Goal: Task Accomplishment & Management: Use online tool/utility

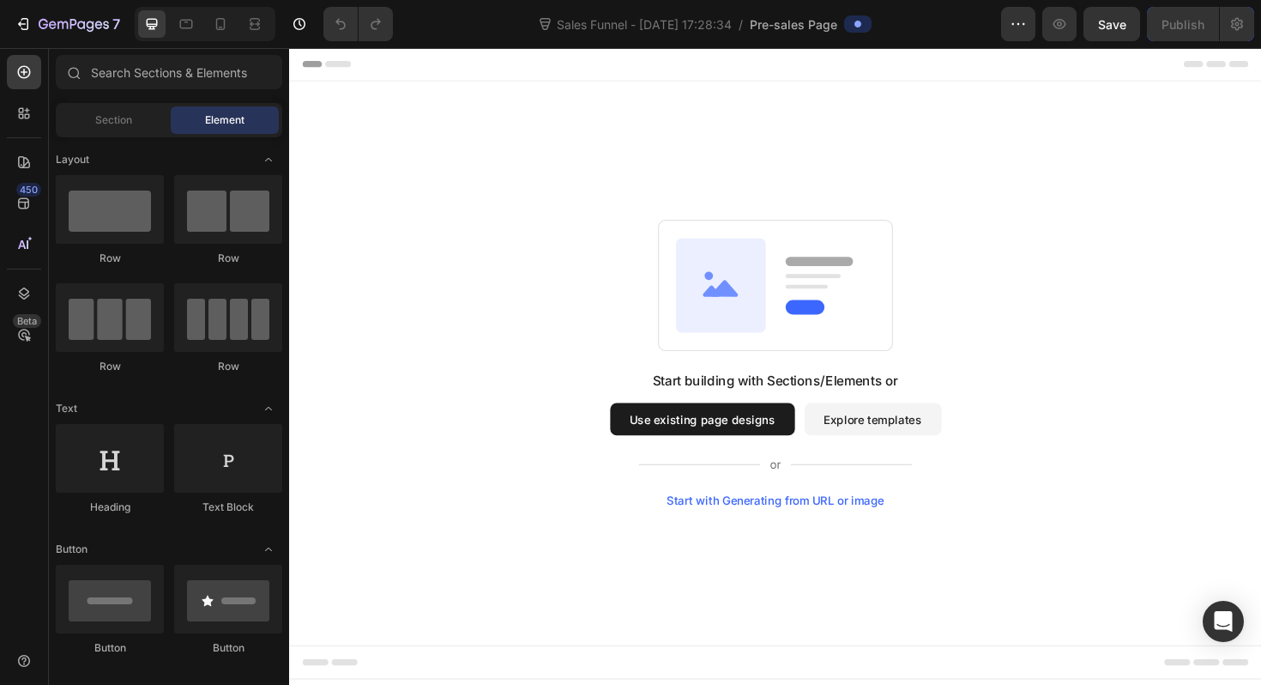
click at [761, 451] on button "Use existing page designs" at bounding box center [727, 441] width 196 height 34
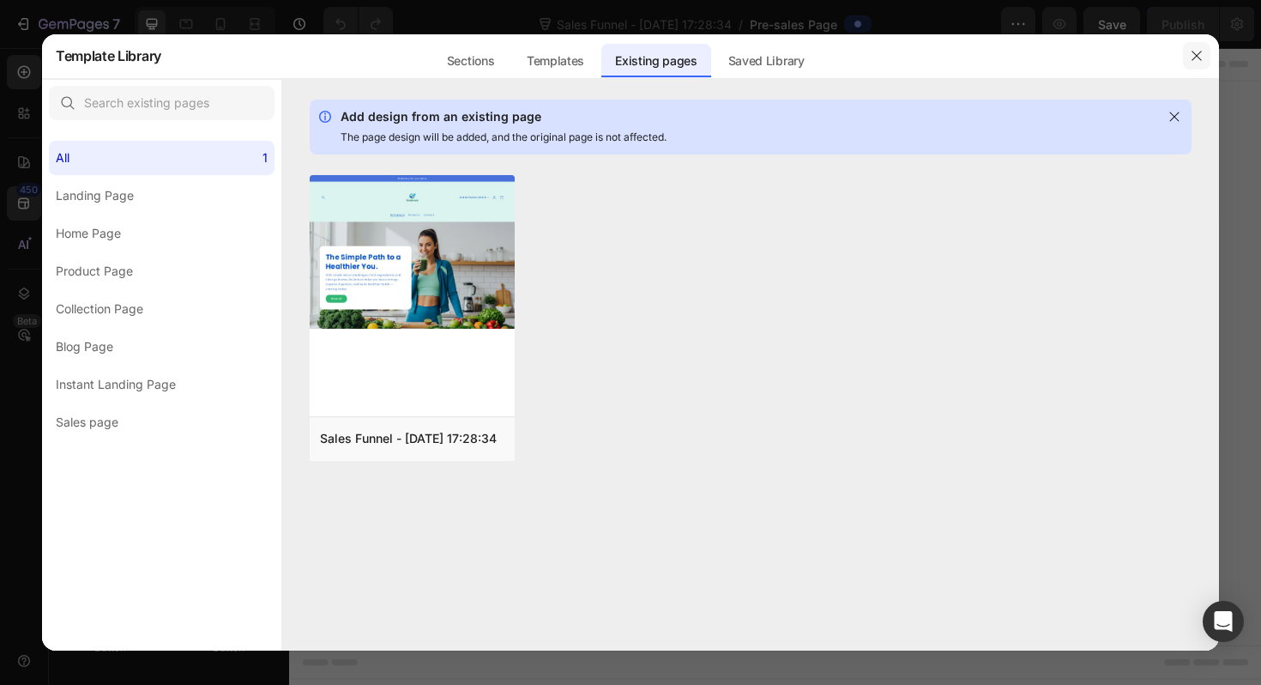
click at [1195, 61] on icon "button" at bounding box center [1197, 56] width 14 height 14
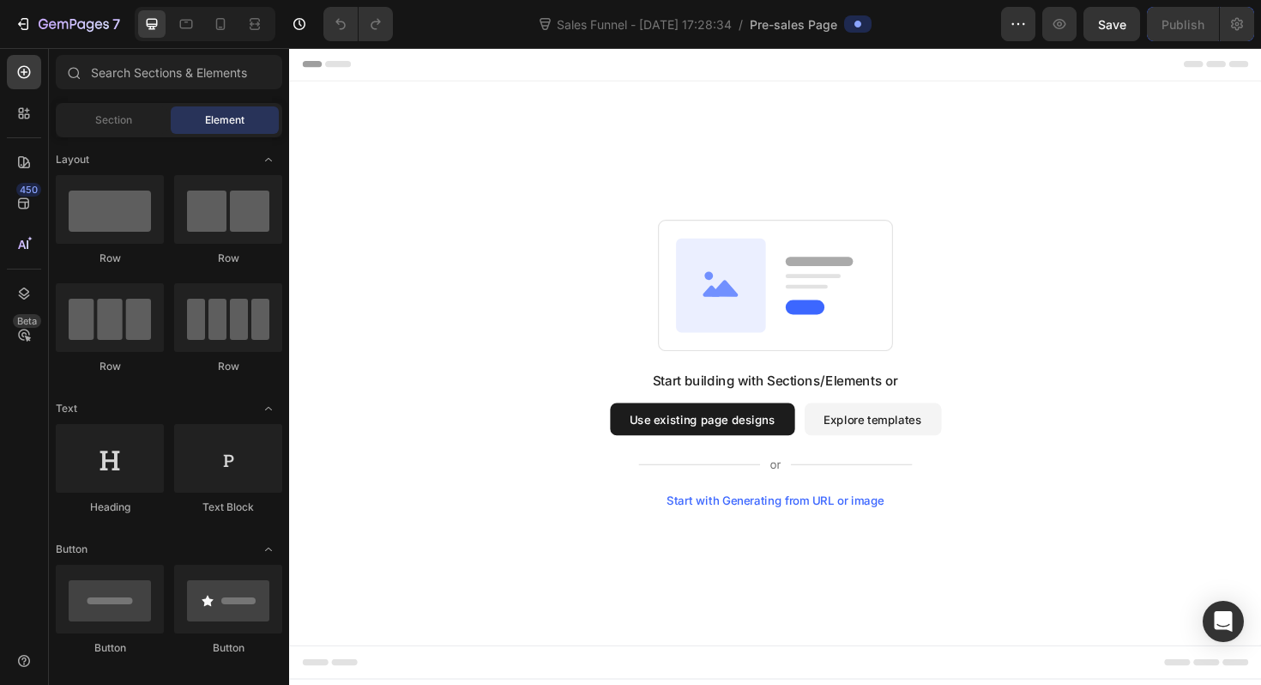
click at [849, 287] on rect at bounding box center [844, 289] width 58 height 4
click at [16, 76] on icon at bounding box center [23, 71] width 17 height 17
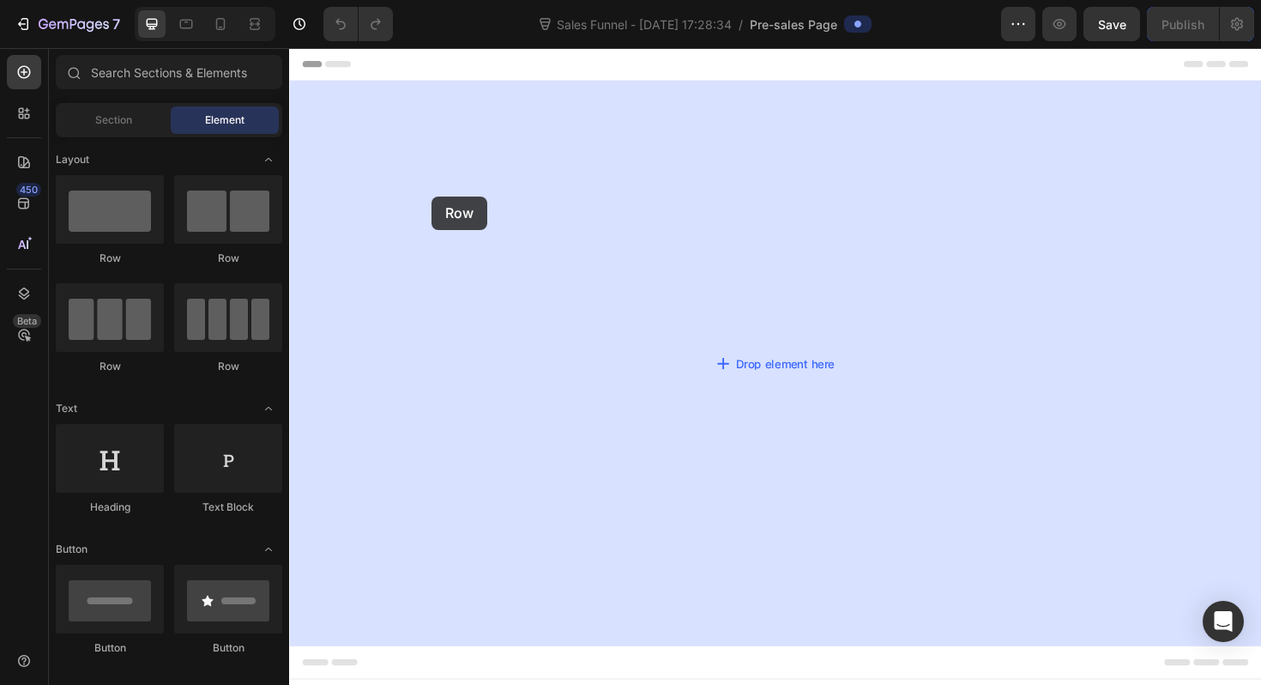
drag, startPoint x: 369, startPoint y: 245, endPoint x: 508, endPoint y: 198, distance: 146.8
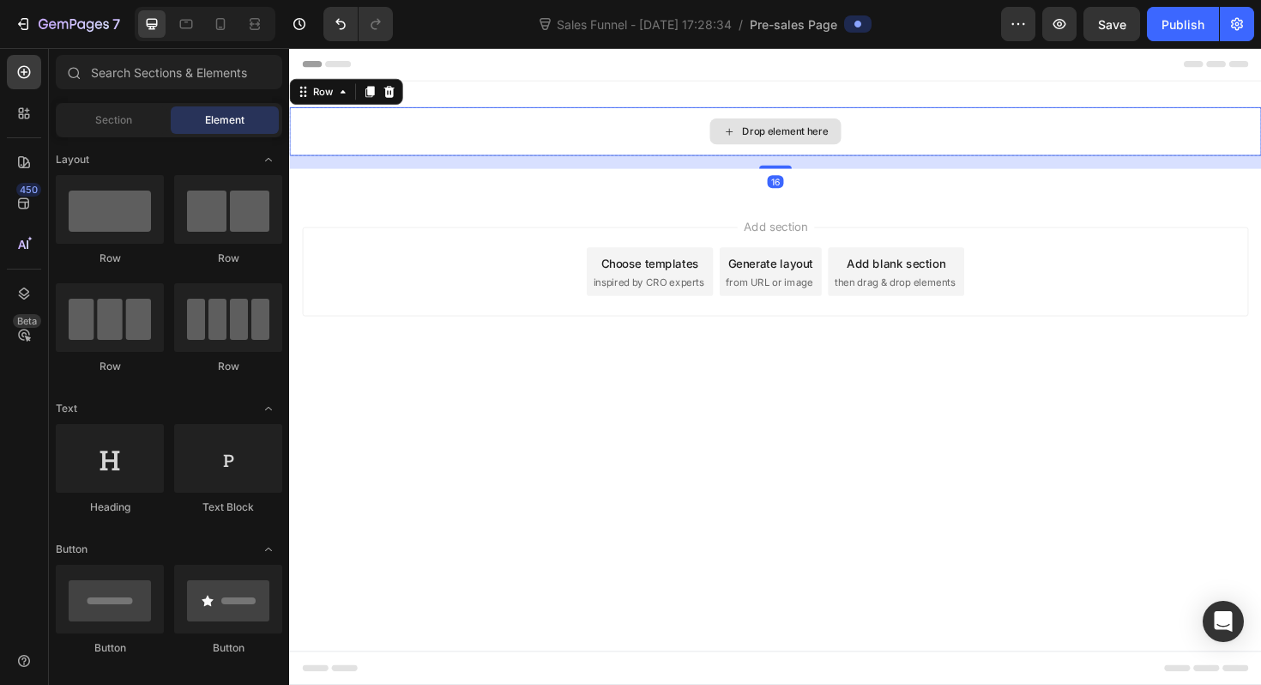
click at [747, 144] on div "Drop element here" at bounding box center [803, 136] width 139 height 27
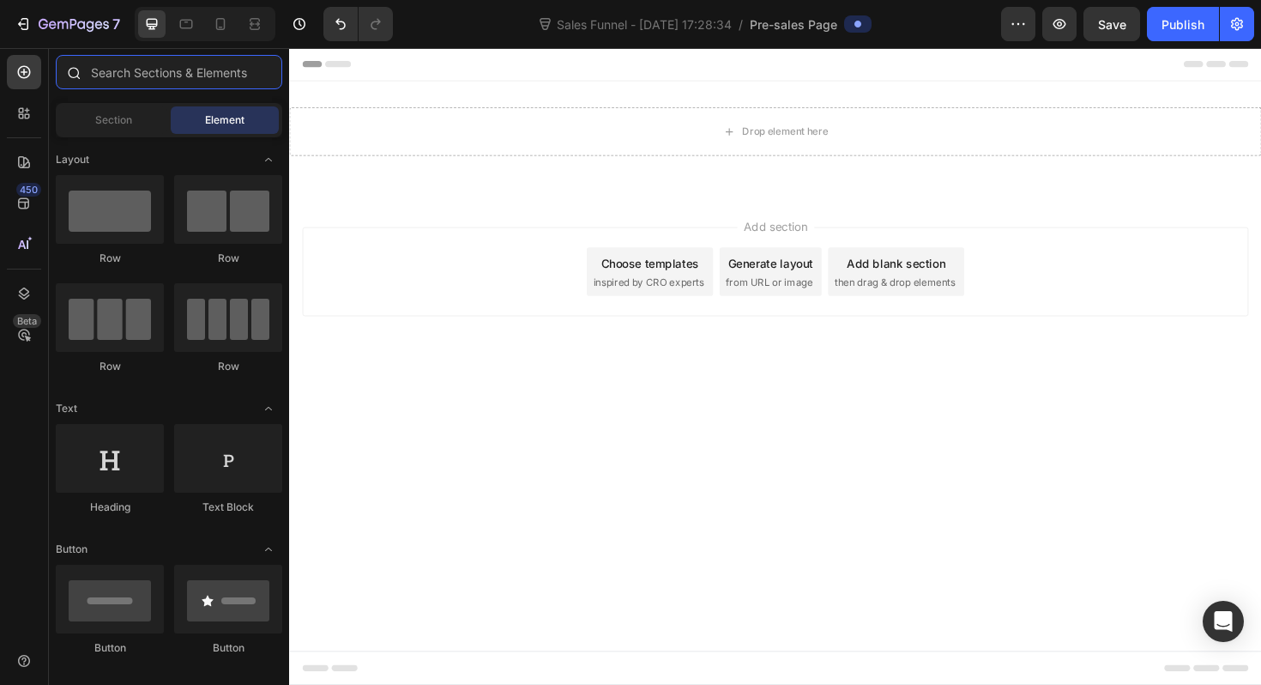
click at [161, 72] on input "text" at bounding box center [169, 72] width 227 height 34
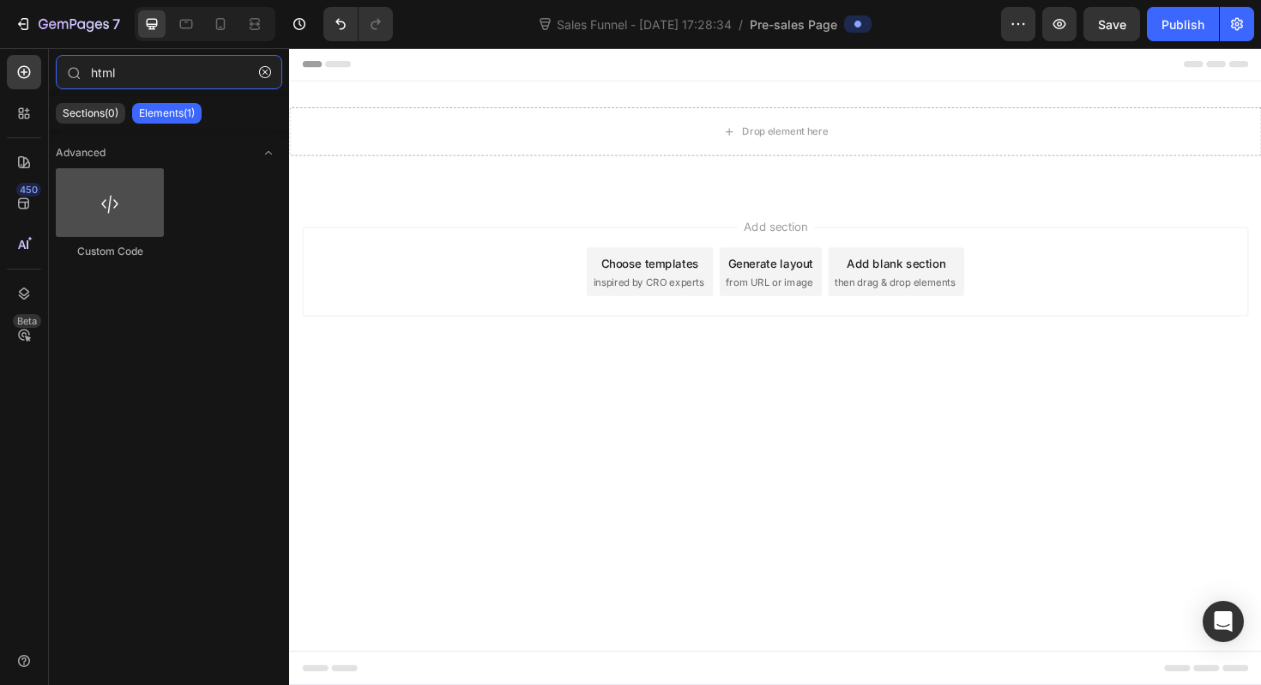
type input "html"
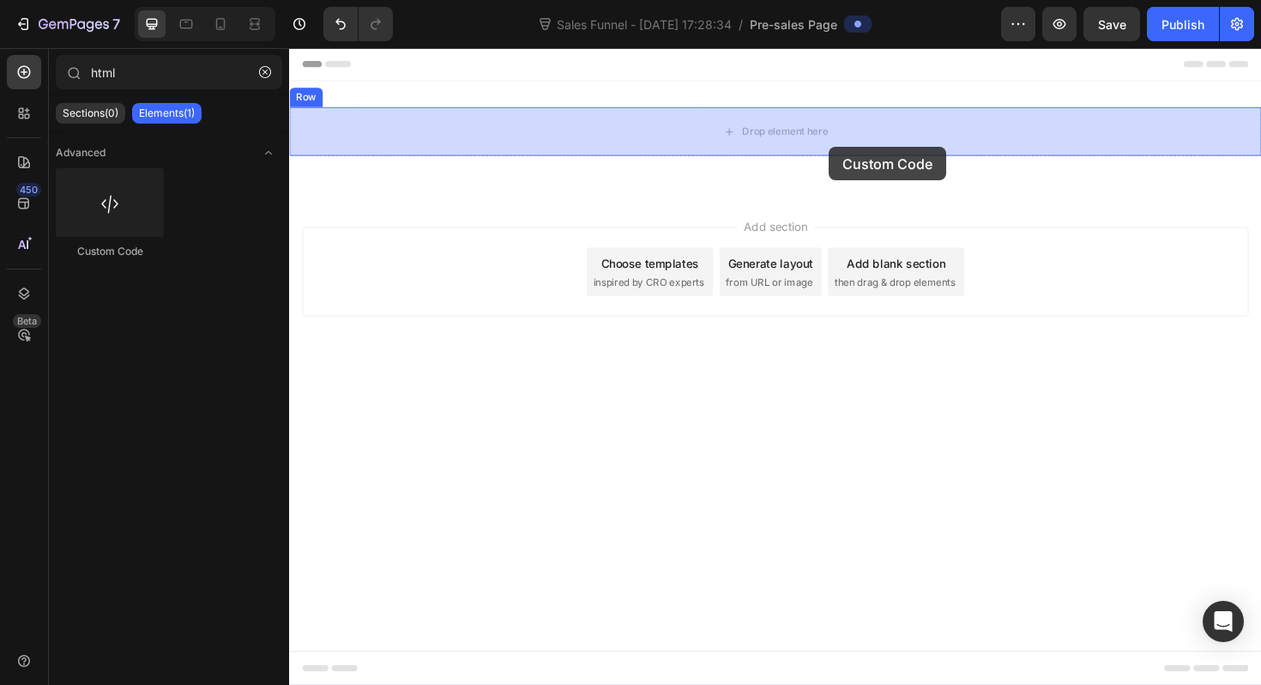
drag, startPoint x: 396, startPoint y: 246, endPoint x: 861, endPoint y: 152, distance: 474.5
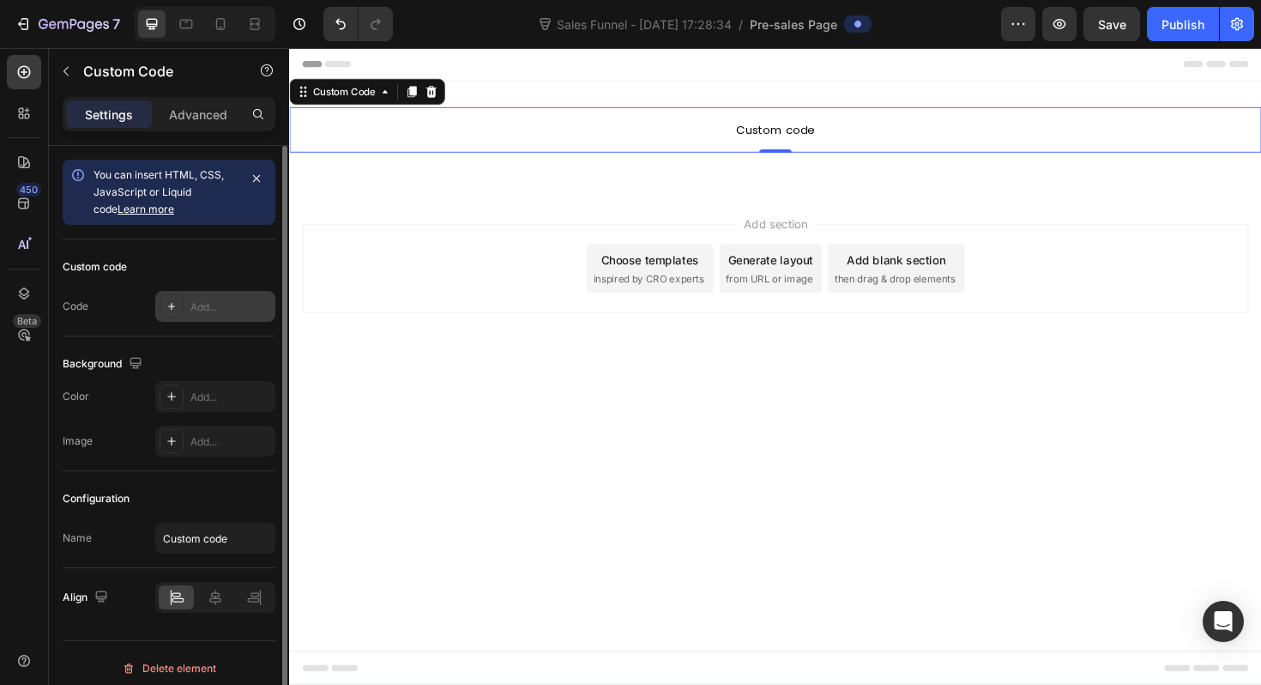
click at [191, 304] on div "Add..." at bounding box center [230, 306] width 81 height 15
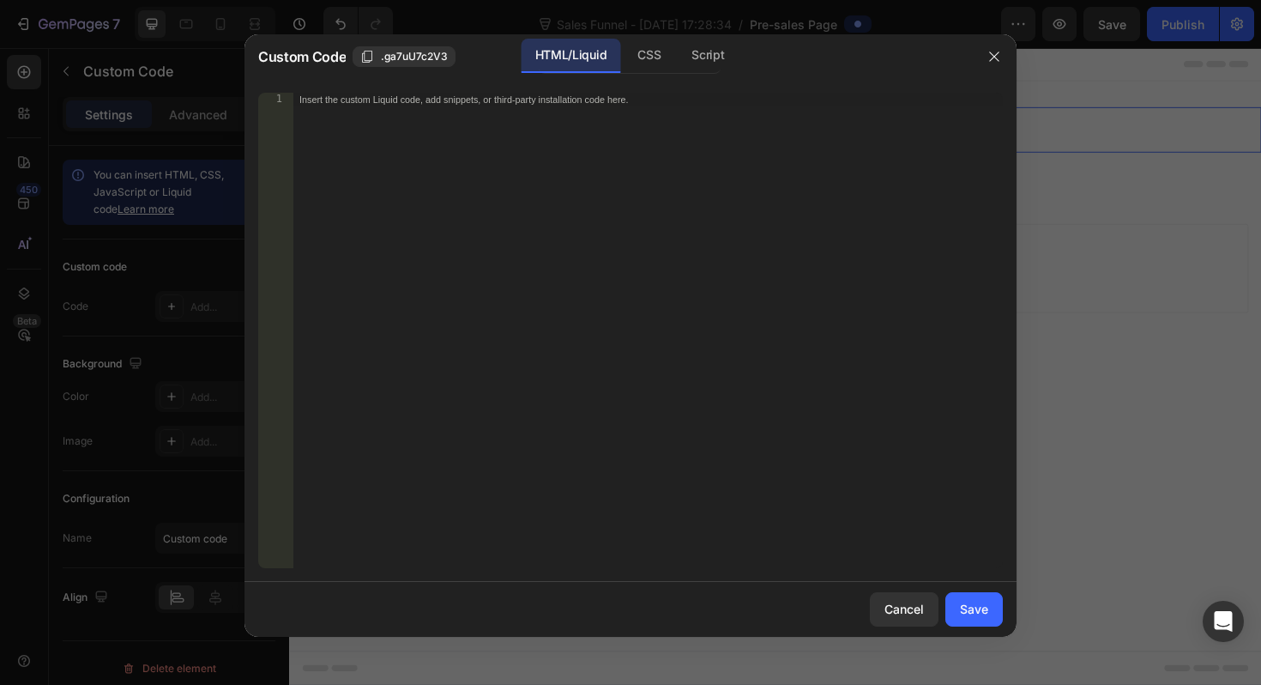
click at [386, 281] on div "Insert the custom Liquid code, add snippets, or third-party installation code h…" at bounding box center [648, 344] width 710 height 503
paste textarea "<heyflow-wrapper flow-id="vRM3njBdyrWZnkxEwwm3" dynamic-height scroll-up-on-nav…"
type textarea "<heyflow-wrapper flow-id="vRM3njBdyrWZnkxEwwm3" dynamic-height scroll-up-on-nav…"
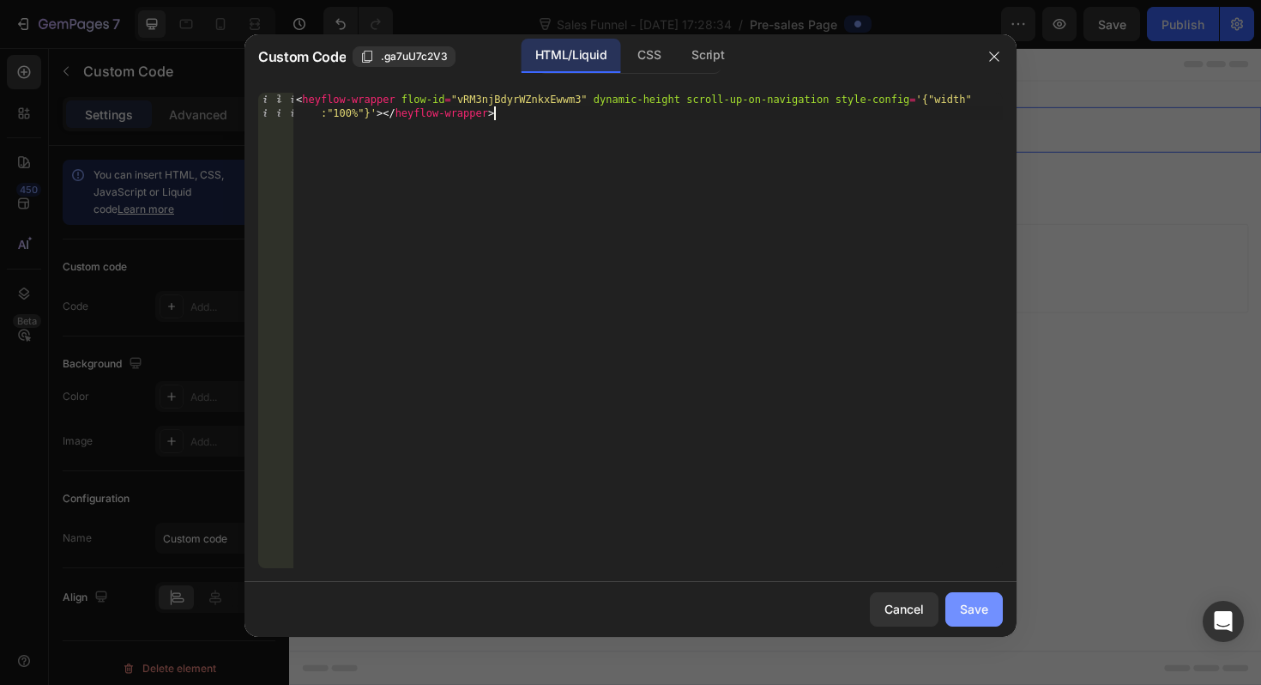
click at [977, 605] on div "Save" at bounding box center [974, 609] width 28 height 18
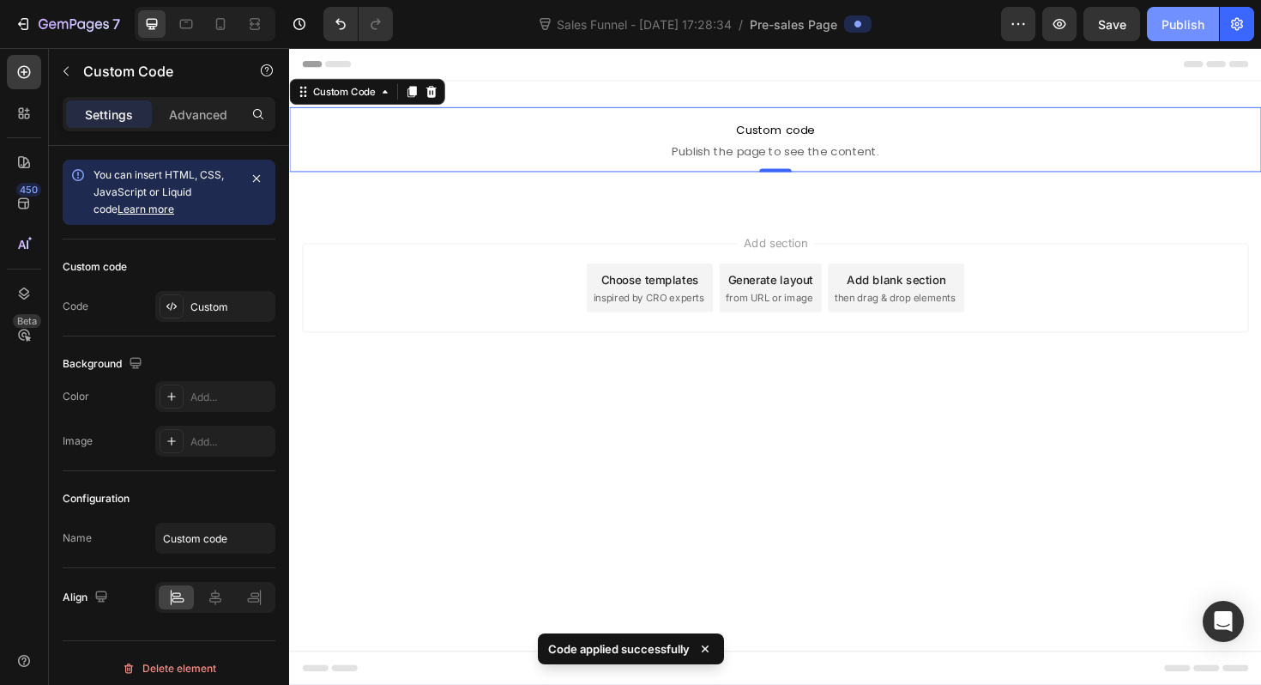
click at [1181, 21] on div "Publish" at bounding box center [1183, 24] width 43 height 18
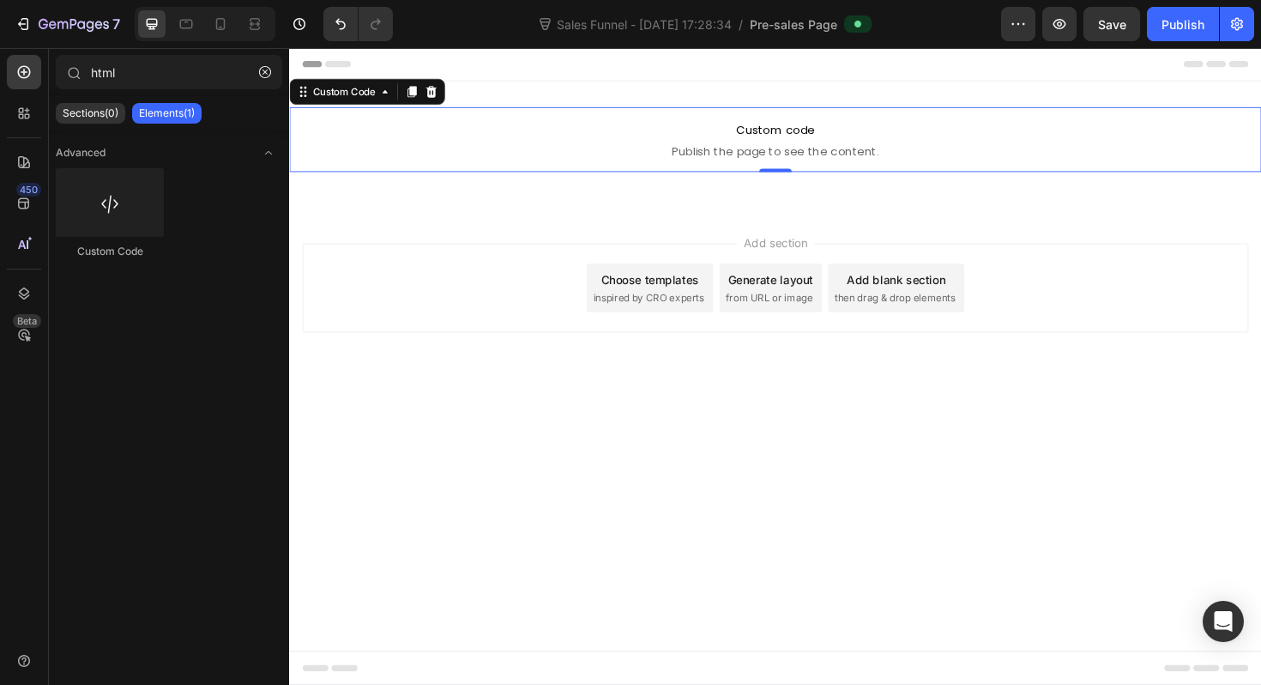
click at [896, 300] on div "Add blank section" at bounding box center [931, 293] width 105 height 18
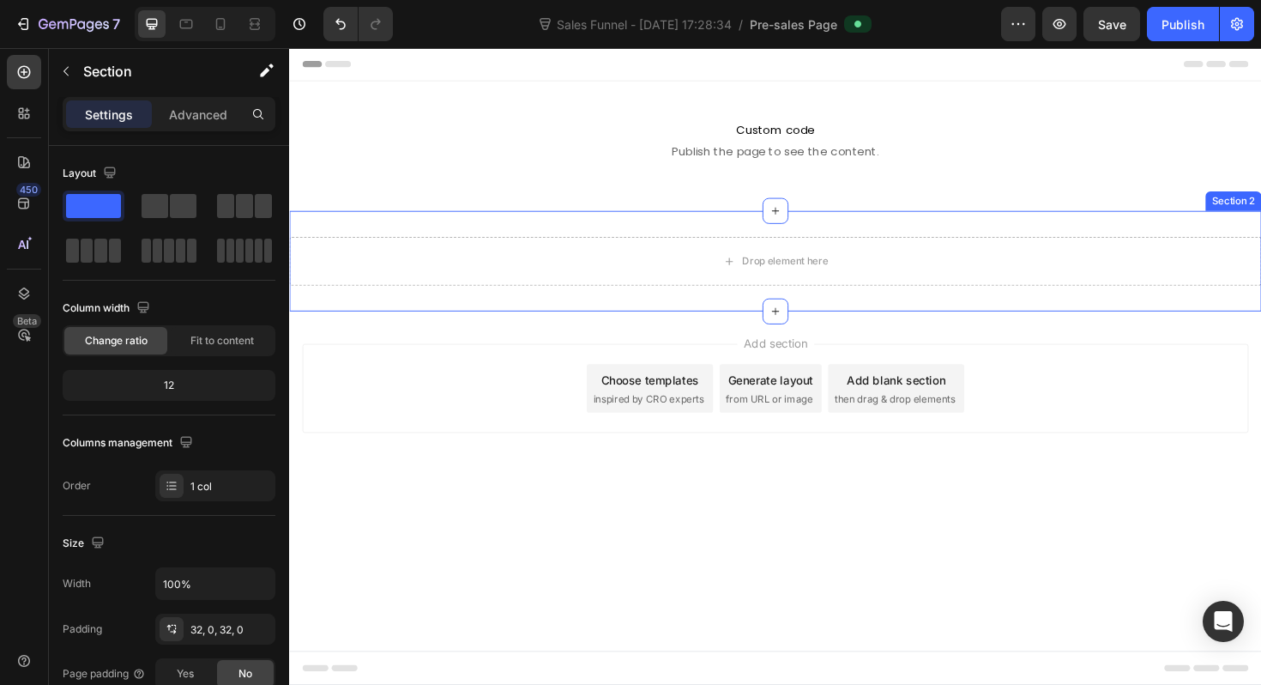
click at [779, 303] on div "Drop element here Section 2" at bounding box center [804, 273] width 1030 height 106
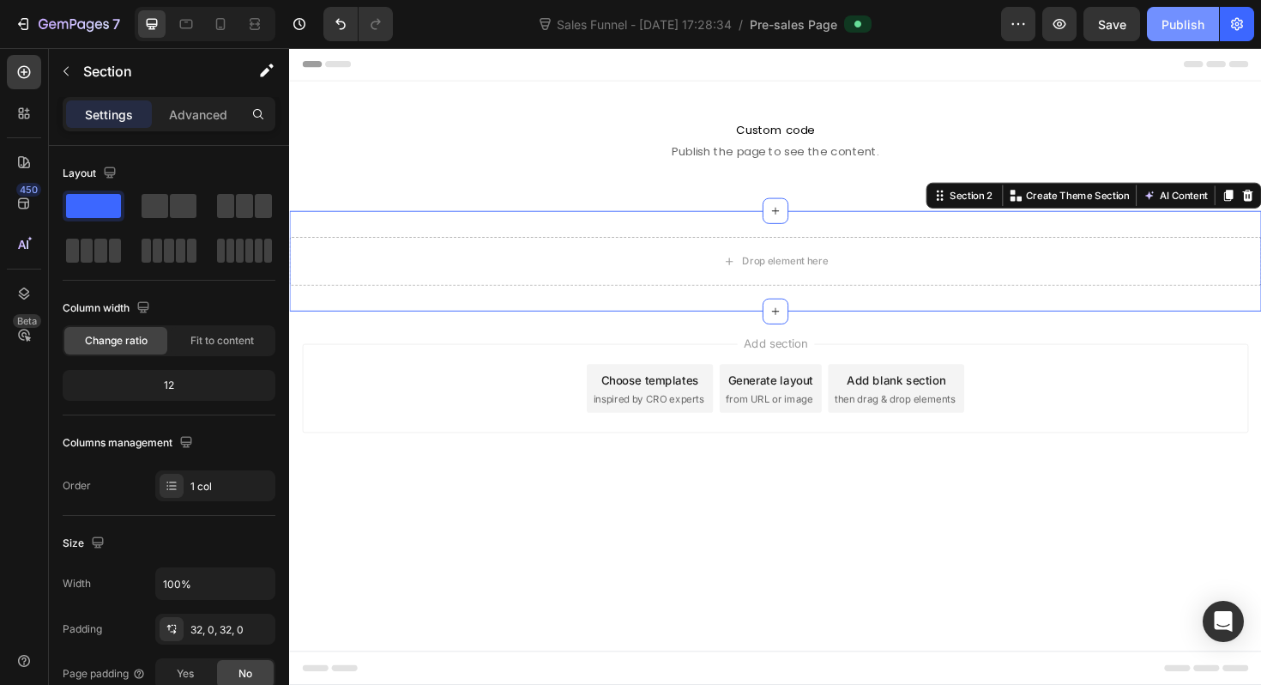
click at [1173, 22] on div "Publish" at bounding box center [1183, 24] width 43 height 18
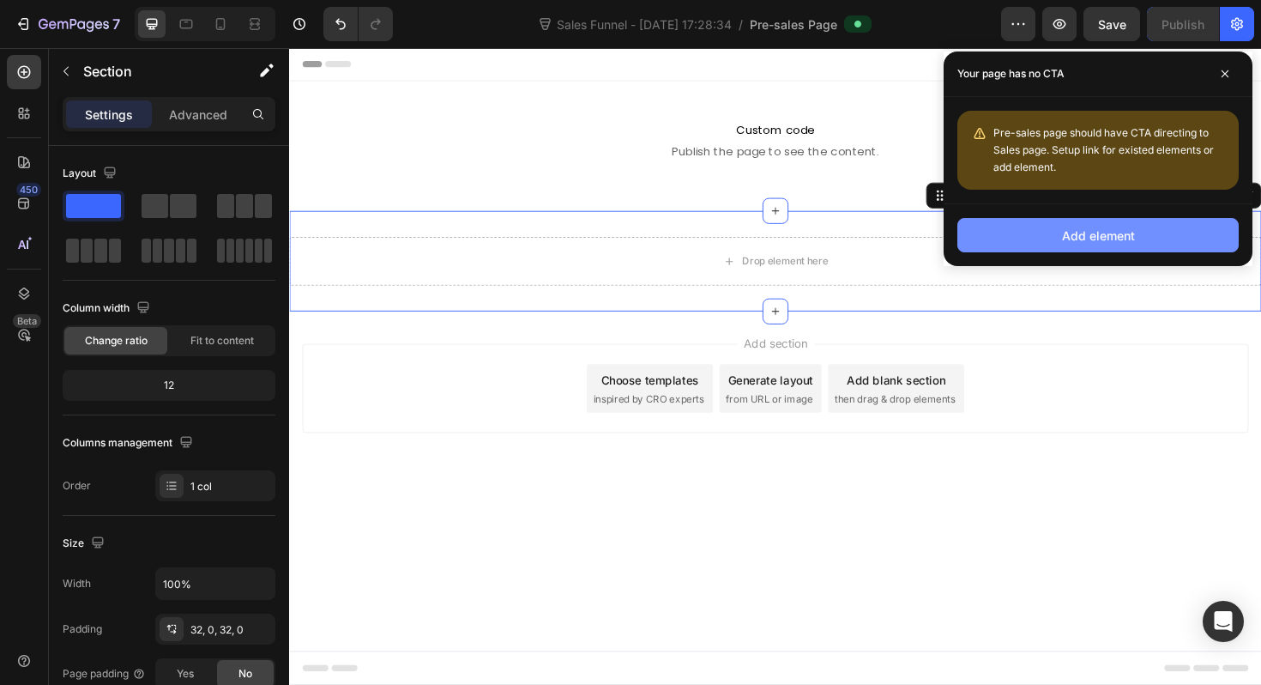
click at [1088, 240] on div "Add element" at bounding box center [1098, 236] width 73 height 18
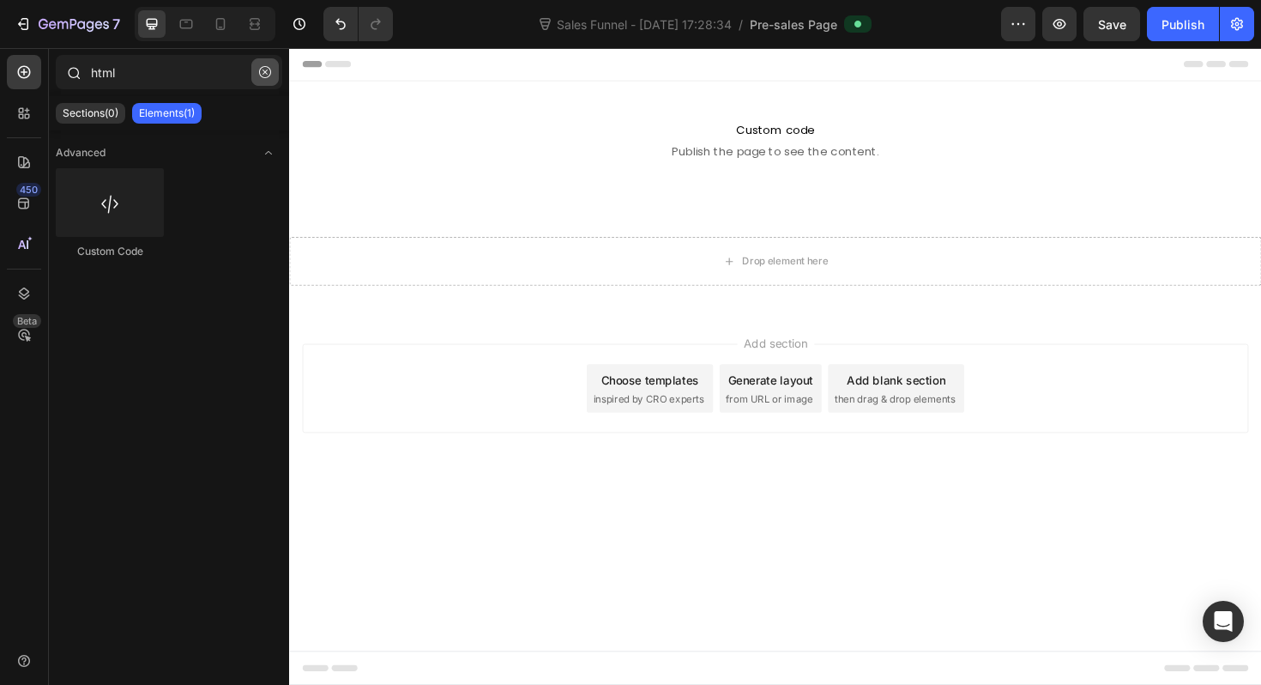
click at [264, 76] on icon "button" at bounding box center [265, 72] width 12 height 12
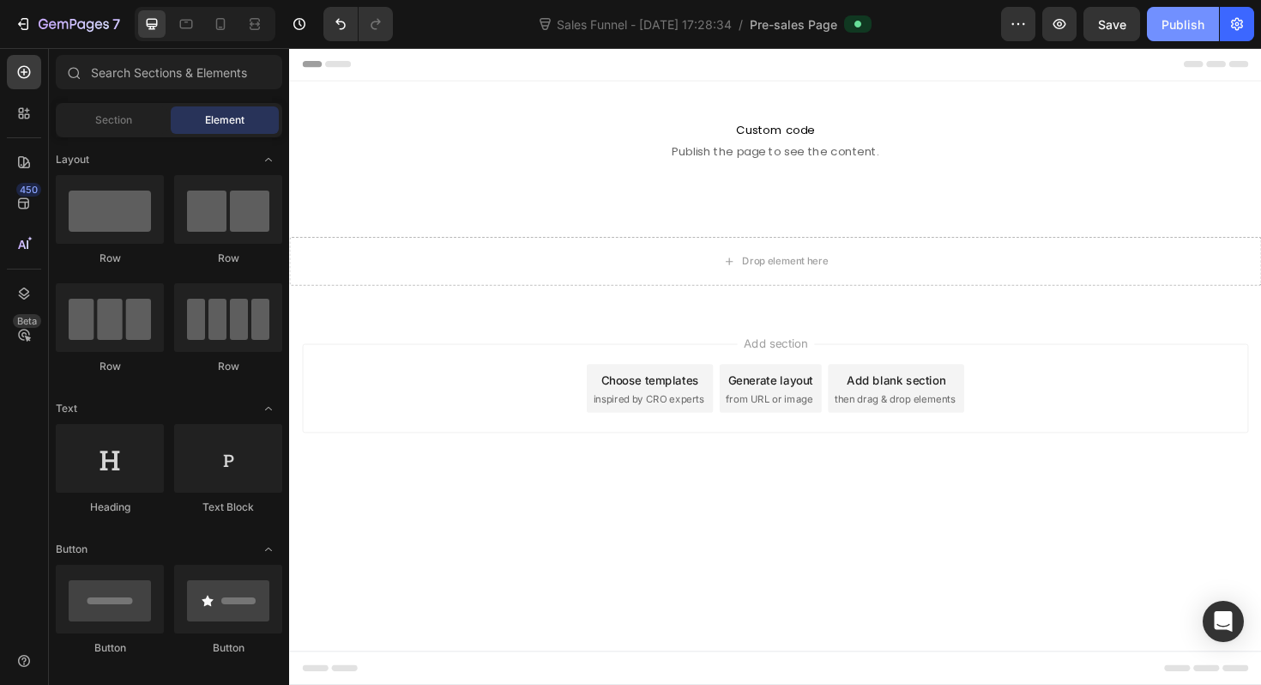
click at [1182, 25] on div "Publish" at bounding box center [1183, 24] width 43 height 18
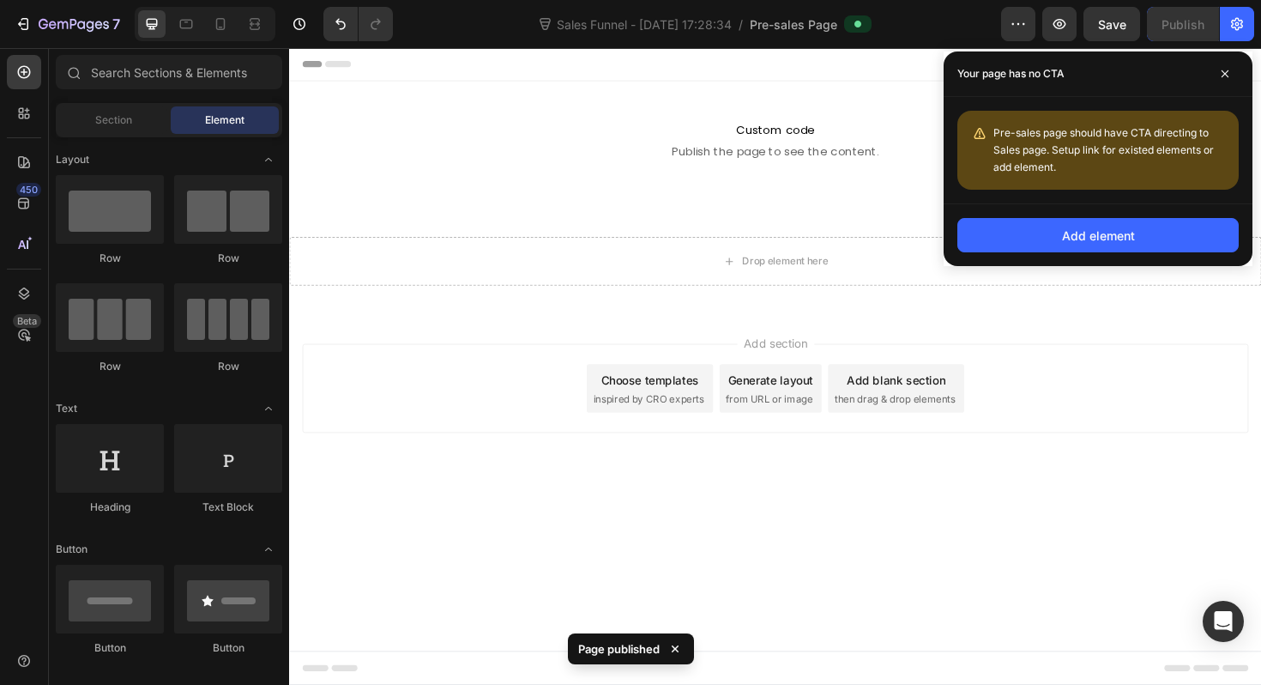
drag, startPoint x: 1062, startPoint y: 148, endPoint x: 1060, endPoint y: 160, distance: 12.1
click at [1060, 160] on div "Pre-sales page should have CTA directing to Sales page. Setup link for existed …" at bounding box center [1110, 149] width 232 height 51
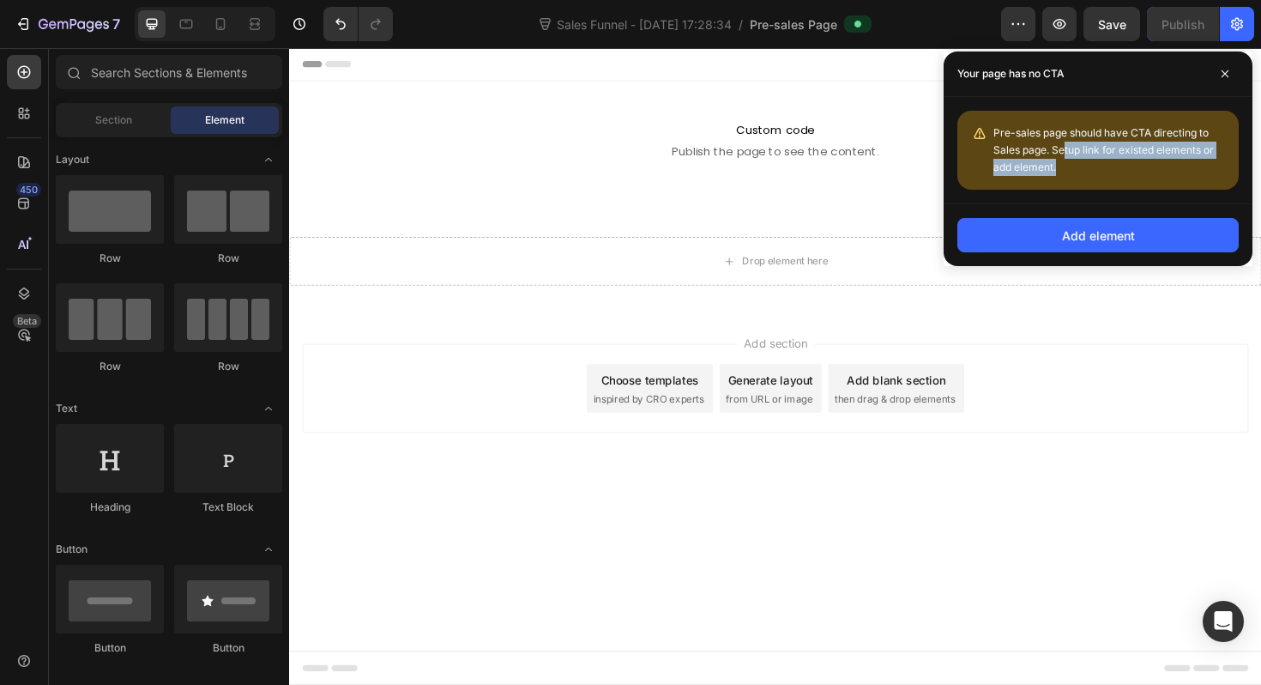
drag, startPoint x: 1066, startPoint y: 166, endPoint x: 1064, endPoint y: 154, distance: 12.1
click at [1064, 154] on div "Pre-sales page should have CTA directing to Sales page. Setup link for existed …" at bounding box center [1110, 149] width 232 height 51
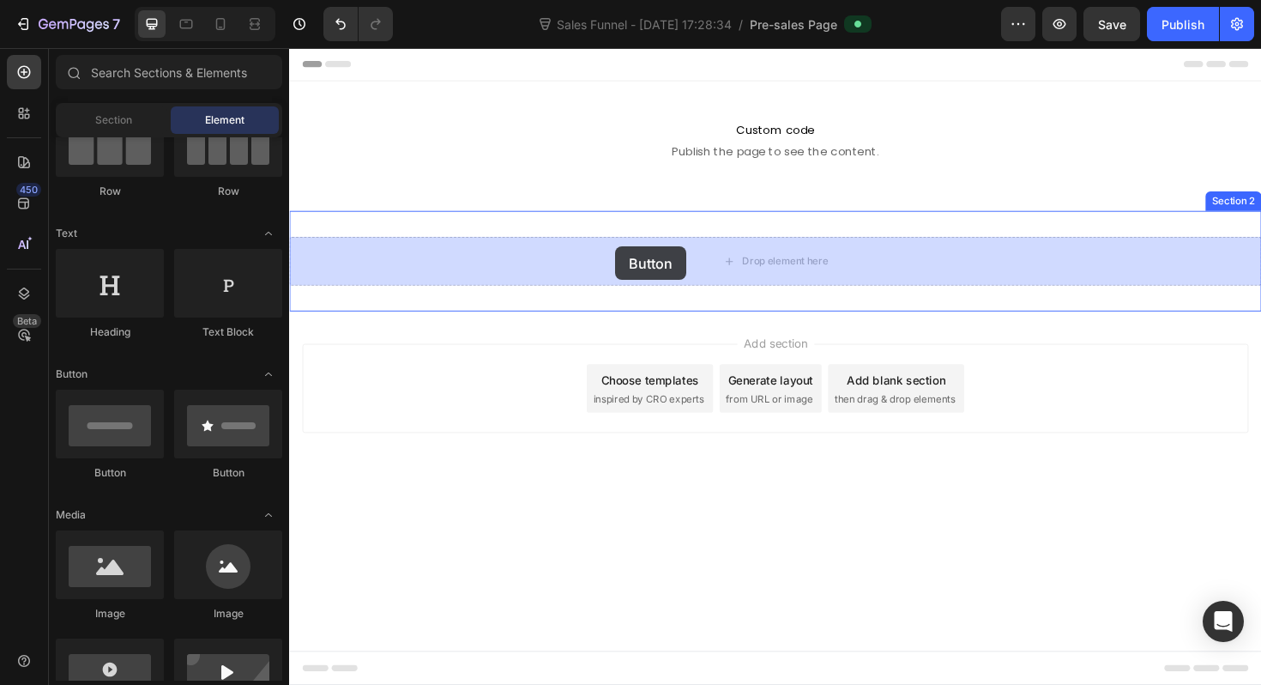
drag, startPoint x: 420, startPoint y: 478, endPoint x: 635, endPoint y: 259, distance: 307.0
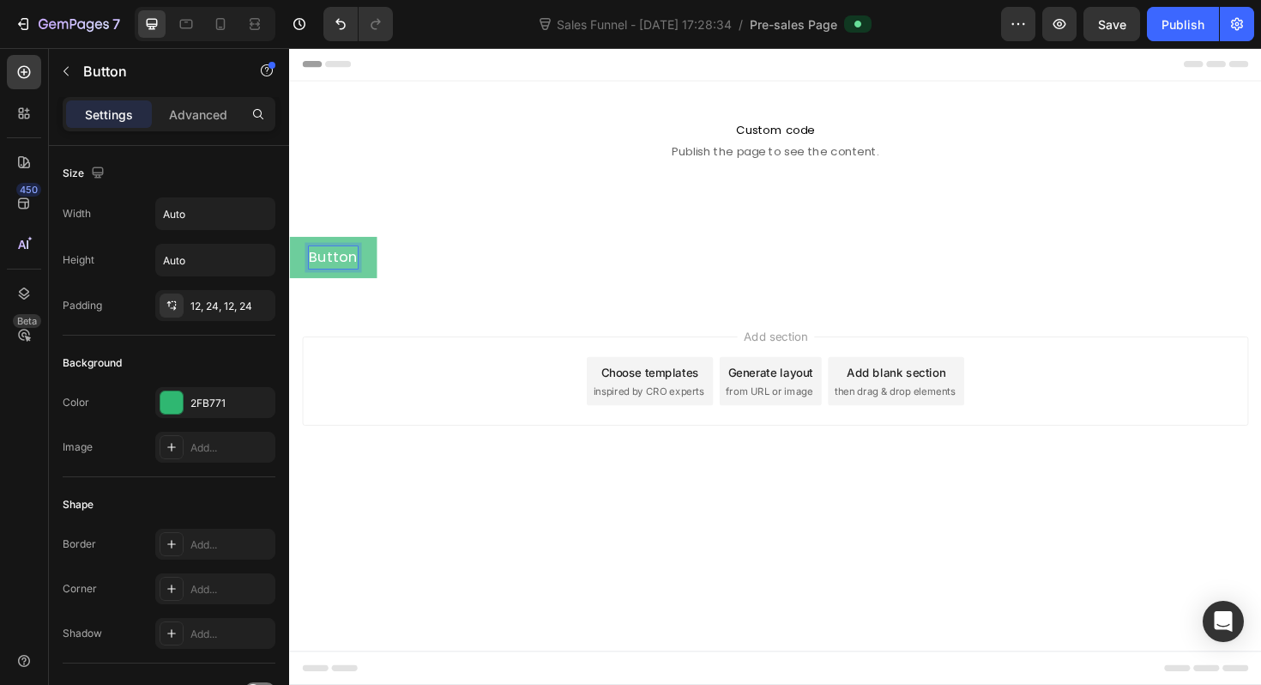
click at [346, 267] on p "Button" at bounding box center [335, 269] width 51 height 23
click at [450, 275] on div "door Button 0" at bounding box center [804, 270] width 1030 height 44
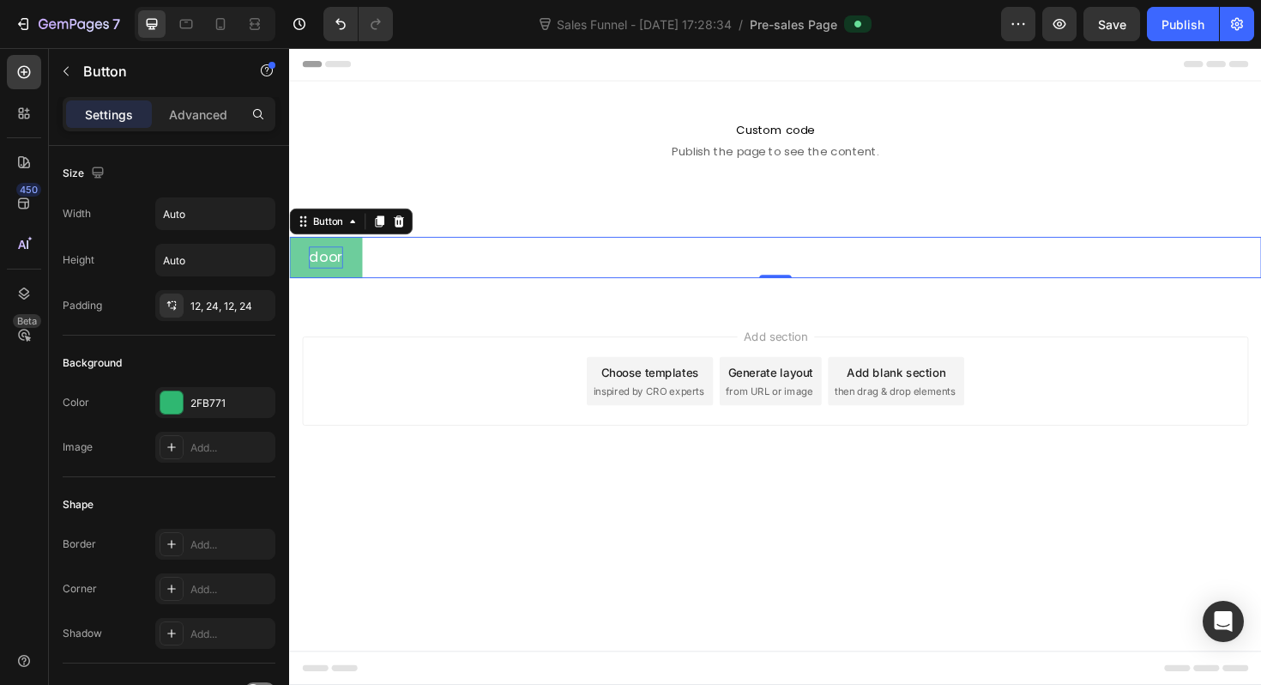
click at [332, 265] on p "door" at bounding box center [328, 269] width 36 height 23
click at [379, 258] on div "door Button 0" at bounding box center [804, 270] width 1030 height 44
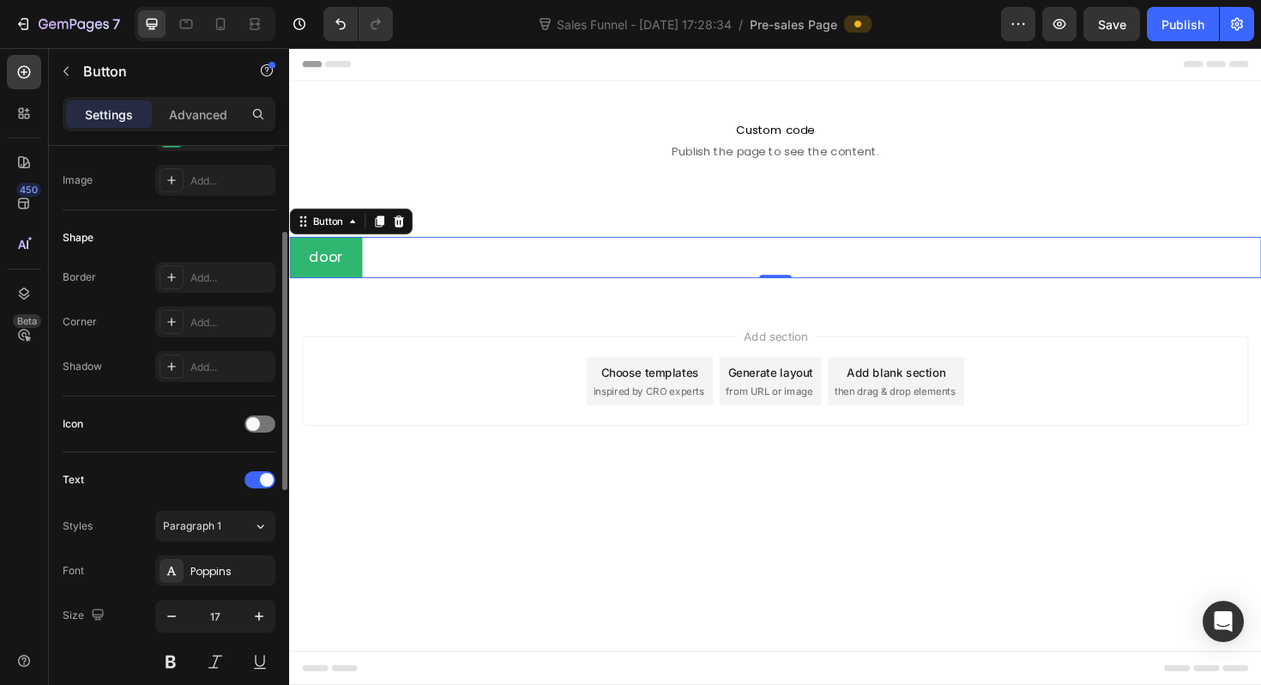
scroll to position [230, 0]
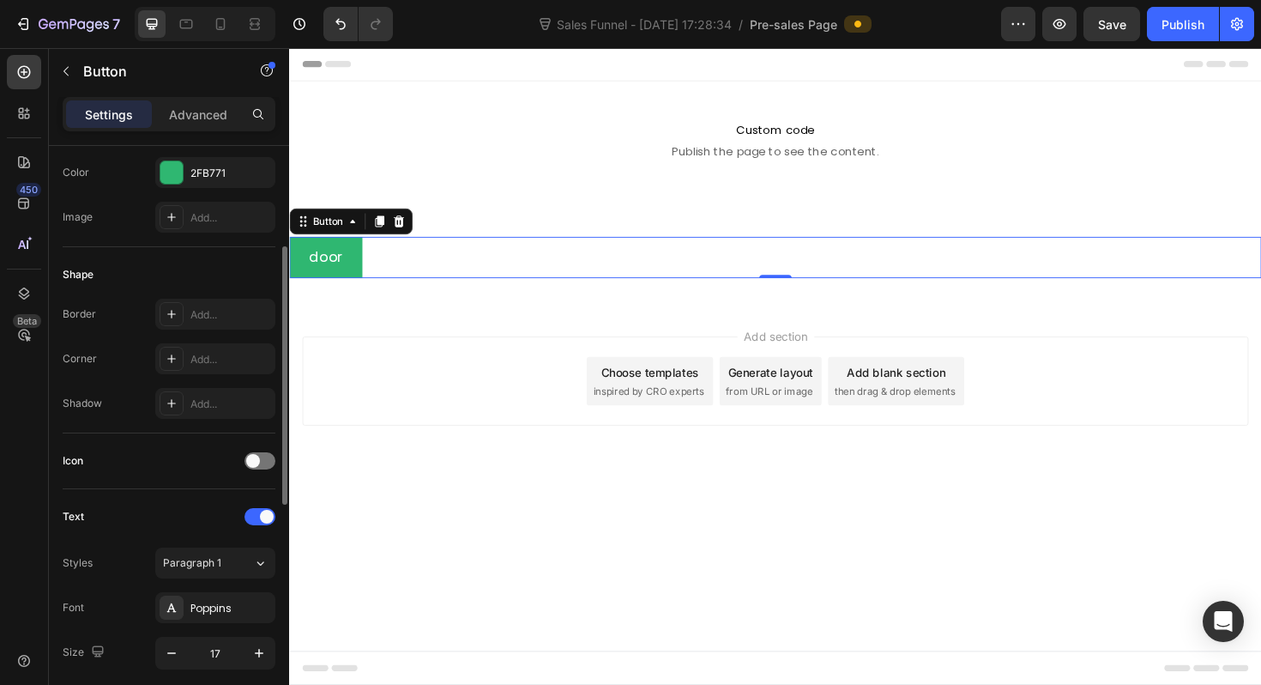
click at [252, 525] on div "Text" at bounding box center [169, 516] width 213 height 27
click at [260, 520] on div at bounding box center [260, 516] width 31 height 17
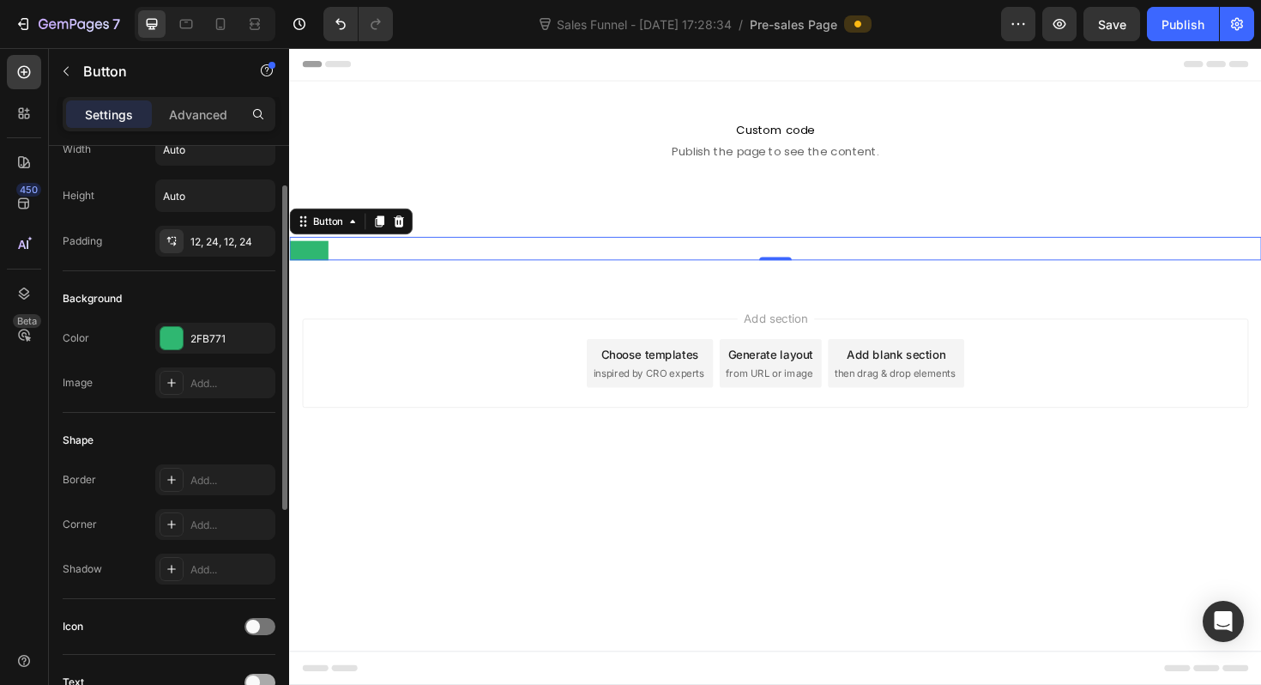
scroll to position [61, 0]
click at [172, 347] on div at bounding box center [171, 341] width 22 height 22
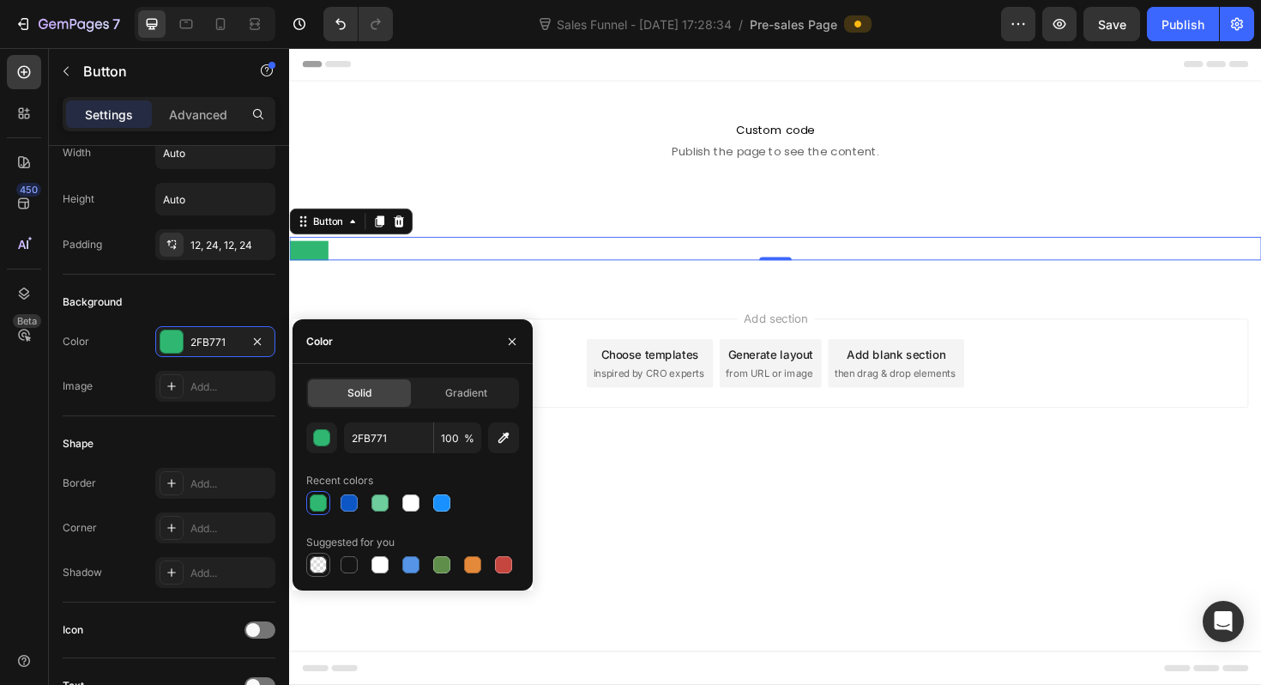
click at [318, 573] on div at bounding box center [318, 564] width 21 height 21
type input "000000"
type input "0"
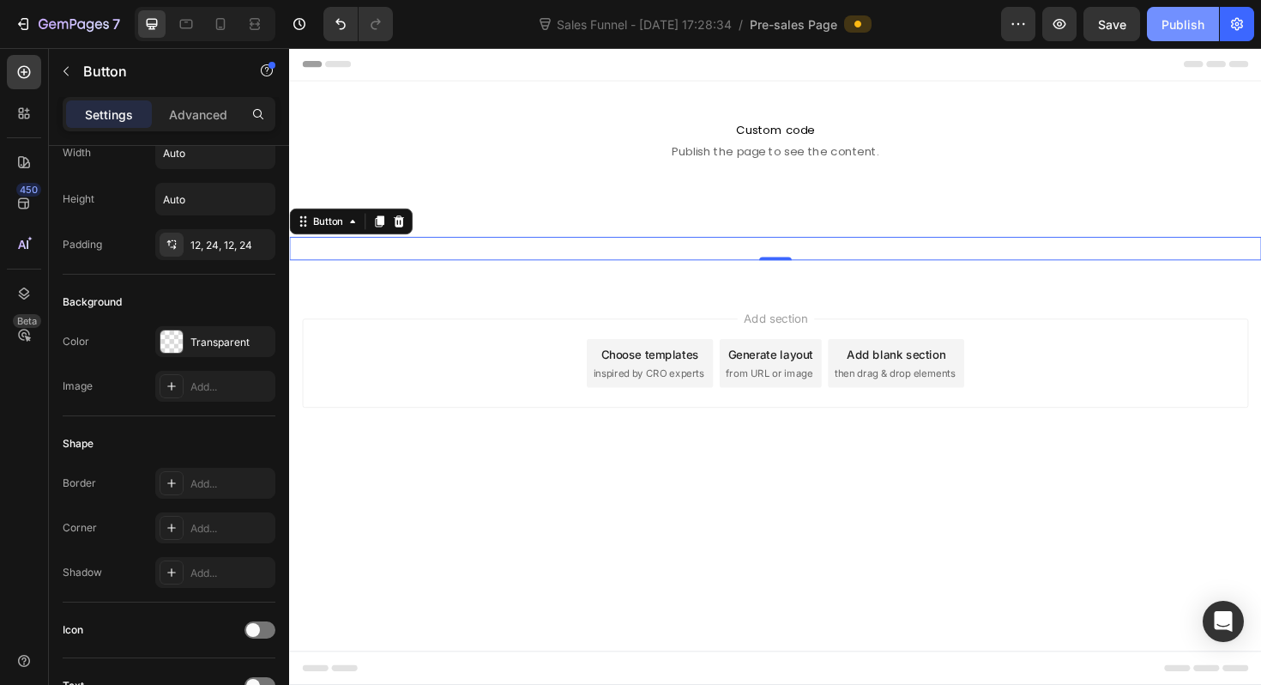
click at [1186, 40] on button "Publish" at bounding box center [1183, 24] width 72 height 34
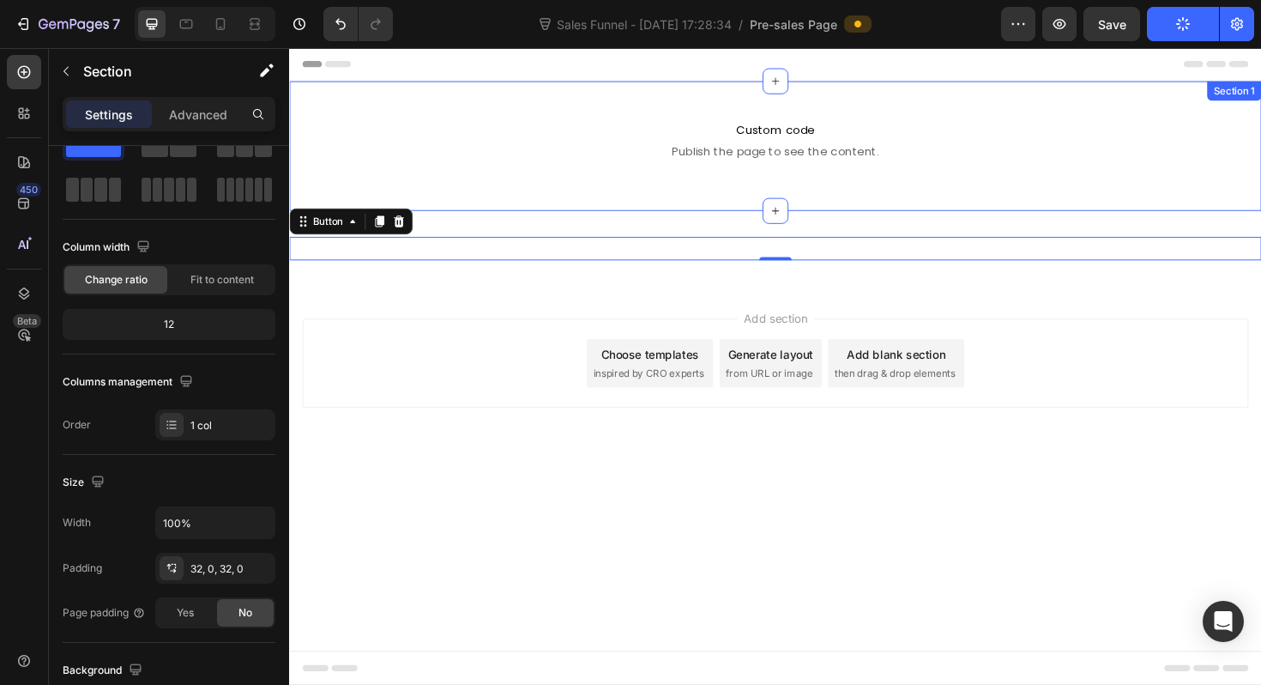
click at [933, 212] on div "Custom code Publish the page to see the content. Custom Code Row Section 1" at bounding box center [804, 151] width 1030 height 137
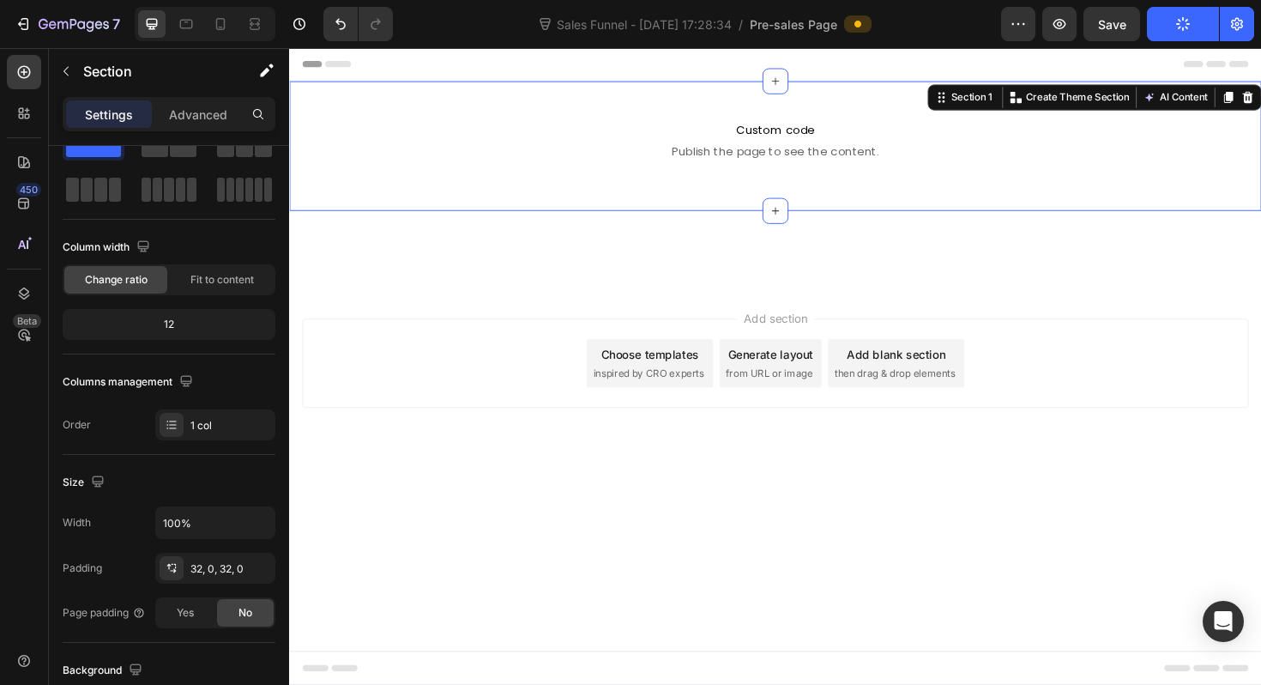
scroll to position [0, 0]
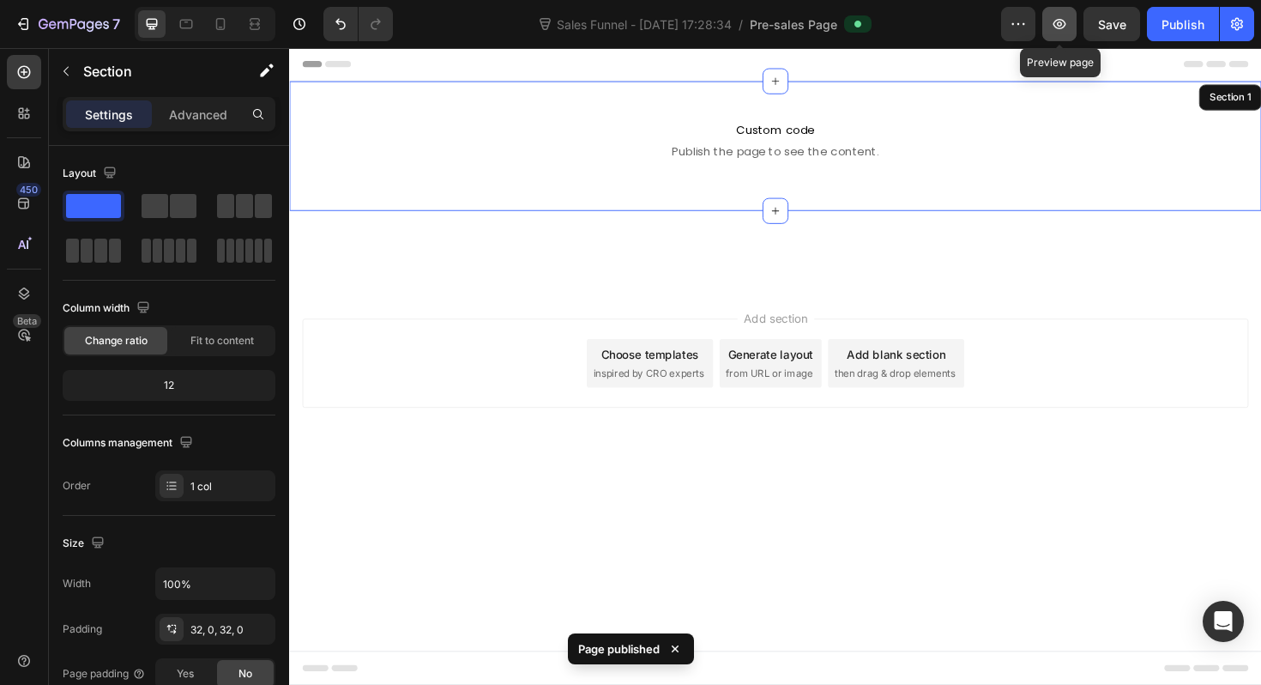
click at [1067, 28] on icon "button" at bounding box center [1059, 23] width 17 height 17
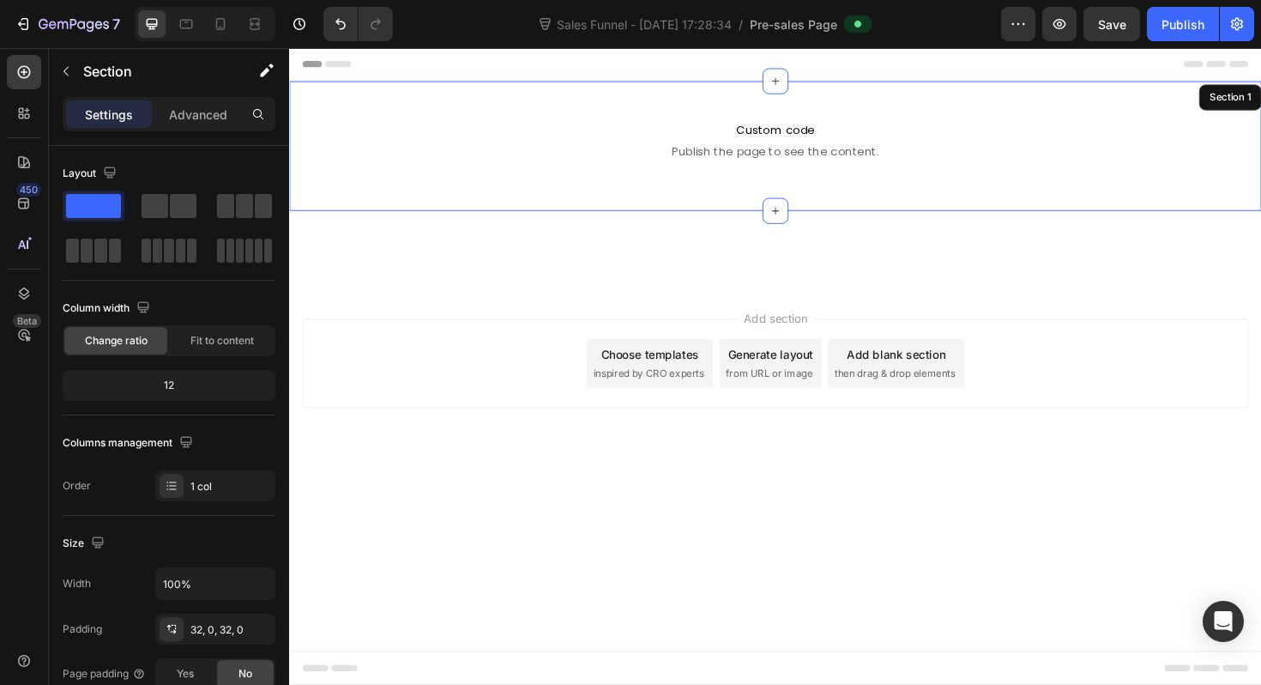
click at [571, 57] on div "Header" at bounding box center [804, 65] width 1002 height 34
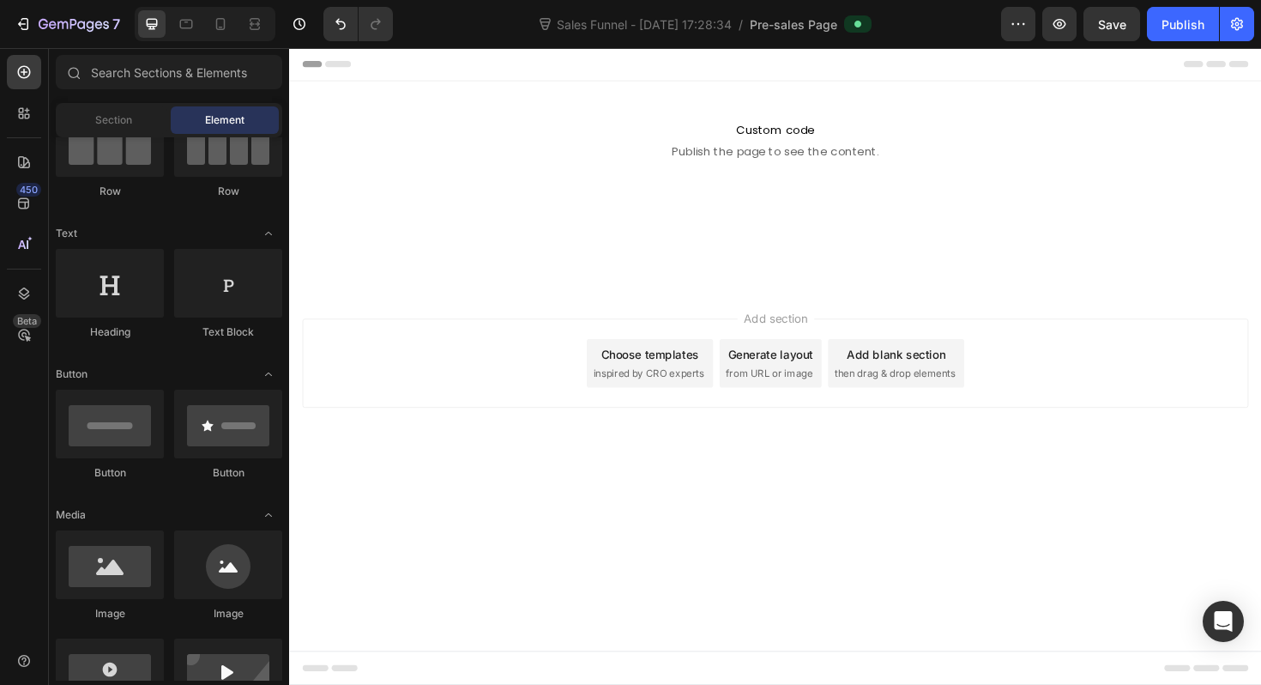
click at [344, 71] on span "Header" at bounding box center [341, 65] width 38 height 17
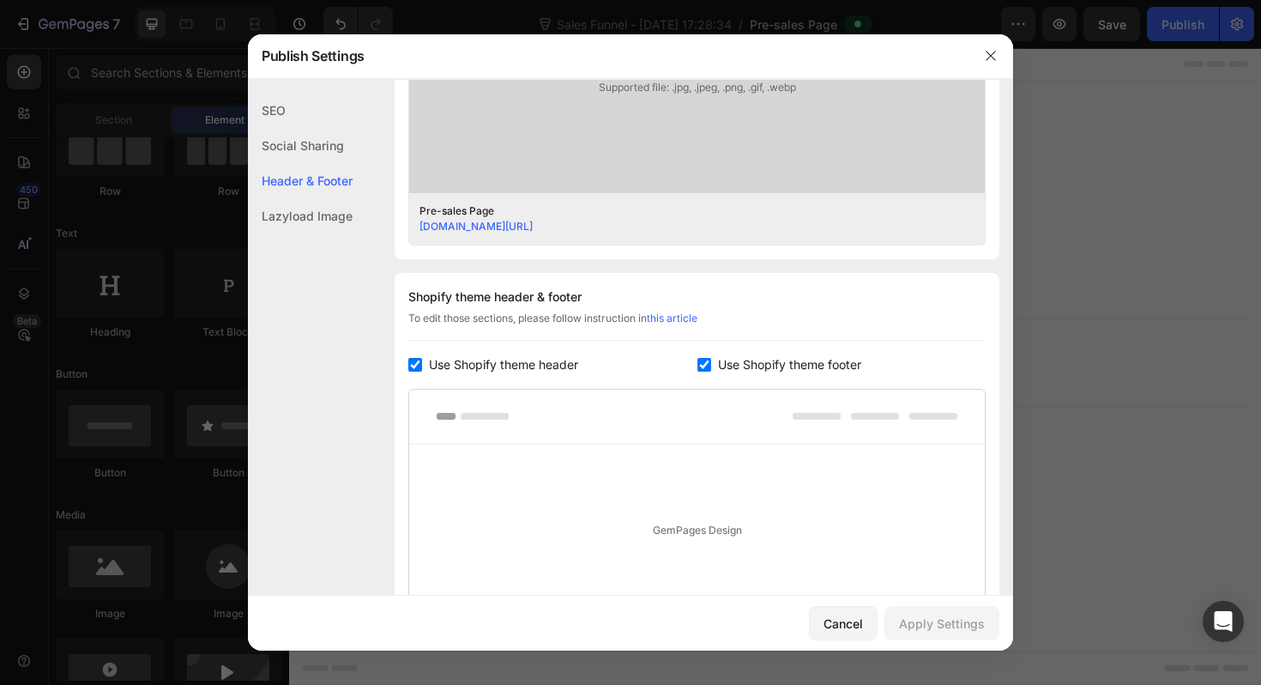
click at [314, 69] on div "Publish Settings" at bounding box center [608, 55] width 721 height 45
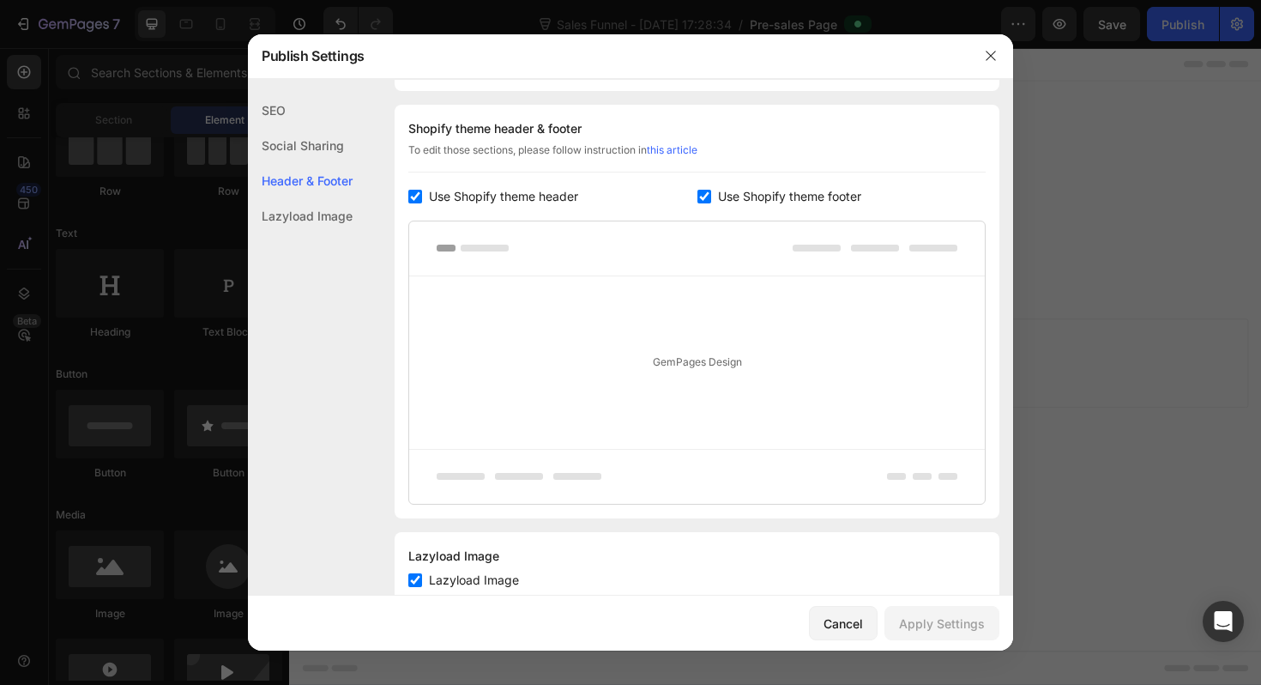
scroll to position [804, 0]
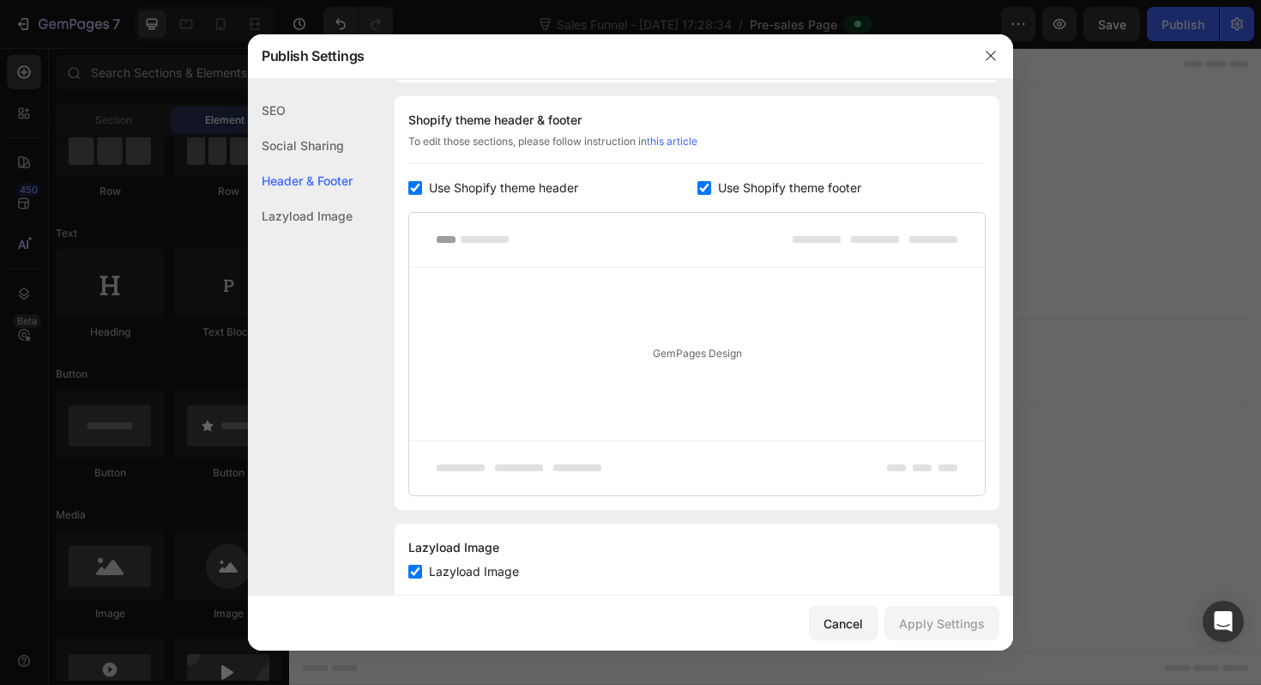
click at [531, 195] on span "Use Shopify theme header" at bounding box center [503, 188] width 149 height 21
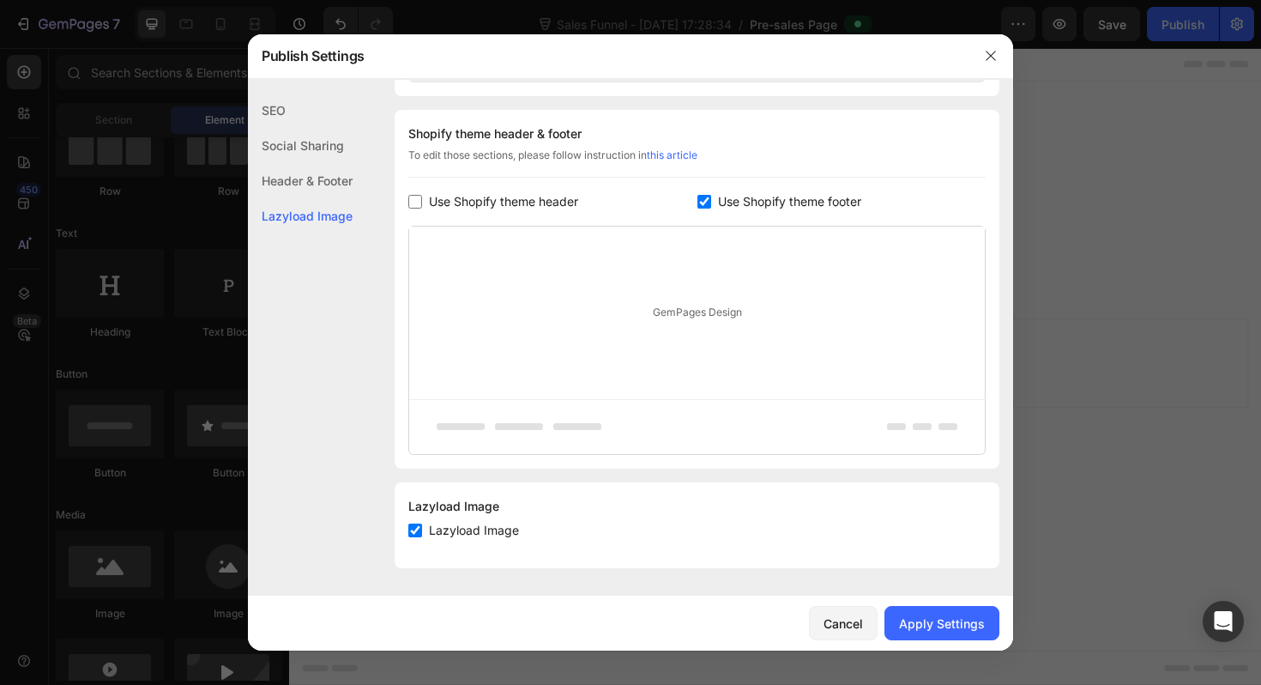
drag, startPoint x: 693, startPoint y: 198, endPoint x: 678, endPoint y: 198, distance: 15.4
click at [678, 198] on div "Use Shopify theme header" at bounding box center [552, 201] width 289 height 21
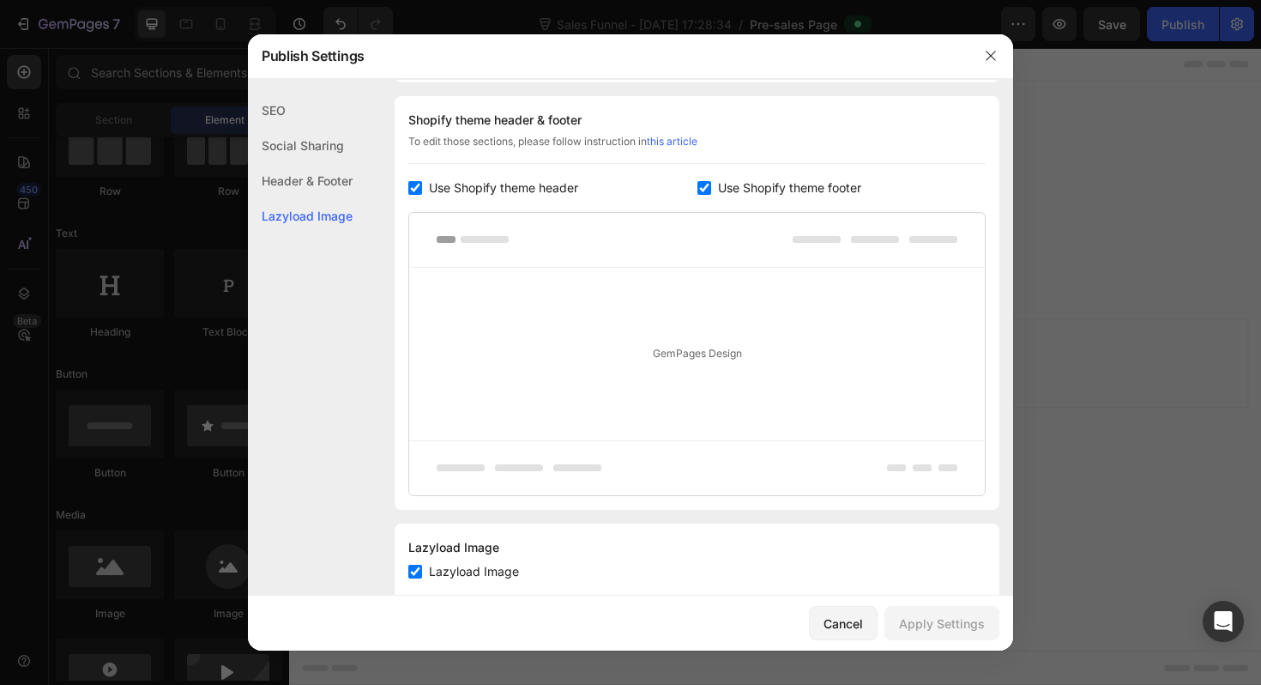
click at [686, 192] on div "Use Shopify theme header" at bounding box center [552, 188] width 289 height 21
checkbox input "false"
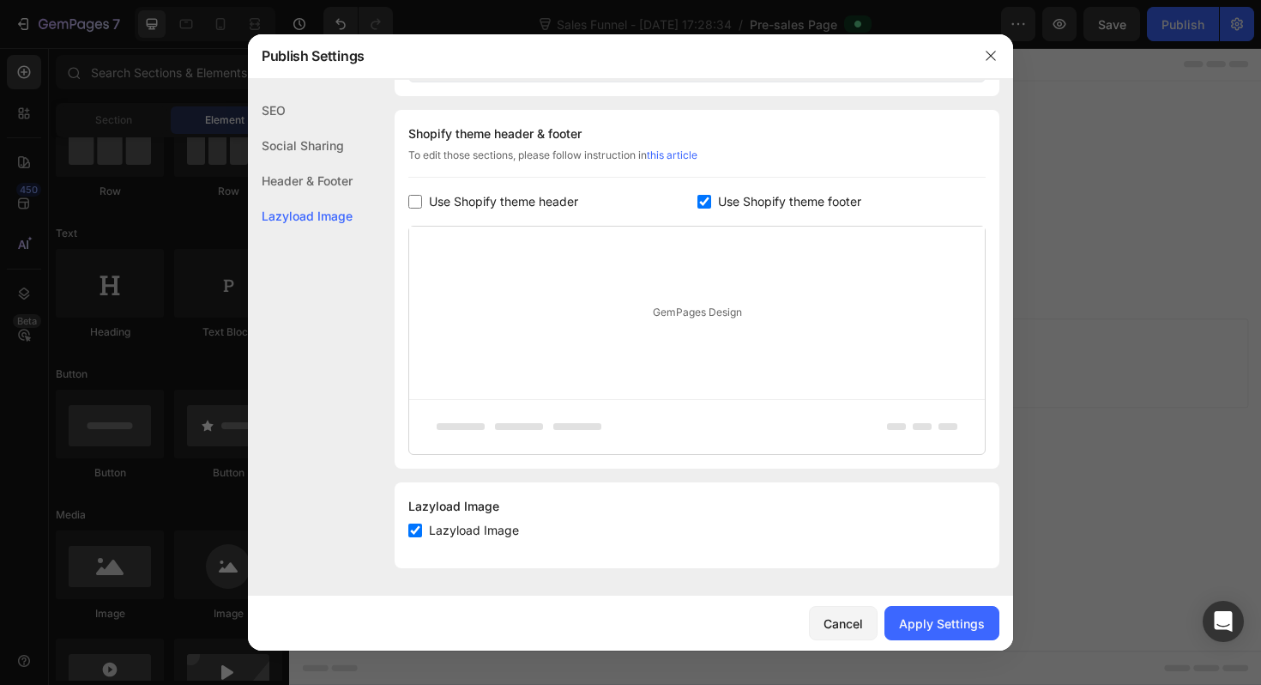
click at [703, 203] on input "checkbox" at bounding box center [705, 202] width 14 height 14
checkbox input "false"
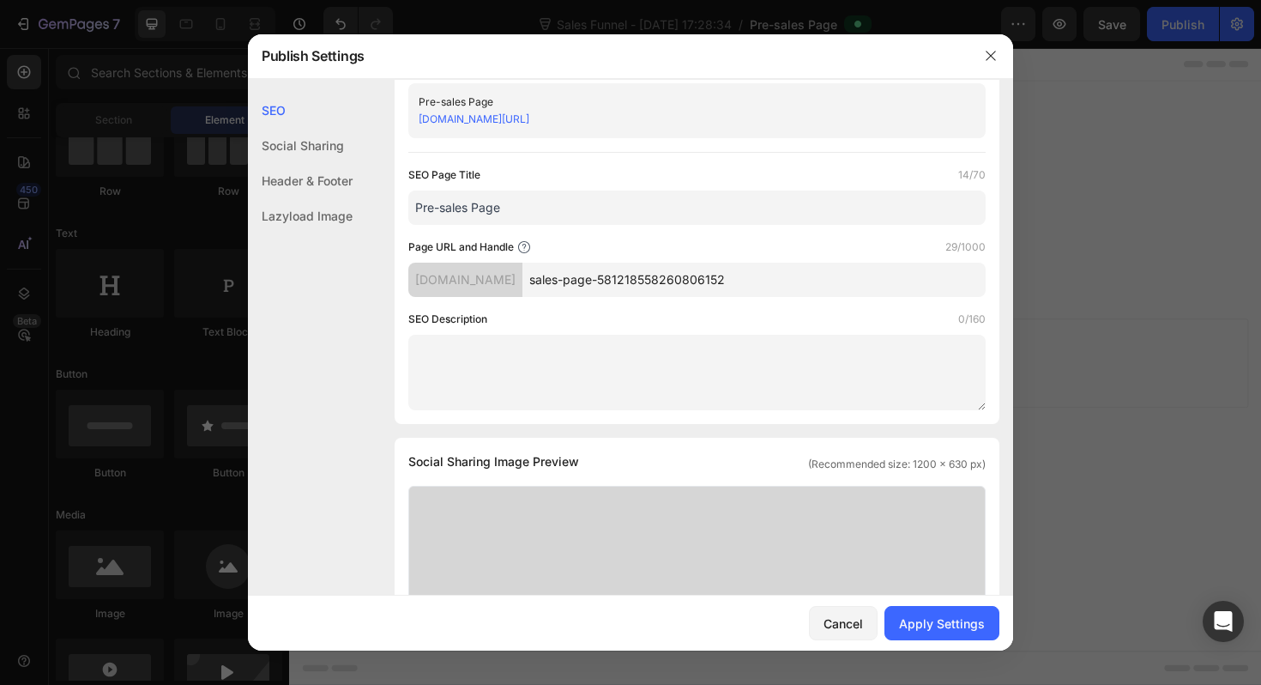
scroll to position [0, 0]
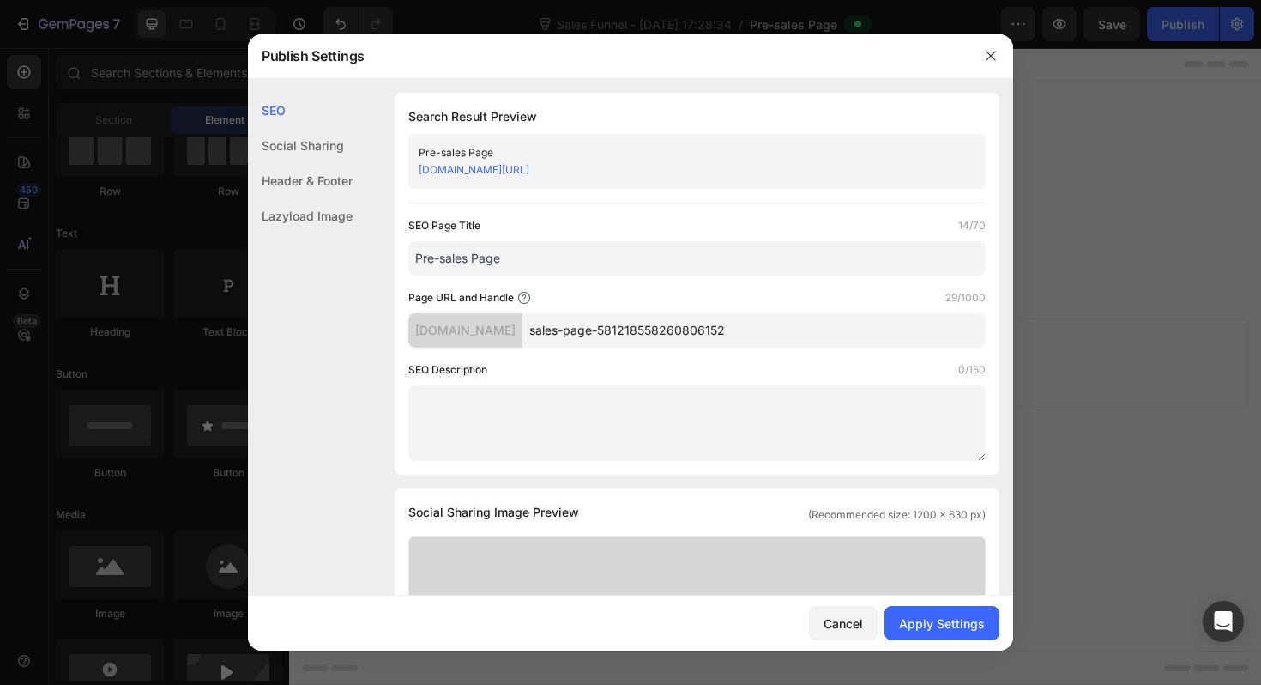
click at [569, 249] on input "Pre-sales Page" at bounding box center [696, 258] width 577 height 34
type input "Q"
click at [415, 268] on input "21 Day" at bounding box center [696, 258] width 577 height 34
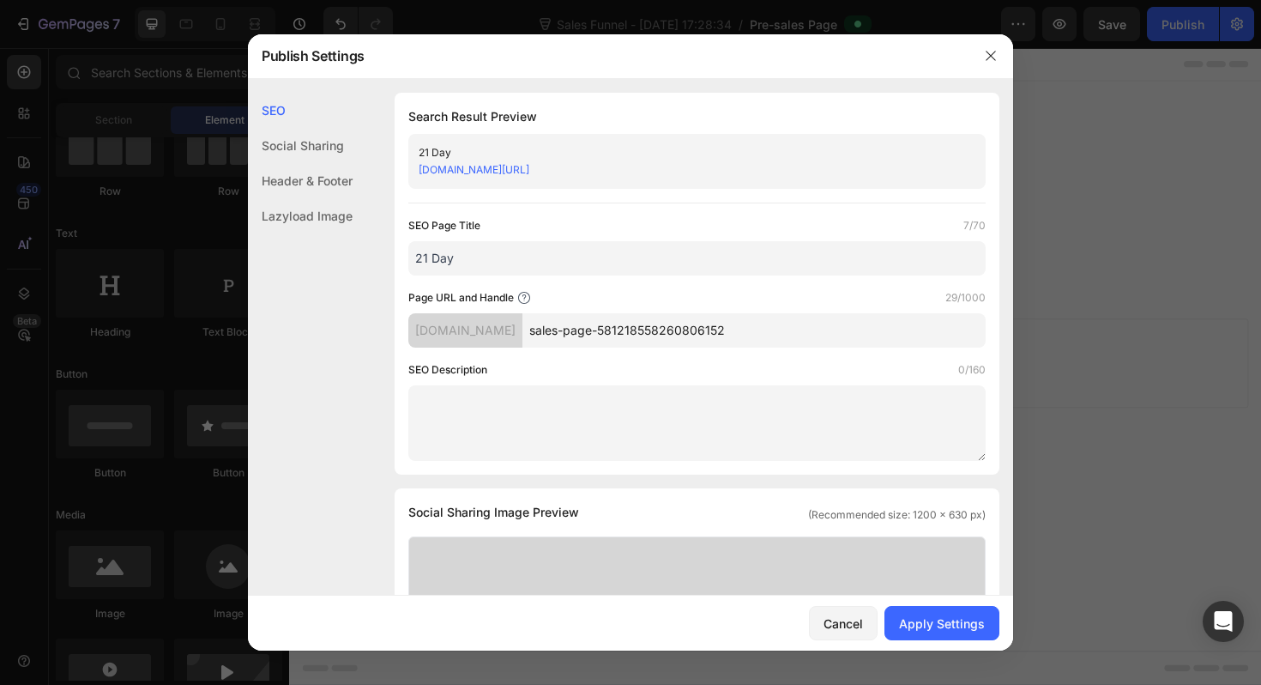
click at [417, 259] on input "21 Day" at bounding box center [696, 258] width 577 height 34
click at [492, 263] on input "21 Day" at bounding box center [696, 258] width 577 height 34
type input "21 Day Flat belly quiz"
click at [314, 198] on div "Header & Footer" at bounding box center [300, 215] width 105 height 35
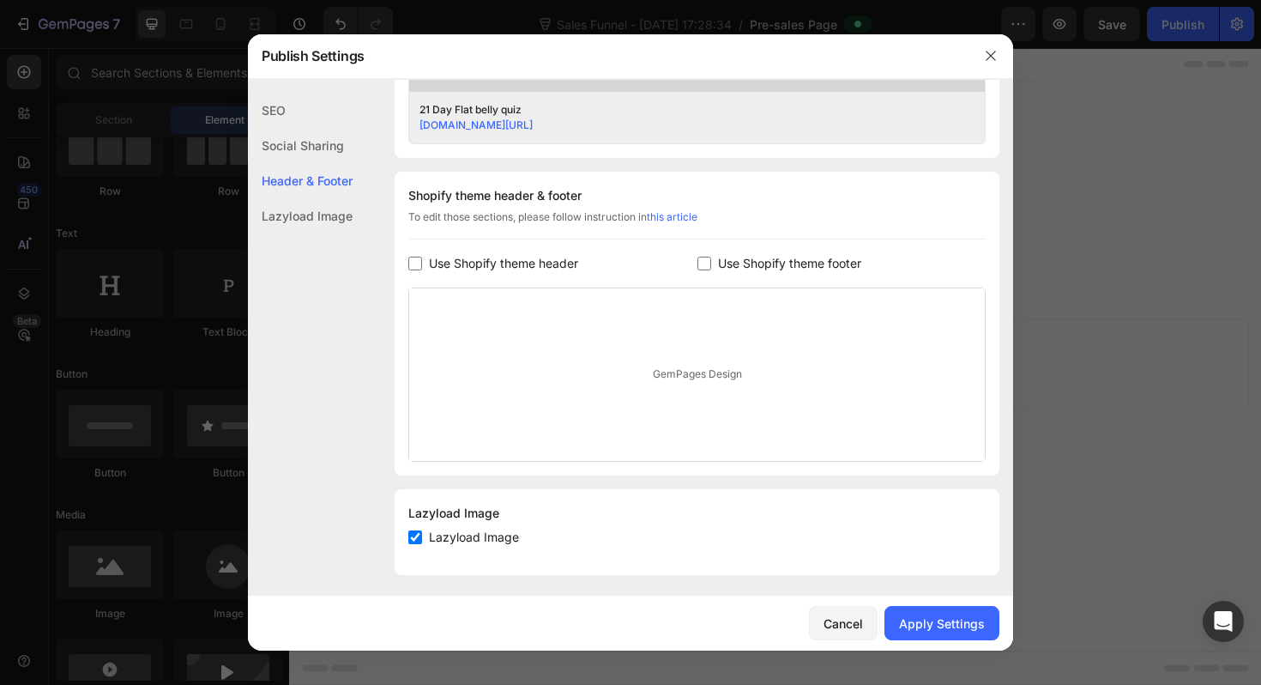
scroll to position [735, 0]
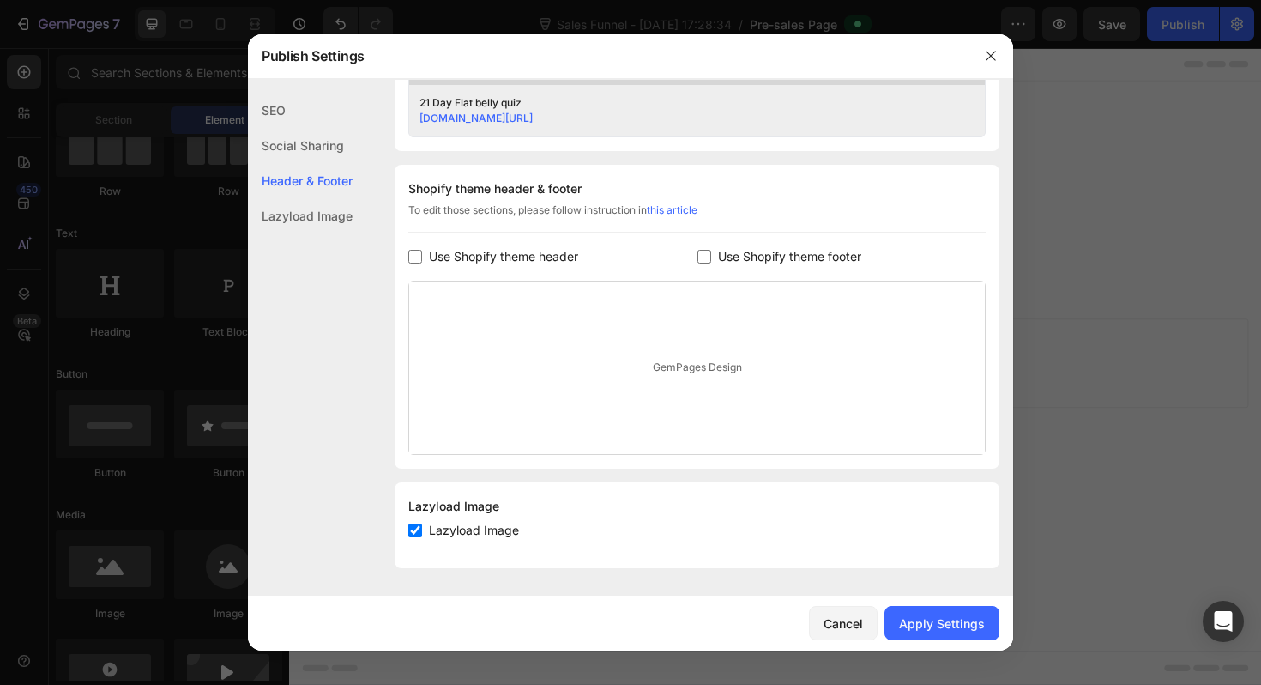
click at [590, 346] on div "GemPages Design" at bounding box center [697, 367] width 576 height 172
click at [967, 626] on div "Apply Settings" at bounding box center [942, 623] width 86 height 18
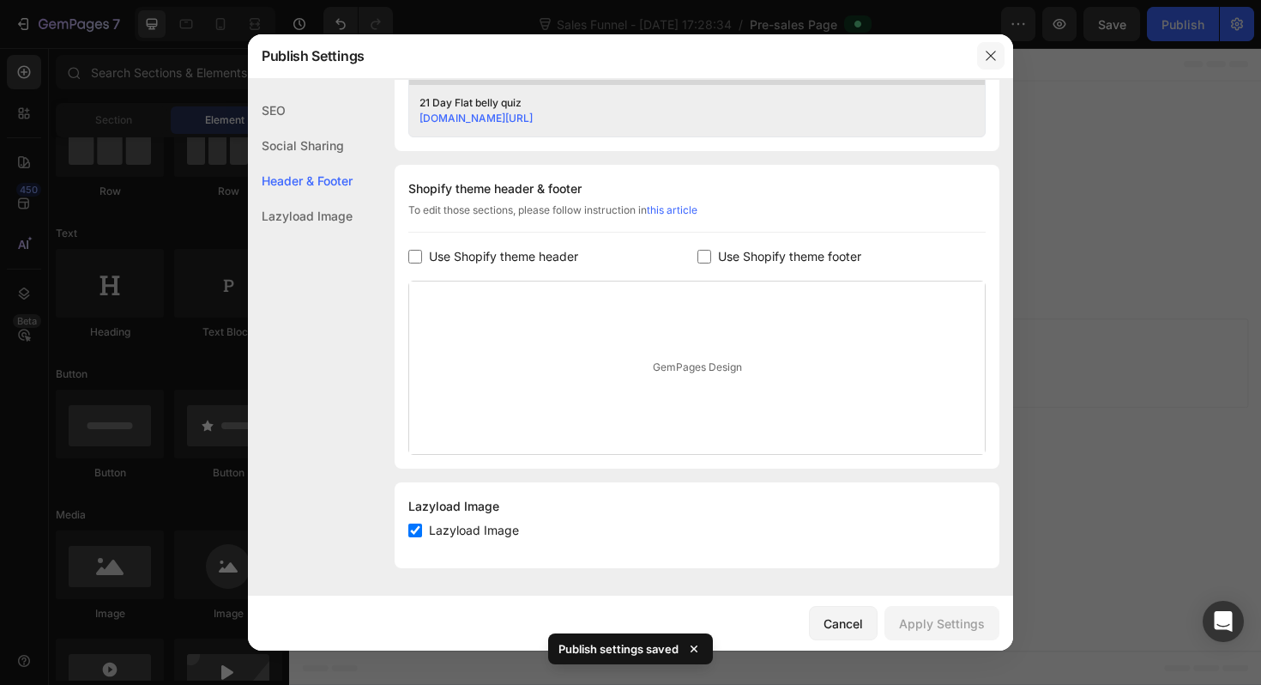
click at [994, 63] on button "button" at bounding box center [990, 55] width 27 height 27
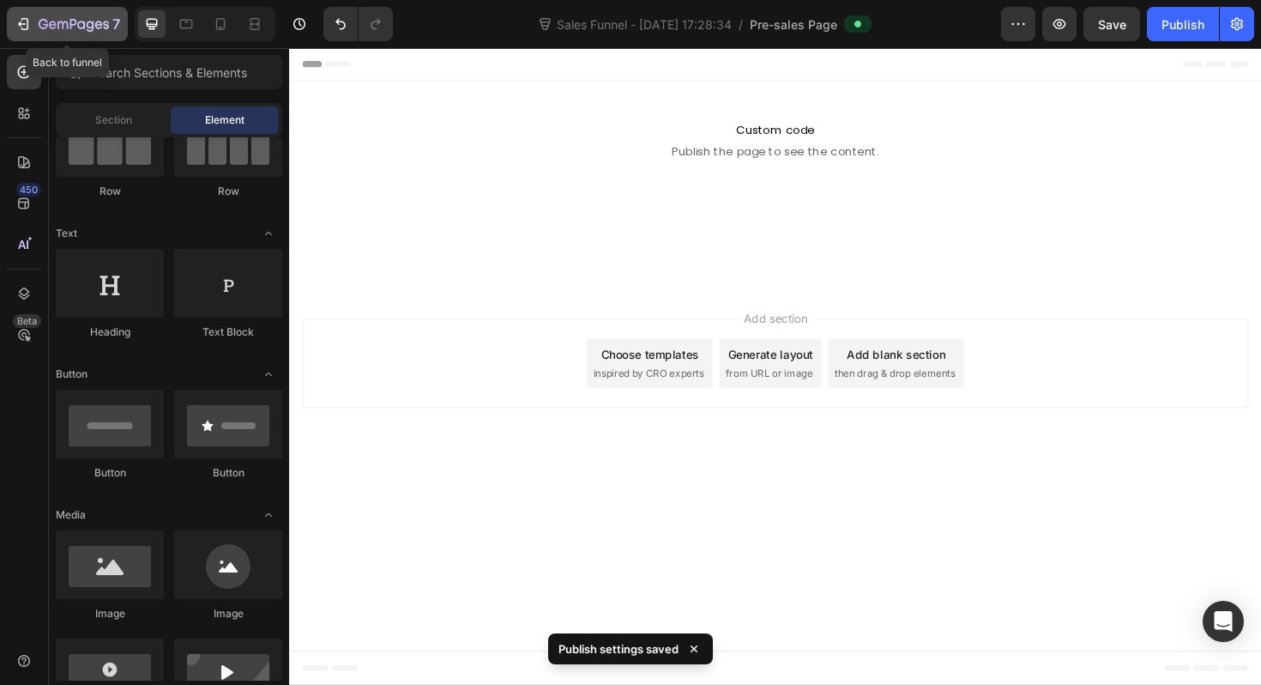
click at [22, 27] on icon "button" at bounding box center [23, 23] width 17 height 17
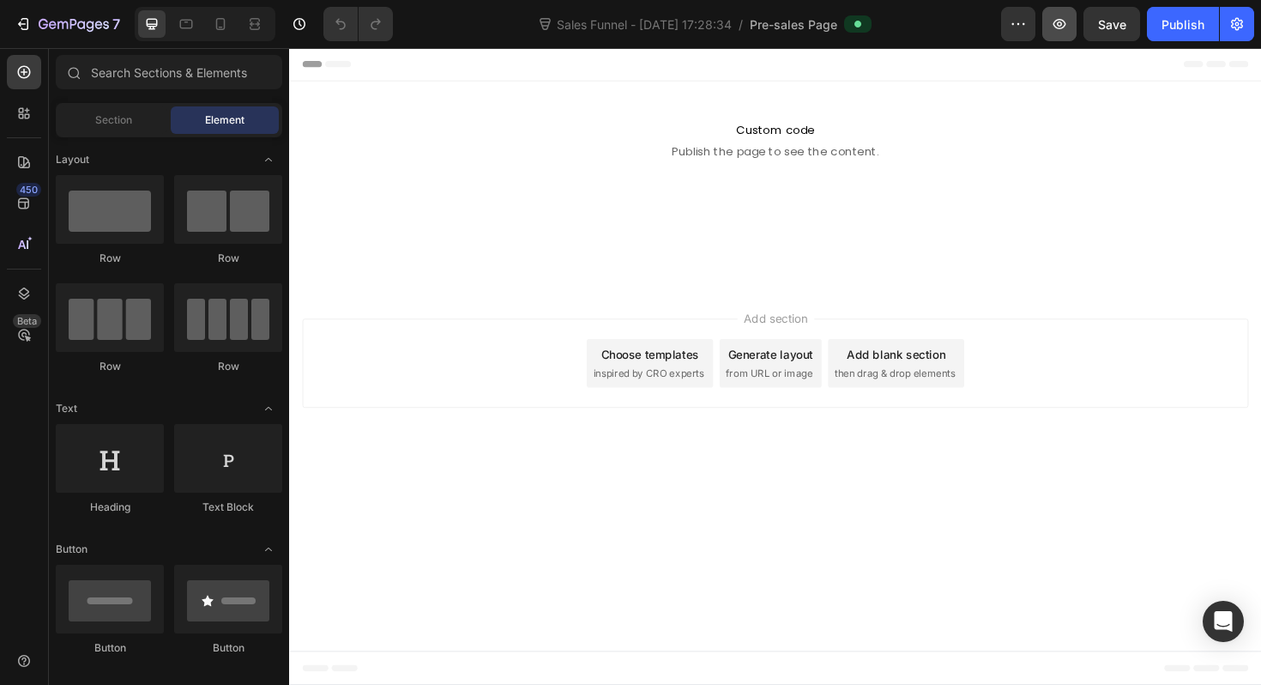
click at [1070, 33] on button "button" at bounding box center [1059, 24] width 34 height 34
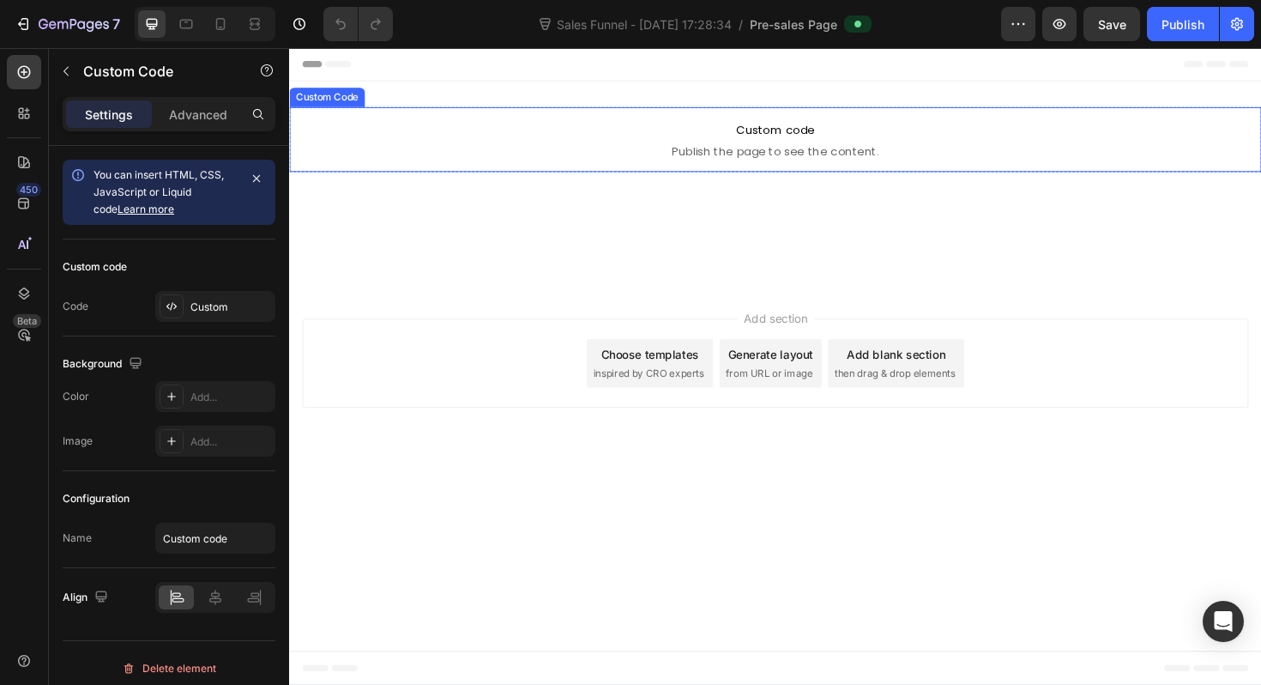
click at [787, 147] on p "Custom code Publish the page to see the content." at bounding box center [804, 145] width 1030 height 69
click at [289, 48] on p "Custom code Publish the page to see the content." at bounding box center [289, 48] width 0 height 0
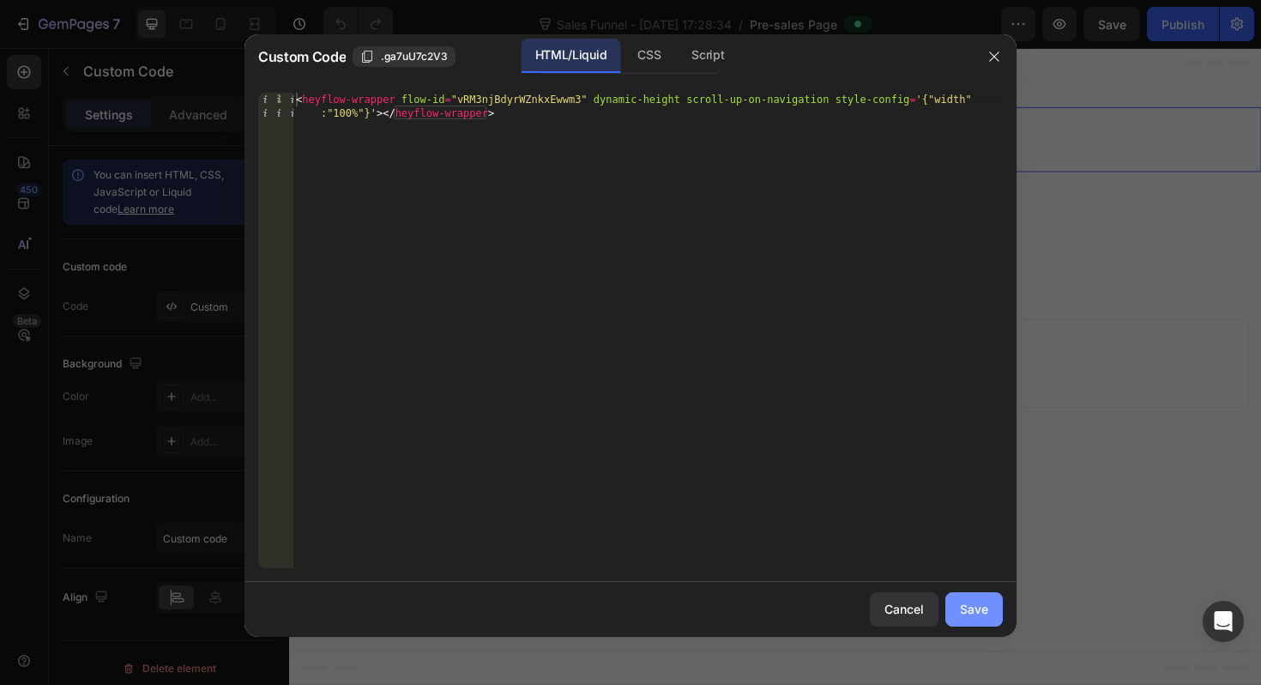
click at [976, 603] on div "Save" at bounding box center [974, 609] width 28 height 18
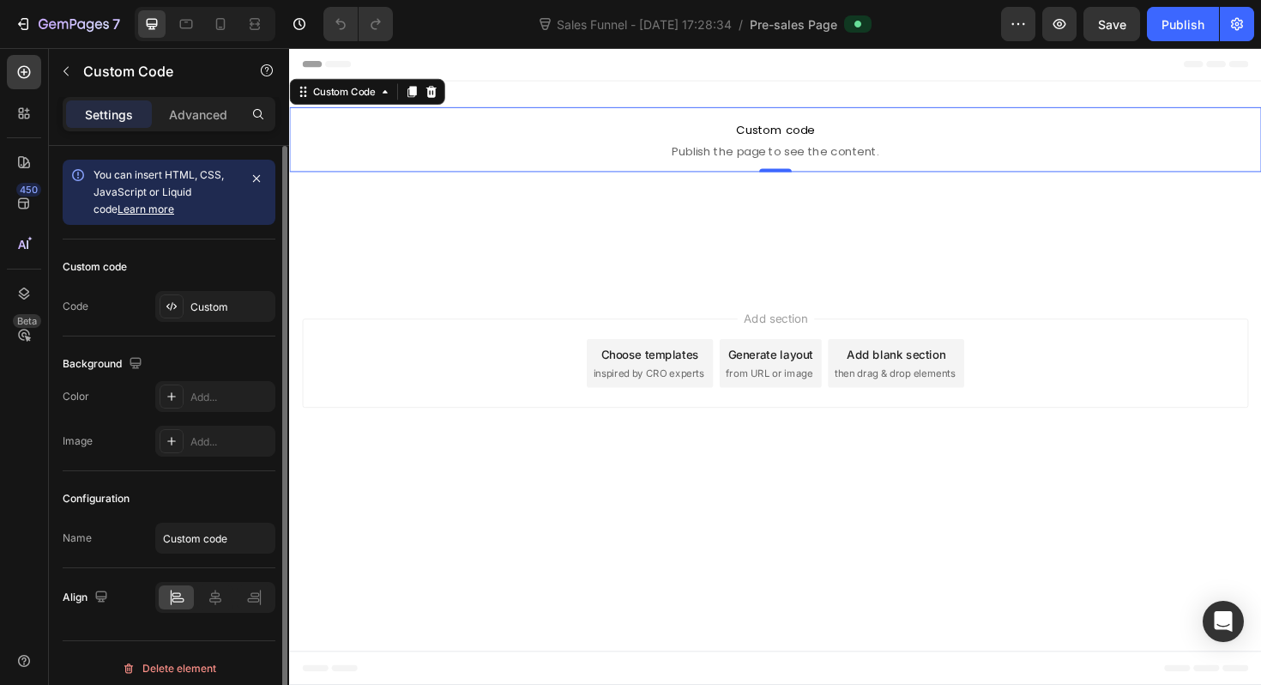
click at [137, 214] on link "Learn more" at bounding box center [146, 208] width 57 height 13
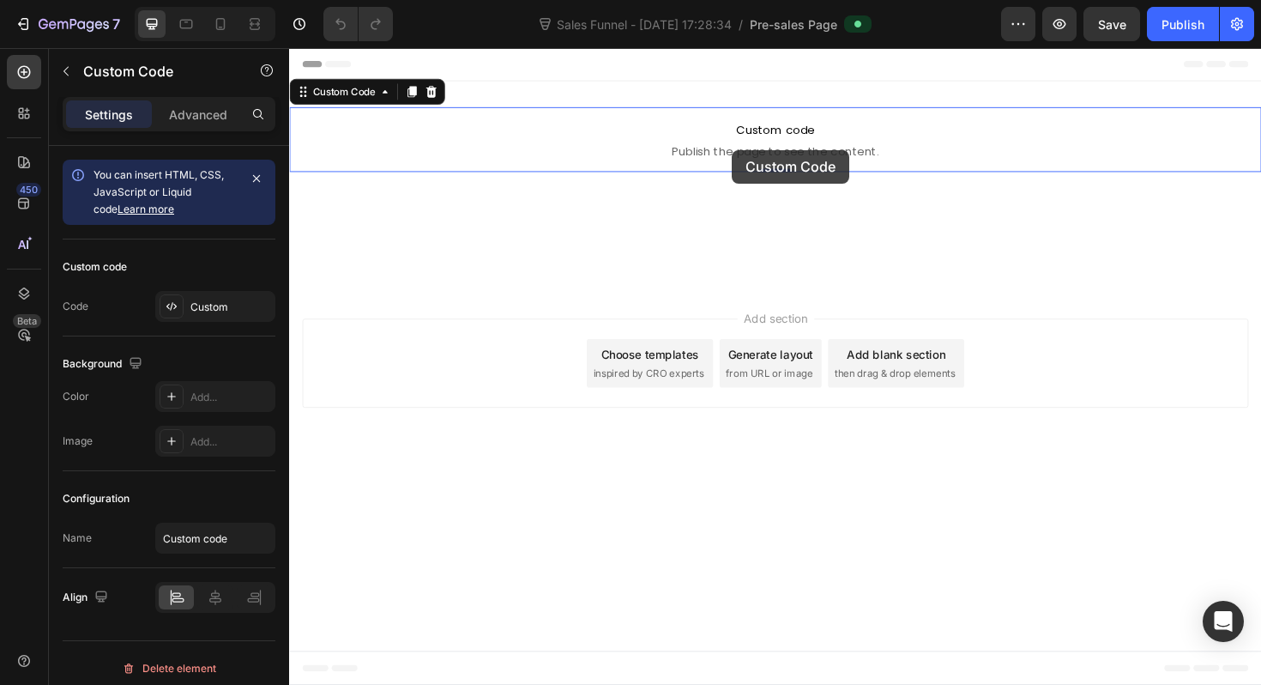
click at [758, 156] on span "Publish the page to see the content." at bounding box center [804, 156] width 1030 height 17
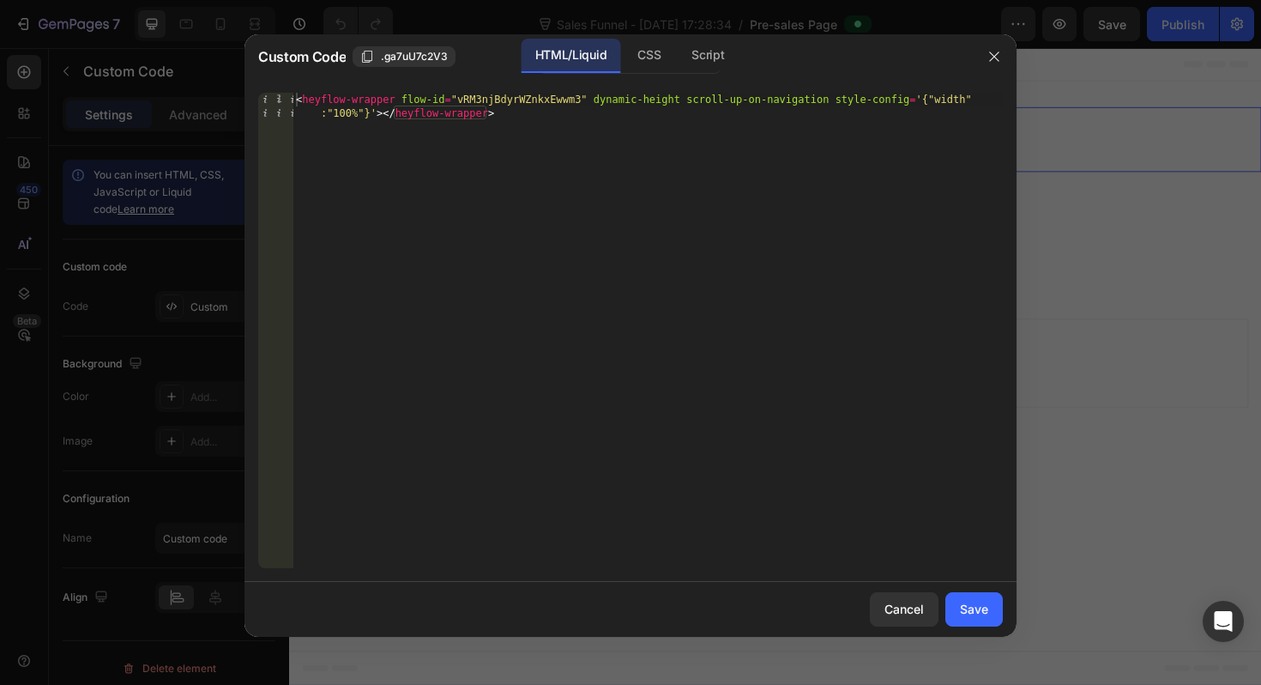
click at [586, 61] on div "HTML/Liquid" at bounding box center [571, 56] width 99 height 34
type textarea "<heyflow-wrapper flow-id="vRM3njBdyrWZnkxEwwm3" dynamic-height scroll-up-on-nav…"
click at [546, 146] on div "< heyflow-wrapper flow-id = "vRM3njBdyrWZnkxEwwm3" dynamic-height scroll-up-on-…" at bounding box center [648, 358] width 710 height 530
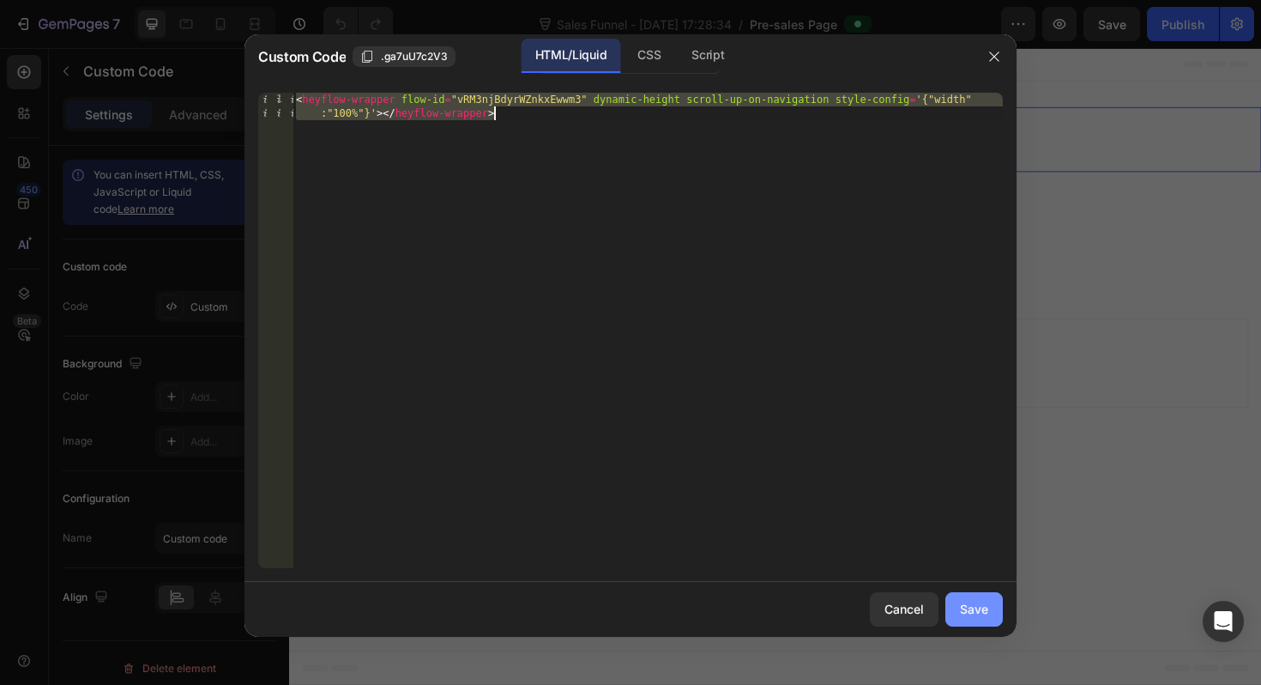
click at [978, 607] on div "Save" at bounding box center [974, 609] width 28 height 18
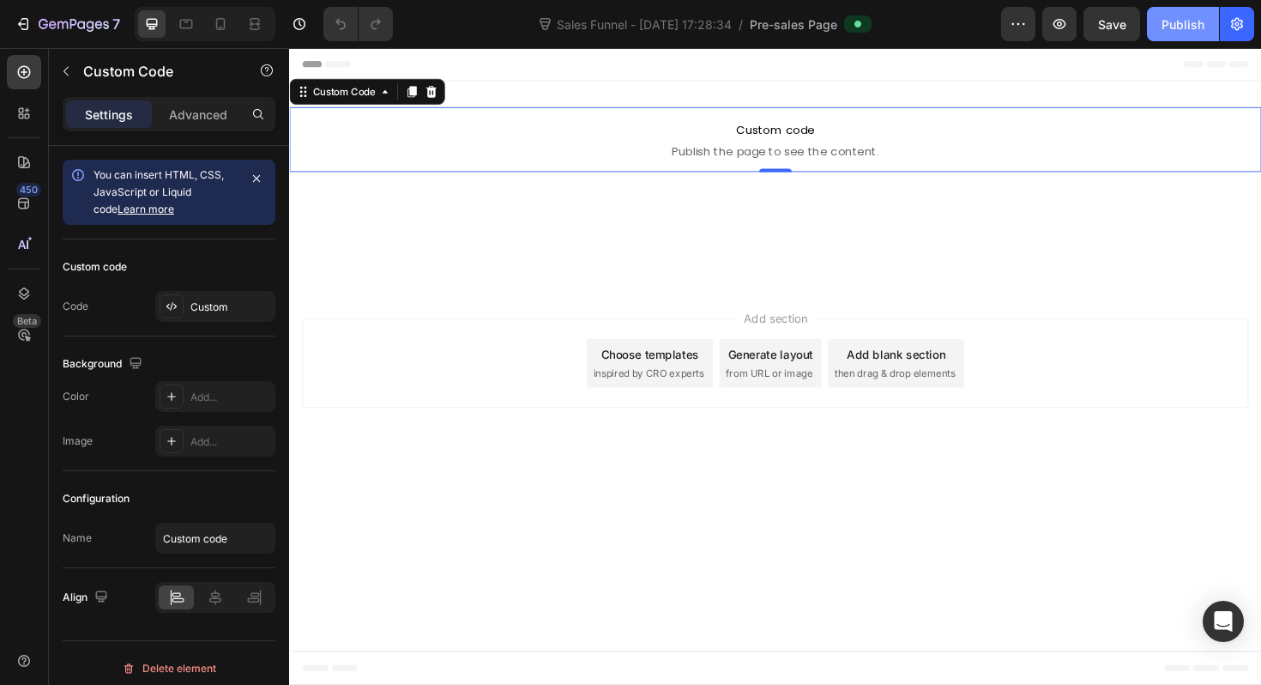
click at [1187, 30] on div "Publish" at bounding box center [1183, 24] width 43 height 18
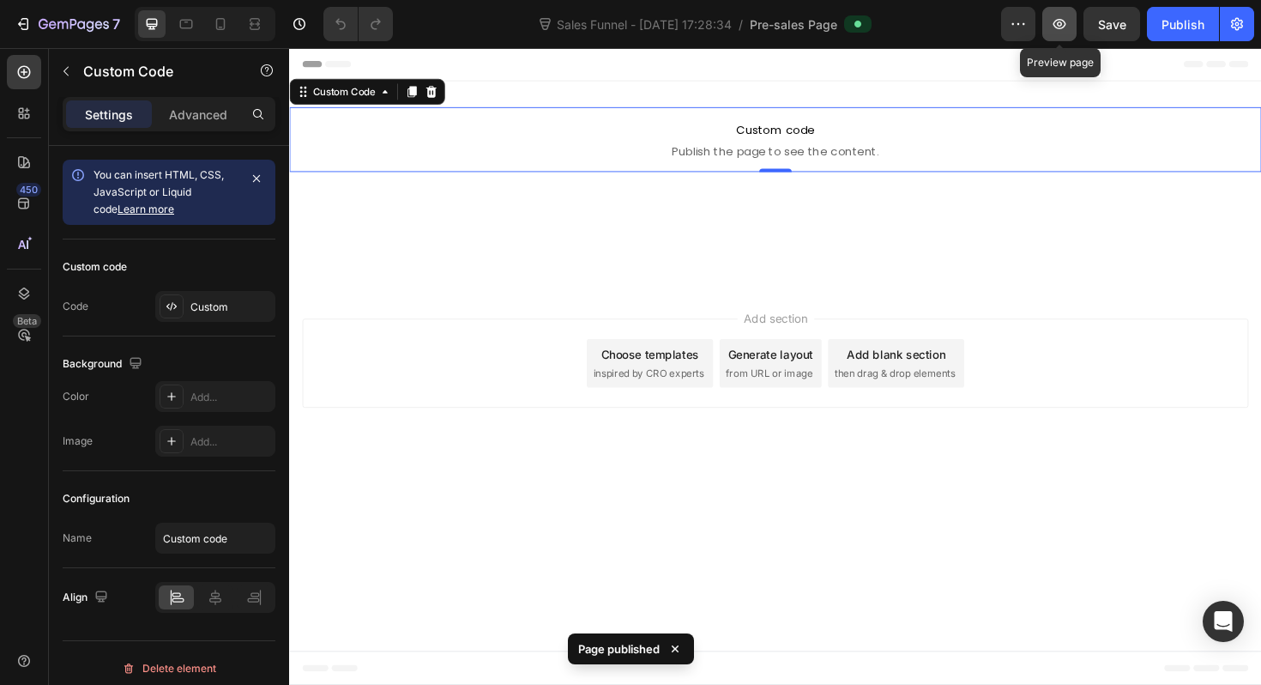
click at [1066, 27] on icon "button" at bounding box center [1059, 23] width 17 height 17
click at [1065, 36] on button "button" at bounding box center [1059, 24] width 34 height 34
click at [1065, 26] on icon "button" at bounding box center [1060, 24] width 13 height 10
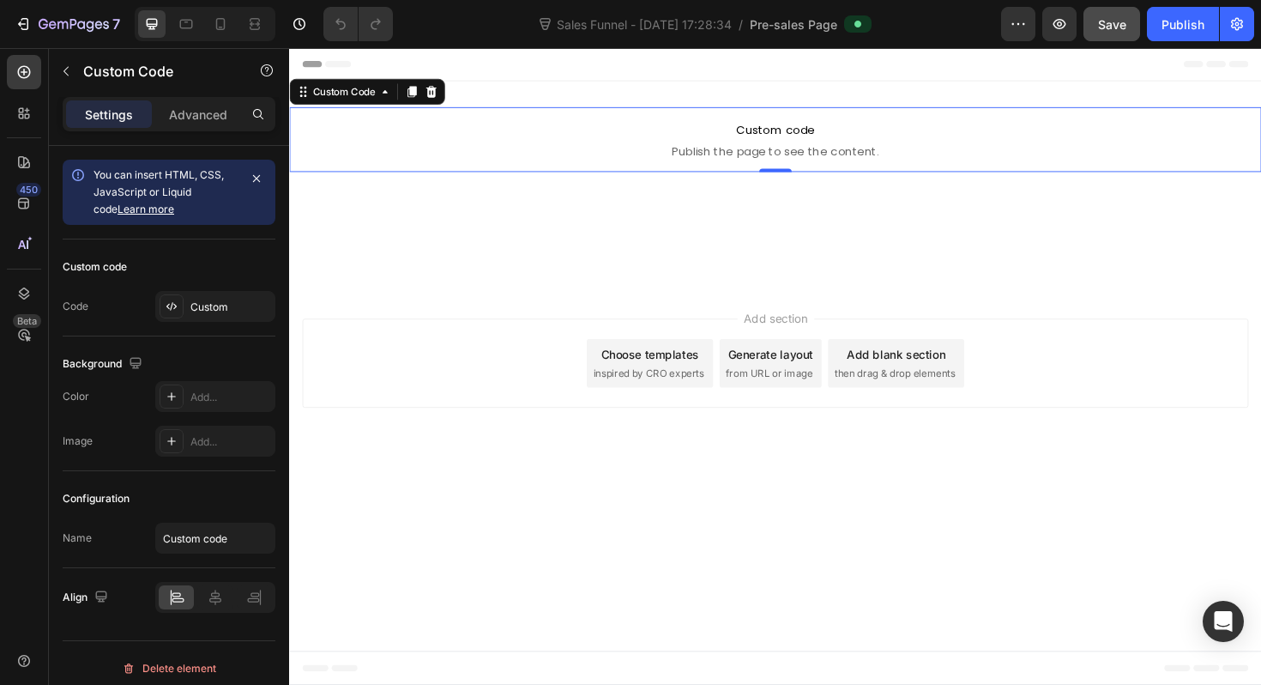
click at [1107, 22] on span "Save" at bounding box center [1112, 24] width 28 height 15
click at [1060, 26] on icon "button" at bounding box center [1060, 24] width 13 height 10
click at [891, 130] on span "Custom code" at bounding box center [804, 134] width 1030 height 21
click at [494, 132] on span "Custom code" at bounding box center [804, 134] width 1030 height 21
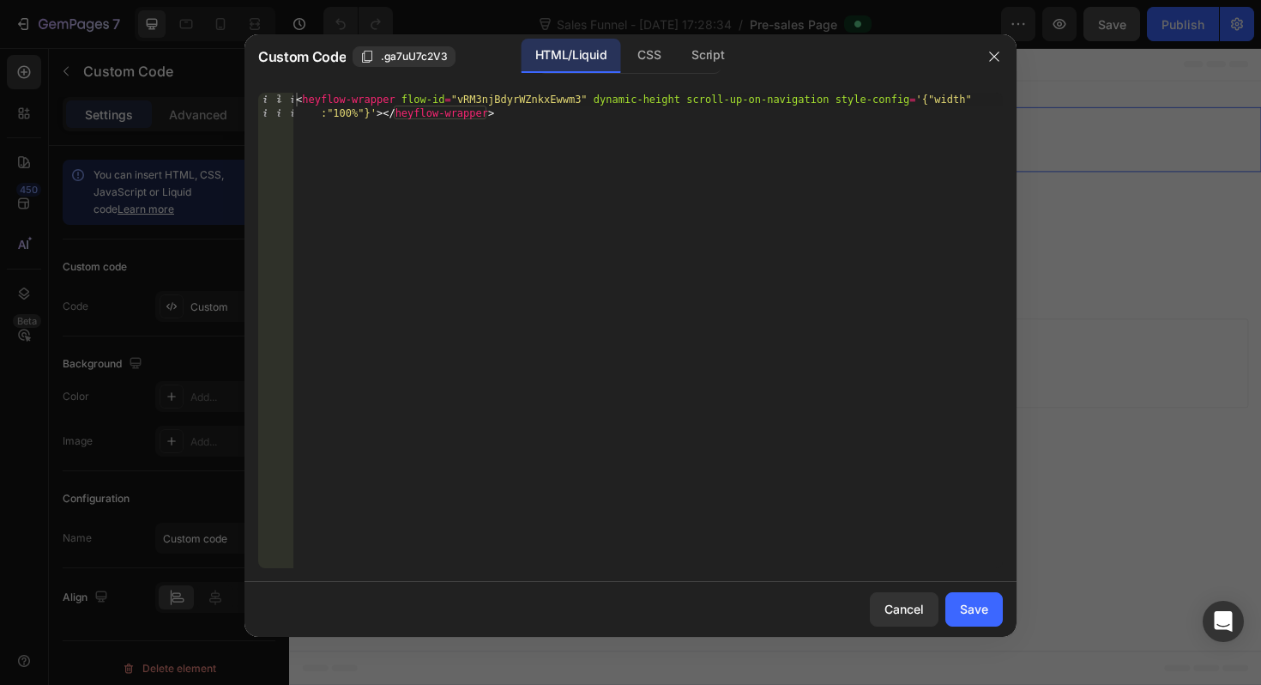
type textarea "<heyflow-wrapper flow-id="vRM3njBdyrWZnkxEwwm3" dynamic-height scroll-up-on-nav…"
click at [526, 130] on div "< heyflow-wrapper flow-id = "vRM3njBdyrWZnkxEwwm3" dynamic-height scroll-up-on-…" at bounding box center [648, 358] width 710 height 530
click at [725, 55] on div "Script" at bounding box center [708, 56] width 60 height 34
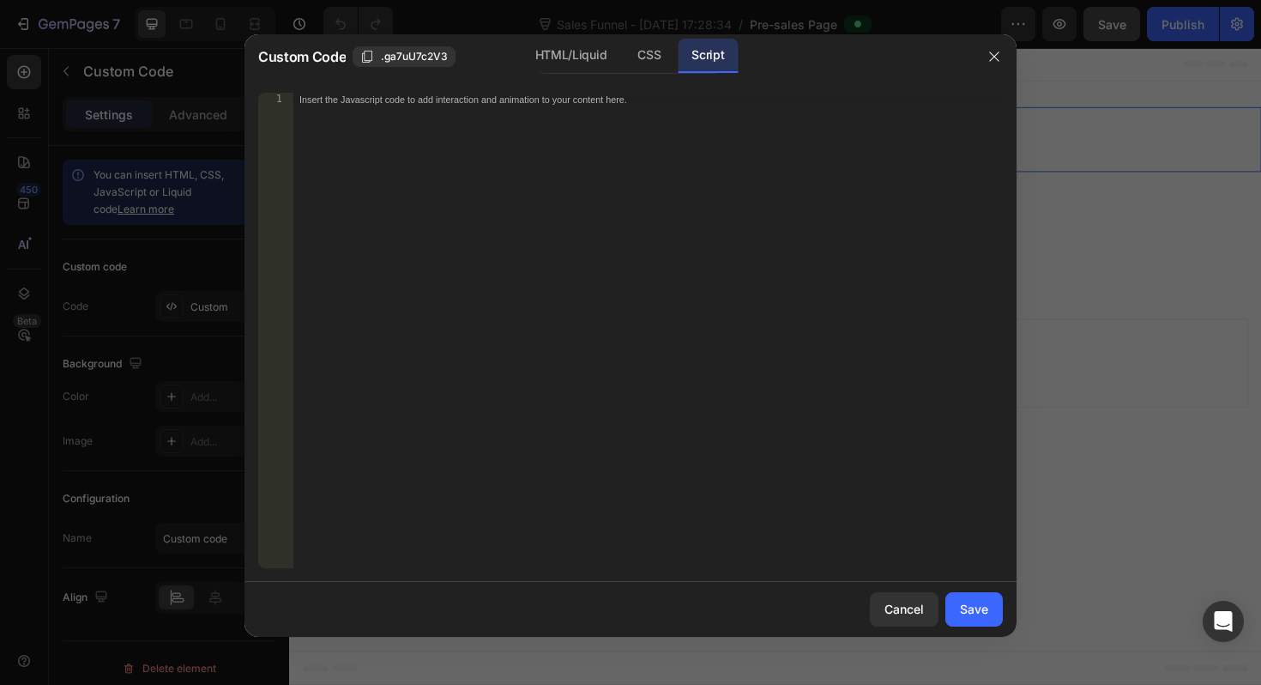
click at [663, 121] on div "Insert the Javascript code to add interaction and animation to your content her…" at bounding box center [648, 344] width 710 height 503
paste textarea "<script src="https://assets.prd.heyflow.com/builder/widget/latest/webview.js"><…"
type textarea "<script src="https://assets.prd.heyflow.com/builder/widget/latest/webview.js"><…"
click at [624, 57] on div "HTML/Liquid" at bounding box center [649, 56] width 51 height 34
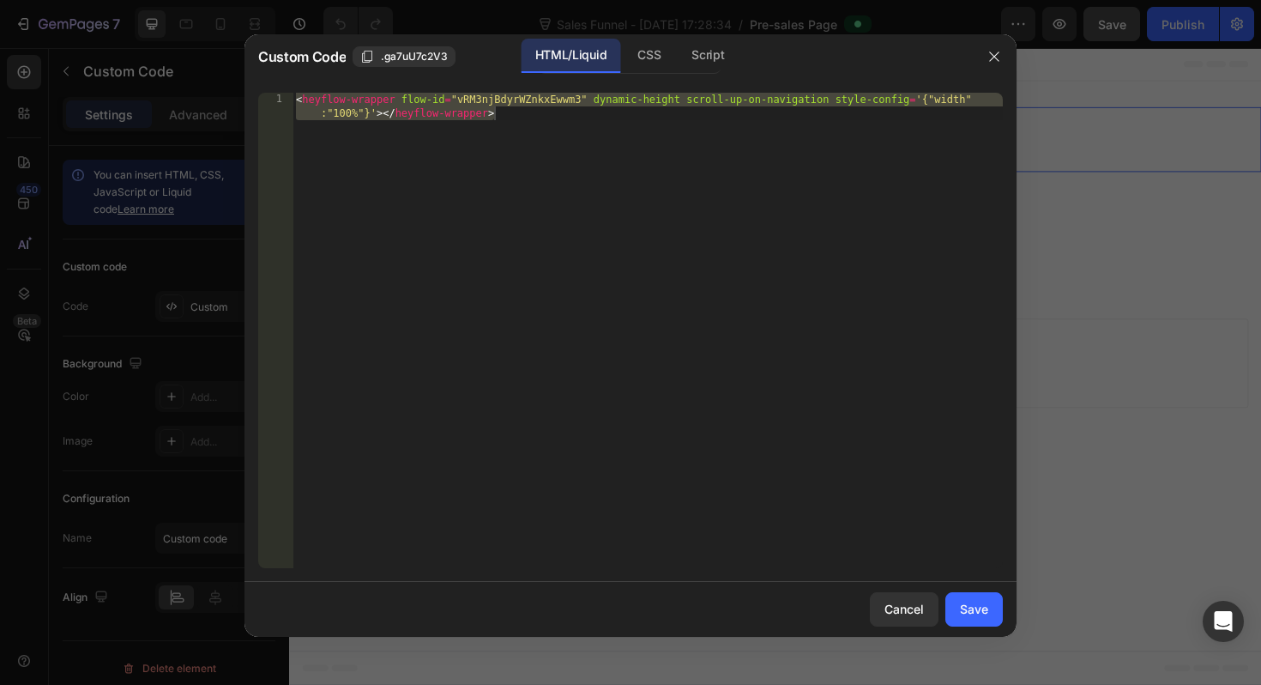
type textarea "<heyflow-wrapper flow-id="vRM3njBdyrWZnkxEwwm3" dynamic-height scroll-up-on-nav…"
click at [554, 118] on div "< heyflow-wrapper flow-id = "vRM3njBdyrWZnkxEwwm3" dynamic-height scroll-up-on-…" at bounding box center [648, 358] width 710 height 530
click at [699, 50] on div "Script" at bounding box center [708, 56] width 60 height 34
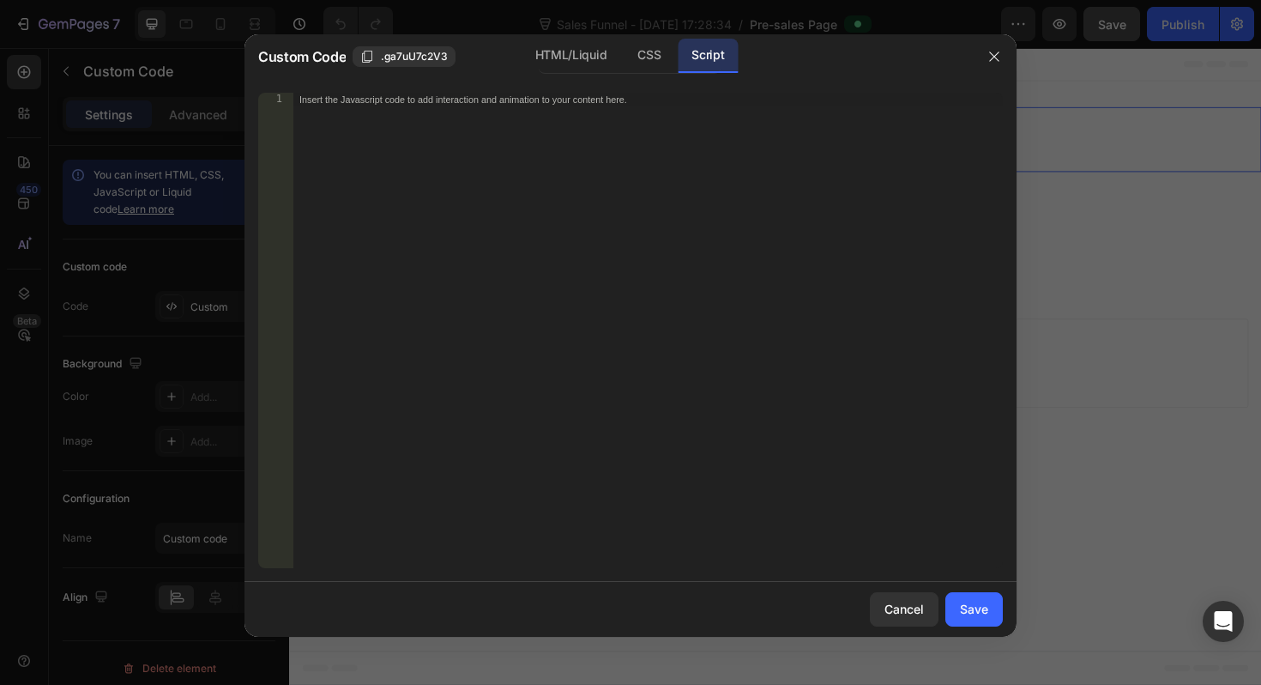
click at [649, 123] on div "Insert the Javascript code to add interaction and animation to your content her…" at bounding box center [648, 344] width 710 height 503
paste textarea "<heyflow-wrapper flow-id="vRM3njBdyrWZnkxEwwm3" dynamic-height scroll-up-on-nav…"
type textarea "<heyflow-wrapper flow-id="vRM3njBdyrWZnkxEwwm3" dynamic-height scroll-up-on-nav…"
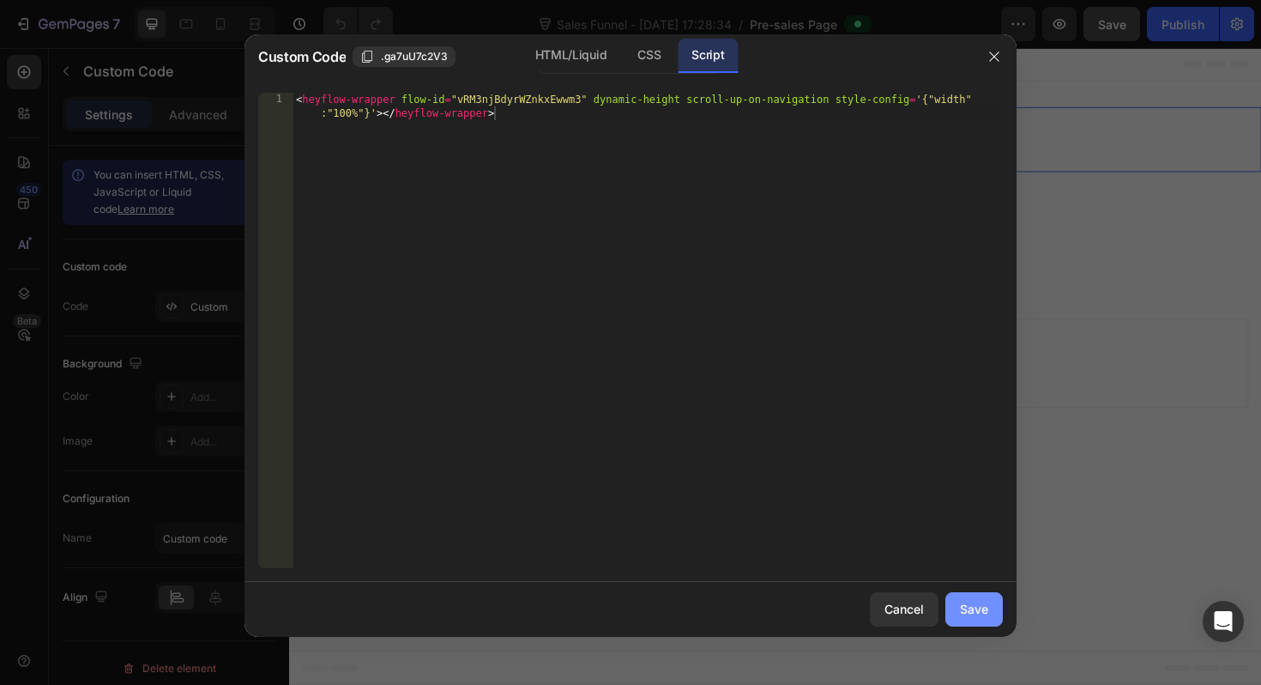
click at [987, 620] on button "Save" at bounding box center [973, 609] width 57 height 34
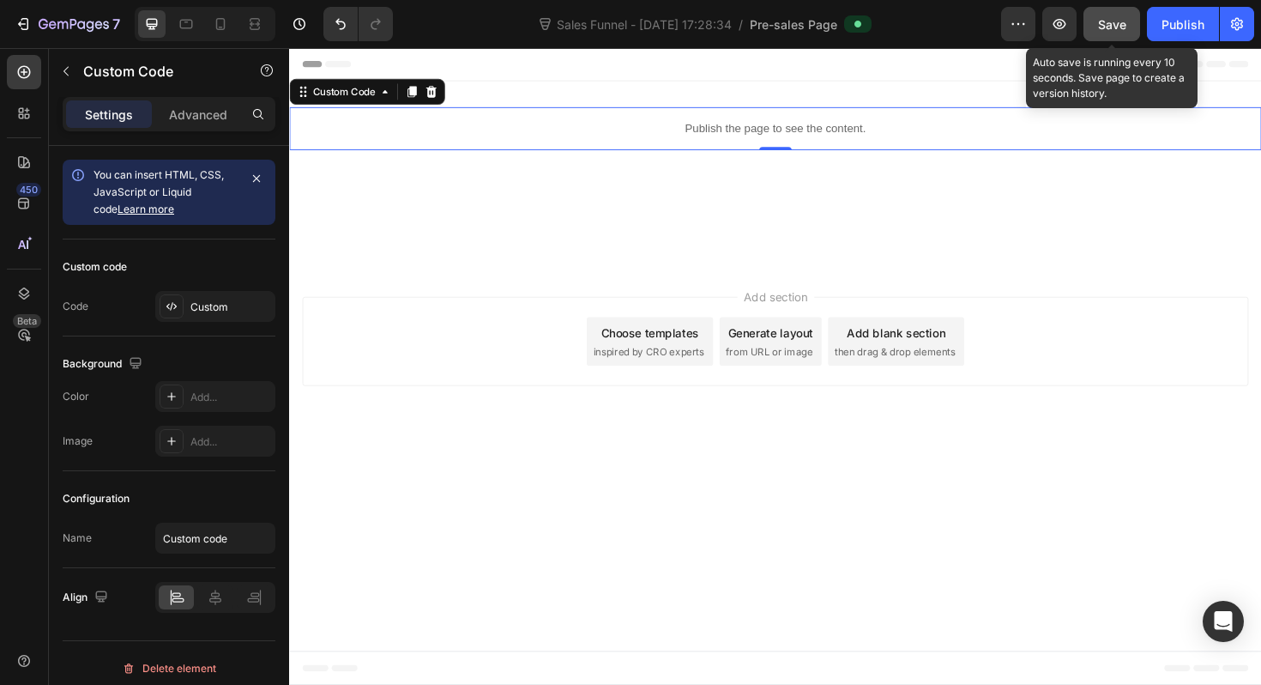
click at [1108, 33] on button "Save" at bounding box center [1112, 24] width 57 height 34
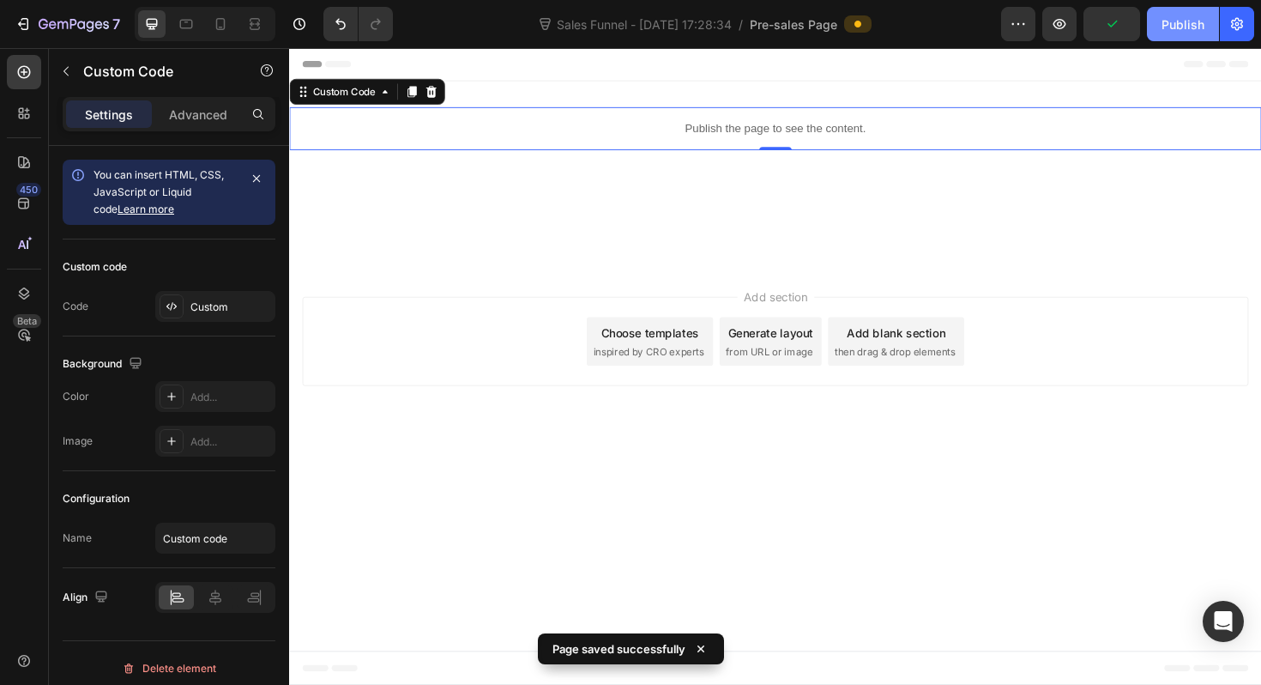
click at [1176, 24] on div "Publish" at bounding box center [1183, 24] width 43 height 18
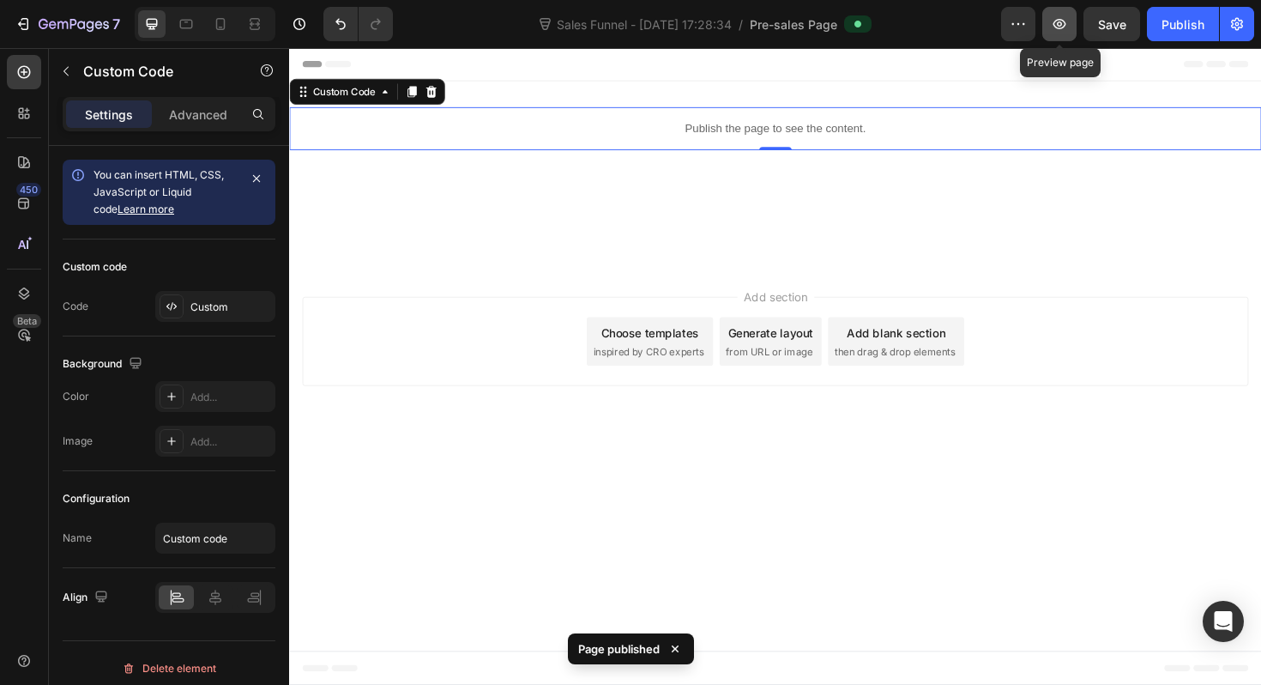
click at [1062, 30] on icon "button" at bounding box center [1059, 23] width 17 height 17
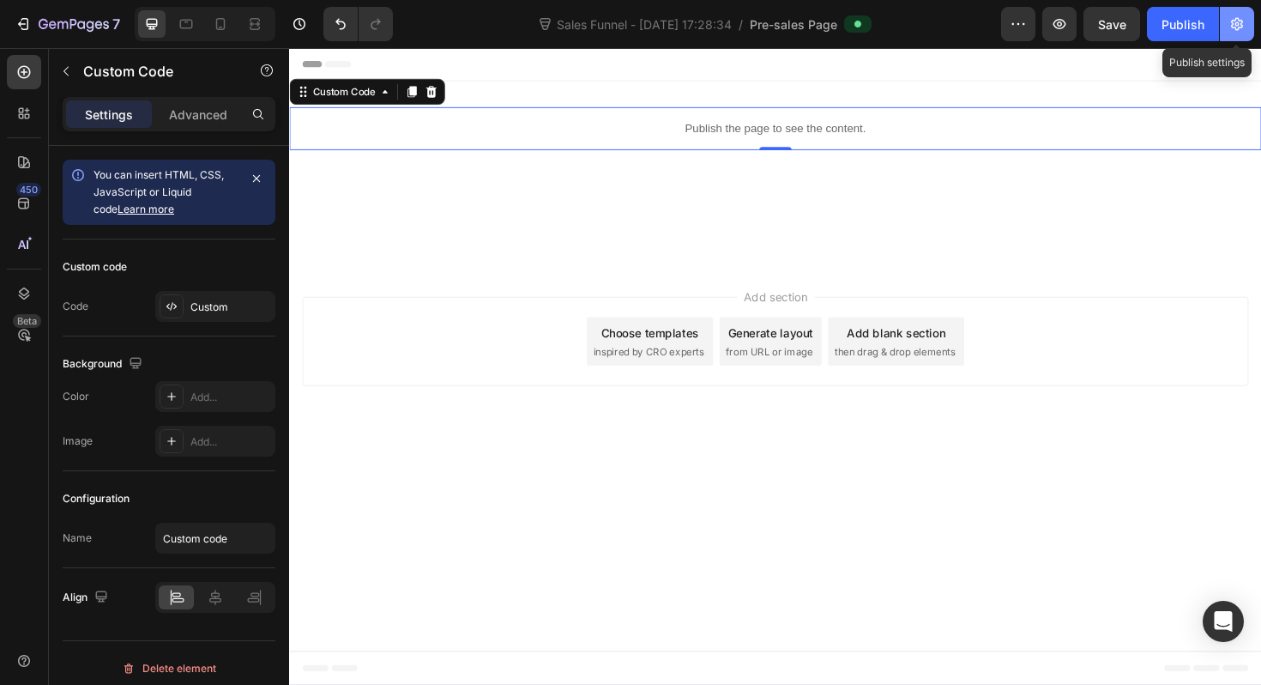
click at [1247, 27] on button "button" at bounding box center [1237, 24] width 34 height 34
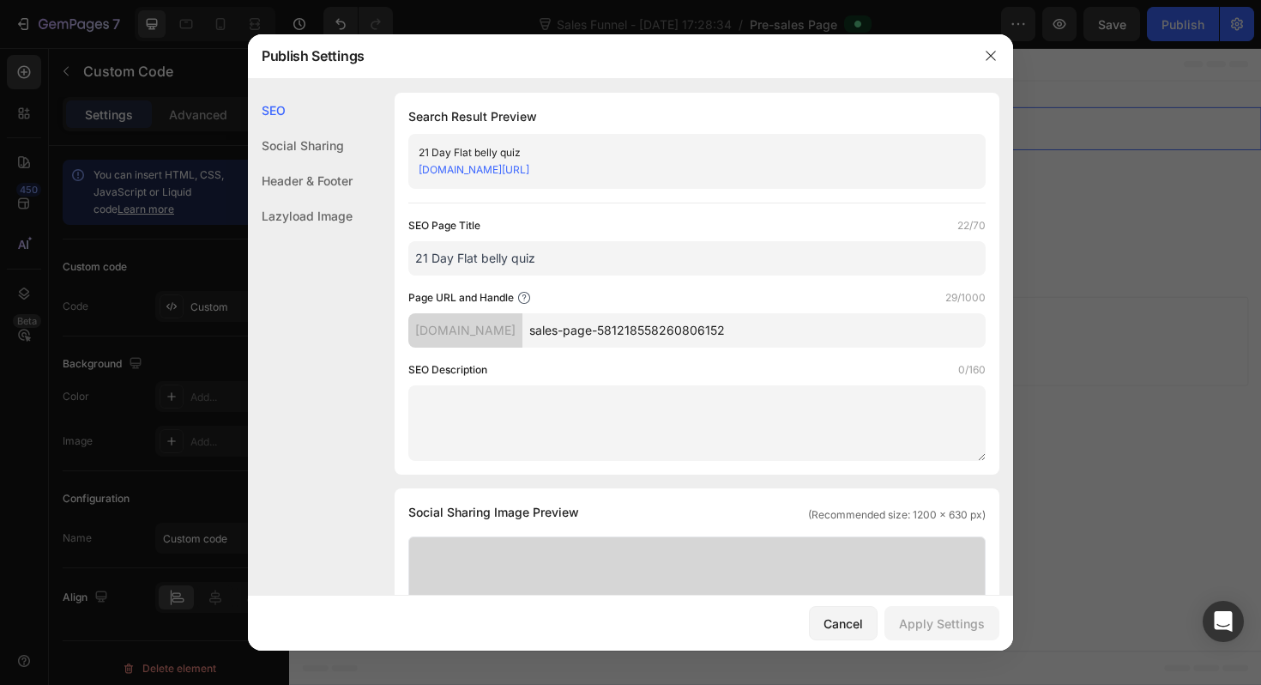
click at [529, 166] on link "pjv721-10.myshopify.com/pages/sales-page-581218558260806152" at bounding box center [474, 169] width 111 height 13
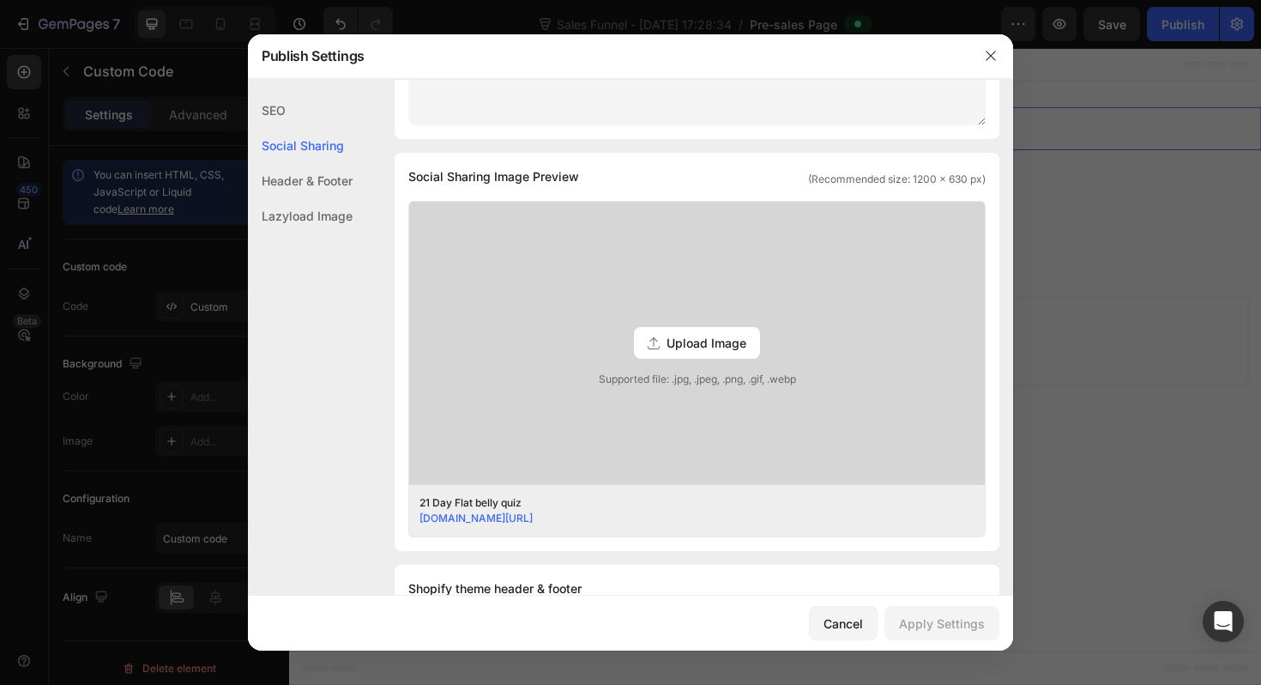
scroll to position [341, 0]
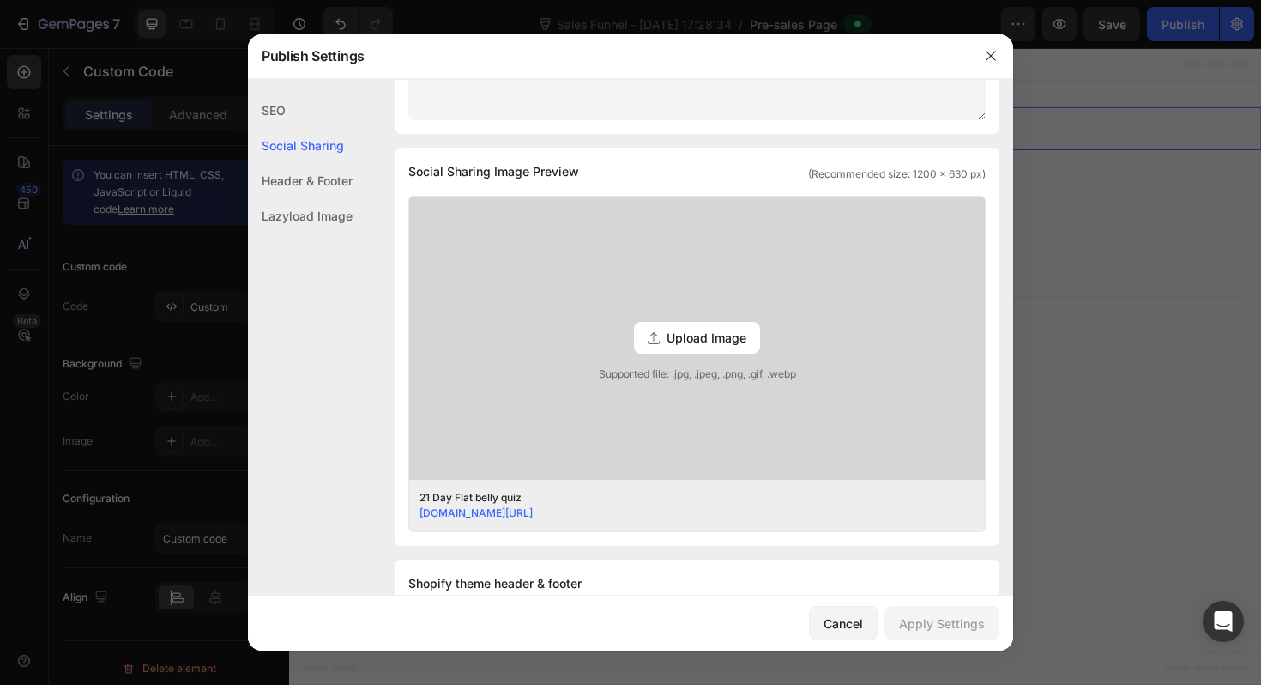
click at [301, 198] on div "Header & Footer" at bounding box center [300, 215] width 105 height 35
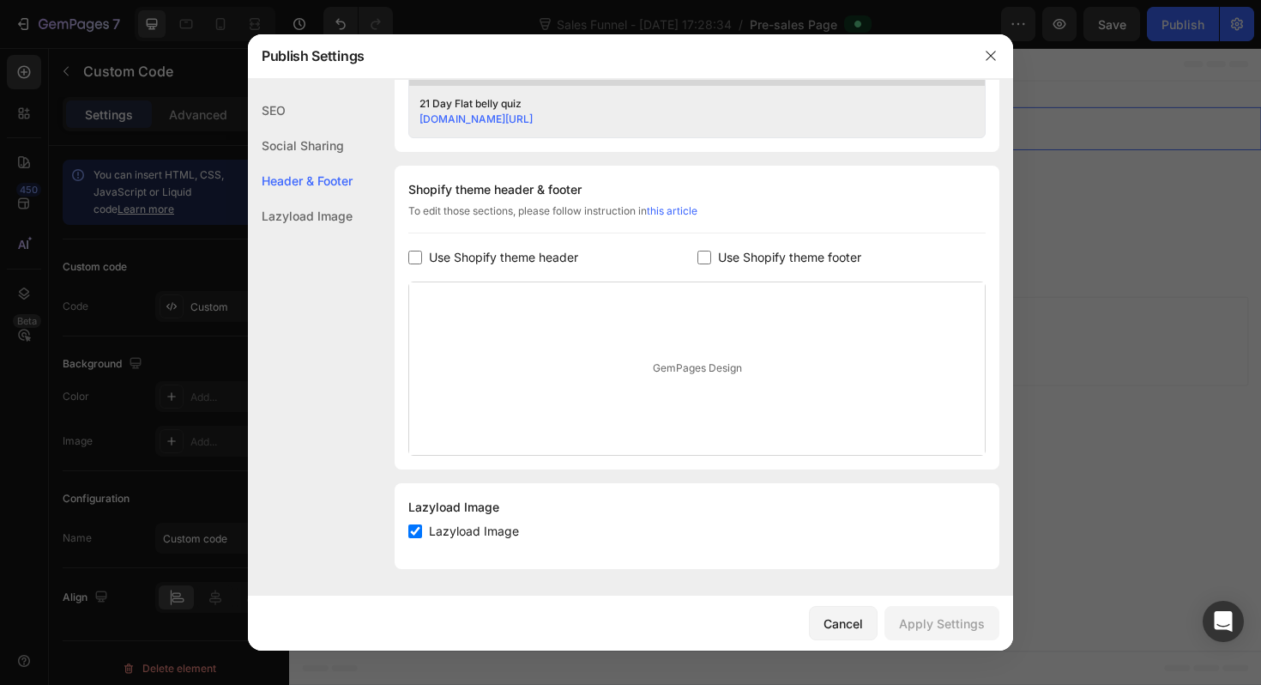
scroll to position [735, 0]
click at [860, 619] on div "Cancel" at bounding box center [843, 623] width 39 height 18
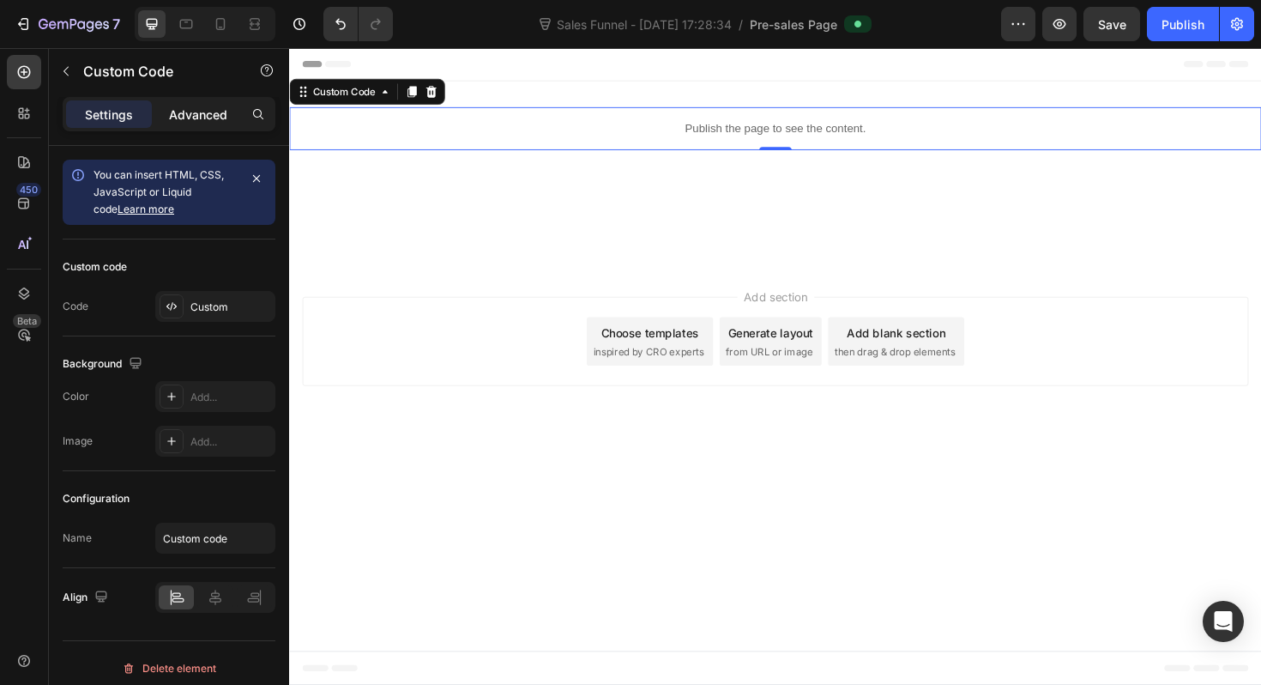
click at [187, 126] on div "Advanced" at bounding box center [198, 113] width 86 height 27
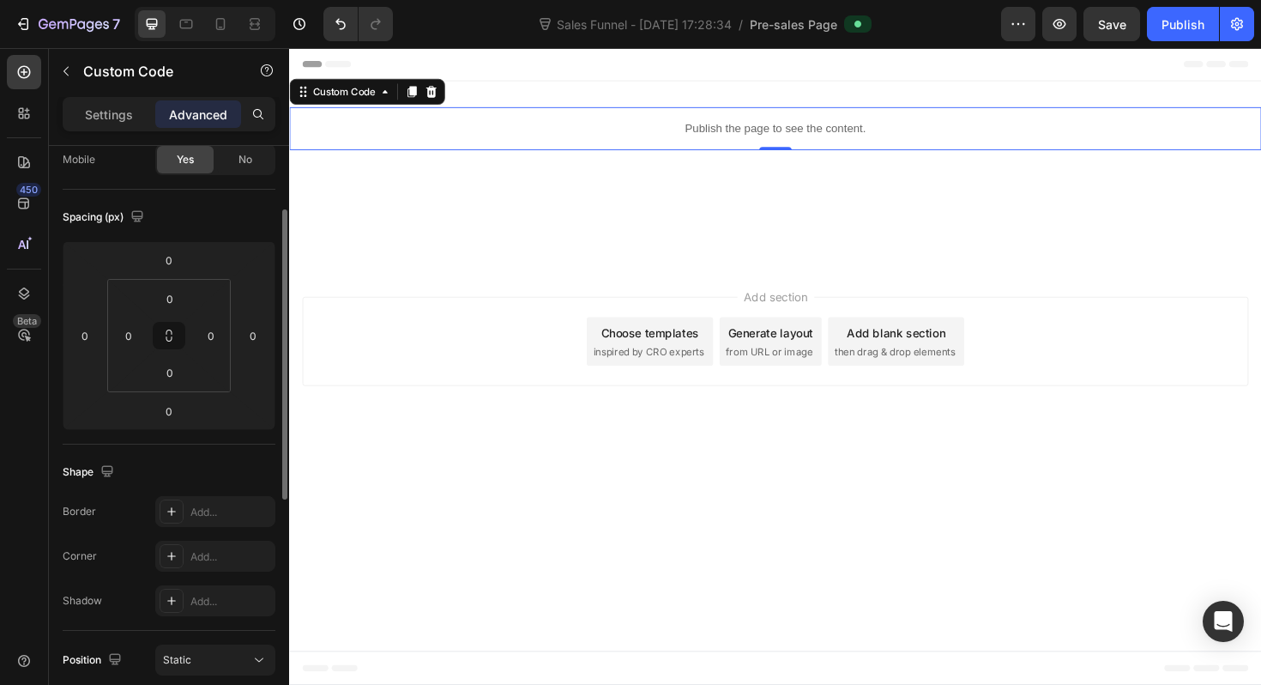
scroll to position [143, 0]
click at [181, 263] on input "0" at bounding box center [169, 259] width 34 height 26
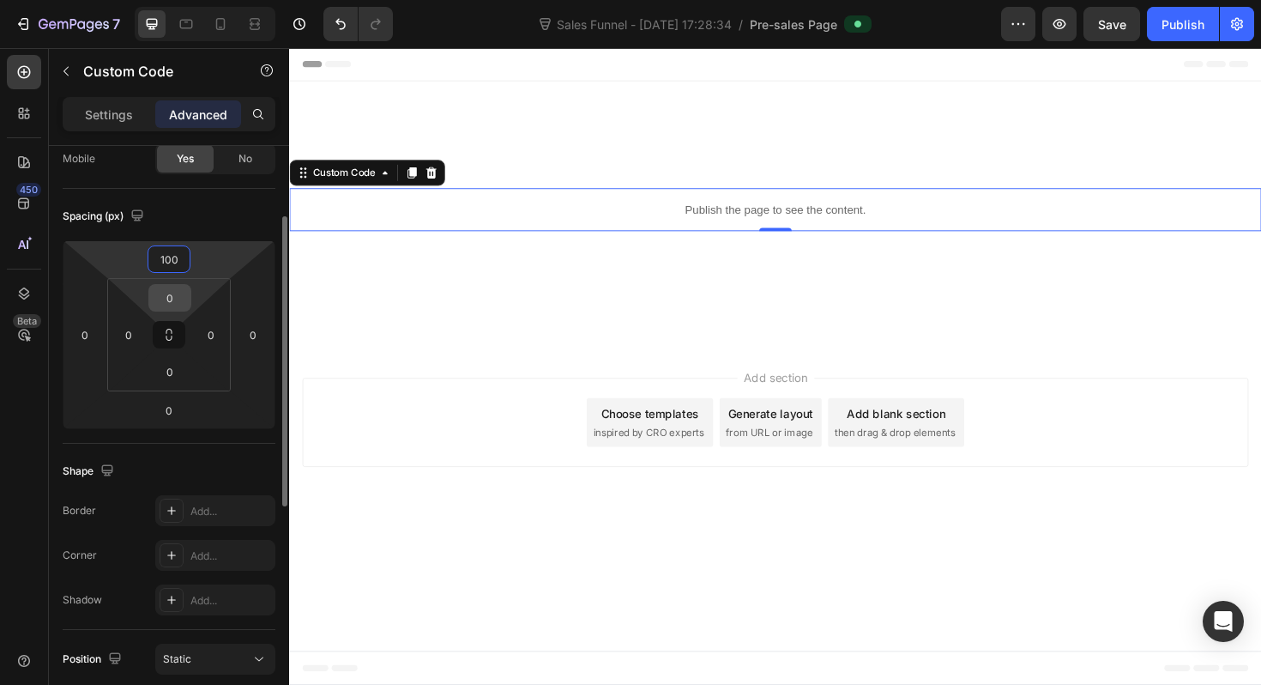
type input "100"
click at [178, 299] on input "0" at bounding box center [170, 298] width 34 height 26
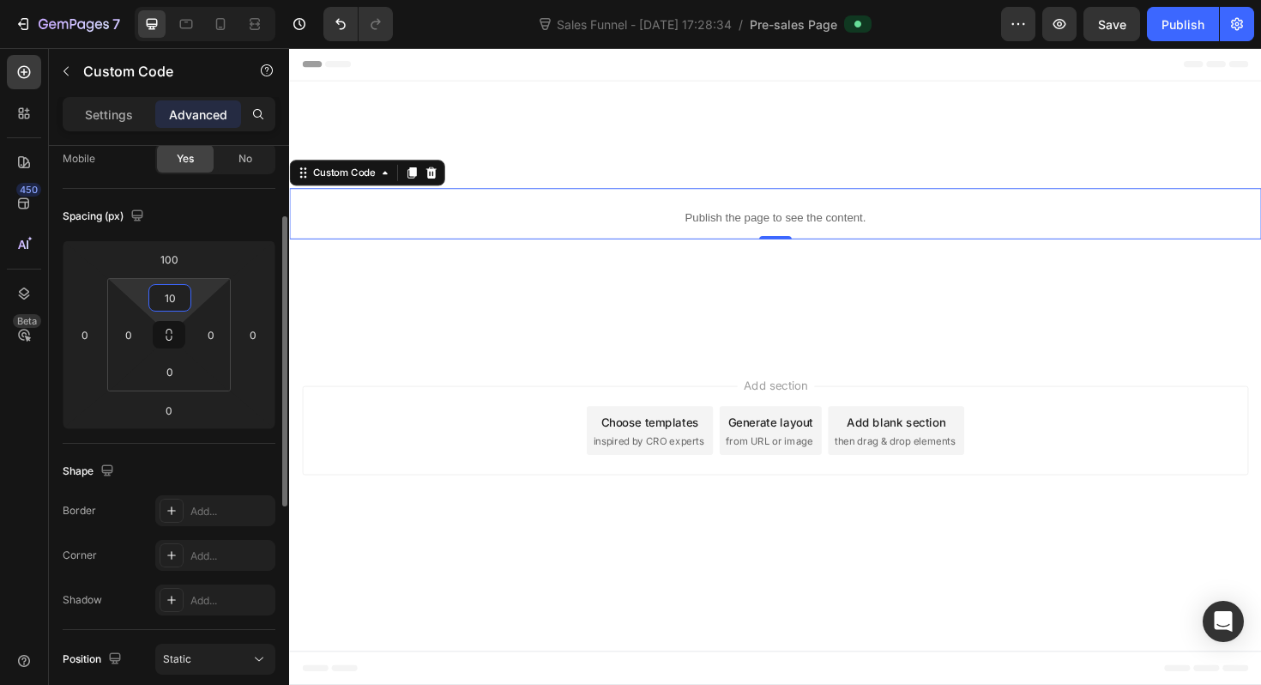
type input "1"
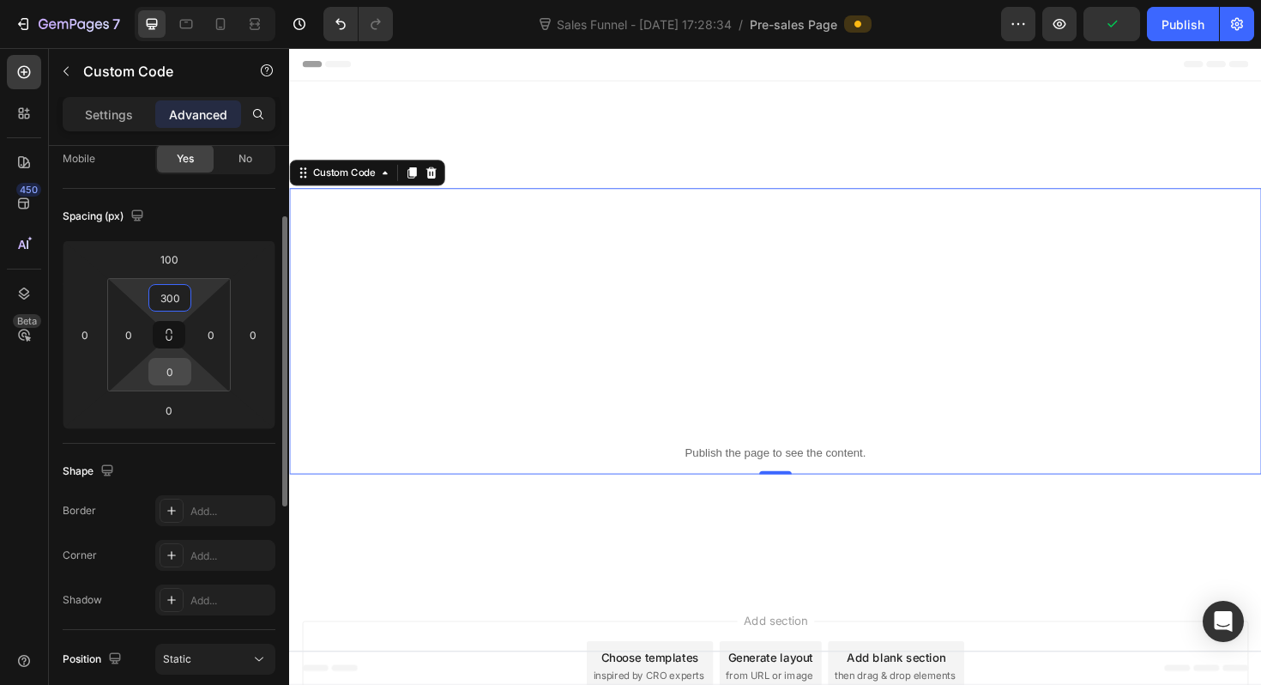
type input "300"
click at [183, 376] on input "0" at bounding box center [170, 372] width 34 height 26
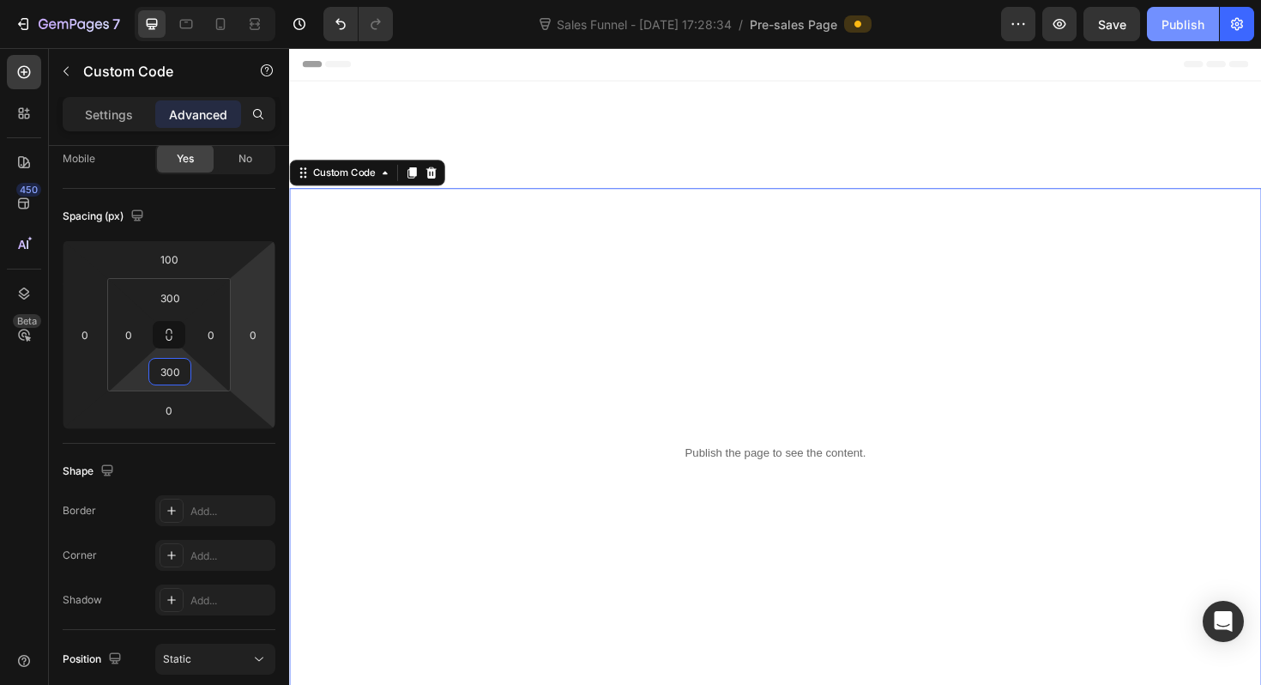
type input "300"
click at [1163, 23] on div "Publish" at bounding box center [1183, 24] width 43 height 18
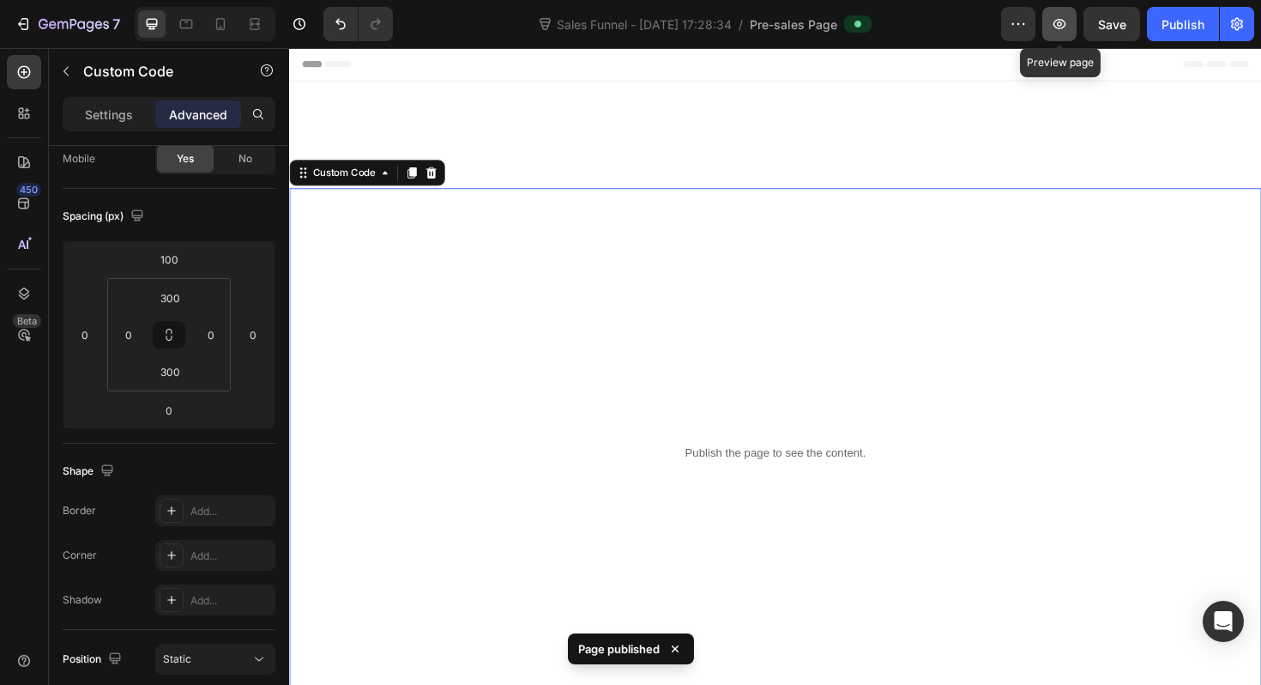
click at [1071, 30] on button "button" at bounding box center [1059, 24] width 34 height 34
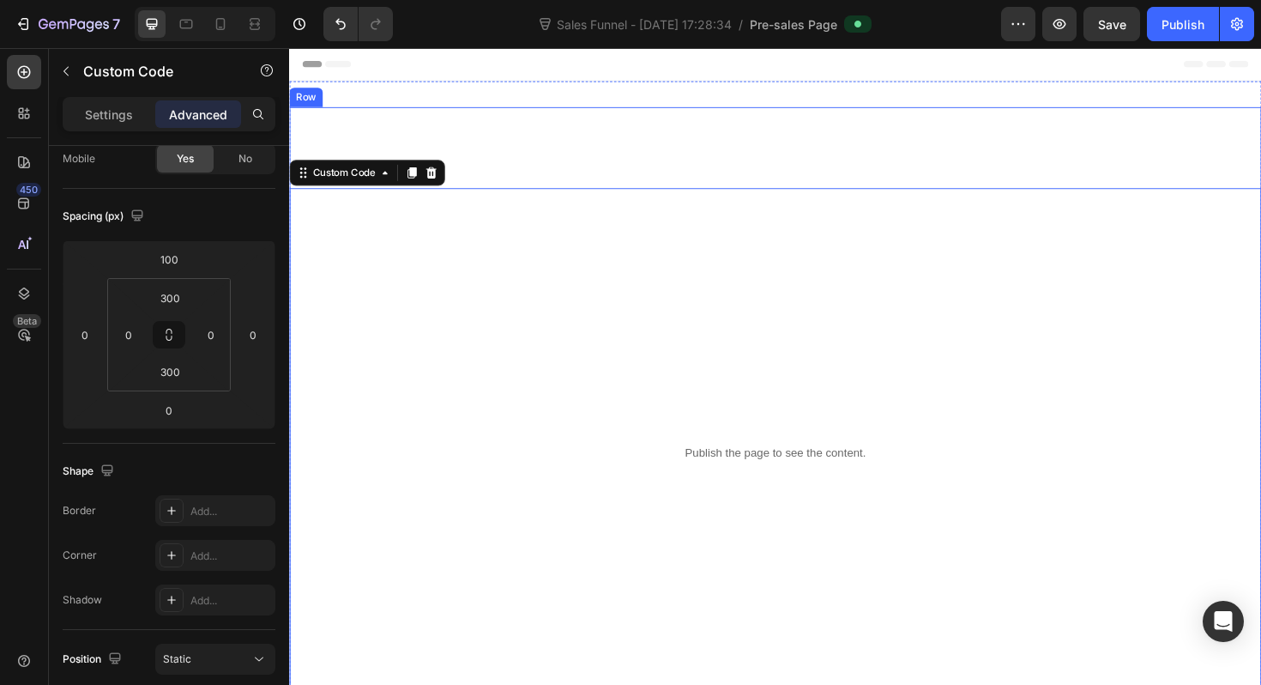
click at [817, 178] on div "Publish the page to see the content. Custom Code 0" at bounding box center [804, 434] width 1030 height 646
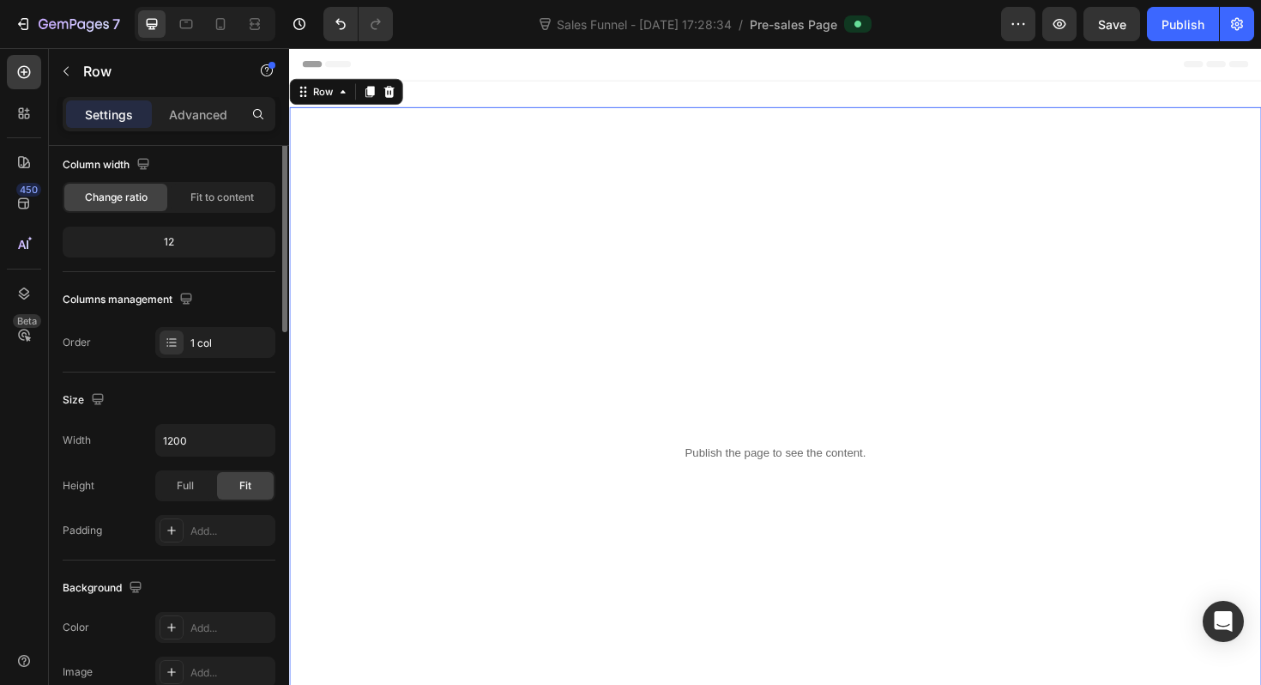
scroll to position [0, 0]
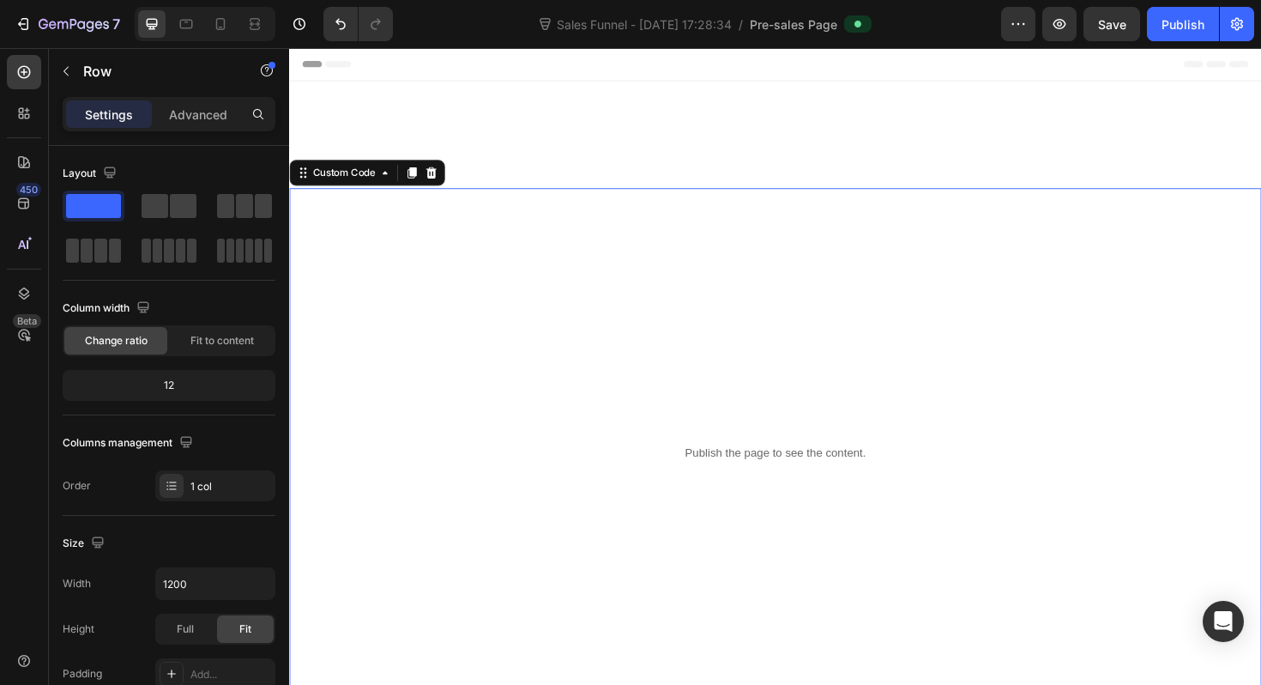
click at [794, 227] on div "Publish the page to see the content. Custom Code 0" at bounding box center [804, 476] width 1030 height 560
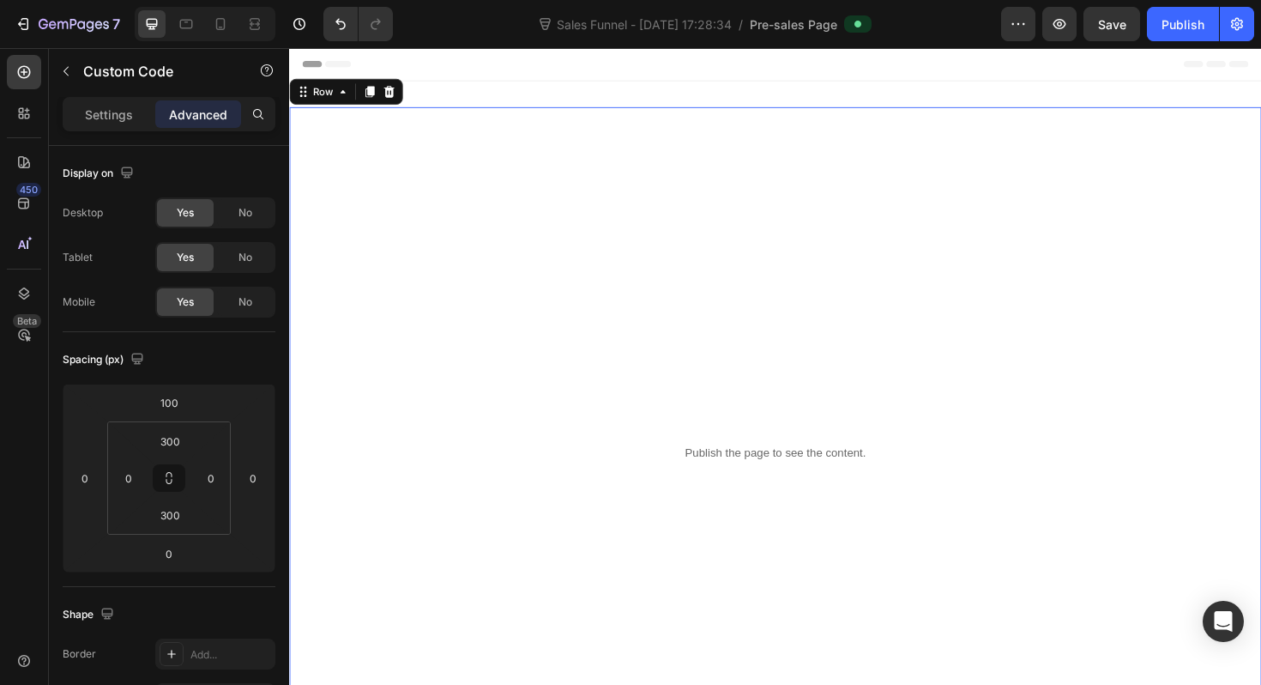
click at [780, 154] on div "Publish the page to see the content. Custom Code" at bounding box center [804, 434] width 1030 height 646
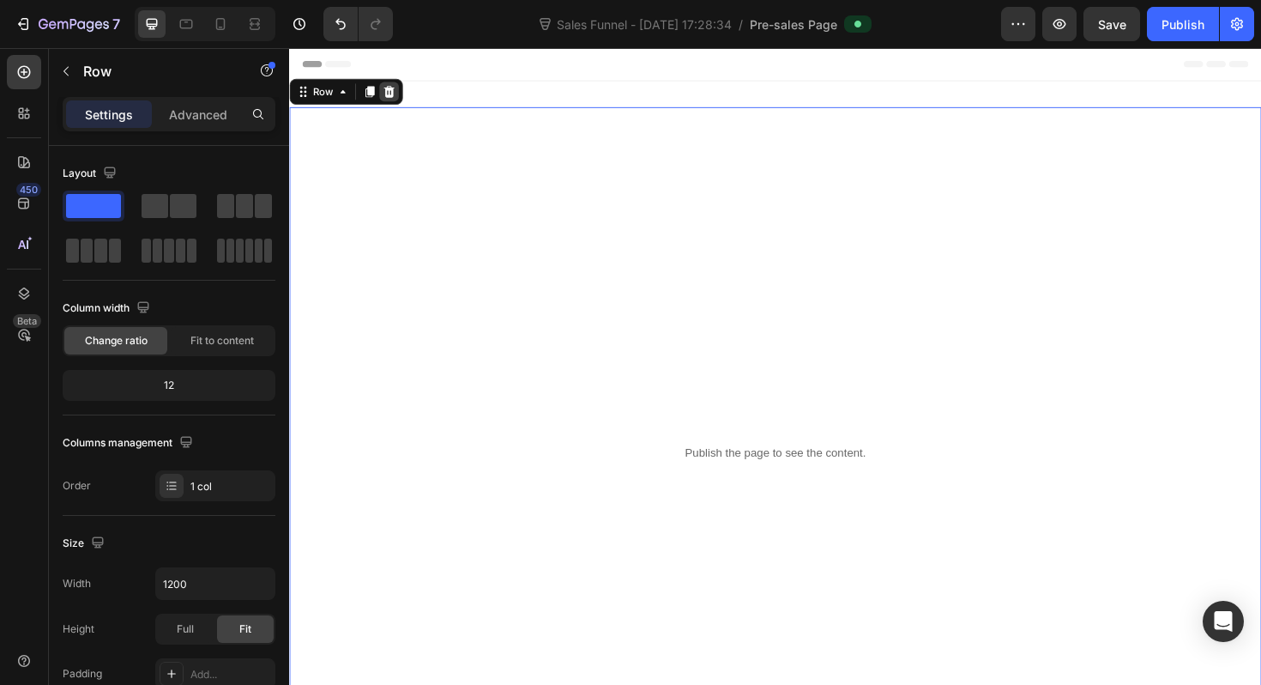
click at [402, 88] on div at bounding box center [394, 94] width 21 height 21
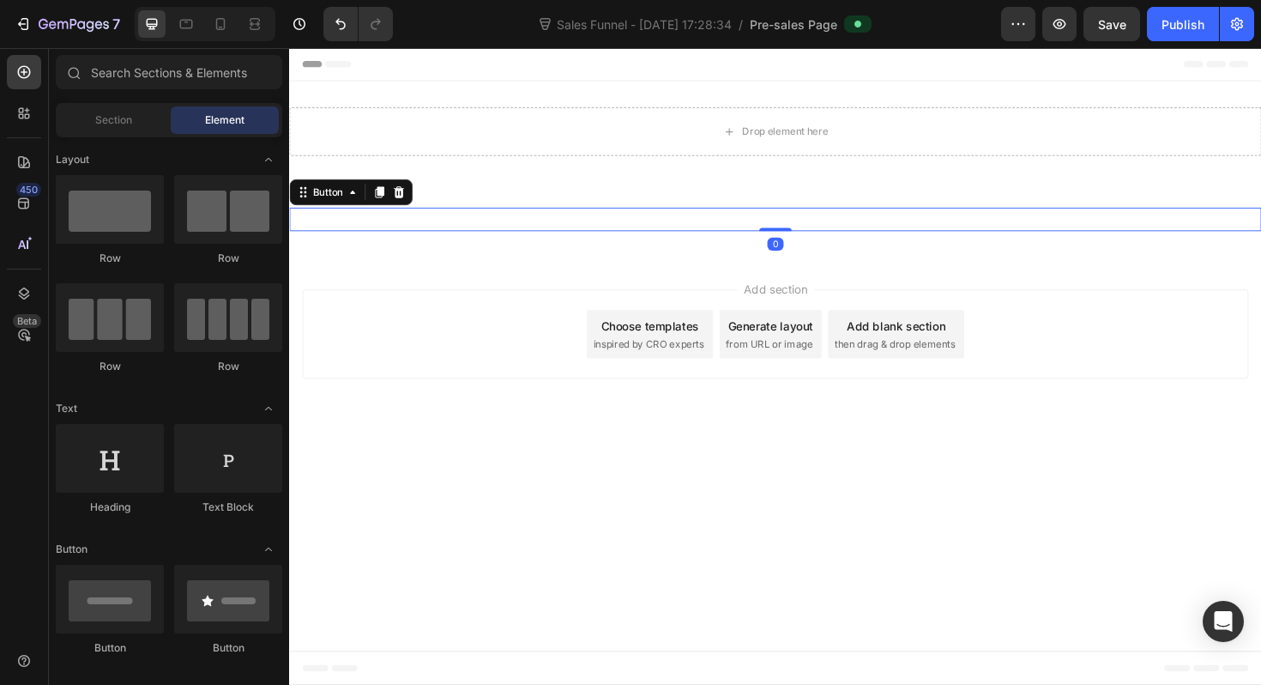
click at [468, 241] on div "Button 0" at bounding box center [804, 229] width 1030 height 25
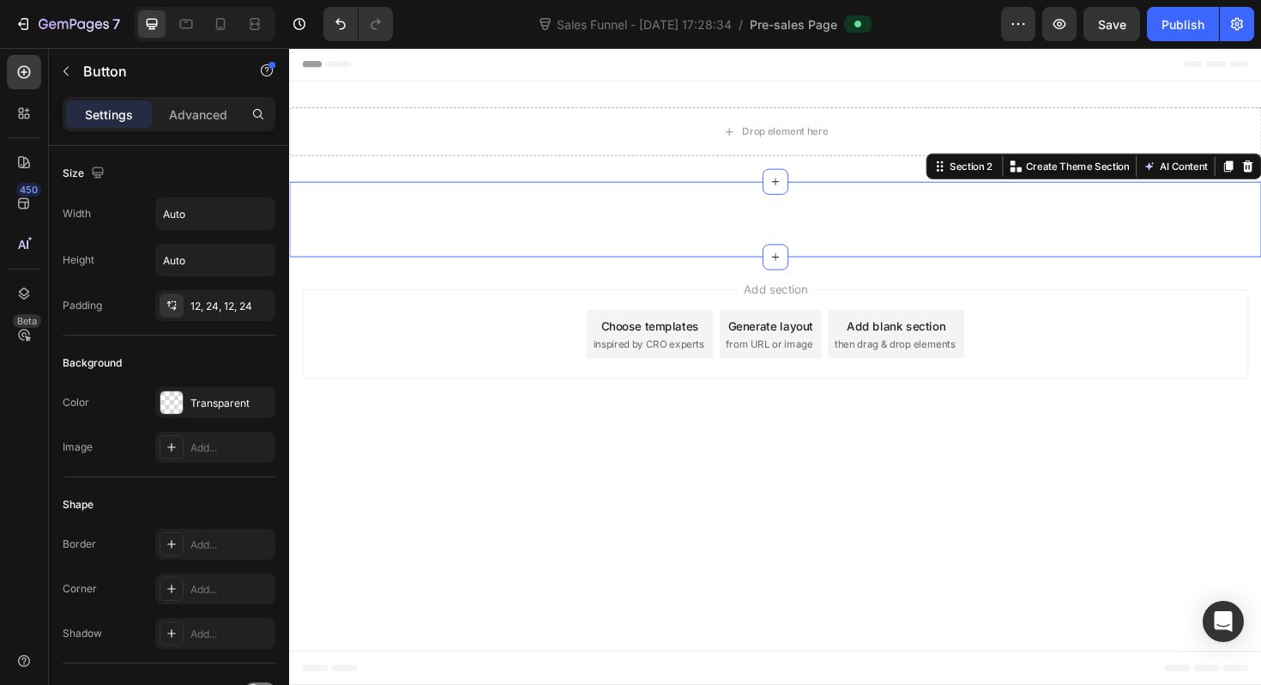
click at [486, 205] on div "Button Section 2 You can create reusable sections Create Theme Section AI Conte…" at bounding box center [804, 230] width 1030 height 80
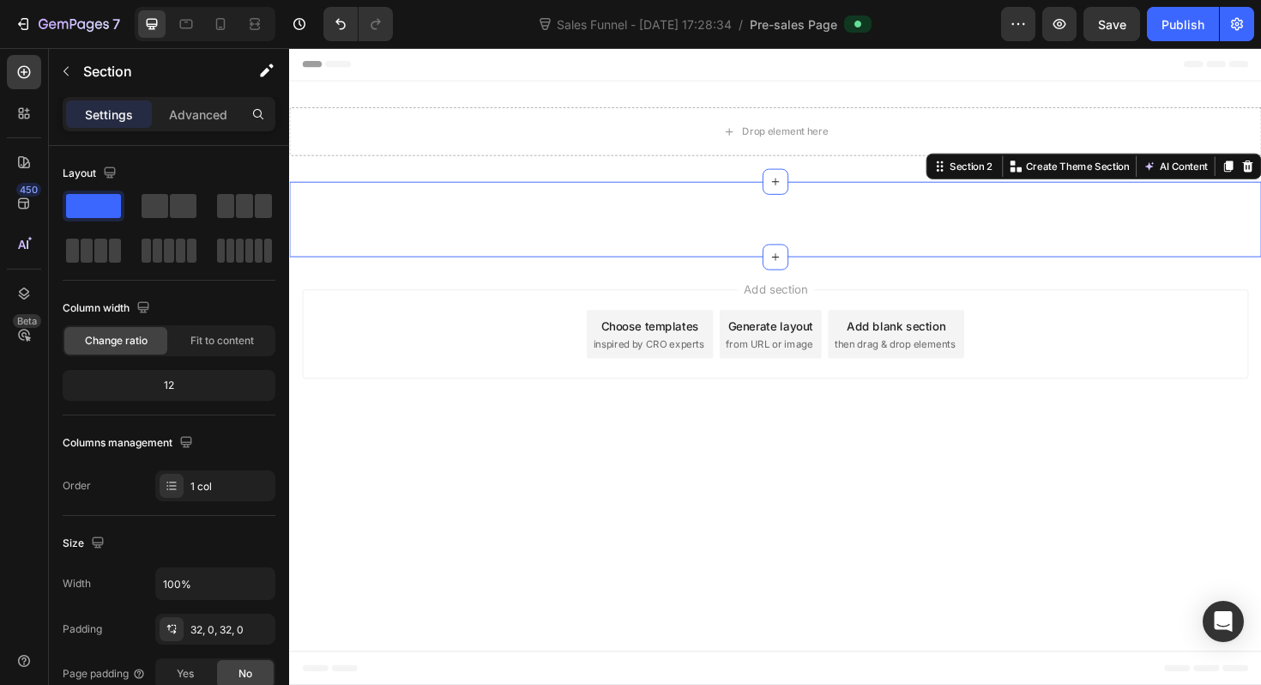
click at [486, 205] on div "Button Section 2 You can create reusable sections Create Theme Section AI Conte…" at bounding box center [804, 230] width 1030 height 80
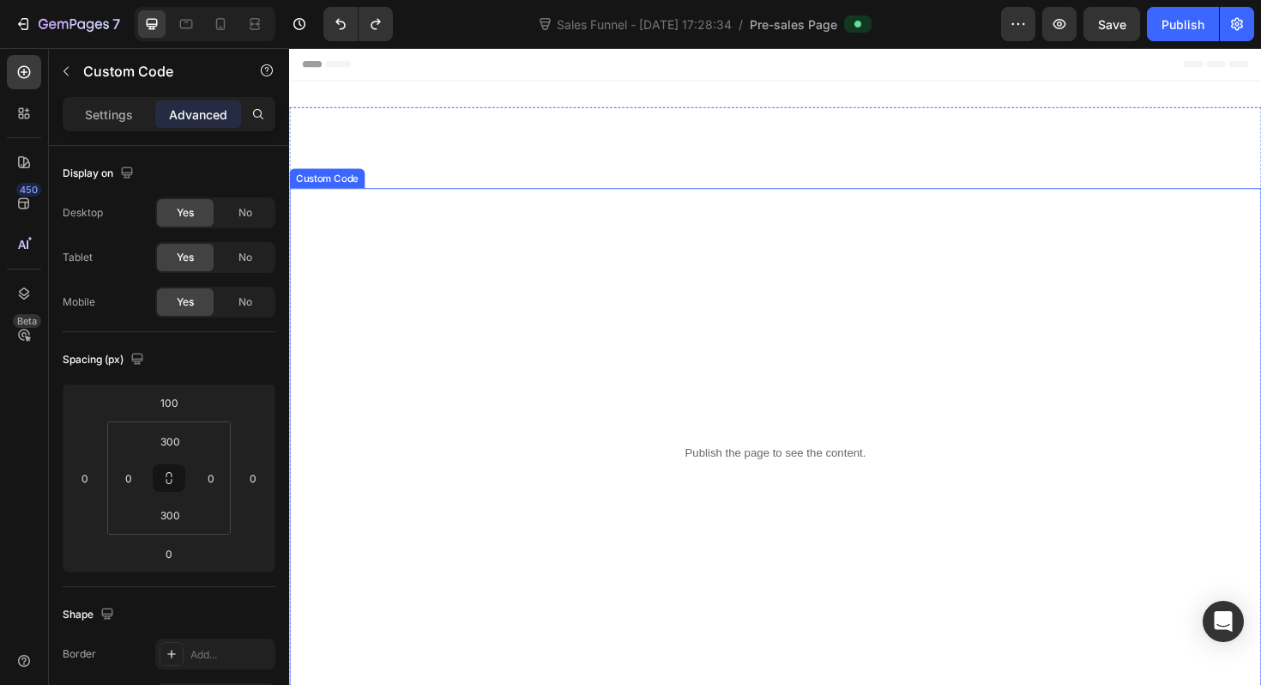
click at [681, 265] on div "Publish the page to see the content. Custom Code" at bounding box center [804, 476] width 1030 height 560
click at [101, 127] on div "Settings Advanced" at bounding box center [169, 114] width 213 height 34
click at [102, 123] on div "Settings" at bounding box center [109, 113] width 86 height 27
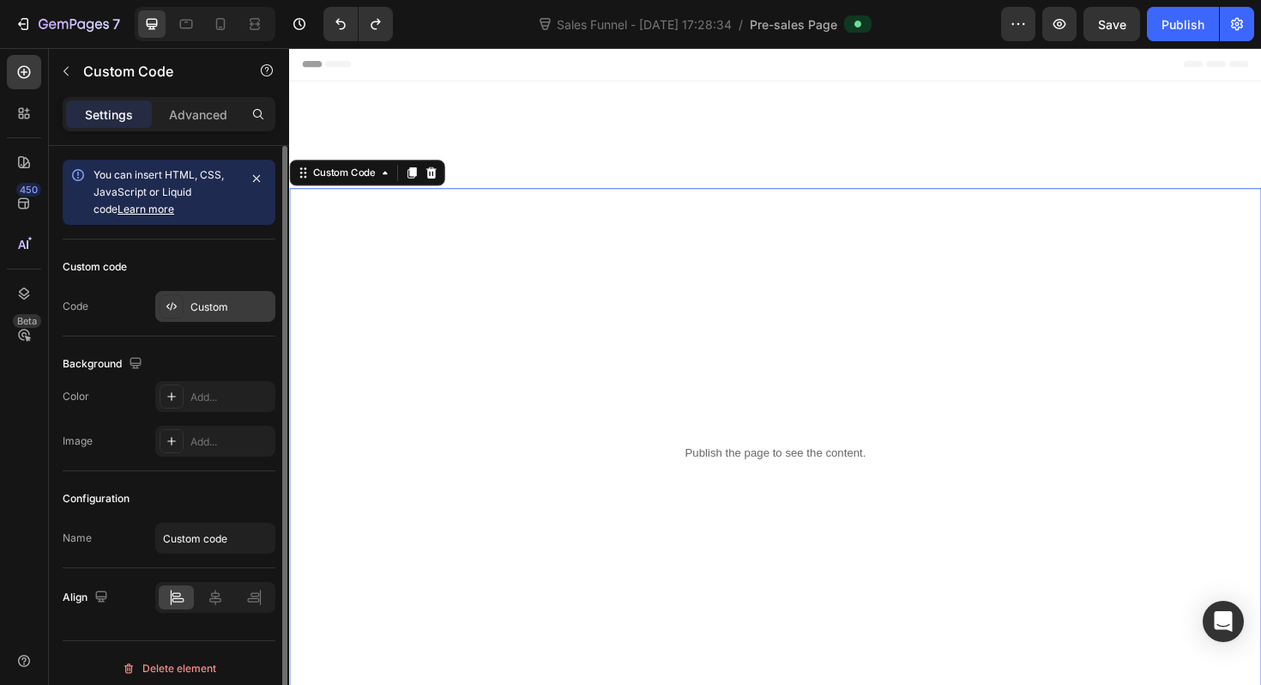
click at [227, 312] on div "Custom" at bounding box center [230, 306] width 81 height 15
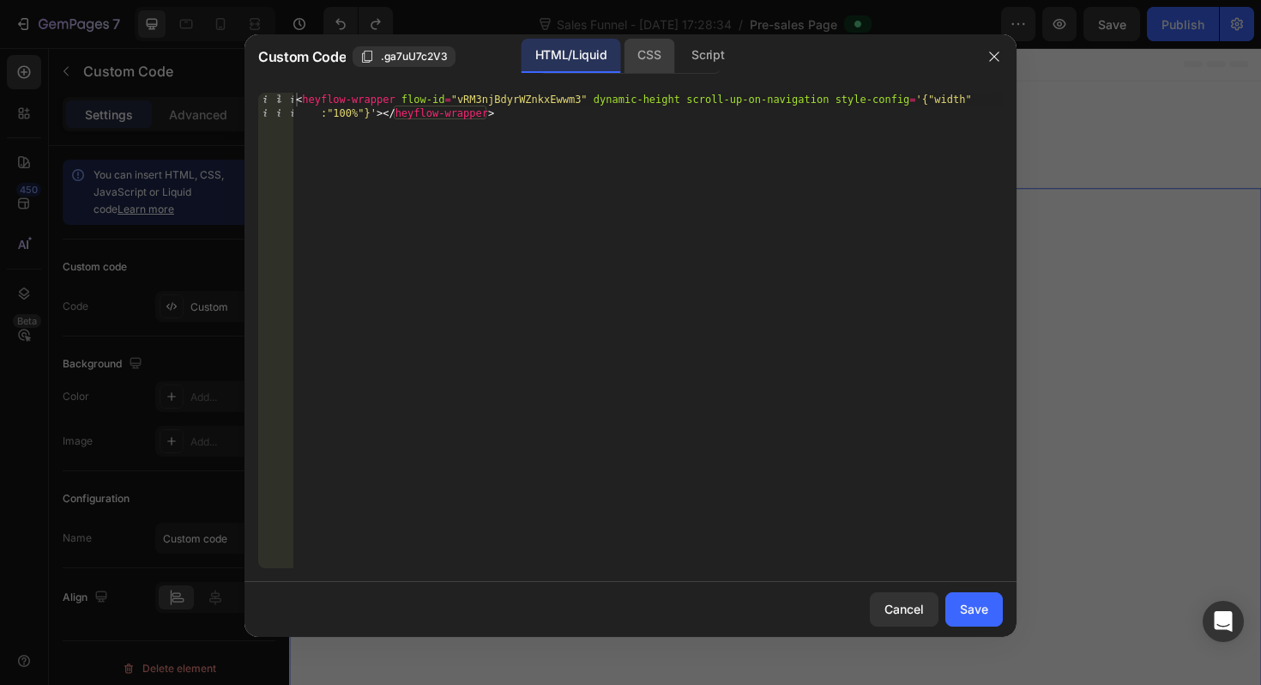
click at [678, 64] on div "CSS" at bounding box center [708, 56] width 60 height 34
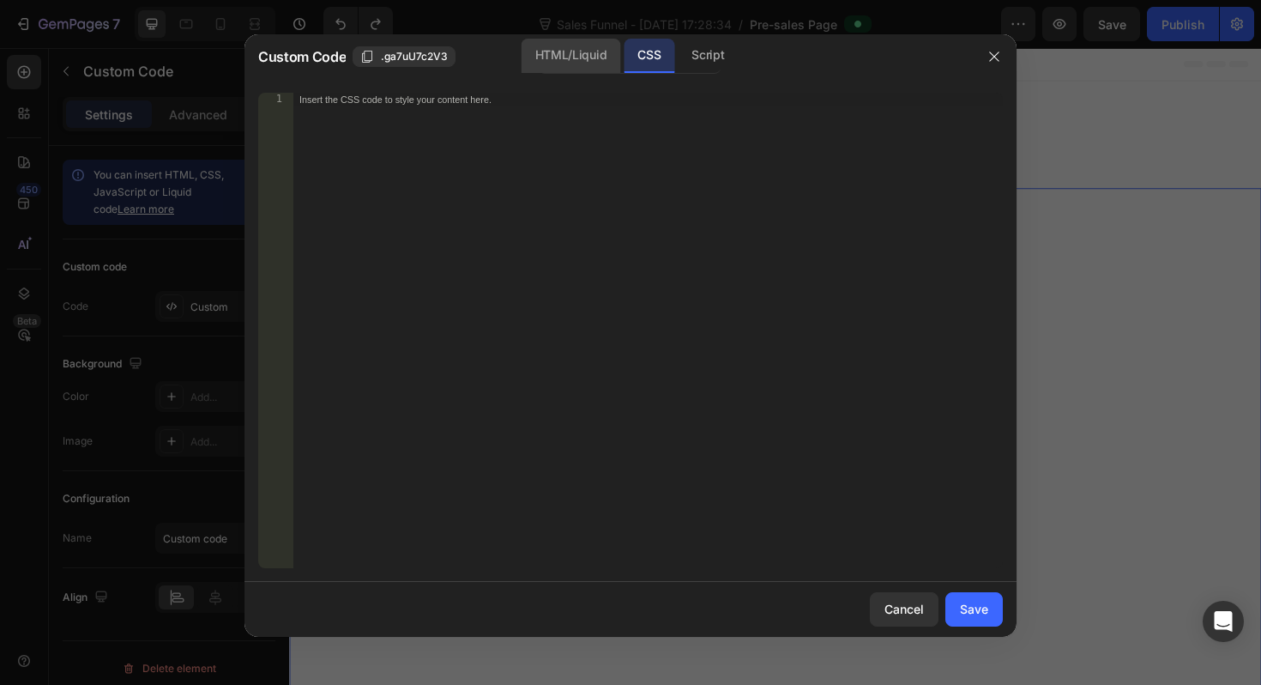
click at [568, 61] on div "HTML/Liquid" at bounding box center [571, 56] width 99 height 34
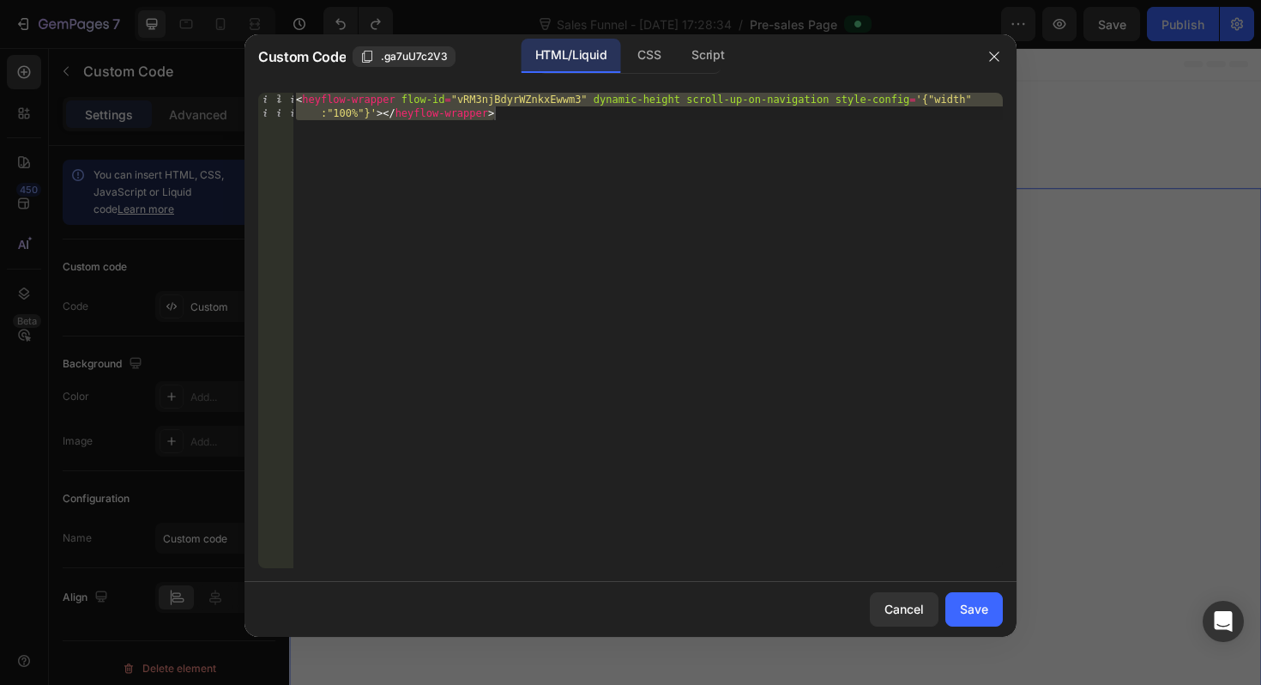
click at [1040, 316] on div at bounding box center [630, 342] width 1261 height 685
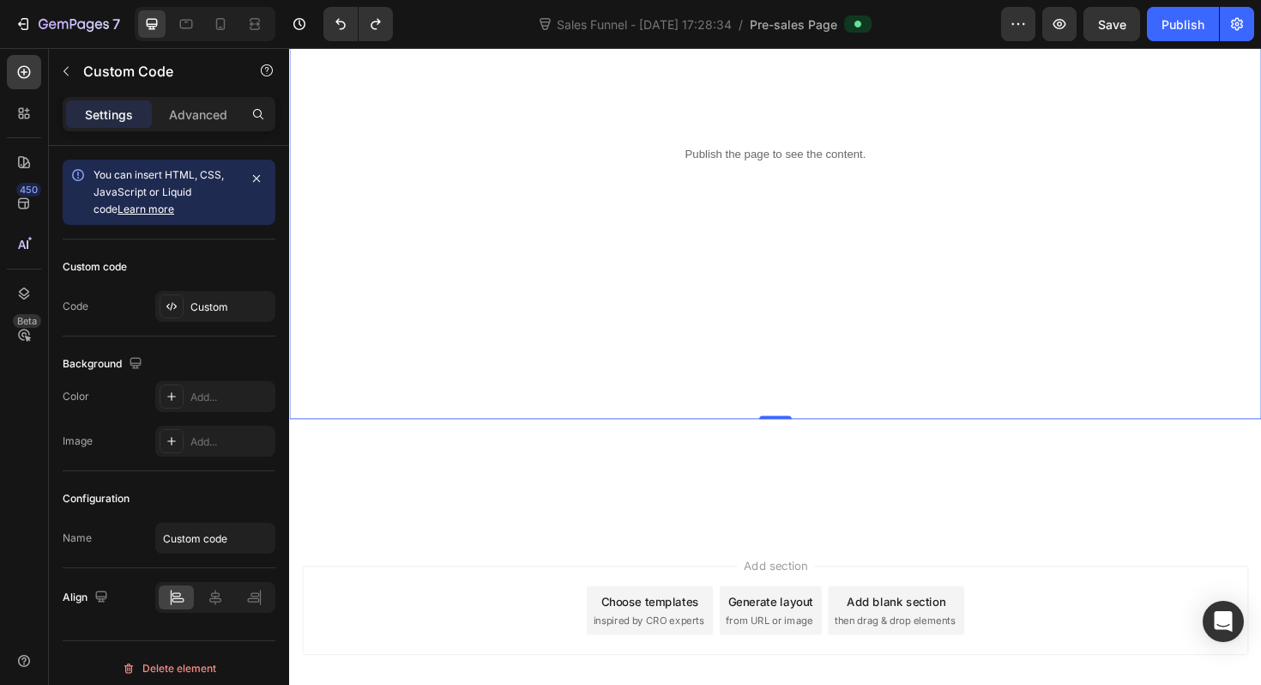
scroll to position [361, 0]
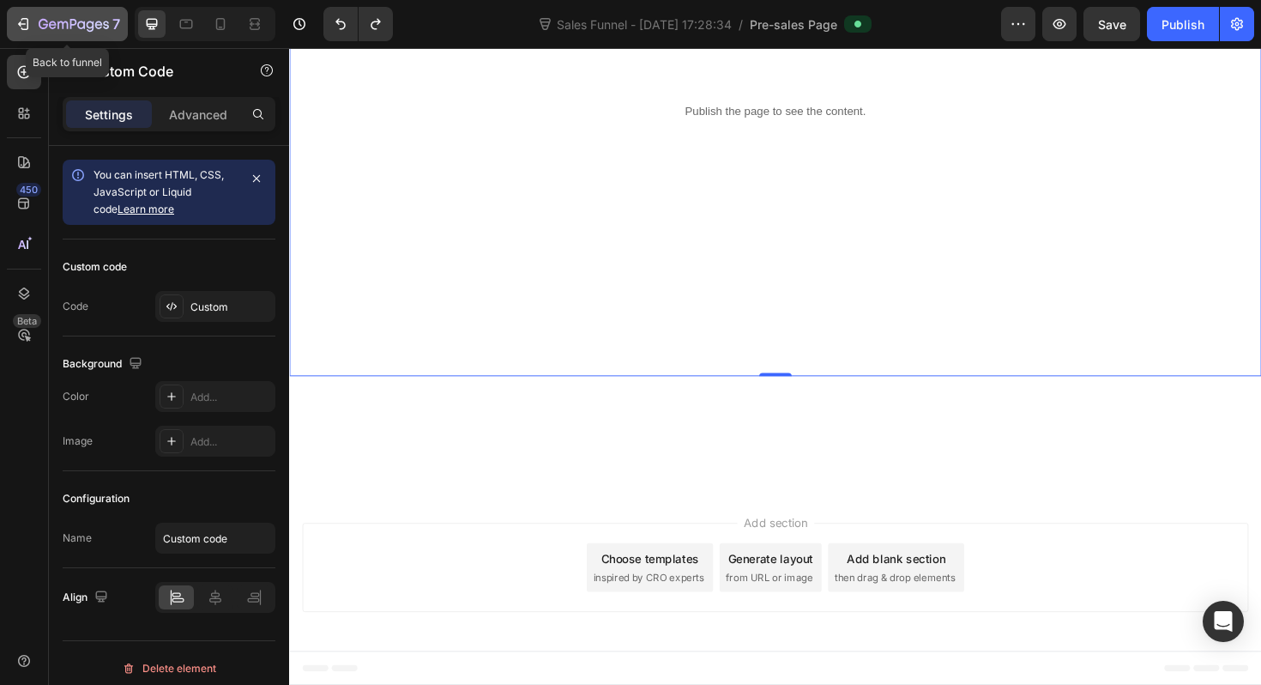
click at [15, 21] on icon "button" at bounding box center [23, 23] width 17 height 17
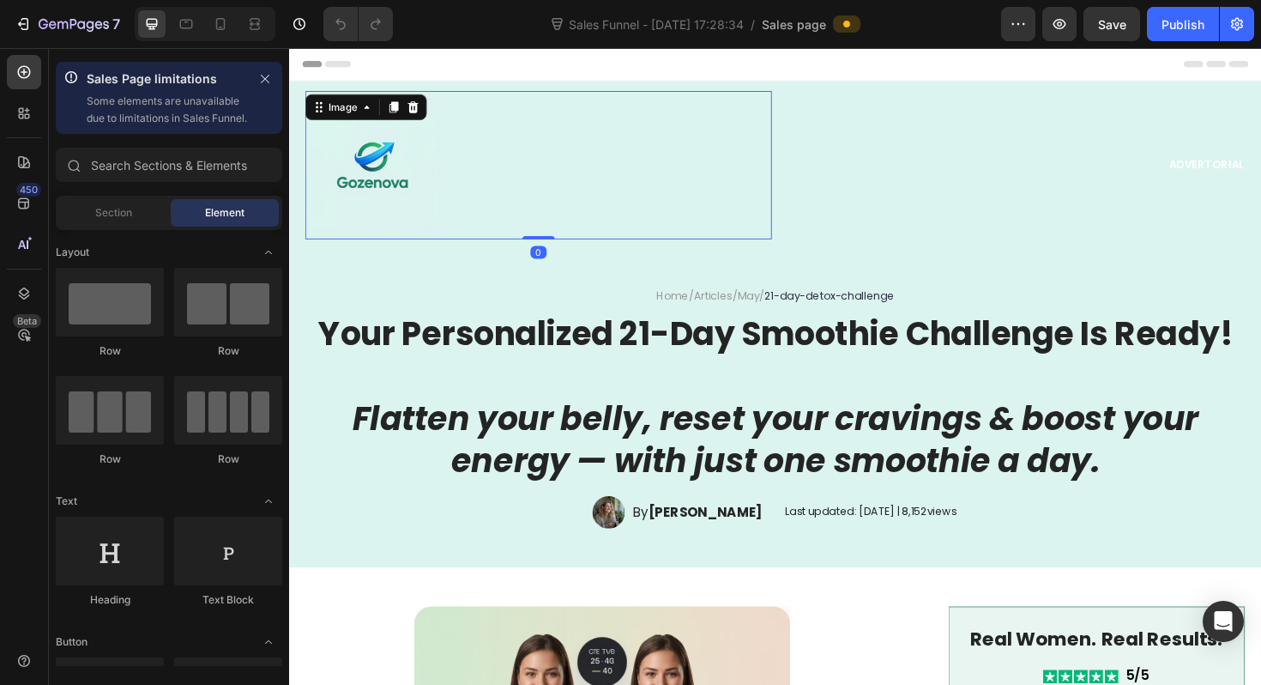
click at [562, 203] on div at bounding box center [553, 172] width 494 height 142
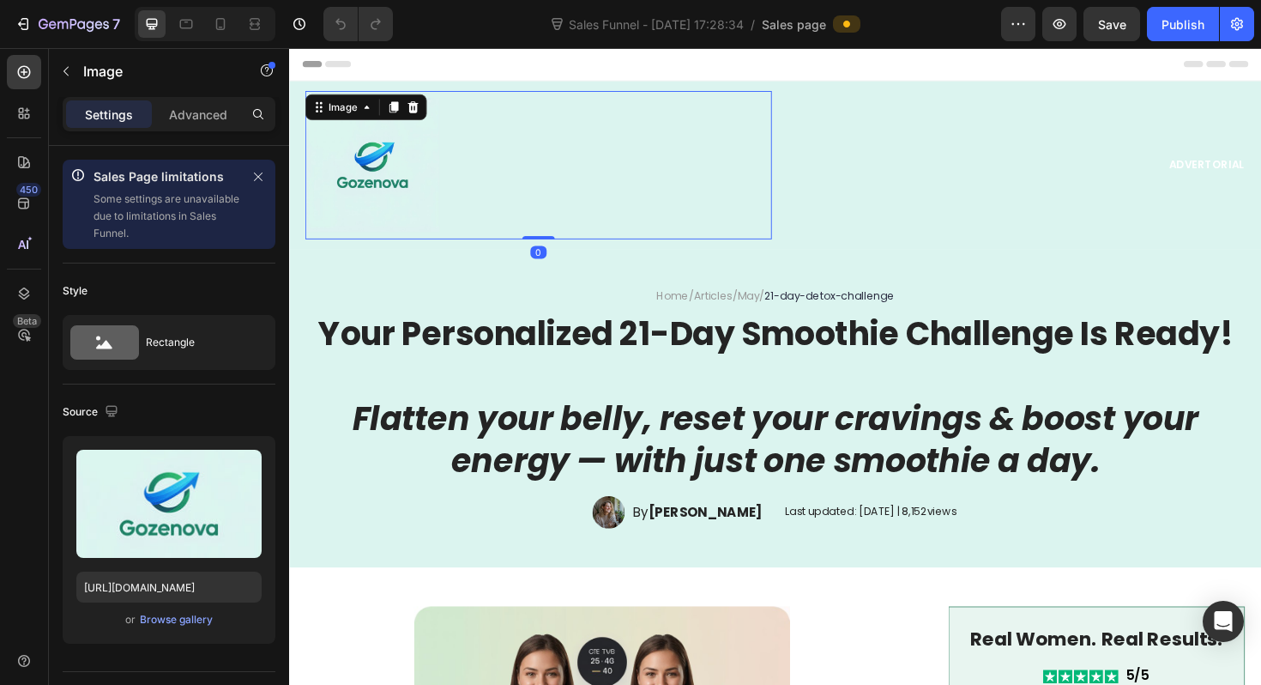
drag, startPoint x: 551, startPoint y: 246, endPoint x: 551, endPoint y: 214, distance: 31.7
click at [551, 214] on div "Image 0" at bounding box center [553, 172] width 494 height 157
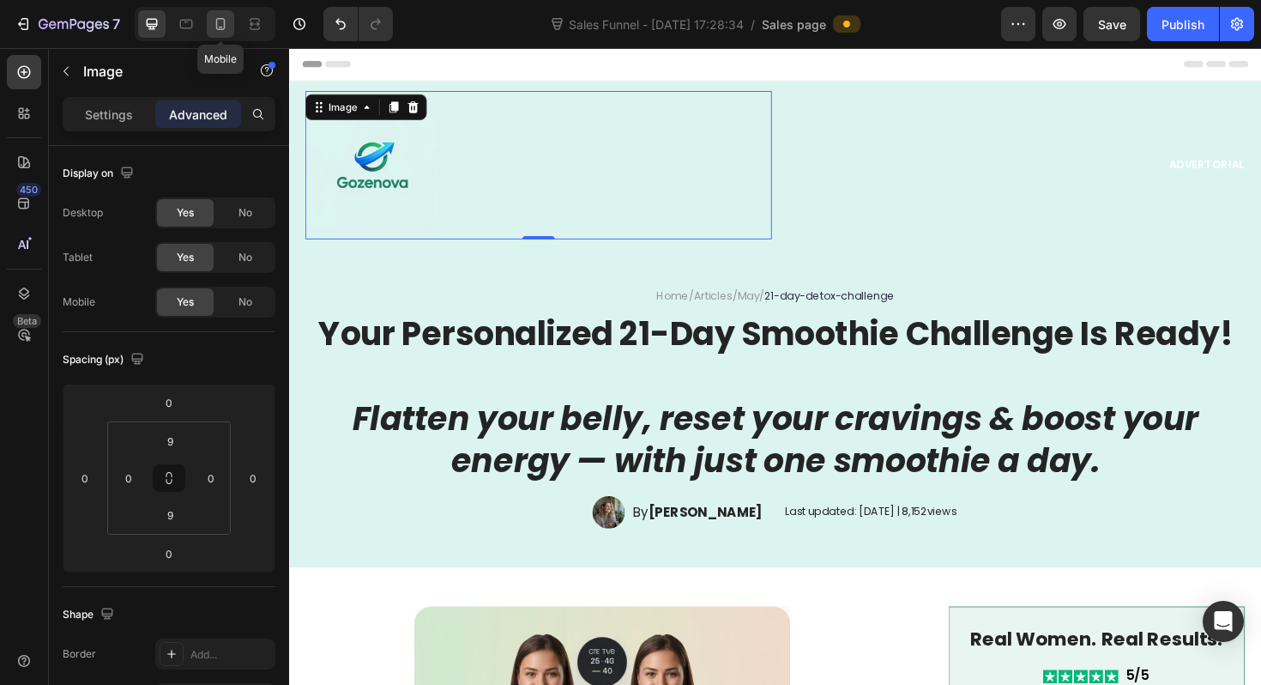
click at [210, 15] on div at bounding box center [220, 23] width 27 height 27
type input "8"
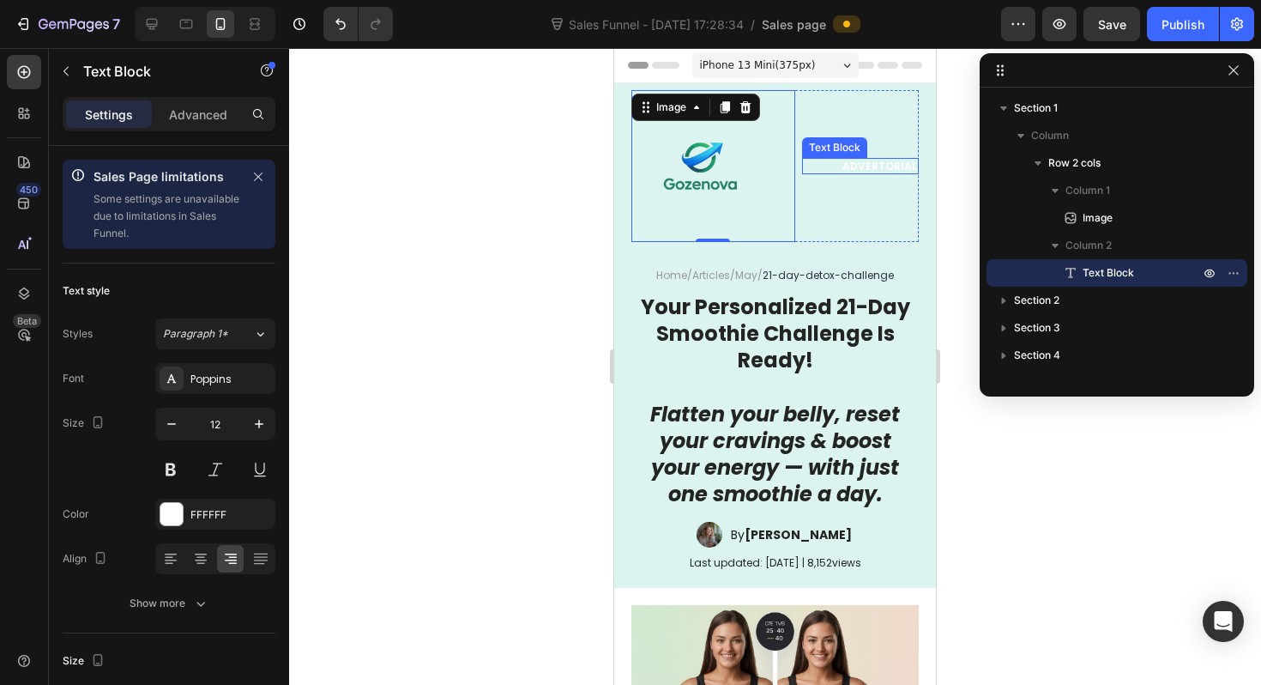
click at [863, 163] on p "Advertorial" at bounding box center [860, 167] width 113 height 14
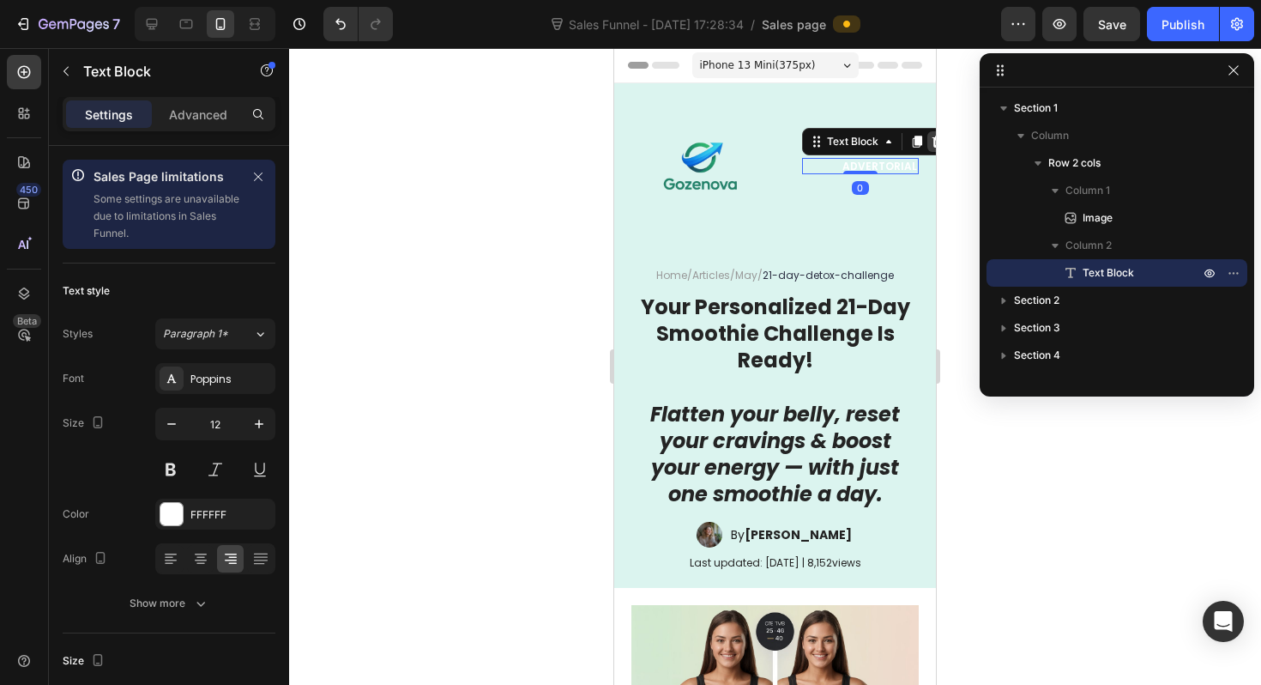
click at [934, 145] on icon at bounding box center [937, 142] width 11 height 12
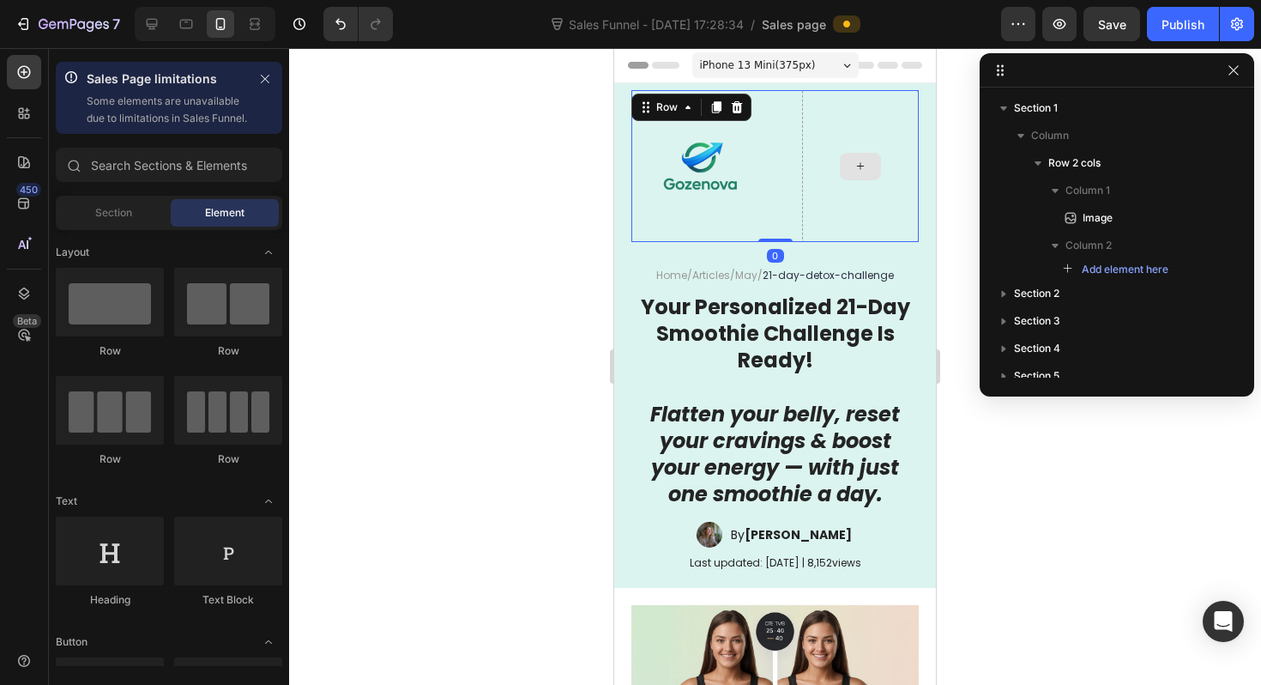
click at [810, 144] on div at bounding box center [860, 166] width 117 height 152
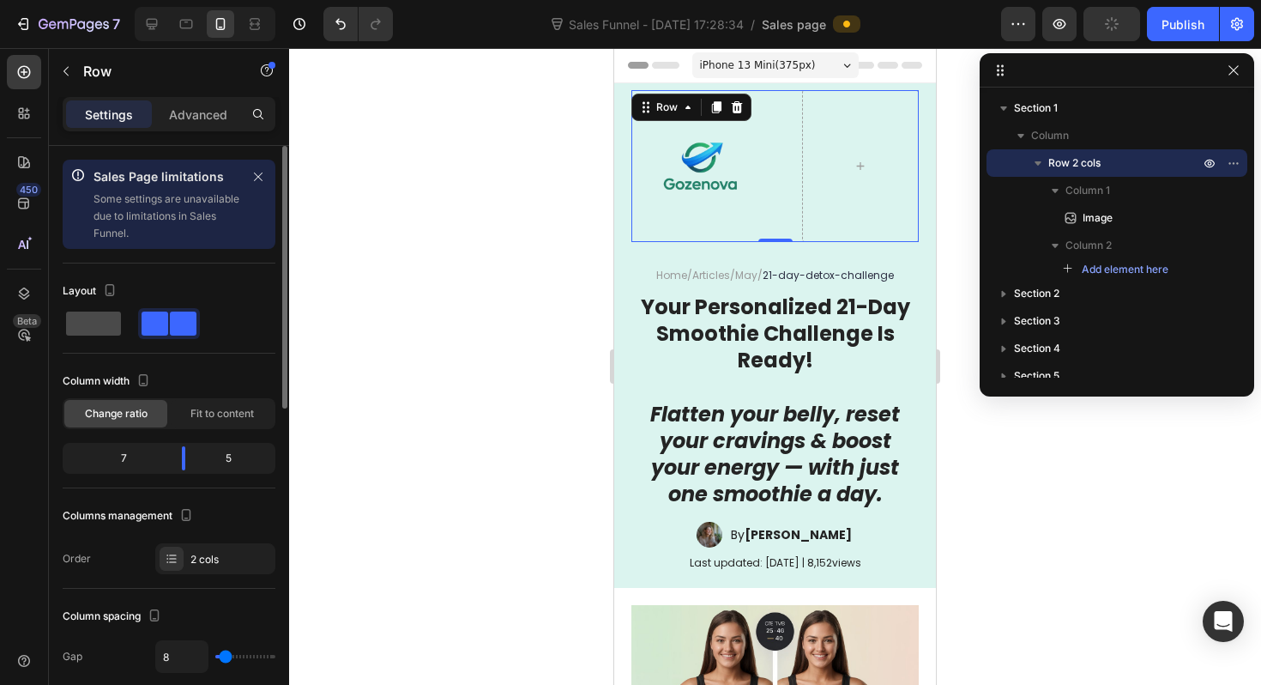
click at [94, 316] on span at bounding box center [93, 323] width 55 height 24
type input "0"
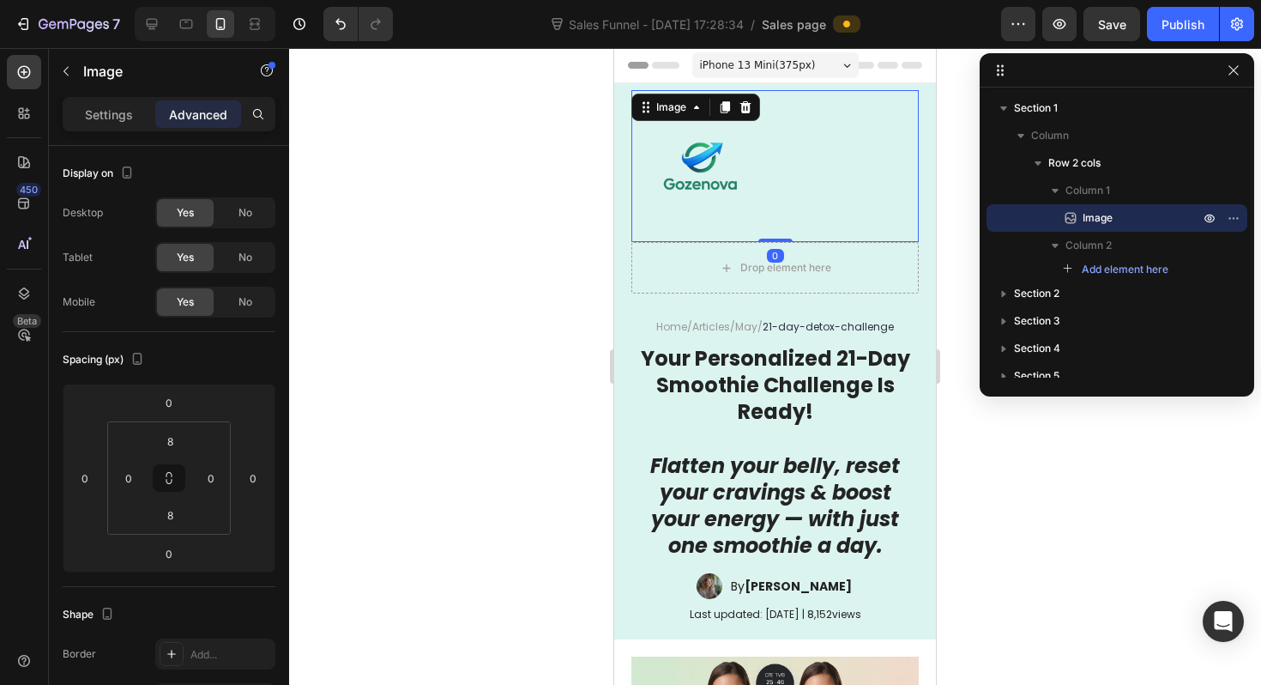
click at [712, 197] on img at bounding box center [700, 166] width 138 height 138
click at [132, 121] on div "Settings" at bounding box center [109, 113] width 86 height 27
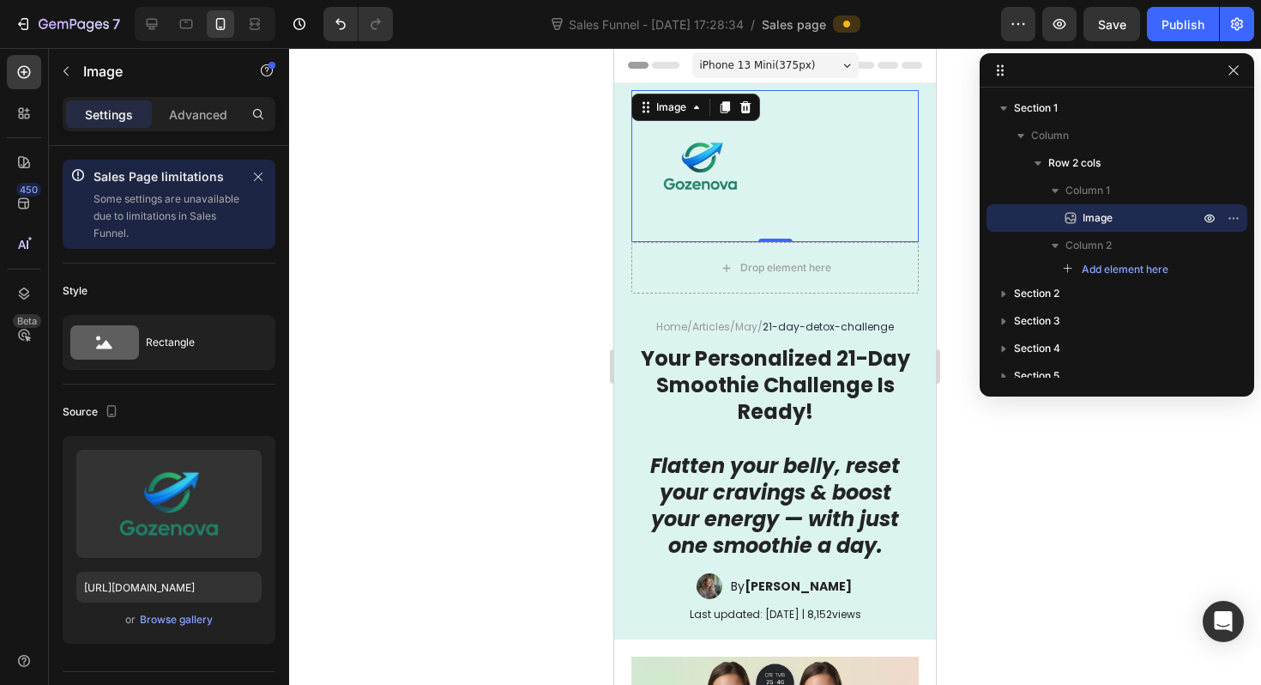
click at [747, 155] on img at bounding box center [700, 166] width 138 height 138
click at [694, 168] on img at bounding box center [700, 166] width 138 height 138
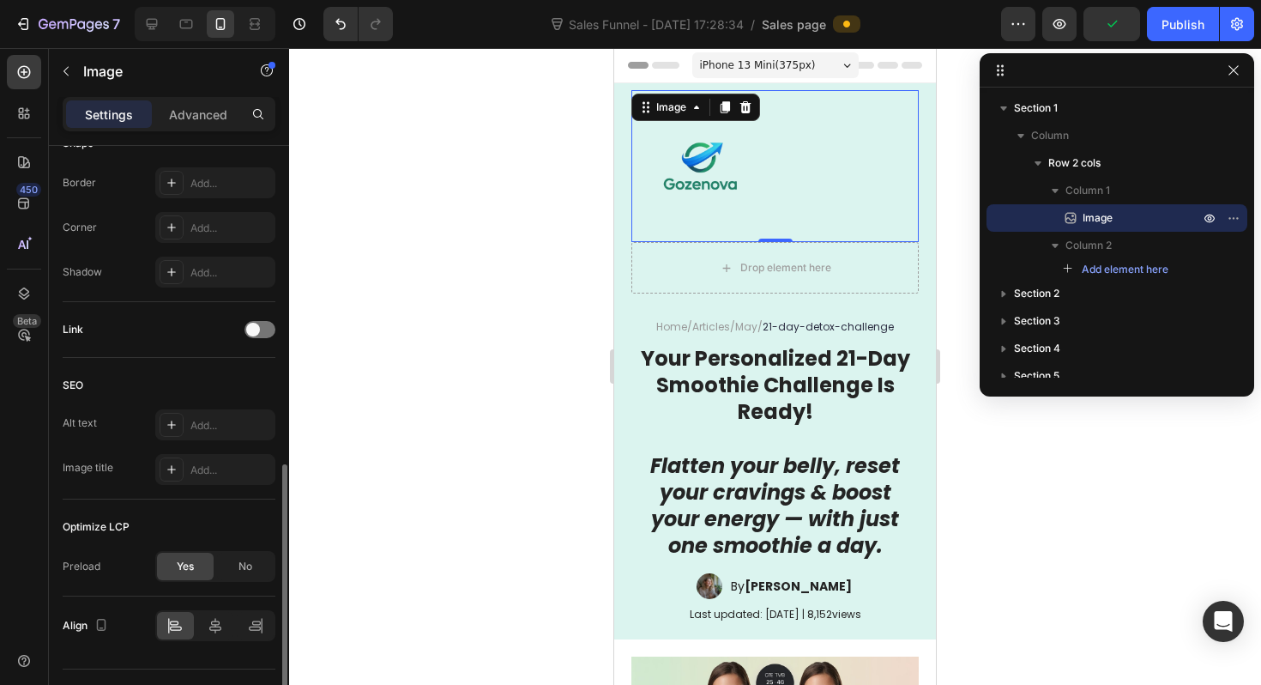
scroll to position [781, 0]
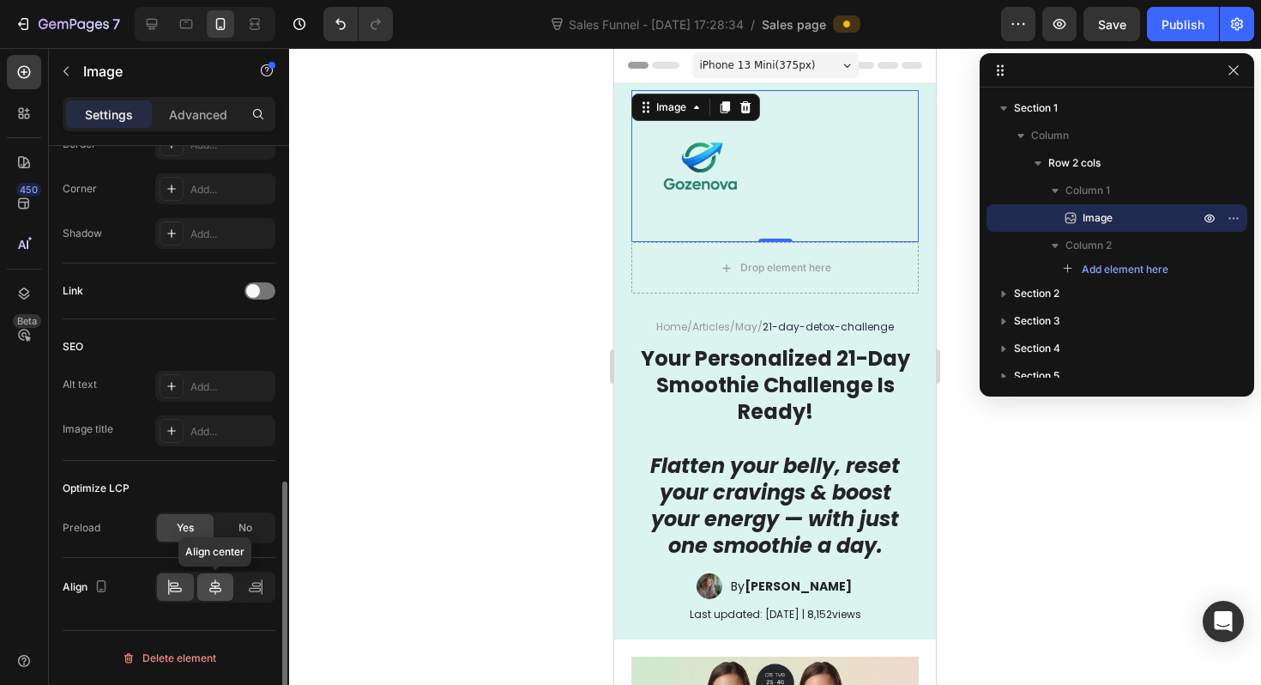
click at [219, 598] on div at bounding box center [215, 586] width 37 height 27
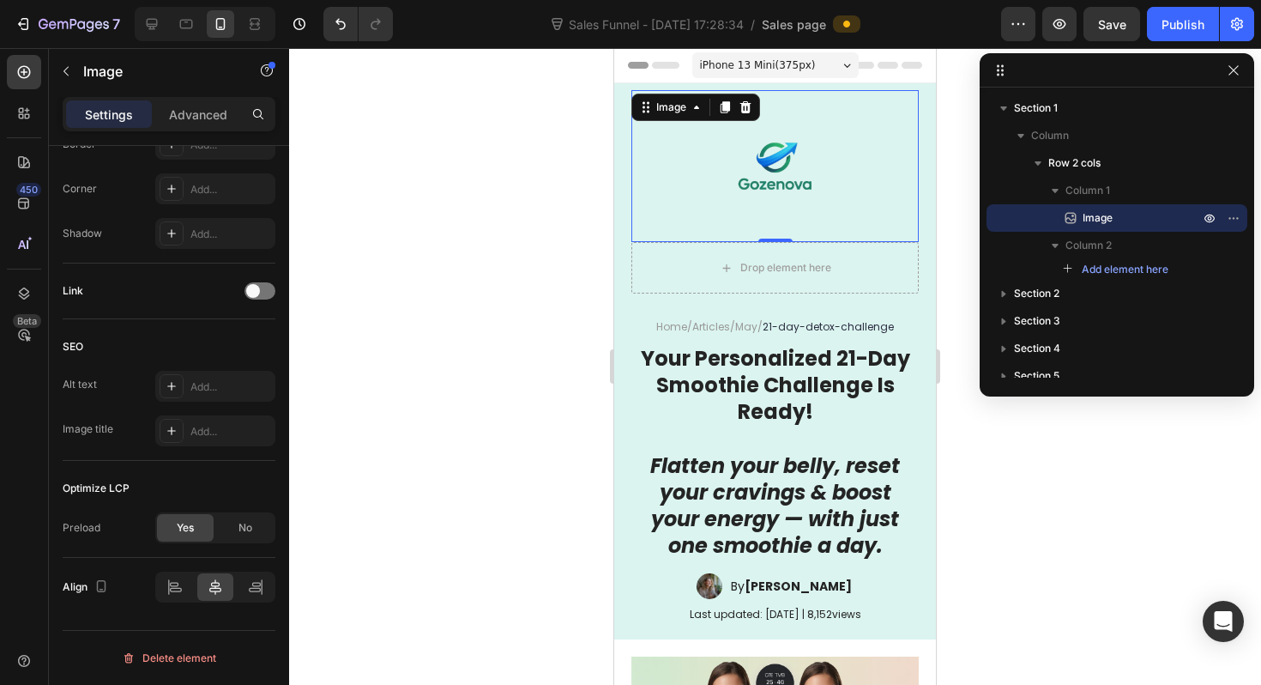
click at [722, 208] on img at bounding box center [775, 166] width 138 height 138
click at [1230, 65] on icon "button" at bounding box center [1234, 70] width 14 height 14
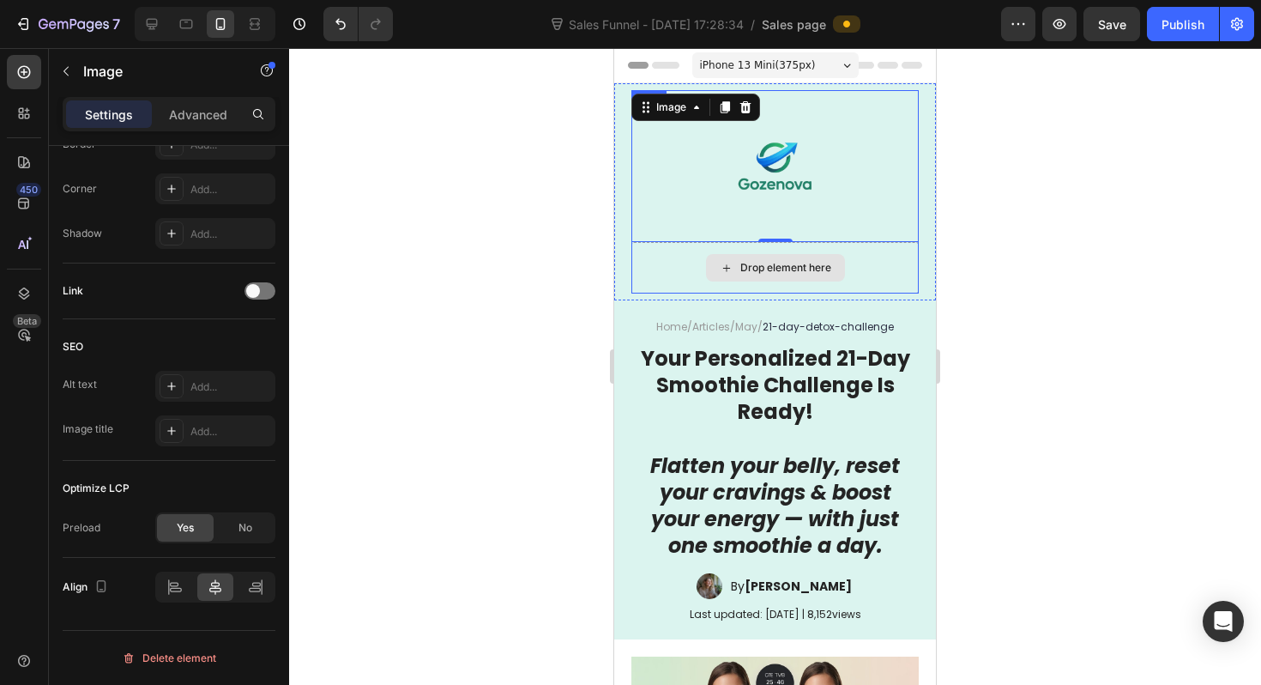
click at [677, 281] on div "Drop element here" at bounding box center [774, 267] width 287 height 51
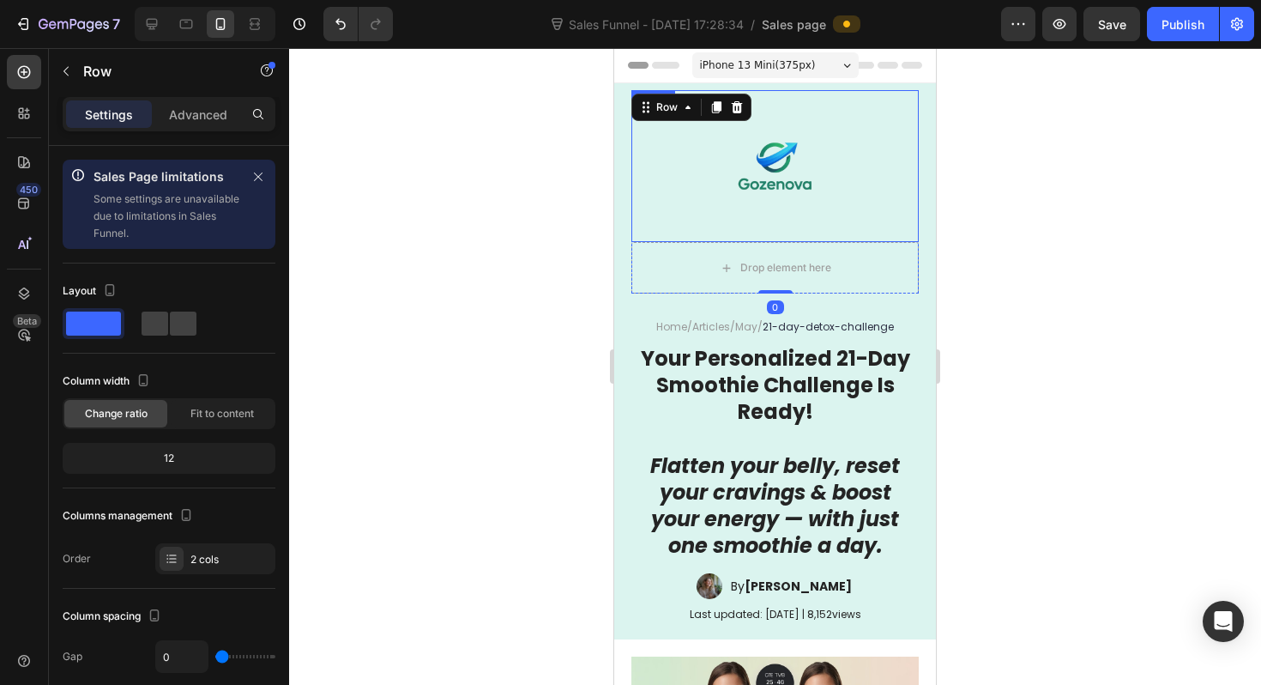
click at [673, 200] on div at bounding box center [774, 166] width 287 height 138
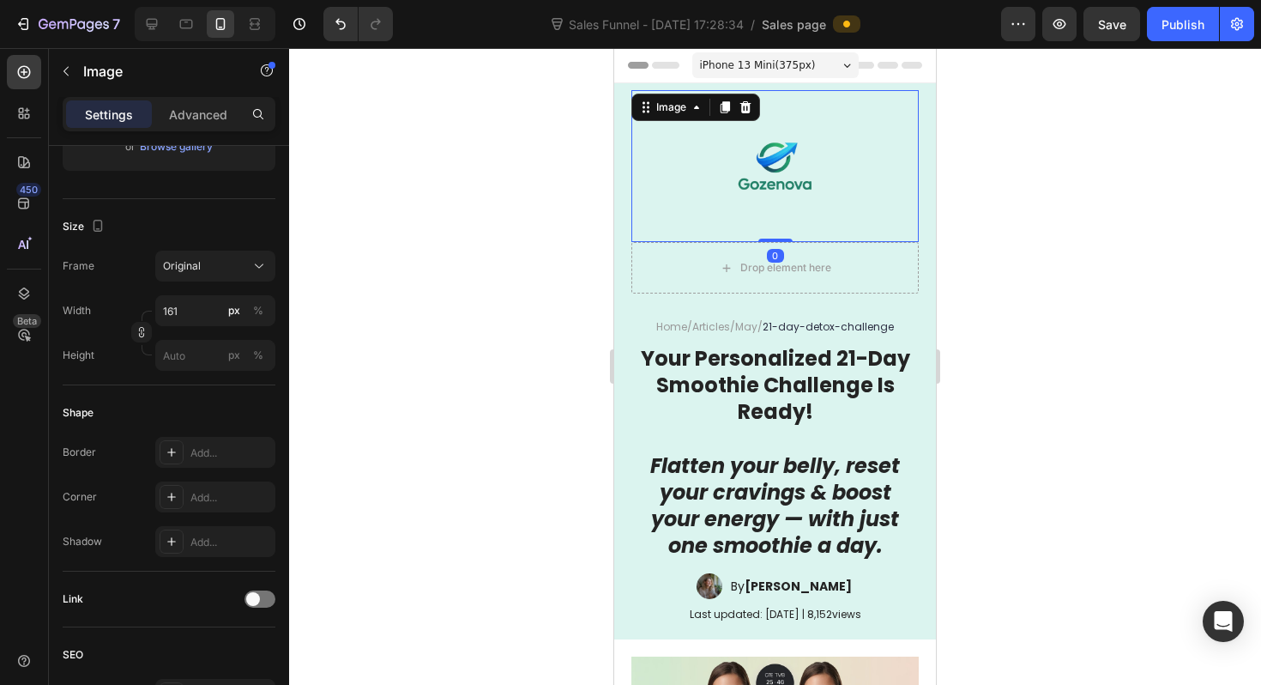
scroll to position [737, 0]
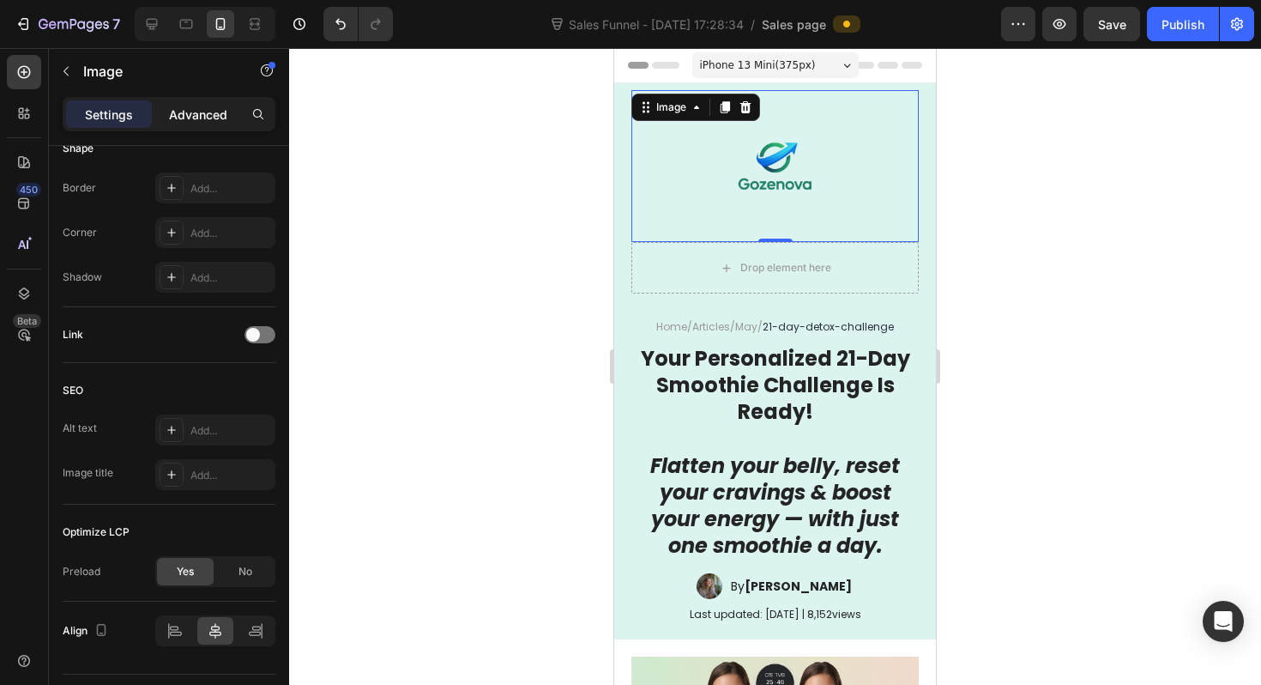
click at [181, 112] on p "Advanced" at bounding box center [198, 115] width 58 height 18
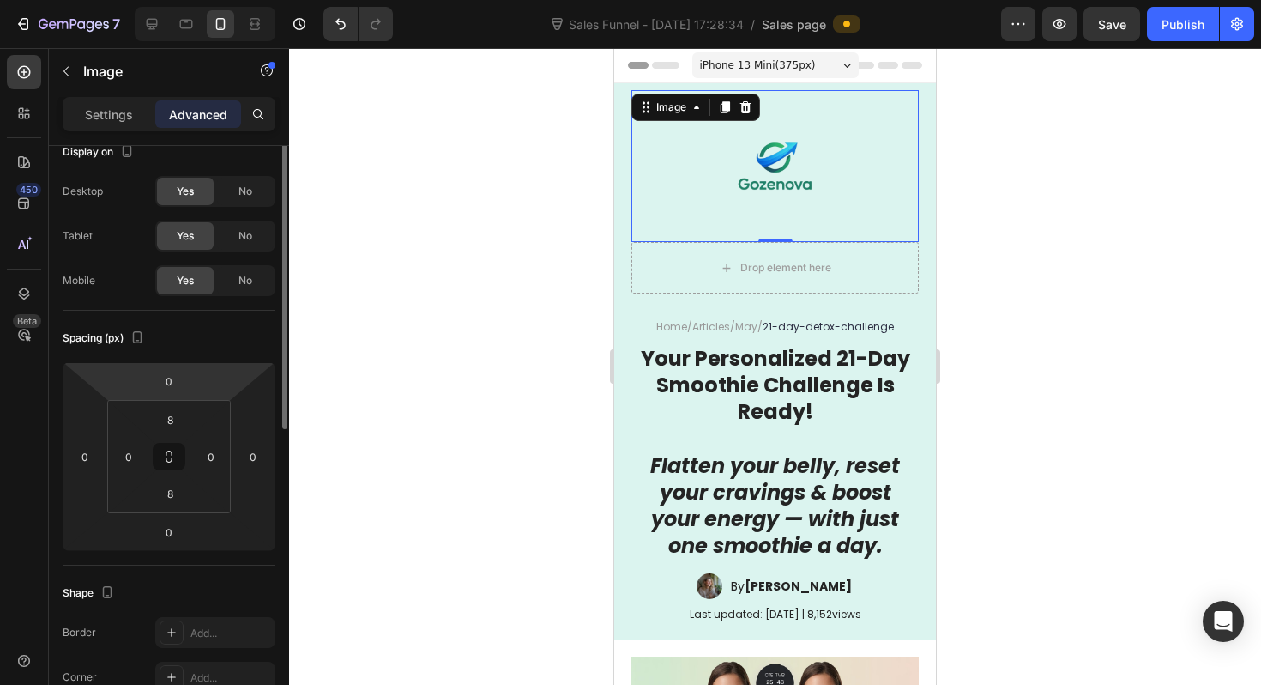
scroll to position [57, 0]
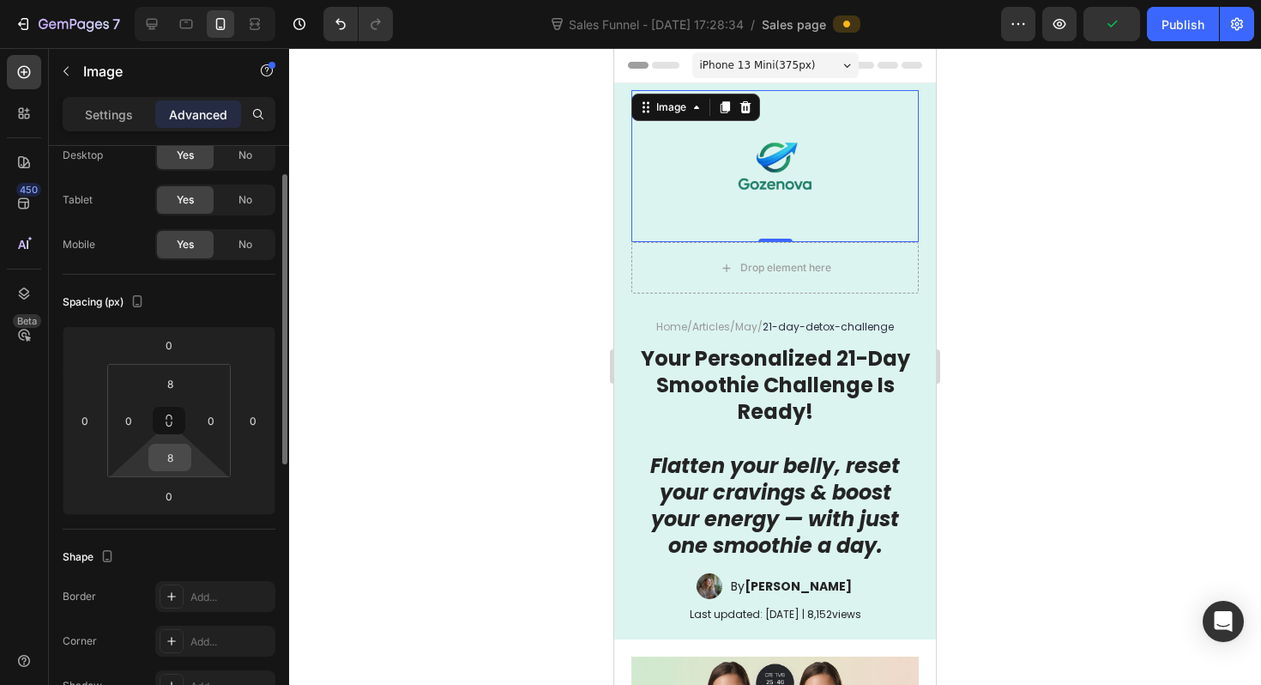
click at [181, 468] on input "8" at bounding box center [170, 457] width 34 height 26
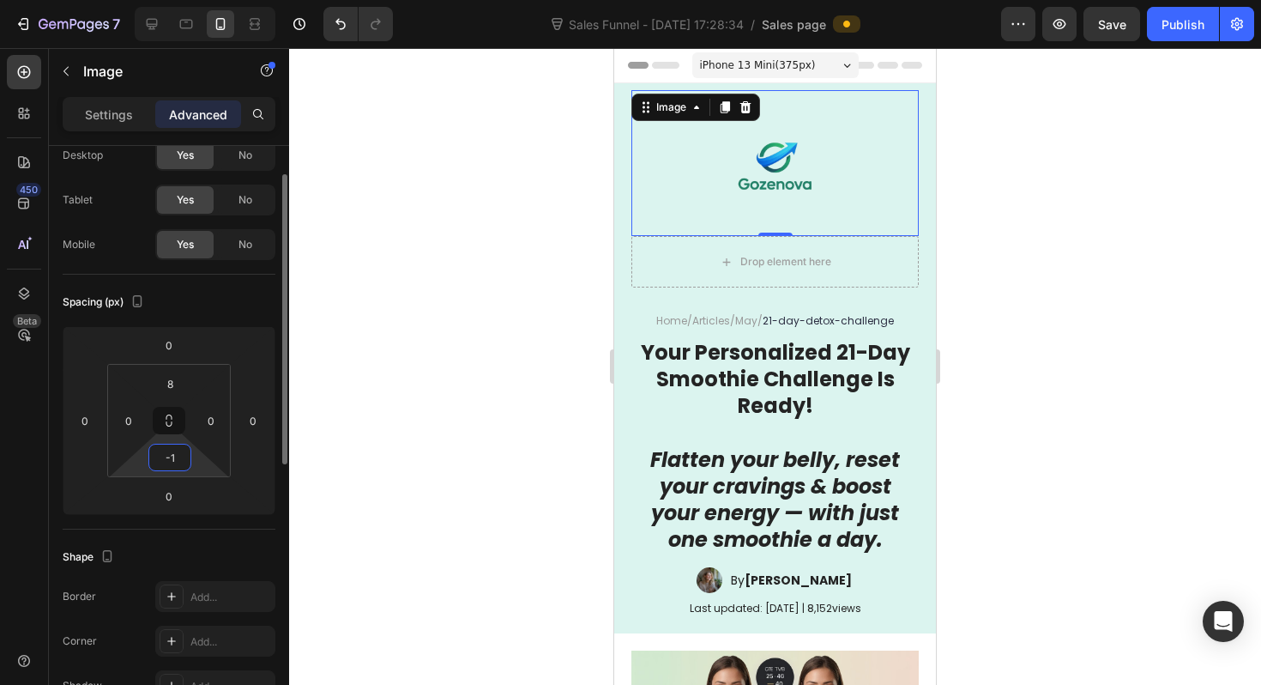
type input "-"
type input "0"
click at [175, 386] on input "8" at bounding box center [170, 384] width 34 height 26
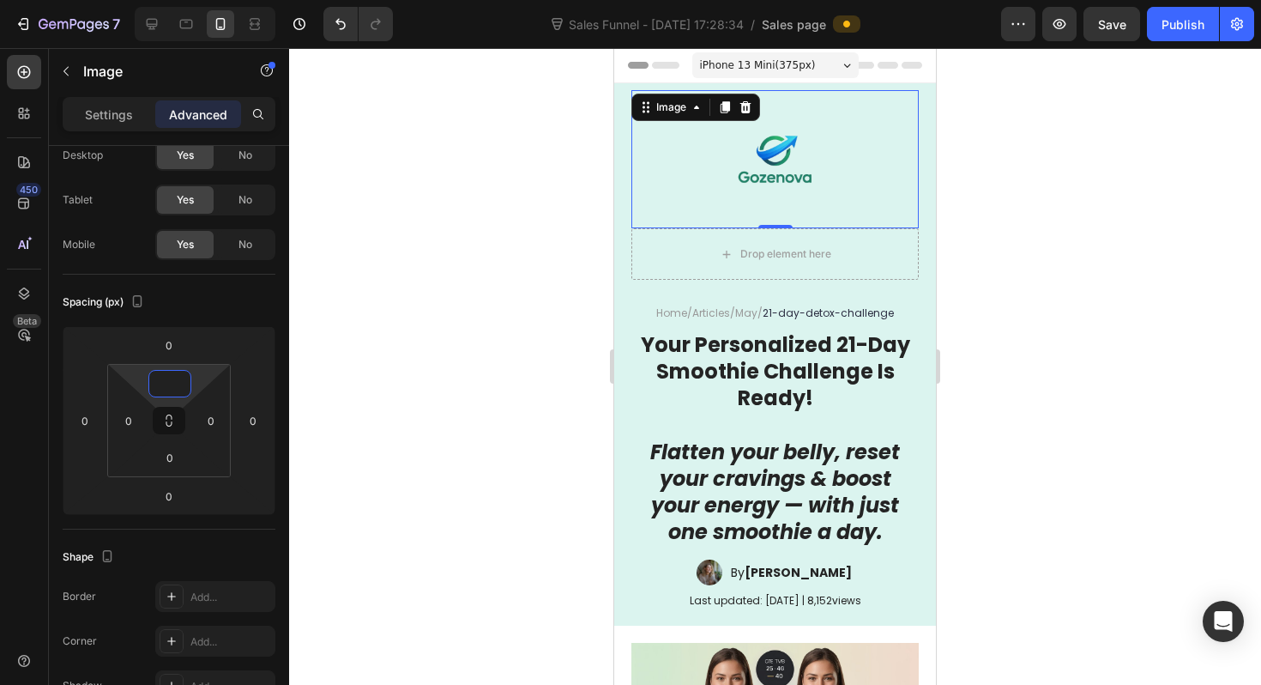
type input "0"
click at [504, 356] on div at bounding box center [775, 366] width 972 height 637
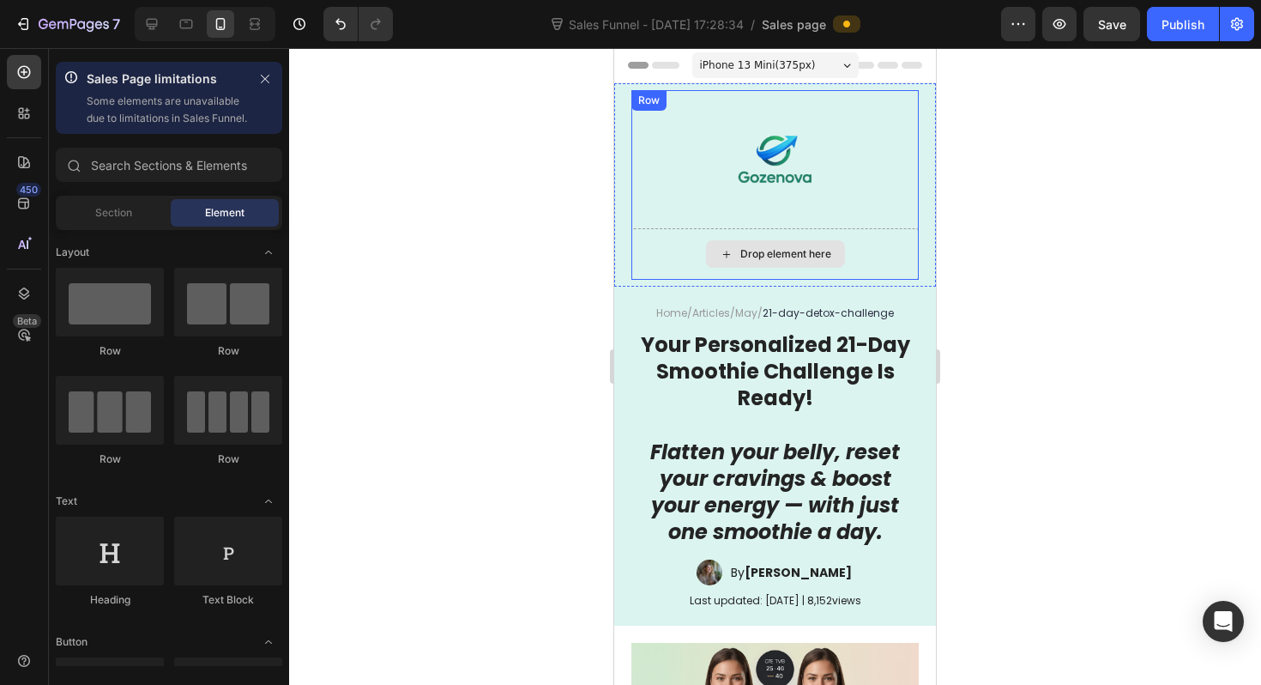
click at [684, 241] on div "Drop element here" at bounding box center [774, 253] width 287 height 51
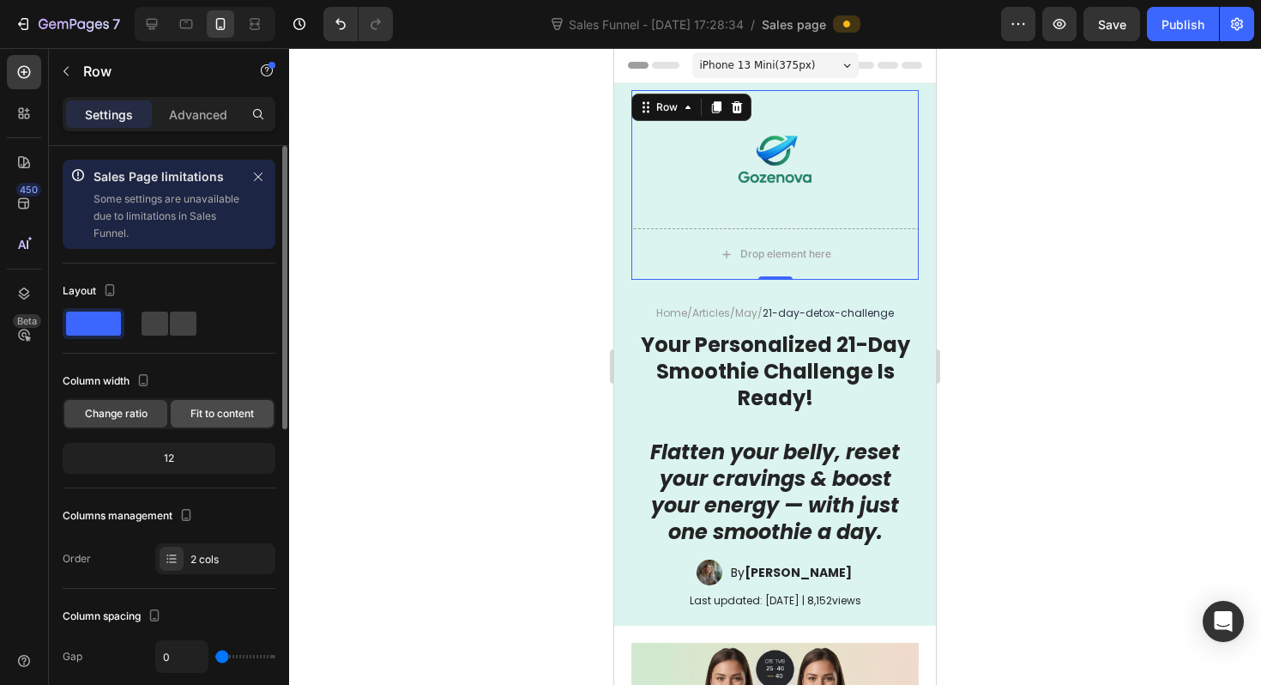
click at [194, 416] on span "Fit to content" at bounding box center [221, 413] width 63 height 15
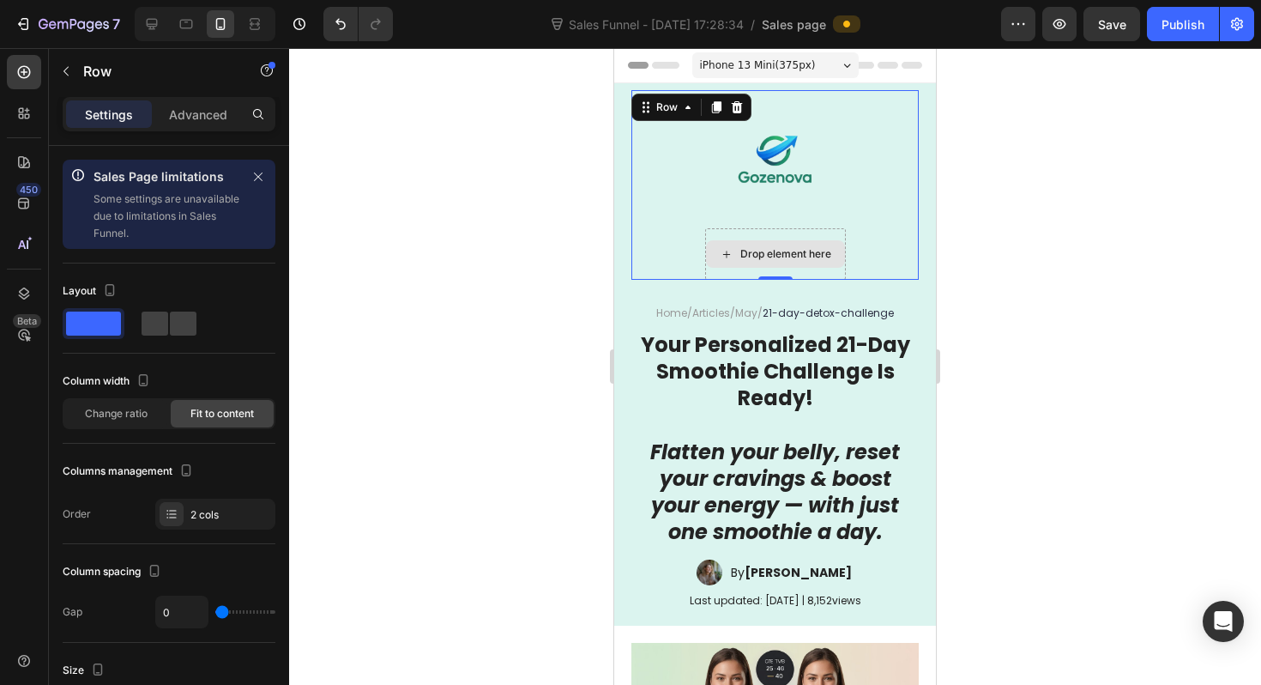
click at [800, 251] on div "Drop element here" at bounding box center [785, 254] width 91 height 14
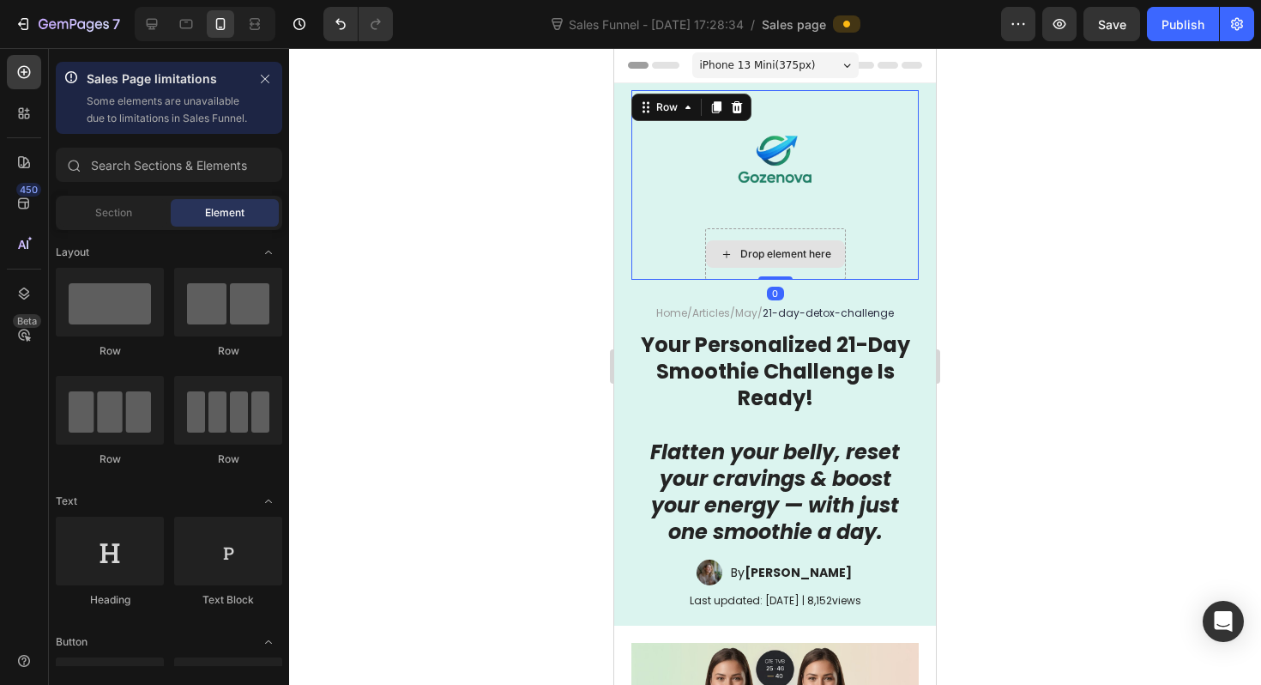
click at [795, 232] on div "Drop element here" at bounding box center [775, 253] width 141 height 51
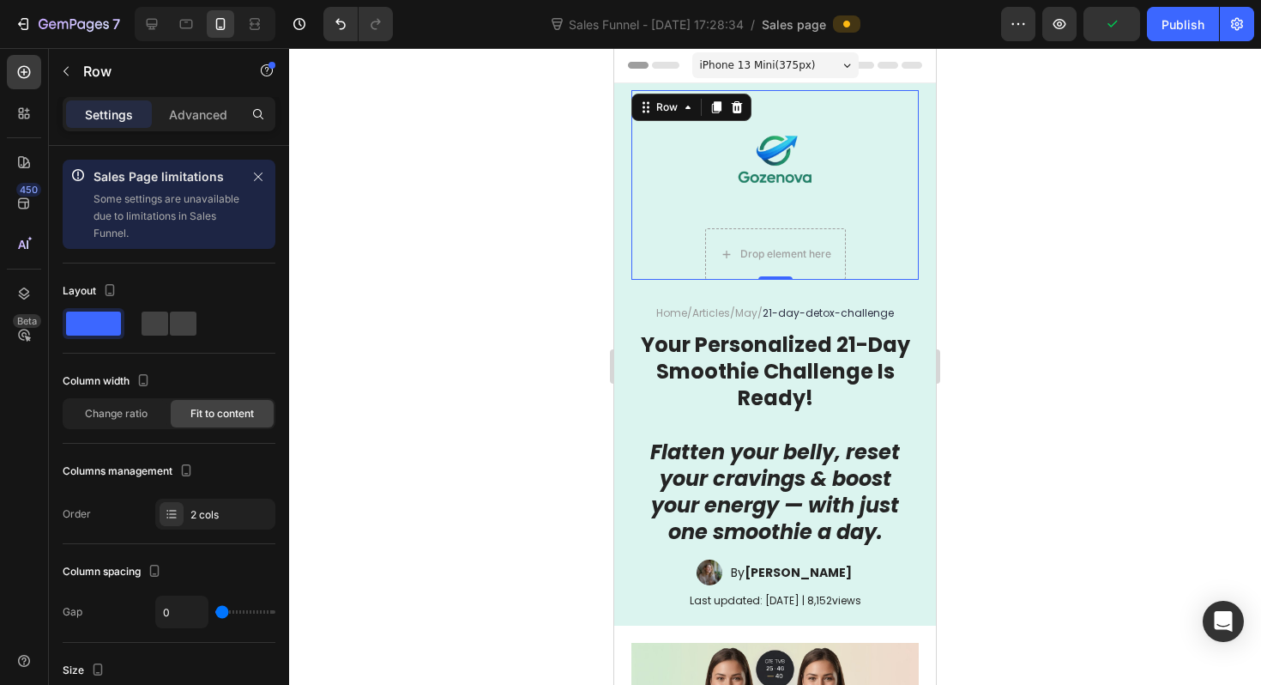
click at [660, 235] on div "Image Drop element here Row 0" at bounding box center [774, 185] width 287 height 190
click at [765, 119] on div "Image" at bounding box center [775, 159] width 141 height 138
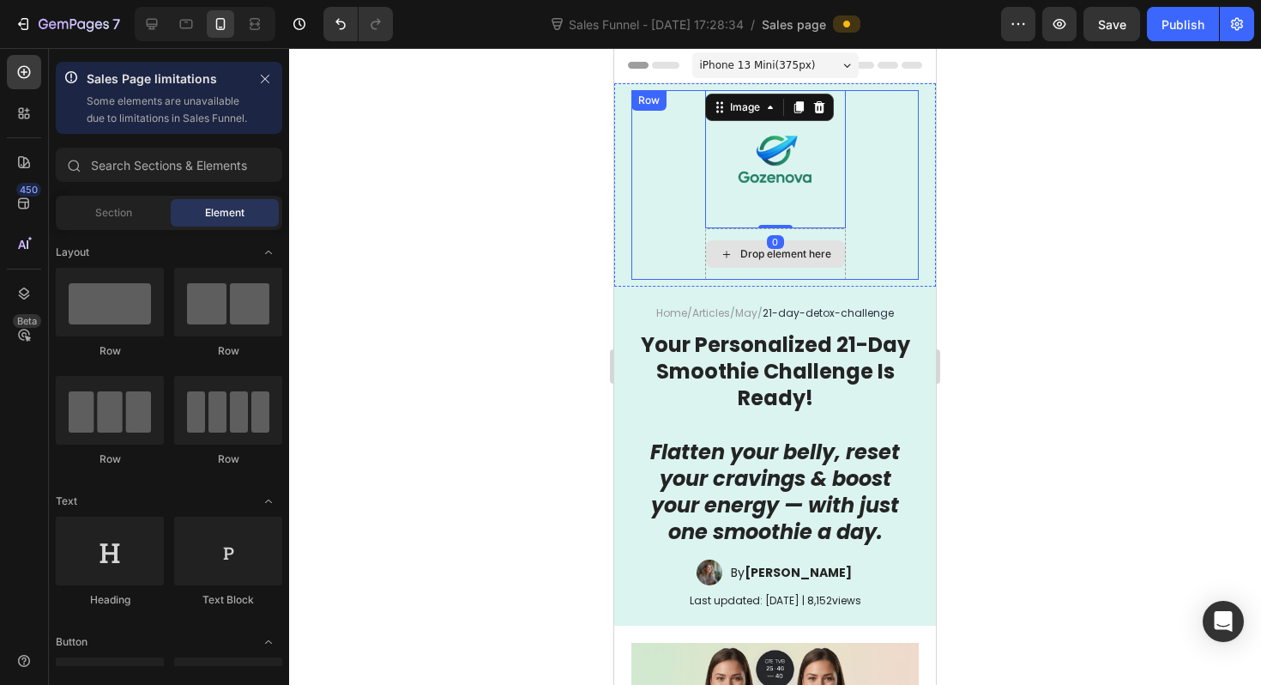
click at [746, 262] on div "Drop element here" at bounding box center [775, 253] width 139 height 27
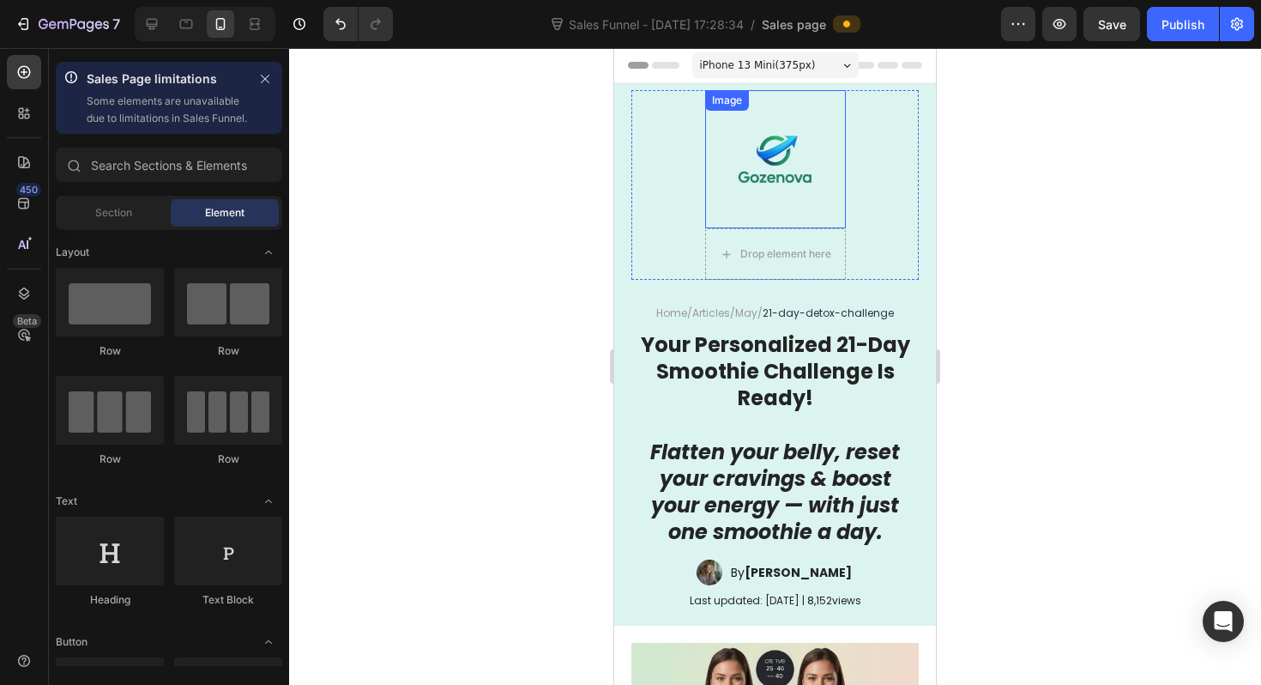
click at [750, 196] on img at bounding box center [775, 159] width 138 height 138
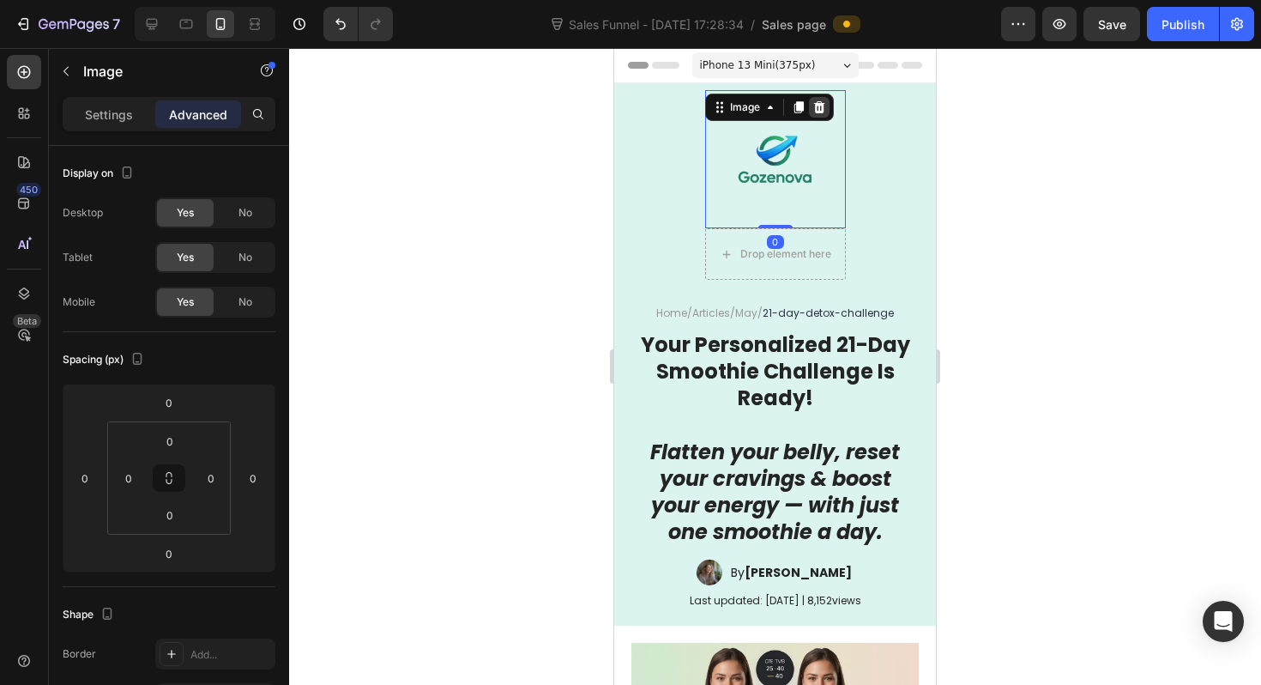
click at [818, 106] on icon at bounding box center [818, 107] width 11 height 12
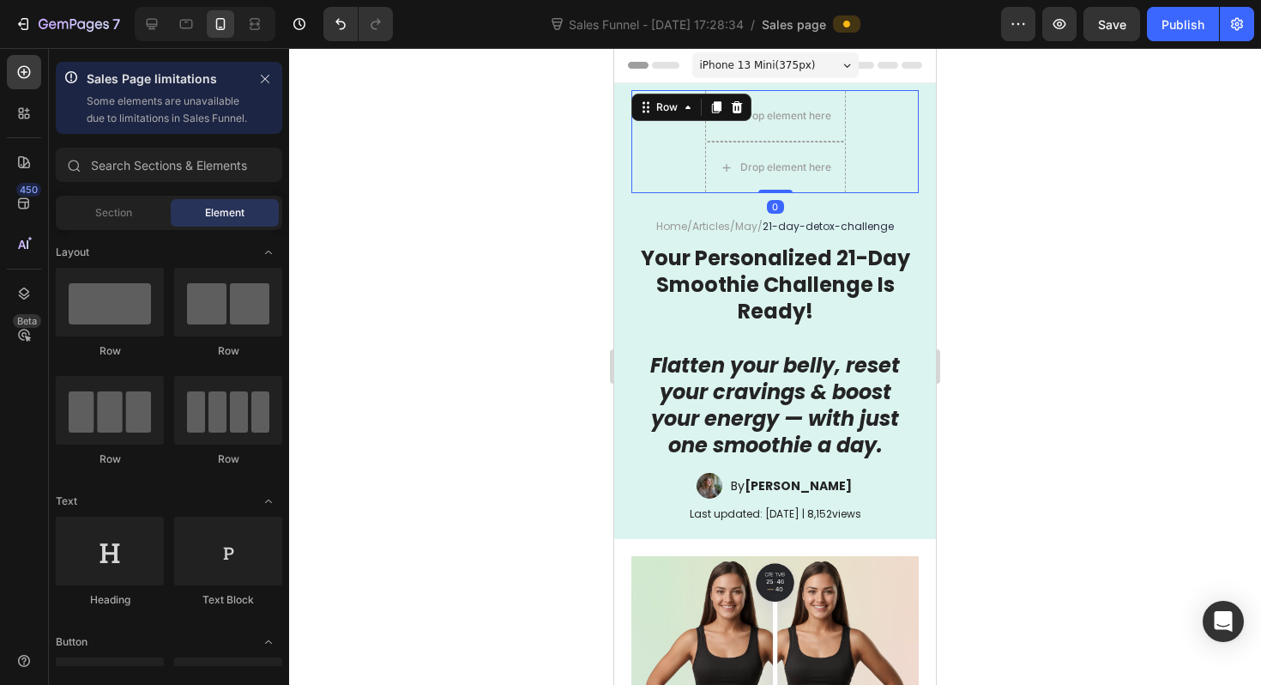
click at [665, 105] on div "Row" at bounding box center [691, 107] width 120 height 27
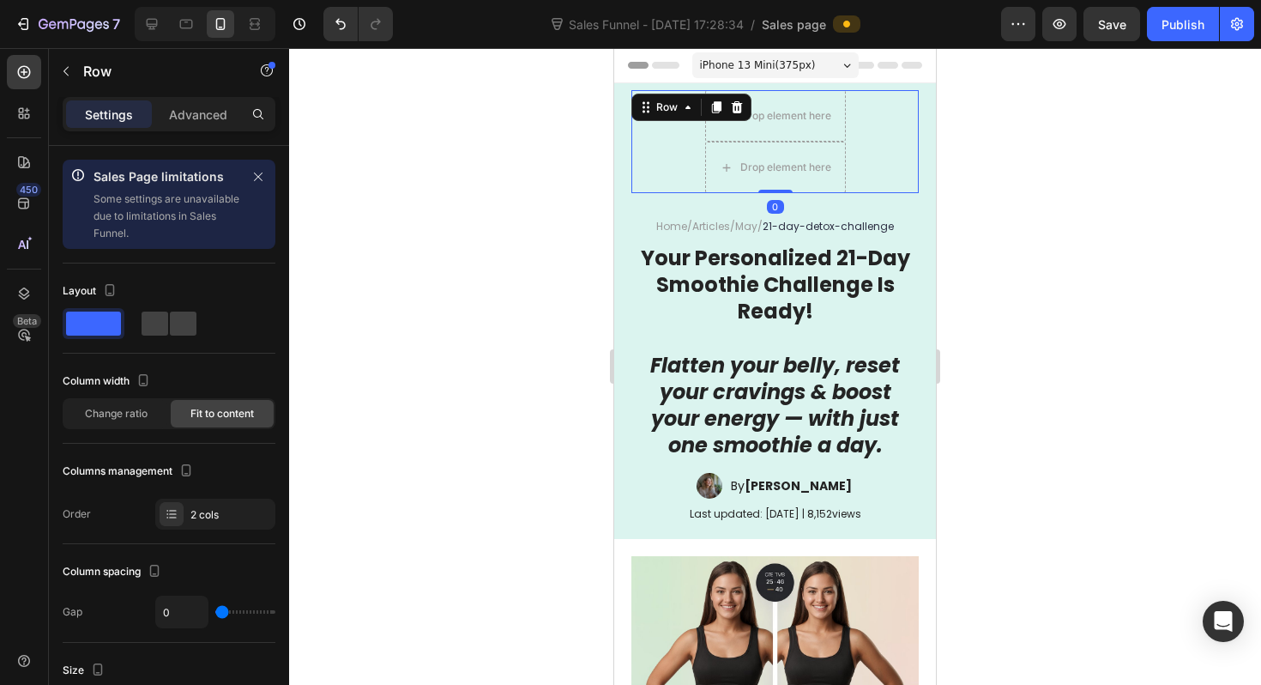
click at [744, 118] on div "Row" at bounding box center [691, 107] width 120 height 27
click at [740, 112] on icon at bounding box center [737, 107] width 11 height 12
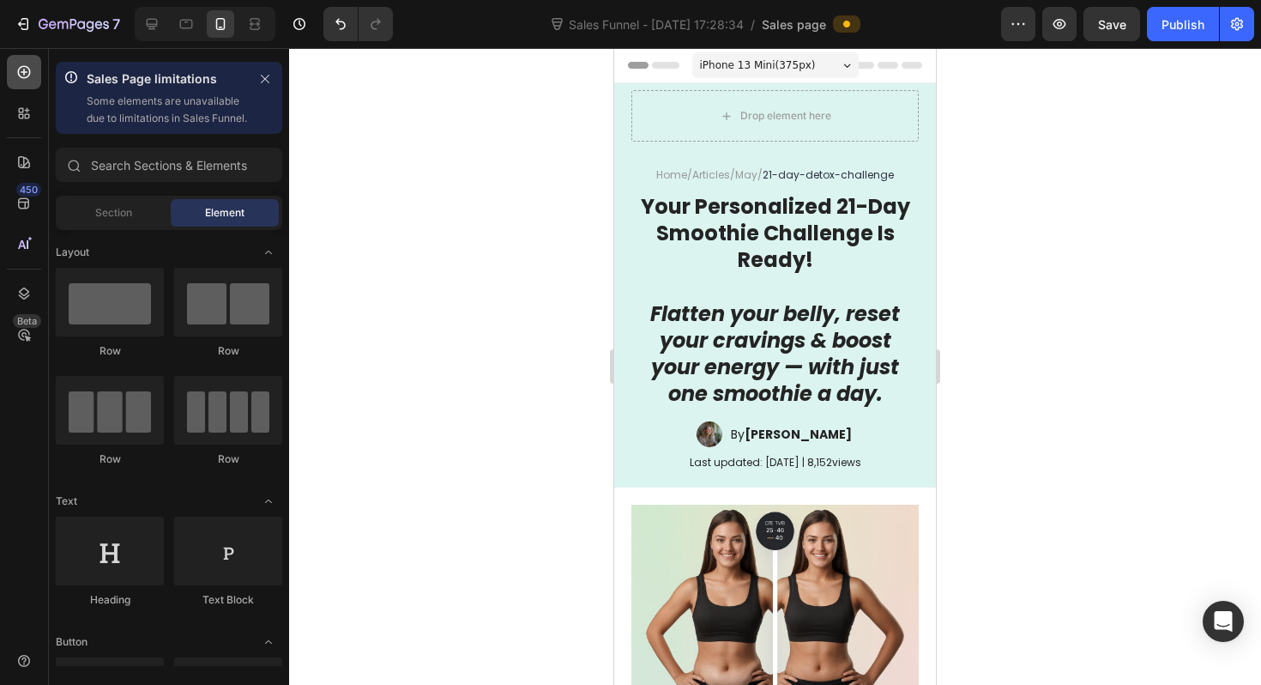
click at [25, 82] on div at bounding box center [24, 72] width 34 height 34
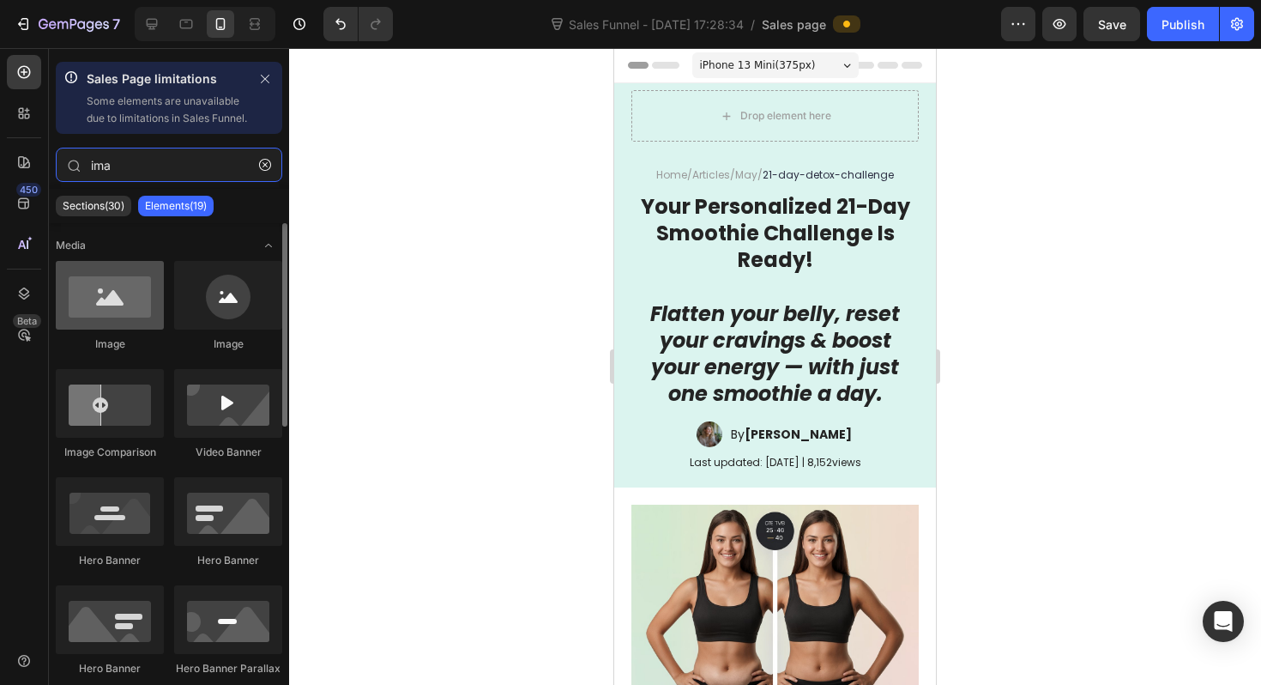
type input "ima"
drag, startPoint x: 96, startPoint y: 331, endPoint x: 78, endPoint y: 325, distance: 19.0
click at [78, 325] on div at bounding box center [110, 295] width 108 height 69
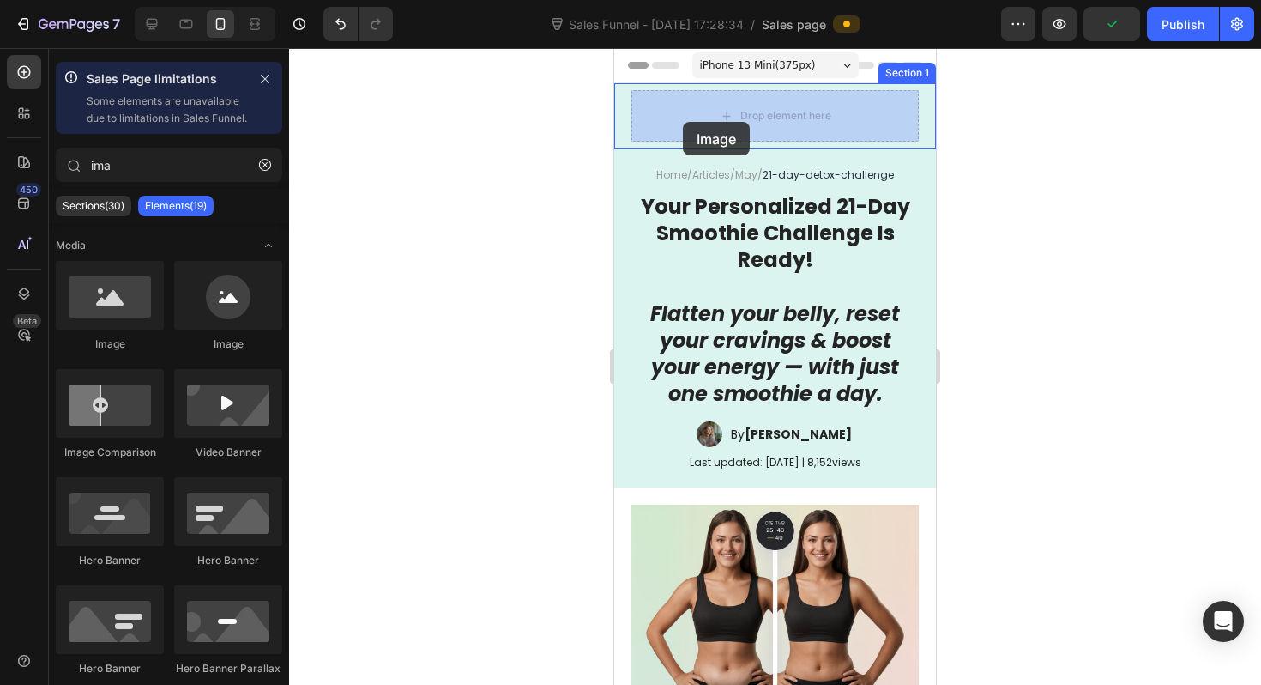
drag, startPoint x: 834, startPoint y: 359, endPoint x: 686, endPoint y: 120, distance: 280.9
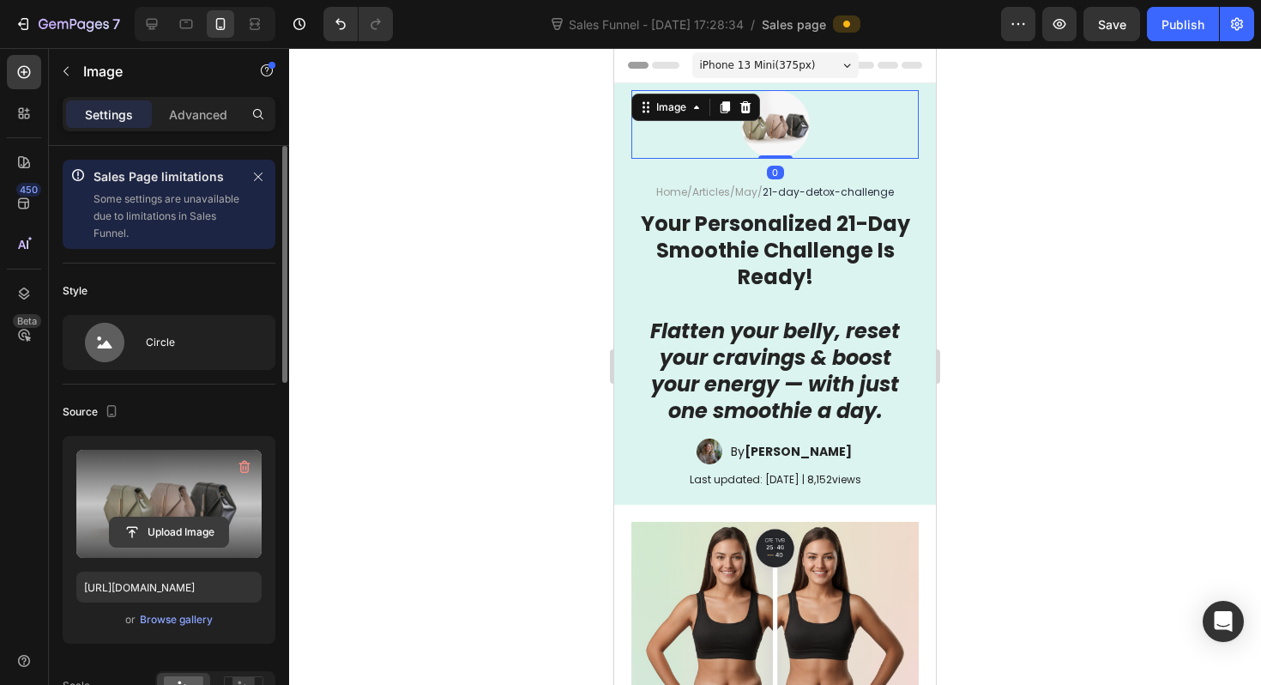
click at [172, 532] on input "file" at bounding box center [169, 531] width 118 height 29
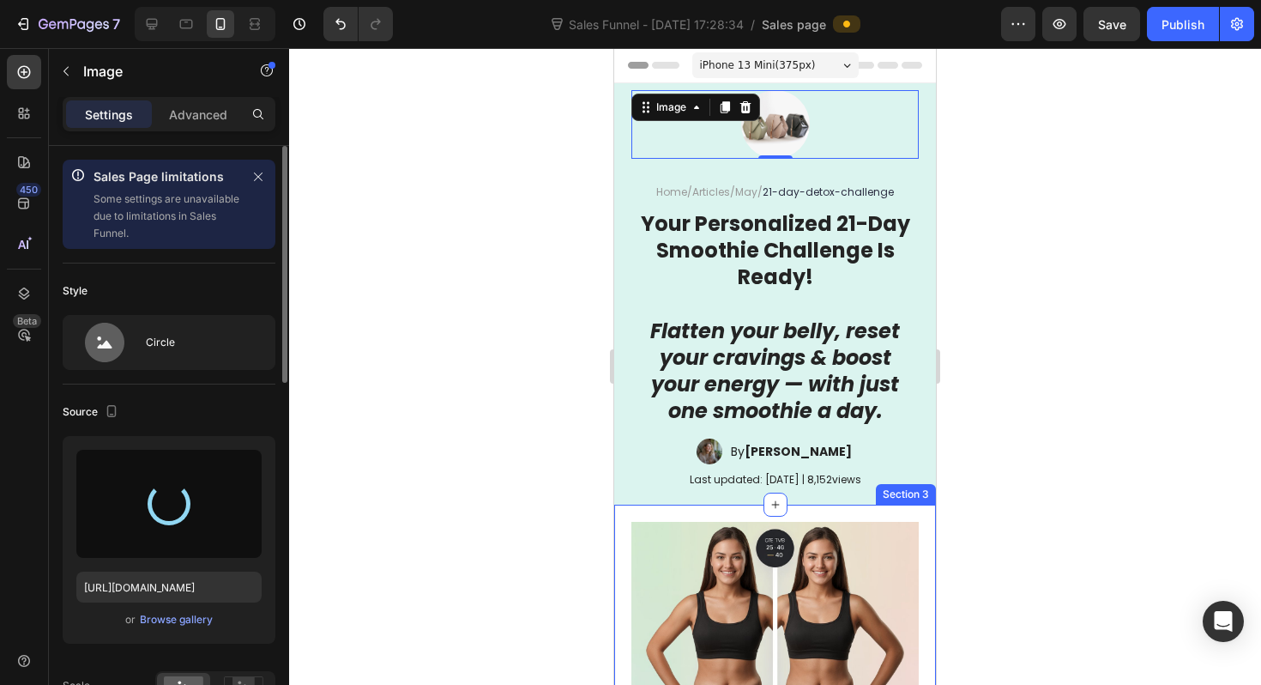
type input "https://cdn.shopify.com/s/files/1/0958/5223/3049/files/gempages_580054749093560…"
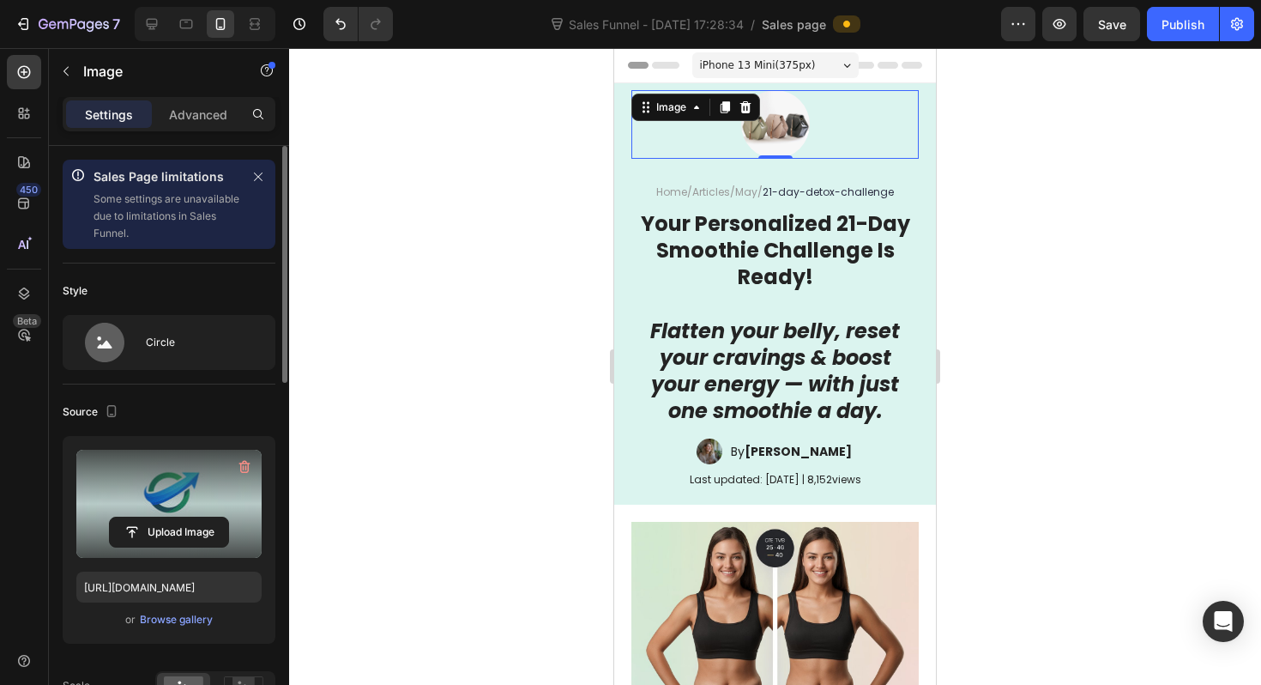
click at [985, 365] on div at bounding box center [775, 366] width 972 height 637
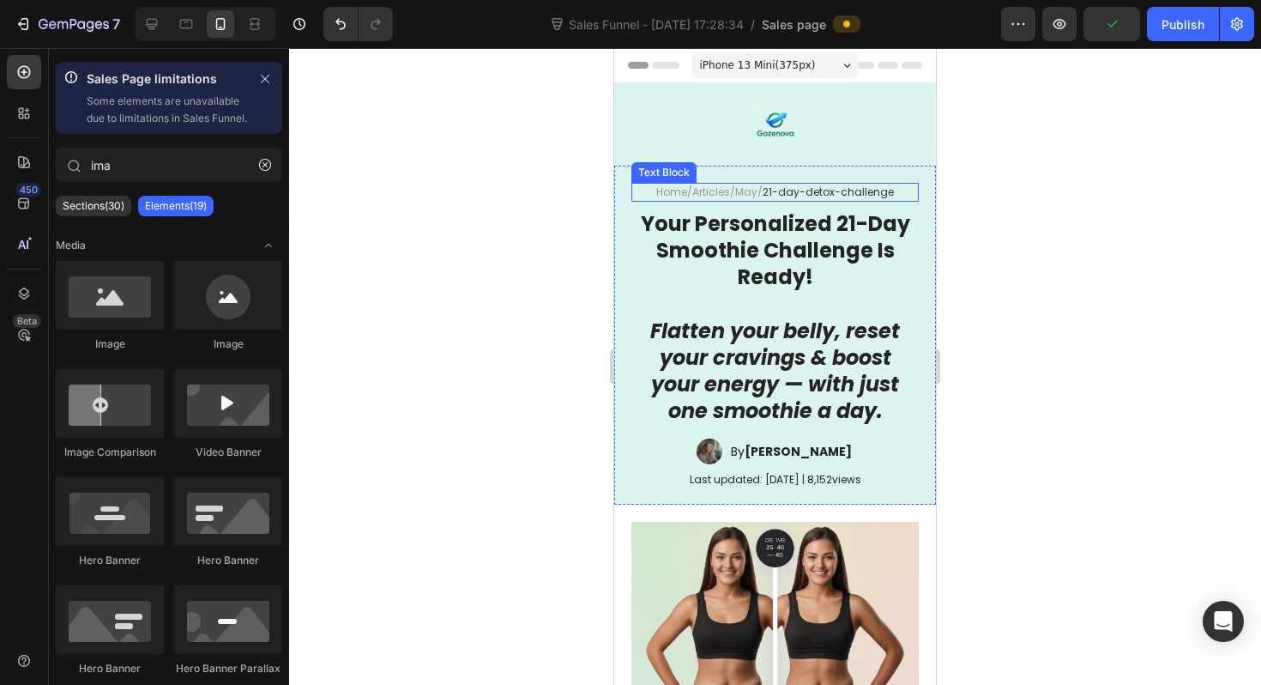
click at [748, 194] on link "May" at bounding box center [746, 191] width 22 height 15
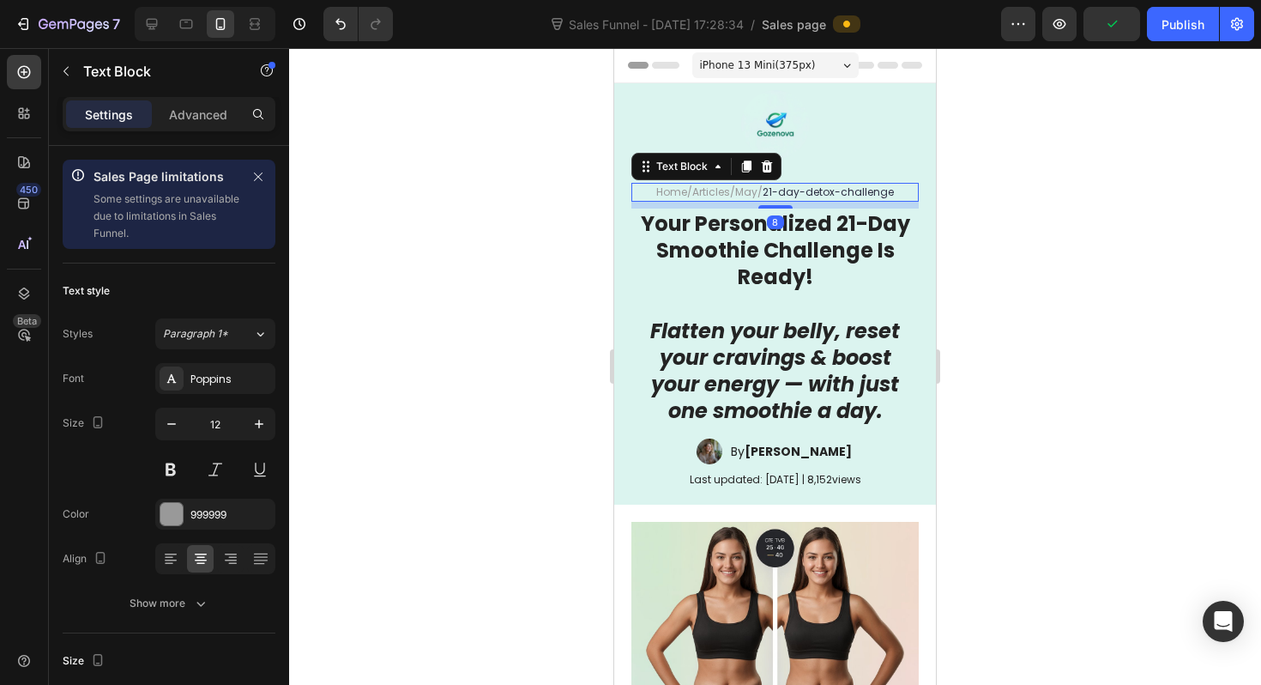
click at [751, 194] on link "May" at bounding box center [746, 191] width 22 height 15
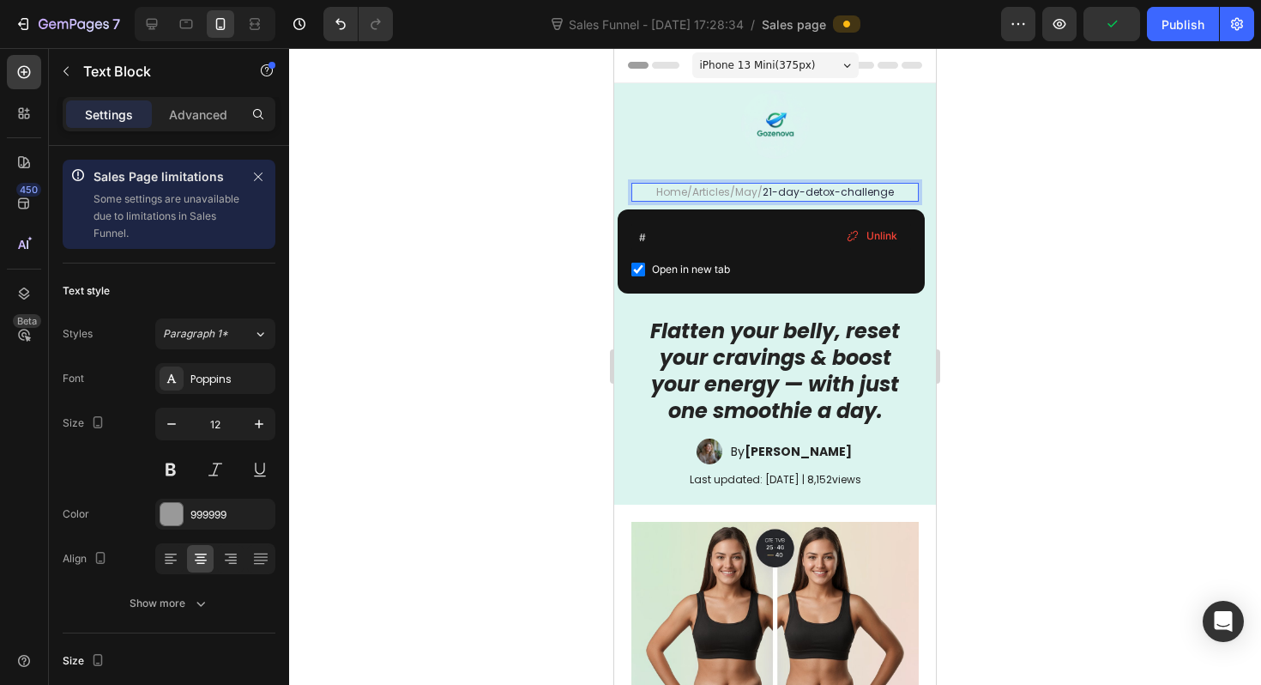
click at [751, 194] on link "May" at bounding box center [746, 191] width 22 height 15
click at [1119, 198] on div at bounding box center [775, 366] width 972 height 637
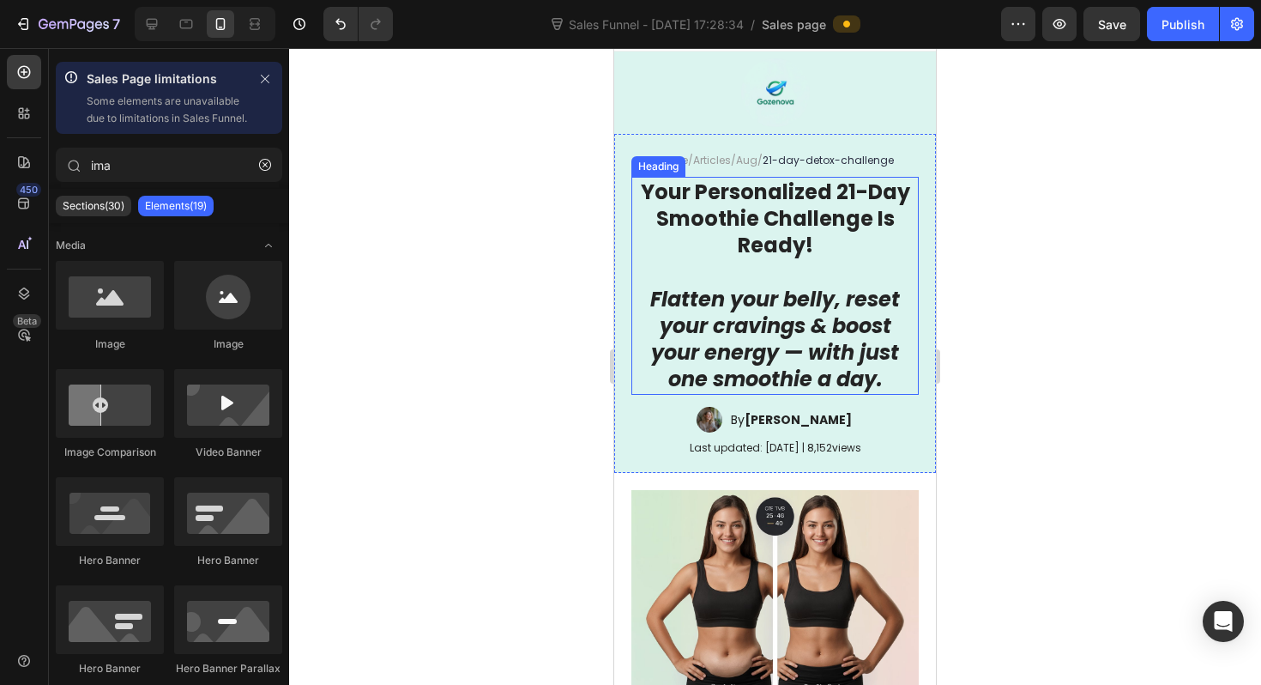
scroll to position [37, 0]
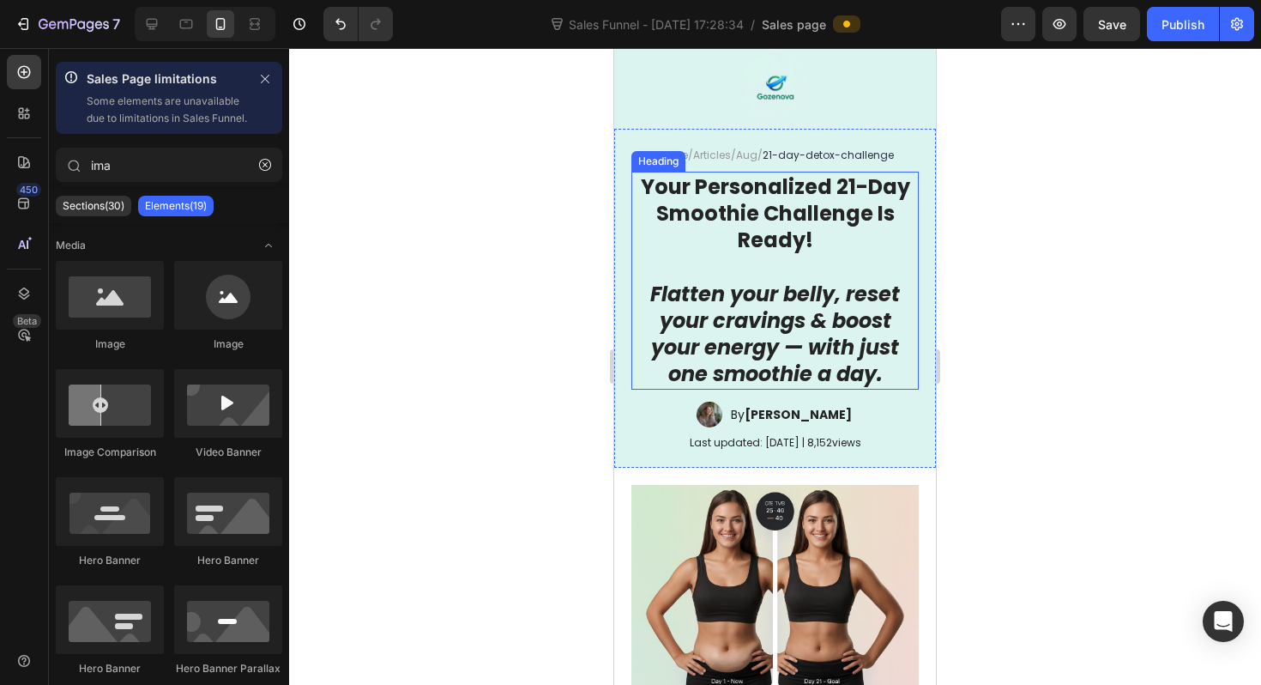
click at [783, 307] on strong "Flatten your belly, reset your cravings & boost your energy — with just one smo…" at bounding box center [775, 334] width 250 height 109
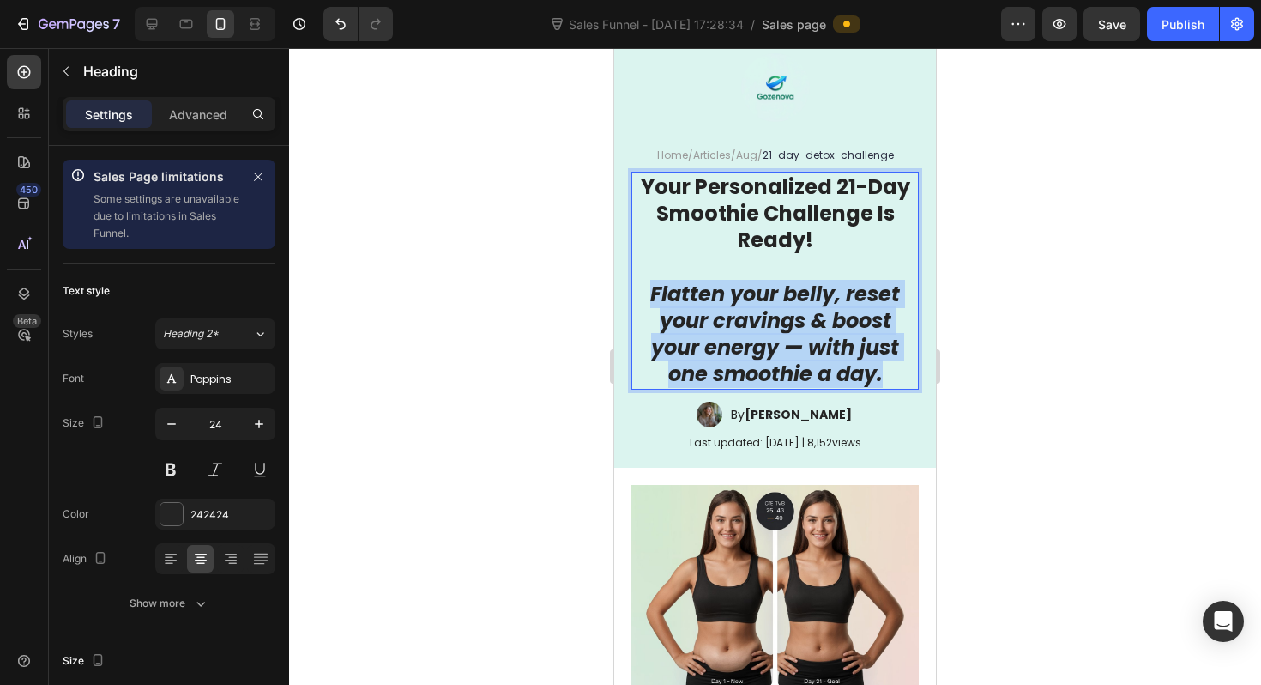
click at [783, 307] on strong "Flatten your belly, reset your cravings & boost your energy — with just one smo…" at bounding box center [775, 334] width 250 height 109
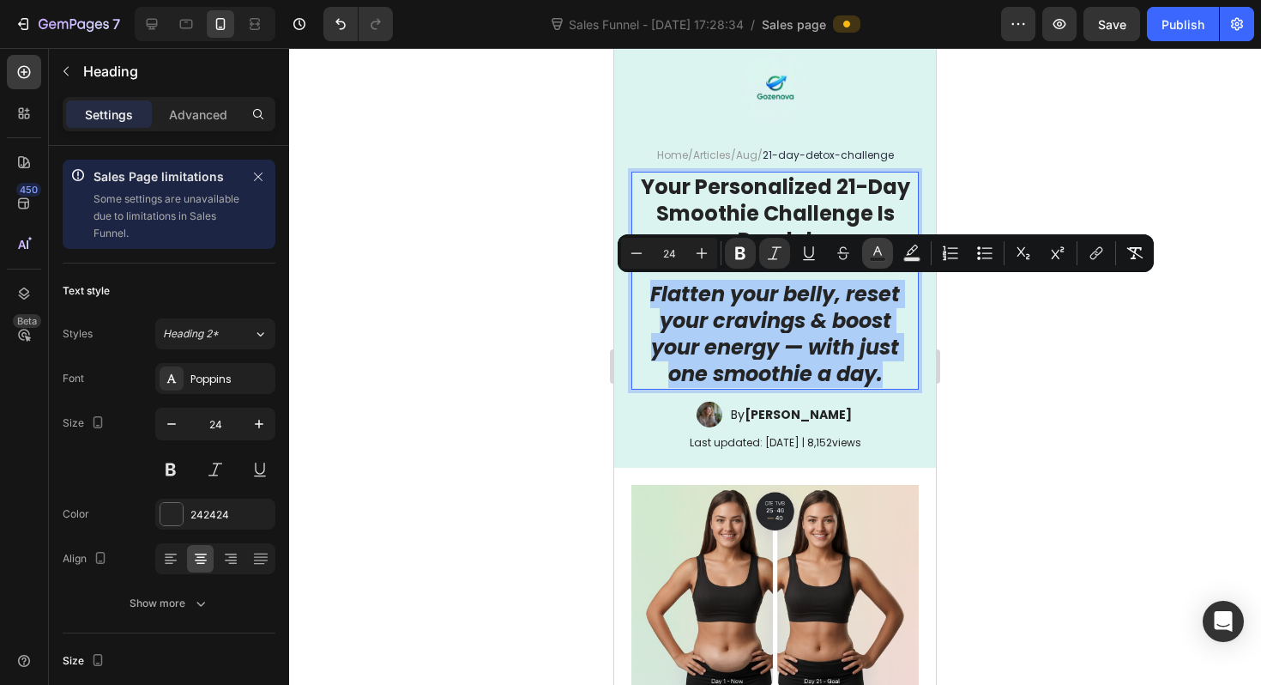
click at [880, 252] on icon "Editor contextual toolbar" at bounding box center [877, 250] width 9 height 9
type input "242424"
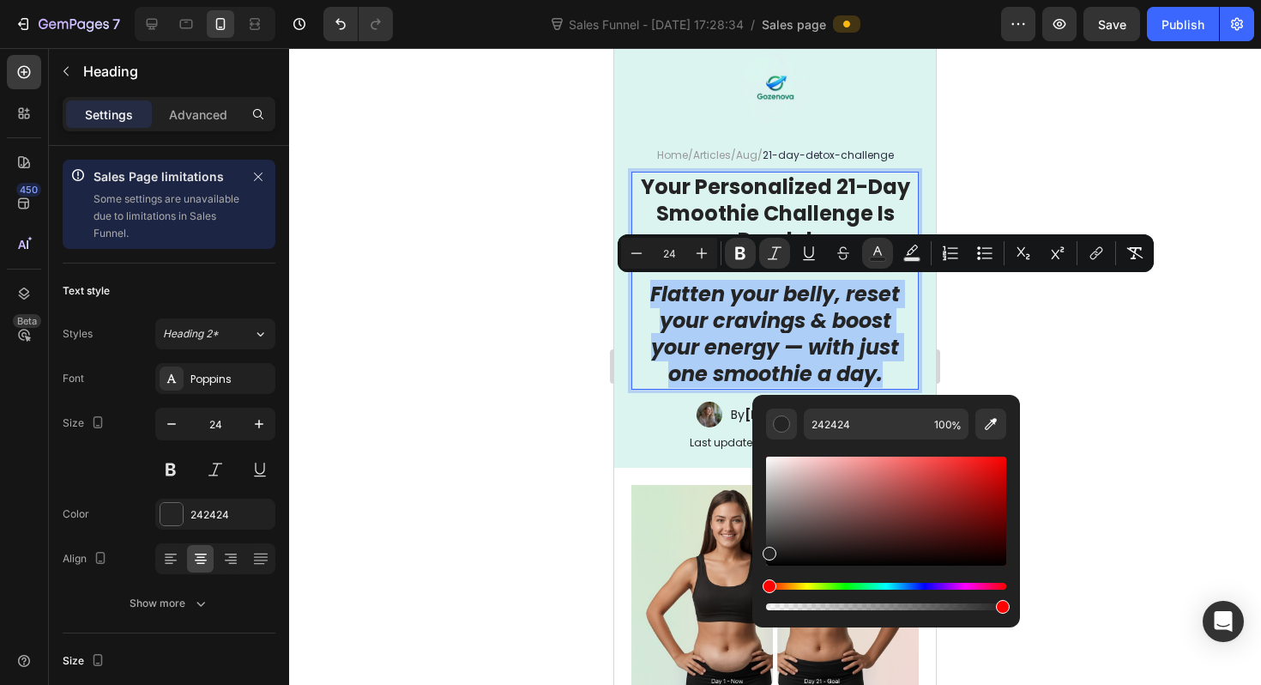
click at [548, 496] on div at bounding box center [775, 366] width 972 height 637
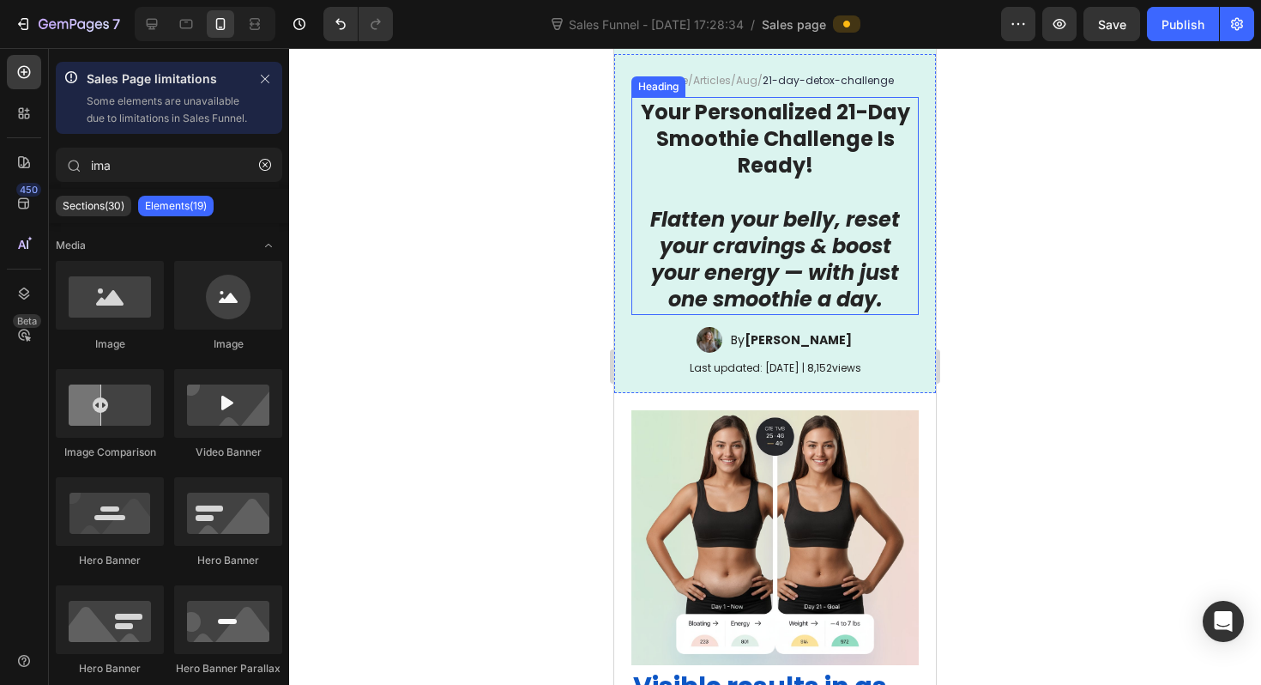
scroll to position [134, 0]
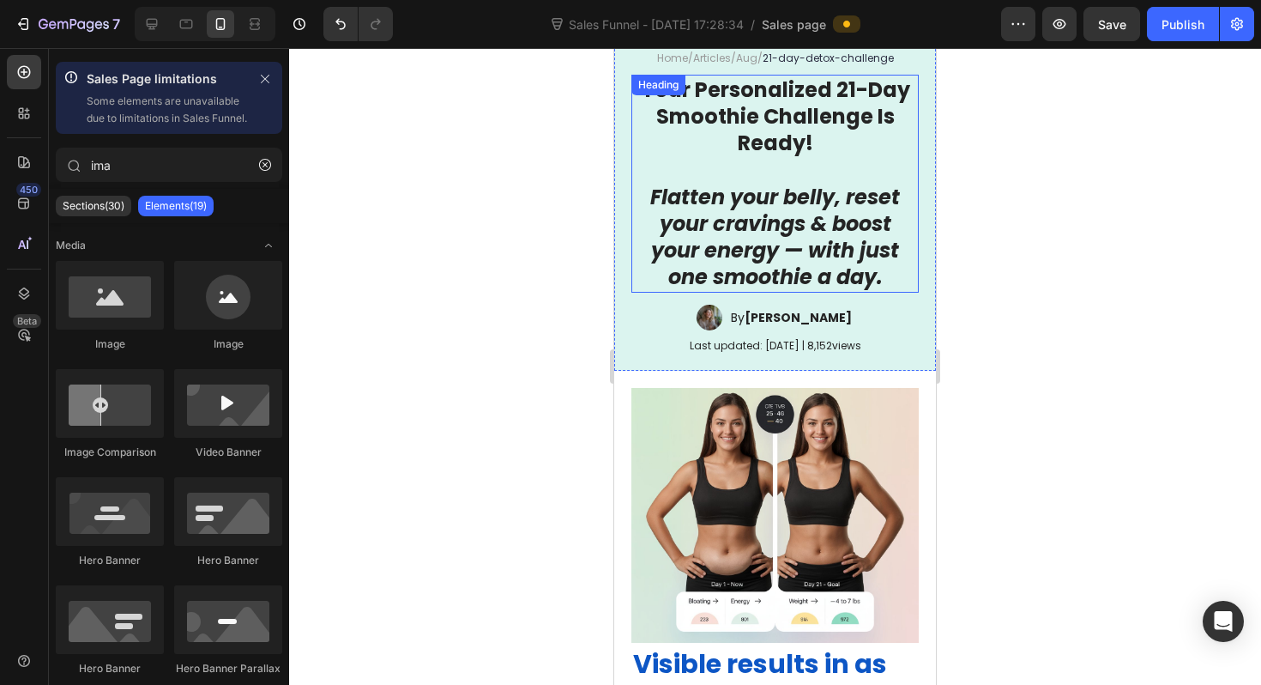
click at [725, 217] on strong "Flatten your belly, reset your cravings & boost your energy — with just one smo…" at bounding box center [775, 237] width 250 height 109
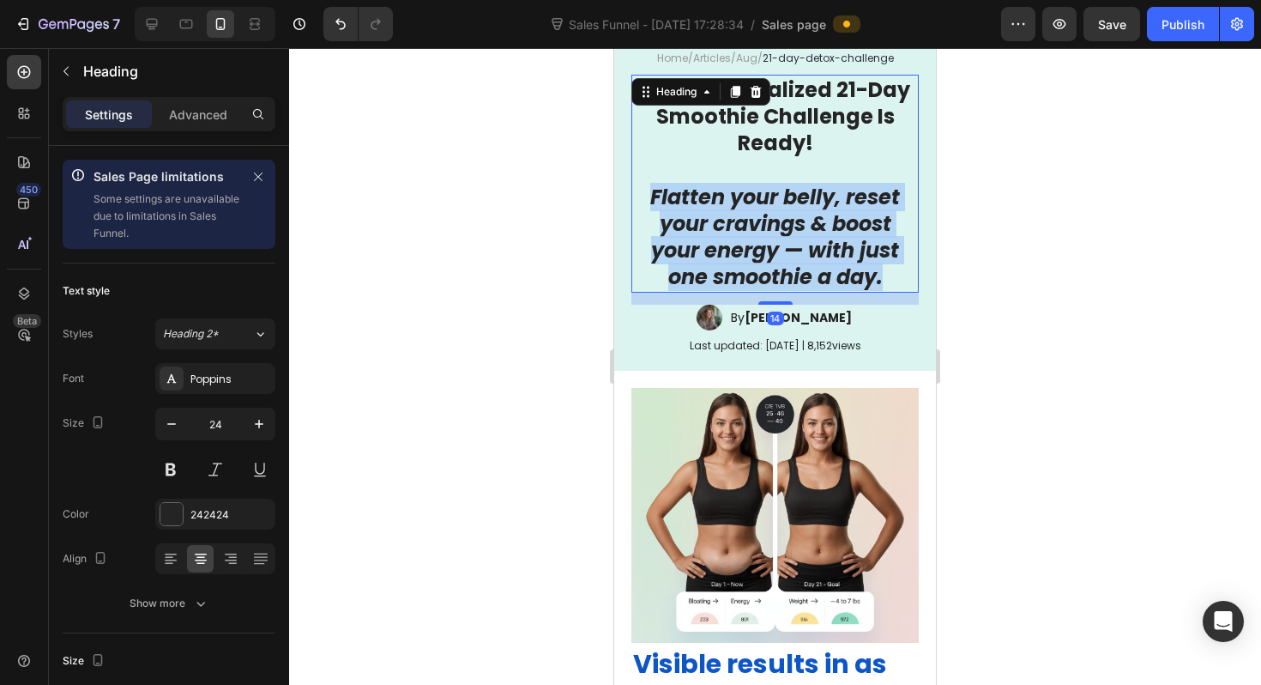
click at [725, 217] on strong "Flatten your belly, reset your cravings & boost your energy — with just one smo…" at bounding box center [775, 237] width 250 height 109
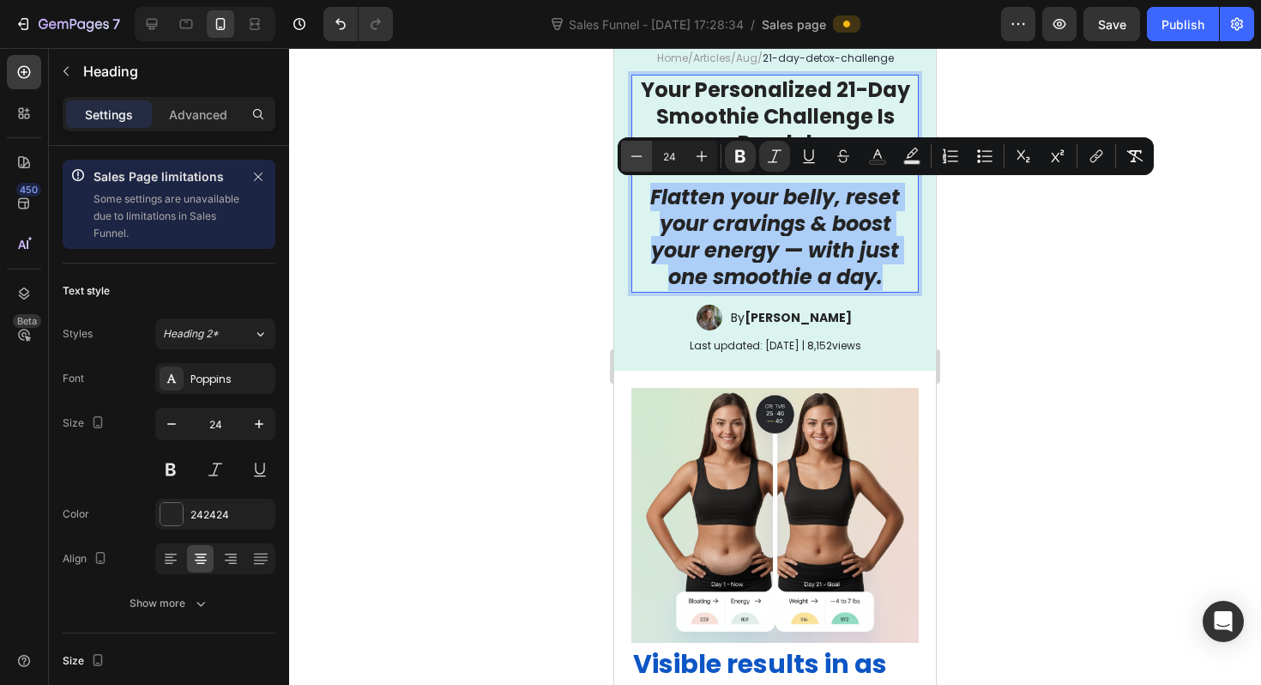
click at [631, 149] on icon "Editor contextual toolbar" at bounding box center [636, 156] width 17 height 17
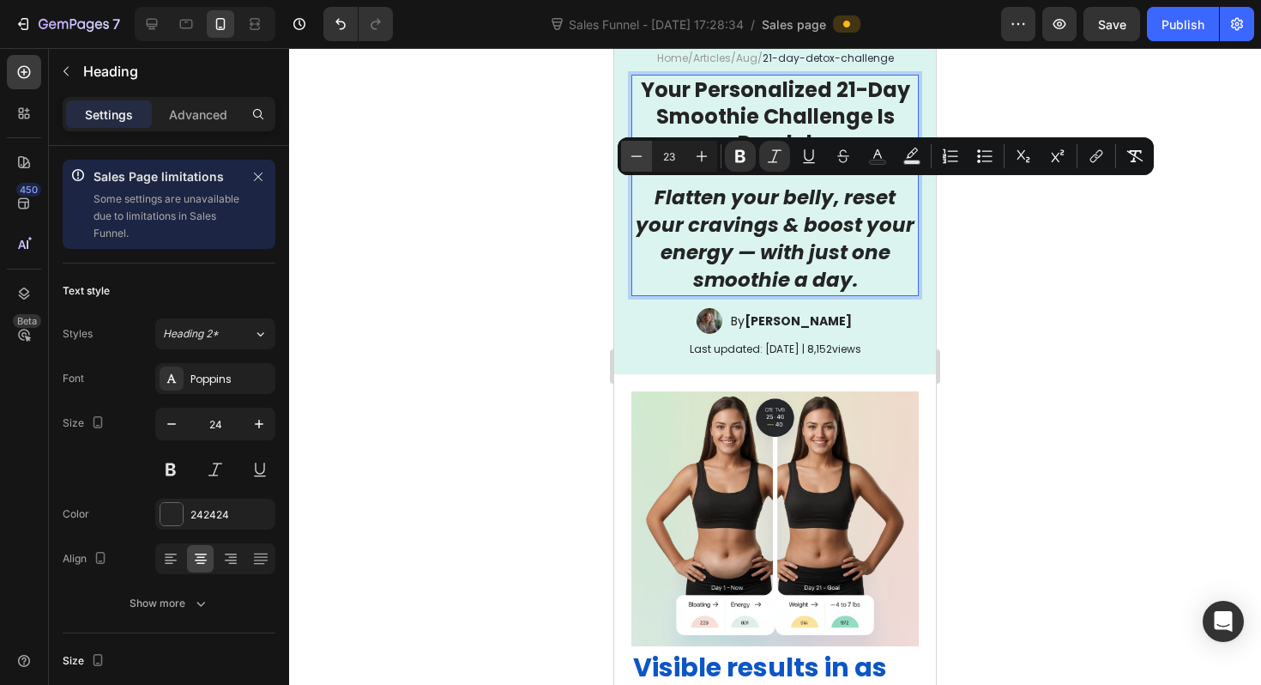
click at [631, 149] on icon "Editor contextual toolbar" at bounding box center [636, 156] width 17 height 17
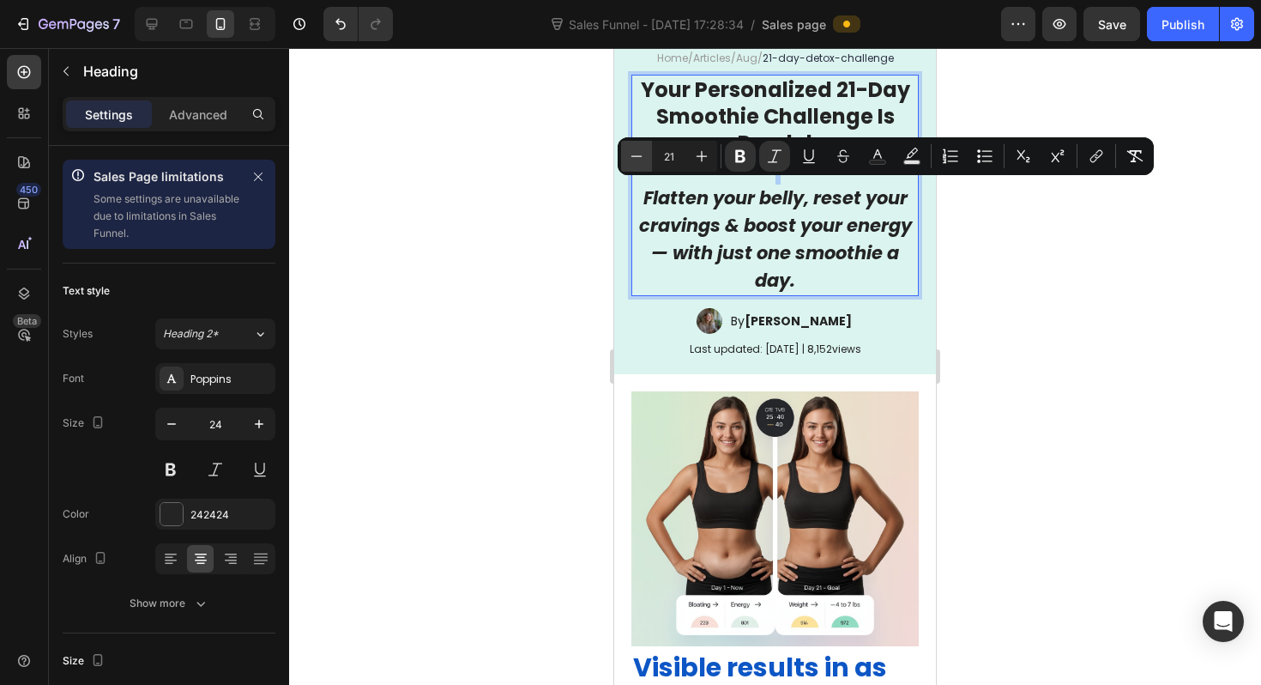
click at [631, 149] on icon "Editor contextual toolbar" at bounding box center [636, 156] width 17 height 17
type input "20"
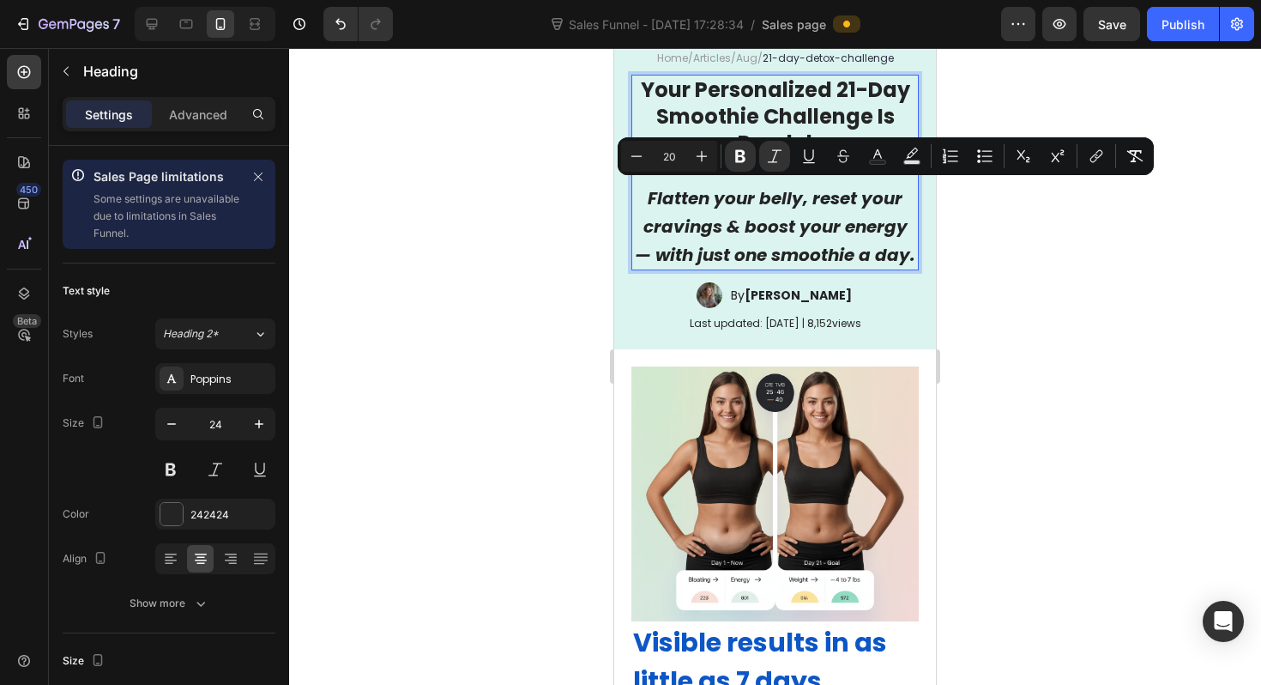
click at [1090, 309] on div at bounding box center [775, 366] width 972 height 637
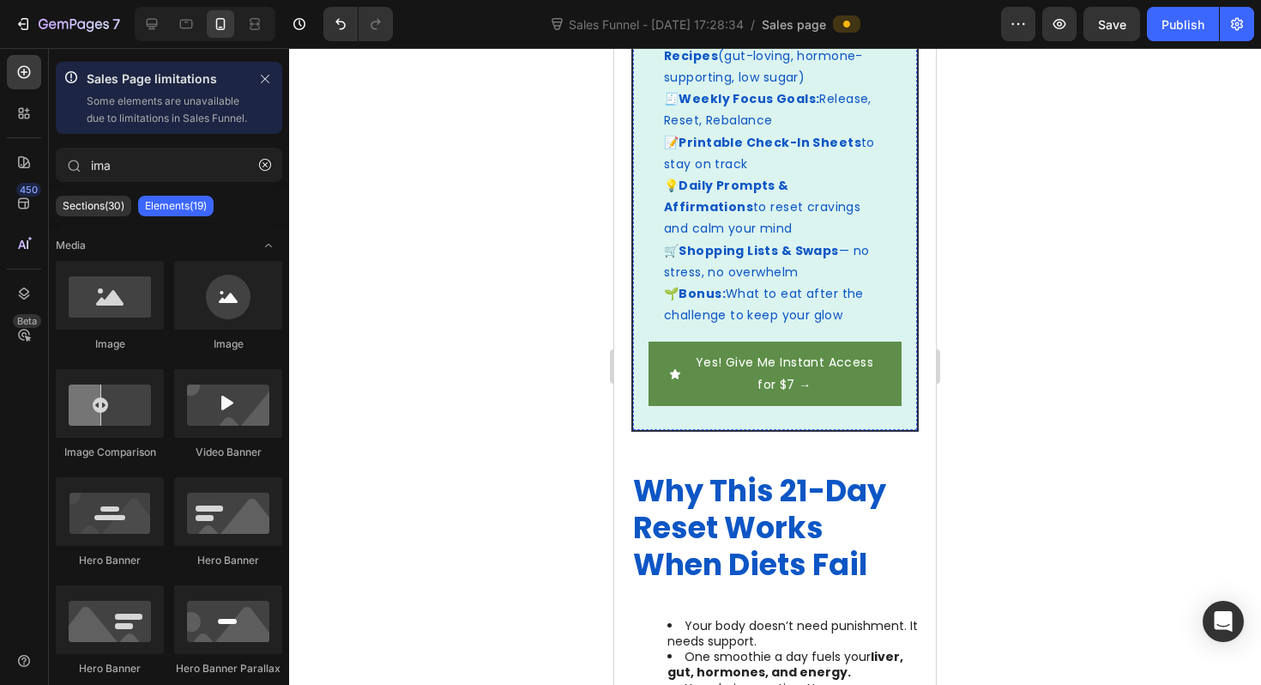
scroll to position [1236, 0]
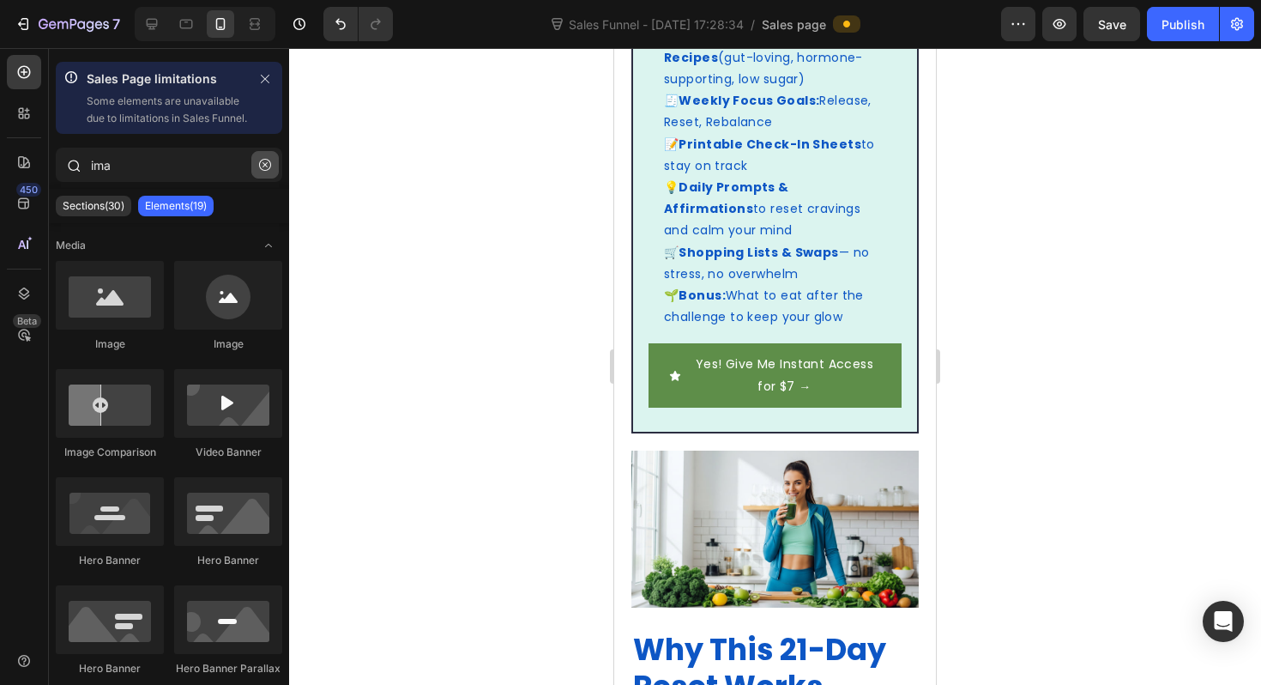
click at [259, 171] on icon "button" at bounding box center [265, 165] width 12 height 12
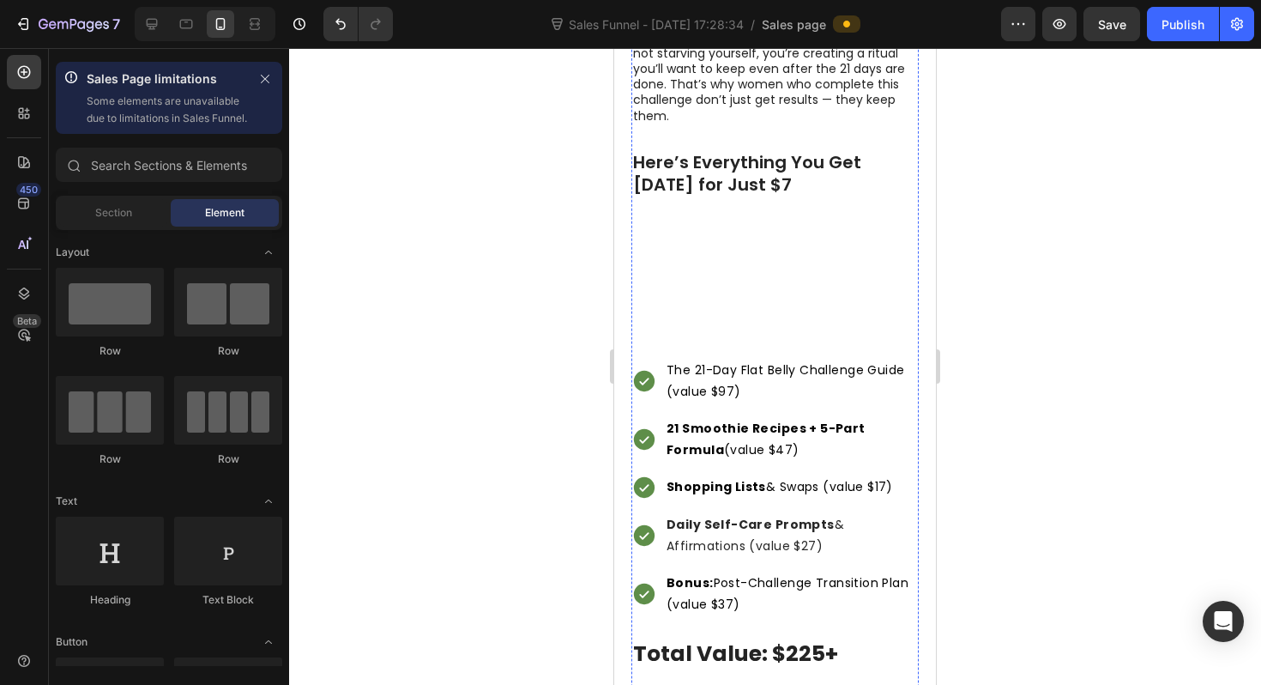
scroll to position [2666, 0]
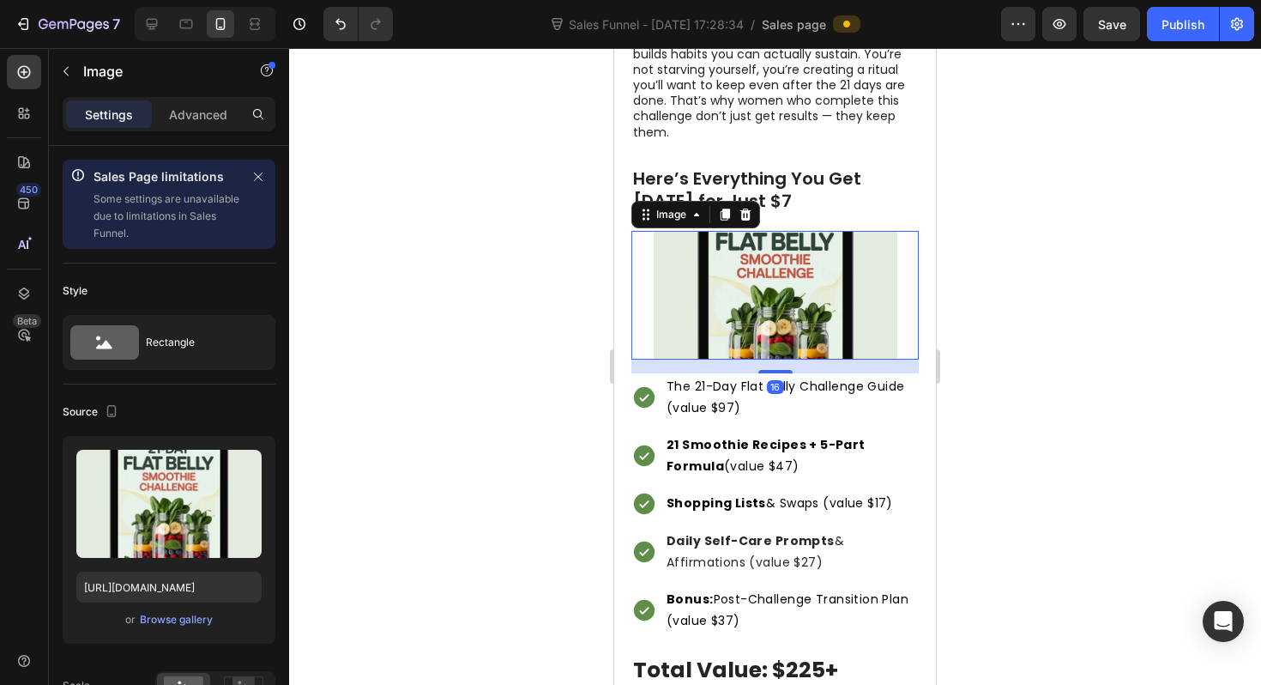
click at [782, 231] on img at bounding box center [776, 295] width 244 height 129
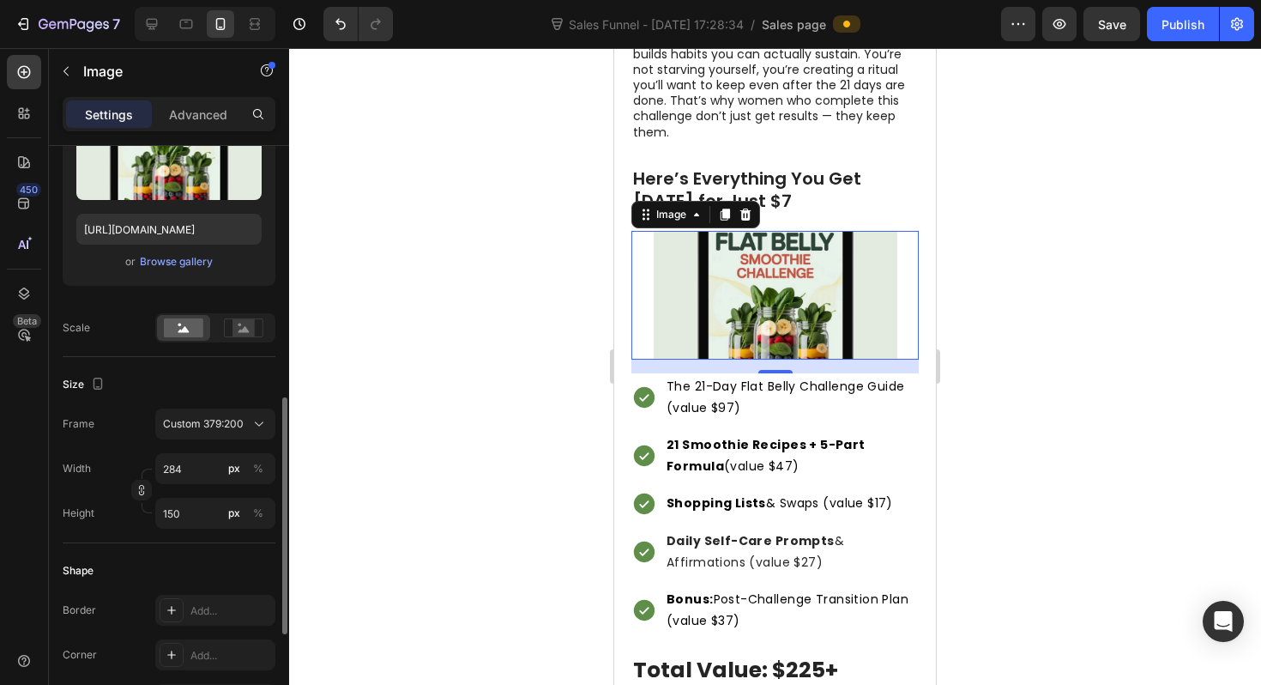
scroll to position [434, 0]
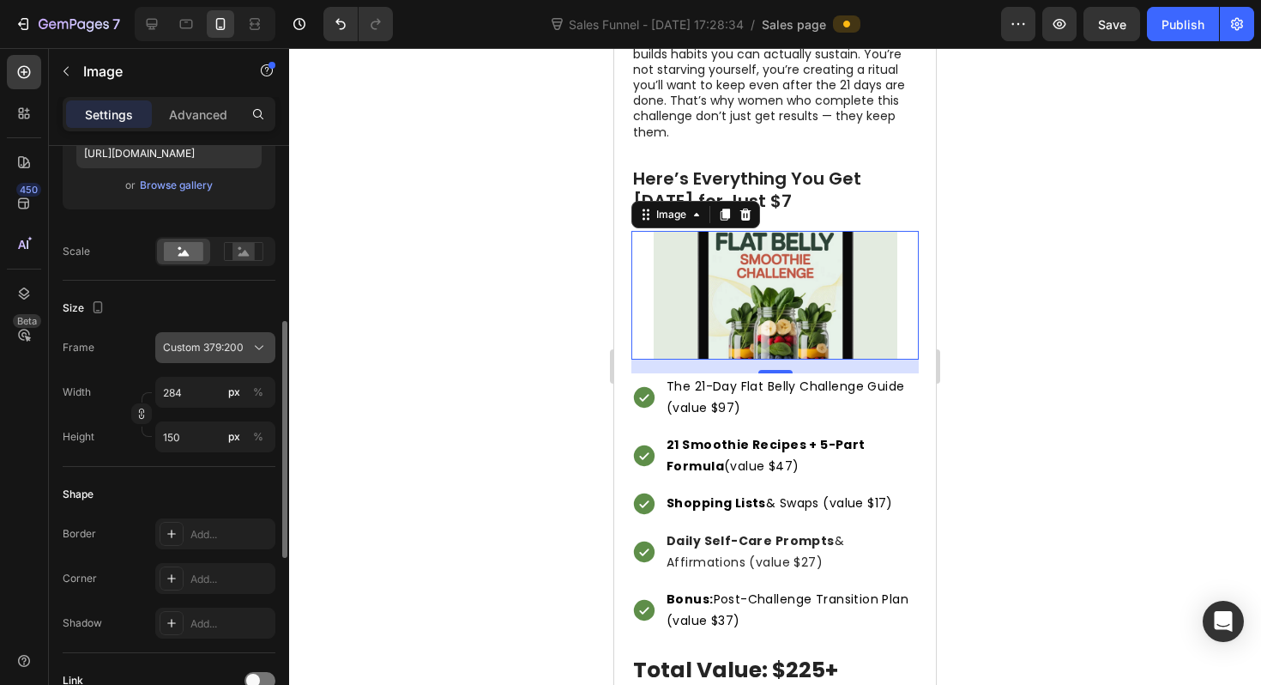
click at [179, 346] on span "Custom 379:200" at bounding box center [203, 347] width 81 height 15
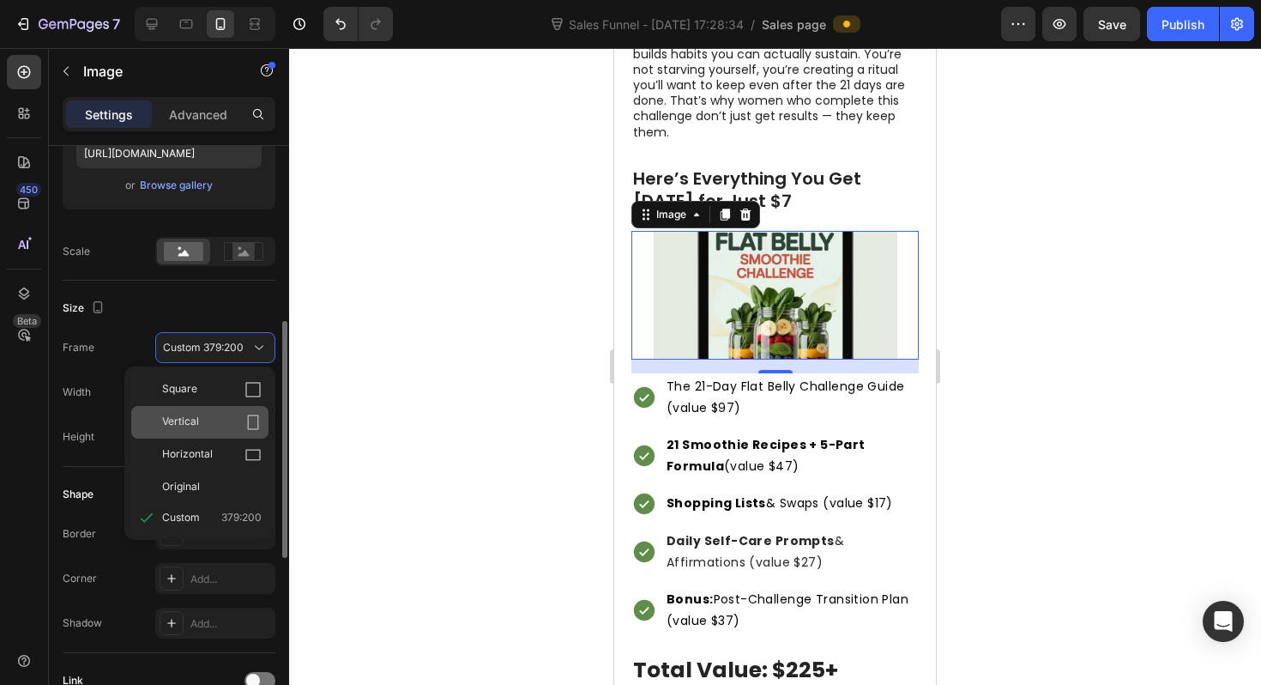
click at [214, 419] on div "Vertical" at bounding box center [212, 422] width 100 height 17
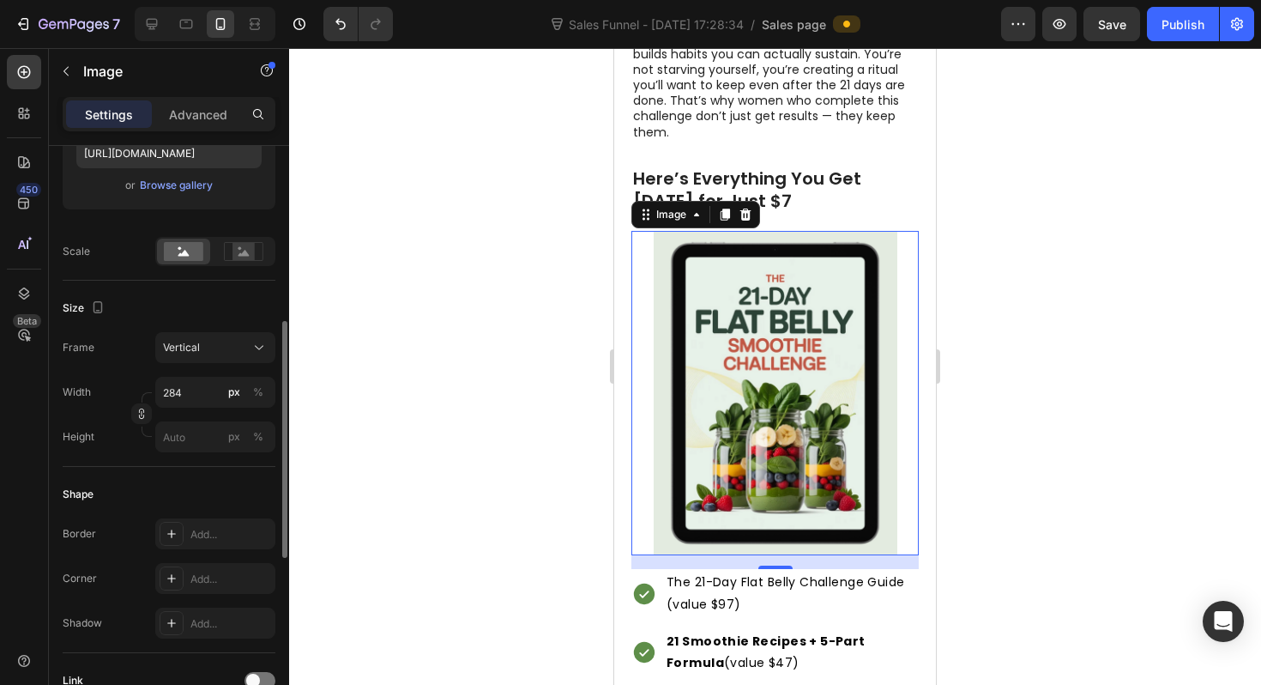
click at [519, 447] on div at bounding box center [775, 366] width 972 height 637
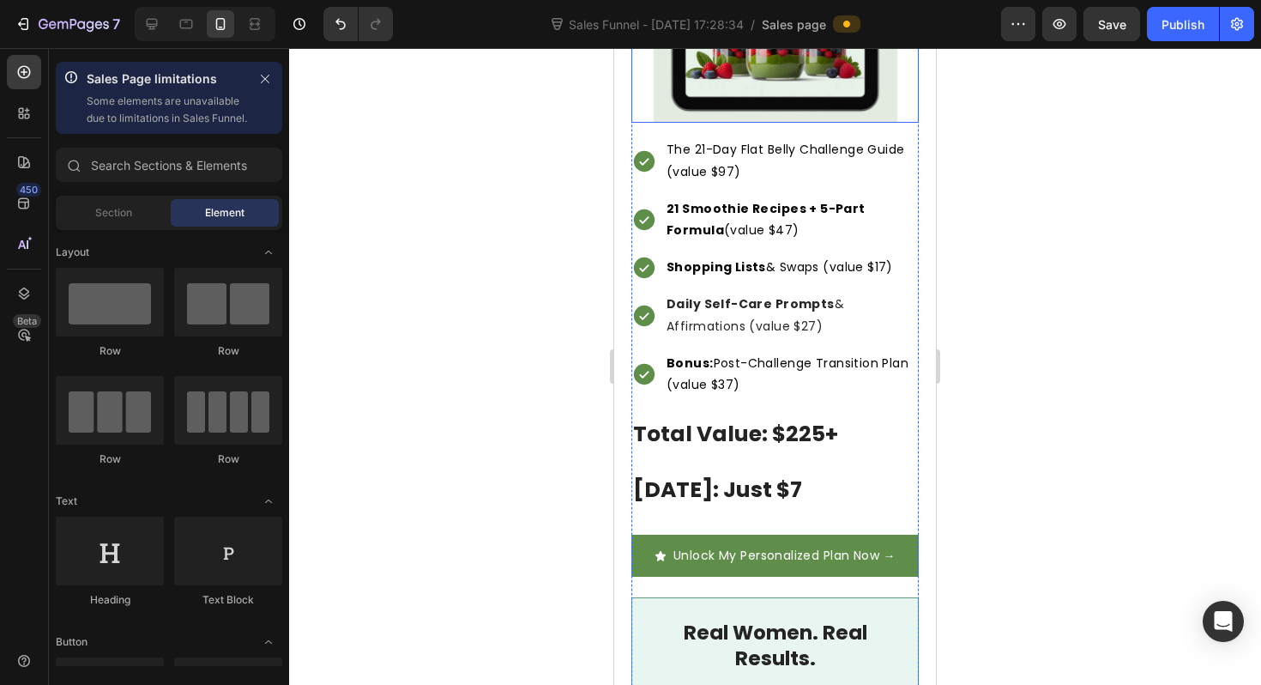
scroll to position [3172, 0]
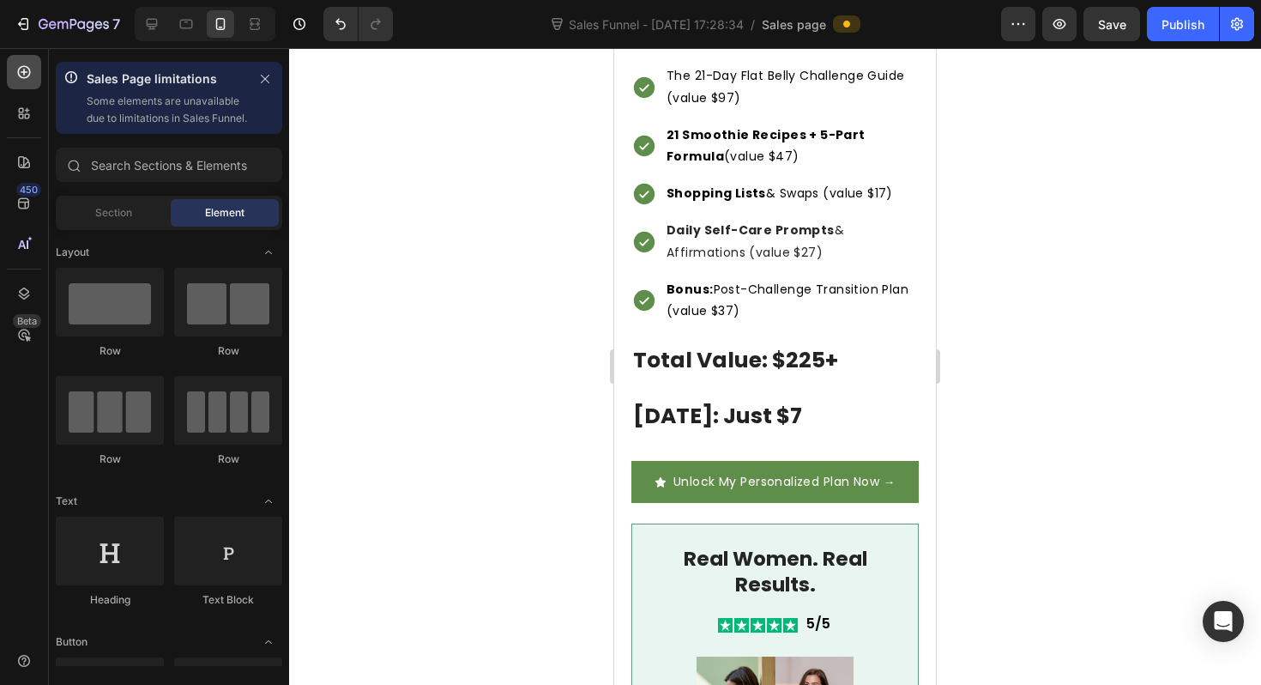
click at [24, 70] on icon at bounding box center [24, 72] width 13 height 13
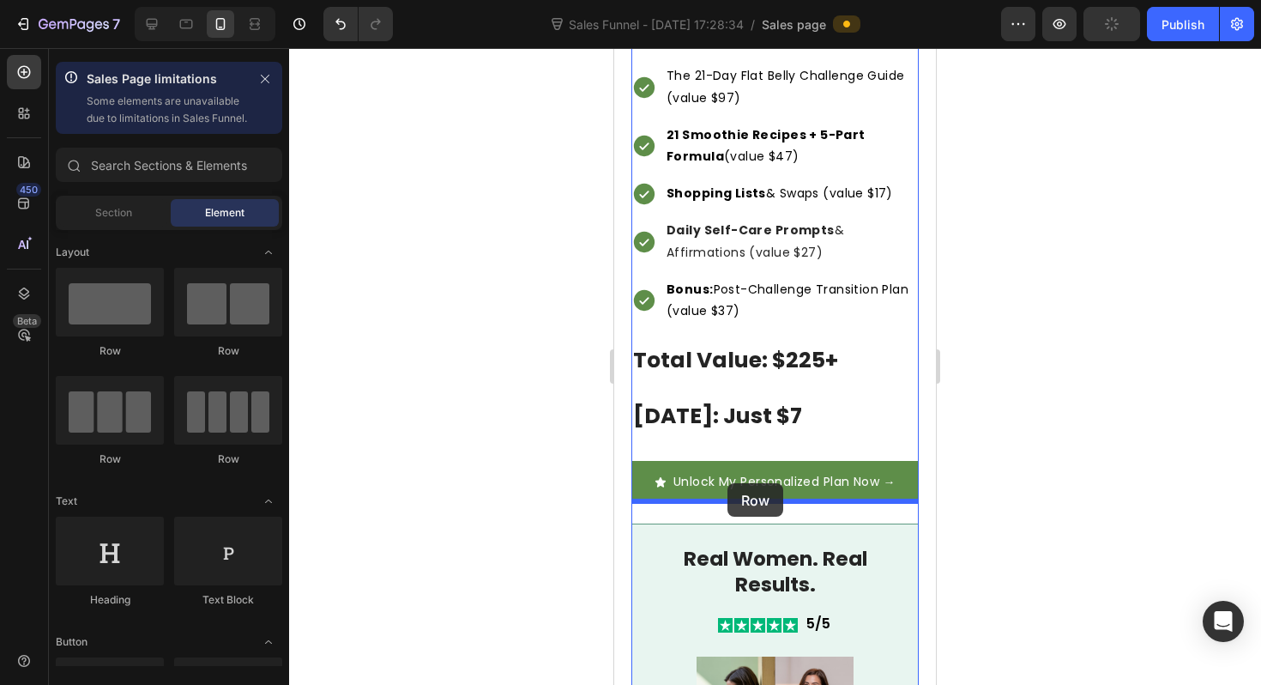
drag, startPoint x: 708, startPoint y: 344, endPoint x: 729, endPoint y: 483, distance: 140.6
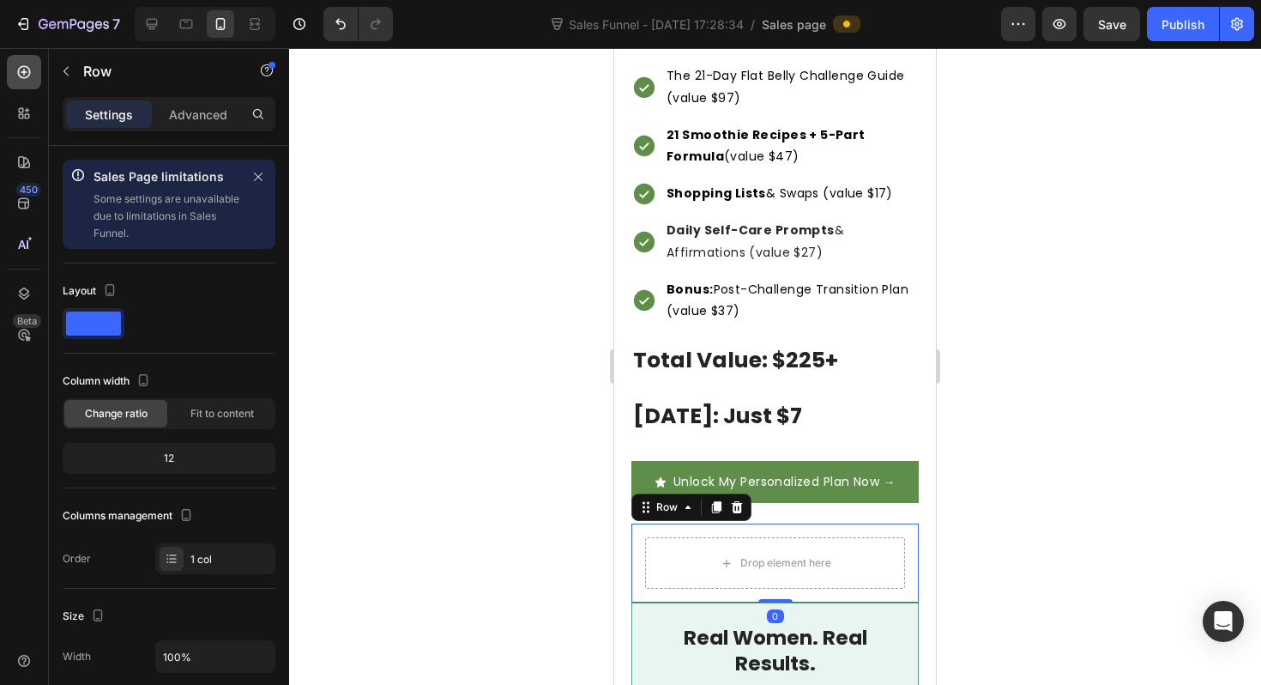
click at [15, 73] on icon at bounding box center [23, 71] width 17 height 17
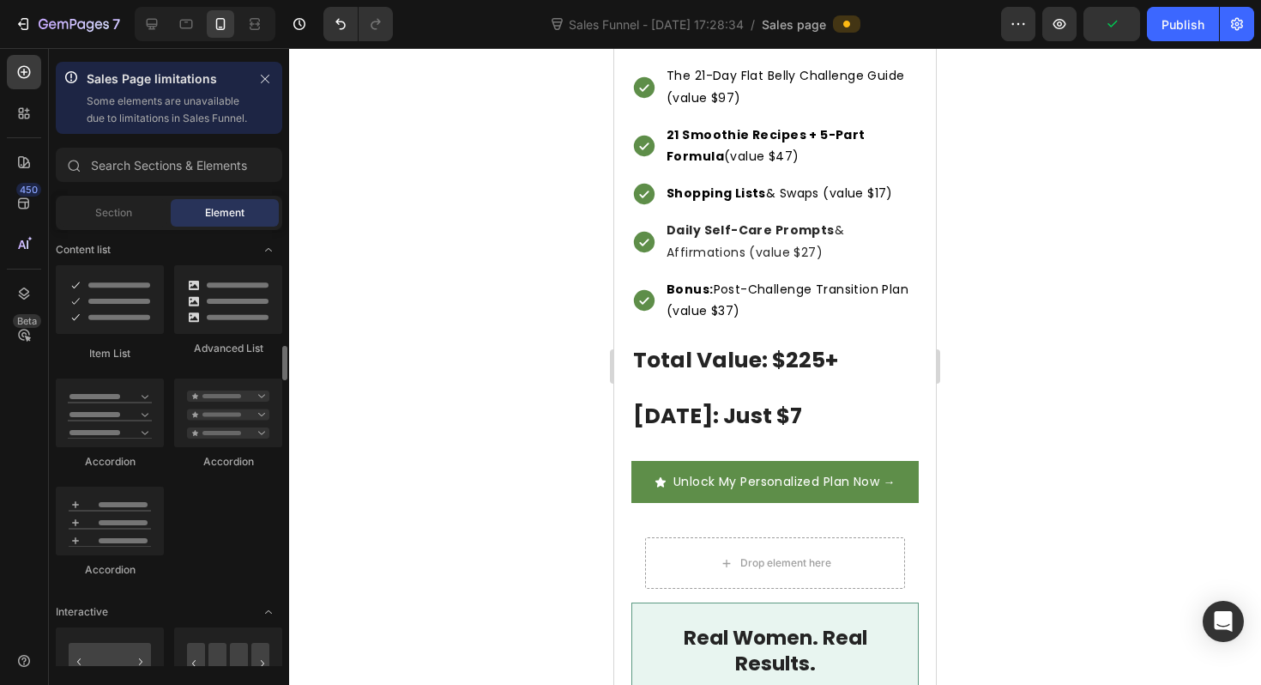
scroll to position [1362, 0]
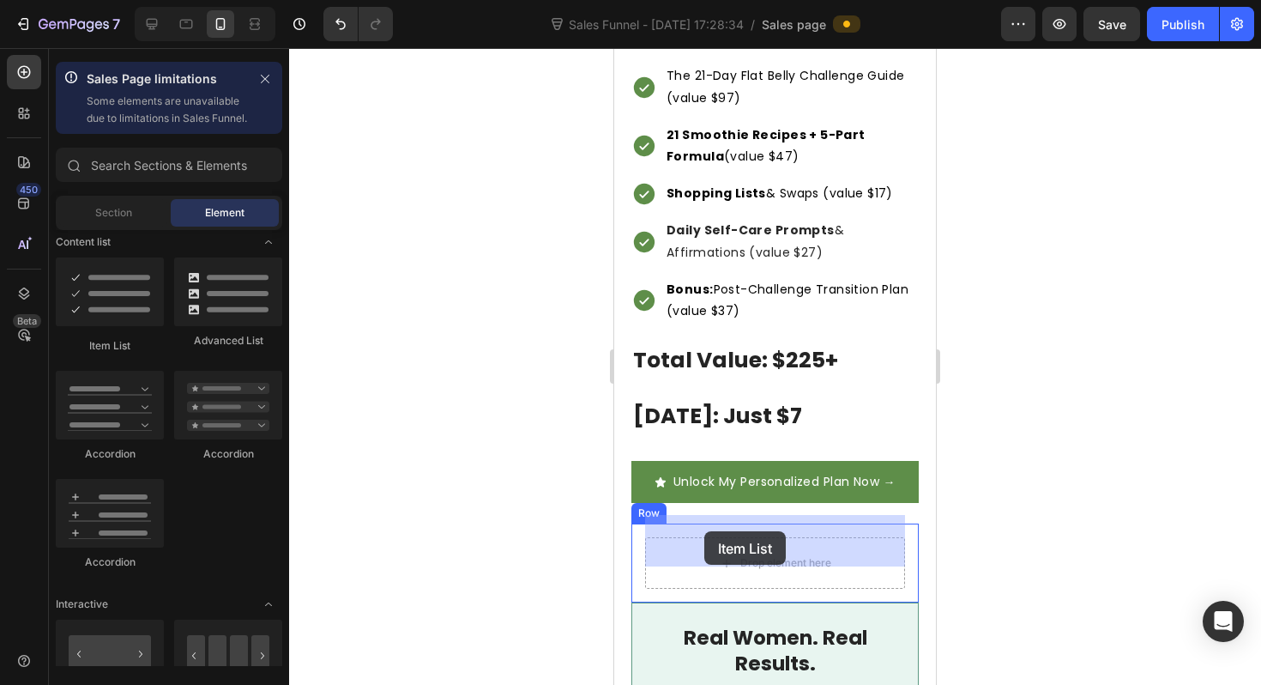
drag, startPoint x: 719, startPoint y: 365, endPoint x: 704, endPoint y: 531, distance: 166.2
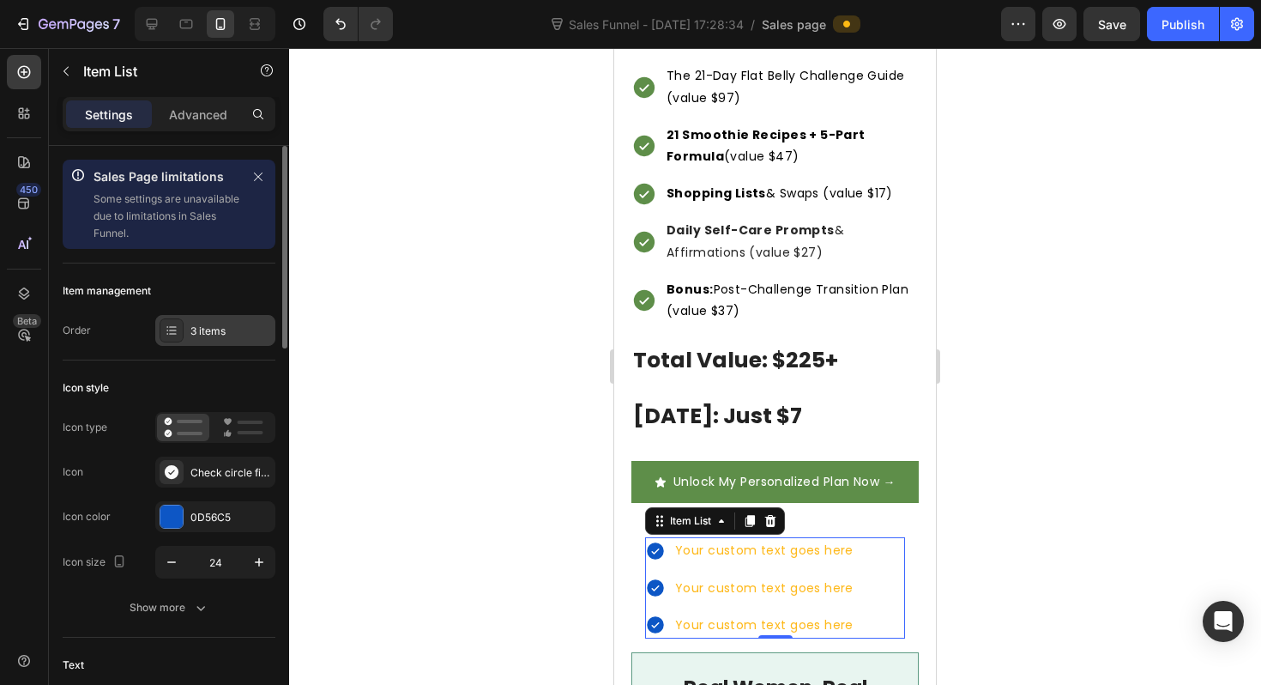
click at [192, 326] on div "3 items" at bounding box center [230, 330] width 81 height 15
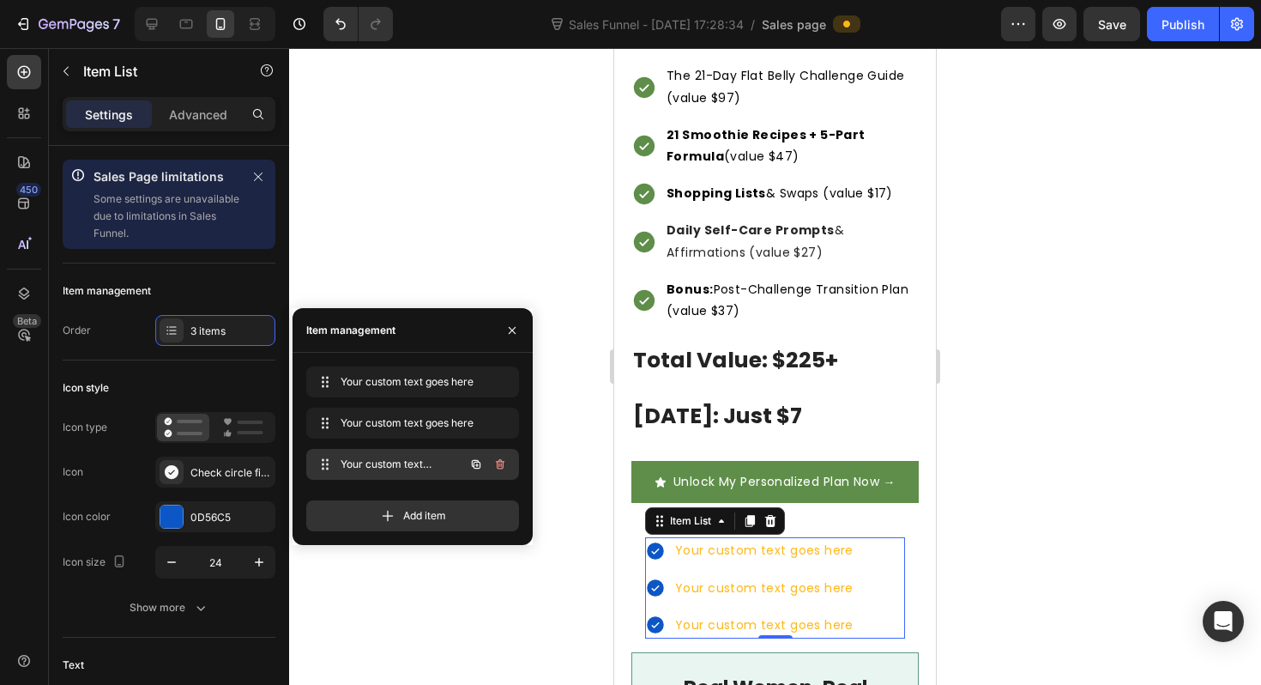
click at [502, 463] on icon "button" at bounding box center [500, 464] width 14 height 14
click at [500, 460] on div "Delete" at bounding box center [489, 463] width 32 height 15
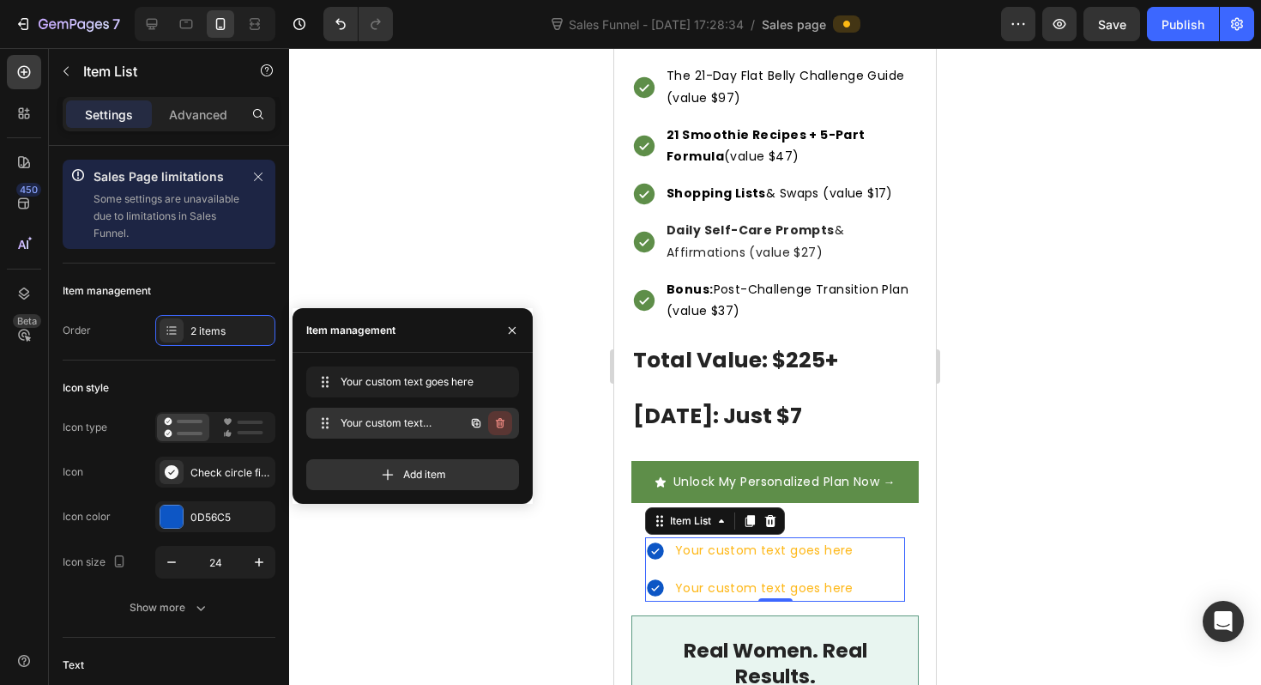
click at [501, 425] on icon "button" at bounding box center [501, 424] width 1 height 4
click at [501, 425] on div "Delete" at bounding box center [489, 422] width 32 height 15
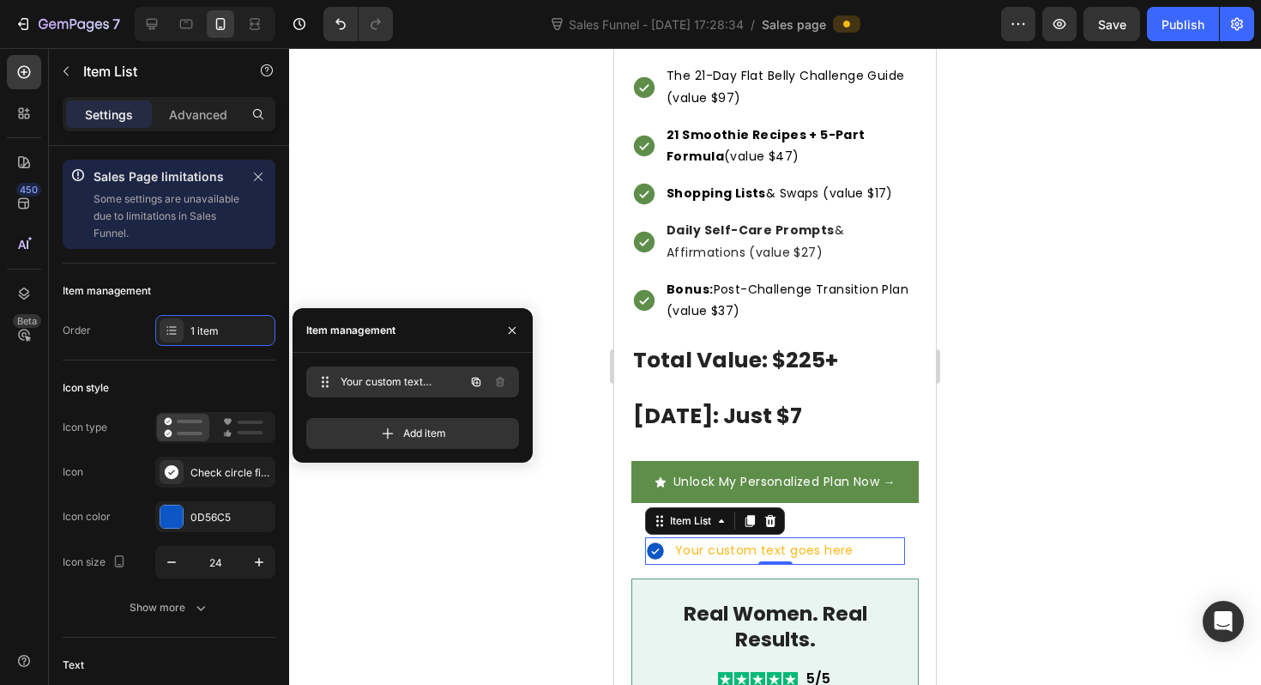
click at [426, 374] on span "Your custom text goes here" at bounding box center [389, 381] width 97 height 15
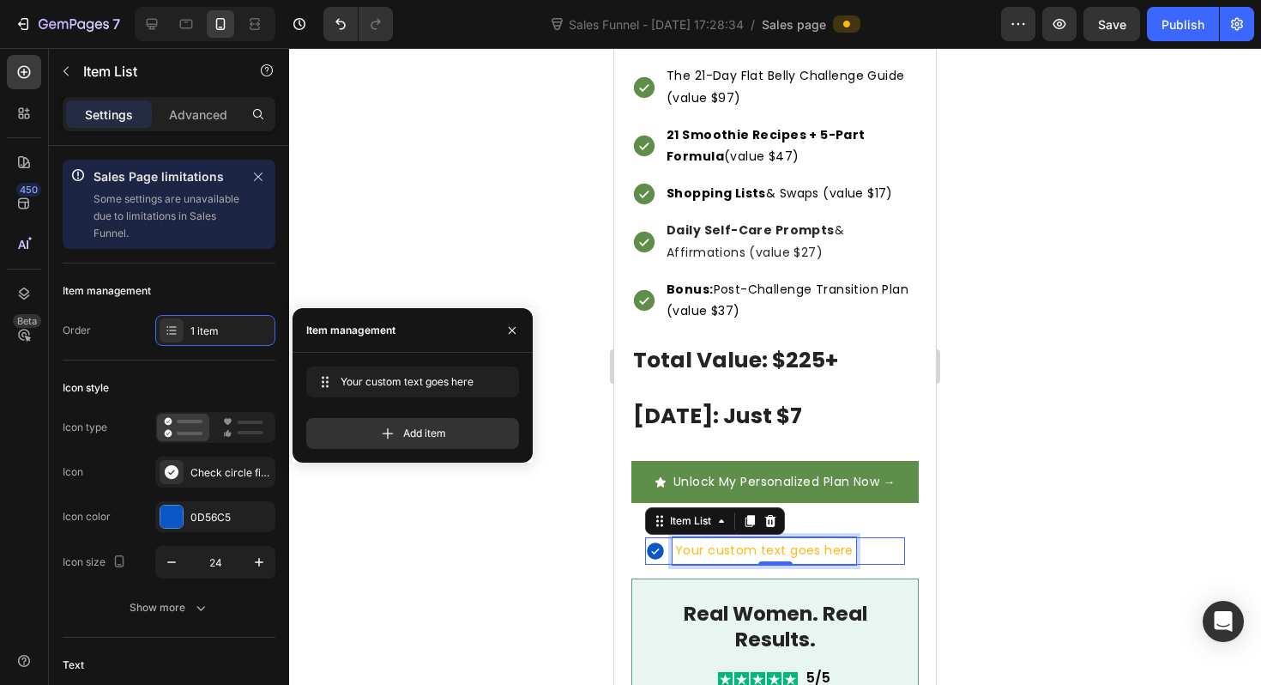
click at [717, 537] on div "Your custom text goes here" at bounding box center [765, 550] width 184 height 27
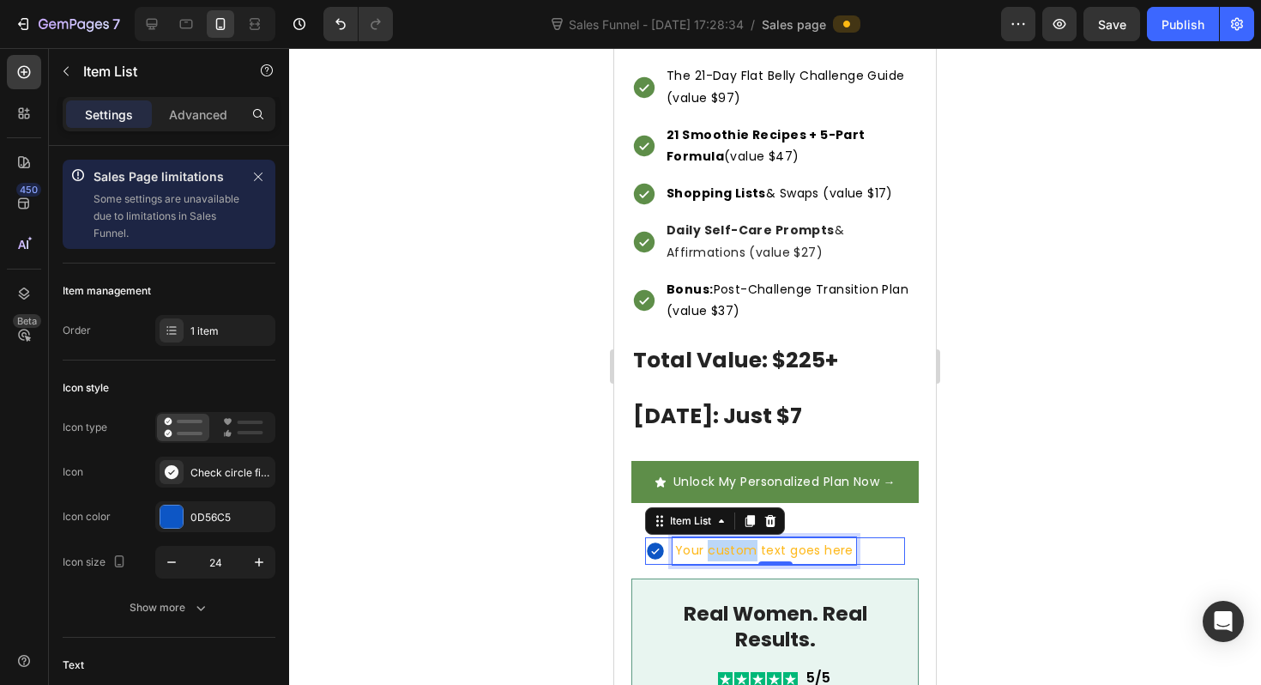
click at [717, 540] on p "Your custom text goes here" at bounding box center [764, 550] width 178 height 21
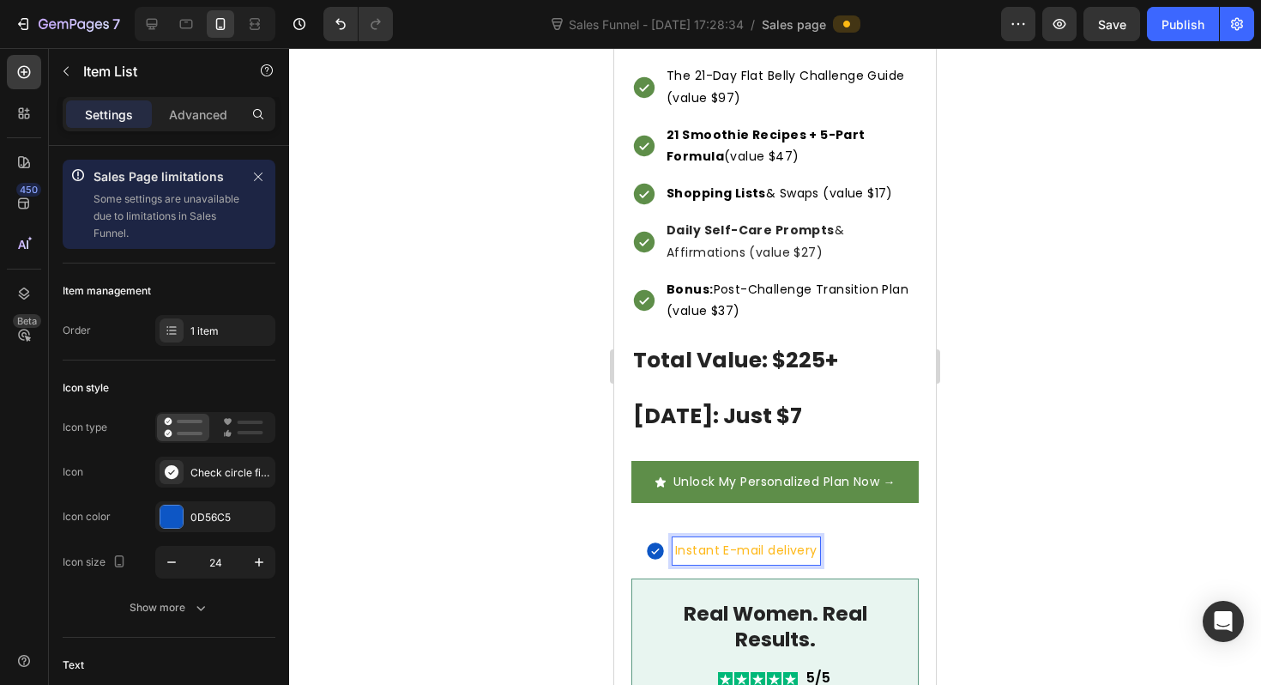
click at [706, 540] on p "Instant E-mail delivery" at bounding box center [746, 550] width 142 height 21
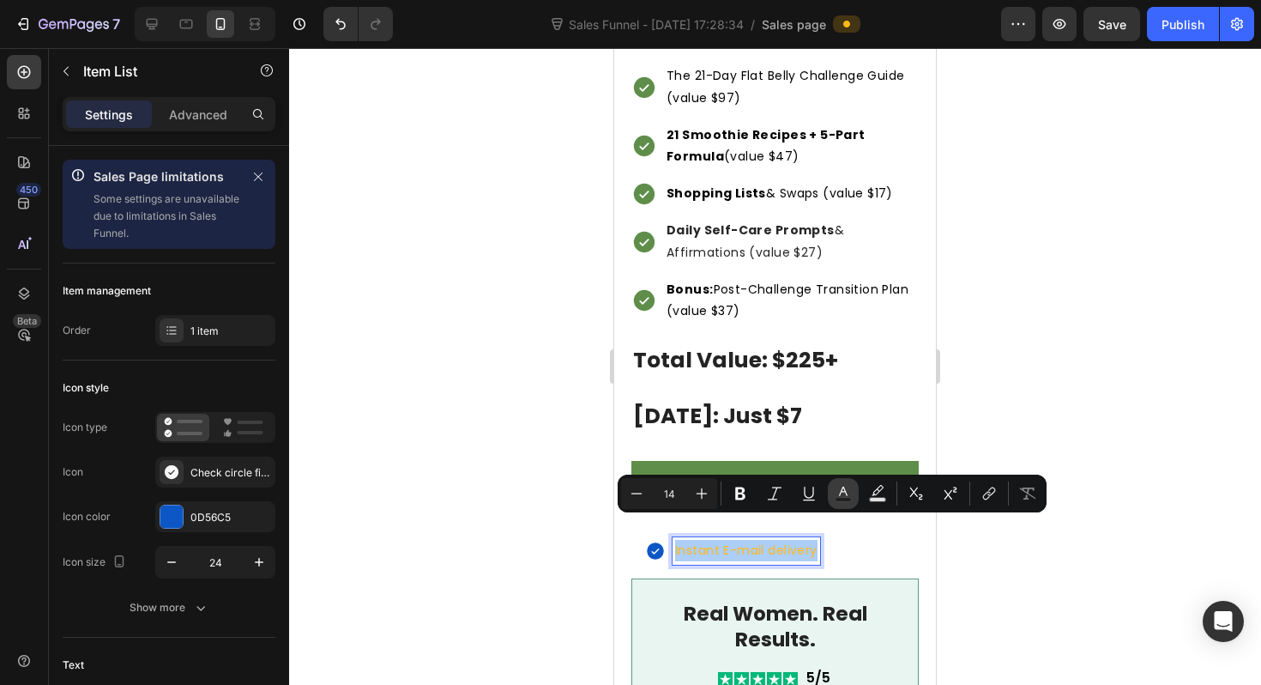
click at [837, 500] on rect "Editor contextual toolbar" at bounding box center [844, 500] width 16 height 4
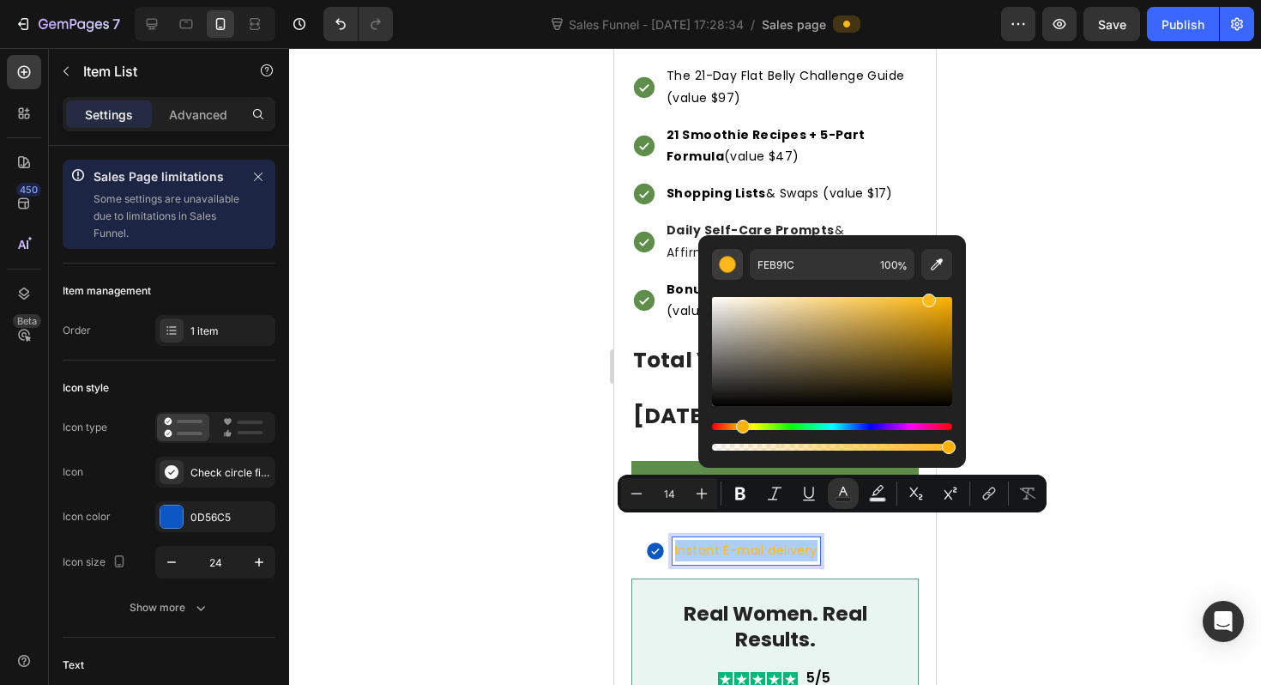
click at [731, 270] on div "Editor contextual toolbar" at bounding box center [727, 264] width 17 height 17
click at [730, 269] on div "Editor contextual toolbar" at bounding box center [727, 264] width 17 height 17
click at [783, 269] on input "FEB91C" at bounding box center [812, 264] width 124 height 31
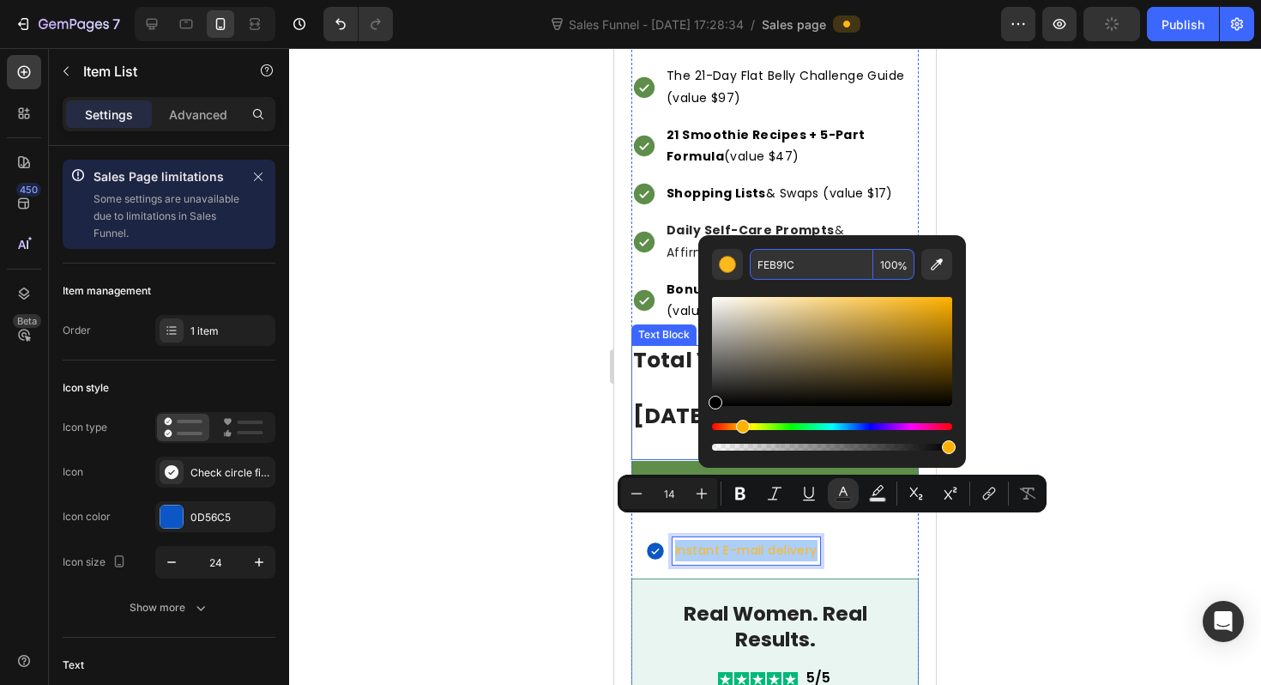
drag, startPoint x: 1346, startPoint y: 431, endPoint x: 644, endPoint y: 414, distance: 702.0
type input "000000"
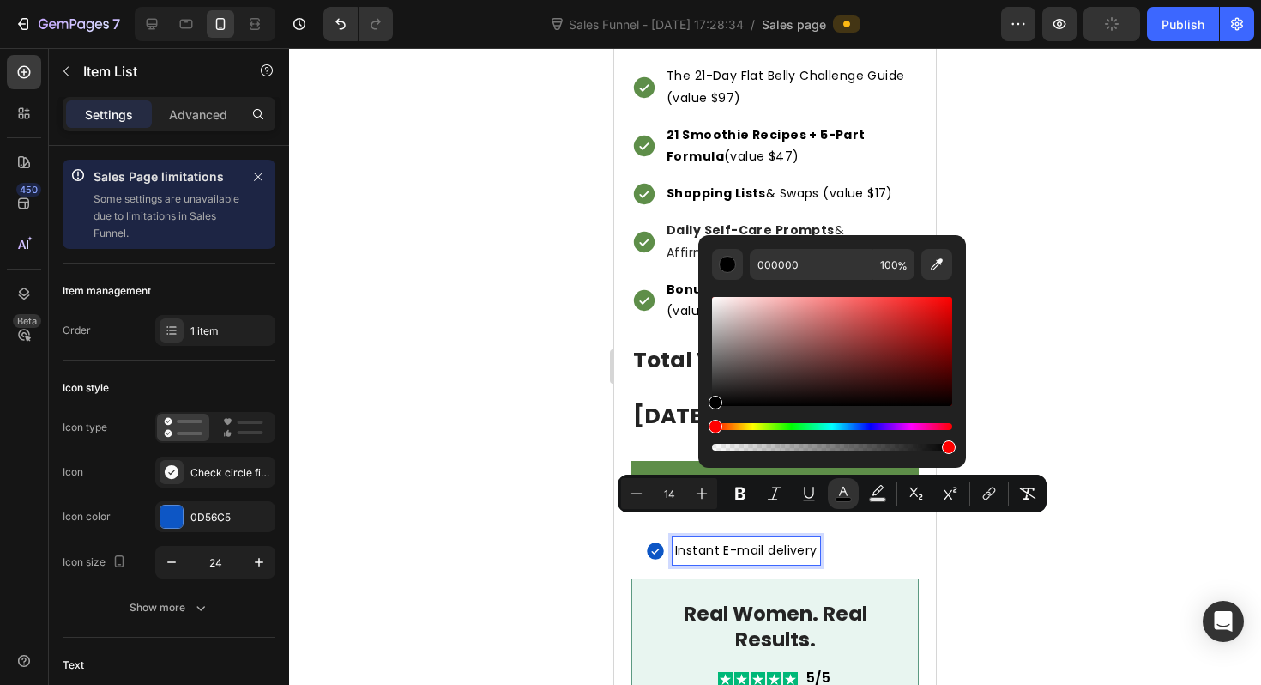
click at [481, 397] on div at bounding box center [775, 366] width 972 height 637
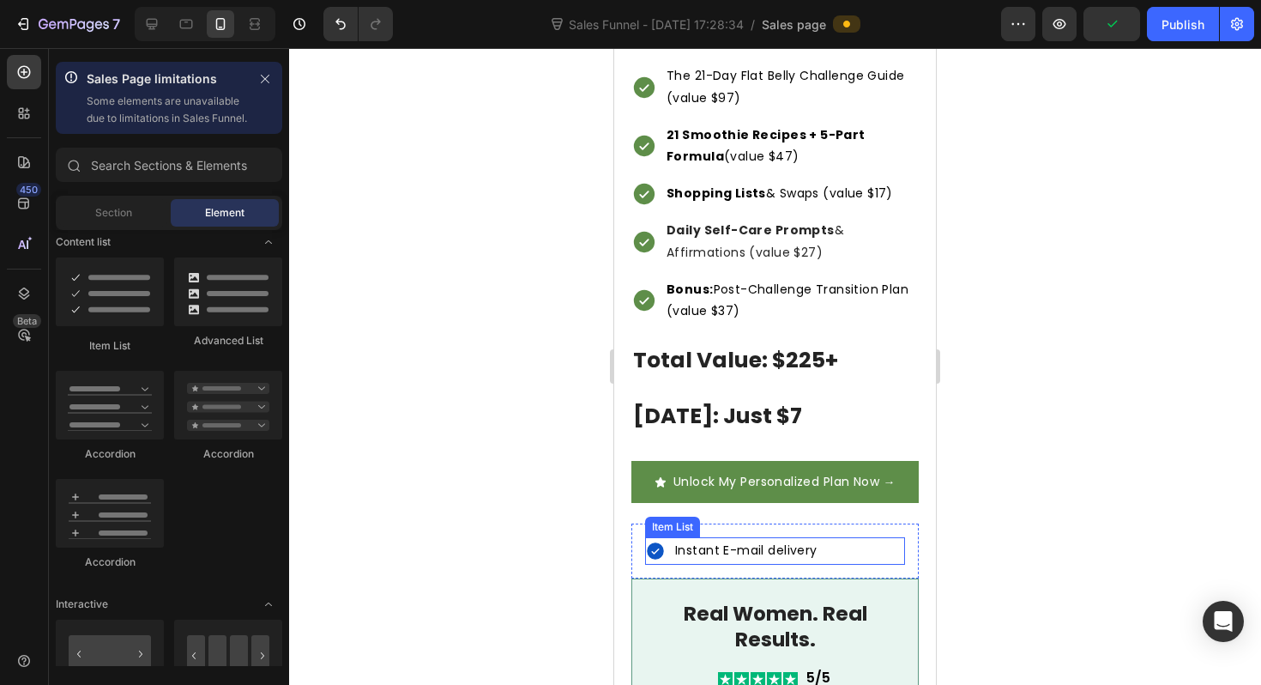
click at [697, 519] on div "Item List" at bounding box center [673, 526] width 48 height 15
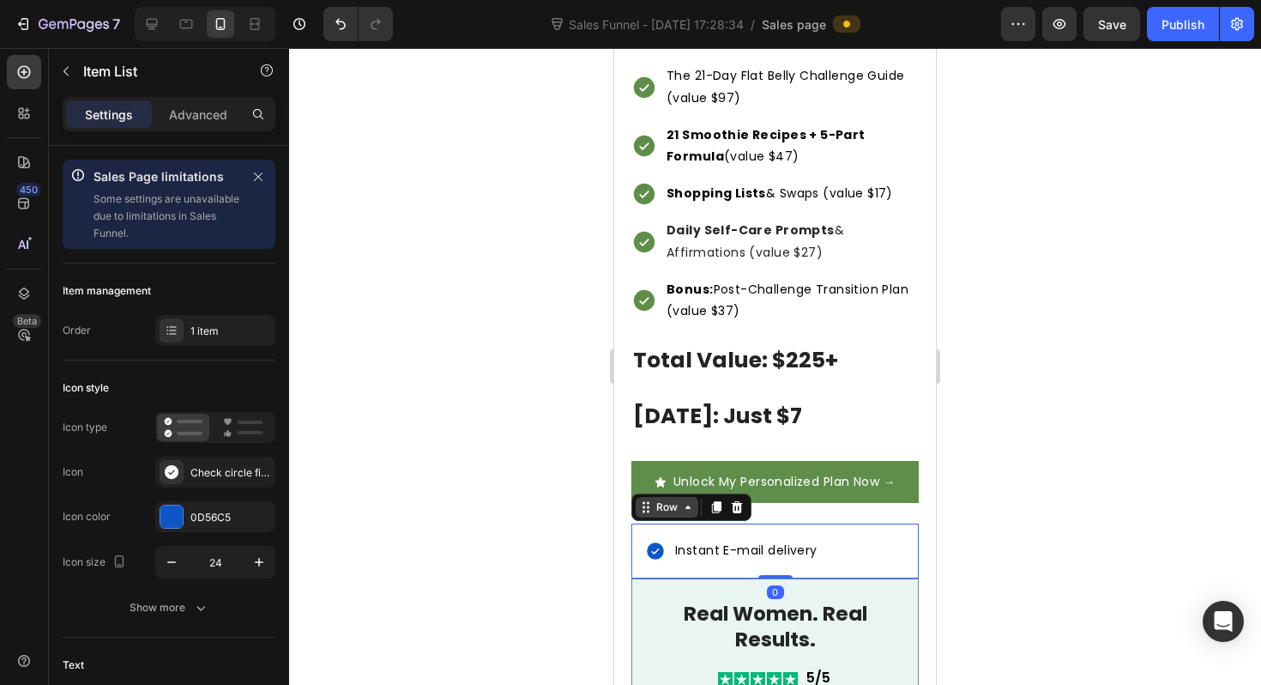
click at [647, 495] on div "Row" at bounding box center [691, 506] width 120 height 27
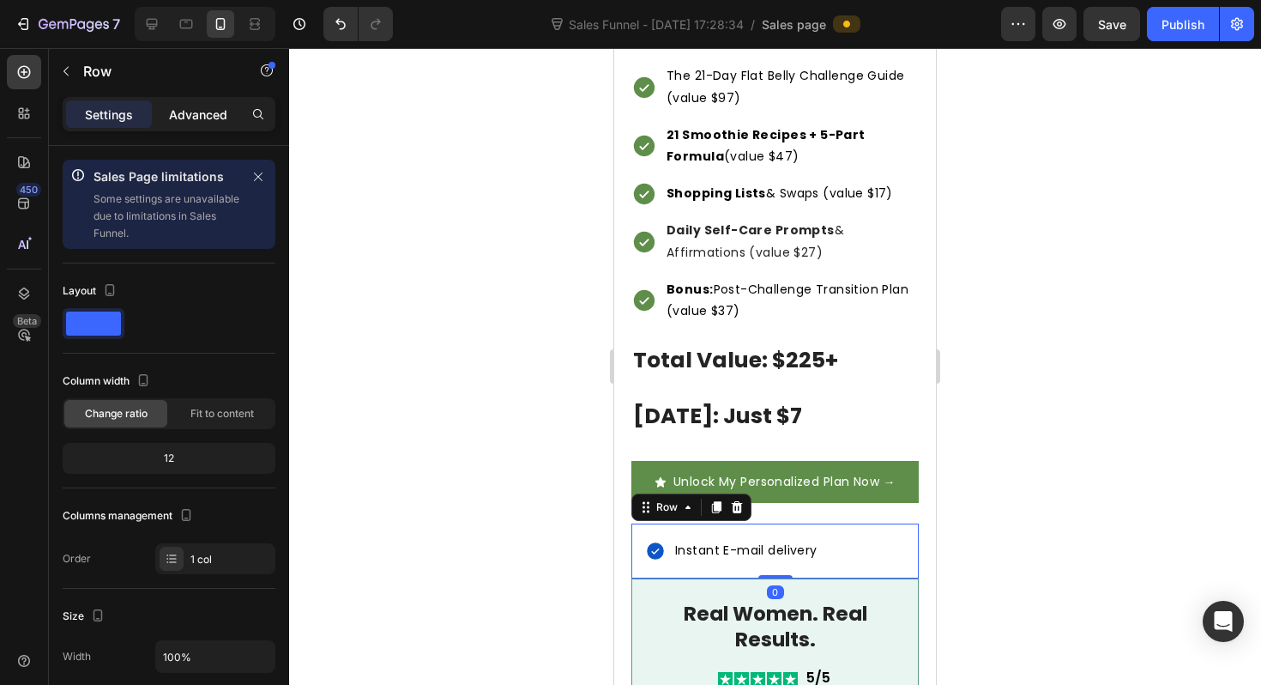
click at [189, 124] on div "Advanced" at bounding box center [198, 113] width 86 height 27
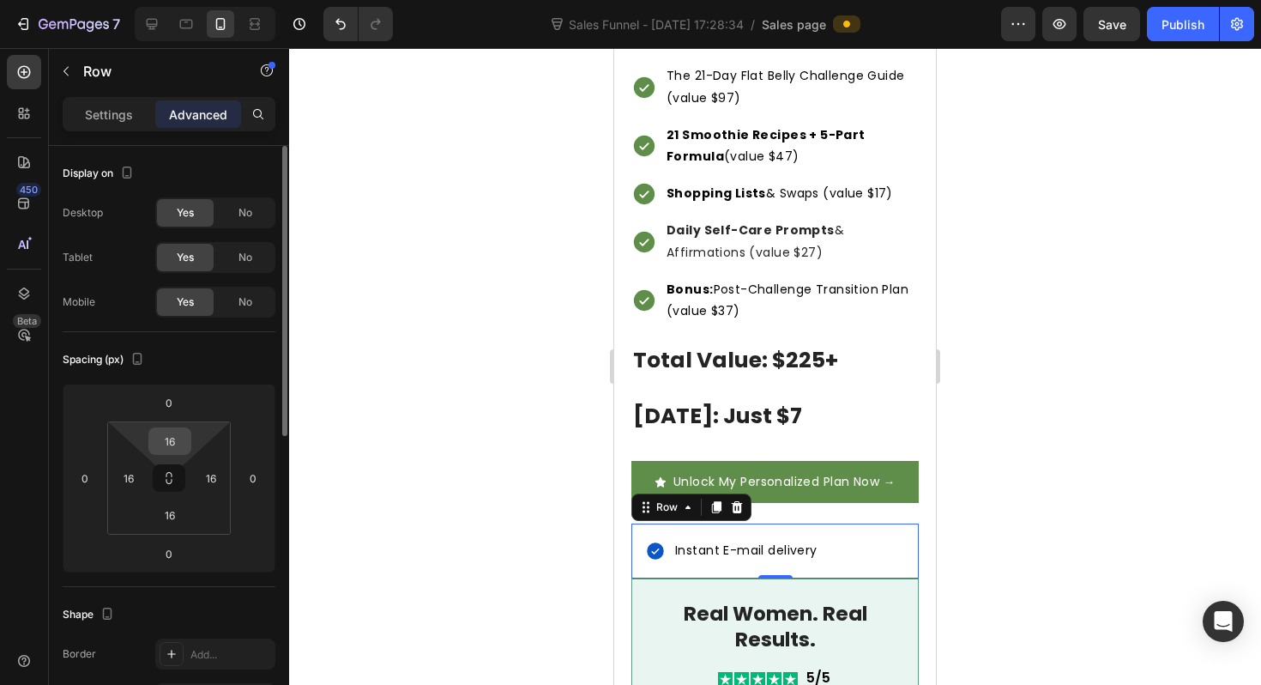
click at [171, 440] on input "16" at bounding box center [170, 441] width 34 height 26
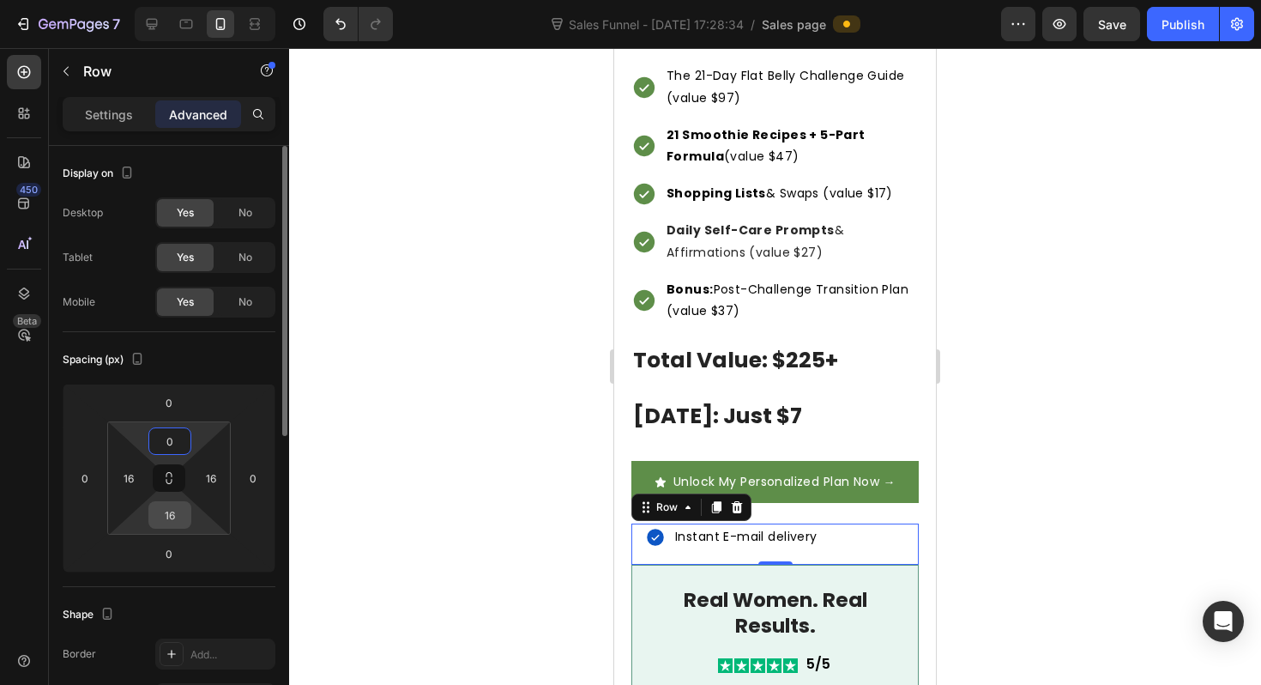
type input "0"
click at [171, 518] on input "16" at bounding box center [170, 515] width 34 height 26
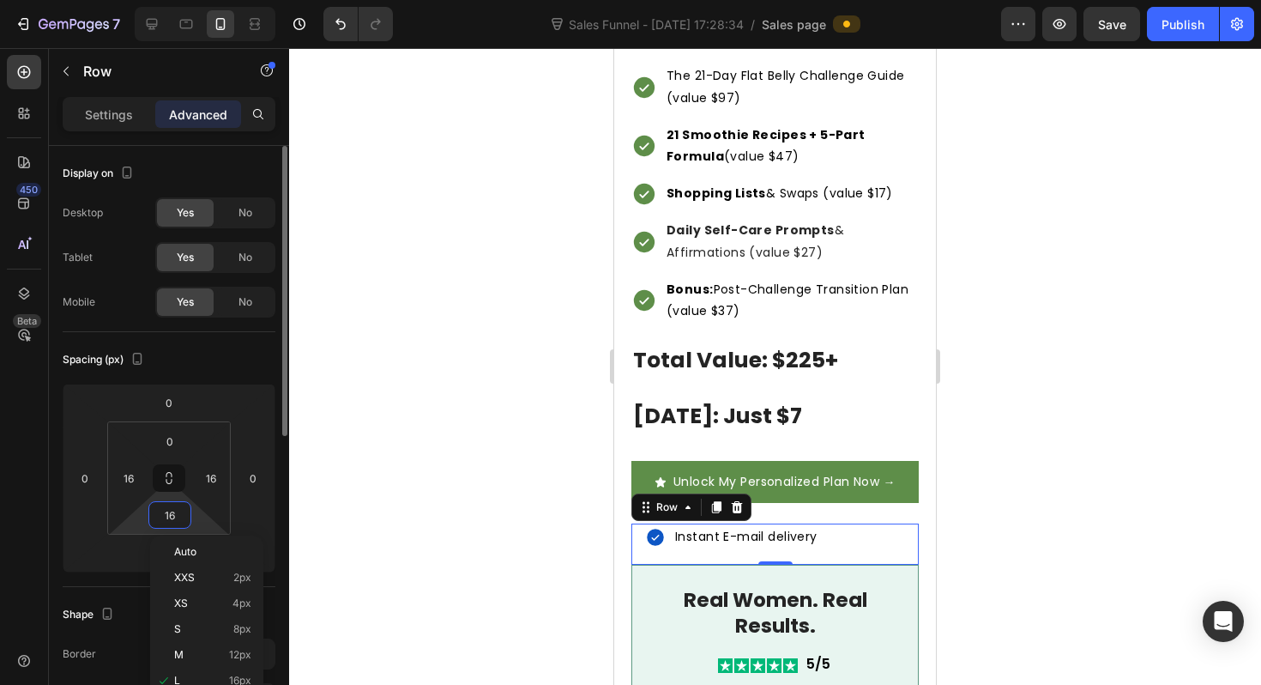
type input "0"
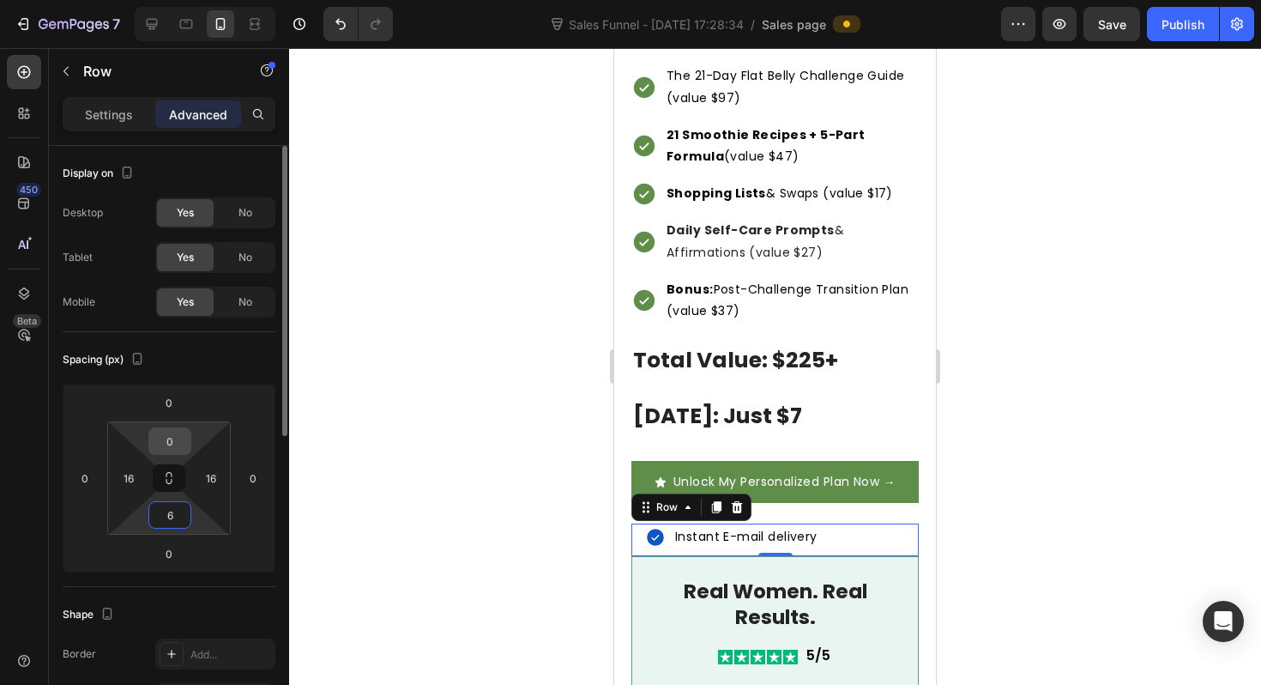
type input "6"
click at [166, 438] on input "0" at bounding box center [170, 441] width 34 height 26
type input "-"
type input "0"
click at [395, 472] on div at bounding box center [775, 366] width 972 height 637
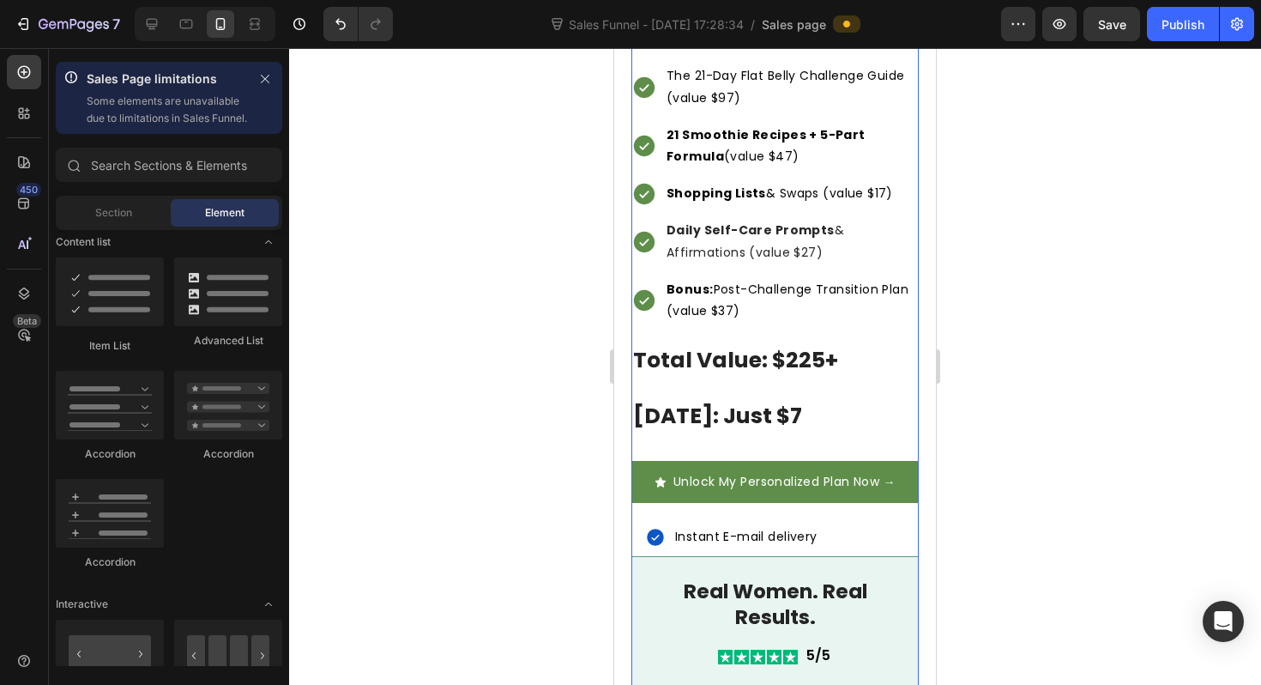
click at [820, 496] on div "Unlock My Personalized Plan Now → Button" at bounding box center [774, 492] width 287 height 63
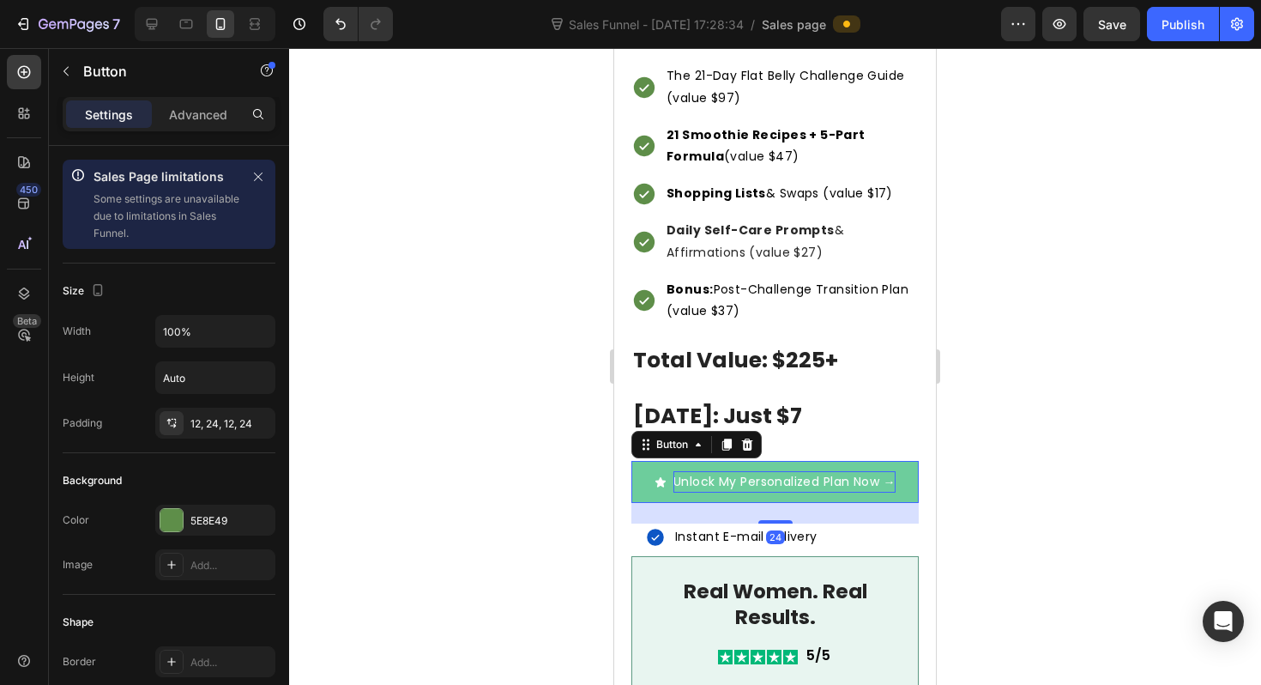
click at [796, 471] on p "Unlock My Personalized Plan Now →" at bounding box center [784, 481] width 222 height 21
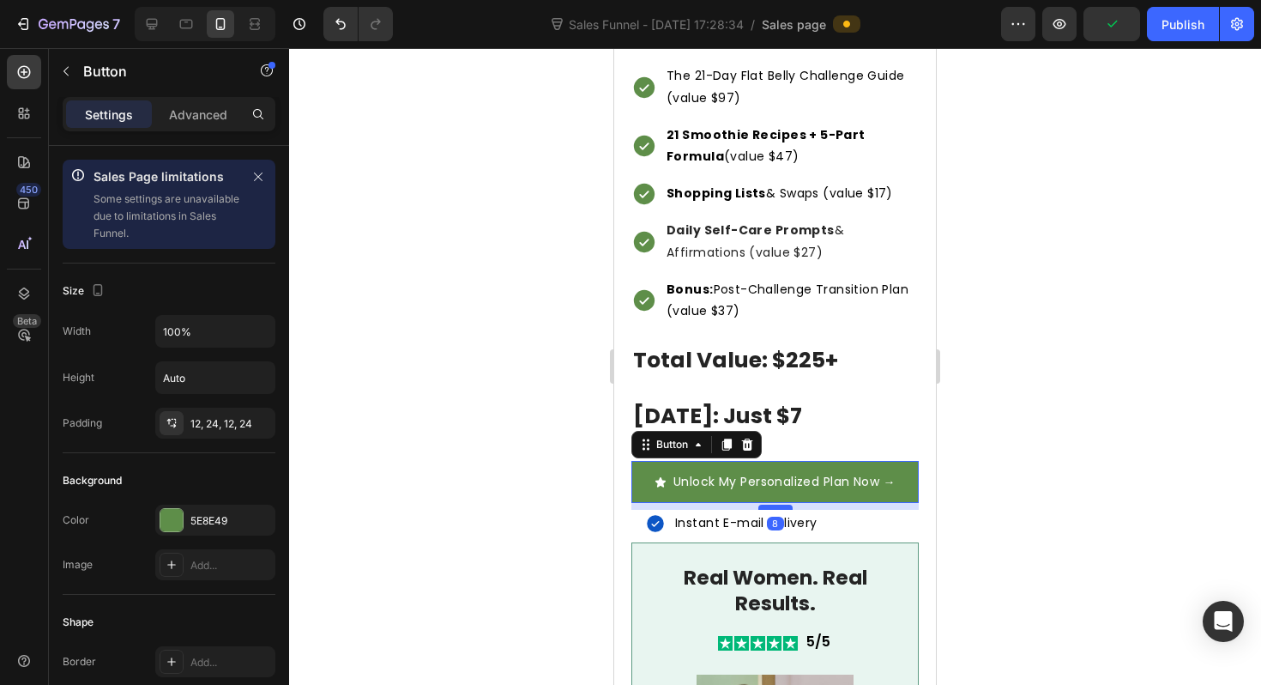
drag, startPoint x: 774, startPoint y: 497, endPoint x: 776, endPoint y: 483, distance: 14.0
click at [776, 504] on div at bounding box center [775, 506] width 34 height 5
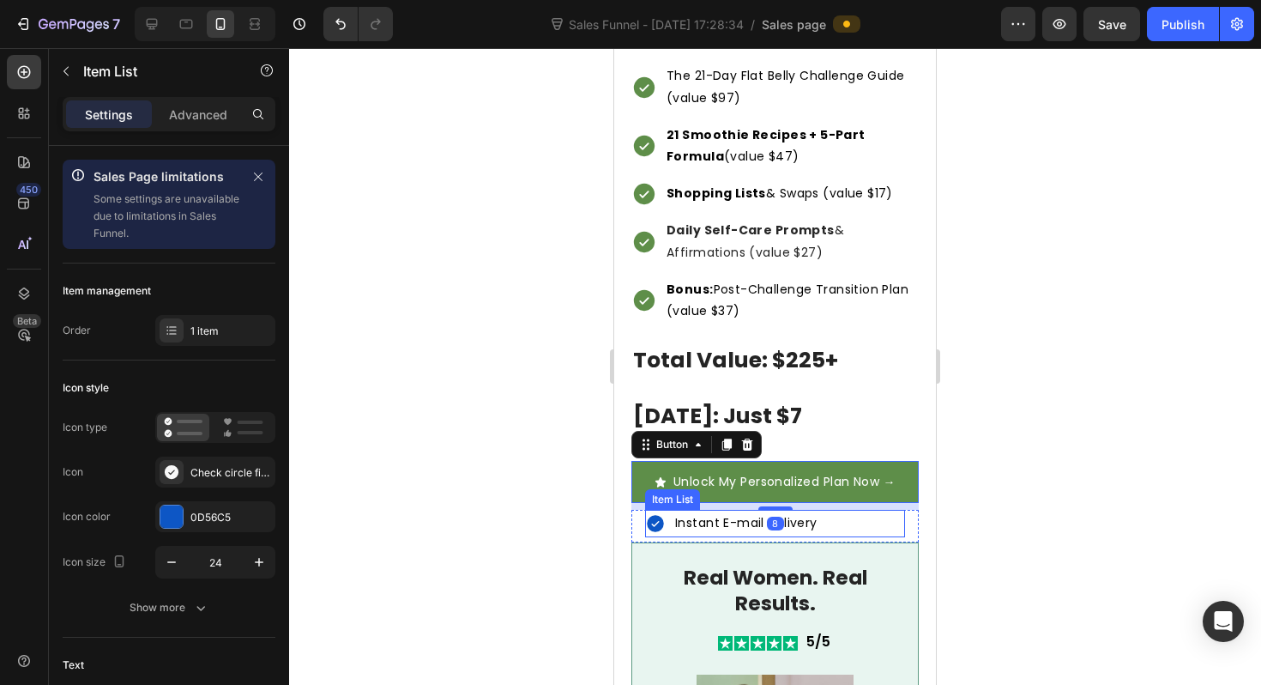
click at [653, 515] on icon at bounding box center [655, 523] width 17 height 17
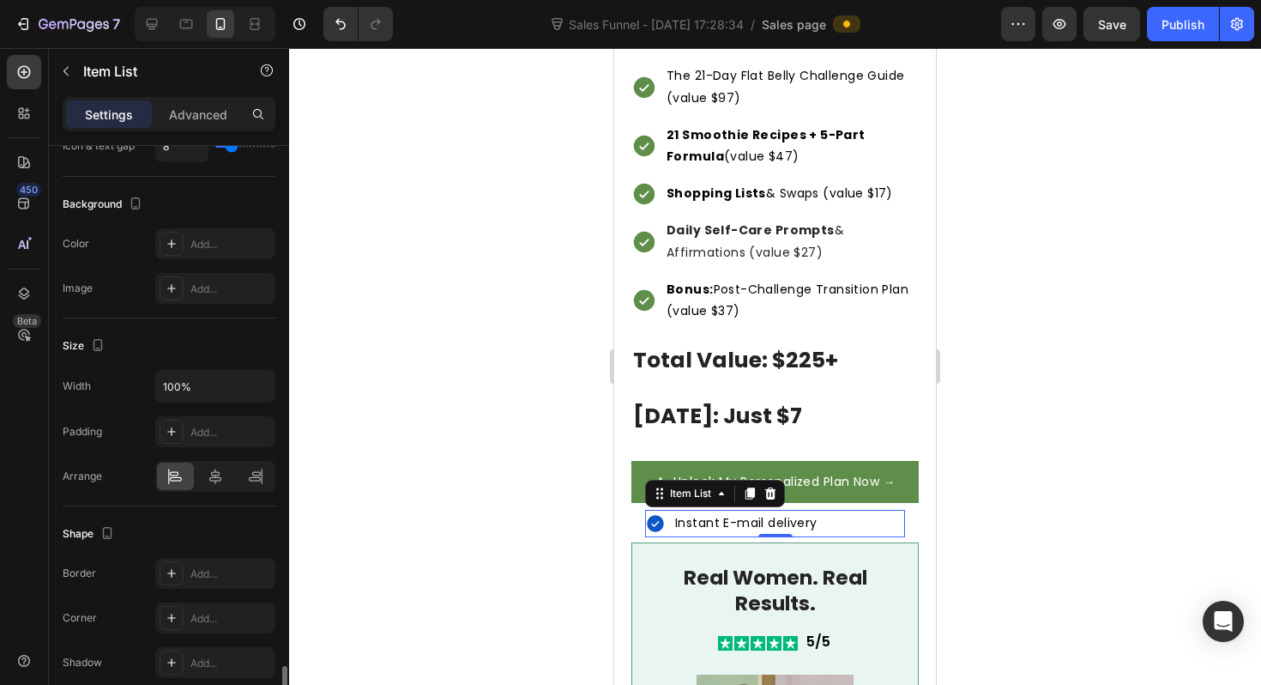
scroll to position [1114, 0]
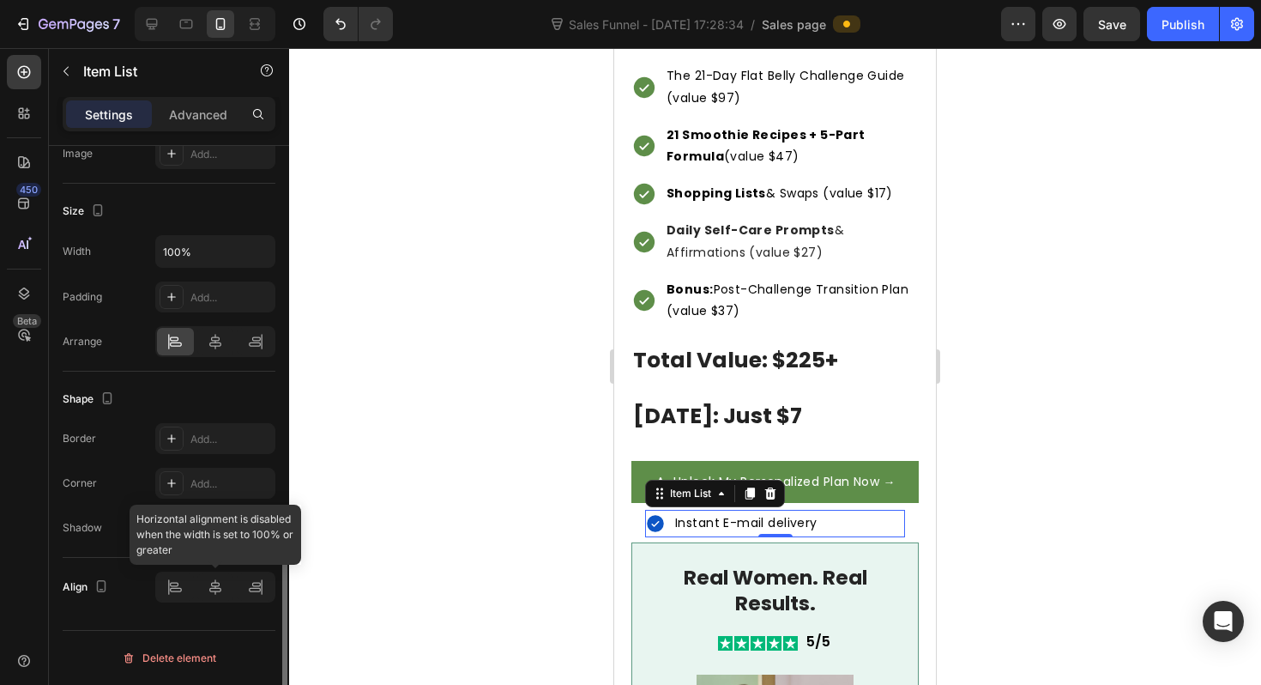
click at [211, 590] on div at bounding box center [215, 586] width 120 height 31
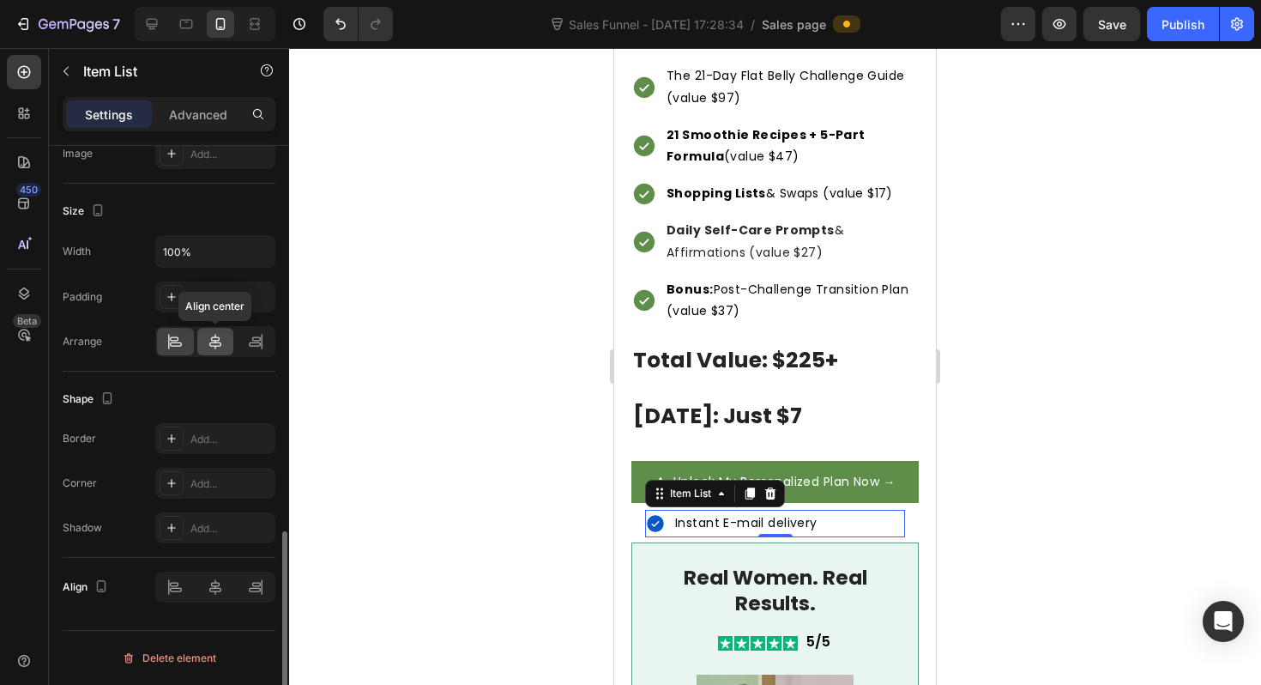
click at [216, 341] on icon at bounding box center [215, 341] width 17 height 17
click at [1066, 528] on div at bounding box center [775, 366] width 972 height 637
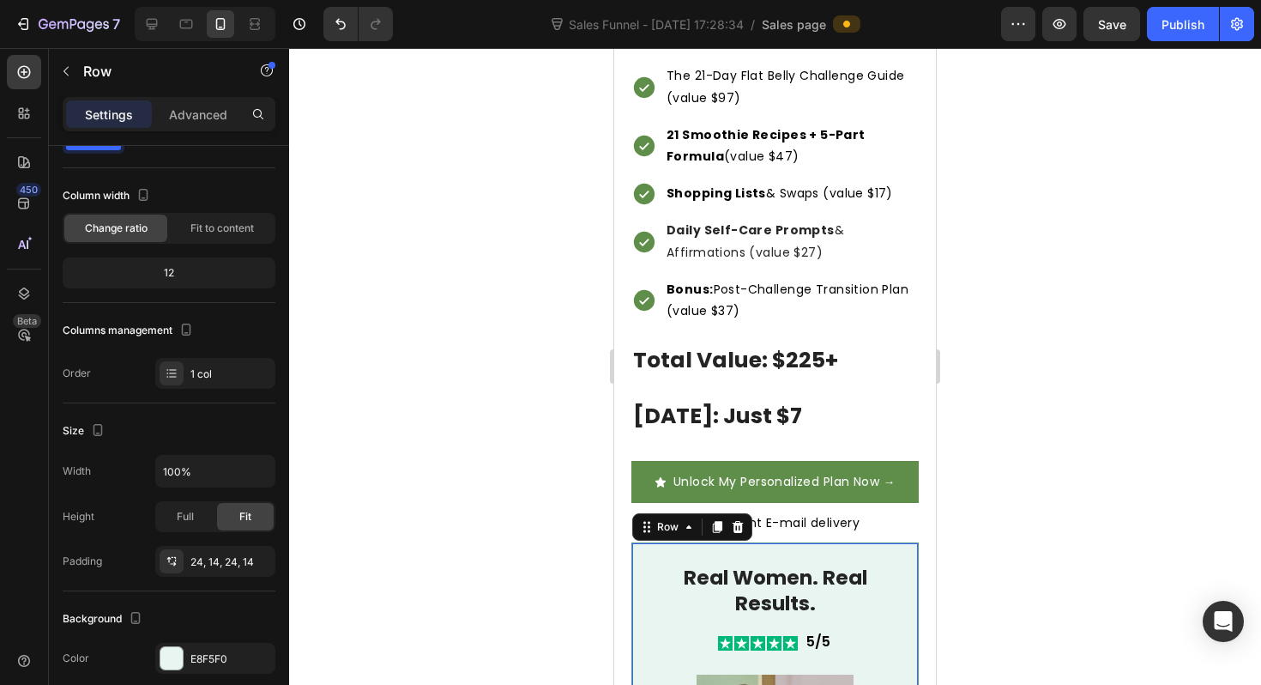
scroll to position [532, 0]
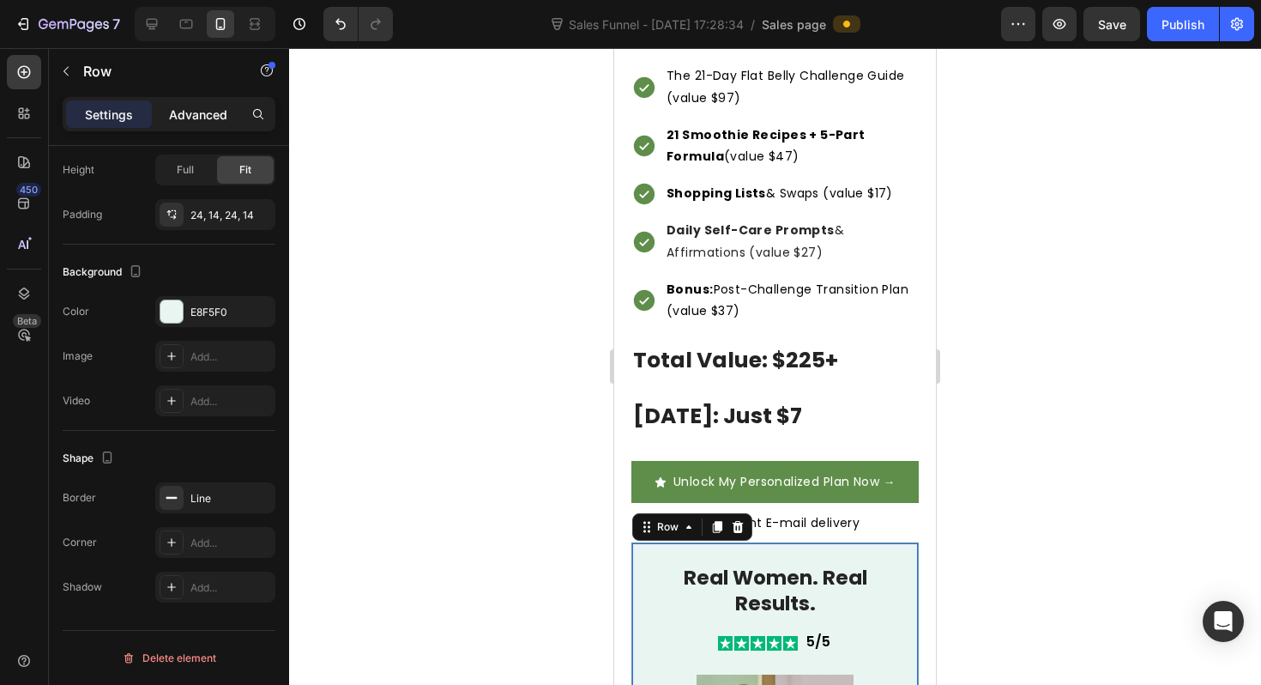
click at [208, 101] on div "Advanced" at bounding box center [198, 113] width 86 height 27
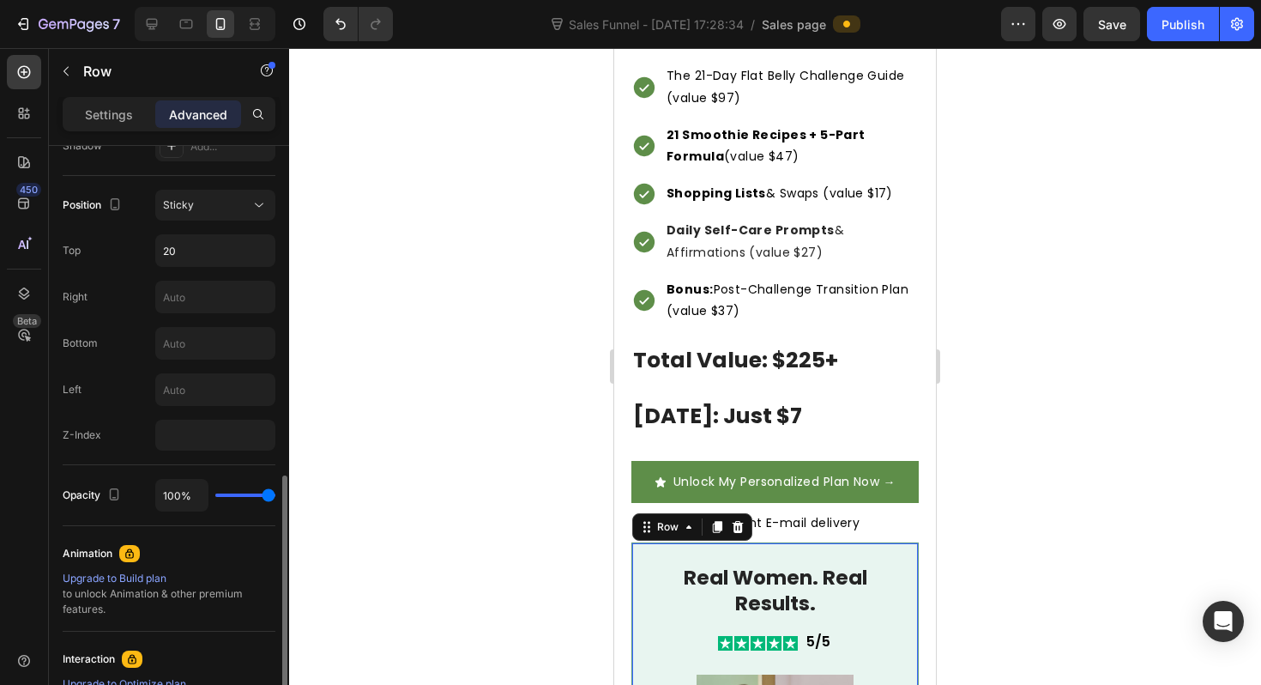
scroll to position [0, 0]
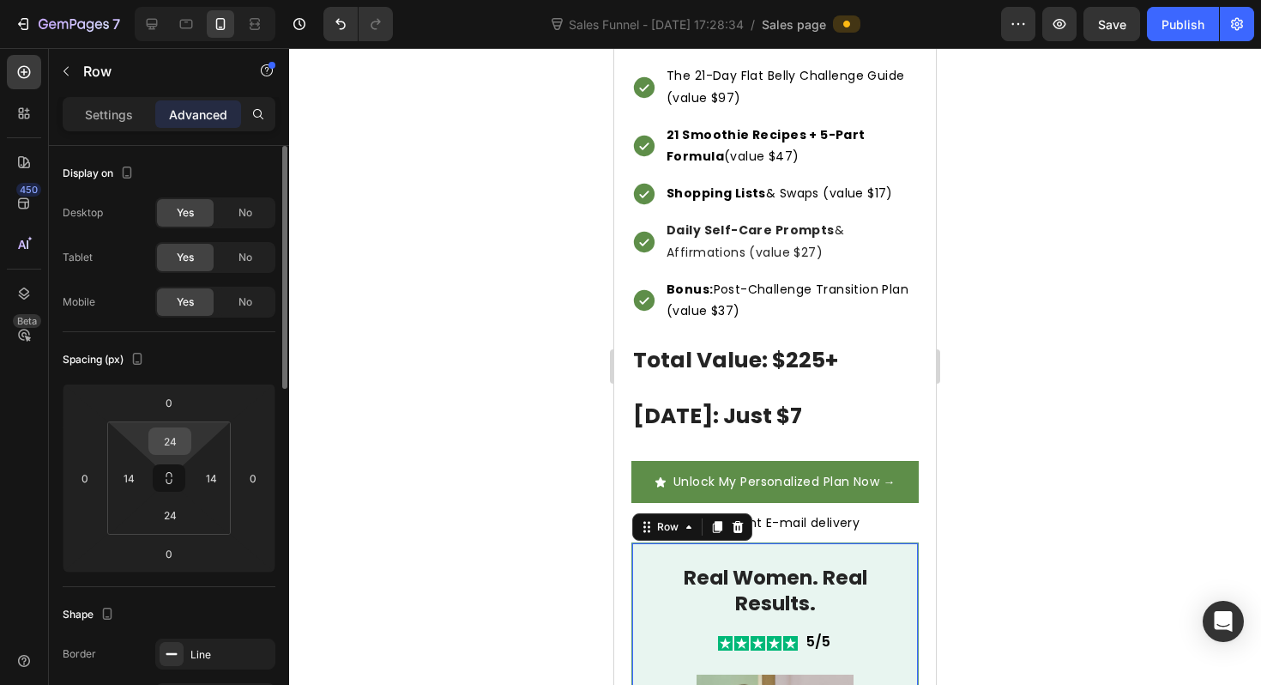
click at [170, 454] on div "24" at bounding box center [169, 440] width 43 height 27
click at [170, 446] on input "24" at bounding box center [170, 441] width 34 height 26
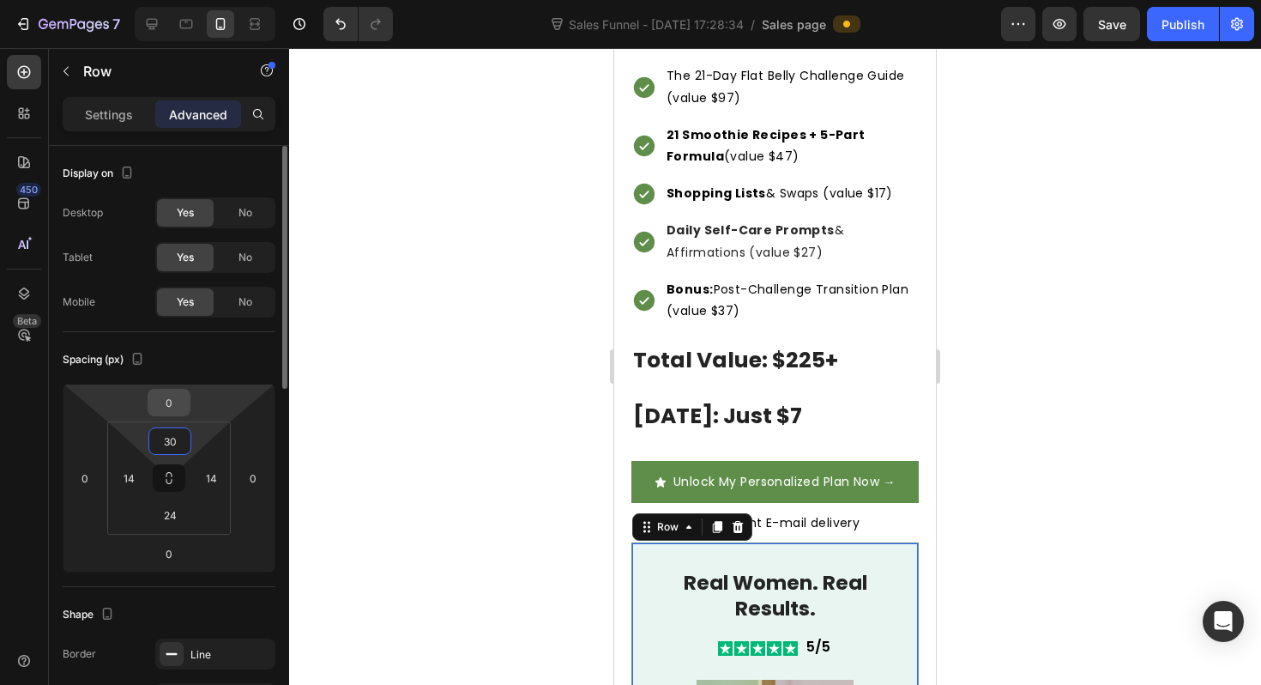
type input "30"
click at [189, 408] on div "0" at bounding box center [169, 402] width 43 height 27
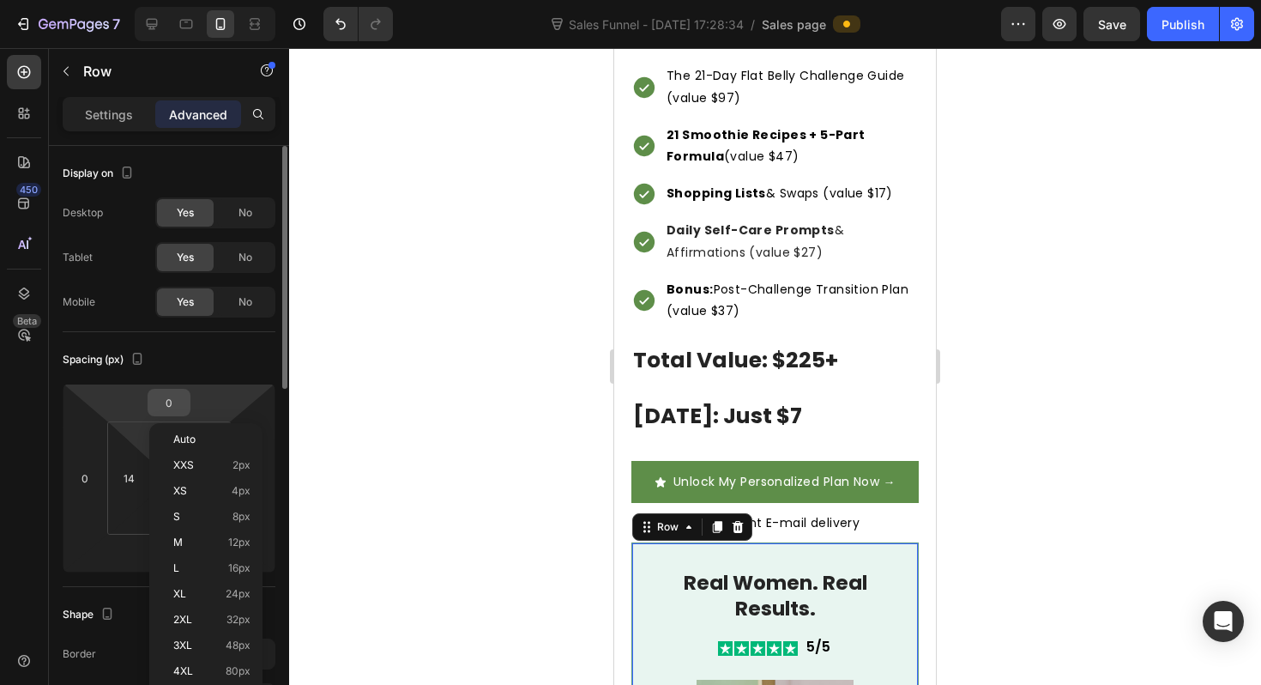
click at [169, 397] on input "0" at bounding box center [169, 403] width 34 height 26
click at [208, 512] on p "S 8px" at bounding box center [211, 516] width 77 height 12
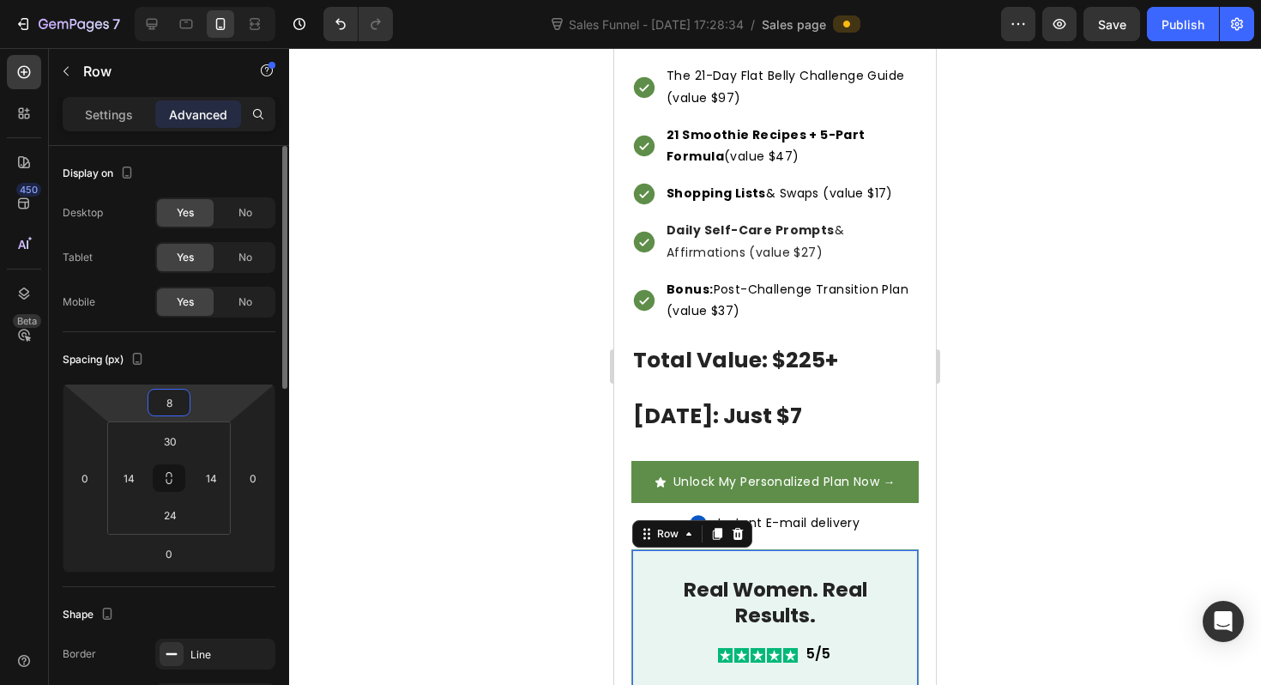
click at [165, 405] on input "8" at bounding box center [169, 403] width 34 height 26
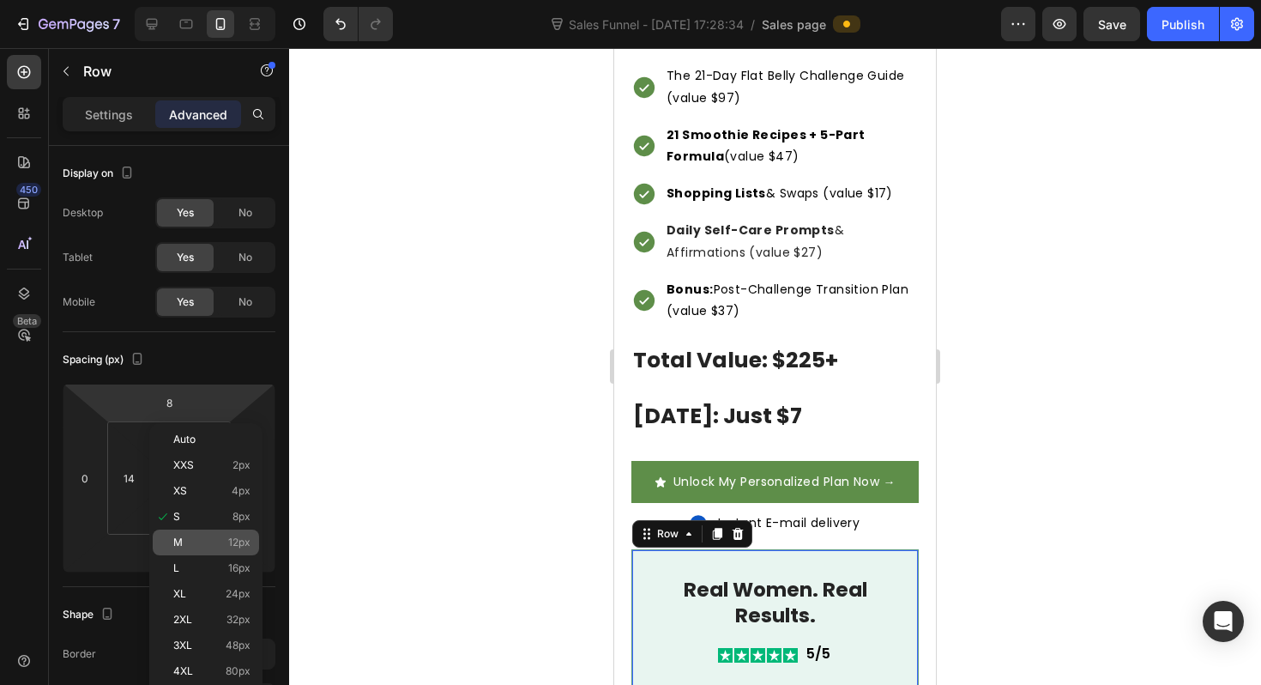
click at [187, 536] on p "M 12px" at bounding box center [211, 542] width 77 height 12
type input "12"
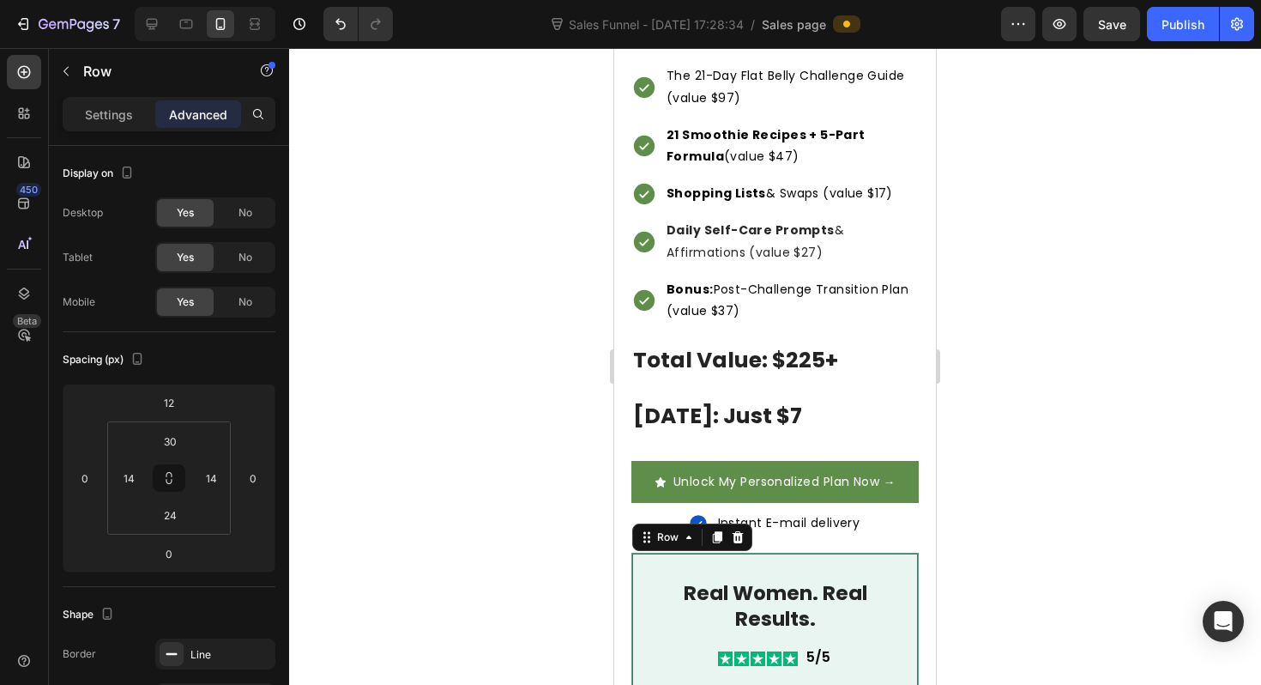
click at [533, 510] on div at bounding box center [775, 366] width 972 height 637
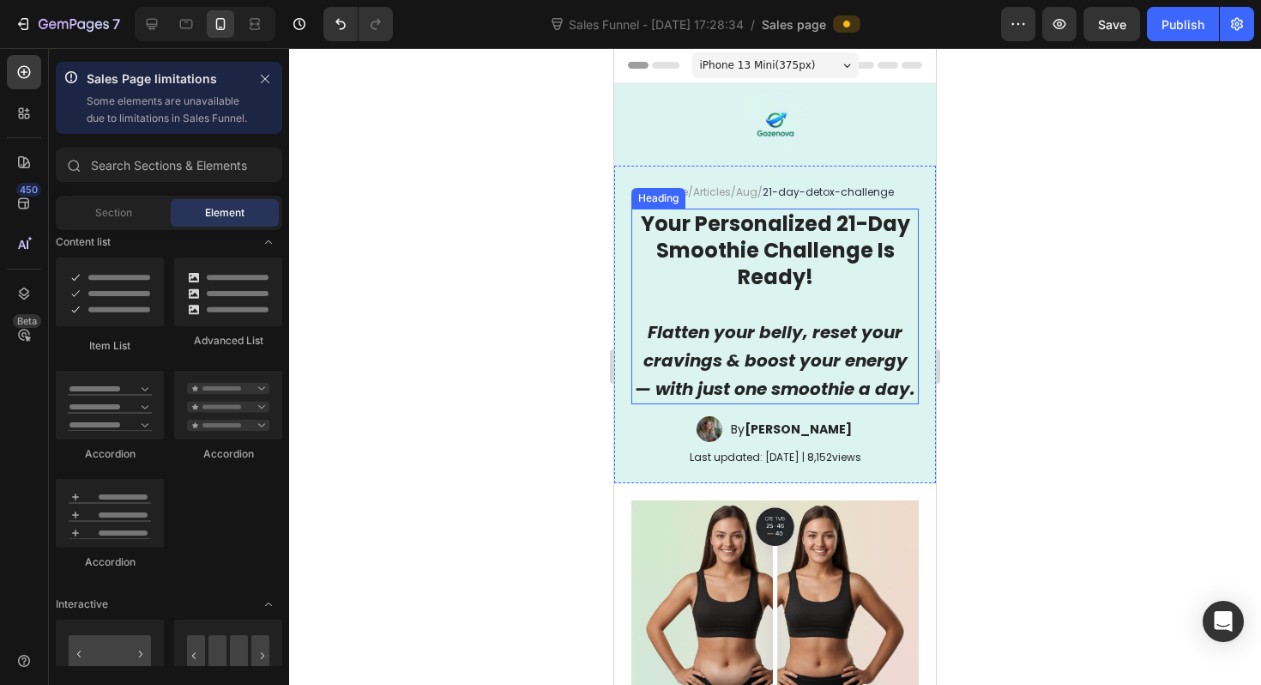
click at [708, 345] on h1 "Your Personalized 21-Day Smoothie Challenge Is Ready! Flatten your belly, reset…" at bounding box center [774, 306] width 287 height 196
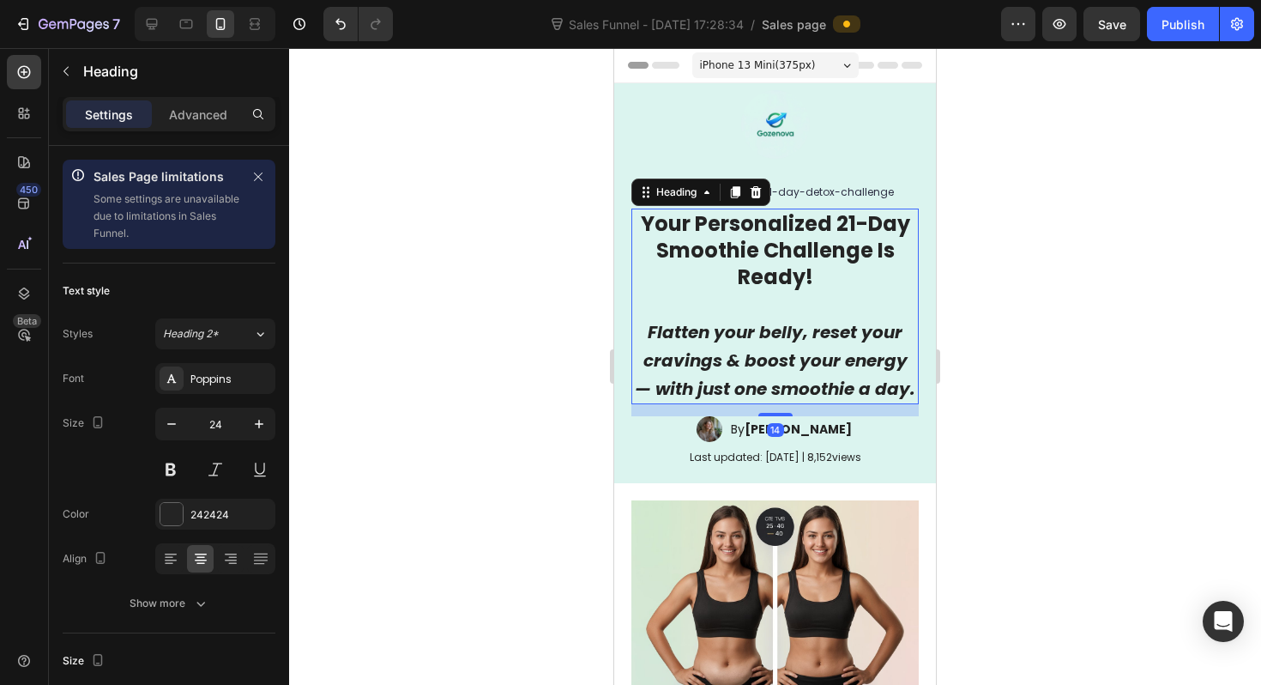
click at [708, 345] on h1 "Your Personalized 21-Day Smoothie Challenge Is Ready! Flatten your belly, reset…" at bounding box center [774, 306] width 287 height 196
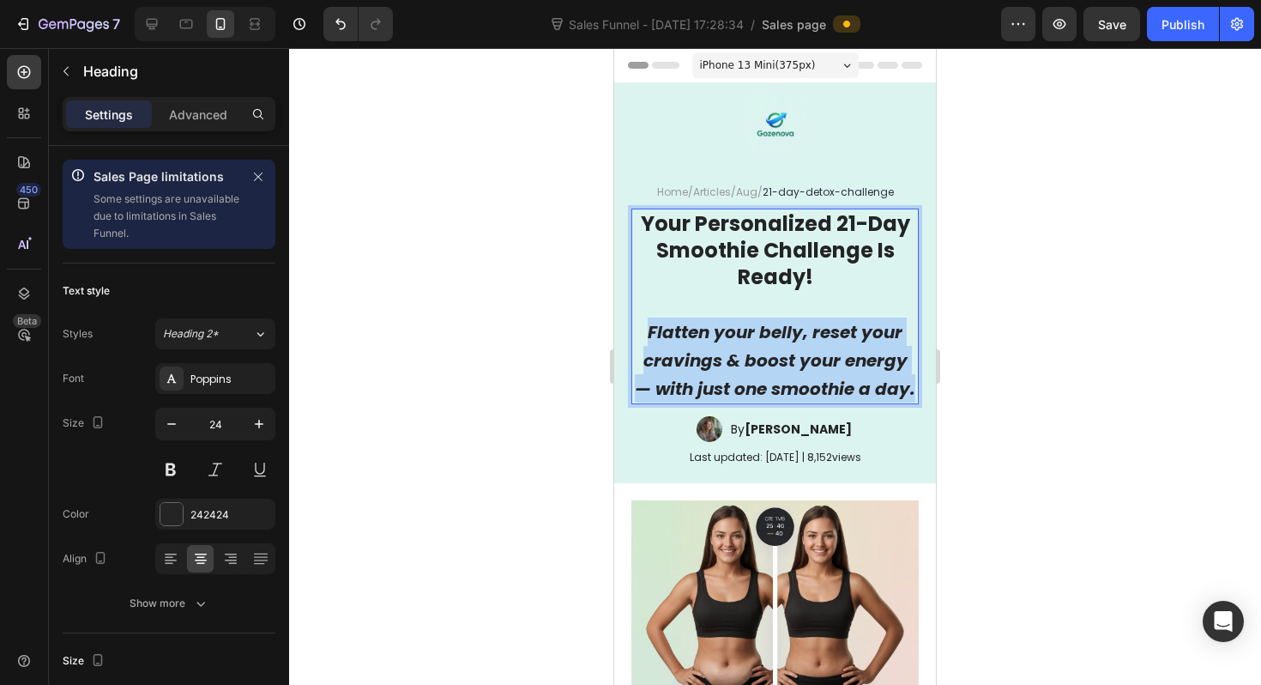
click at [708, 345] on p "Your Personalized 21-Day Smoothie Challenge Is Ready! Flatten your belly, reset…" at bounding box center [775, 306] width 284 height 192
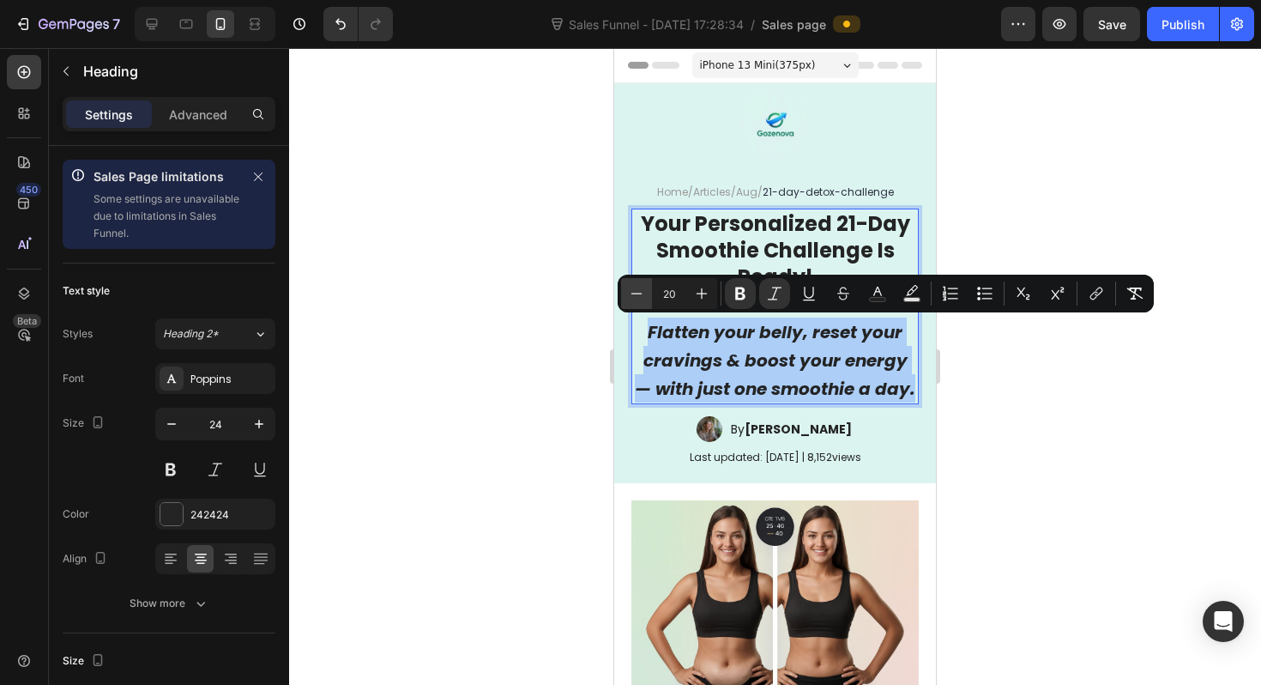
click at [643, 299] on icon "Editor contextual toolbar" at bounding box center [636, 293] width 17 height 17
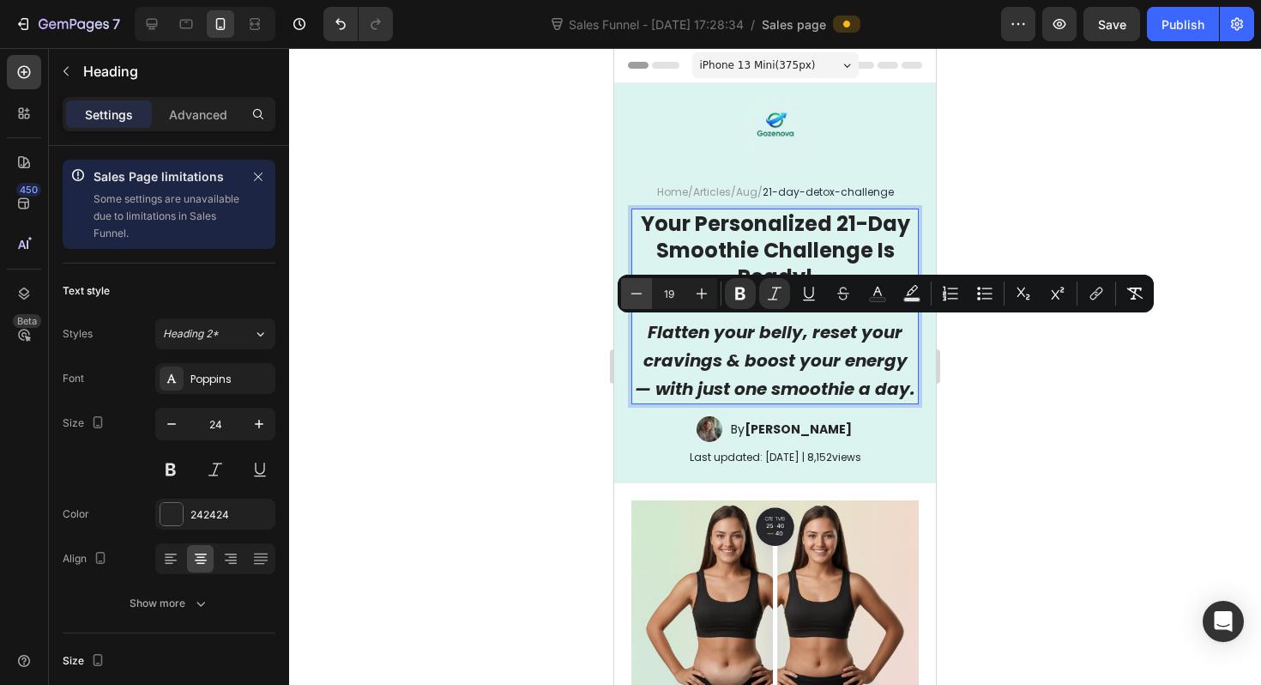
click at [643, 299] on icon "Editor contextual toolbar" at bounding box center [636, 293] width 17 height 17
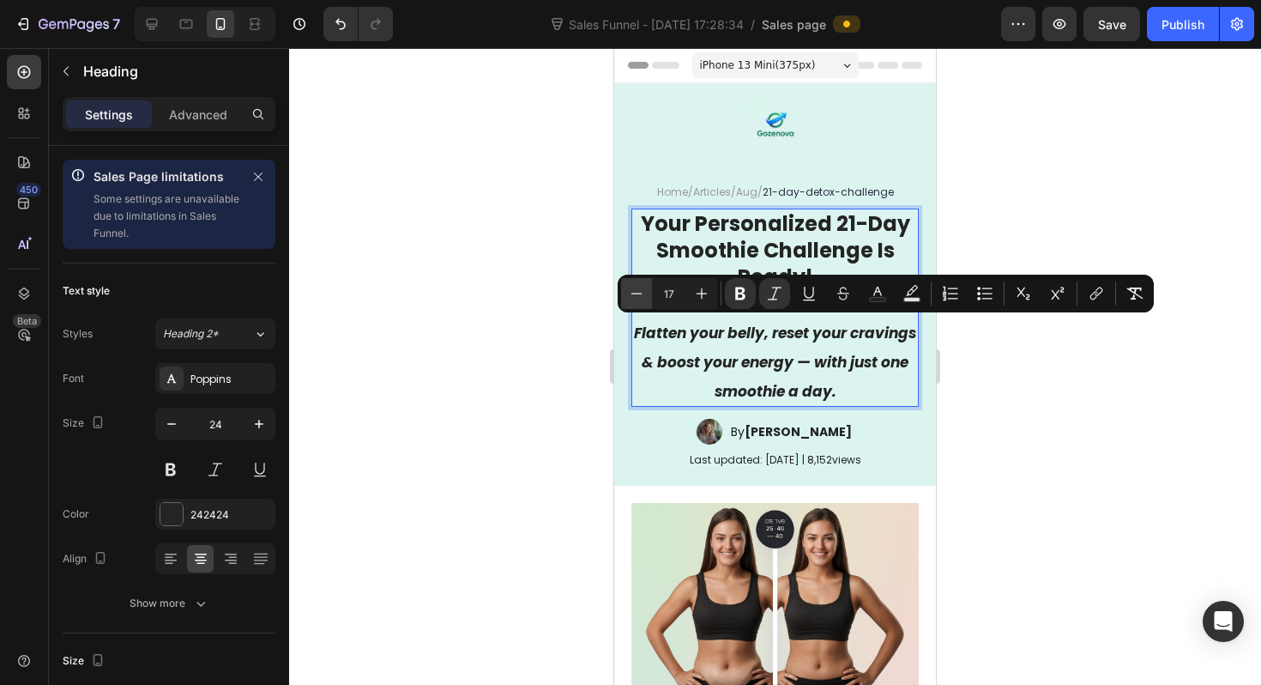
click at [643, 299] on icon "Editor contextual toolbar" at bounding box center [636, 293] width 17 height 17
type input "16"
click at [545, 370] on div at bounding box center [775, 366] width 972 height 637
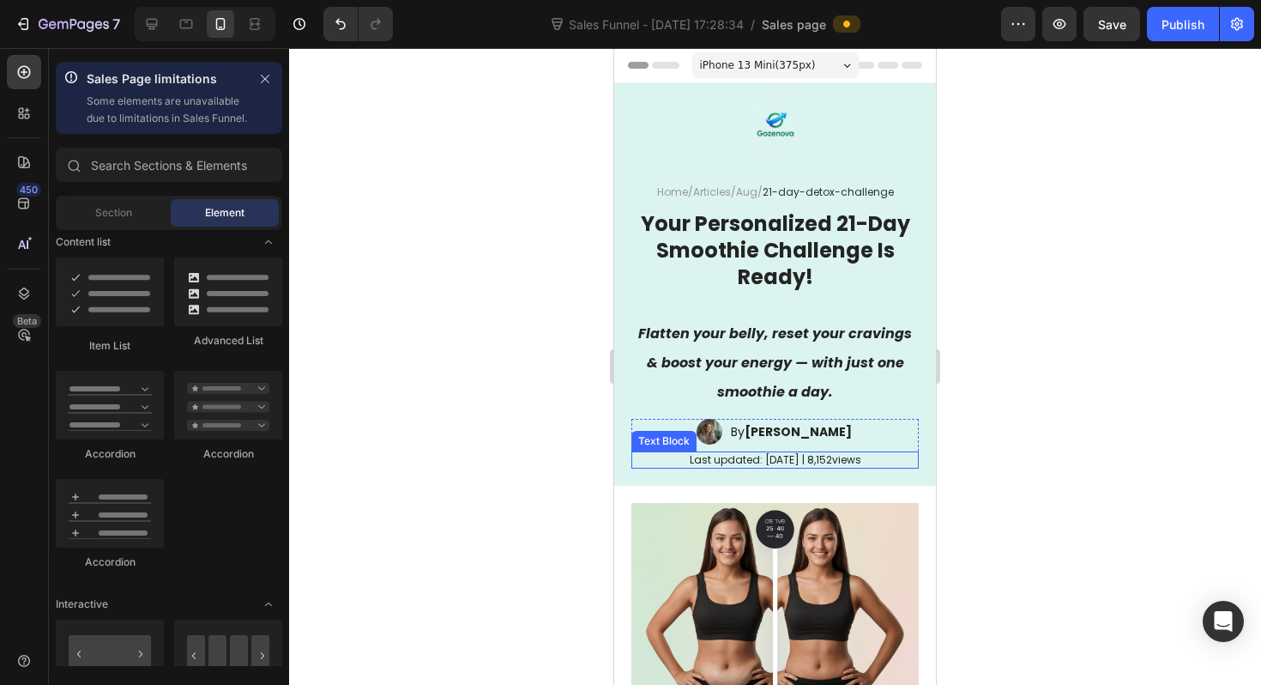
click at [749, 462] on p "Last updated: May 2025 | 8,152views" at bounding box center [775, 460] width 284 height 14
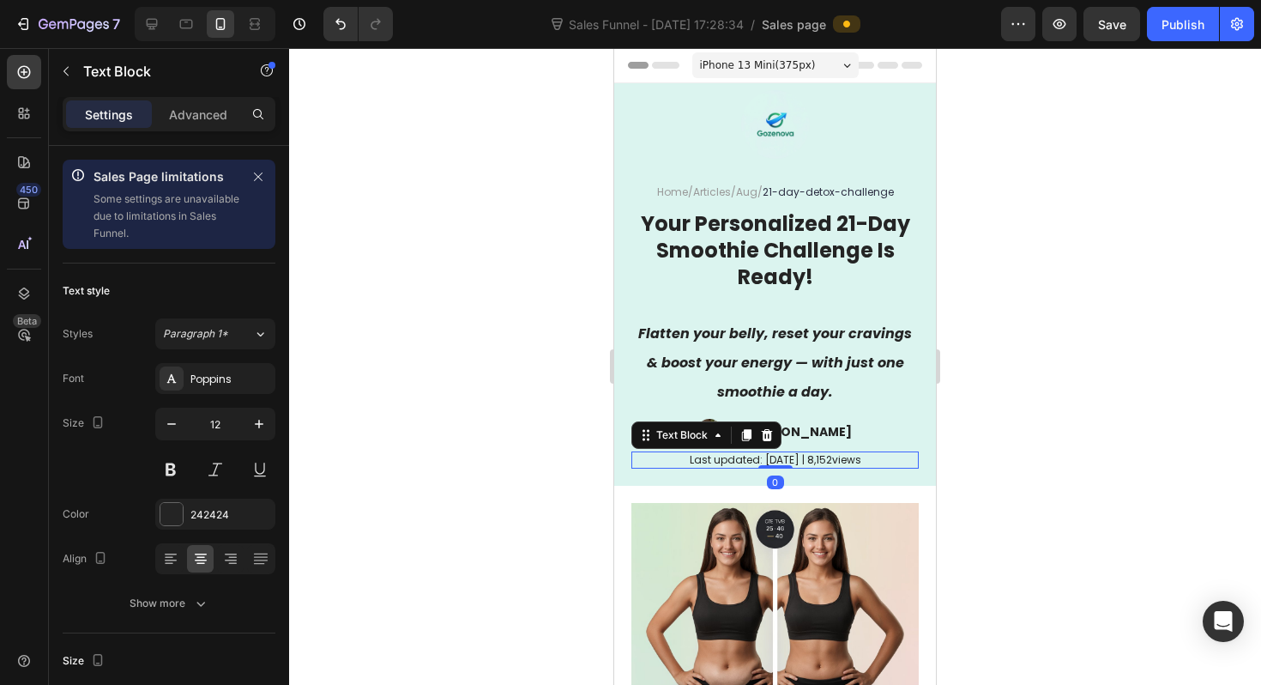
click at [749, 462] on p "Last updated: May 2025 | 8,152views" at bounding box center [775, 460] width 284 height 14
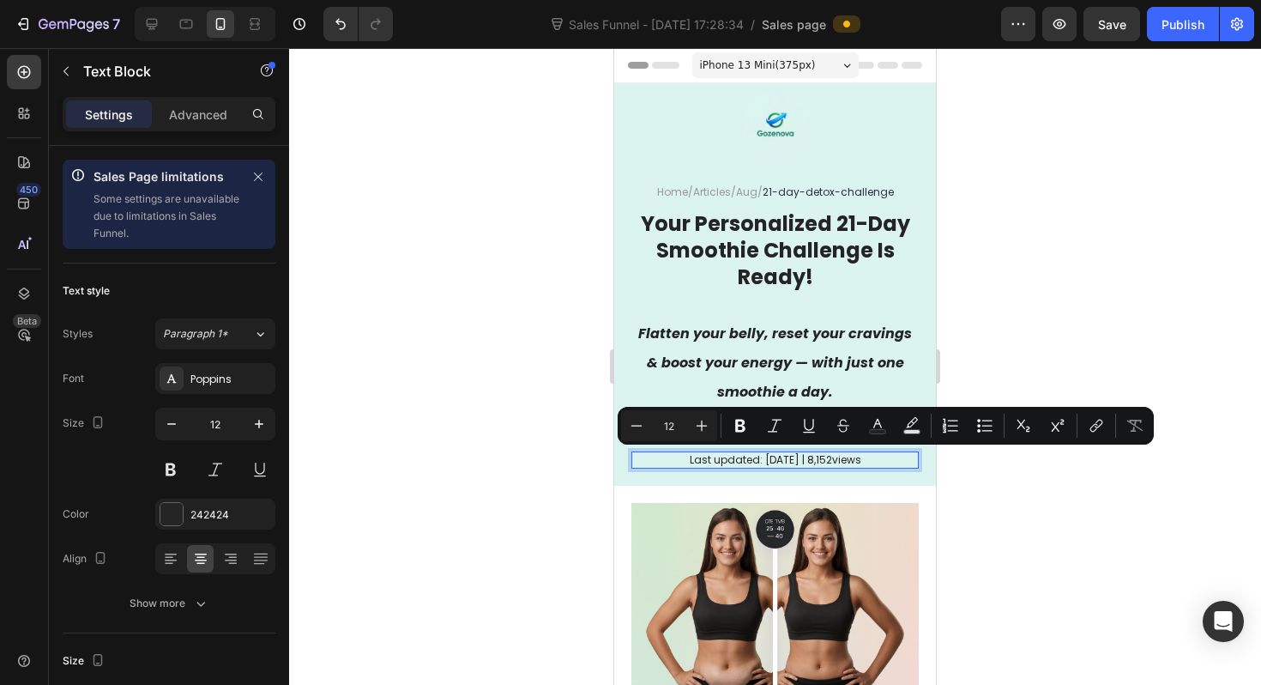
click at [765, 462] on p "Last updated: May 2025 | 8,152views" at bounding box center [775, 460] width 284 height 14
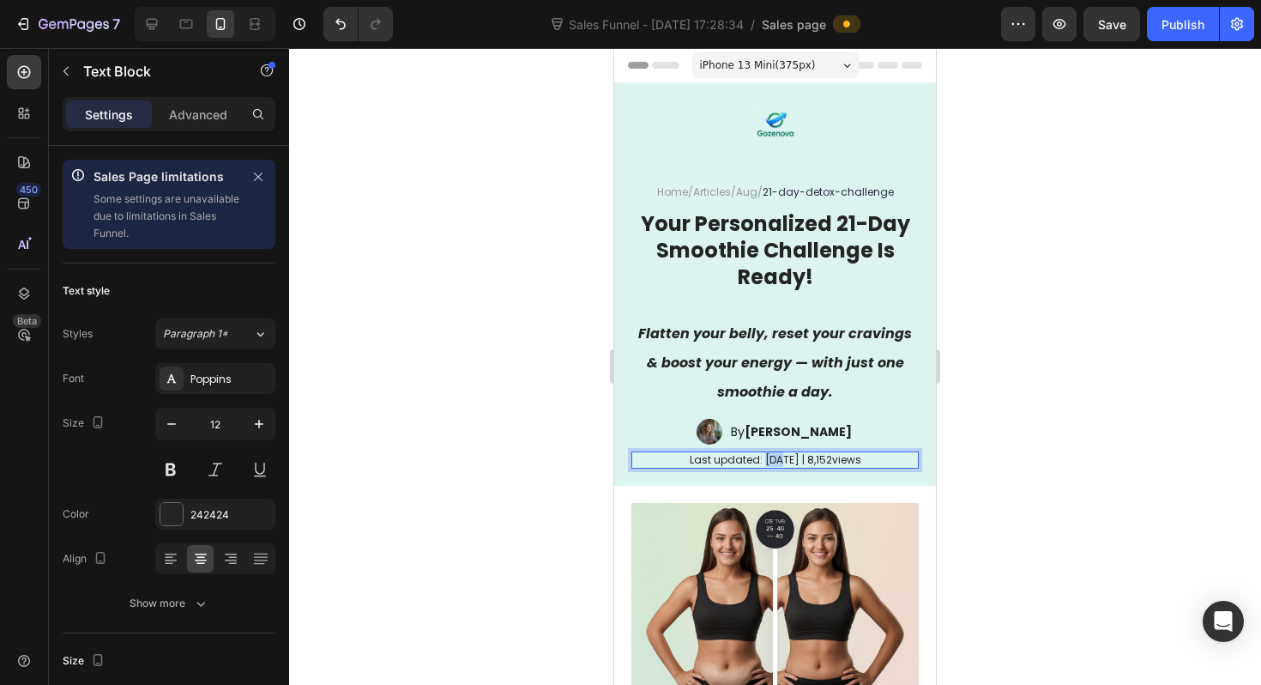
click at [765, 462] on p "Last updated: May 2025 | 8,152views" at bounding box center [775, 460] width 284 height 14
click at [573, 376] on div at bounding box center [775, 366] width 972 height 637
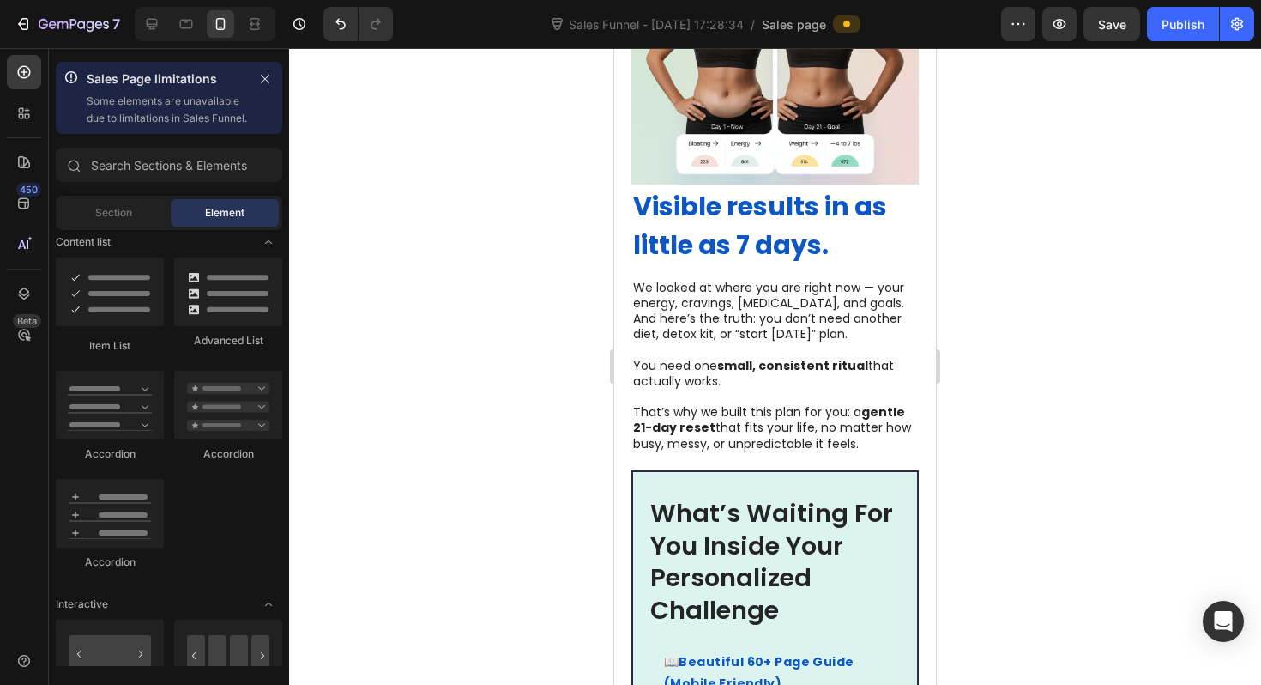
scroll to position [589, 0]
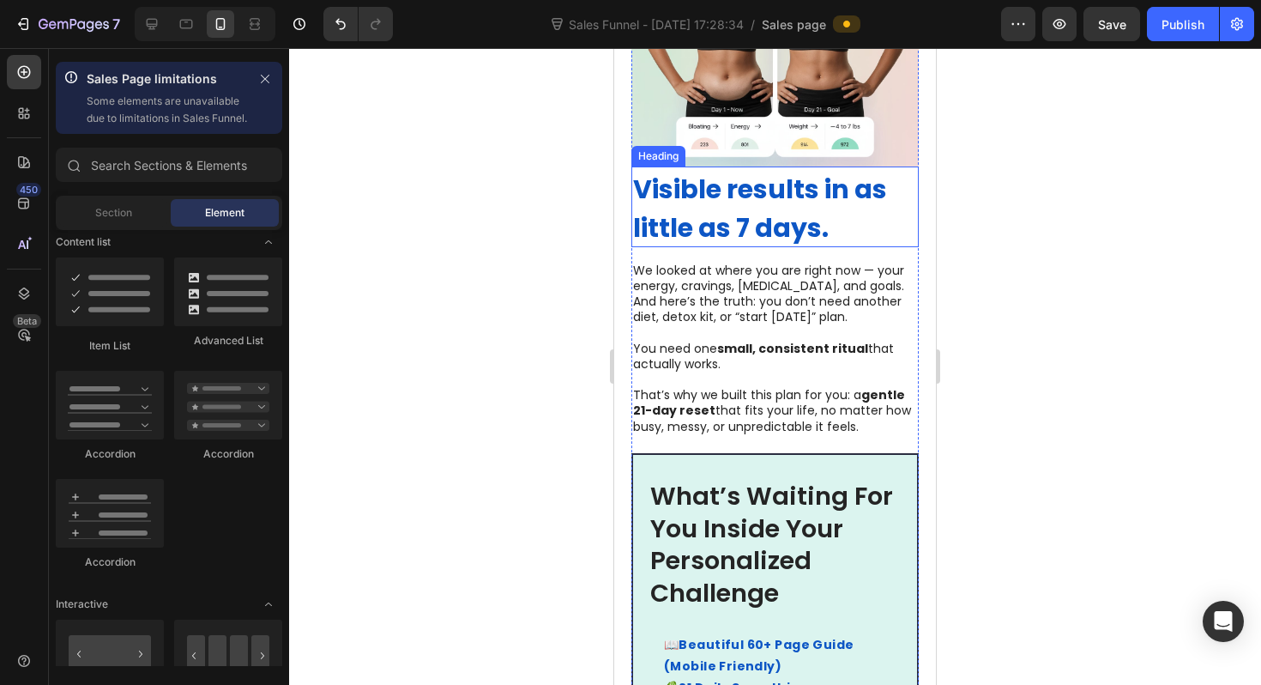
click at [782, 214] on strong "Visible results in as little as 7 days." at bounding box center [760, 209] width 254 height 76
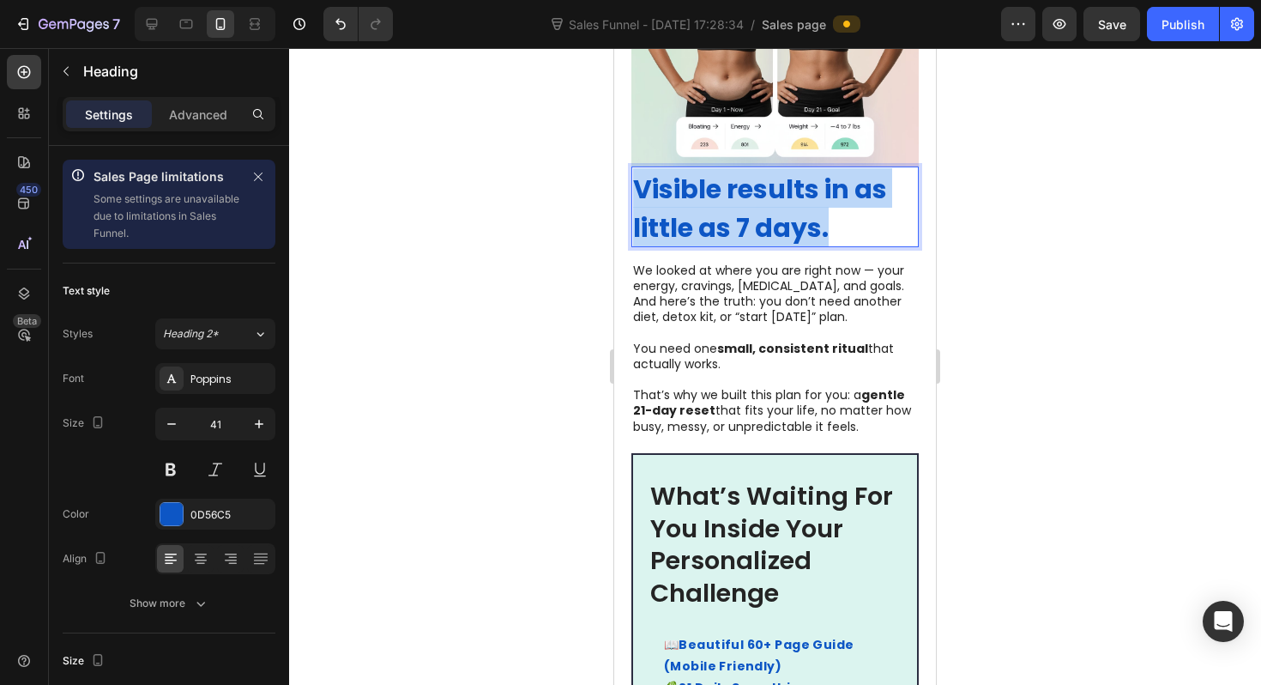
click at [782, 214] on strong "Visible results in as little as 7 days." at bounding box center [760, 209] width 254 height 76
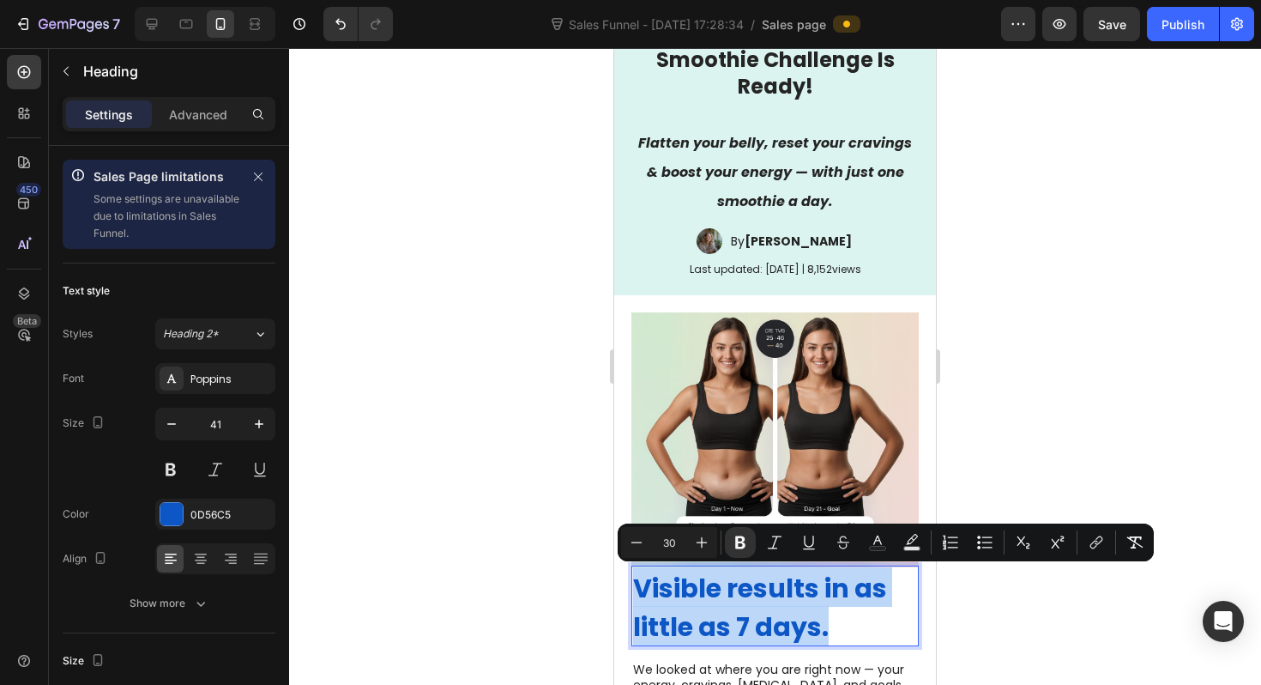
scroll to position [0, 0]
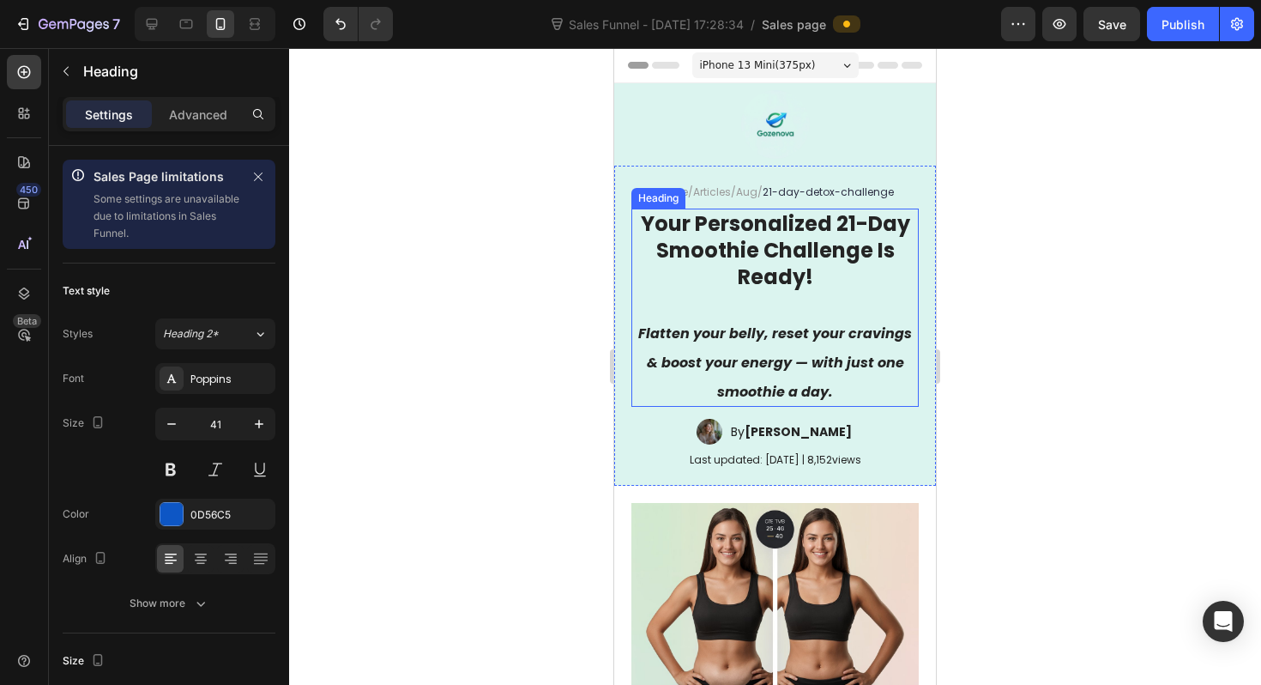
click at [779, 226] on strong "Your Personalized 21-Day Smoothie Challenge Is Ready!" at bounding box center [775, 250] width 269 height 82
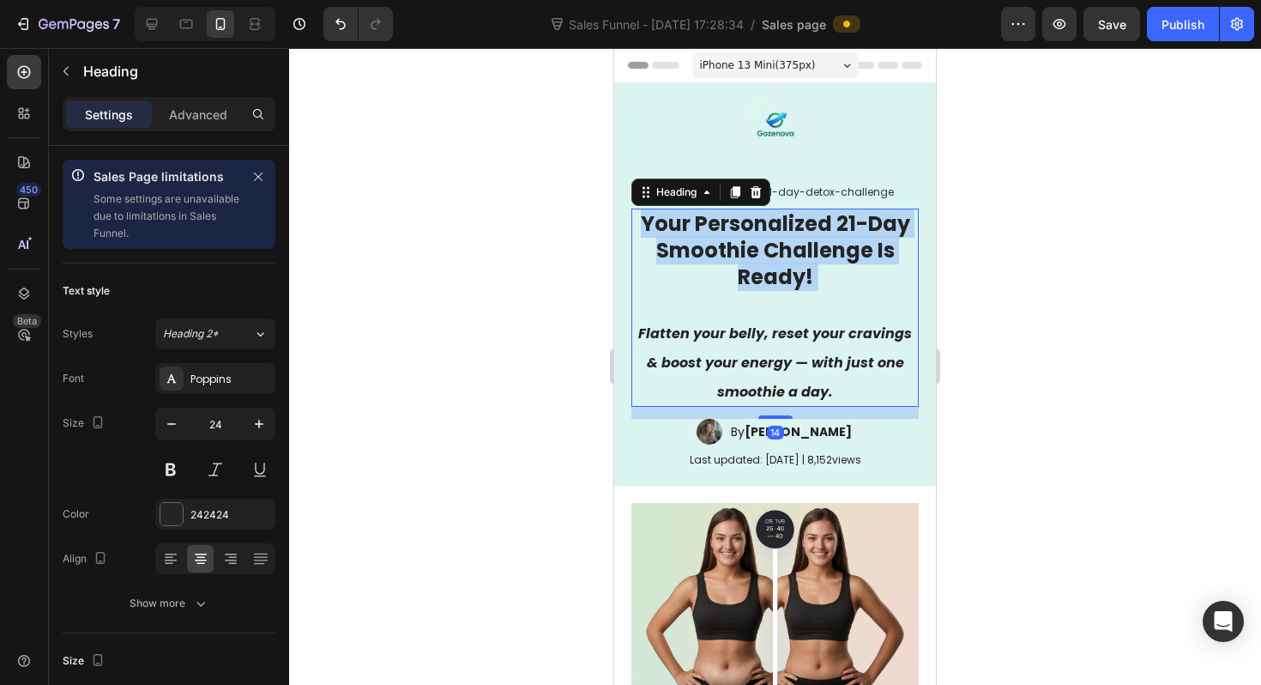
click at [779, 226] on strong "Your Personalized 21-Day Smoothie Challenge Is Ready!" at bounding box center [775, 250] width 269 height 82
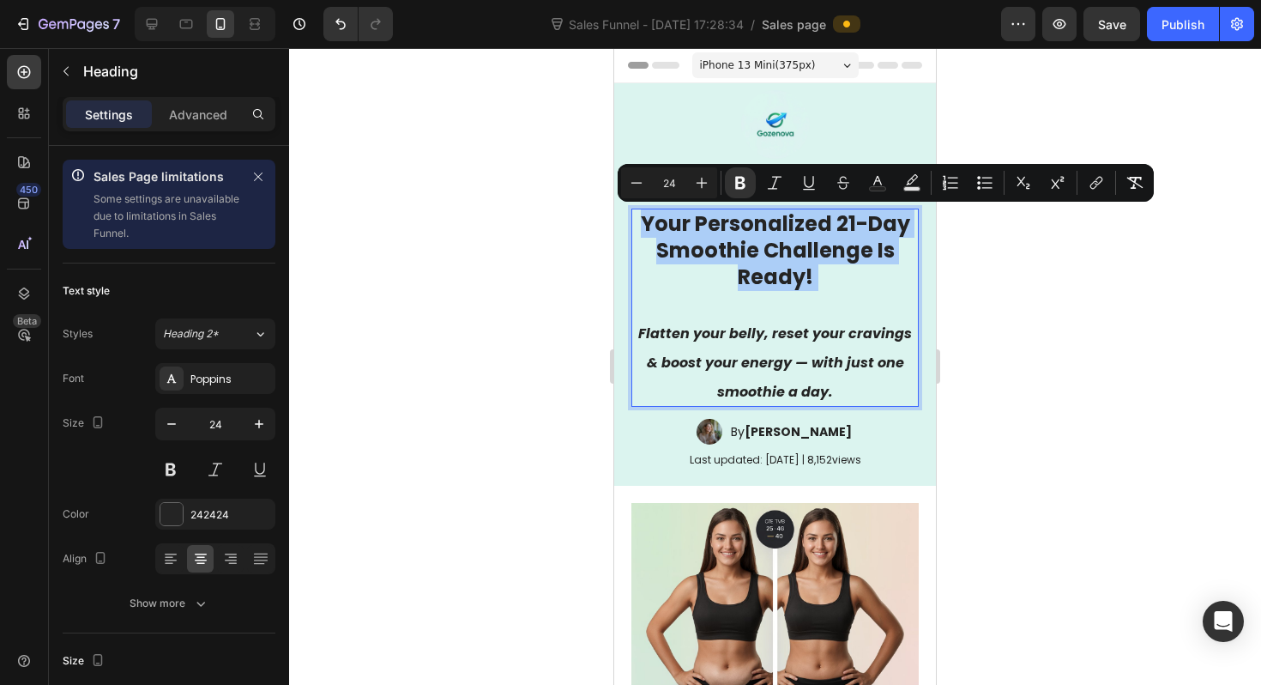
click at [1018, 354] on div at bounding box center [775, 366] width 972 height 637
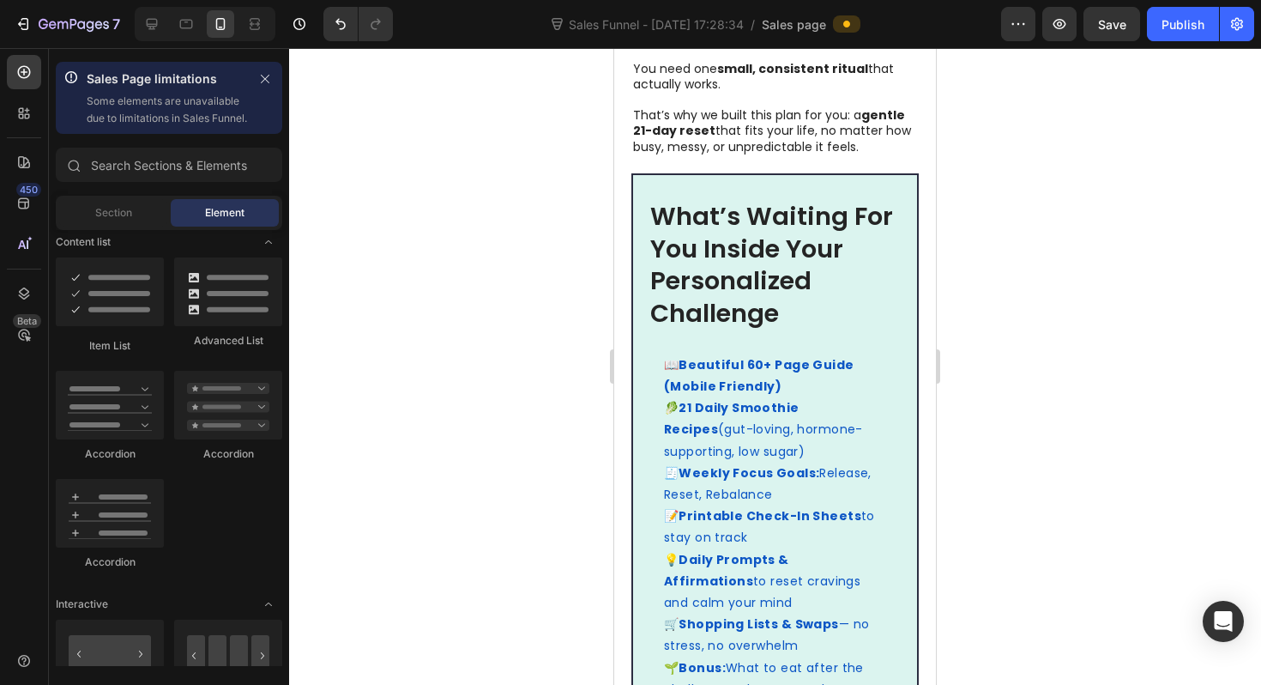
scroll to position [889, 0]
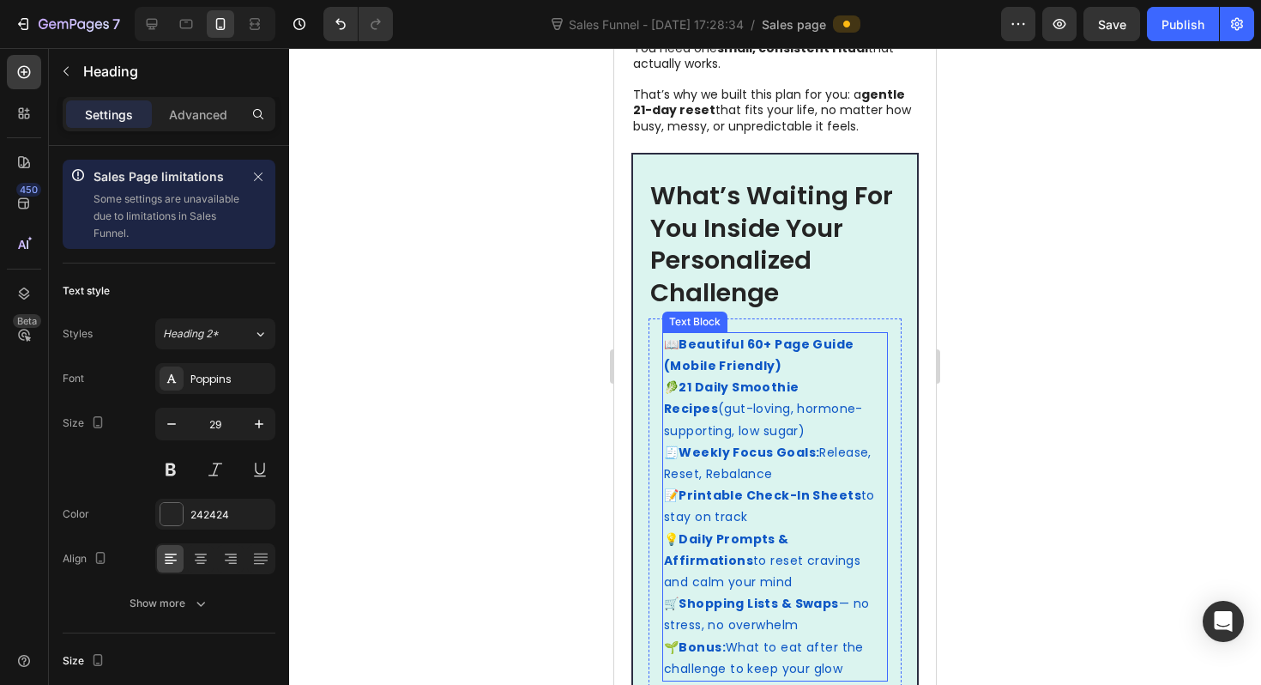
click at [716, 241] on h2 "What’s Waiting For You Inside Your Personalized Challenge" at bounding box center [775, 244] width 253 height 133
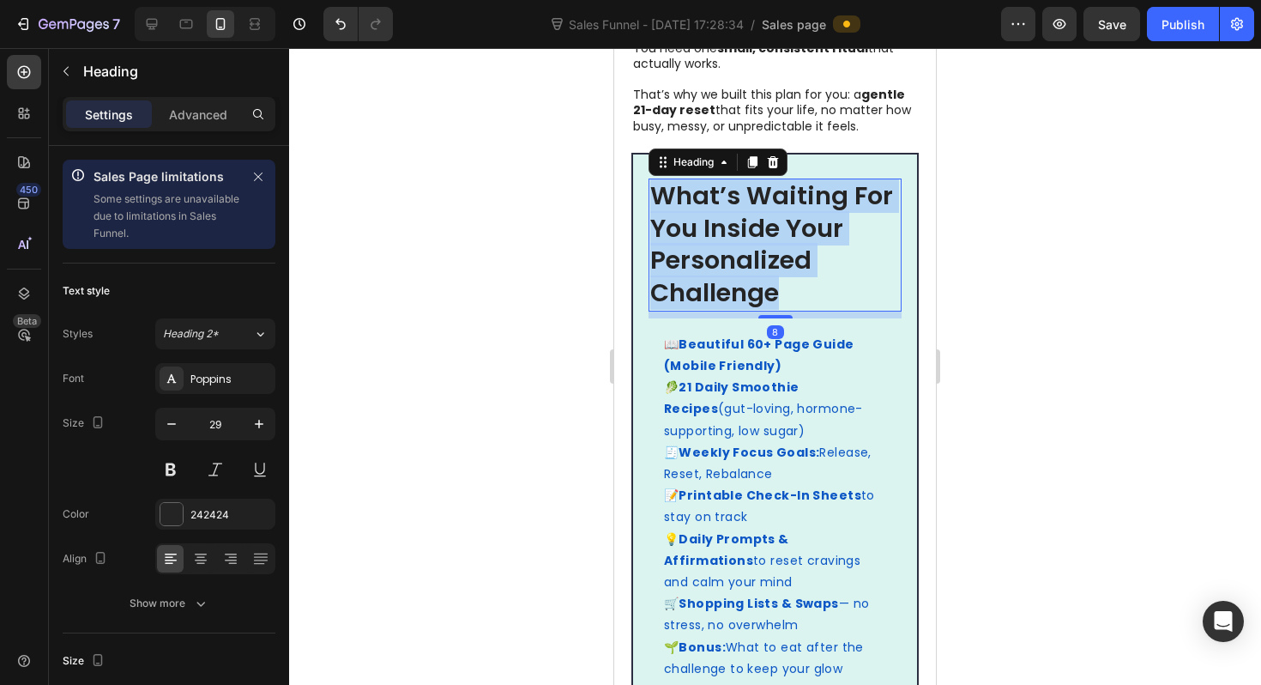
click at [716, 241] on p "What’s Waiting For You Inside Your Personalized Challenge" at bounding box center [775, 245] width 250 height 130
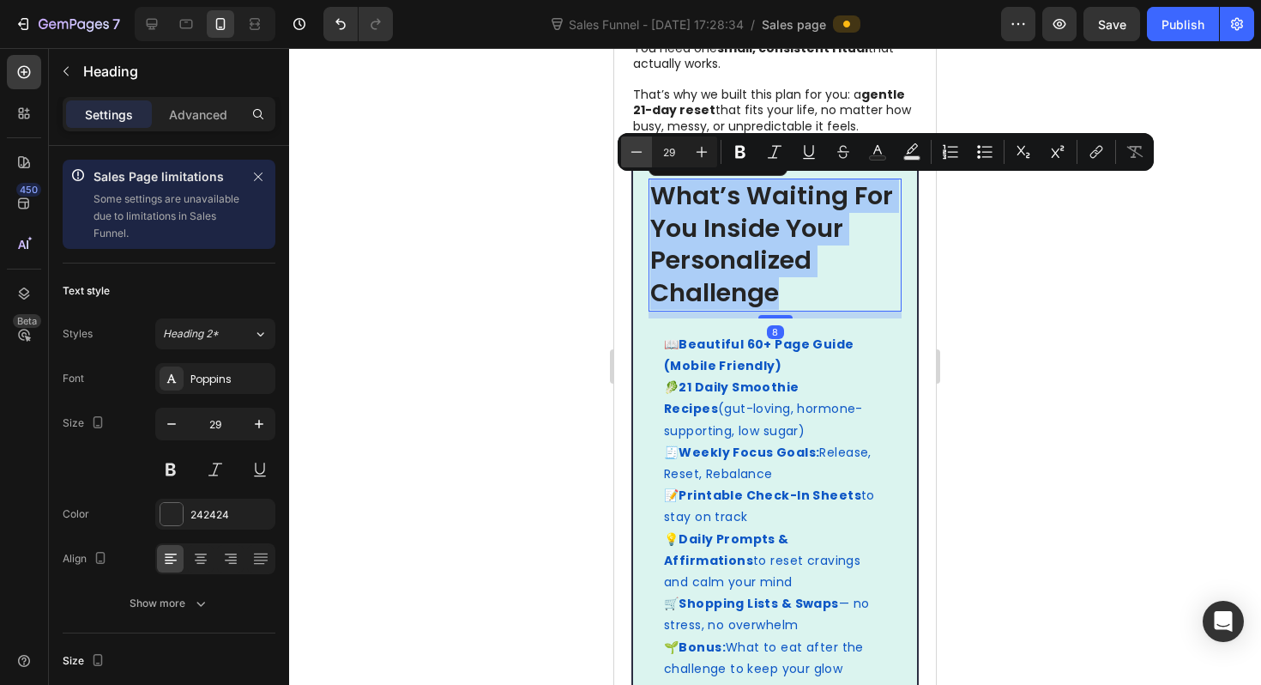
click at [642, 158] on icon "Editor contextual toolbar" at bounding box center [636, 151] width 17 height 17
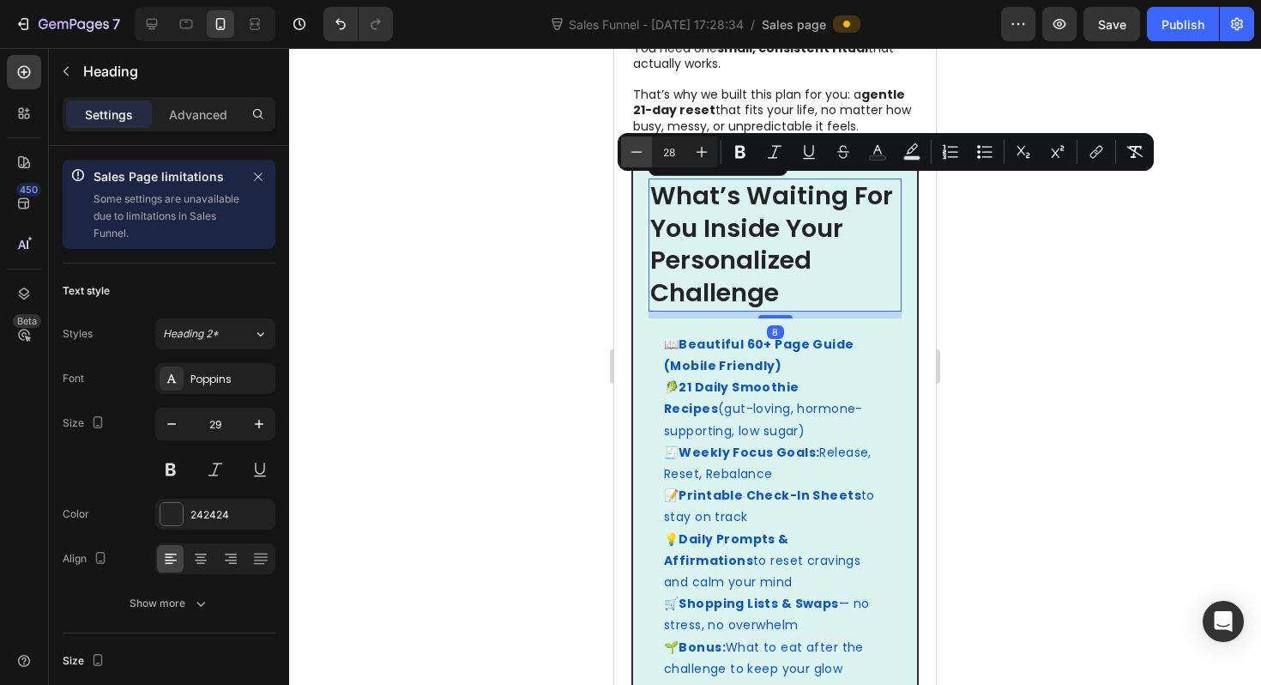
click at [642, 158] on icon "Editor contextual toolbar" at bounding box center [636, 151] width 17 height 17
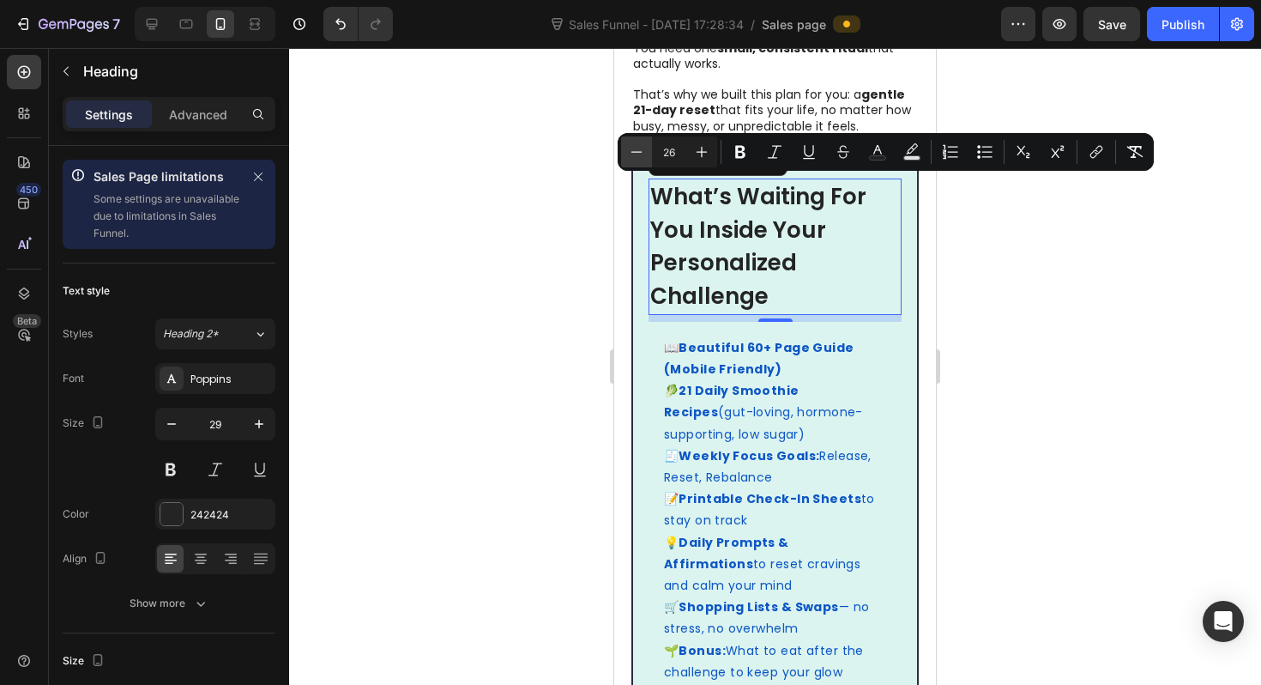
click at [641, 158] on icon "Editor contextual toolbar" at bounding box center [636, 151] width 17 height 17
type input "24"
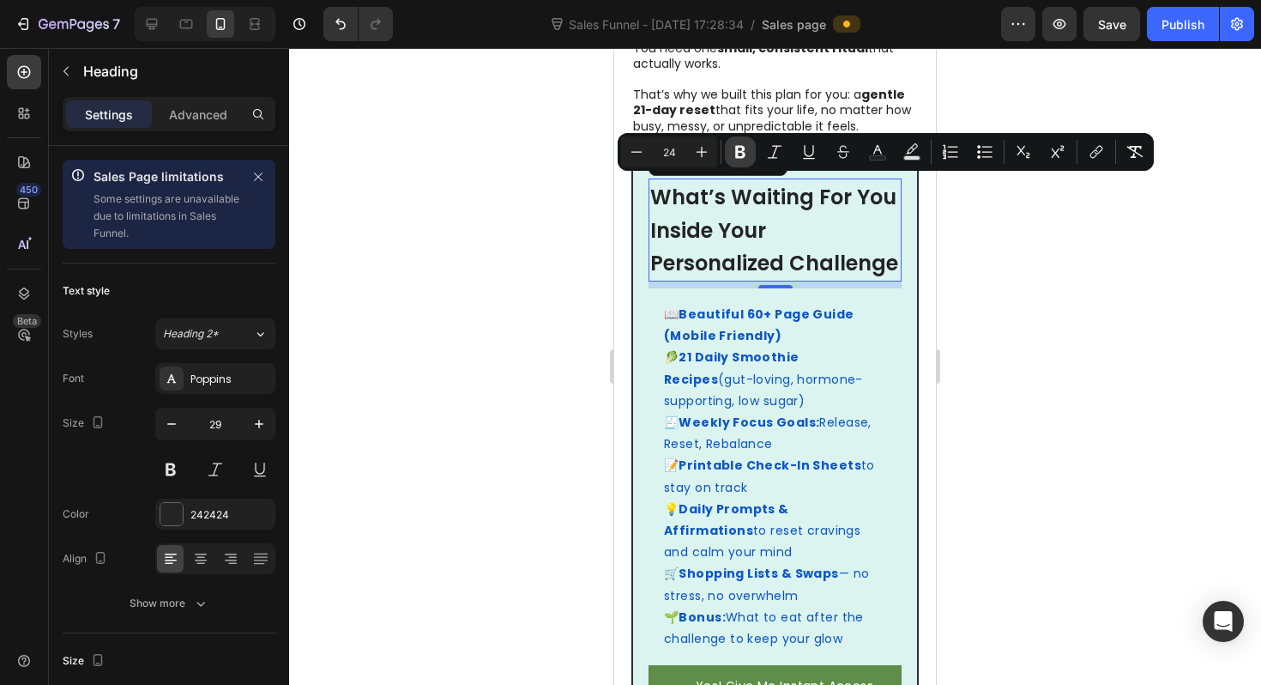
click at [744, 158] on icon "Editor contextual toolbar" at bounding box center [740, 151] width 17 height 17
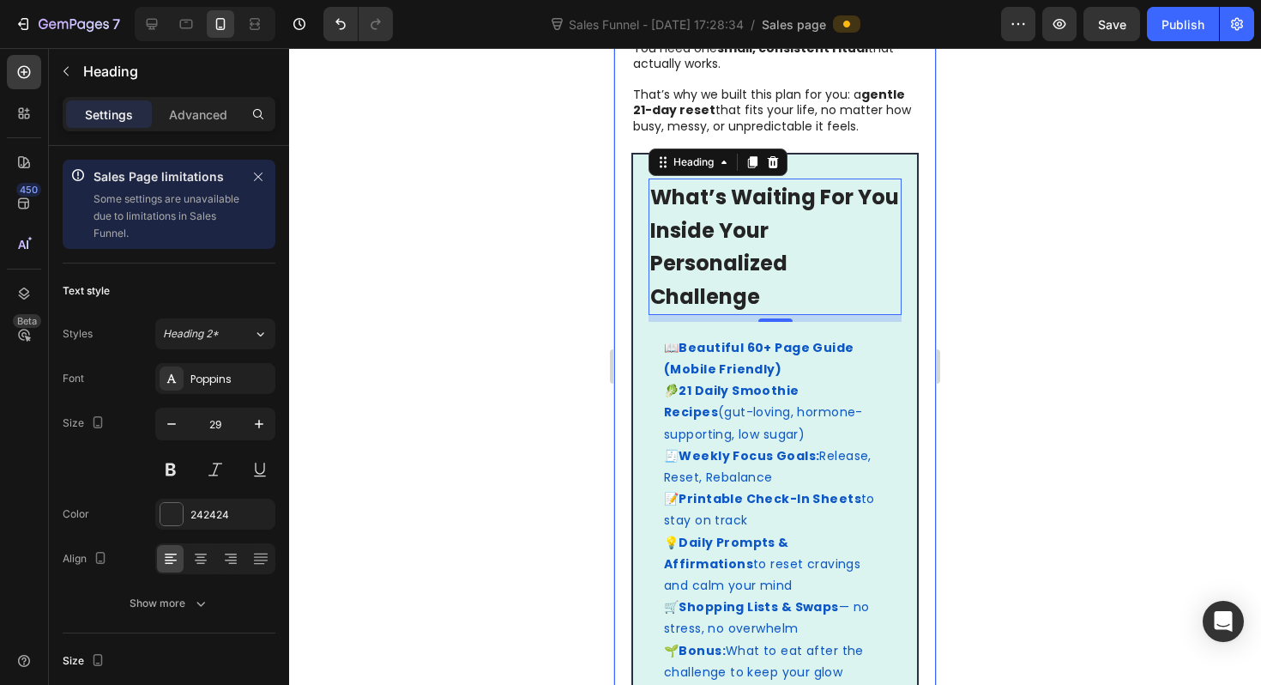
click at [586, 246] on div at bounding box center [775, 366] width 972 height 637
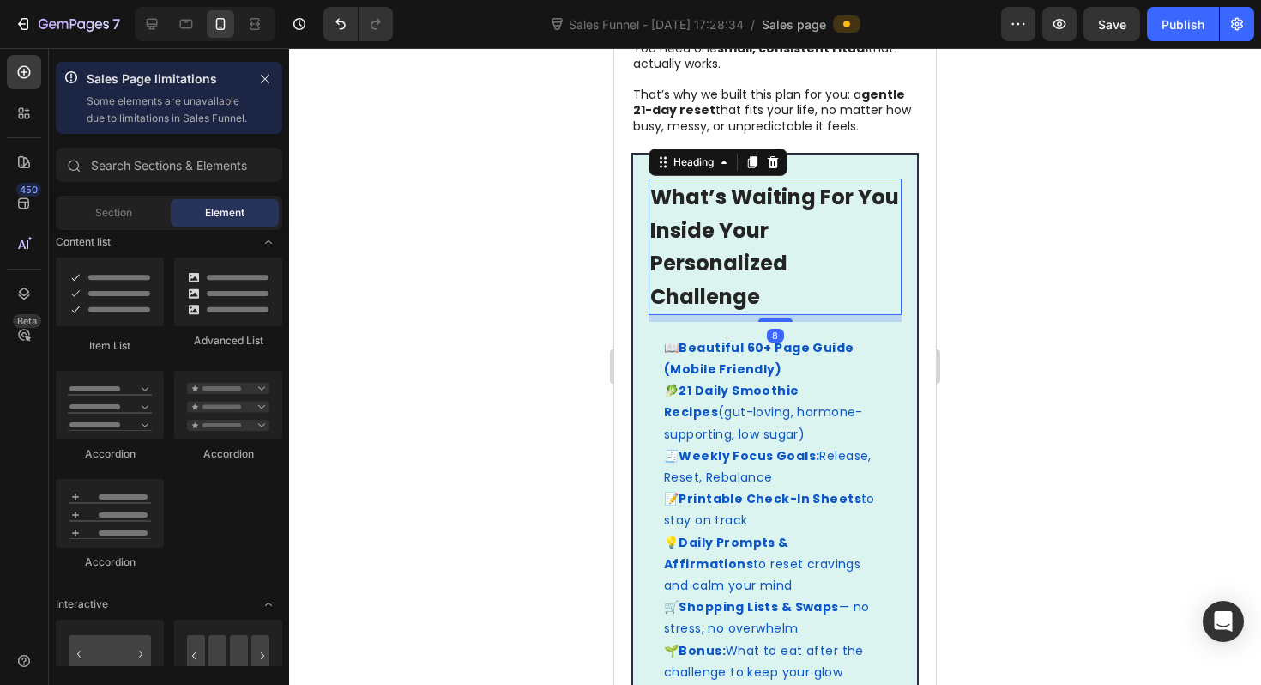
click at [717, 217] on strong "What’s Waiting For You Inside Your Personalized Challenge" at bounding box center [774, 247] width 249 height 128
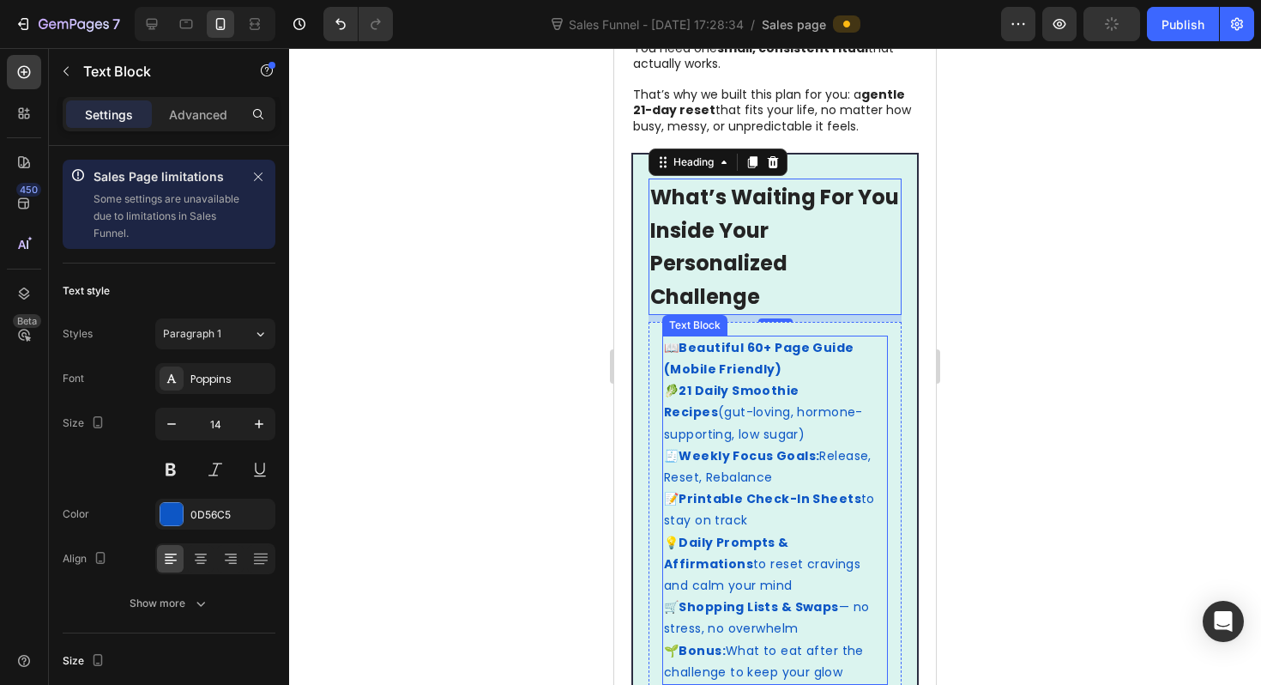
click at [731, 339] on strong "Beautiful 60+ Page Guide (Mobile Friendly)" at bounding box center [759, 358] width 190 height 39
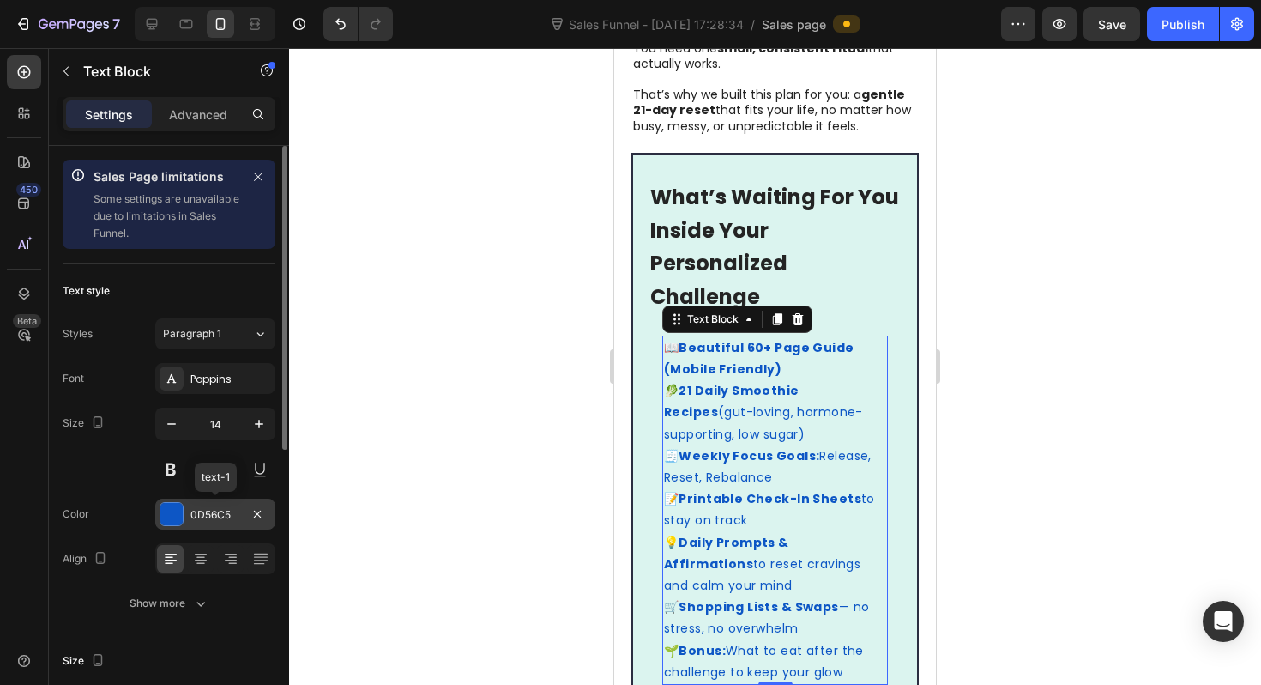
click at [171, 504] on div at bounding box center [171, 514] width 22 height 22
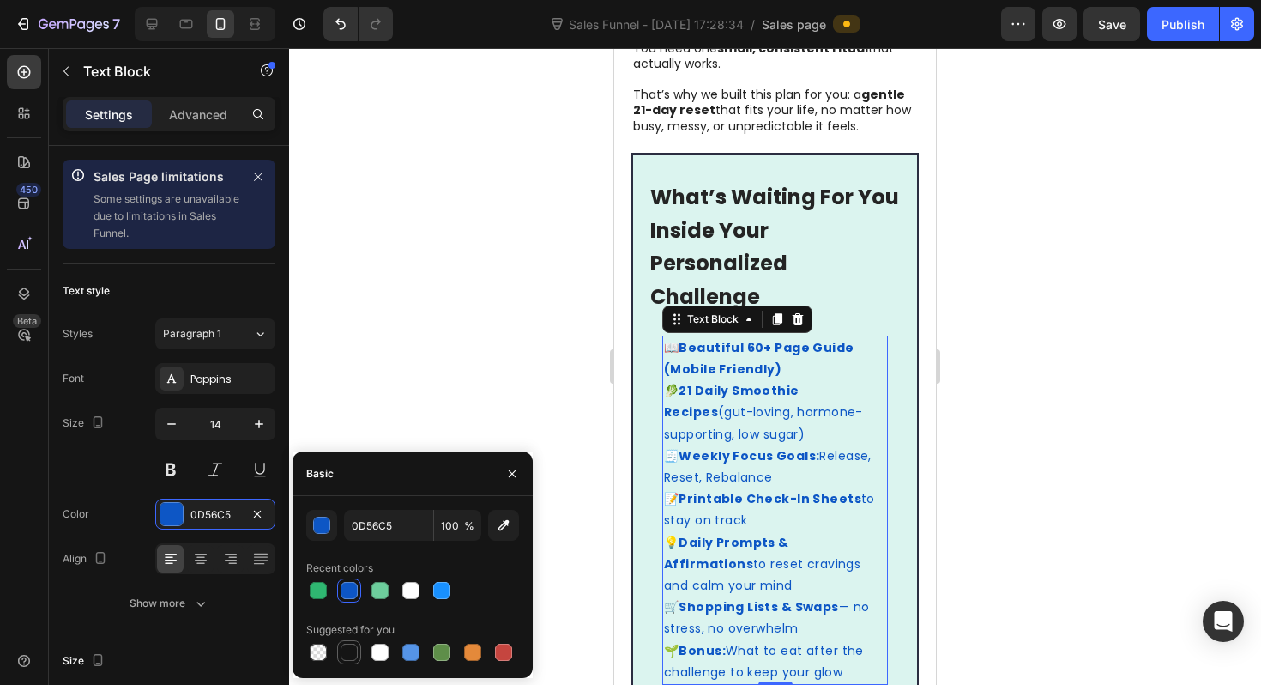
click at [353, 647] on div at bounding box center [349, 651] width 17 height 17
type input "151515"
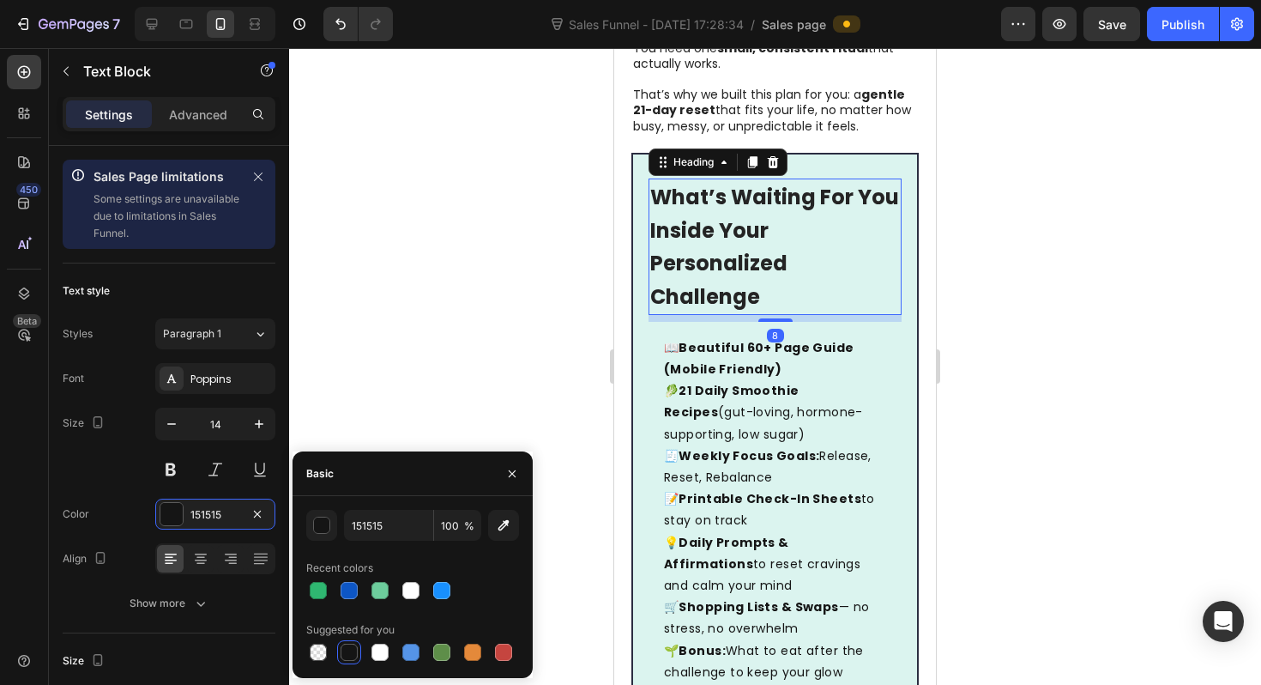
click at [701, 207] on strong "What’s Waiting For You Inside Your Personalized Challenge" at bounding box center [774, 247] width 249 height 128
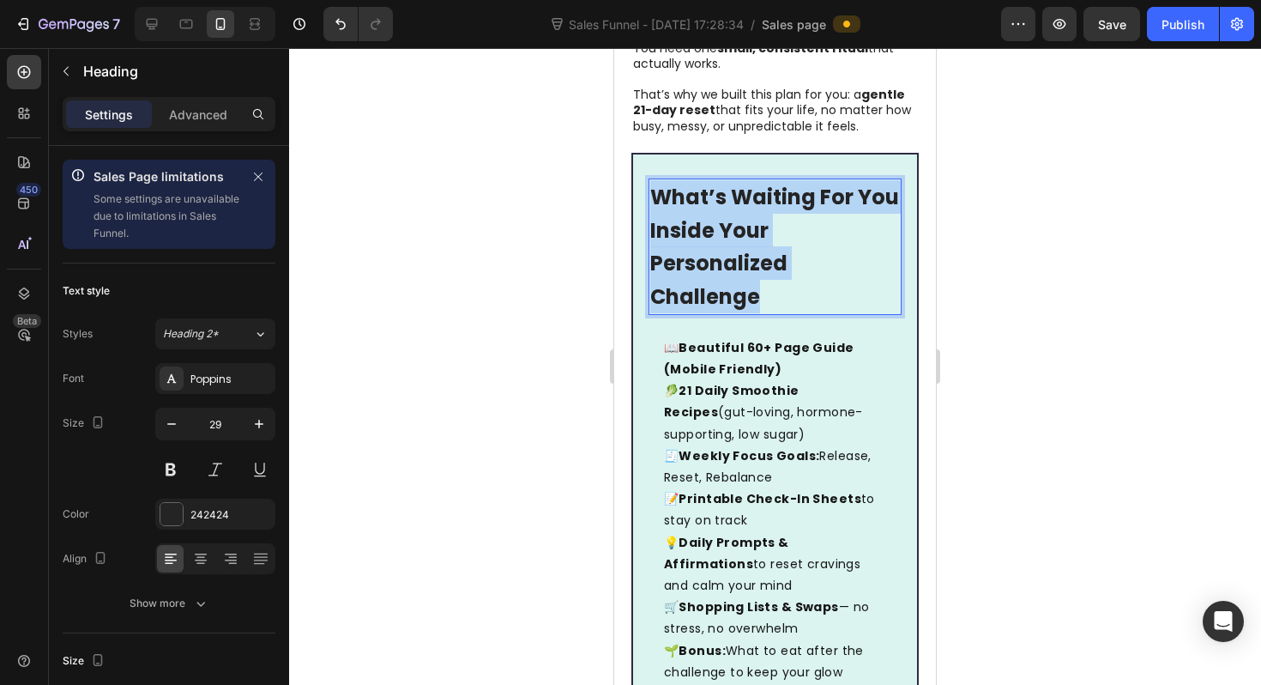
click at [701, 207] on strong "What’s Waiting For You Inside Your Personalized Challenge" at bounding box center [774, 247] width 249 height 128
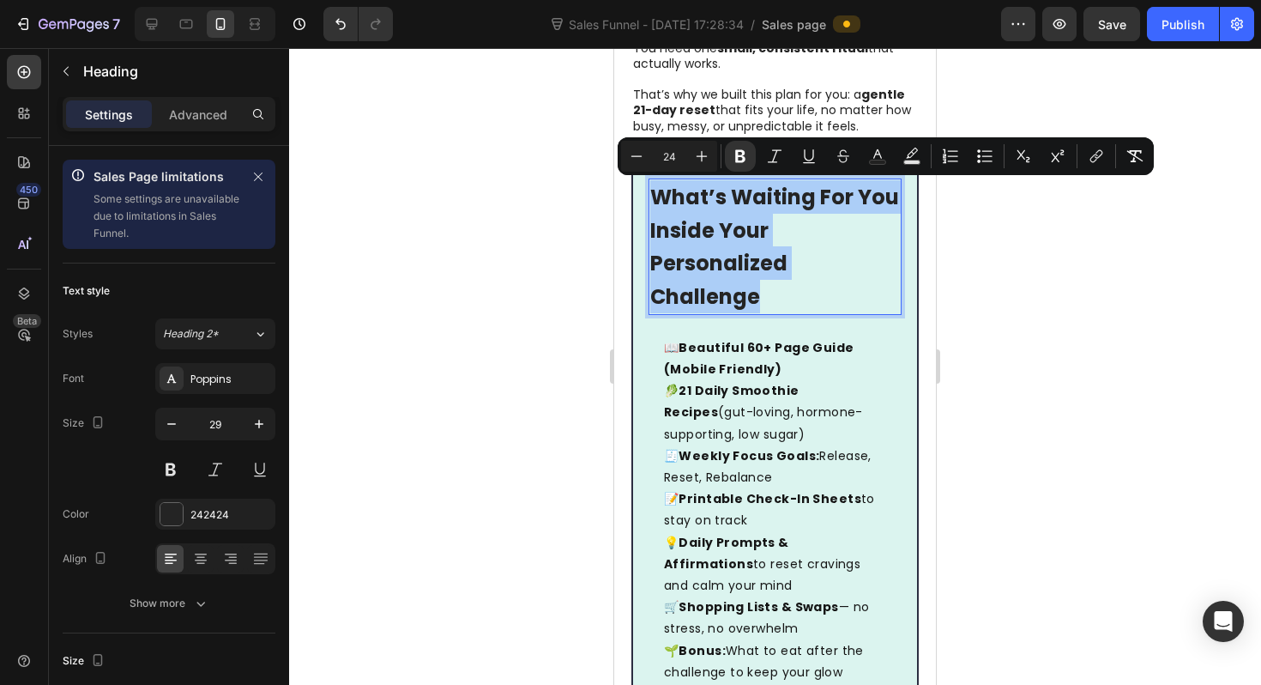
click at [532, 280] on div at bounding box center [775, 366] width 972 height 637
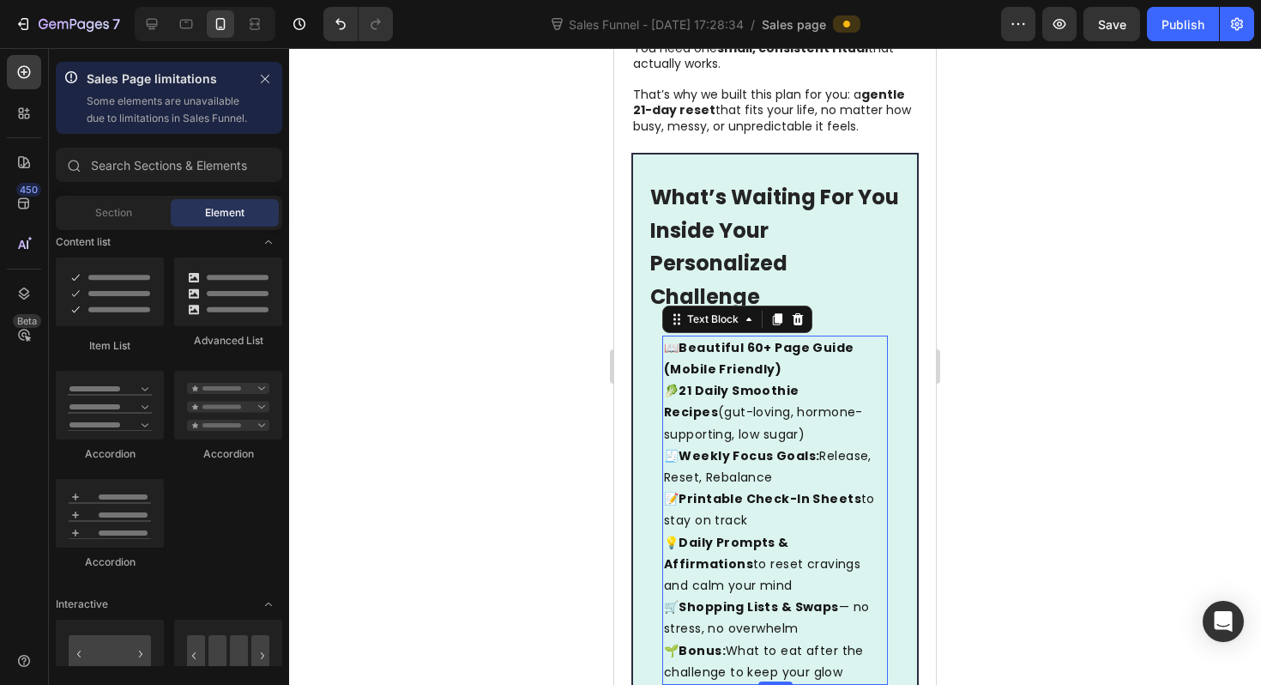
click at [857, 380] on p "🥬 21 Daily Smoothie Recipes (gut-loving, hormone-supporting, low sugar)" at bounding box center [775, 412] width 222 height 65
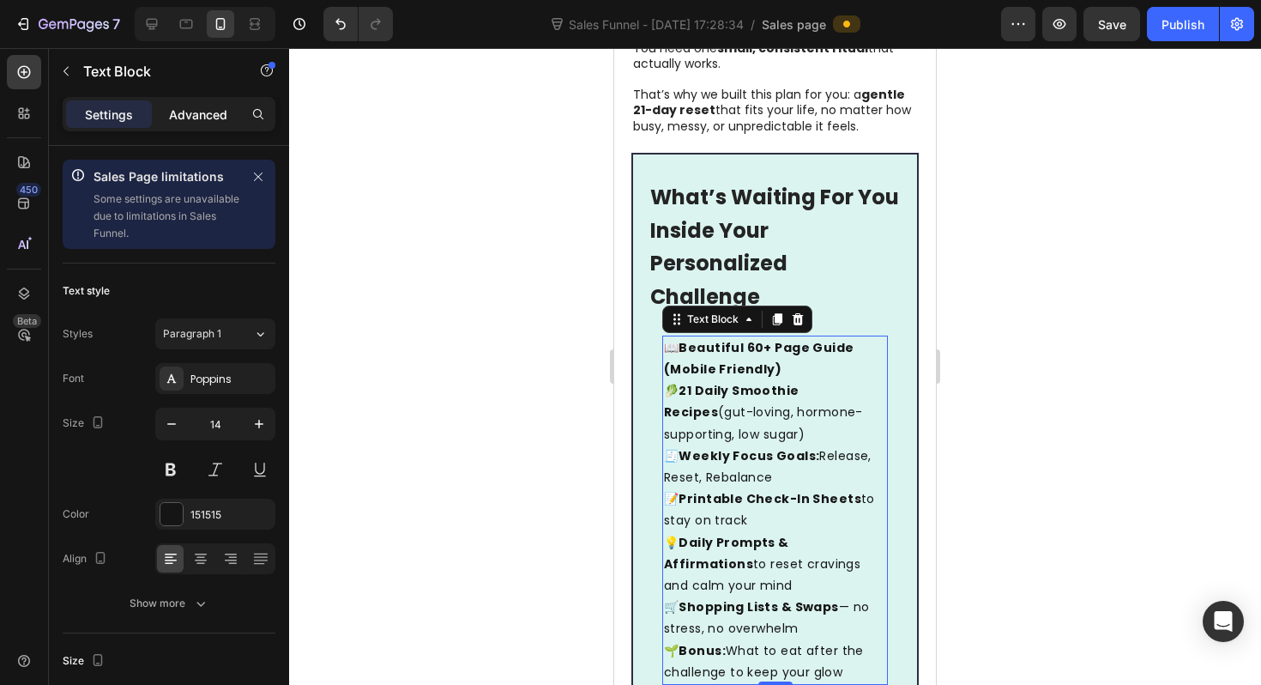
click at [187, 110] on p "Advanced" at bounding box center [198, 115] width 58 height 18
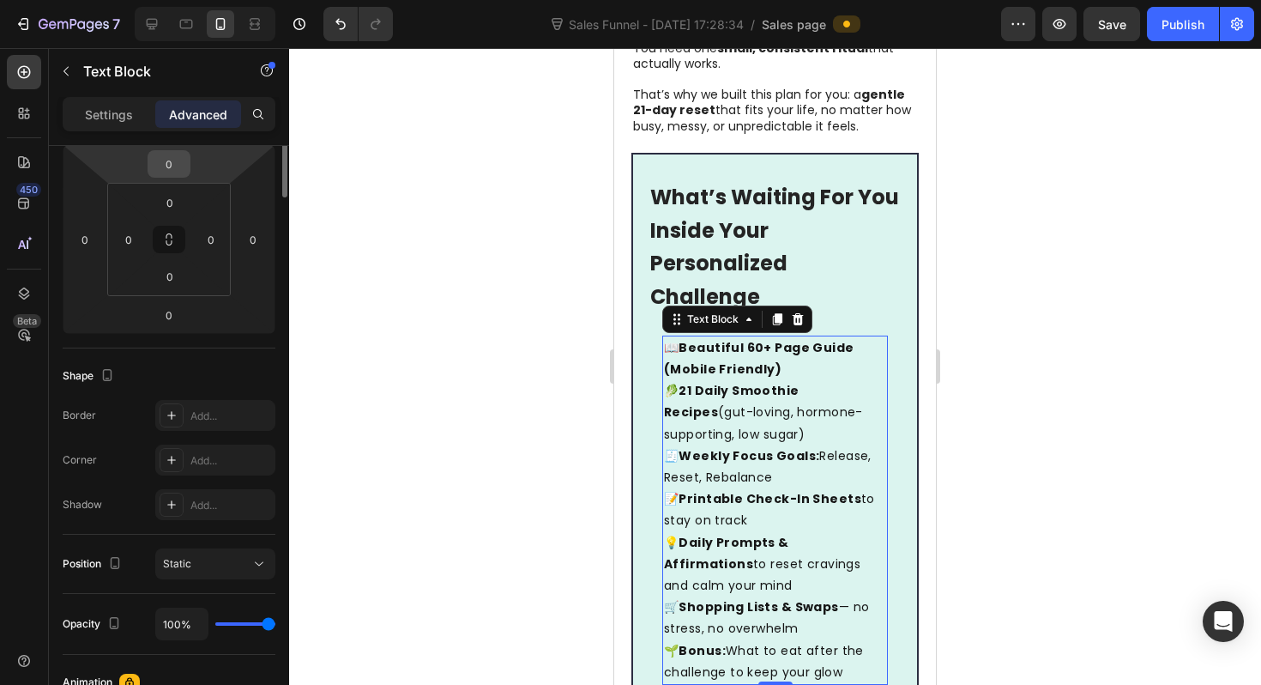
scroll to position [0, 0]
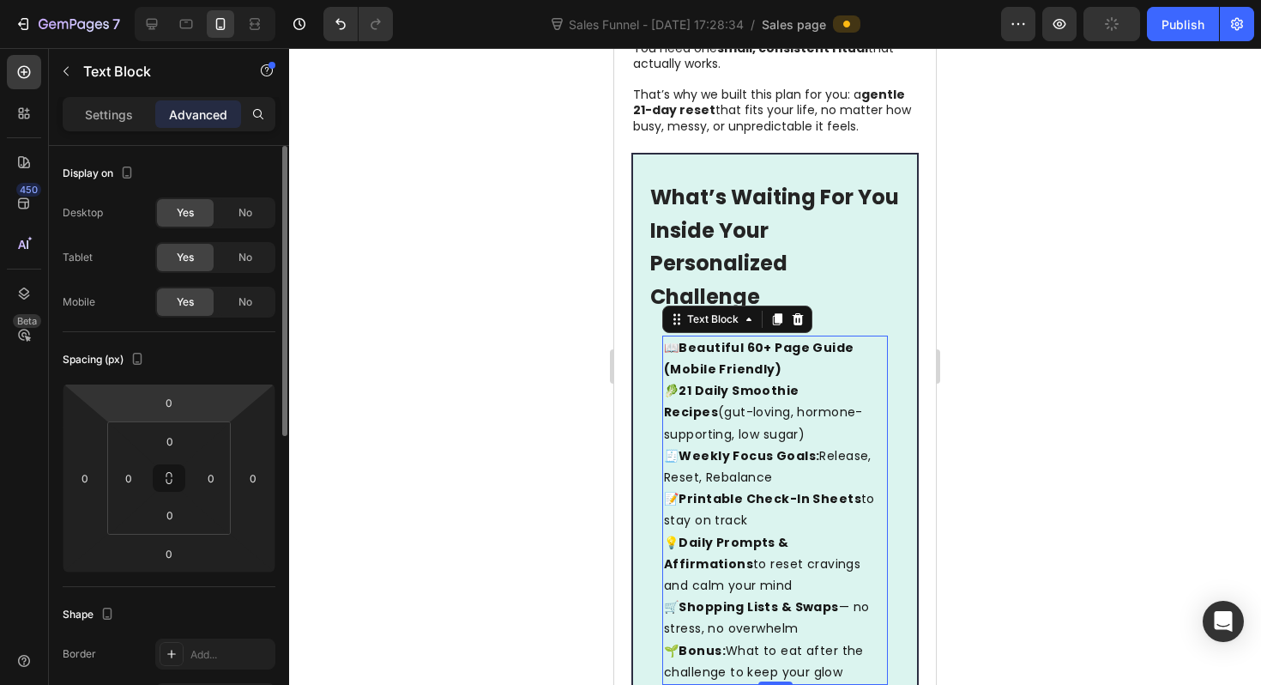
click at [856, 445] on p "🧾 Weekly Focus Goals: Release, Reset, Rebalance" at bounding box center [775, 466] width 222 height 43
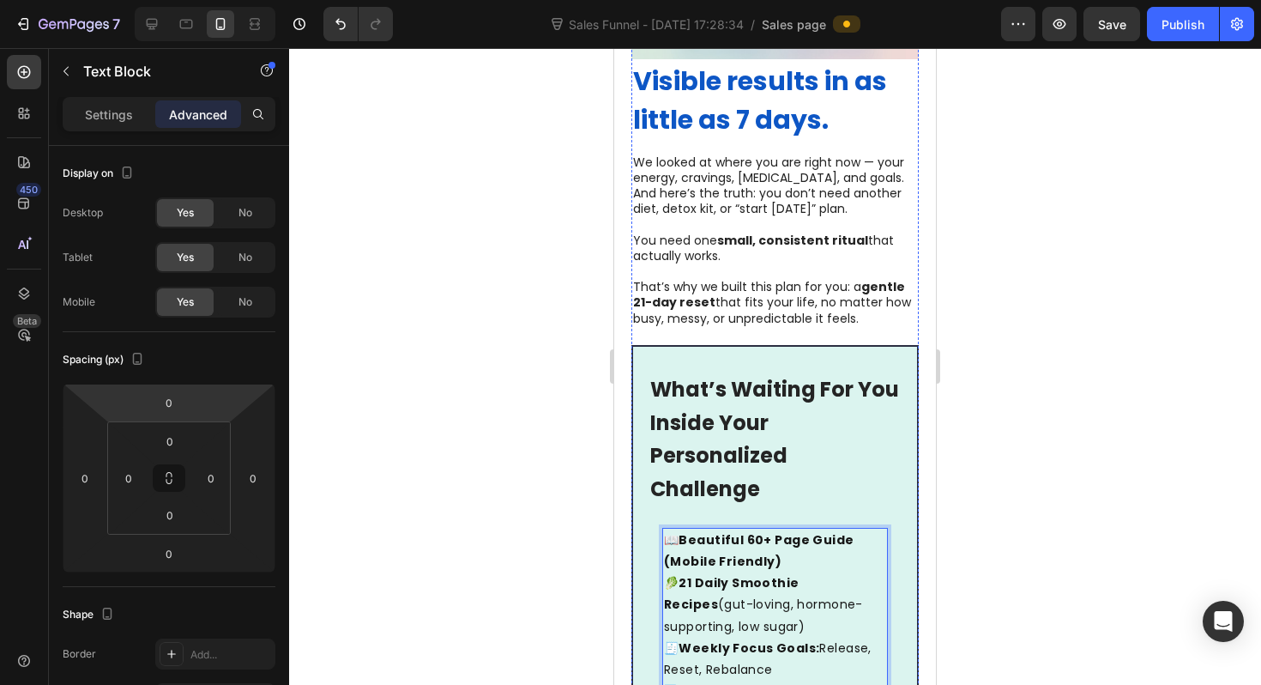
scroll to position [758, 0]
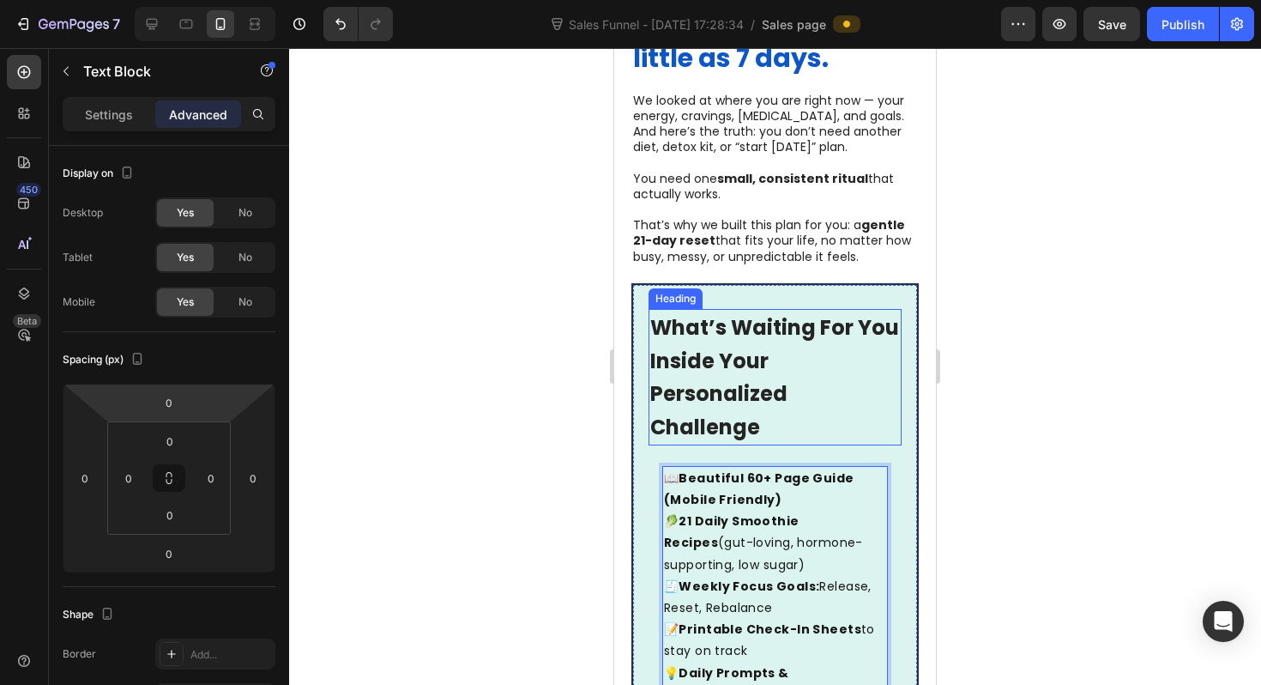
click at [761, 370] on strong "What’s Waiting For You Inside Your Personalized Challenge" at bounding box center [774, 377] width 249 height 128
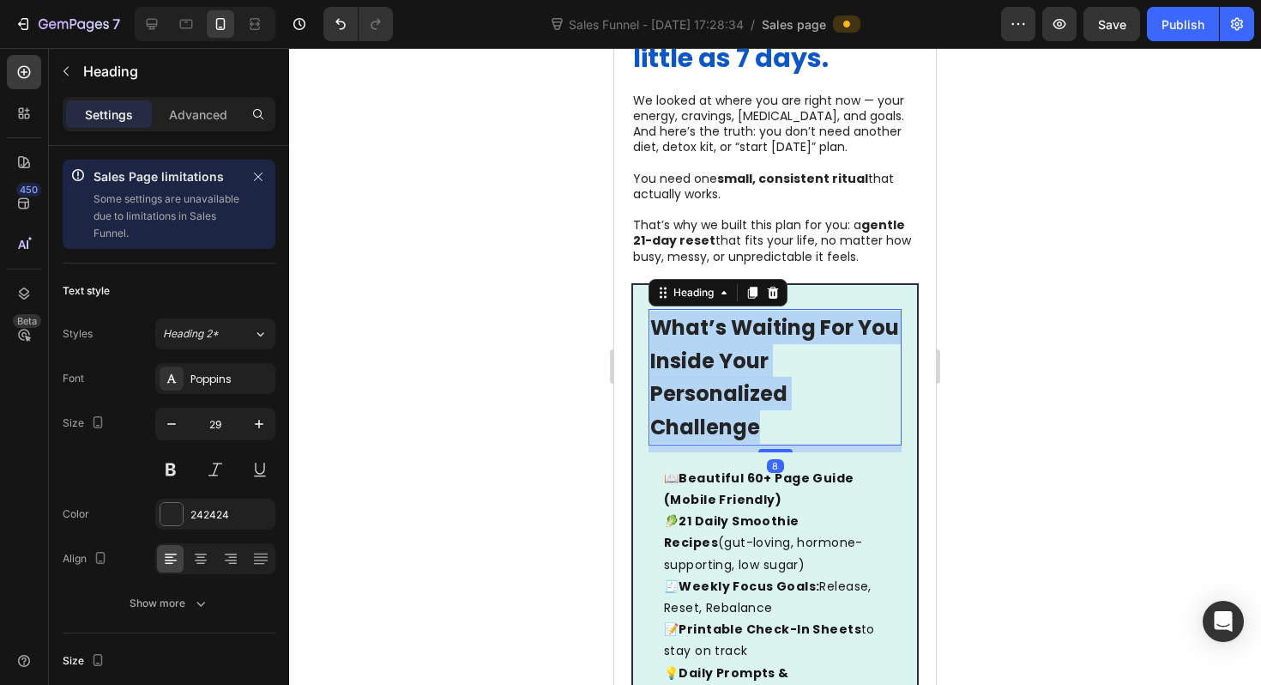
click at [761, 370] on strong "What’s Waiting For You Inside Your Personalized Challenge" at bounding box center [774, 377] width 249 height 128
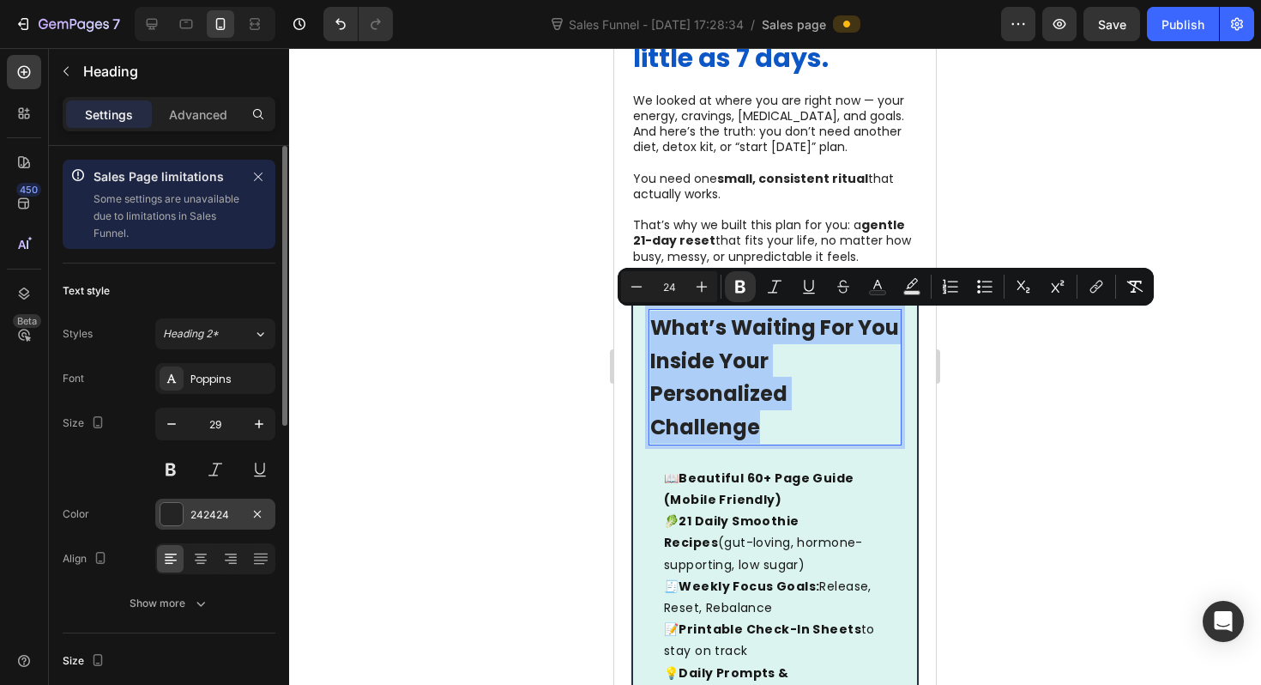
click at [172, 523] on div at bounding box center [171, 514] width 22 height 22
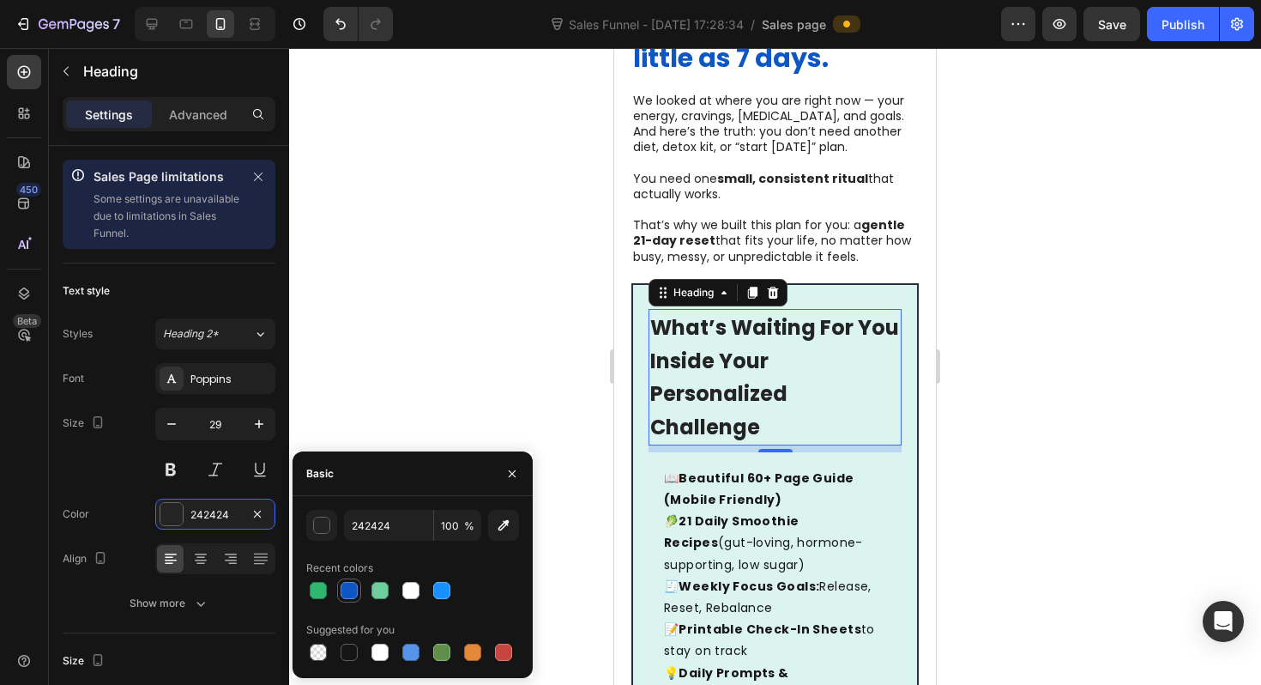
click at [355, 595] on div at bounding box center [349, 590] width 17 height 17
type input "0D56C5"
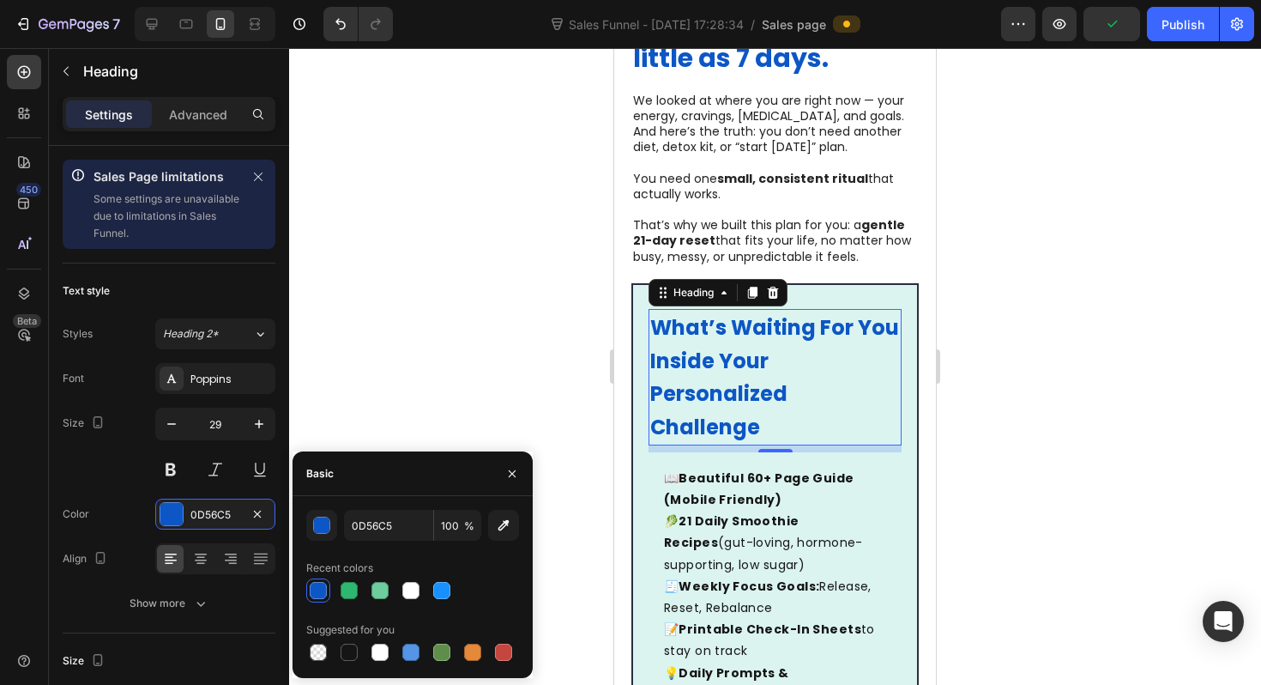
click at [523, 331] on div at bounding box center [775, 366] width 972 height 637
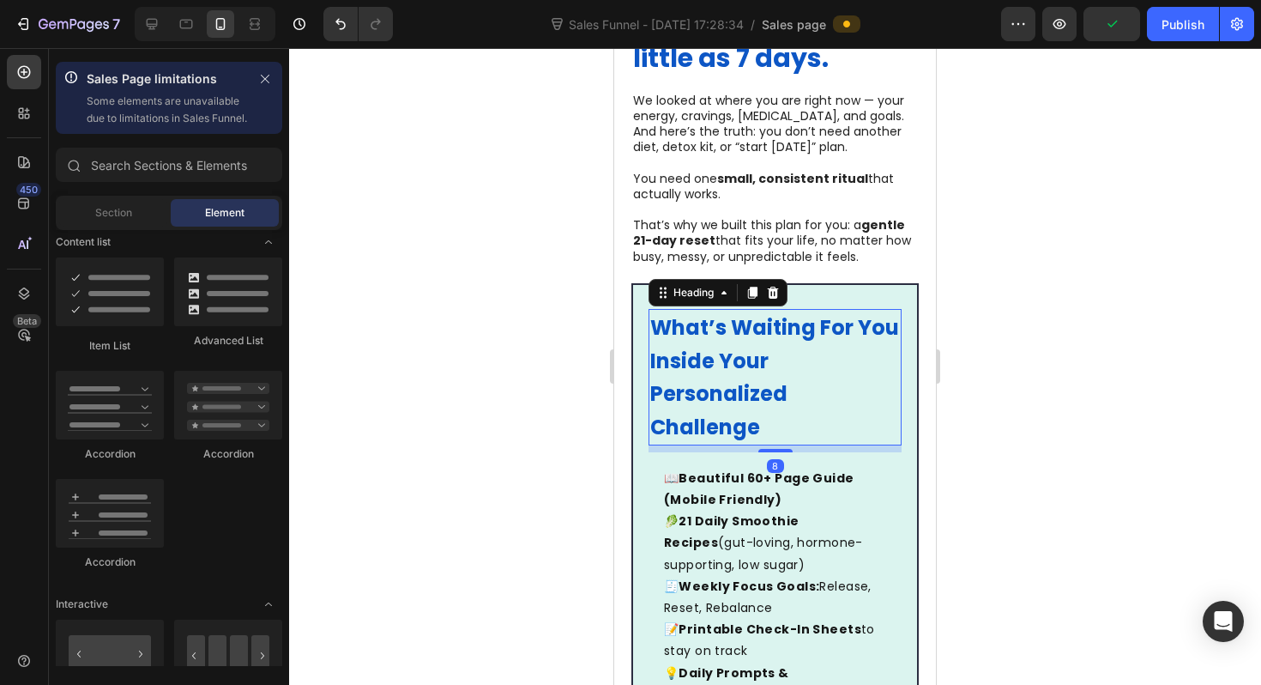
click at [720, 346] on p "⁠⁠⁠⁠⁠⁠⁠ What’s Waiting For You Inside Your Personalized Challenge" at bounding box center [775, 377] width 250 height 133
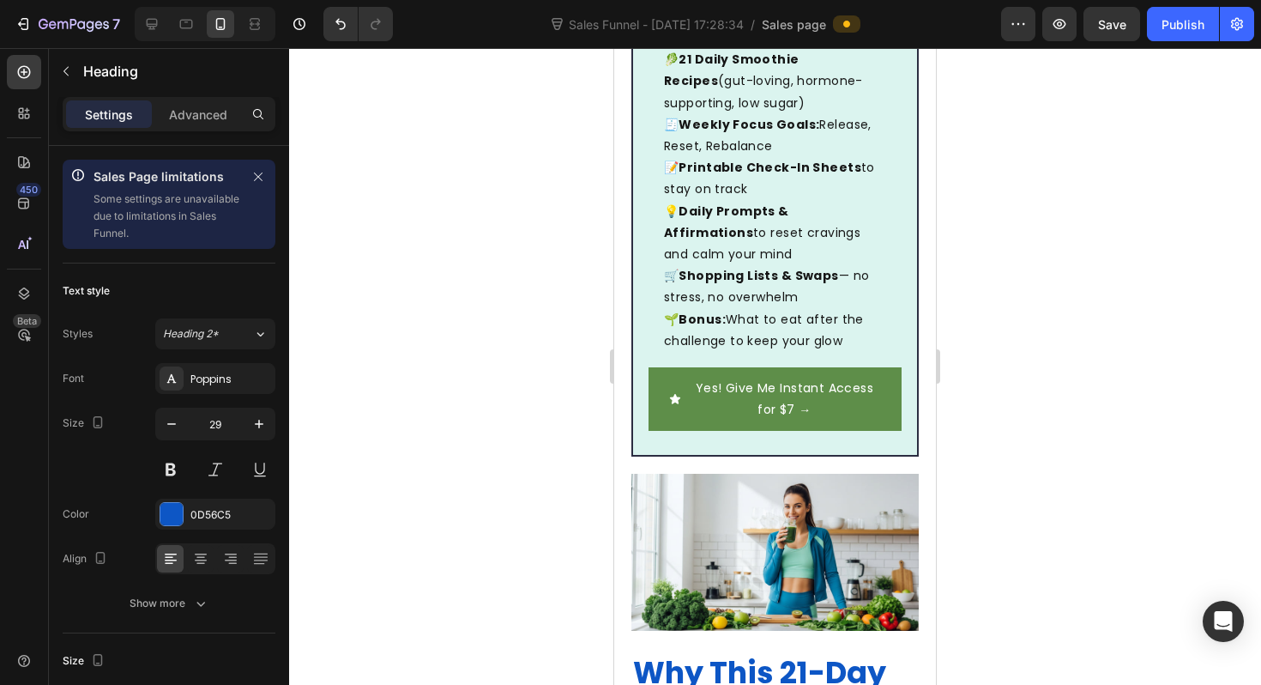
scroll to position [1247, 0]
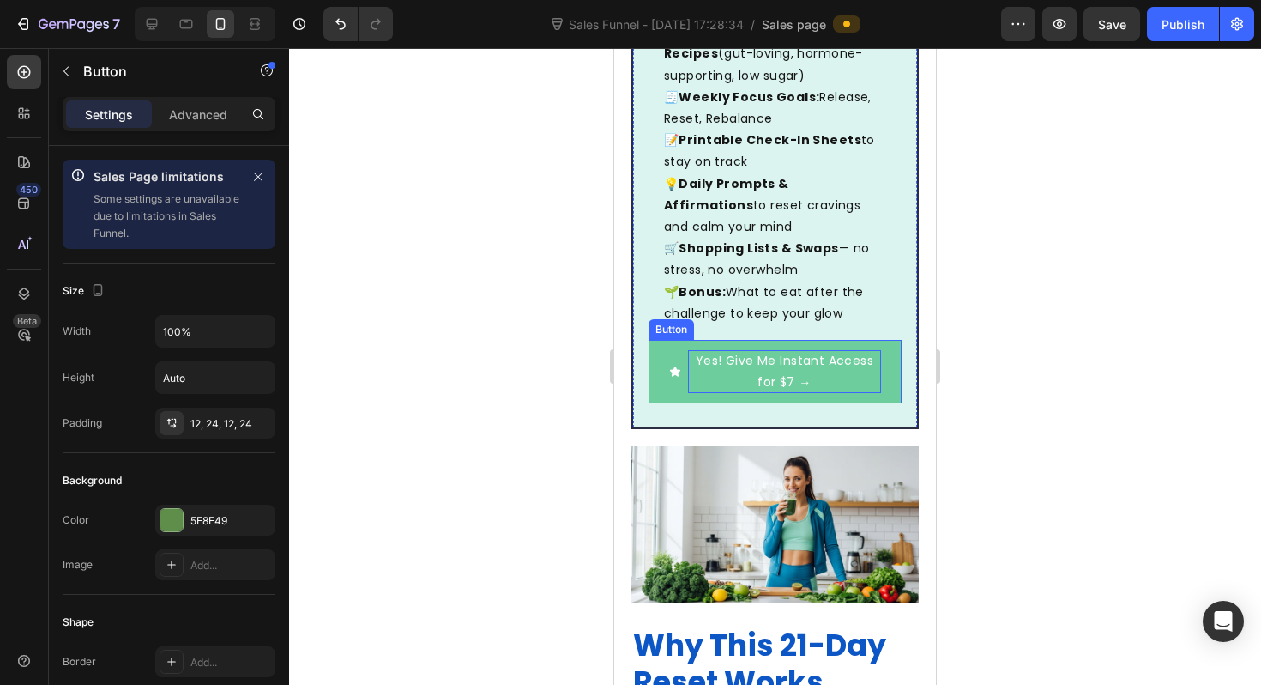
click at [730, 350] on p "Yes! Give Me Instant Access for $7 →" at bounding box center [784, 371] width 193 height 43
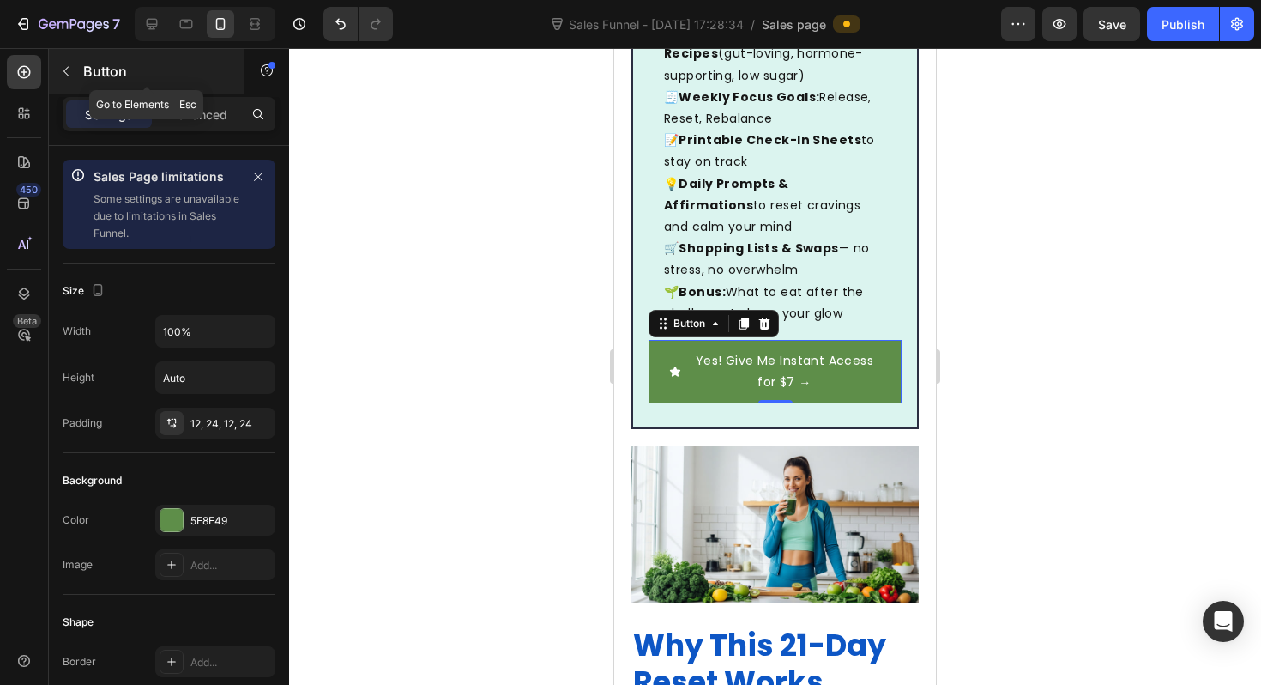
click at [77, 74] on button "button" at bounding box center [65, 70] width 27 height 27
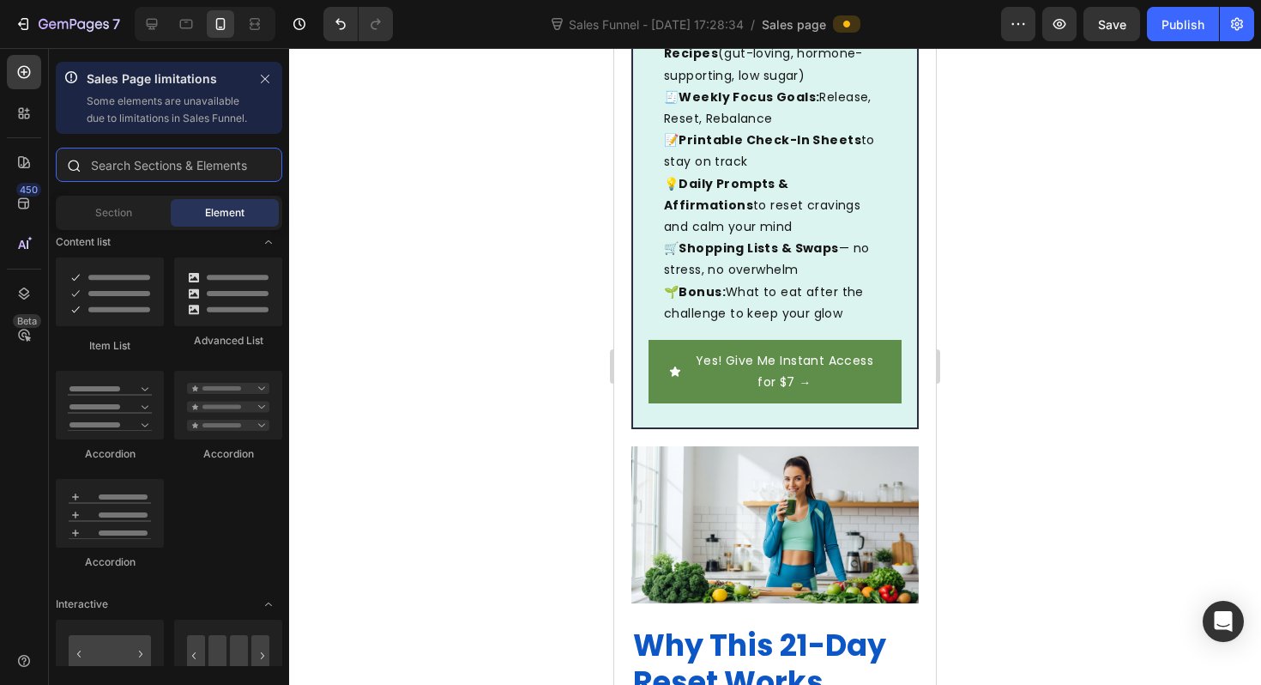
click at [142, 178] on input "text" at bounding box center [169, 165] width 227 height 34
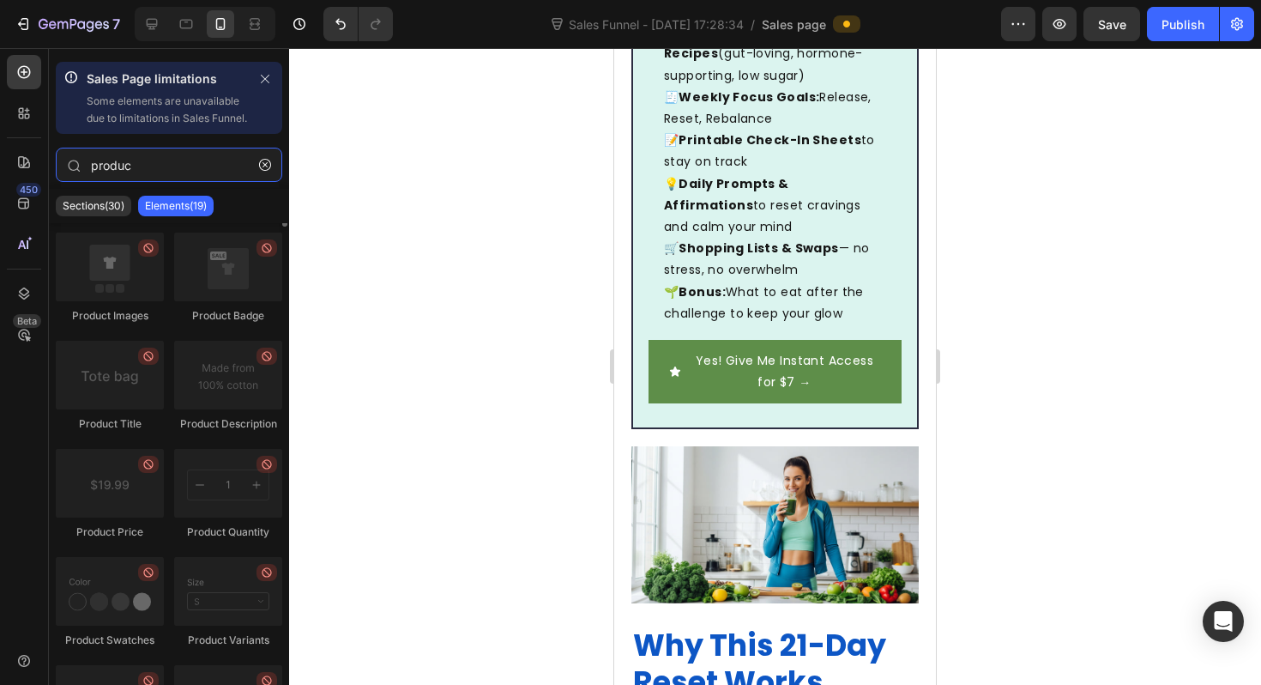
scroll to position [0, 0]
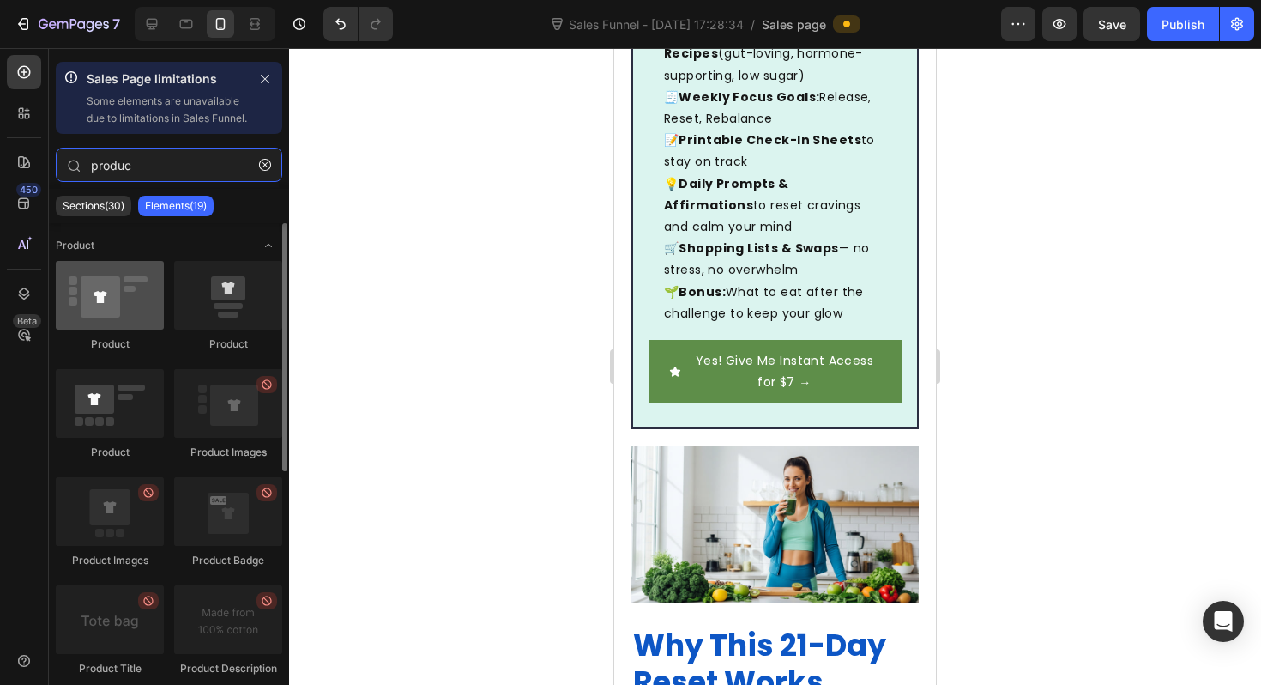
type input "produc"
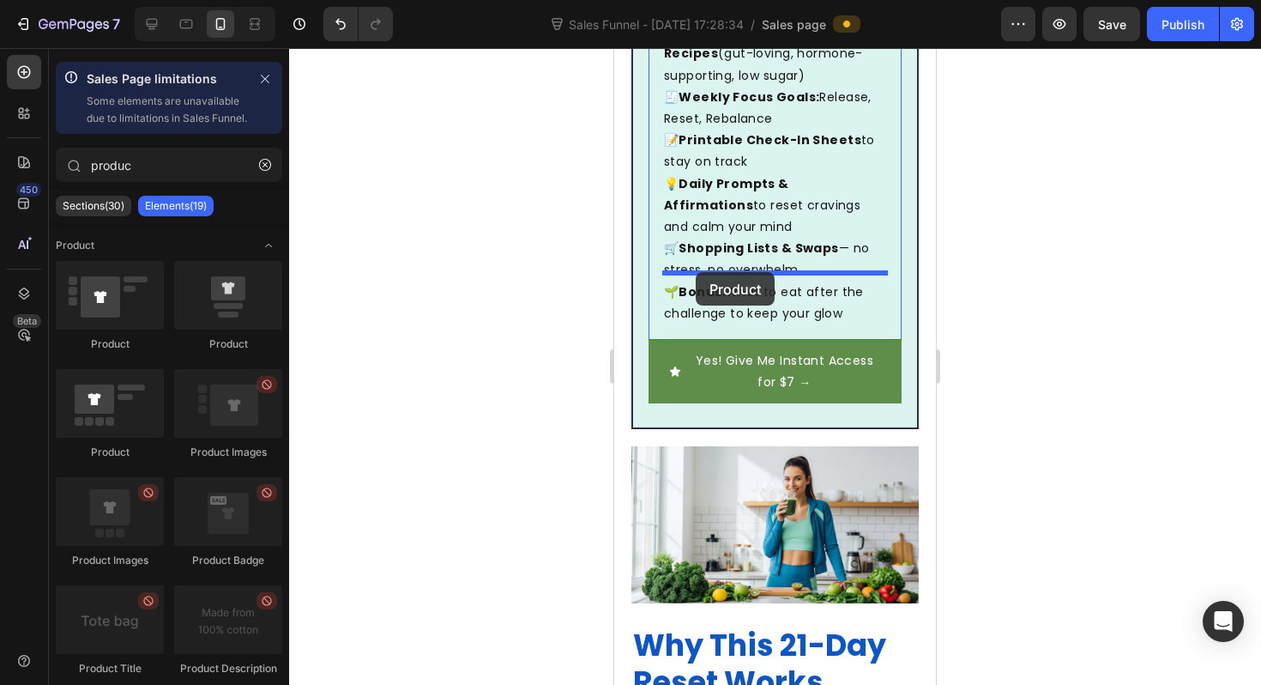
drag, startPoint x: 753, startPoint y: 348, endPoint x: 696, endPoint y: 272, distance: 95.6
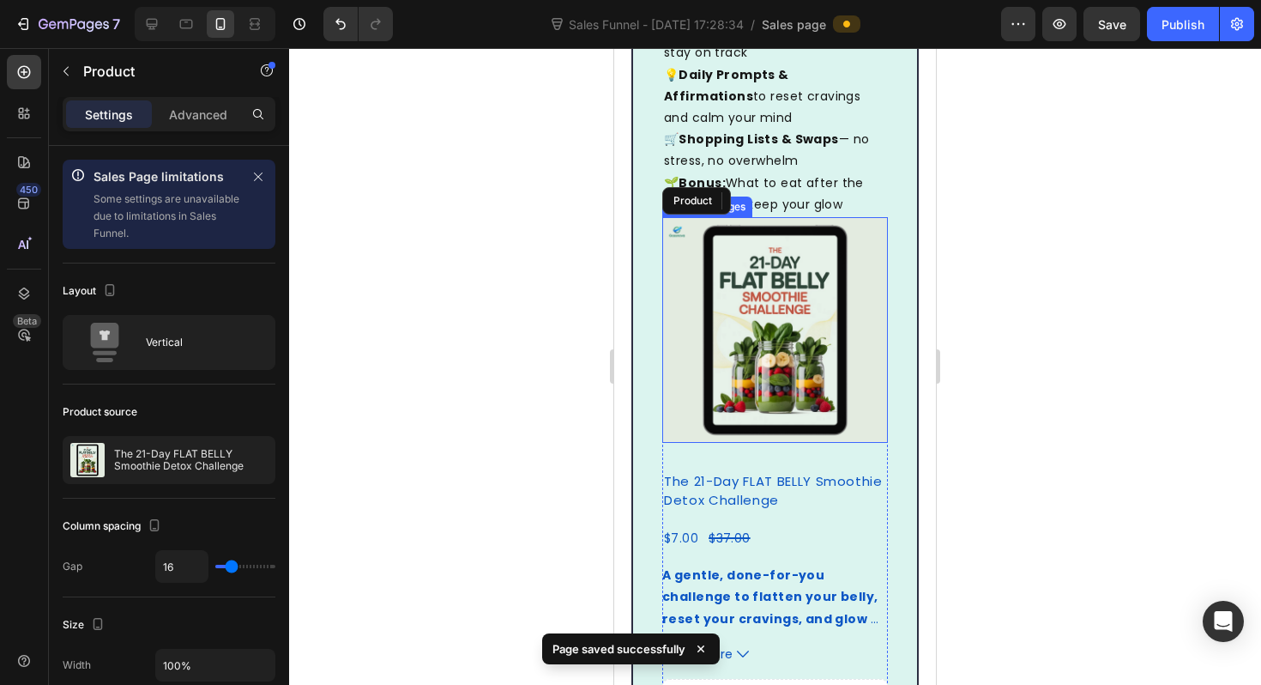
scroll to position [1333, 0]
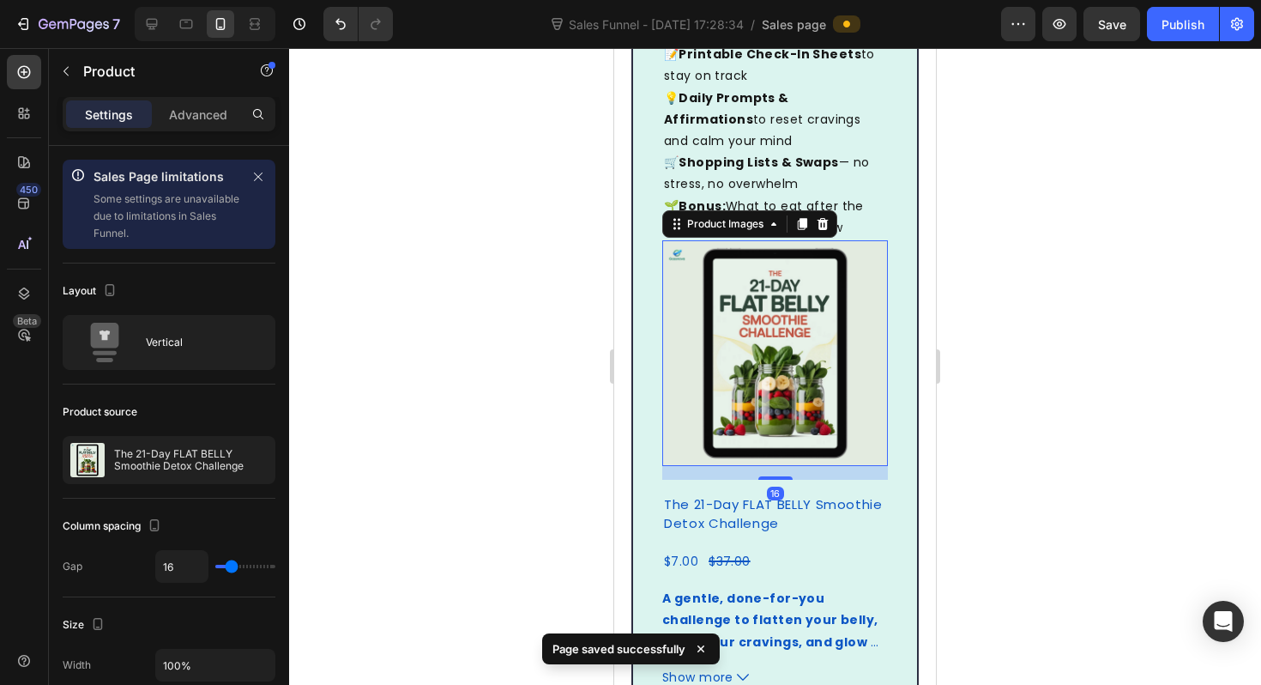
click at [744, 245] on img at bounding box center [775, 353] width 226 height 226
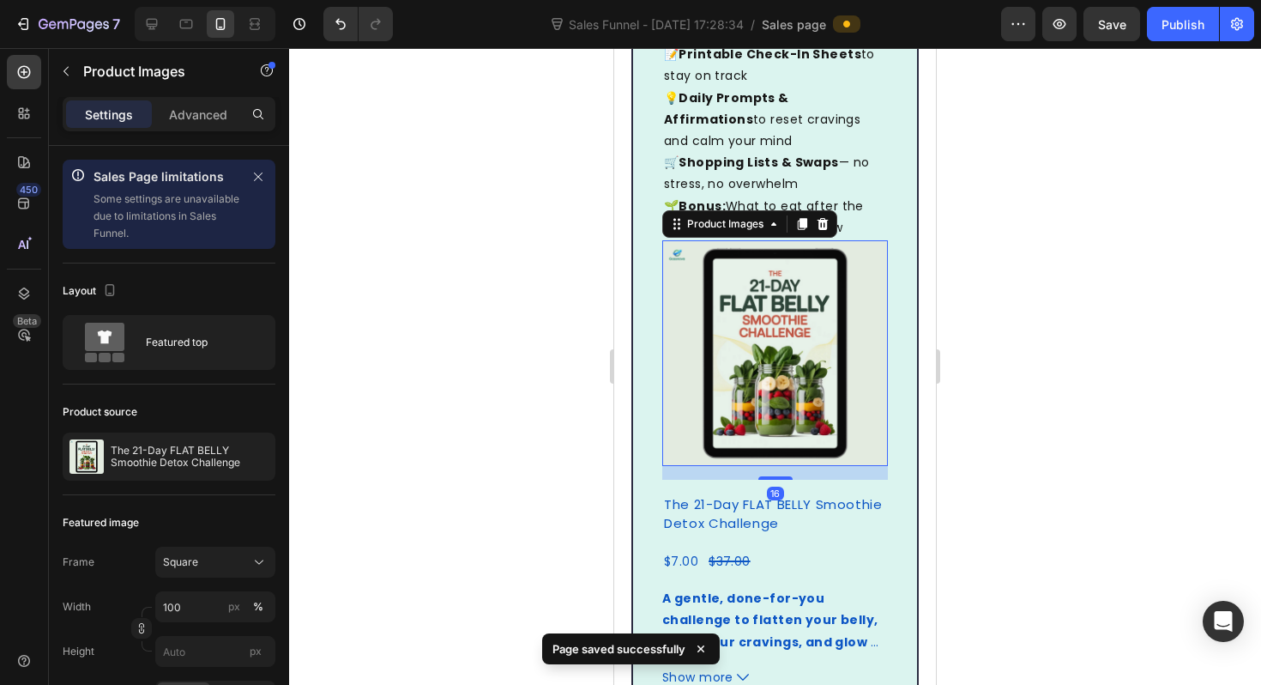
click at [868, 240] on img at bounding box center [775, 353] width 226 height 226
click at [827, 218] on icon at bounding box center [823, 224] width 11 height 12
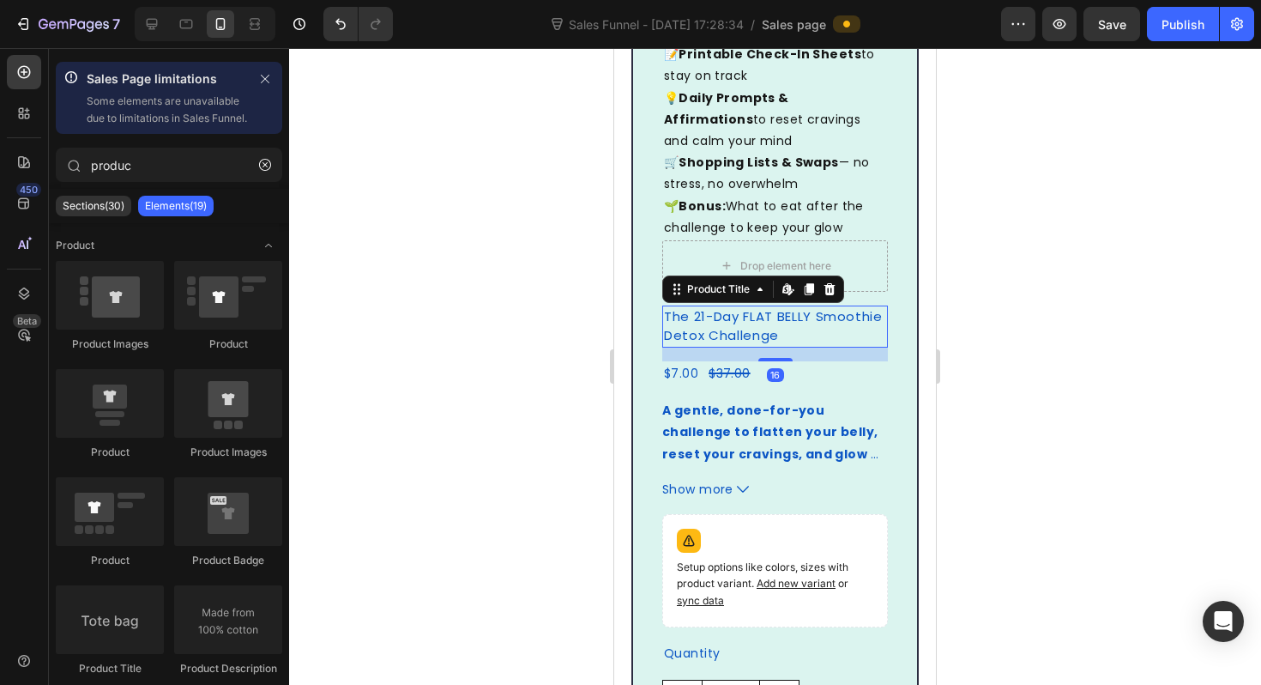
click at [773, 305] on h2 "The 21-Day FLAT BELLY Smoothie Detox Challenge" at bounding box center [775, 326] width 226 height 42
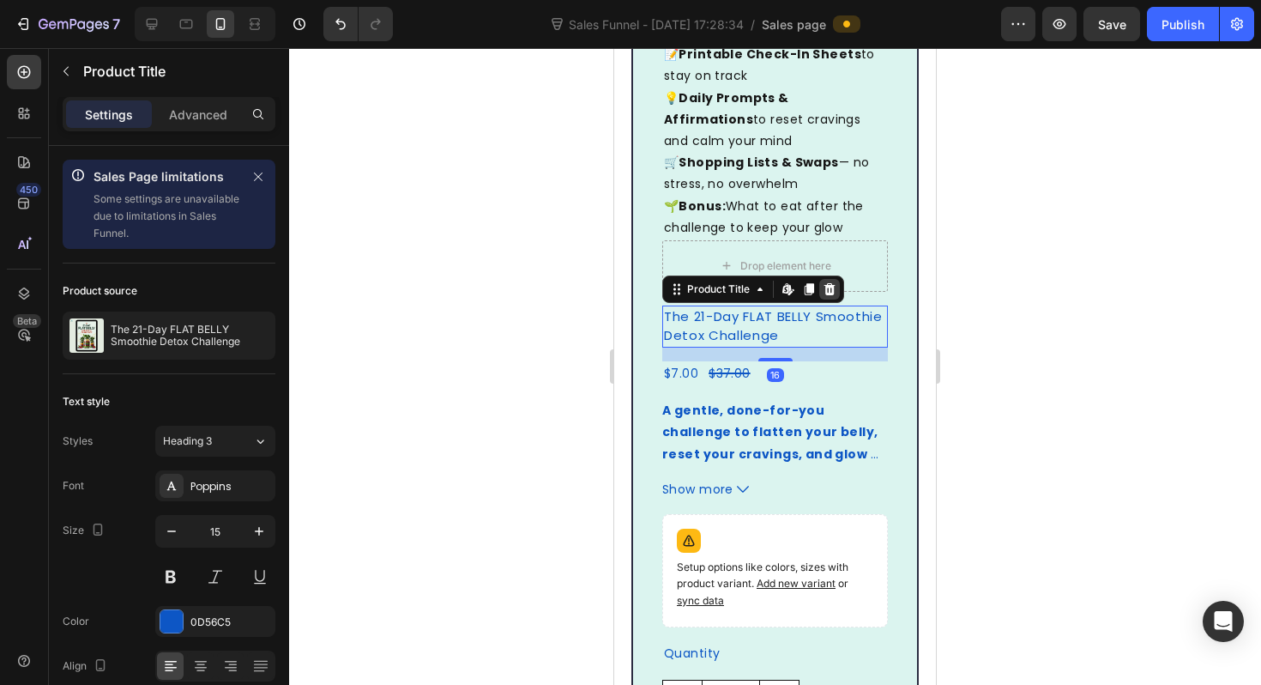
click at [829, 283] on icon at bounding box center [829, 289] width 11 height 12
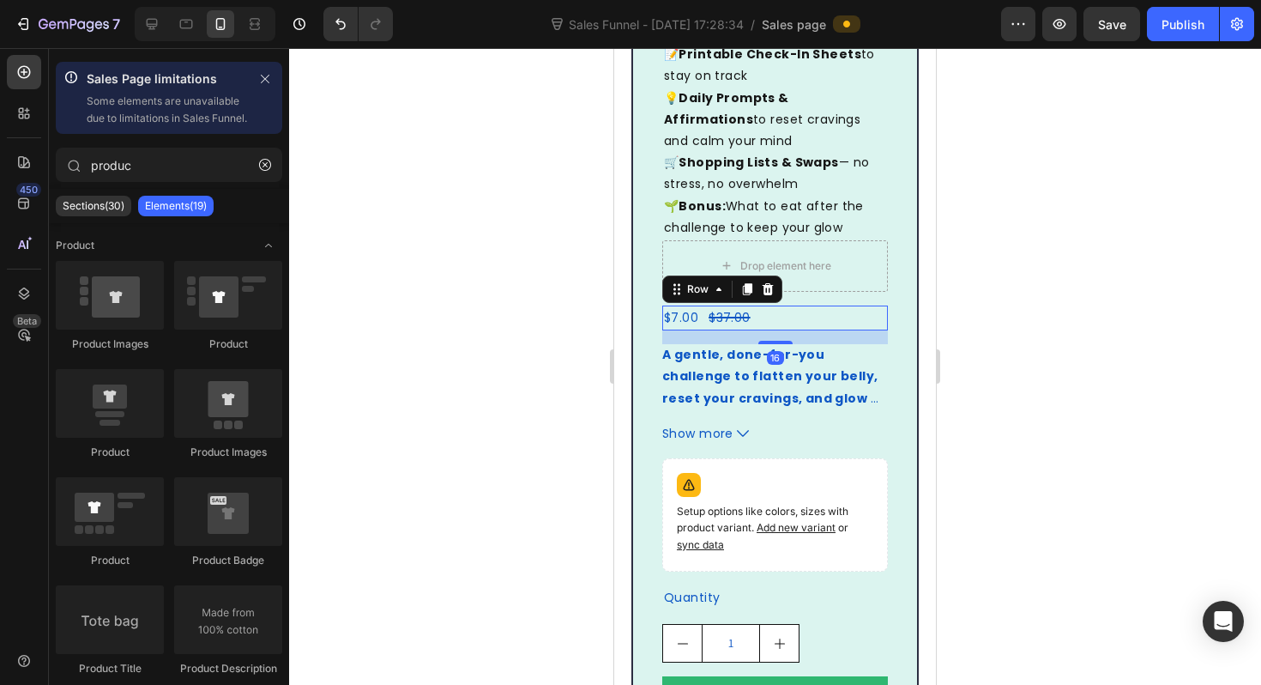
click at [791, 305] on div "$7.00 Product Price Product Price $37.00 Product Price Product Price Row 16" at bounding box center [775, 317] width 226 height 25
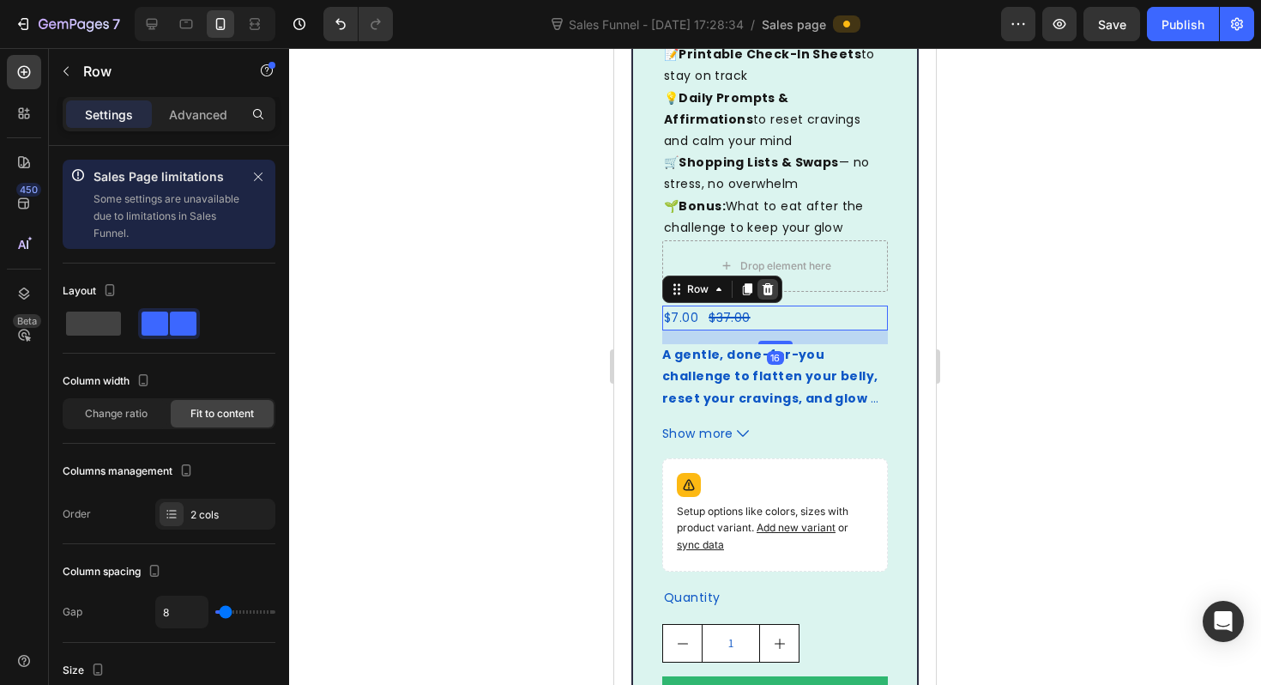
click at [775, 279] on div at bounding box center [768, 289] width 21 height 21
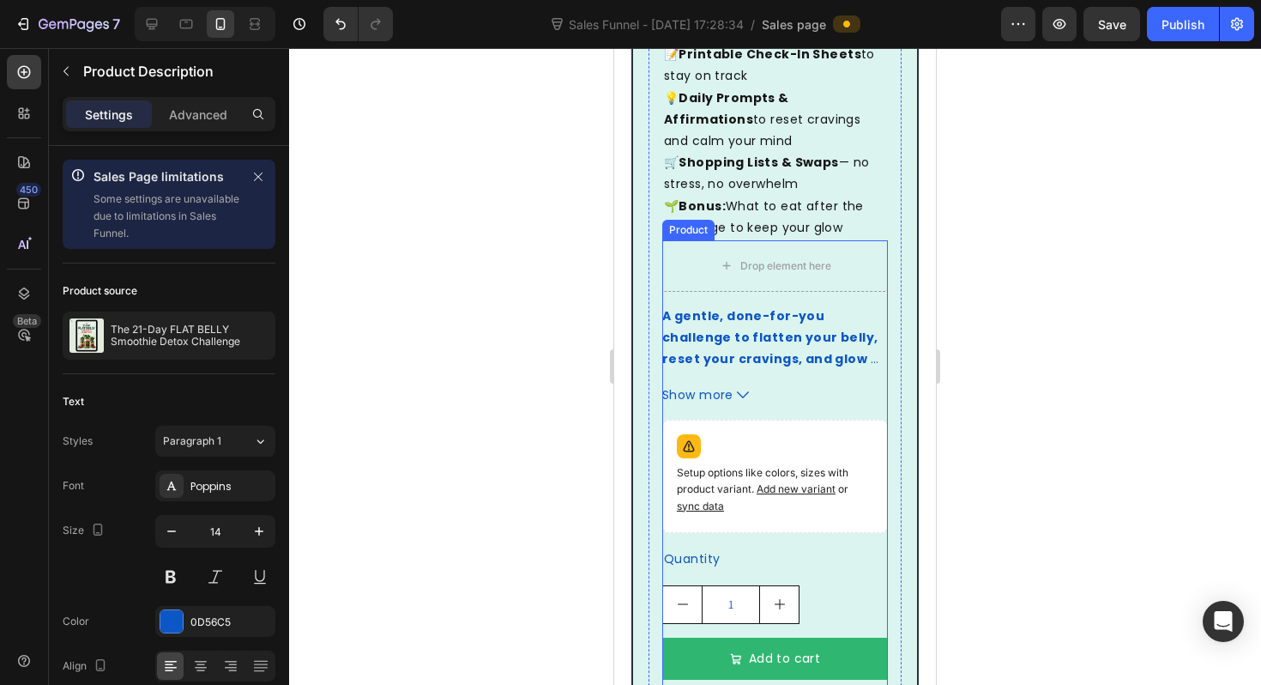
click at [776, 307] on strong "A gentle, done-for-you challenge to flatten your belly, reset your cravings, an…" at bounding box center [772, 348] width 220 height 82
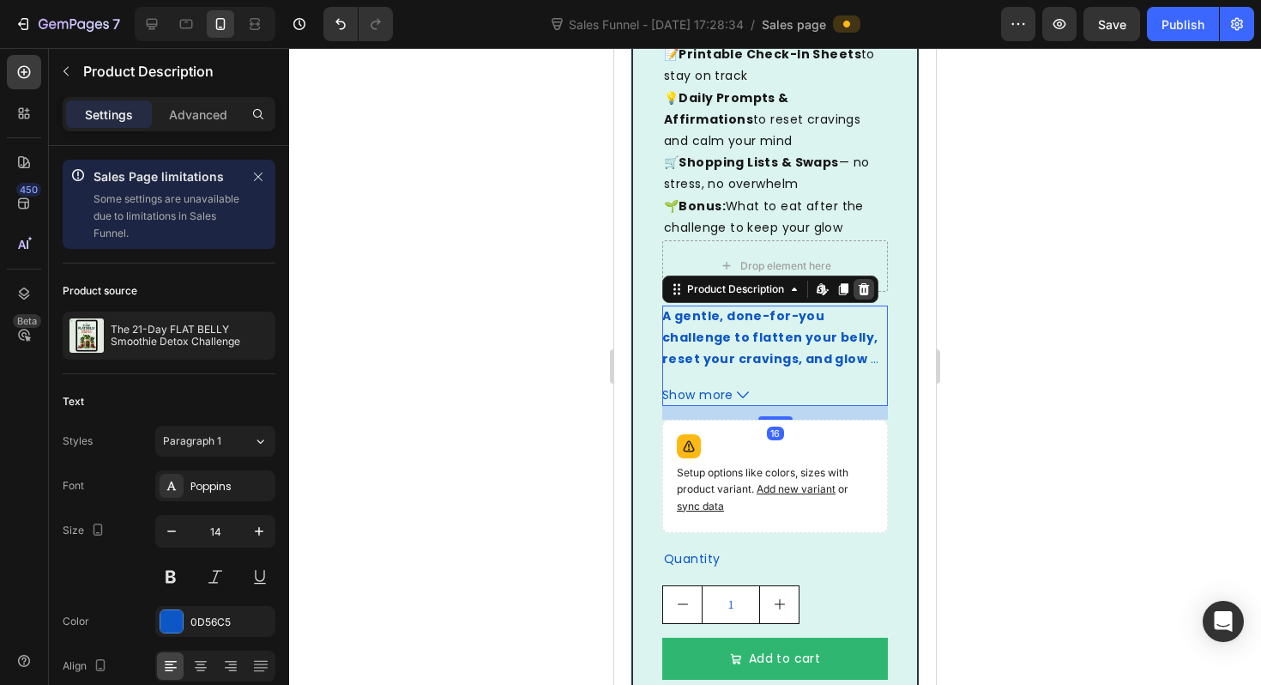
click at [873, 279] on div at bounding box center [864, 289] width 21 height 21
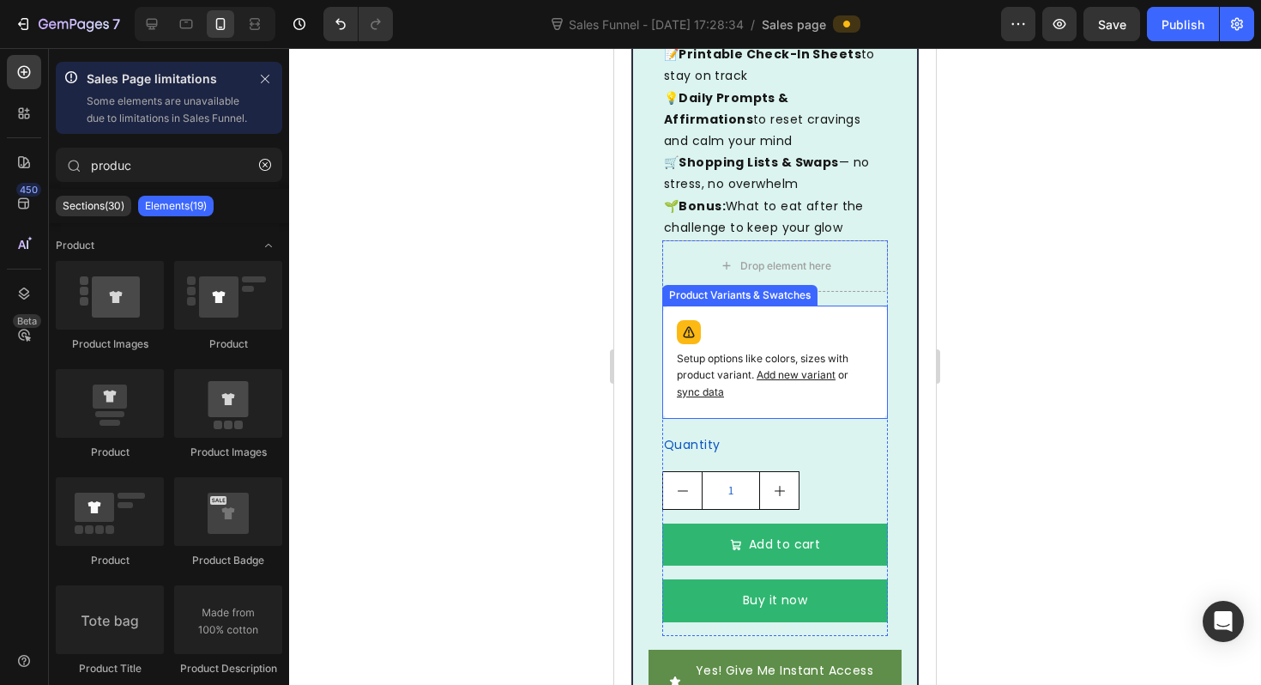
click at [790, 313] on div "Setup options like colors, sizes with product variant. Add new variant or sync …" at bounding box center [775, 362] width 210 height 98
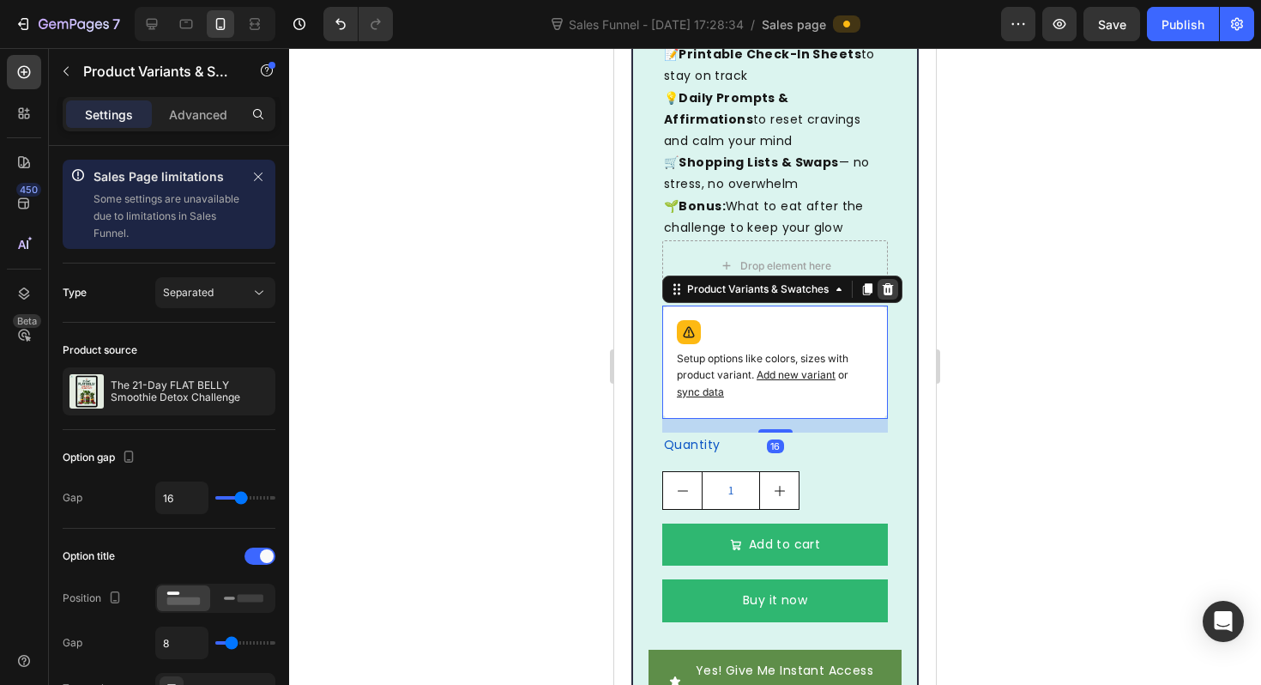
click at [896, 279] on div at bounding box center [888, 289] width 21 height 21
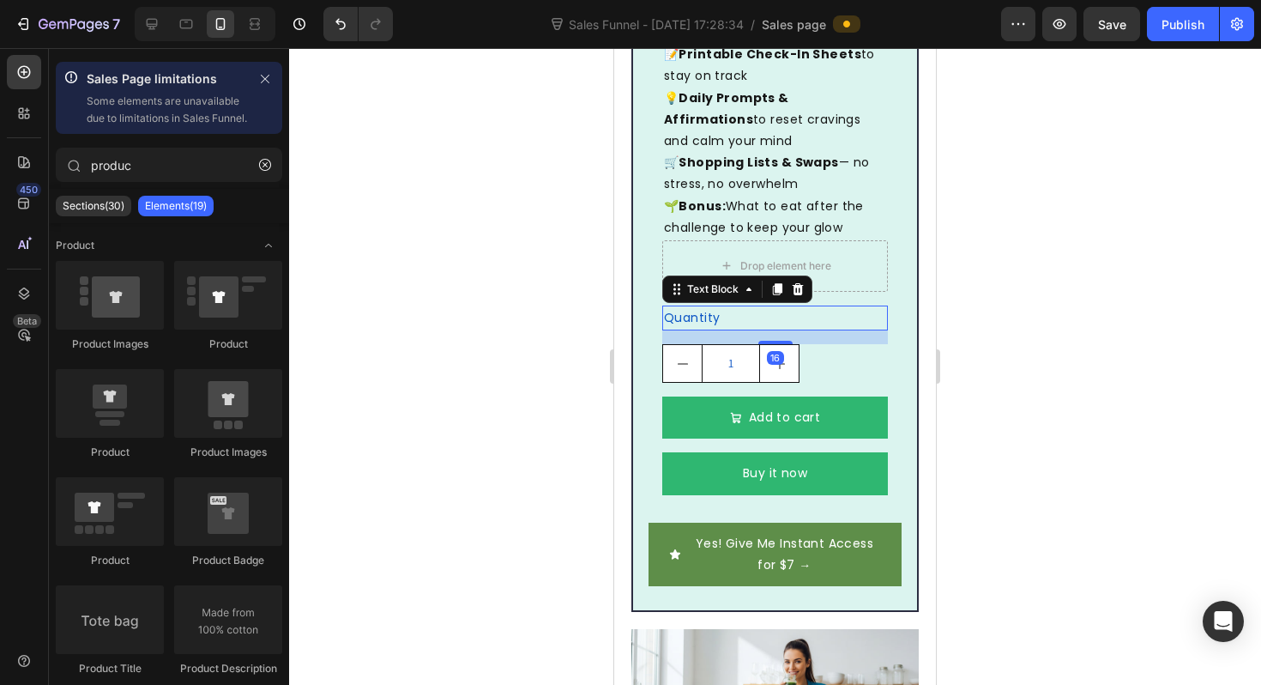
click at [785, 305] on div "Quantity" at bounding box center [775, 317] width 226 height 25
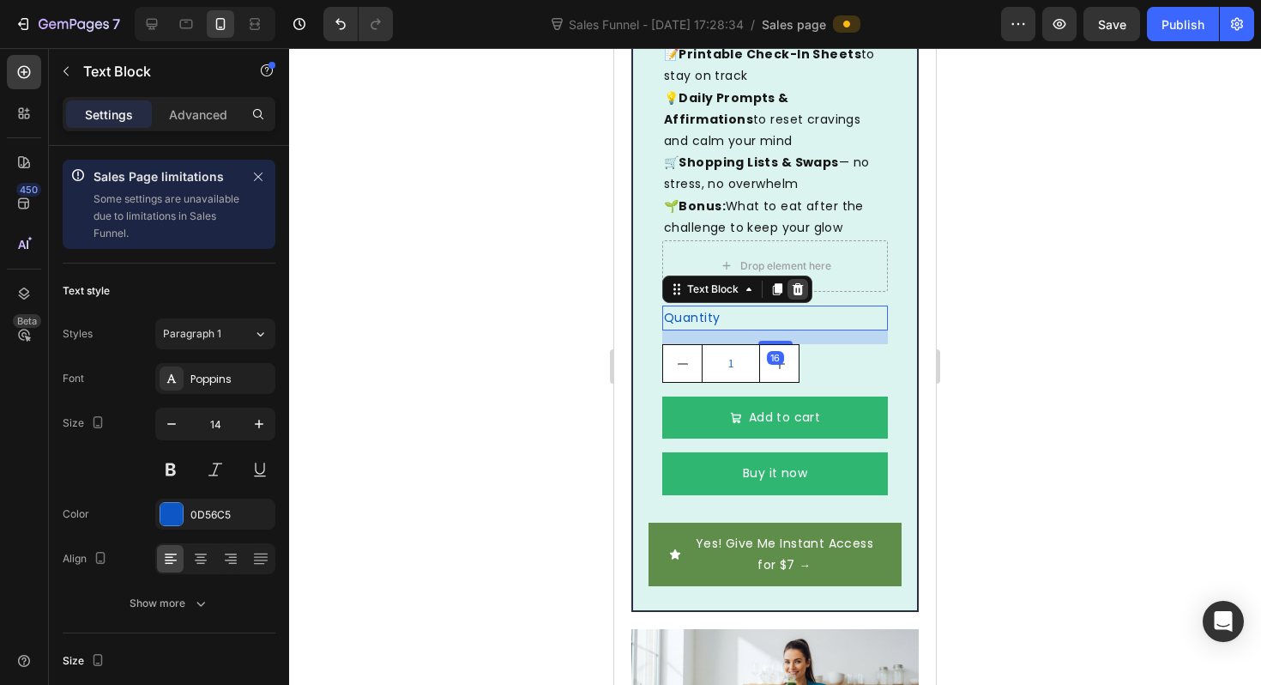
click at [797, 283] on icon at bounding box center [798, 289] width 11 height 12
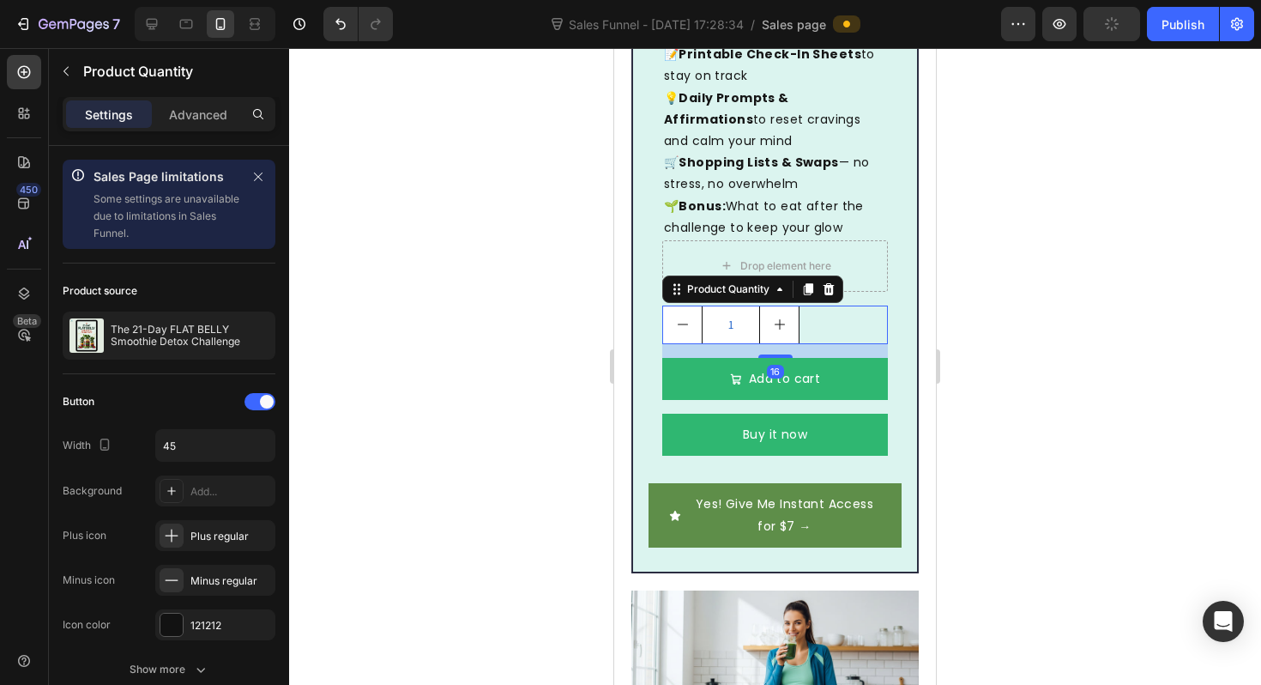
click at [776, 317] on icon "increment" at bounding box center [780, 324] width 14 height 14
type input "2"
click at [842, 275] on div "Product Quantity" at bounding box center [752, 288] width 181 height 27
click at [831, 283] on icon at bounding box center [829, 289] width 11 height 12
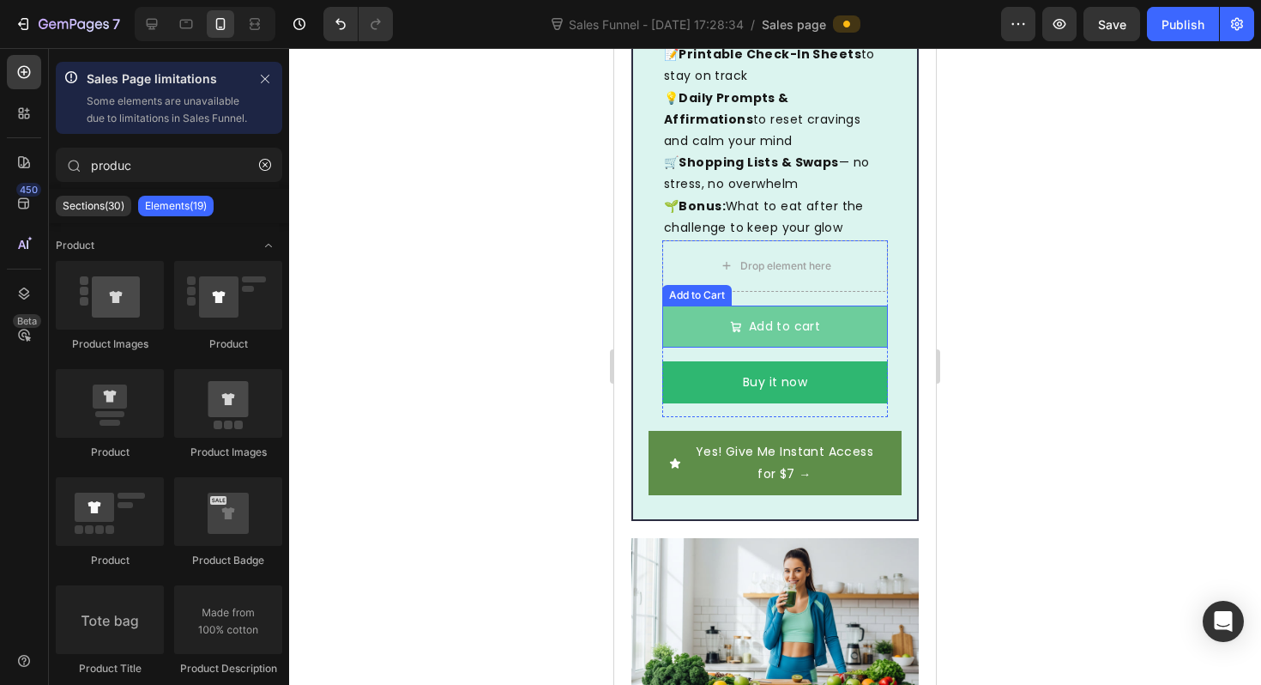
click at [823, 305] on button "Add to cart" at bounding box center [775, 326] width 226 height 42
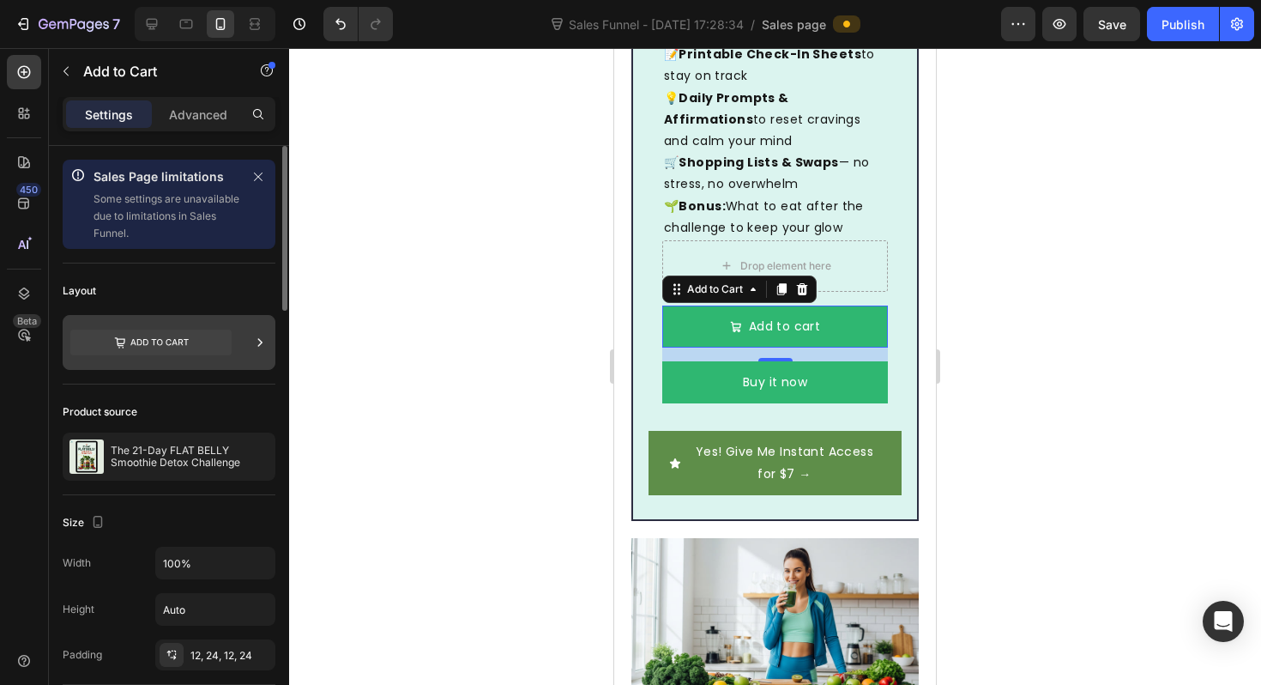
click at [166, 328] on icon at bounding box center [150, 342] width 161 height 39
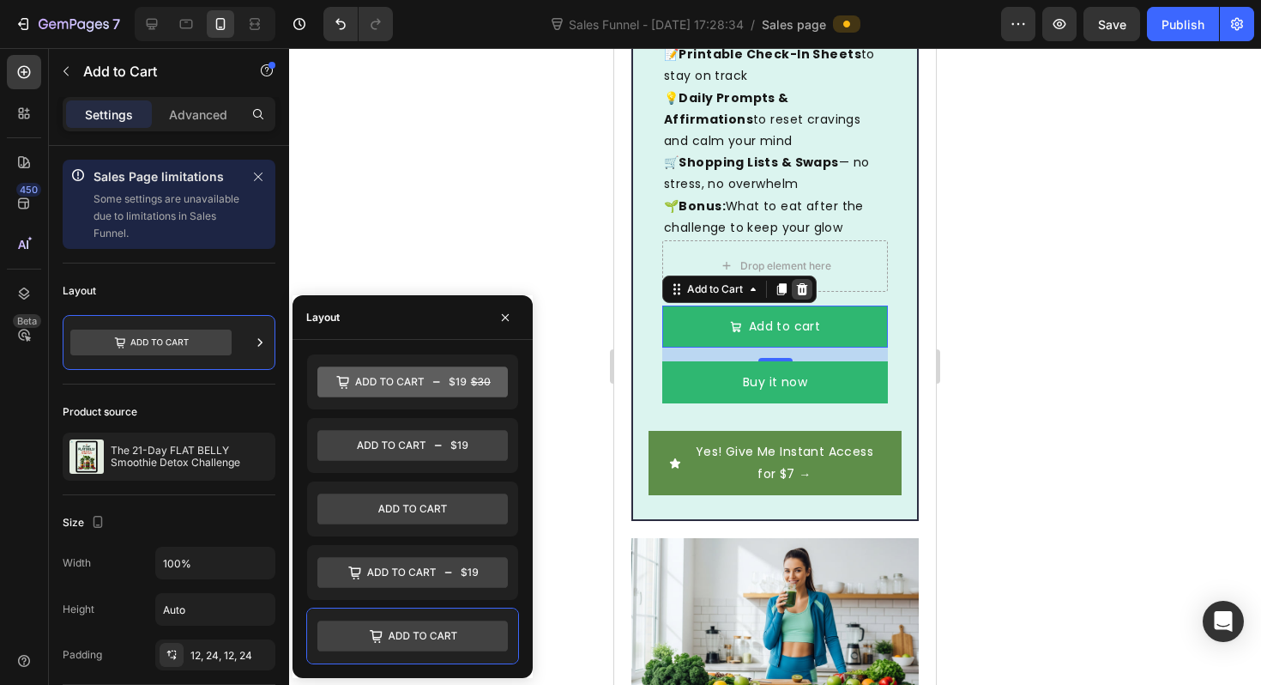
click at [806, 282] on icon at bounding box center [802, 289] width 14 height 14
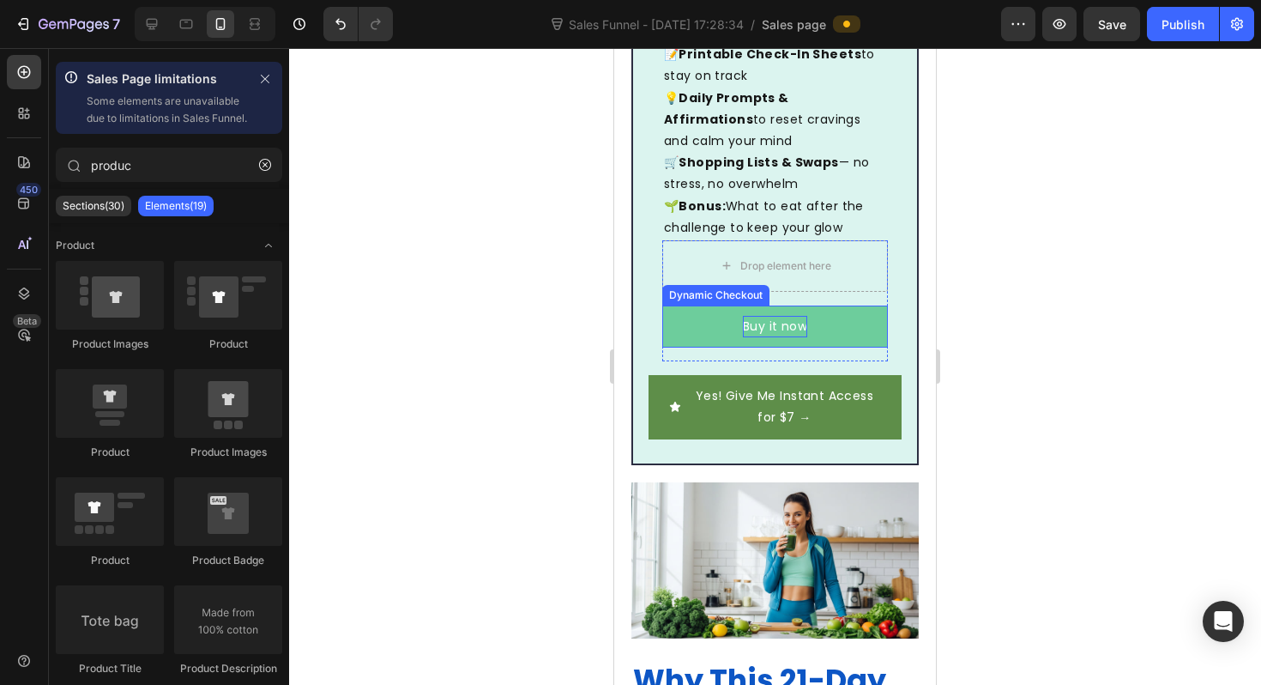
click at [776, 316] on div "Buy it now" at bounding box center [775, 326] width 64 height 21
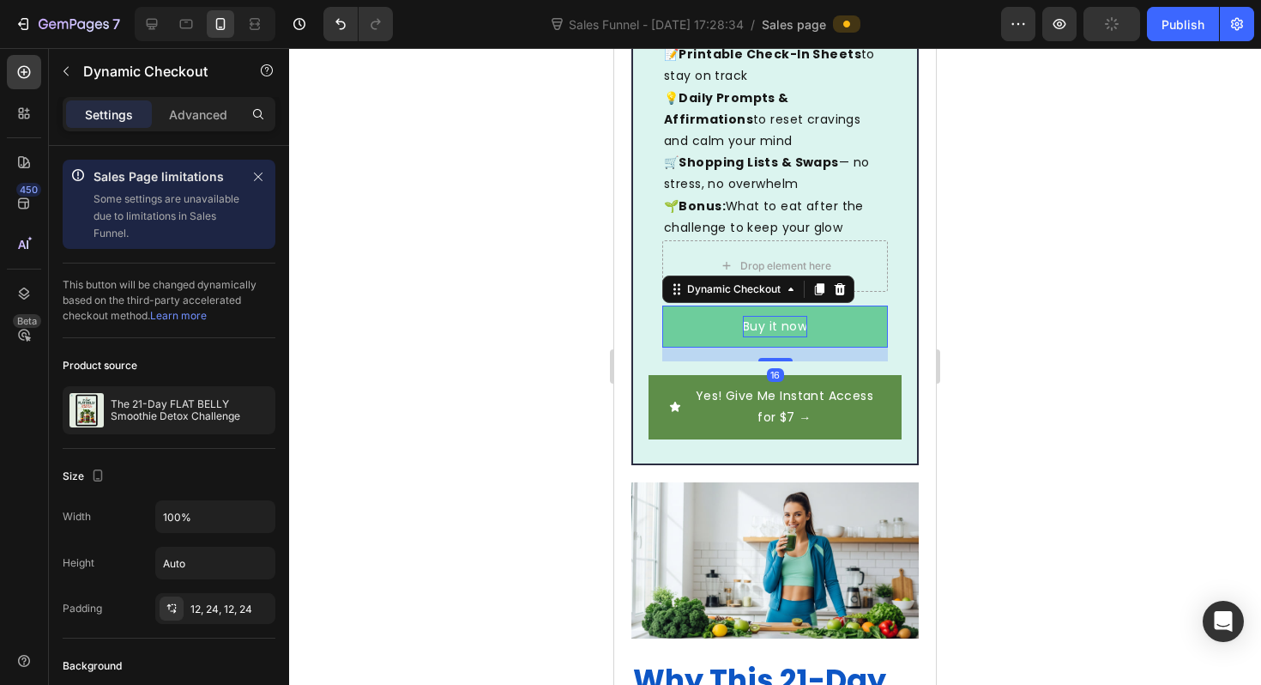
click at [774, 316] on div "Buy it now" at bounding box center [775, 326] width 64 height 21
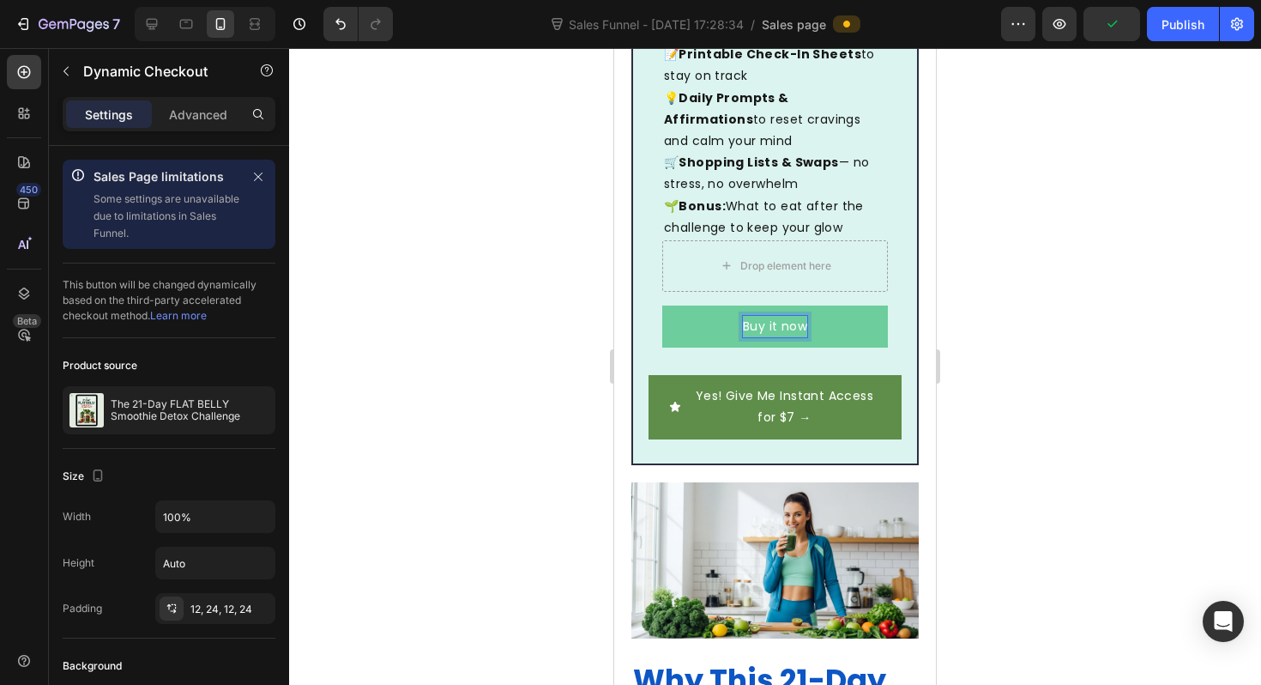
click at [711, 305] on button "Buy it now" at bounding box center [775, 326] width 226 height 42
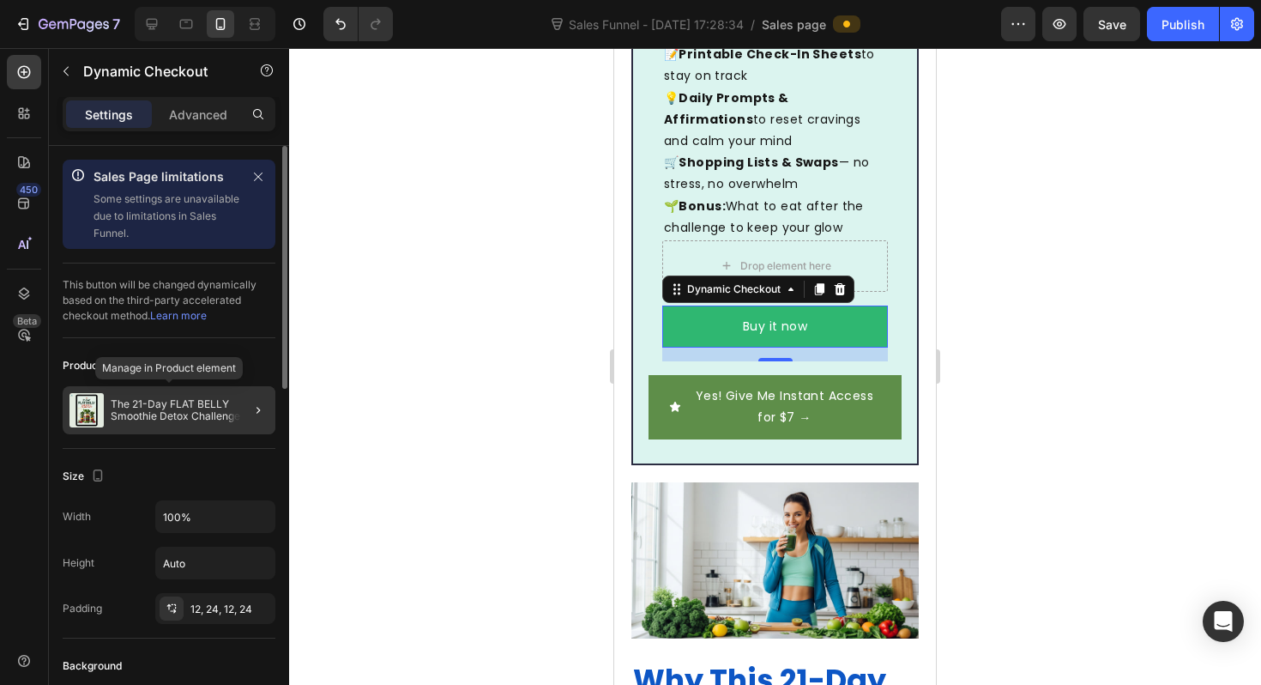
click at [196, 416] on p "The 21-Day FLAT BELLY Smoothie Detox Challenge" at bounding box center [190, 410] width 158 height 24
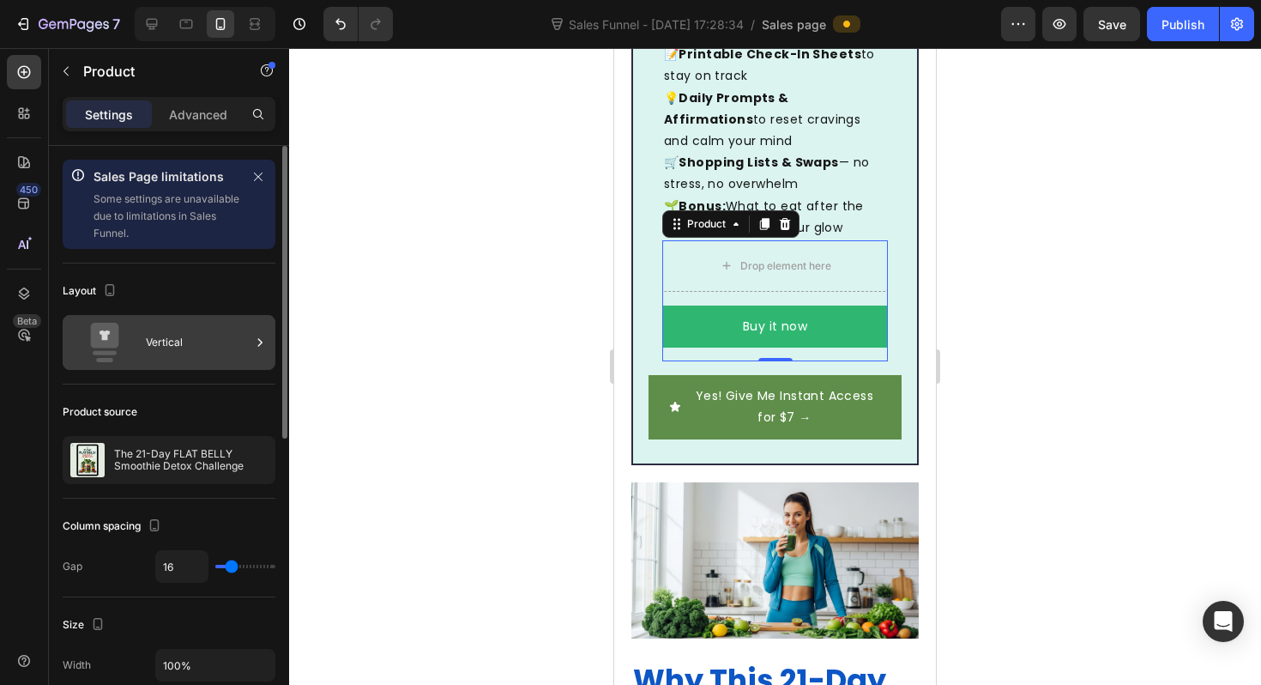
click at [212, 351] on div "Vertical" at bounding box center [198, 342] width 105 height 39
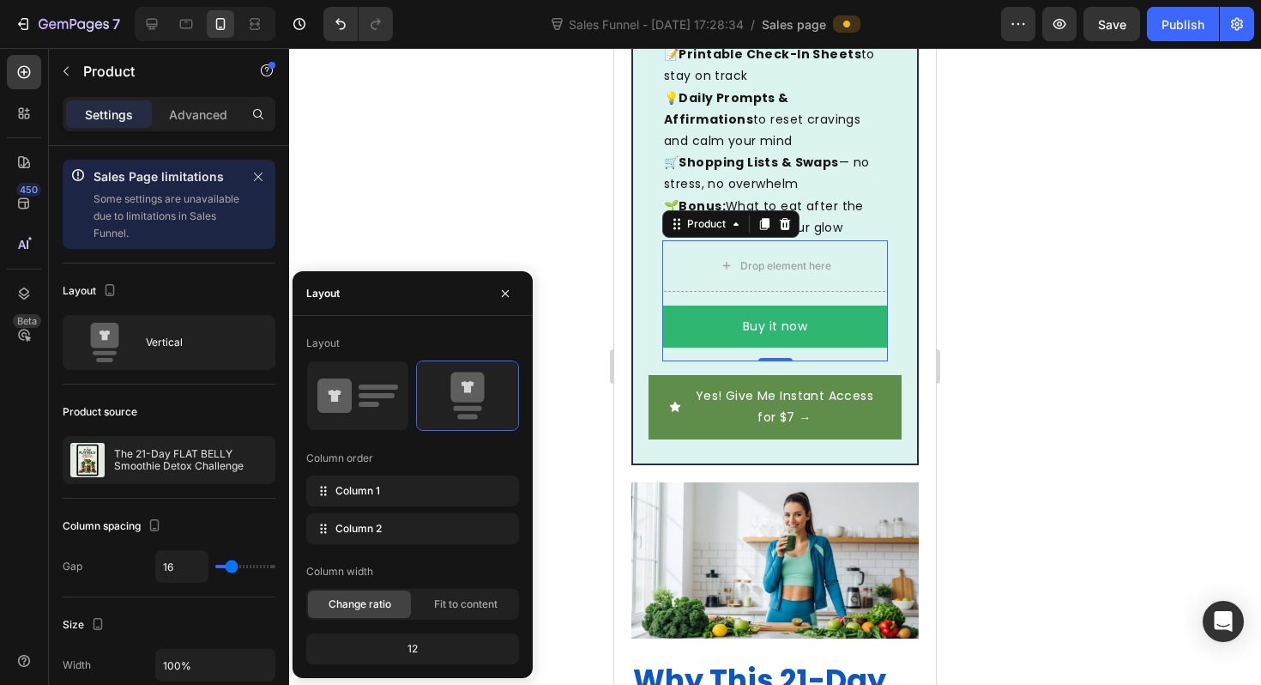
click at [387, 210] on div at bounding box center [775, 366] width 972 height 637
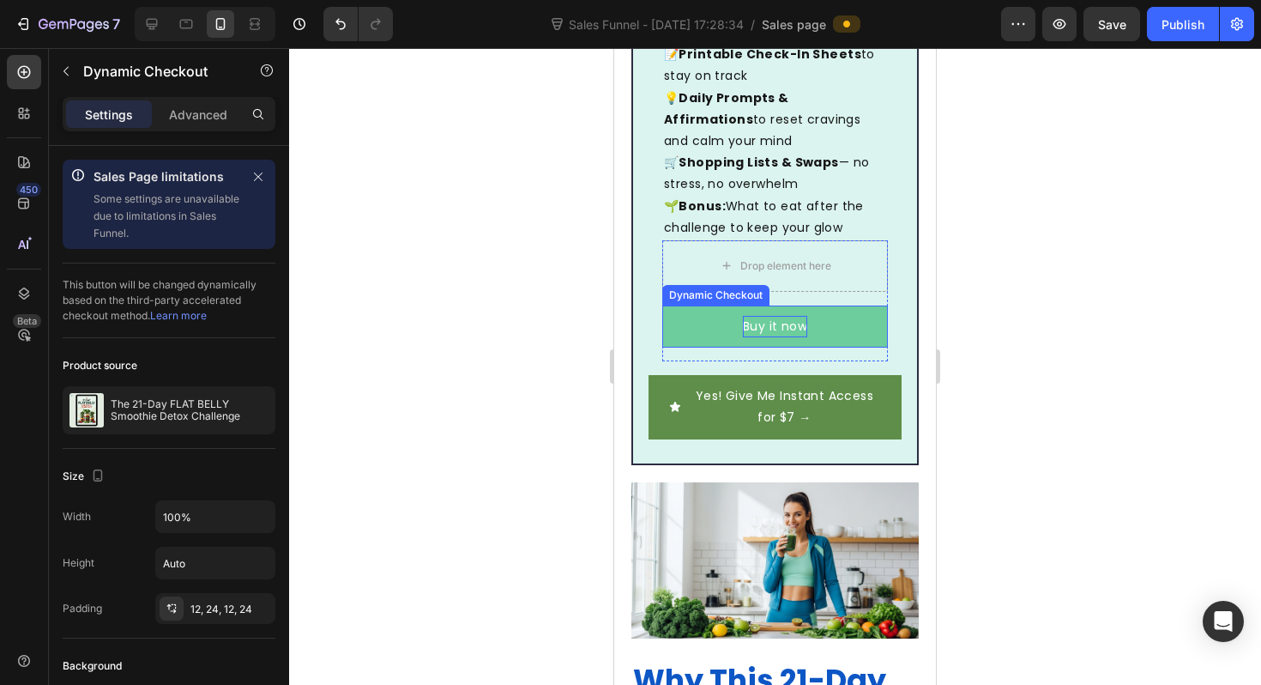
click at [774, 316] on p "Buy it now" at bounding box center [775, 326] width 64 height 21
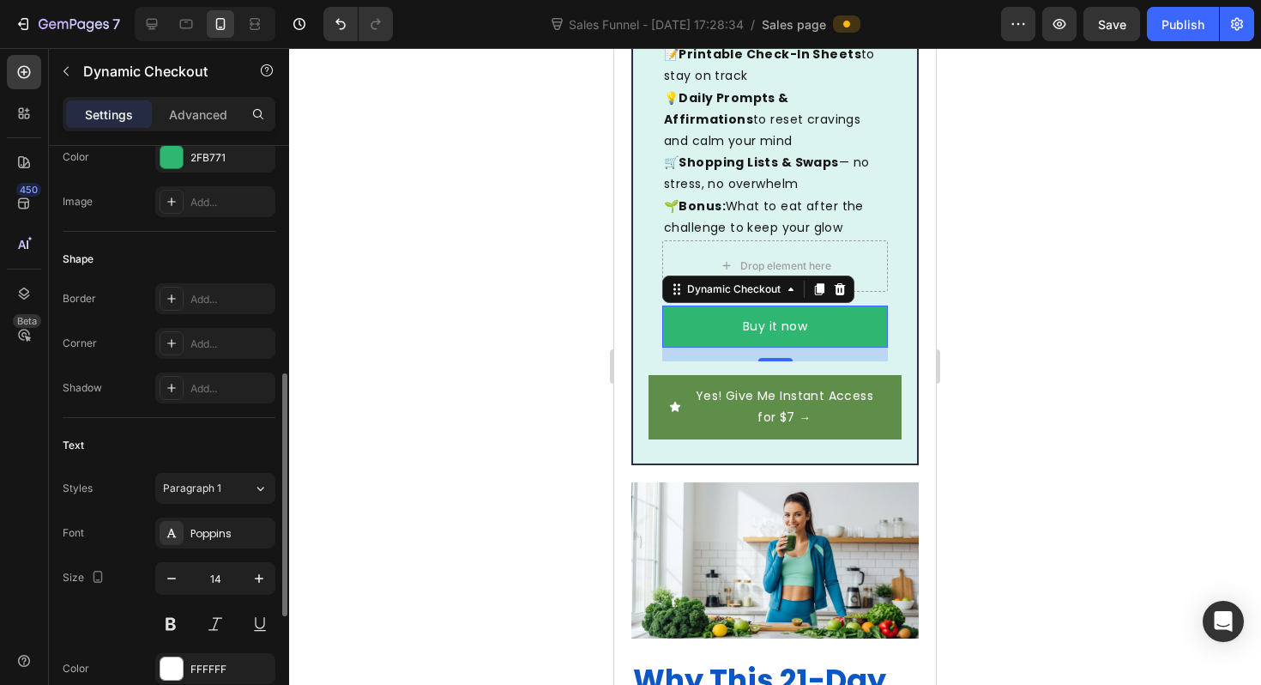
scroll to position [554, 0]
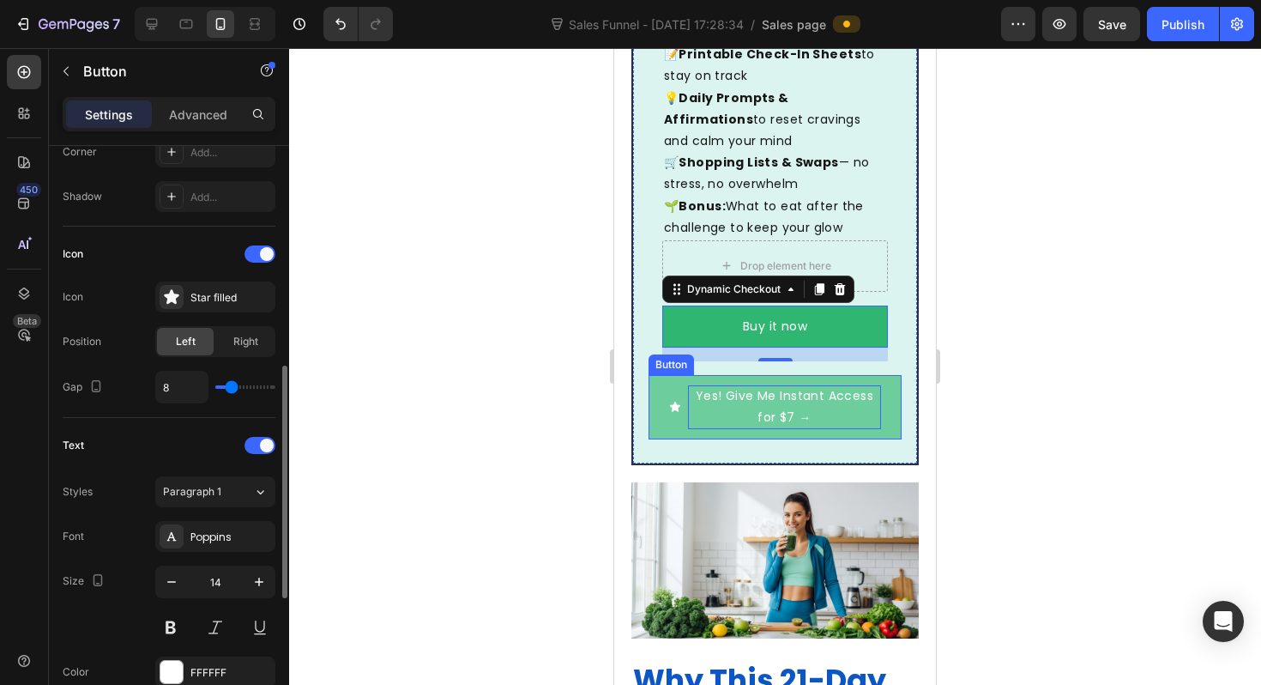
click at [722, 385] on p "Yes! Give Me Instant Access for $7 →" at bounding box center [784, 406] width 193 height 43
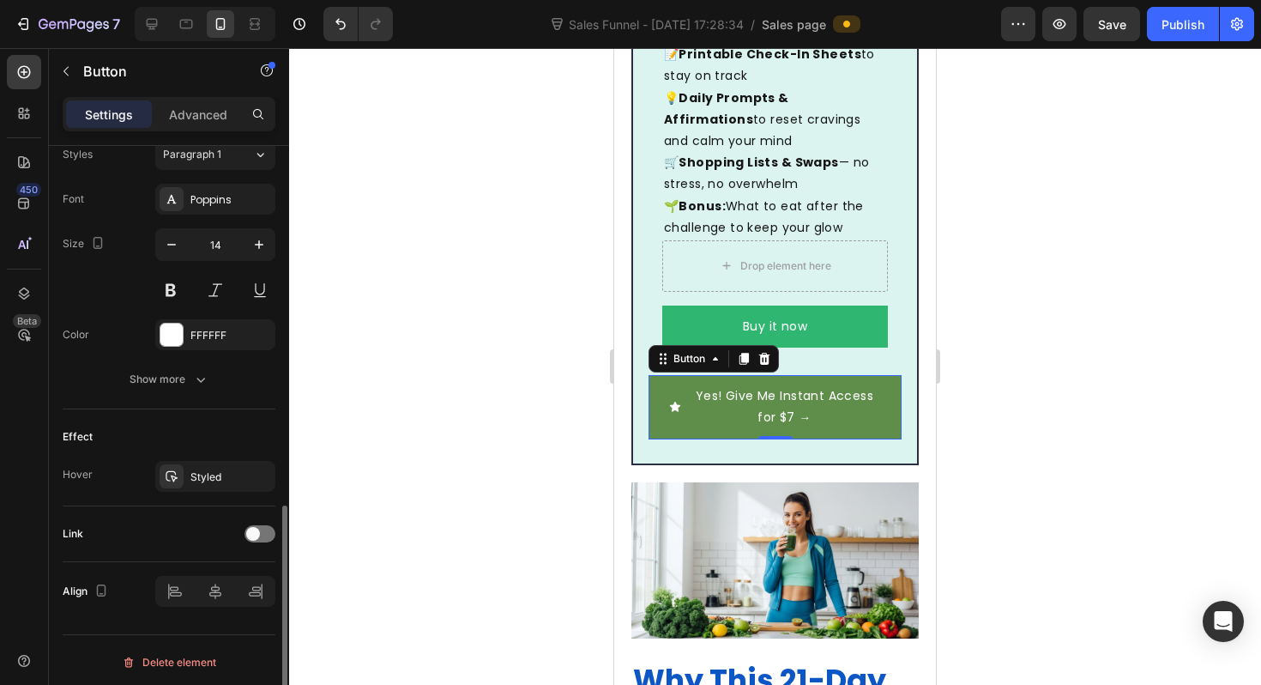
scroll to position [885, 0]
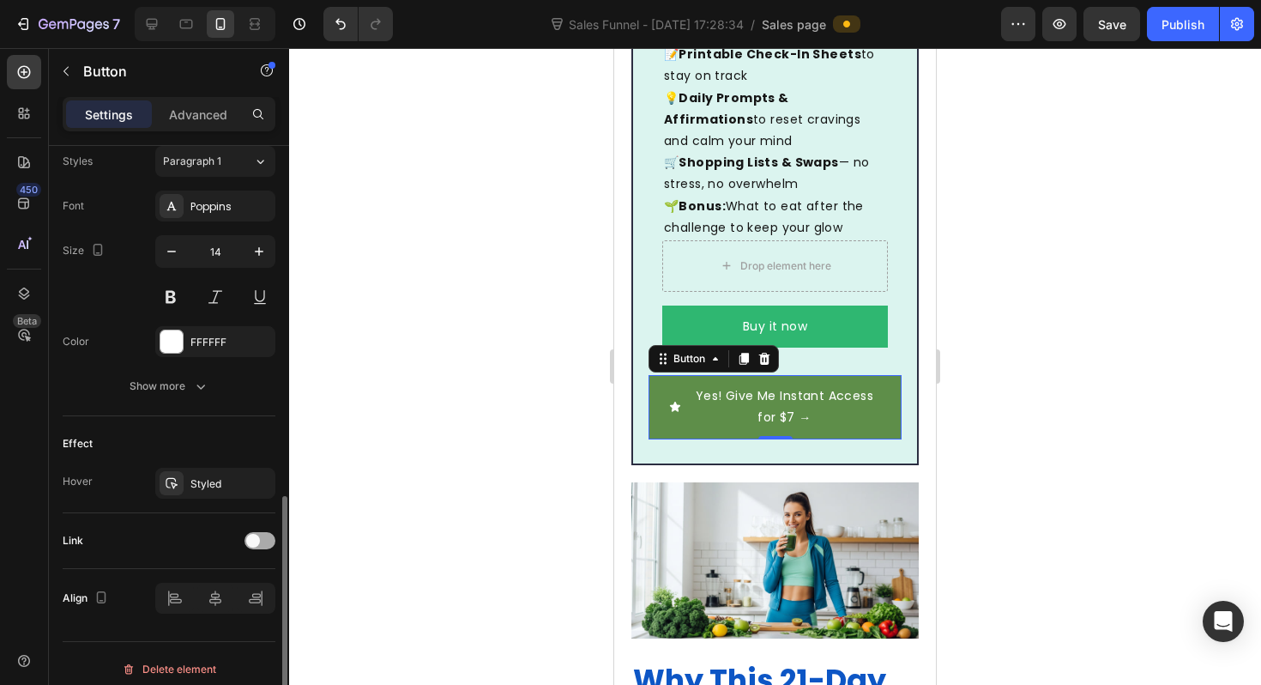
click at [264, 545] on div at bounding box center [260, 540] width 31 height 17
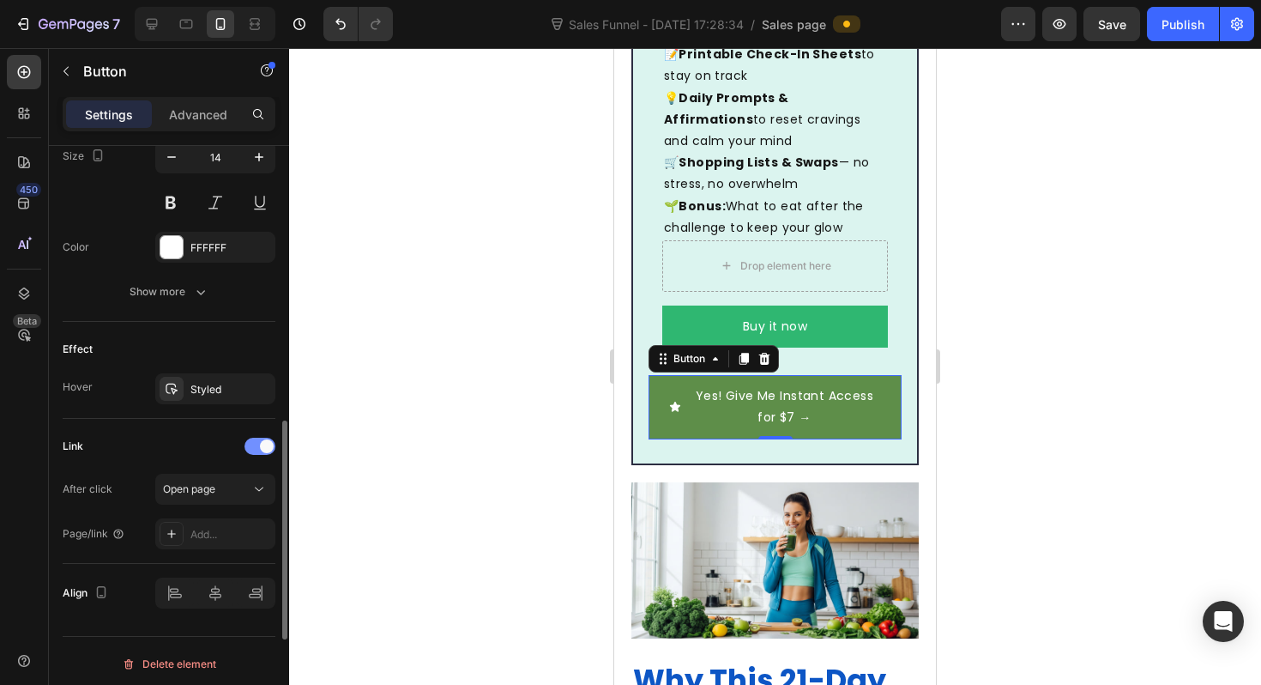
scroll to position [985, 0]
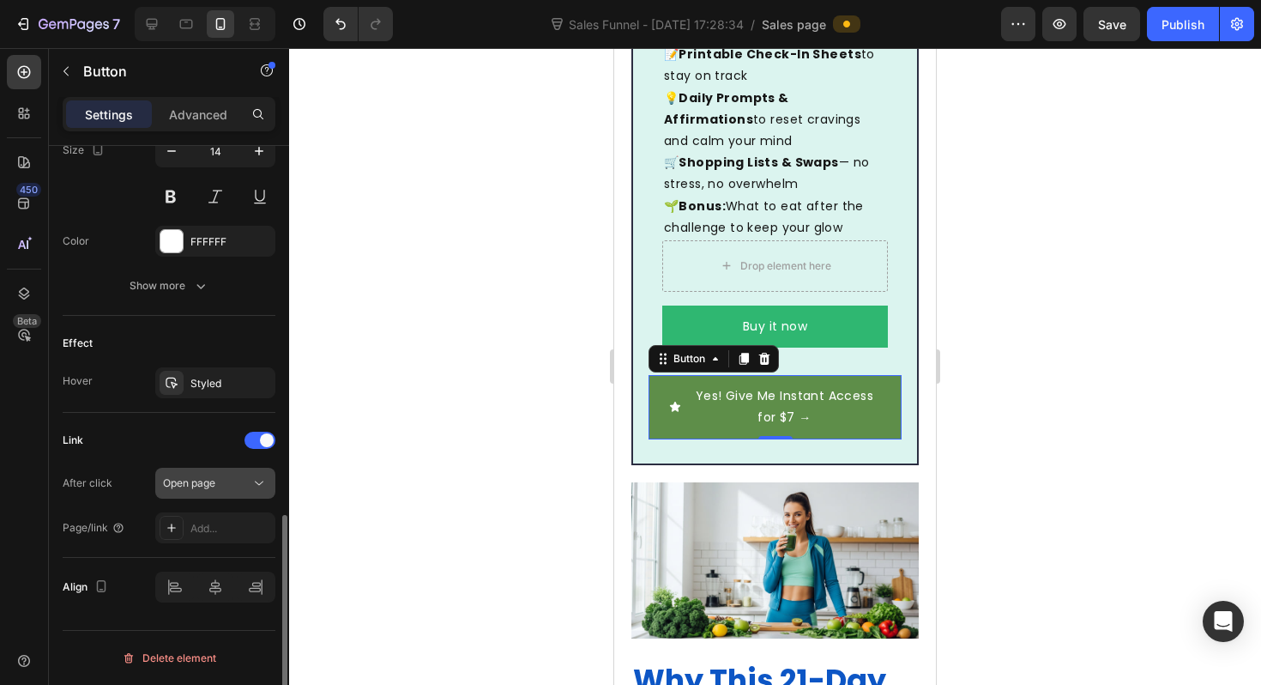
click at [233, 483] on div "Open page" at bounding box center [207, 482] width 88 height 15
click at [120, 462] on div "Link After click Open page Page/link Add..." at bounding box center [169, 484] width 213 height 117
click at [167, 529] on icon at bounding box center [172, 528] width 14 height 14
click at [98, 533] on div "Page/link" at bounding box center [94, 527] width 63 height 15
click at [257, 432] on div at bounding box center [260, 440] width 31 height 17
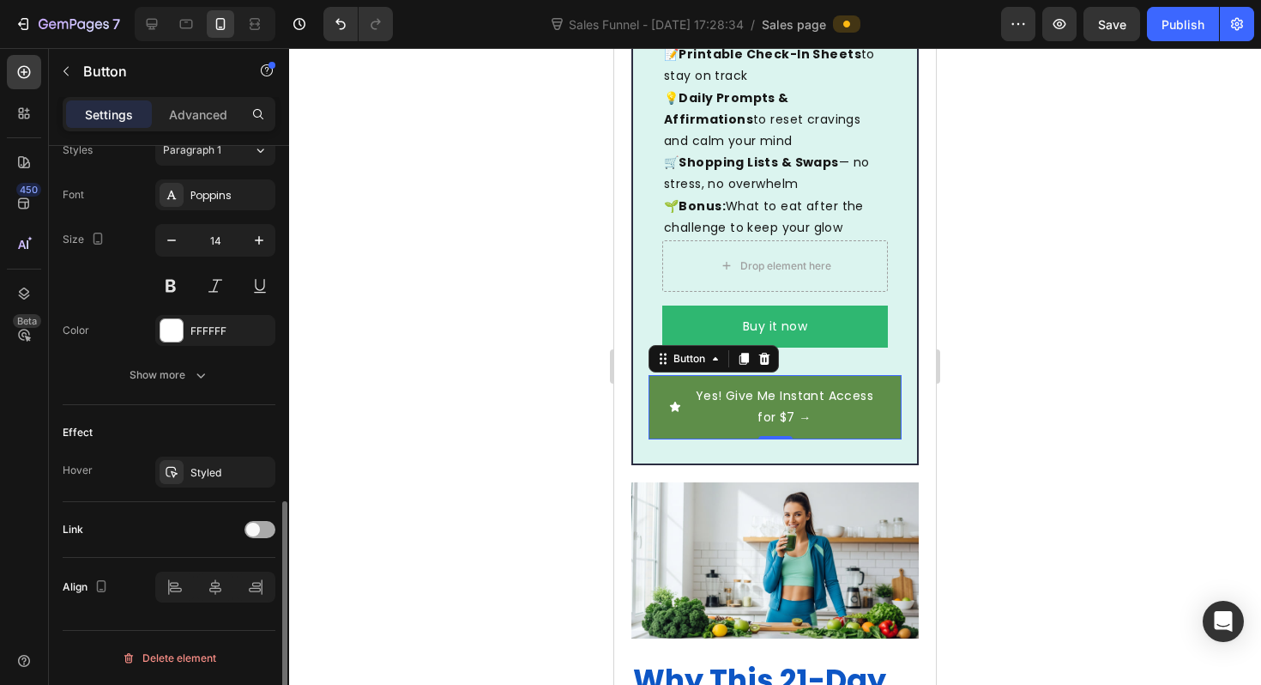
scroll to position [896, 0]
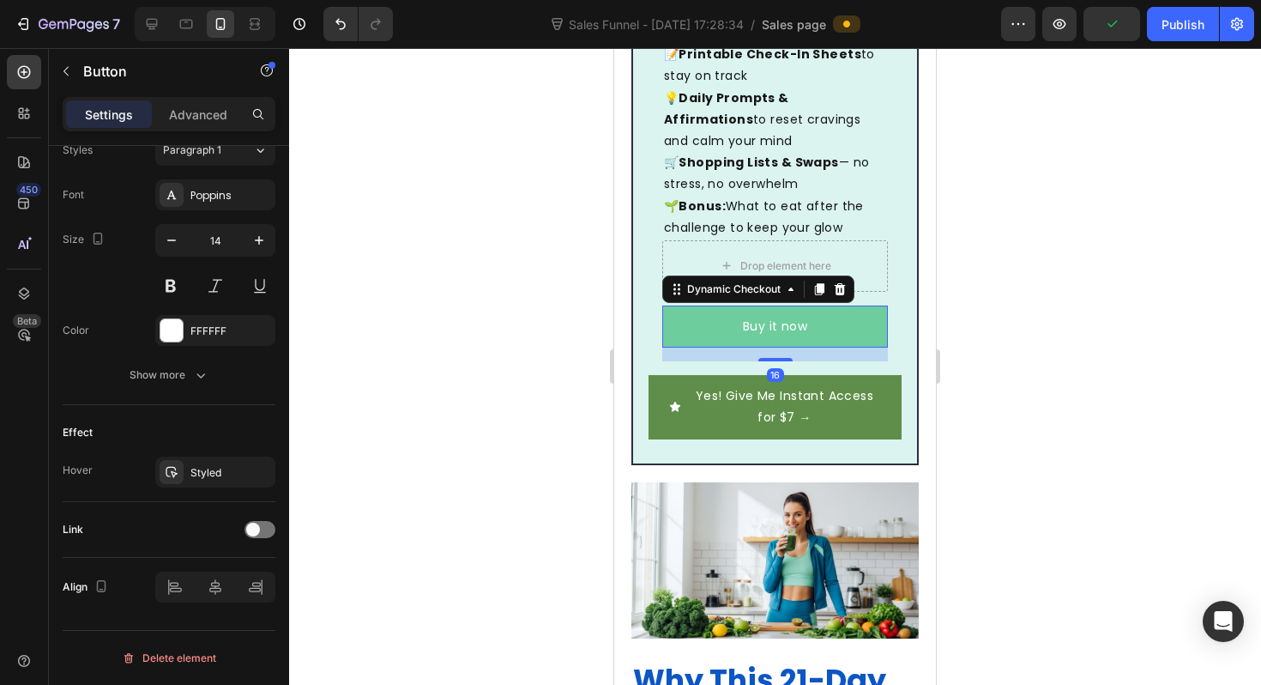
click at [682, 305] on button "Buy it now" at bounding box center [775, 326] width 226 height 42
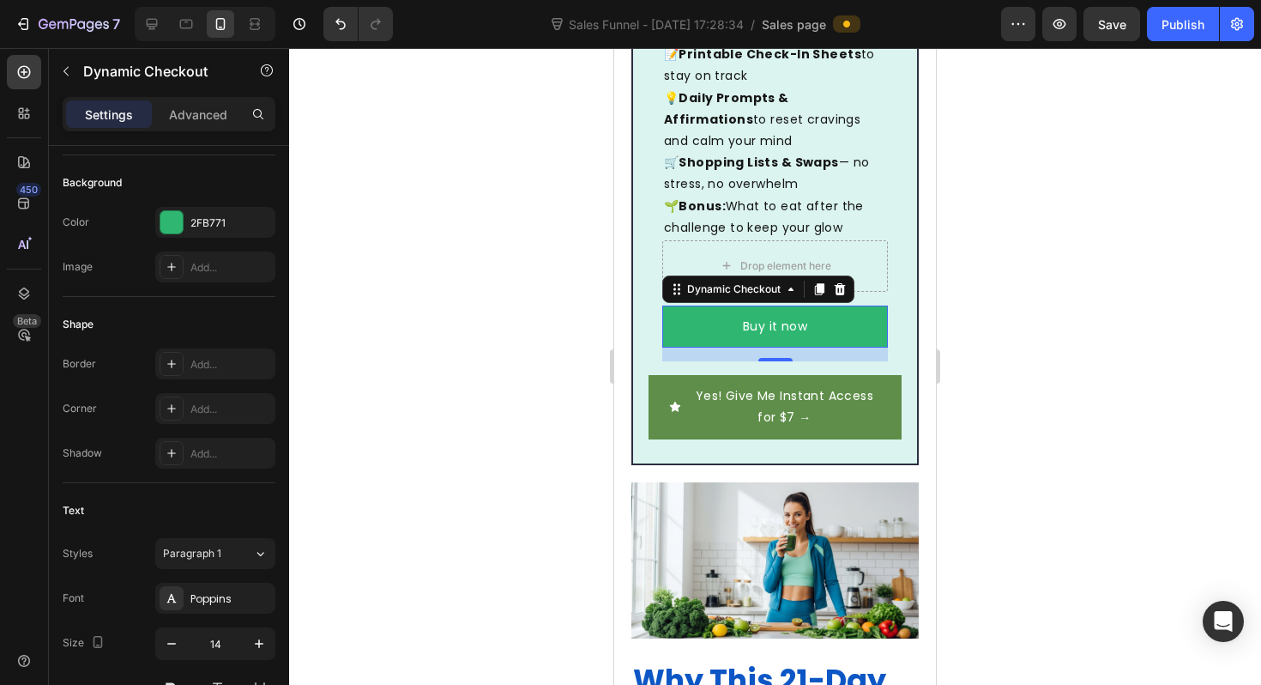
scroll to position [0, 0]
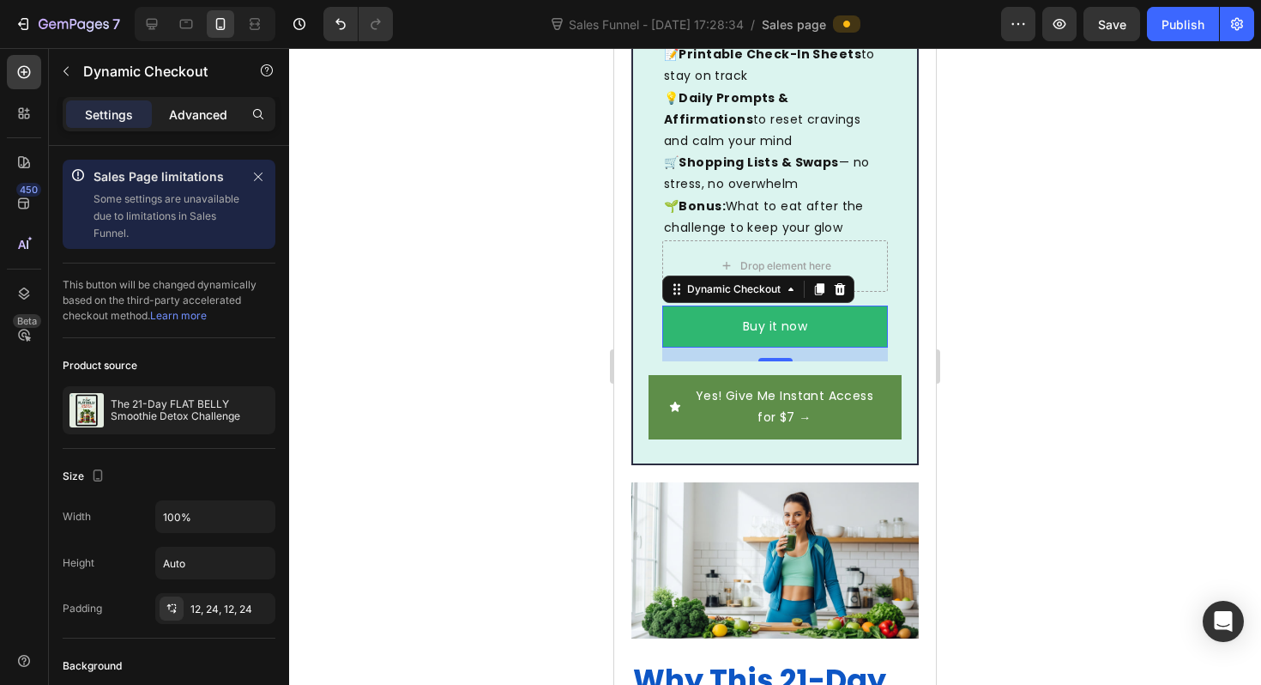
click at [185, 118] on p "Advanced" at bounding box center [198, 115] width 58 height 18
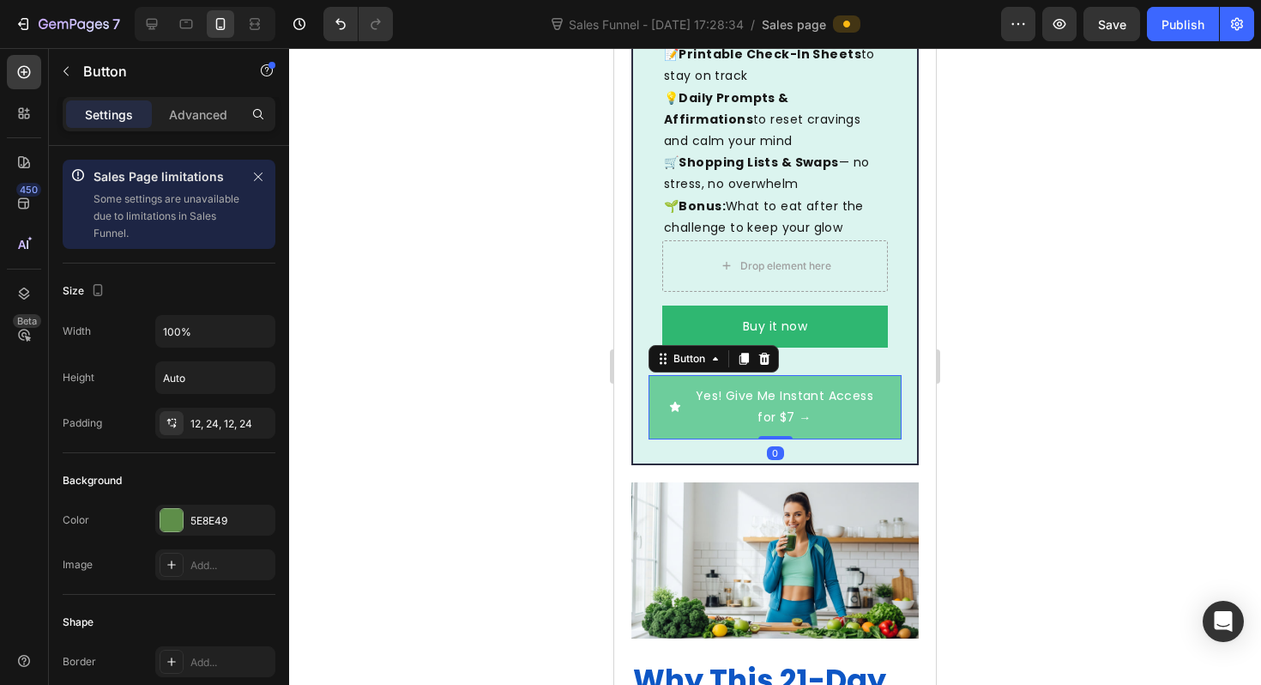
click at [737, 375] on button "Yes! Give Me Instant Access for $7 →" at bounding box center [775, 406] width 253 height 63
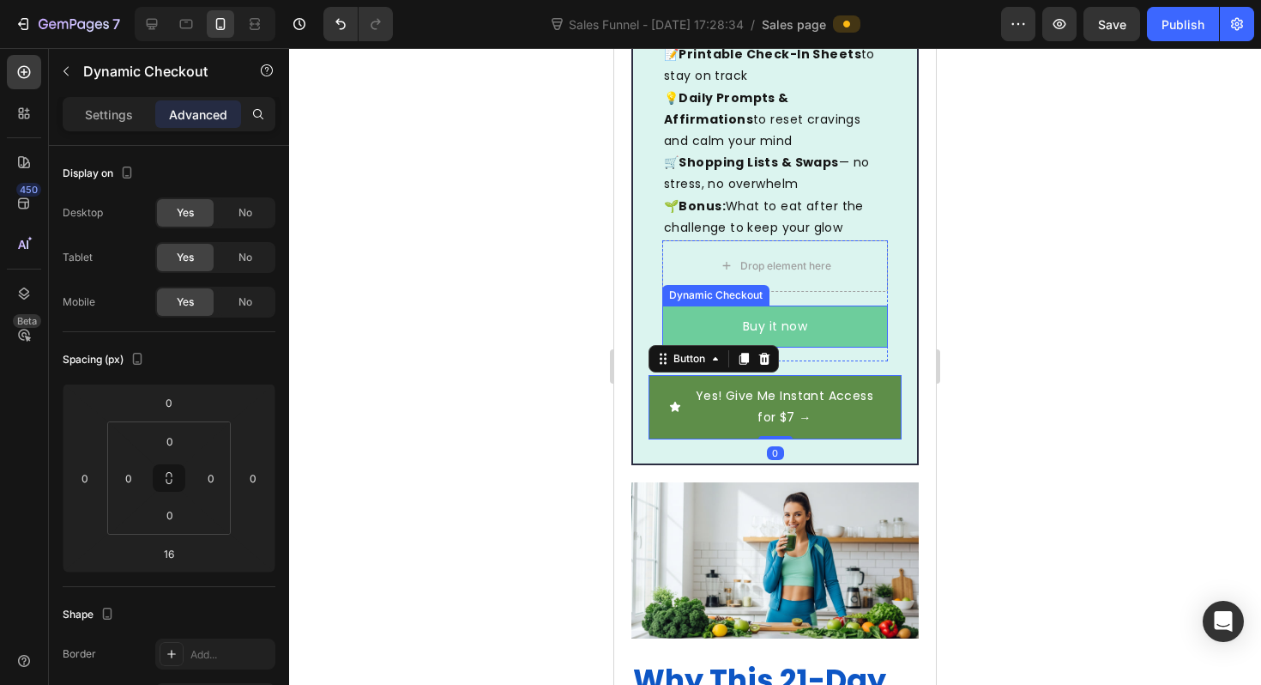
click at [705, 305] on button "Buy it now" at bounding box center [775, 326] width 226 height 42
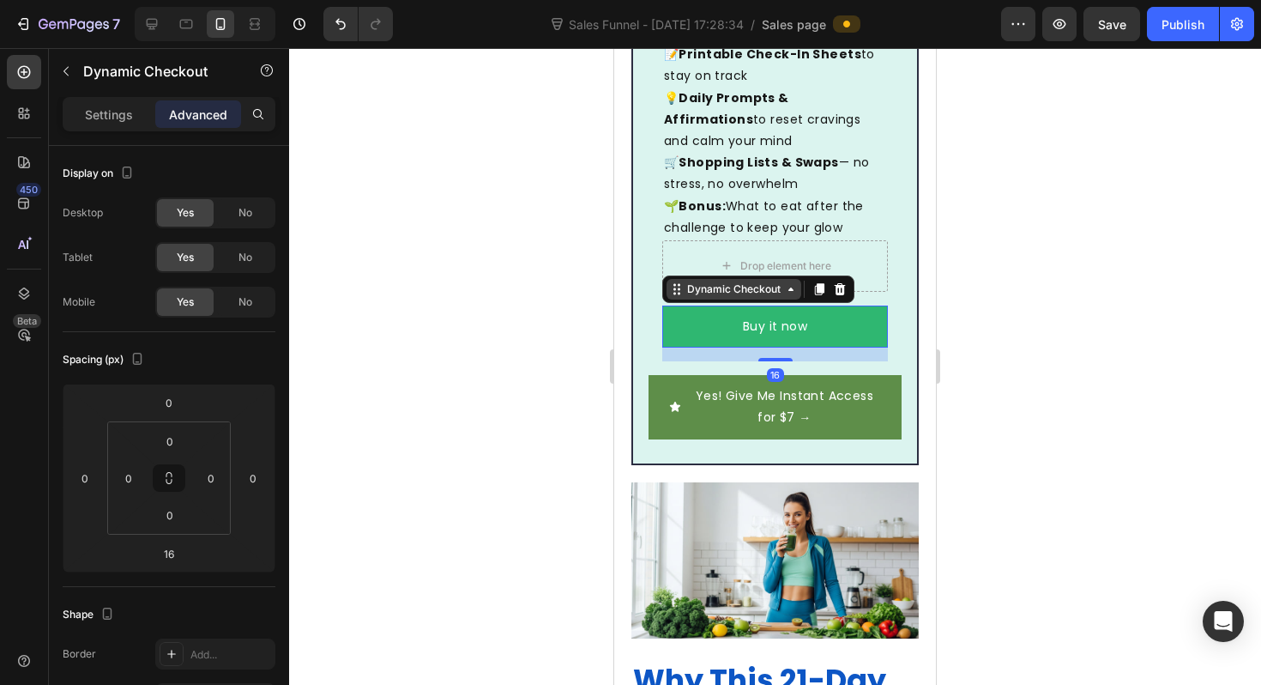
click at [742, 281] on div "Dynamic Checkout" at bounding box center [734, 288] width 100 height 15
click at [749, 281] on div "Dynamic Checkout" at bounding box center [734, 288] width 100 height 15
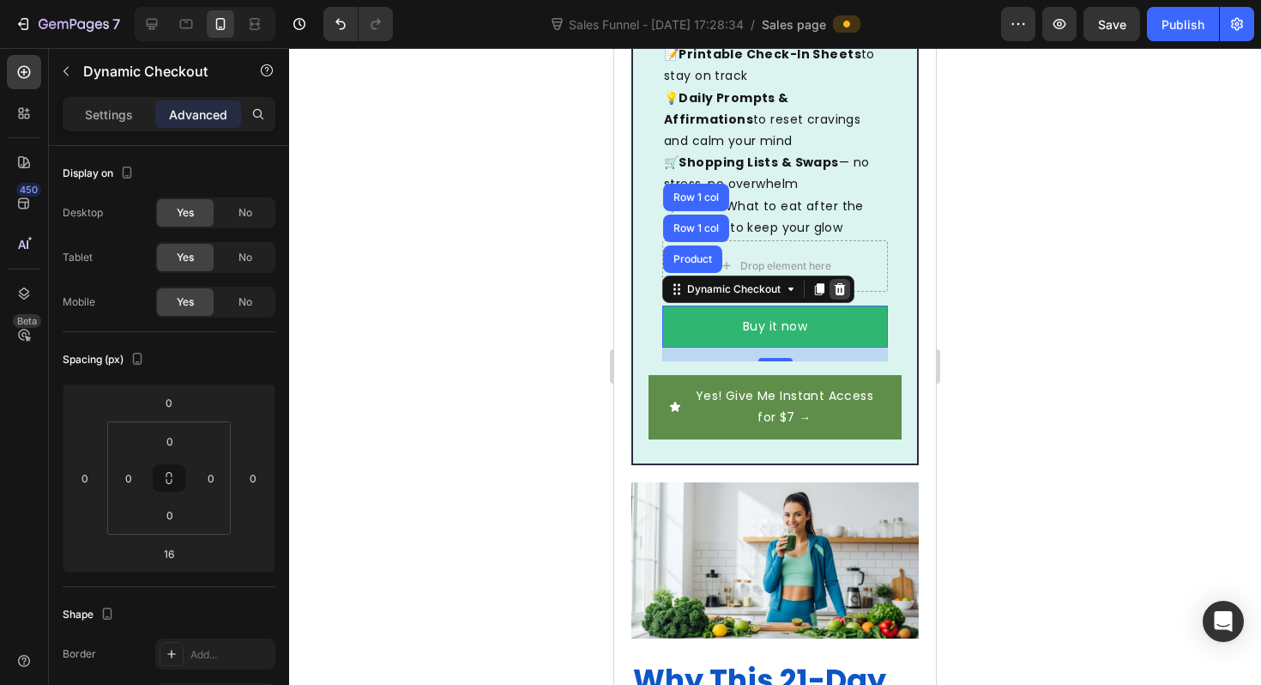
click at [843, 279] on div at bounding box center [840, 289] width 21 height 21
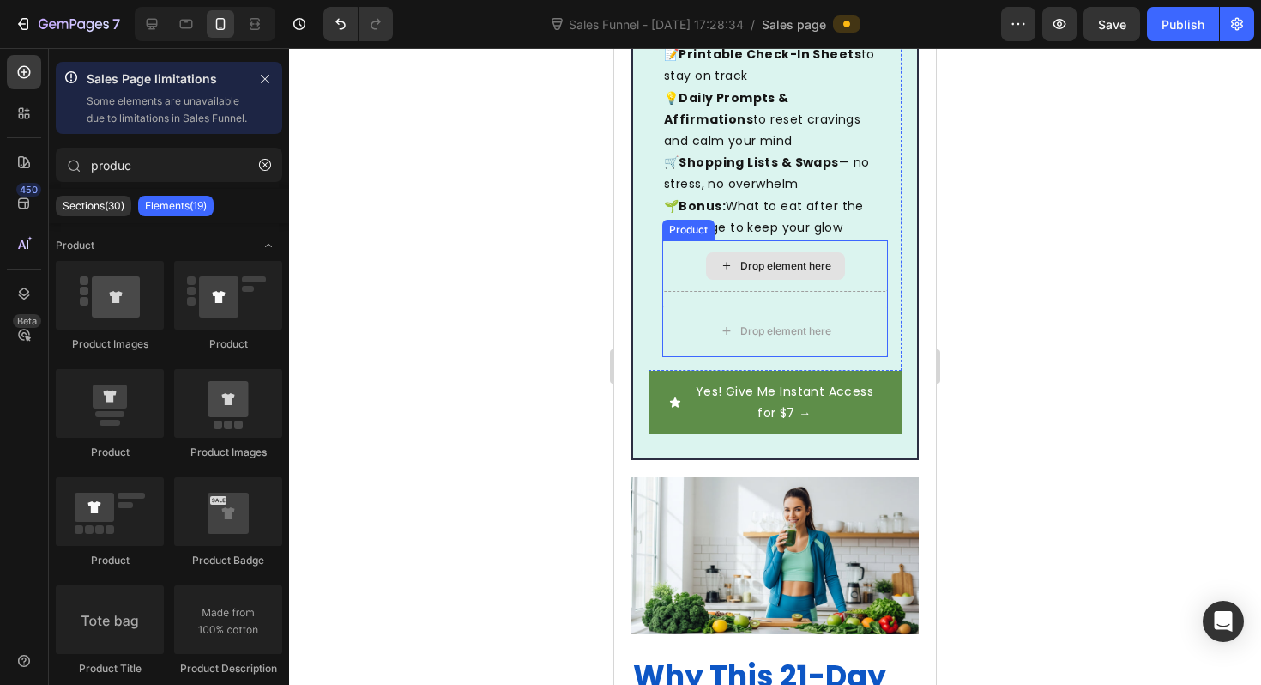
click at [820, 259] on div "Drop element here" at bounding box center [785, 266] width 91 height 14
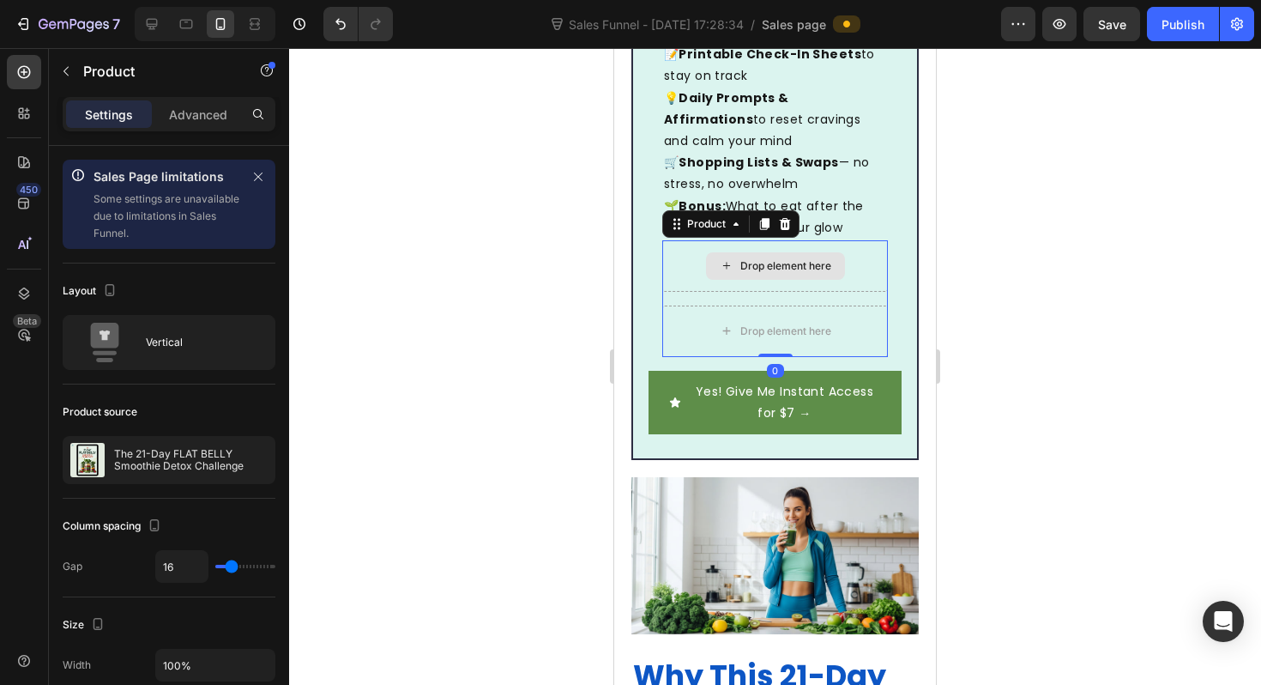
click at [690, 240] on div "Drop element here" at bounding box center [775, 265] width 226 height 51
click at [737, 252] on div "Drop element here" at bounding box center [775, 265] width 139 height 27
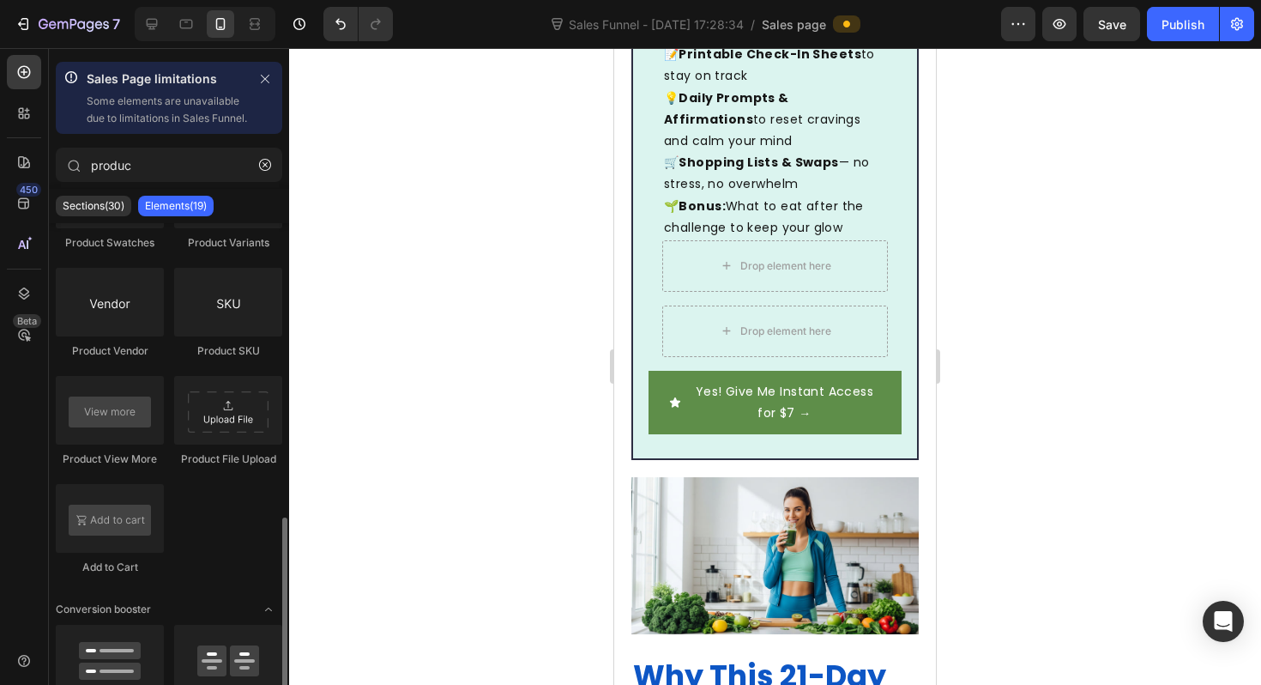
scroll to position [643, 0]
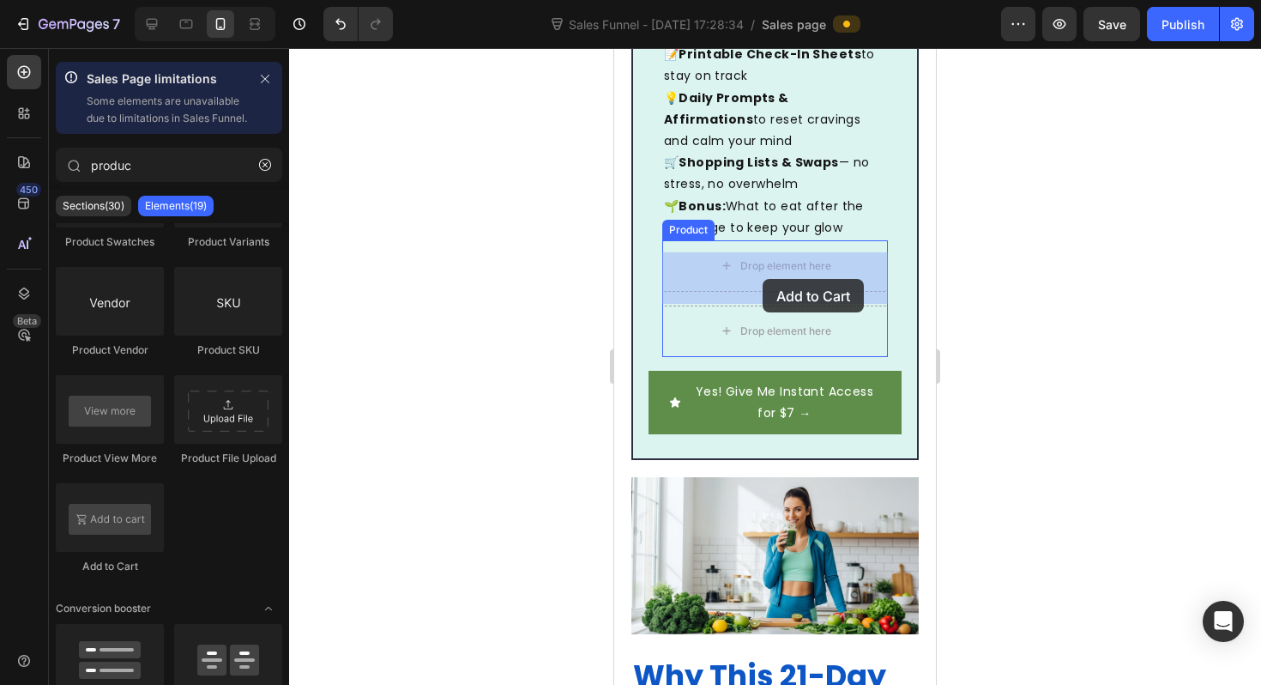
drag, startPoint x: 722, startPoint y: 582, endPoint x: 763, endPoint y: 279, distance: 305.5
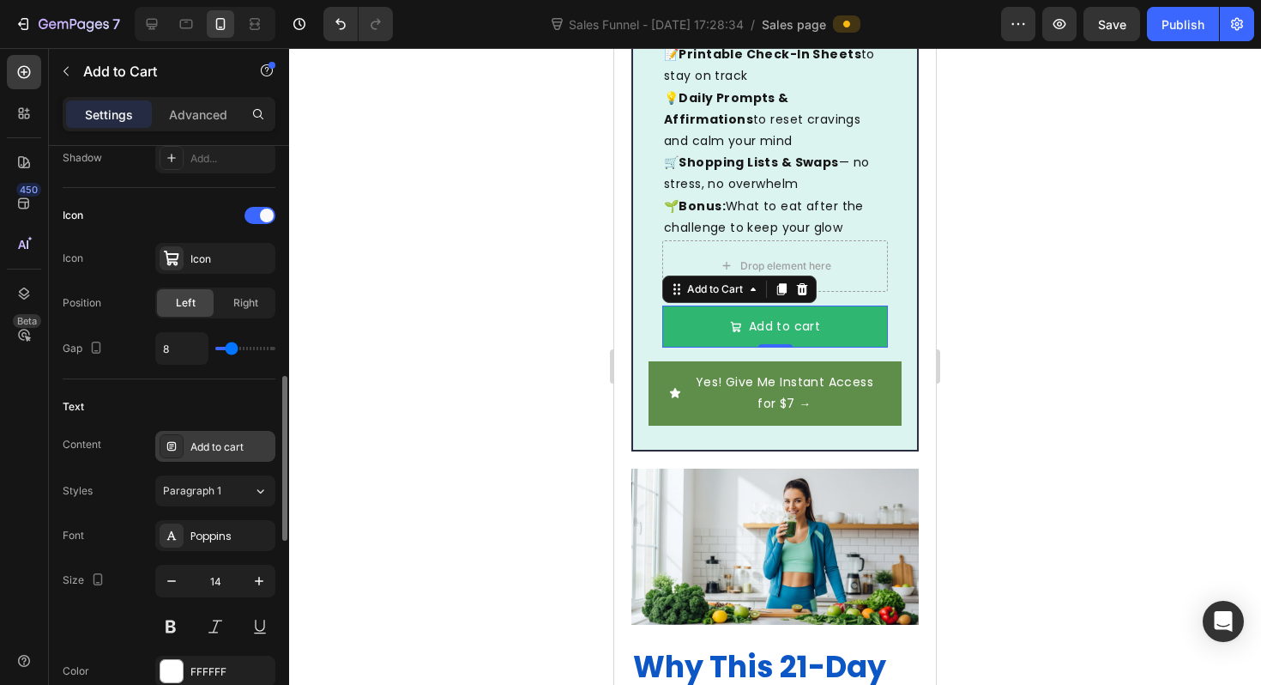
scroll to position [788, 0]
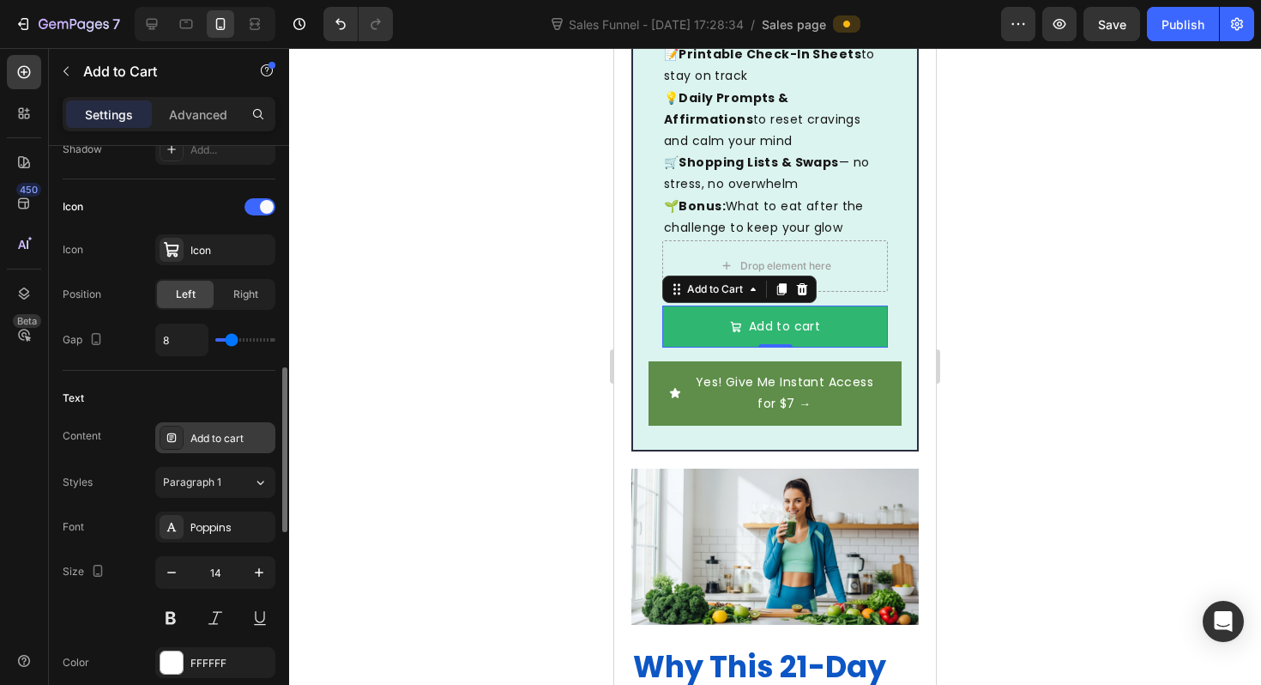
click at [239, 442] on div "Add to cart" at bounding box center [230, 438] width 81 height 15
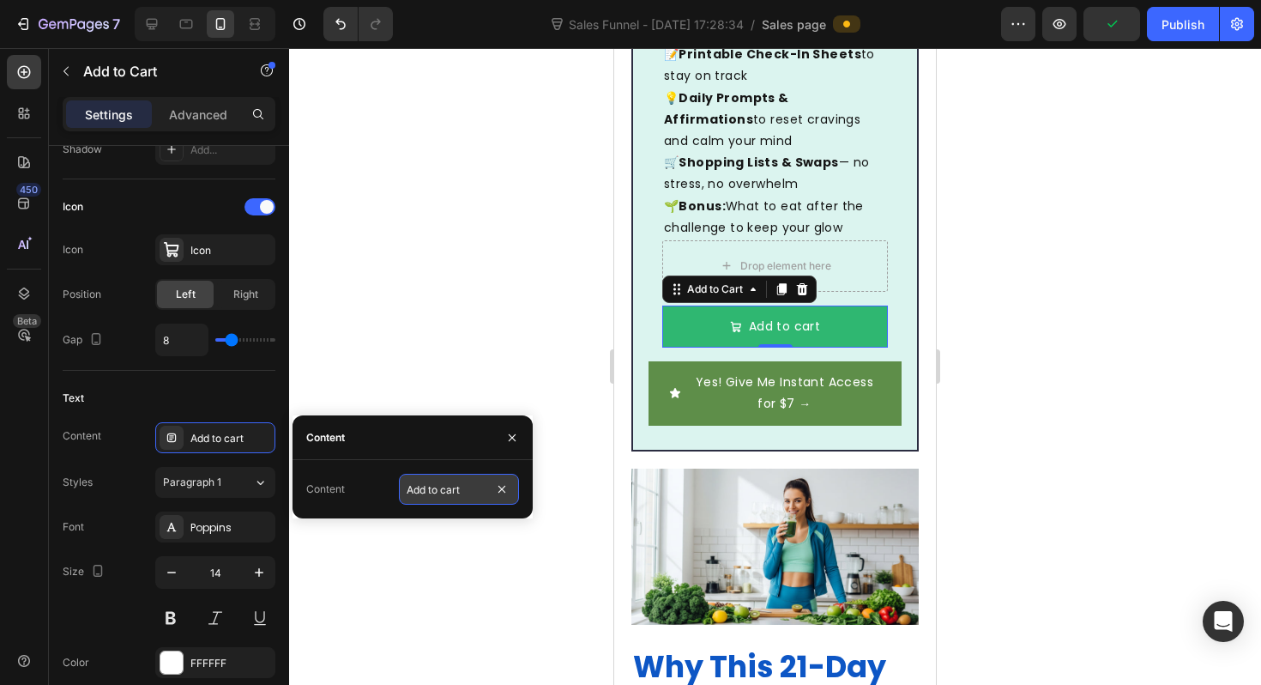
click at [433, 498] on input "Add to cart" at bounding box center [459, 489] width 120 height 31
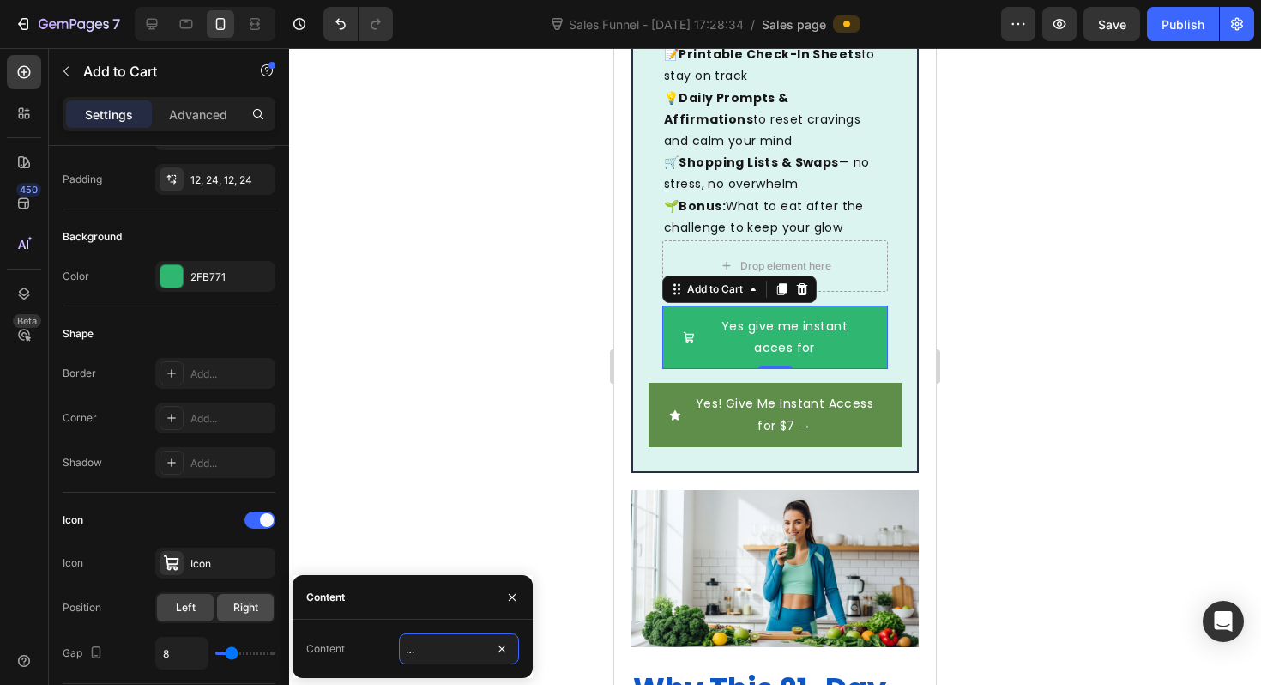
scroll to position [0, 0]
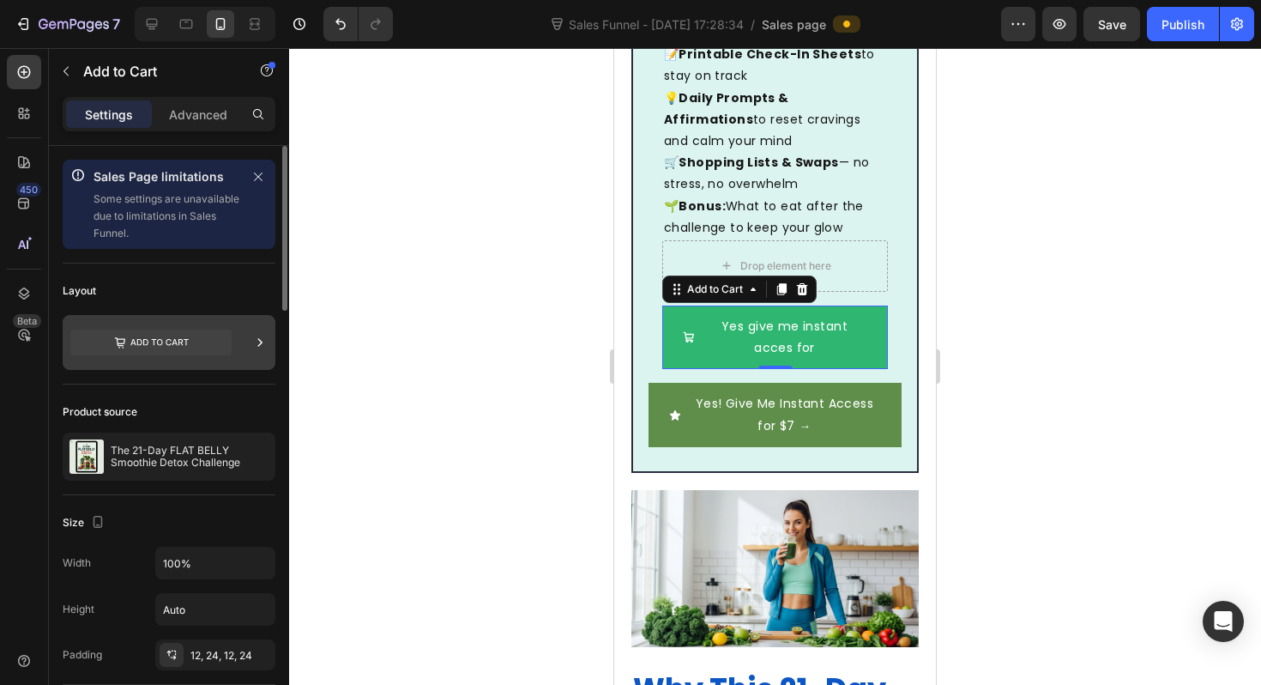
click at [238, 321] on div at bounding box center [169, 342] width 213 height 55
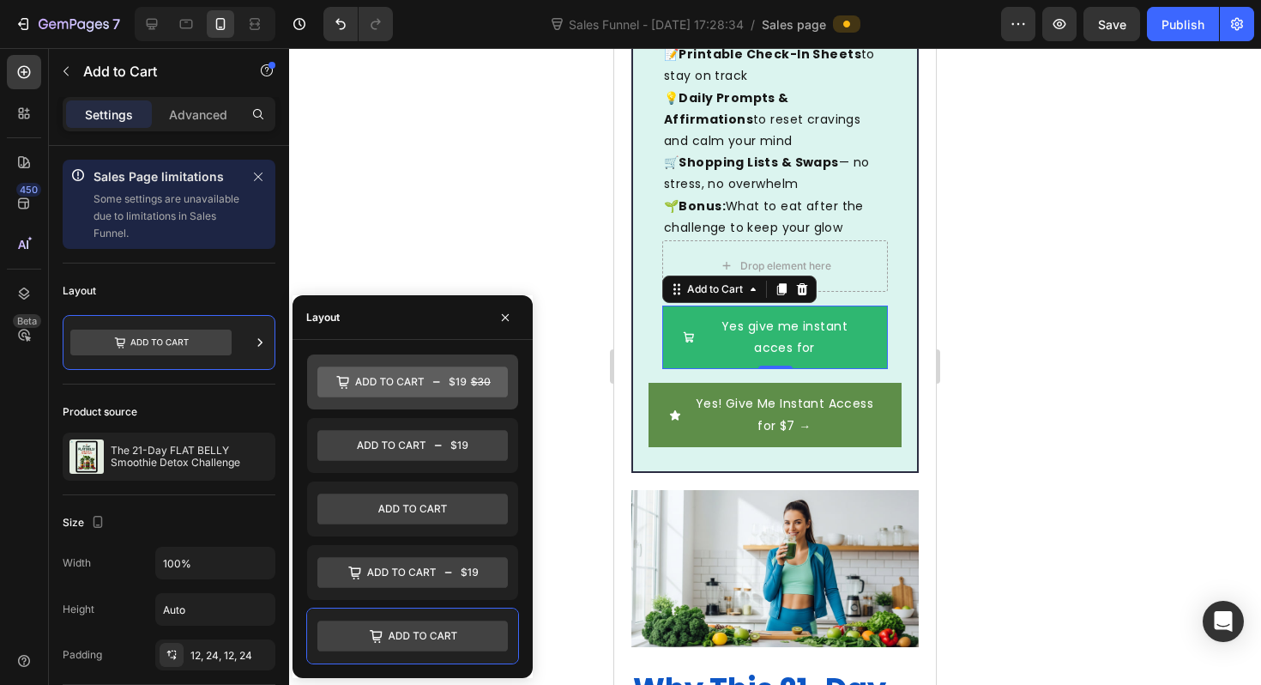
click at [442, 374] on icon at bounding box center [412, 381] width 190 height 31
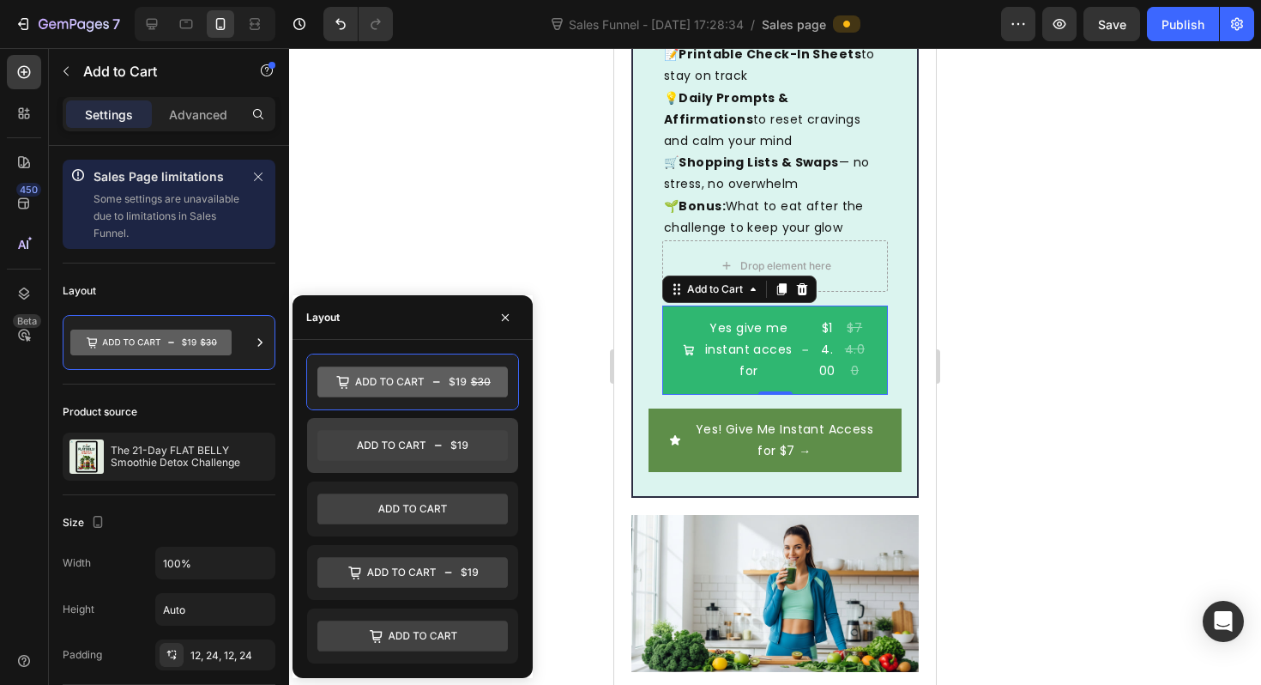
click at [441, 440] on icon at bounding box center [412, 445] width 190 height 31
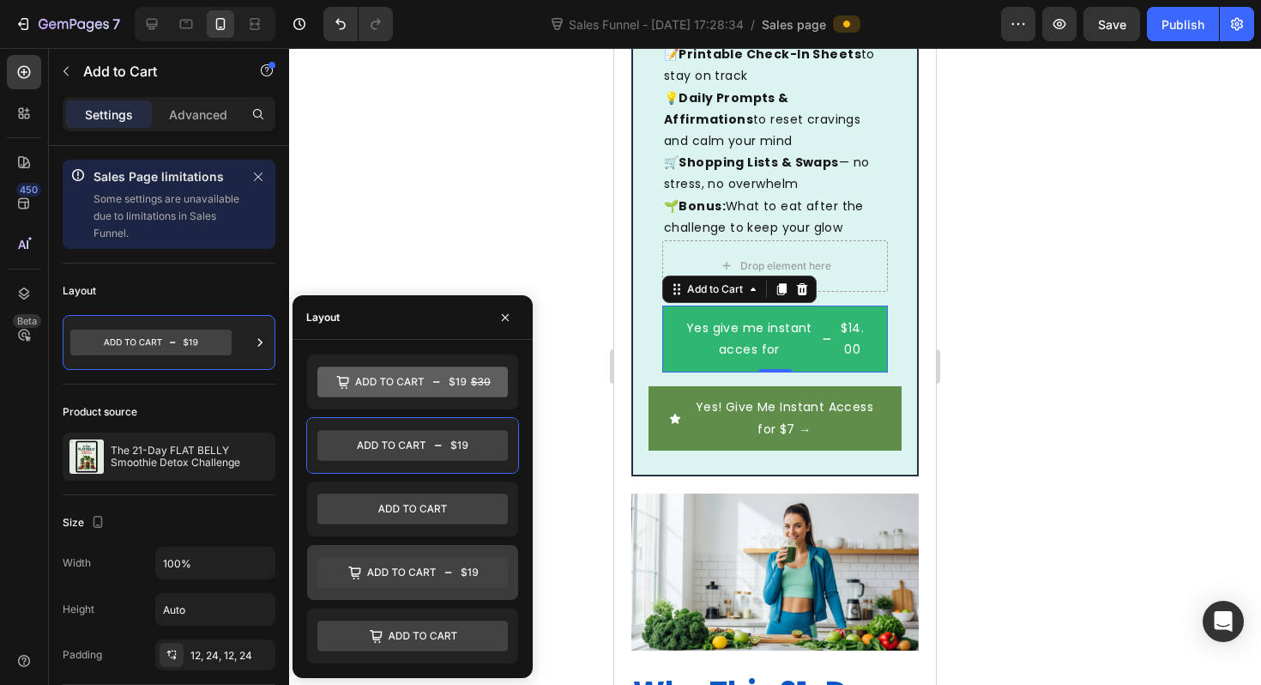
click at [433, 570] on icon at bounding box center [412, 572] width 190 height 31
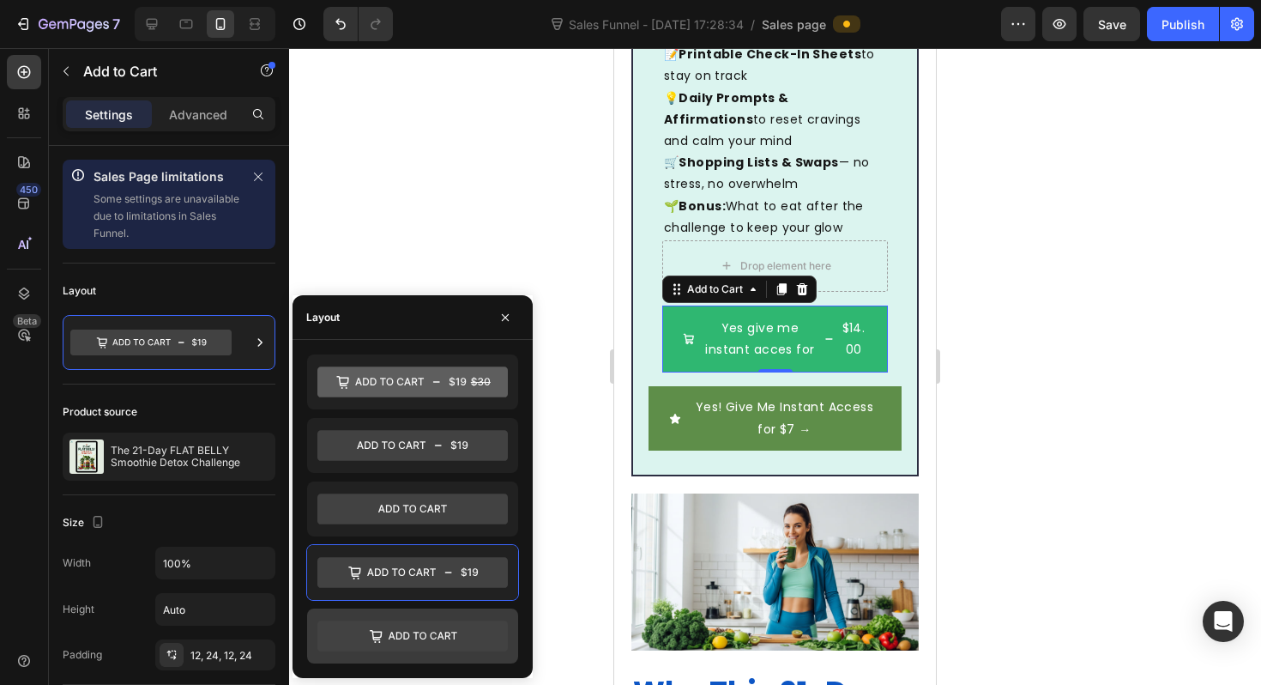
click at [438, 631] on icon at bounding box center [412, 635] width 190 height 31
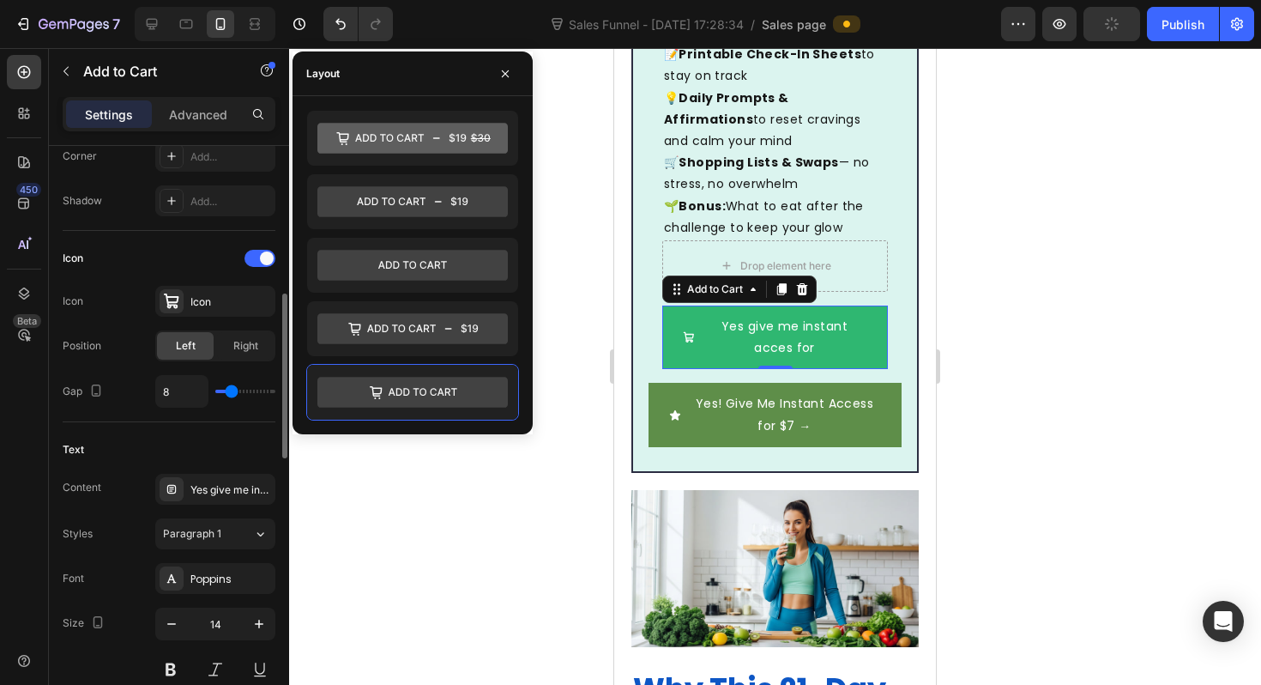
scroll to position [870, 0]
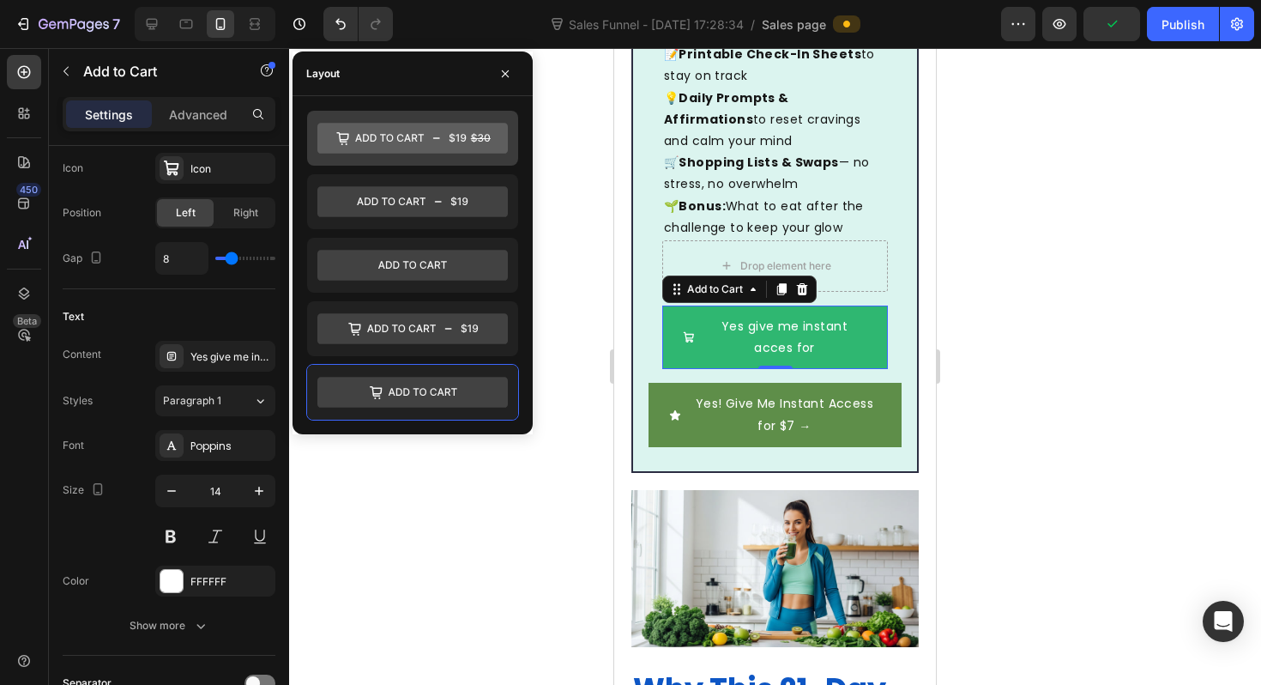
click at [437, 142] on icon at bounding box center [412, 138] width 190 height 31
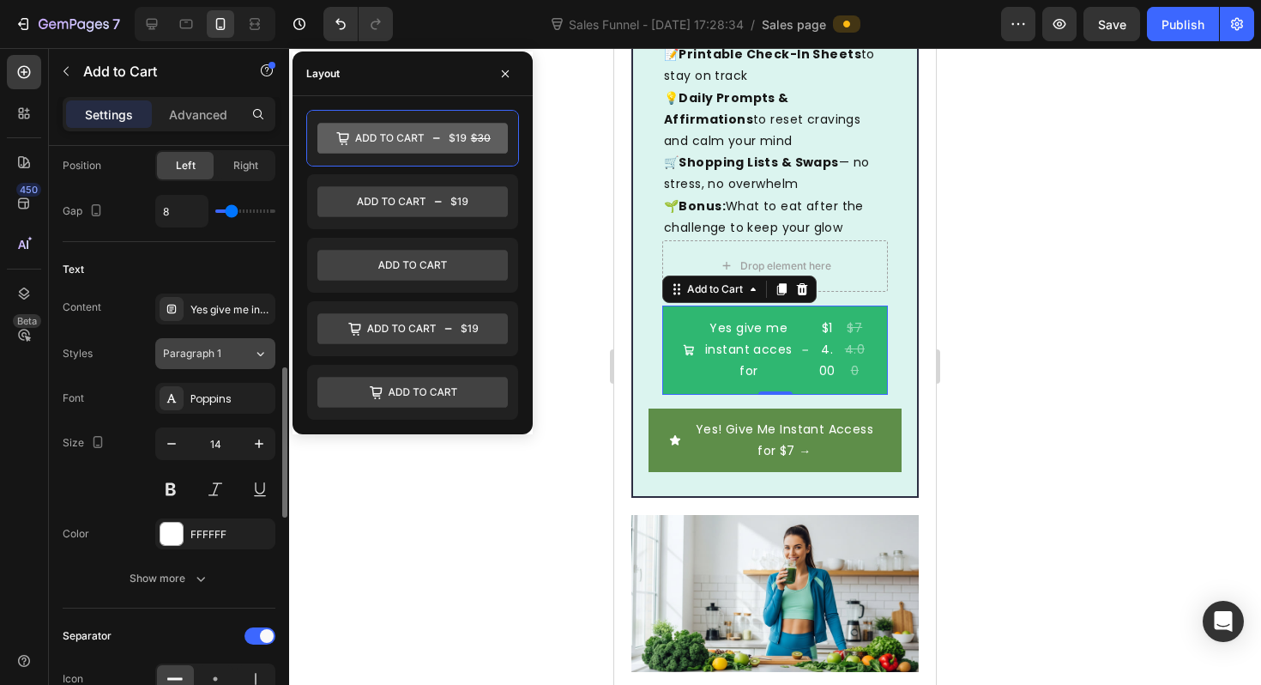
scroll to position [1047, 0]
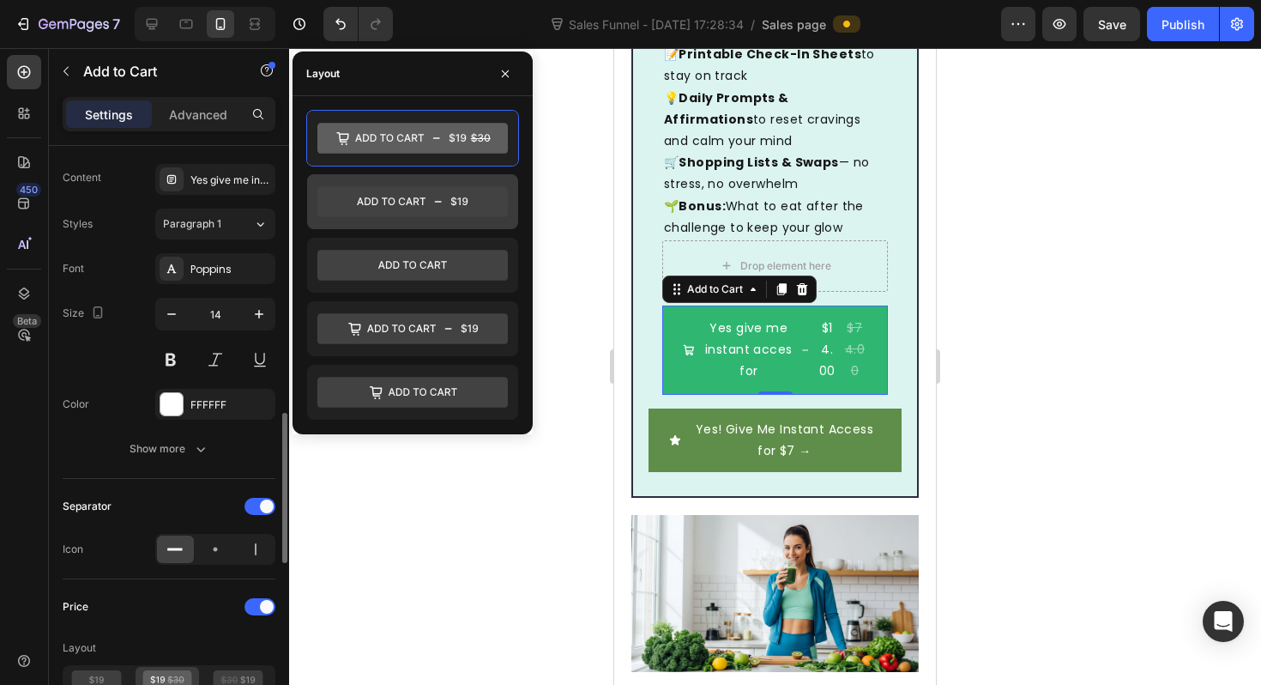
click at [396, 210] on icon at bounding box center [412, 201] width 190 height 31
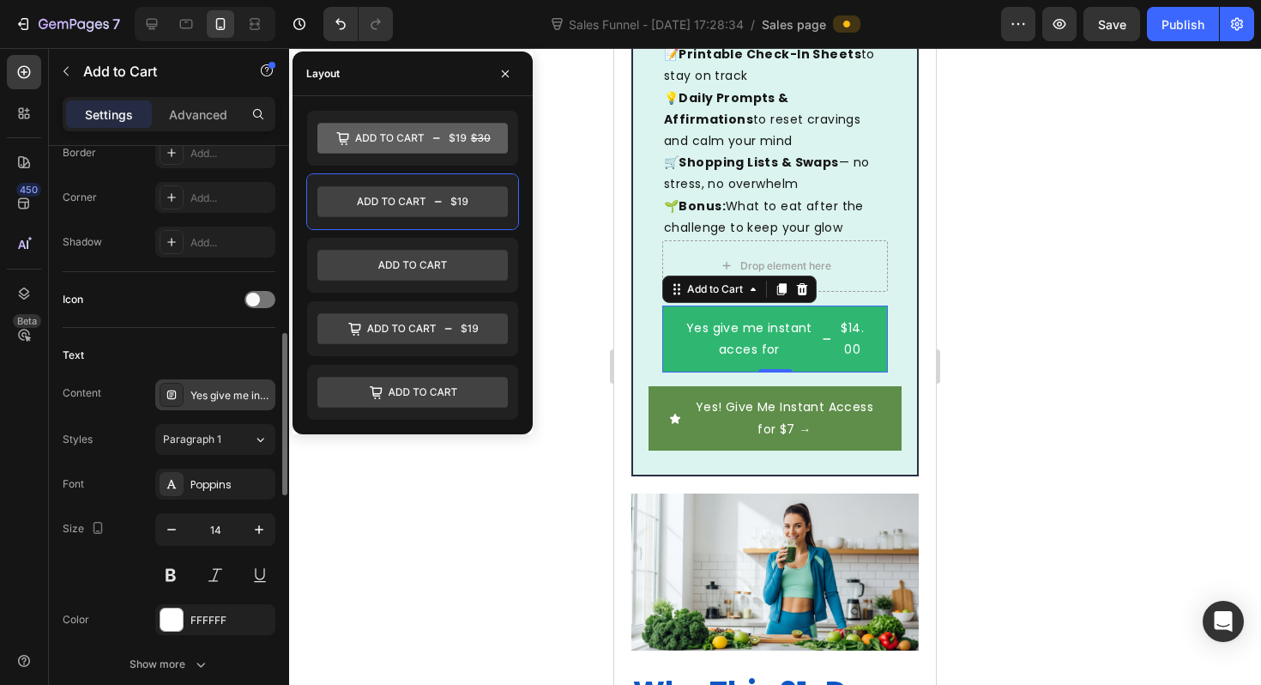
scroll to position [691, 0]
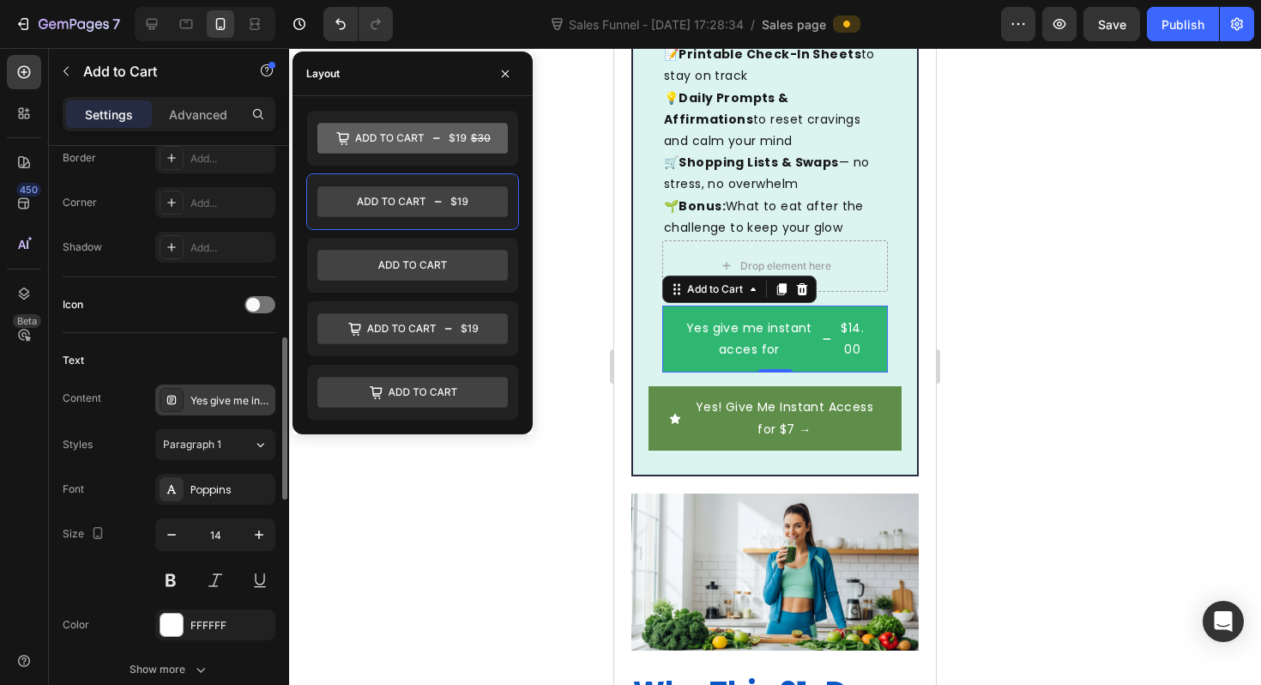
click at [225, 397] on div "Yes give me instant acces for" at bounding box center [230, 400] width 81 height 15
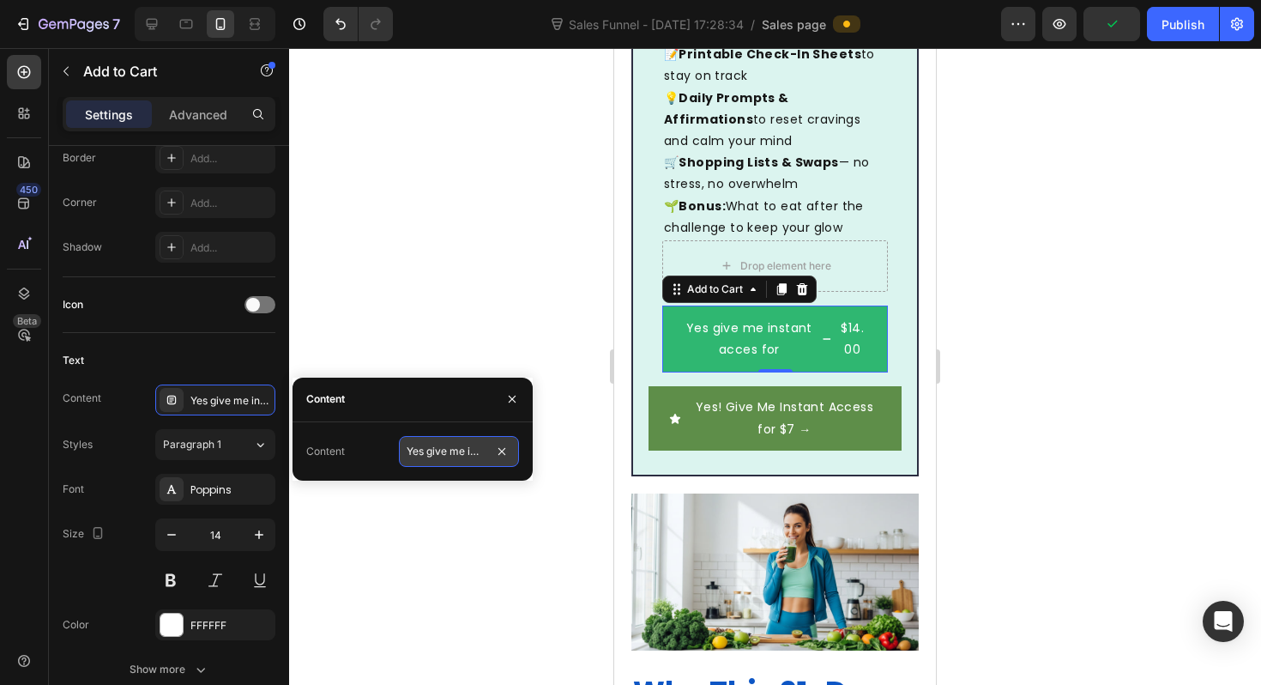
click at [436, 462] on input "Yes give me instant acces for" at bounding box center [459, 451] width 120 height 31
click at [442, 453] on input "Yes give me instant acces for" at bounding box center [459, 451] width 120 height 31
click at [468, 451] on input "Give me instant acces for" at bounding box center [459, 451] width 120 height 31
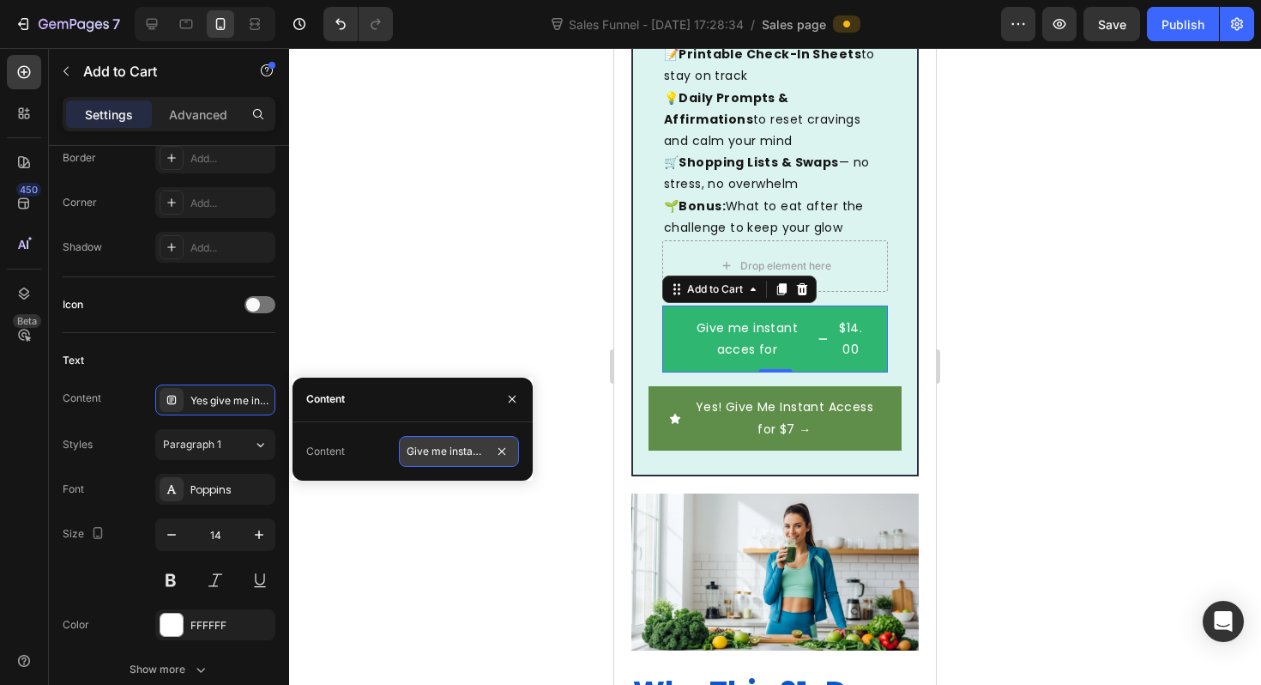
click at [468, 451] on input "Give me instant acces for" at bounding box center [459, 451] width 120 height 31
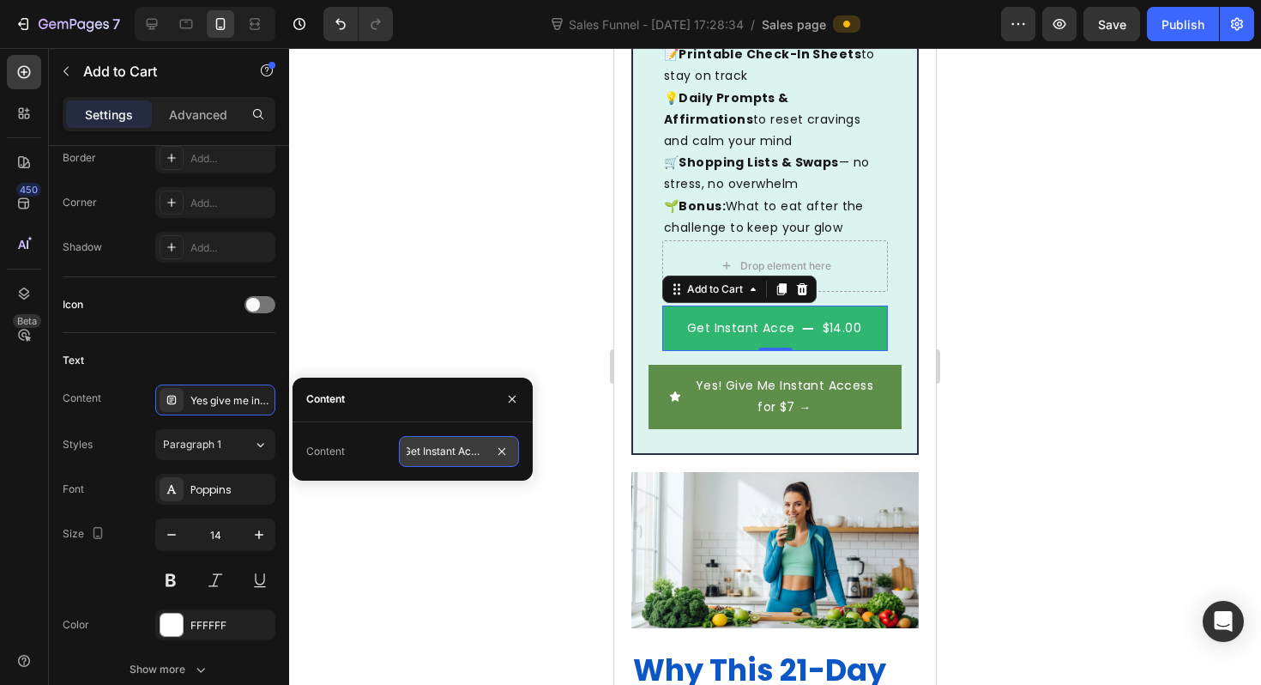
scroll to position [0, 9]
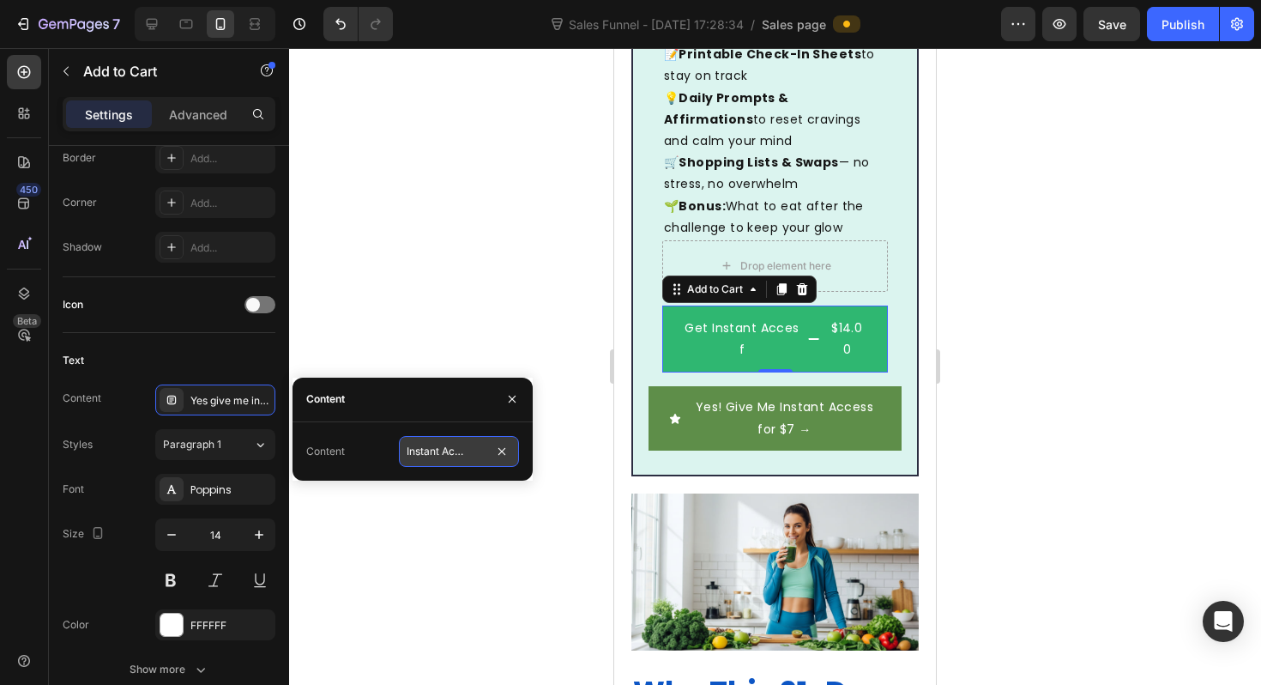
type input "Get Instant Acces for"
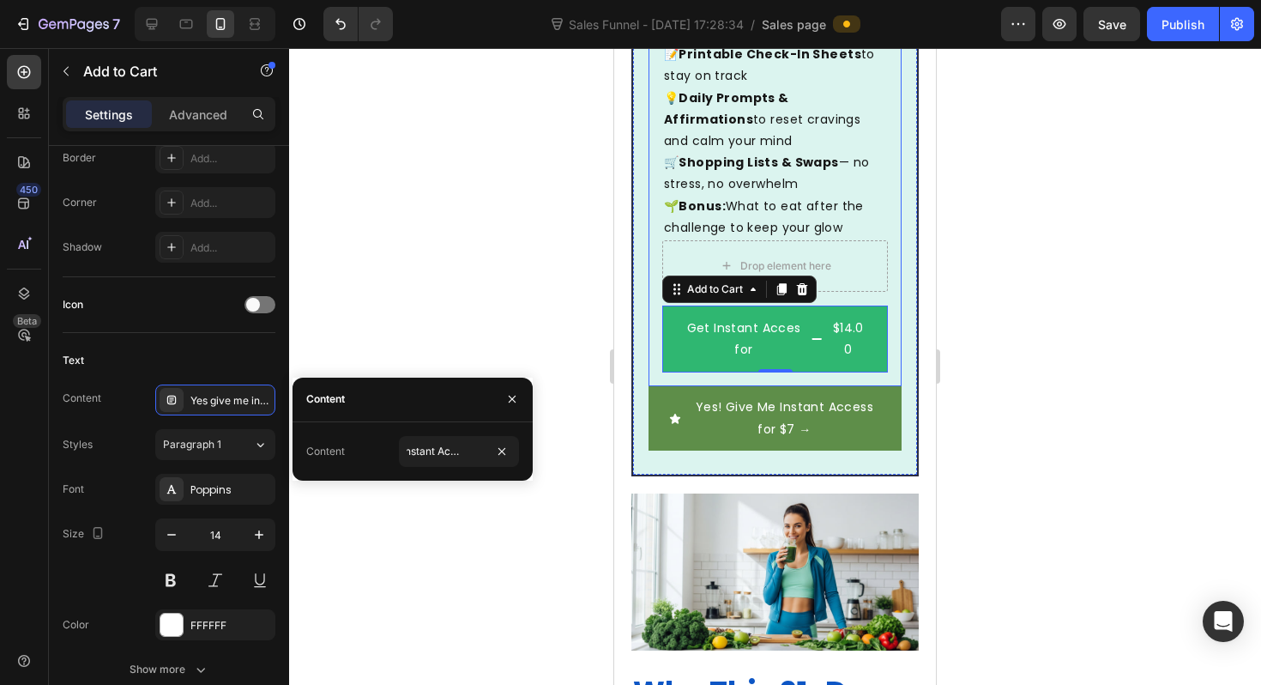
click at [651, 281] on div "📖 Beautiful 60+ Page Guide (Mobile Friendly) 🥬 21 Daily Smoothie Recipes (gut-l…" at bounding box center [775, 132] width 253 height 510
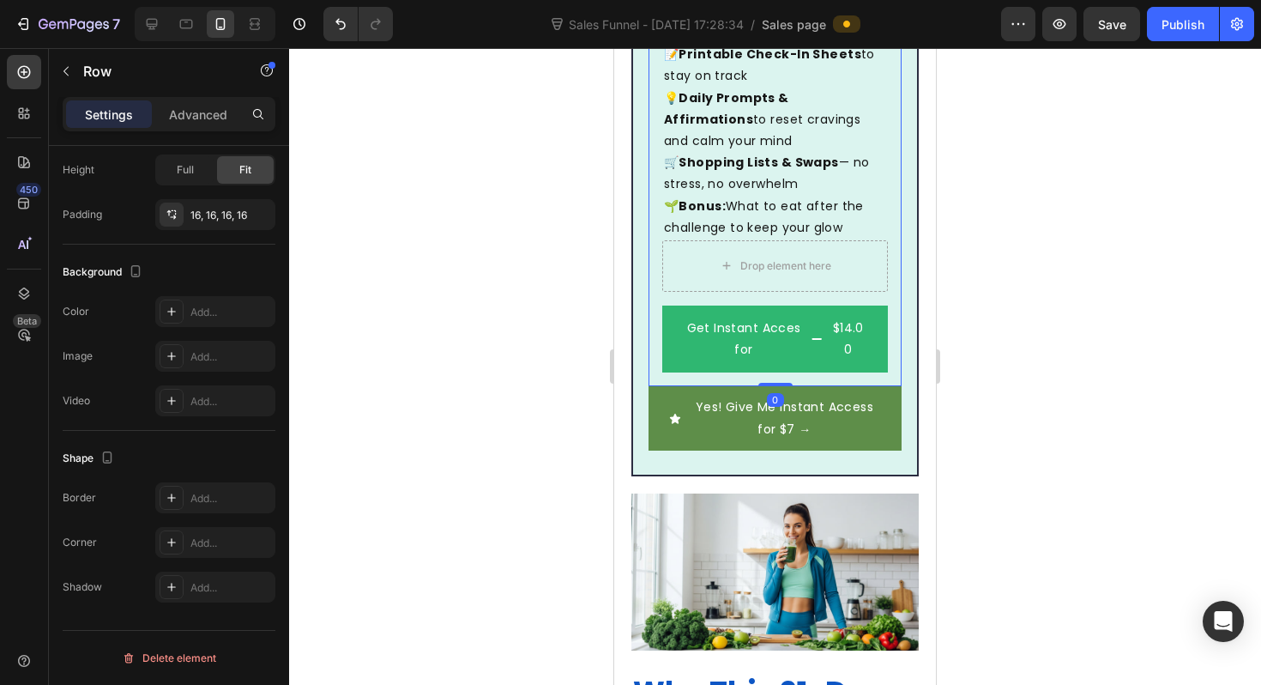
scroll to position [0, 0]
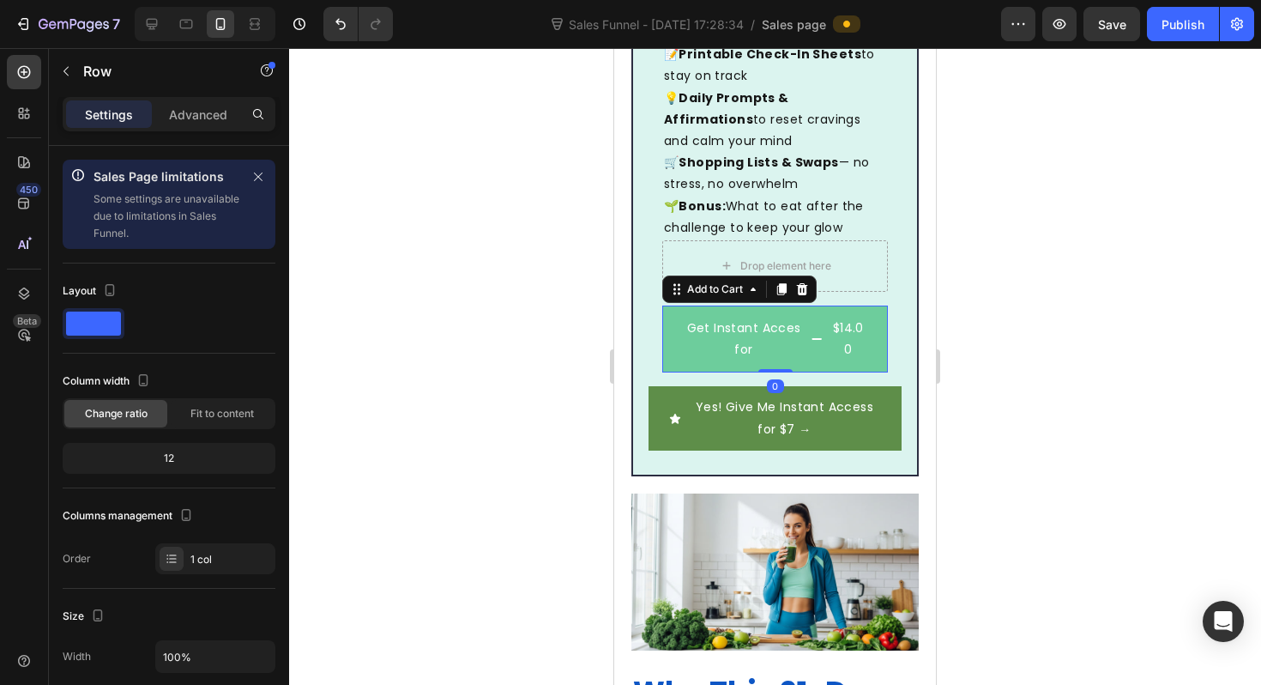
click at [662, 305] on button "Get Instant Acces for $14.00" at bounding box center [775, 338] width 226 height 67
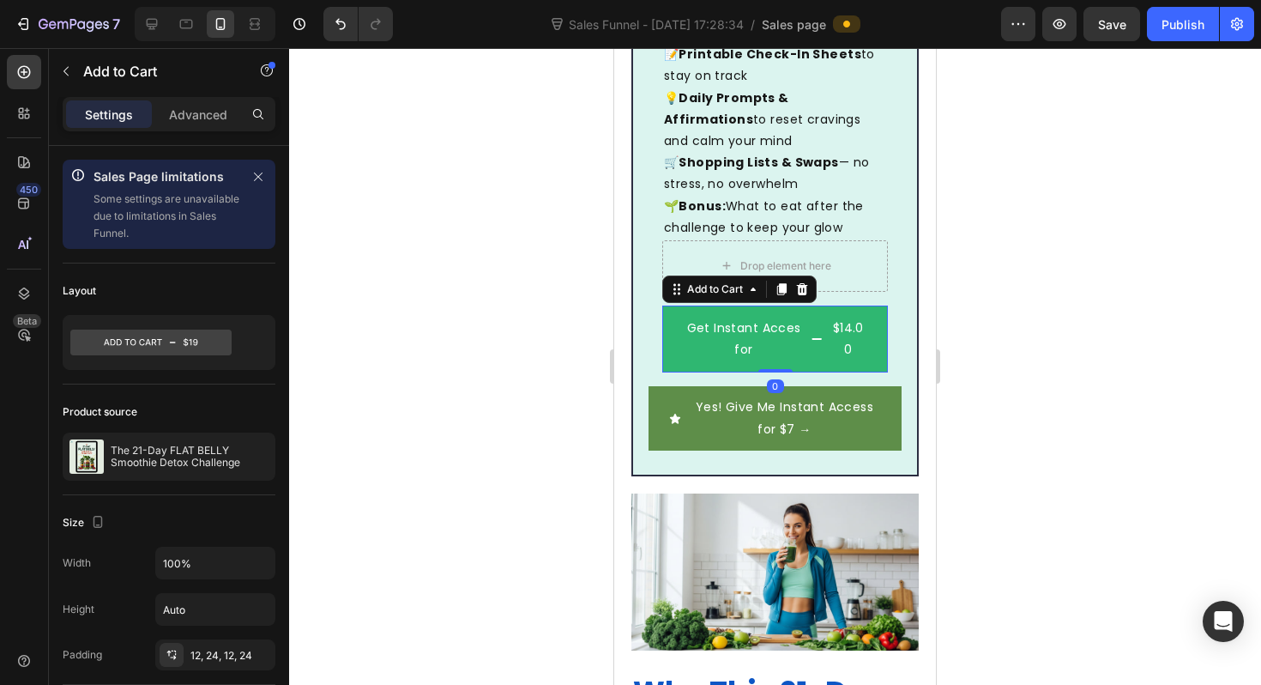
click at [197, 128] on div "Settings Advanced" at bounding box center [169, 114] width 213 height 34
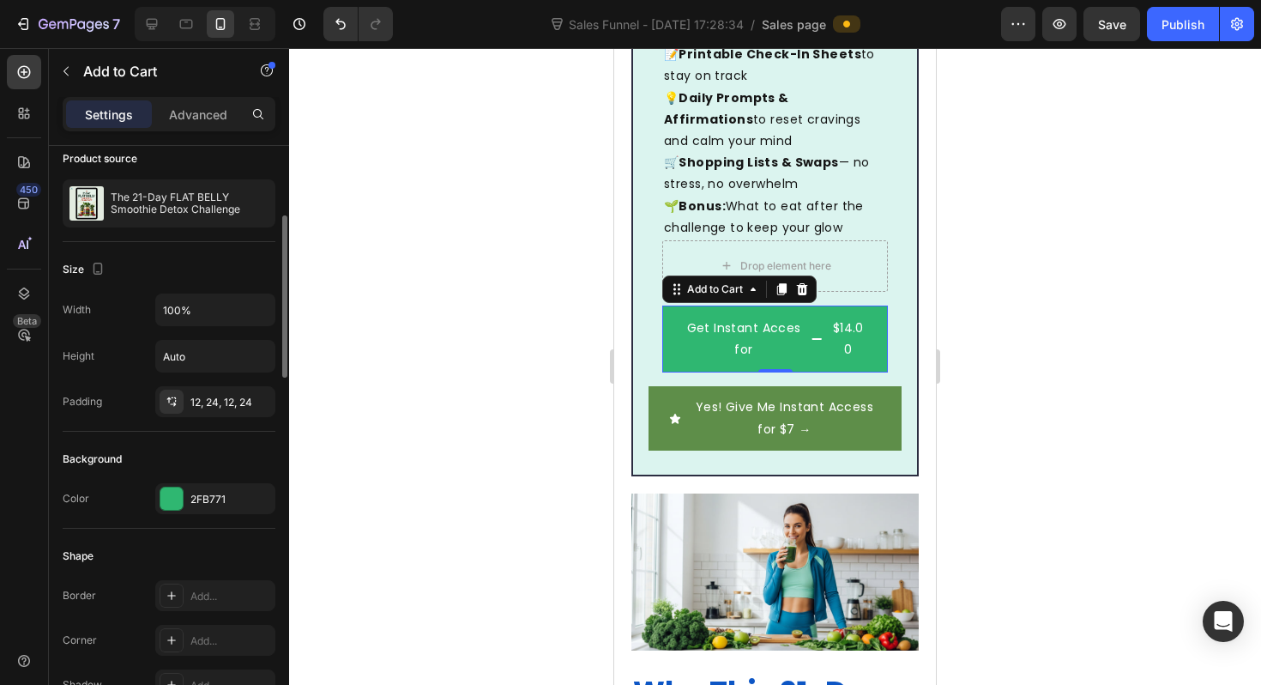
scroll to position [274, 0]
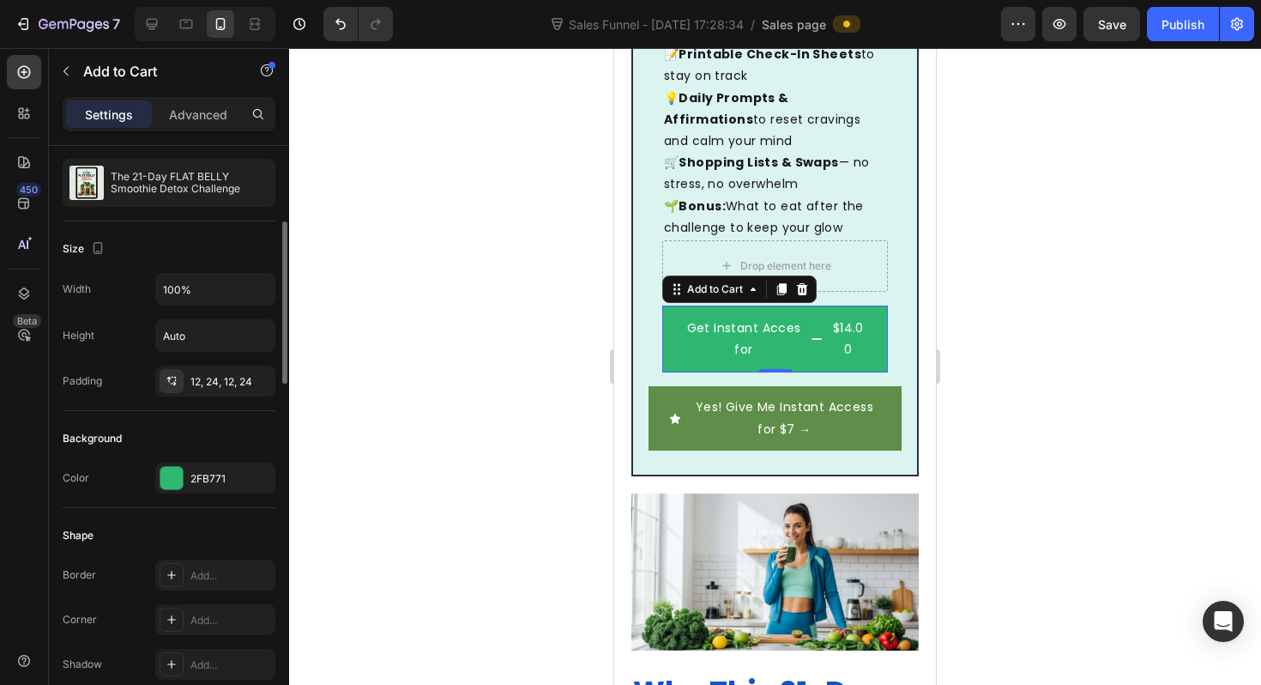
click at [196, 311] on div "Width 100% Height Auto Padding 12, 24, 12, 24" at bounding box center [169, 335] width 213 height 124
click at [196, 288] on input "100%" at bounding box center [215, 289] width 118 height 31
click at [261, 288] on icon "button" at bounding box center [259, 289] width 7 height 4
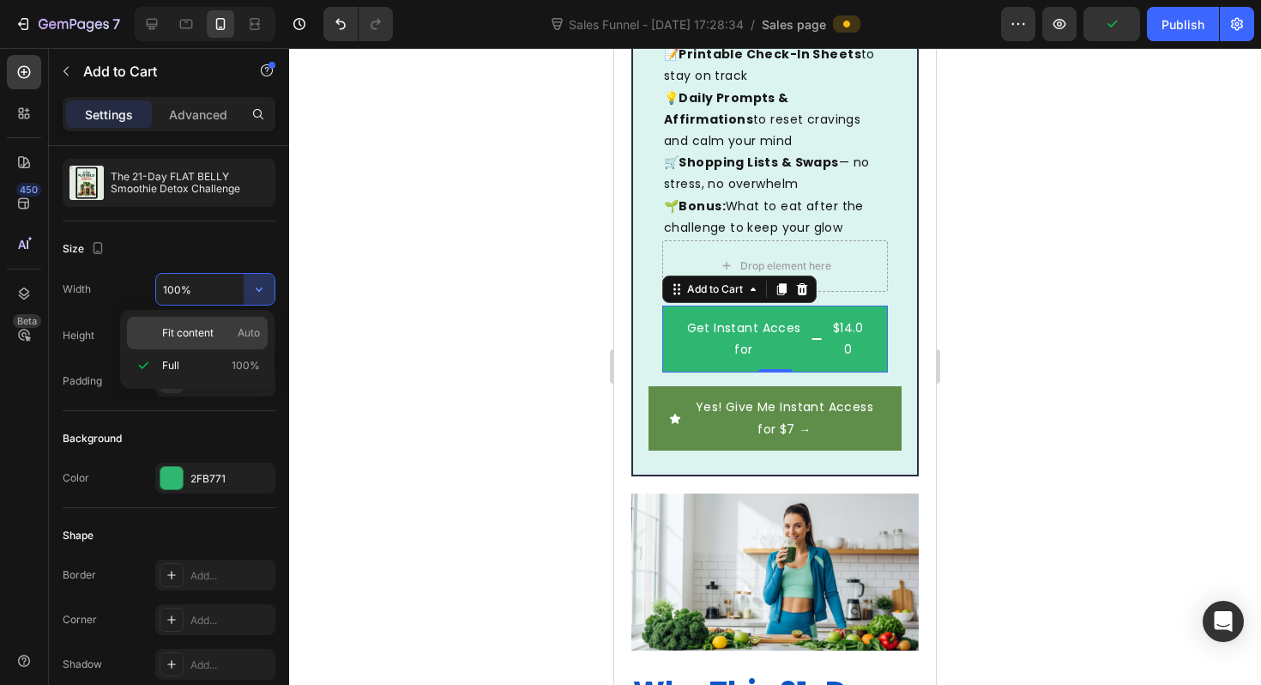
click at [224, 323] on div "Fit content Auto" at bounding box center [197, 333] width 141 height 33
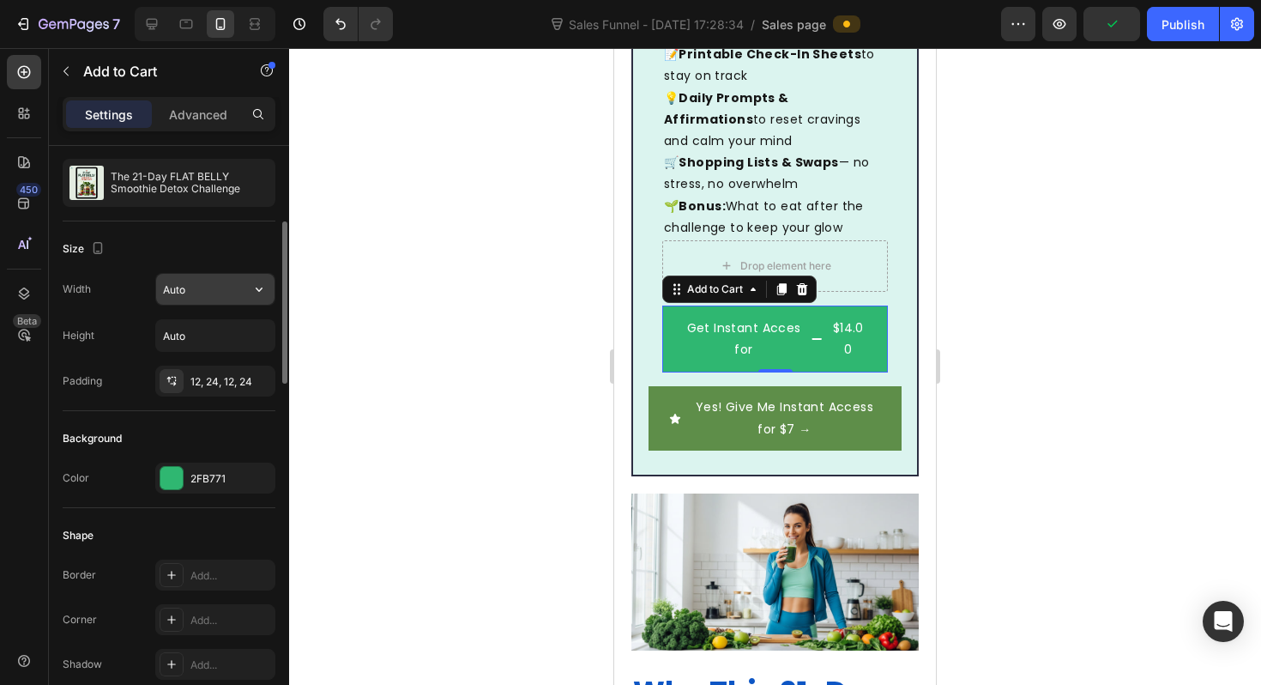
click at [232, 298] on input "Auto" at bounding box center [215, 289] width 118 height 31
click at [247, 290] on button "button" at bounding box center [259, 289] width 31 height 31
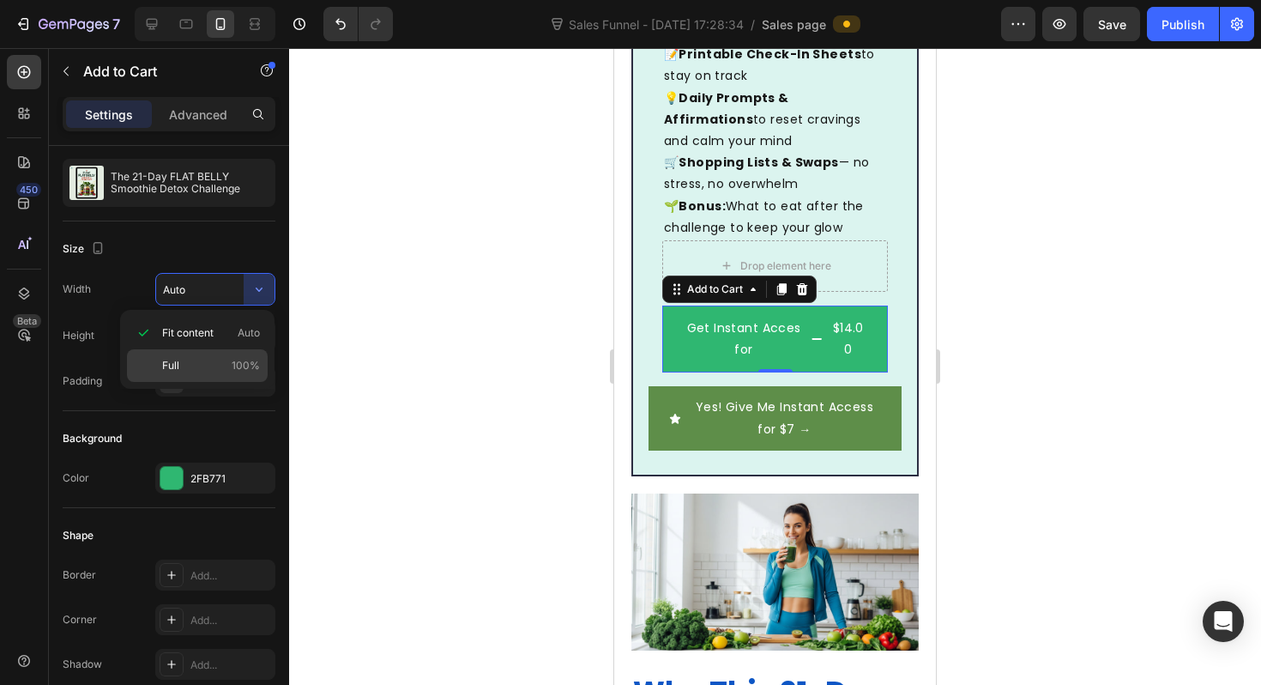
click at [203, 359] on p "Full 100%" at bounding box center [211, 365] width 98 height 15
type input "100%"
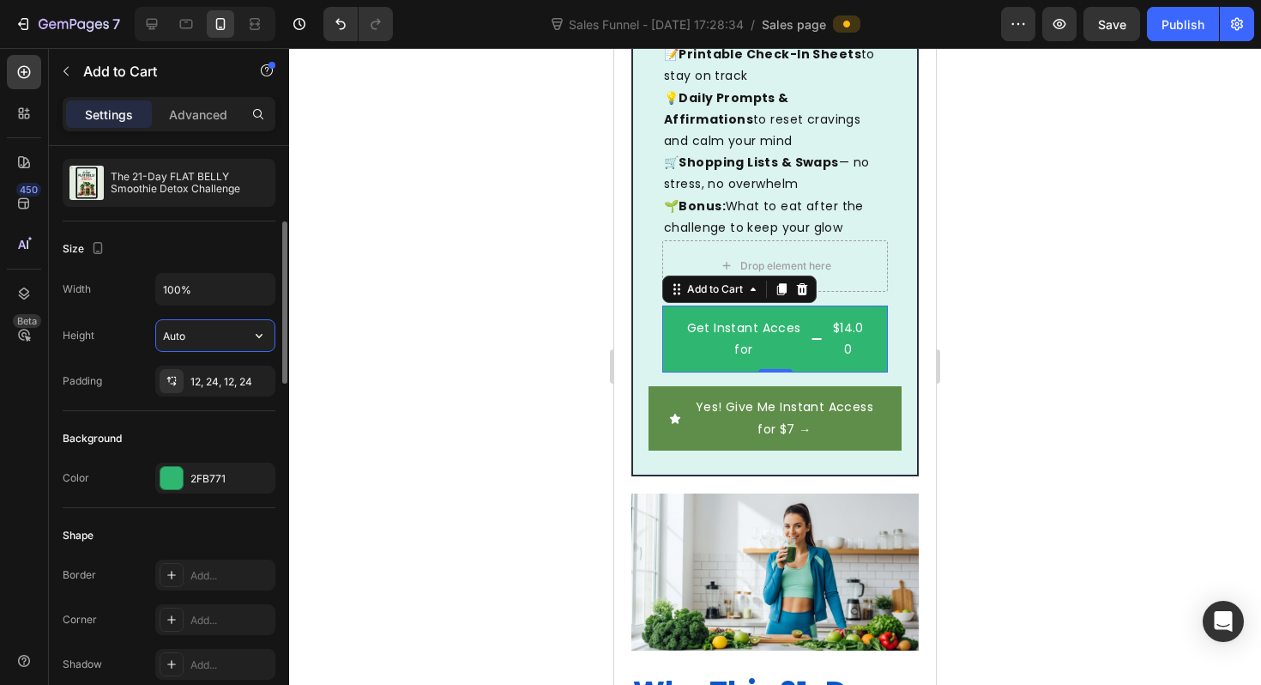
click at [227, 339] on input "Auto" at bounding box center [215, 335] width 118 height 31
click at [118, 342] on div "Height Auto" at bounding box center [169, 335] width 213 height 33
click at [196, 382] on div "12, 24, 12, 24" at bounding box center [215, 381] width 50 height 15
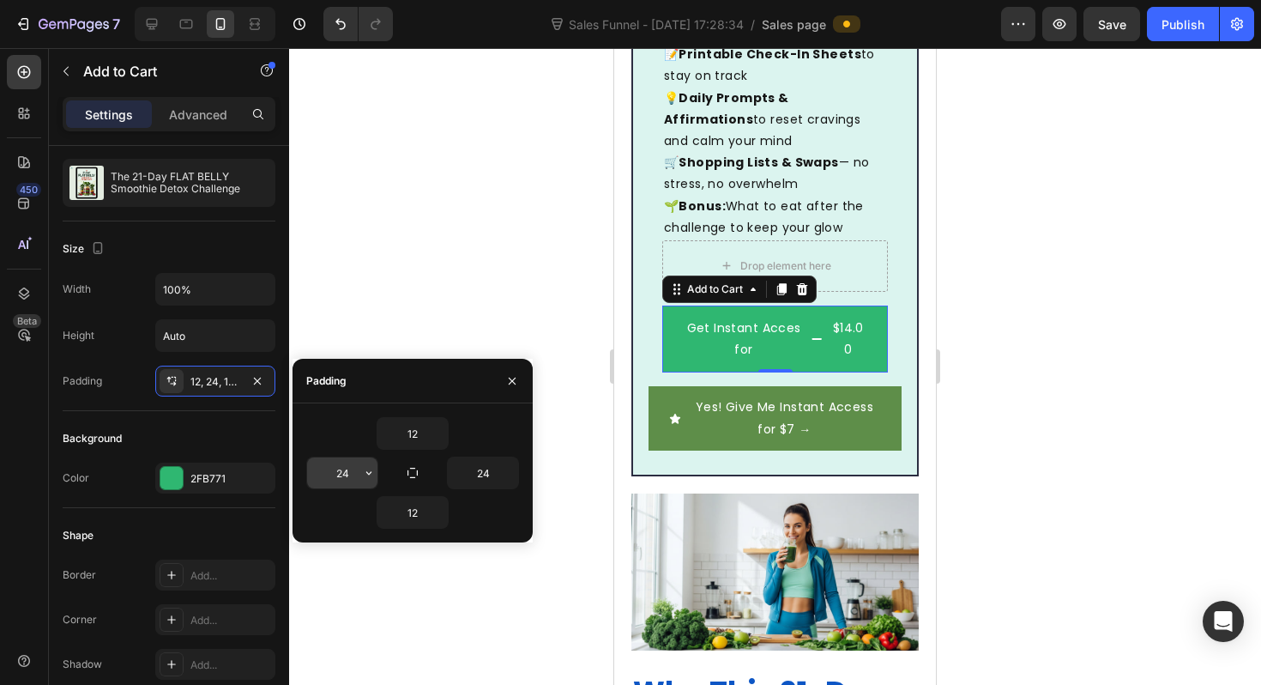
click at [335, 470] on input "24" at bounding box center [342, 472] width 70 height 31
click at [376, 478] on button "button" at bounding box center [368, 472] width 17 height 31
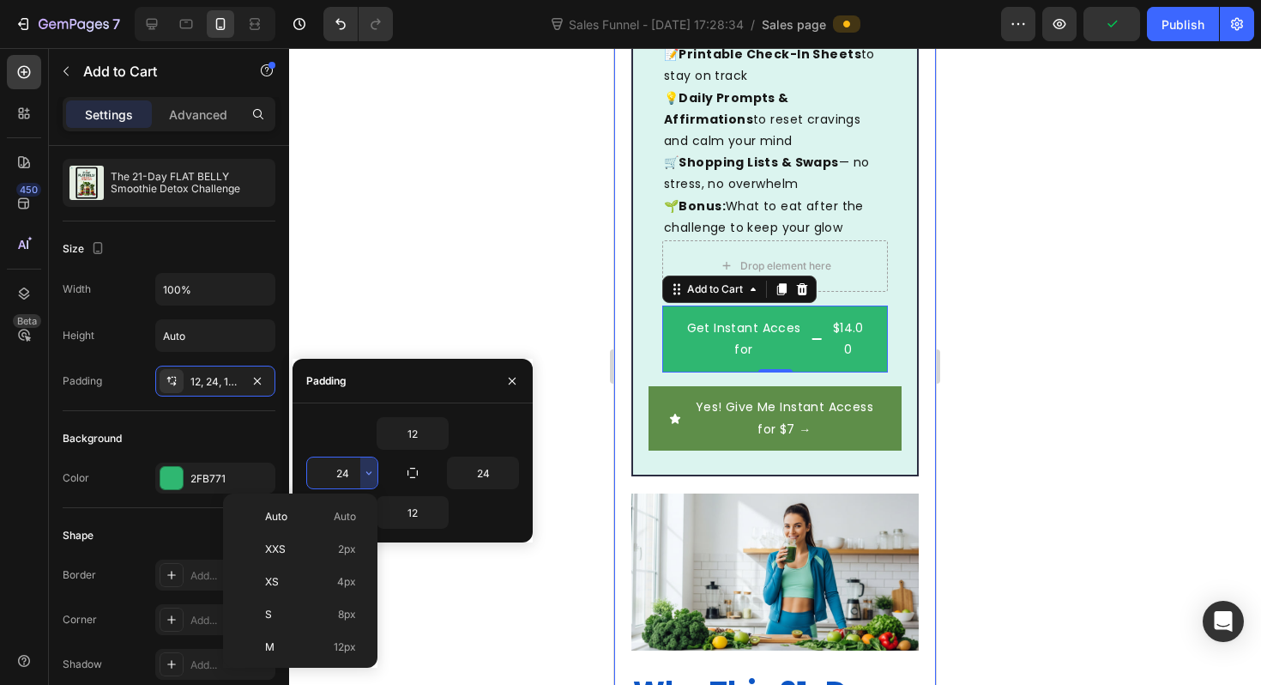
click at [565, 268] on div at bounding box center [775, 366] width 972 height 637
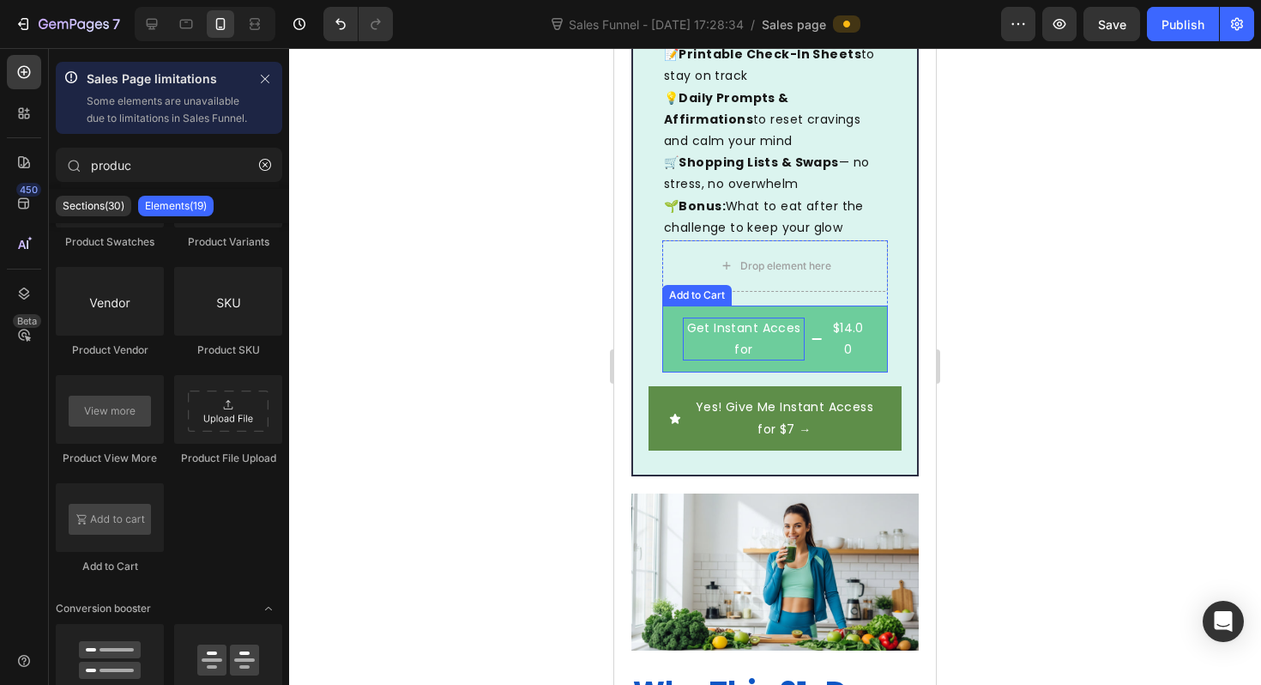
click at [750, 317] on div "Get Instant Acces for" at bounding box center [744, 338] width 122 height 43
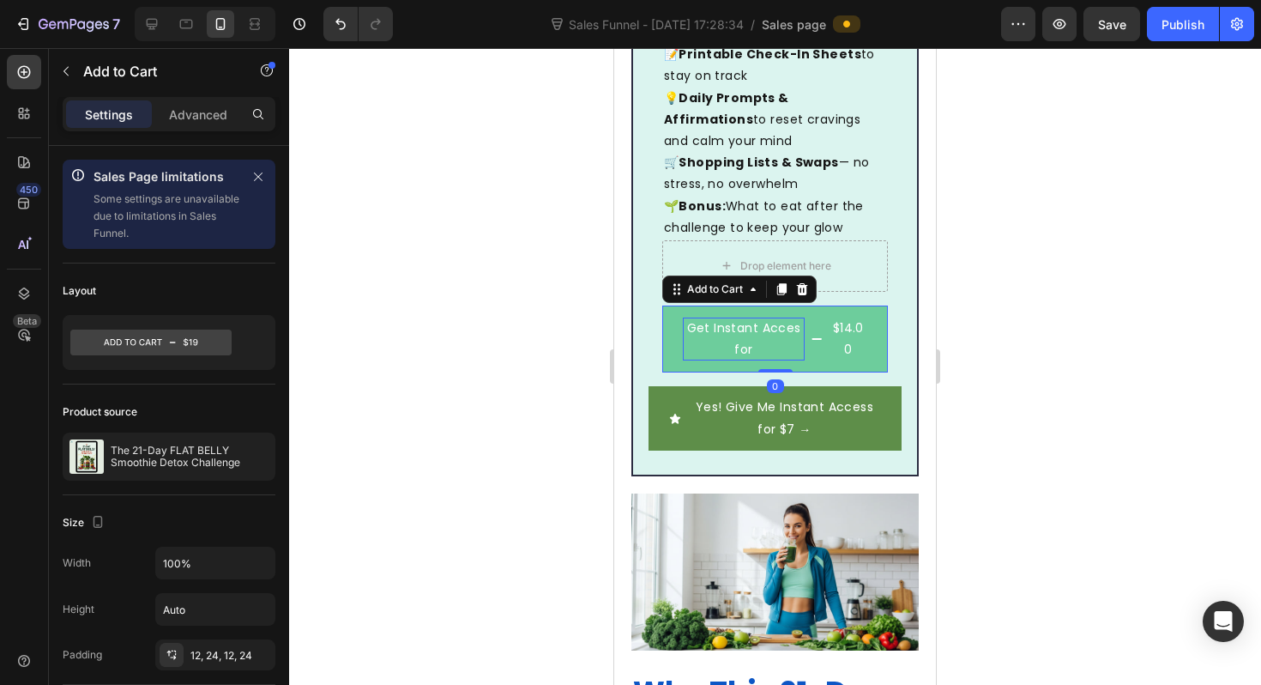
click at [750, 317] on div "Get Instant Acces for" at bounding box center [744, 338] width 122 height 43
click at [750, 317] on p "Get Instant Acces for" at bounding box center [744, 338] width 122 height 43
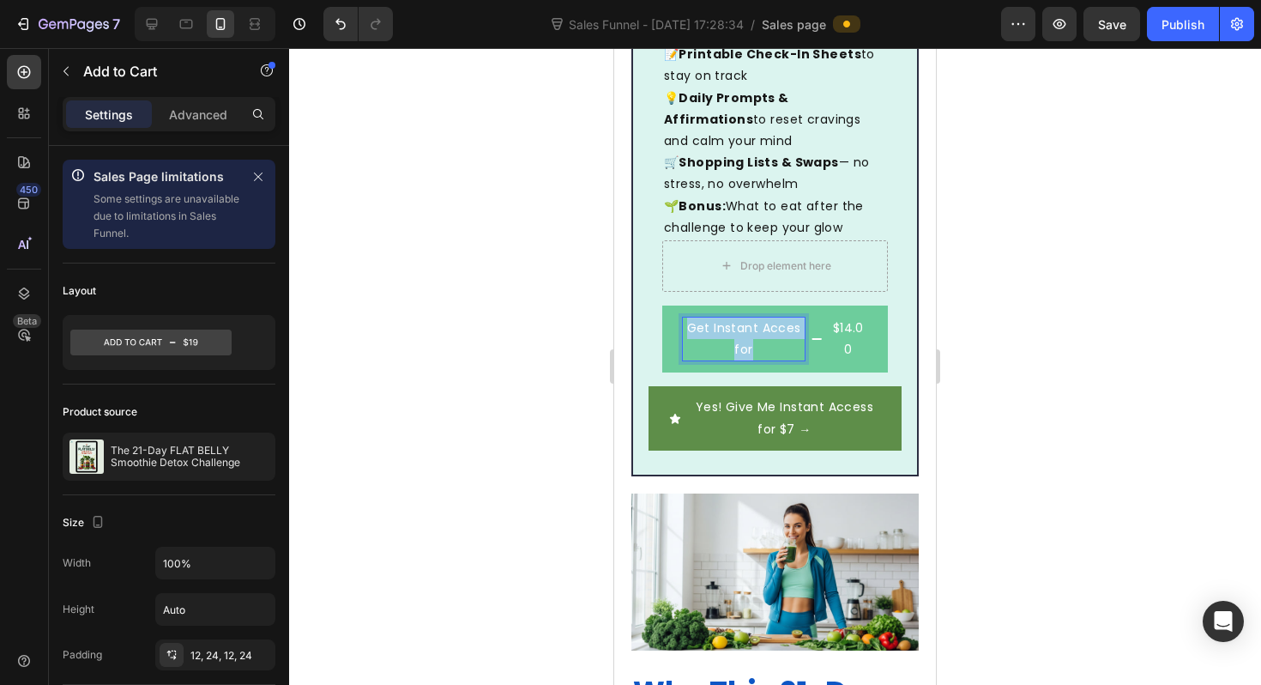
click at [828, 305] on button "Get Instant Acces for $14.00" at bounding box center [775, 338] width 226 height 67
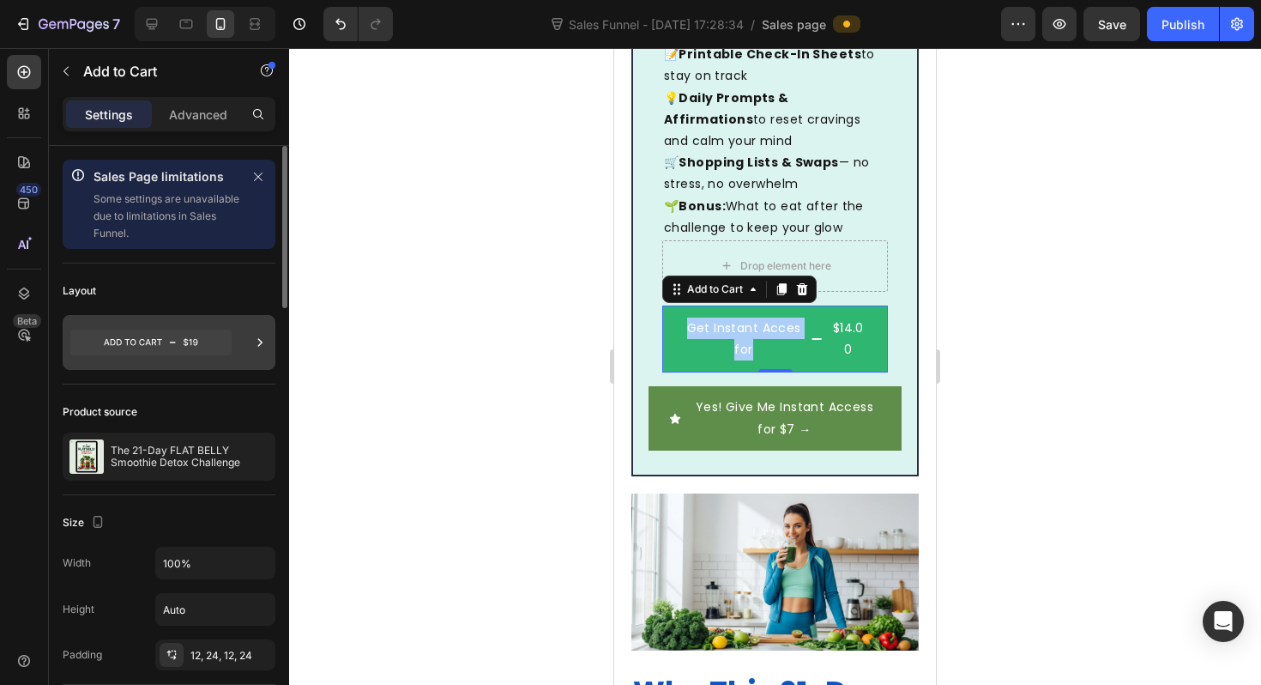
click at [173, 341] on icon at bounding box center [150, 342] width 161 height 26
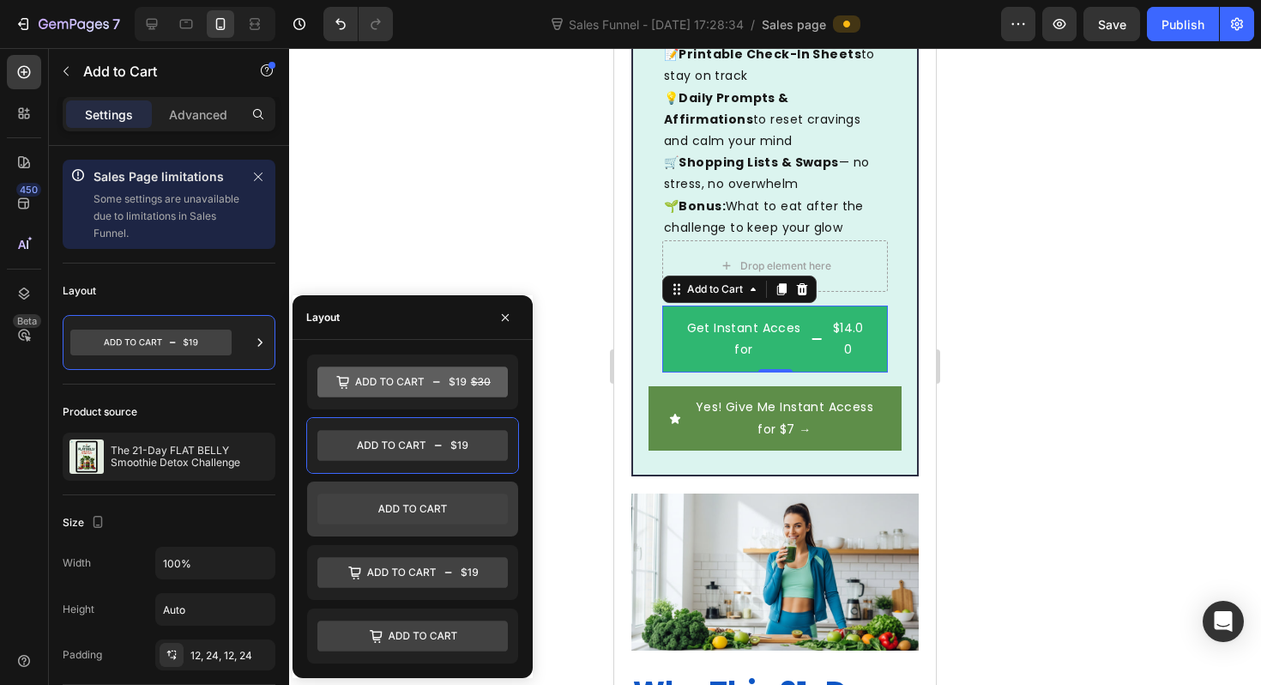
click at [447, 524] on icon at bounding box center [412, 509] width 190 height 34
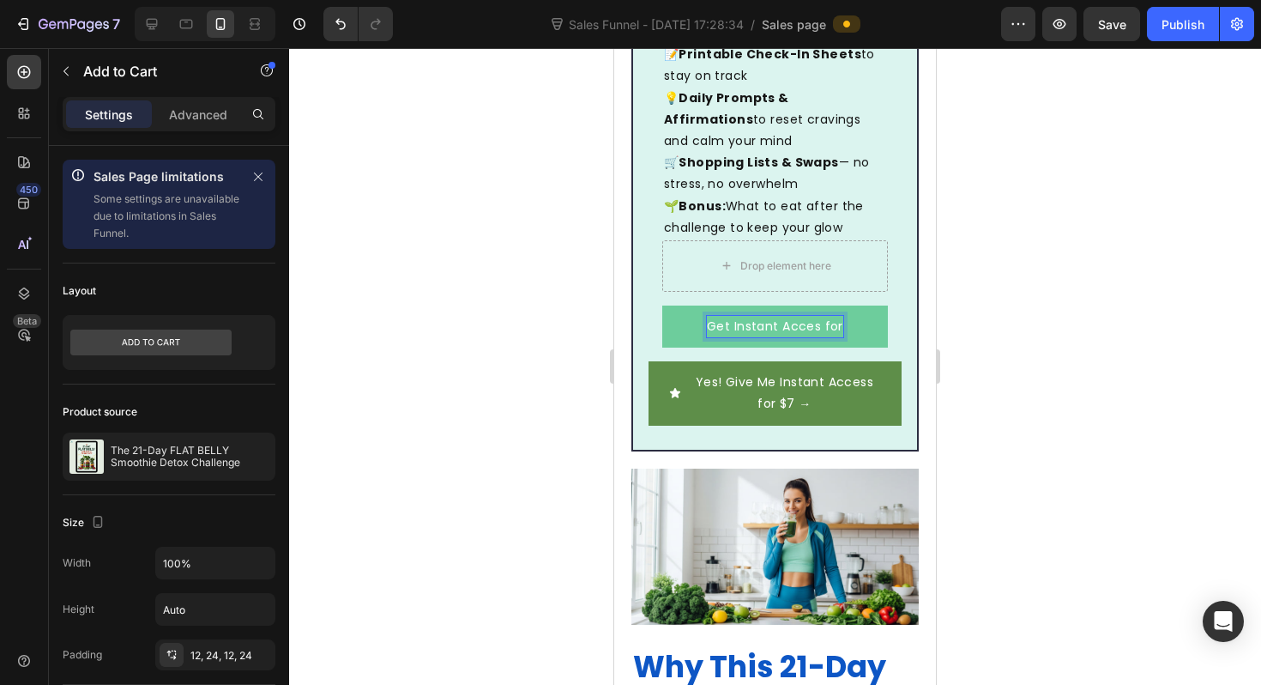
click at [726, 316] on p "Get Instant Acces for" at bounding box center [775, 326] width 136 height 21
click at [841, 305] on button "Get Instant Acces for" at bounding box center [775, 326] width 226 height 42
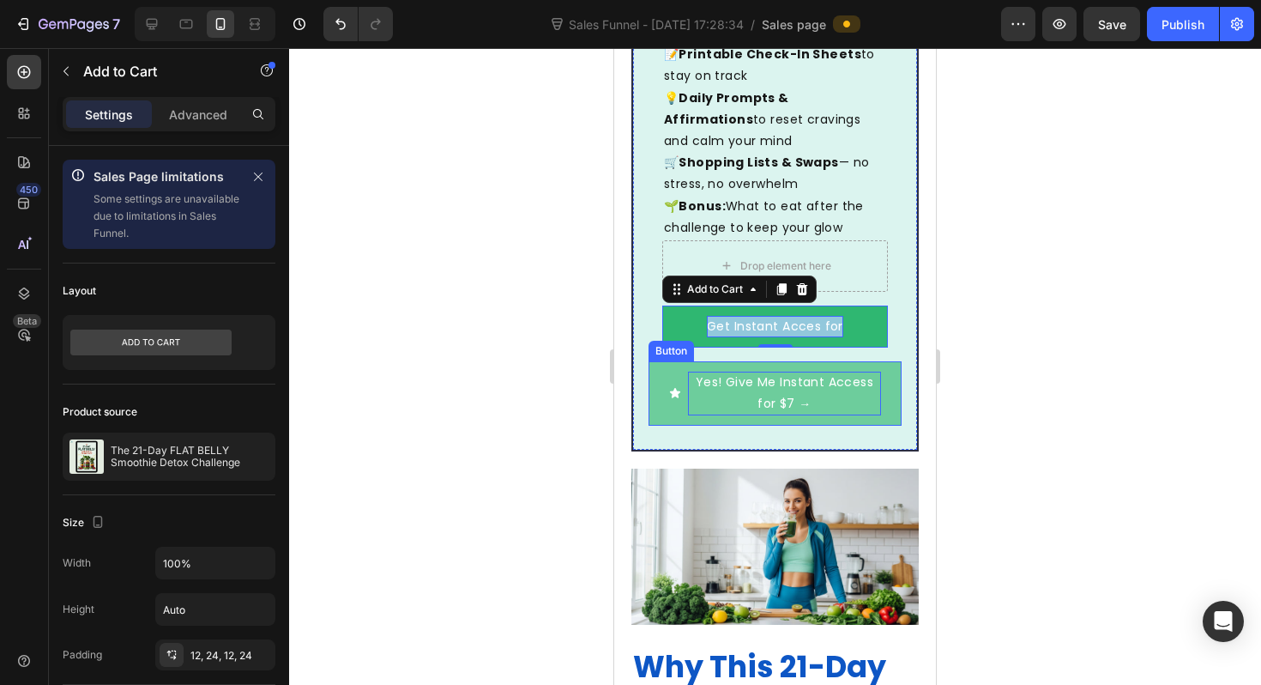
click at [784, 371] on p "Yes! Give Me Instant Access for $7 →" at bounding box center [784, 392] width 193 height 43
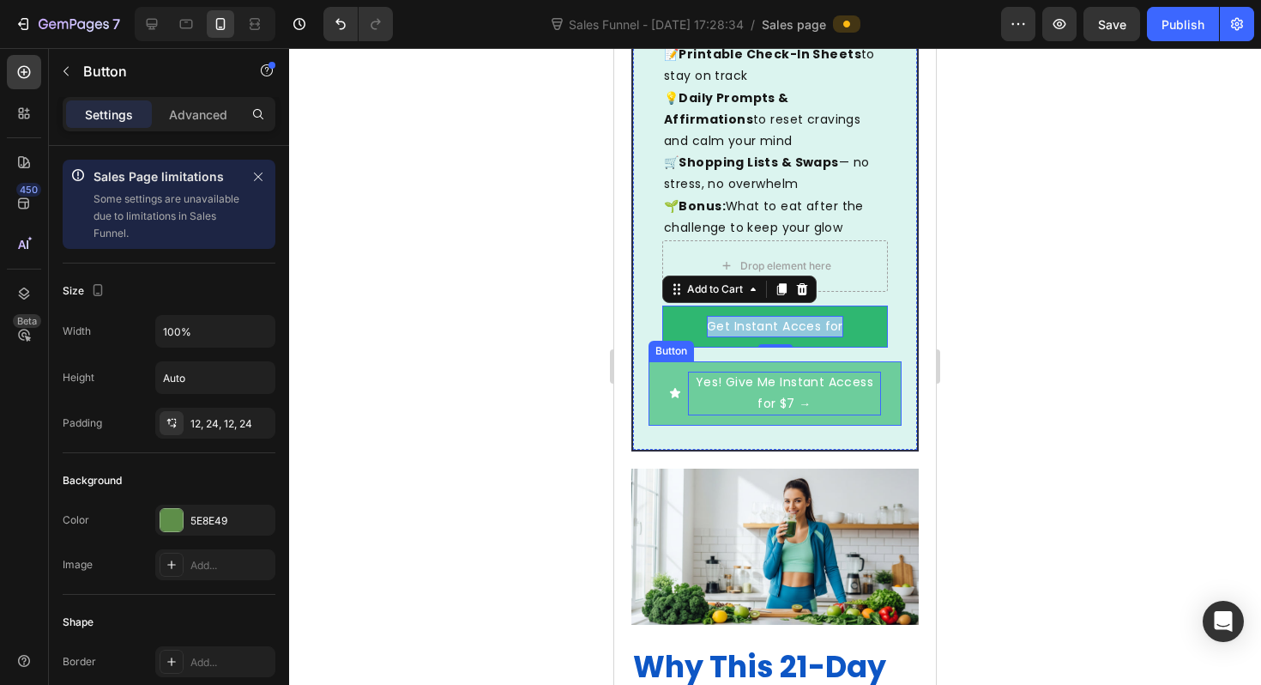
click at [784, 371] on p "Yes! Give Me Instant Access for $7 →" at bounding box center [784, 392] width 193 height 43
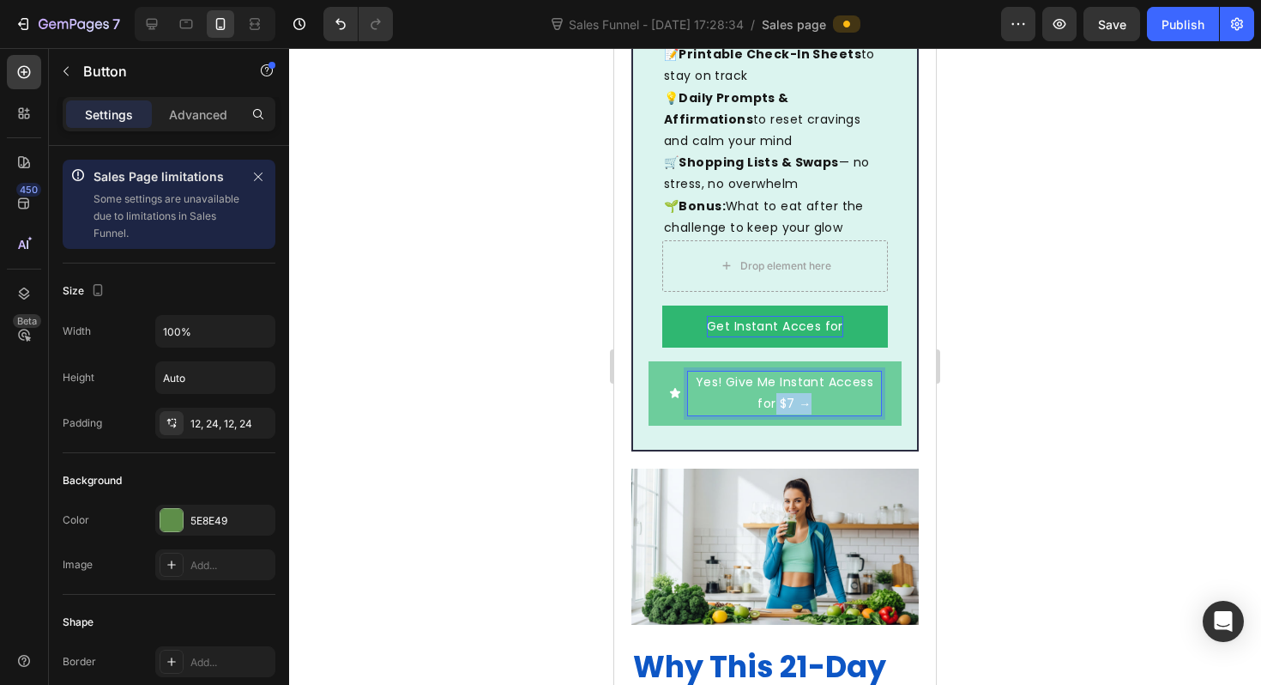
drag, startPoint x: 810, startPoint y: 350, endPoint x: 777, endPoint y: 350, distance: 32.6
click at [777, 371] on p "Yes! Give Me Instant Access for $7 →" at bounding box center [784, 392] width 193 height 43
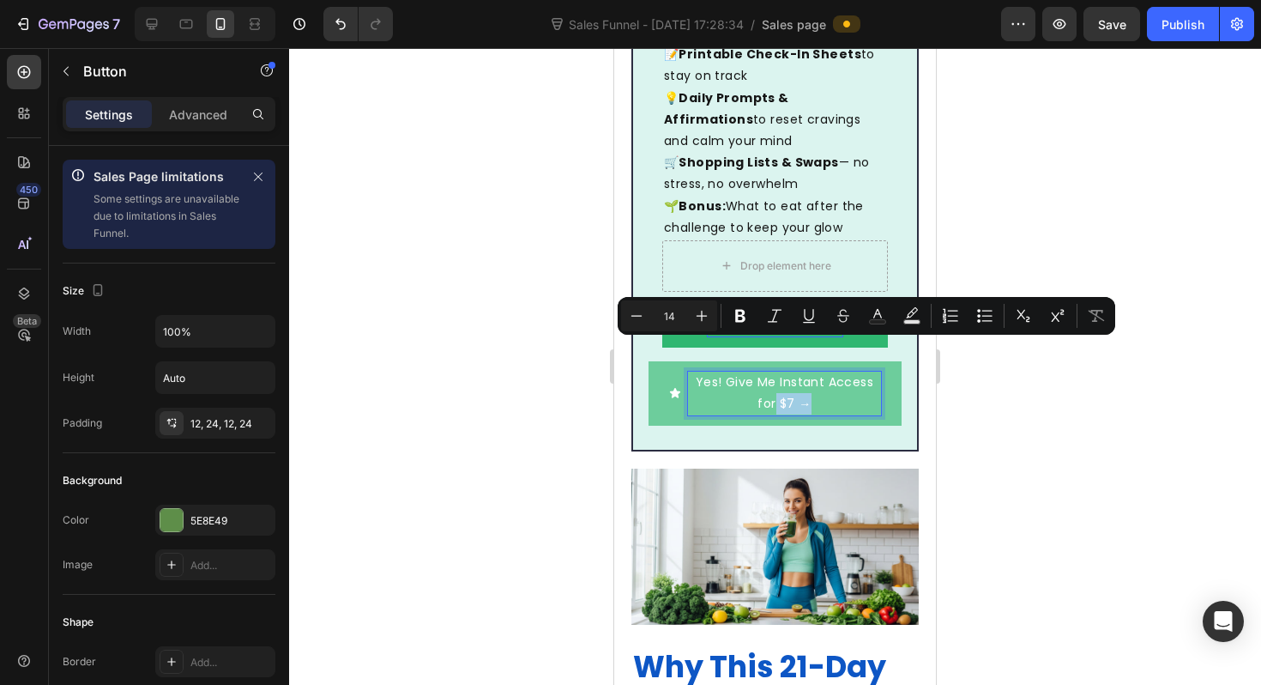
copy p "$7 →"
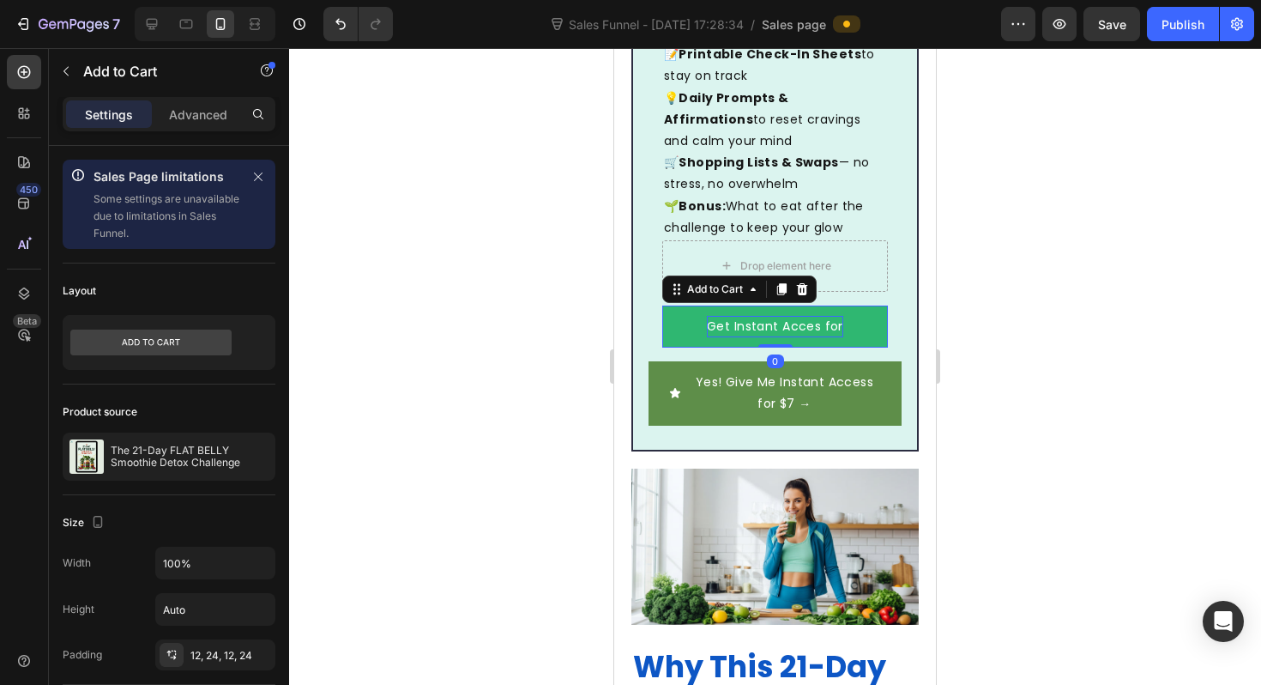
click at [840, 316] on p "Get Instant Acces for" at bounding box center [775, 326] width 136 height 21
click at [838, 316] on p "Get Instant Acces for" at bounding box center [775, 326] width 136 height 21
click at [787, 316] on p "Get Instant Acces for $7 →" at bounding box center [774, 326] width 175 height 21
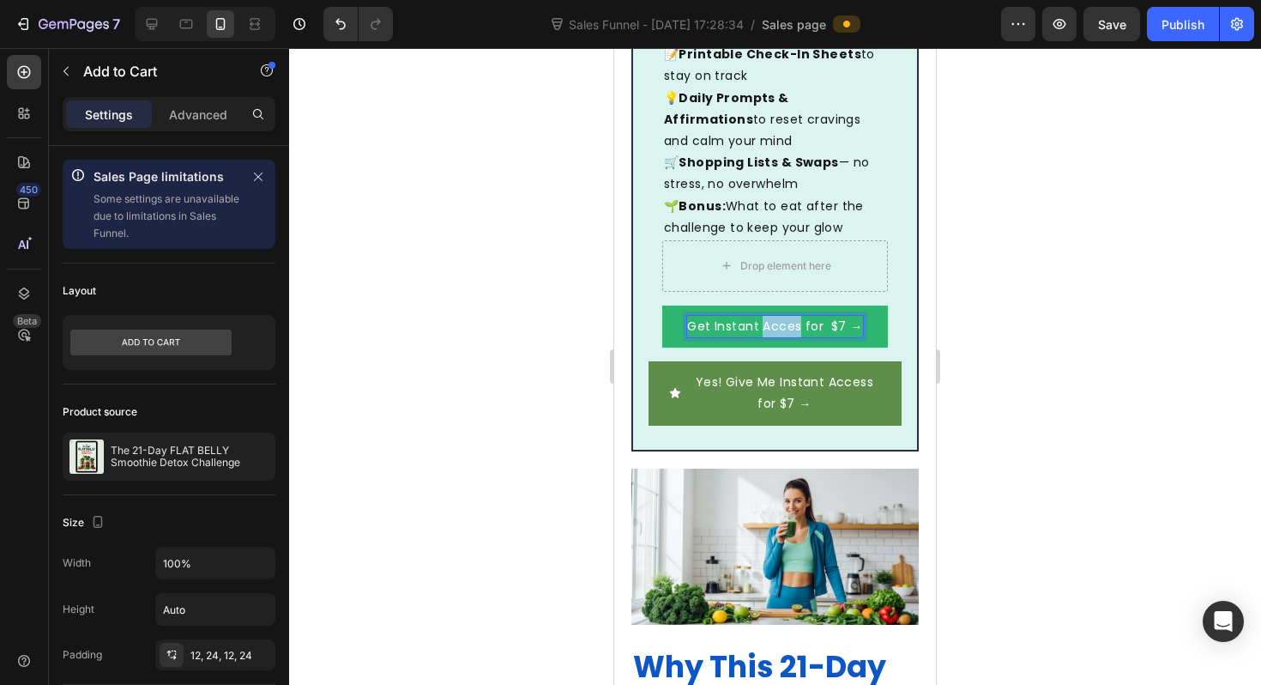
click at [787, 316] on p "Get Instant Acces for $7 →" at bounding box center [774, 326] width 175 height 21
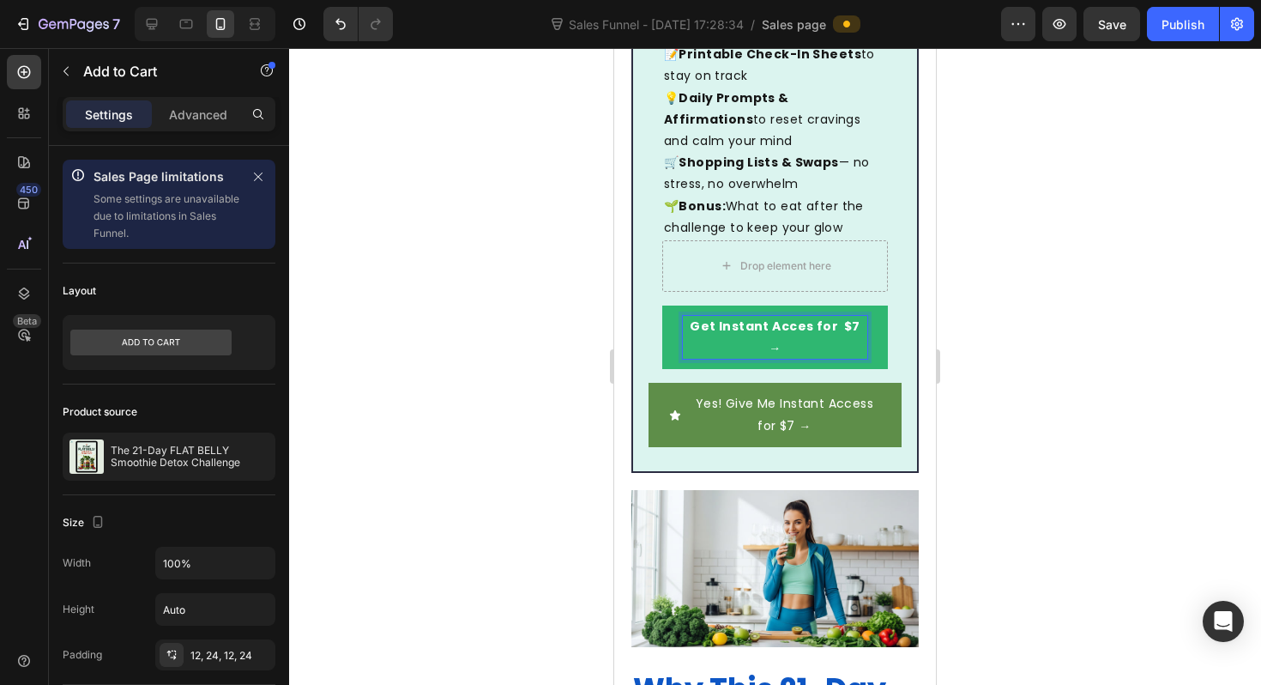
click at [776, 317] on strong "Get Instant Acces for $7 →" at bounding box center [775, 336] width 171 height 39
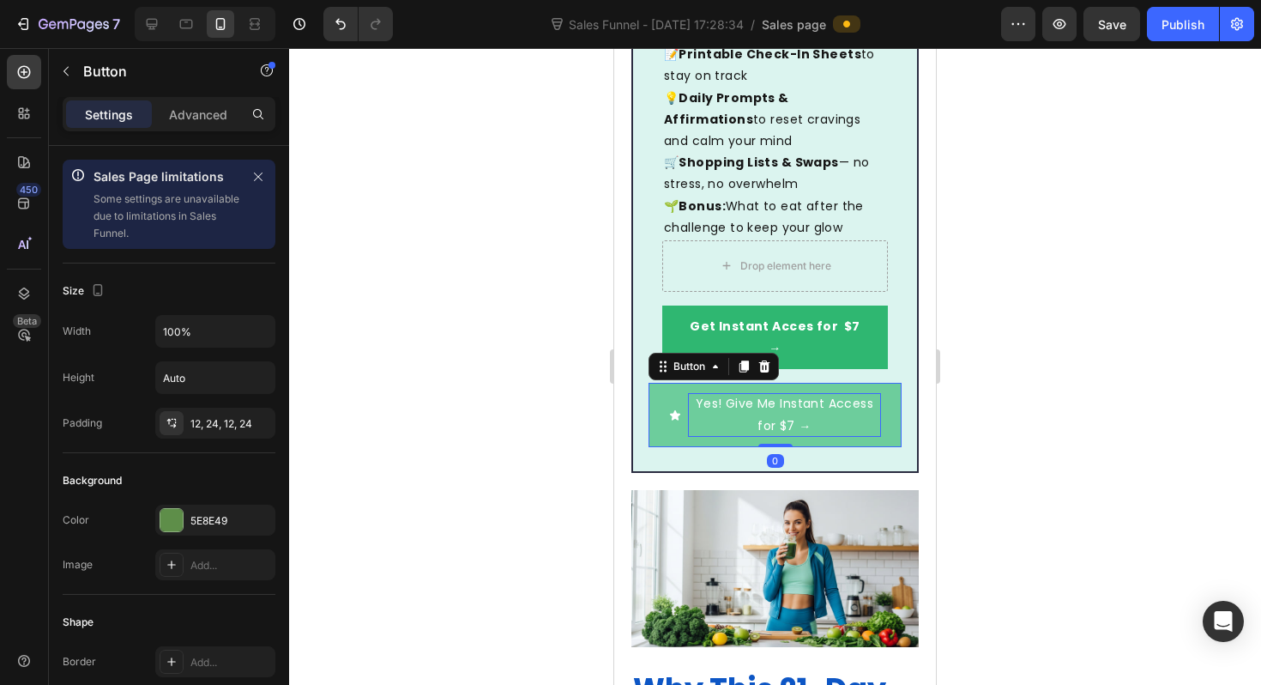
click at [849, 393] on p "Yes! Give Me Instant Access for $7 →" at bounding box center [784, 414] width 193 height 43
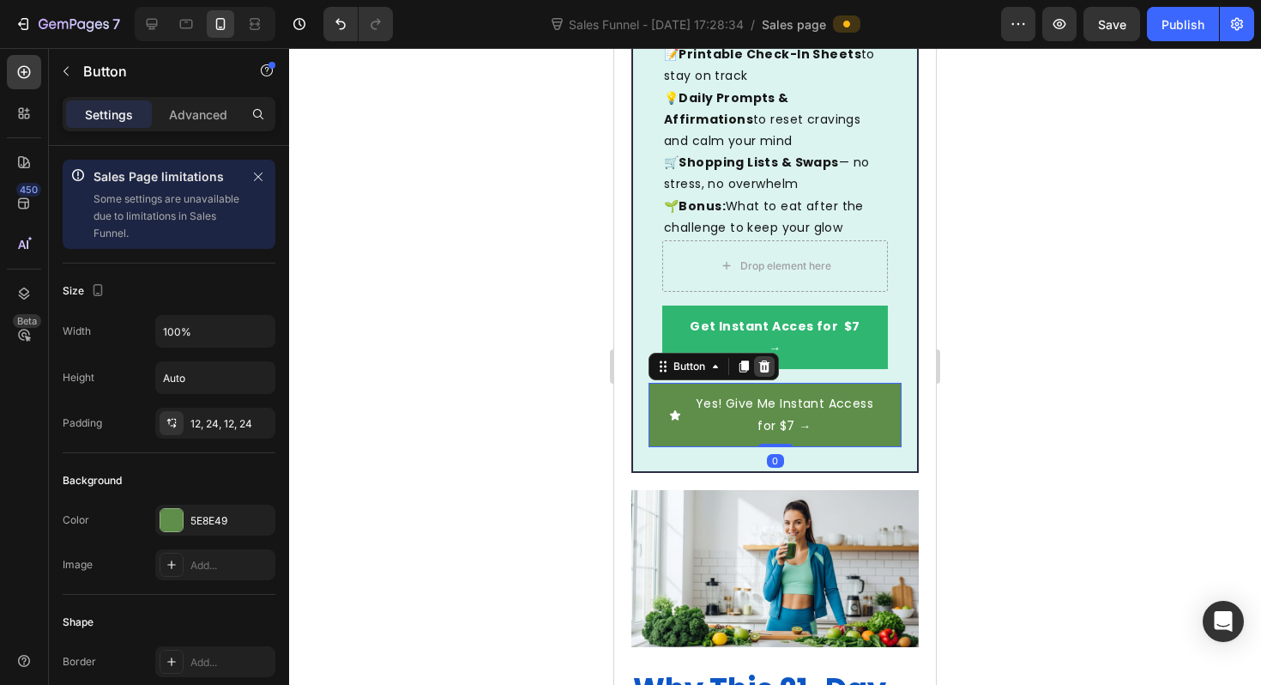
click at [767, 360] on icon at bounding box center [764, 366] width 11 height 12
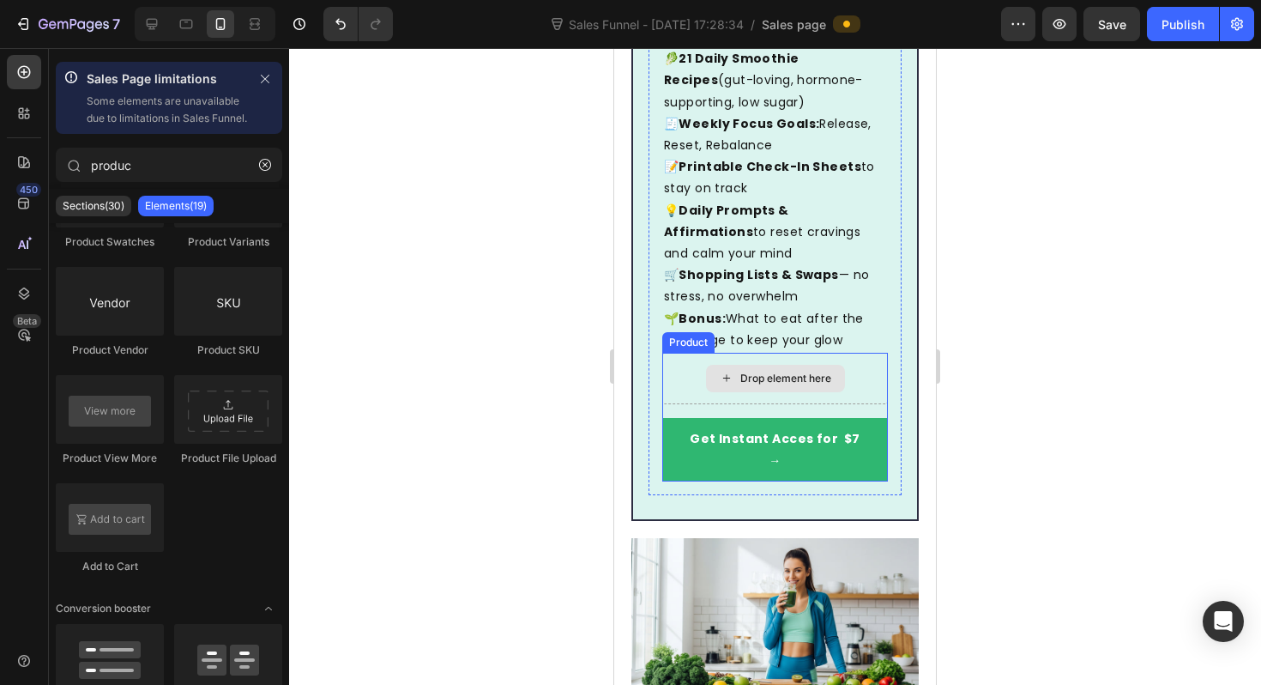
scroll to position [1187, 0]
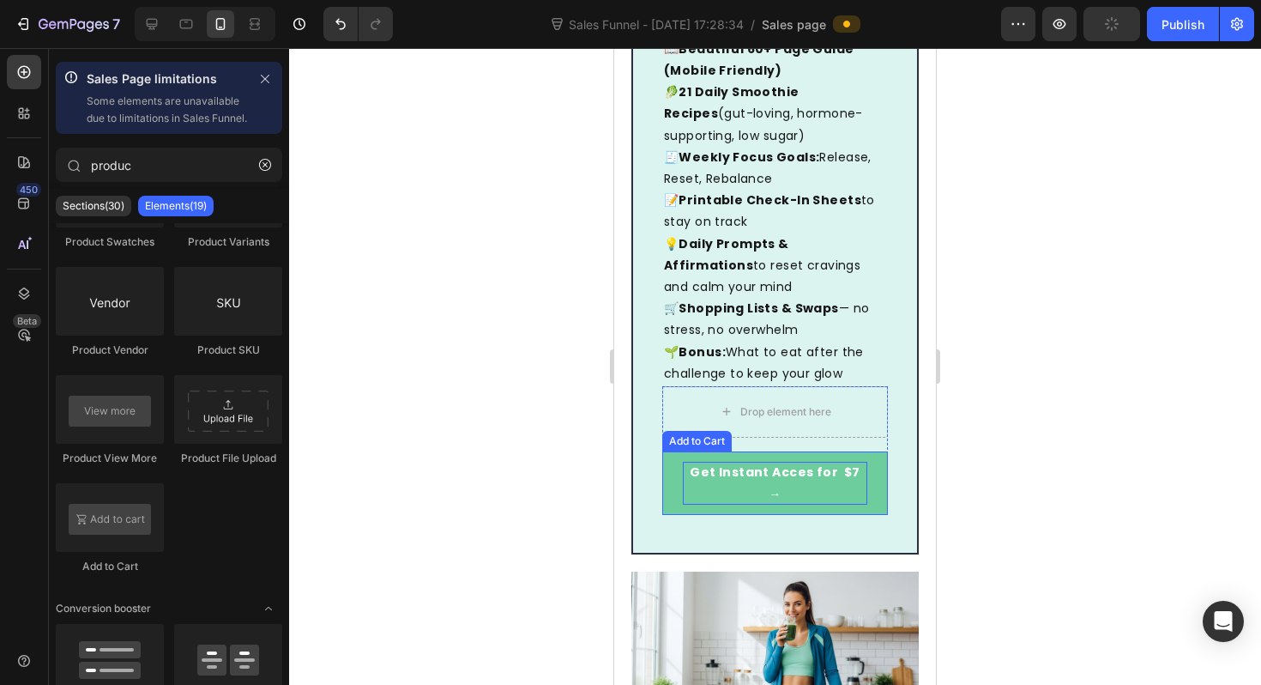
click at [702, 463] on strong "Get Instant Acces for $7 →" at bounding box center [775, 482] width 171 height 39
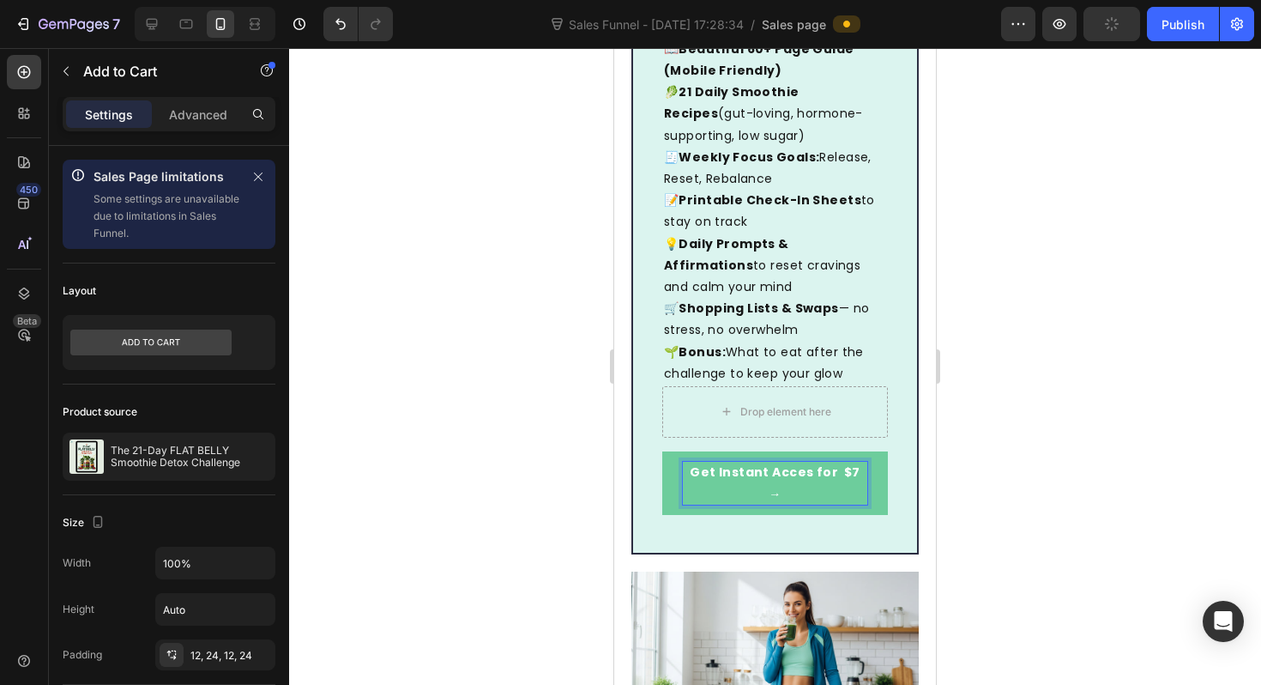
click at [697, 463] on strong "Get Instant Acces for $7 →" at bounding box center [775, 482] width 171 height 39
click at [562, 417] on div at bounding box center [775, 366] width 972 height 637
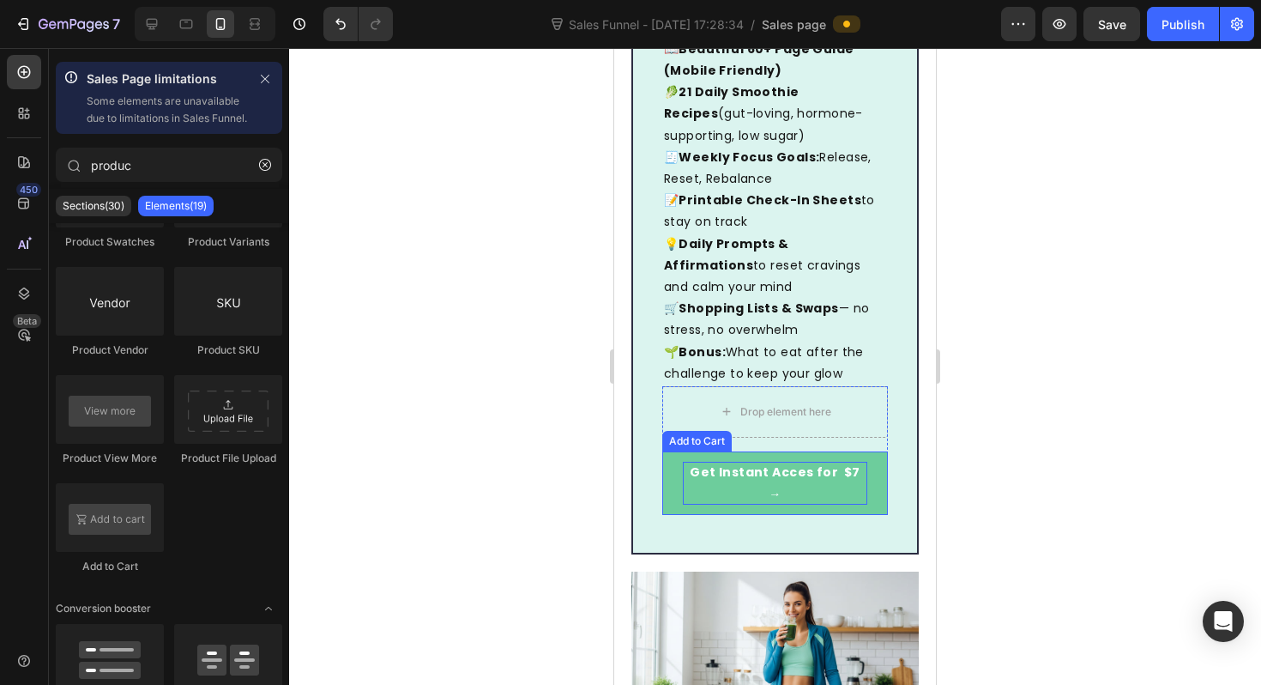
click at [694, 451] on button "Get Instant Acces for $7 →" at bounding box center [775, 482] width 226 height 63
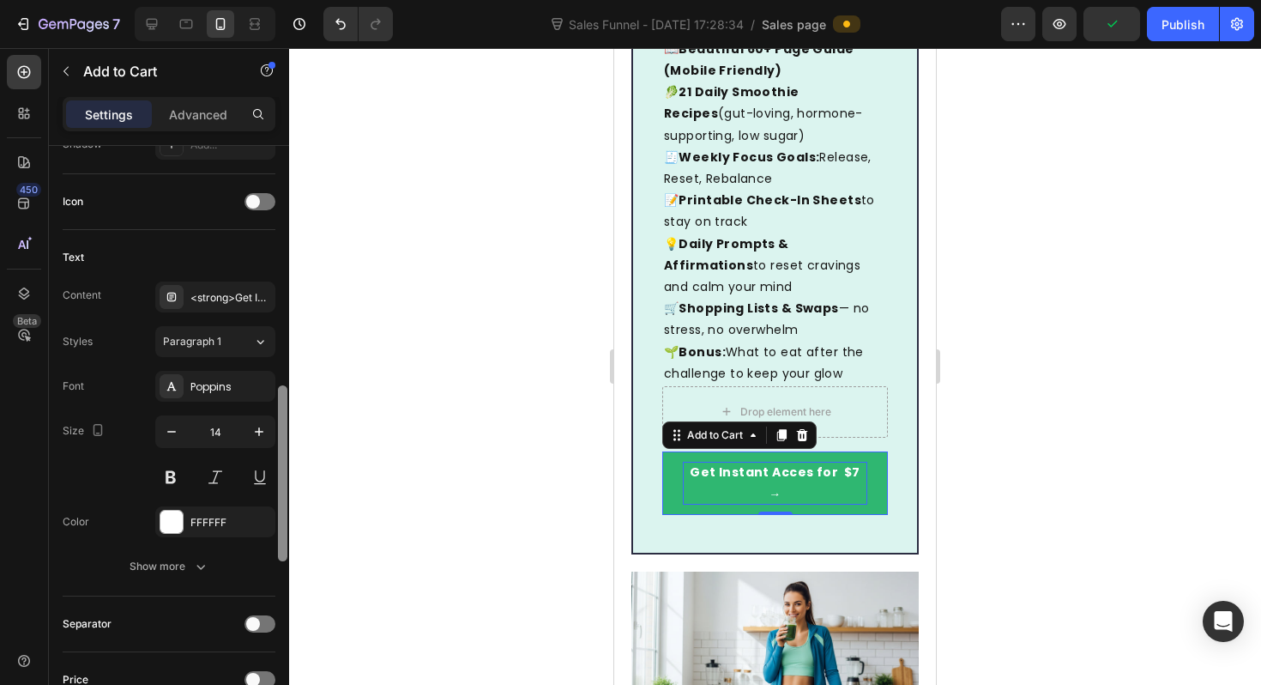
scroll to position [797, 0]
click at [248, 430] on button "button" at bounding box center [259, 428] width 31 height 31
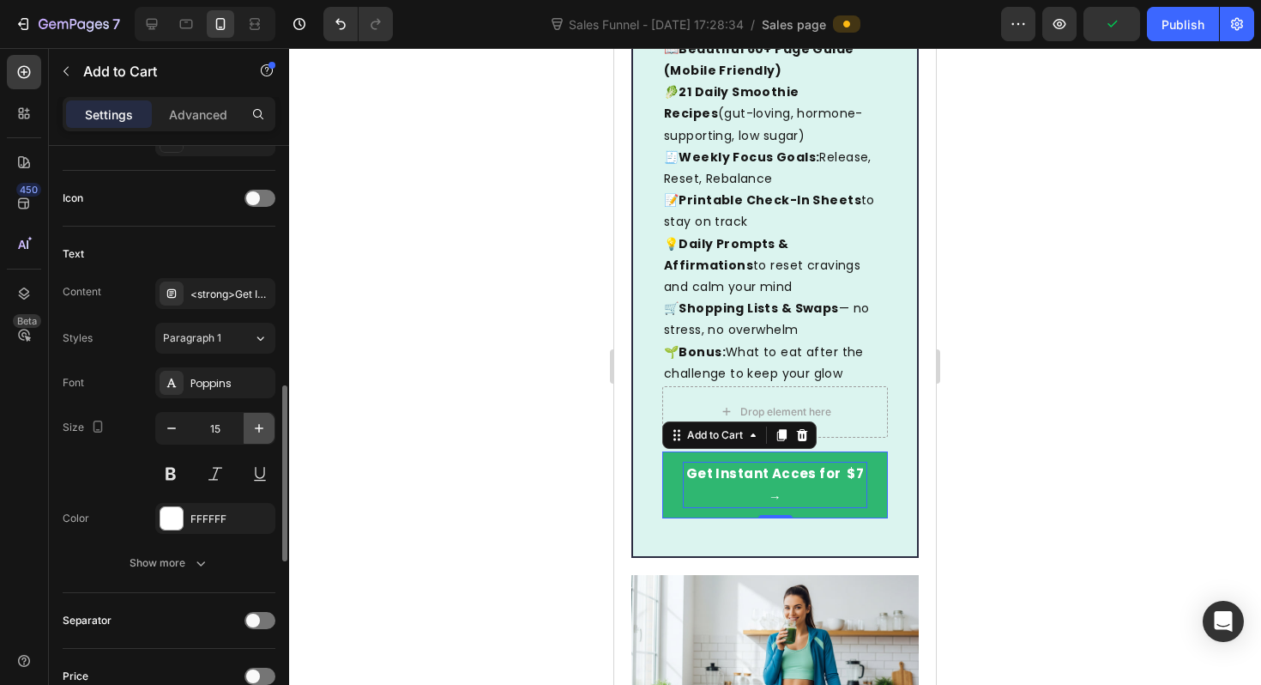
click at [253, 430] on icon "button" at bounding box center [259, 428] width 17 height 17
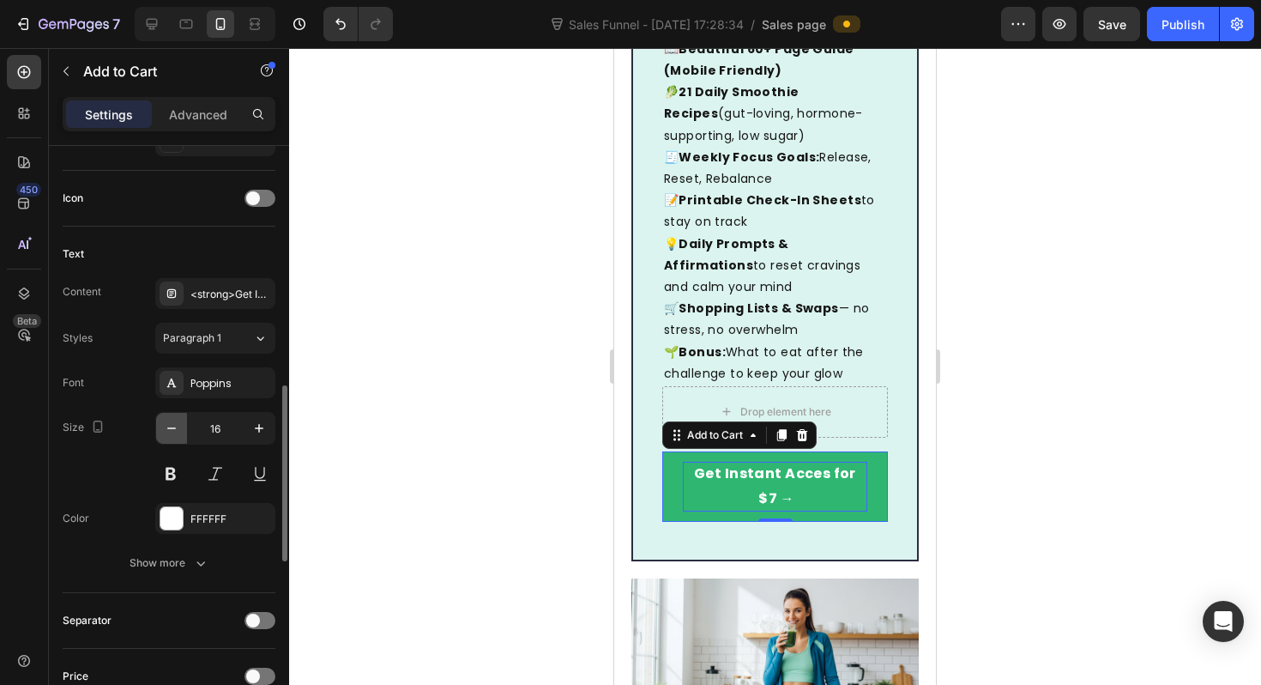
click at [172, 433] on icon "button" at bounding box center [171, 428] width 17 height 17
type input "15"
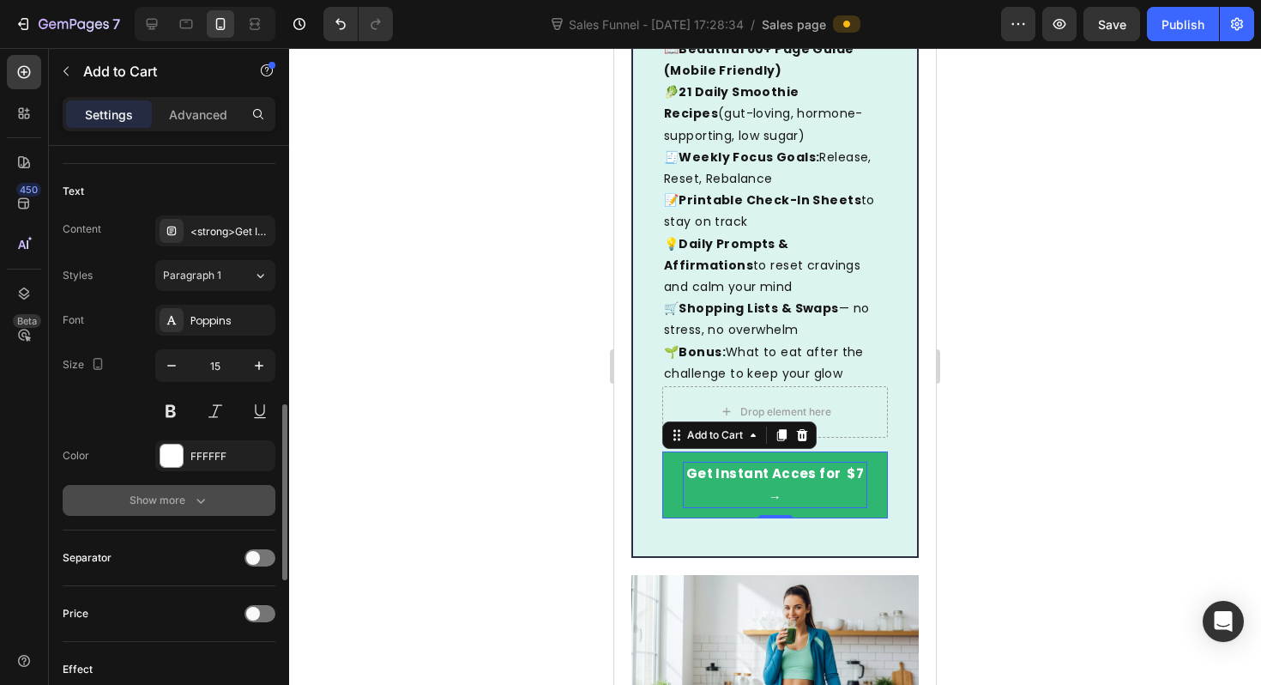
click at [183, 492] on div "Show more" at bounding box center [170, 500] width 80 height 17
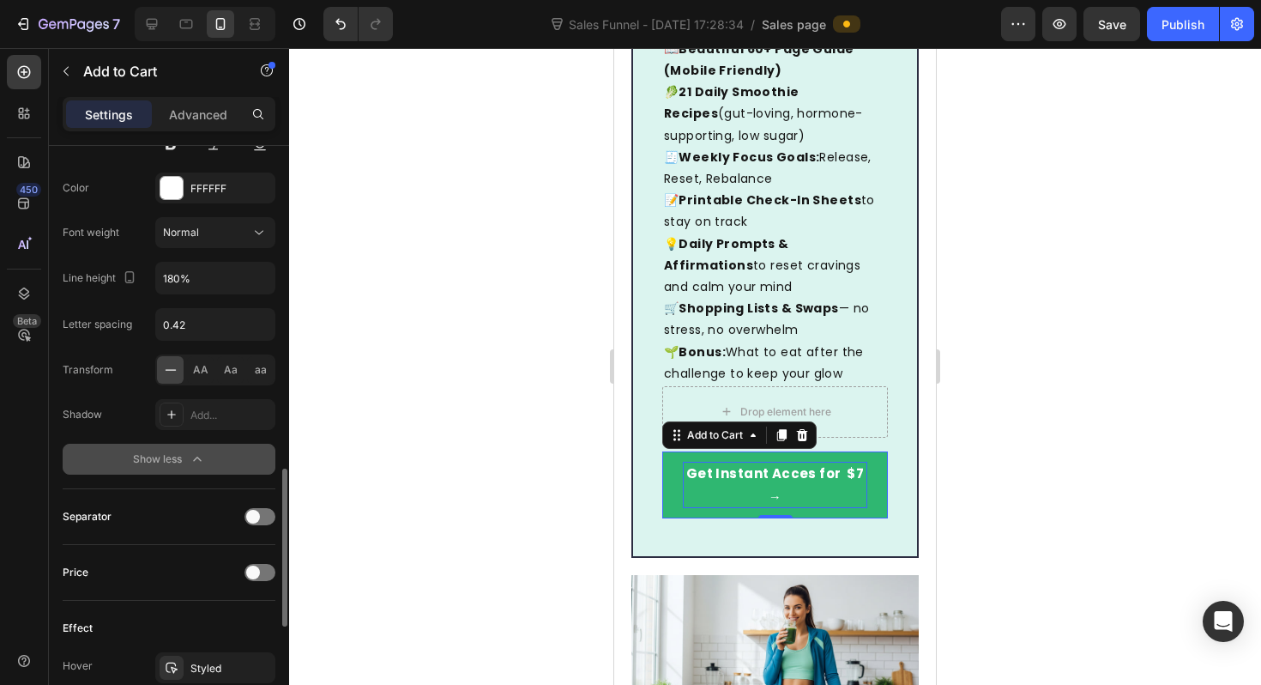
scroll to position [1145, 0]
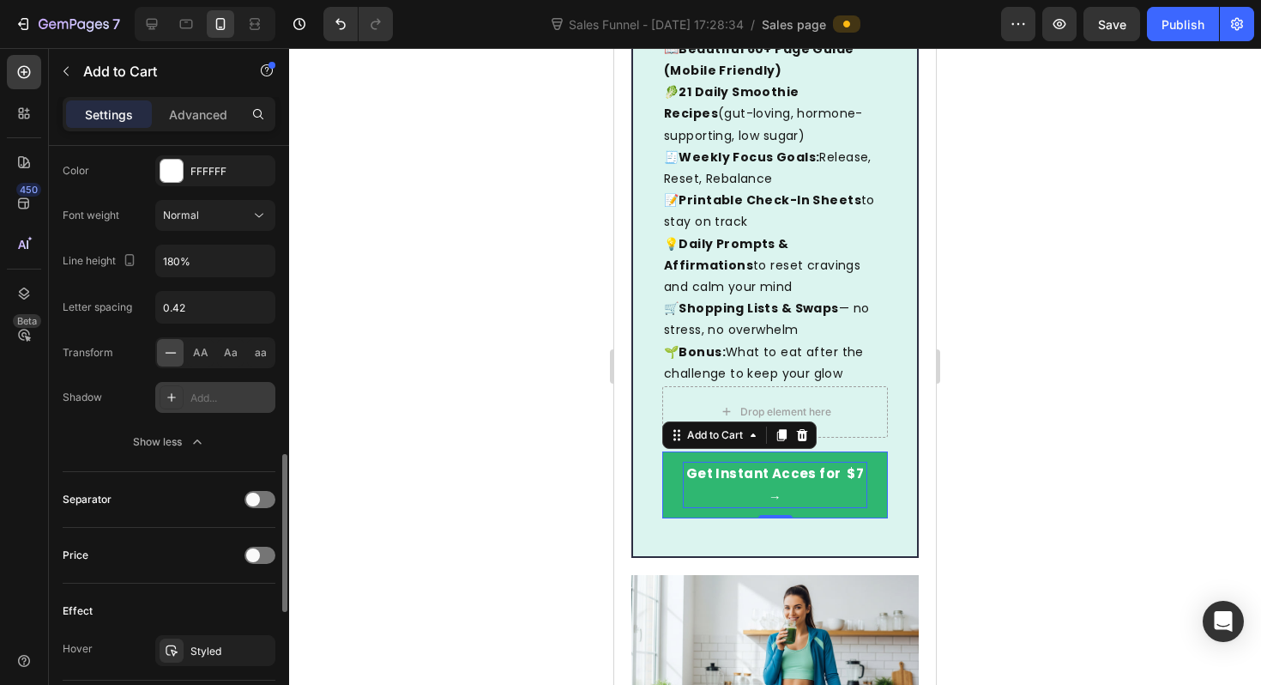
click at [171, 392] on icon at bounding box center [172, 397] width 14 height 14
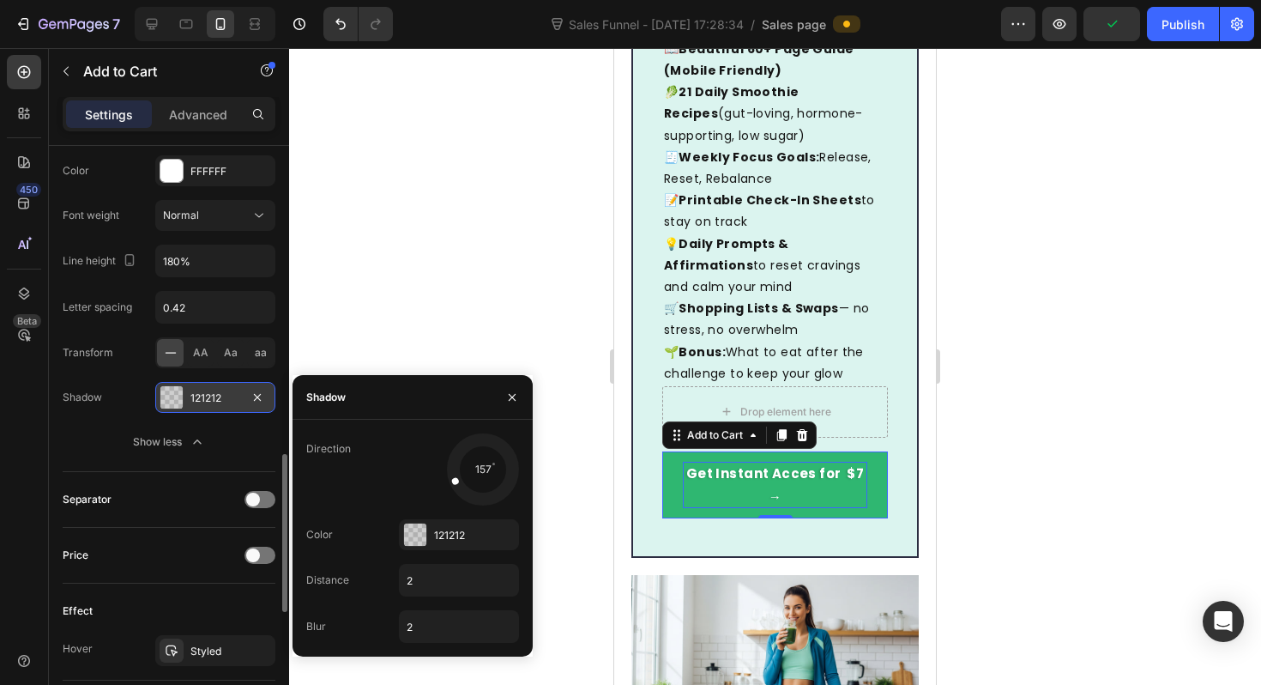
drag, startPoint x: 466, startPoint y: 490, endPoint x: 429, endPoint y: 487, distance: 37.0
click at [429, 487] on div "157" at bounding box center [459, 469] width 120 height 72
click at [421, 585] on input "2" at bounding box center [459, 580] width 118 height 31
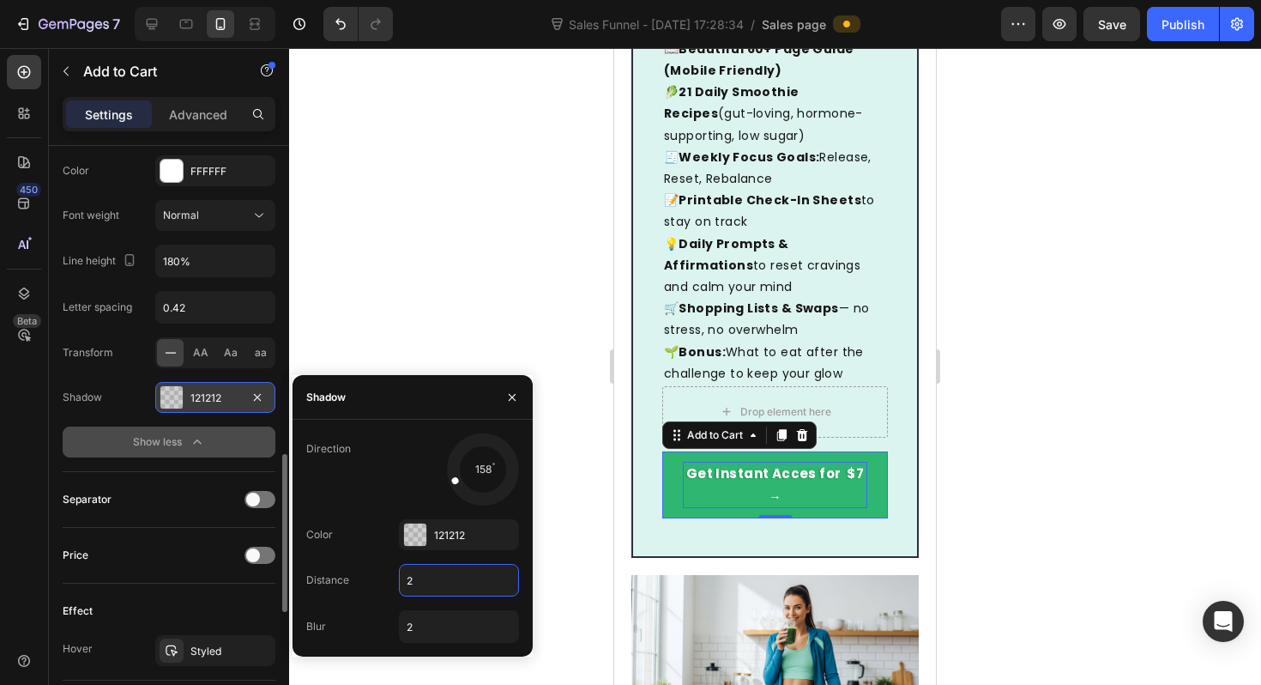
click at [160, 454] on button "Show less" at bounding box center [169, 441] width 213 height 31
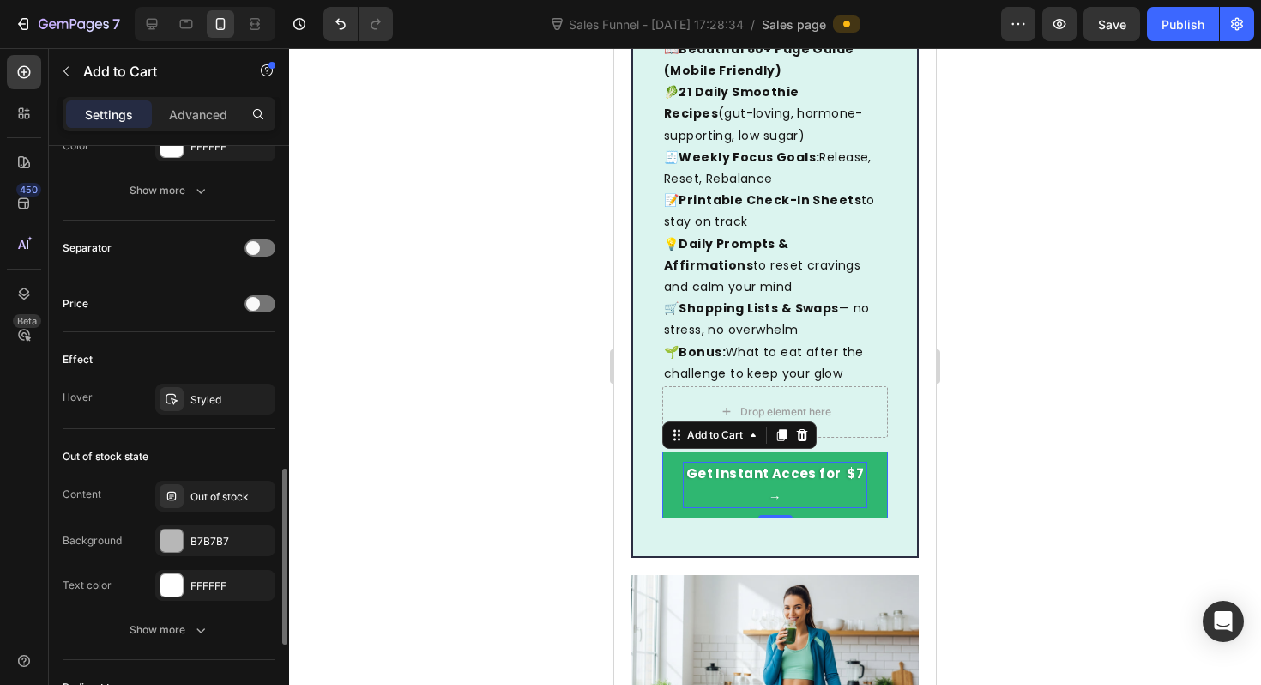
scroll to position [1171, 0]
click at [257, 307] on div at bounding box center [260, 301] width 31 height 17
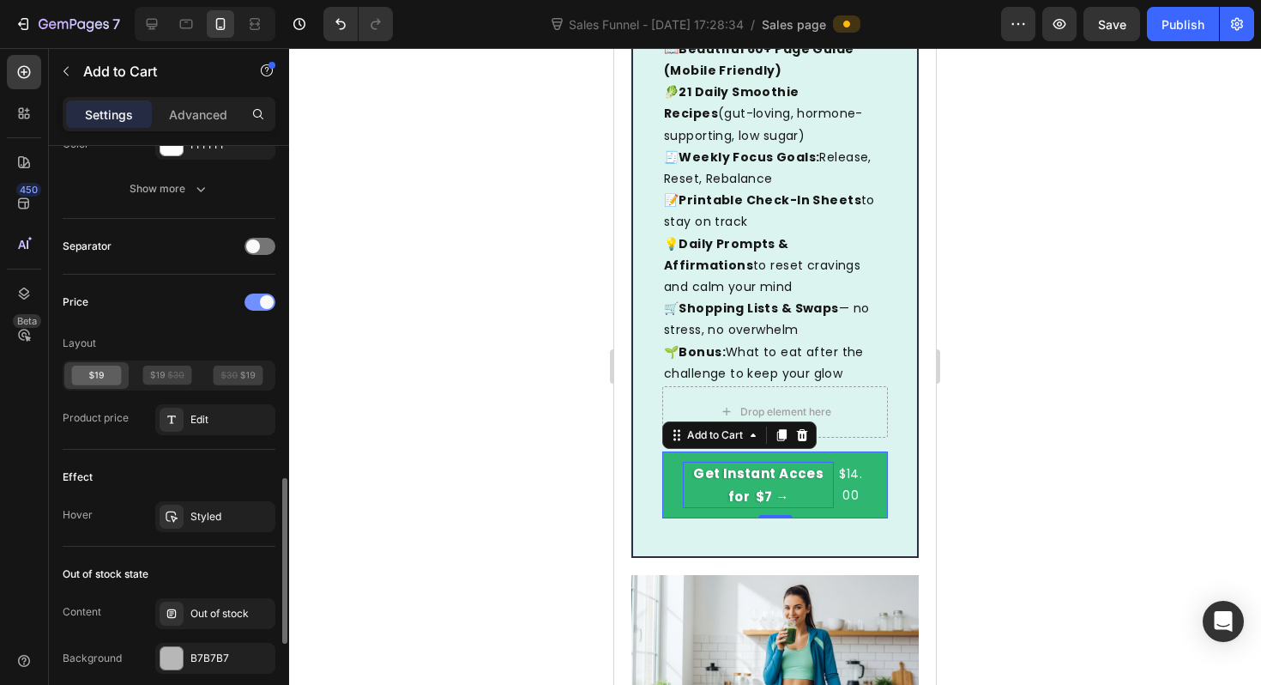
click at [257, 307] on div at bounding box center [260, 301] width 31 height 17
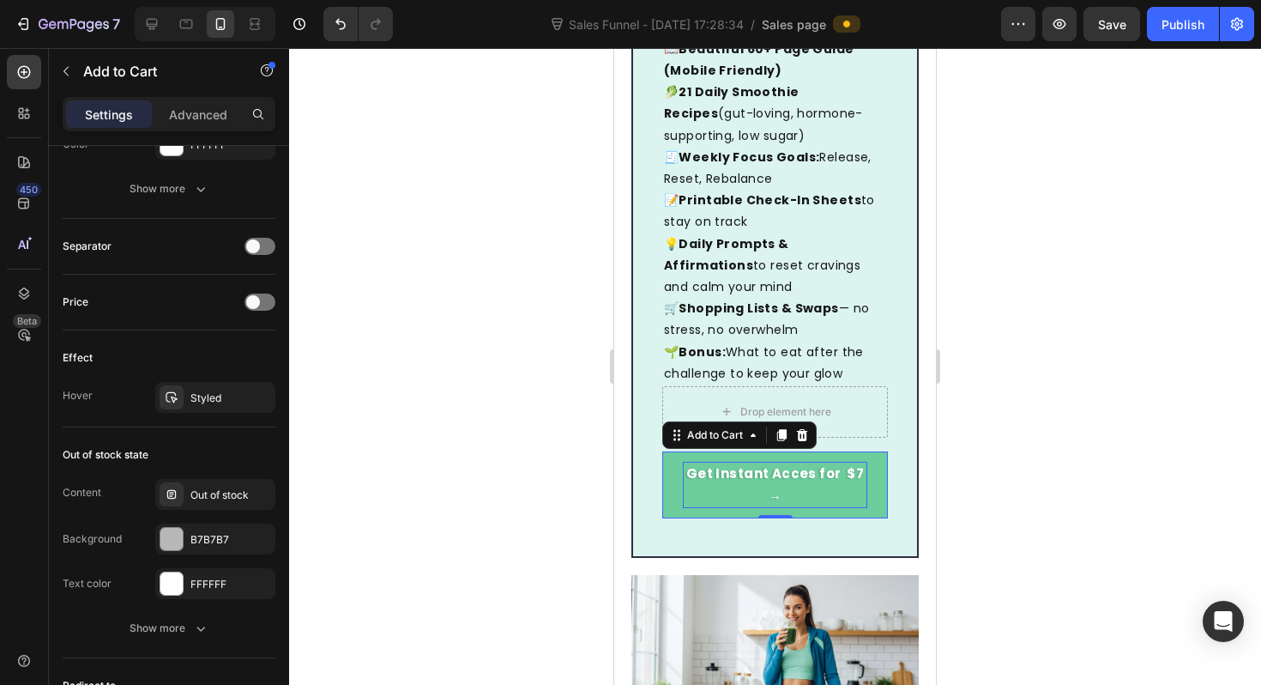
click at [676, 451] on button "Get Instant Acces for $7 →" at bounding box center [775, 484] width 226 height 67
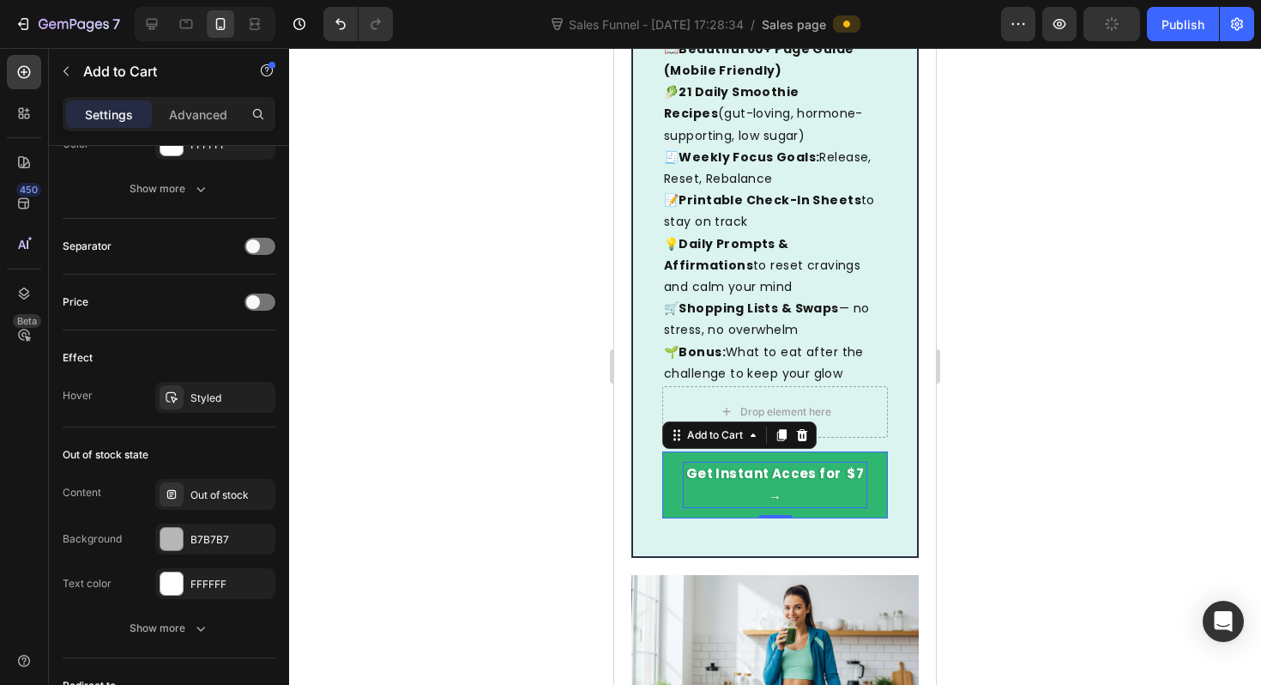
click at [521, 452] on div at bounding box center [775, 366] width 972 height 637
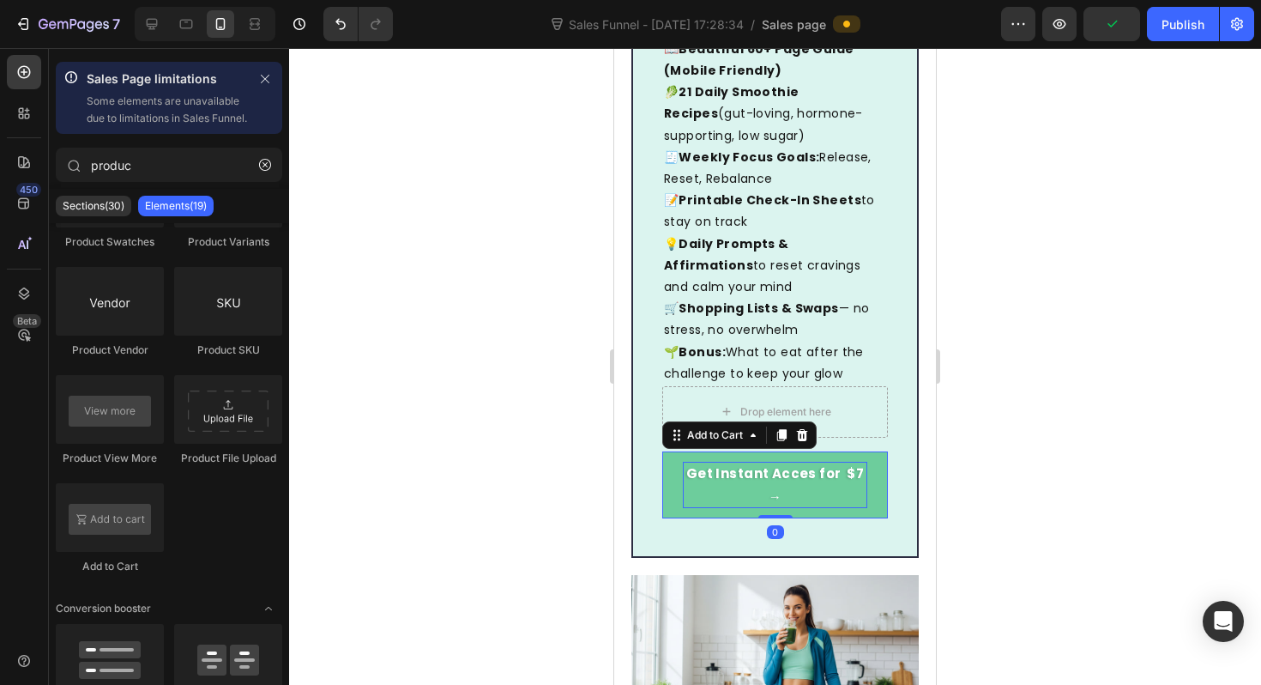
click at [676, 451] on button "Get Instant Acces for $7 →" at bounding box center [775, 484] width 226 height 67
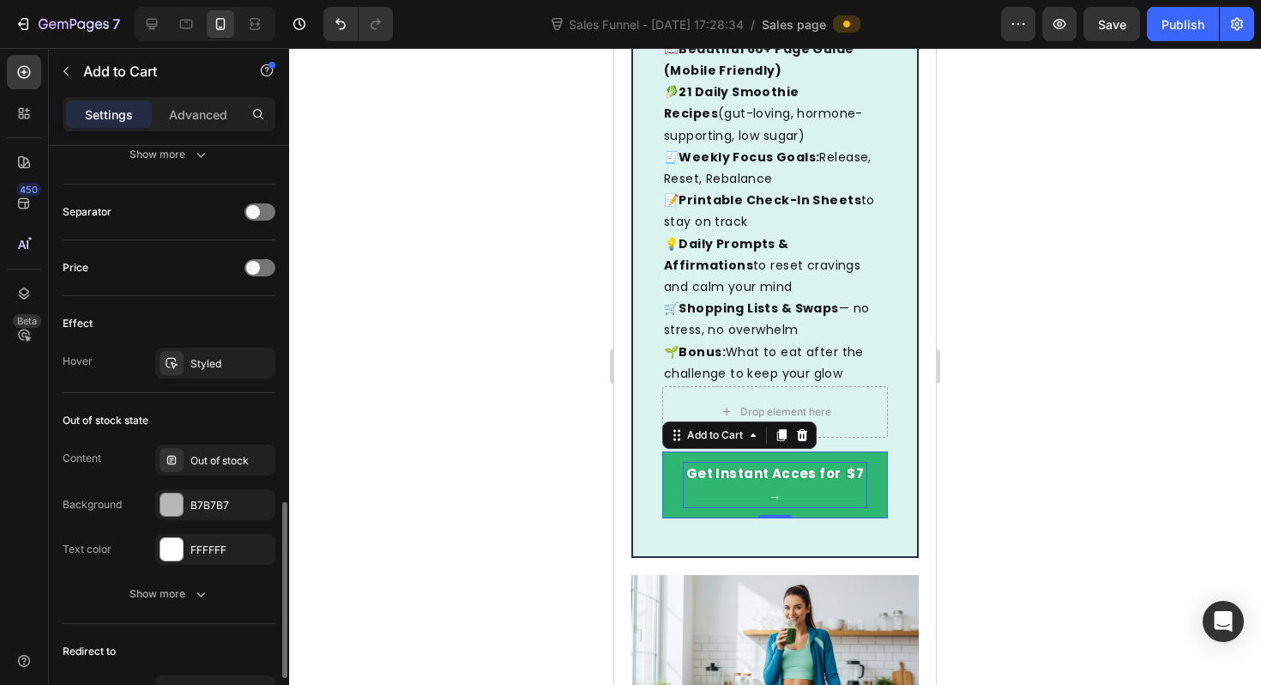
scroll to position [1218, 0]
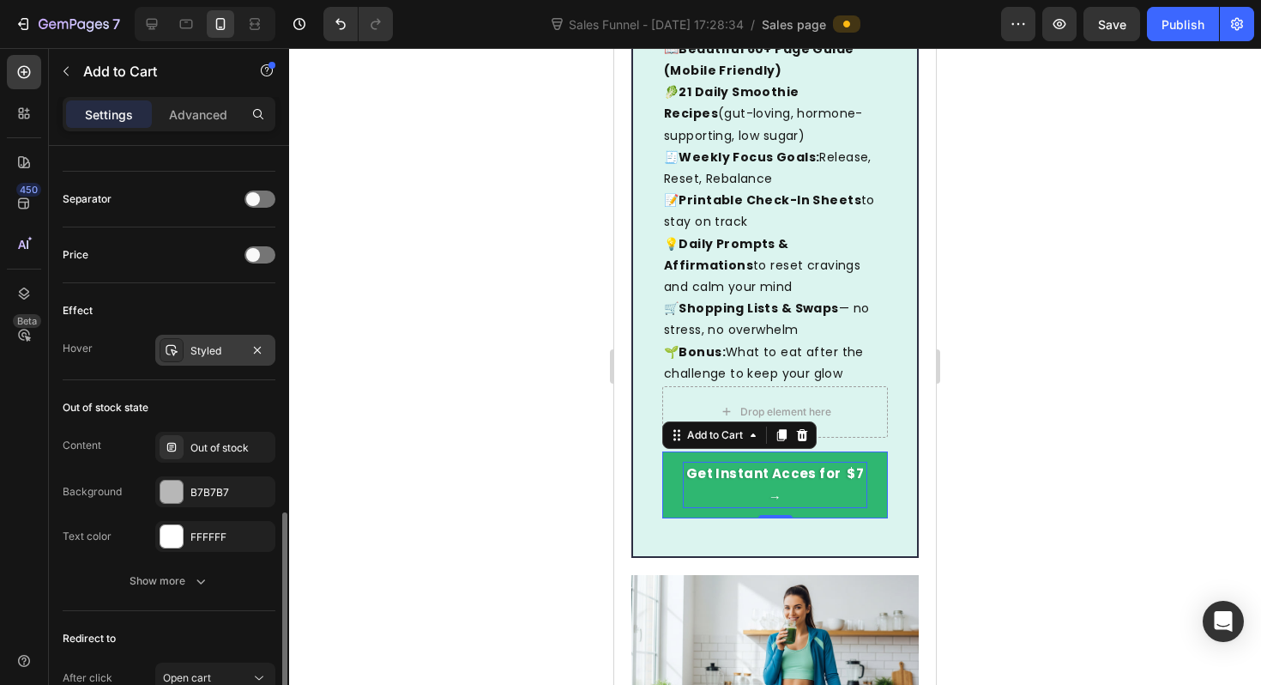
click at [217, 351] on div "Styled" at bounding box center [215, 350] width 50 height 15
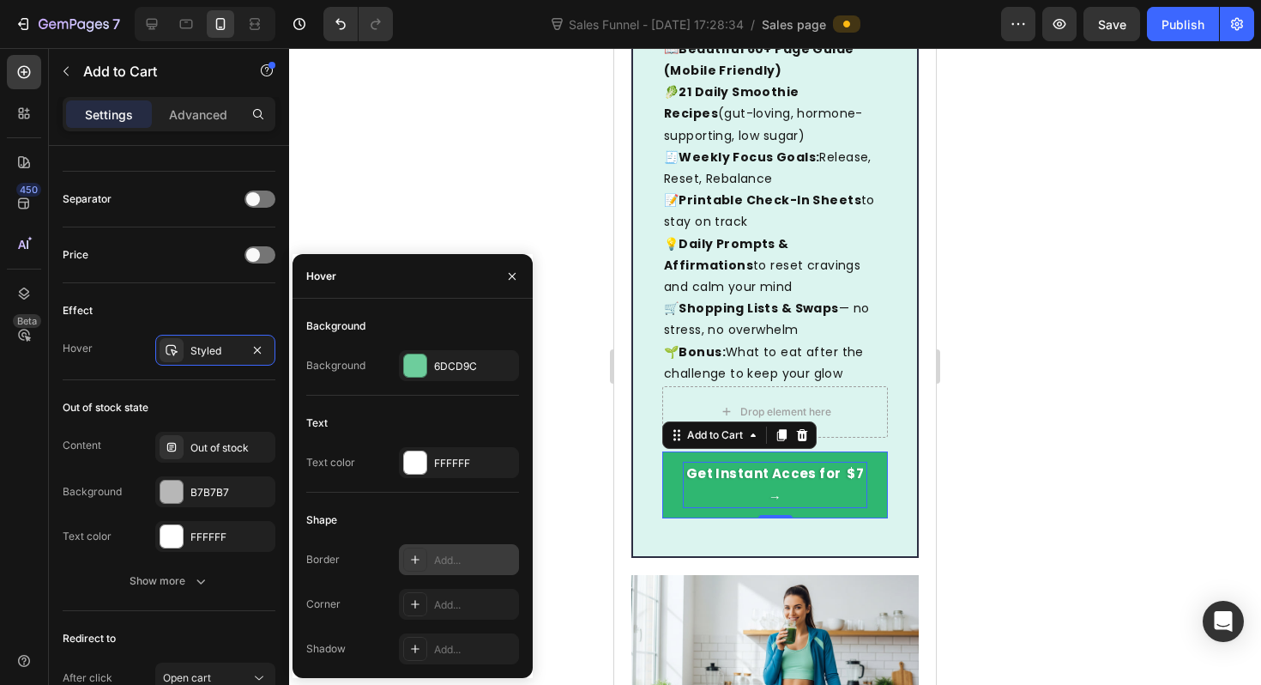
click at [416, 556] on icon at bounding box center [415, 560] width 14 height 14
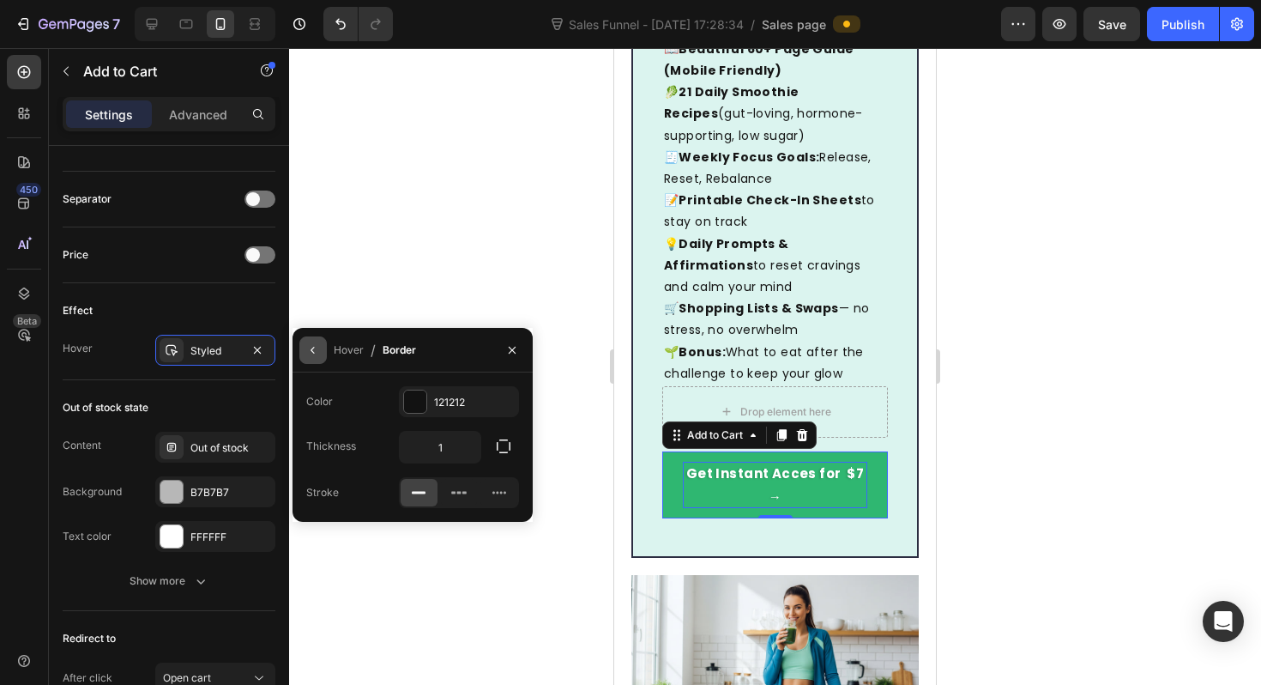
click at [316, 357] on button "button" at bounding box center [312, 349] width 27 height 27
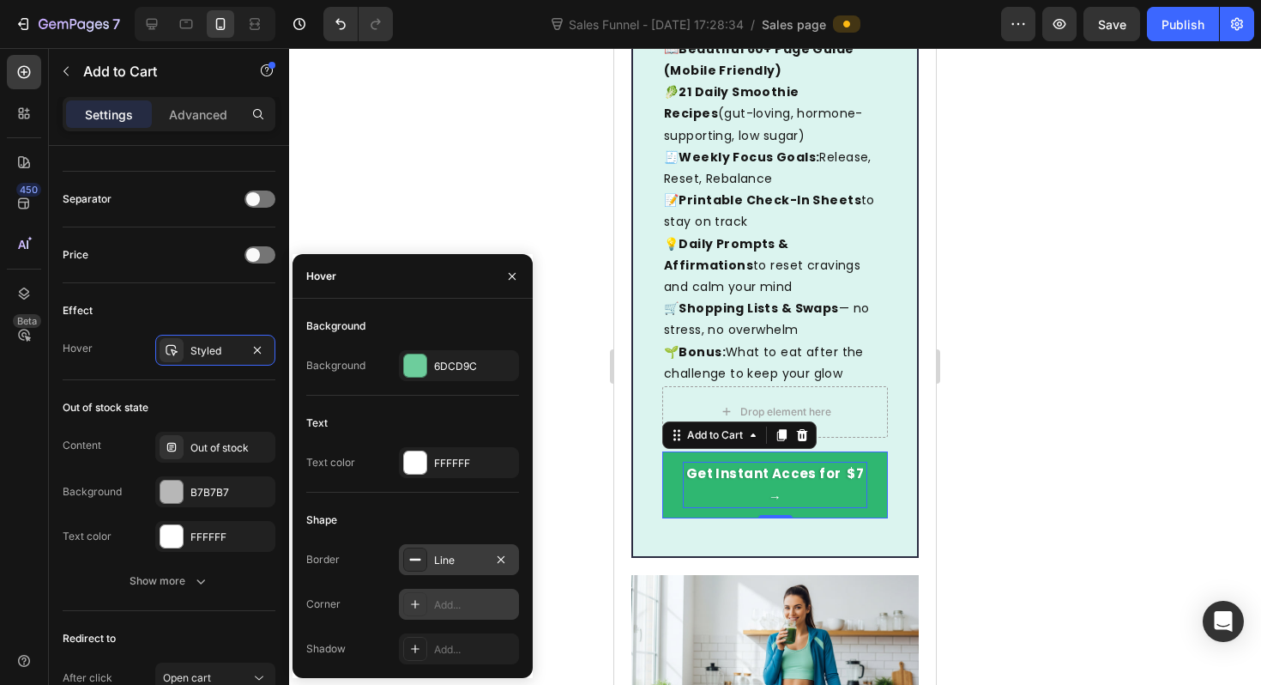
click at [421, 602] on div at bounding box center [415, 604] width 24 height 24
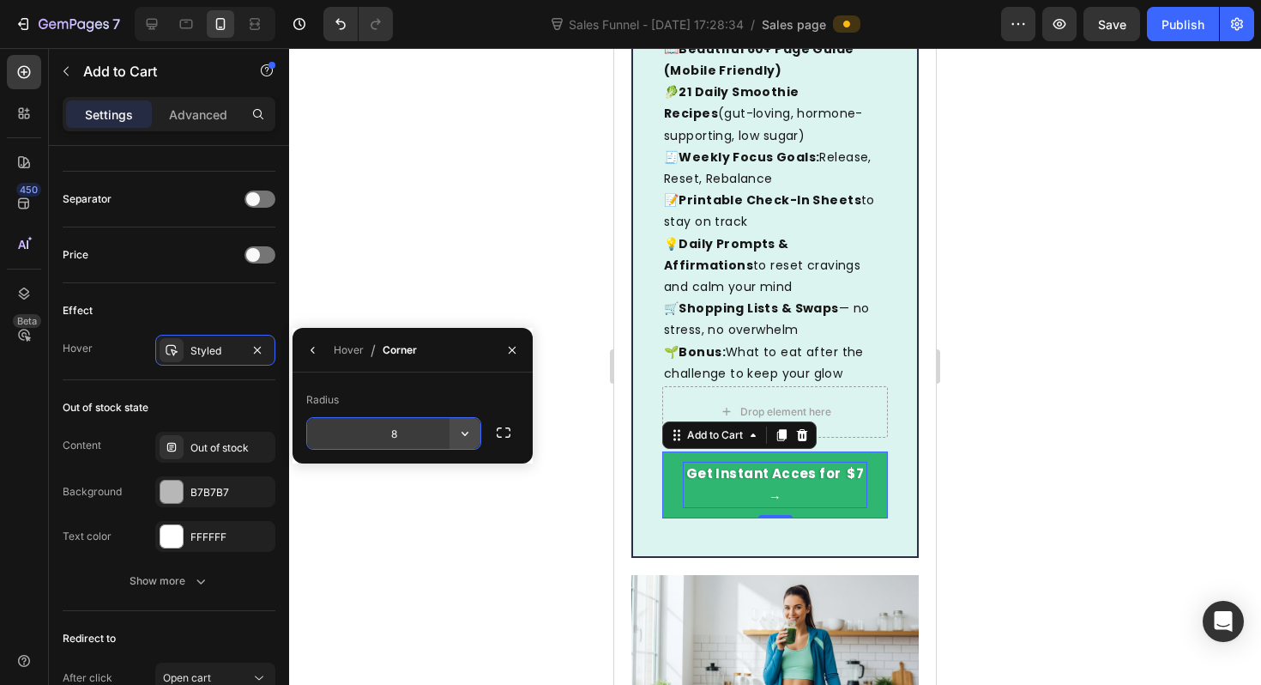
click at [464, 433] on icon "button" at bounding box center [464, 433] width 17 height 17
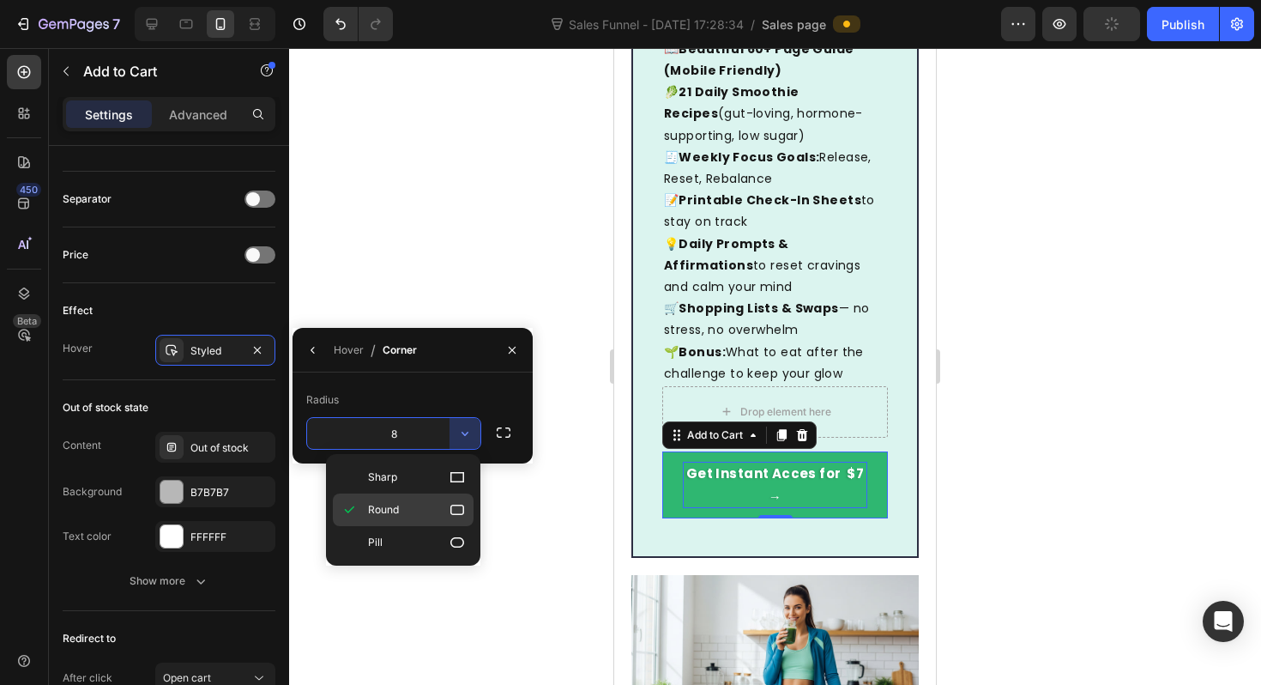
click at [409, 514] on p "Round" at bounding box center [417, 509] width 98 height 17
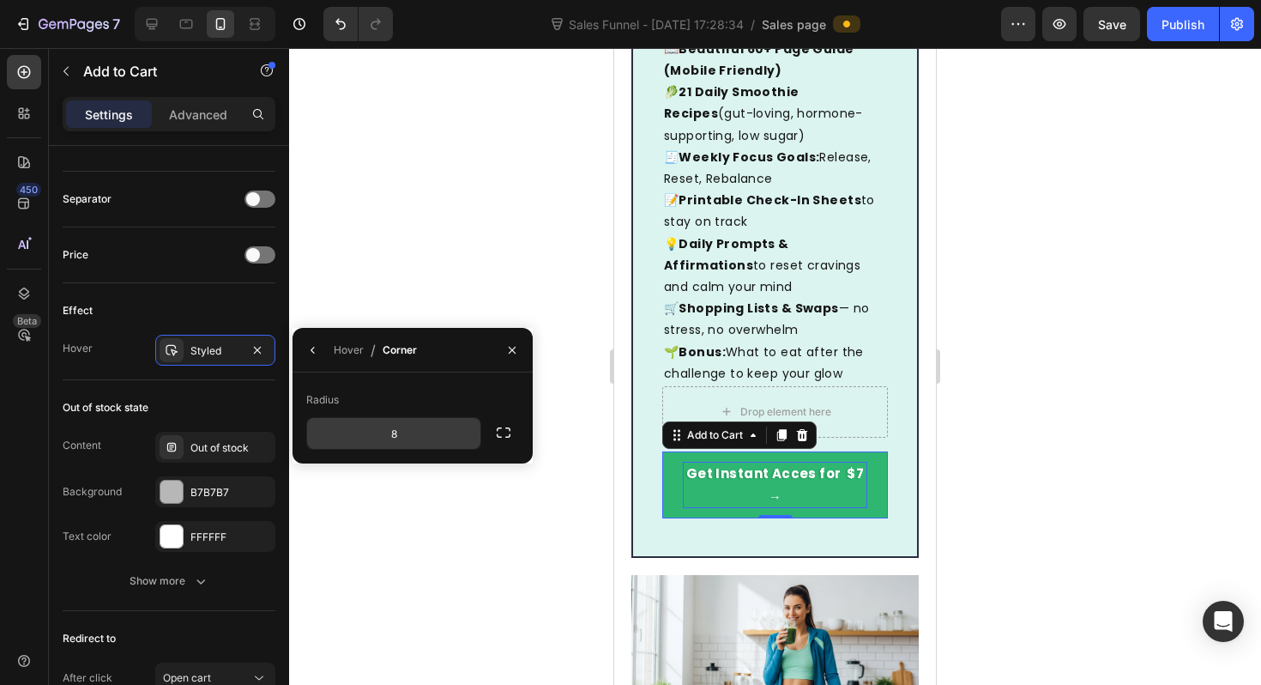
click at [446, 438] on input "8" at bounding box center [393, 433] width 173 height 31
type input "20"
click at [420, 396] on div "Radius" at bounding box center [412, 399] width 213 height 27
click at [499, 438] on icon "button" at bounding box center [503, 432] width 17 height 17
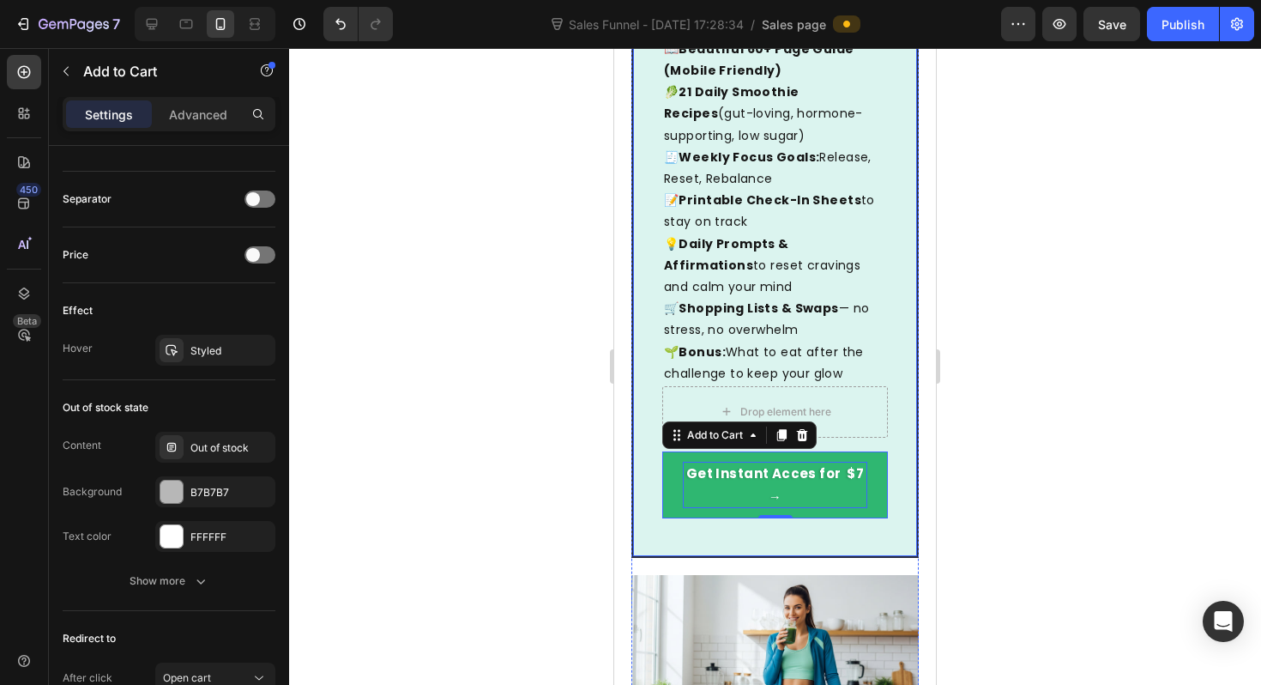
click at [586, 479] on div at bounding box center [775, 366] width 972 height 637
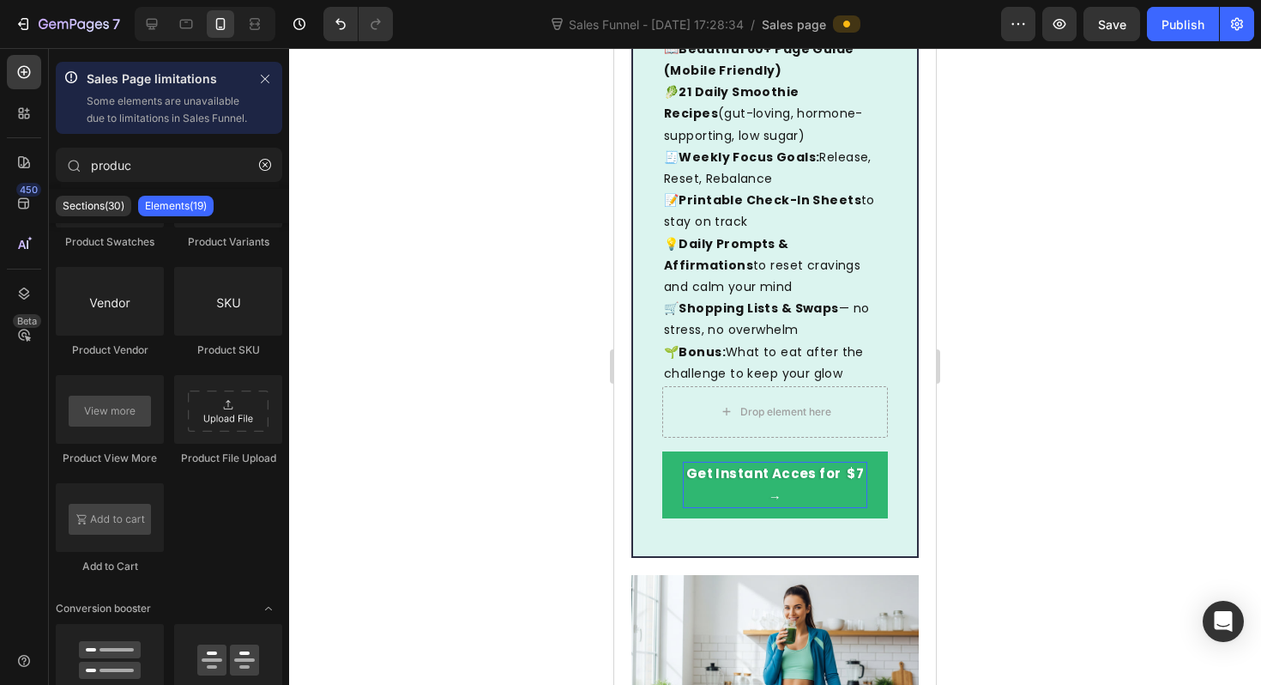
click at [586, 479] on div at bounding box center [775, 366] width 972 height 637
click at [478, 467] on div at bounding box center [775, 366] width 972 height 637
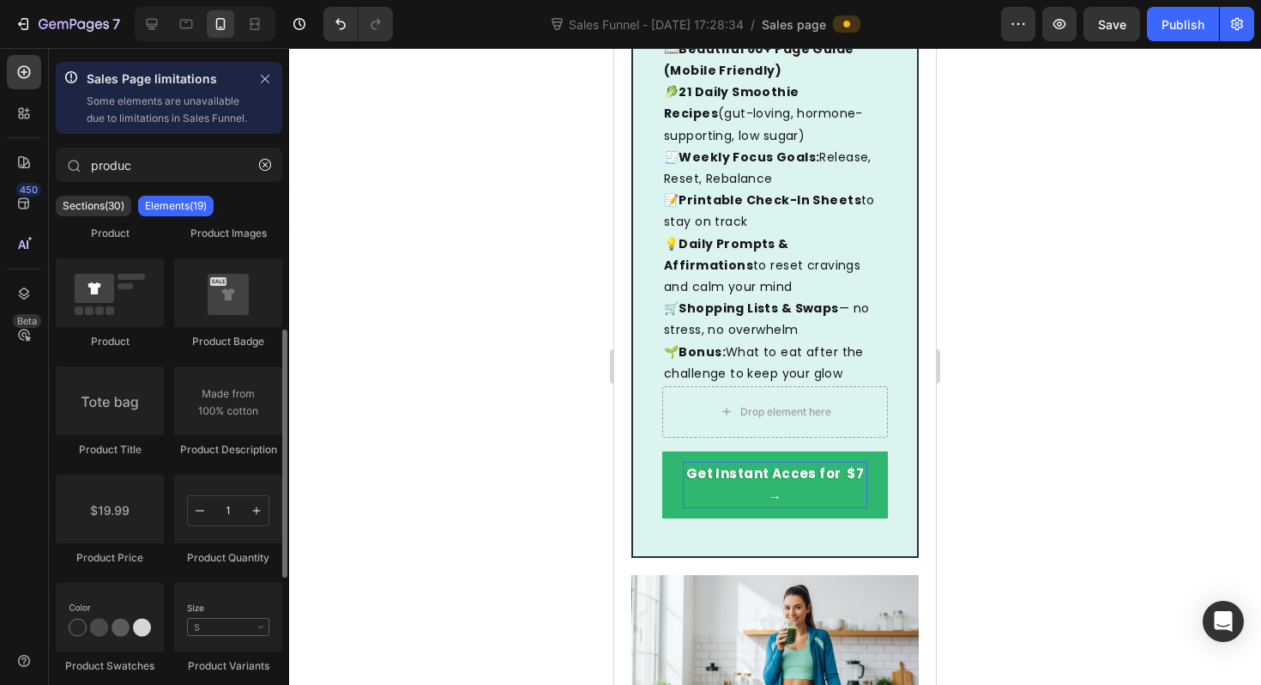
scroll to position [210, 0]
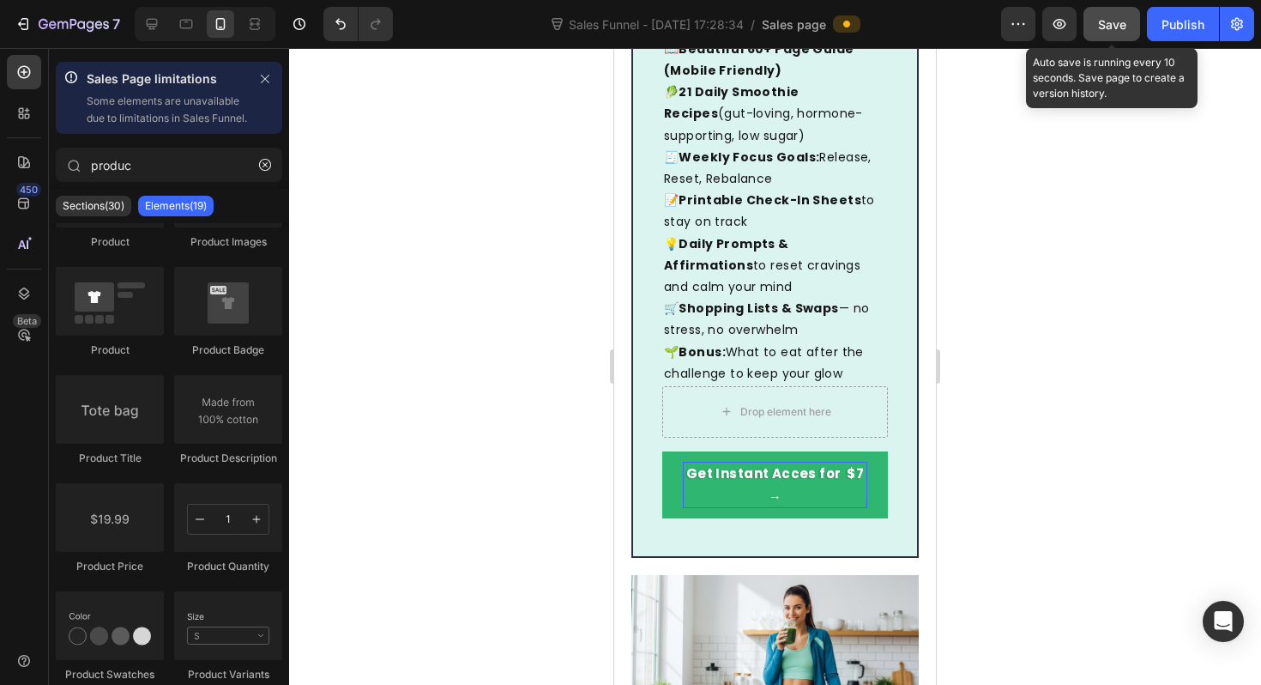
click at [1117, 35] on button "Save" at bounding box center [1112, 24] width 57 height 34
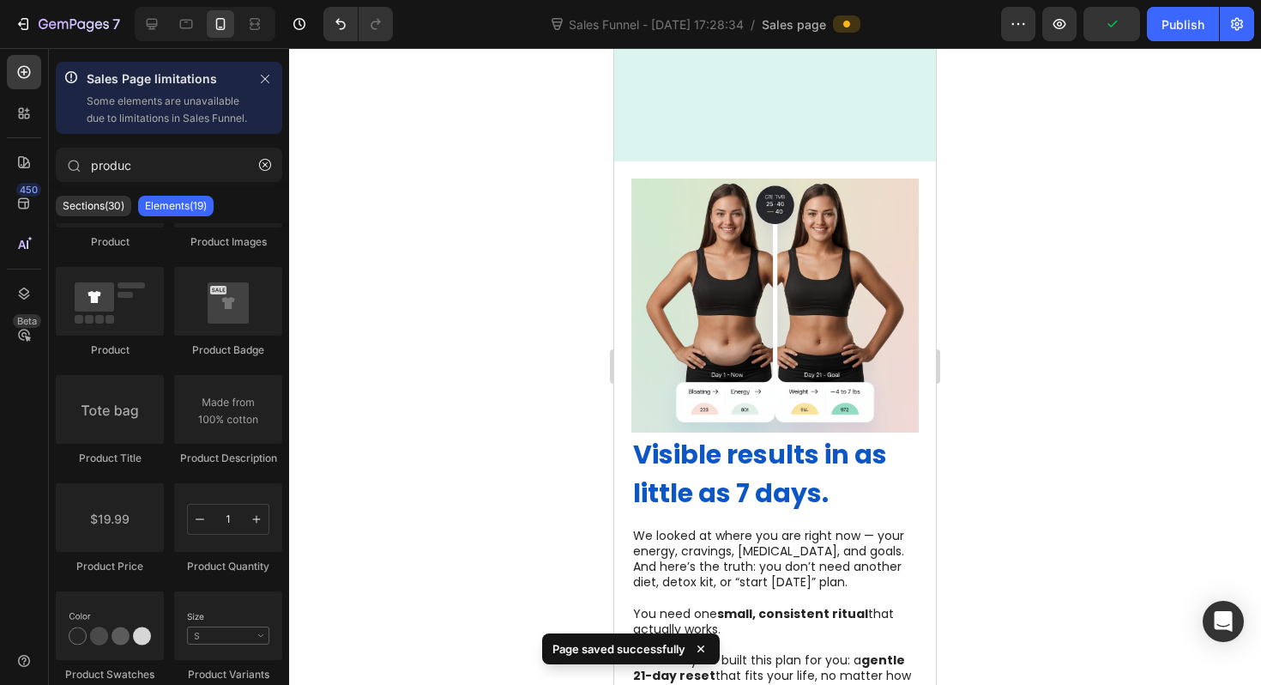
scroll to position [0, 0]
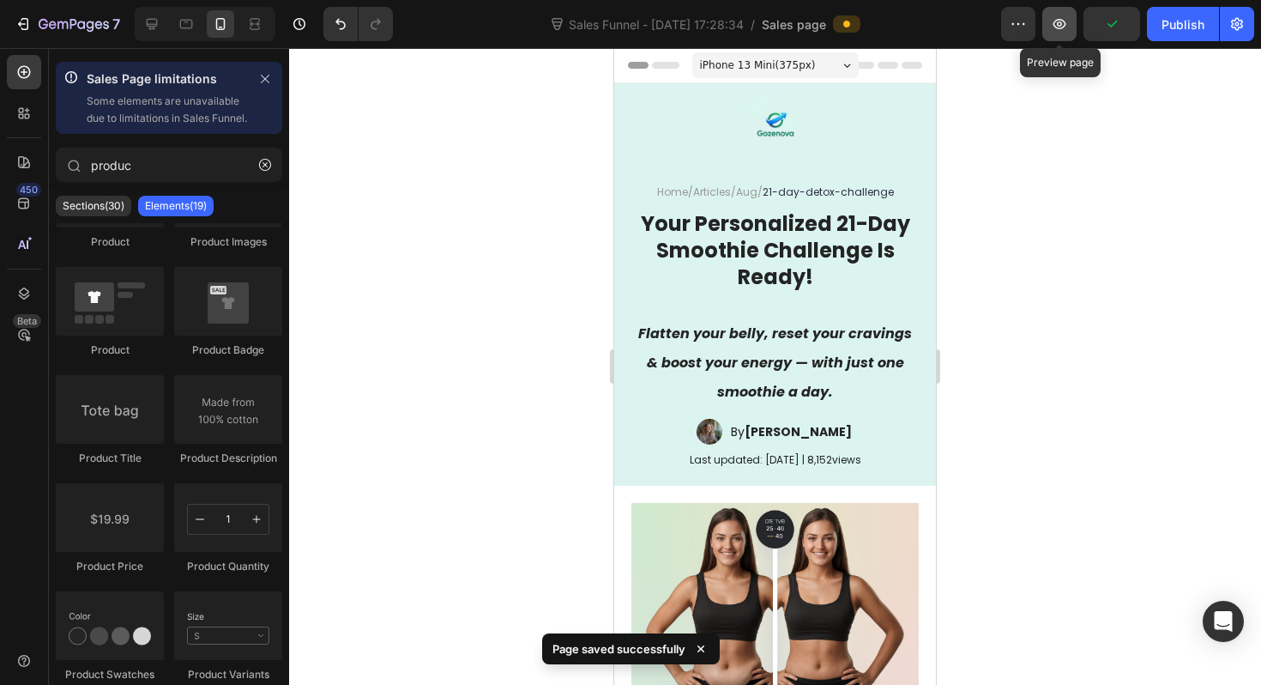
click at [1067, 15] on button "button" at bounding box center [1059, 24] width 34 height 34
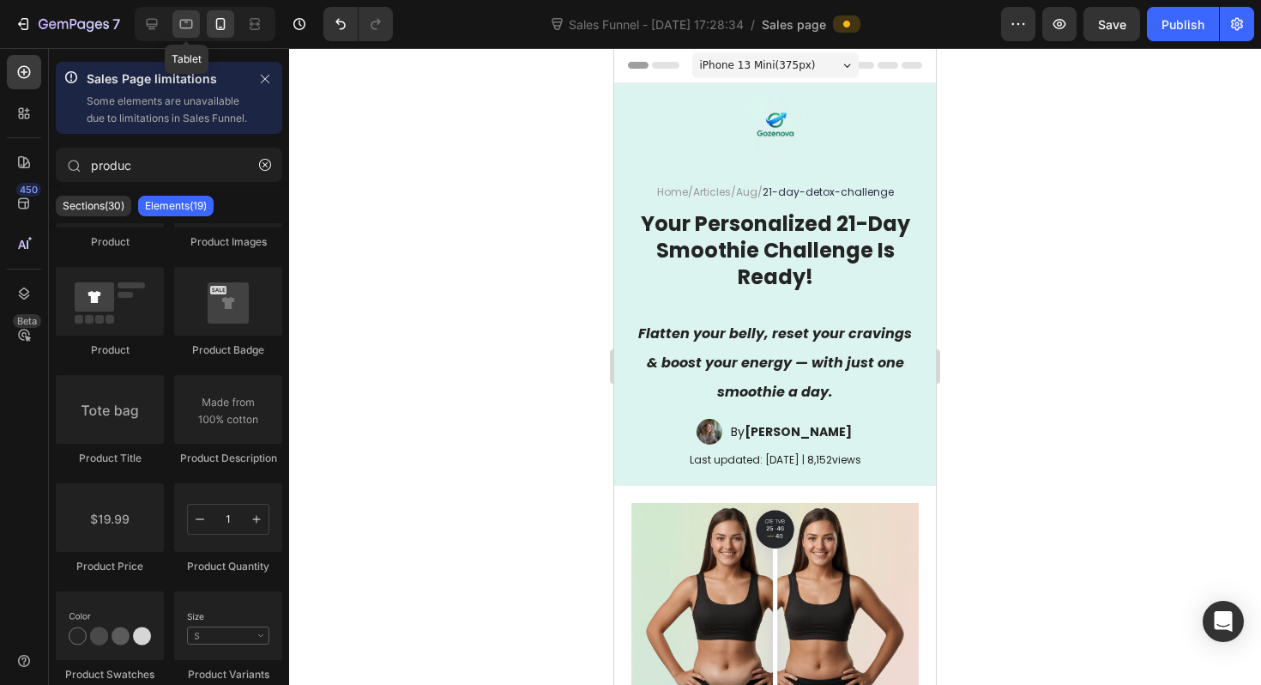
click at [184, 26] on icon at bounding box center [186, 23] width 17 height 17
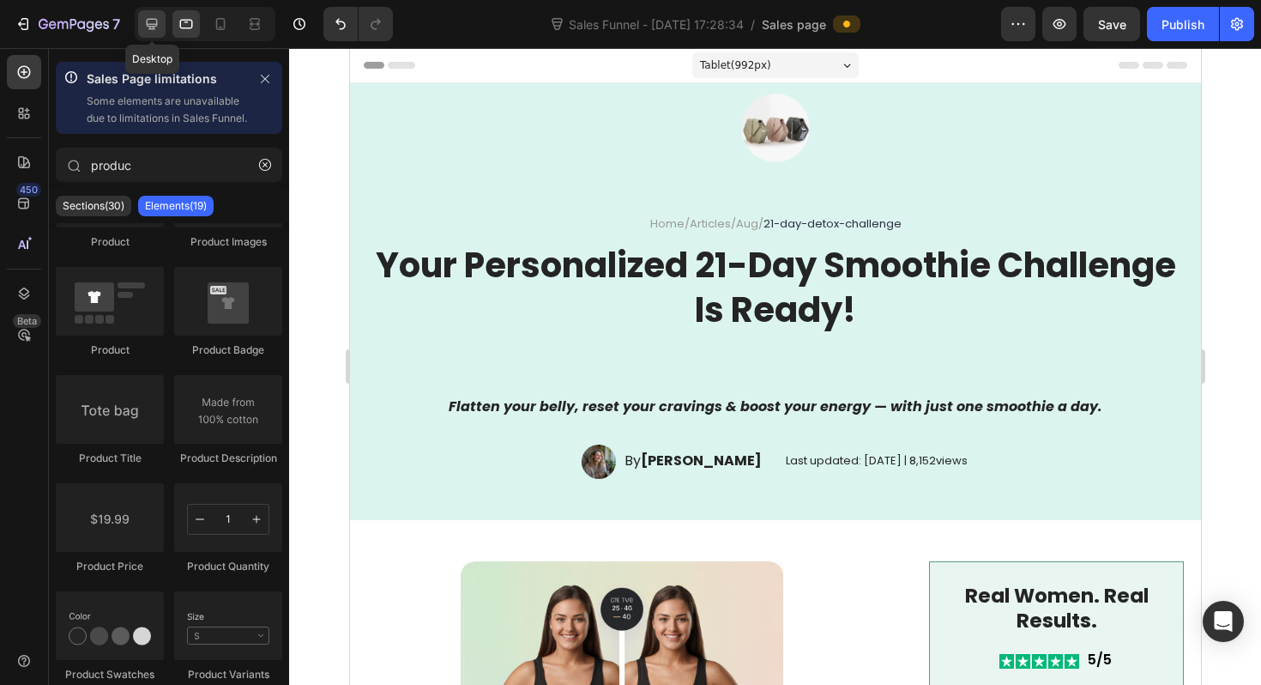
click at [154, 27] on icon at bounding box center [151, 23] width 17 height 17
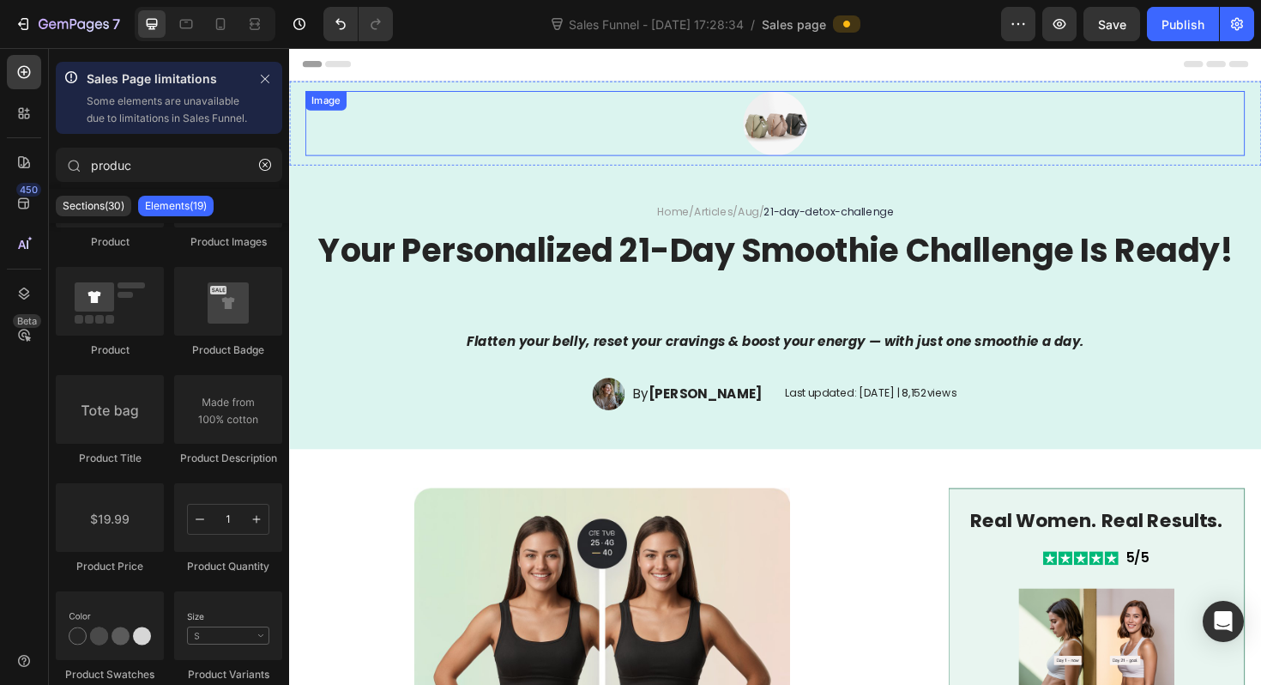
click at [797, 142] on img at bounding box center [804, 128] width 69 height 69
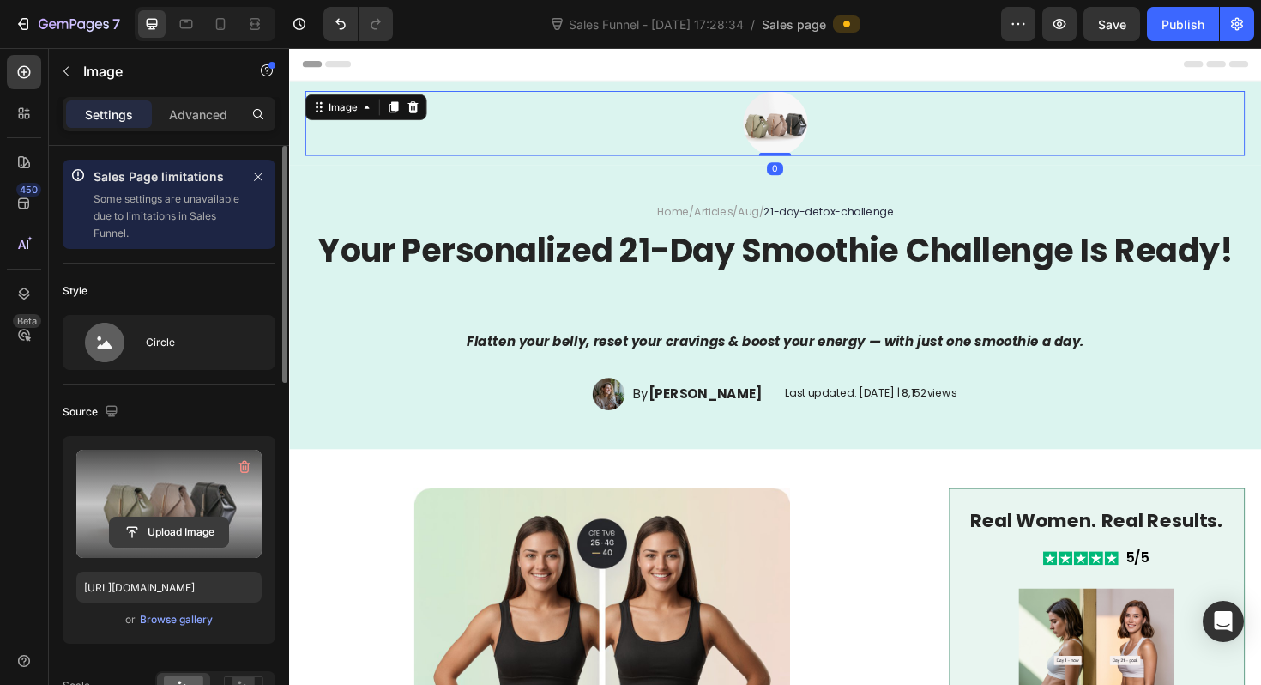
click at [190, 516] on button "Upload Image" at bounding box center [169, 531] width 120 height 31
click at [187, 522] on input "file" at bounding box center [169, 531] width 118 height 29
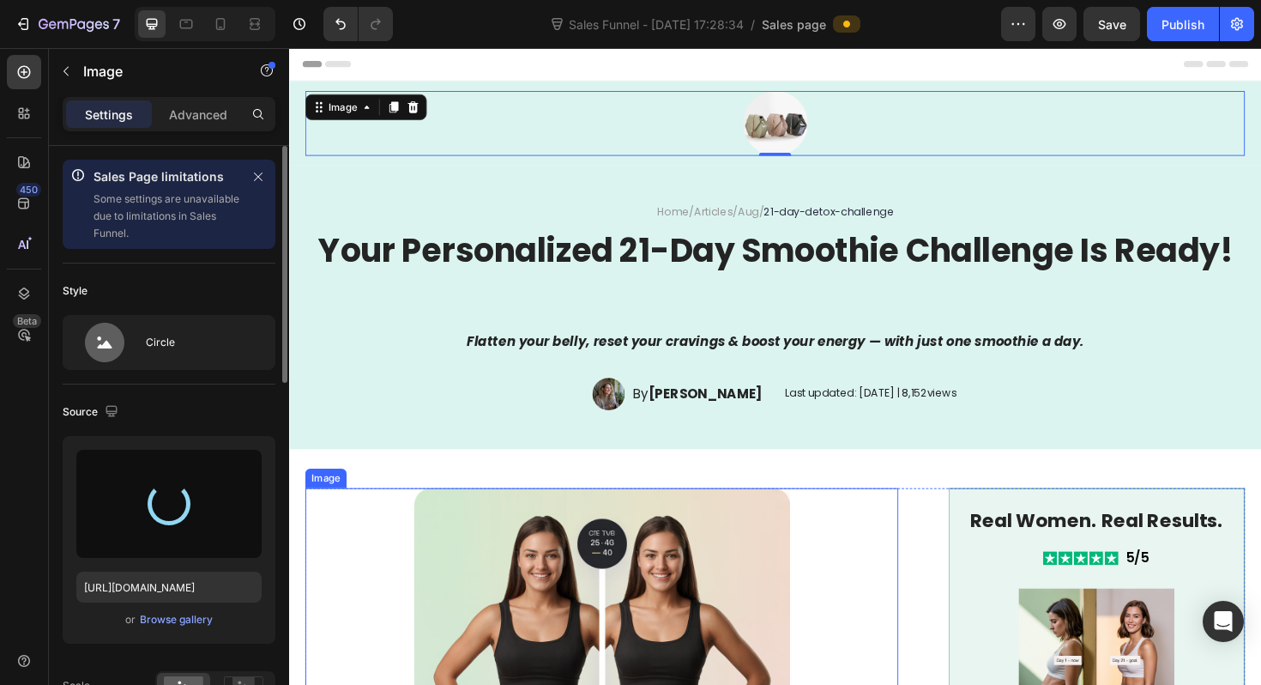
type input "[URL][DOMAIN_NAME]"
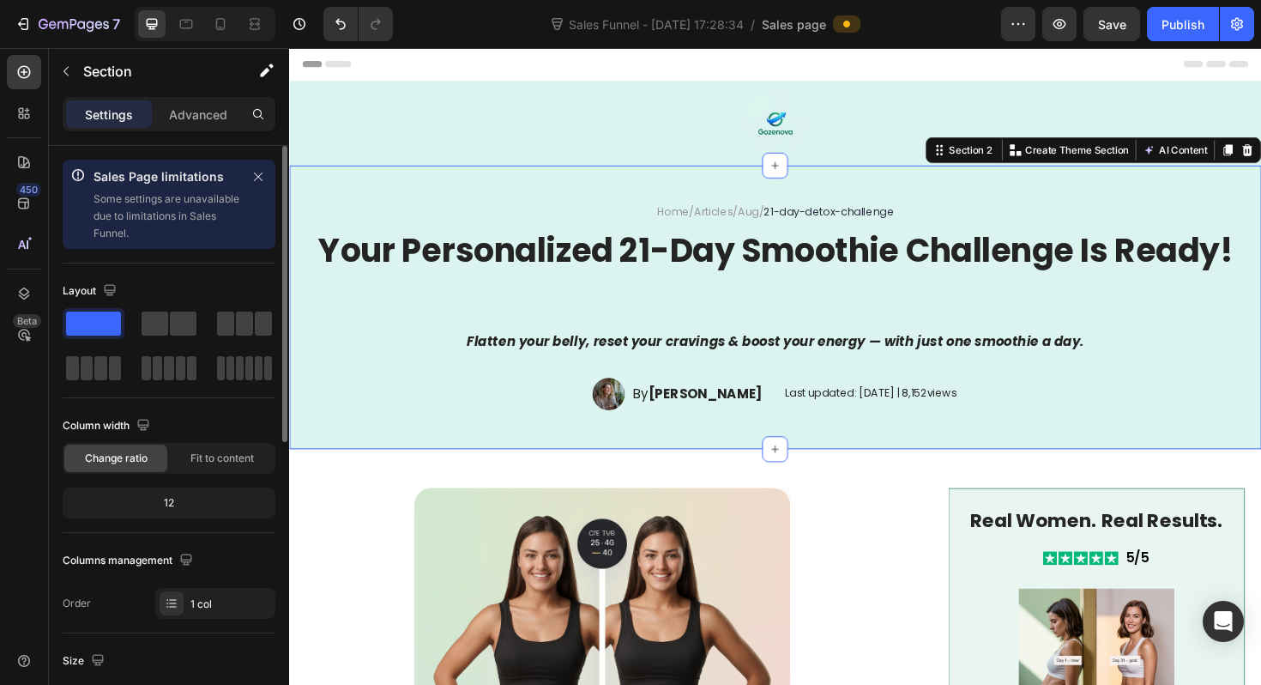
click at [732, 187] on div "Home / Articles / Aug / 21-day-detox-challenge Text Block Your Personalized 21-…" at bounding box center [804, 322] width 1030 height 300
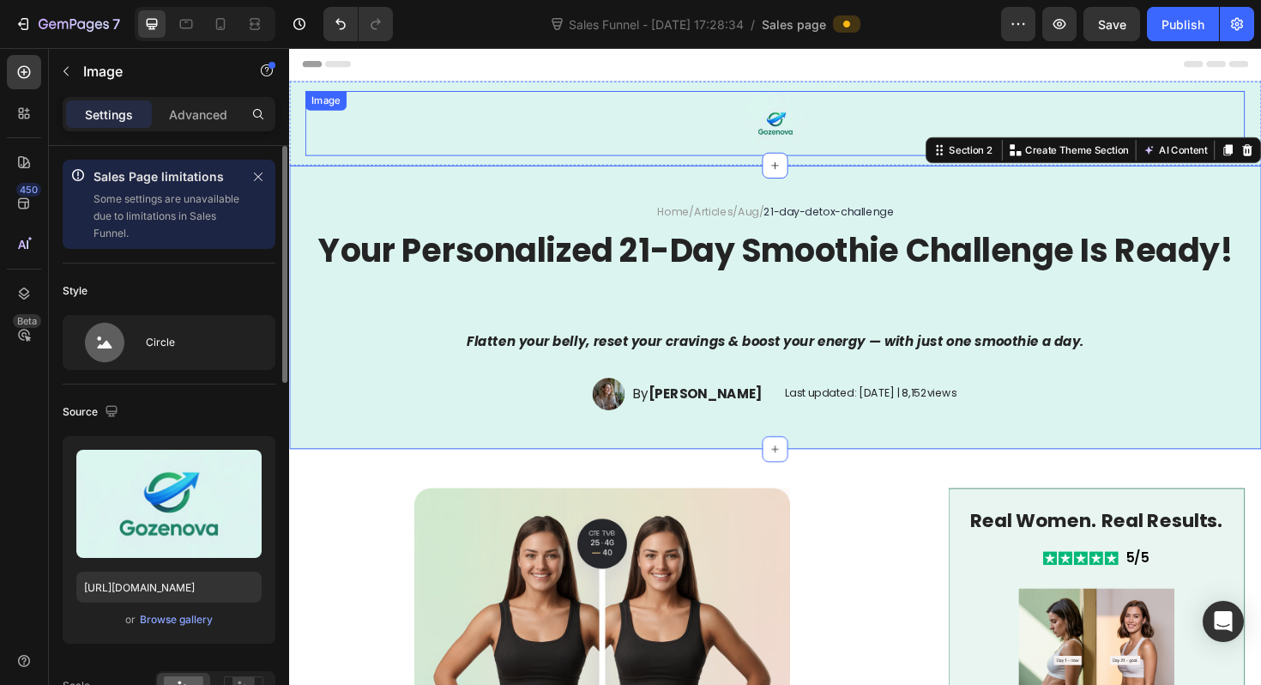
click at [703, 120] on div at bounding box center [803, 128] width 995 height 69
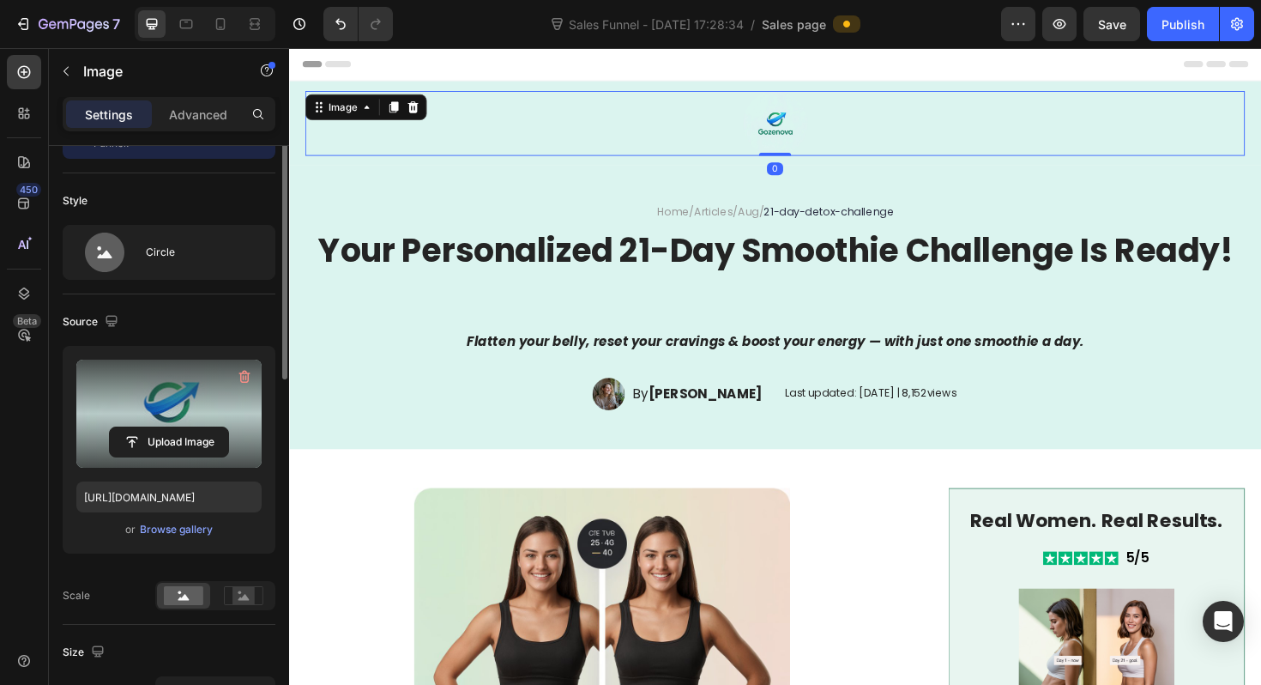
scroll to position [113, 0]
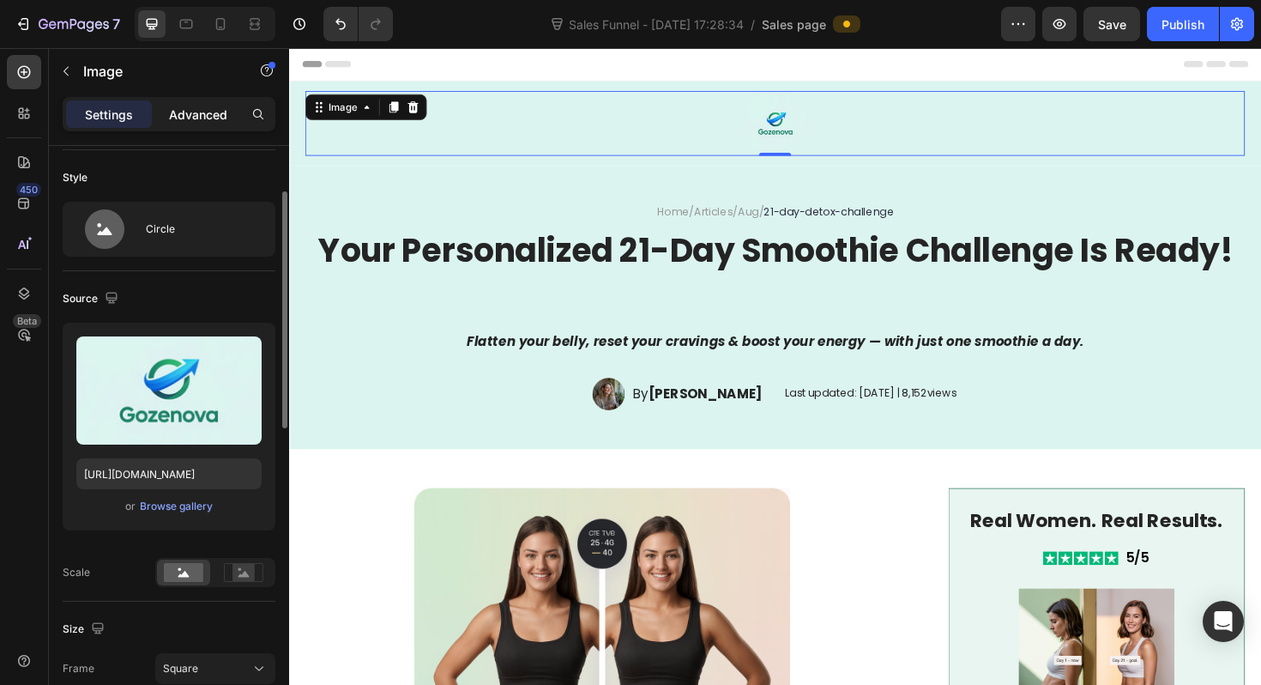
click at [209, 118] on p "Advanced" at bounding box center [198, 115] width 58 height 18
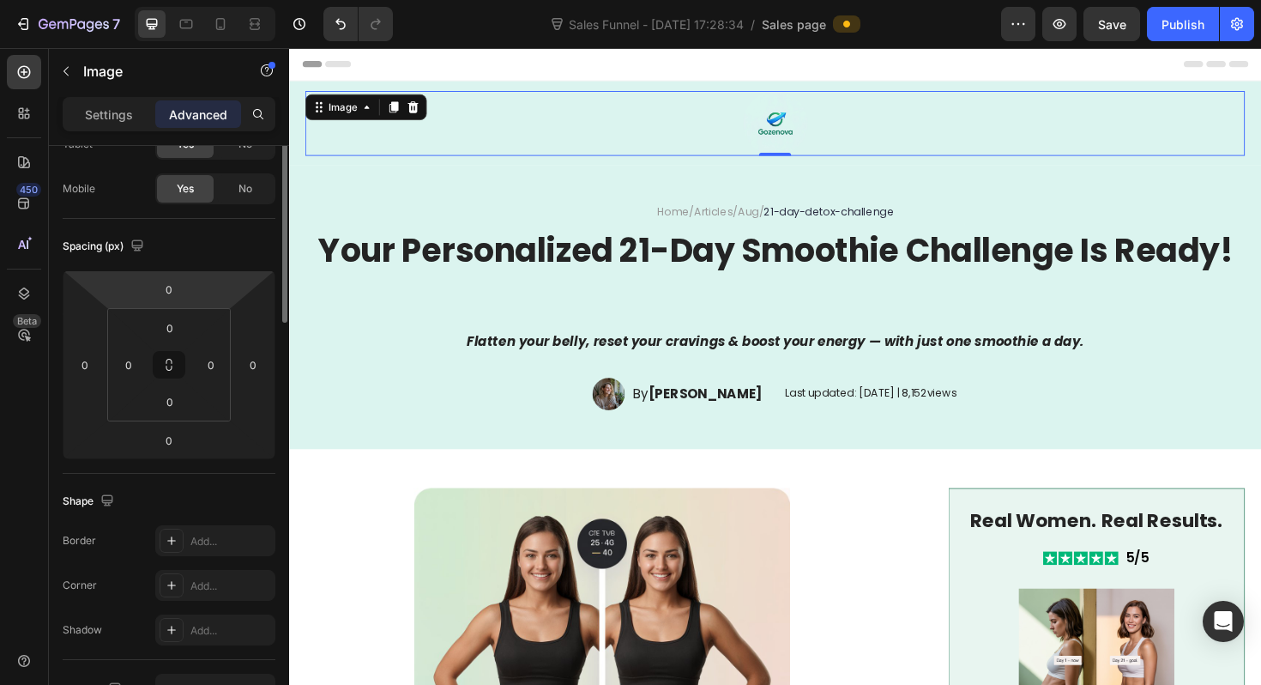
scroll to position [0, 0]
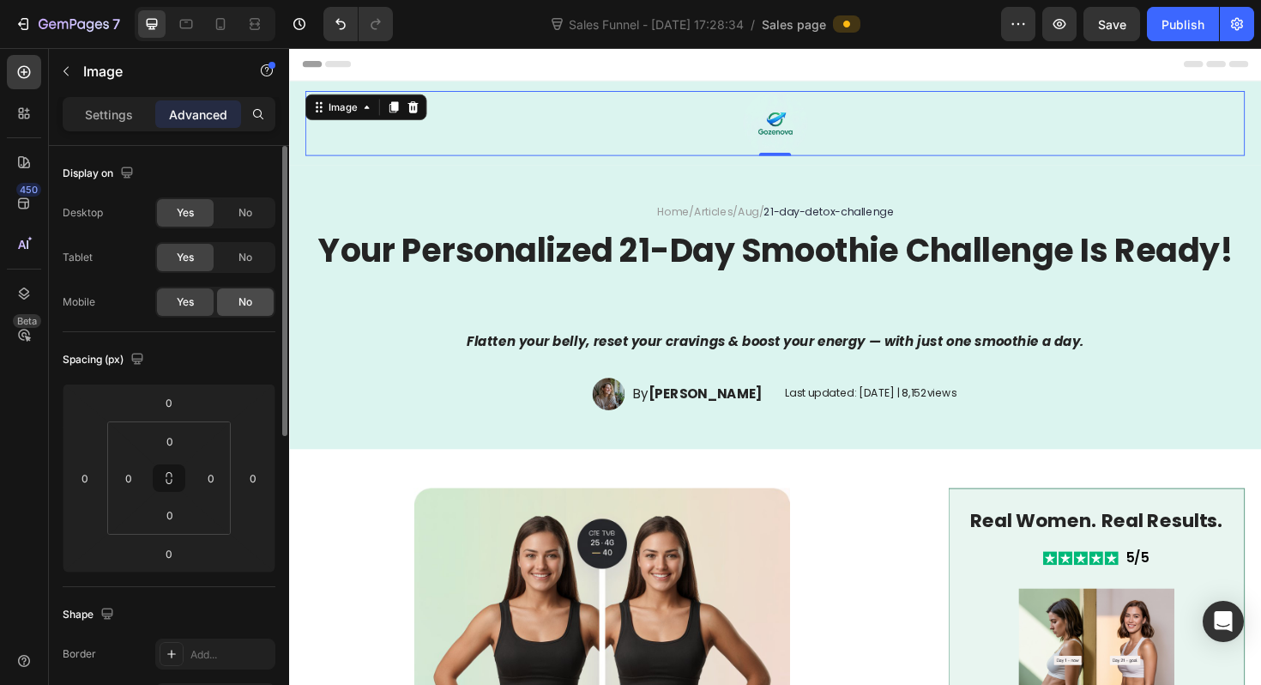
click at [236, 305] on div "No" at bounding box center [245, 301] width 57 height 27
click at [245, 267] on div "No" at bounding box center [245, 257] width 57 height 27
click at [212, 22] on icon at bounding box center [220, 23] width 17 height 17
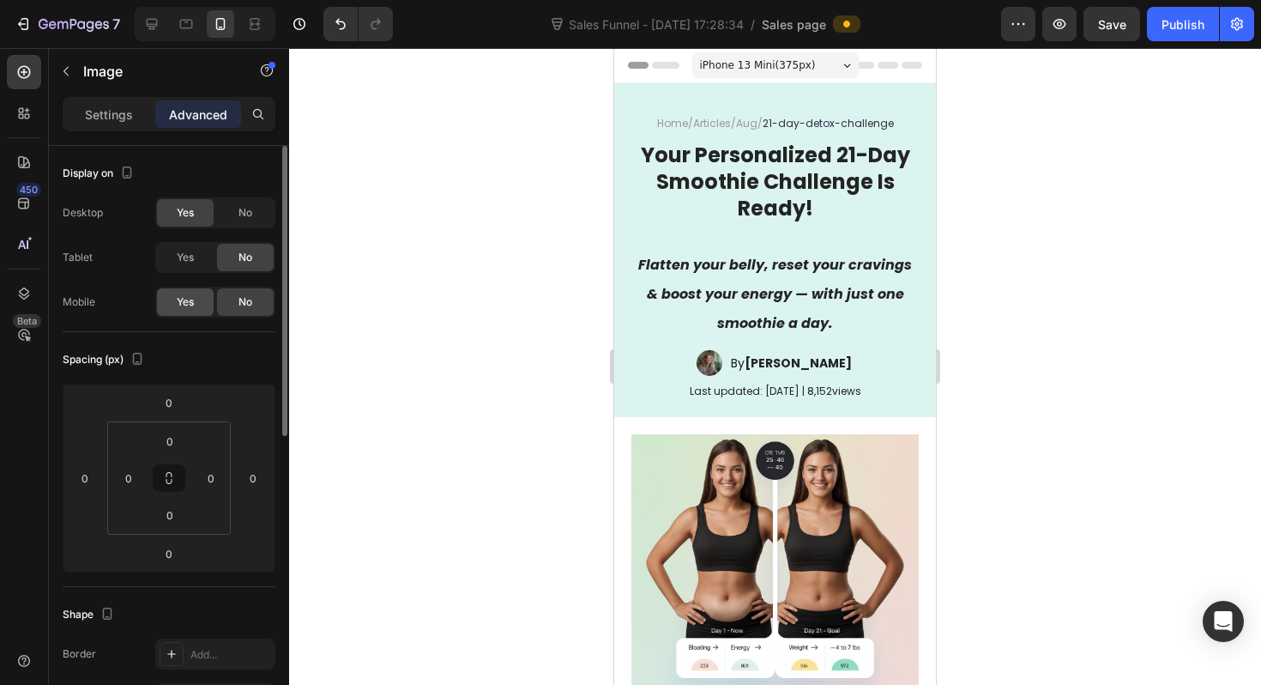
click at [187, 298] on span "Yes" at bounding box center [185, 301] width 17 height 15
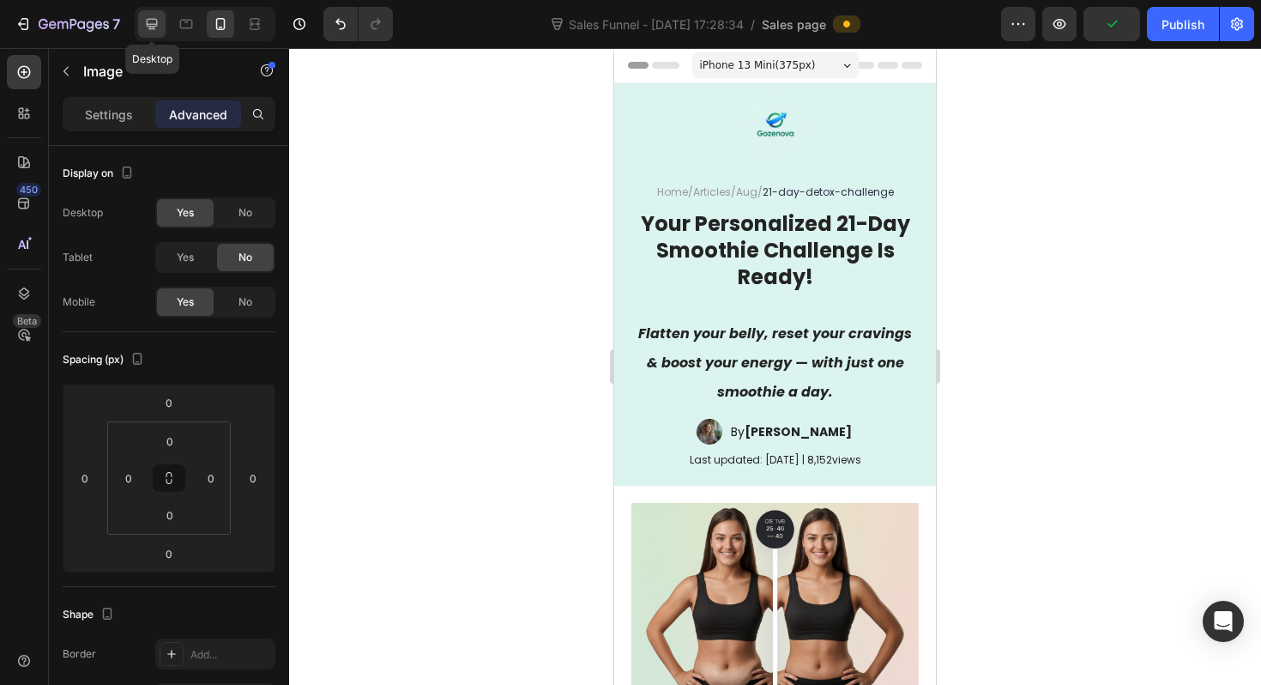
click at [153, 32] on icon at bounding box center [151, 23] width 17 height 17
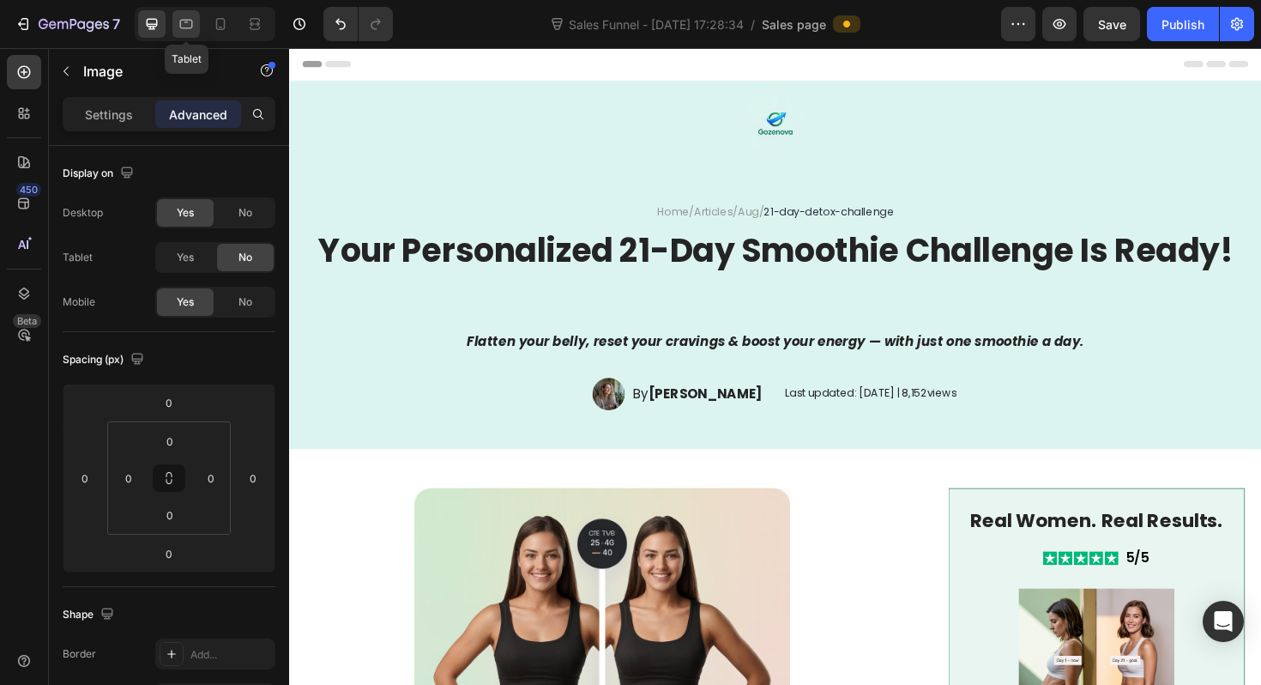
click at [187, 27] on icon at bounding box center [186, 23] width 17 height 17
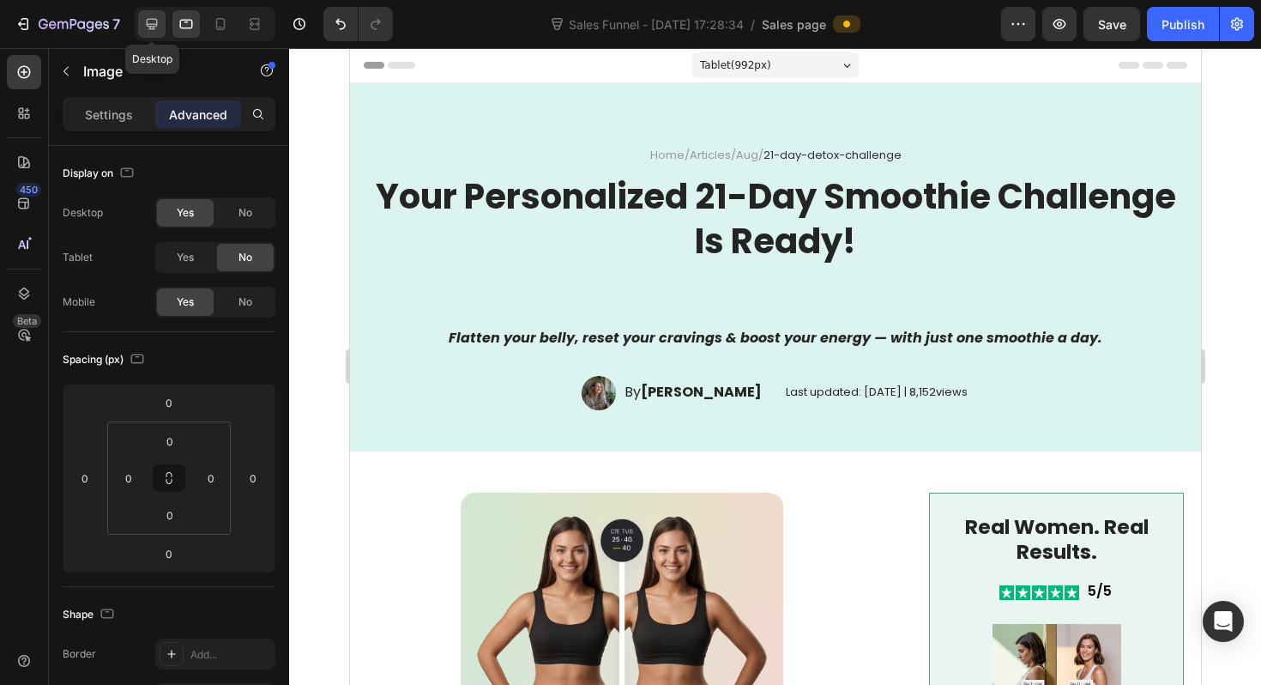
click at [151, 22] on icon at bounding box center [151, 23] width 17 height 17
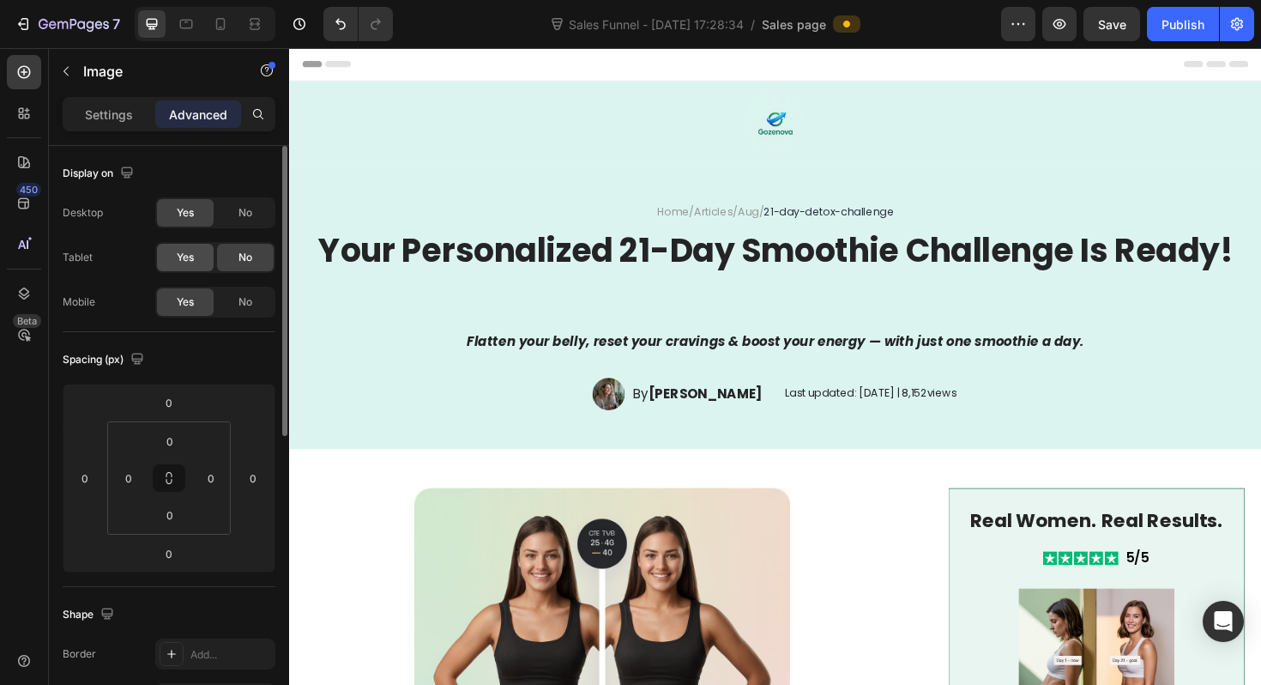
click at [195, 249] on div "Yes" at bounding box center [185, 257] width 57 height 27
click at [178, 29] on icon at bounding box center [186, 23] width 17 height 17
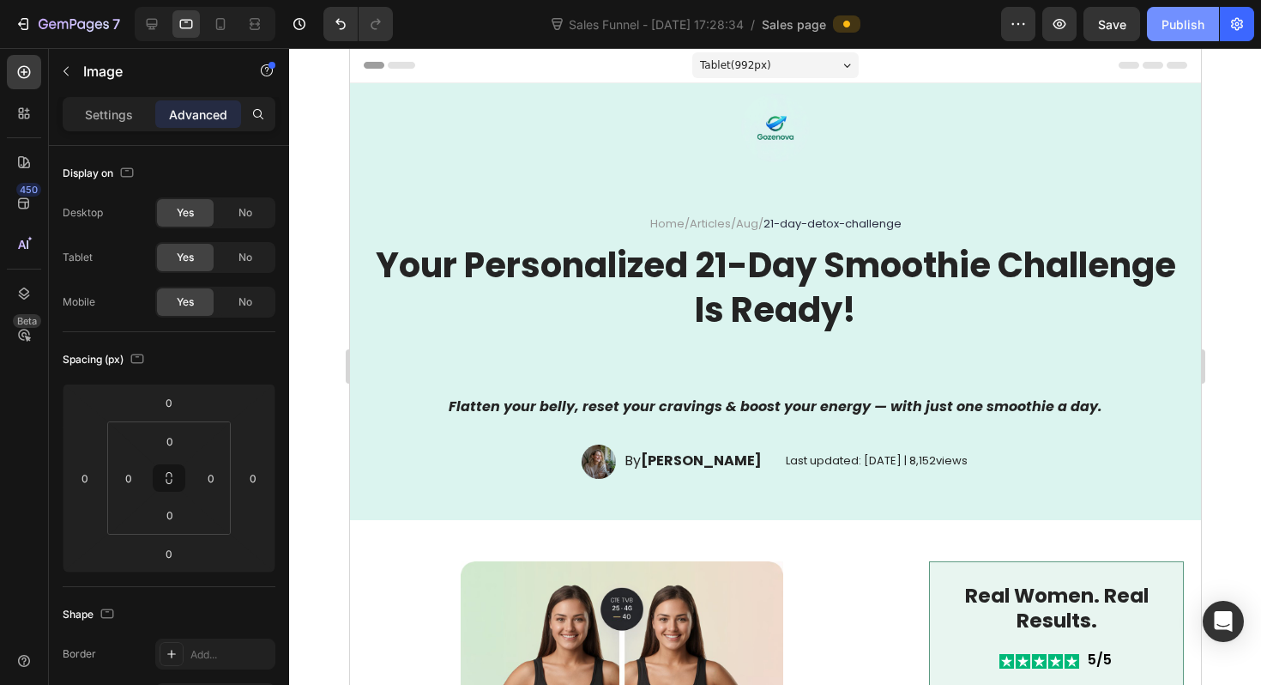
click at [1187, 29] on div "Publish" at bounding box center [1183, 24] width 43 height 18
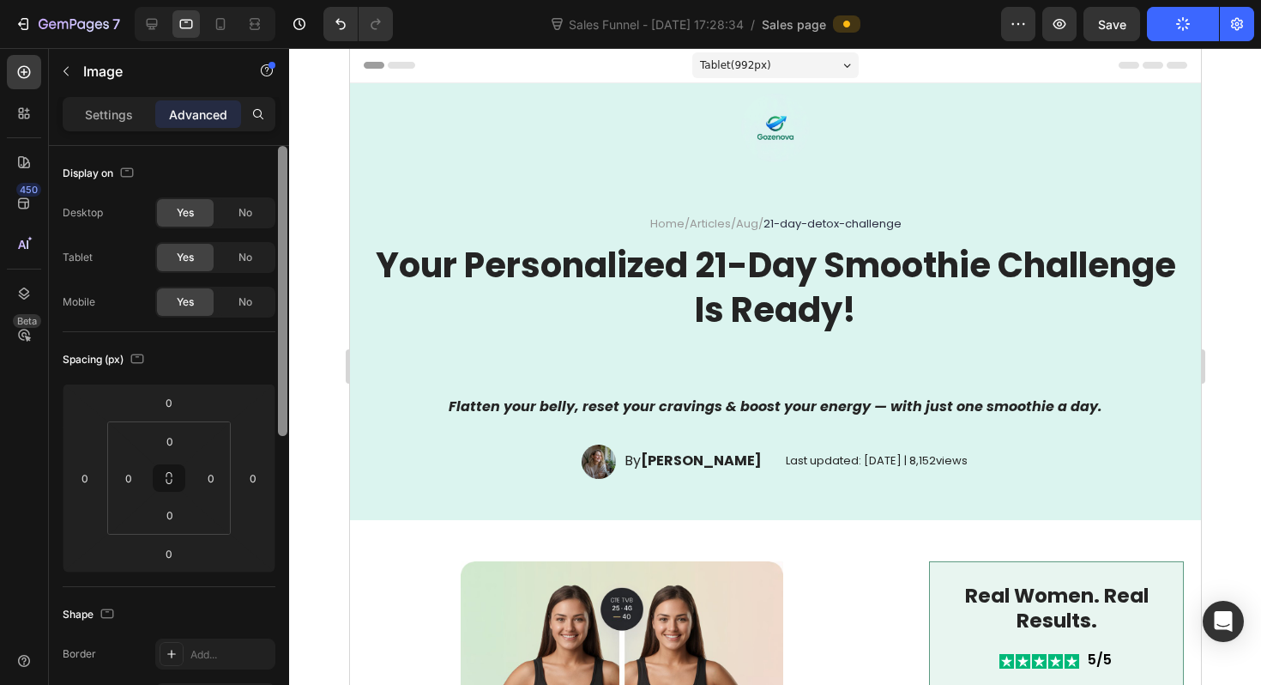
scroll to position [588, 0]
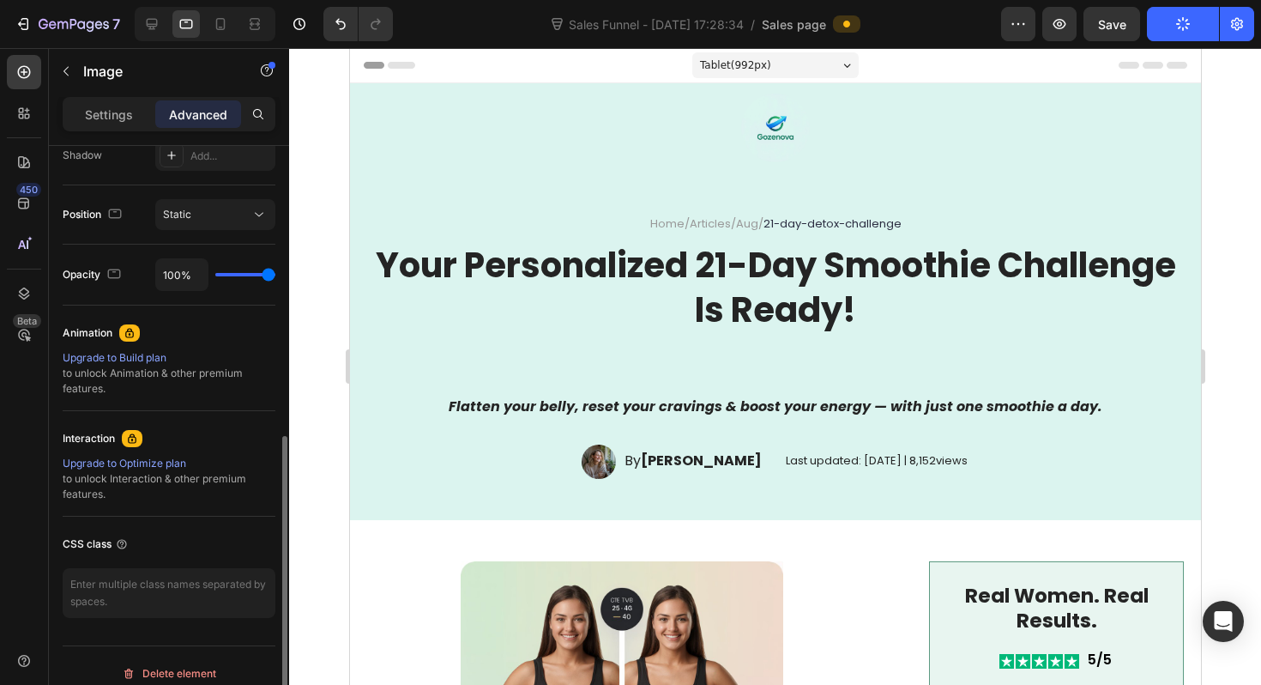
drag, startPoint x: 287, startPoint y: 403, endPoint x: 264, endPoint y: 402, distance: 23.2
click at [264, 402] on div "Display on Desktop Yes No Tablet Yes No Mobile Yes No Spacing (px) 0 0 0 0 0 0 …" at bounding box center [169, 440] width 240 height 588
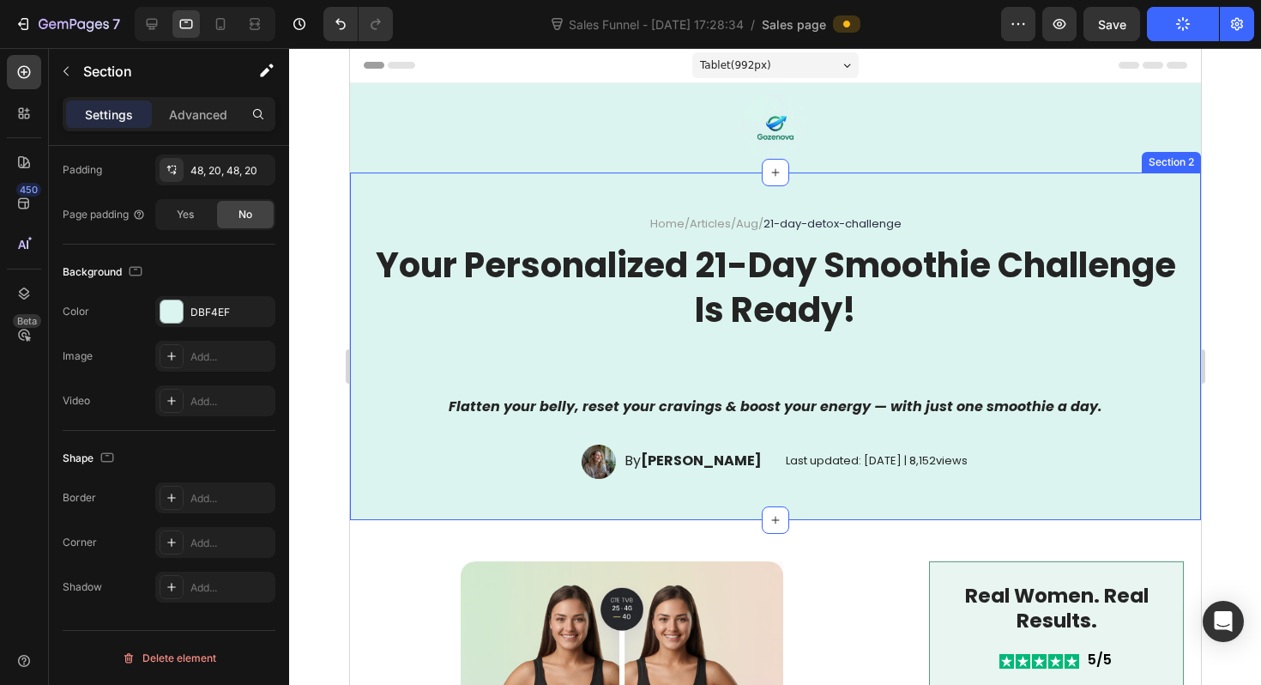
scroll to position [0, 0]
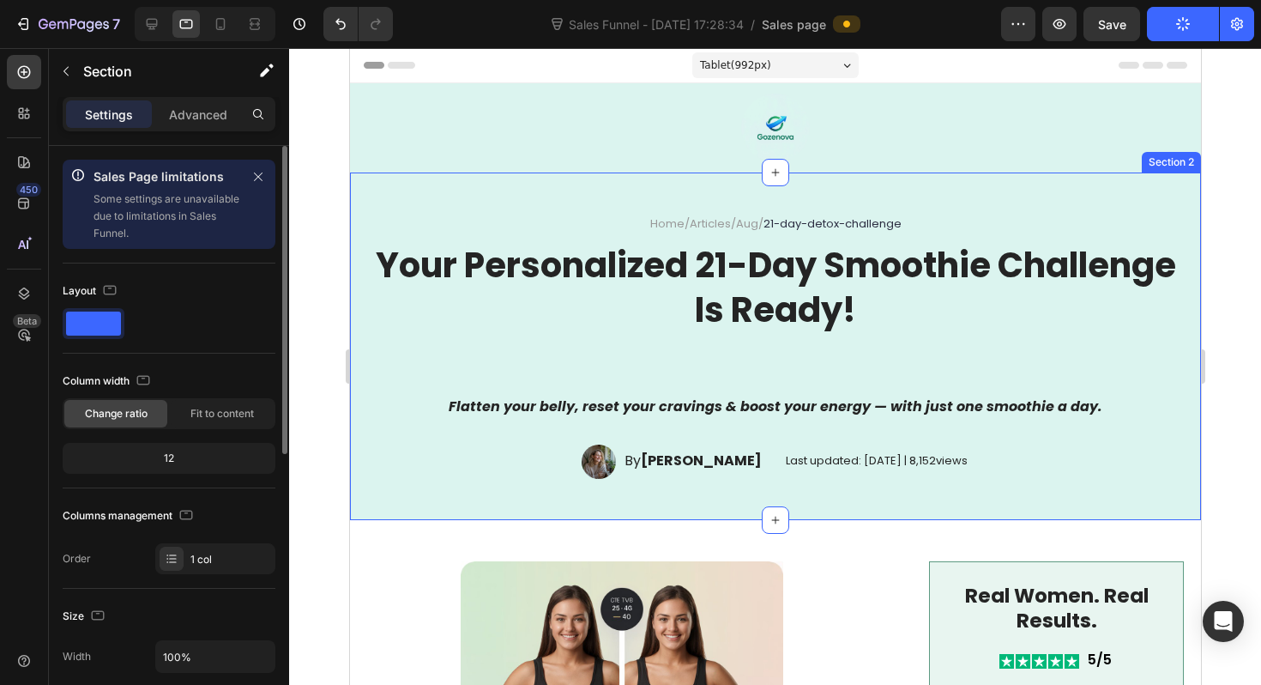
click at [770, 192] on div "Home / Articles / Aug / 21-day-detox-challenge Text Block Your Personalized 21-…" at bounding box center [774, 345] width 851 height 347
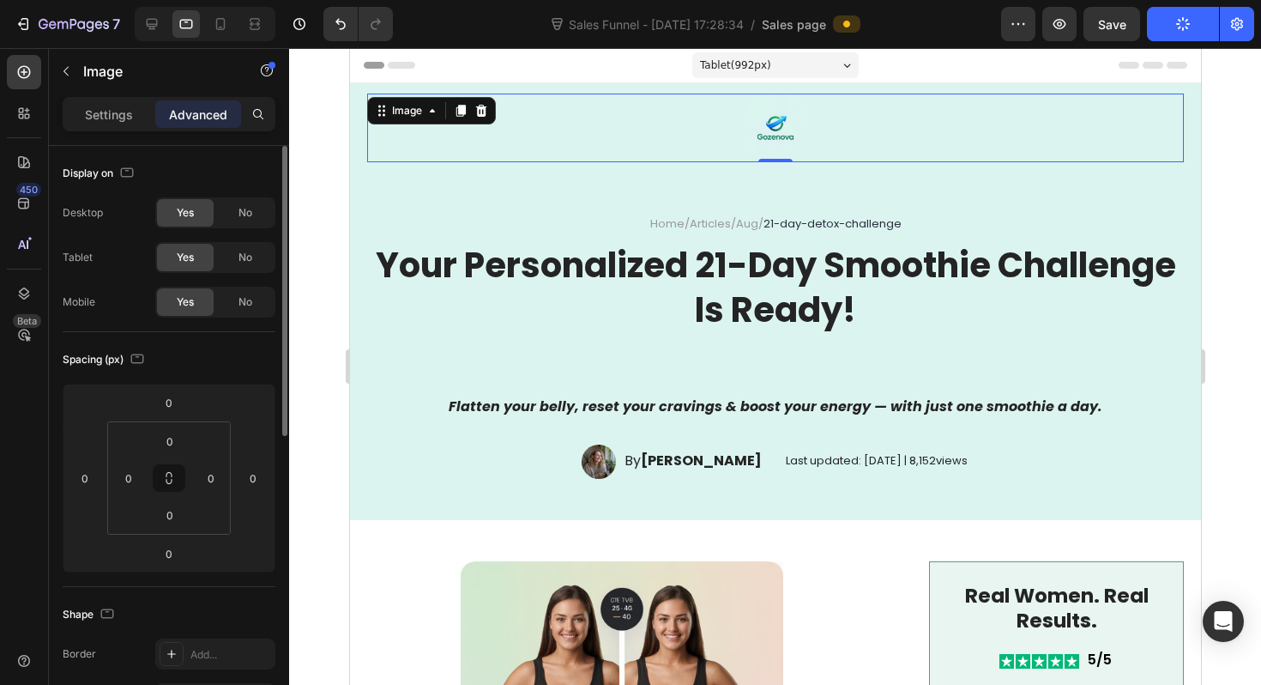
click at [786, 123] on img at bounding box center [774, 128] width 69 height 69
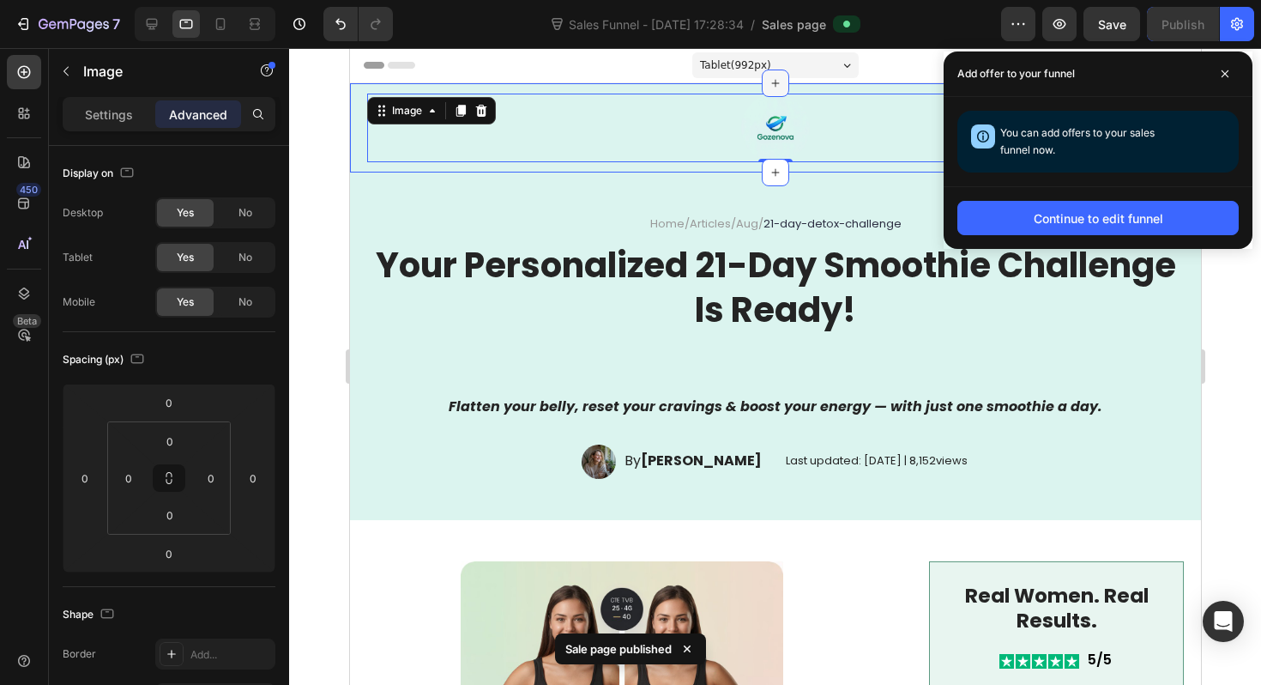
click at [779, 72] on div at bounding box center [774, 82] width 27 height 27
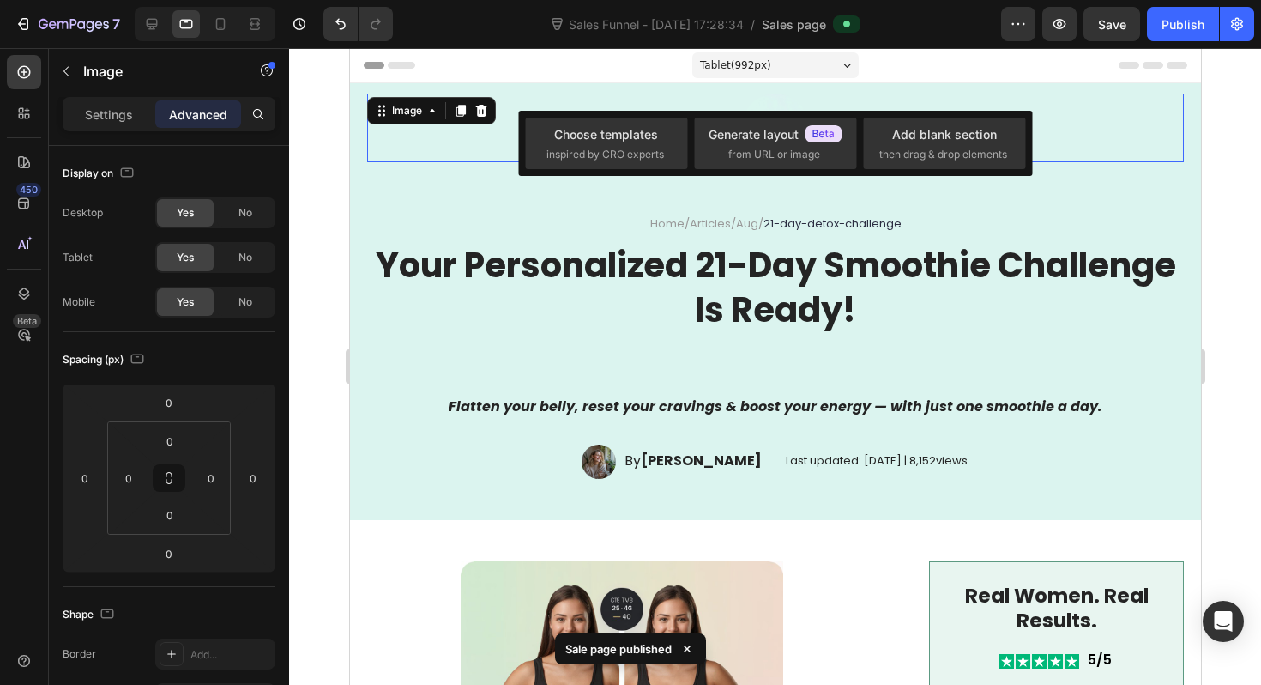
click at [752, 57] on span "Tablet ( 992 px)" at bounding box center [734, 65] width 71 height 17
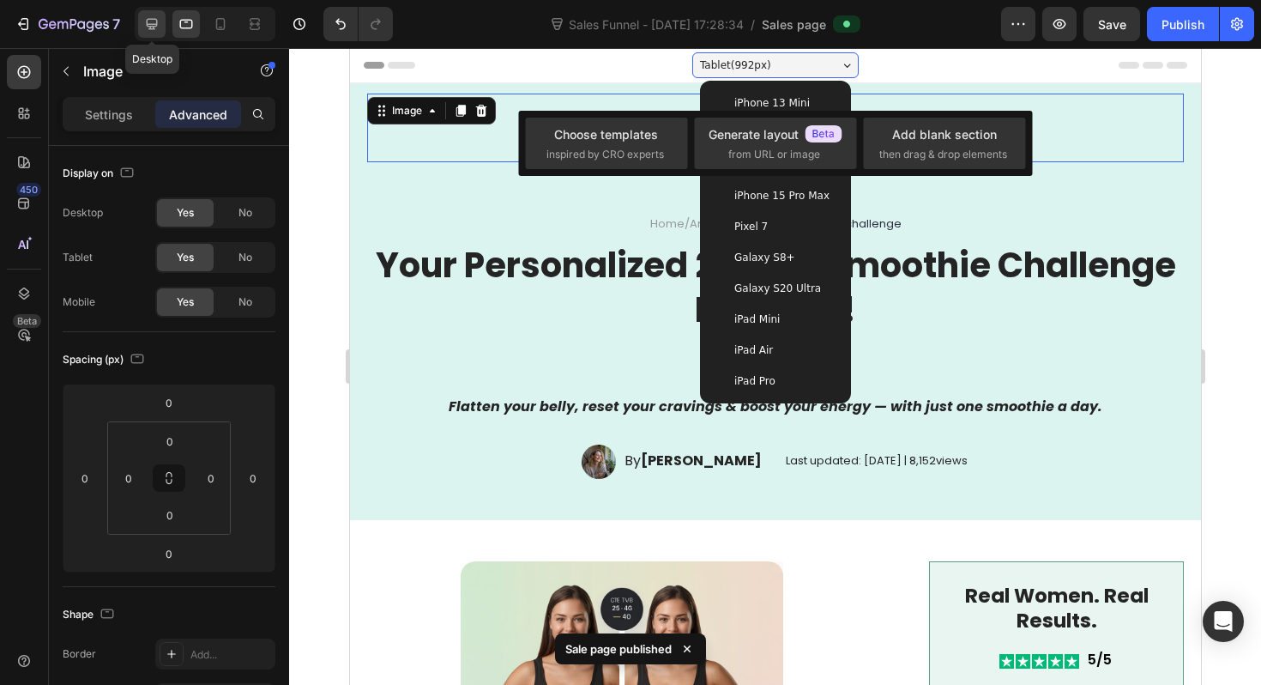
click at [144, 19] on icon at bounding box center [151, 23] width 17 height 17
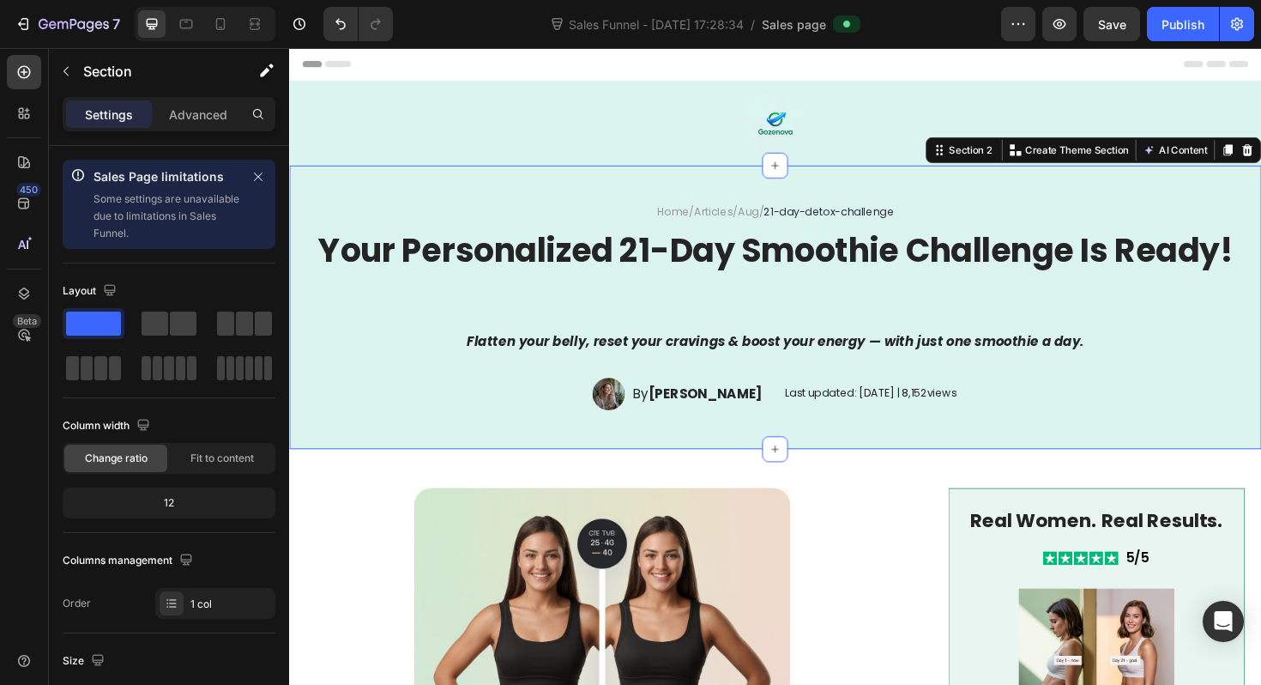
click at [814, 188] on div "Home / Articles / Aug / 21-day-detox-challenge Text Block Your Personalized 21-…" at bounding box center [804, 322] width 1030 height 300
click at [258, 38] on div at bounding box center [205, 24] width 141 height 34
click at [257, 33] on div at bounding box center [254, 23] width 27 height 27
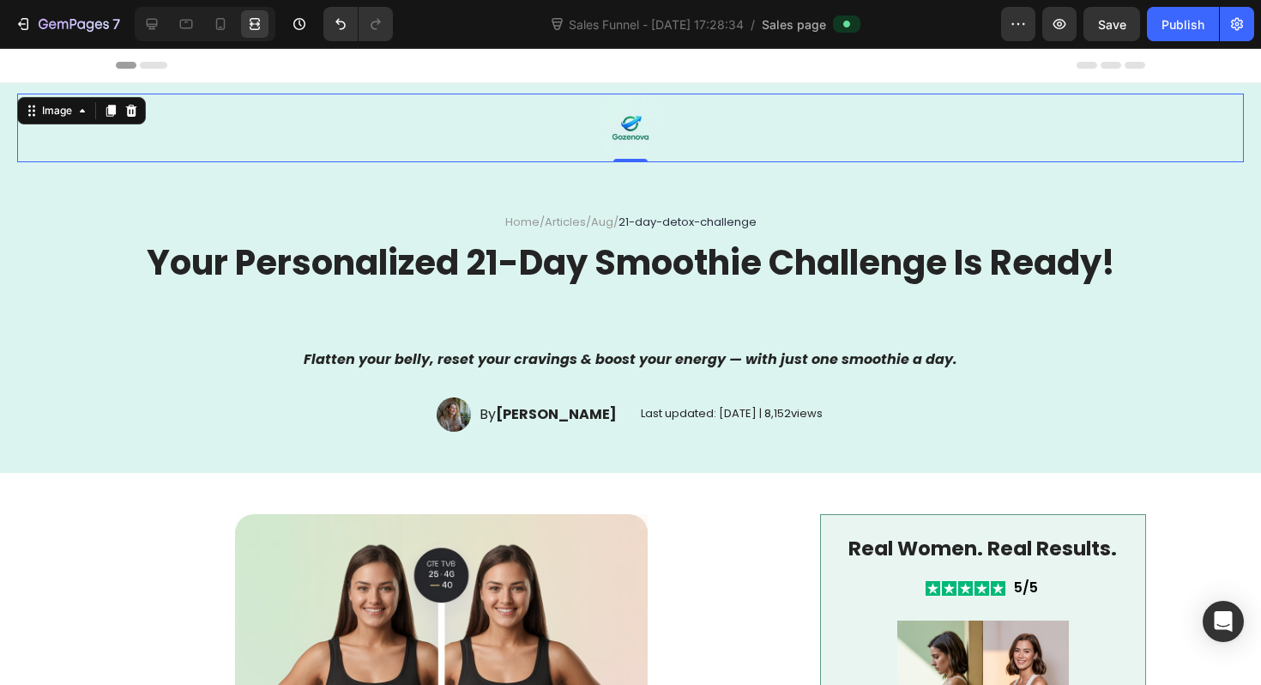
click at [602, 120] on img at bounding box center [630, 128] width 69 height 69
drag, startPoint x: 212, startPoint y: 27, endPoint x: 305, endPoint y: 198, distance: 195.4
click at [213, 27] on icon at bounding box center [220, 23] width 17 height 17
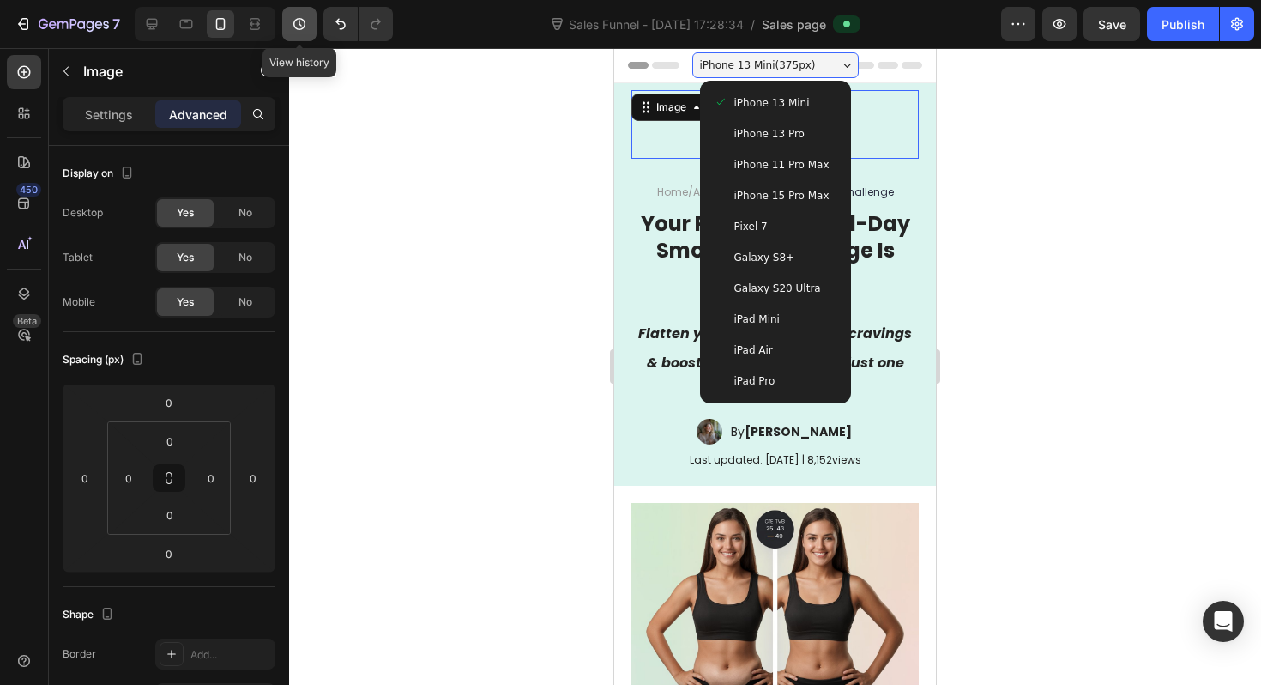
click at [292, 23] on icon "button" at bounding box center [299, 23] width 17 height 17
click at [260, 25] on icon at bounding box center [254, 23] width 17 height 17
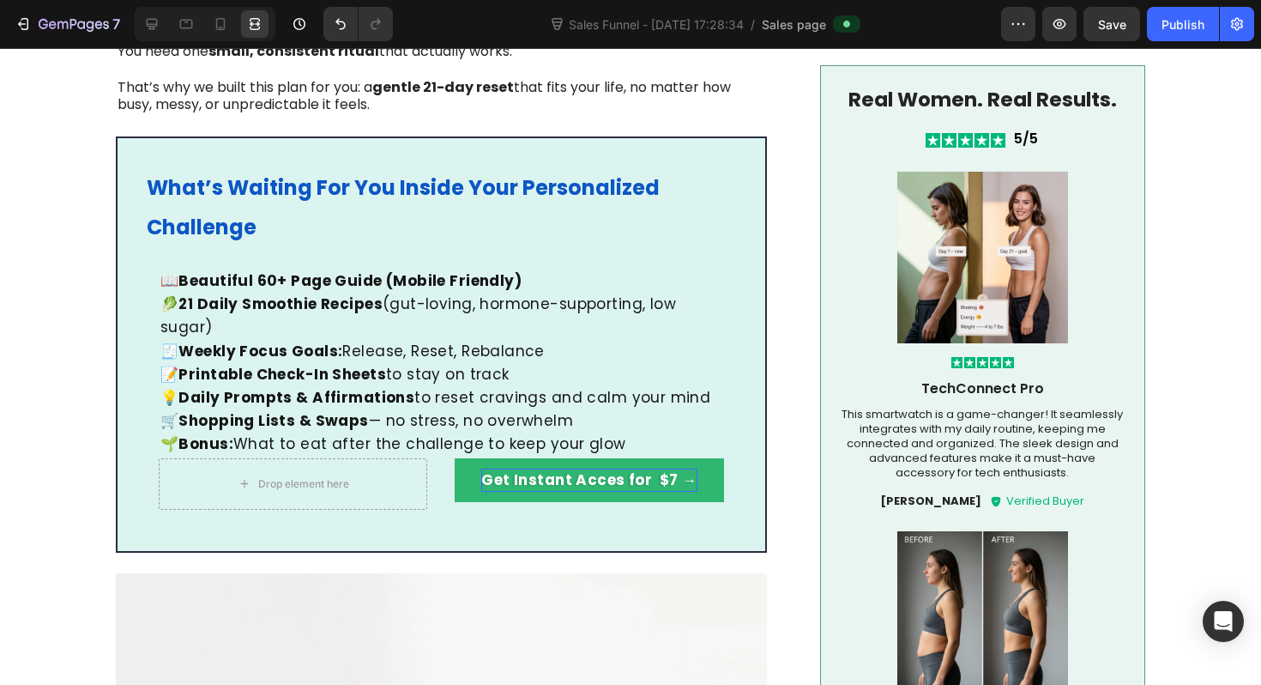
scroll to position [1208, 0]
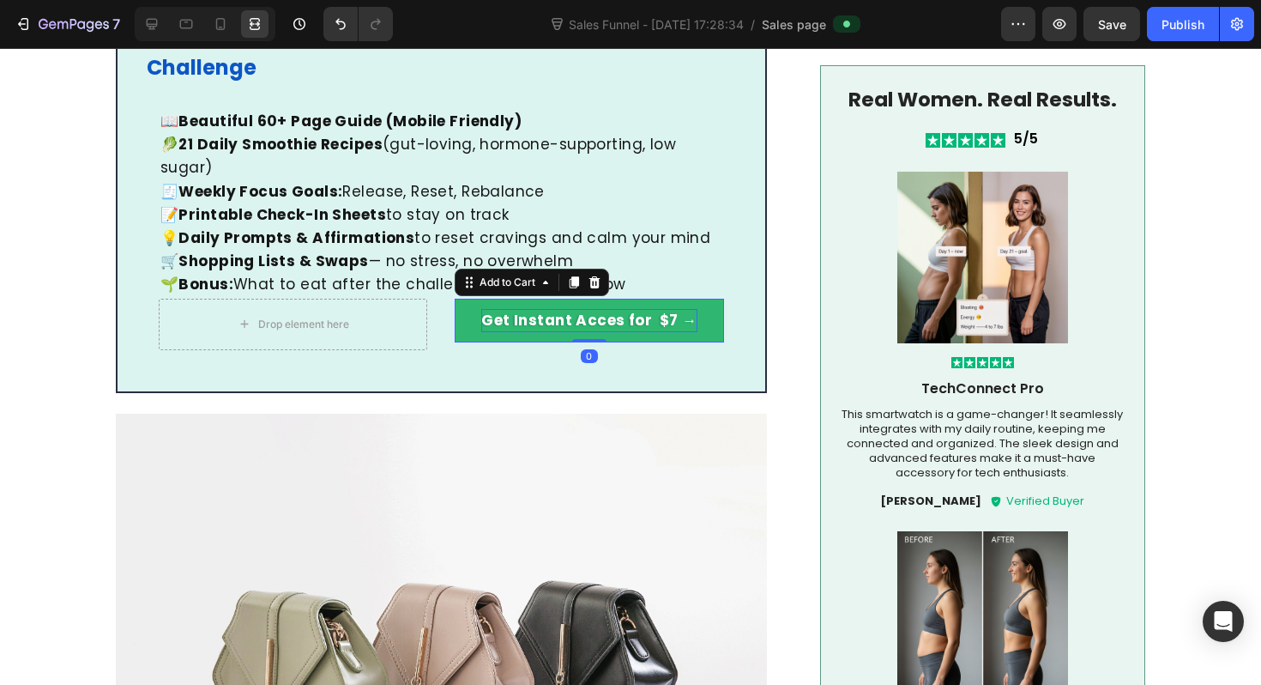
click at [615, 309] on p "Get Instant Acces for $7 →" at bounding box center [588, 320] width 215 height 23
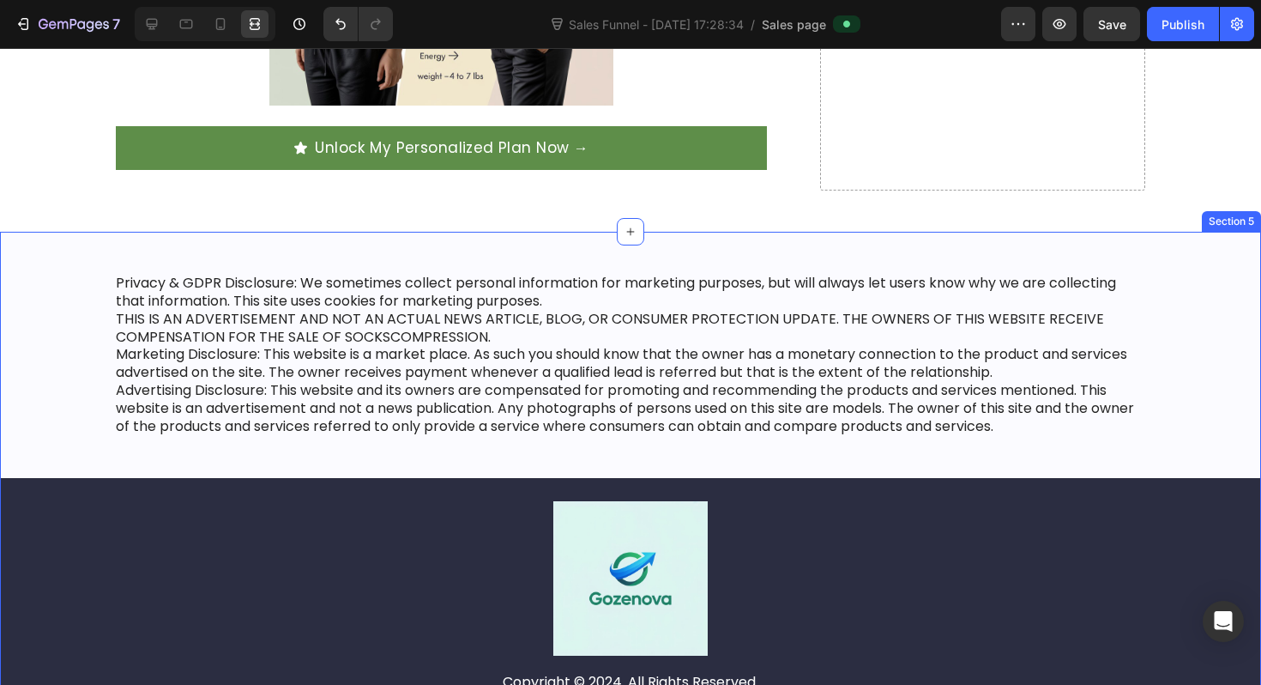
scroll to position [6581, 0]
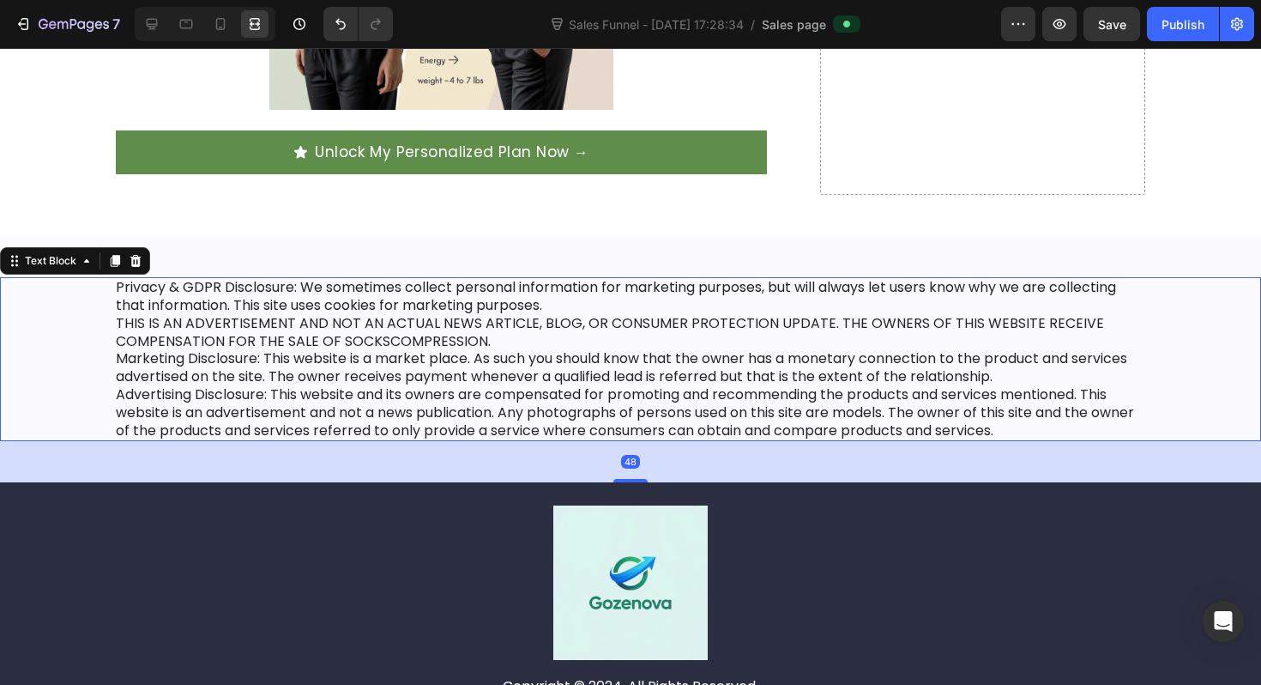
click at [423, 365] on p "Privacy & GDPR Disclosure: We sometimes collect personal information for market…" at bounding box center [631, 359] width 1030 height 160
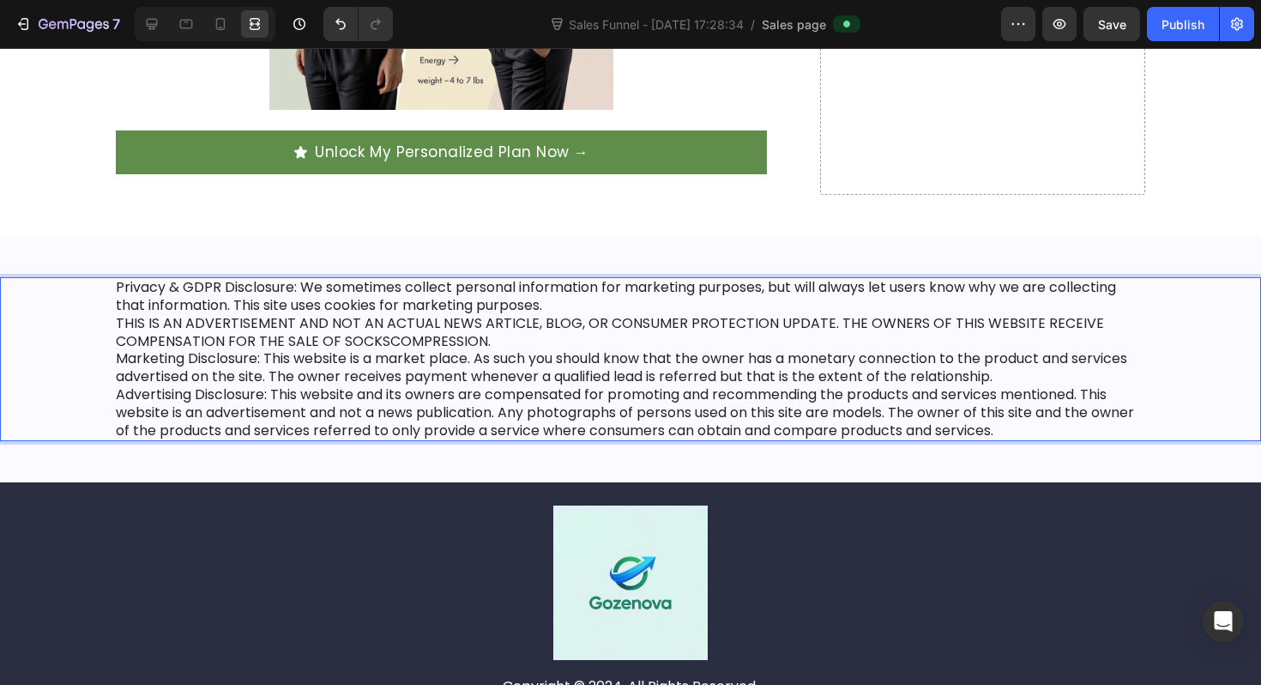
click at [423, 365] on p "Privacy & GDPR Disclosure: We sometimes collect personal information for market…" at bounding box center [631, 359] width 1030 height 160
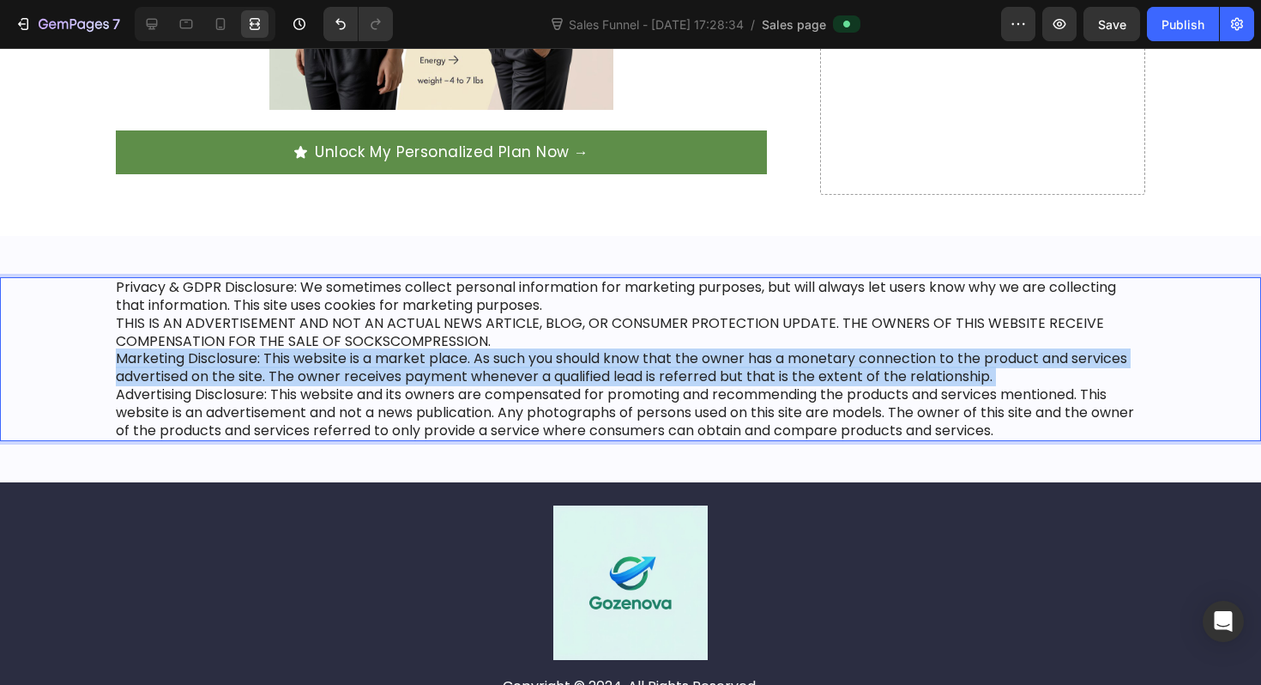
click at [423, 365] on p "Privacy & GDPR Disclosure: We sometimes collect personal information for market…" at bounding box center [631, 359] width 1030 height 160
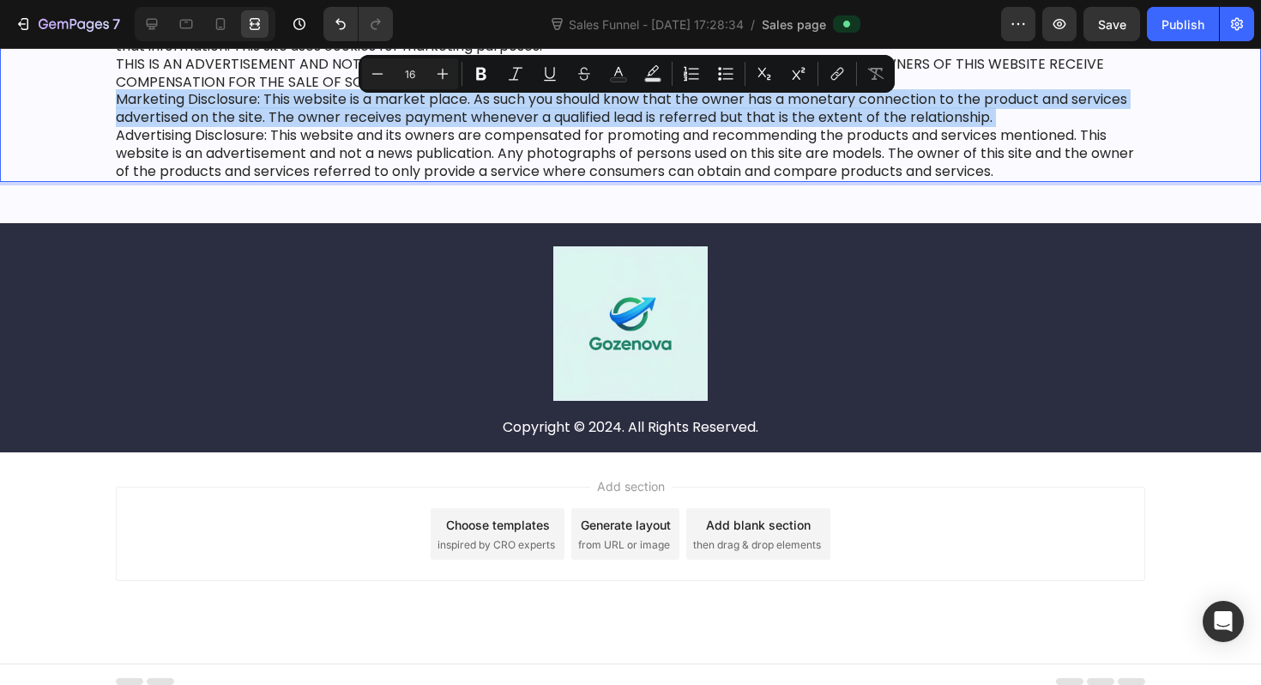
scroll to position [6855, 0]
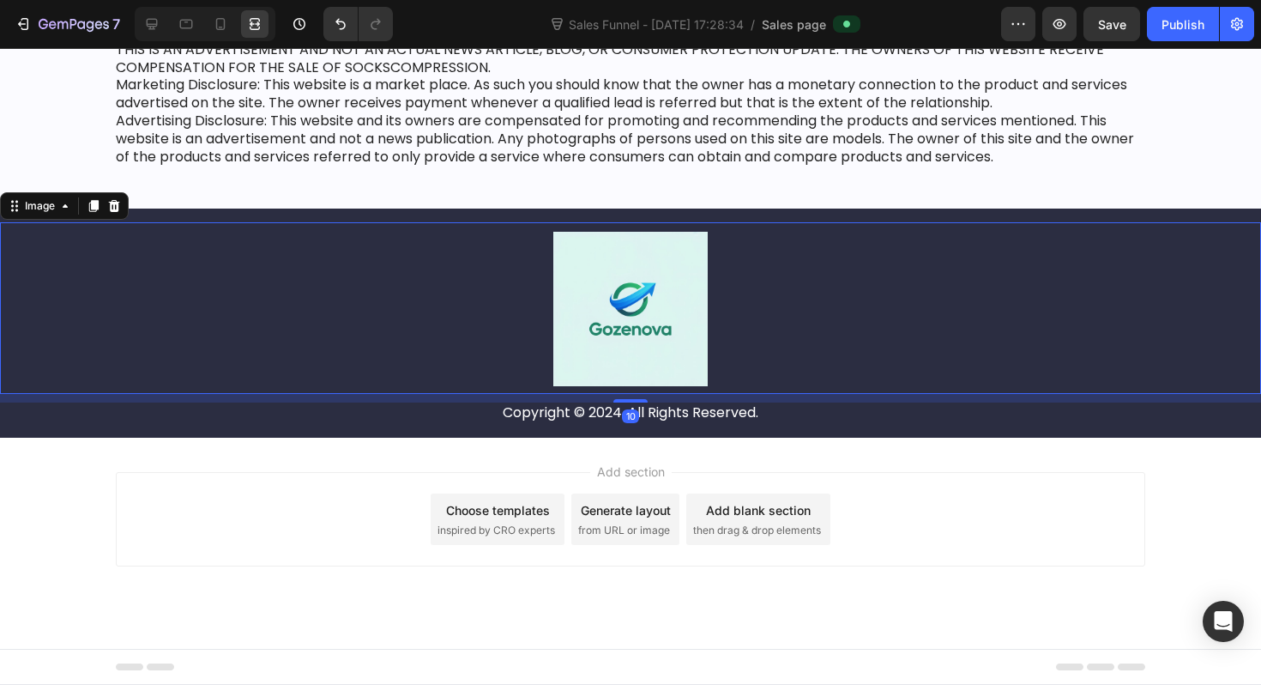
click at [423, 365] on div at bounding box center [630, 309] width 1261 height 154
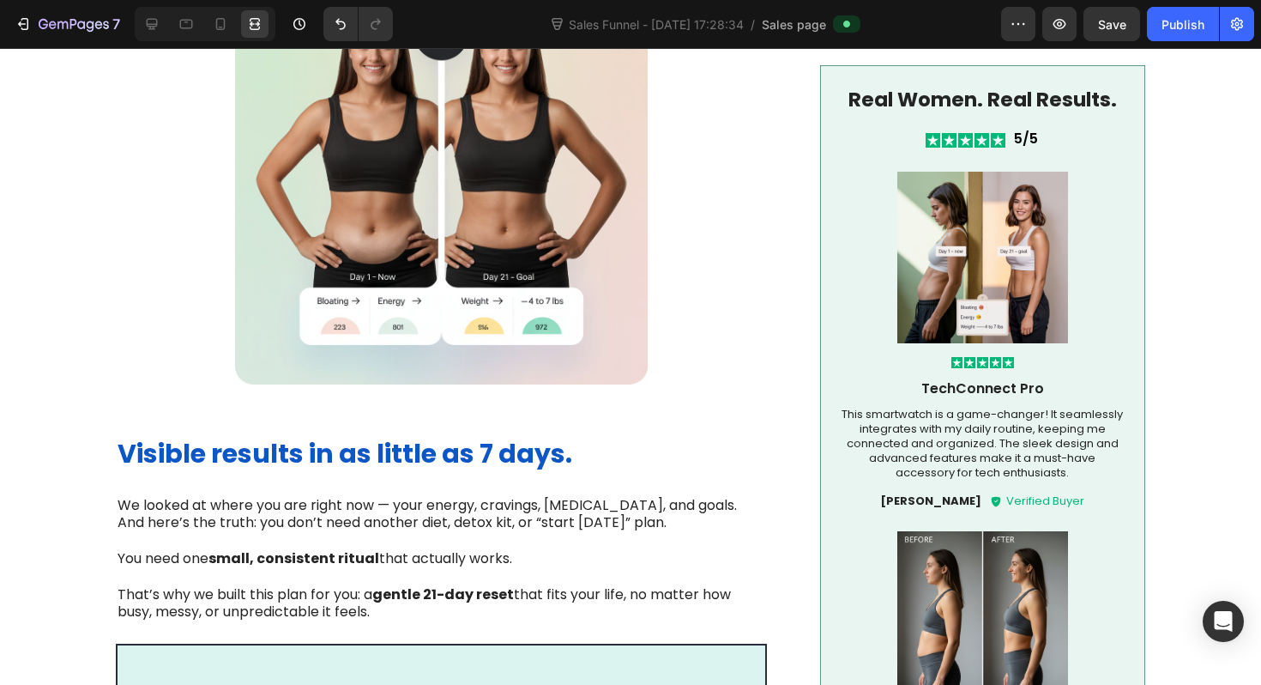
scroll to position [0, 0]
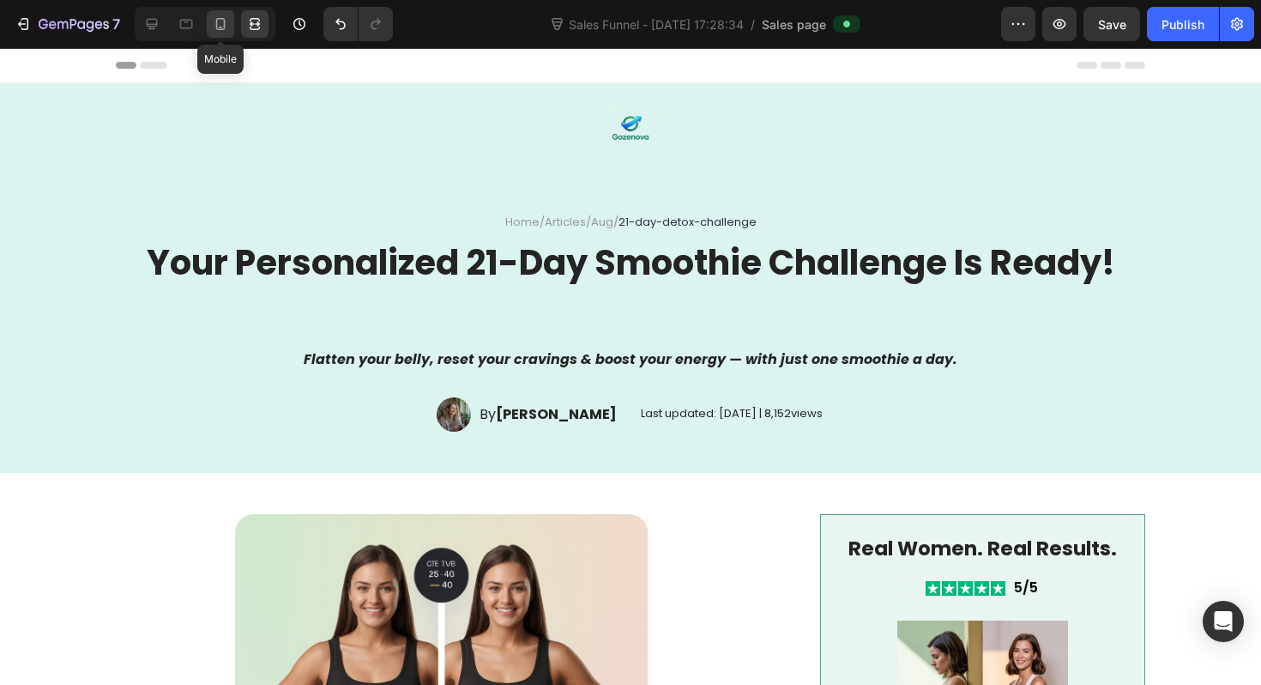
click at [219, 27] on icon at bounding box center [220, 24] width 9 height 12
type input "130"
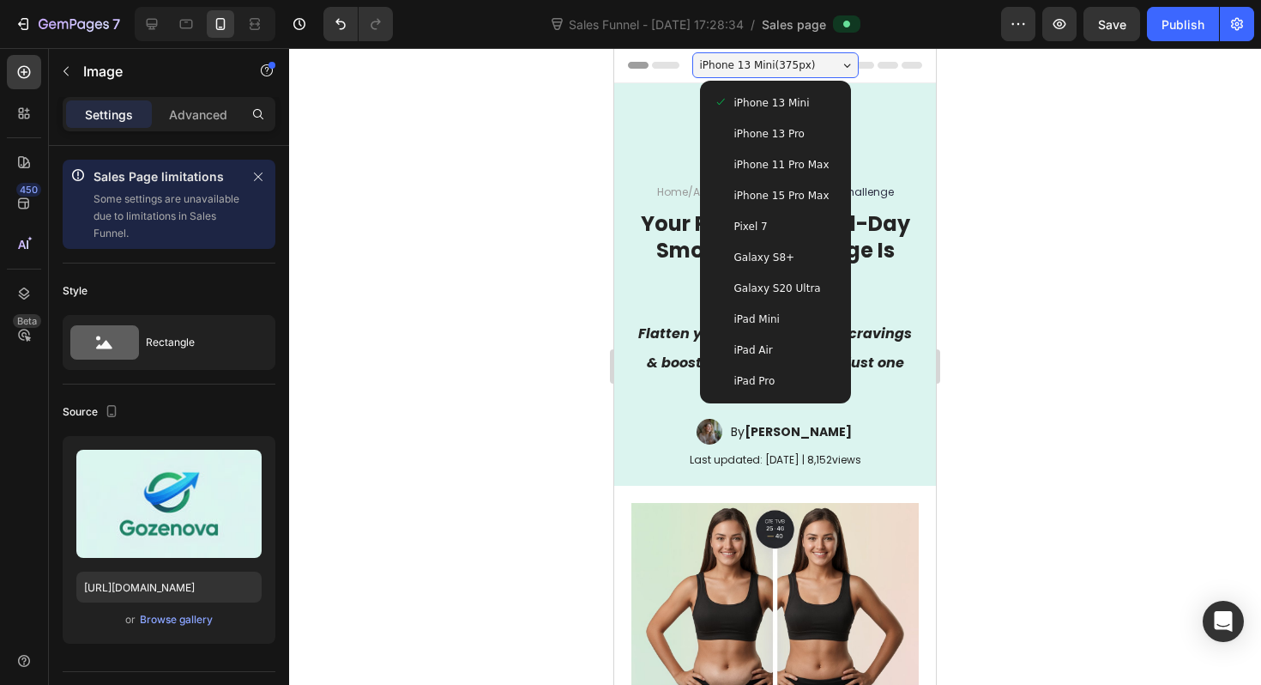
click at [542, 173] on div at bounding box center [775, 366] width 972 height 637
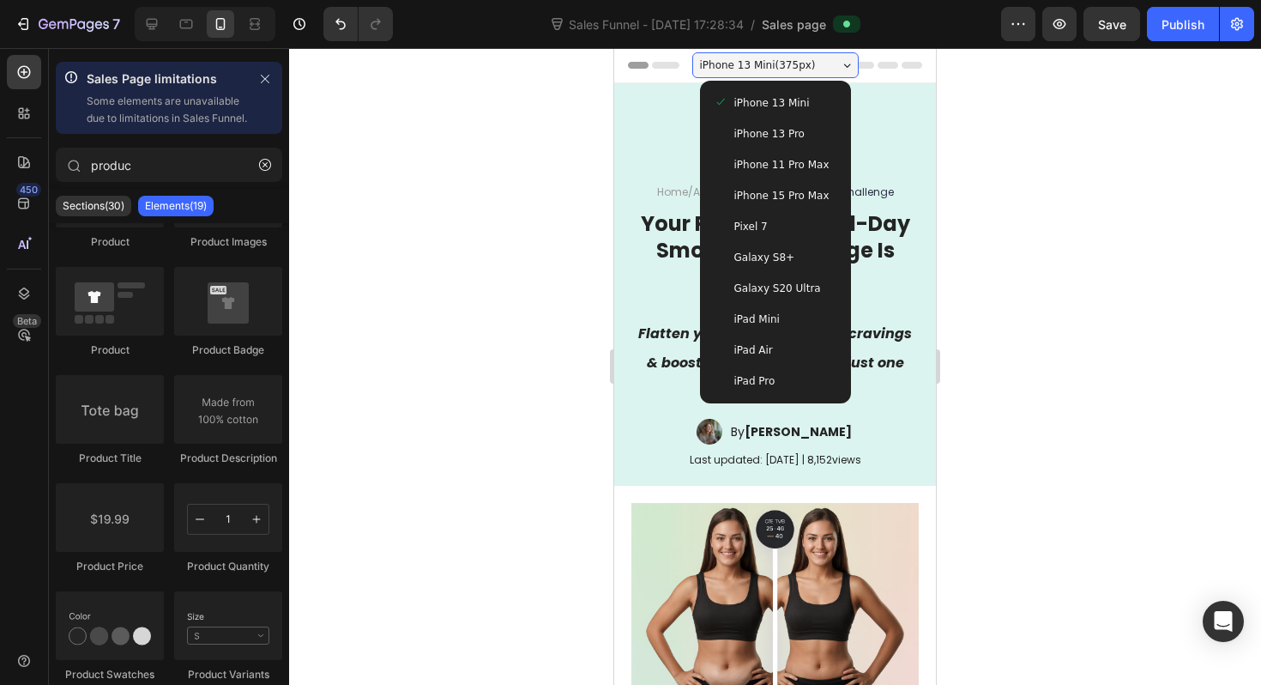
click at [806, 64] on span "iPhone 13 Mini ( 375 px)" at bounding box center [758, 65] width 116 height 17
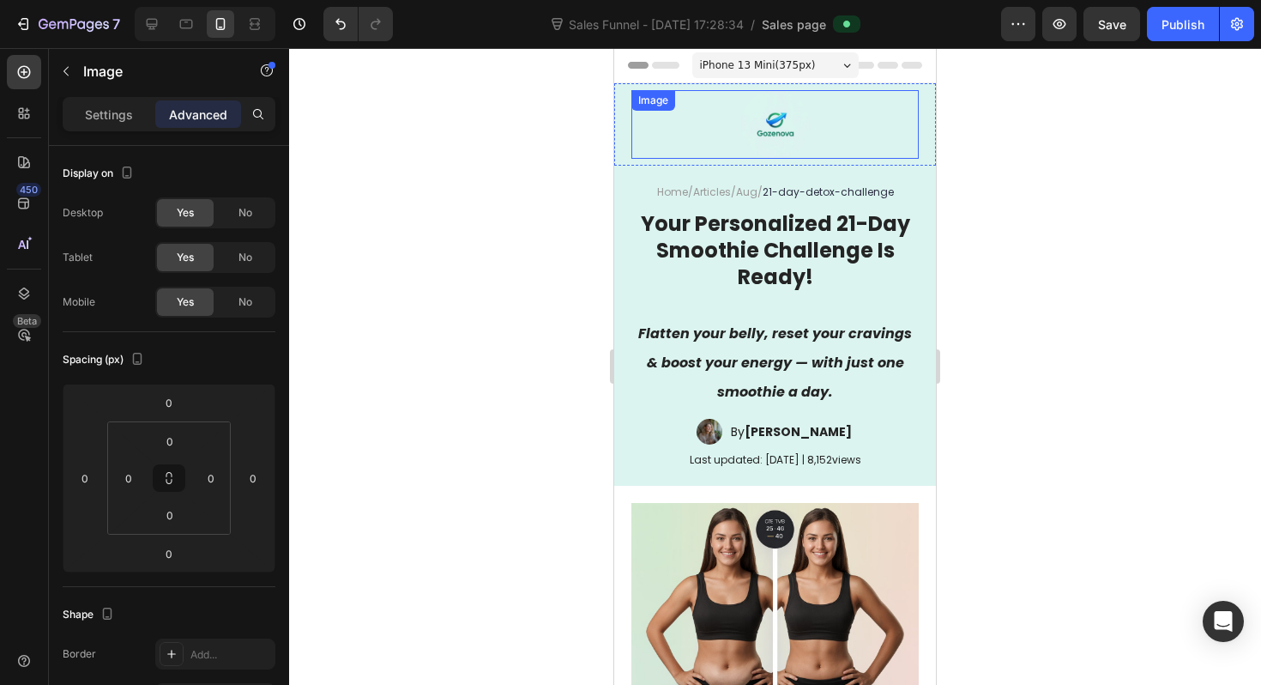
click at [781, 120] on img at bounding box center [775, 124] width 69 height 69
click at [740, 111] on icon at bounding box center [746, 107] width 14 height 14
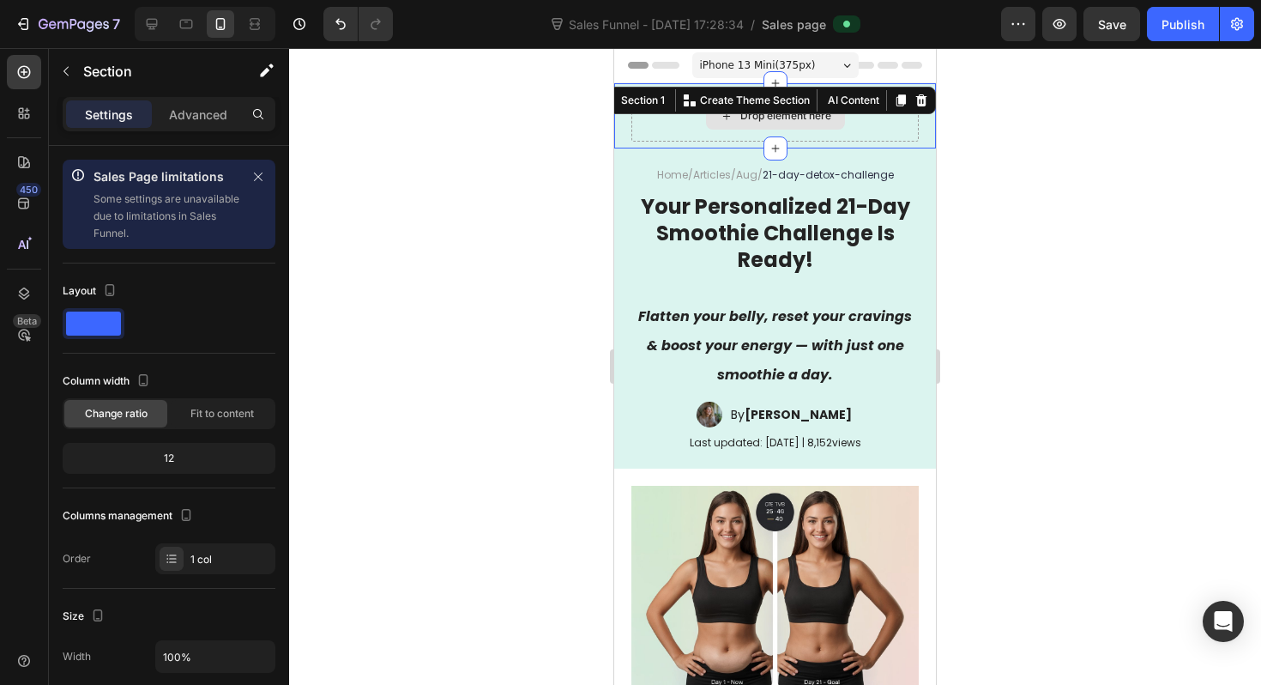
click at [667, 125] on div "Drop element here" at bounding box center [774, 115] width 287 height 51
click at [917, 99] on icon at bounding box center [921, 100] width 11 height 12
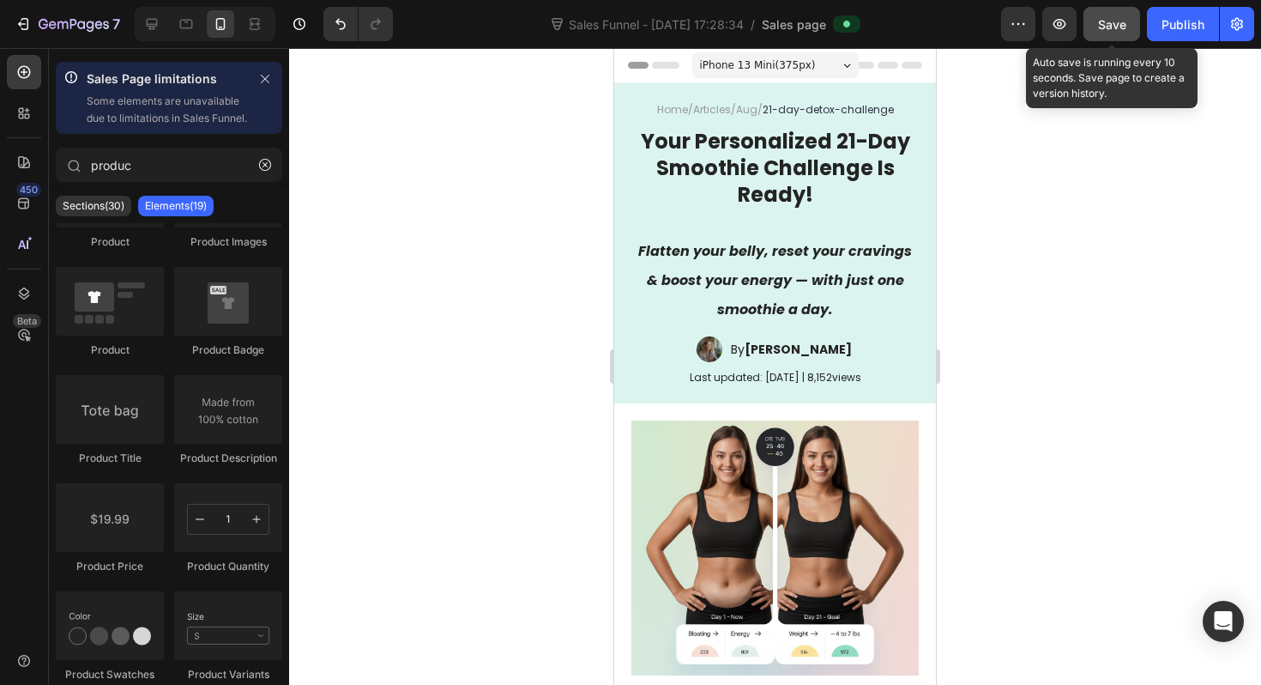
click at [1122, 33] on div "Save" at bounding box center [1112, 24] width 28 height 18
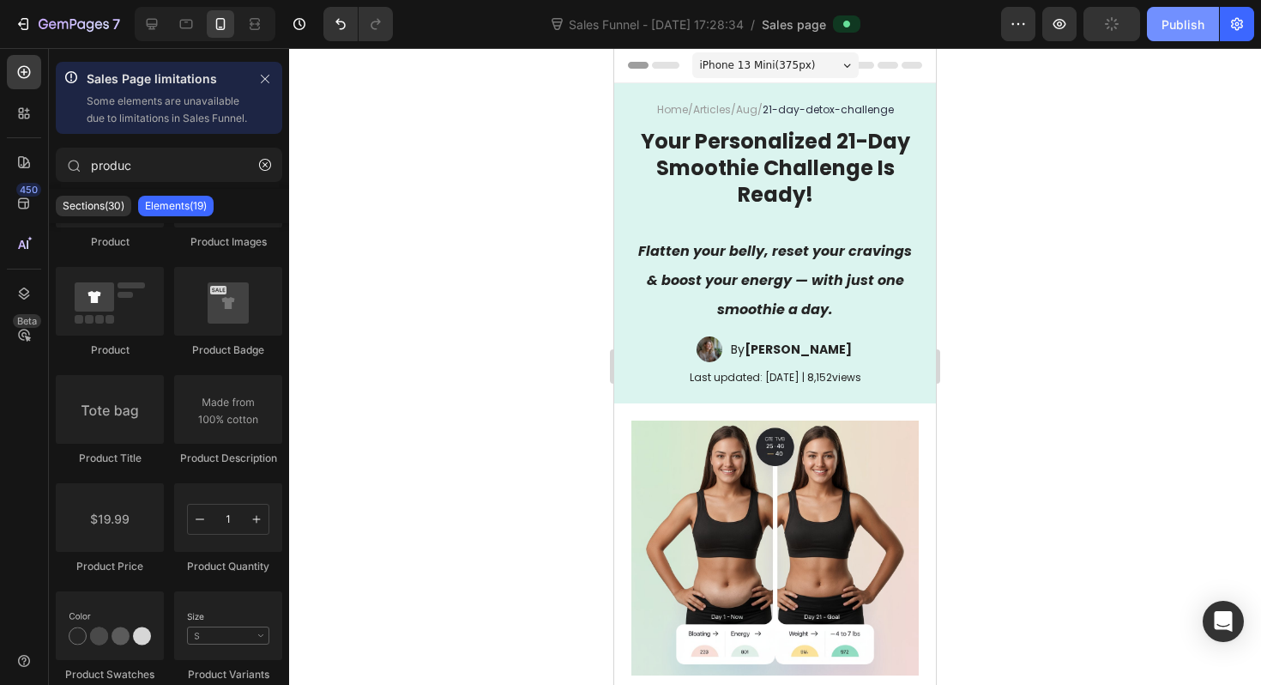
click at [1191, 33] on button "Publish" at bounding box center [1183, 24] width 72 height 34
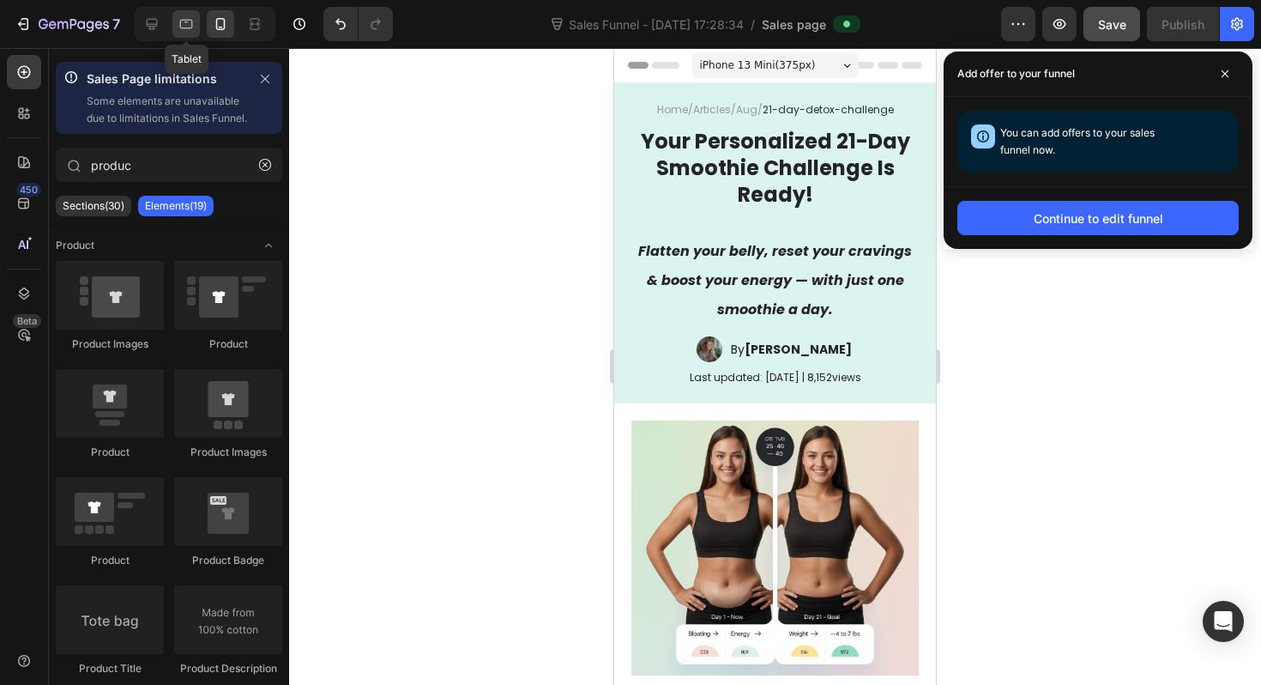
click at [173, 26] on div at bounding box center [185, 23] width 27 height 27
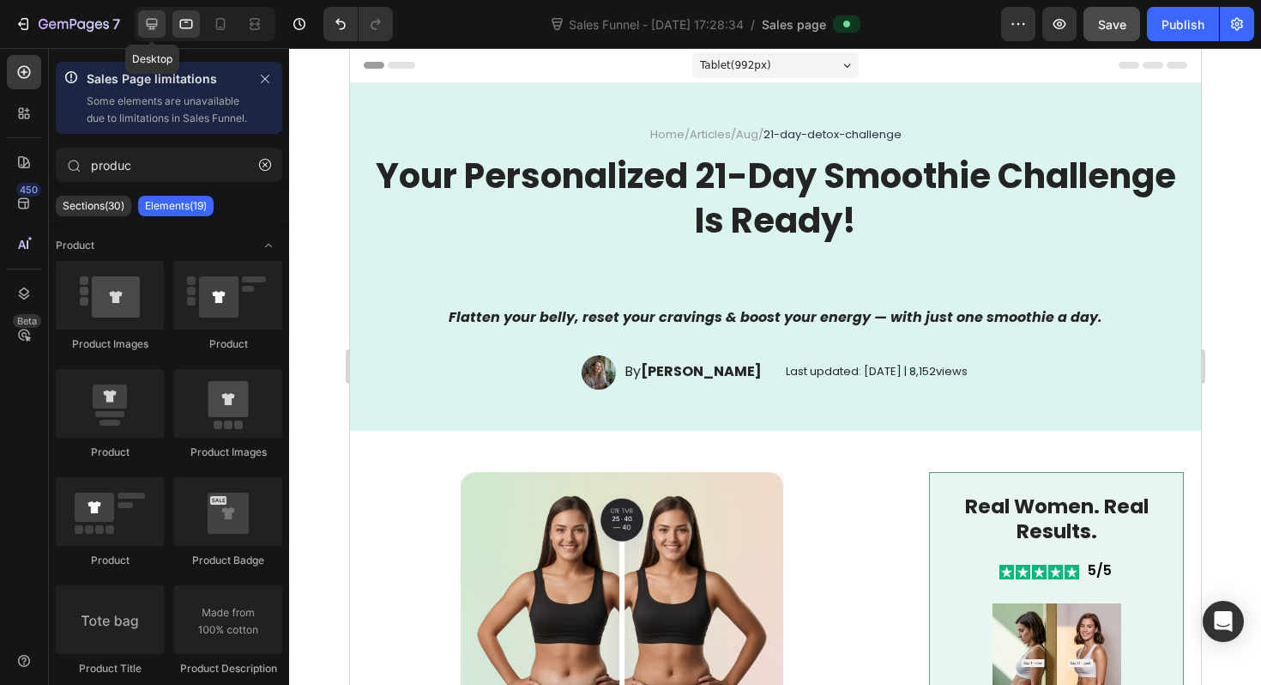
click at [143, 26] on icon at bounding box center [151, 23] width 17 height 17
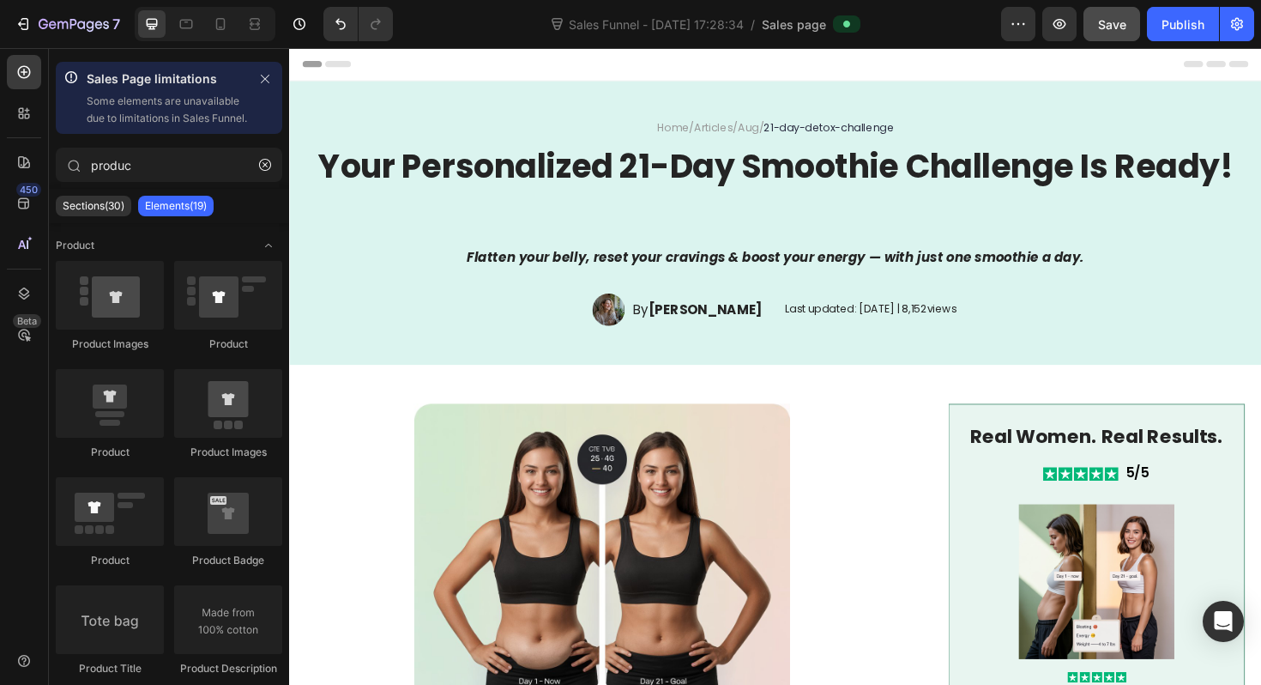
click at [341, 66] on span "Header" at bounding box center [341, 65] width 38 height 17
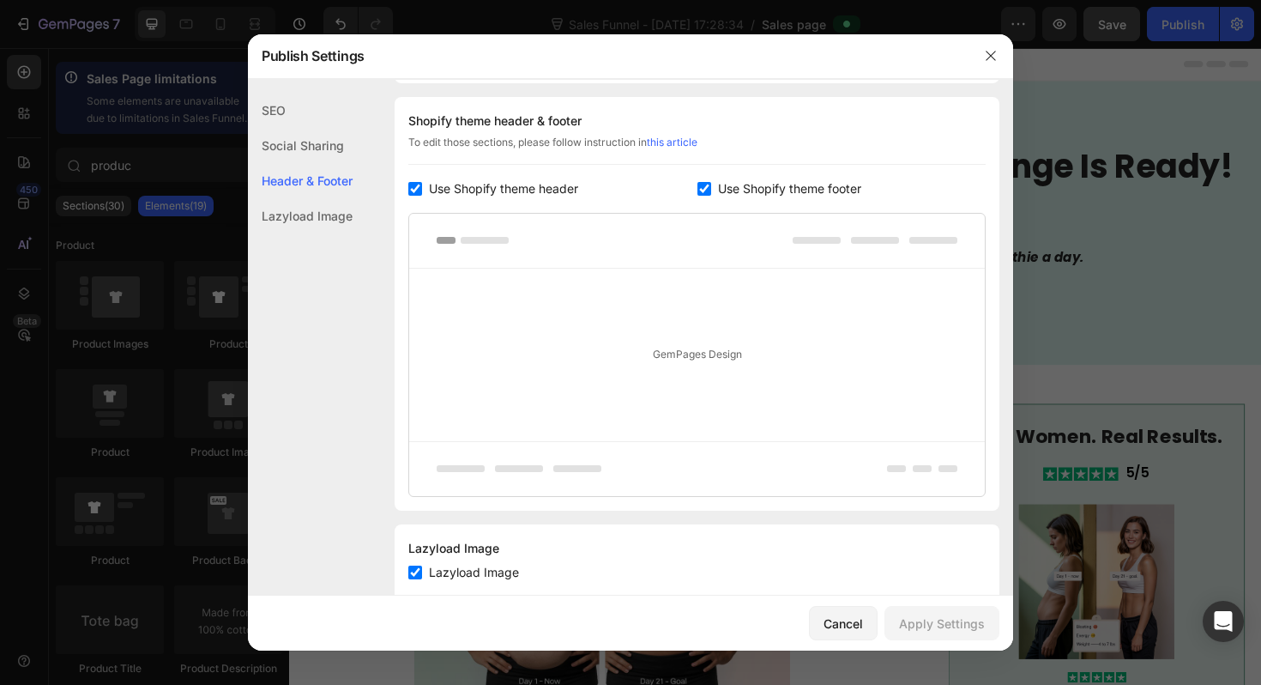
scroll to position [804, 0]
click at [487, 191] on span "Use Shopify theme header" at bounding box center [503, 188] width 149 height 21
checkbox input "false"
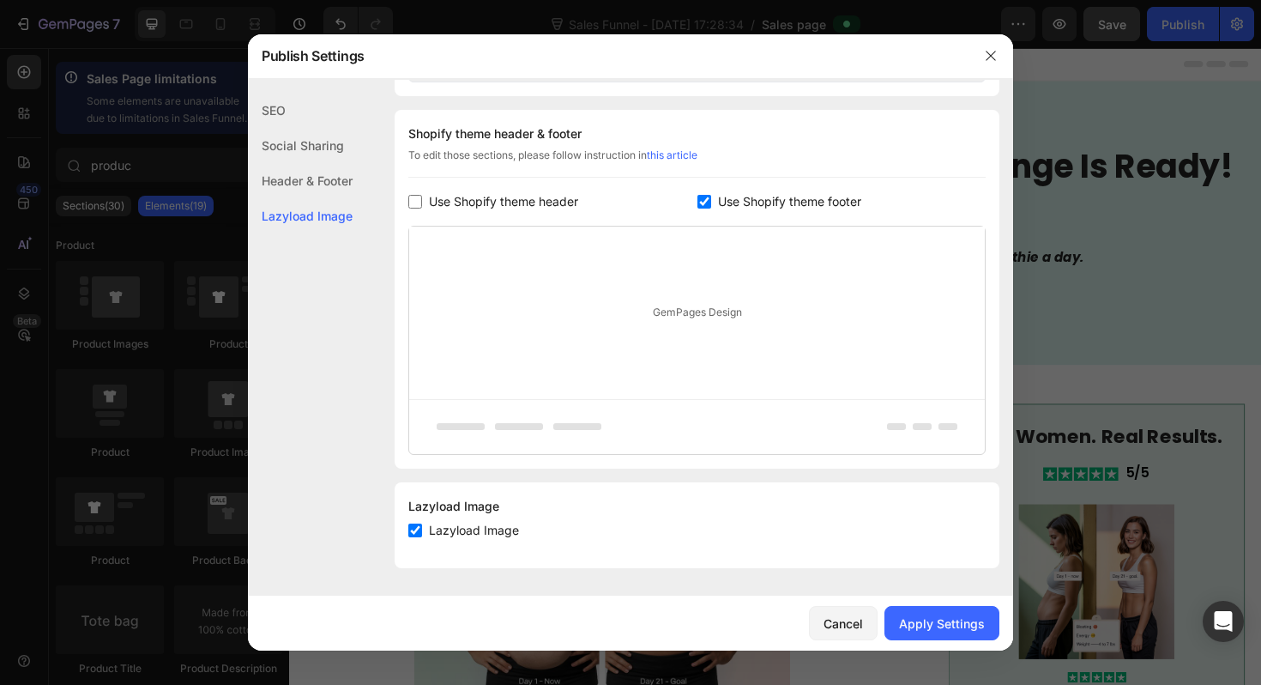
click at [703, 199] on input "checkbox" at bounding box center [705, 202] width 14 height 14
checkbox input "false"
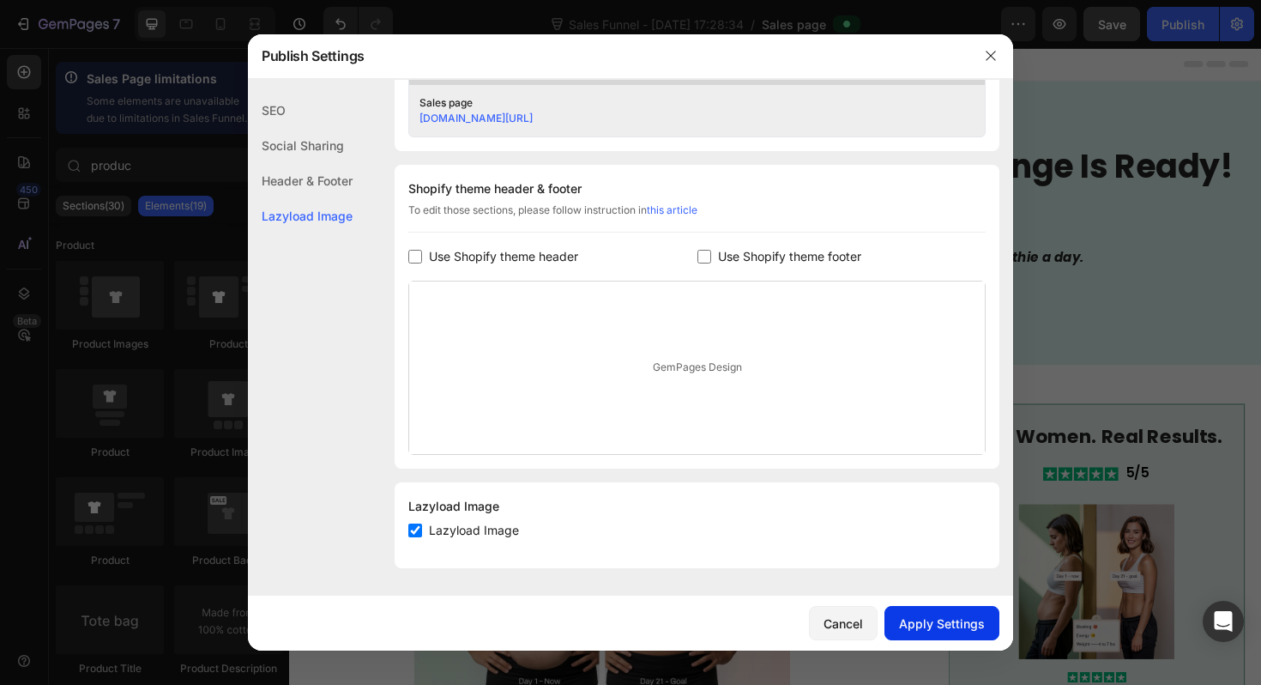
click at [946, 621] on div "Apply Settings" at bounding box center [942, 623] width 86 height 18
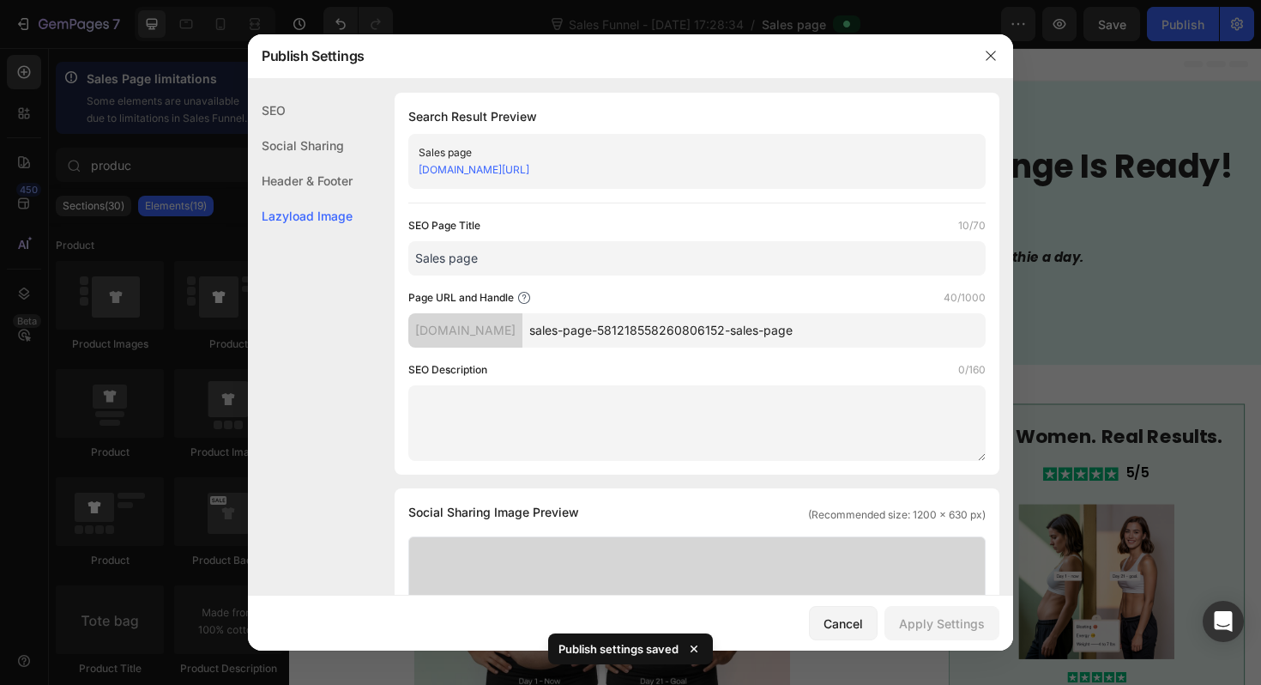
scroll to position [735, 0]
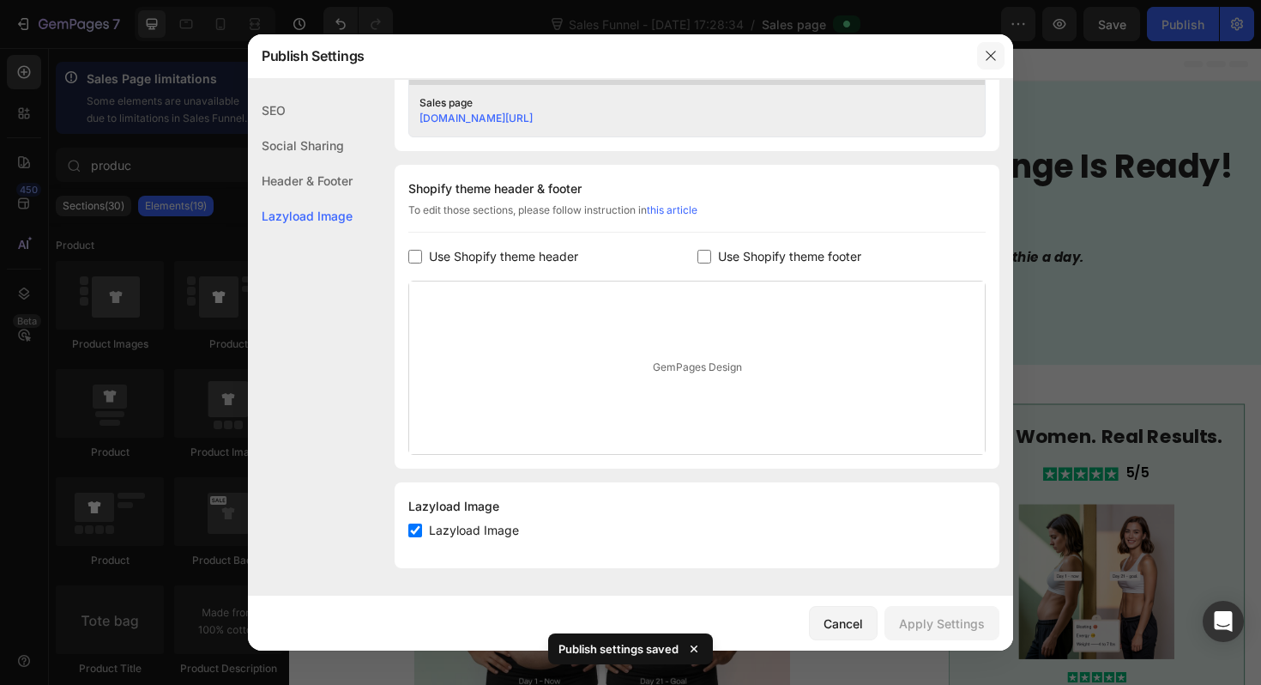
click at [988, 62] on icon "button" at bounding box center [991, 56] width 14 height 14
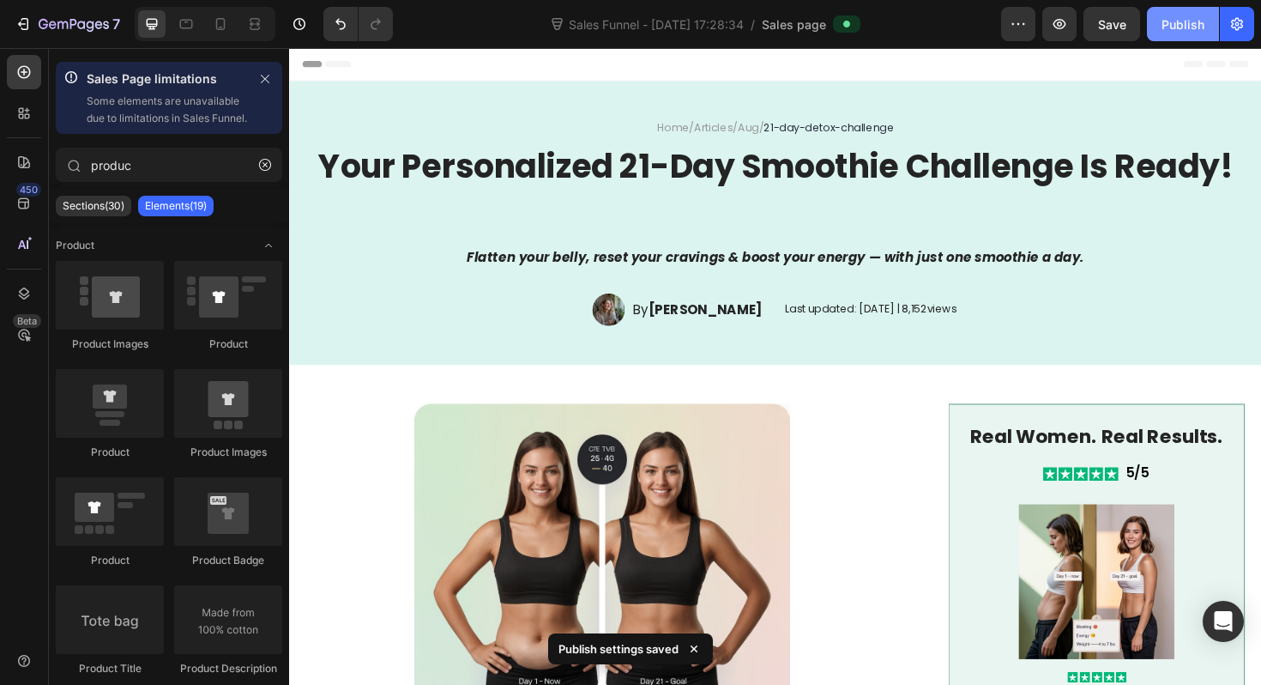
click at [1164, 31] on div "Publish" at bounding box center [1183, 24] width 43 height 18
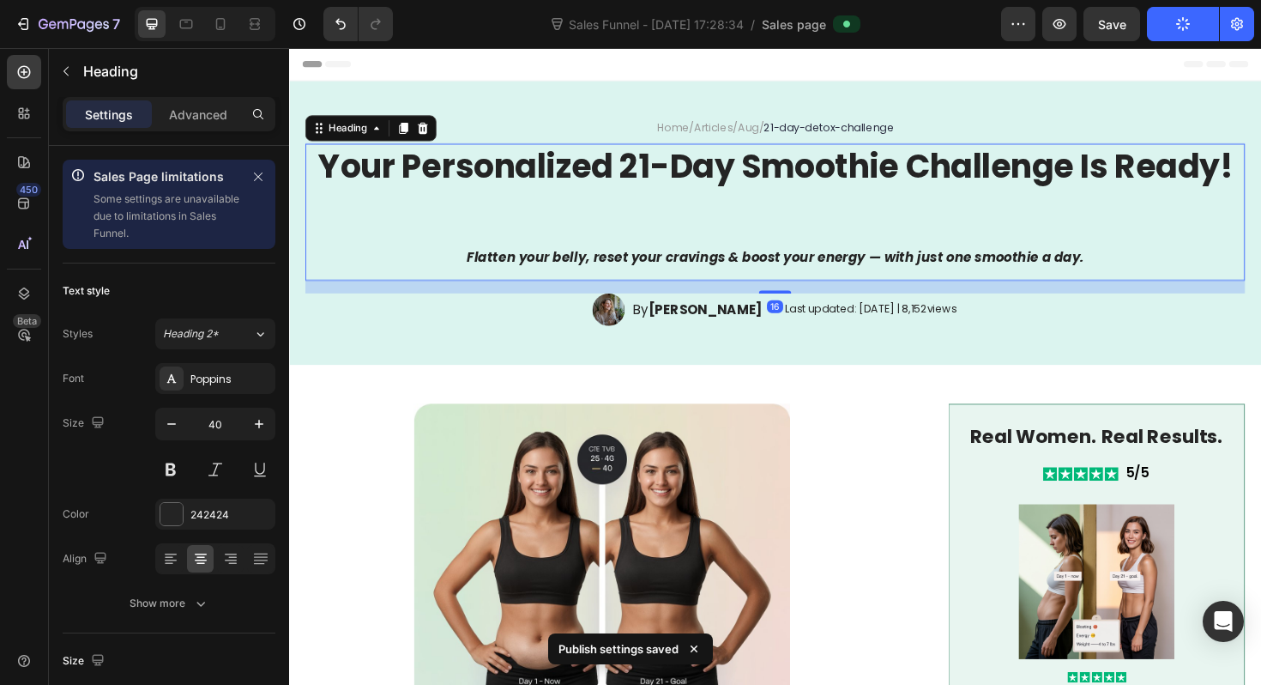
click at [856, 260] on strong "Flatten your belly, reset your cravings & boost your energy — with just one smo…" at bounding box center [804, 270] width 654 height 20
click at [856, 259] on h1 "Your Personalized 21-Day Smoothie Challenge Is Ready! Flatten your belly, reset…" at bounding box center [803, 221] width 995 height 145
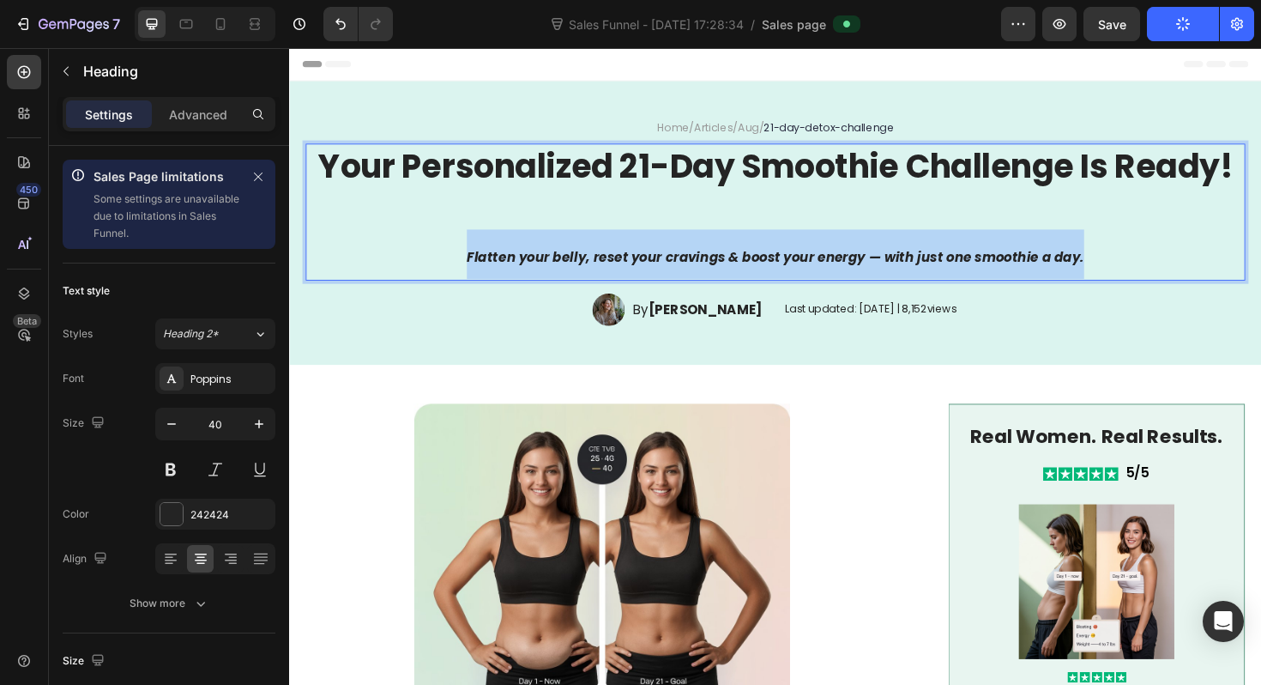
click at [856, 259] on p "Your Personalized 21-Day Smoothie Challenge Is Ready! Flatten your belly, reset…" at bounding box center [804, 222] width 992 height 142
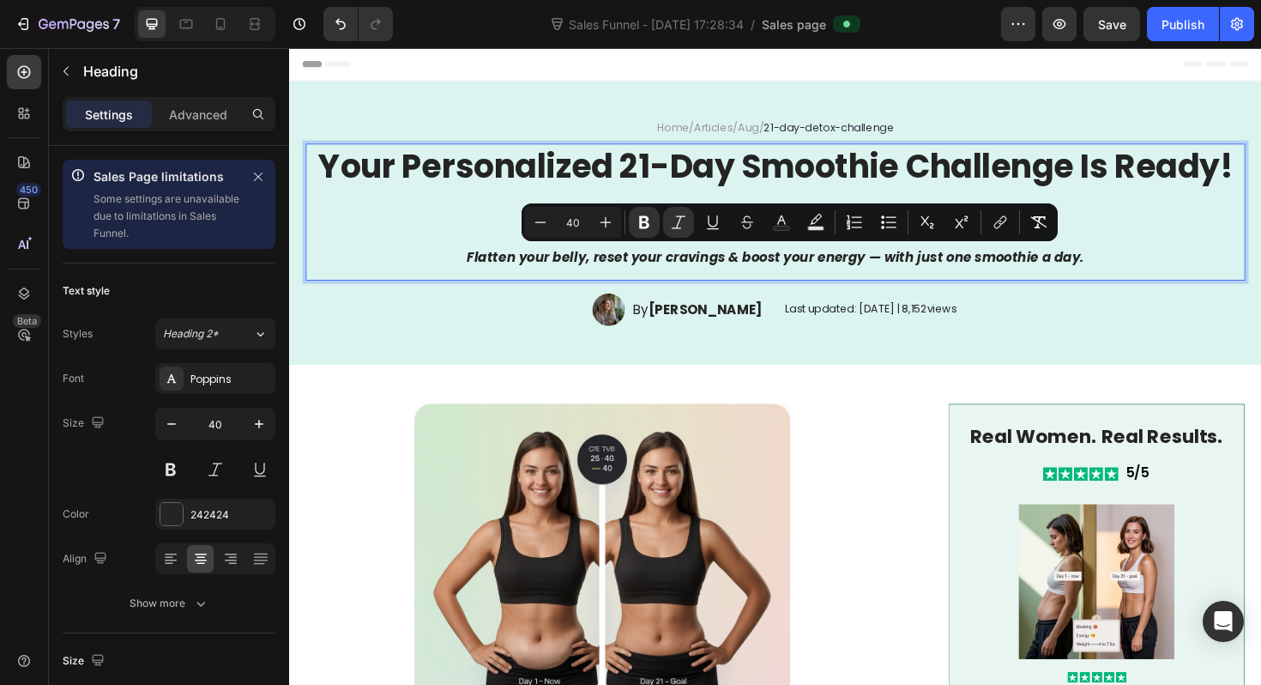
click at [477, 233] on p "Your Personalized 21-Day Smoothie Challenge Is Ready! Flatten your belly, reset…" at bounding box center [804, 222] width 992 height 142
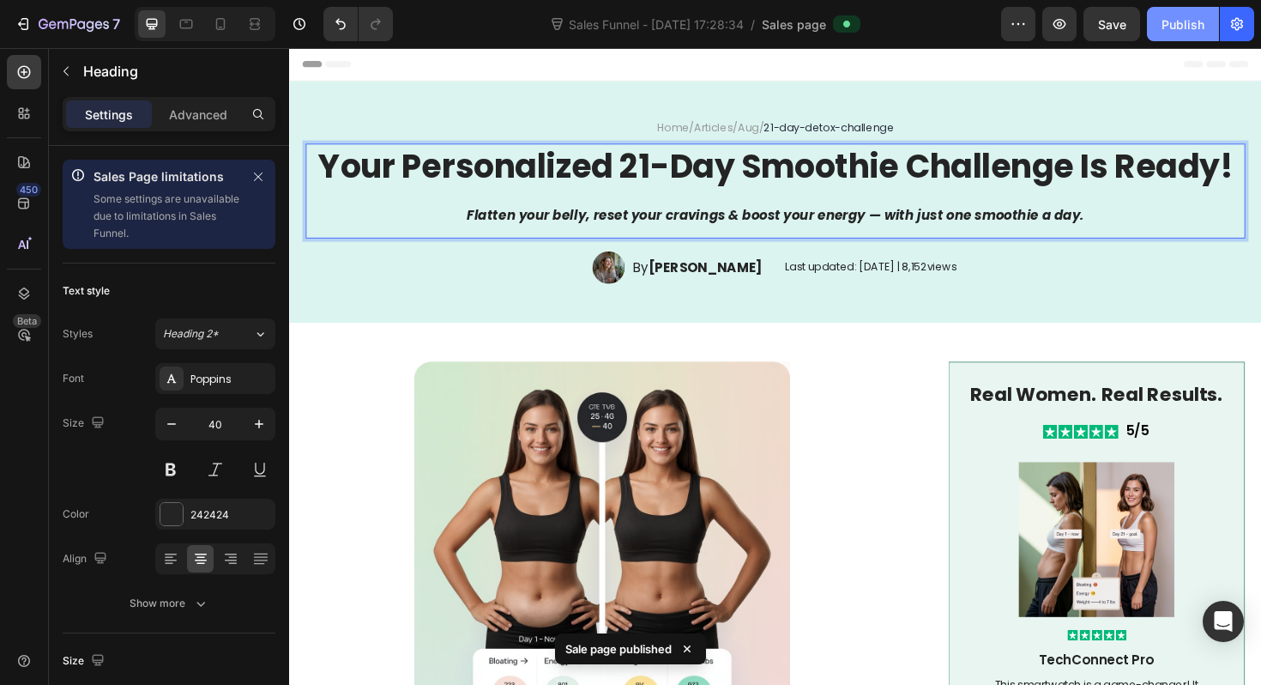
click at [1151, 27] on button "Publish" at bounding box center [1183, 24] width 72 height 34
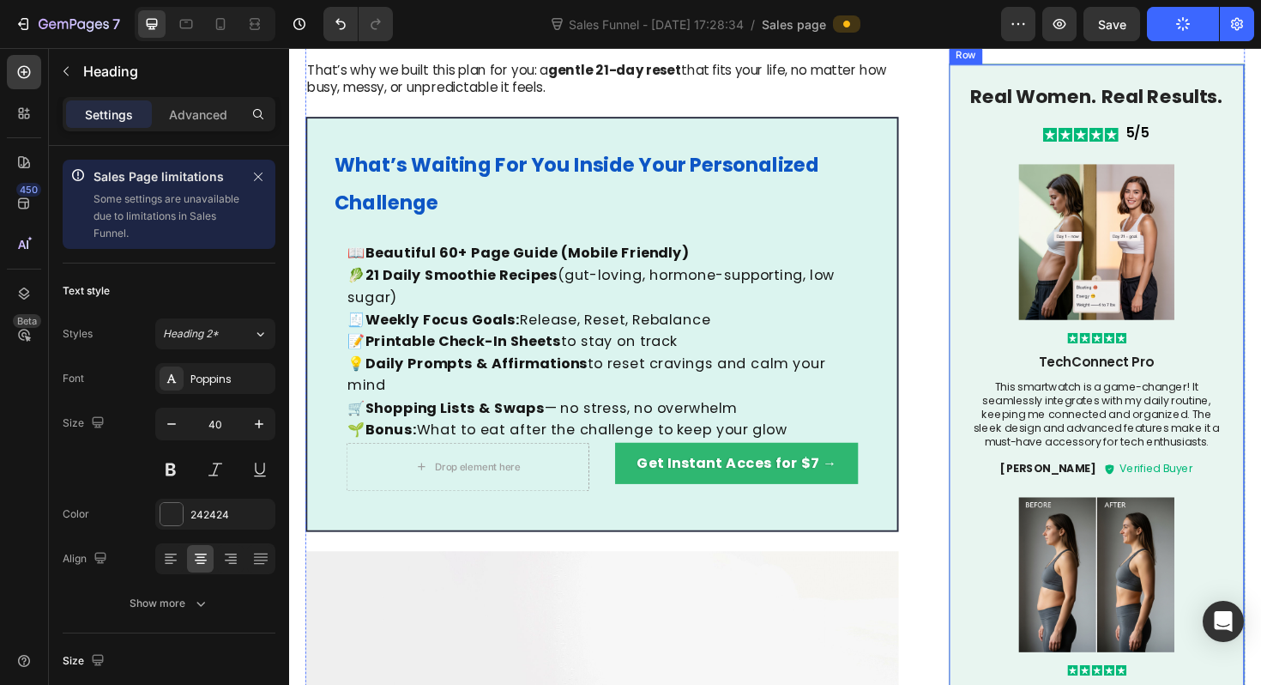
scroll to position [1056, 0]
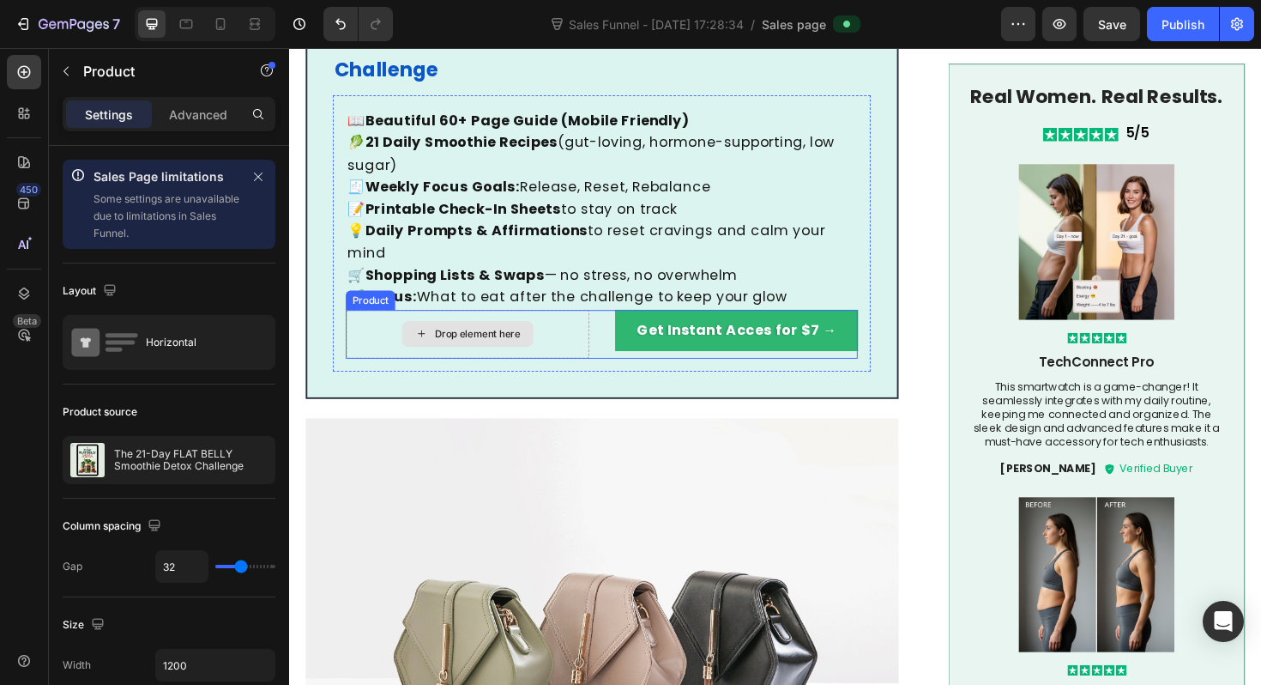
click at [383, 325] on div "Drop element here" at bounding box center [477, 350] width 257 height 51
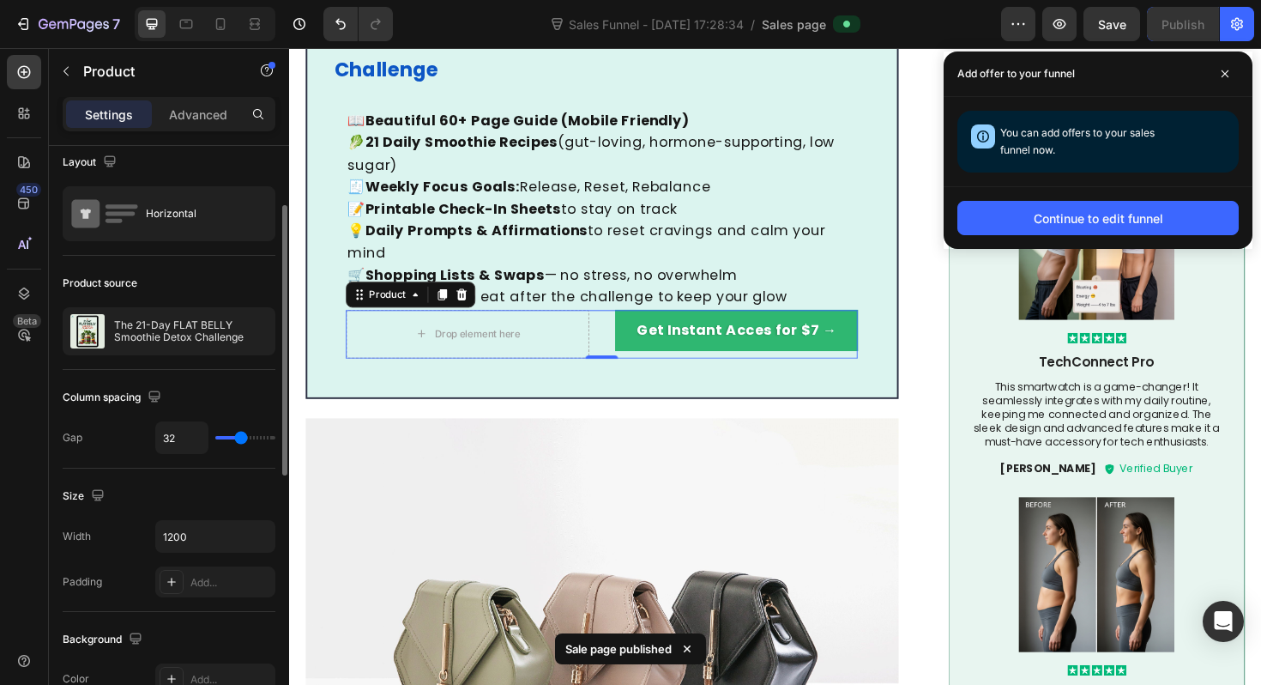
scroll to position [0, 0]
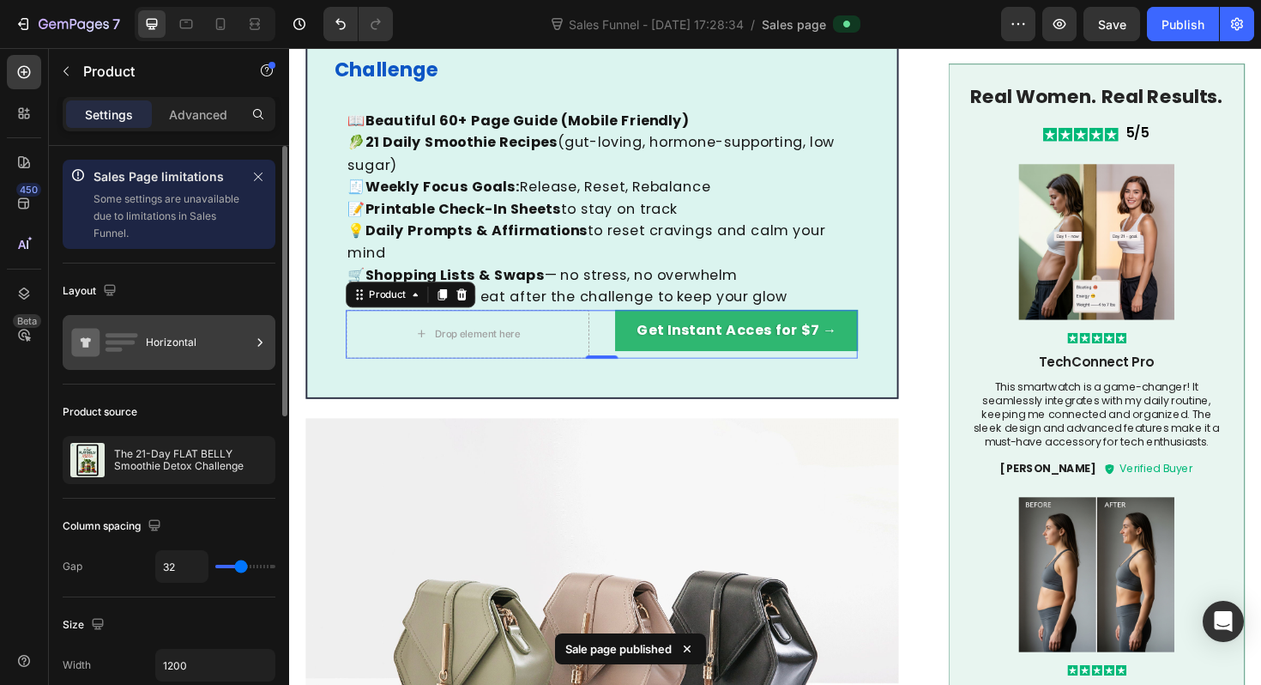
click at [151, 345] on div "Horizontal" at bounding box center [198, 342] width 105 height 39
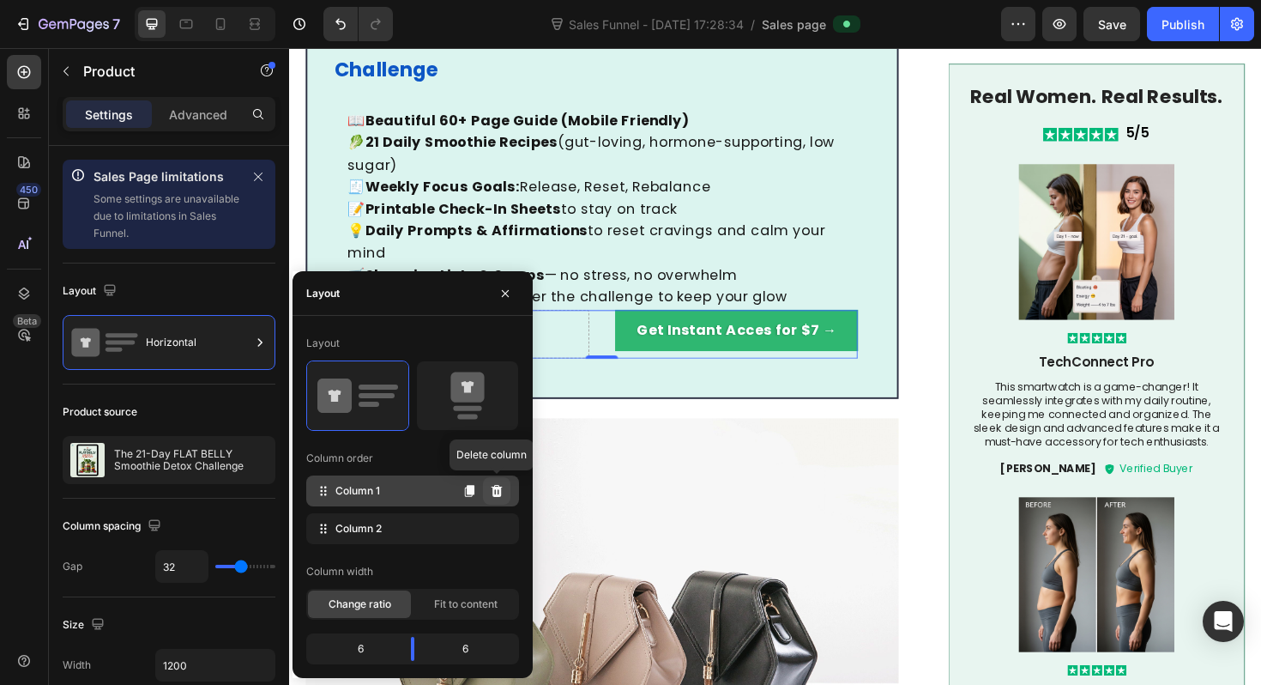
click at [497, 490] on icon at bounding box center [497, 491] width 11 height 12
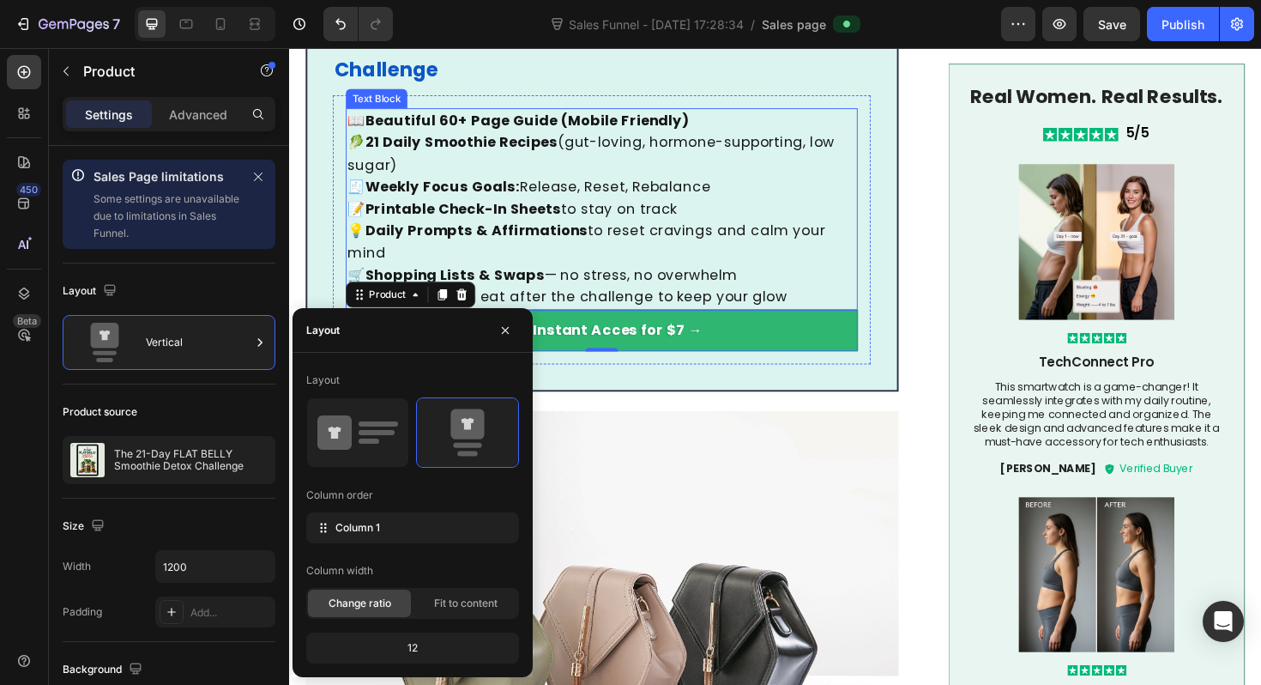
click at [552, 300] on p "🌱 Bonus: What to eat after the challenge to keep your glow" at bounding box center [620, 311] width 539 height 23
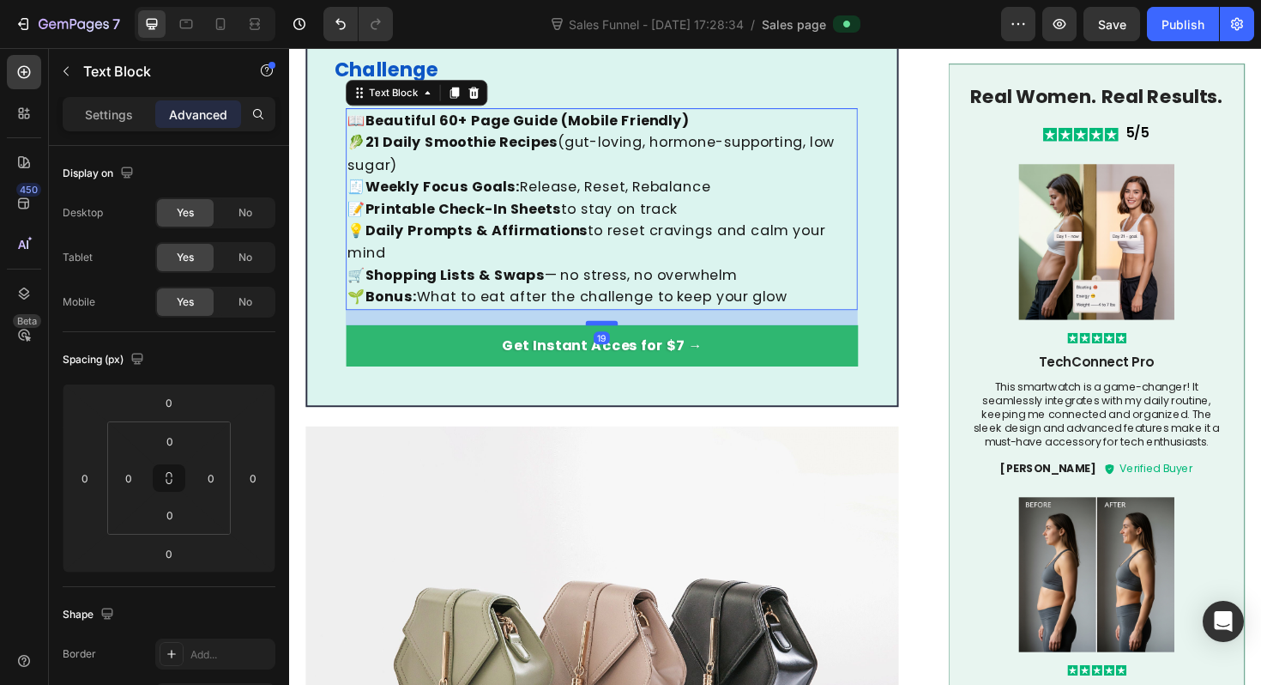
drag, startPoint x: 627, startPoint y: 300, endPoint x: 625, endPoint y: 317, distance: 16.4
click at [625, 336] on div at bounding box center [620, 338] width 34 height 5
type input "19"
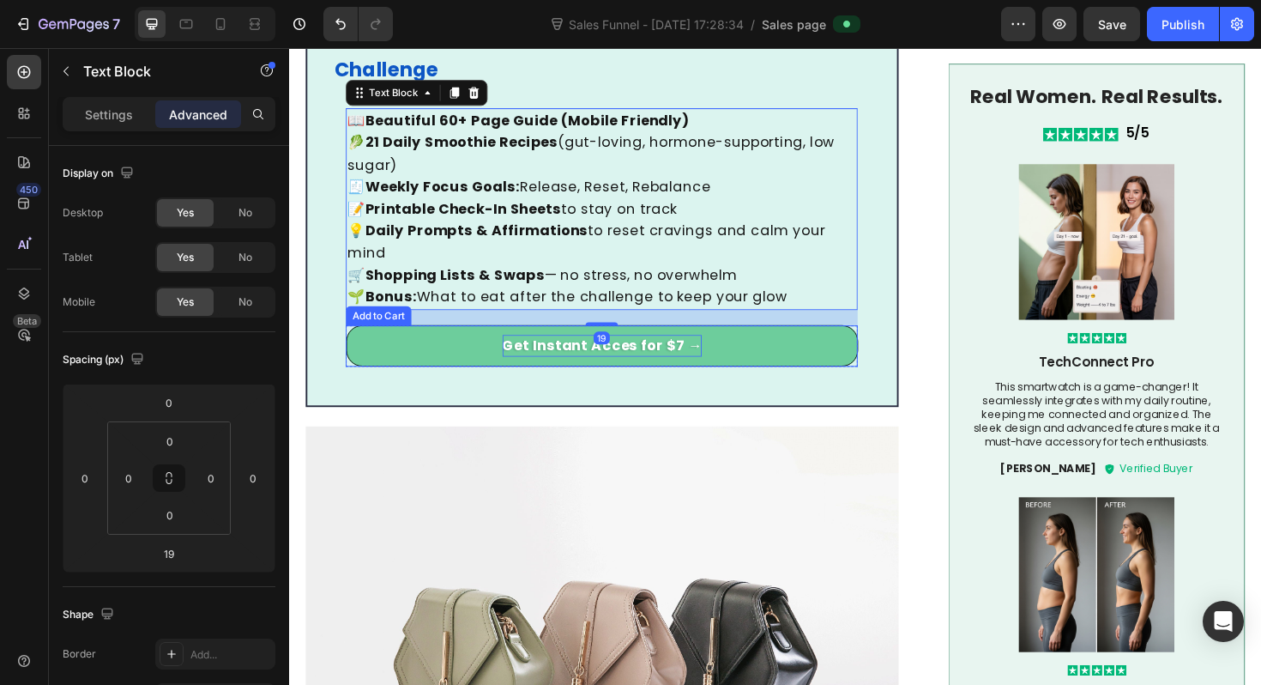
click at [576, 352] on strong "Get Instant Acces for $7 →" at bounding box center [621, 363] width 212 height 23
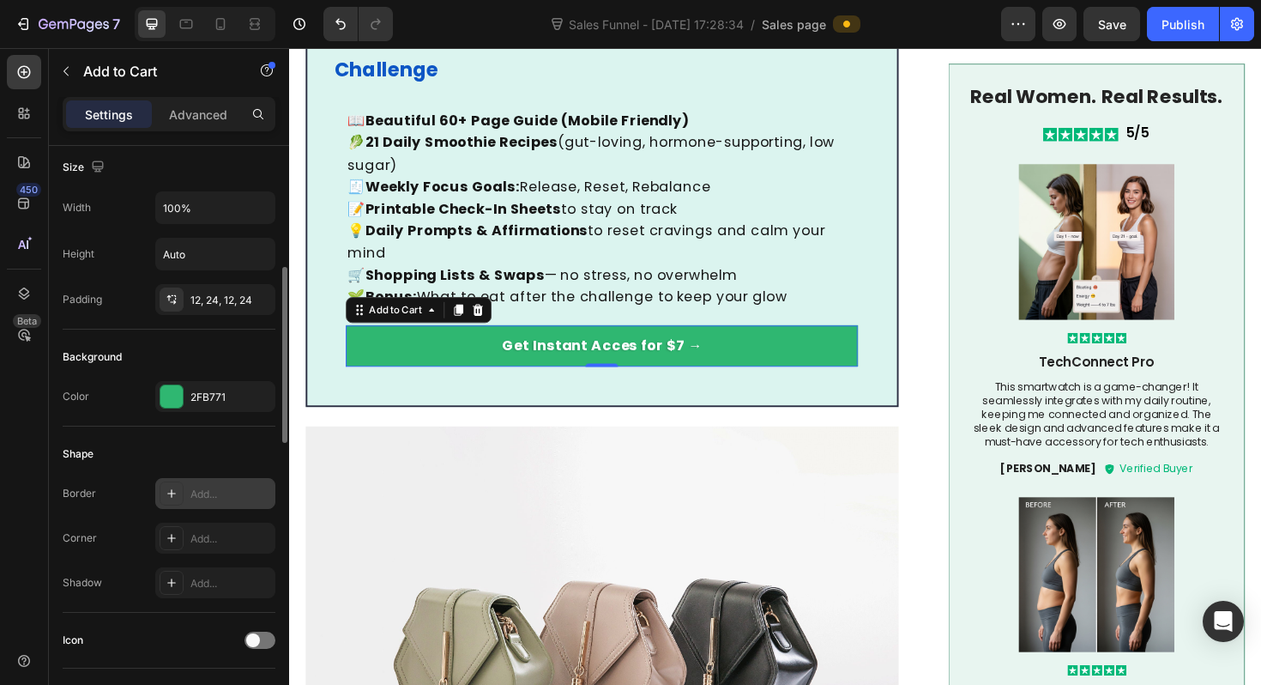
scroll to position [342, 0]
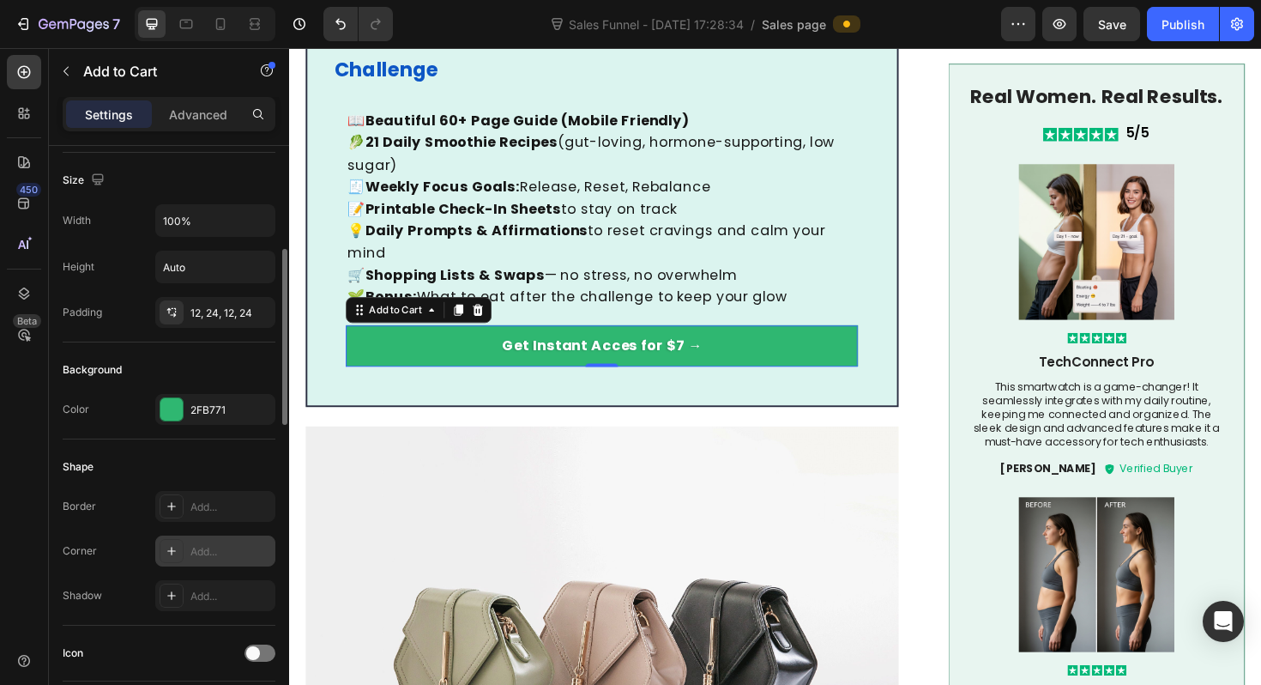
click at [184, 545] on div "Add..." at bounding box center [215, 550] width 120 height 31
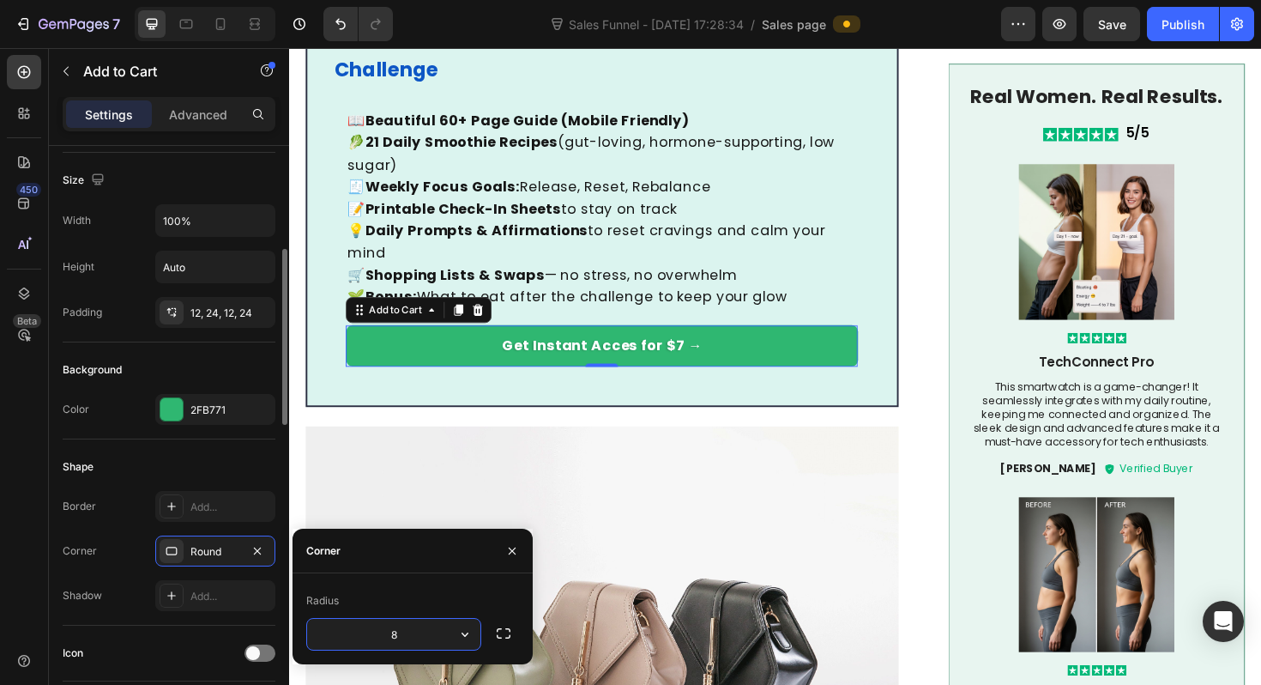
click at [94, 531] on div "Border Add... Corner Round Shadow Add..." at bounding box center [169, 551] width 213 height 120
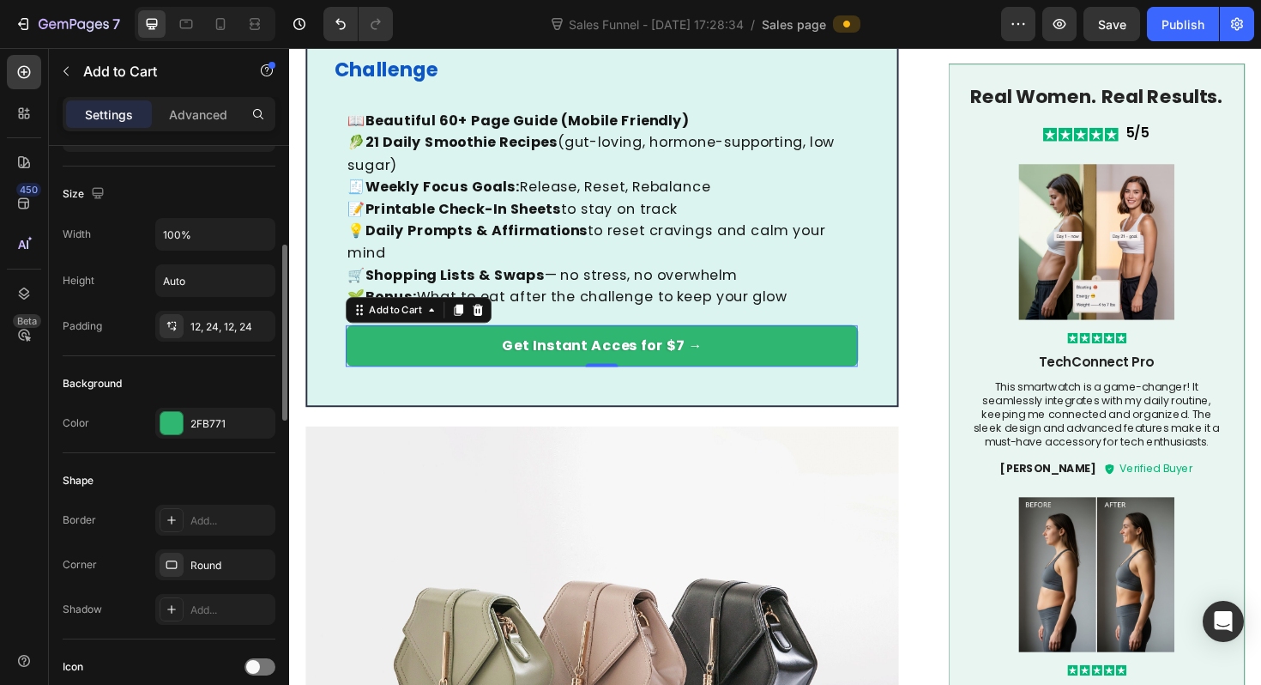
scroll to position [327, 0]
click at [205, 578] on div "Round" at bounding box center [215, 566] width 120 height 31
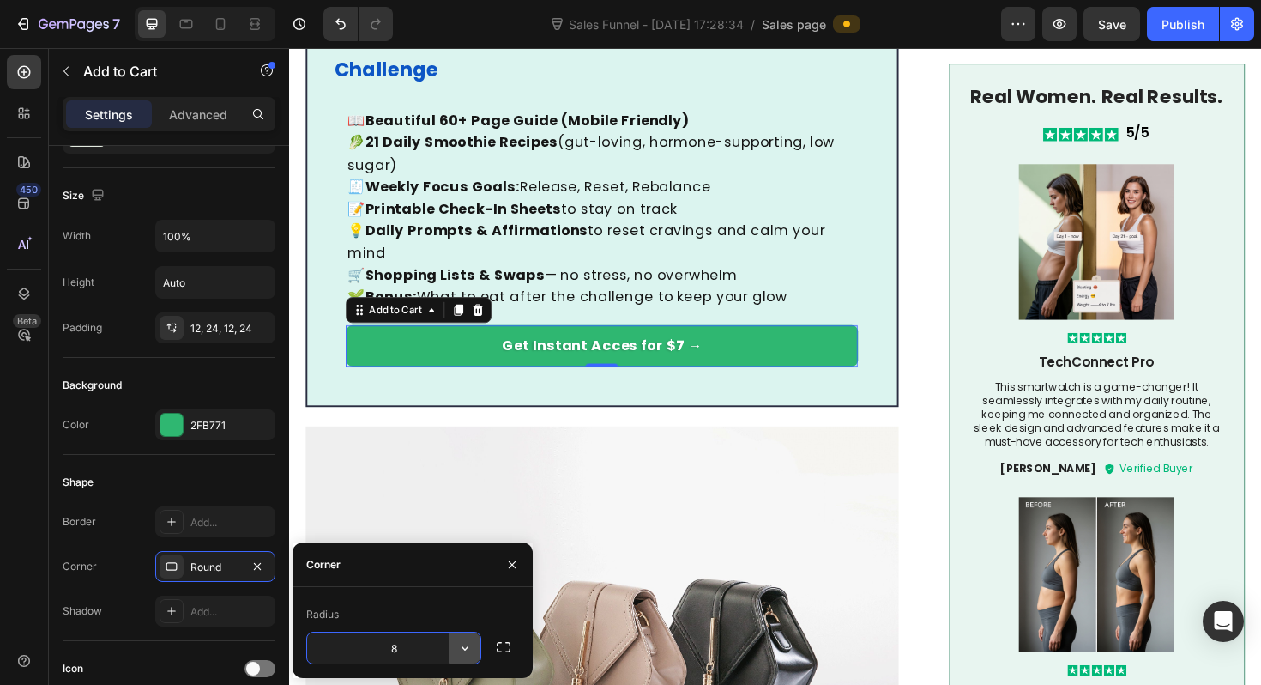
click at [451, 649] on button "button" at bounding box center [465, 647] width 31 height 31
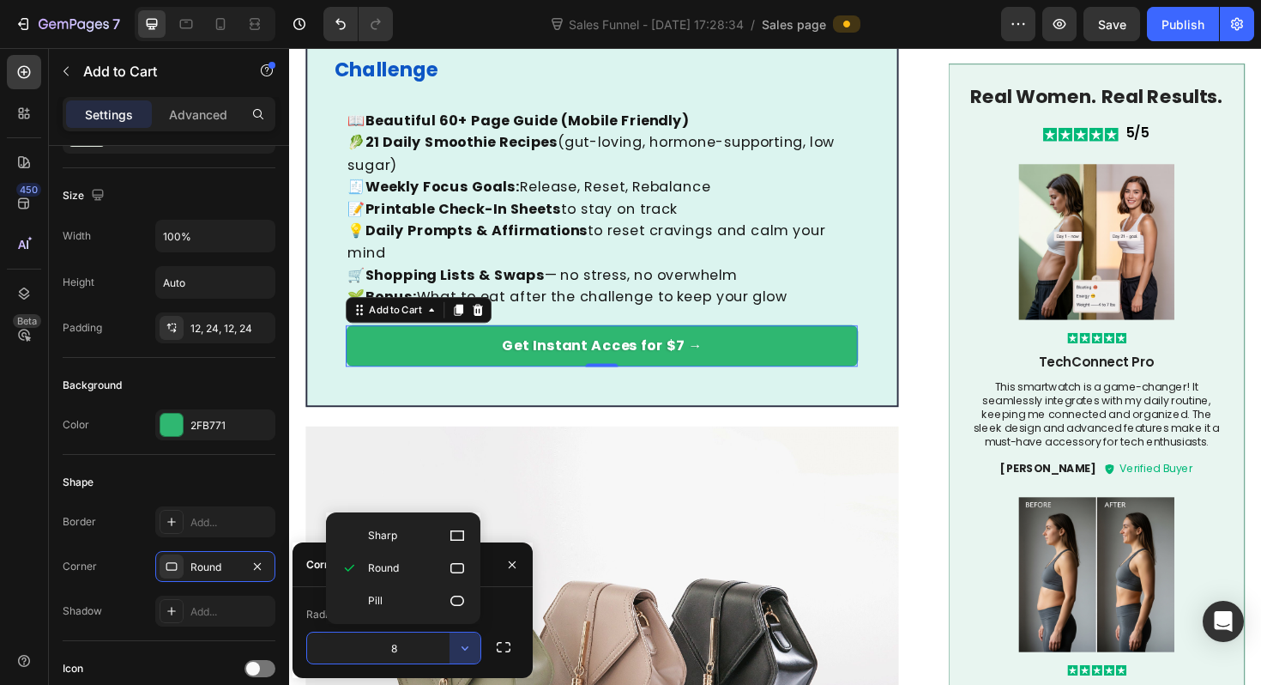
click at [425, 649] on input "8" at bounding box center [393, 647] width 173 height 31
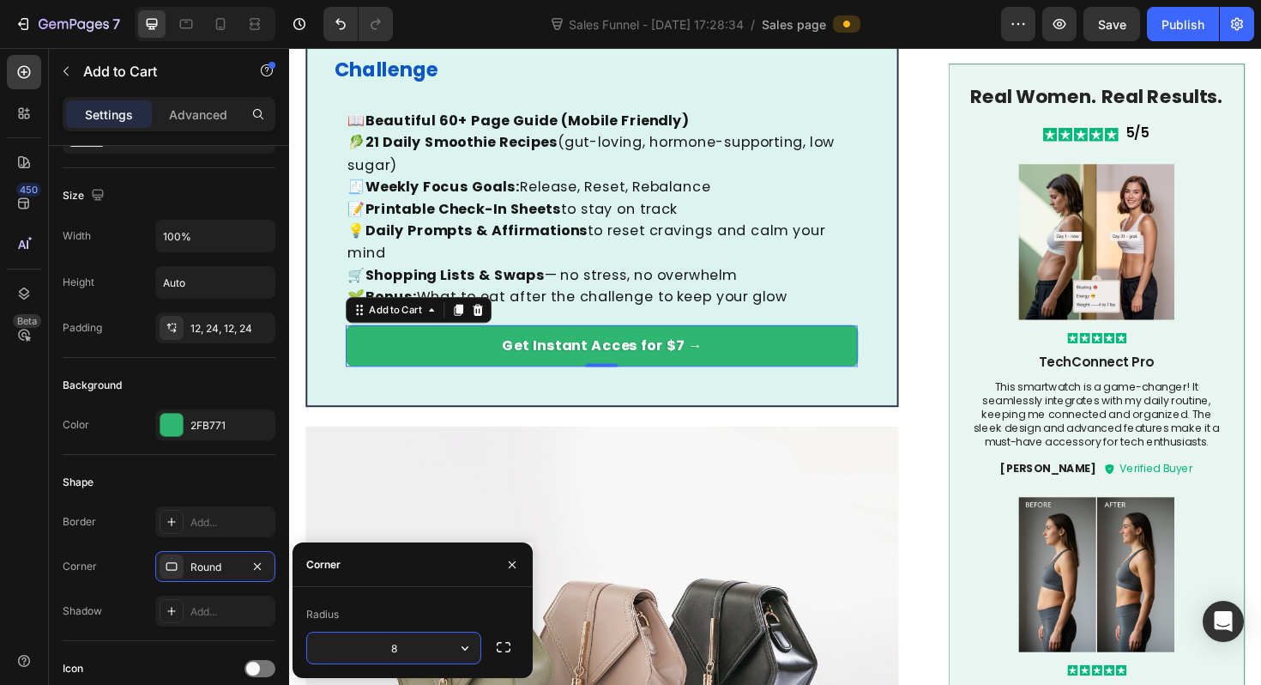
click at [425, 649] on input "8" at bounding box center [393, 647] width 173 height 31
type input "20"
click at [444, 600] on div "Radius 20" at bounding box center [413, 632] width 240 height 91
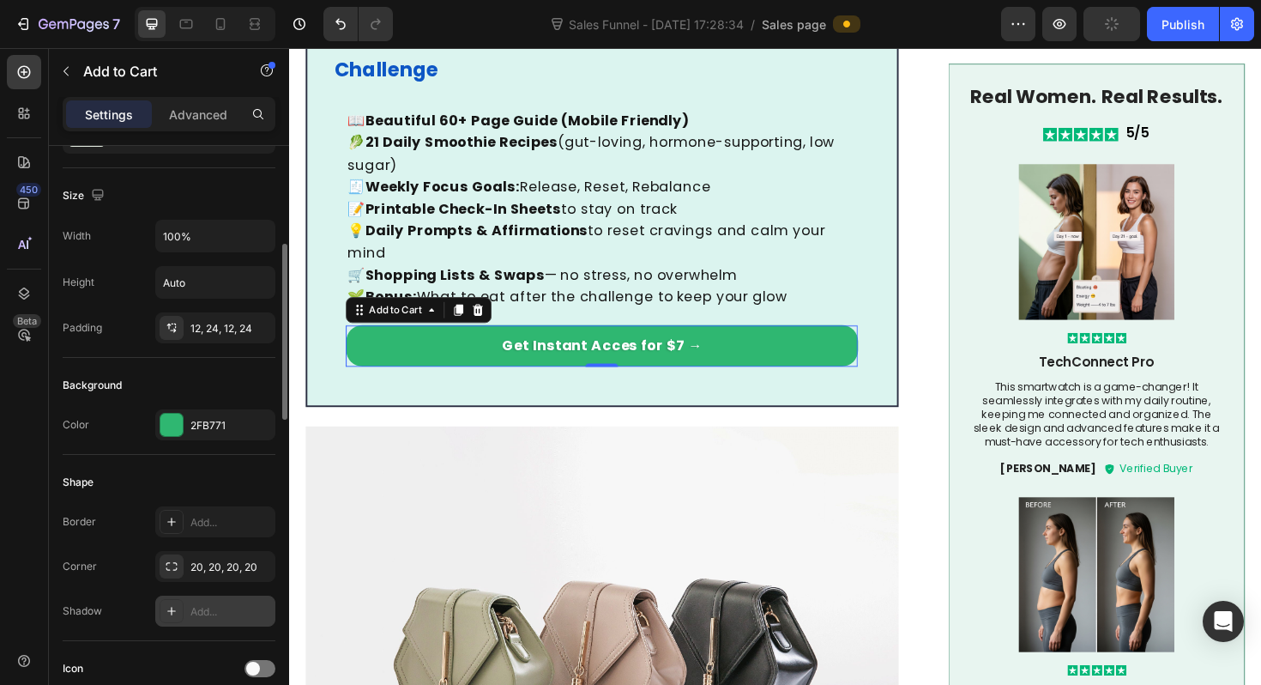
click at [182, 613] on div at bounding box center [172, 611] width 24 height 24
click at [110, 599] on div "Shadow Light" at bounding box center [169, 610] width 213 height 31
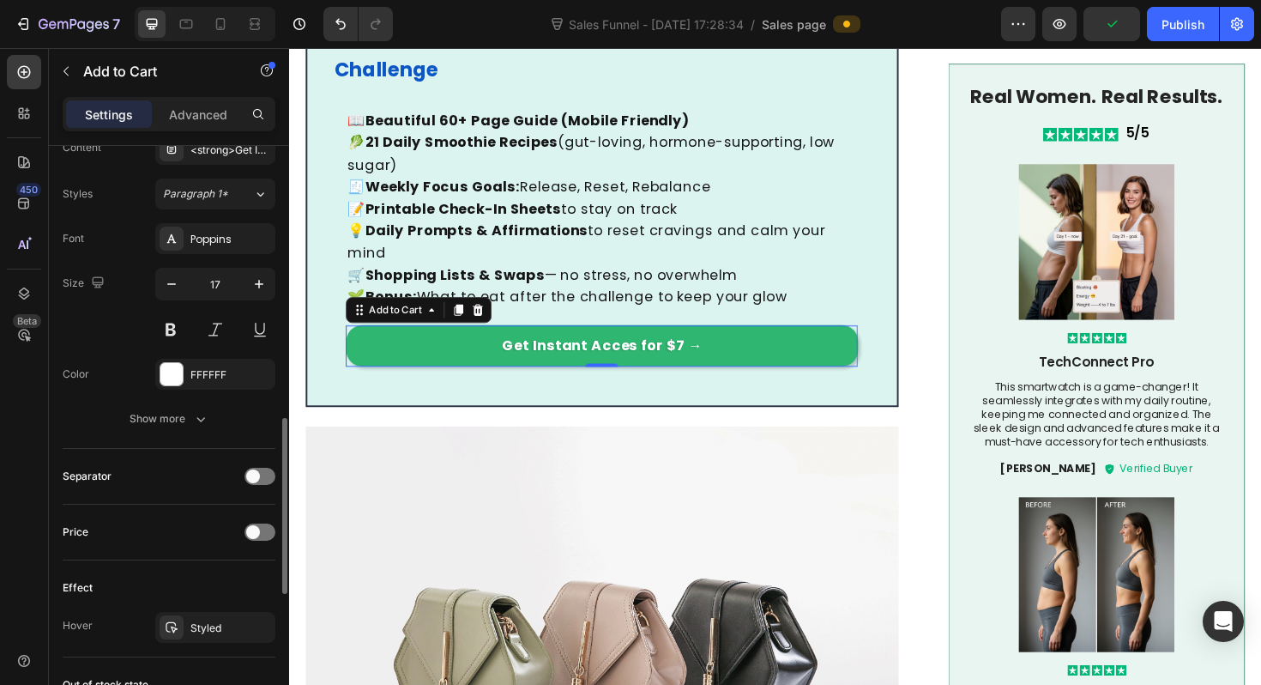
scroll to position [967, 0]
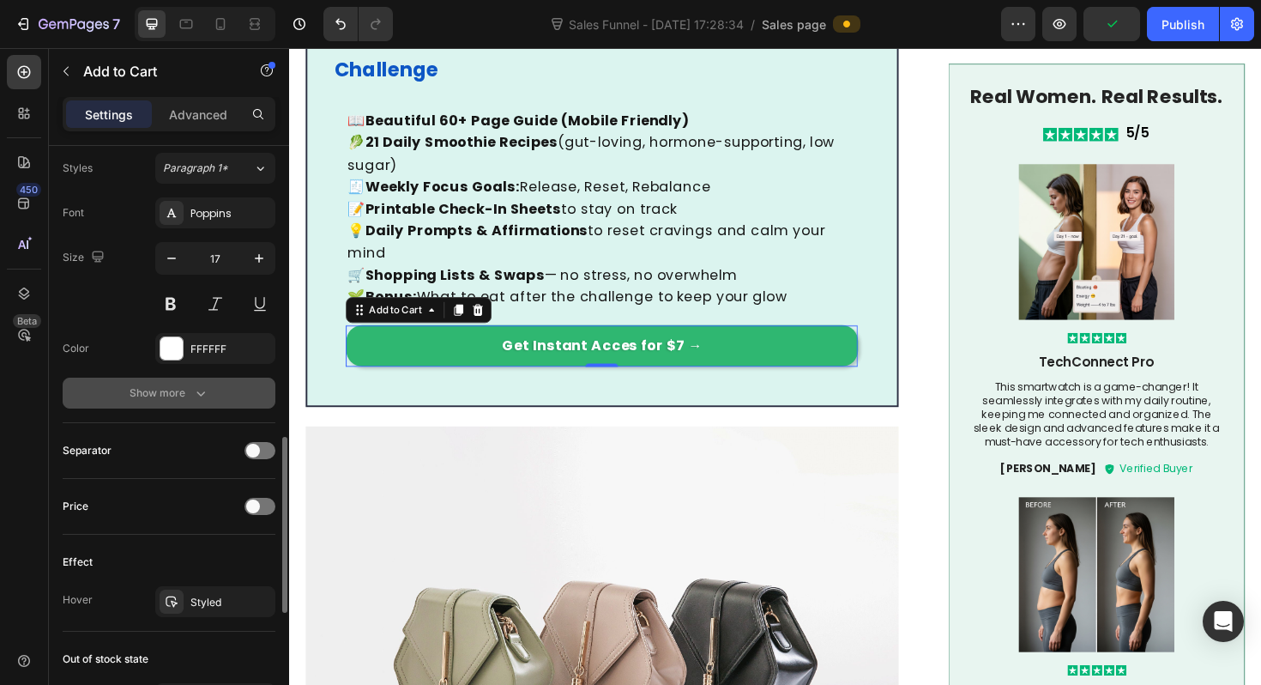
click at [164, 385] on div "Show more" at bounding box center [170, 392] width 80 height 17
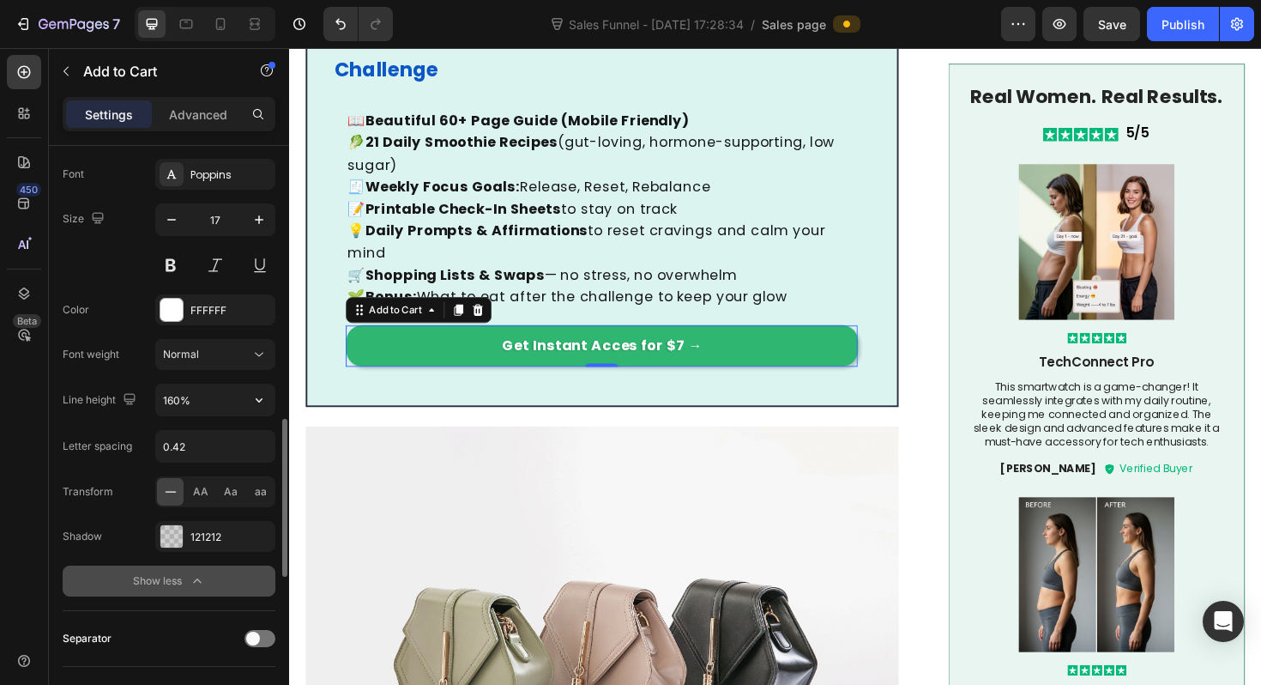
scroll to position [1007, 0]
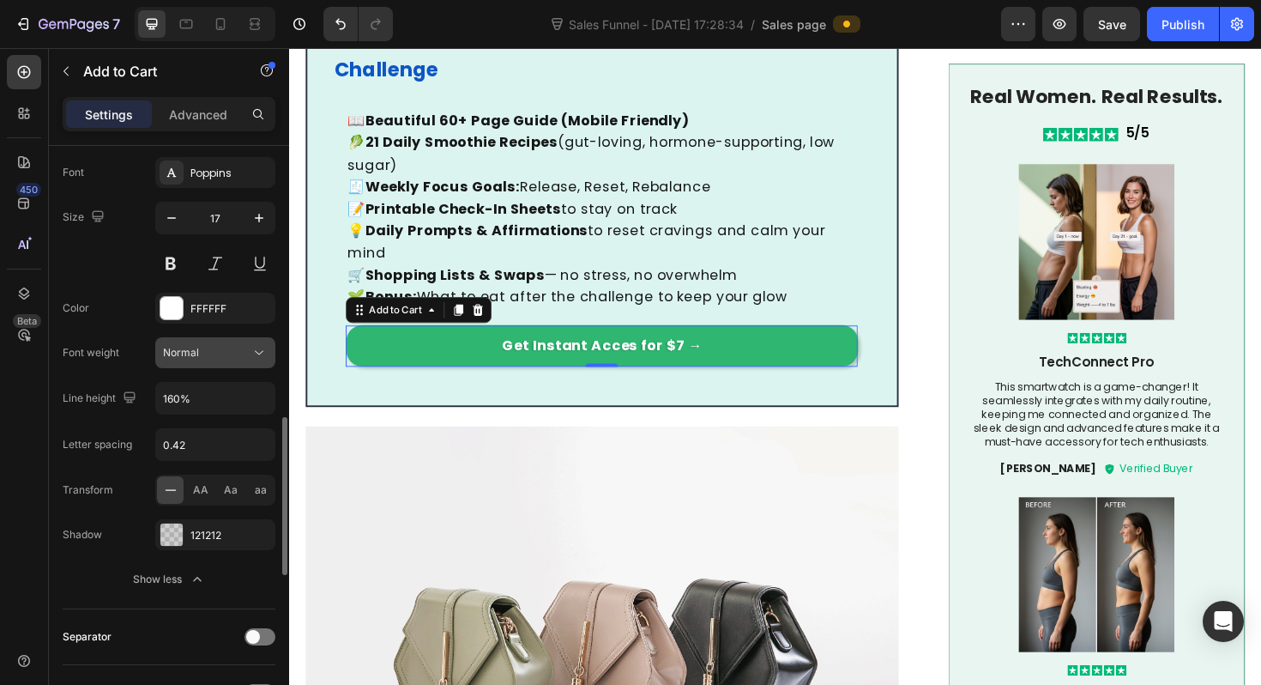
click at [179, 365] on button "Normal" at bounding box center [215, 352] width 120 height 31
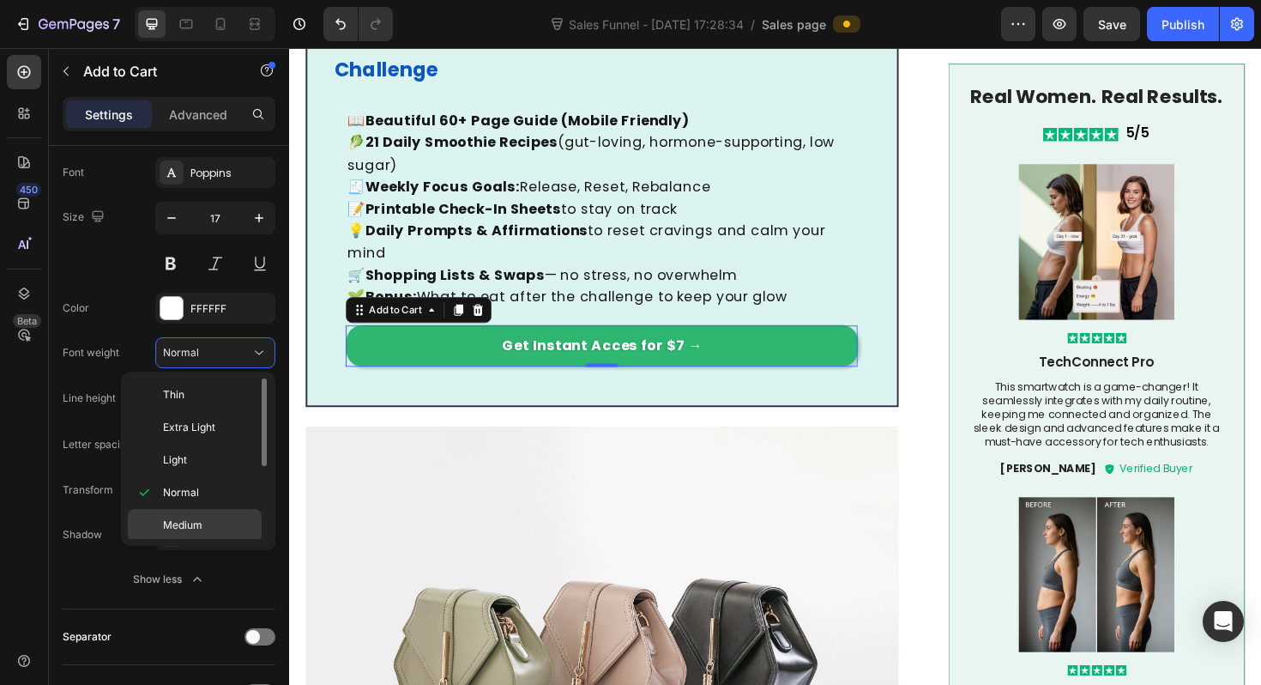
click at [195, 522] on span "Medium" at bounding box center [182, 524] width 39 height 15
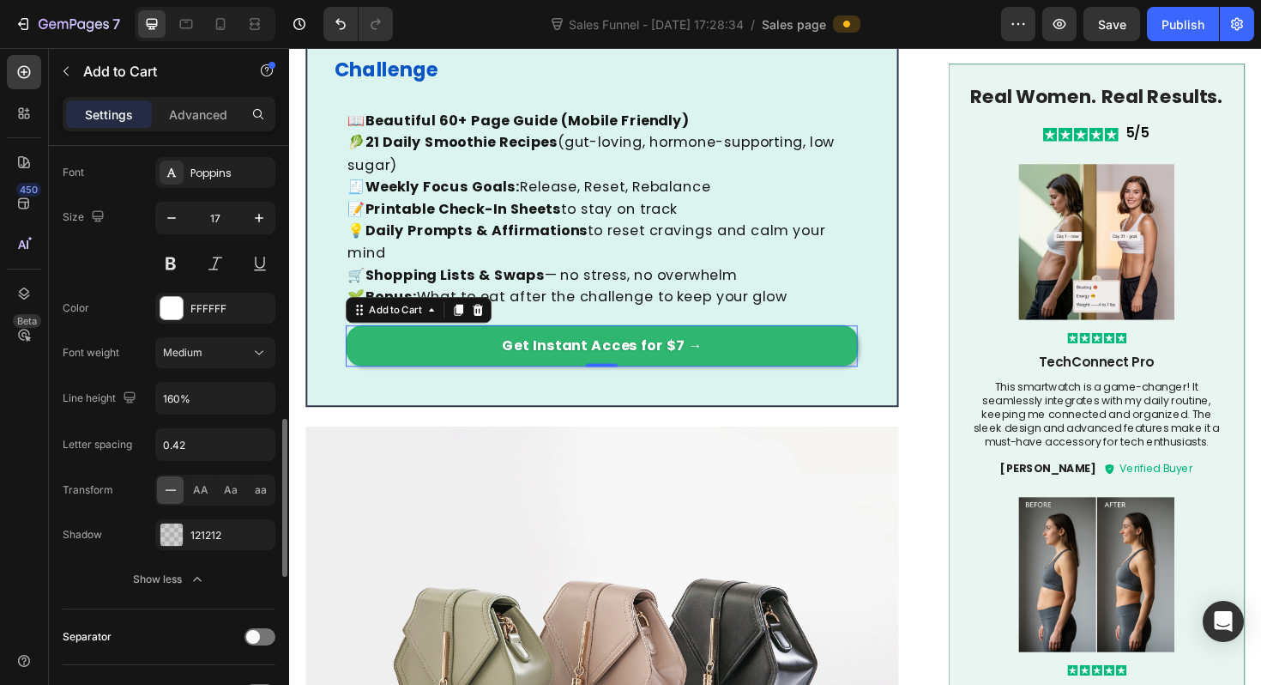
scroll to position [1011, 0]
click at [213, 363] on button "Medium" at bounding box center [215, 349] width 120 height 31
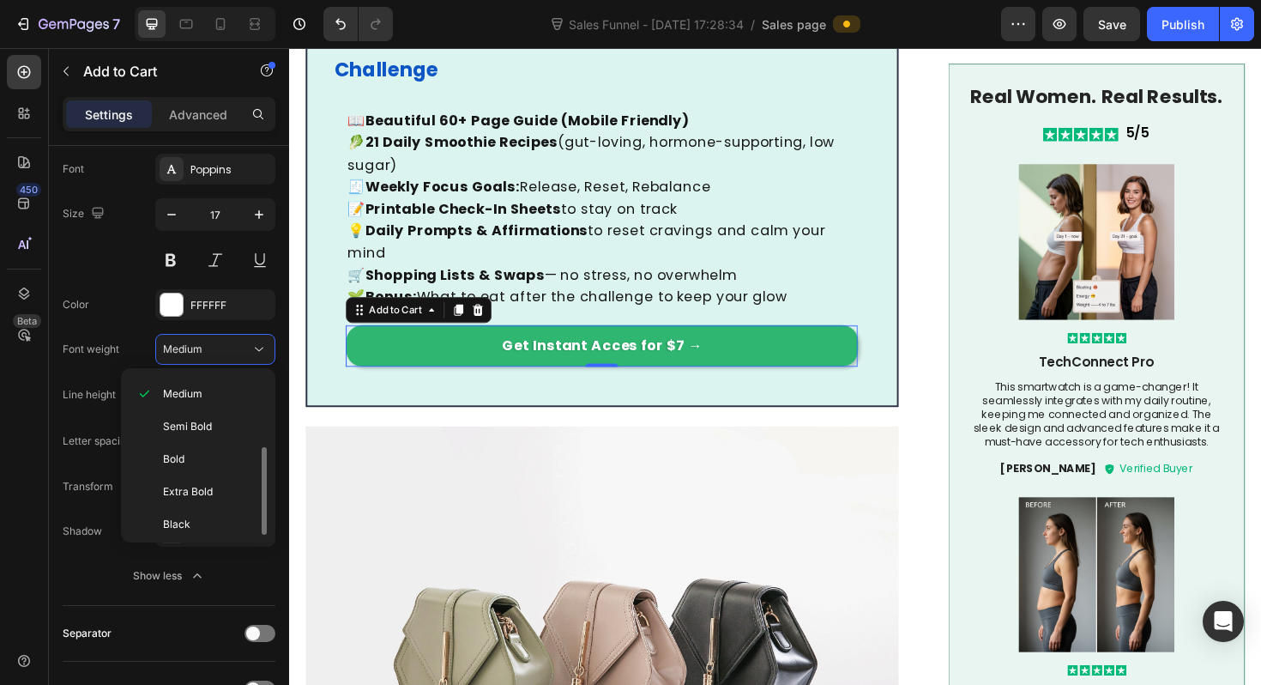
scroll to position [130, 0]
click at [189, 486] on span "Extra Bold" at bounding box center [188, 489] width 50 height 15
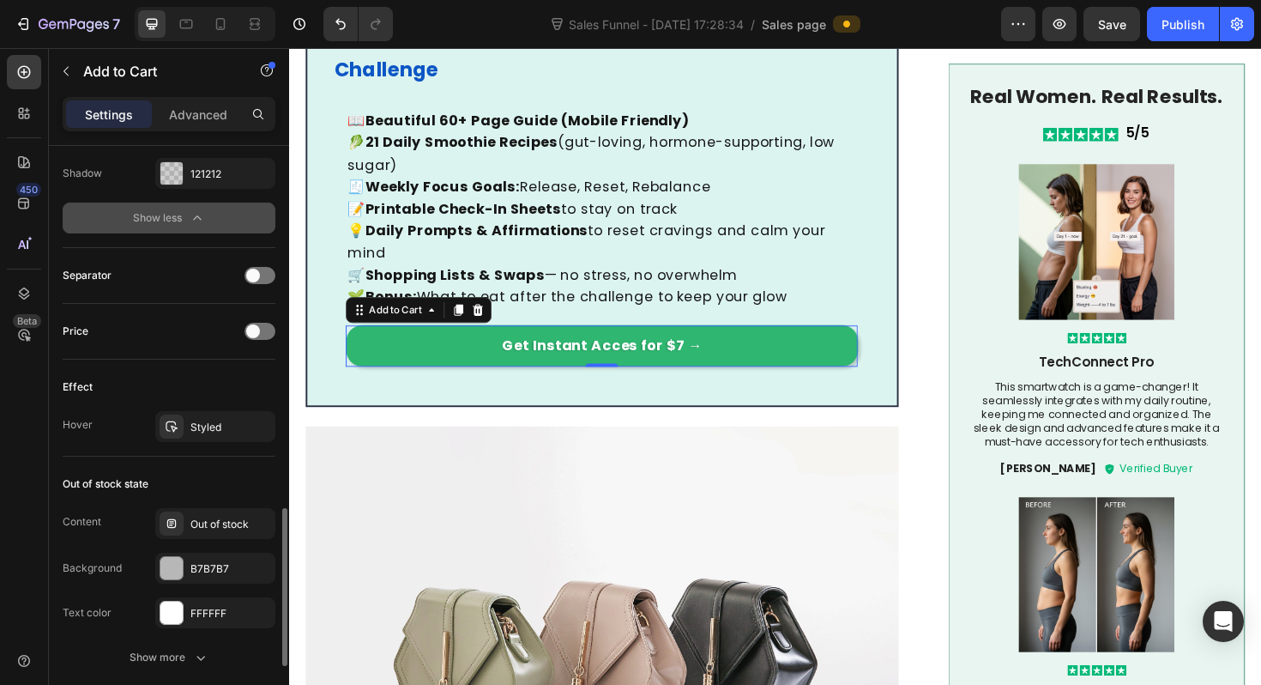
scroll to position [1380, 0]
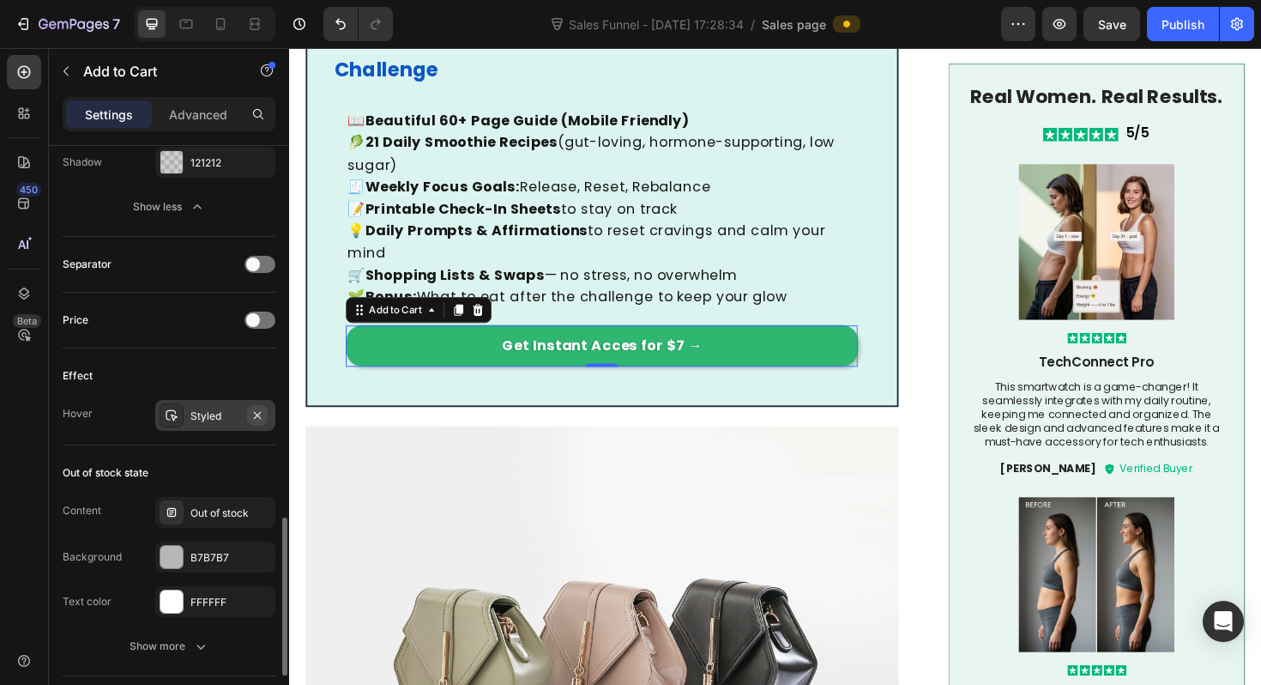
click at [258, 418] on icon "button" at bounding box center [258, 415] width 14 height 14
click at [1198, 21] on div "Publish" at bounding box center [1183, 24] width 43 height 18
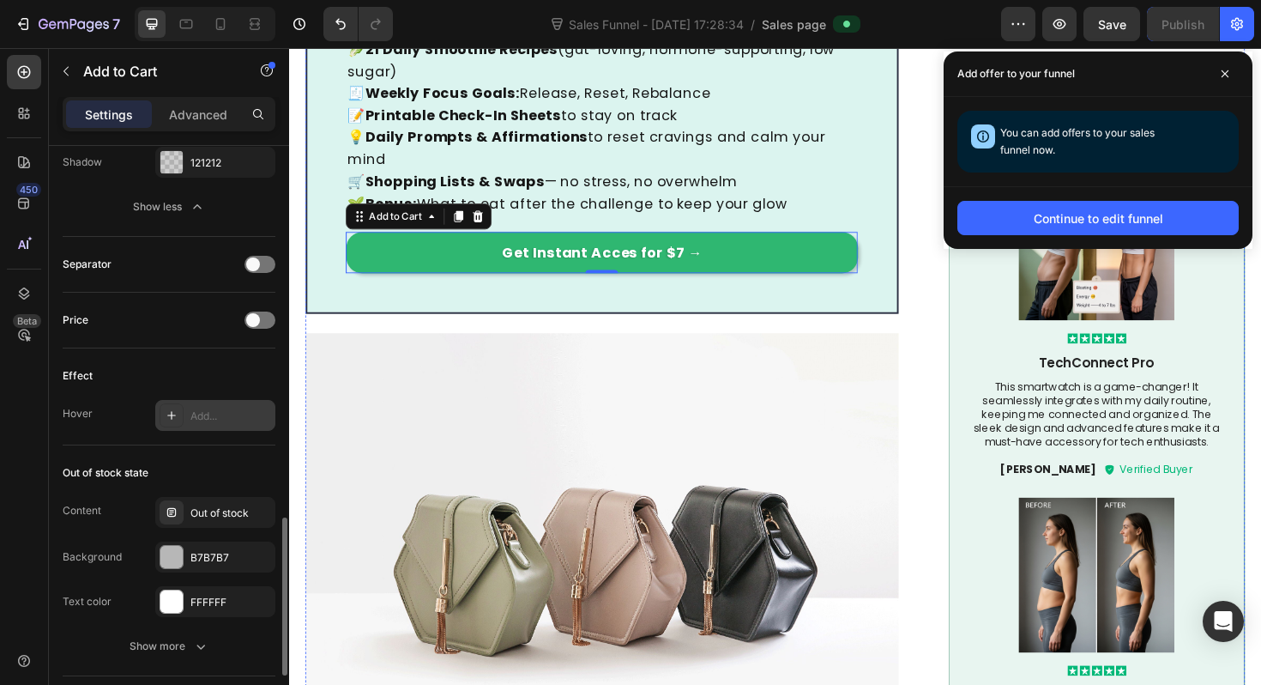
scroll to position [1243, 0]
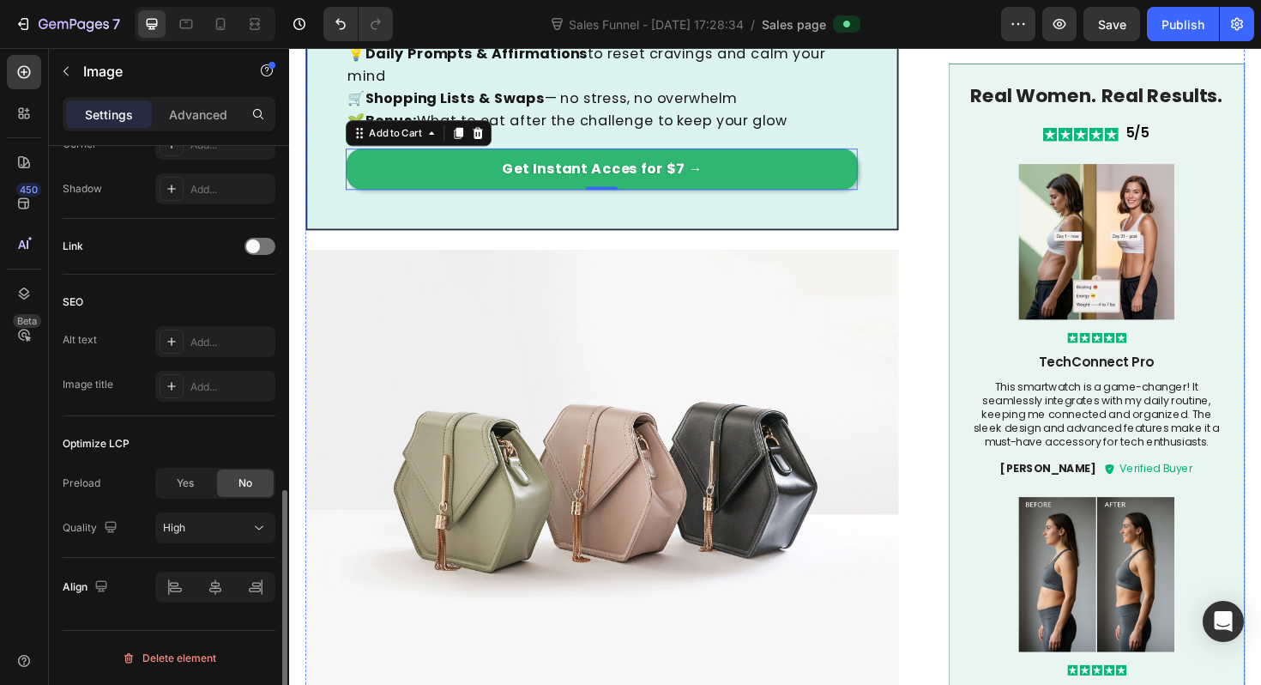
click at [681, 397] on img at bounding box center [620, 497] width 628 height 471
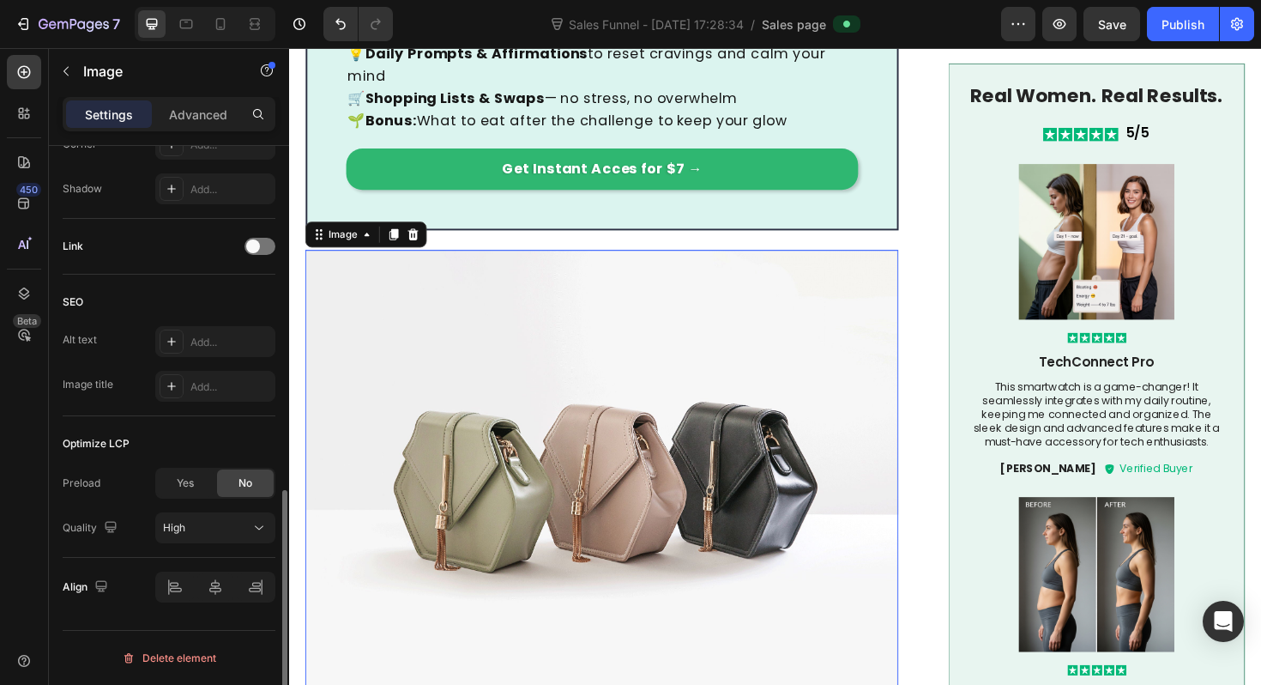
scroll to position [0, 0]
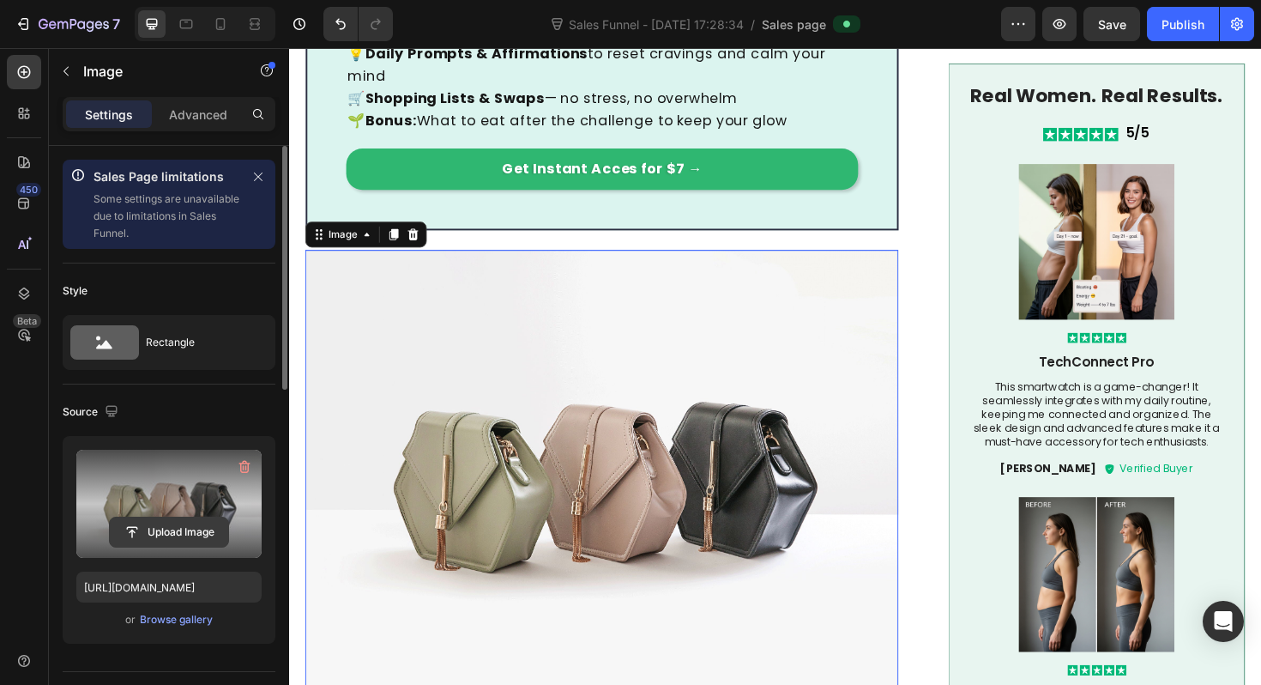
click at [146, 522] on input "file" at bounding box center [169, 531] width 118 height 29
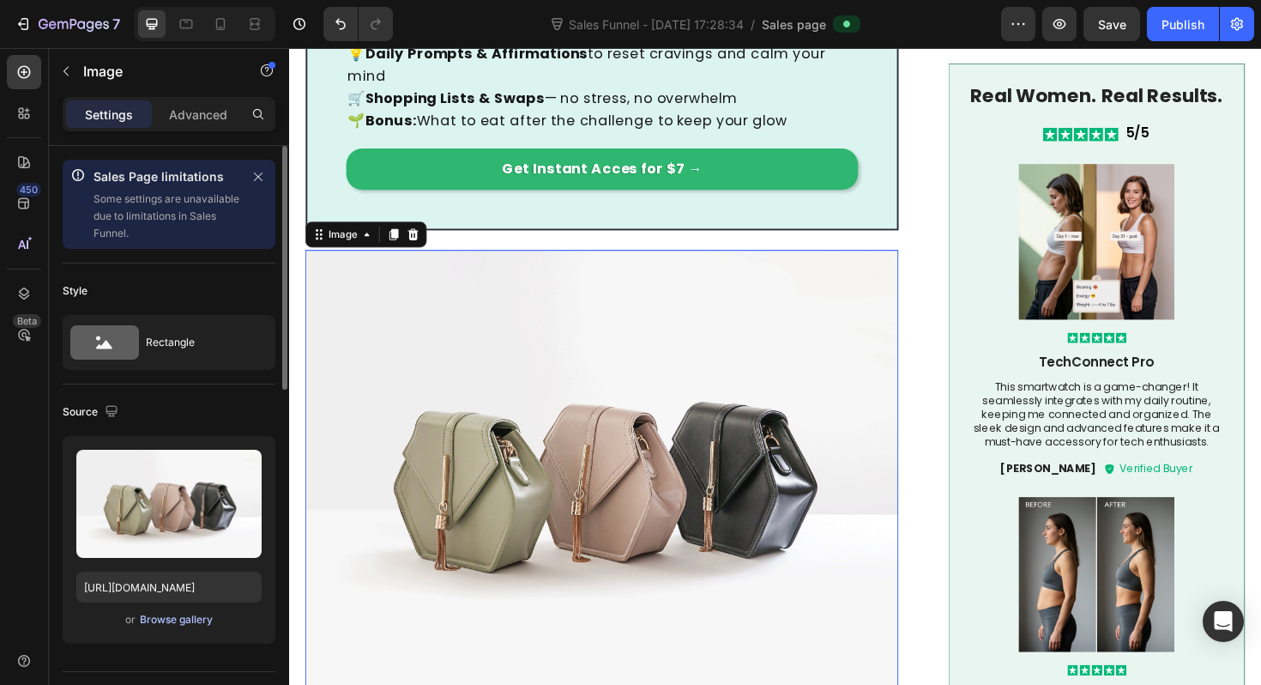
click at [154, 616] on div "Browse gallery" at bounding box center [176, 619] width 73 height 15
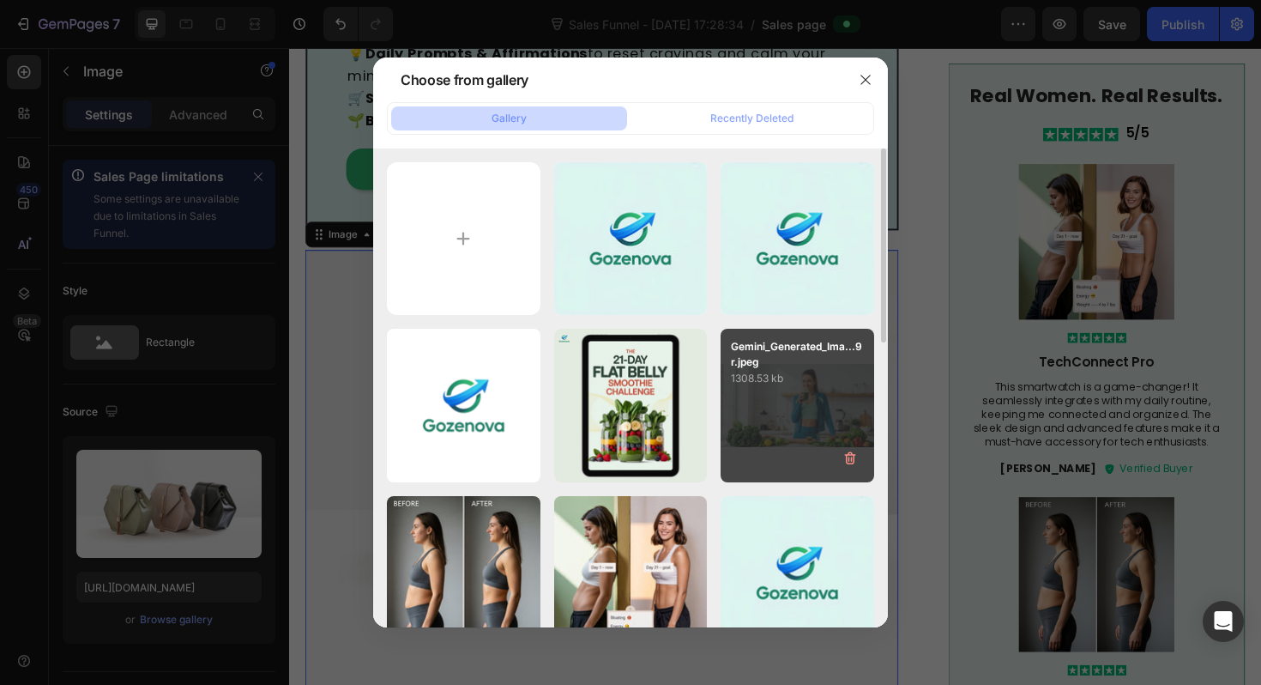
click at [799, 407] on div "Gemini_Generated_Ima...9r.jpeg 1308.53 kb" at bounding box center [798, 406] width 154 height 154
type input "[URL][DOMAIN_NAME]"
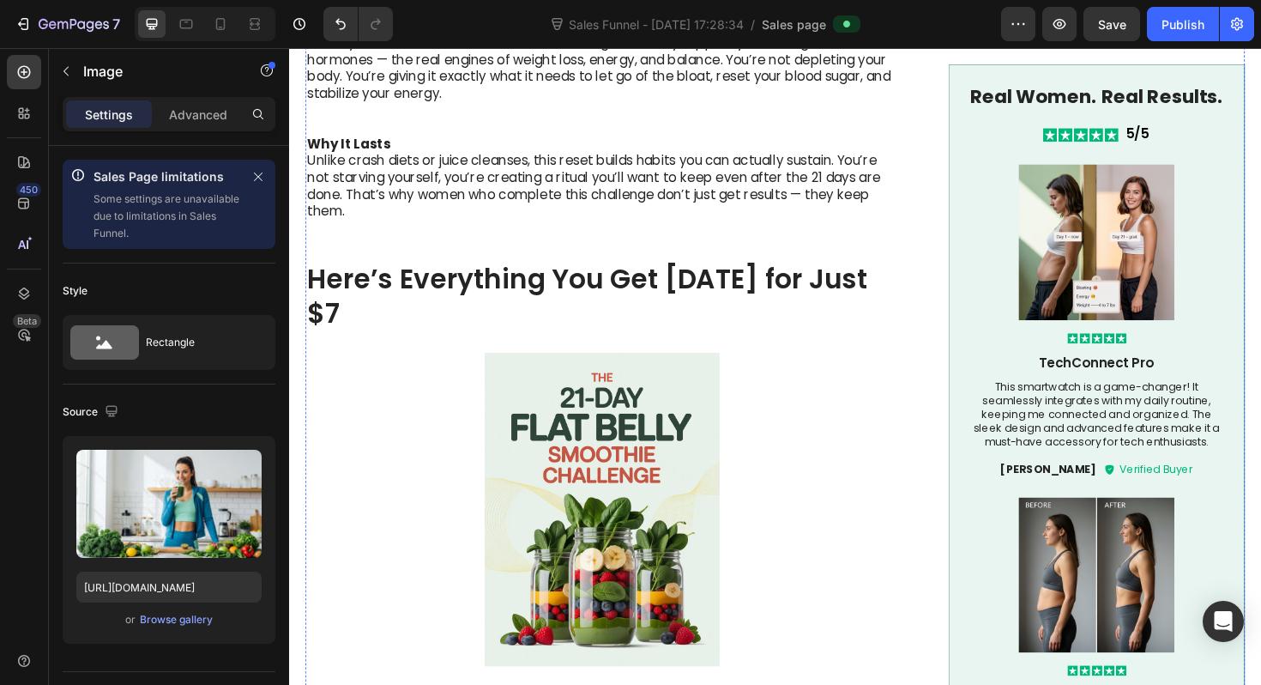
scroll to position [2429, 0]
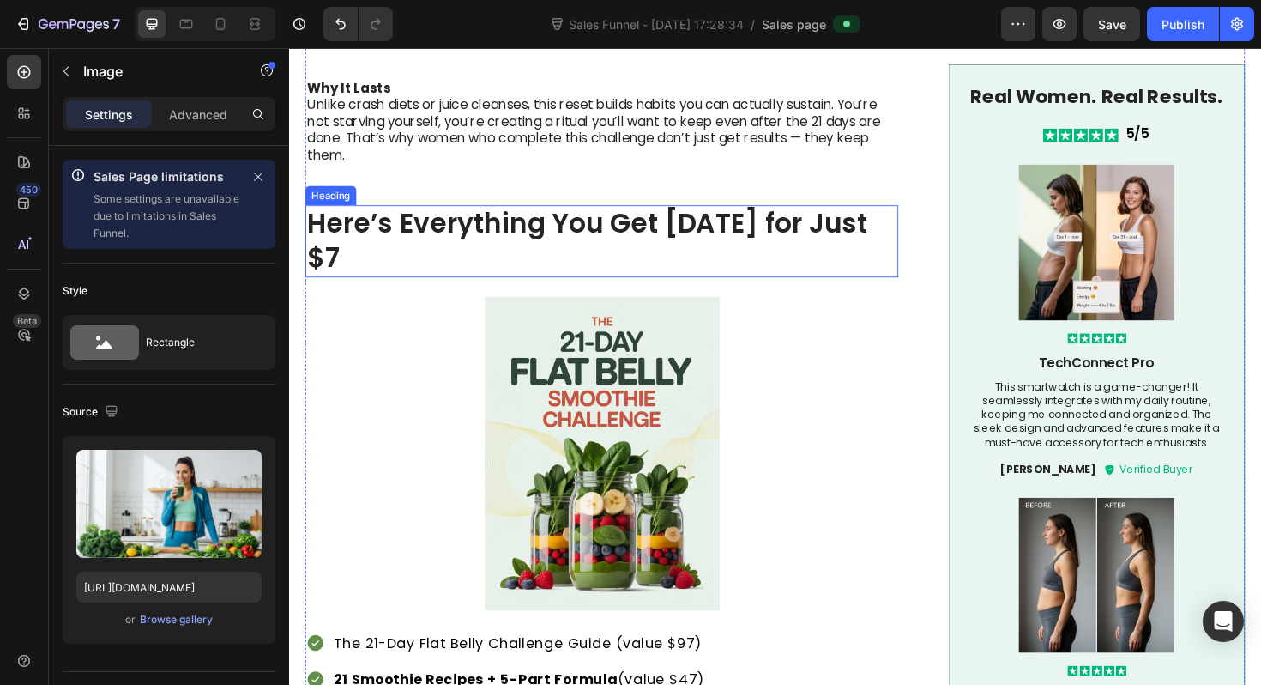
click at [483, 214] on h2 "Here’s Everything You Get [DATE] for Just $7" at bounding box center [620, 252] width 628 height 77
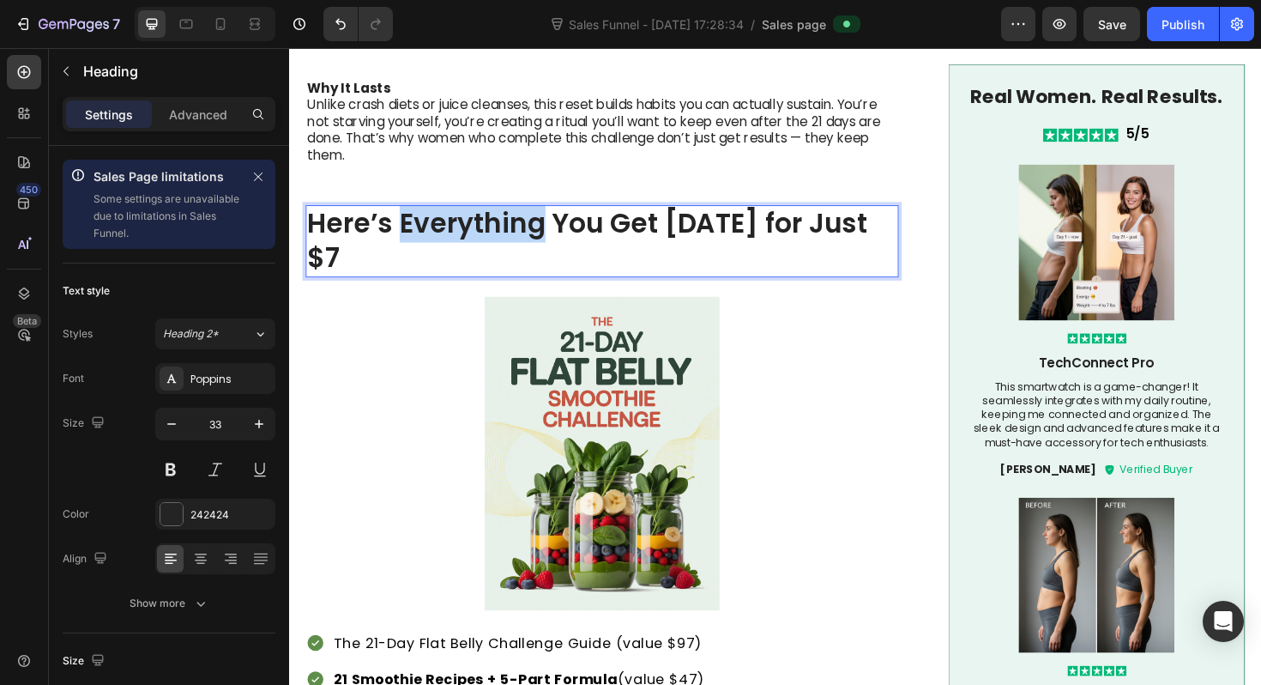
click at [483, 214] on h2 "Here’s Everything You Get [DATE] for Just $7" at bounding box center [620, 252] width 628 height 77
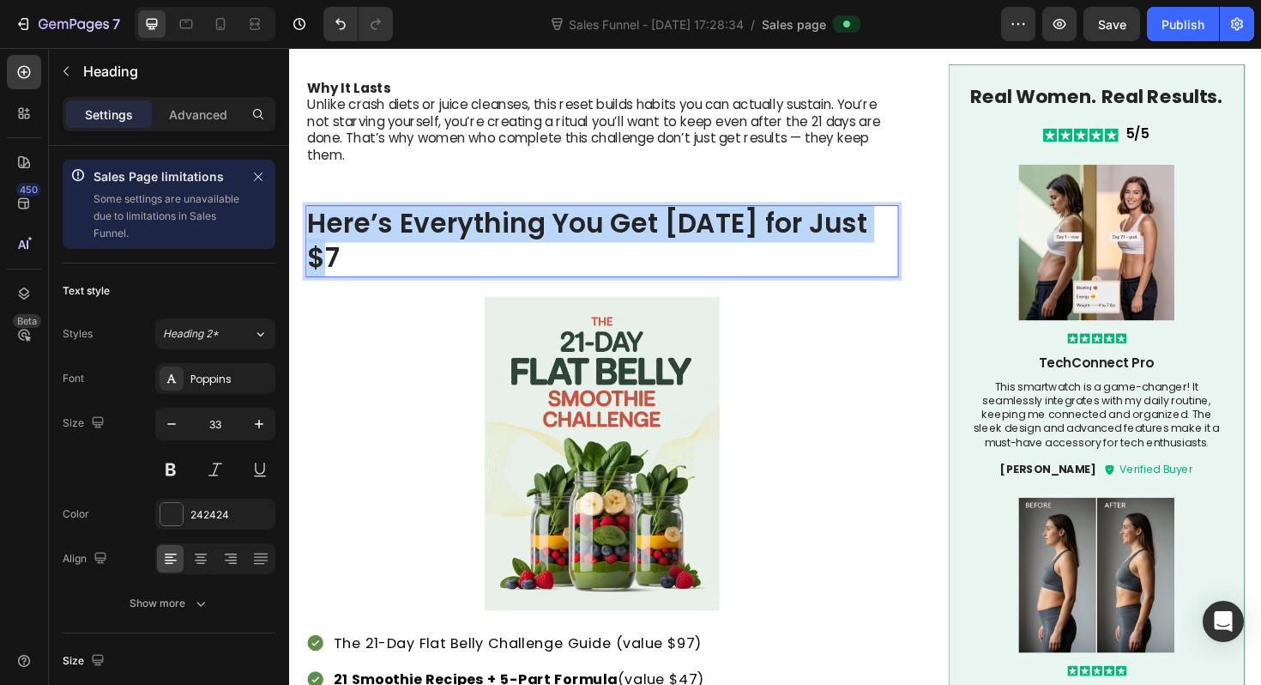
click at [483, 216] on p "Here’s Everything You Get [DATE] for Just $7" at bounding box center [620, 253] width 625 height 74
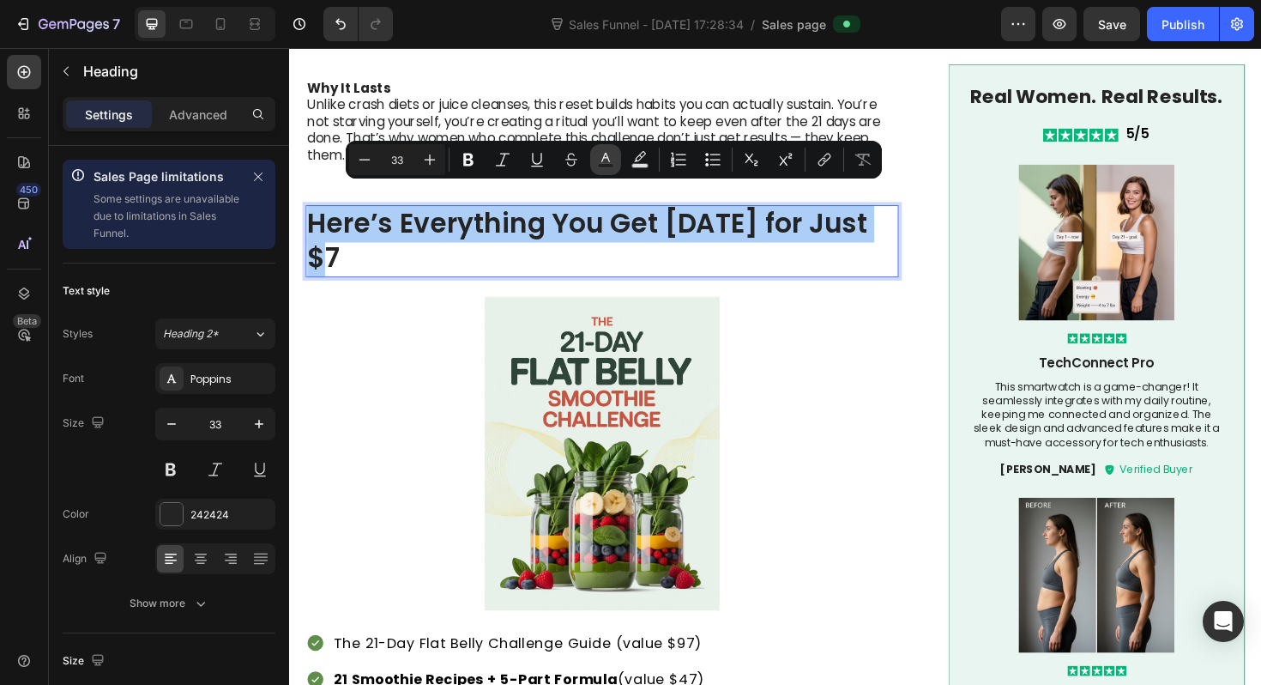
click at [618, 165] on button "Text Color" at bounding box center [605, 159] width 31 height 31
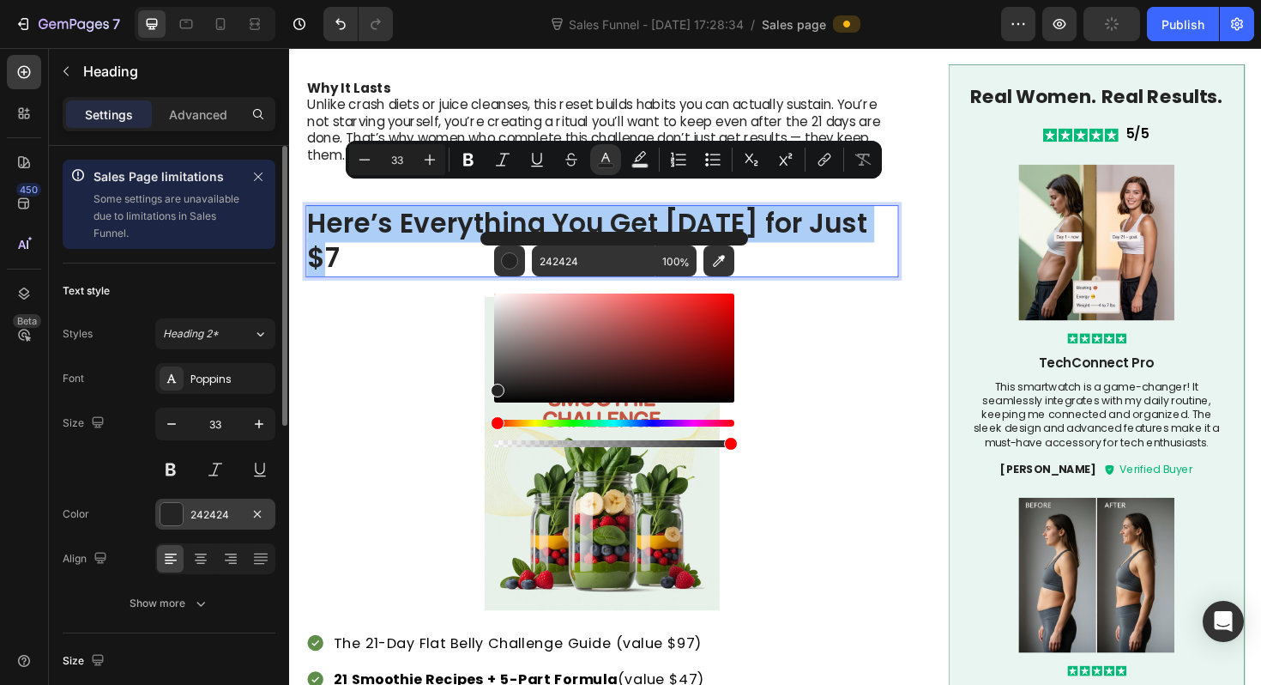
click at [168, 516] on div at bounding box center [171, 514] width 22 height 22
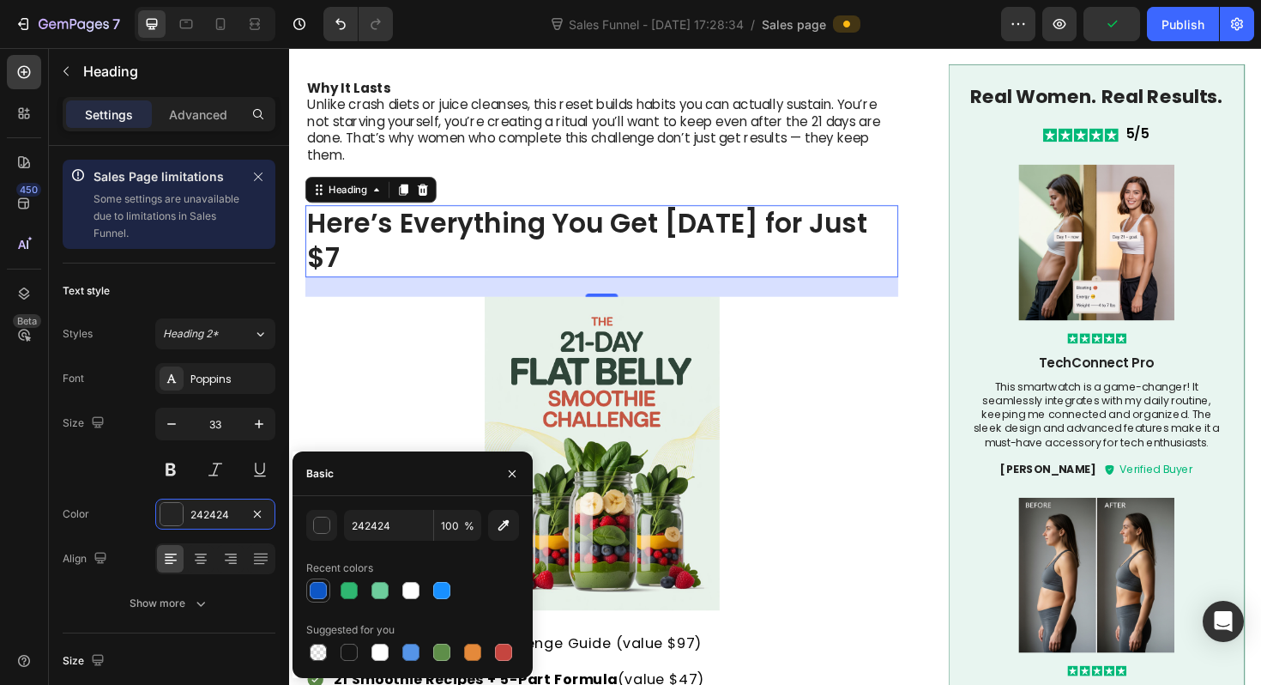
click at [317, 584] on div at bounding box center [318, 590] width 17 height 17
type input "0D56C5"
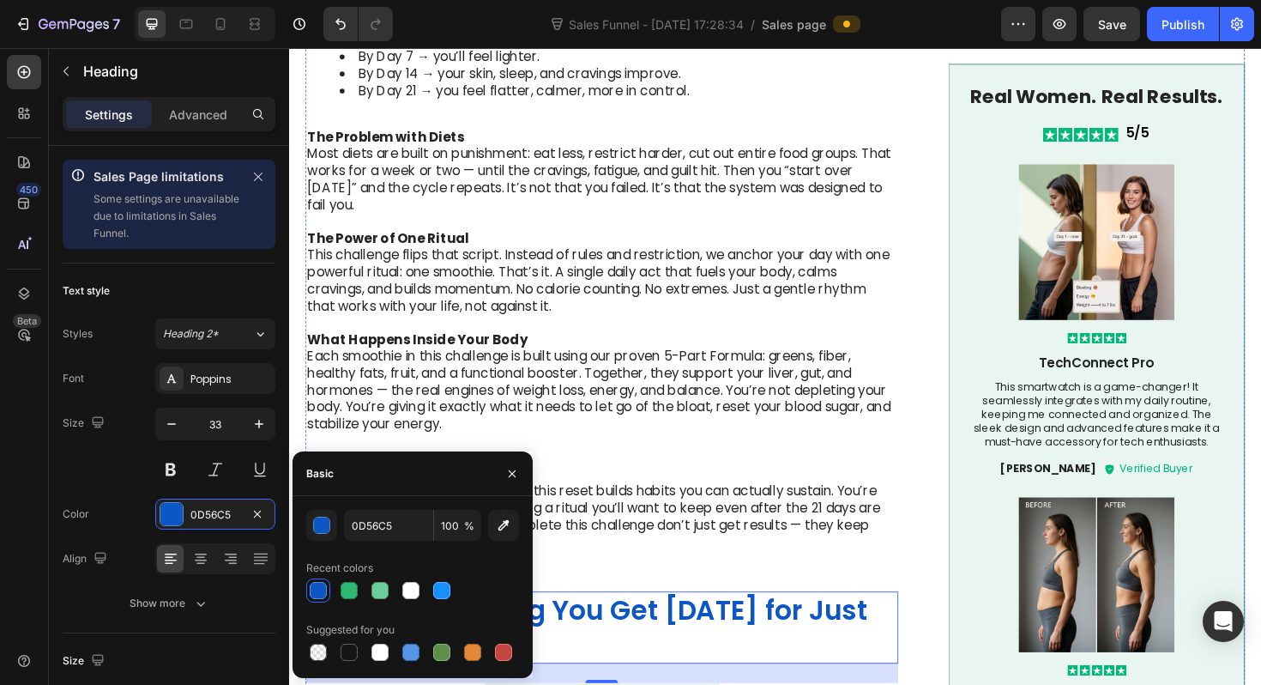
scroll to position [2341, 0]
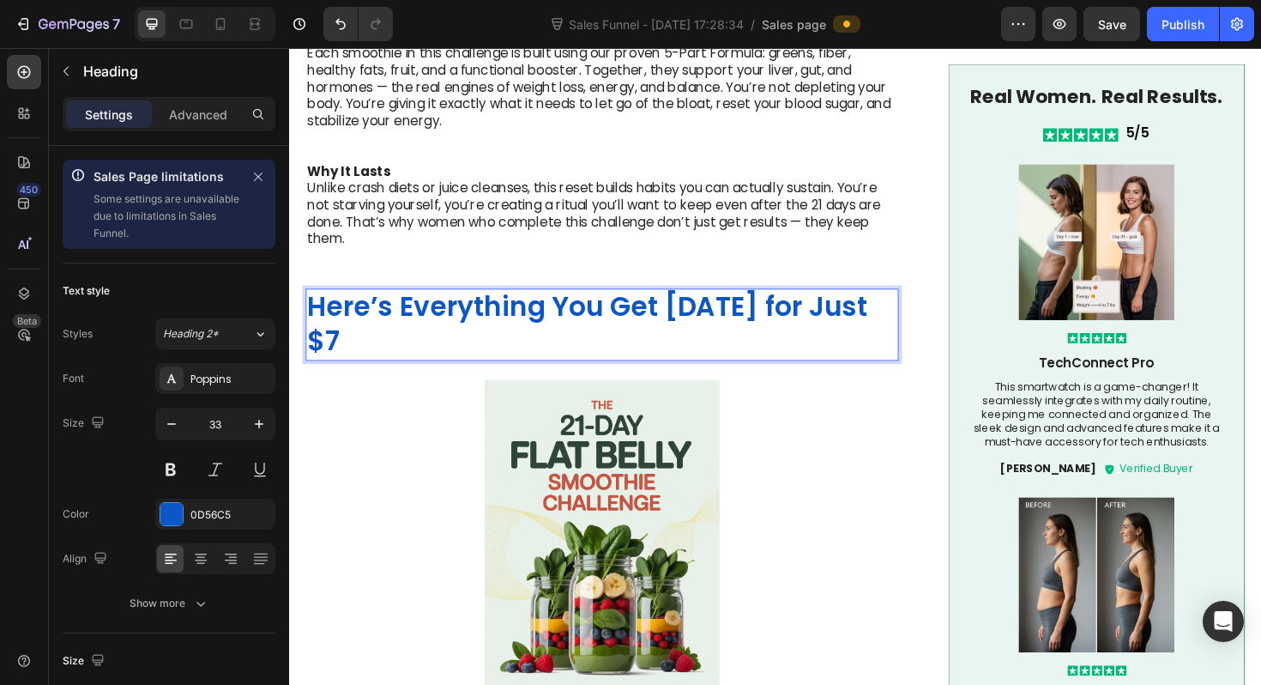
click at [456, 305] on p "Here’s Everything You Get Today for Just $7" at bounding box center [620, 342] width 625 height 74
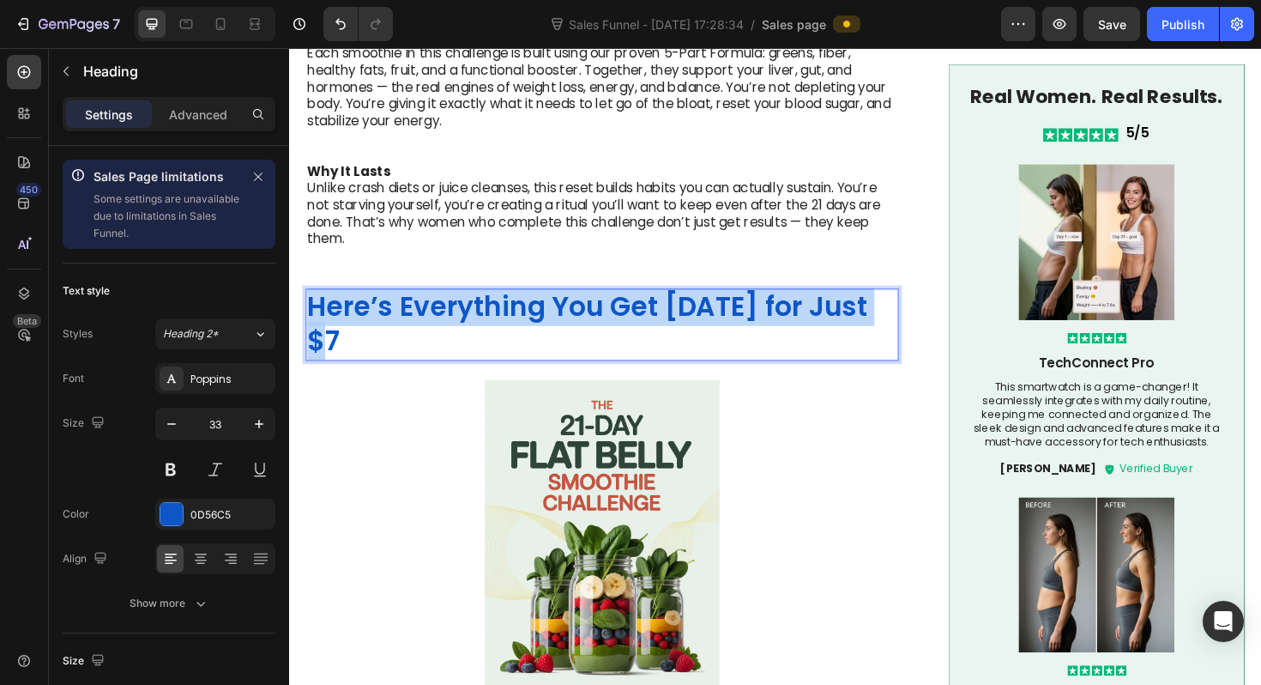
click at [456, 305] on p "Here’s Everything You Get Today for Just $7" at bounding box center [620, 342] width 625 height 74
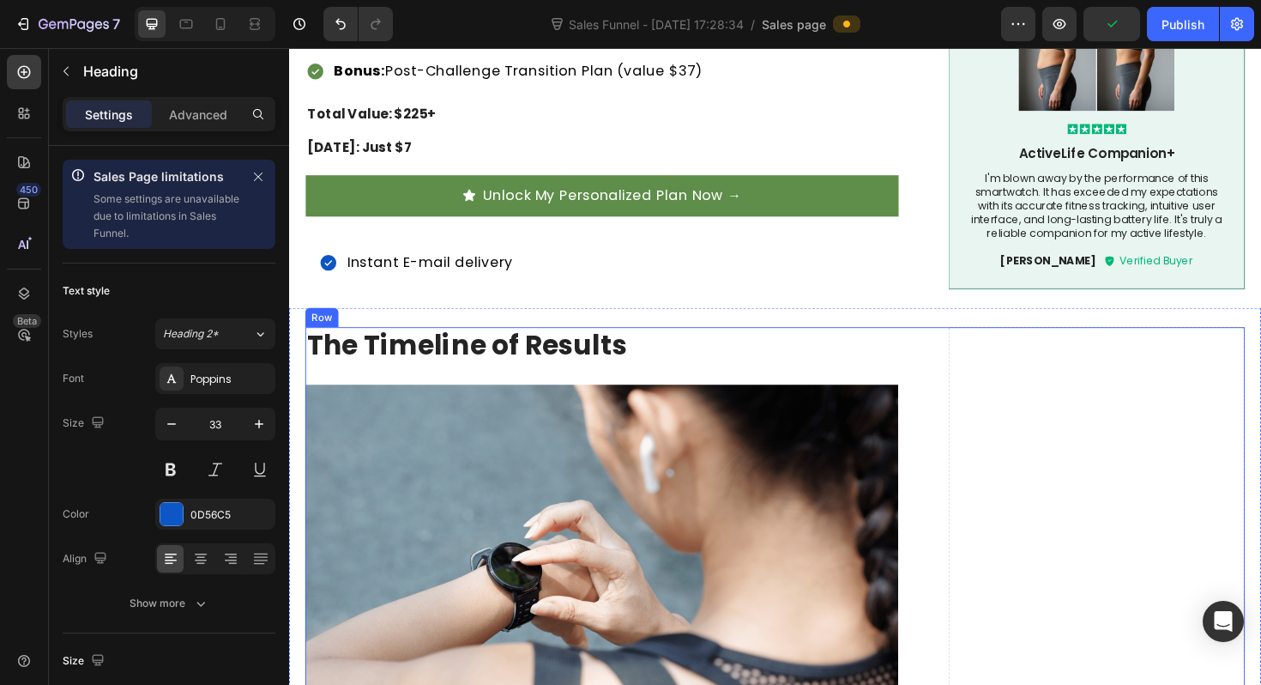
scroll to position [3256, 0]
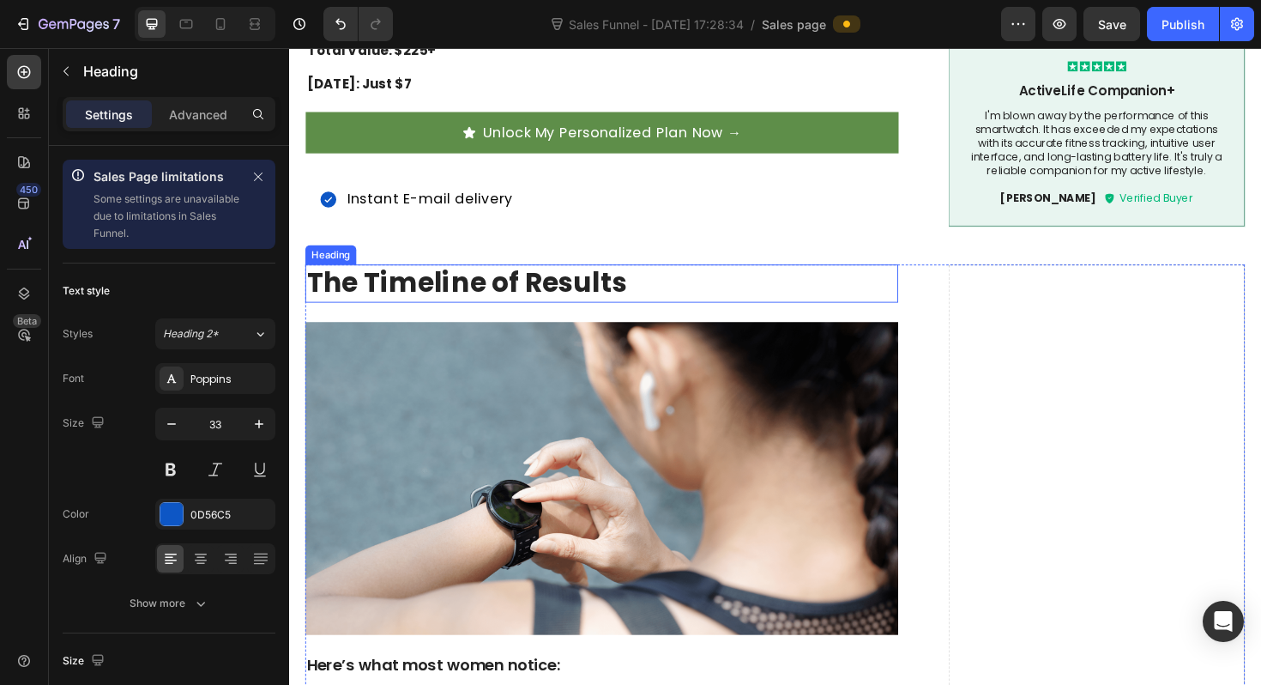
click at [417, 276] on strong "The Timeline of Results" at bounding box center [477, 296] width 339 height 40
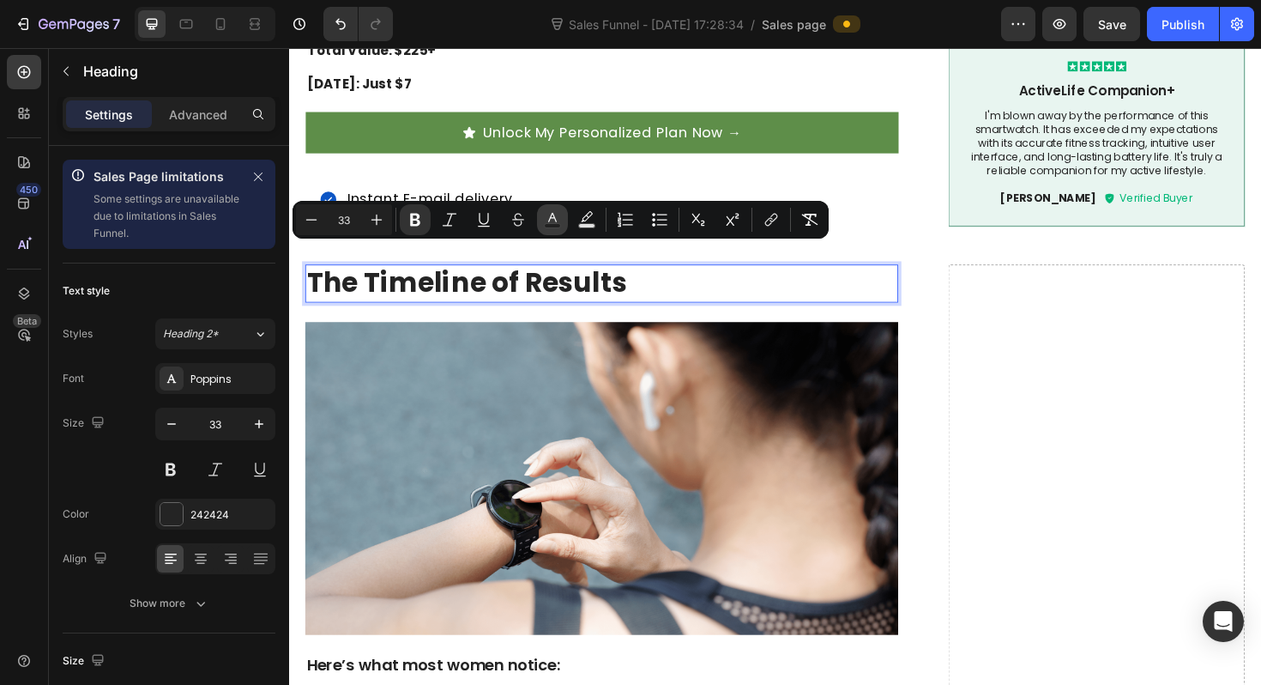
click at [564, 228] on button "Text Color" at bounding box center [552, 219] width 31 height 31
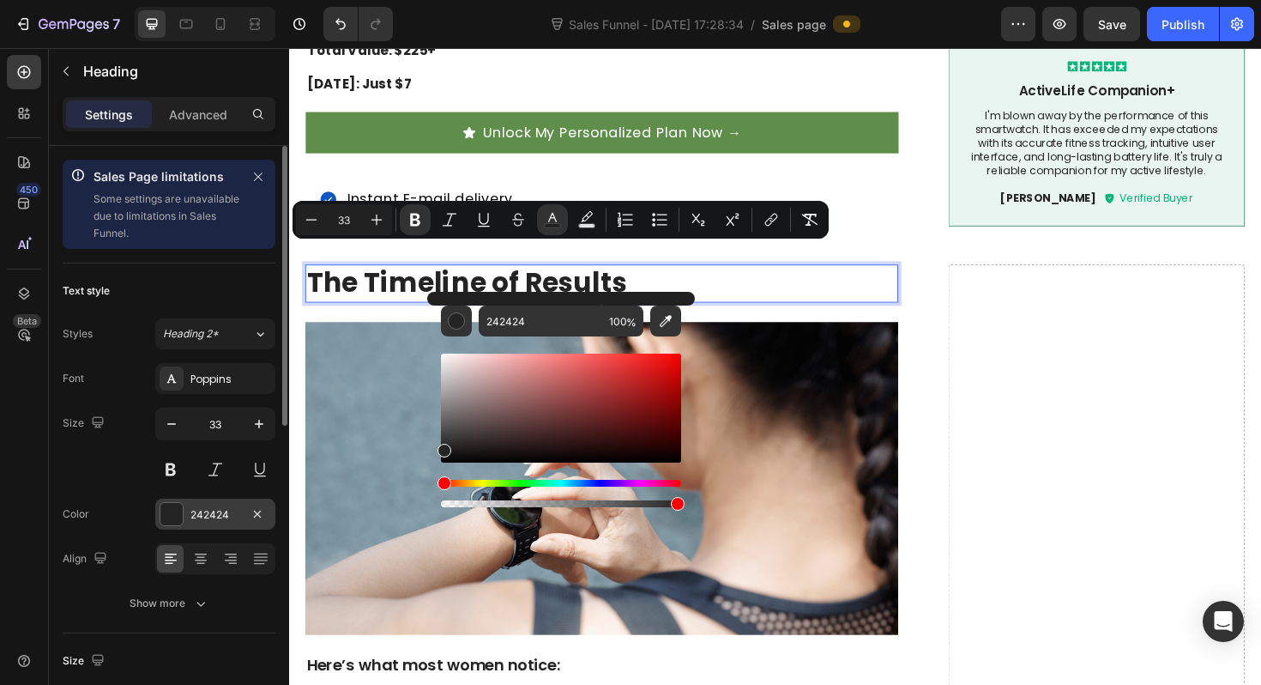
click at [173, 507] on div at bounding box center [171, 514] width 22 height 22
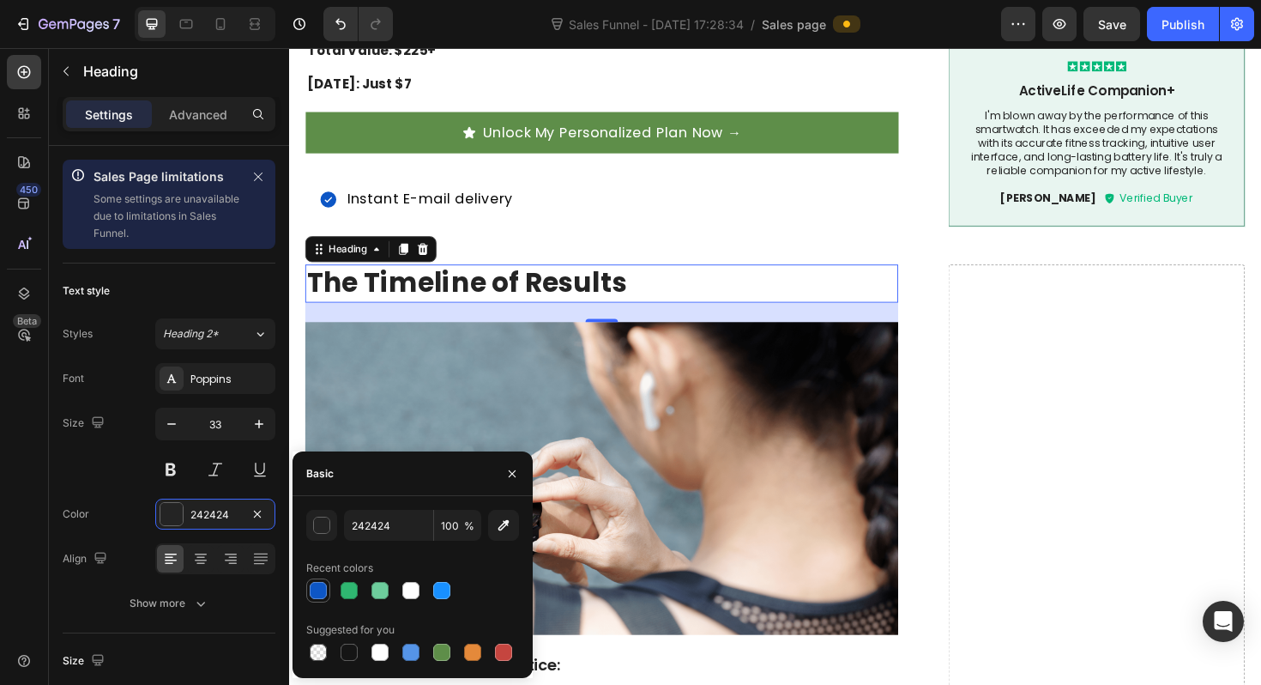
click at [322, 594] on div at bounding box center [318, 590] width 17 height 17
type input "0D56C5"
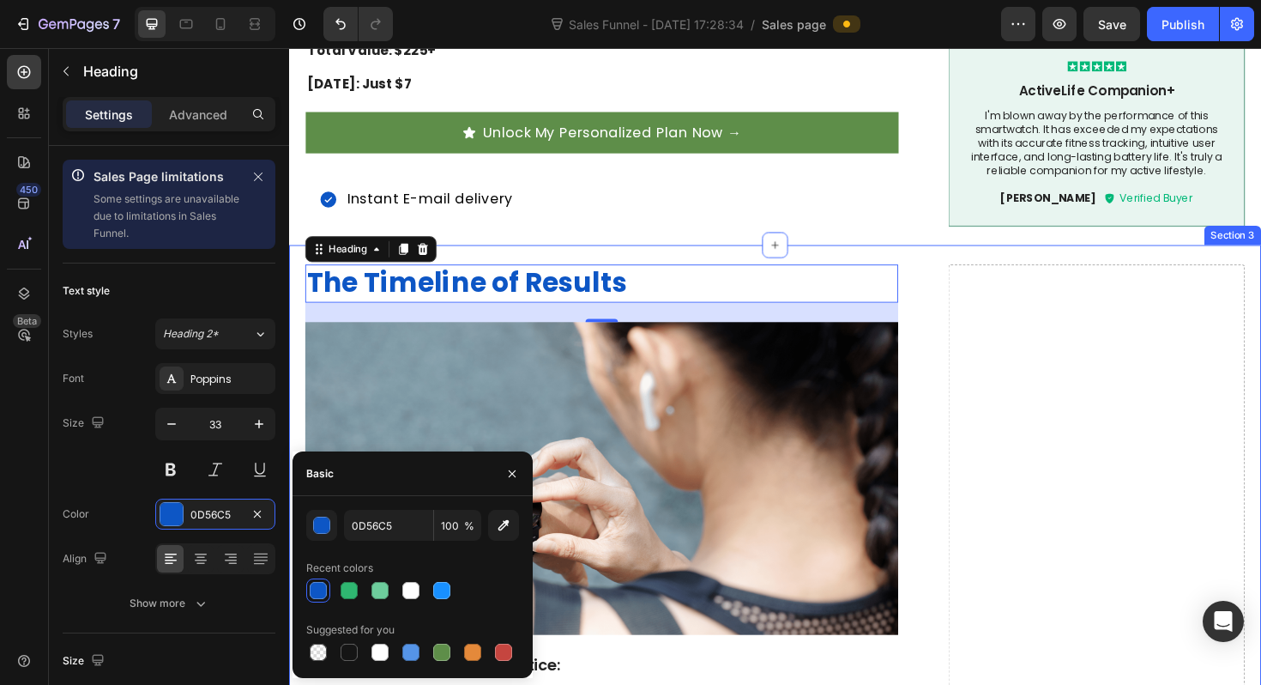
scroll to position [3250, 0]
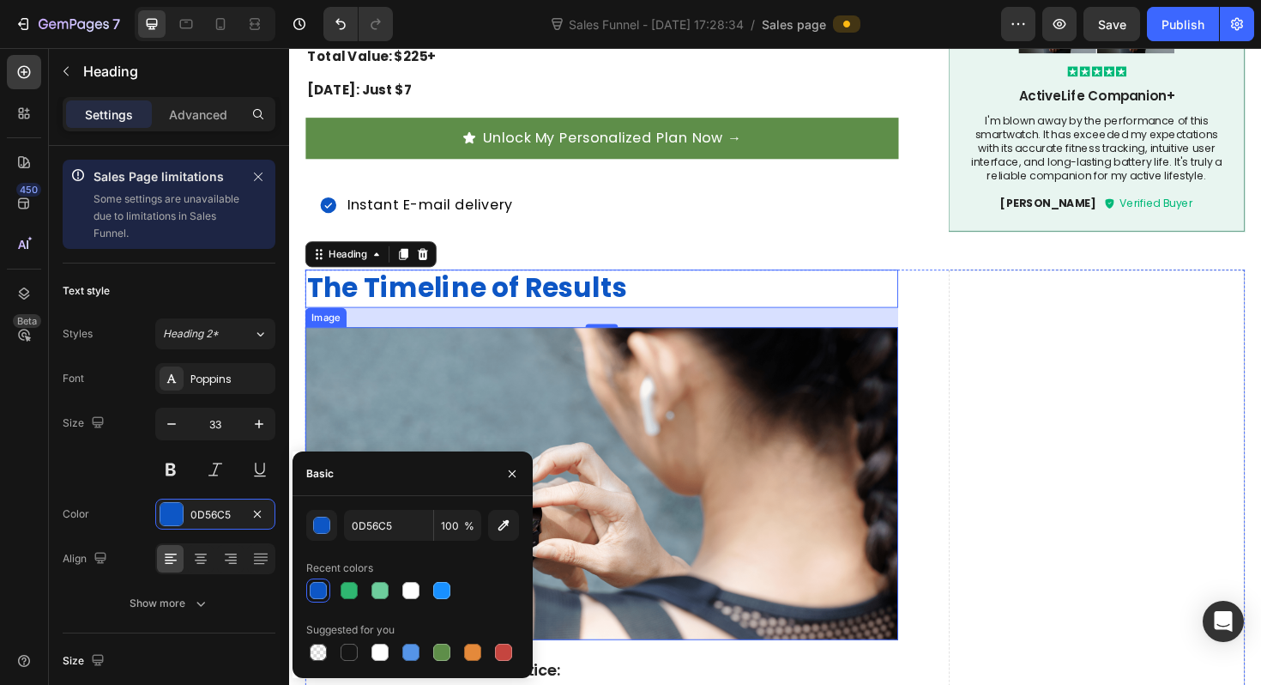
click at [784, 386] on img at bounding box center [620, 509] width 628 height 331
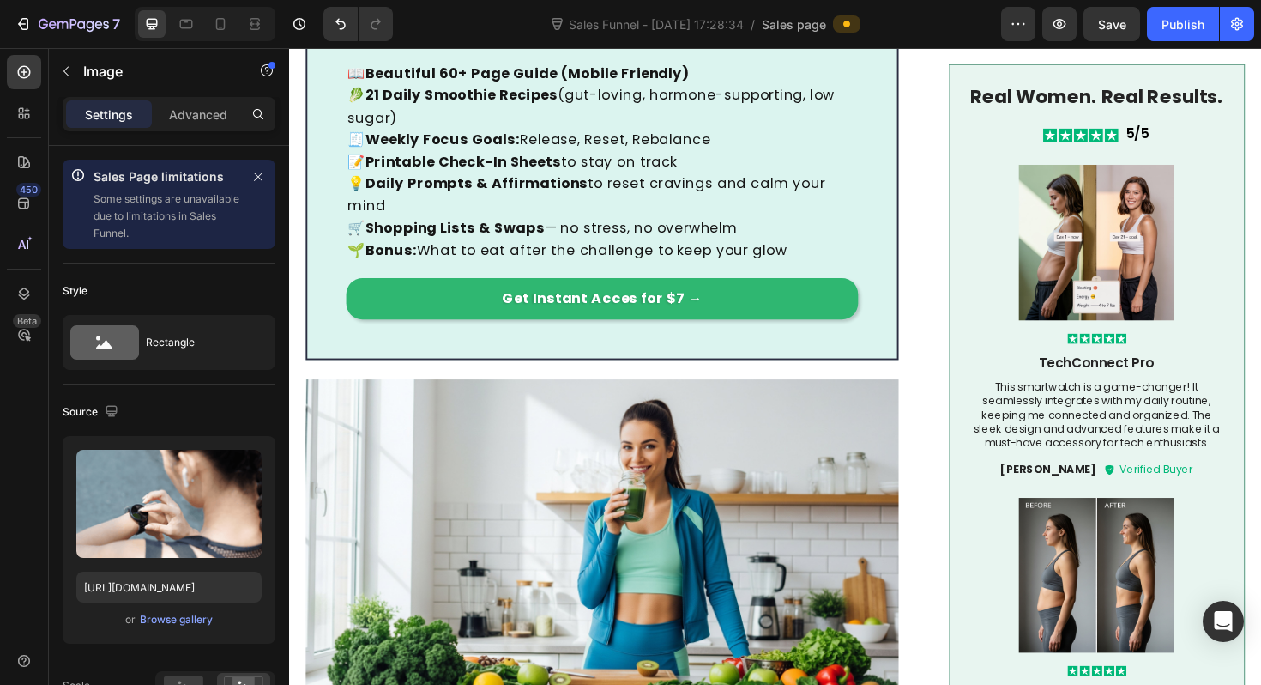
scroll to position [1103, 0]
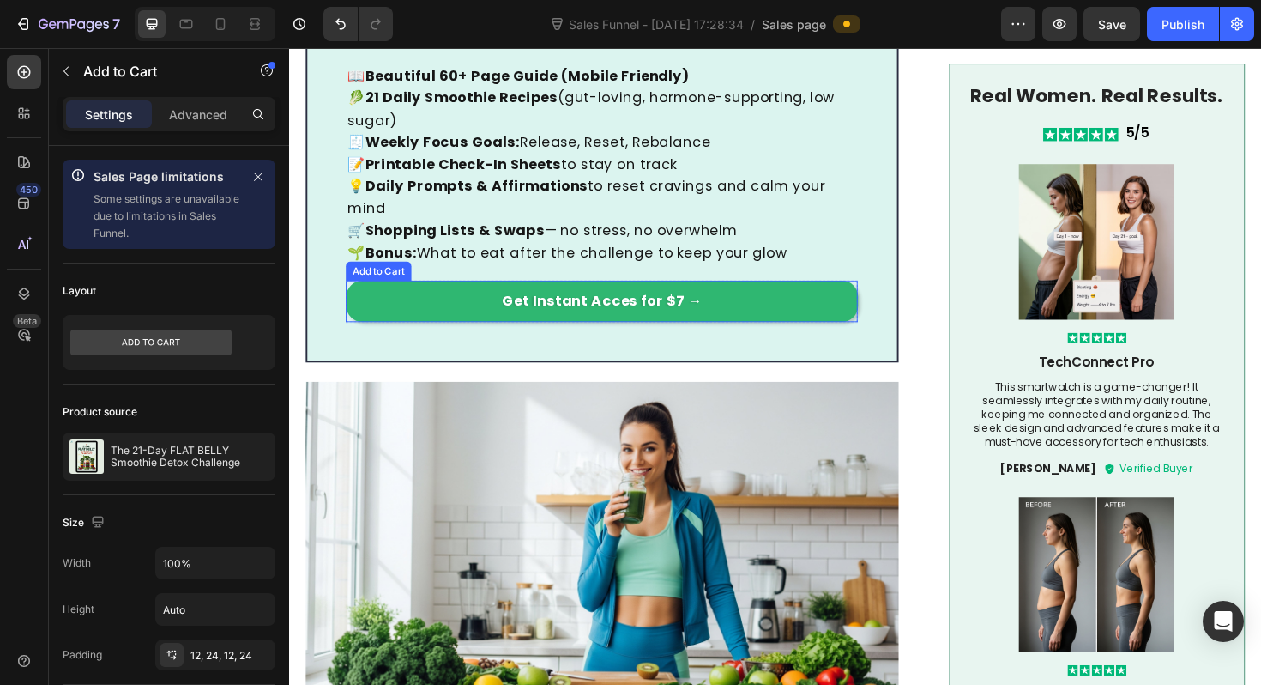
click at [746, 294] on button "Get Instant Acces for $7 →" at bounding box center [620, 316] width 542 height 44
click at [473, 272] on icon at bounding box center [468, 278] width 9 height 12
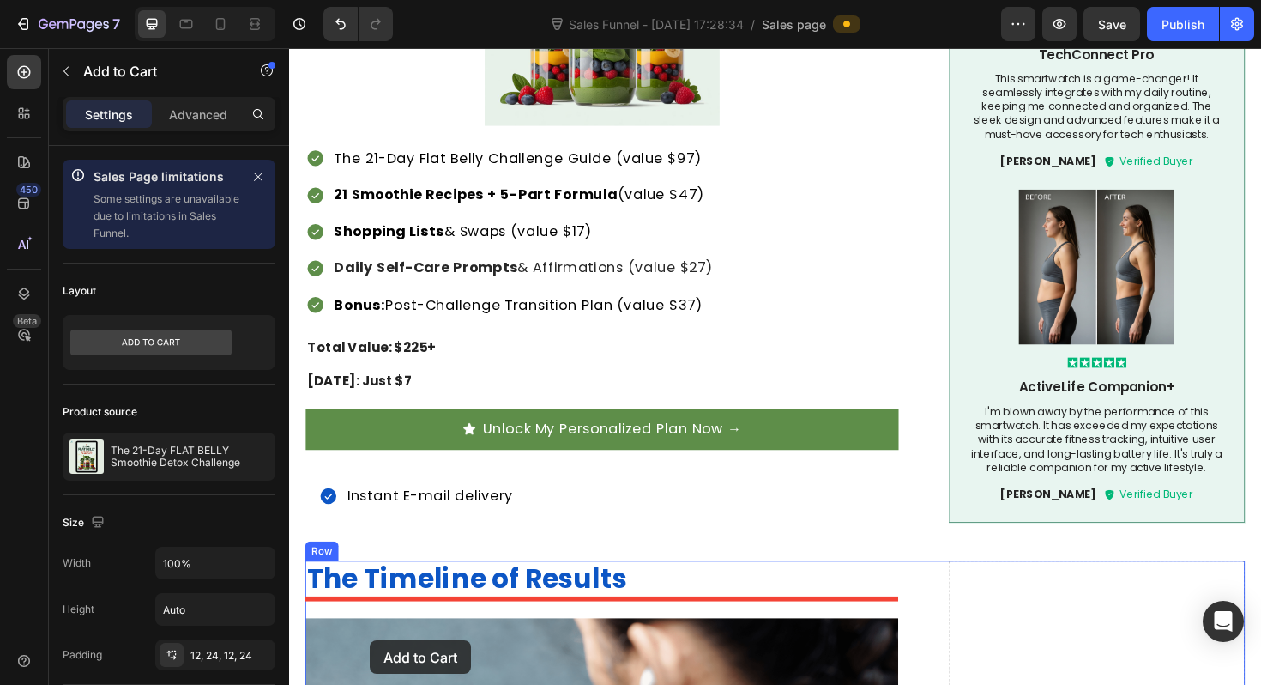
scroll to position [3007, 0]
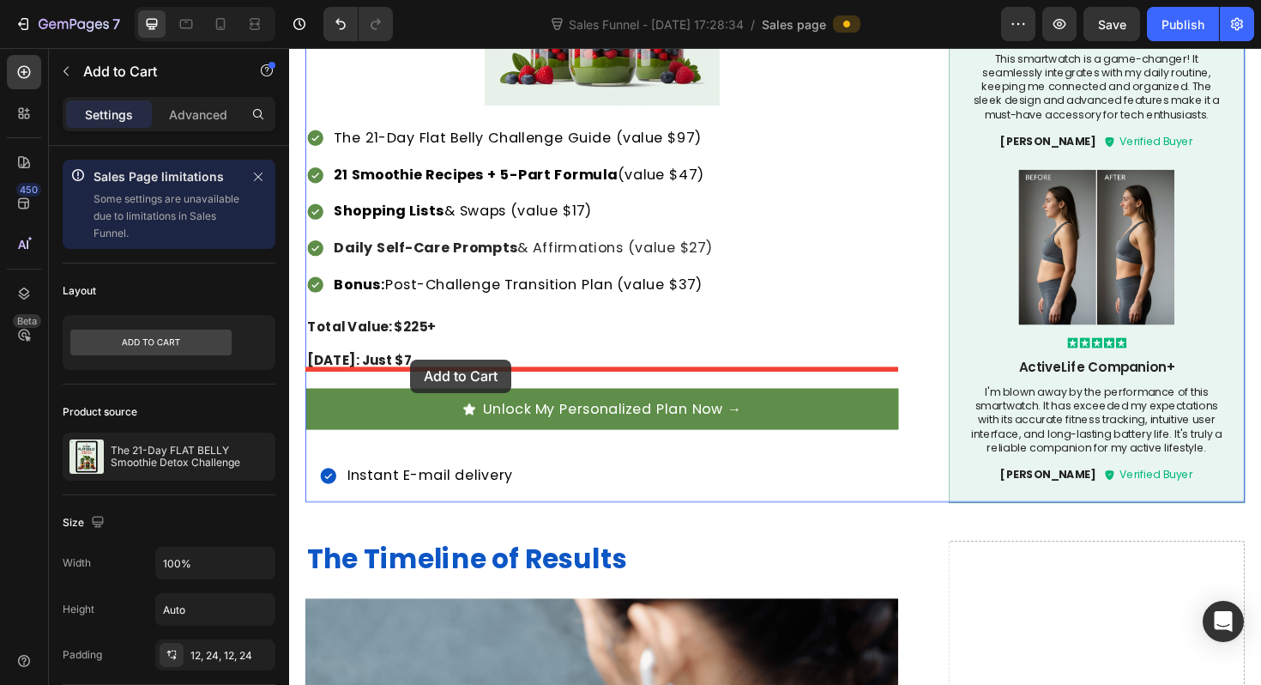
drag, startPoint x: 363, startPoint y: 300, endPoint x: 417, endPoint y: 378, distance: 94.3
click at [417, 378] on div "Header Image Heading Visible results in as little as 7 days. Heading We looked …" at bounding box center [804, 671] width 1030 height 7260
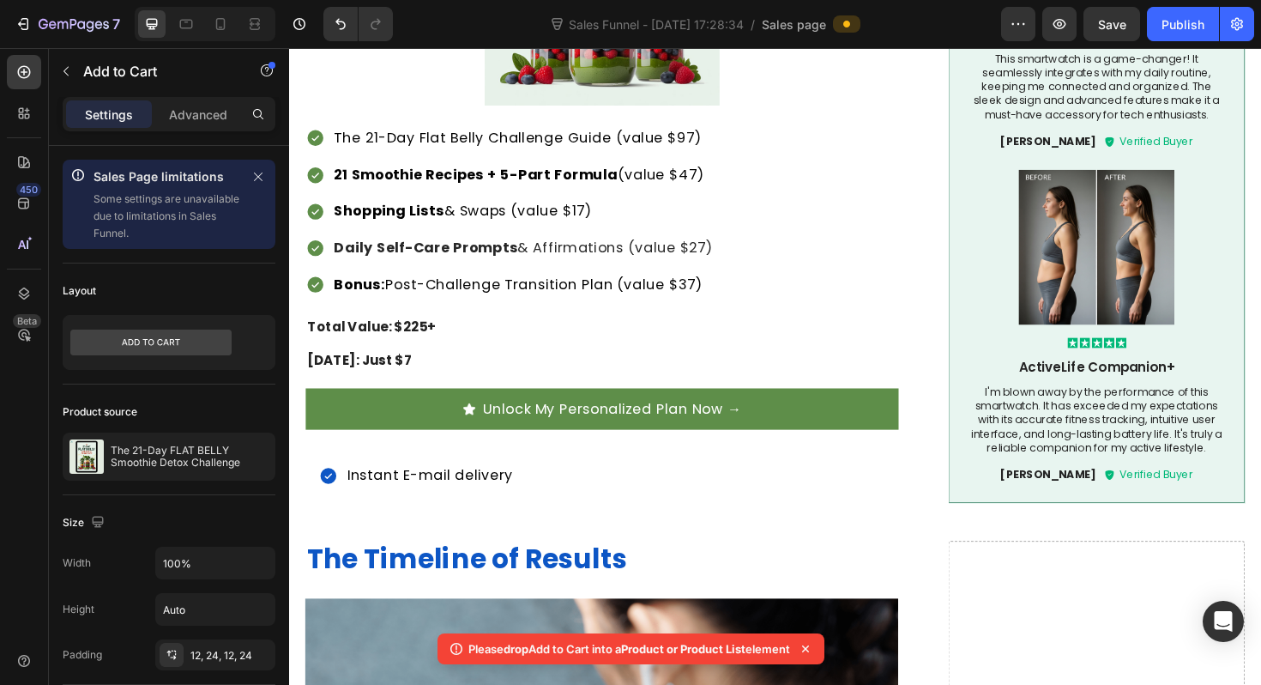
scroll to position [2998, 0]
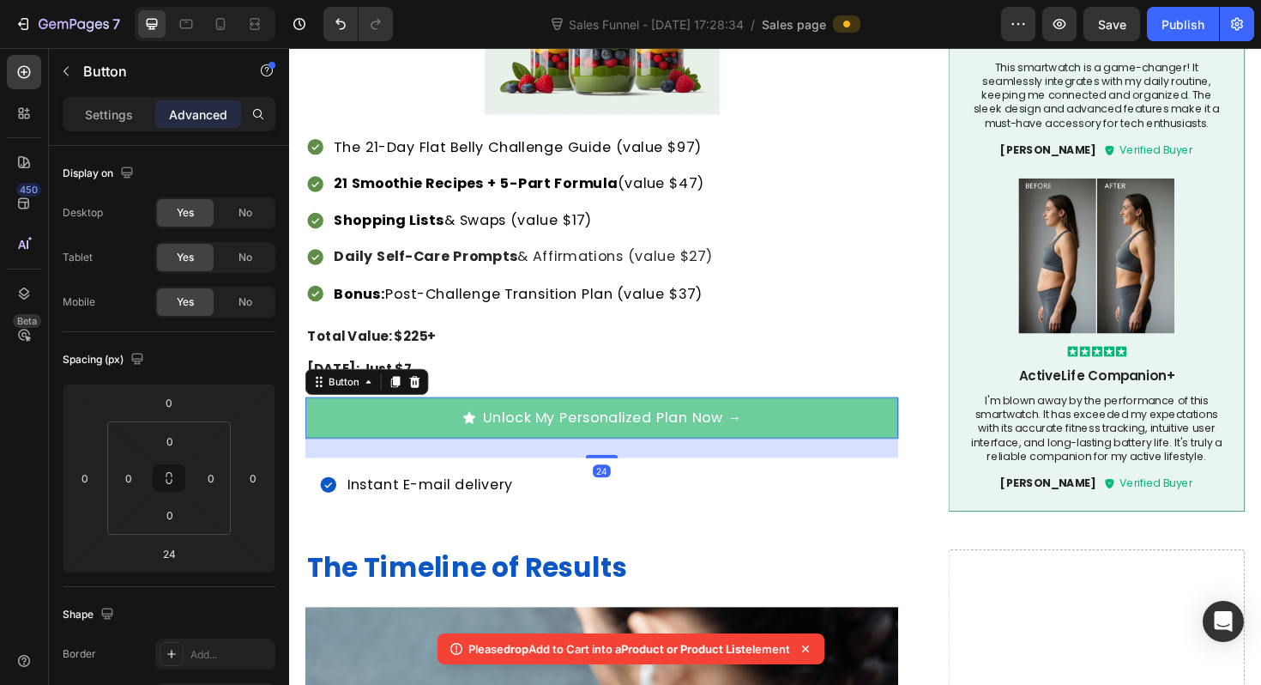
click at [411, 418] on button "Unlock My Personalized Plan Now →" at bounding box center [620, 440] width 628 height 44
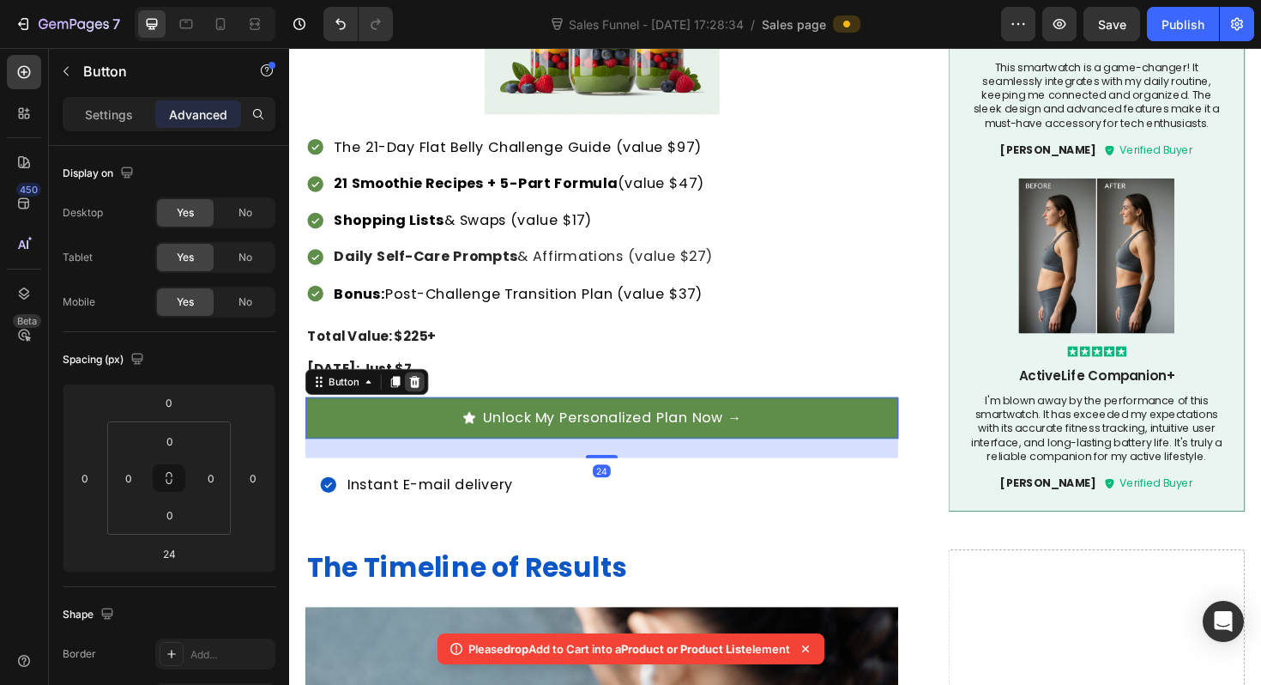
click at [420, 395] on icon at bounding box center [422, 402] width 14 height 14
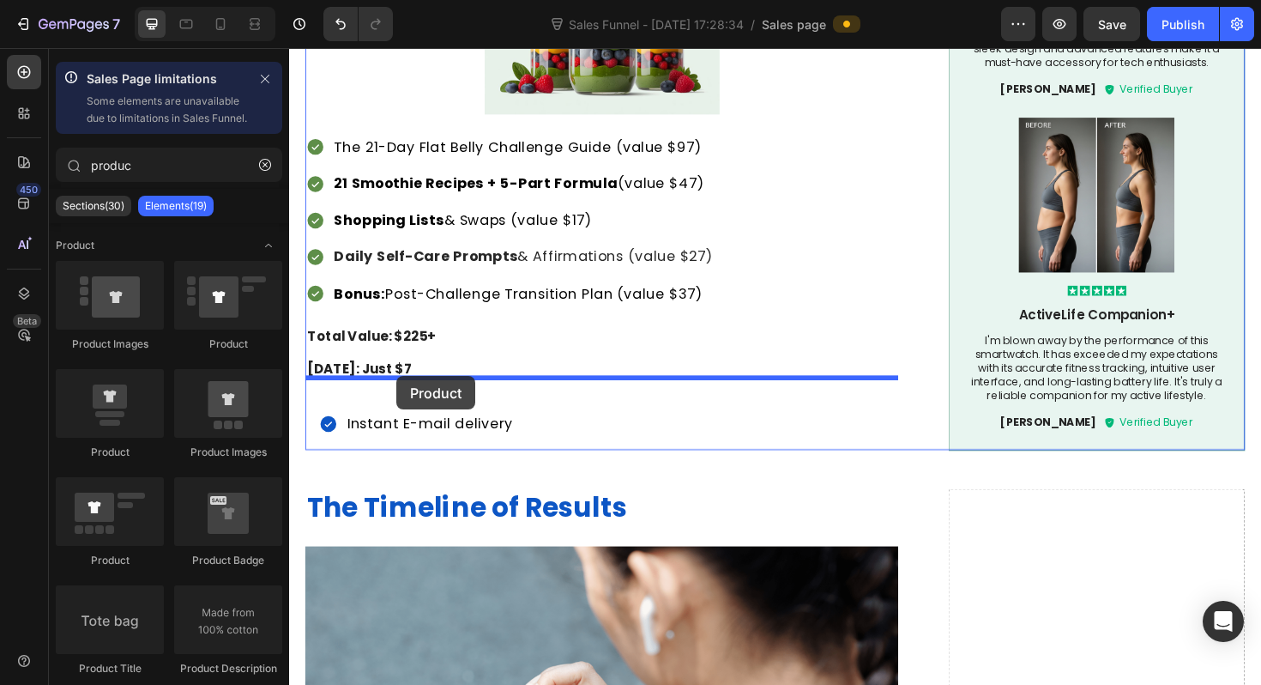
drag, startPoint x: 419, startPoint y: 483, endPoint x: 402, endPoint y: 394, distance: 90.9
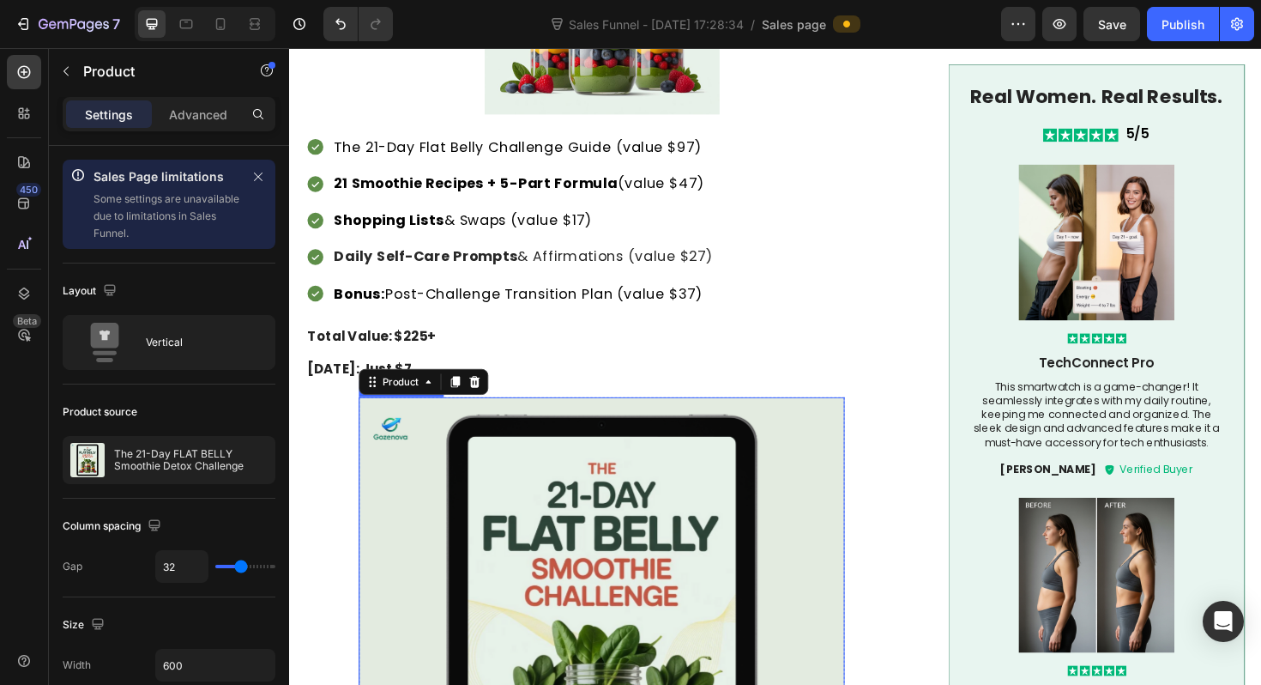
click at [442, 472] on img at bounding box center [620, 675] width 515 height 515
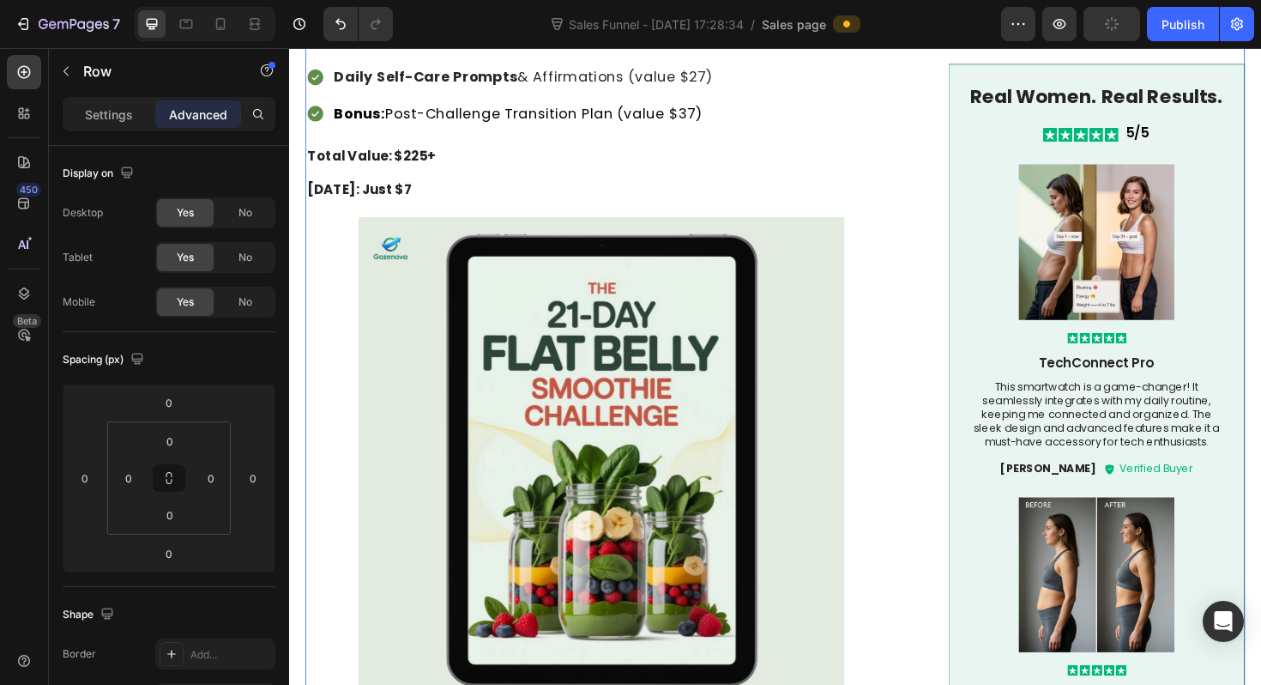
scroll to position [3304, 0]
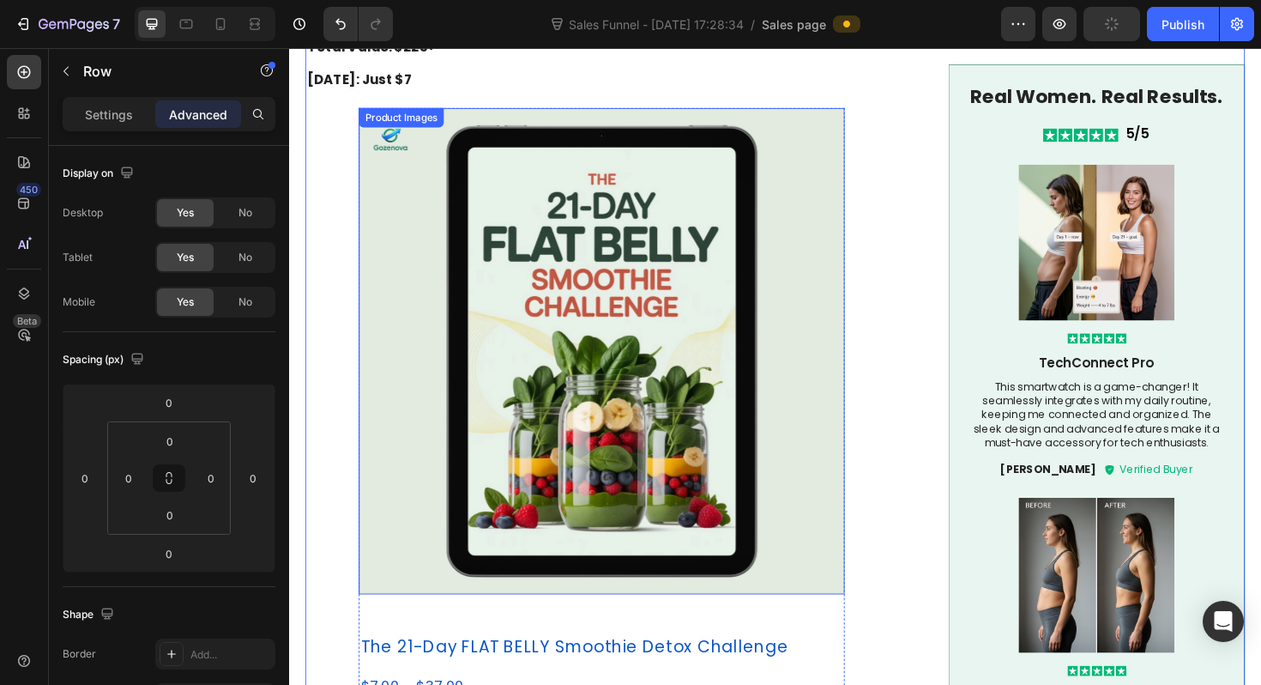
click at [392, 387] on img at bounding box center [620, 369] width 515 height 515
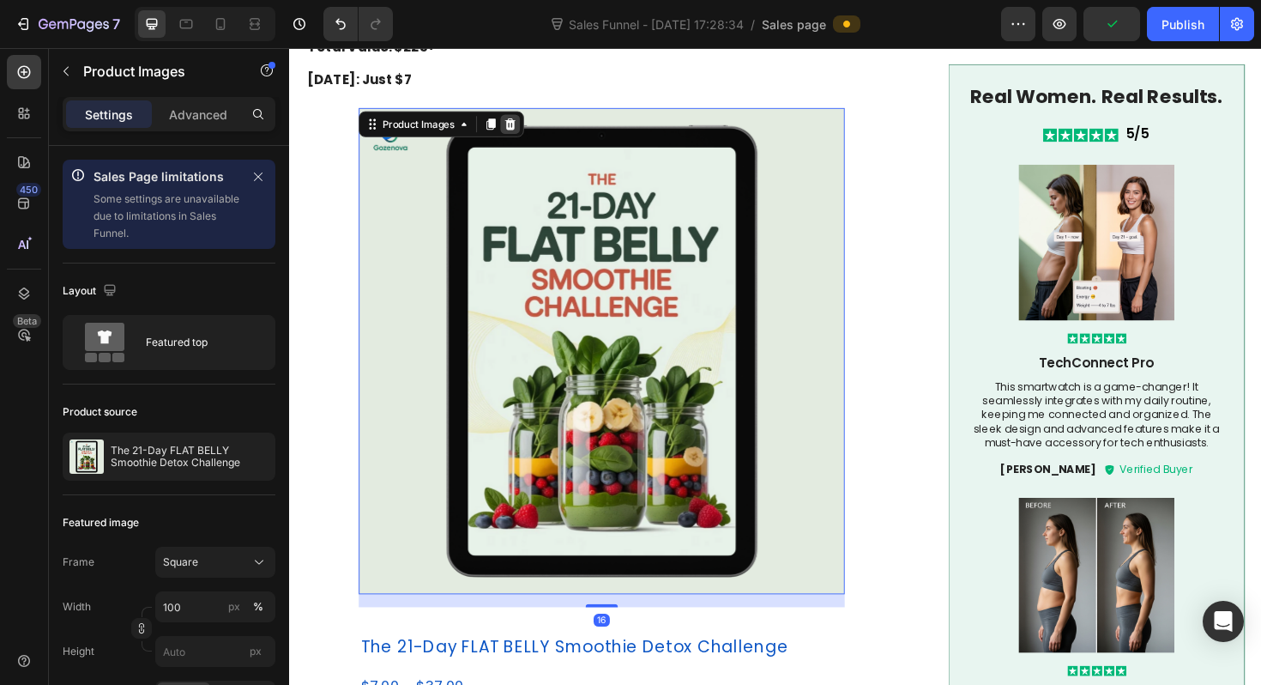
click at [528, 118] on div at bounding box center [523, 128] width 21 height 21
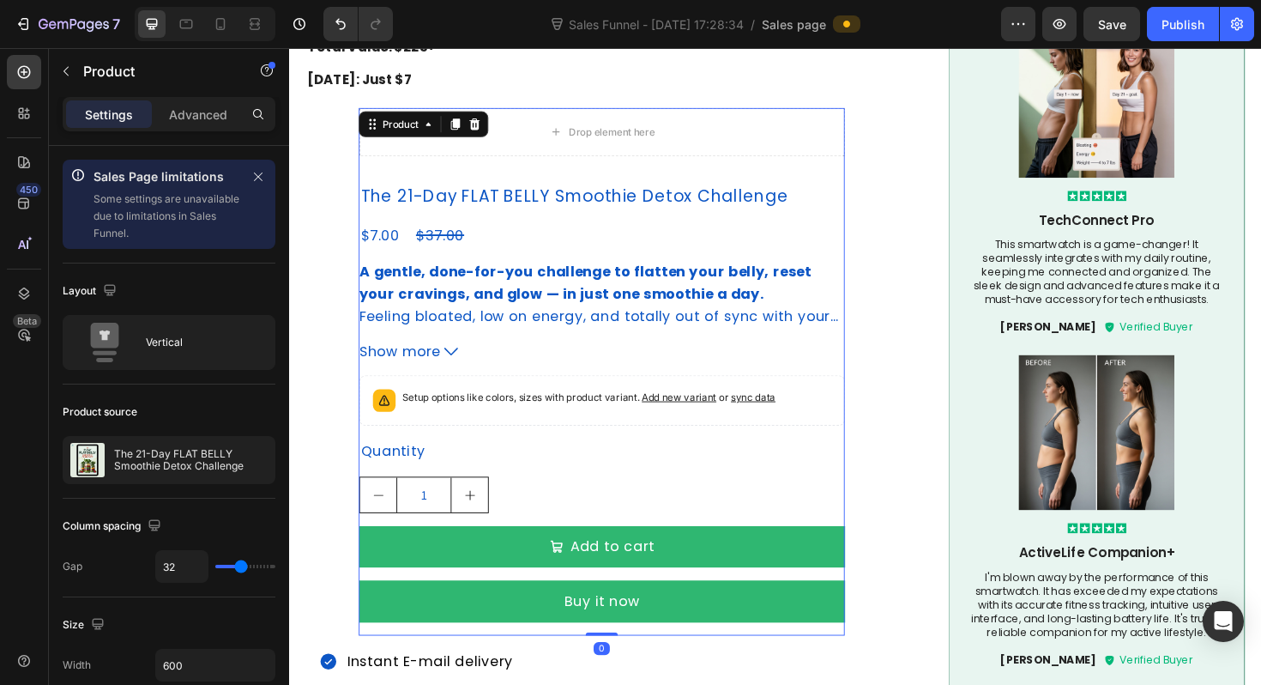
click at [457, 160] on div "Drop element here The 21-Day FLAT BELLY Smoothie Detox Challenge Product Title …" at bounding box center [620, 391] width 515 height 559
click at [485, 120] on div "Product" at bounding box center [431, 128] width 137 height 27
click at [485, 123] on icon at bounding box center [485, 129] width 11 height 12
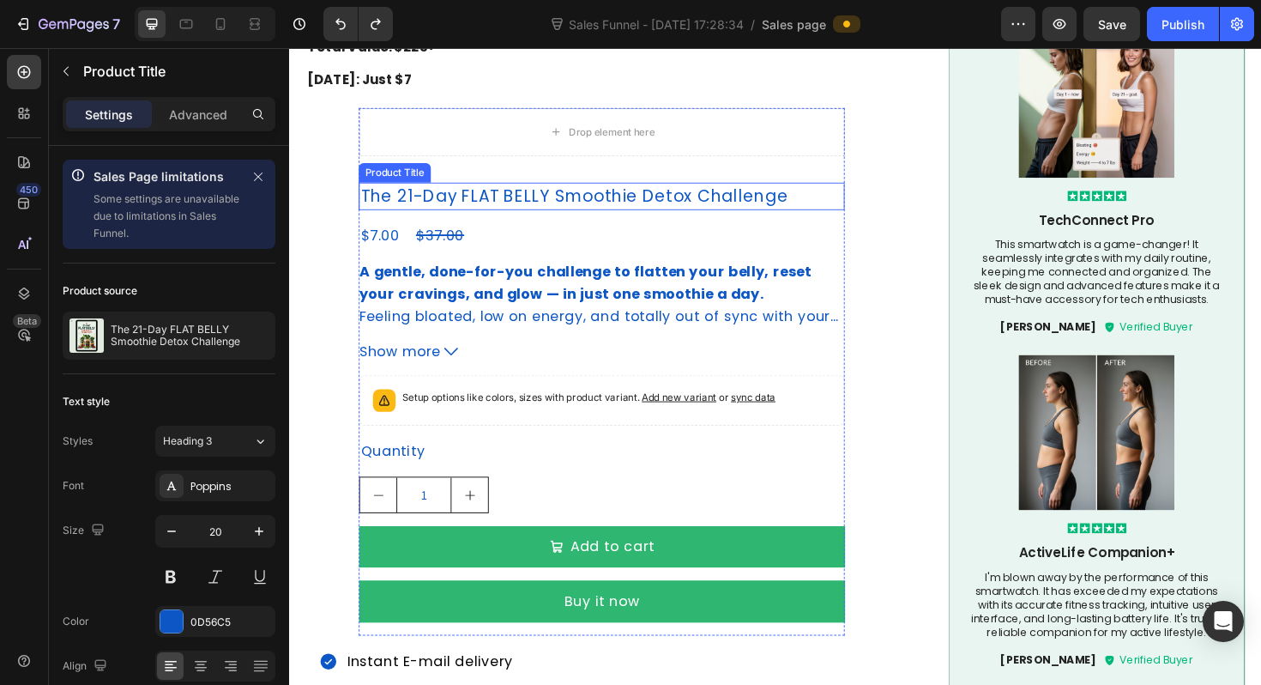
click at [484, 190] on h2 "The 21-Day FLAT BELLY Smoothie Detox Challenge" at bounding box center [620, 204] width 515 height 29
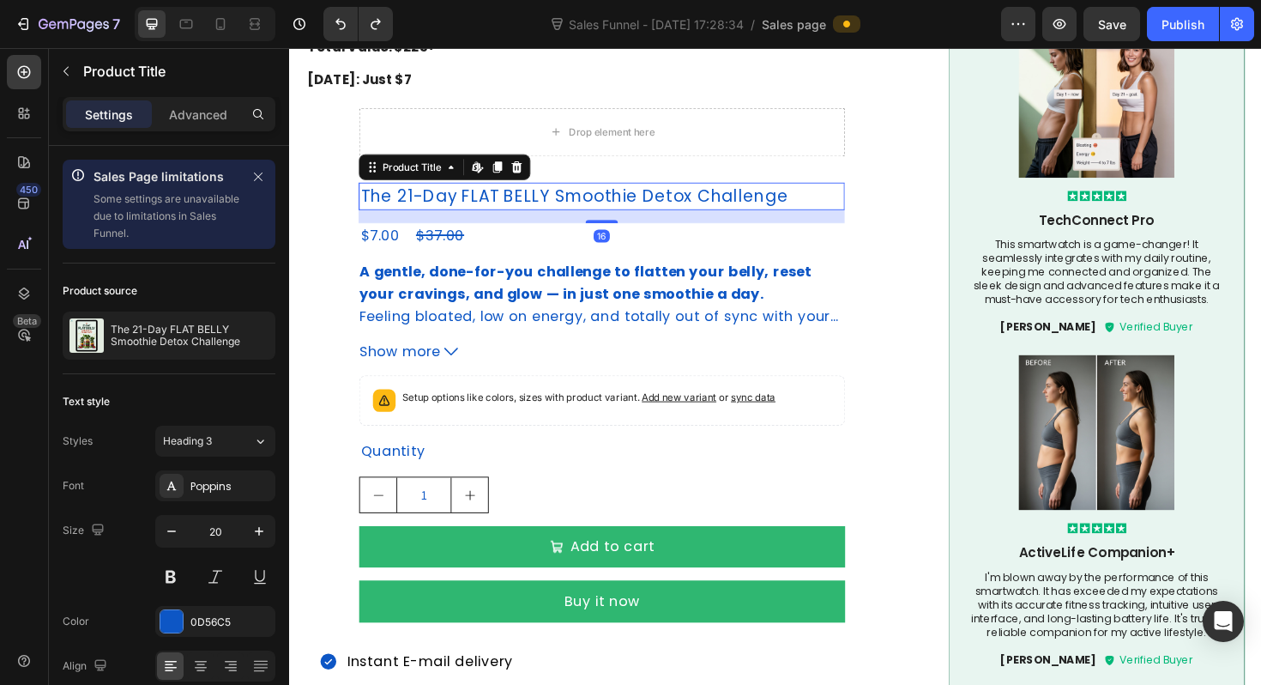
click at [525, 164] on div "Product Title Edit content in Shopify" at bounding box center [454, 173] width 182 height 27
click at [530, 168] on icon at bounding box center [530, 174] width 11 height 12
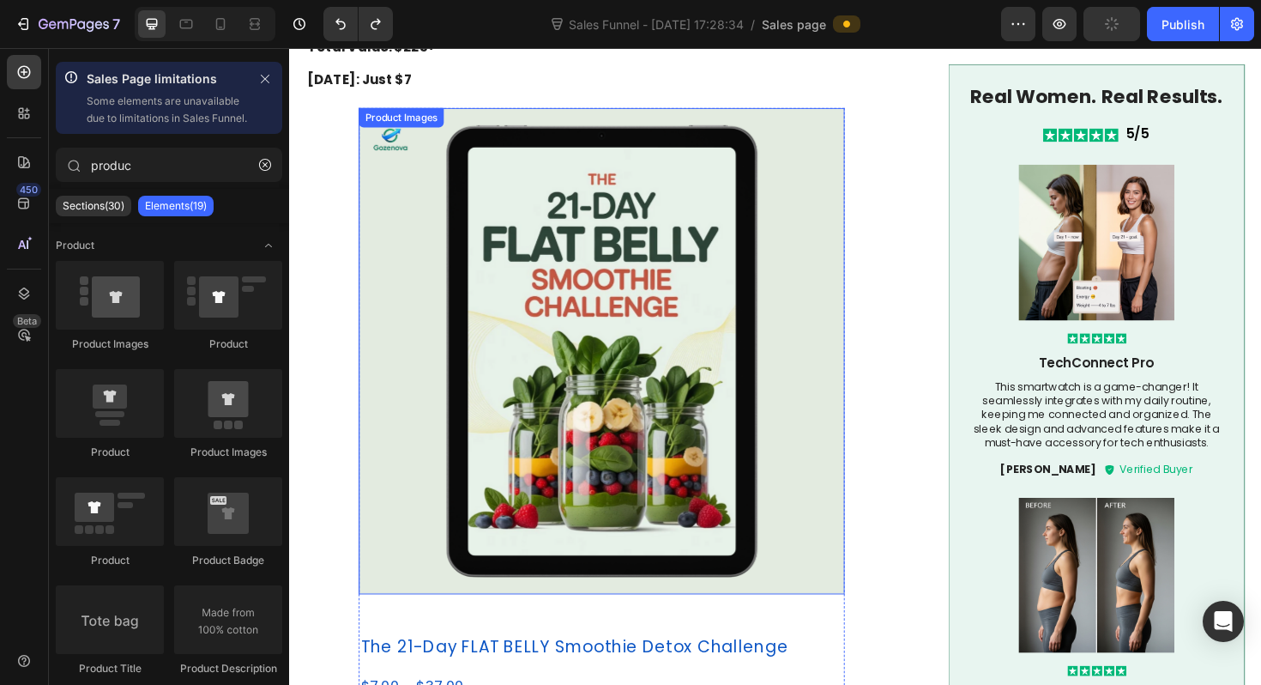
click at [536, 246] on img at bounding box center [620, 369] width 515 height 515
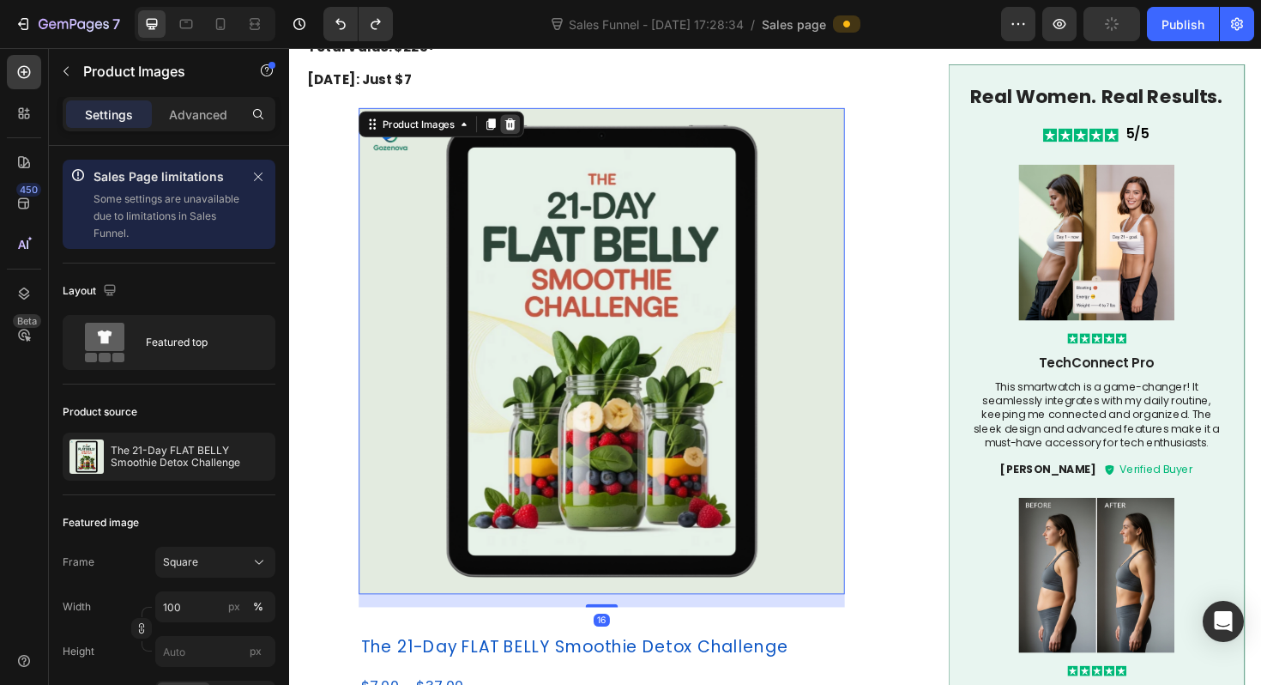
click at [526, 122] on icon at bounding box center [523, 129] width 14 height 14
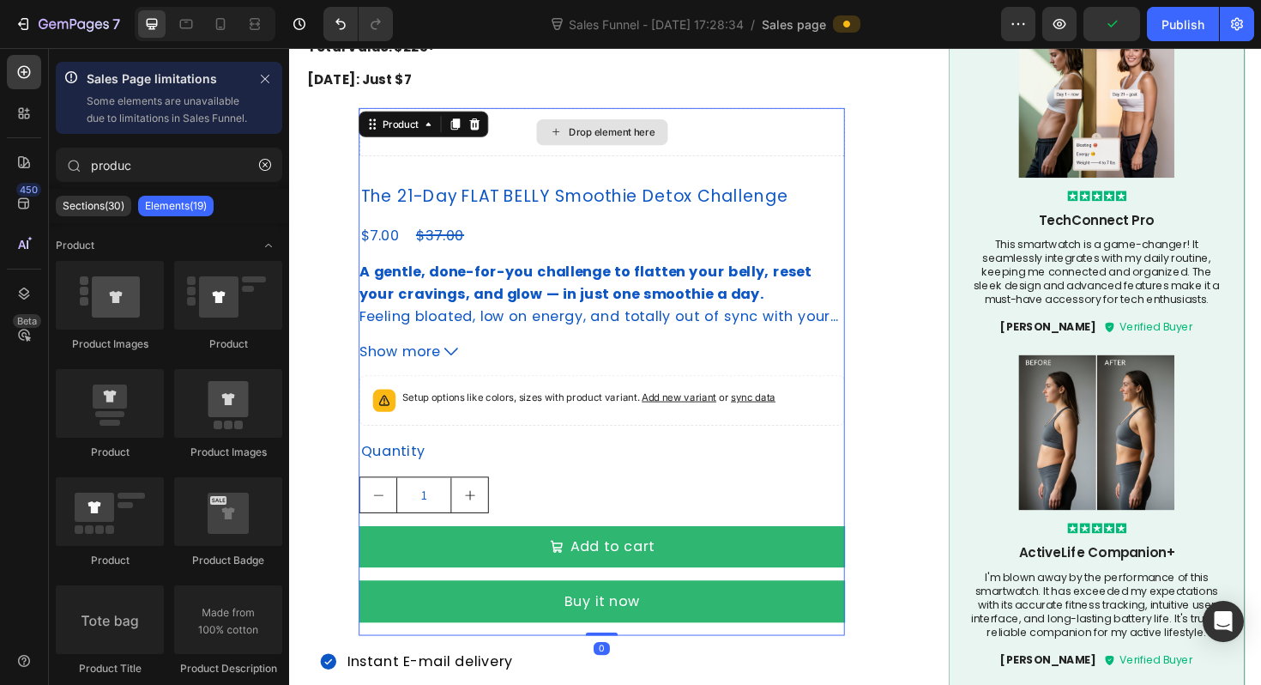
click at [429, 112] on div "Drop element here" at bounding box center [620, 137] width 515 height 51
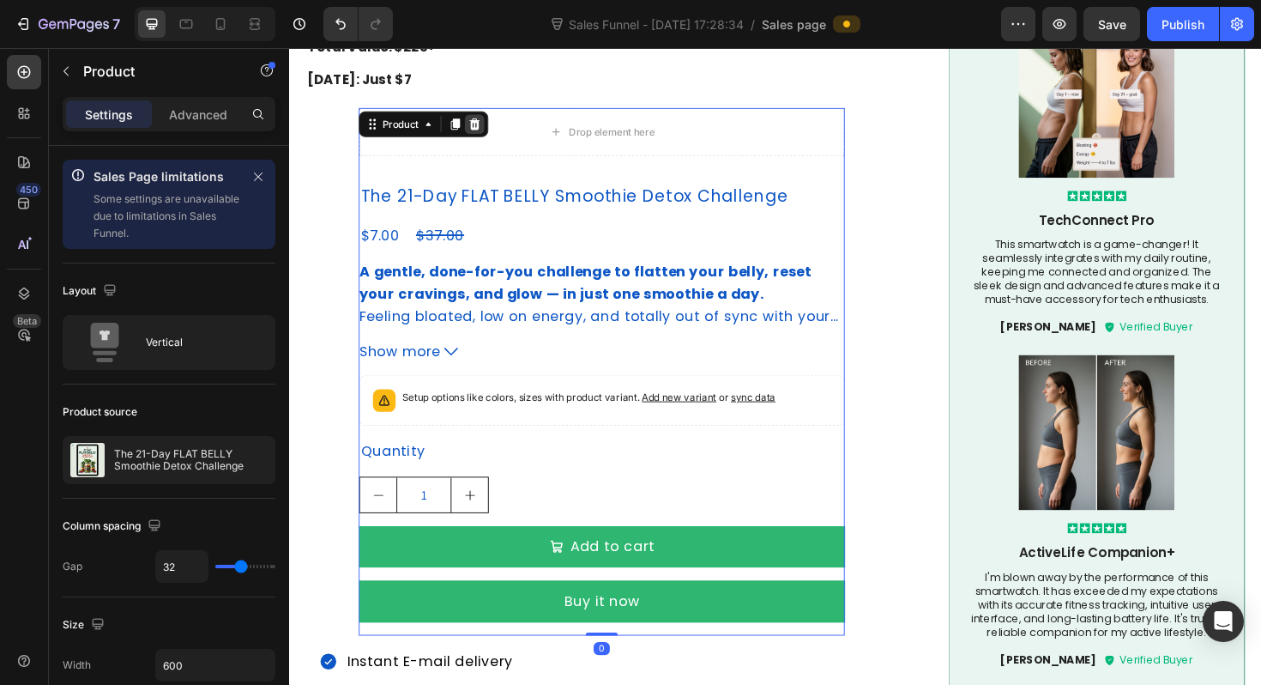
click at [482, 118] on div at bounding box center [485, 128] width 21 height 21
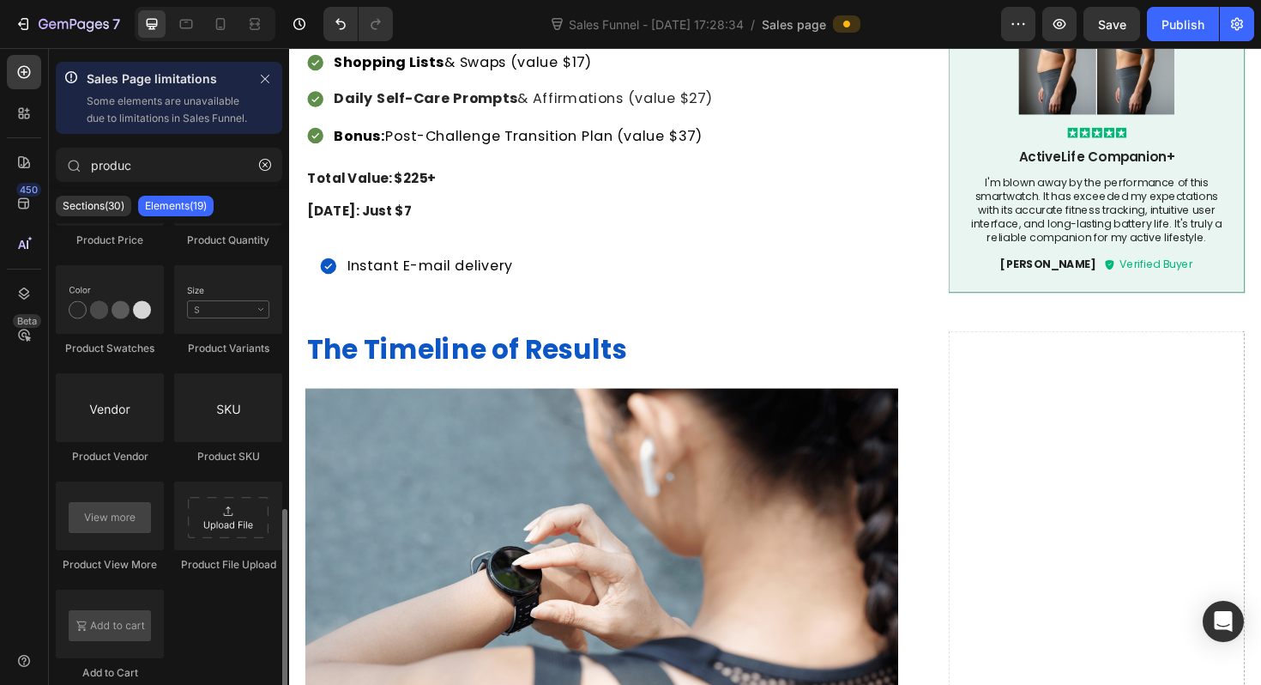
scroll to position [564, 0]
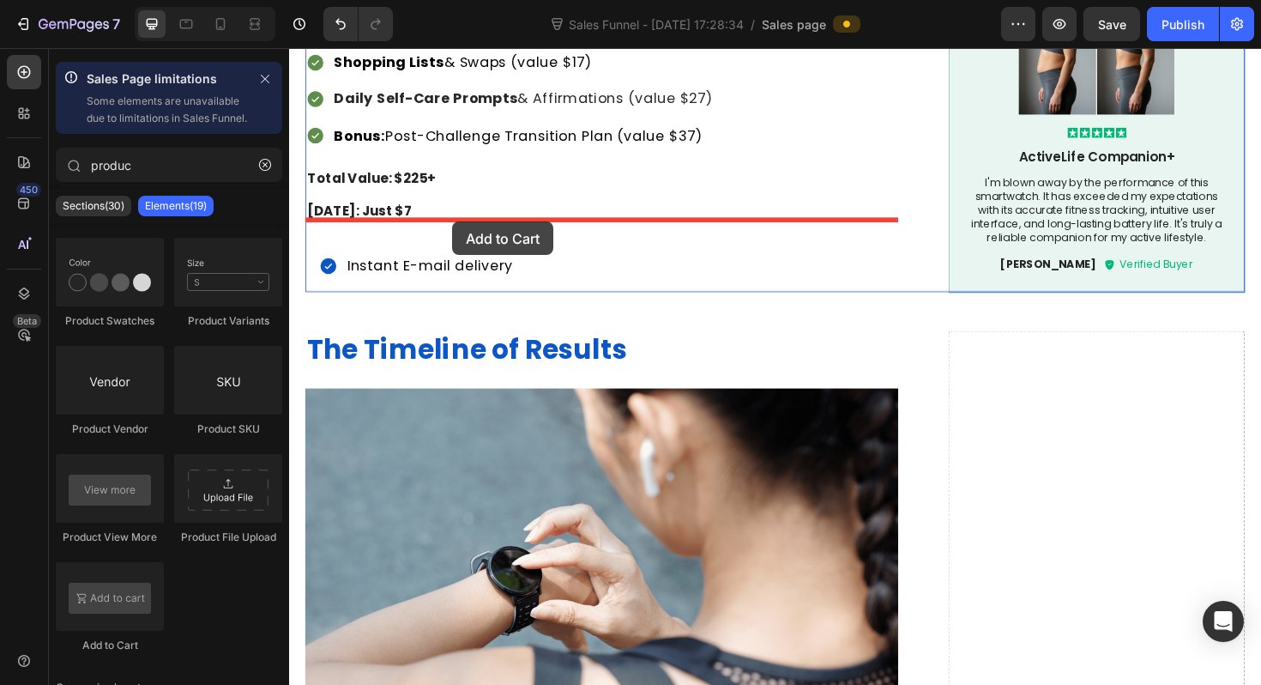
drag, startPoint x: 405, startPoint y: 680, endPoint x: 462, endPoint y: 232, distance: 452.3
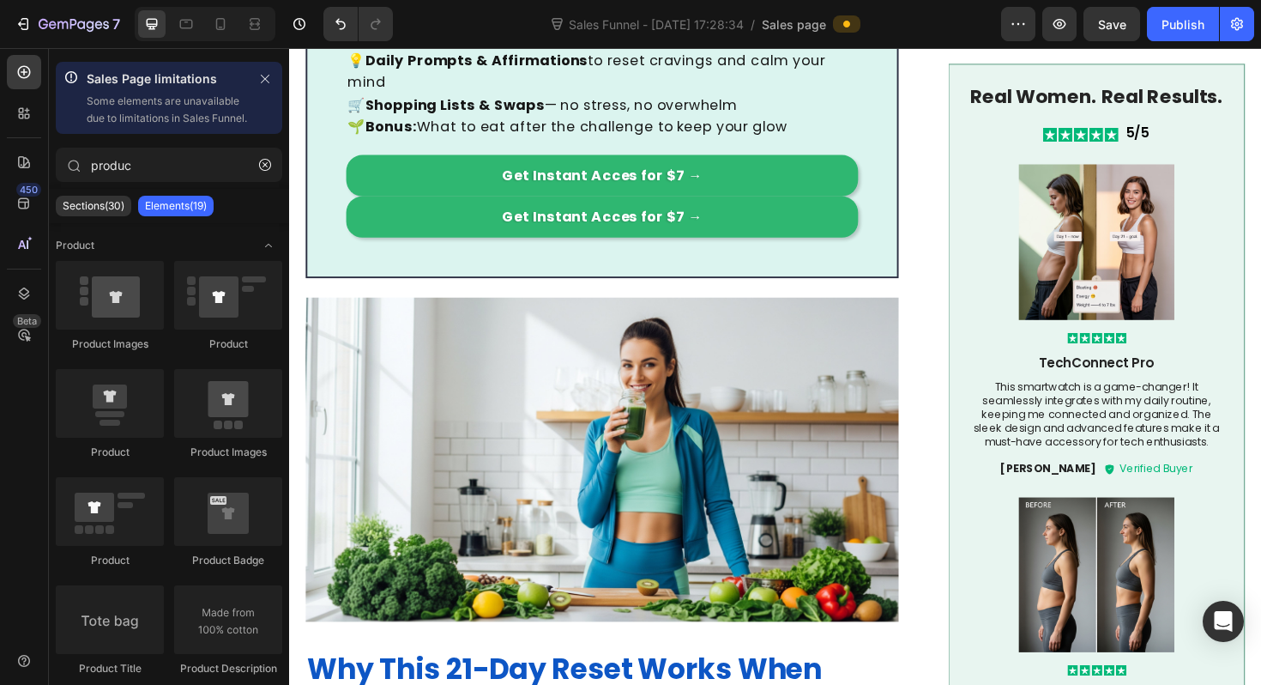
scroll to position [1234, 0]
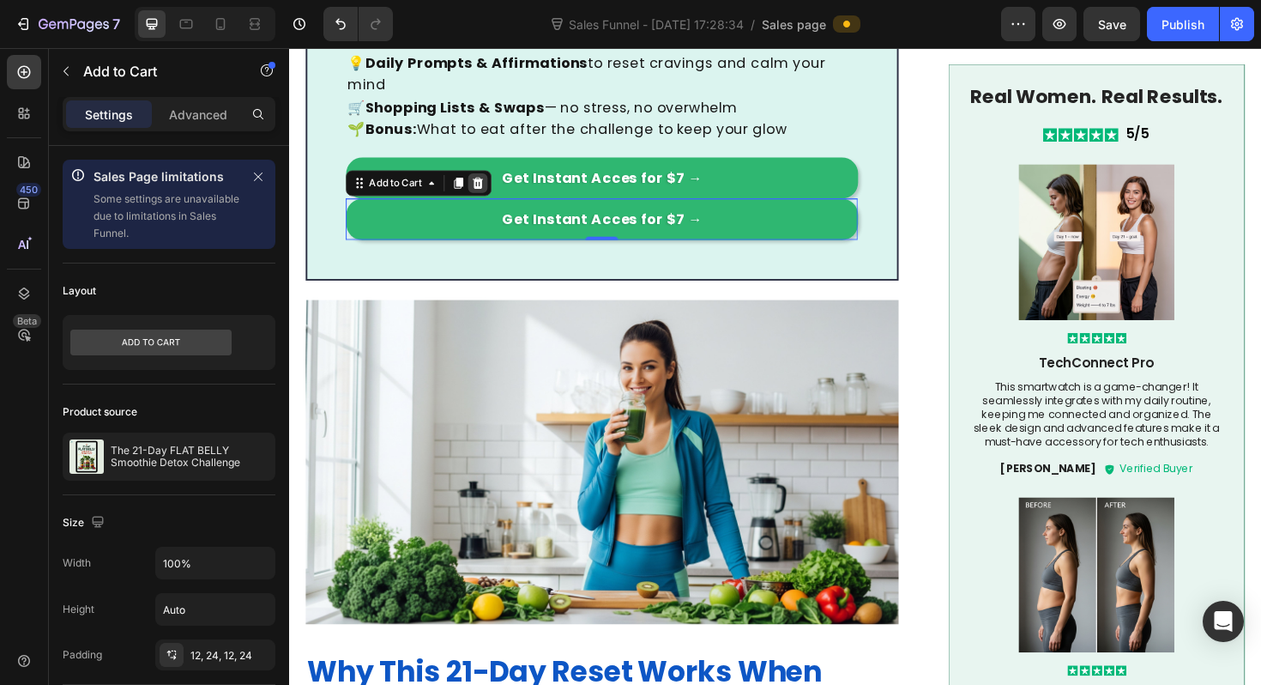
click at [492, 185] on icon at bounding box center [489, 191] width 11 height 12
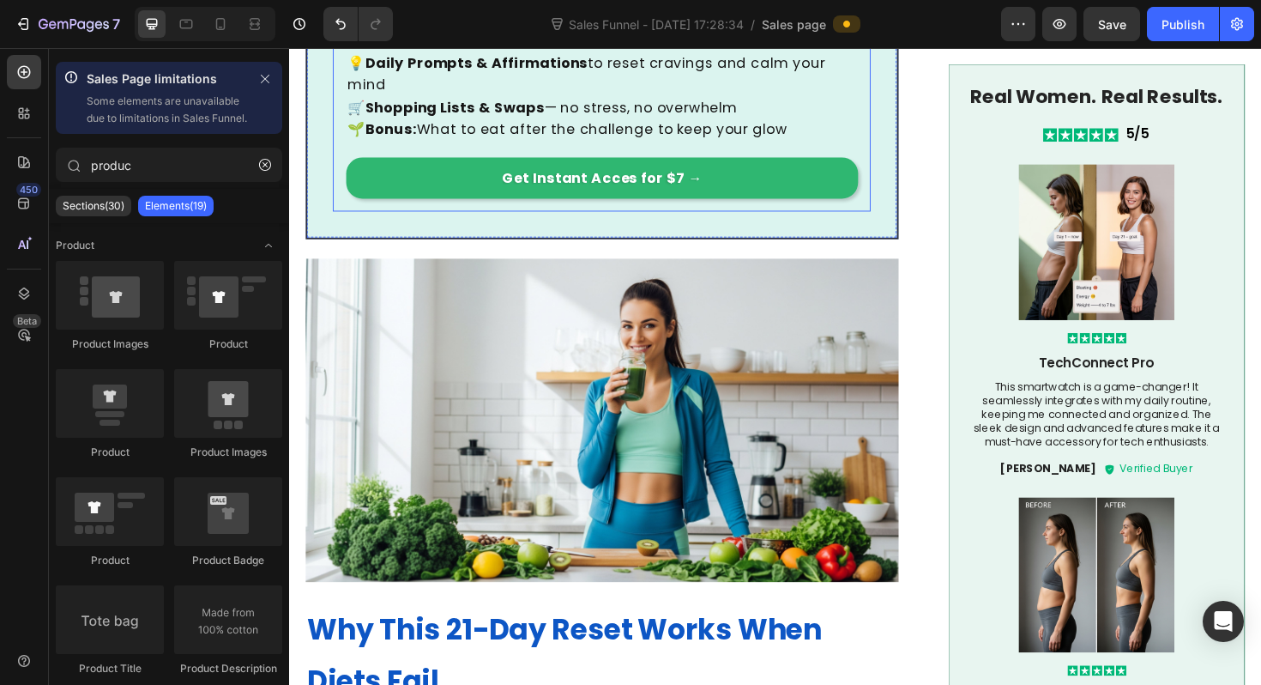
click at [457, 139] on div "📖 Beautiful 60+ Page Guide (Mobile Friendly) 🥬 21 Daily Smoothie Recipes (gut-l…" at bounding box center [620, 71] width 542 height 274
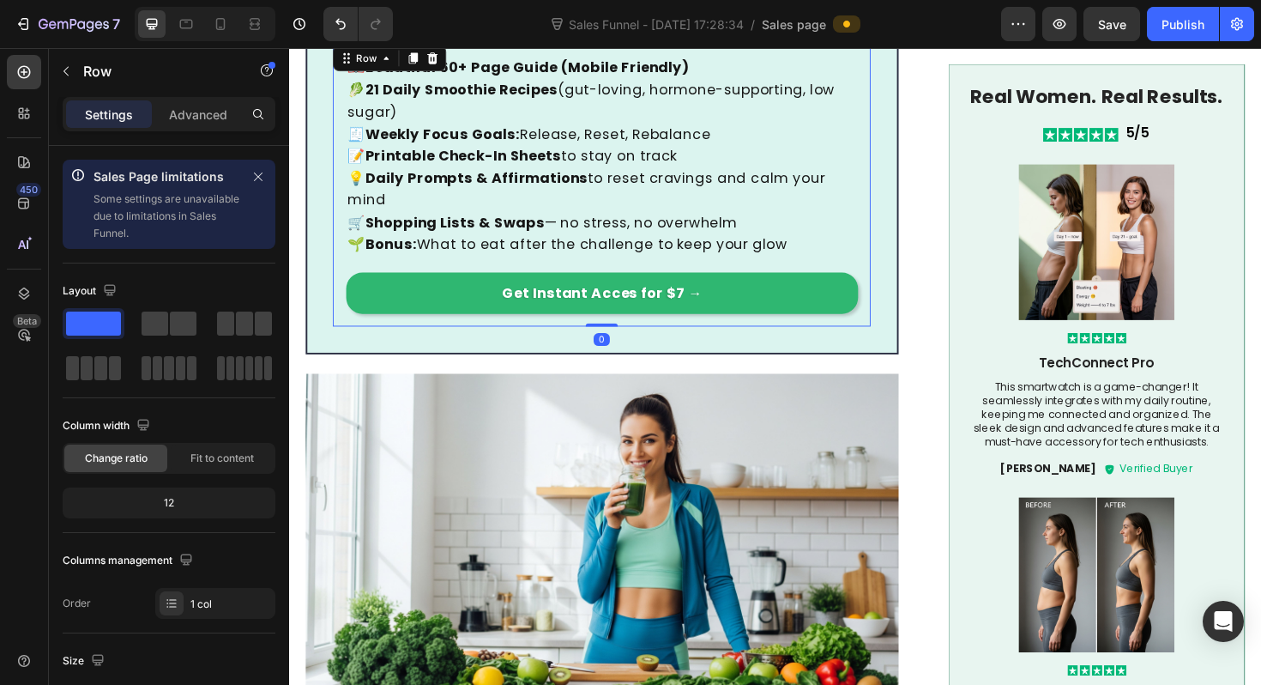
scroll to position [1037, 0]
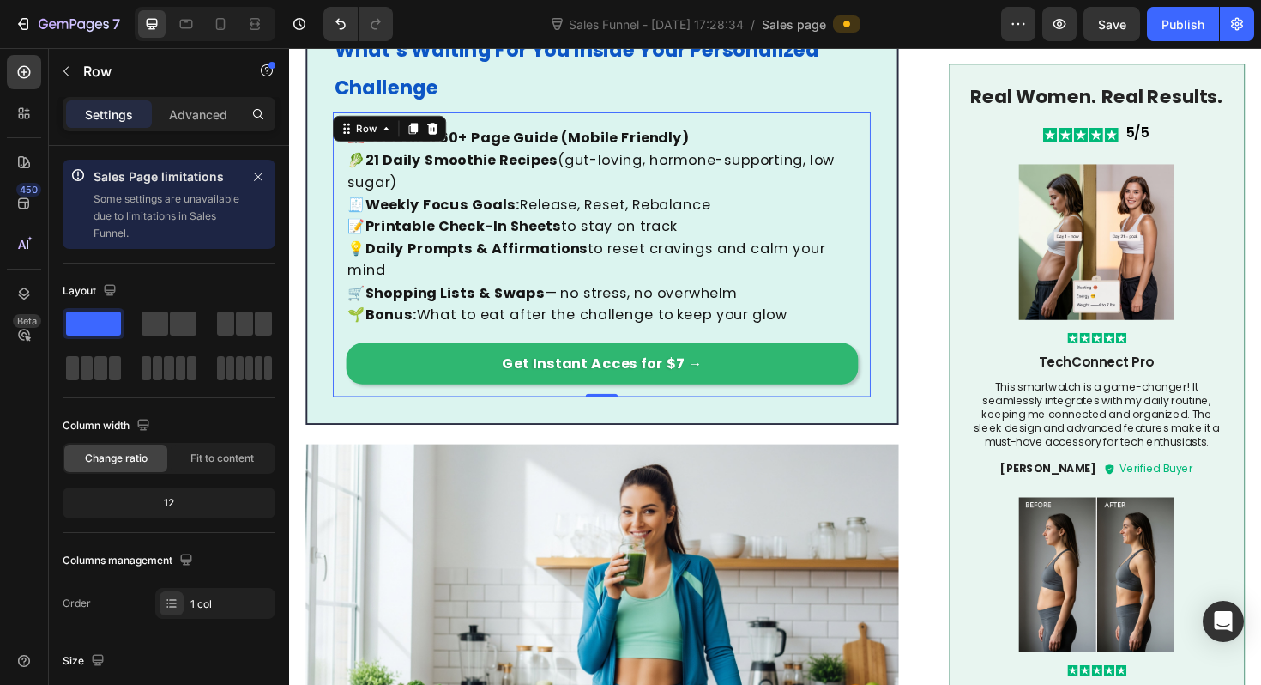
click at [343, 351] on div "📖 Beautiful 60+ Page Guide (Mobile Friendly) 🥬 21 Daily Smoothie Recipes (gut-l…" at bounding box center [620, 267] width 570 height 301
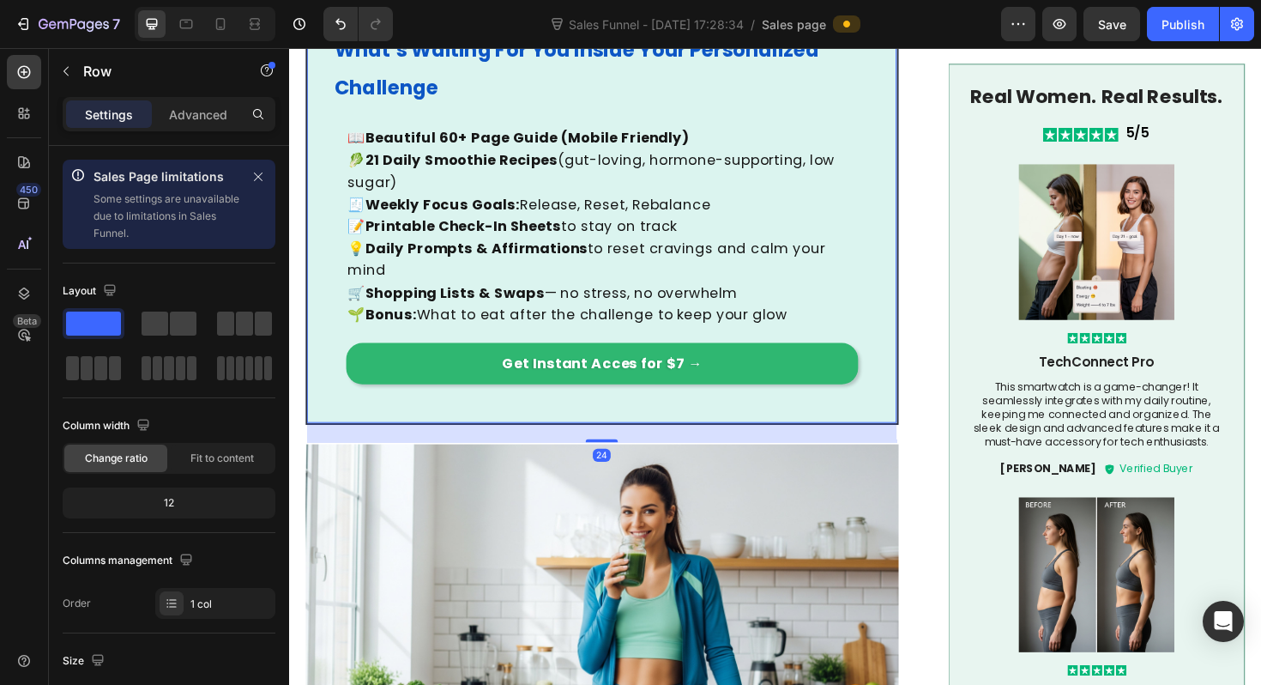
click at [319, 331] on div "What’s Waiting For You Inside Your Personalized Challenge Heading 📖 Beautiful 6…" at bounding box center [620, 223] width 628 height 448
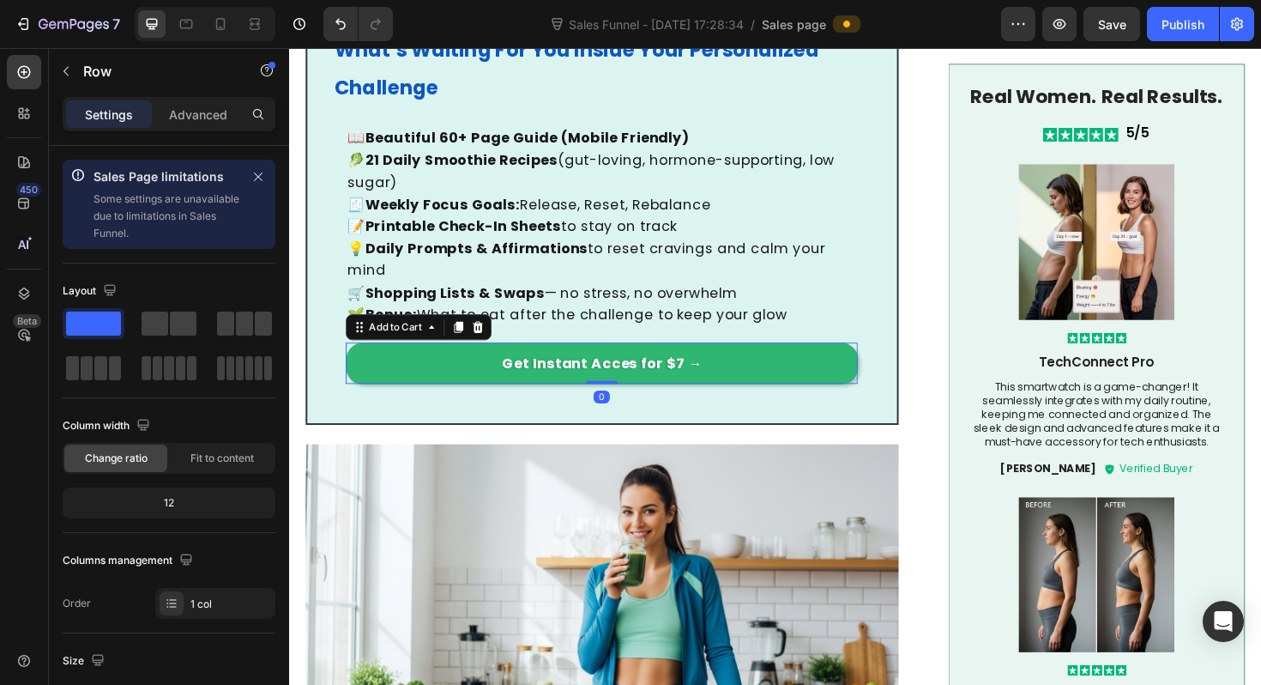
click at [355, 364] on button "Get Instant Acces for $7 →" at bounding box center [620, 382] width 542 height 44
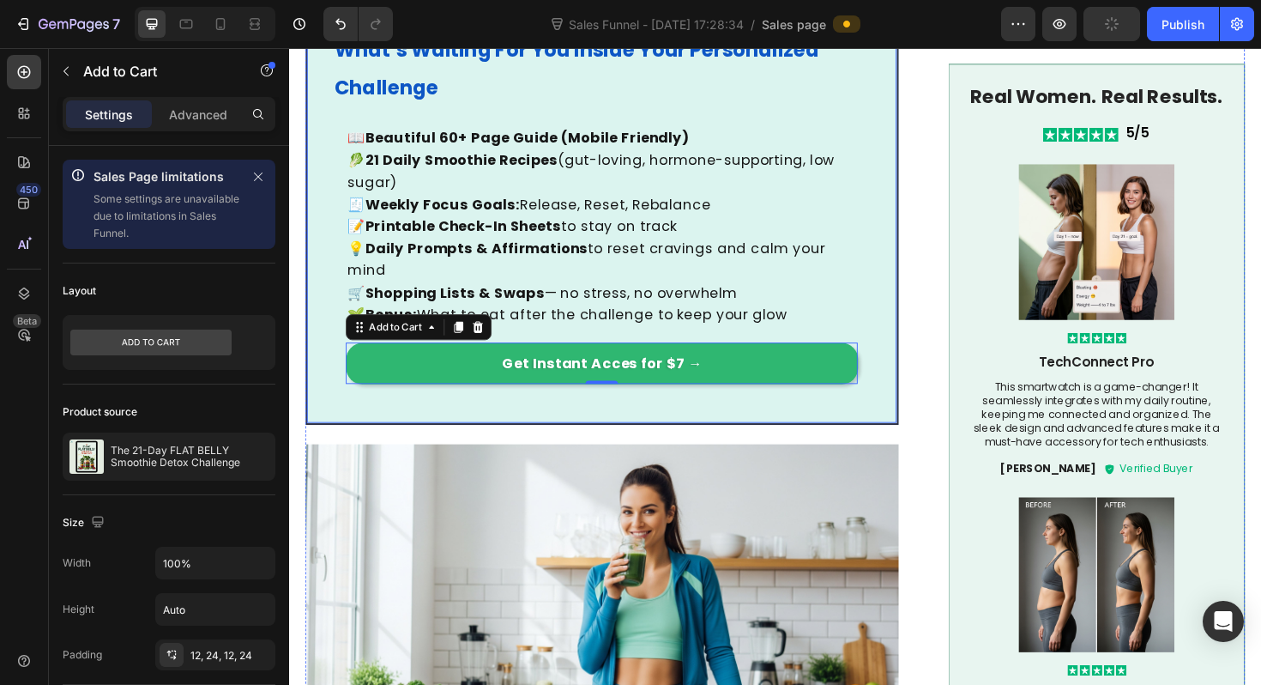
click at [329, 336] on div "What’s Waiting For You Inside Your Personalized Challenge Heading 📖 Beautiful 6…" at bounding box center [620, 223] width 628 height 448
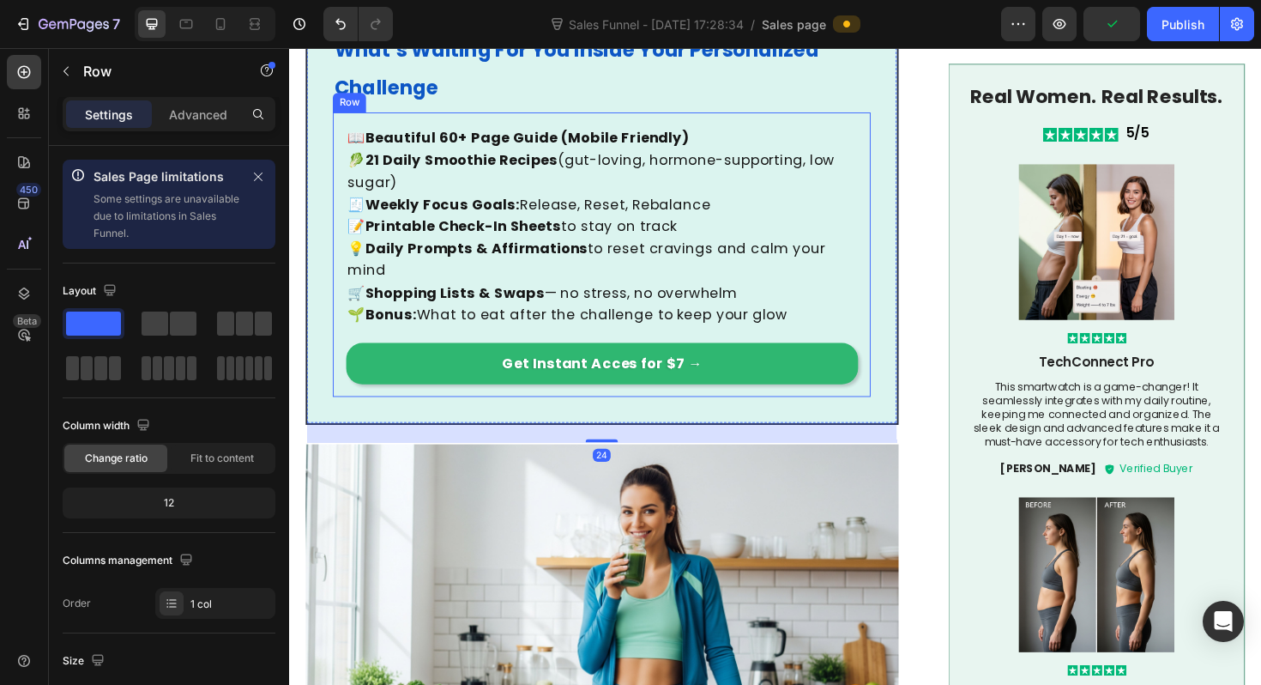
click at [342, 353] on div "📖 Beautiful 60+ Page Guide (Mobile Friendly) 🥬 21 Daily Smoothie Recipes (gut-l…" at bounding box center [620, 267] width 570 height 301
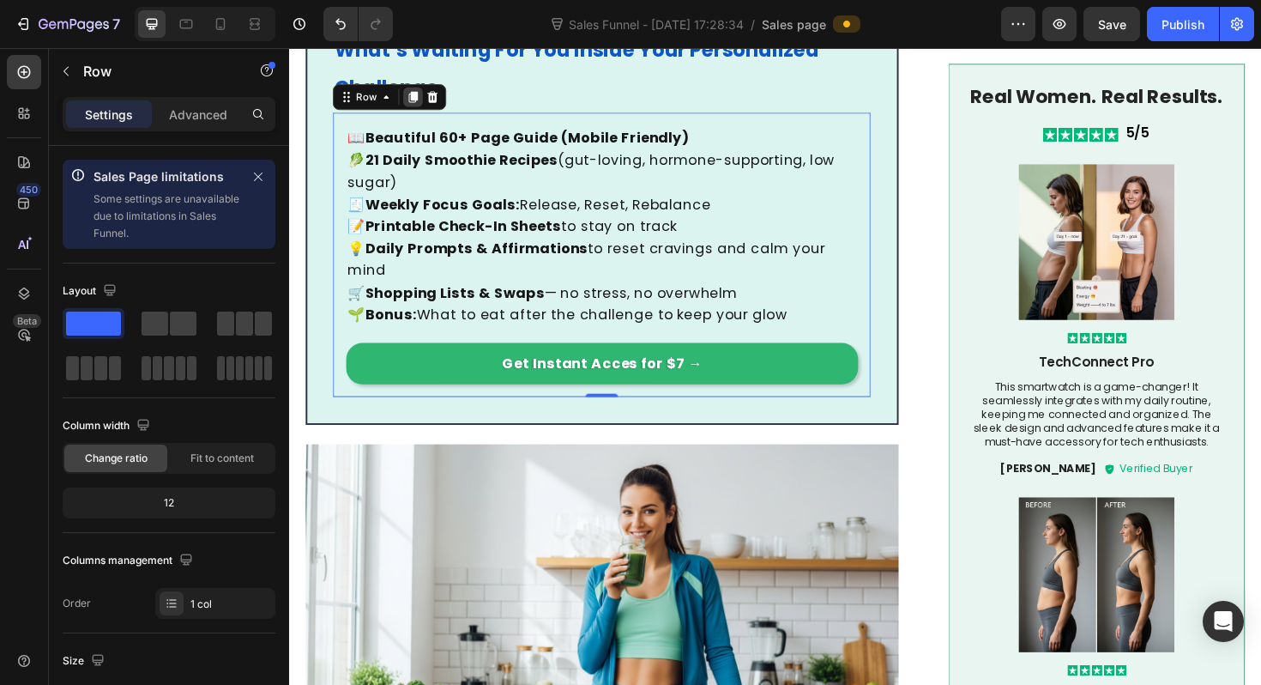
click at [420, 100] on icon at bounding box center [420, 100] width 9 height 12
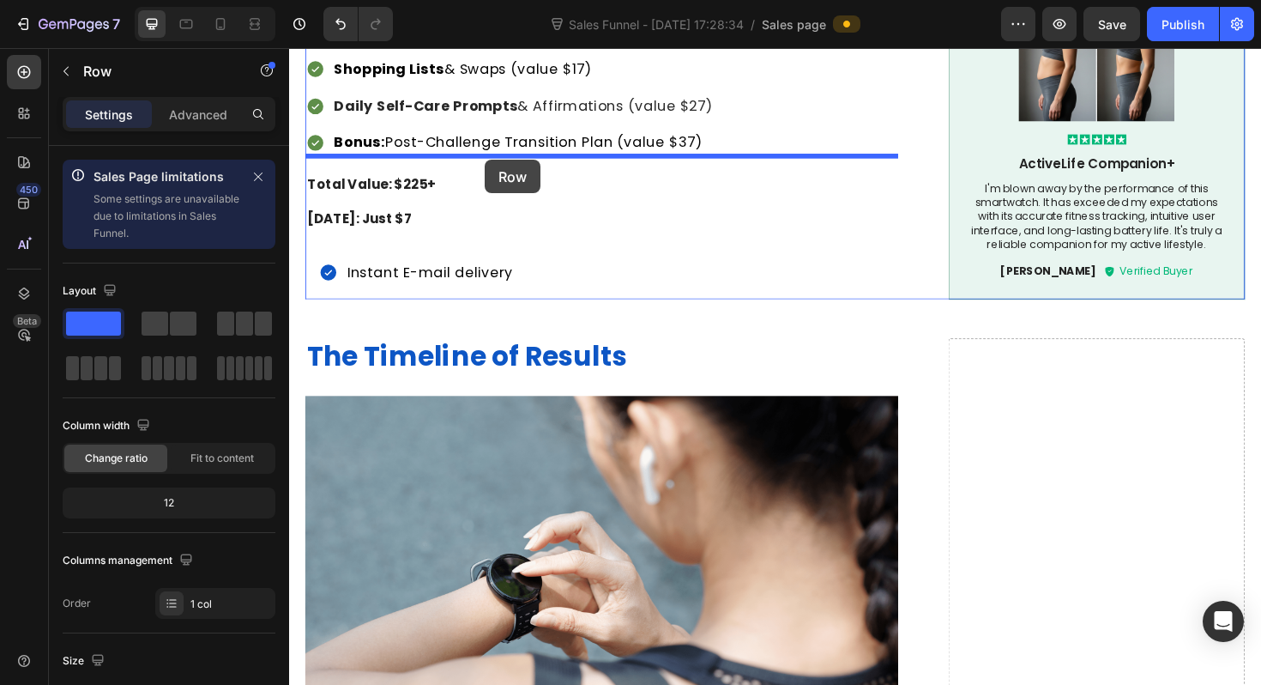
drag, startPoint x: 353, startPoint y: 383, endPoint x: 496, endPoint y: 168, distance: 257.9
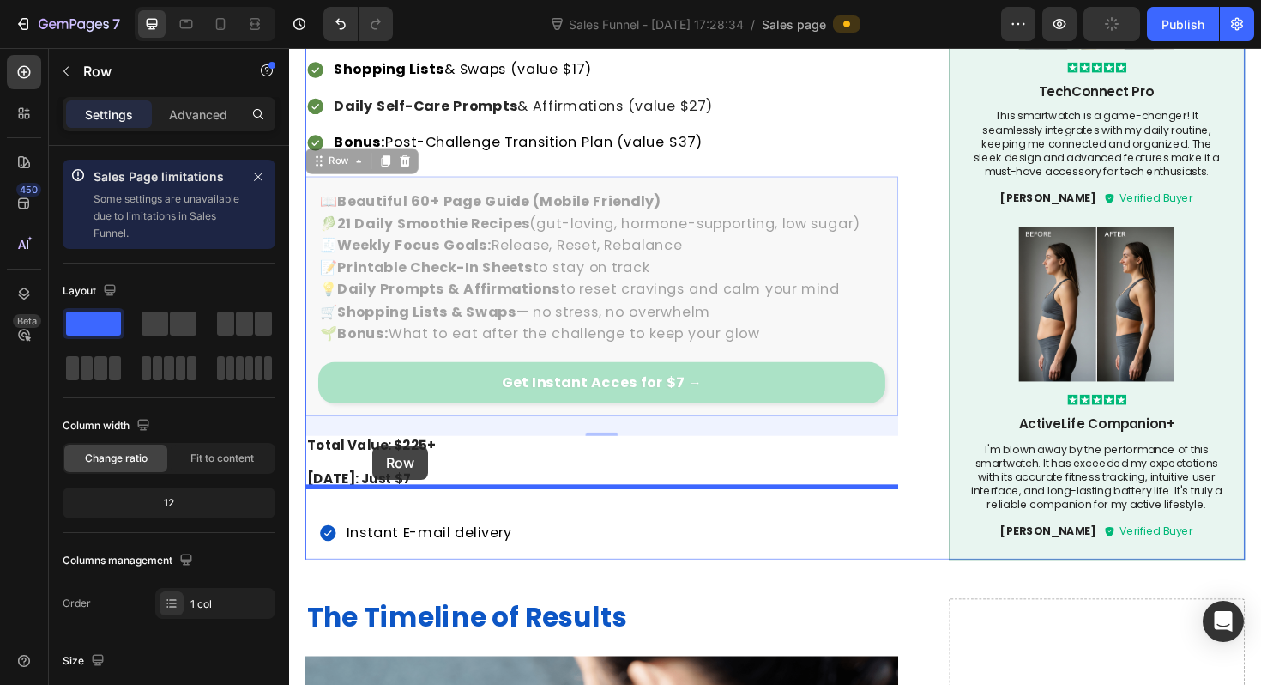
drag, startPoint x: 329, startPoint y: 151, endPoint x: 378, endPoint y: 469, distance: 322.0
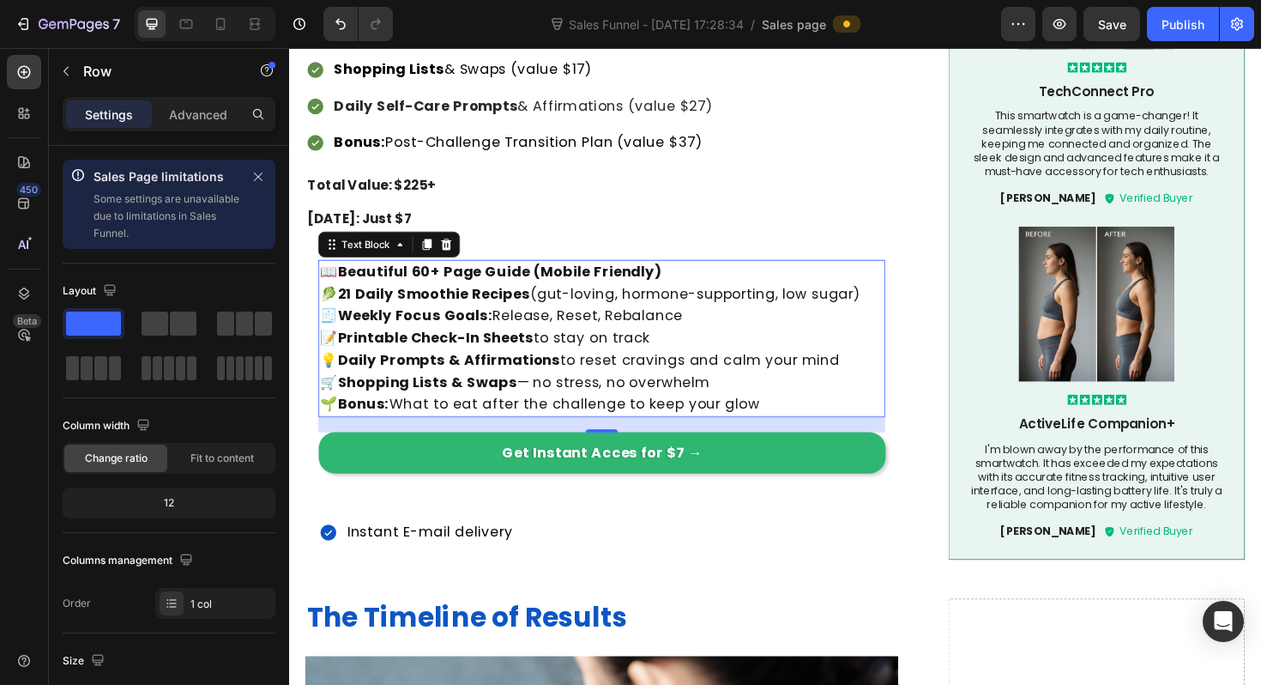
click at [411, 368] on strong "Daily Prompts & Affirmations" at bounding box center [458, 378] width 236 height 21
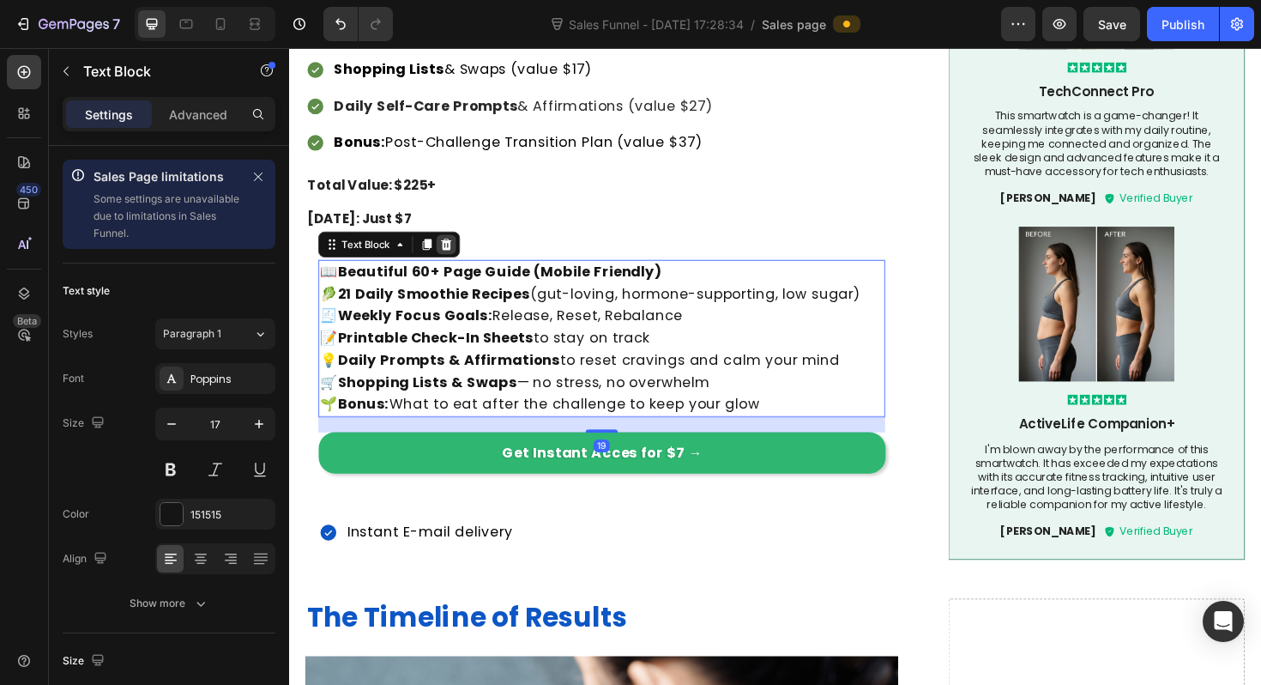
click at [459, 250] on icon at bounding box center [455, 256] width 11 height 12
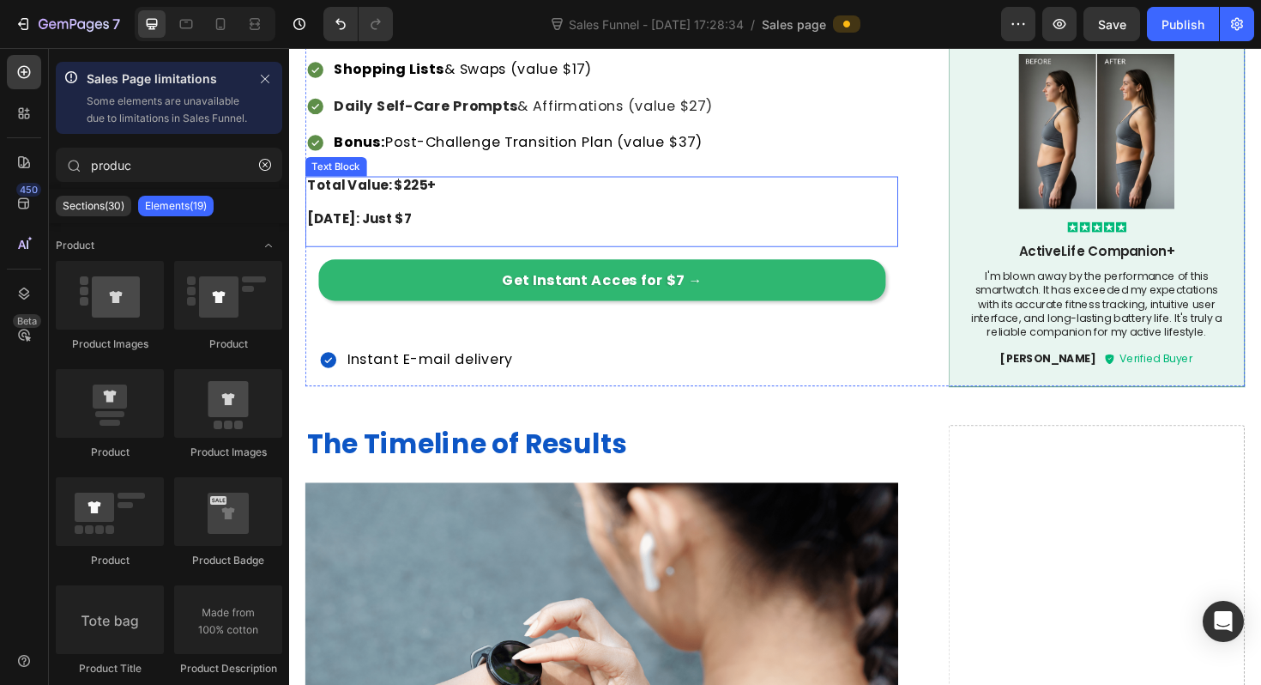
click at [396, 184] on strong "Total Value: $225+" at bounding box center [376, 194] width 136 height 20
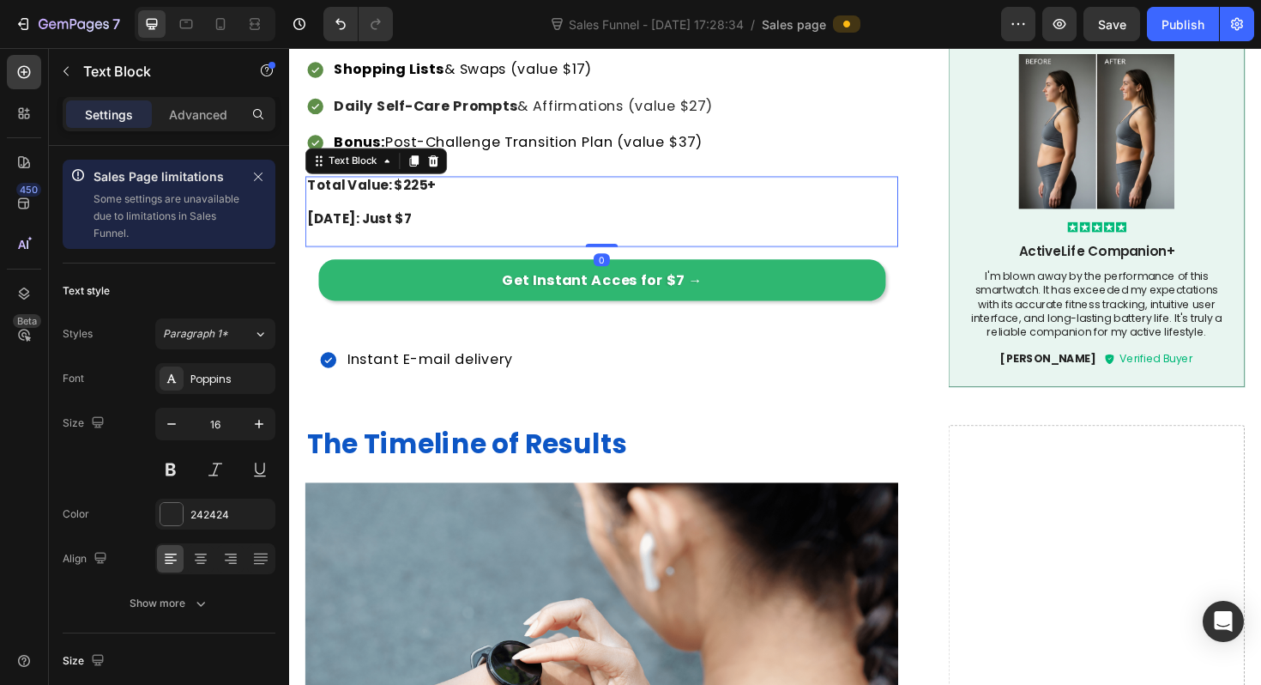
click at [396, 184] on strong "Total Value: $225+" at bounding box center [376, 194] width 136 height 20
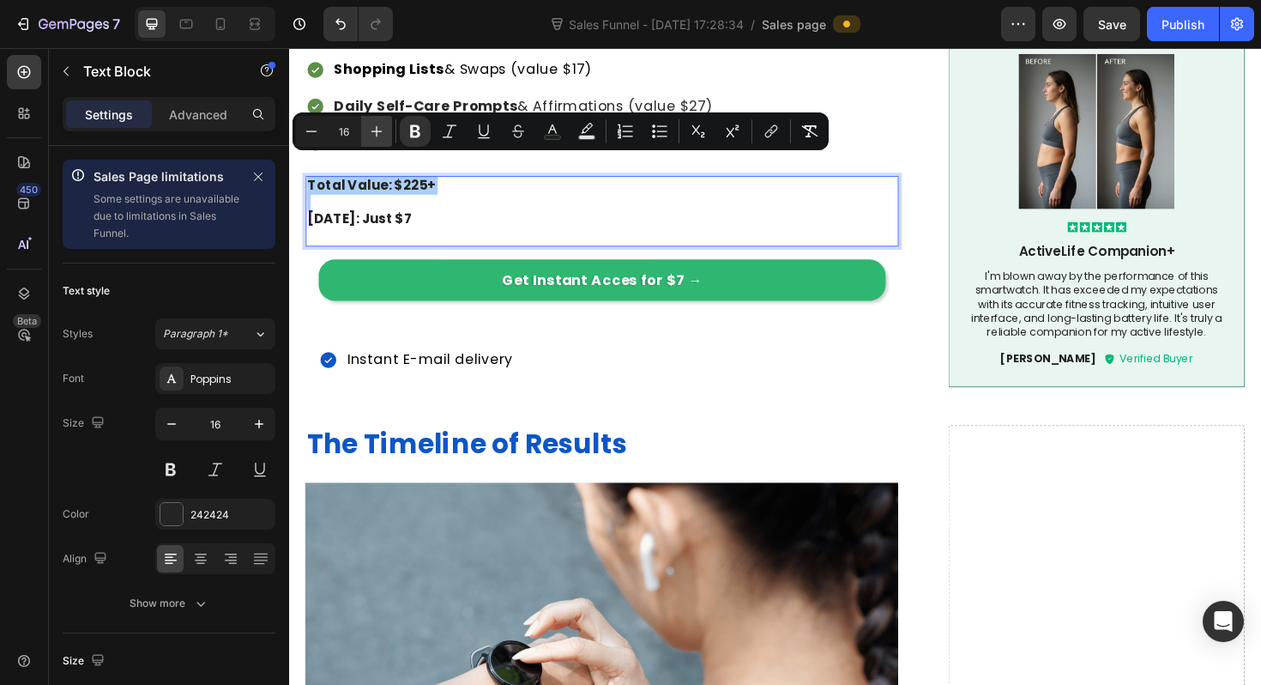
click at [389, 137] on button "Plus" at bounding box center [376, 131] width 31 height 31
click at [387, 136] on button "Plus" at bounding box center [376, 131] width 31 height 31
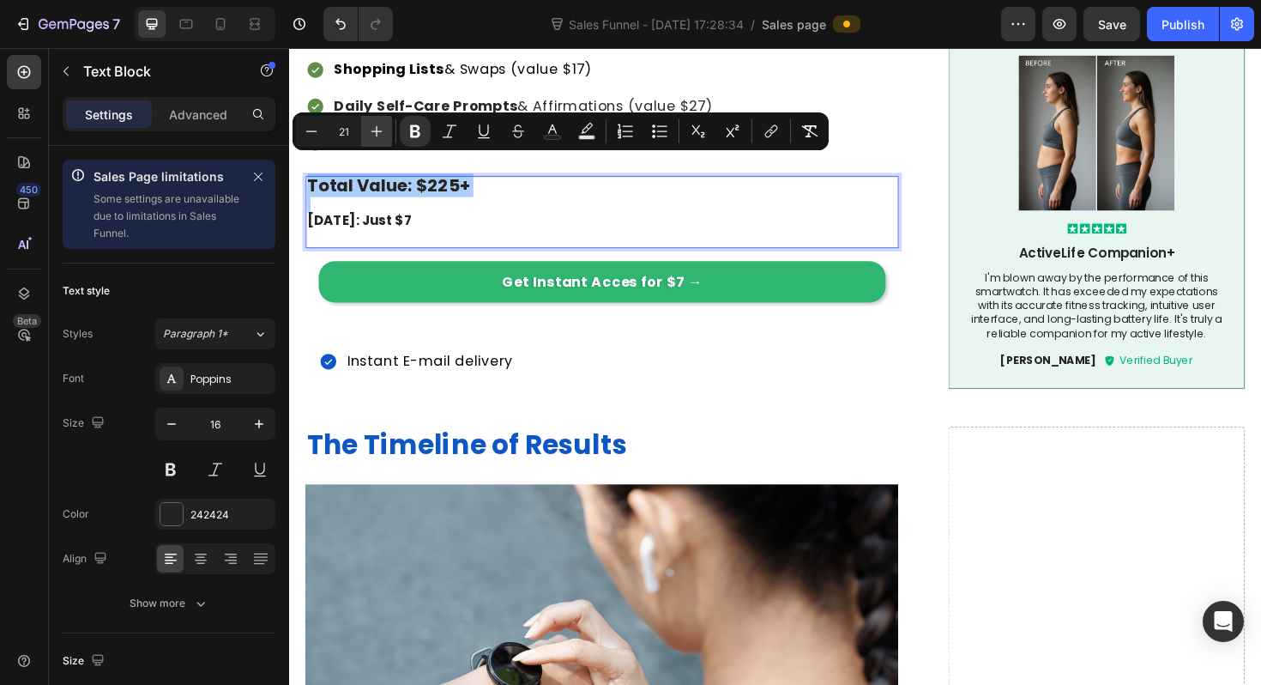
click at [387, 136] on button "Plus" at bounding box center [376, 131] width 31 height 31
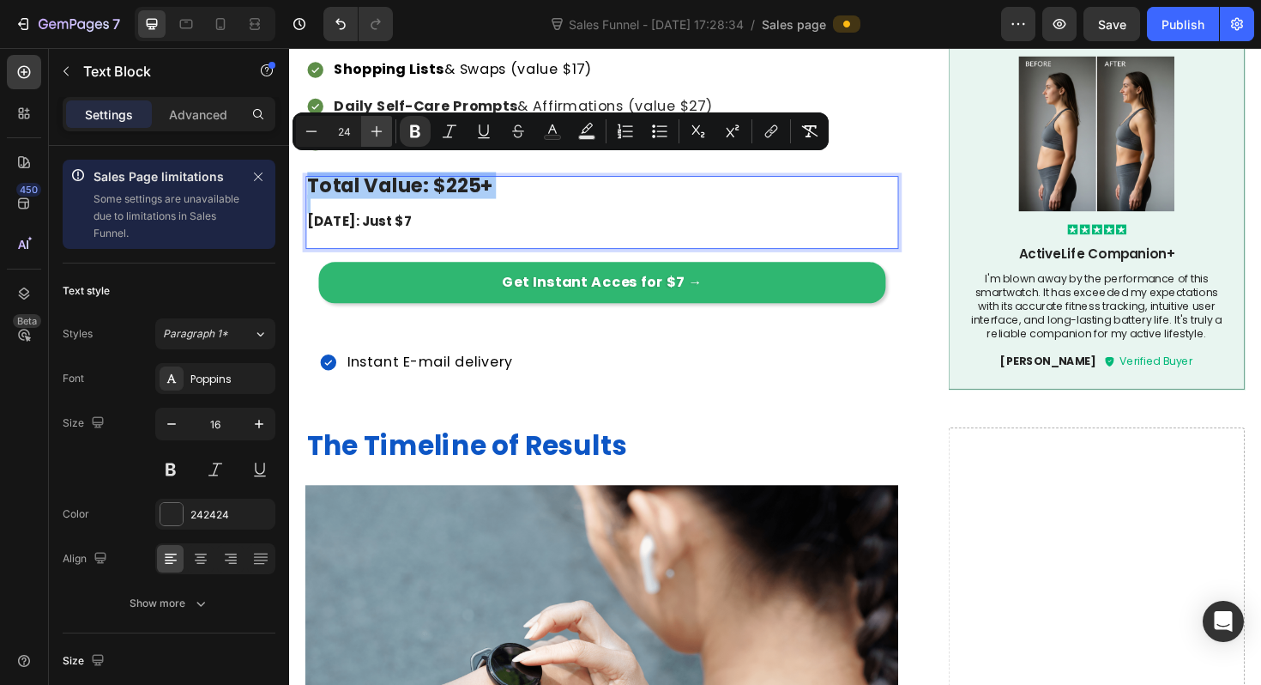
click at [387, 136] on button "Plus" at bounding box center [376, 131] width 31 height 31
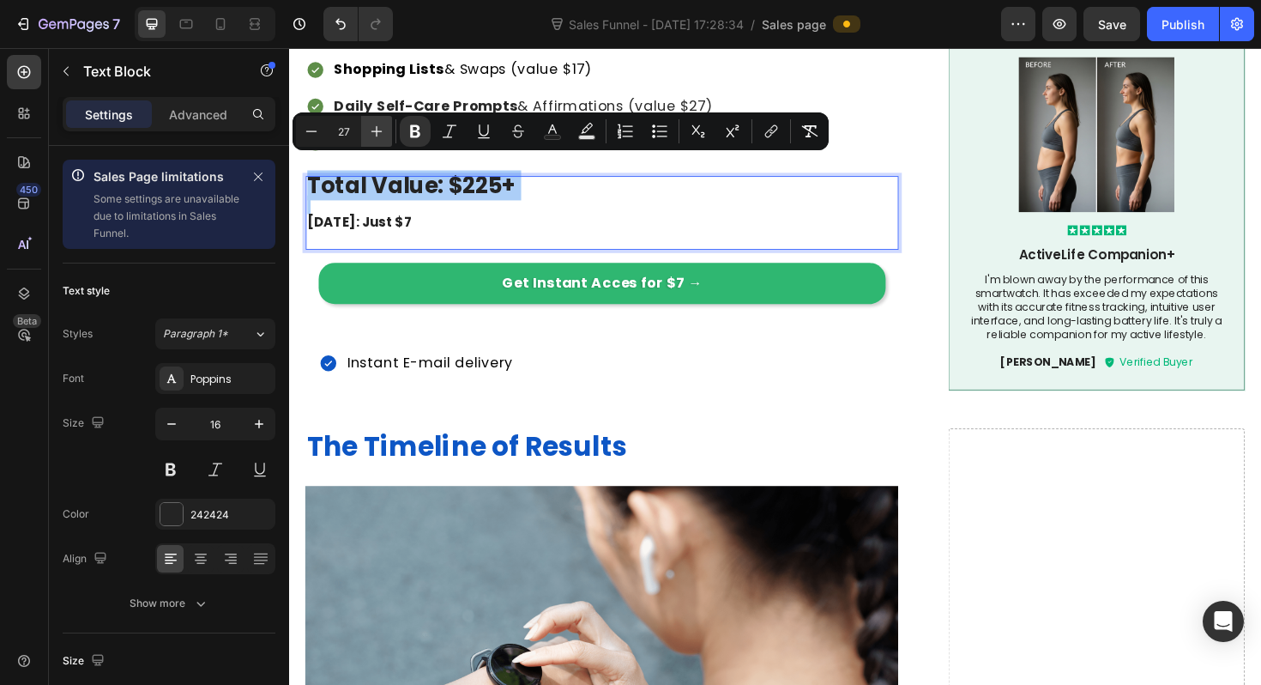
click at [387, 136] on button "Plus" at bounding box center [376, 131] width 31 height 31
type input "30"
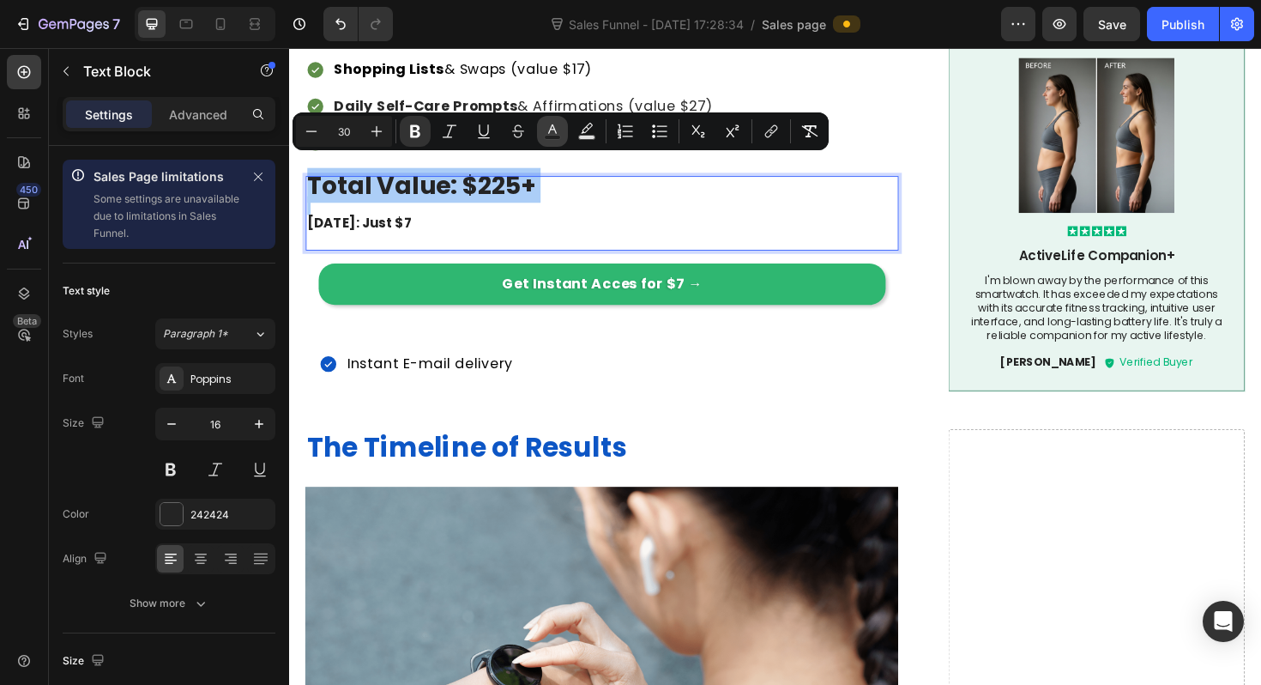
click at [564, 136] on button "Text Color" at bounding box center [552, 131] width 31 height 31
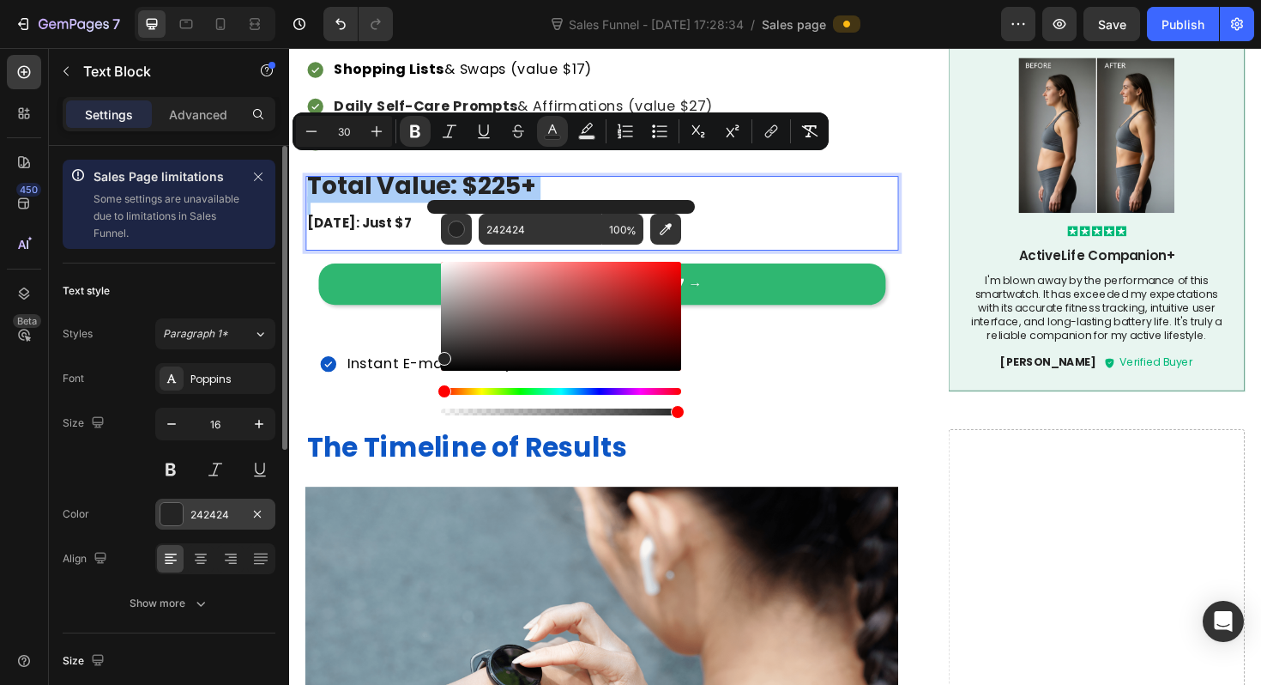
click at [179, 517] on div at bounding box center [171, 514] width 22 height 22
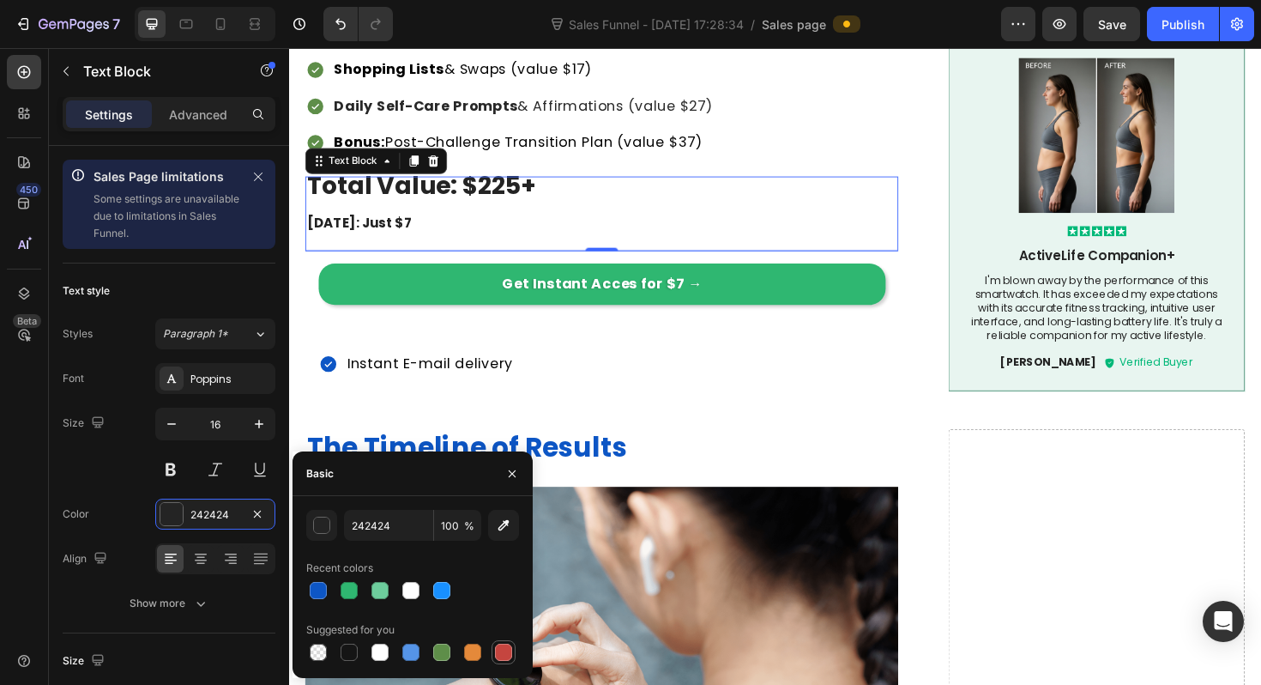
click at [503, 646] on div at bounding box center [503, 651] width 17 height 17
type input "C5453F"
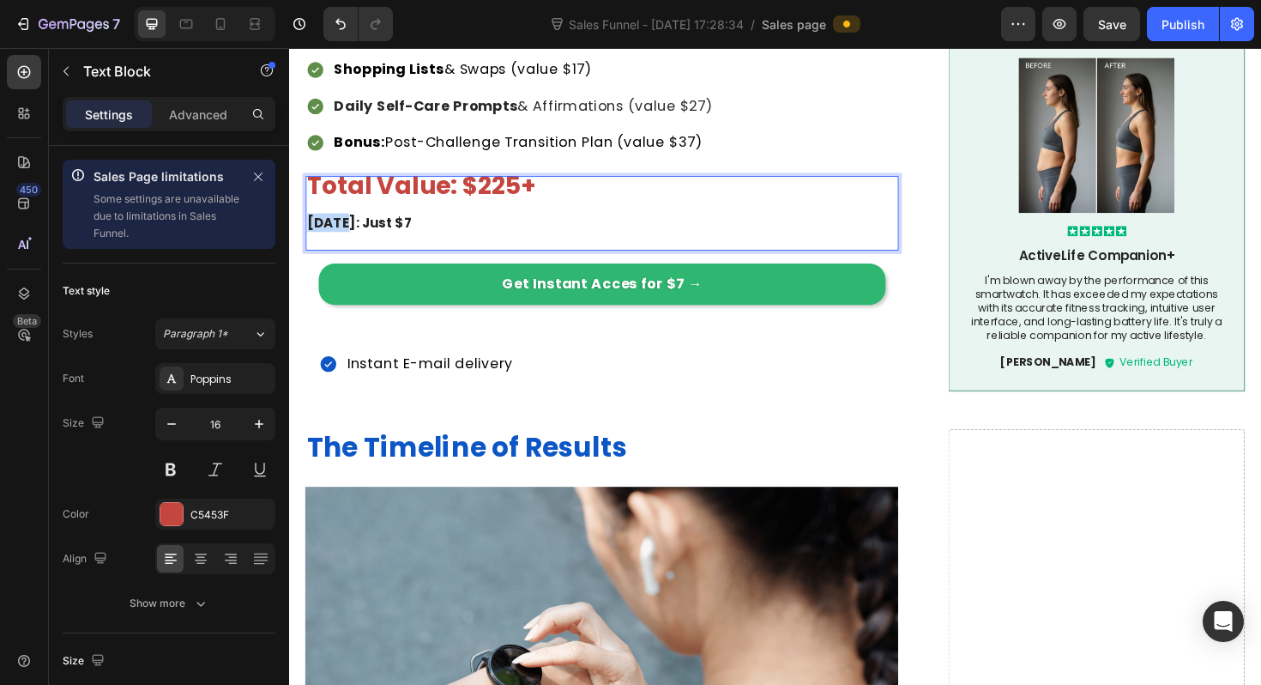
click at [343, 223] on strong "[DATE]: Just $7" at bounding box center [363, 233] width 111 height 20
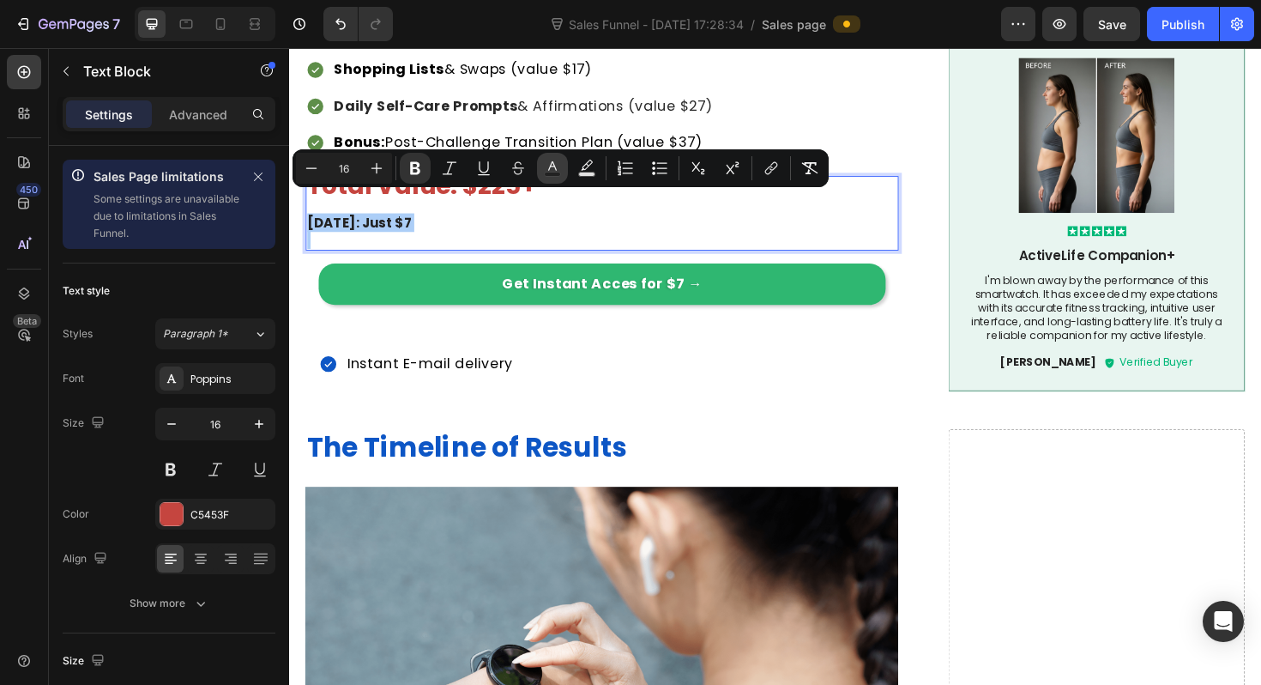
click at [557, 177] on button "color" at bounding box center [552, 168] width 31 height 31
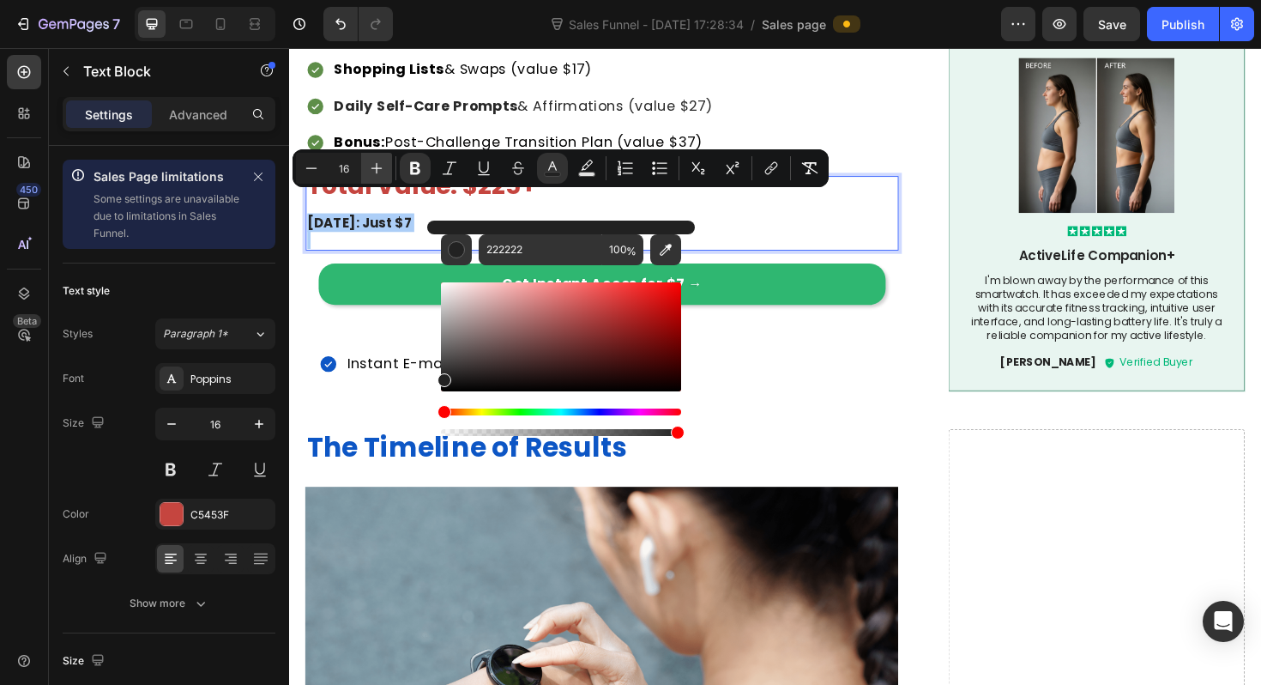
click at [370, 173] on icon "Editor contextual toolbar" at bounding box center [376, 168] width 17 height 17
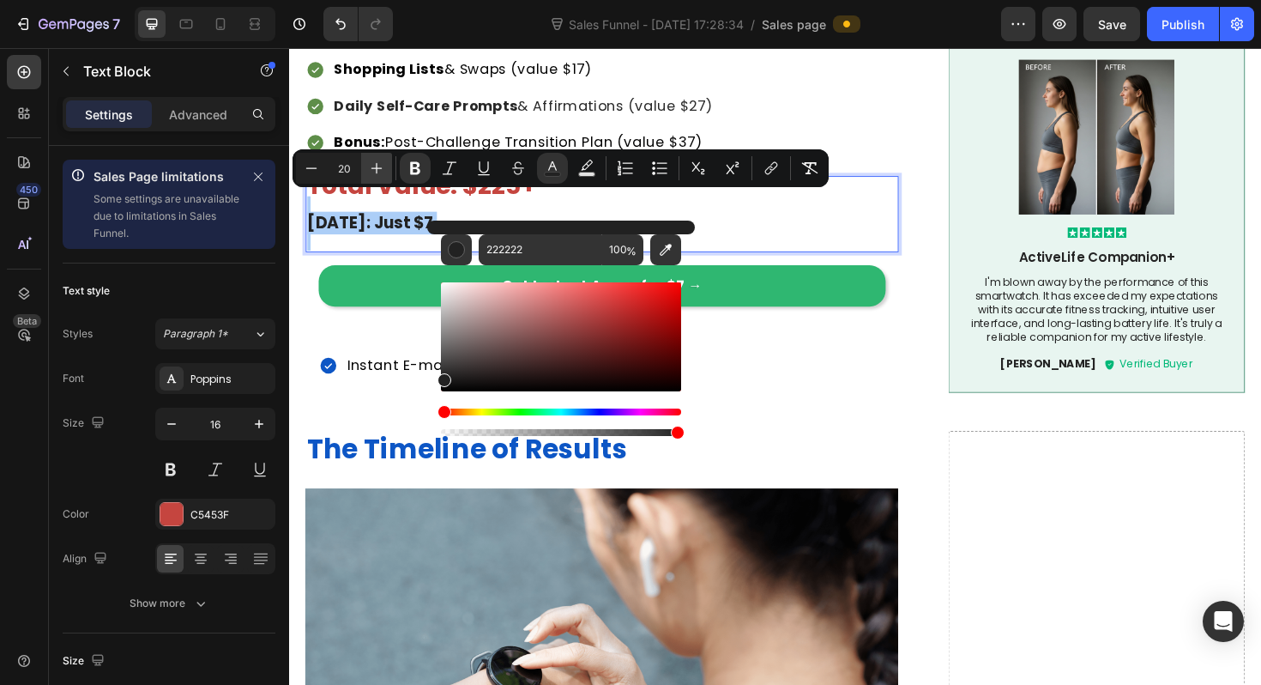
click at [370, 173] on icon "Editor contextual toolbar" at bounding box center [376, 168] width 17 height 17
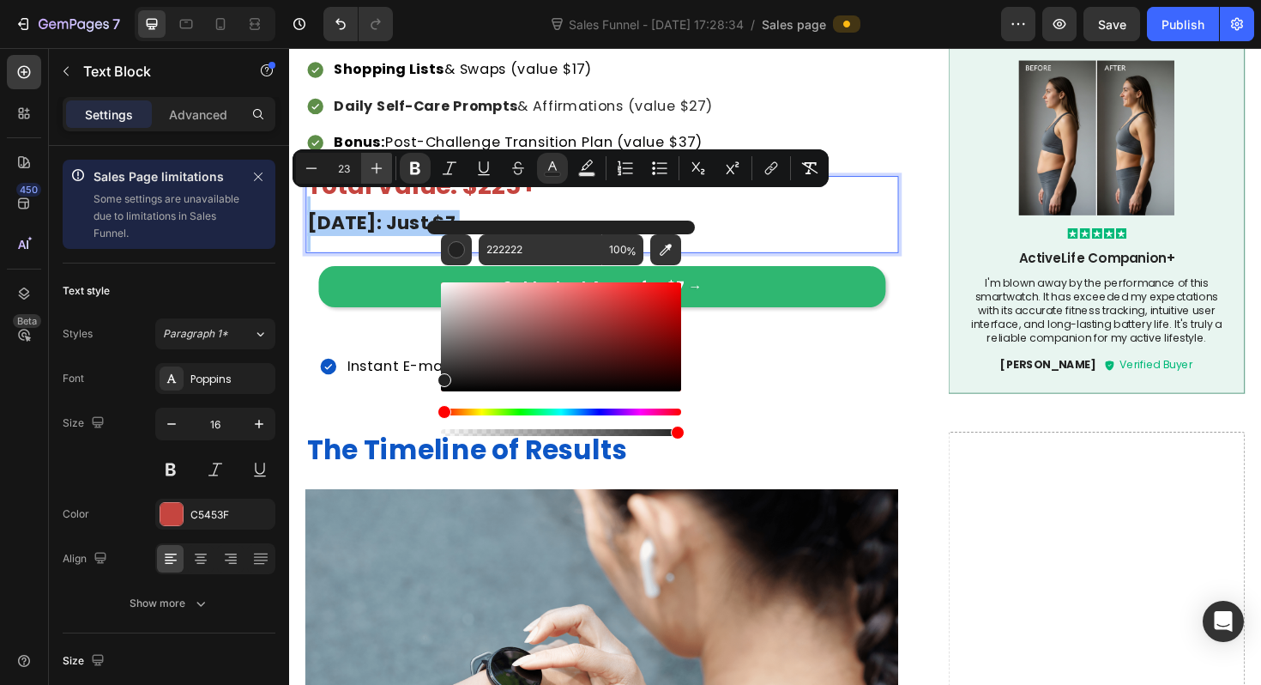
click at [370, 173] on icon "Editor contextual toolbar" at bounding box center [376, 168] width 17 height 17
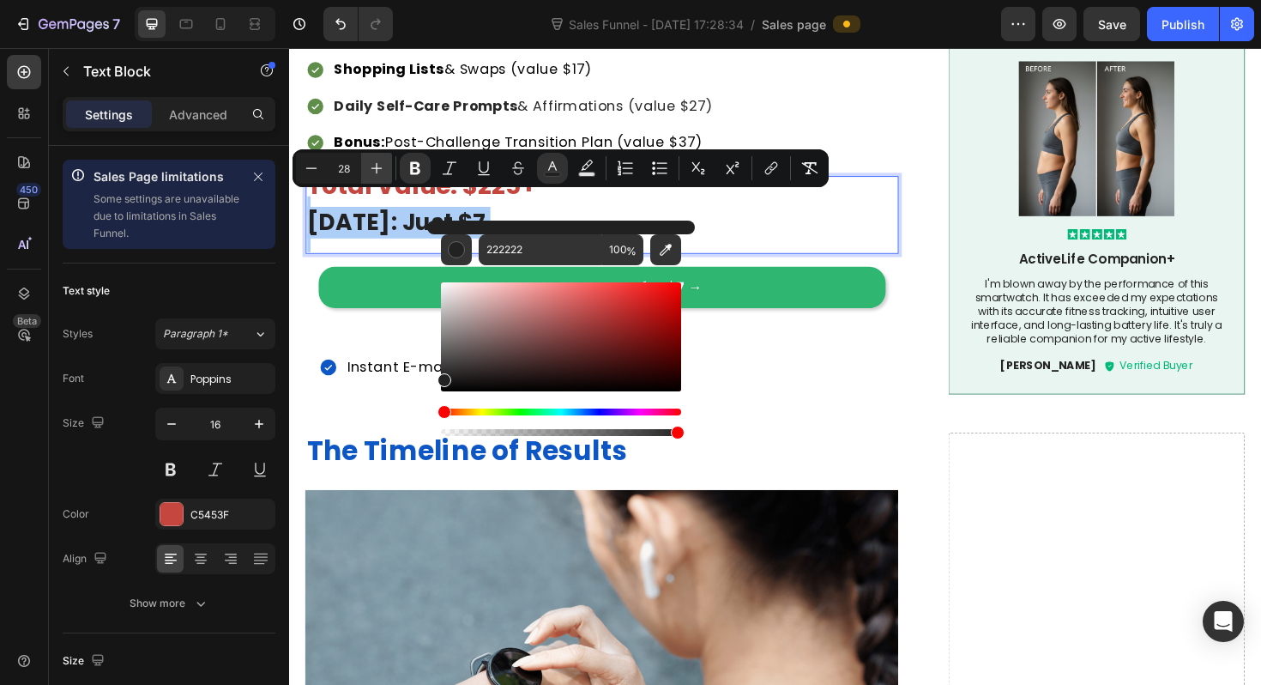
click at [370, 173] on icon "Editor contextual toolbar" at bounding box center [376, 168] width 17 height 17
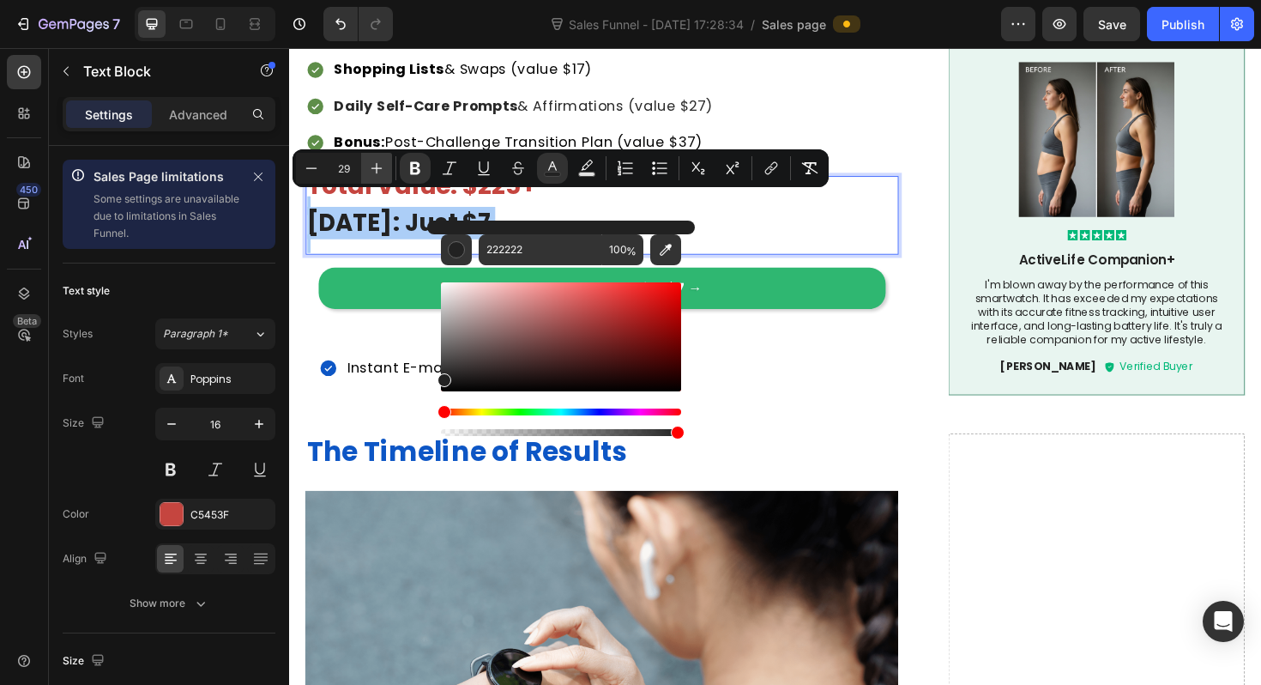
click at [370, 173] on icon "Editor contextual toolbar" at bounding box center [376, 168] width 17 height 17
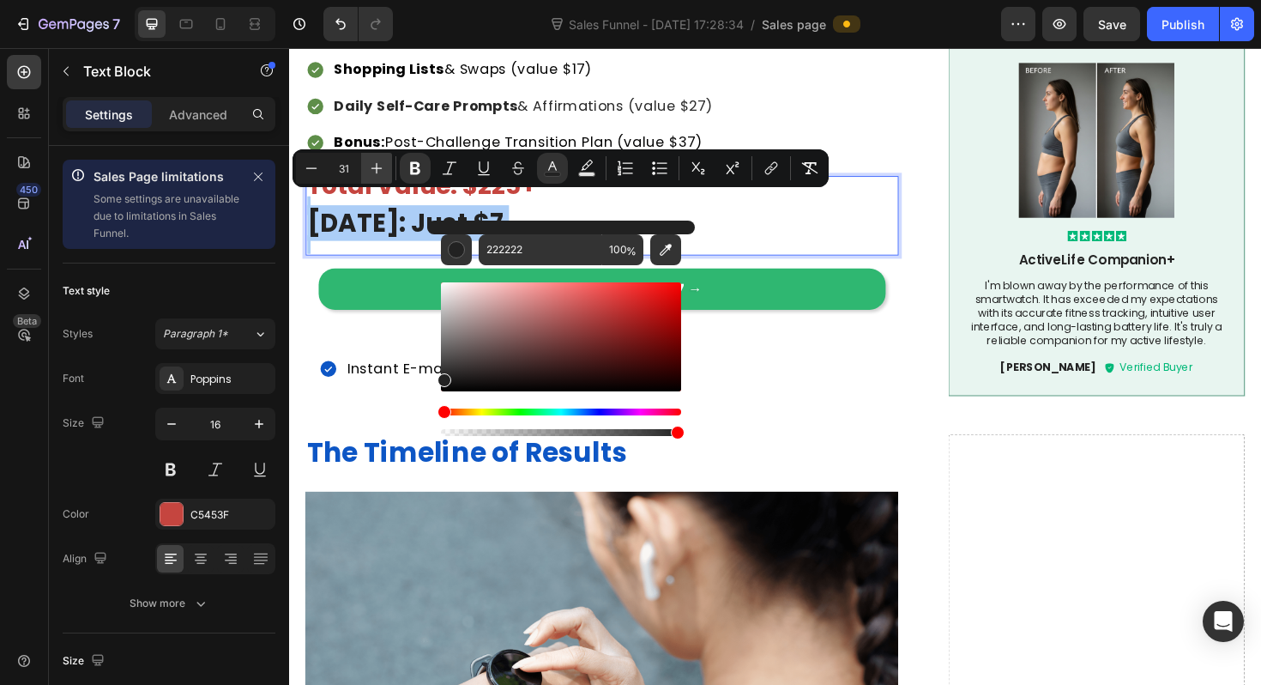
click at [370, 173] on icon "Editor contextual toolbar" at bounding box center [376, 168] width 17 height 17
type input "34"
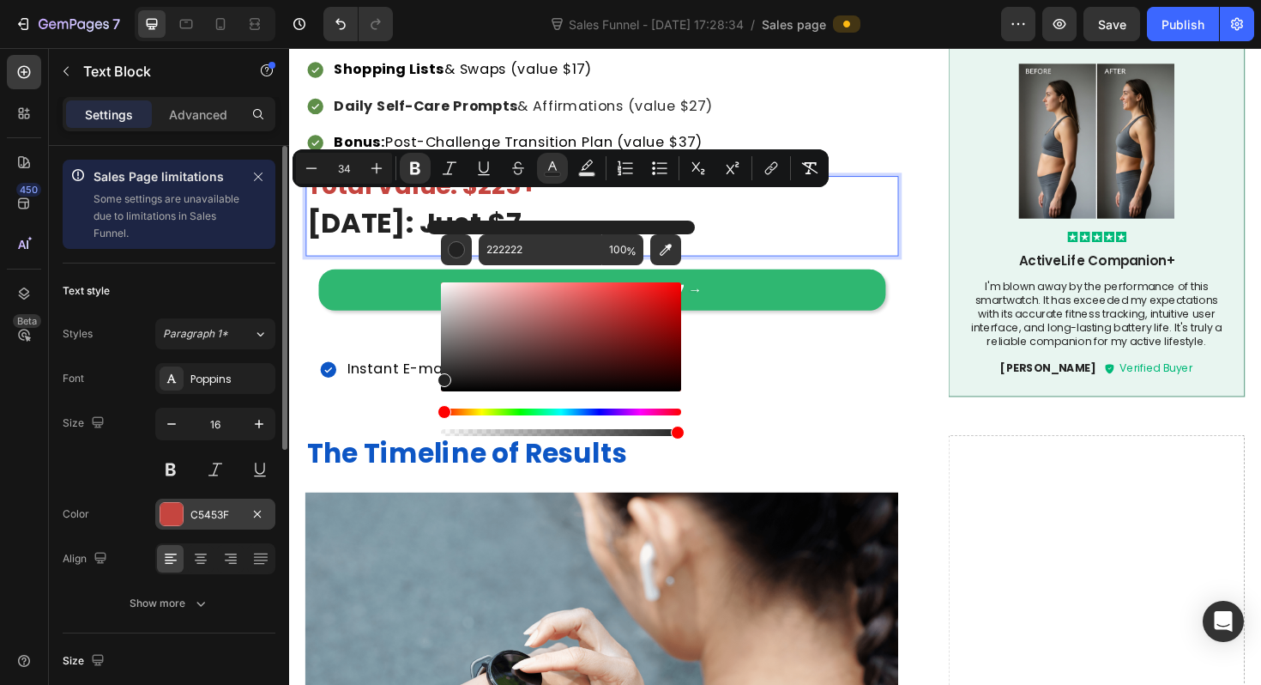
click at [172, 500] on div "C5453F" at bounding box center [215, 513] width 120 height 31
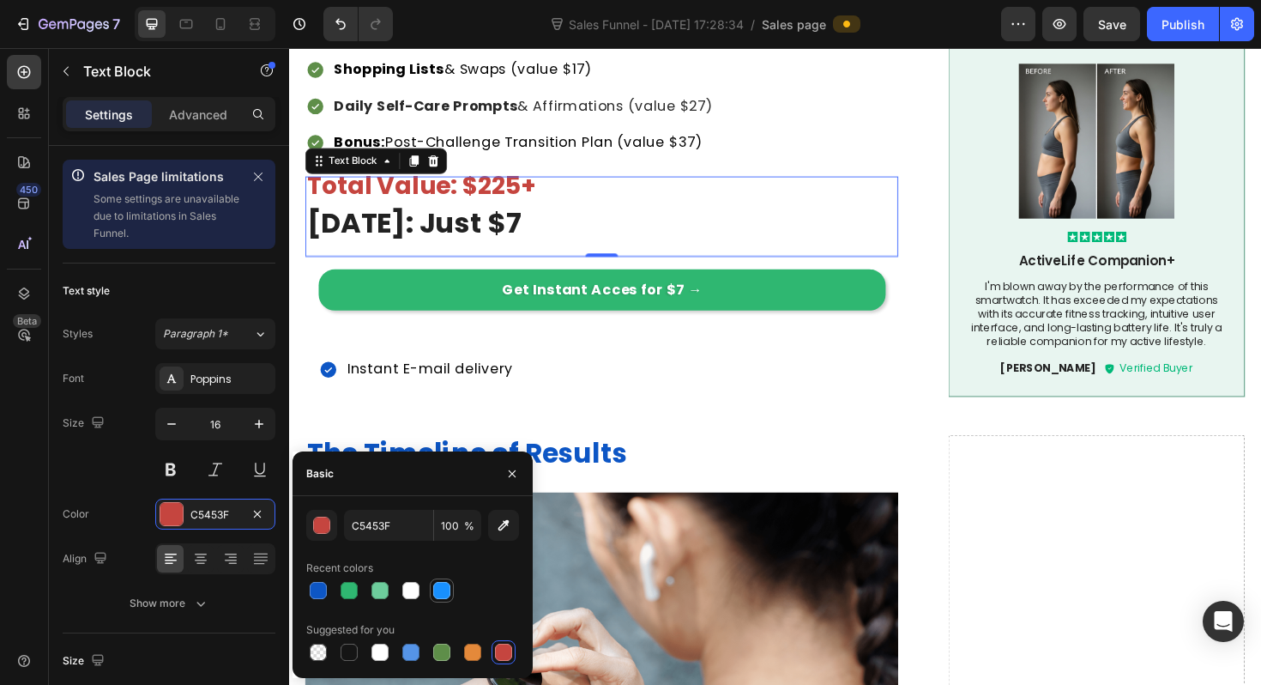
click at [442, 592] on div at bounding box center [441, 590] width 17 height 17
click at [507, 655] on div at bounding box center [503, 651] width 17 height 17
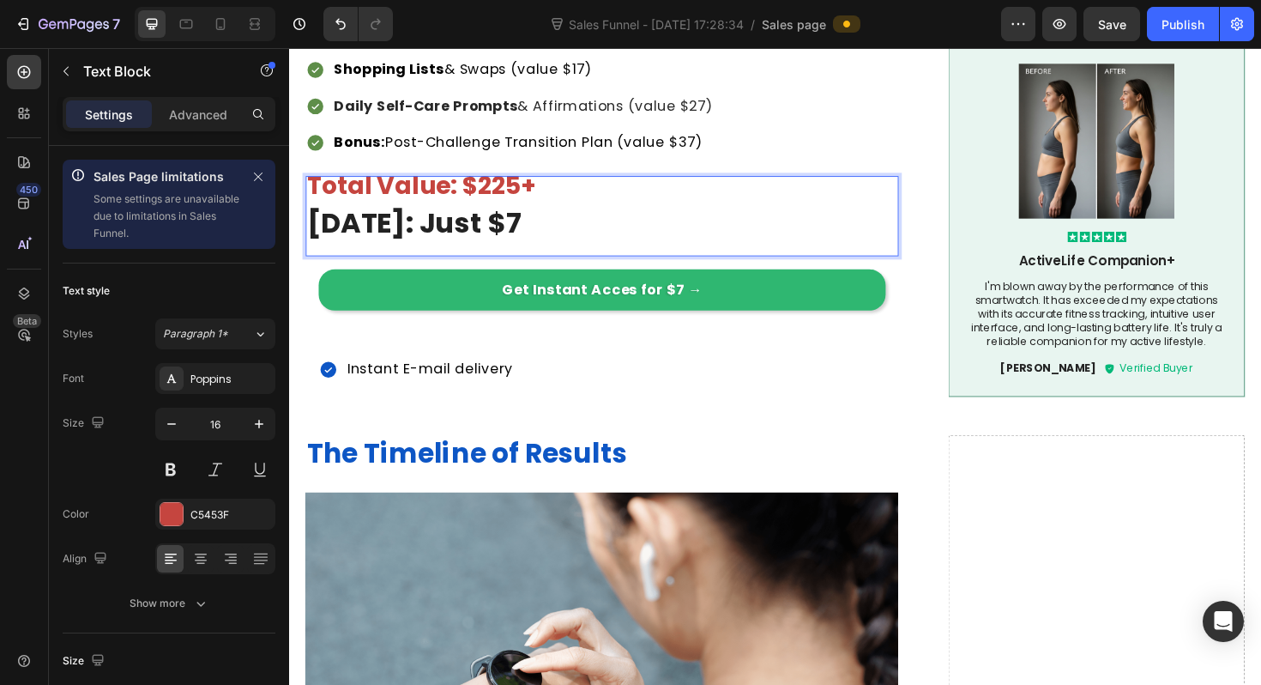
click at [409, 220] on strong "[DATE]: Just $7" at bounding box center [421, 233] width 226 height 41
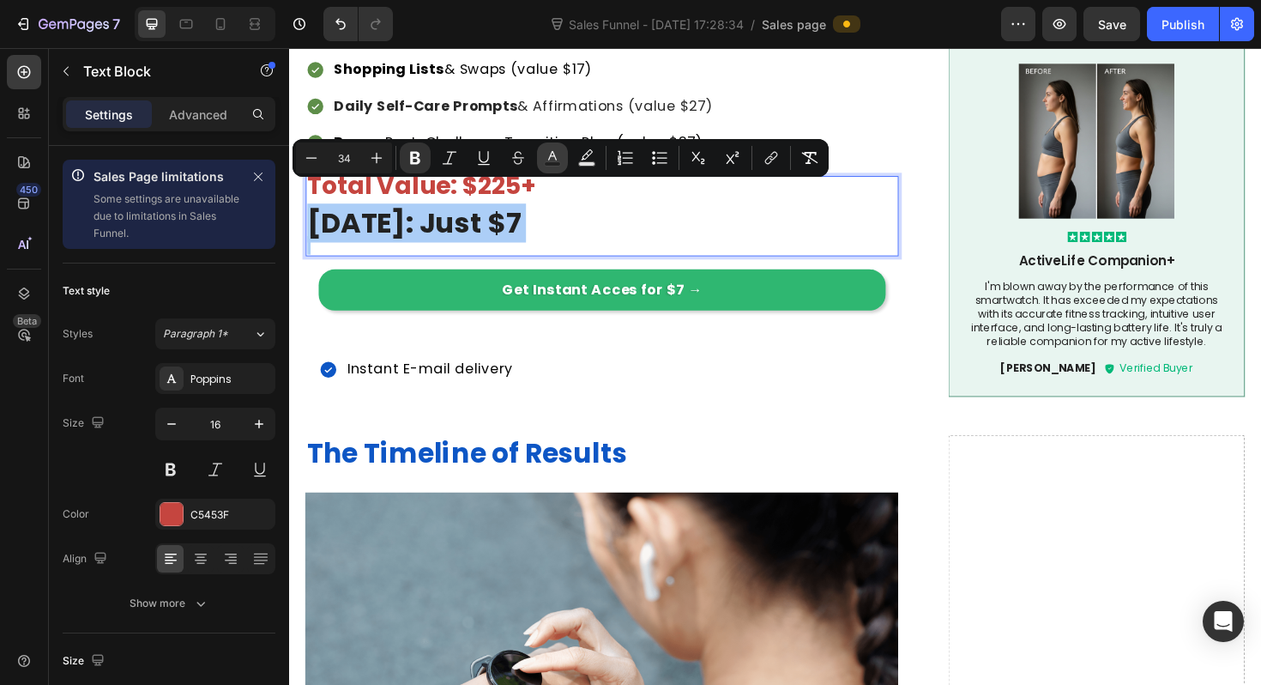
click at [559, 160] on icon "Editor contextual toolbar" at bounding box center [552, 157] width 17 height 17
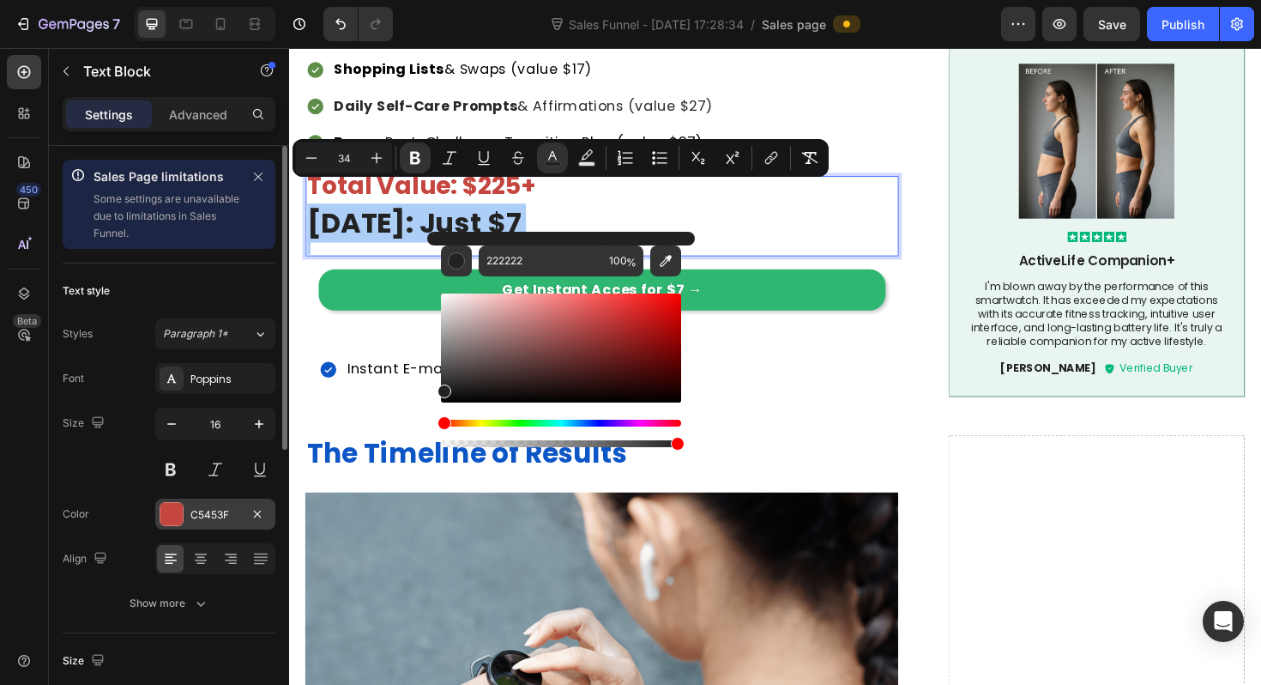
click at [168, 513] on div at bounding box center [171, 514] width 22 height 22
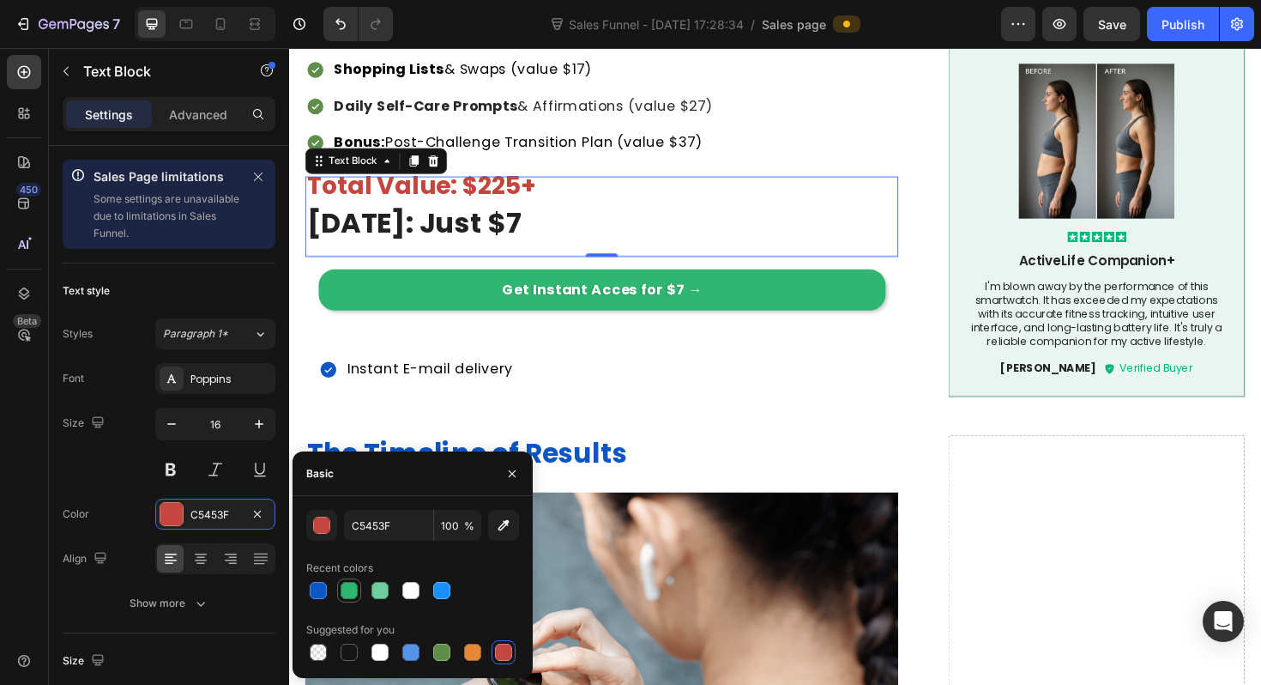
click at [353, 594] on div at bounding box center [349, 590] width 17 height 17
type input "C5453F"
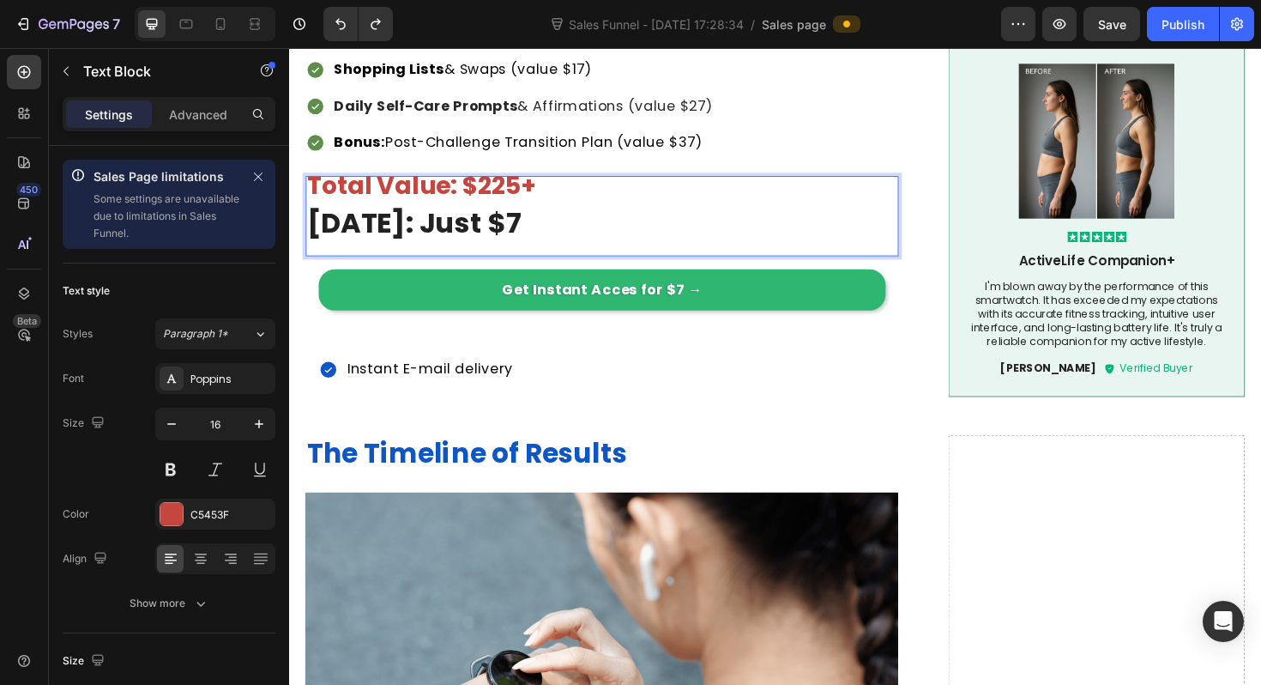
click at [398, 227] on strong "[DATE]: Just $7" at bounding box center [421, 233] width 226 height 41
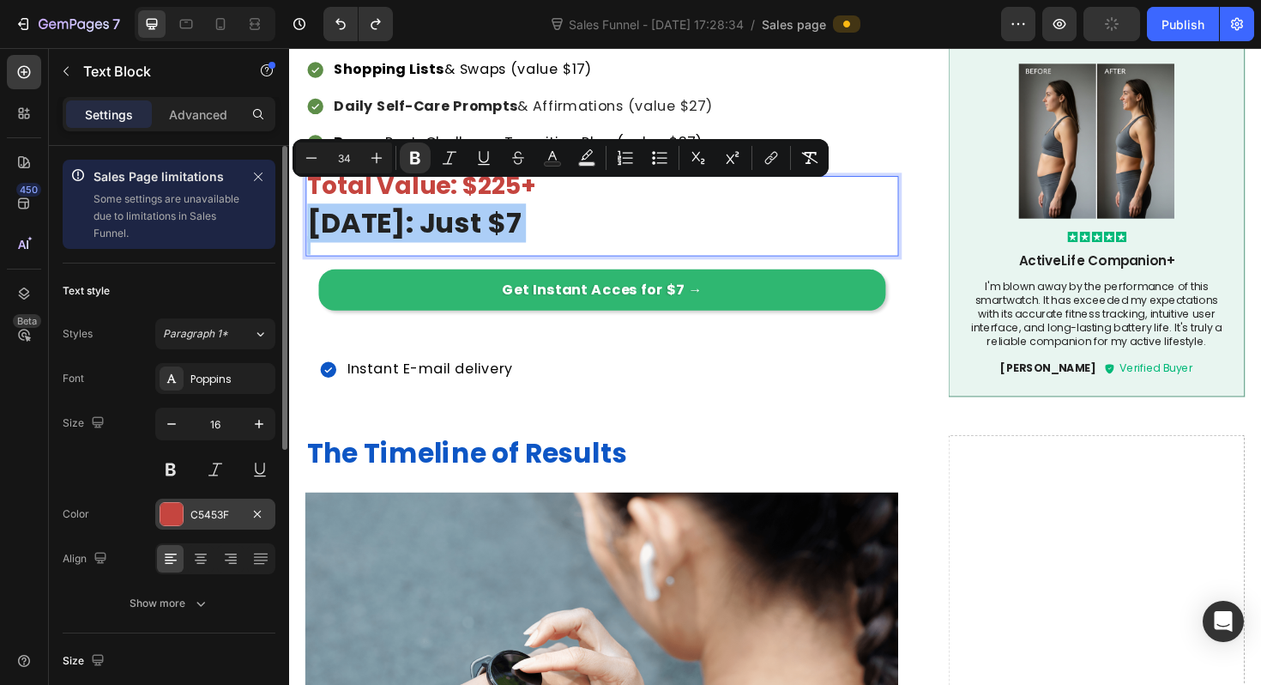
click at [166, 515] on div at bounding box center [171, 514] width 22 height 22
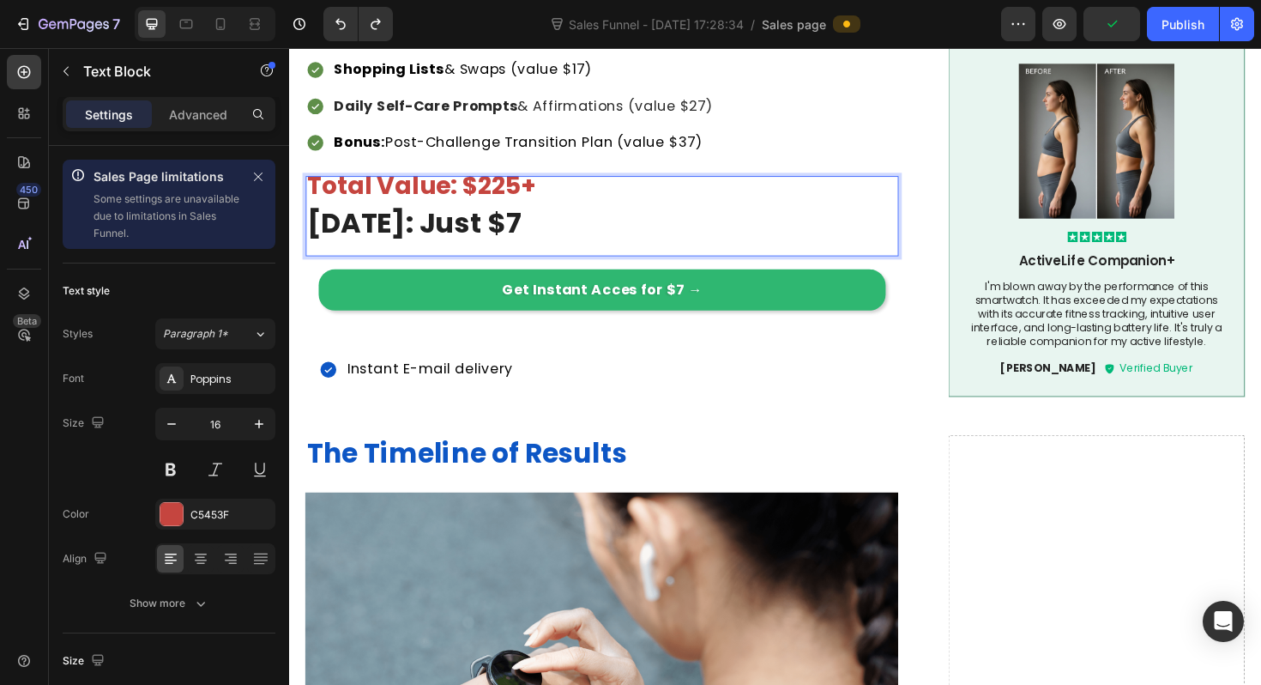
click at [402, 218] on strong "[DATE]: Just $7" at bounding box center [421, 233] width 226 height 41
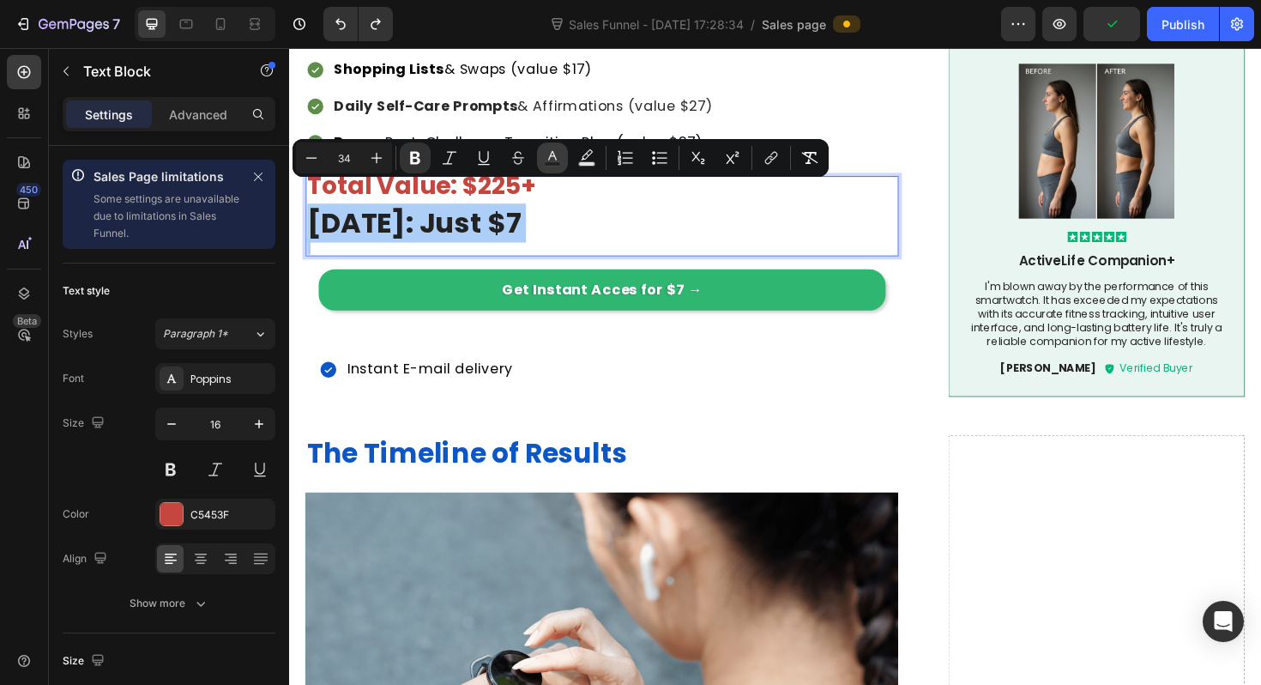
click at [547, 159] on icon "Editor contextual toolbar" at bounding box center [552, 157] width 17 height 17
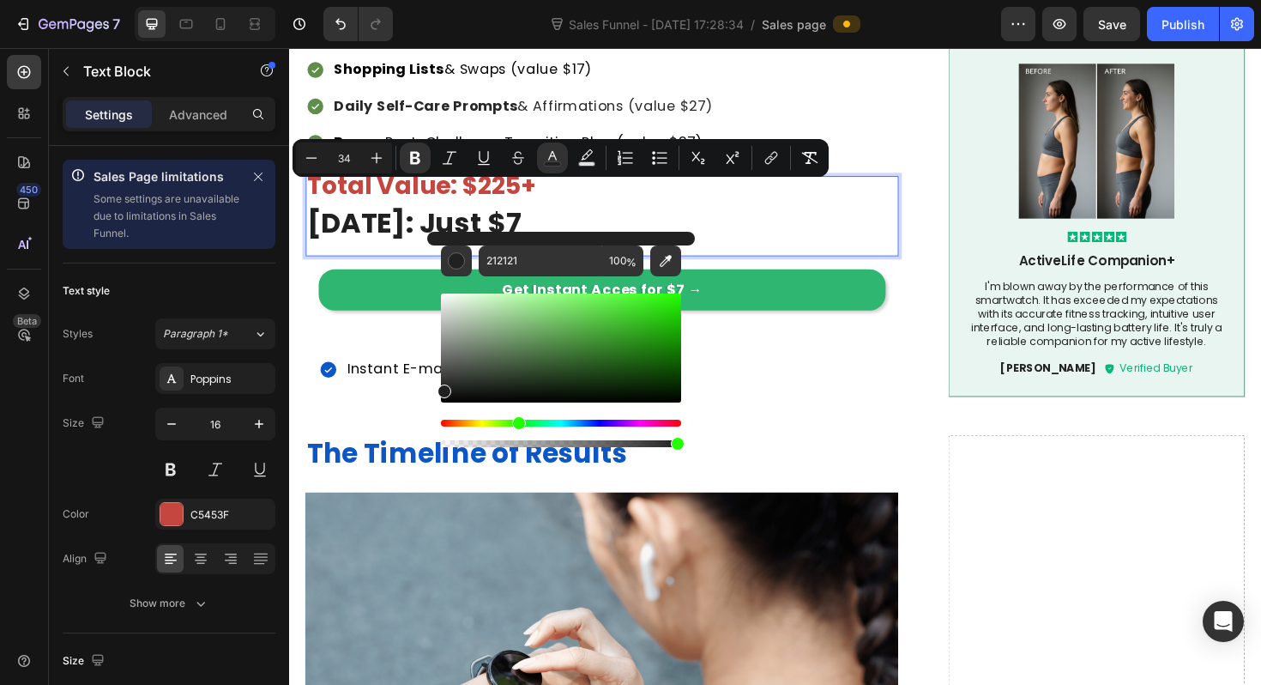
click at [514, 421] on div "Hue" at bounding box center [561, 423] width 240 height 7
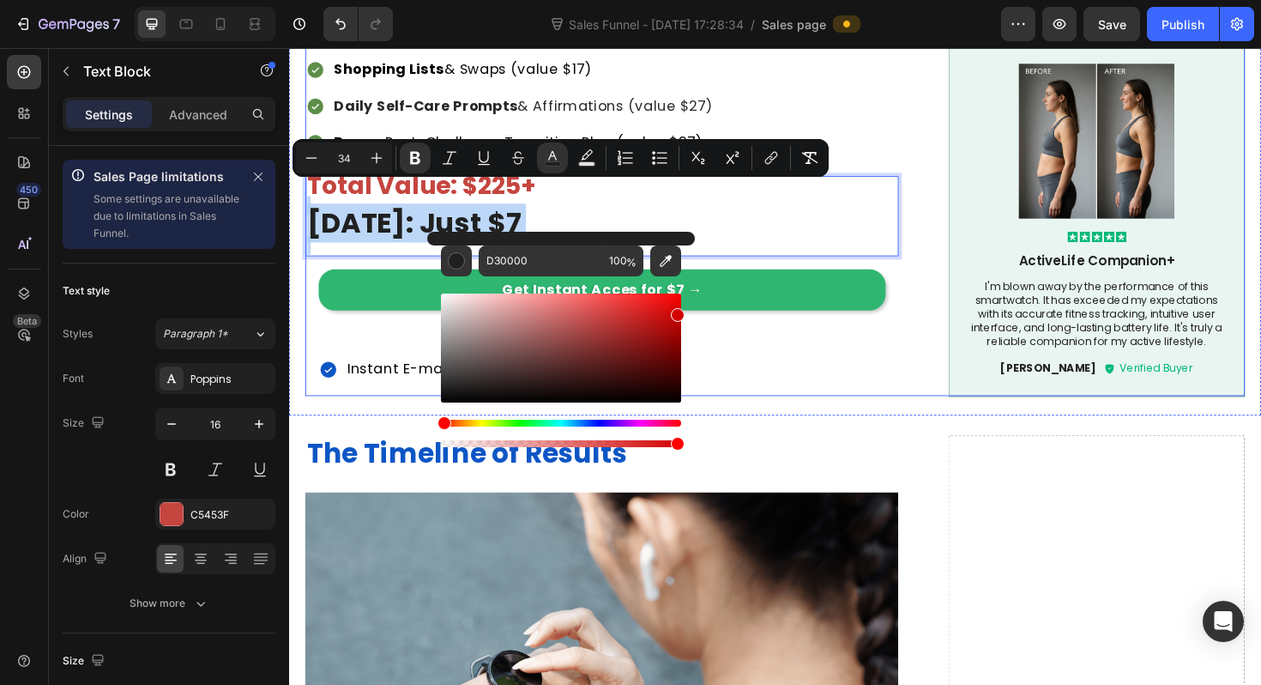
drag, startPoint x: 869, startPoint y: 372, endPoint x: 749, endPoint y: 314, distance: 133.5
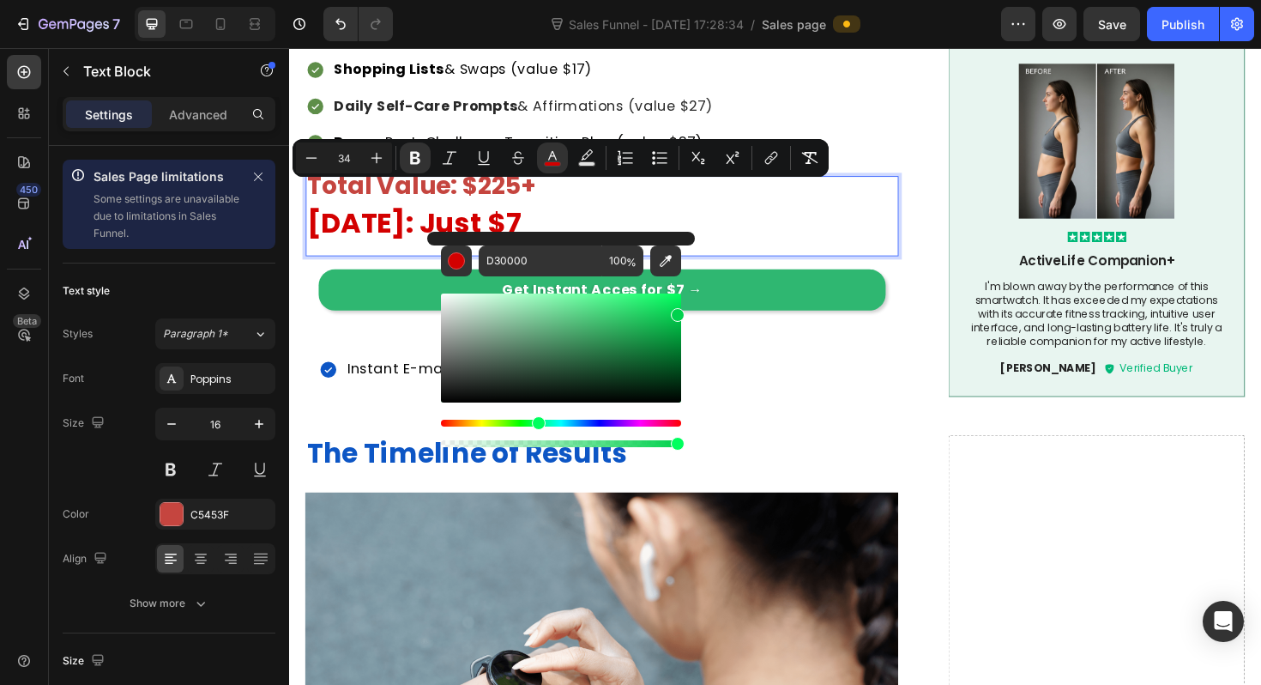
drag, startPoint x: 548, startPoint y: 423, endPoint x: 533, endPoint y: 422, distance: 15.5
click at [533, 422] on div "Hue" at bounding box center [561, 423] width 240 height 7
type input "00D23B"
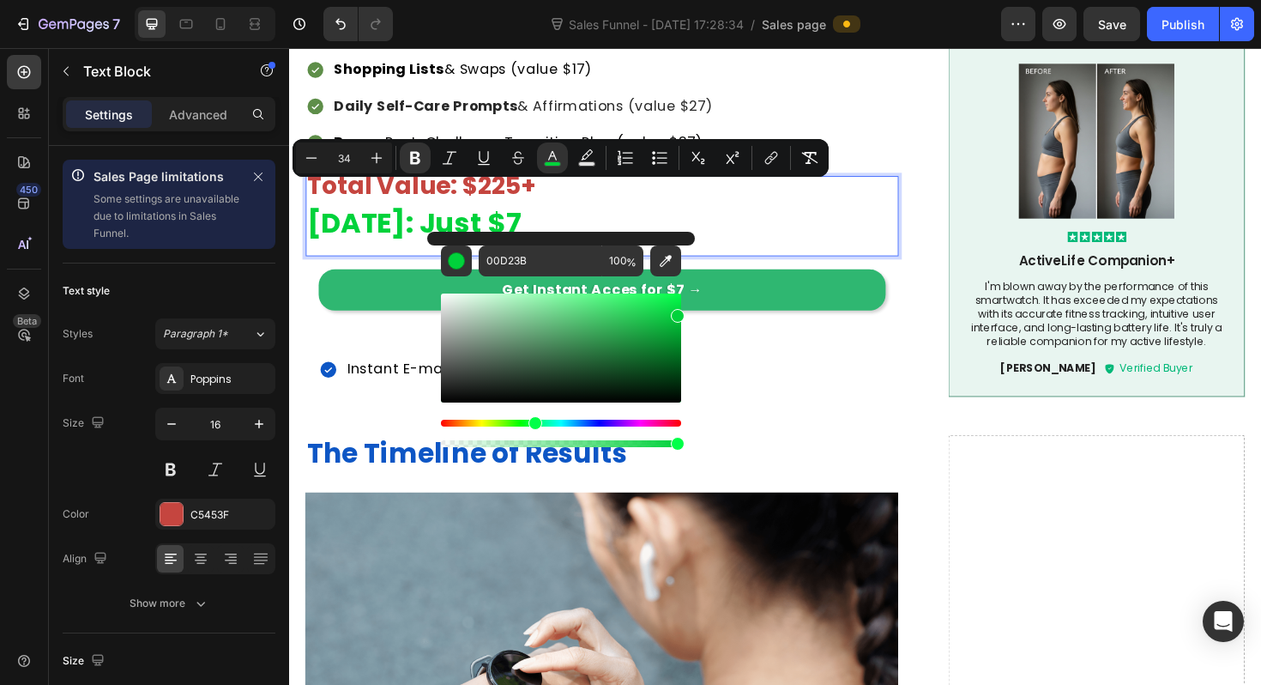
click at [721, 215] on p "[DATE]: Just $7" at bounding box center [620, 228] width 625 height 42
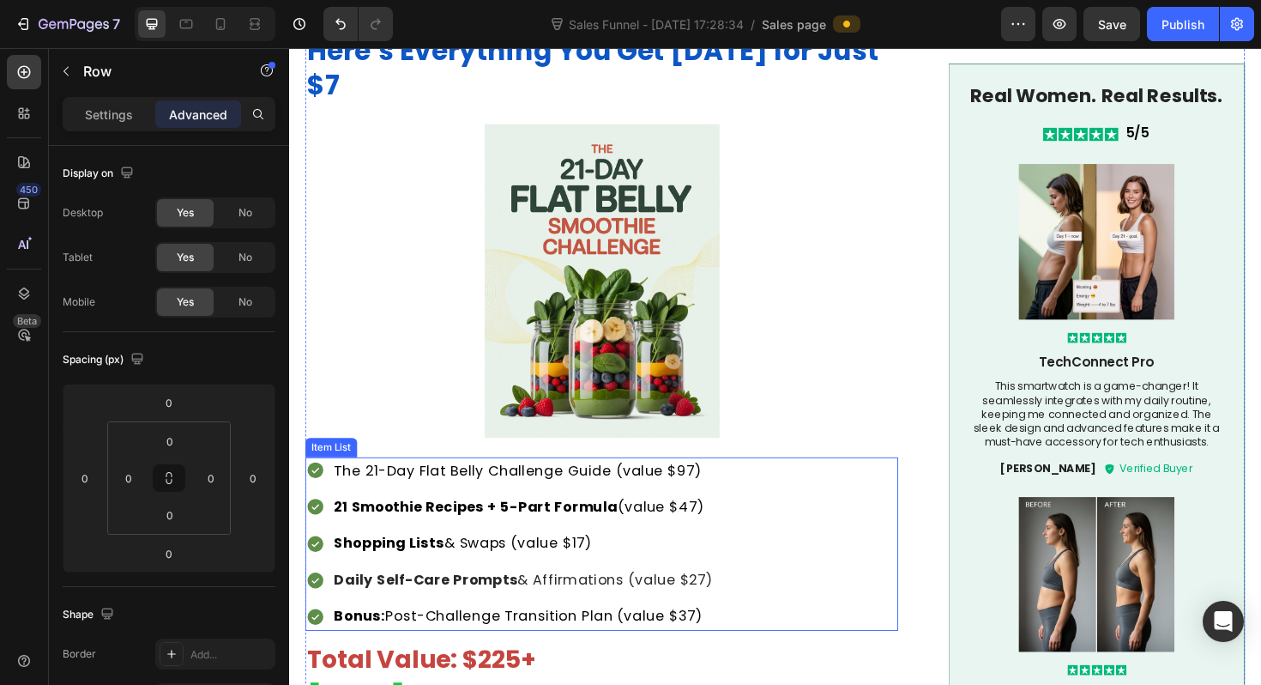
scroll to position [2606, 0]
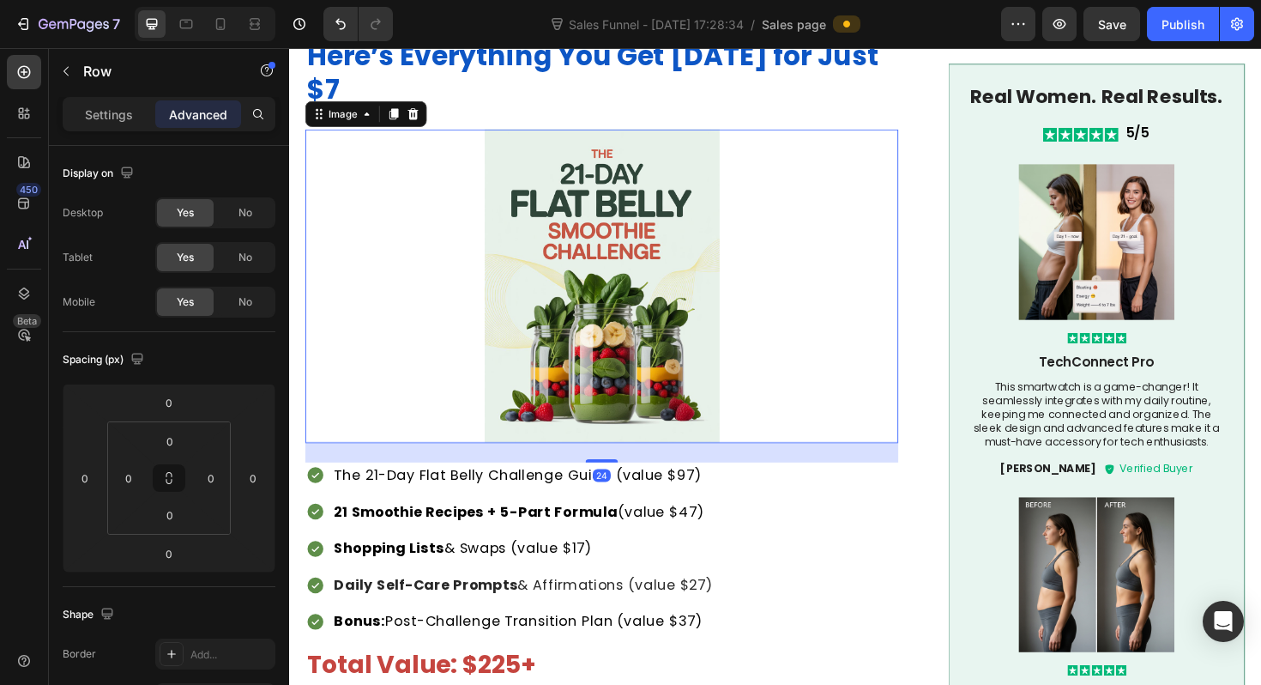
click at [612, 281] on img at bounding box center [620, 299] width 628 height 331
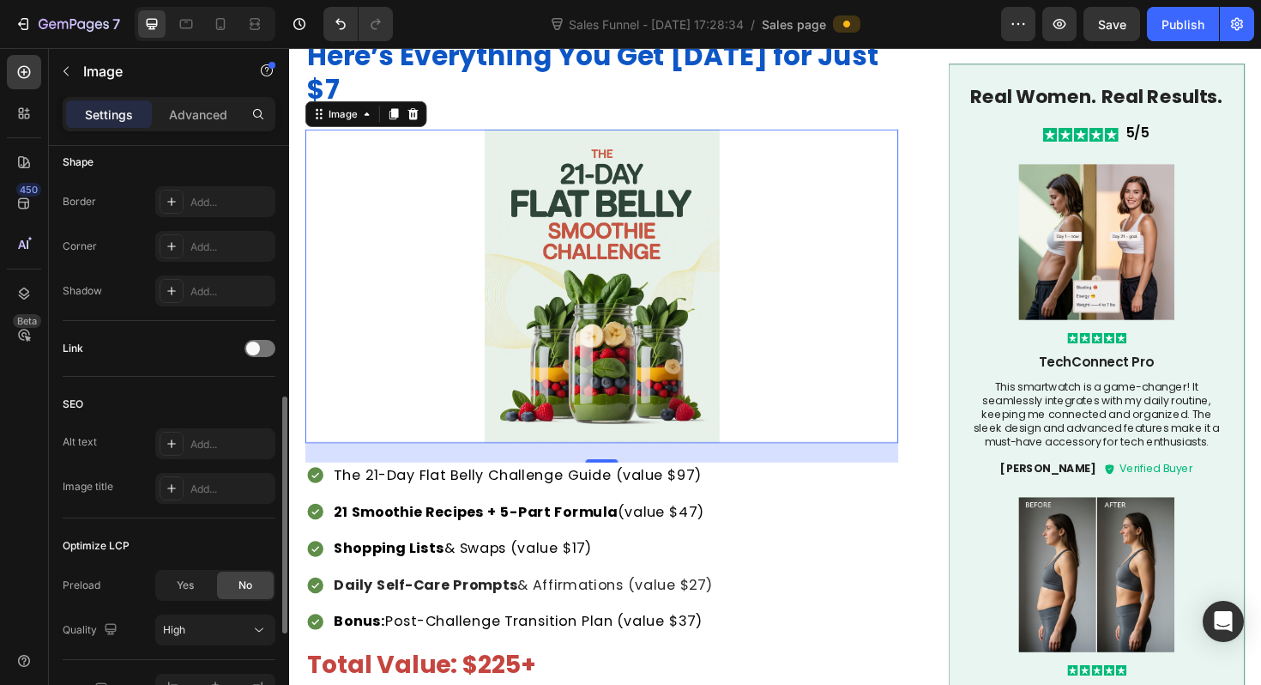
scroll to position [868, 0]
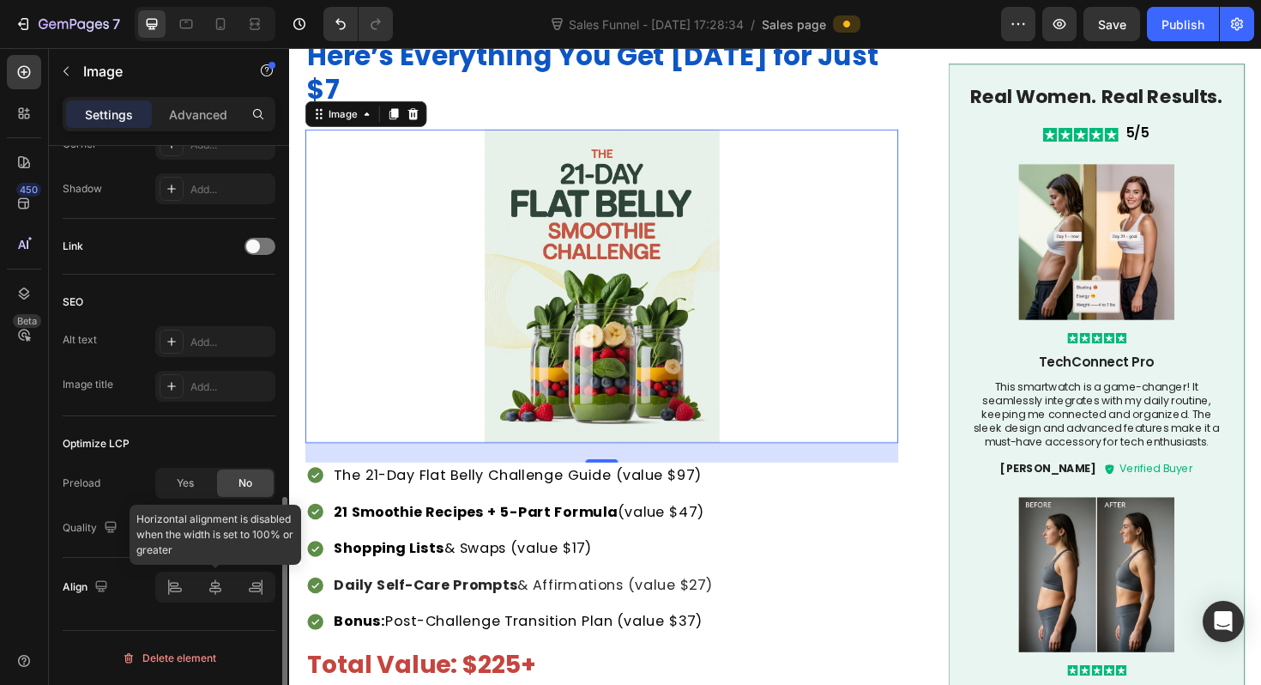
click at [166, 583] on div at bounding box center [215, 586] width 120 height 31
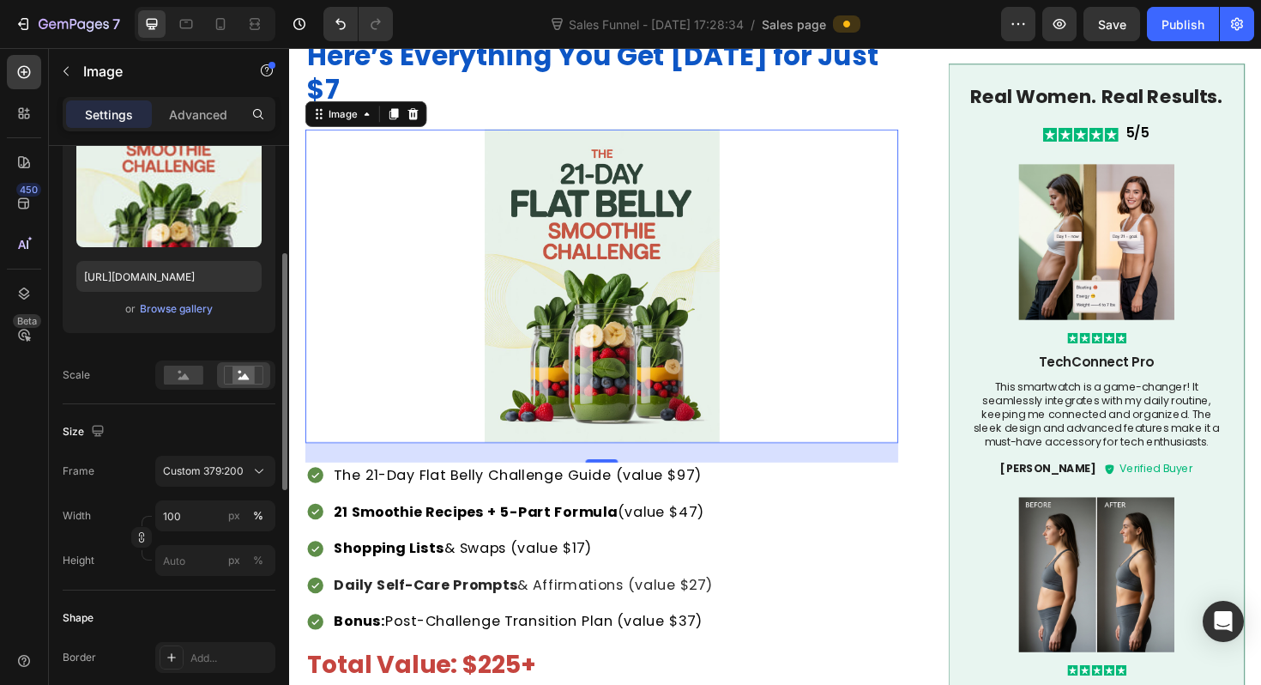
scroll to position [326, 0]
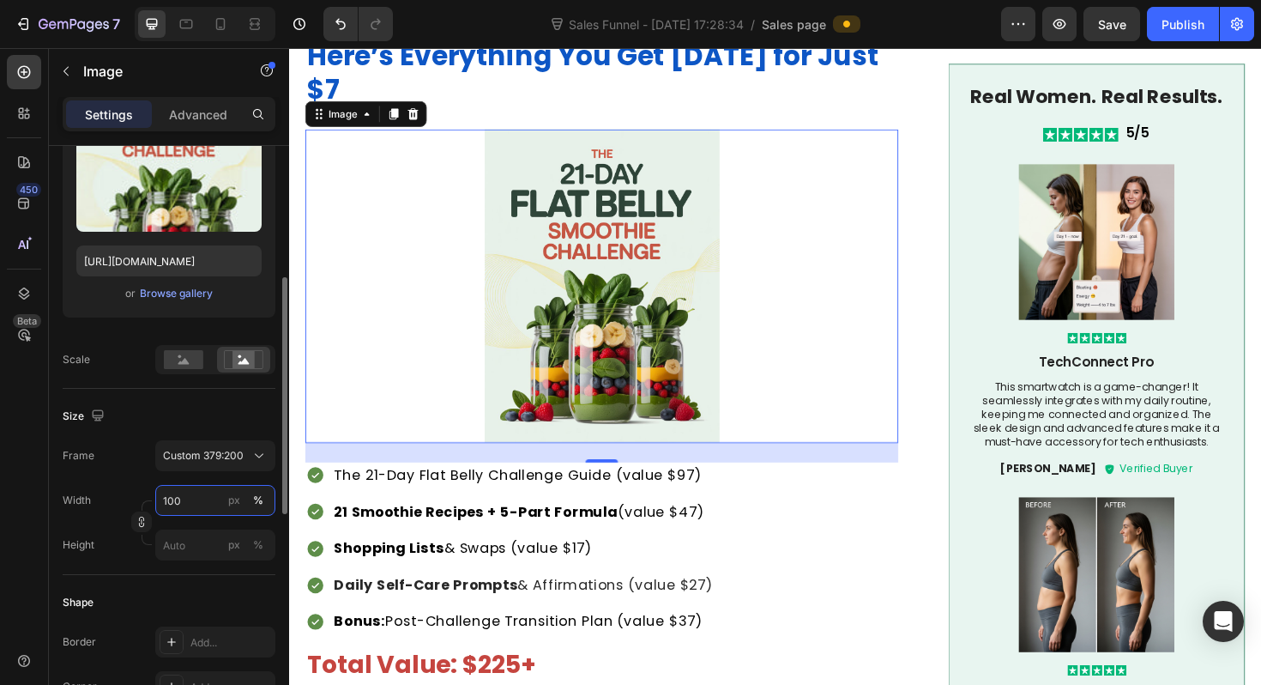
click at [189, 503] on input "100" at bounding box center [215, 500] width 120 height 31
click at [120, 488] on div "Width 100 px %" at bounding box center [169, 500] width 213 height 31
click at [178, 492] on input "100" at bounding box center [215, 500] width 120 height 31
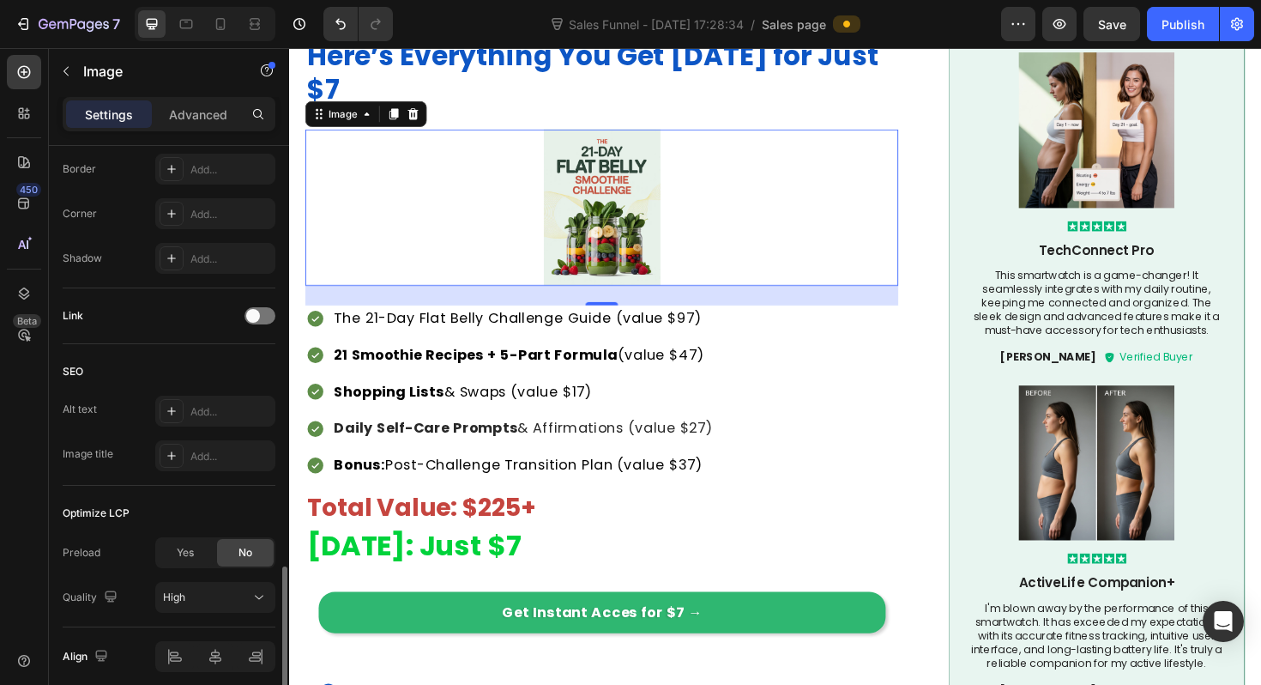
scroll to position [868, 0]
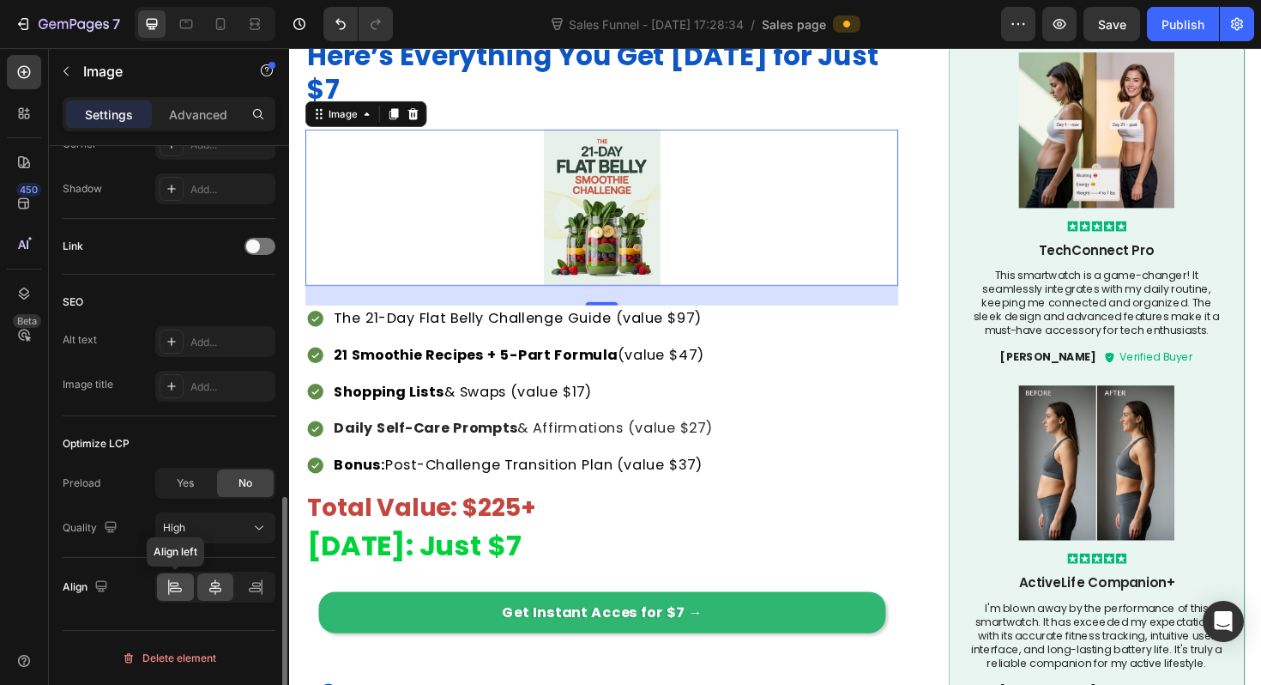
click at [175, 588] on icon at bounding box center [176, 590] width 12 height 4
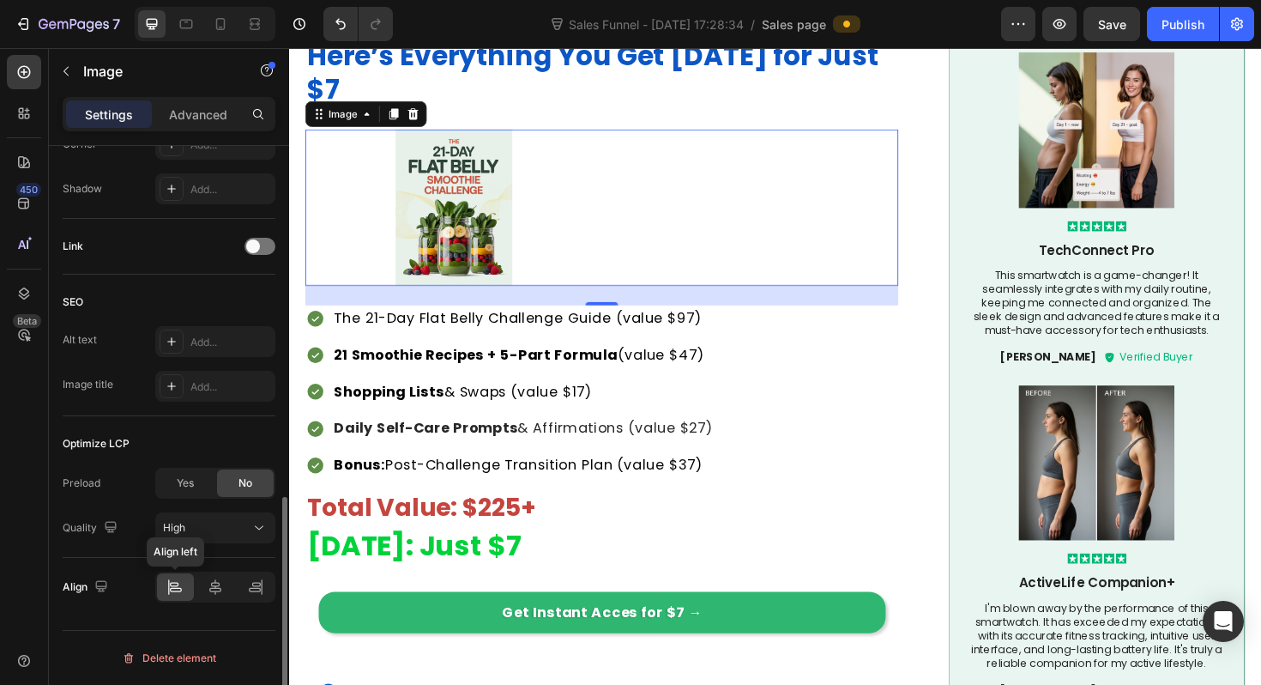
click at [175, 588] on icon at bounding box center [176, 590] width 12 height 4
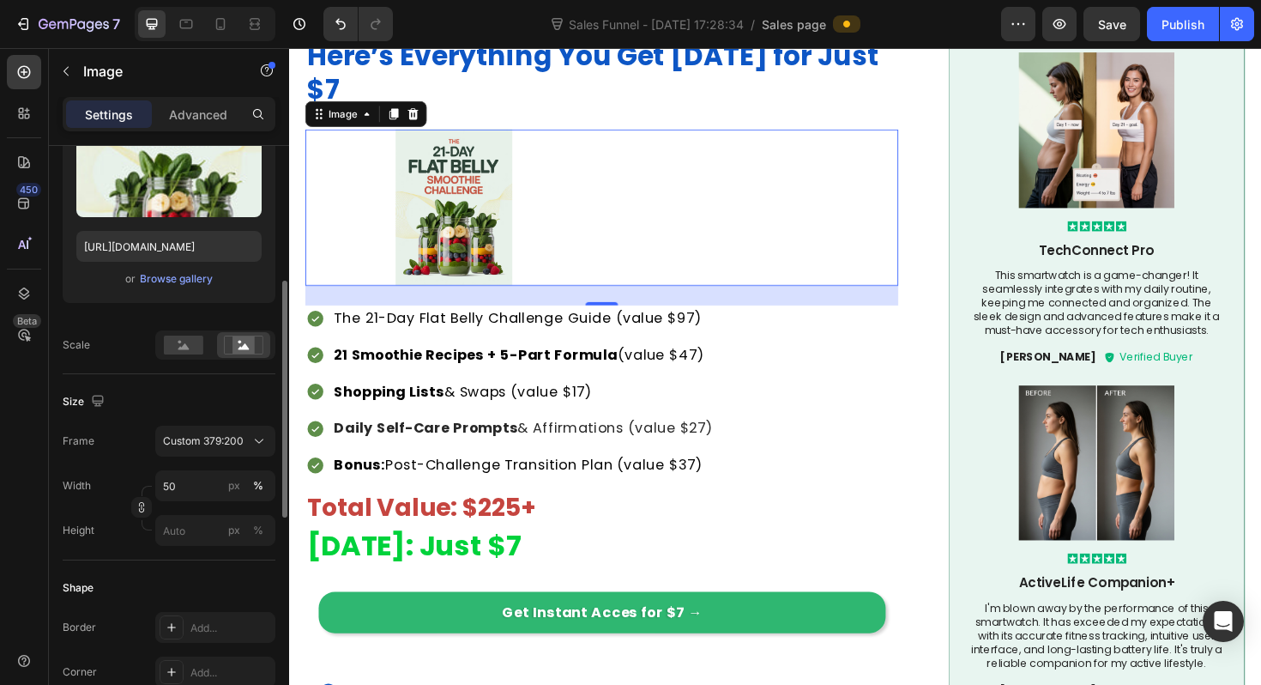
scroll to position [339, 0]
click at [183, 485] on input "50" at bounding box center [215, 487] width 120 height 31
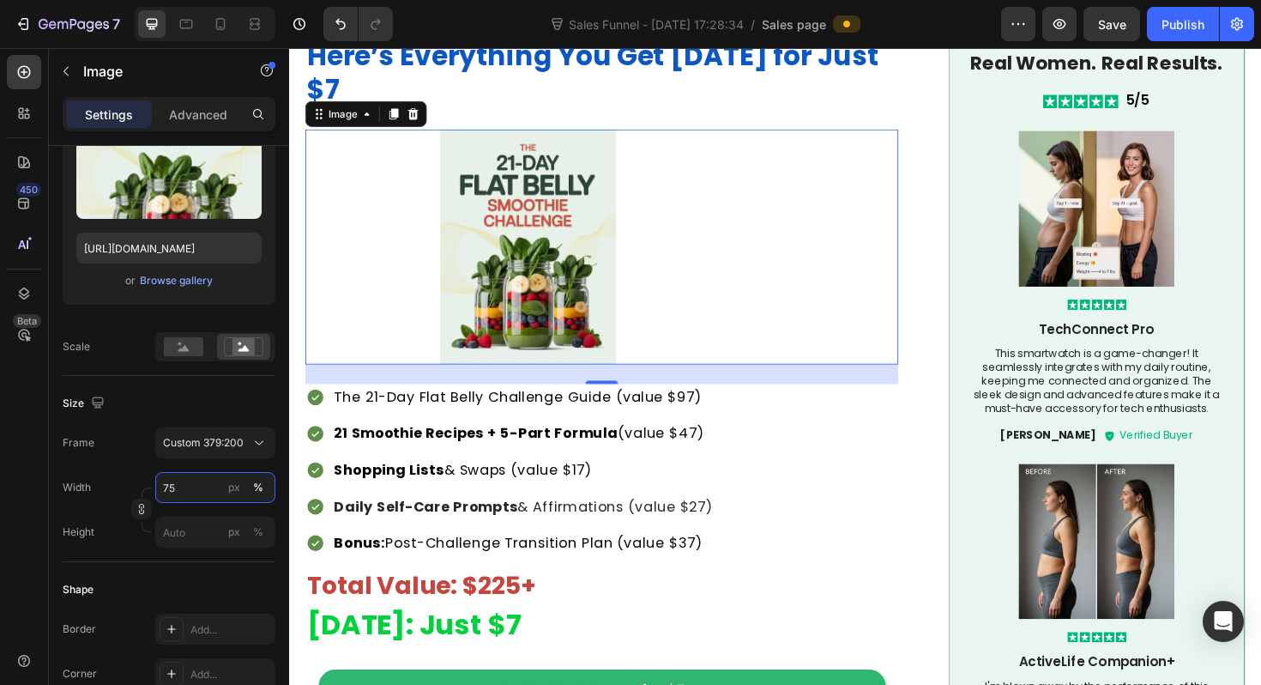
type input "75"
click at [402, 307] on img at bounding box center [541, 258] width 471 height 249
click at [214, 112] on p "Advanced" at bounding box center [198, 115] width 58 height 18
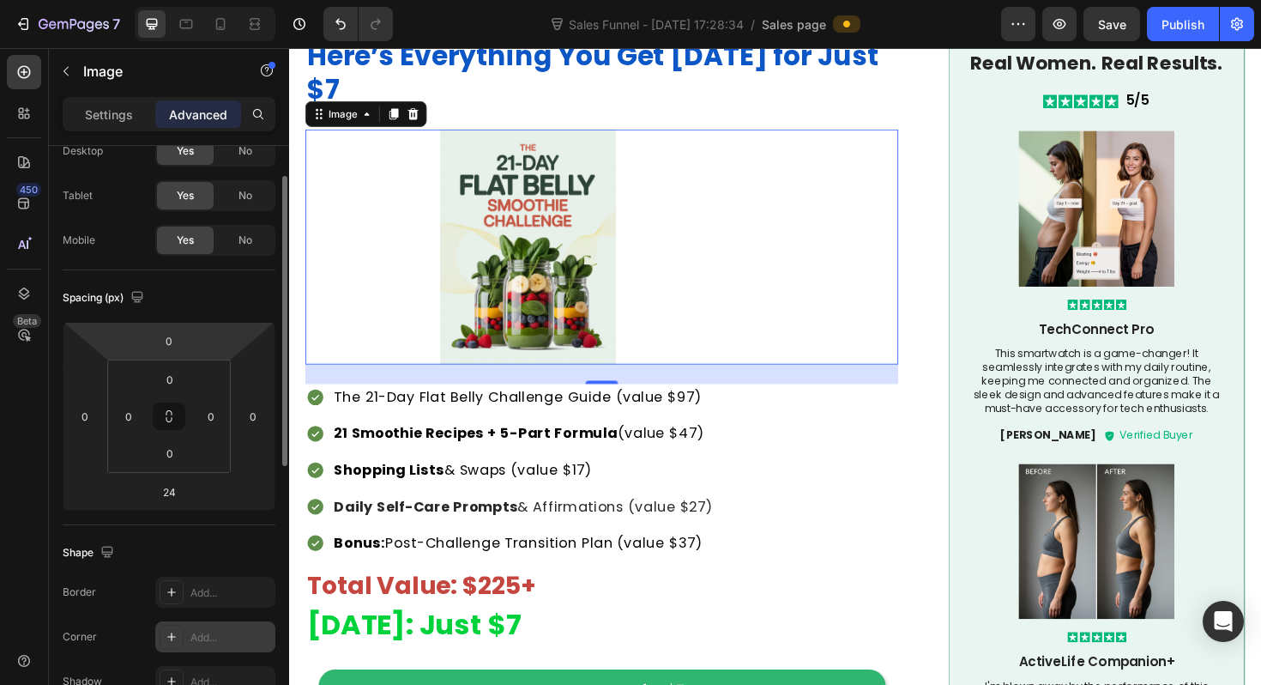
scroll to position [0, 0]
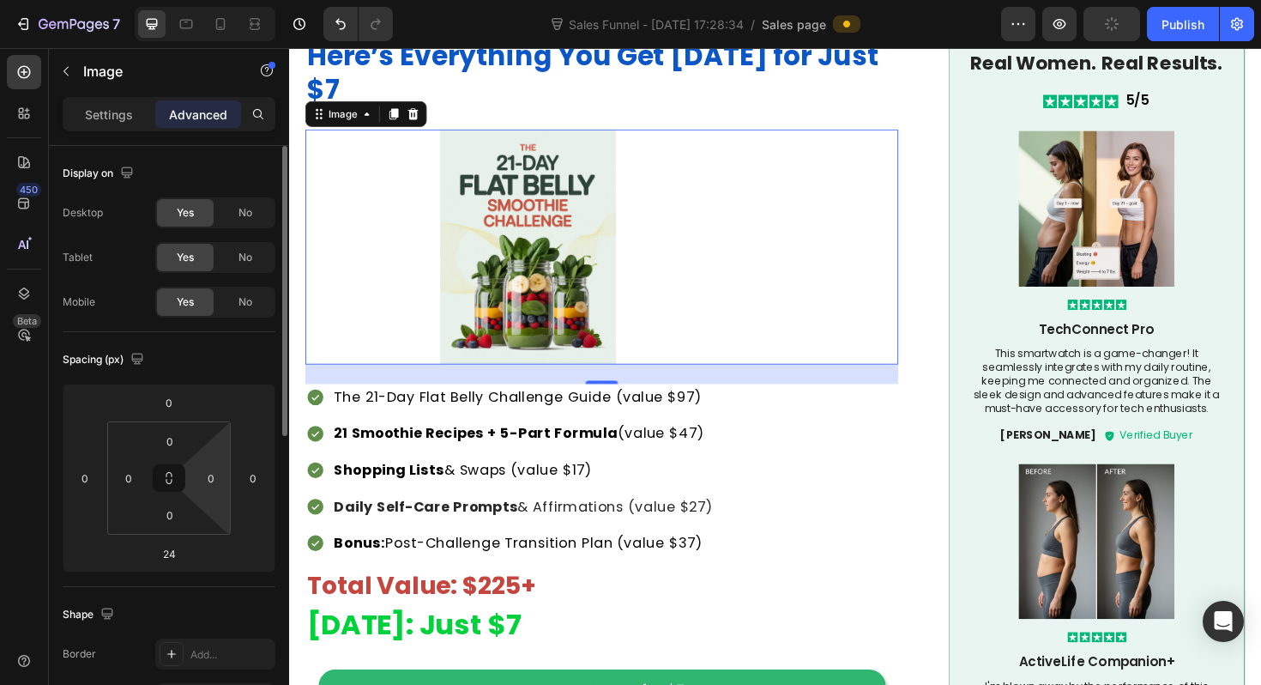
click at [214, 0] on html "7 Sales Funnel - Aug 23, 17:28:34 / Sales page Preview Publish 450 Beta Sales P…" at bounding box center [630, 0] width 1261 height 0
click at [258, 484] on input "0" at bounding box center [253, 478] width 26 height 26
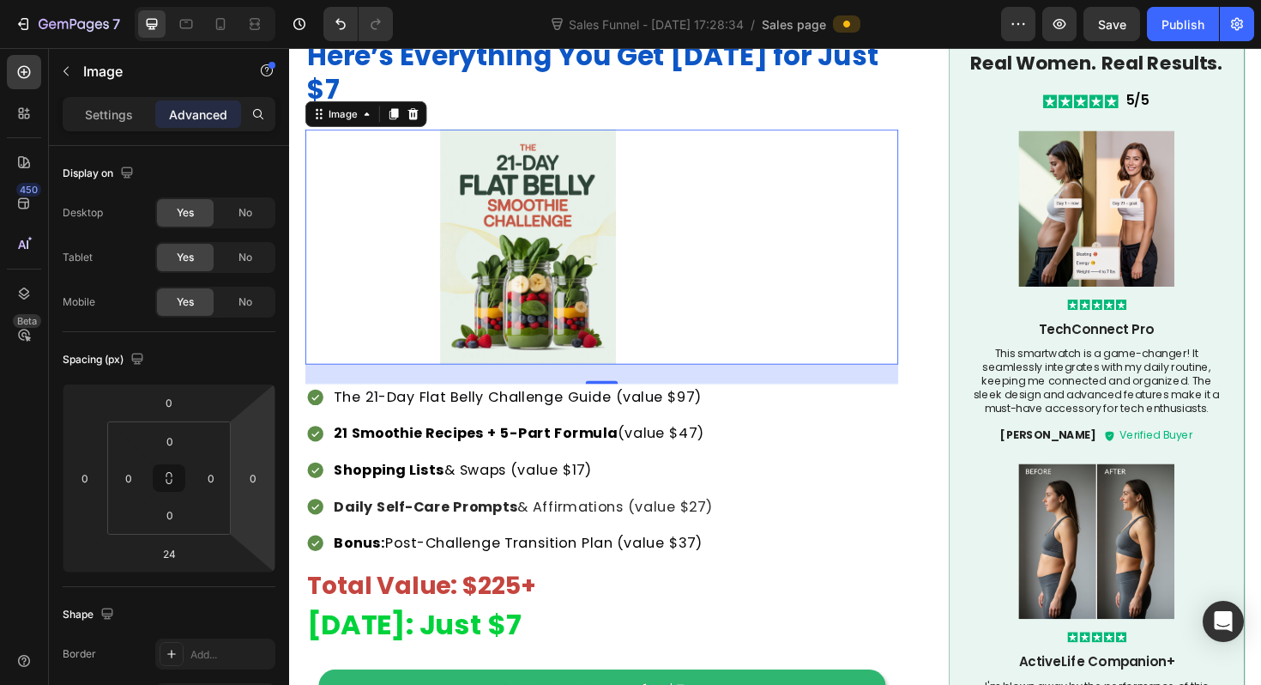
click at [570, 214] on img at bounding box center [541, 258] width 471 height 249
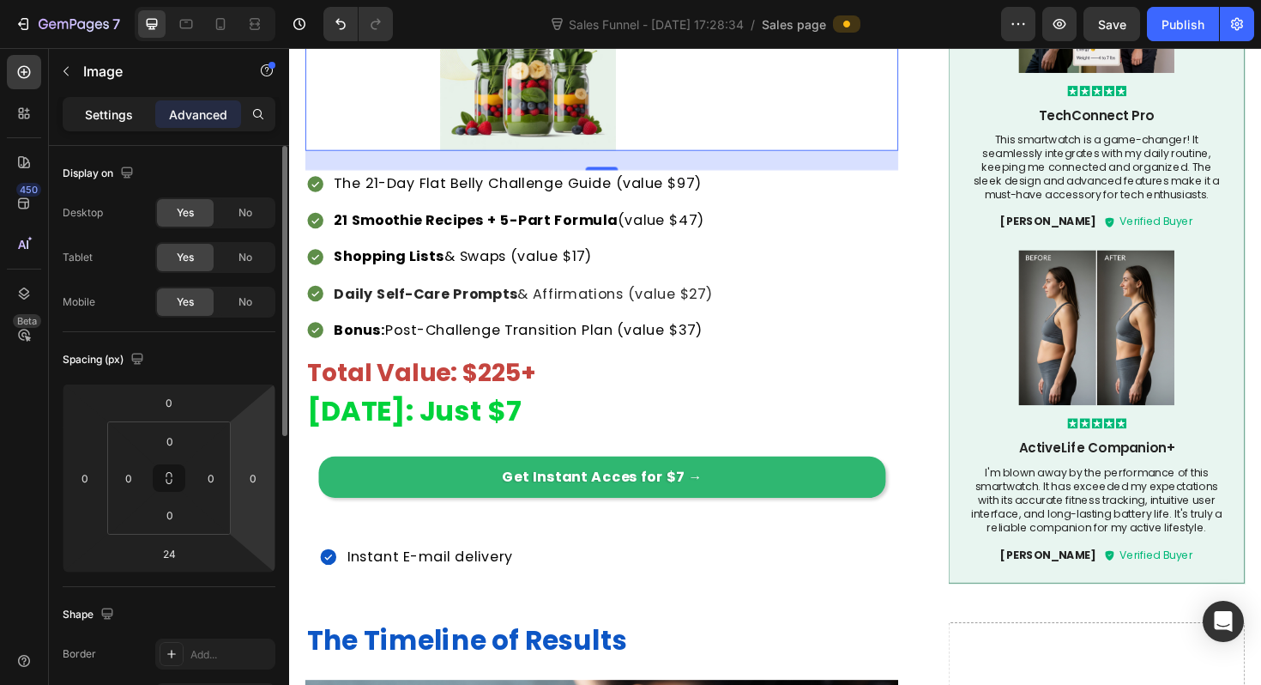
click at [104, 121] on p "Settings" at bounding box center [109, 115] width 48 height 18
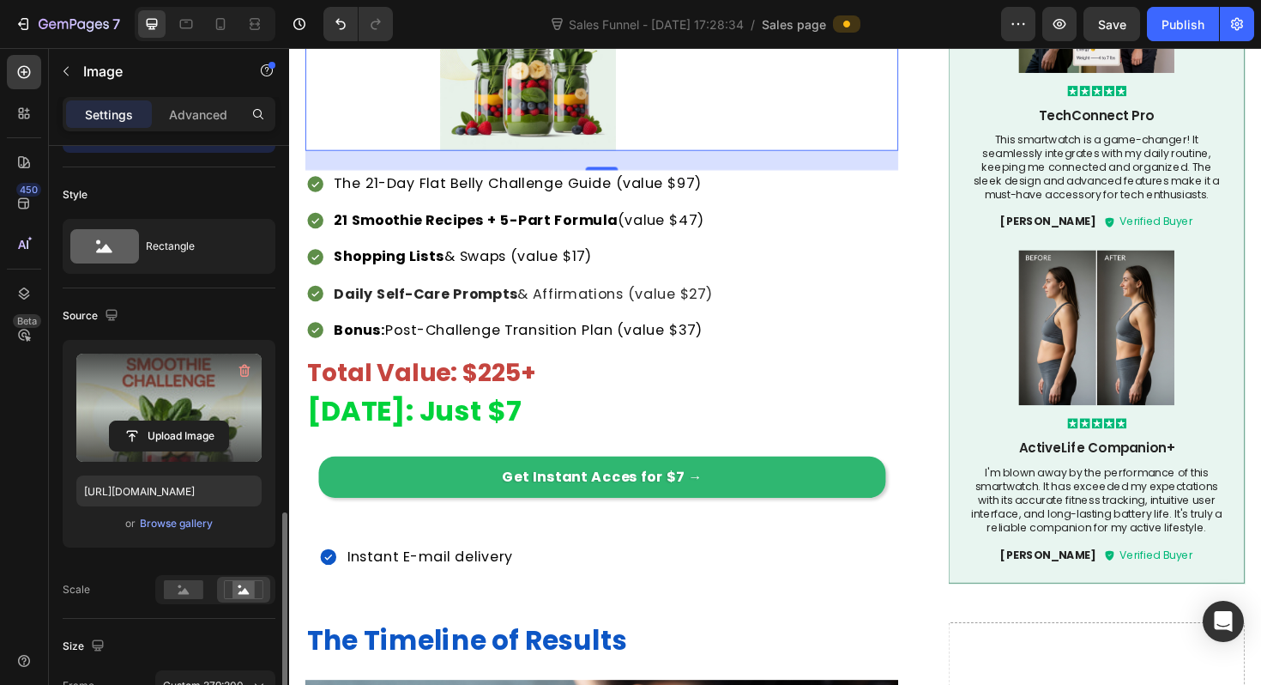
scroll to position [329, 0]
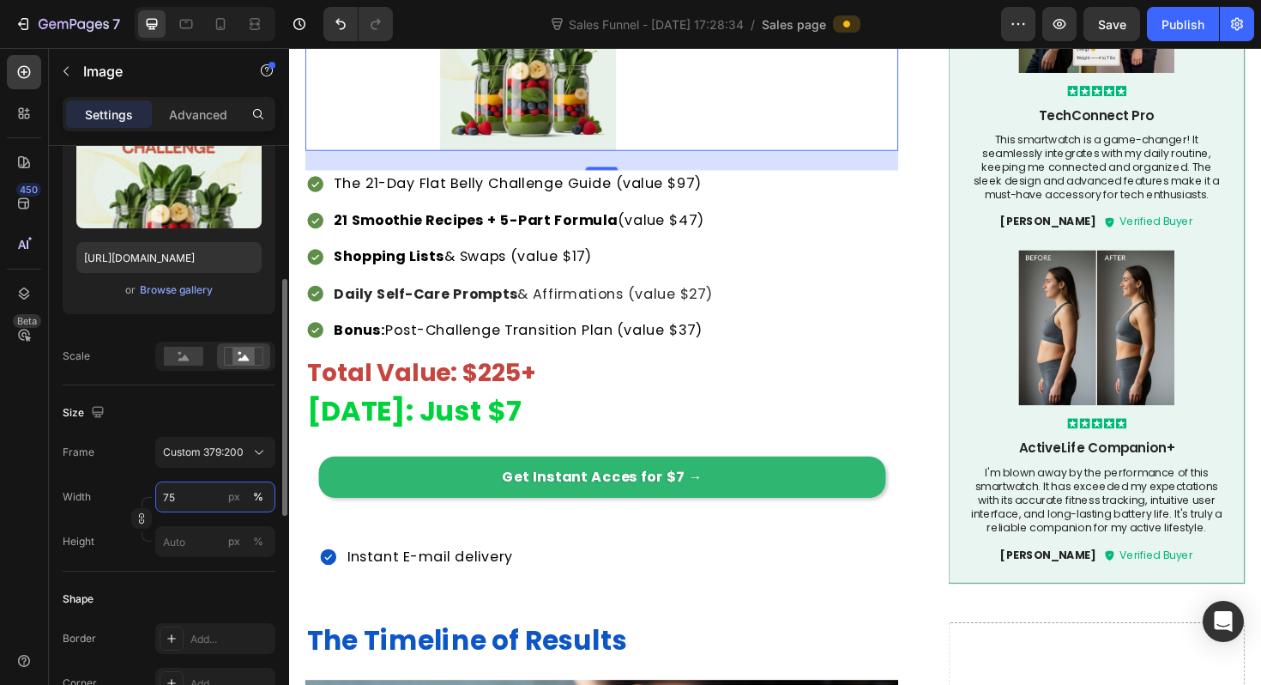
click at [193, 486] on input "75" at bounding box center [215, 496] width 120 height 31
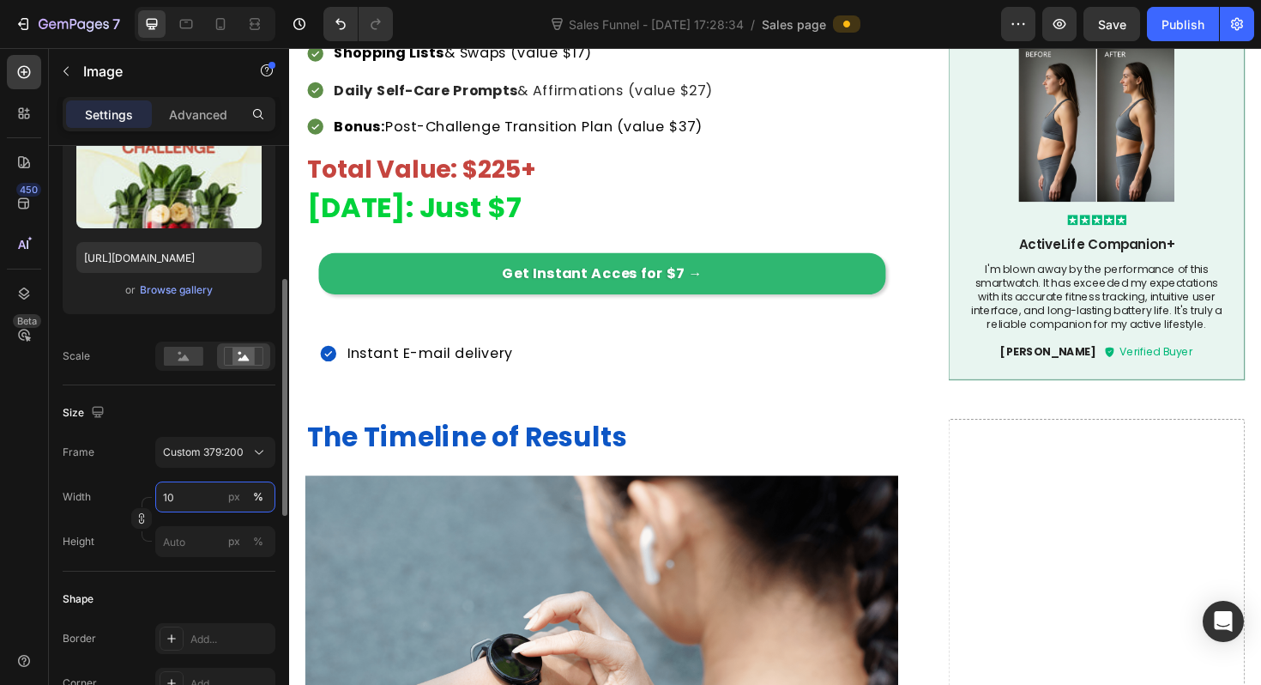
type input "100"
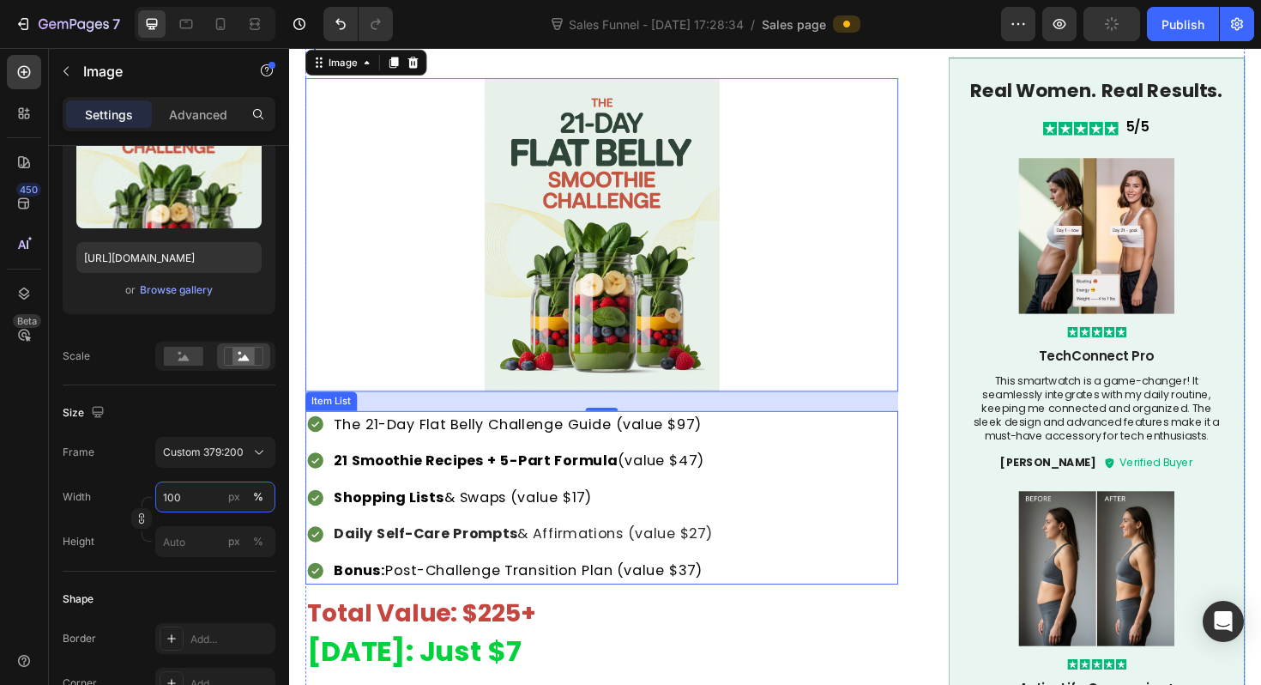
scroll to position [2488, 0]
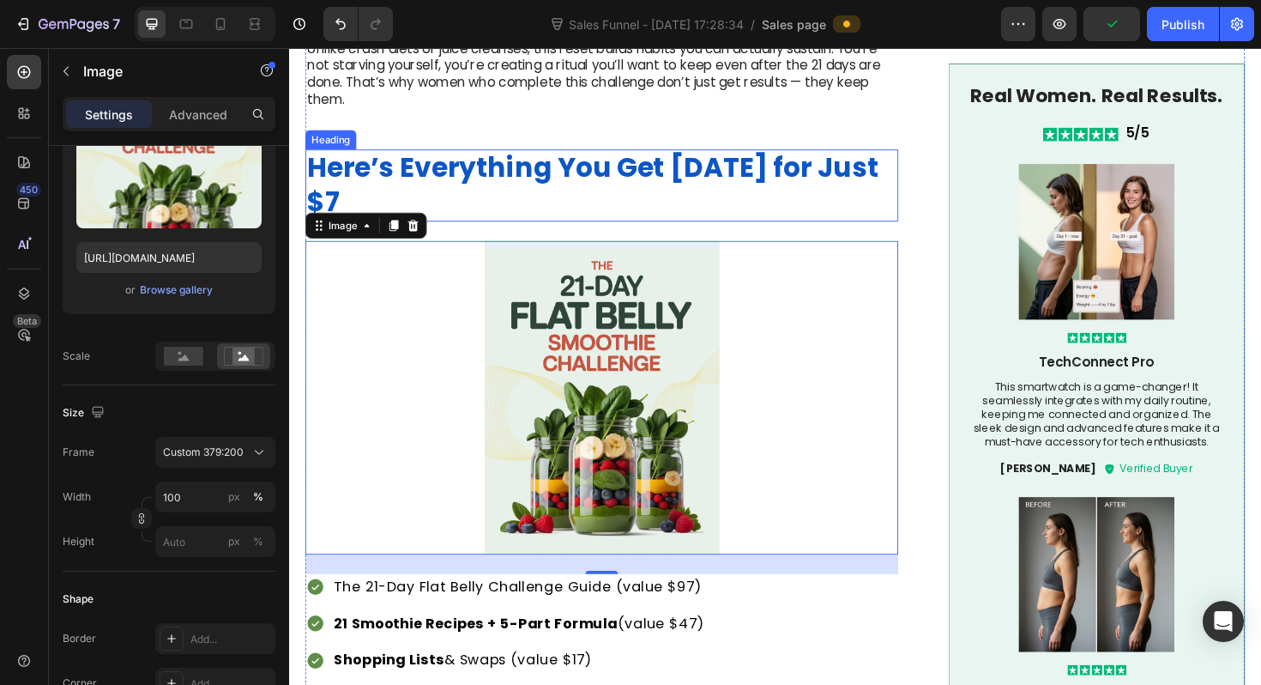
click at [526, 156] on strong "Here’s Everything You Get Today for Just $7" at bounding box center [610, 192] width 605 height 77
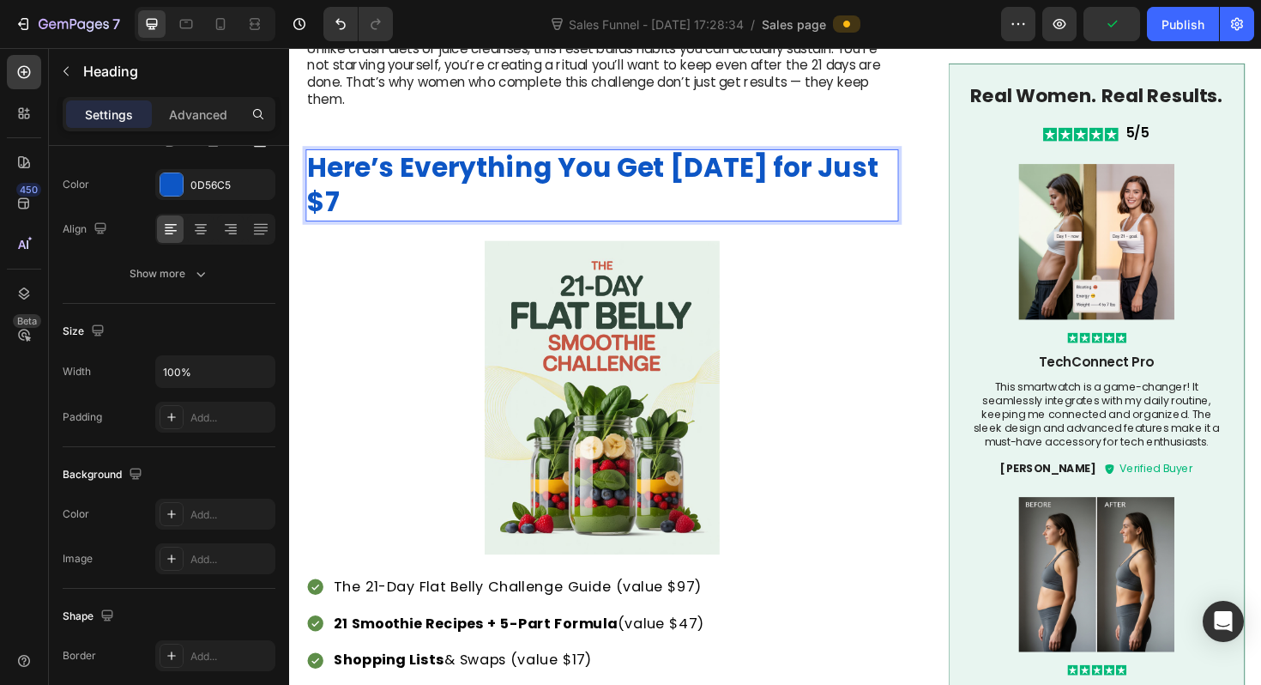
scroll to position [0, 0]
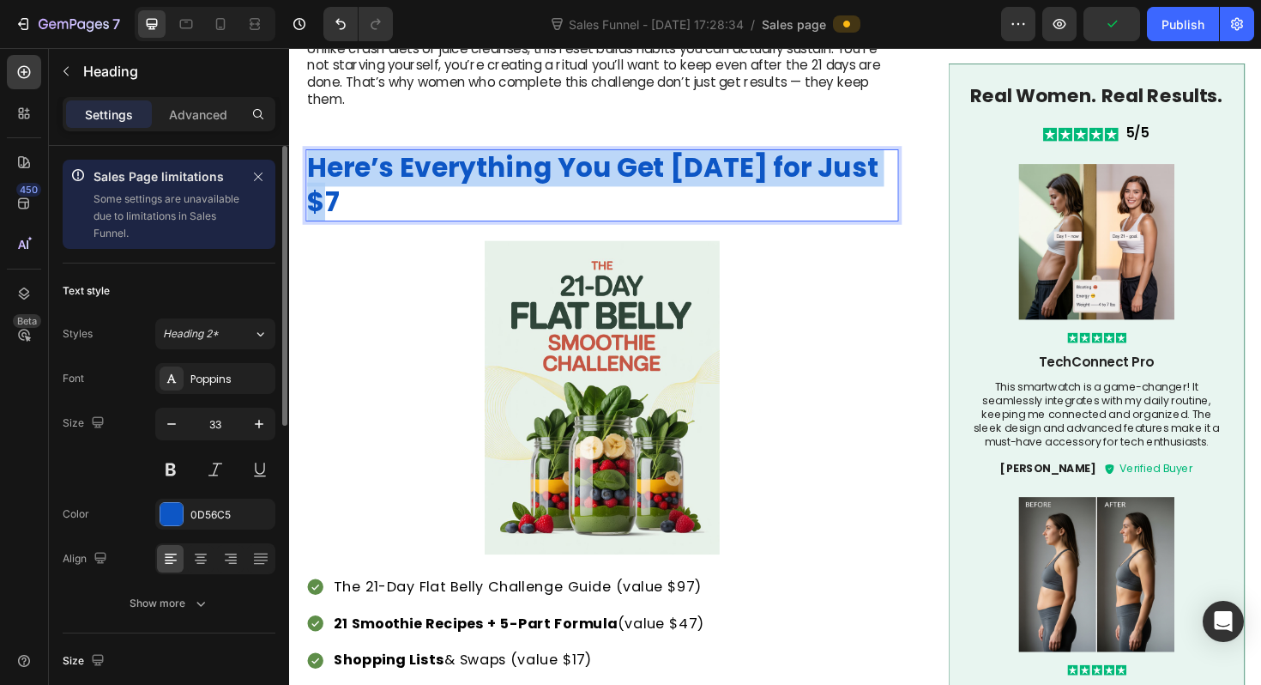
click at [526, 156] on strong "Here’s Everything You Get Today for Just $7" at bounding box center [610, 192] width 605 height 77
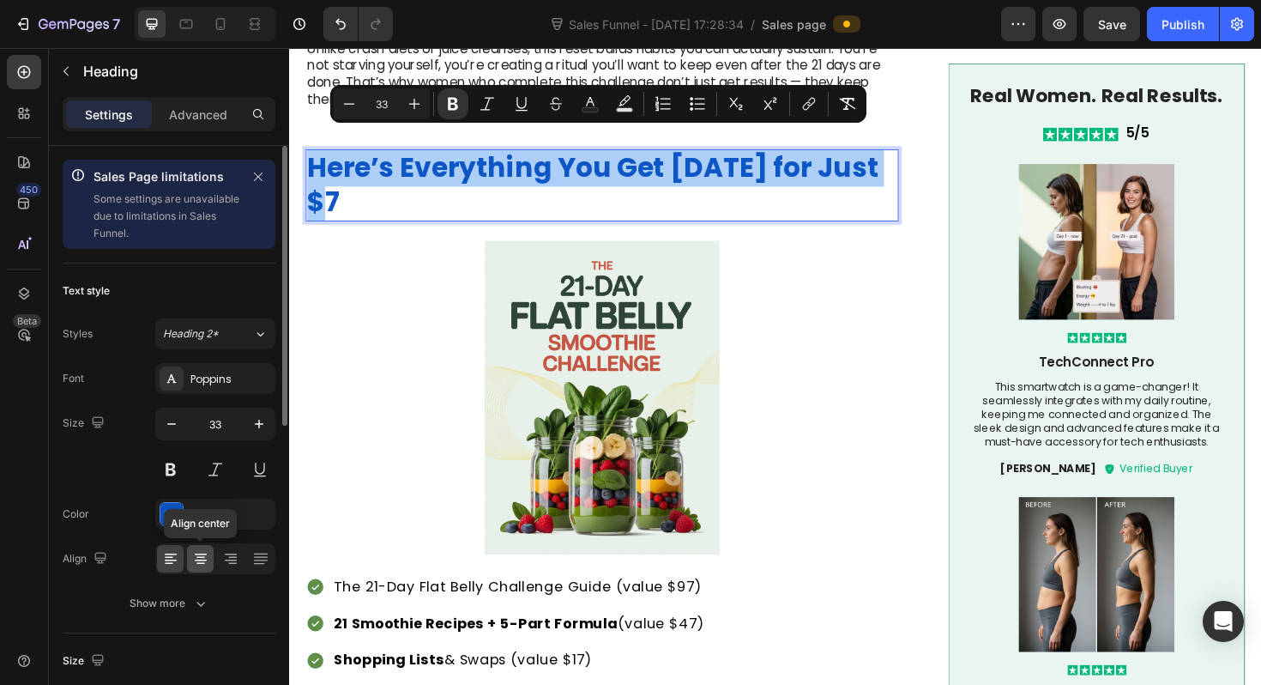
click at [201, 563] on icon at bounding box center [200, 564] width 9 height 2
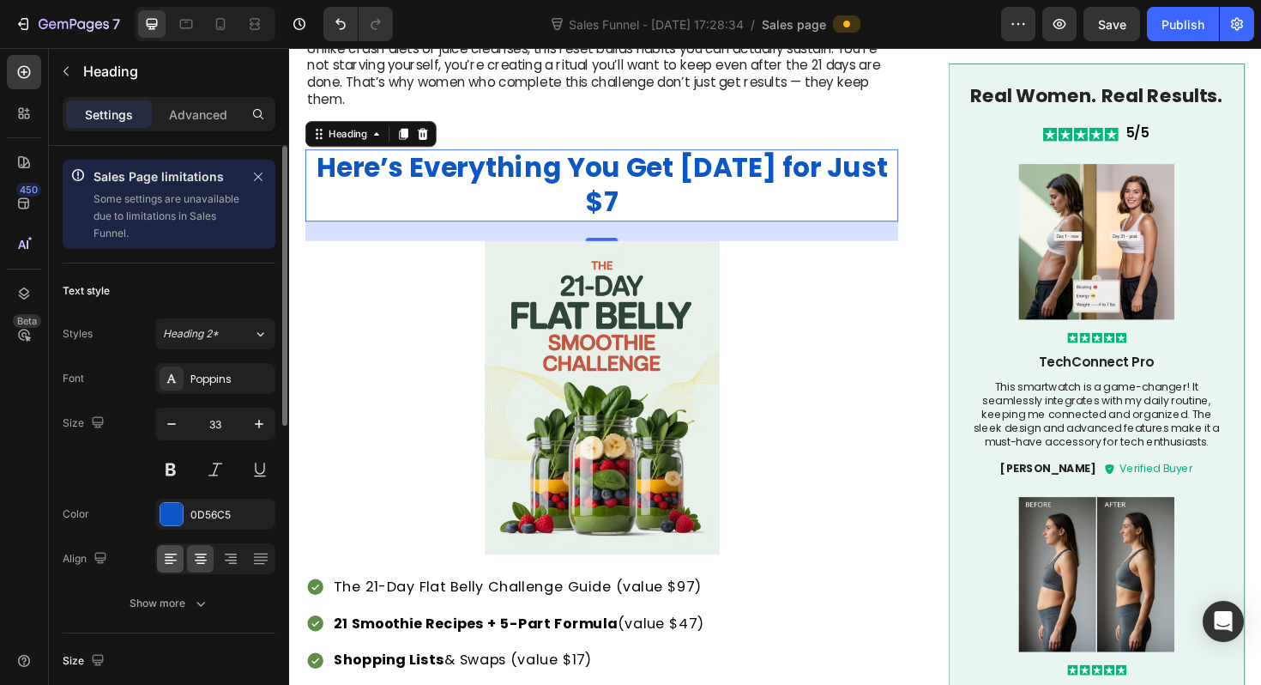
click at [179, 561] on div at bounding box center [170, 558] width 27 height 27
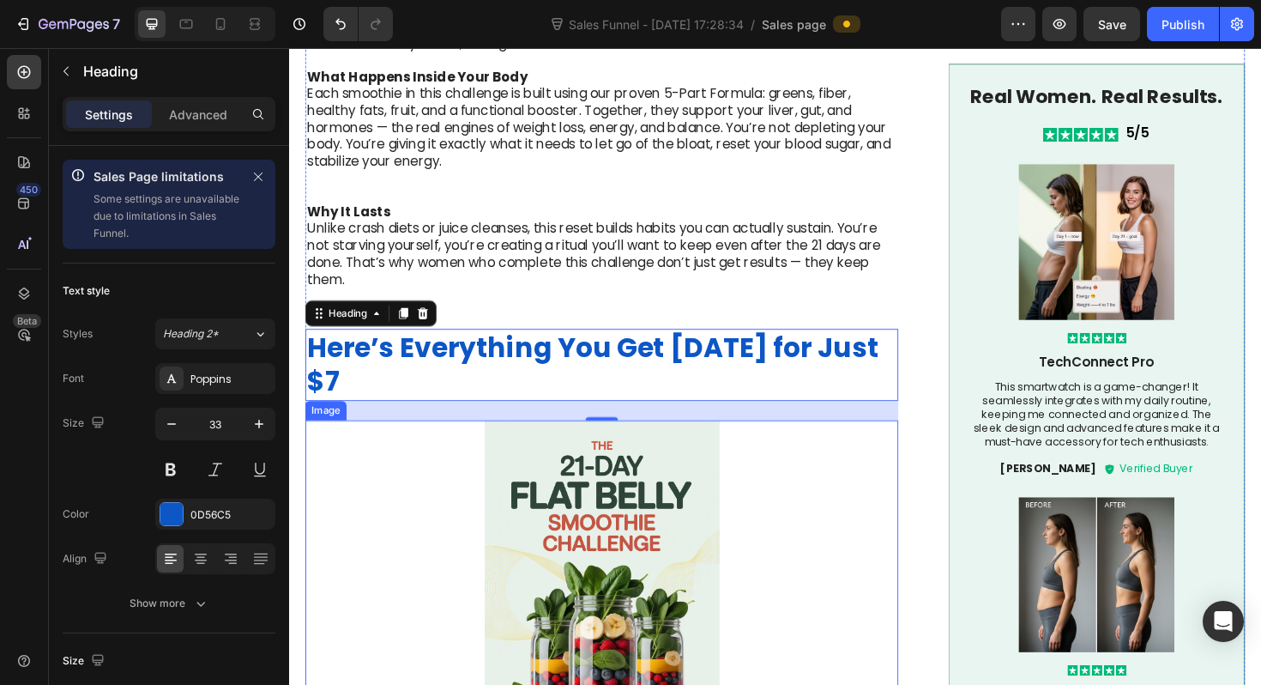
scroll to position [2129, 0]
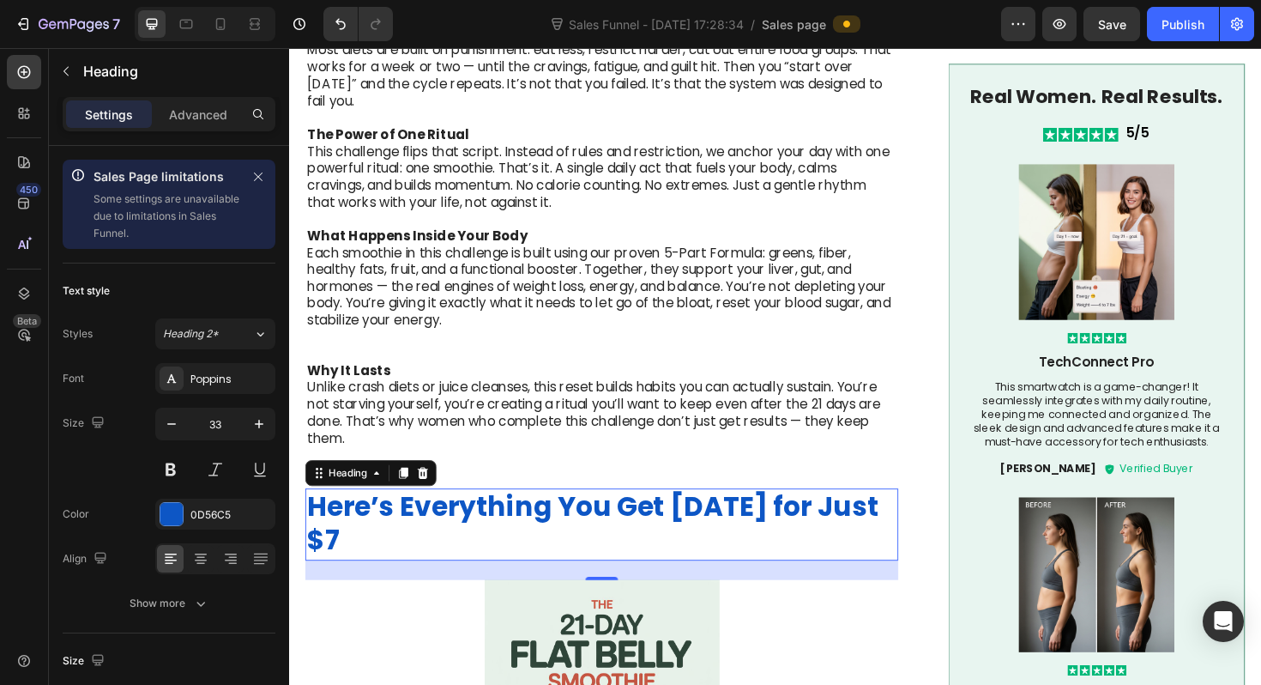
click at [805, 522] on strong "Here’s Everything You Get Today for Just $7" at bounding box center [610, 551] width 605 height 77
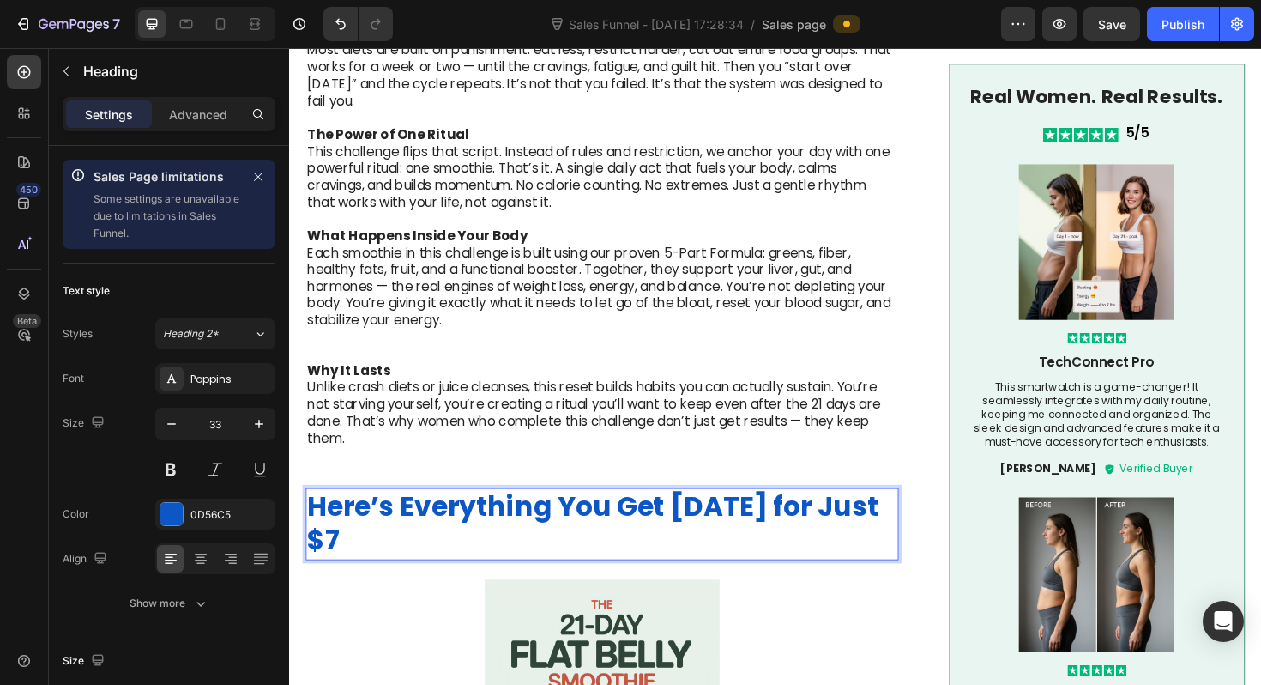
click at [805, 522] on strong "Here’s Everything You Get Today for Just $7" at bounding box center [610, 551] width 605 height 77
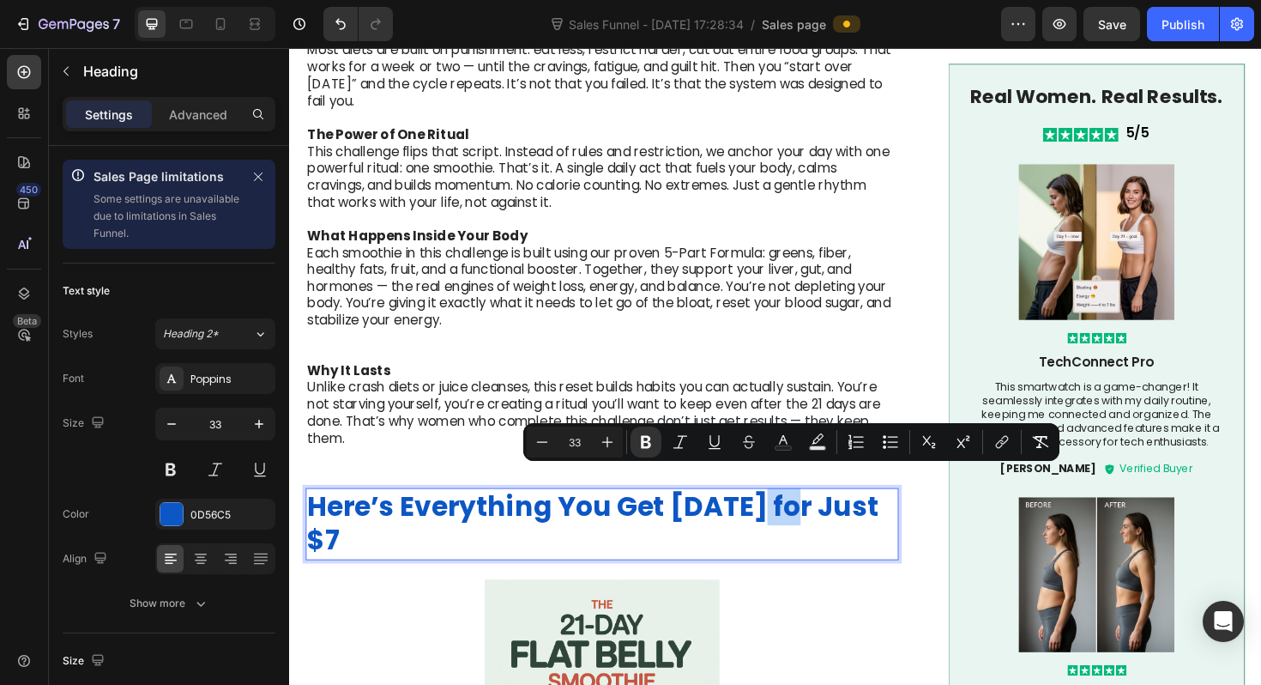
click at [782, 522] on strong "Here’s Everything You Get Today for Just $7" at bounding box center [610, 551] width 605 height 77
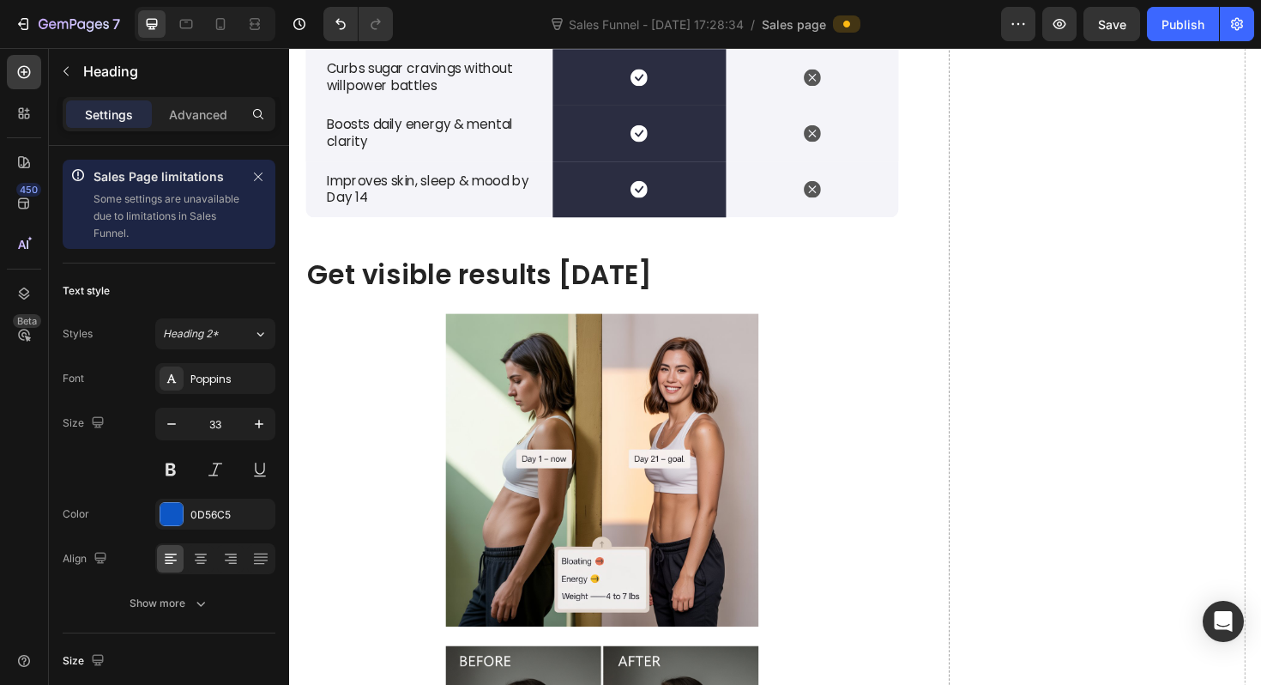
scroll to position [5106, 0]
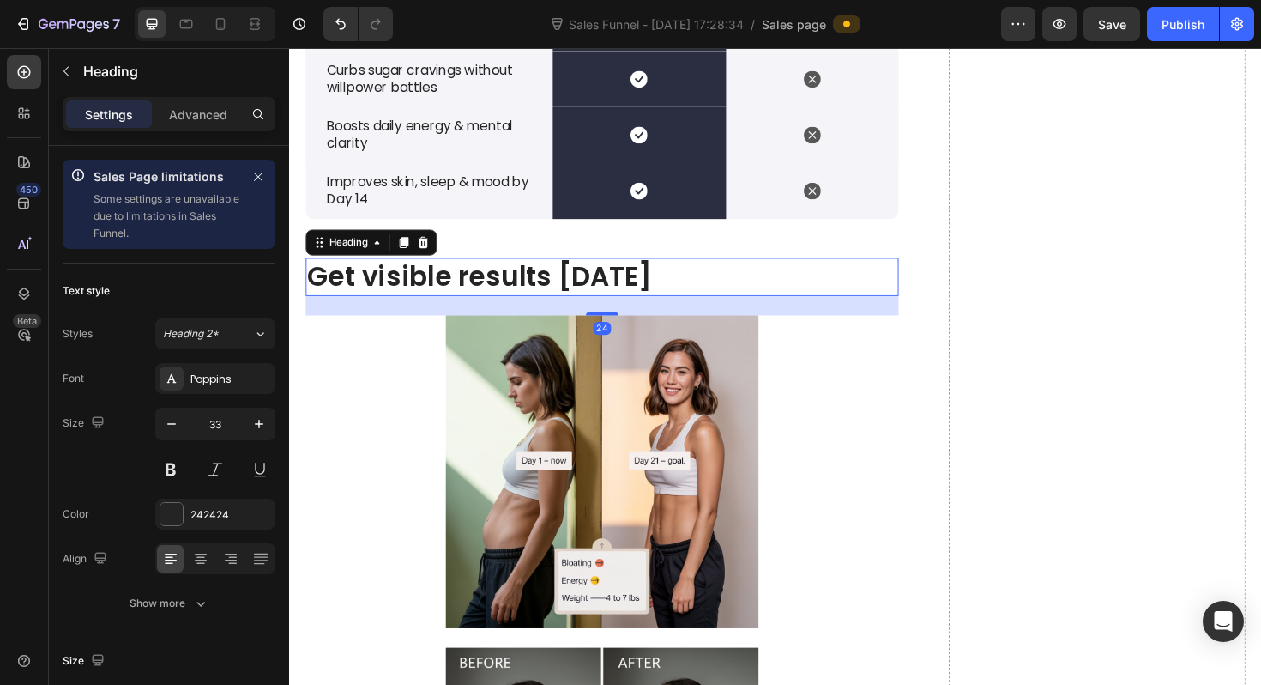
click at [547, 287] on h2 "Get visible results [DATE]" at bounding box center [620, 290] width 628 height 40
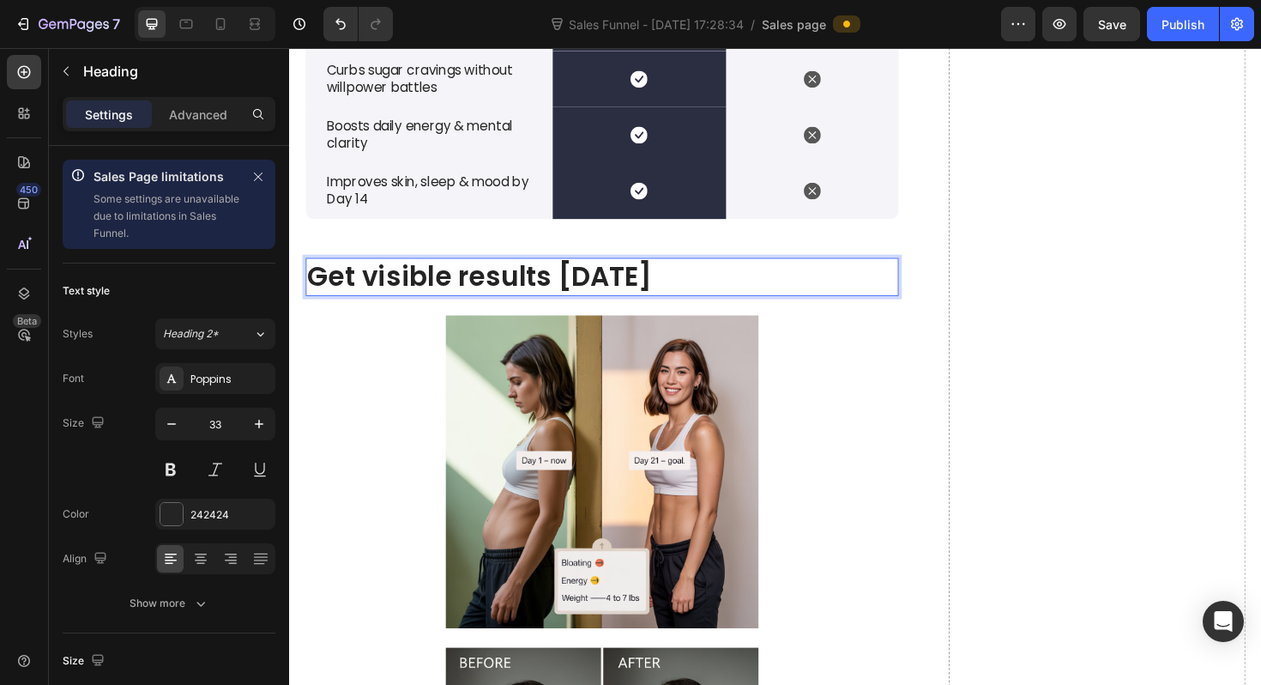
click at [547, 287] on p "Get visible results [DATE]" at bounding box center [620, 290] width 625 height 37
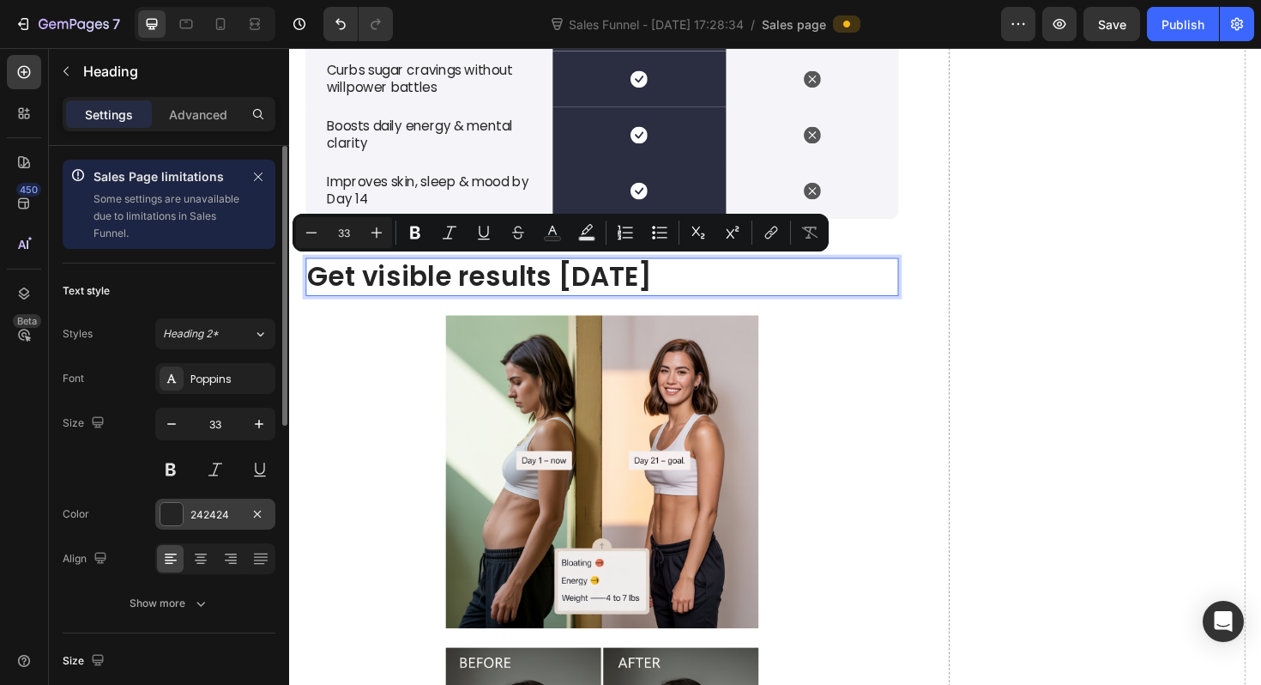
click at [170, 511] on div at bounding box center [171, 514] width 22 height 22
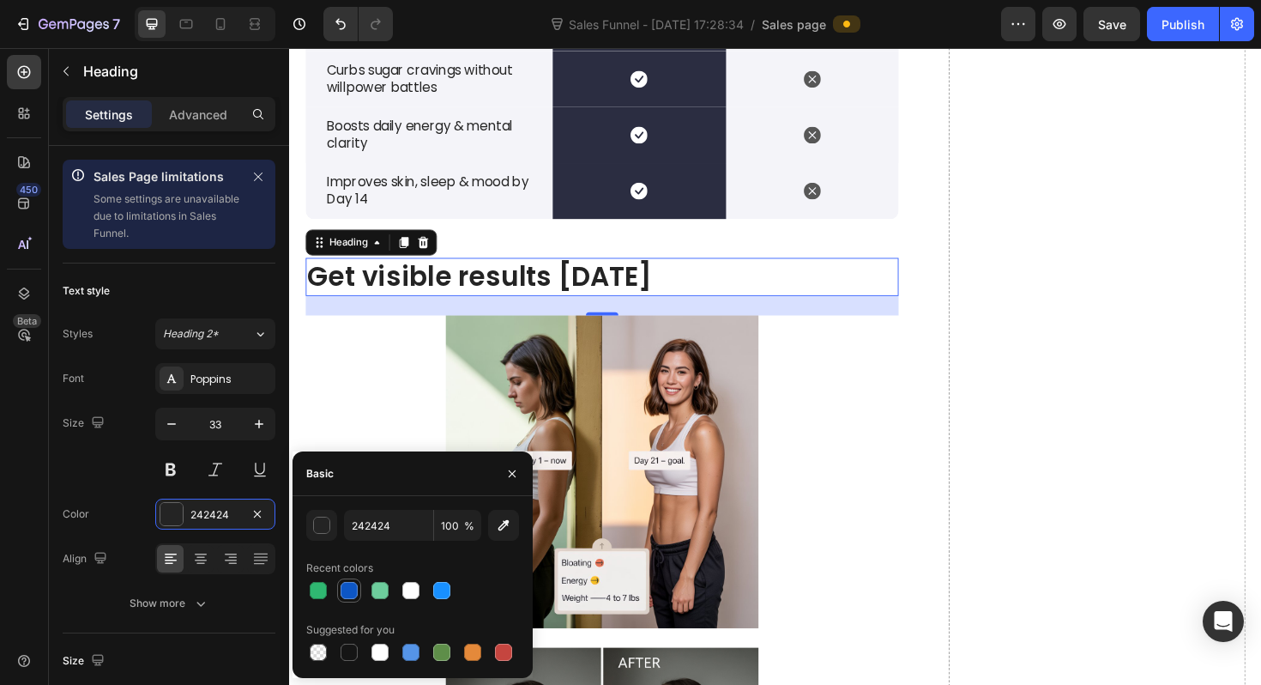
click at [349, 594] on div at bounding box center [349, 590] width 17 height 17
type input "0D56C5"
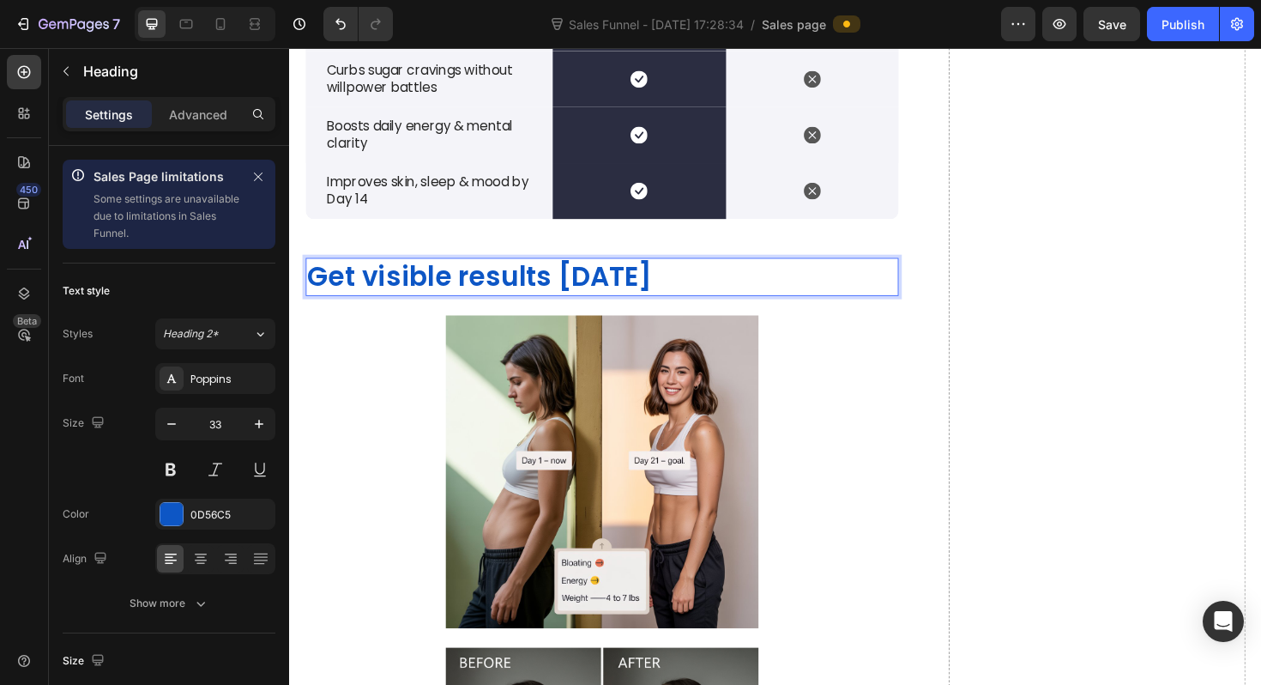
click at [559, 299] on p "Get visible results [DATE]" at bounding box center [620, 290] width 625 height 37
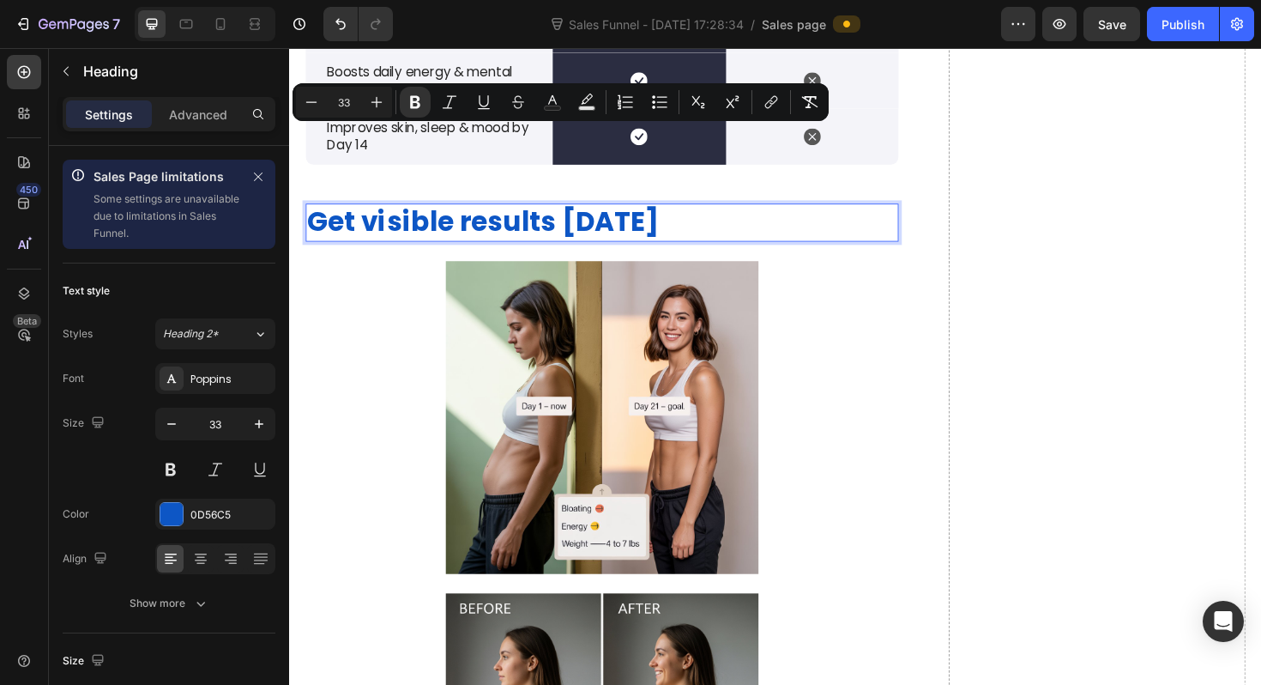
scroll to position [5144, 0]
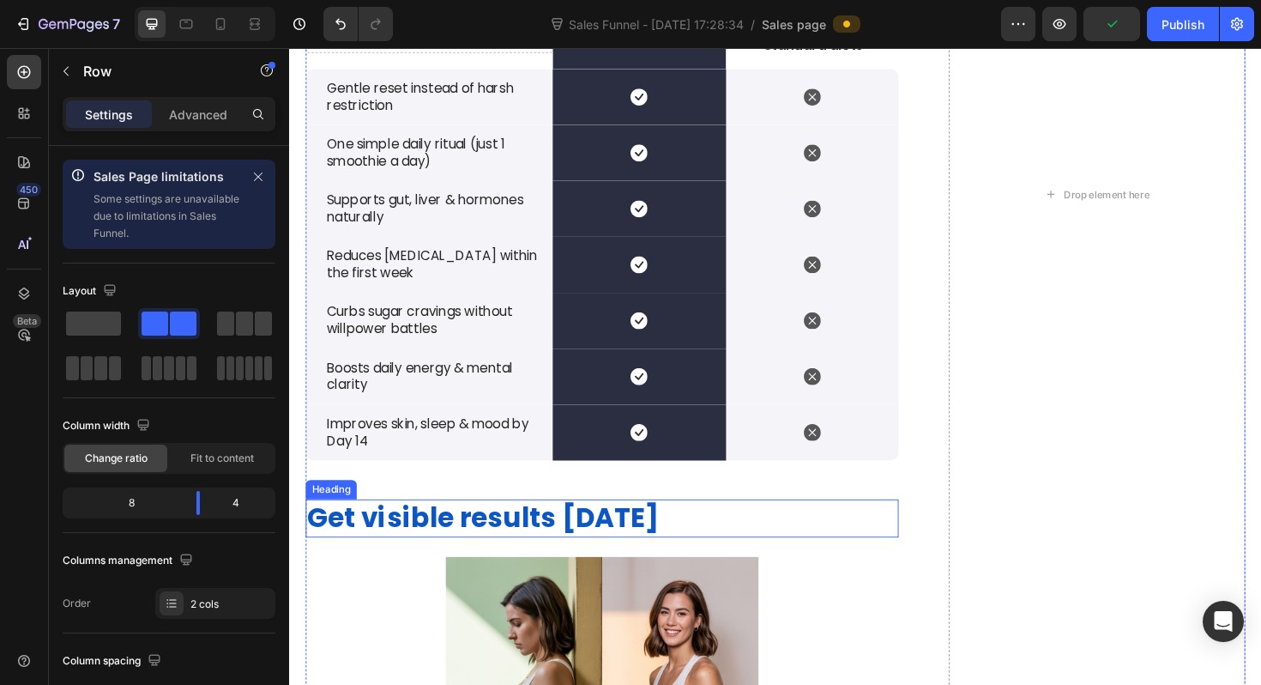
scroll to position [5052, 0]
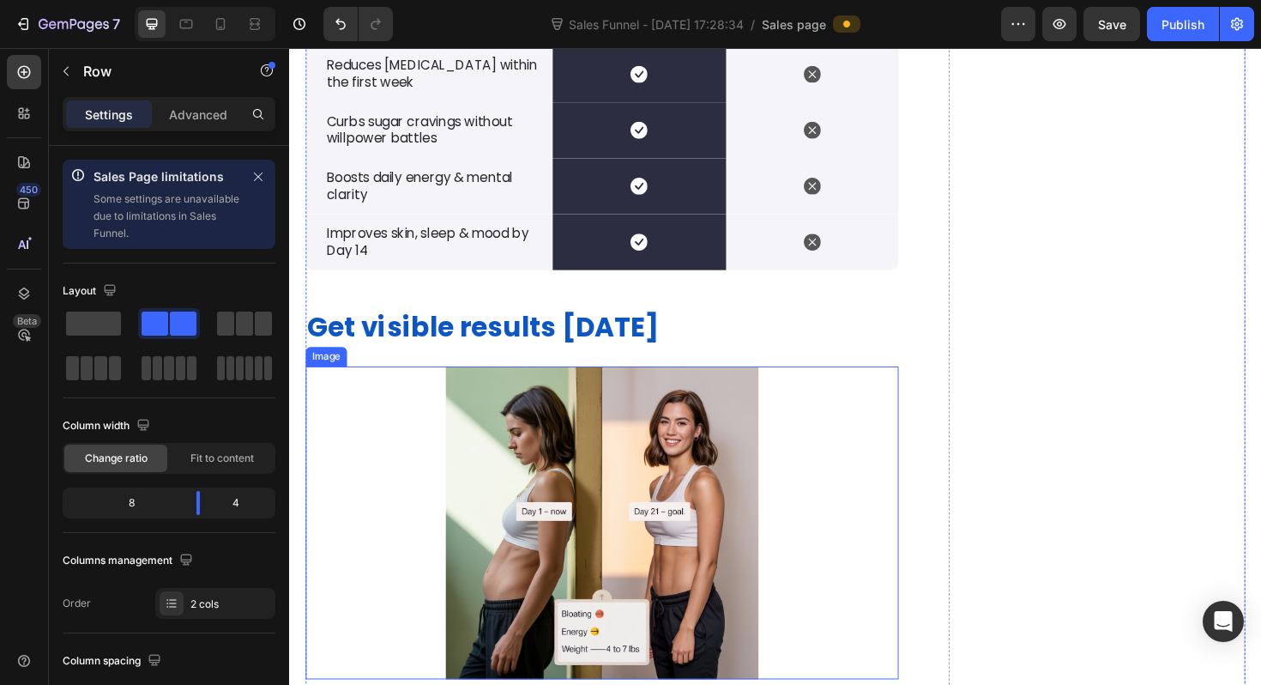
click at [480, 442] on img at bounding box center [620, 550] width 628 height 331
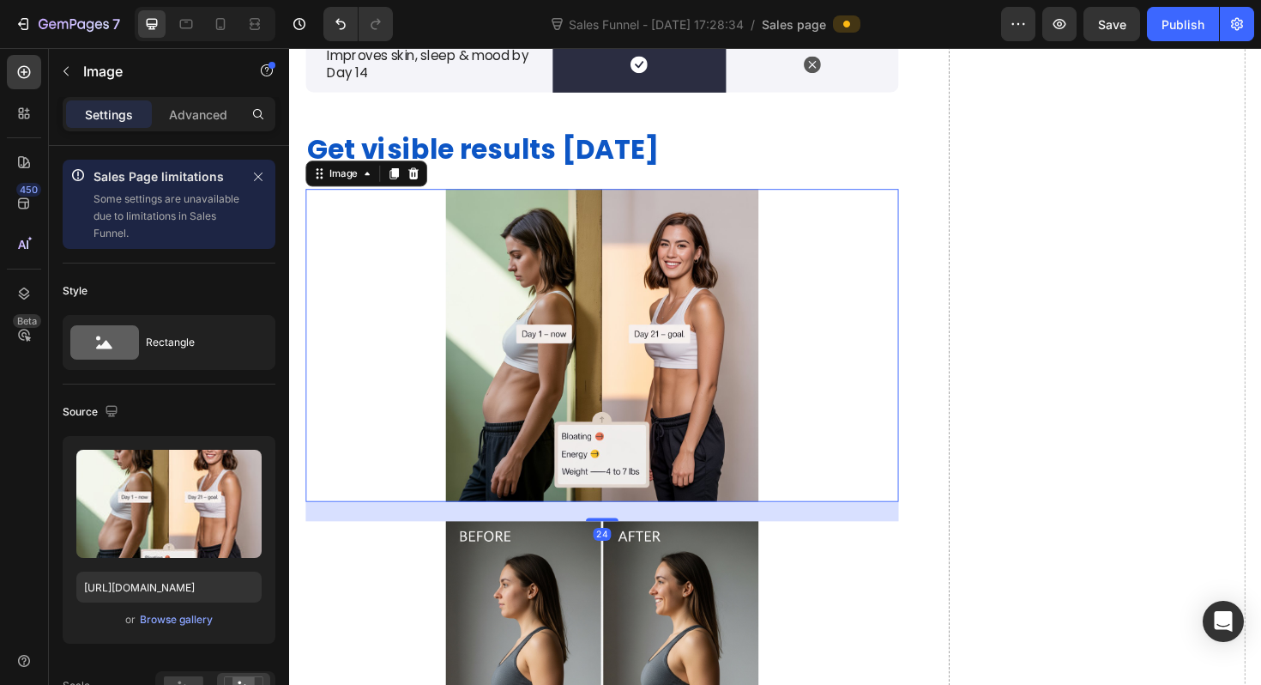
scroll to position [5256, 0]
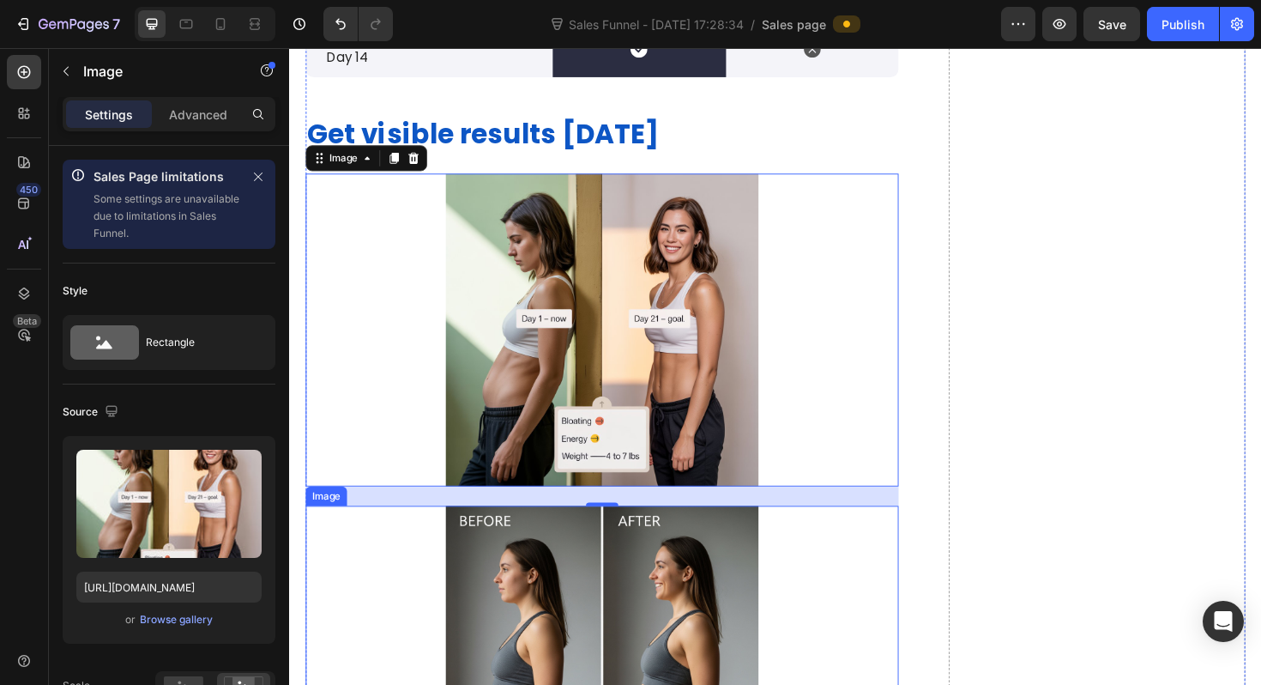
click at [403, 578] on img at bounding box center [620, 698] width 628 height 331
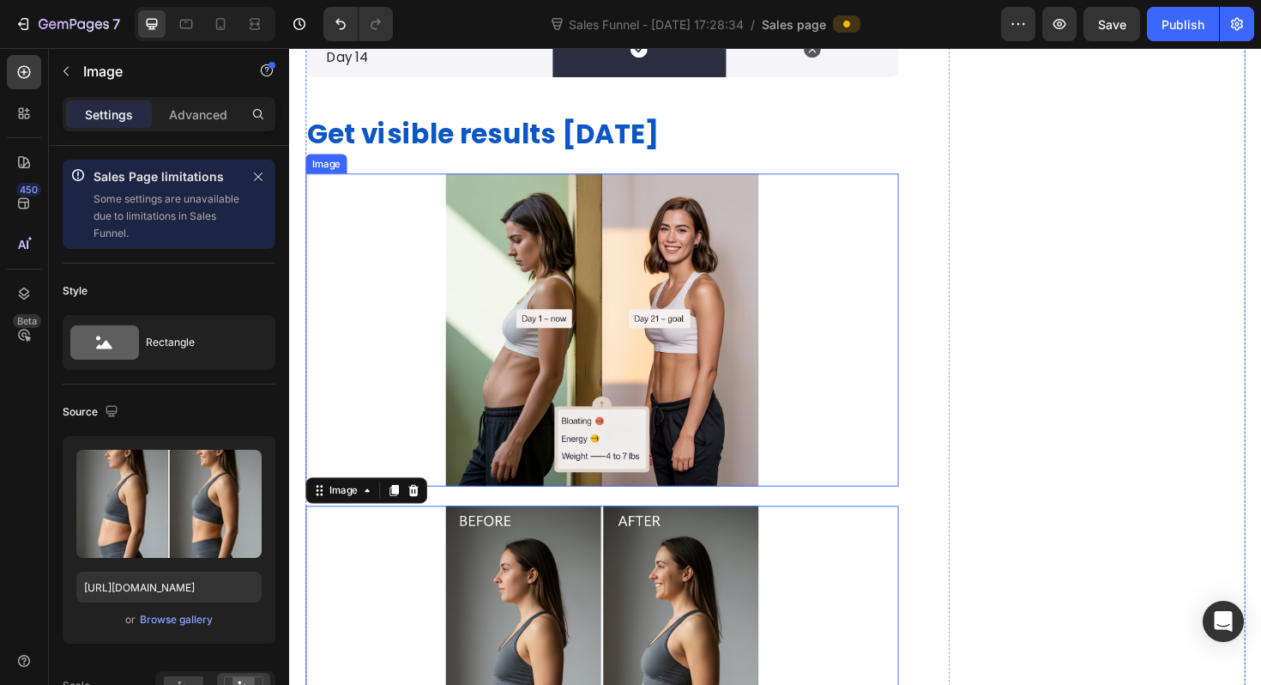
click at [396, 329] on img at bounding box center [620, 346] width 628 height 331
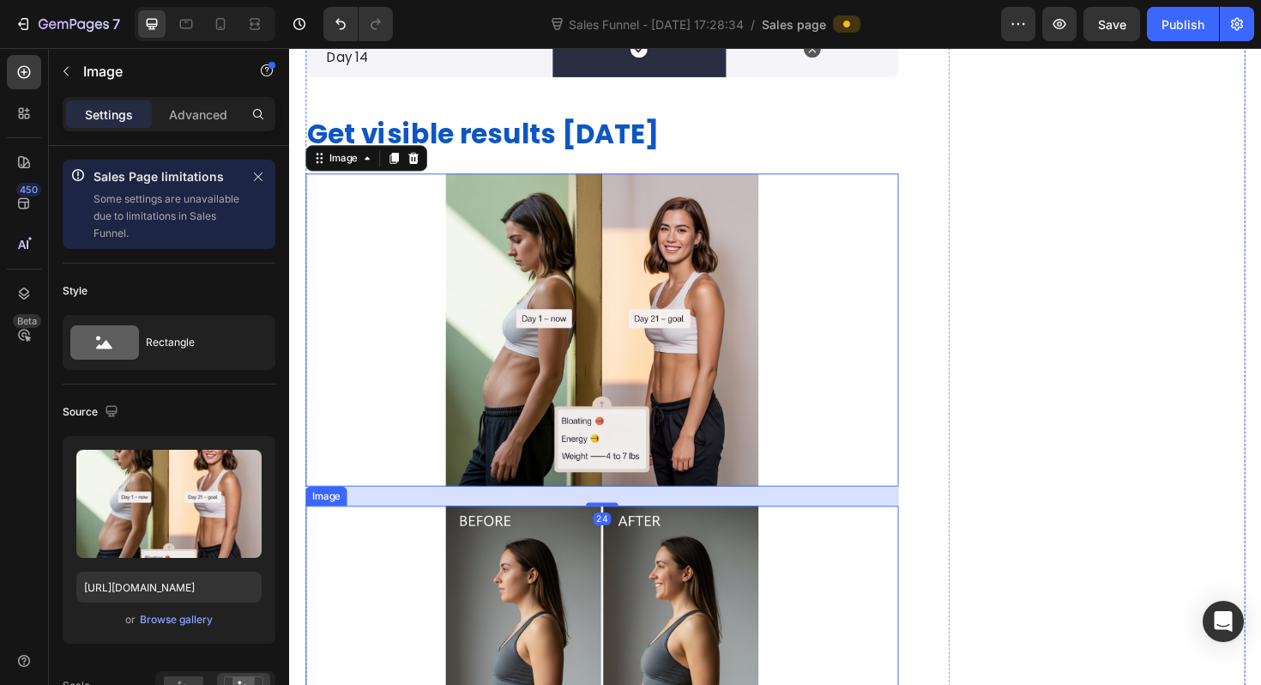
click at [378, 579] on img at bounding box center [620, 698] width 628 height 331
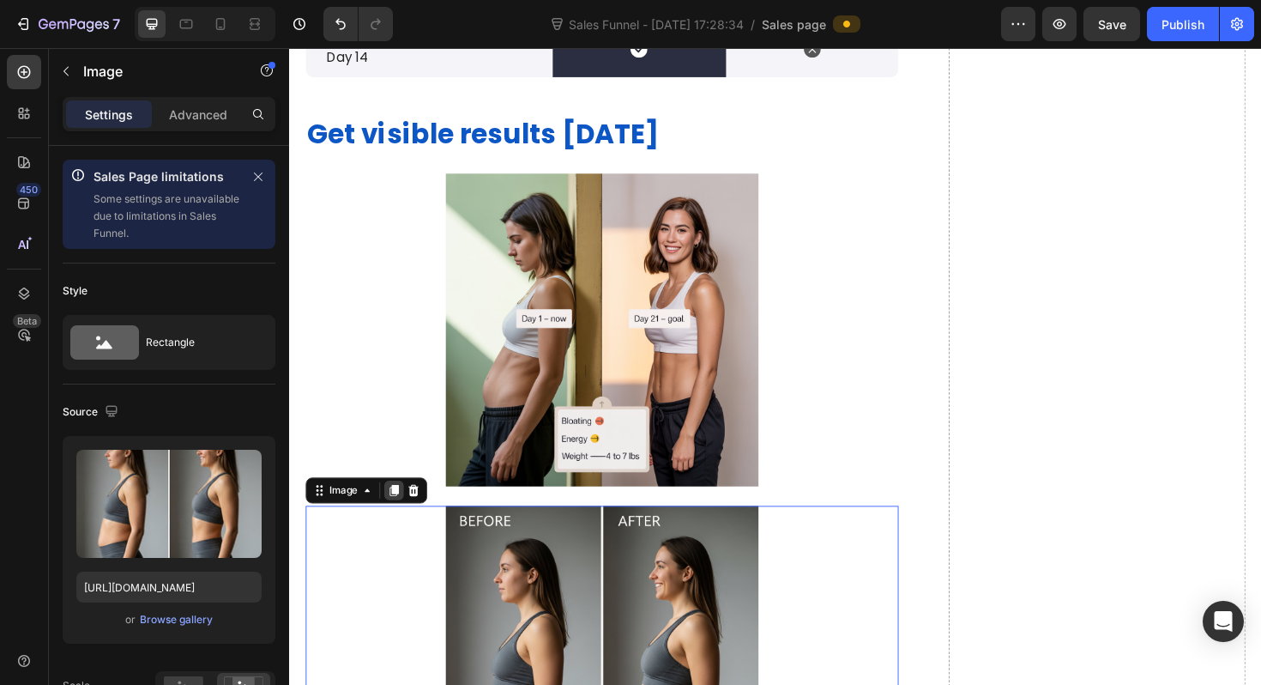
click at [396, 516] on icon at bounding box center [400, 517] width 9 height 12
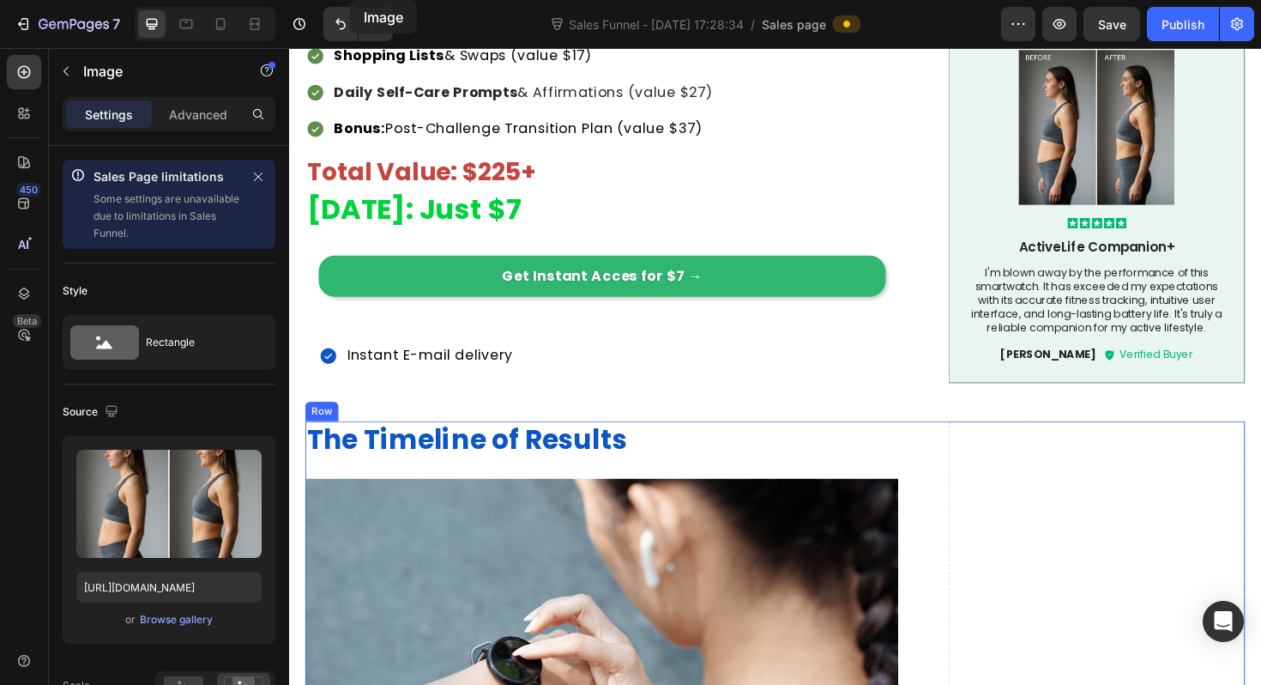
scroll to position [2998, 0]
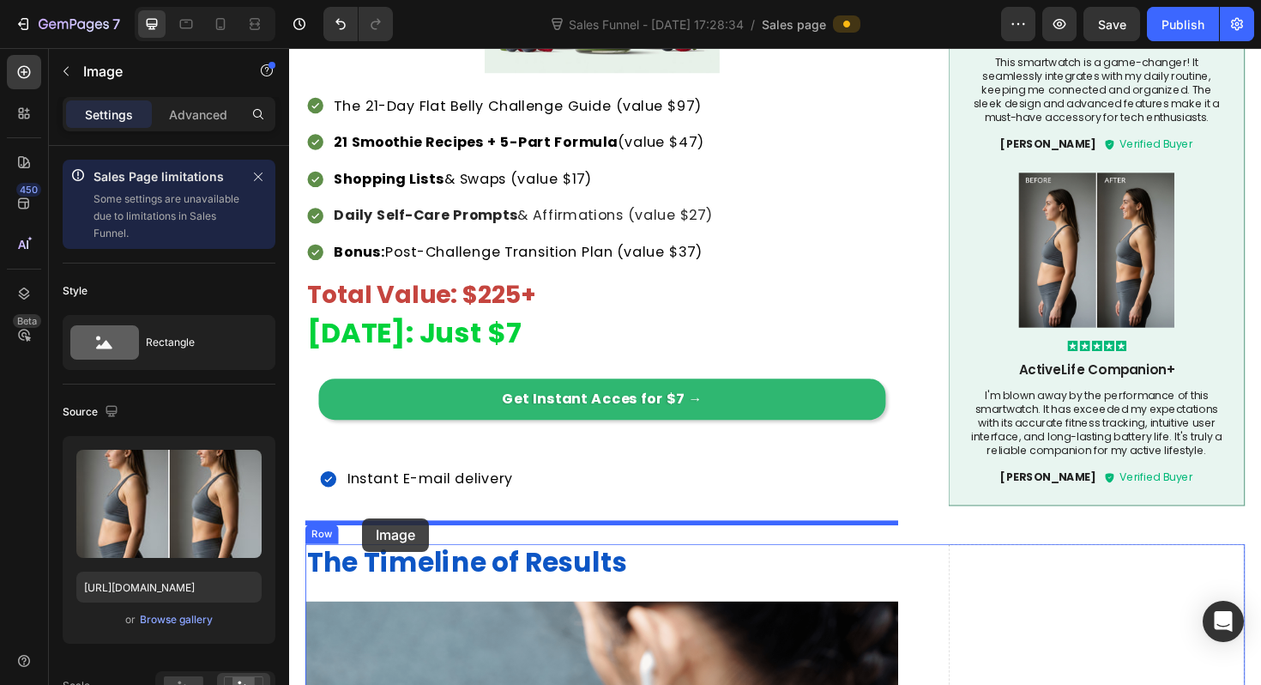
drag, startPoint x: 323, startPoint y: 96, endPoint x: 366, endPoint y: 546, distance: 451.7
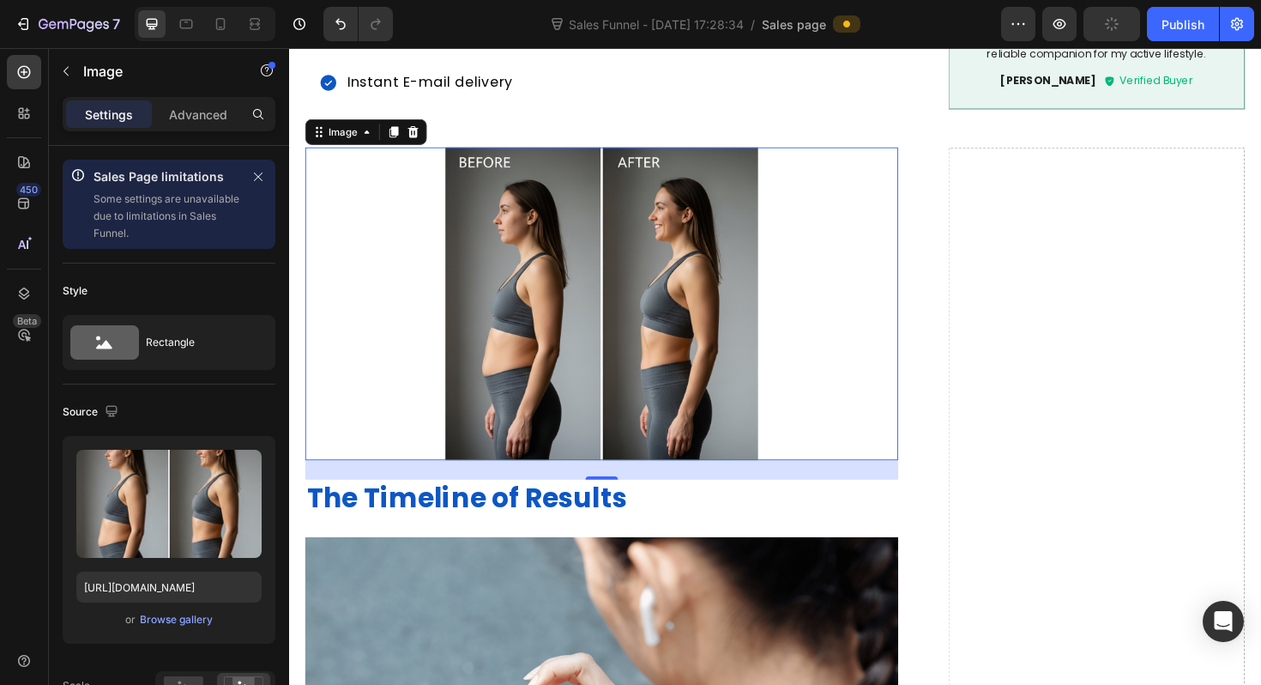
scroll to position [3398, 0]
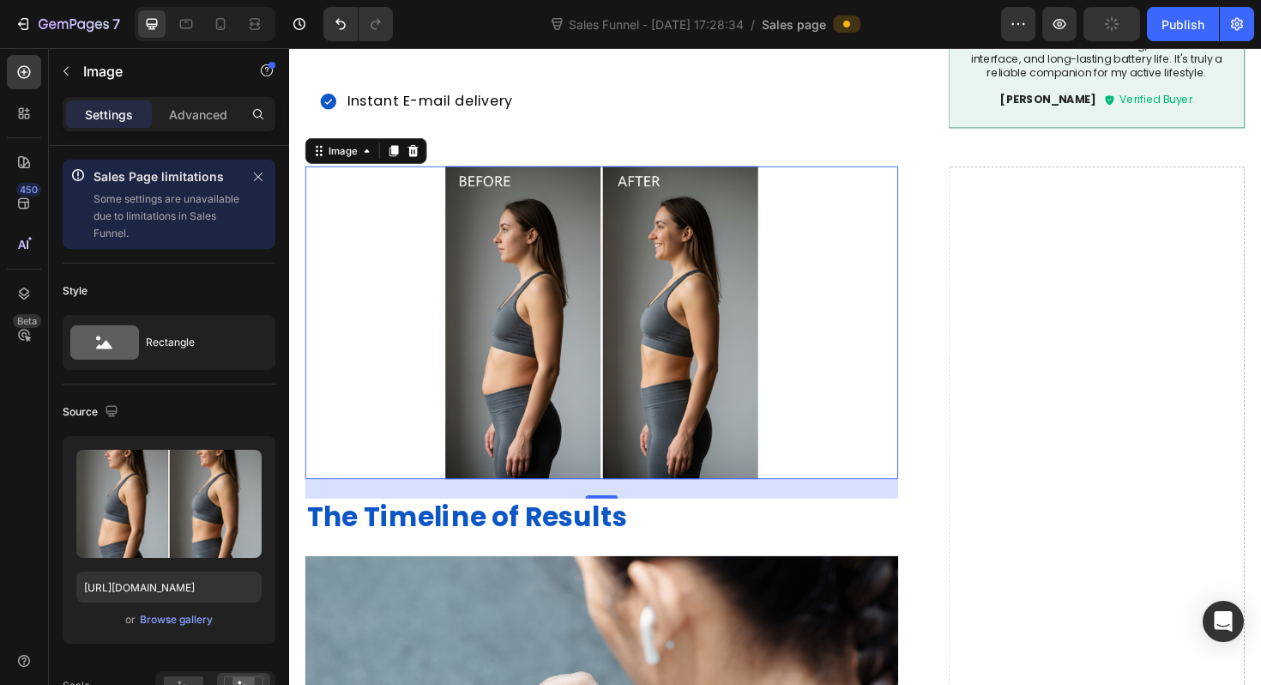
click at [528, 357] on img at bounding box center [620, 338] width 628 height 331
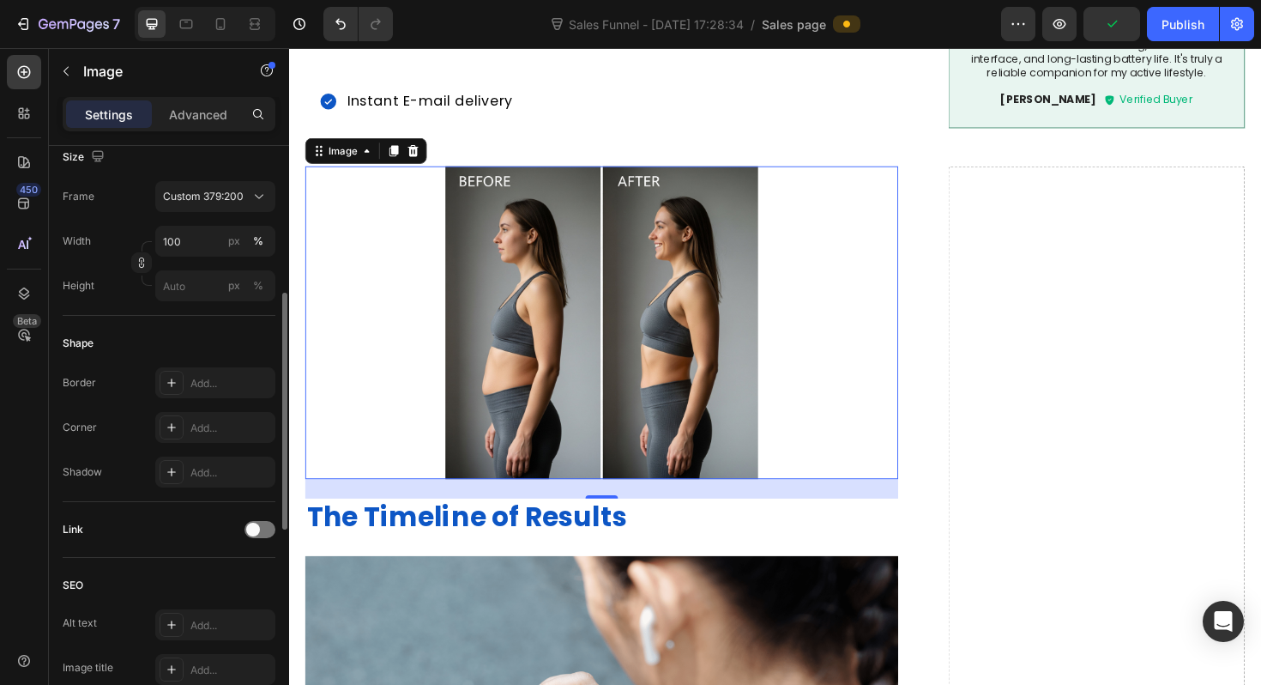
scroll to position [868, 0]
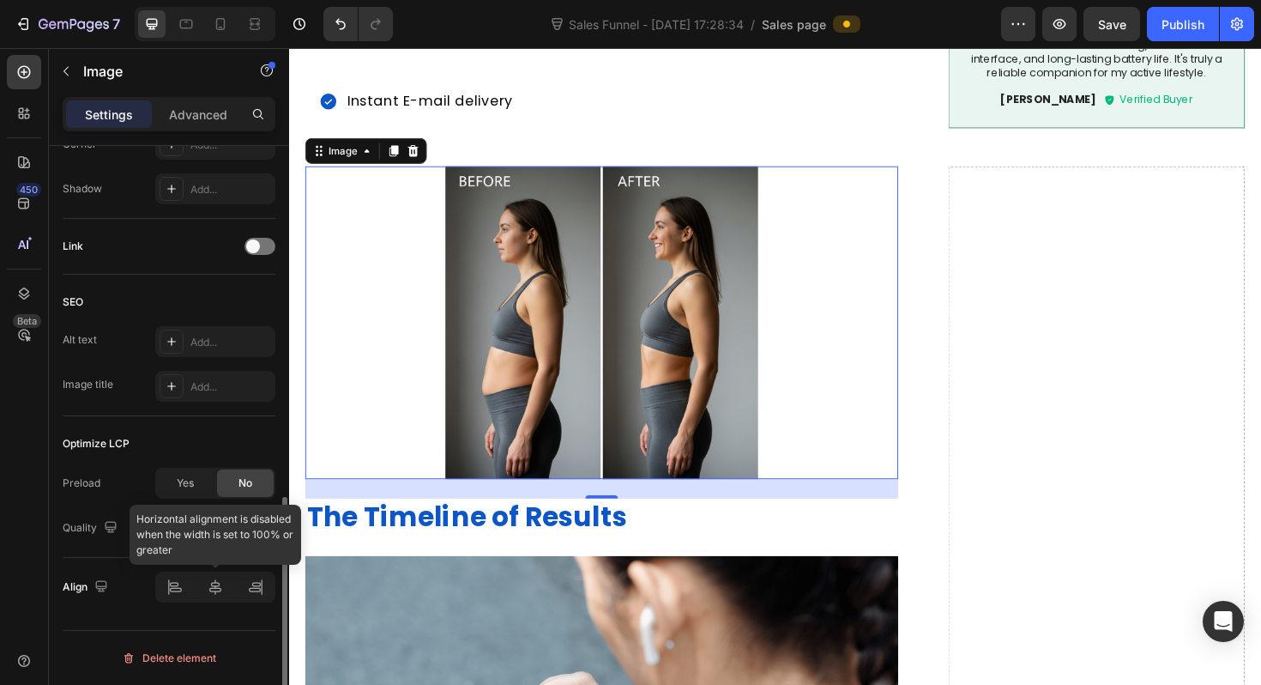
click at [178, 599] on div at bounding box center [215, 586] width 120 height 31
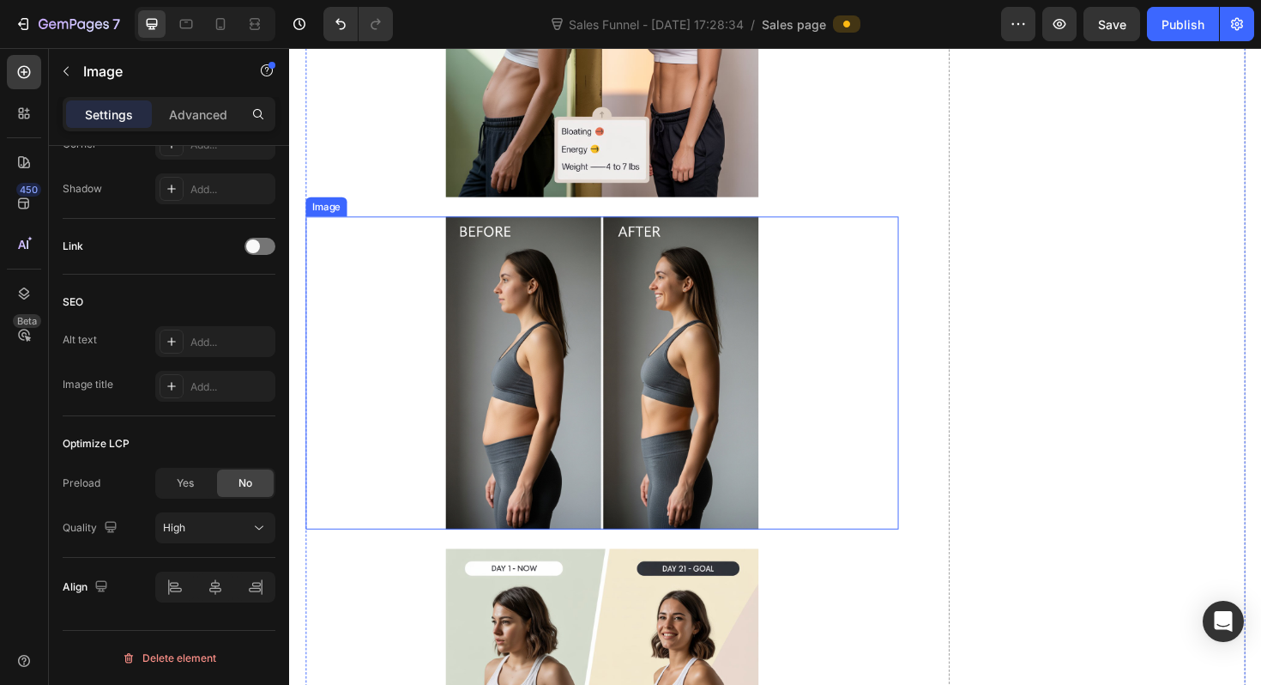
scroll to position [6128, 0]
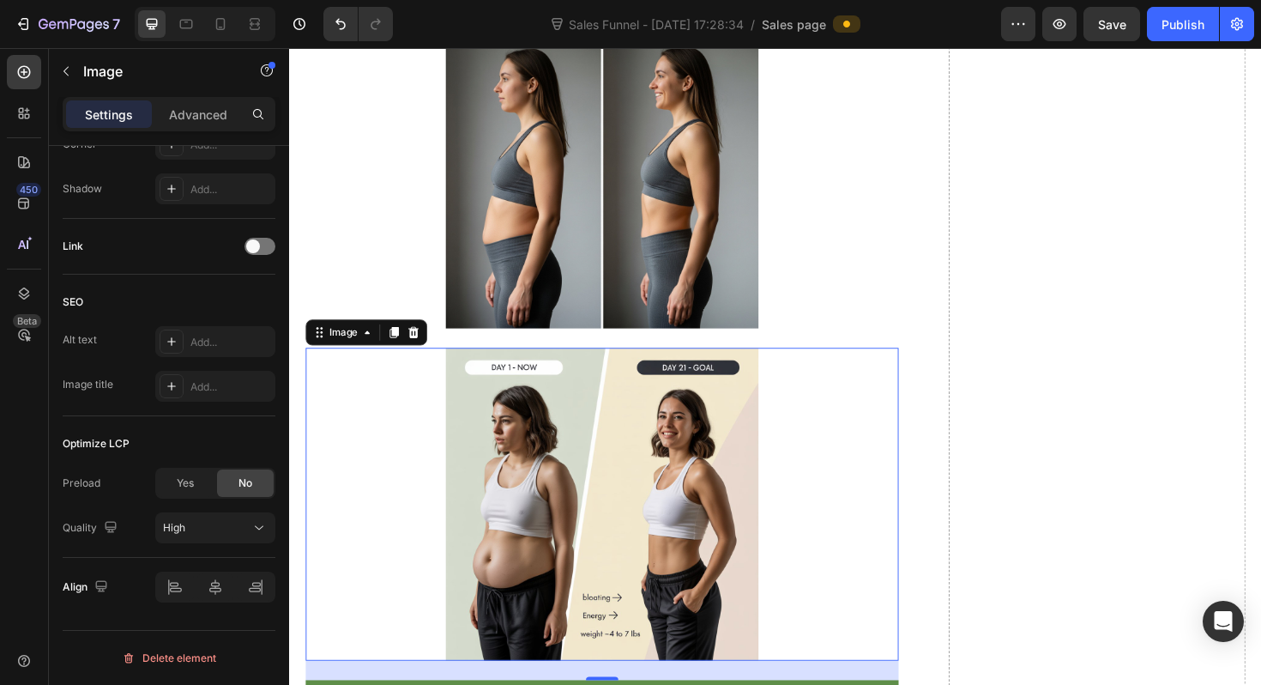
click at [583, 438] on img at bounding box center [620, 530] width 628 height 331
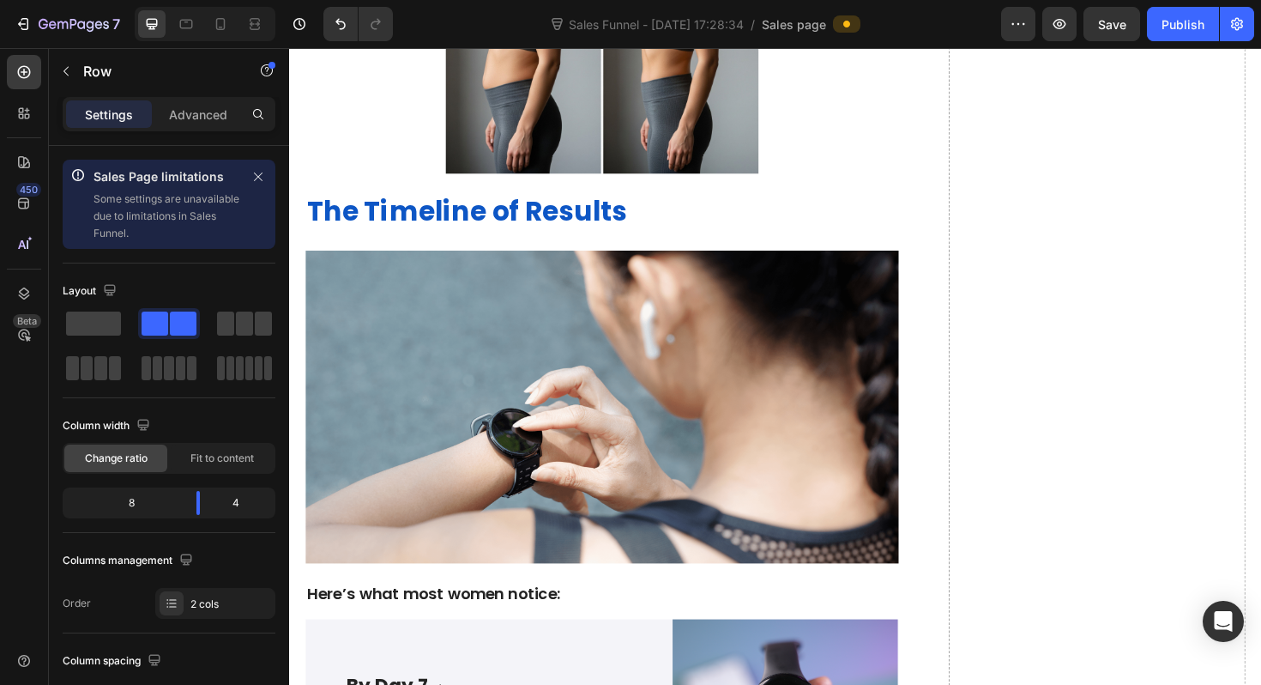
scroll to position [3748, 0]
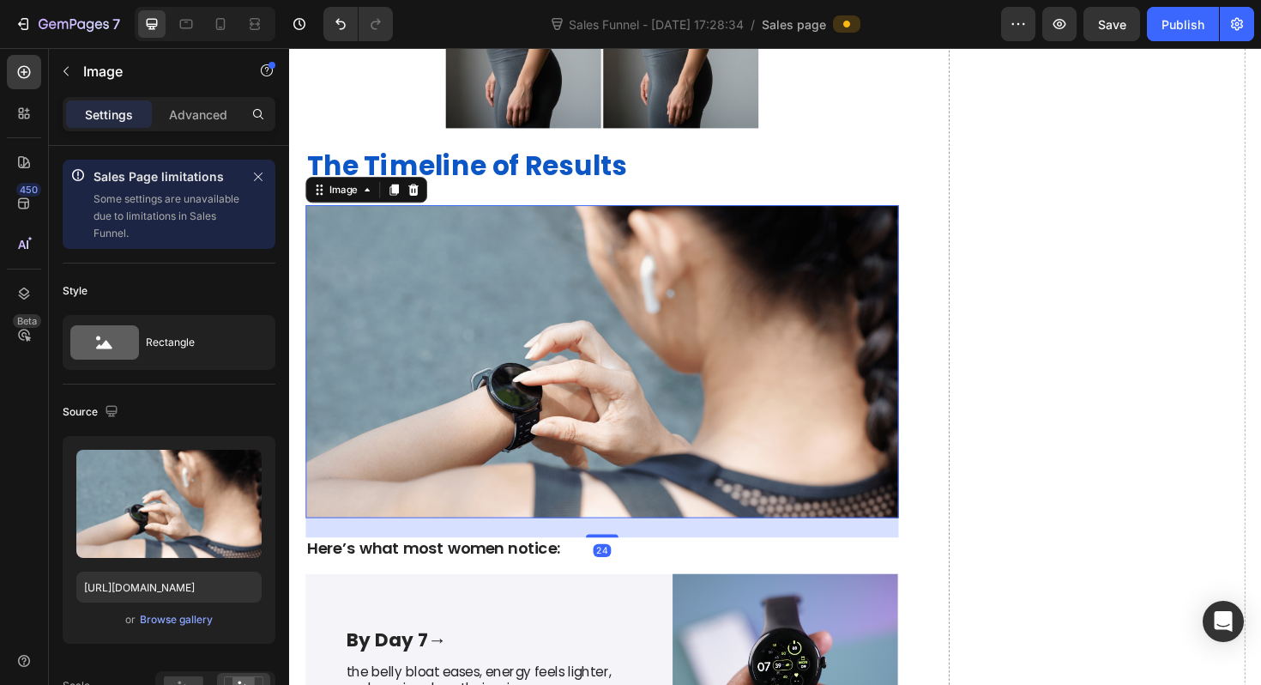
click at [658, 365] on img at bounding box center [620, 379] width 628 height 331
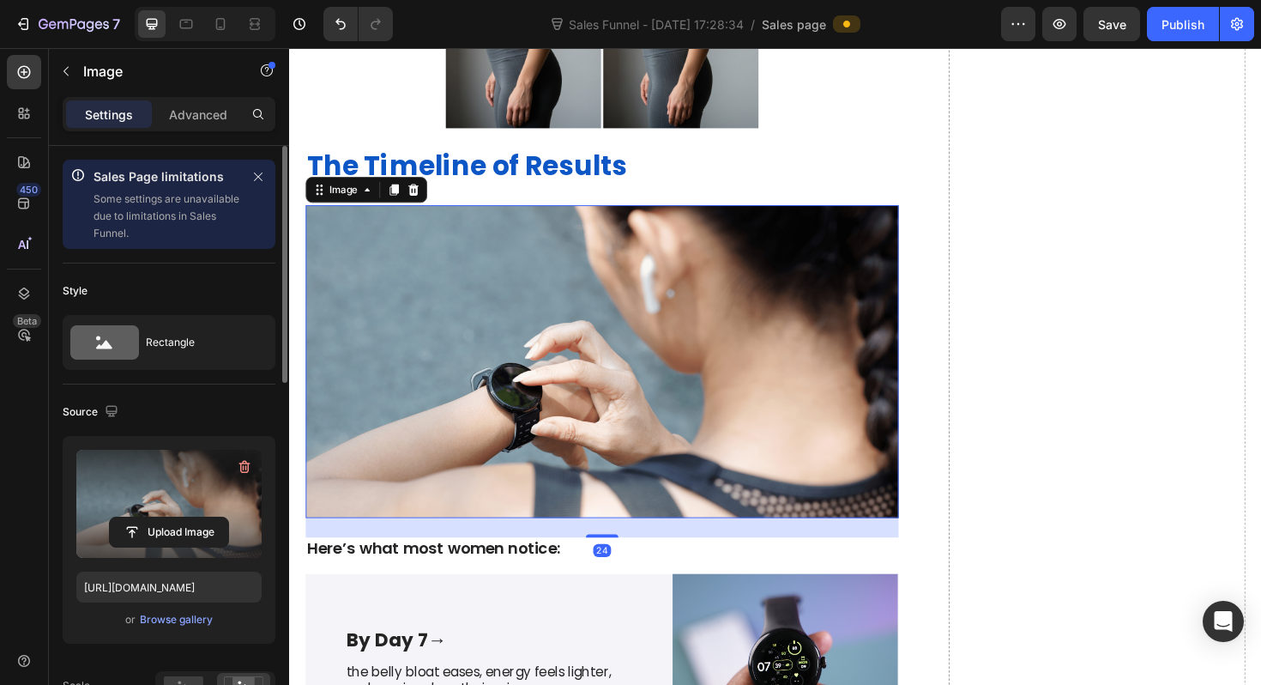
click at [169, 492] on label at bounding box center [168, 504] width 185 height 108
click at [169, 517] on input "file" at bounding box center [169, 531] width 118 height 29
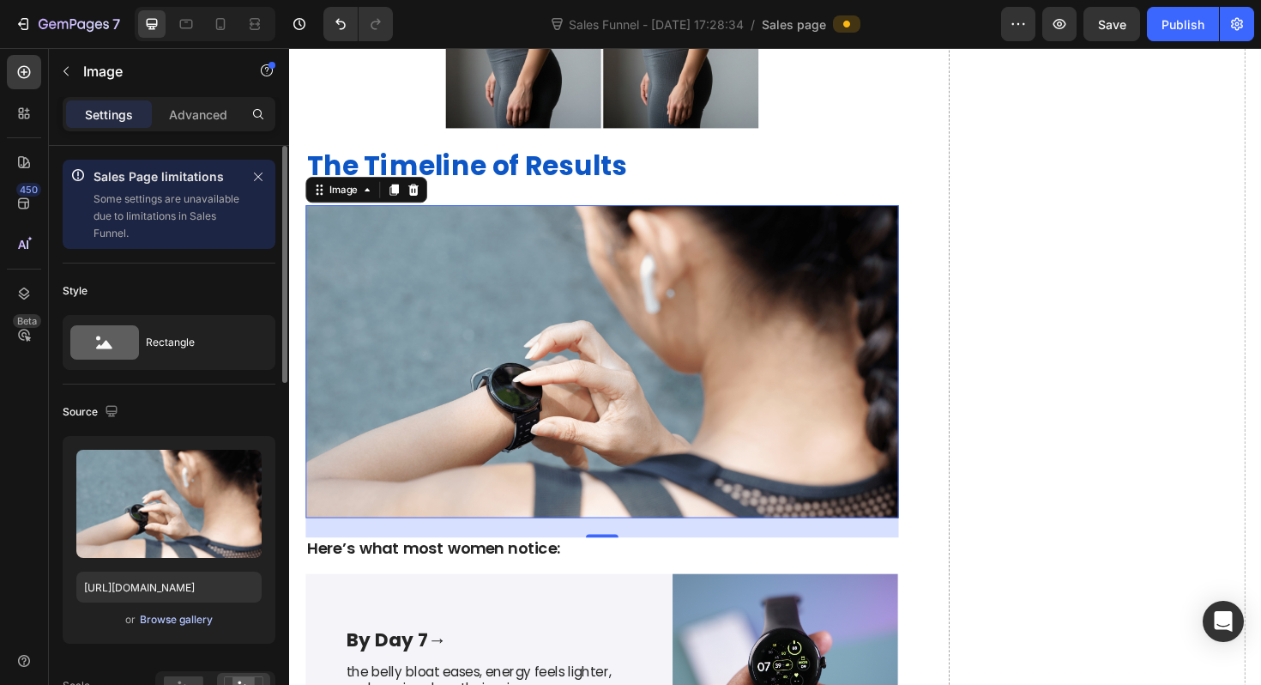
click at [201, 618] on div "Browse gallery" at bounding box center [176, 619] width 73 height 15
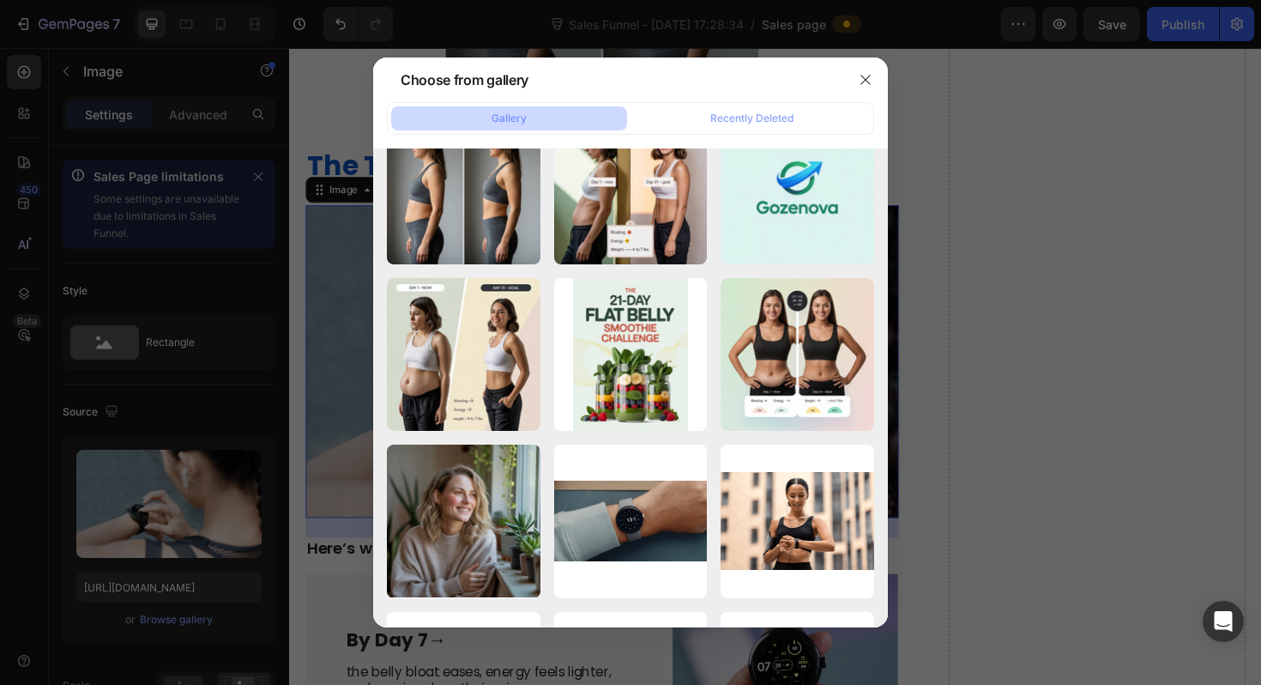
scroll to position [0, 0]
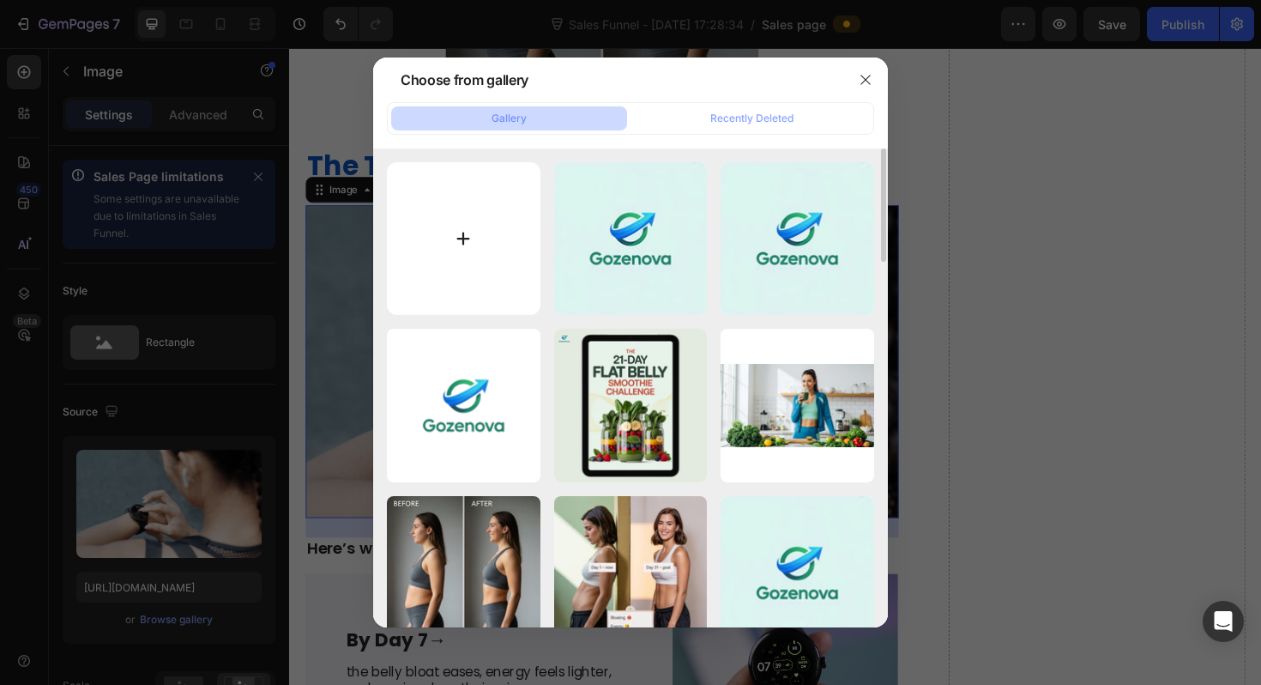
drag, startPoint x: 707, startPoint y: 122, endPoint x: 513, endPoint y: 171, distance: 200.0
click at [514, 170] on div "Gallery Recently Deleted a-logo-design-featur...pQ.jpeg 39.15 kb a-logo-design-…" at bounding box center [630, 365] width 515 height 526
click at [513, 171] on input "file" at bounding box center [464, 239] width 154 height 154
click at [456, 227] on input "file" at bounding box center [464, 239] width 154 height 154
type input "C:\fakepath\Ontwerp zonder titel (33).png"
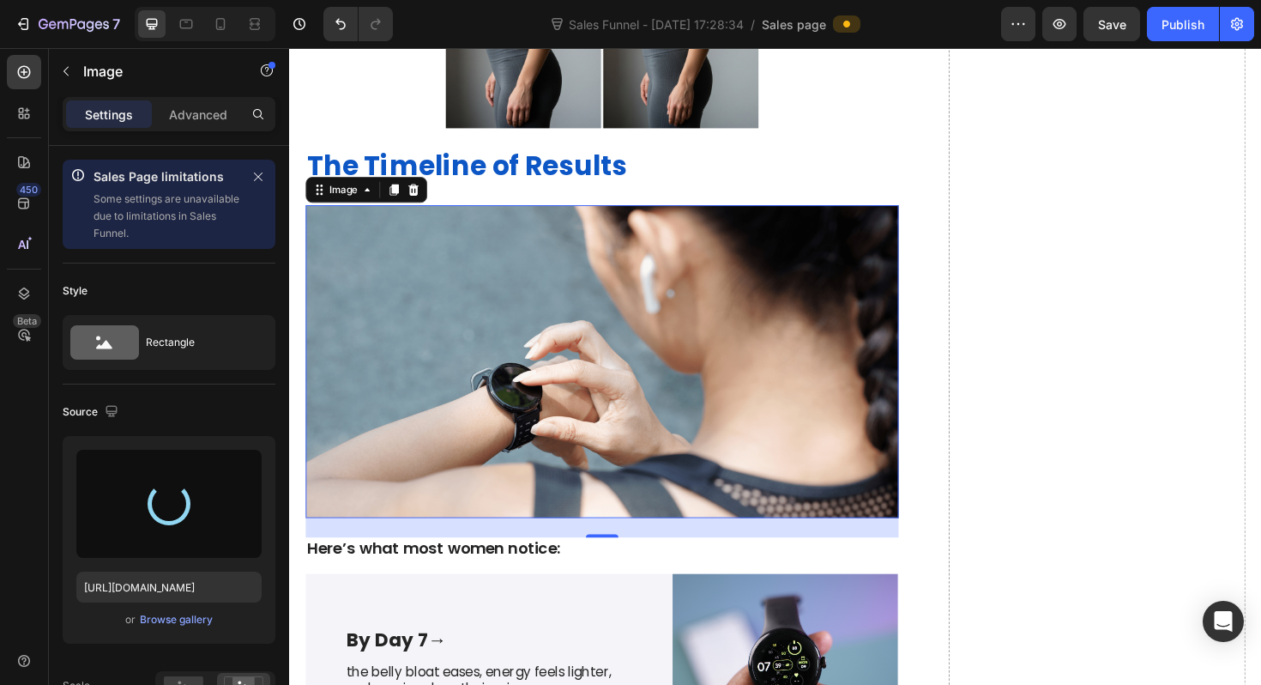
type input "https://cdn.shopify.com/s/files/1/0958/5223/3049/files/gempages_580054749093560…"
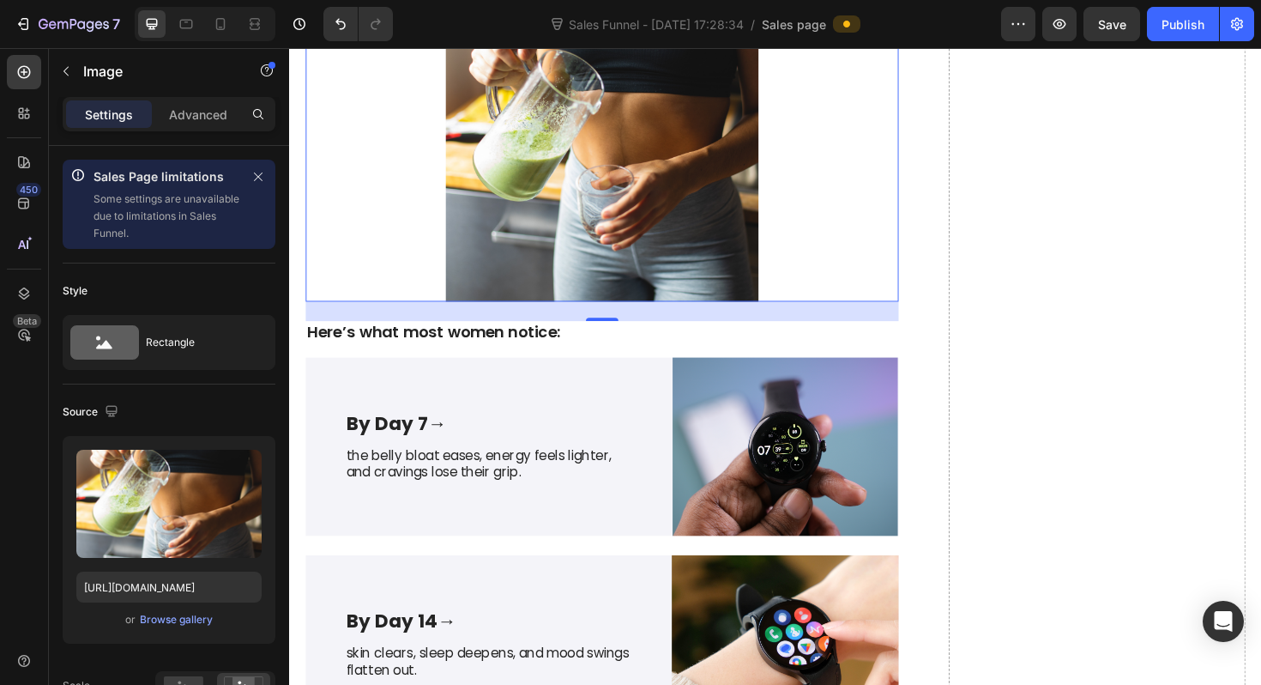
scroll to position [3991, 0]
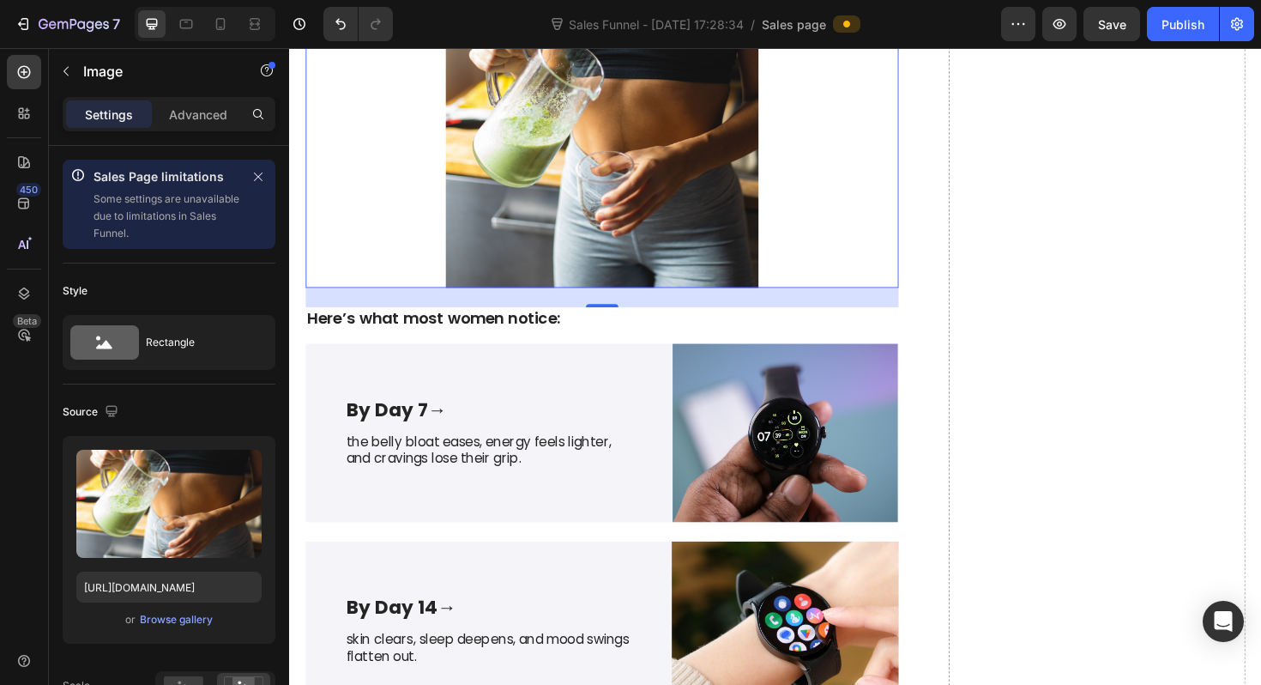
click at [515, 214] on img at bounding box center [620, 136] width 628 height 331
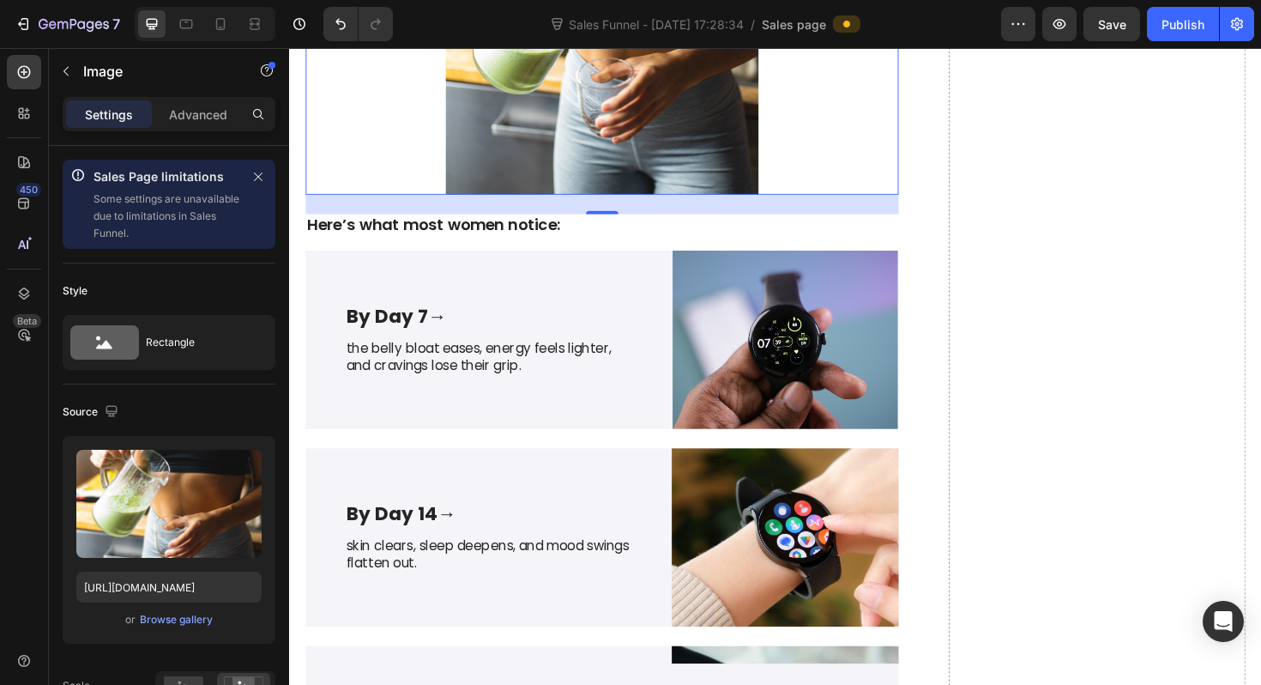
scroll to position [4228, 0]
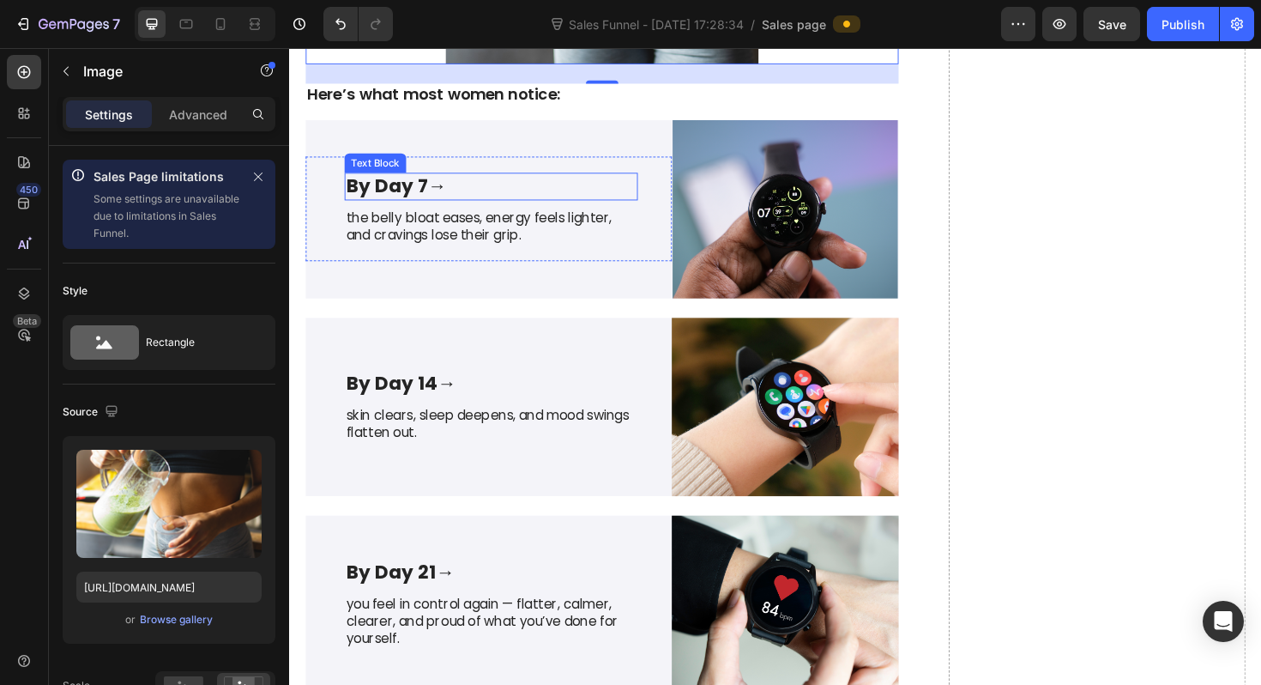
click at [432, 191] on strong "By Day 7" at bounding box center [392, 193] width 87 height 27
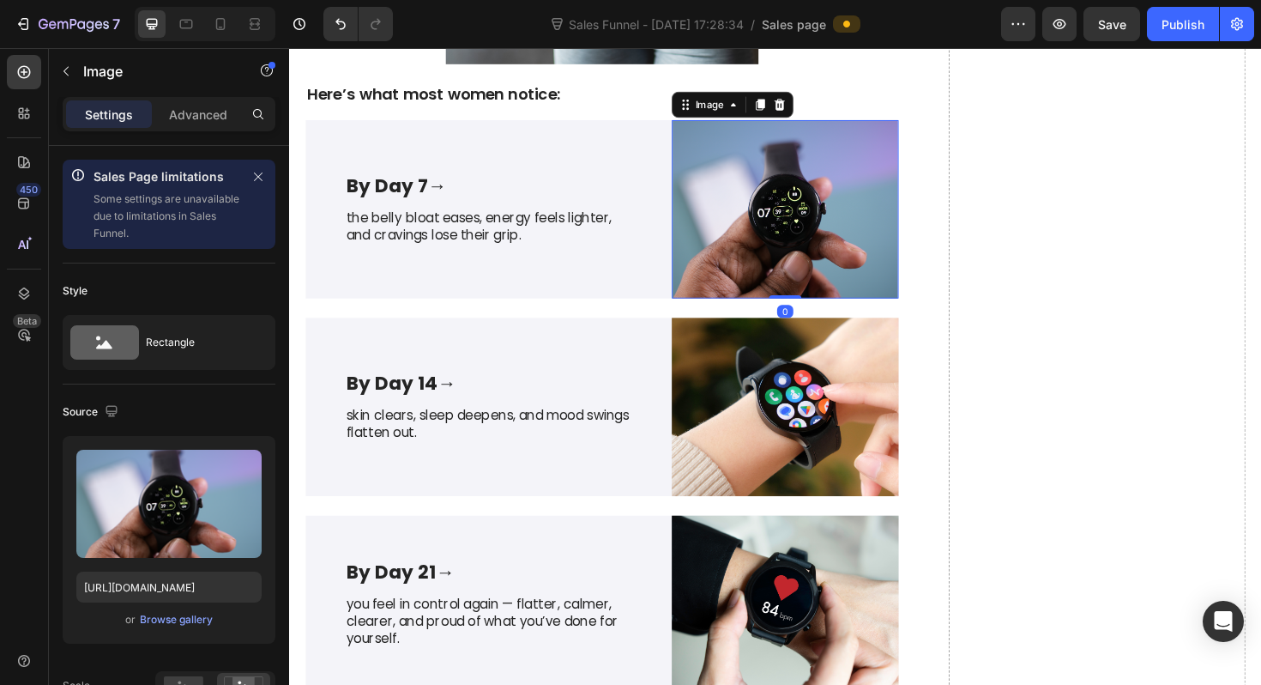
click at [793, 229] on img at bounding box center [814, 218] width 240 height 189
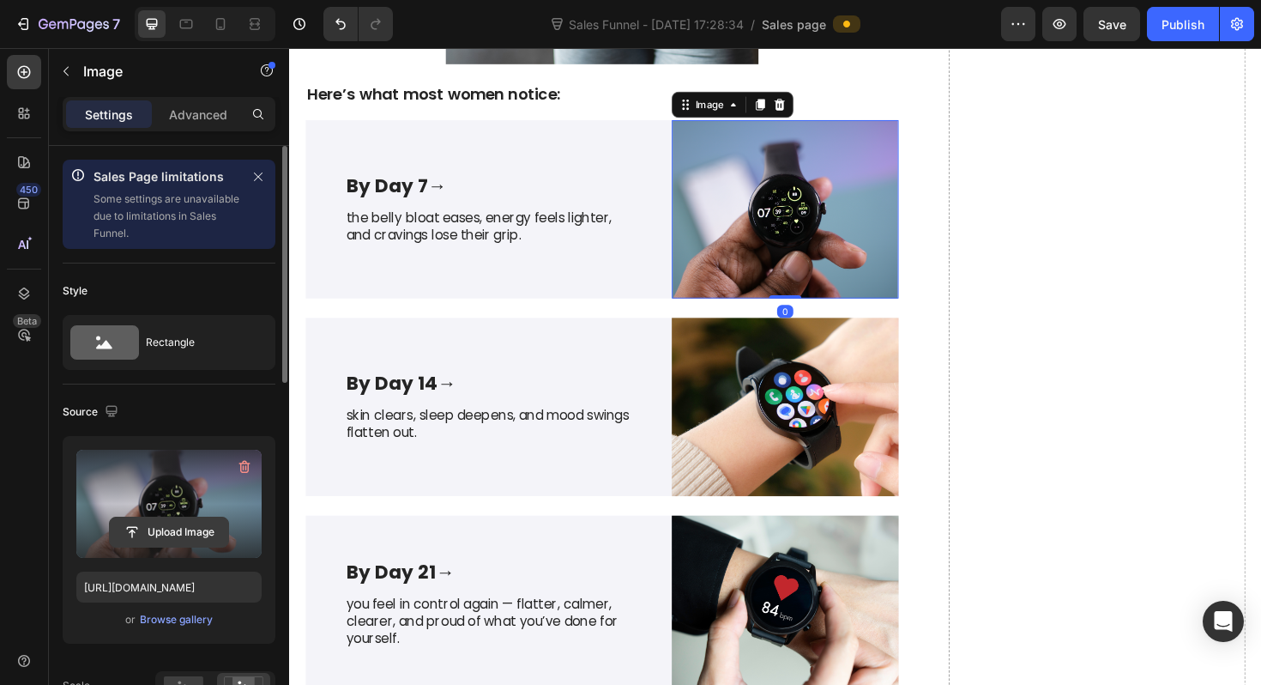
click at [165, 524] on input "file" at bounding box center [169, 531] width 118 height 29
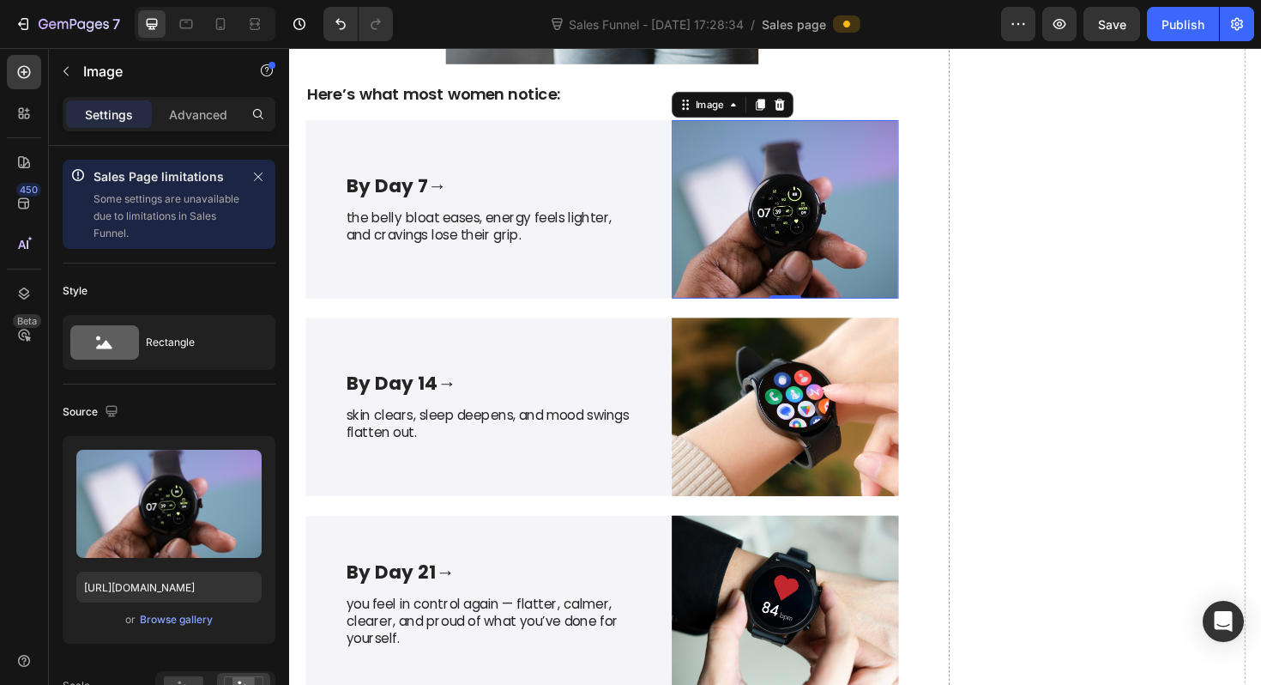
click at [780, 255] on img at bounding box center [814, 218] width 240 height 189
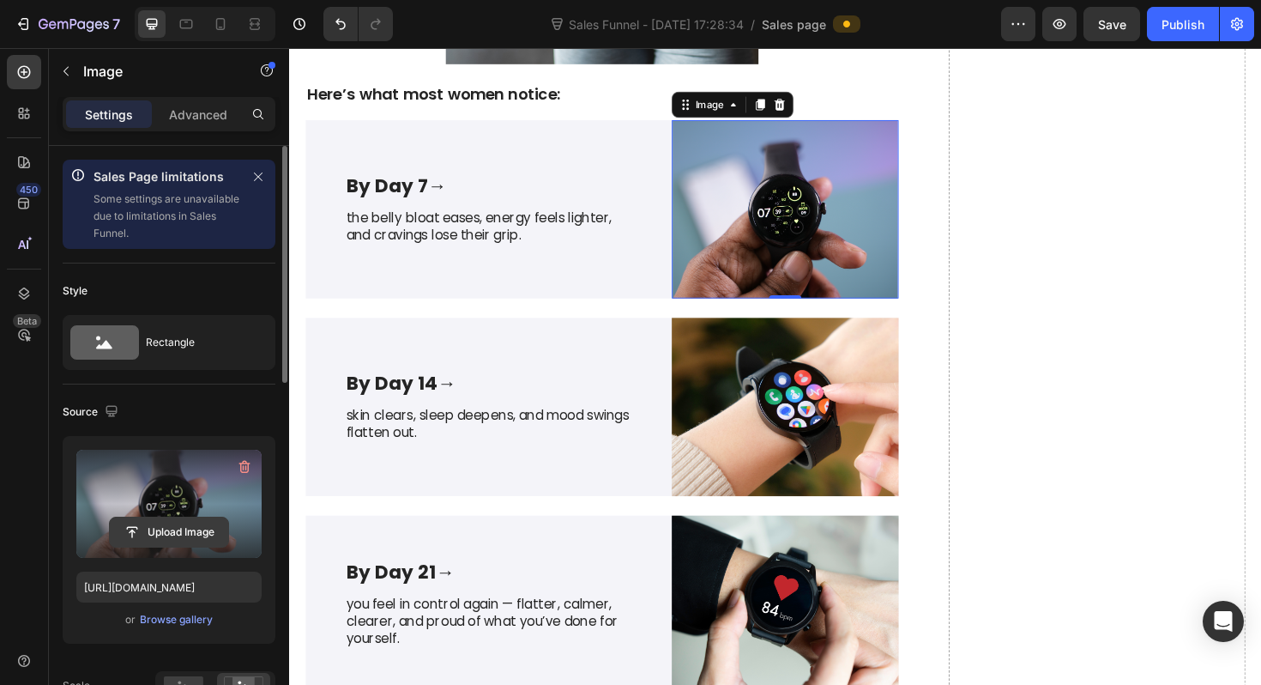
click at [149, 517] on input "file" at bounding box center [169, 531] width 118 height 29
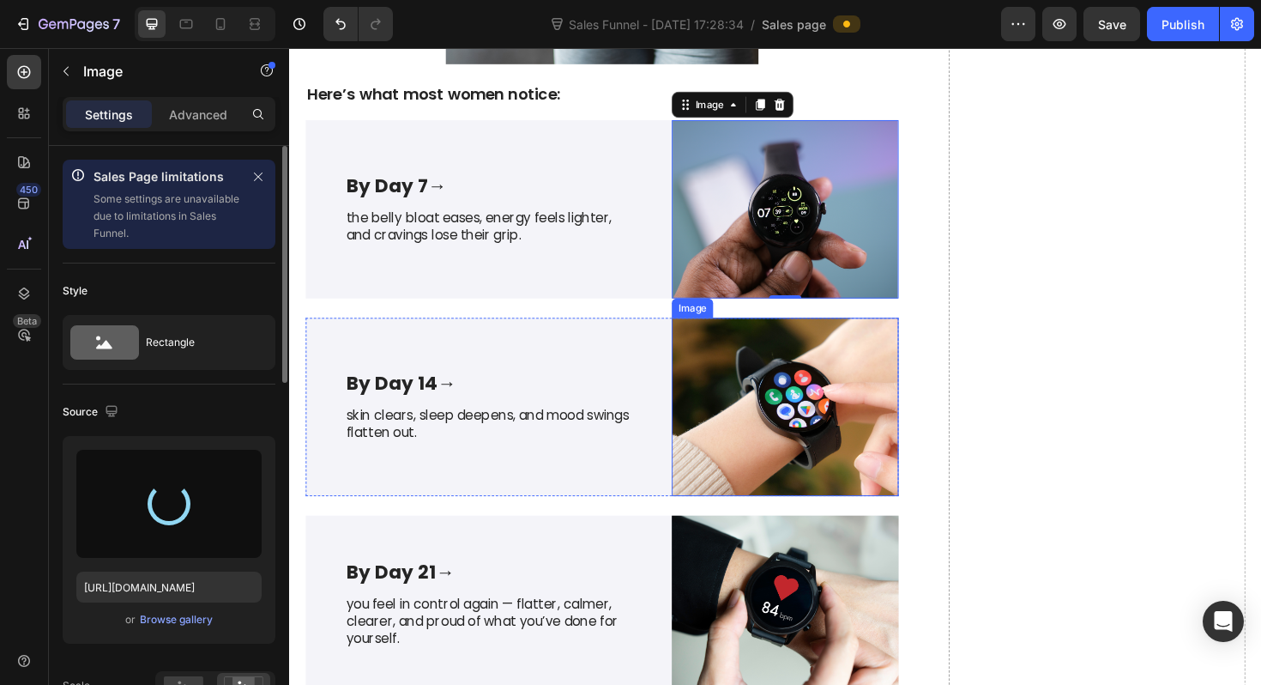
type input "https://cdn.shopify.com/s/files/1/0958/5223/3049/files/gempages_580054749093560…"
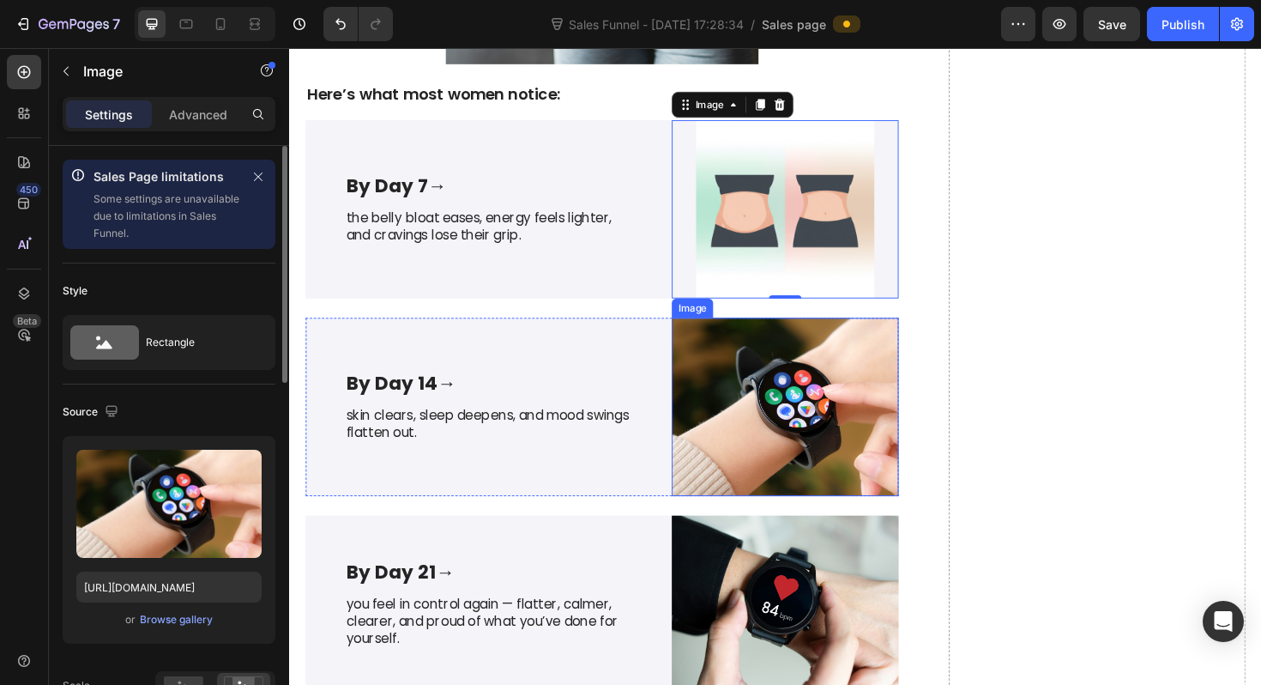
click at [766, 478] on img at bounding box center [814, 428] width 240 height 189
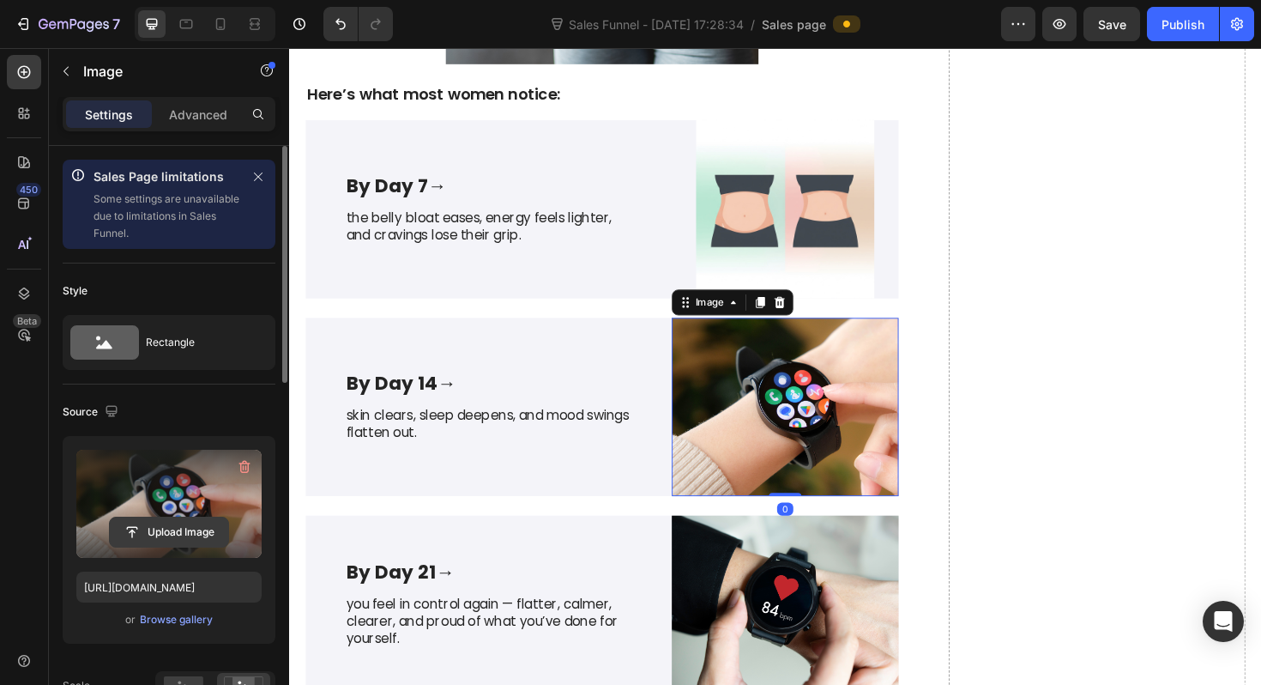
click at [164, 530] on input "file" at bounding box center [169, 531] width 118 height 29
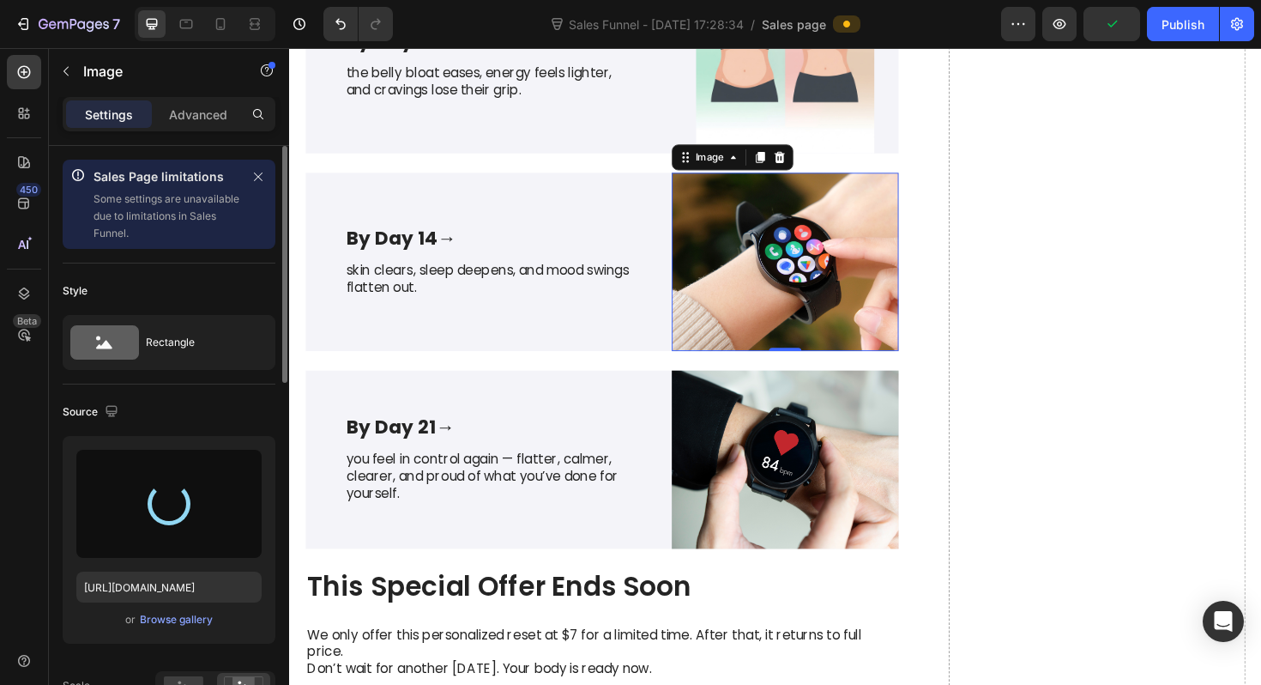
scroll to position [4390, 0]
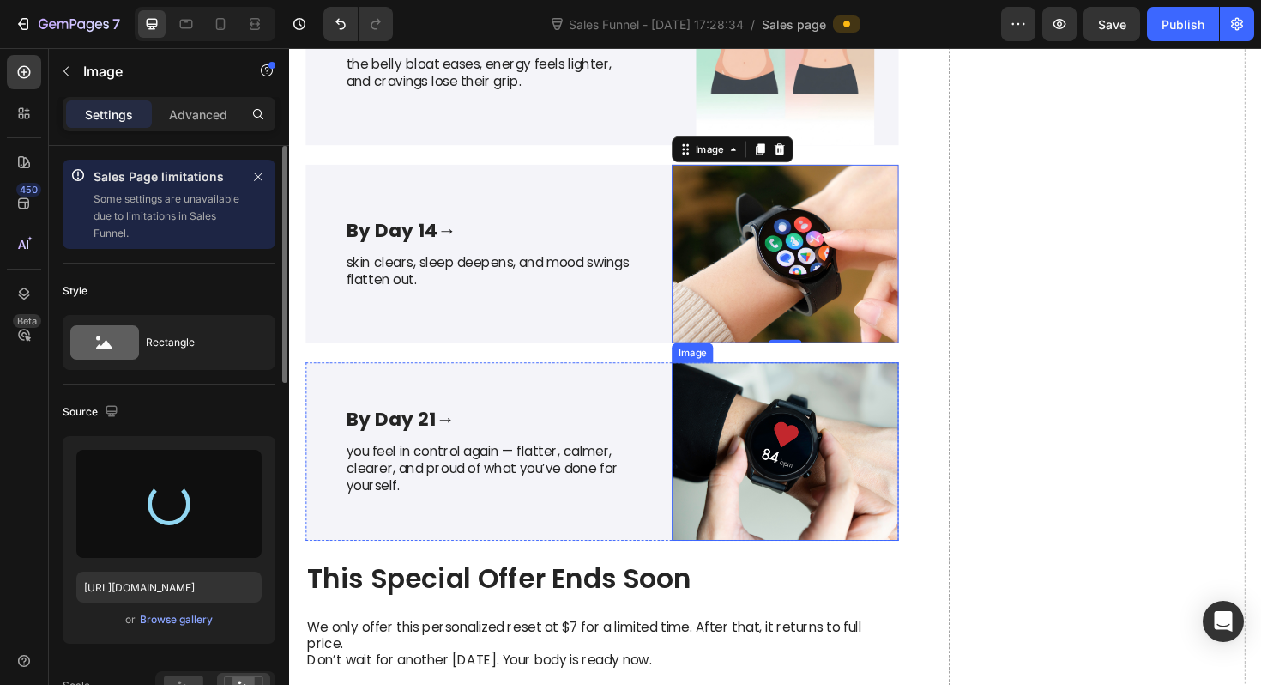
click at [768, 499] on img at bounding box center [814, 475] width 240 height 189
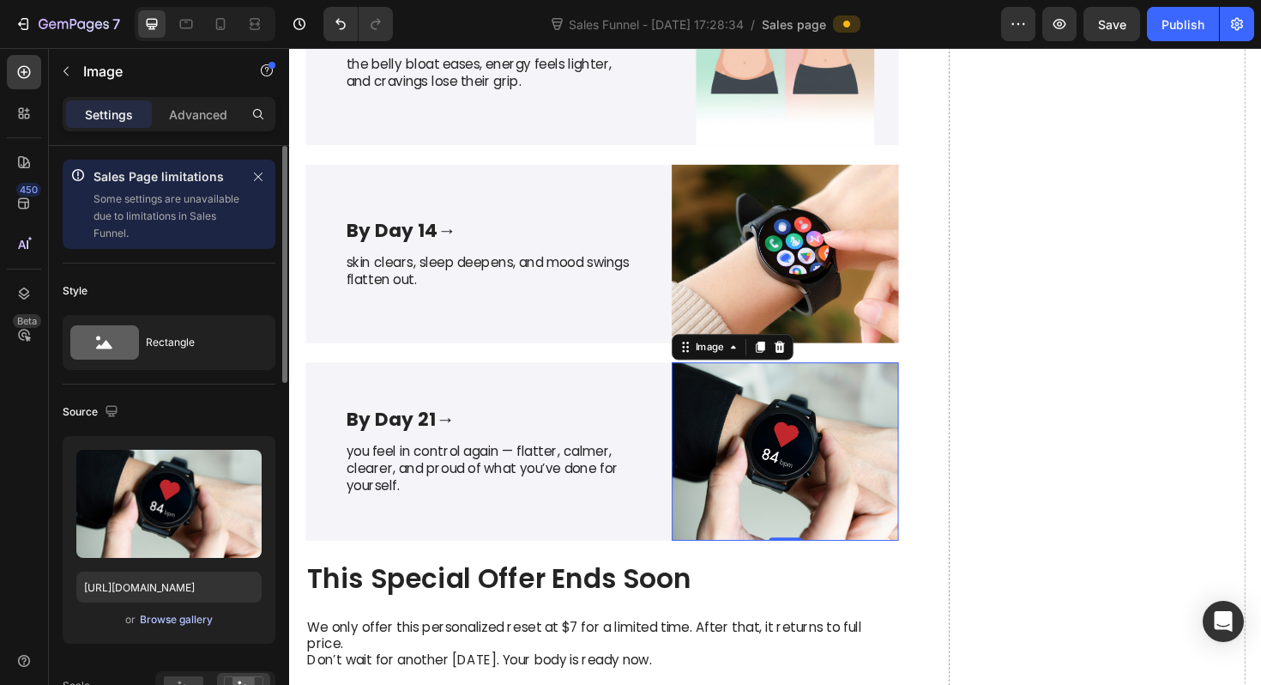
click at [148, 619] on div "Browse gallery" at bounding box center [176, 619] width 73 height 15
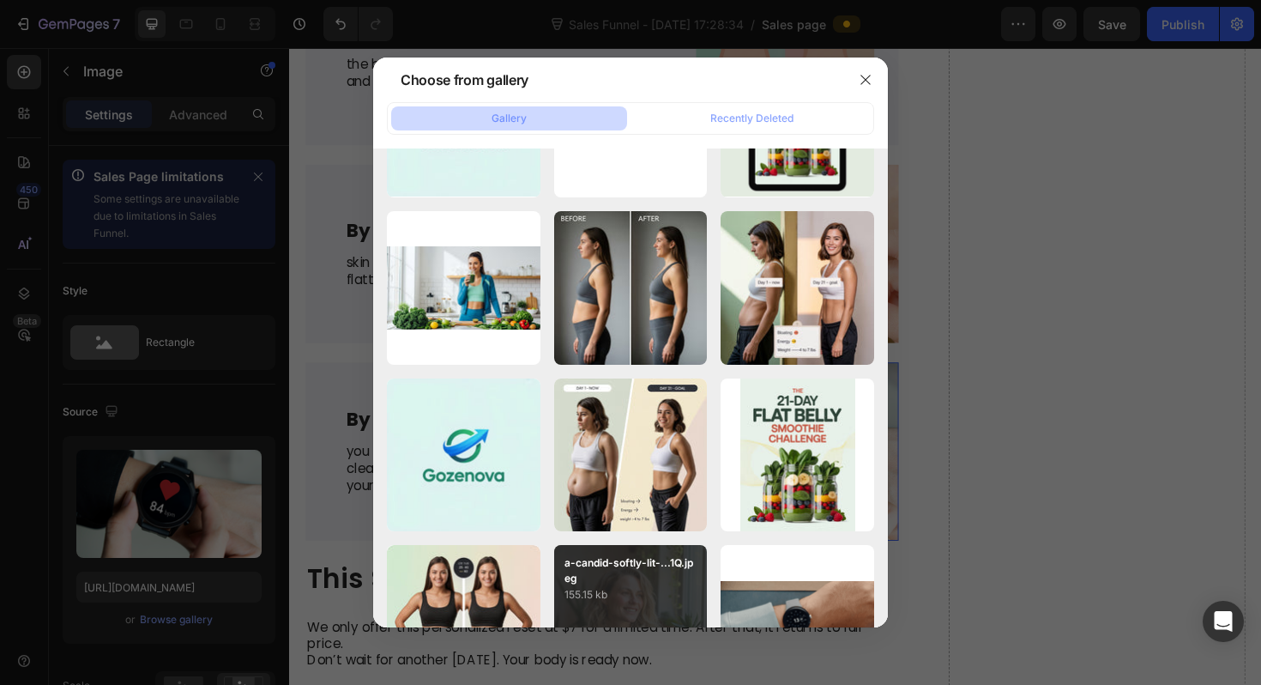
scroll to position [0, 0]
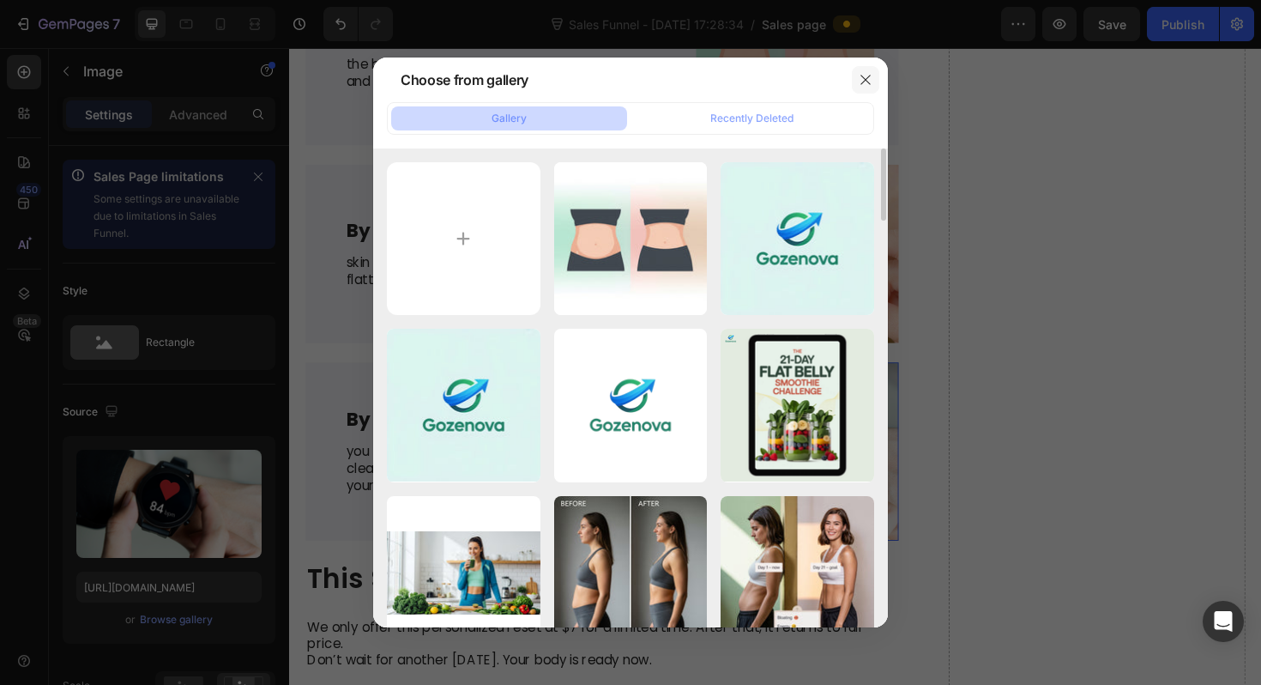
click at [869, 77] on icon "button" at bounding box center [866, 80] width 14 height 14
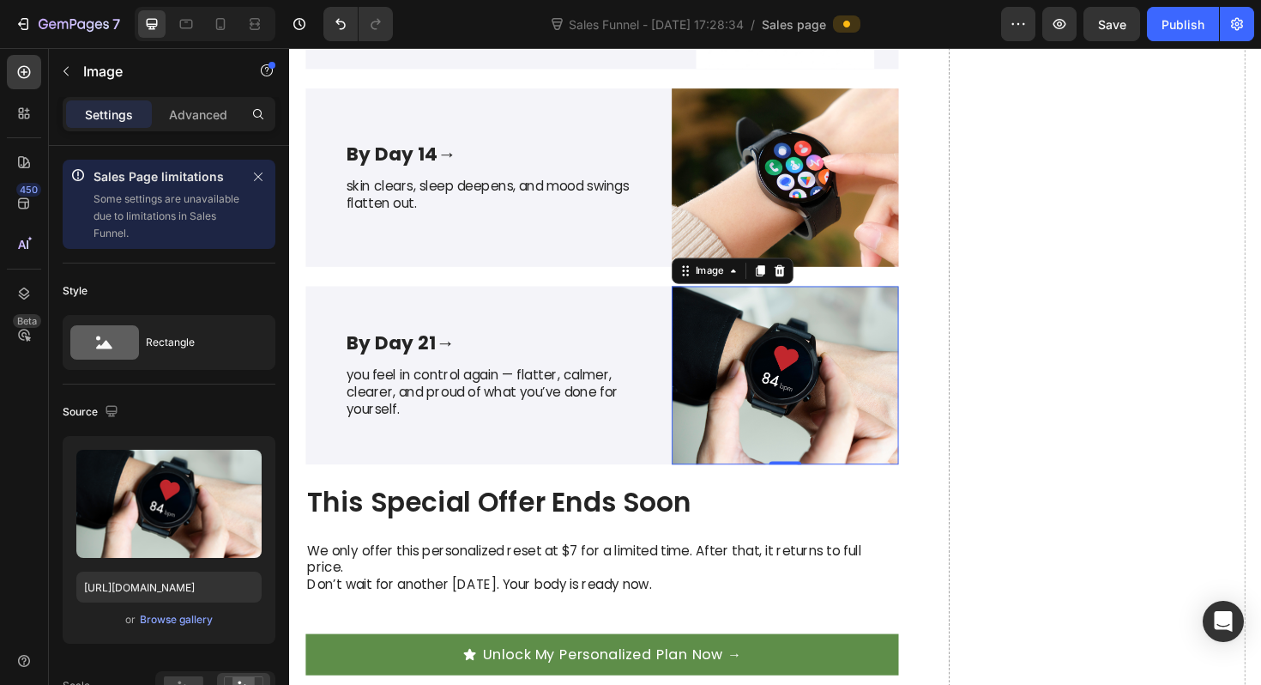
scroll to position [4270, 0]
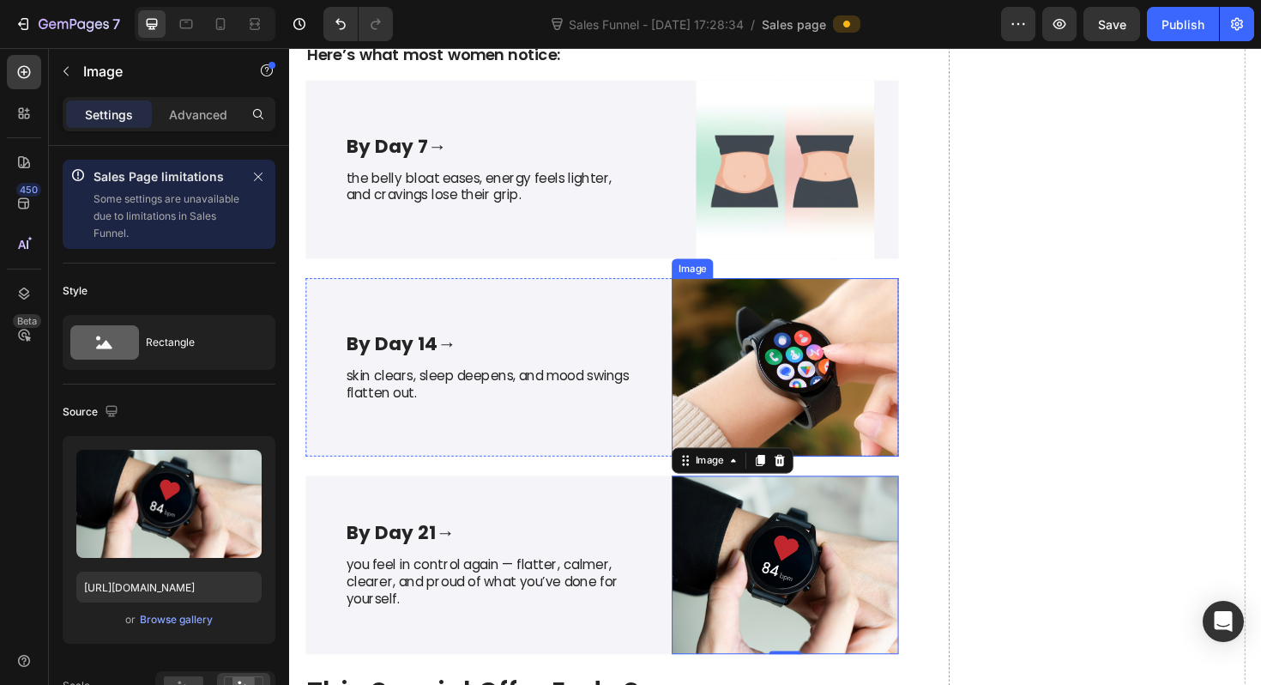
click at [827, 384] on img at bounding box center [814, 386] width 240 height 189
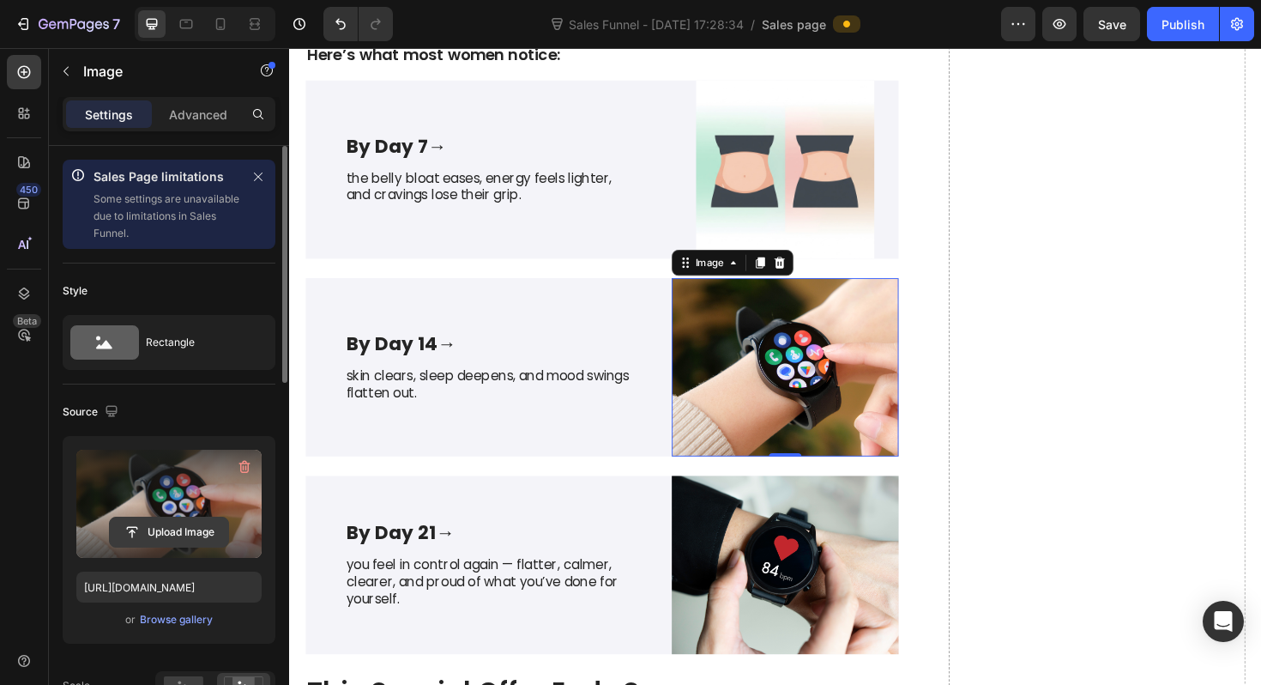
click at [166, 524] on input "file" at bounding box center [169, 531] width 118 height 29
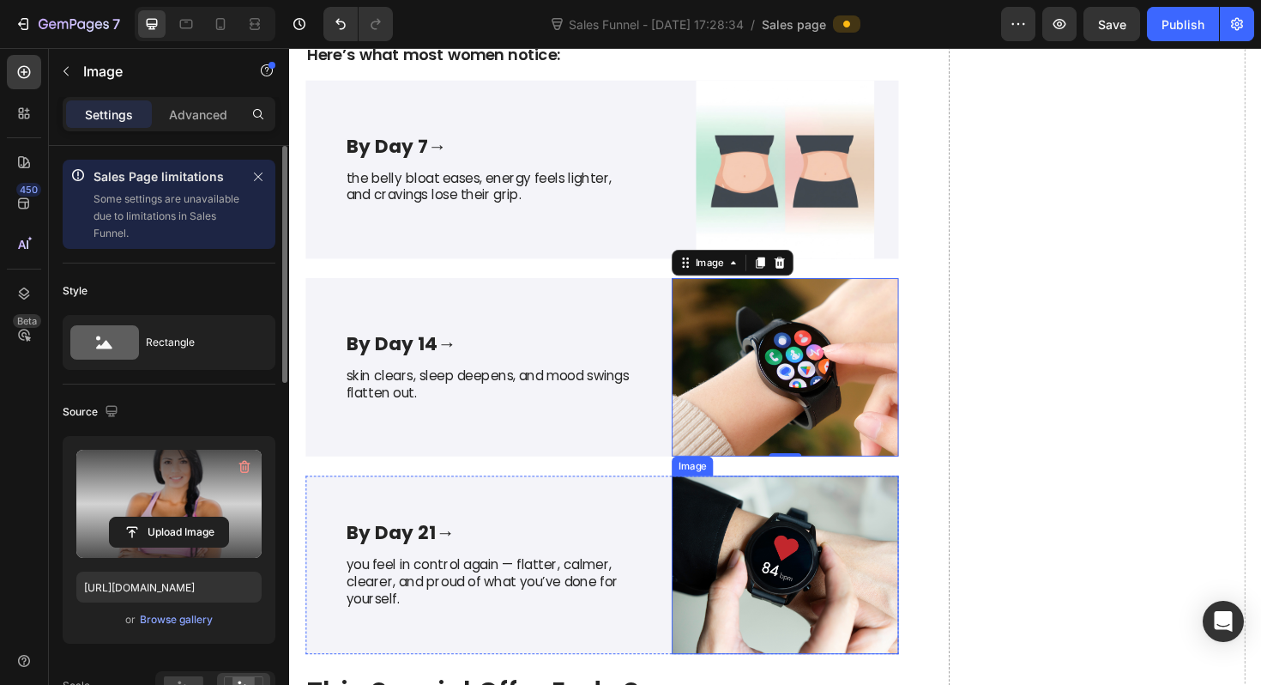
type input "https://cdn.shopify.com/s/files/1/0958/5223/3049/files/gempages_580054749093560…"
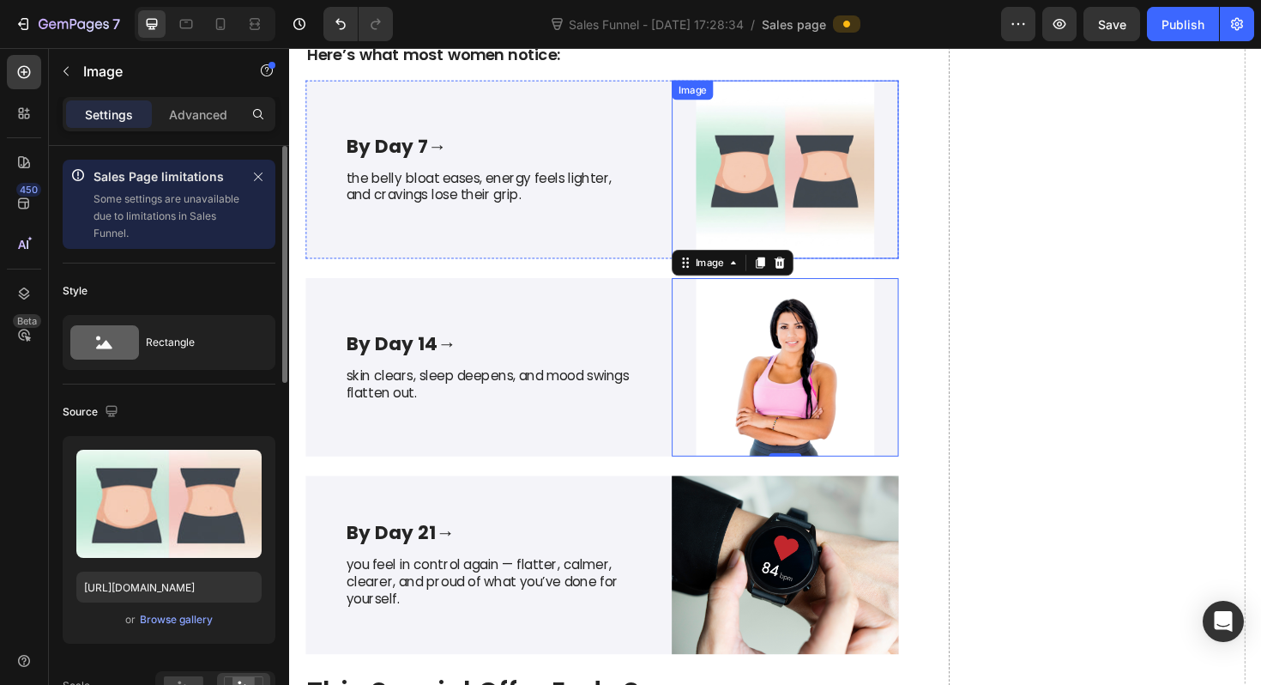
click at [808, 125] on img at bounding box center [814, 176] width 240 height 189
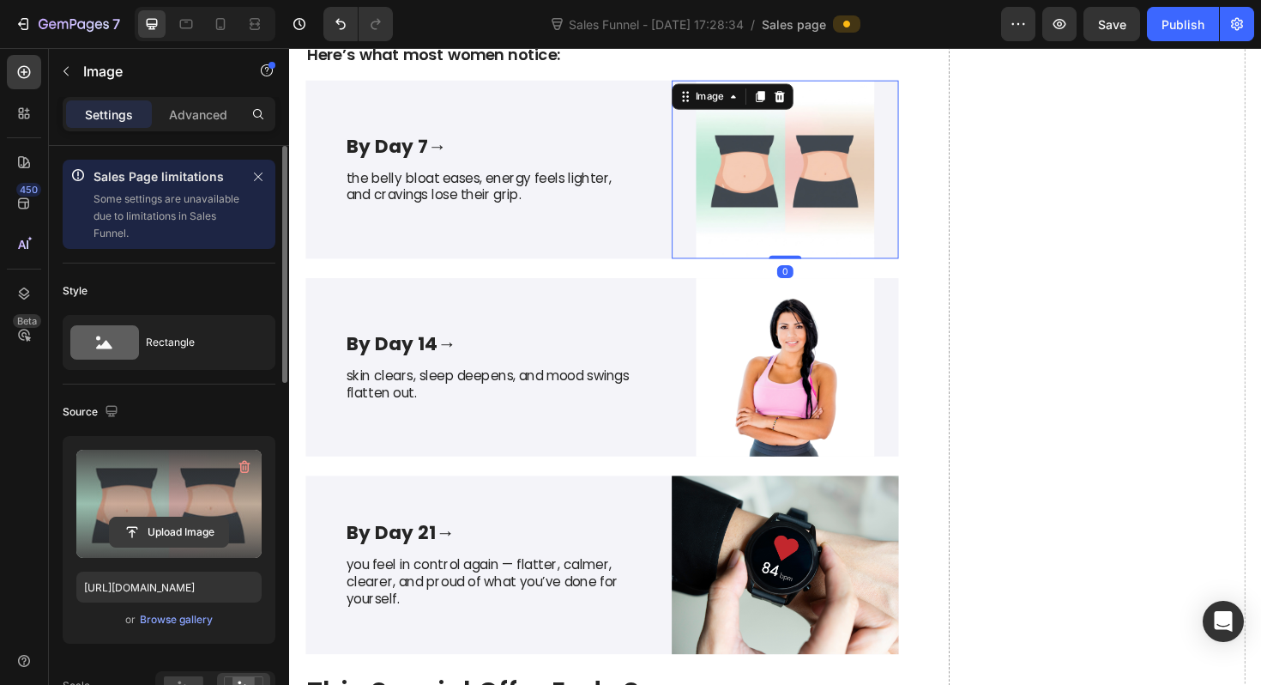
click at [166, 530] on input "file" at bounding box center [169, 531] width 118 height 29
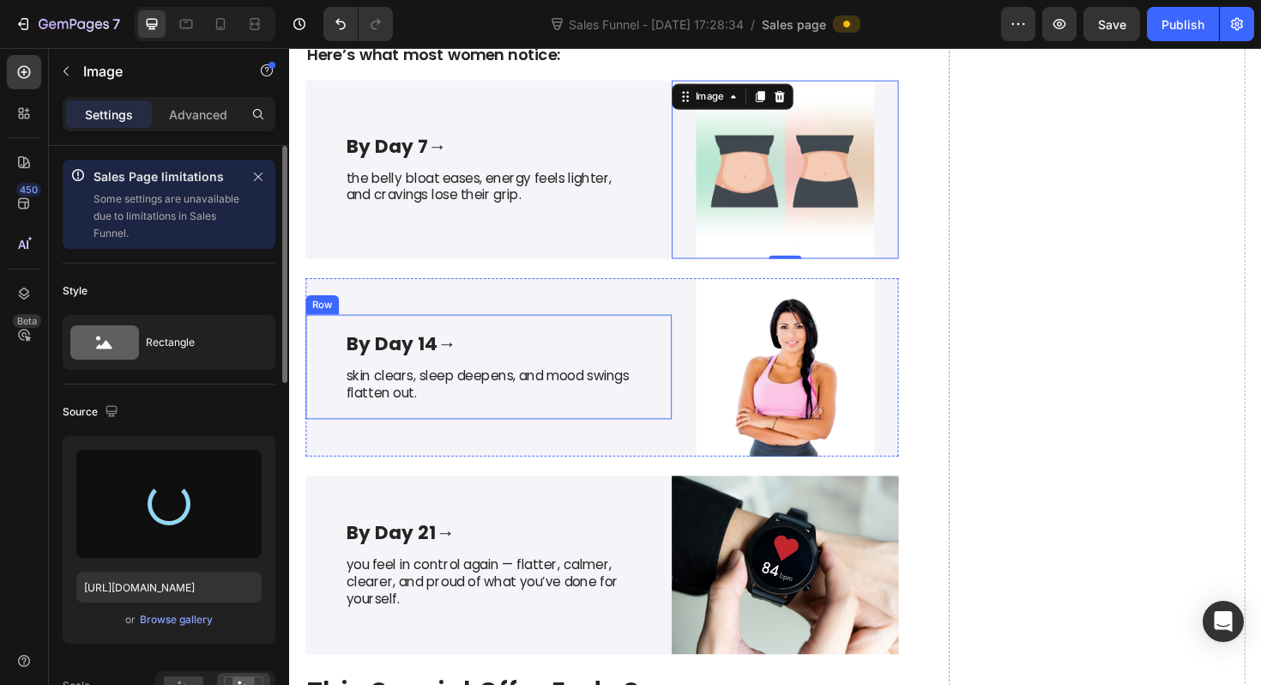
type input "https://cdn.shopify.com/s/files/1/0958/5223/3049/files/gempages_580054749093560…"
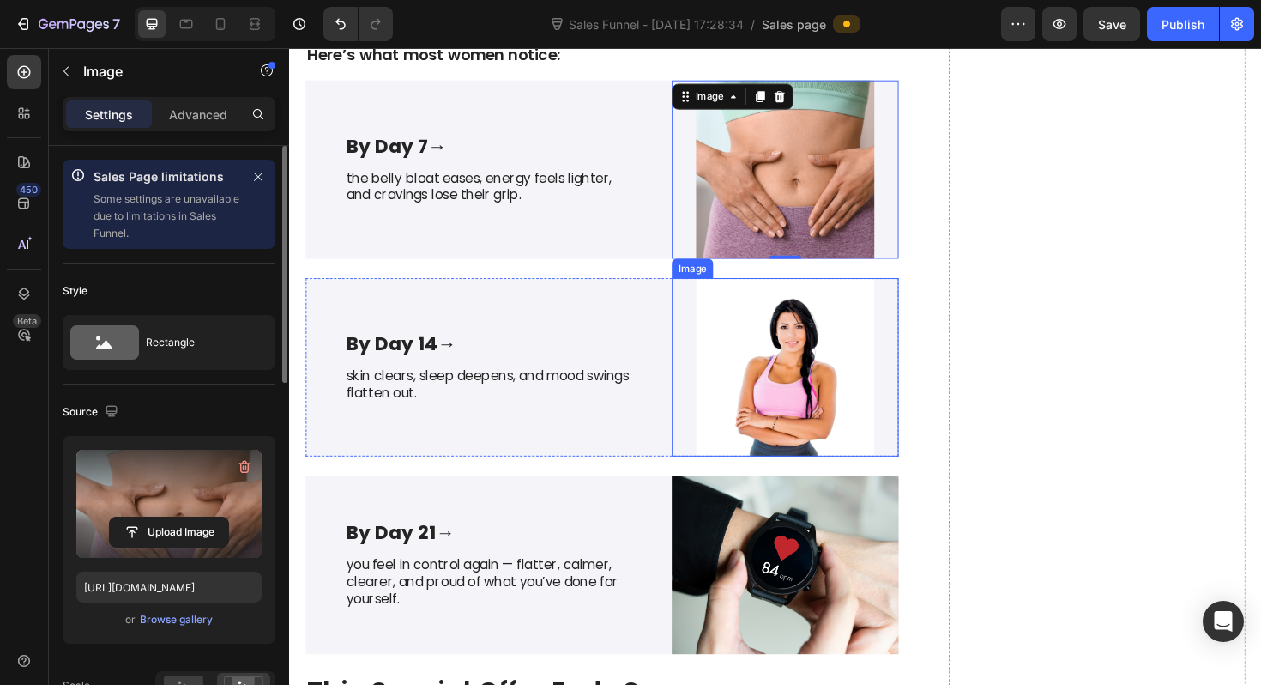
click at [842, 392] on img at bounding box center [814, 386] width 240 height 189
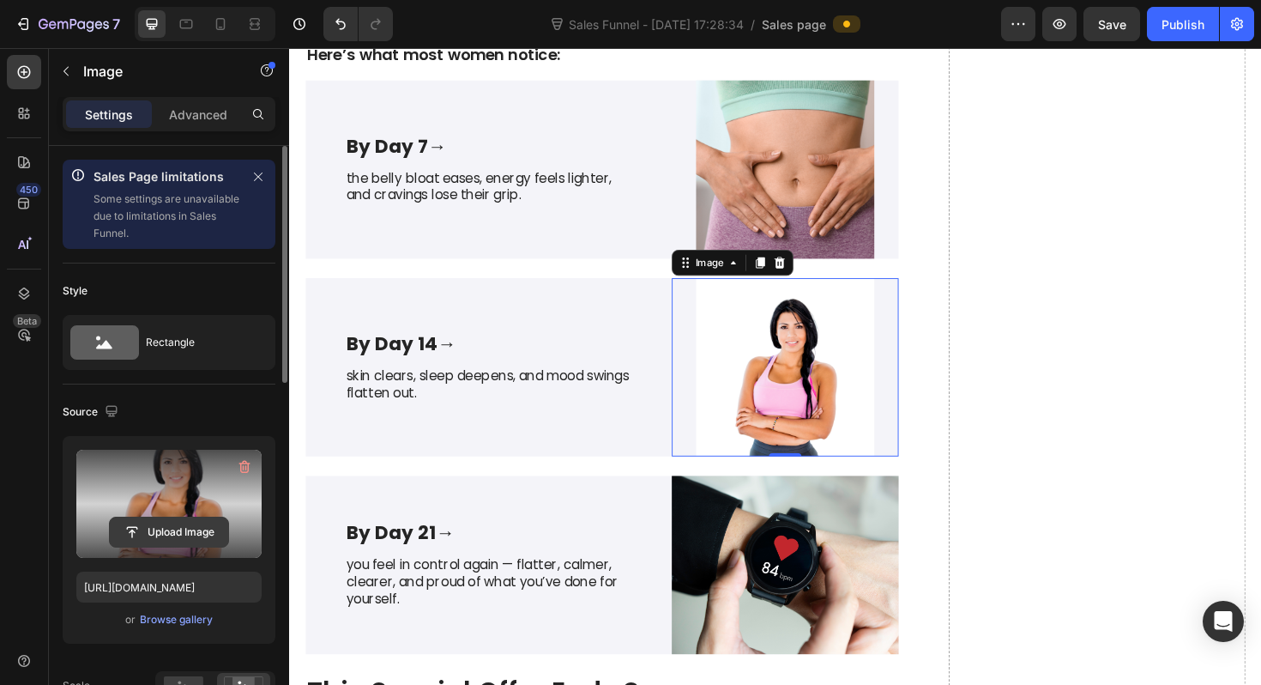
click at [162, 535] on input "file" at bounding box center [169, 531] width 118 height 29
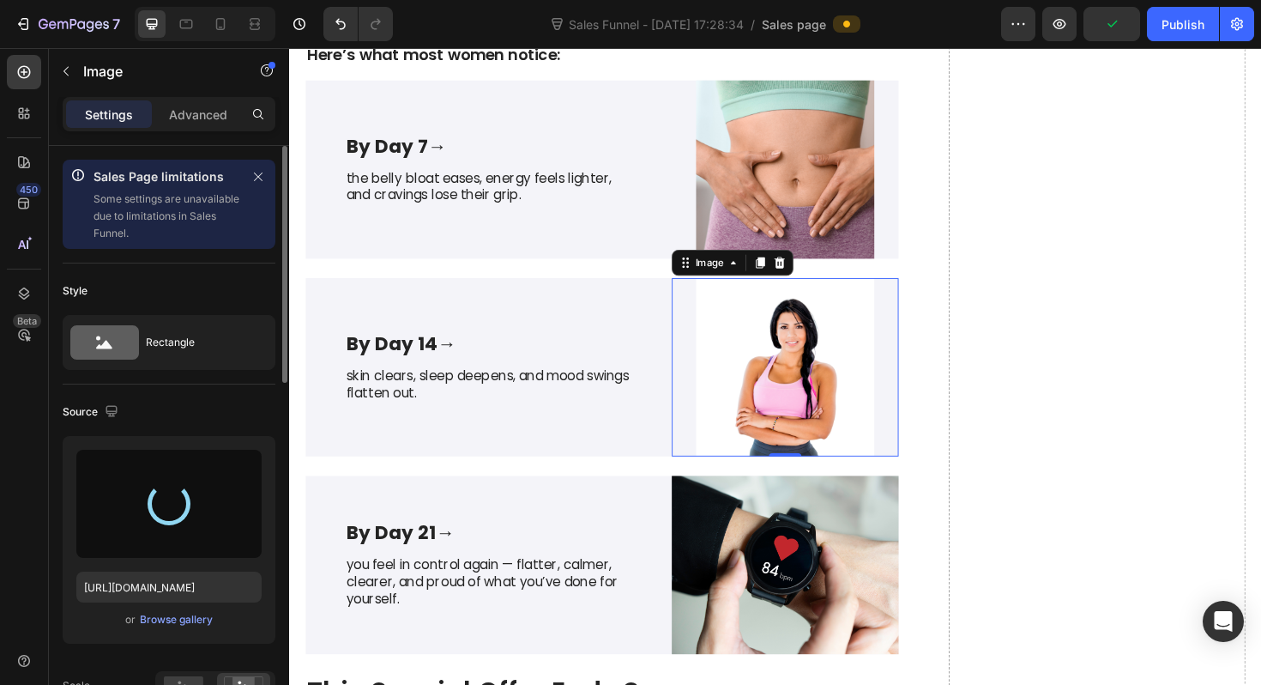
type input "https://cdn.shopify.com/s/files/1/0958/5223/3049/files/gempages_580054749093560…"
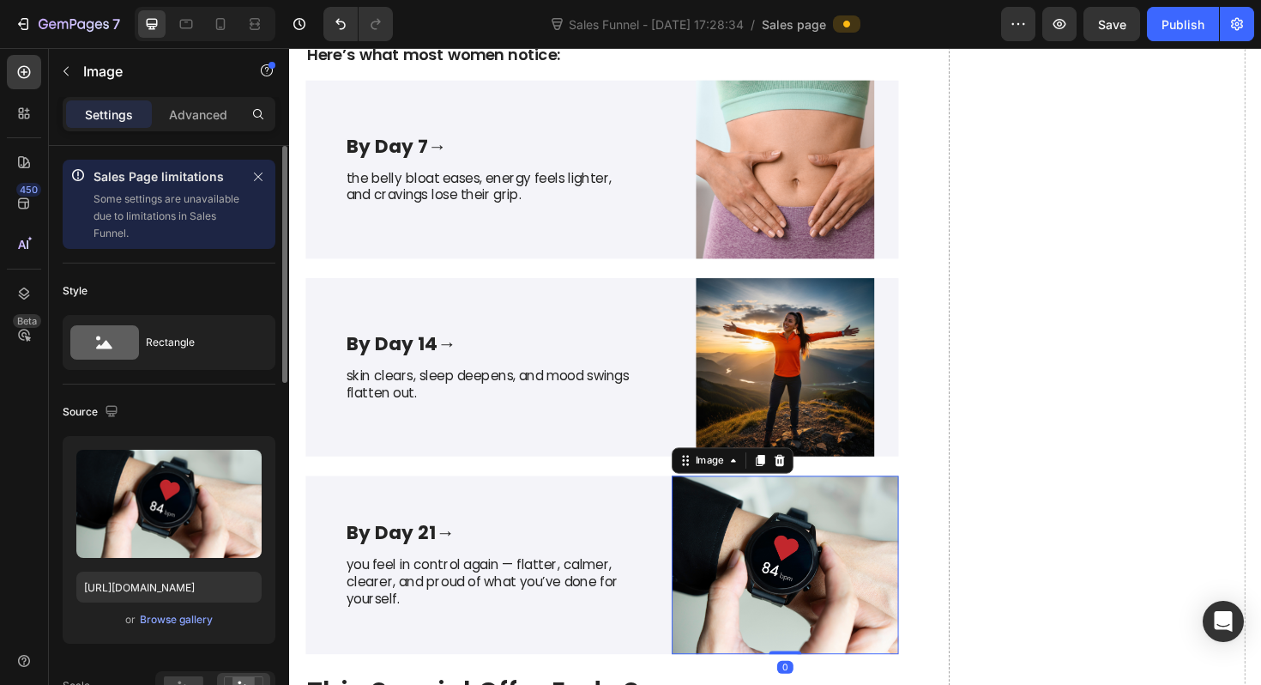
click at [765, 610] on img at bounding box center [814, 595] width 240 height 189
click at [180, 619] on div "Browse gallery" at bounding box center [176, 619] width 73 height 15
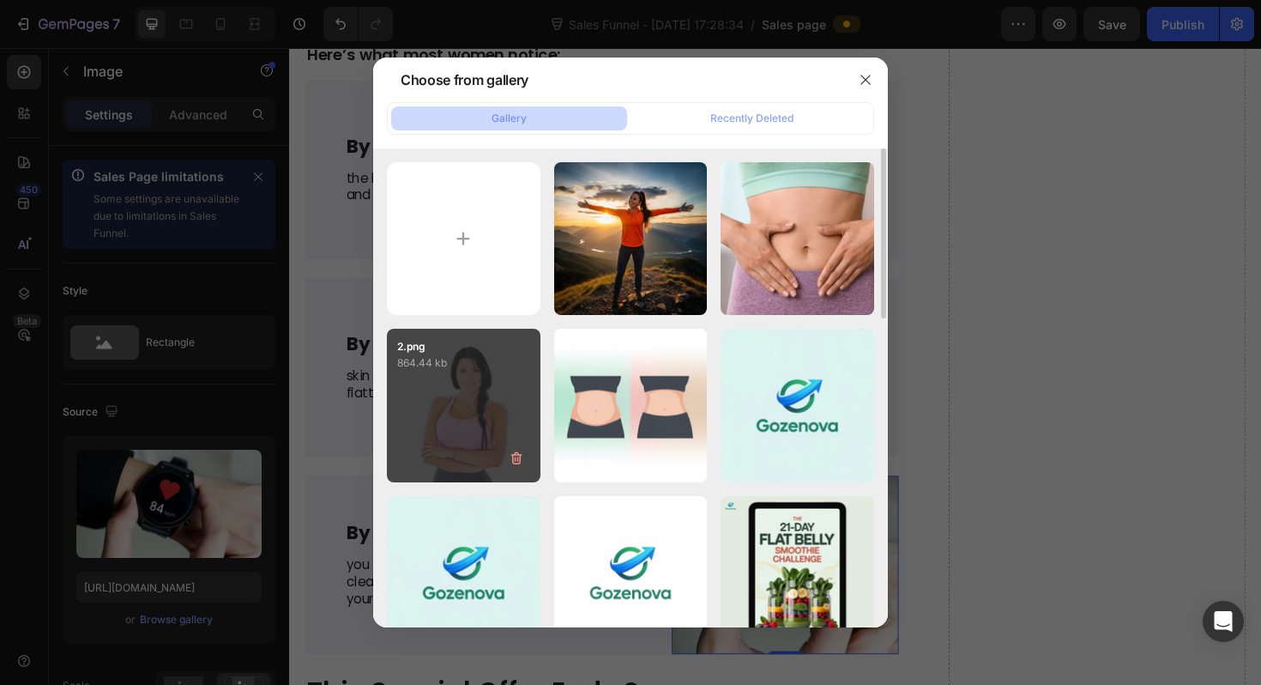
click at [478, 371] on p "864.44 kb" at bounding box center [463, 362] width 133 height 17
type input "https://cdn.shopify.com/s/files/1/0958/5223/3049/files/gempages_580054749093560…"
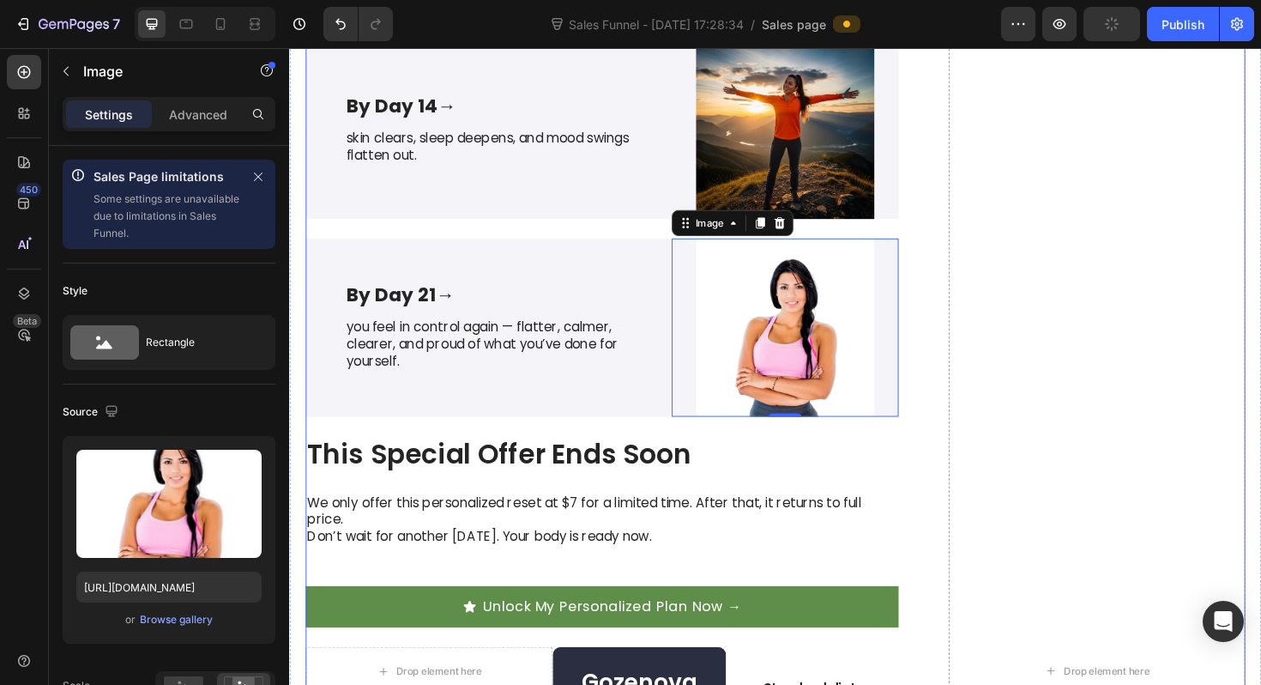
scroll to position [4784, 0]
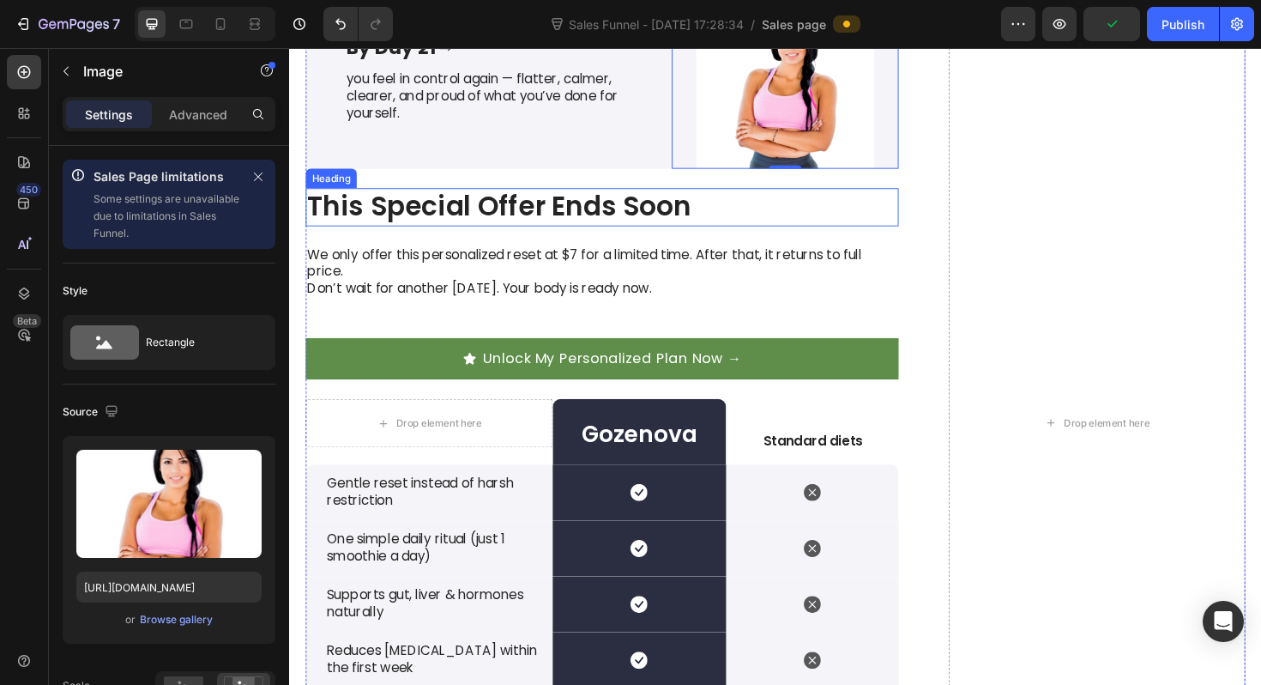
click at [428, 223] on h2 "This Special Offer Ends Soon" at bounding box center [620, 216] width 628 height 40
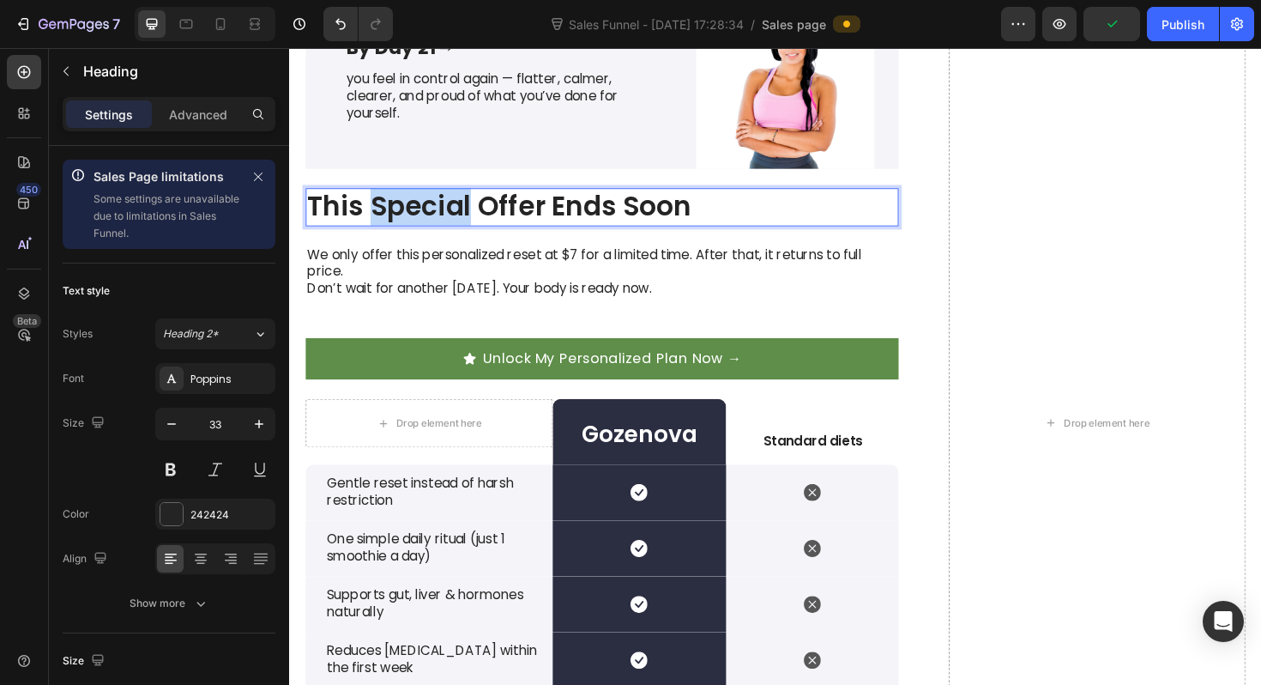
click at [428, 223] on h2 "This Special Offer Ends Soon" at bounding box center [620, 216] width 628 height 40
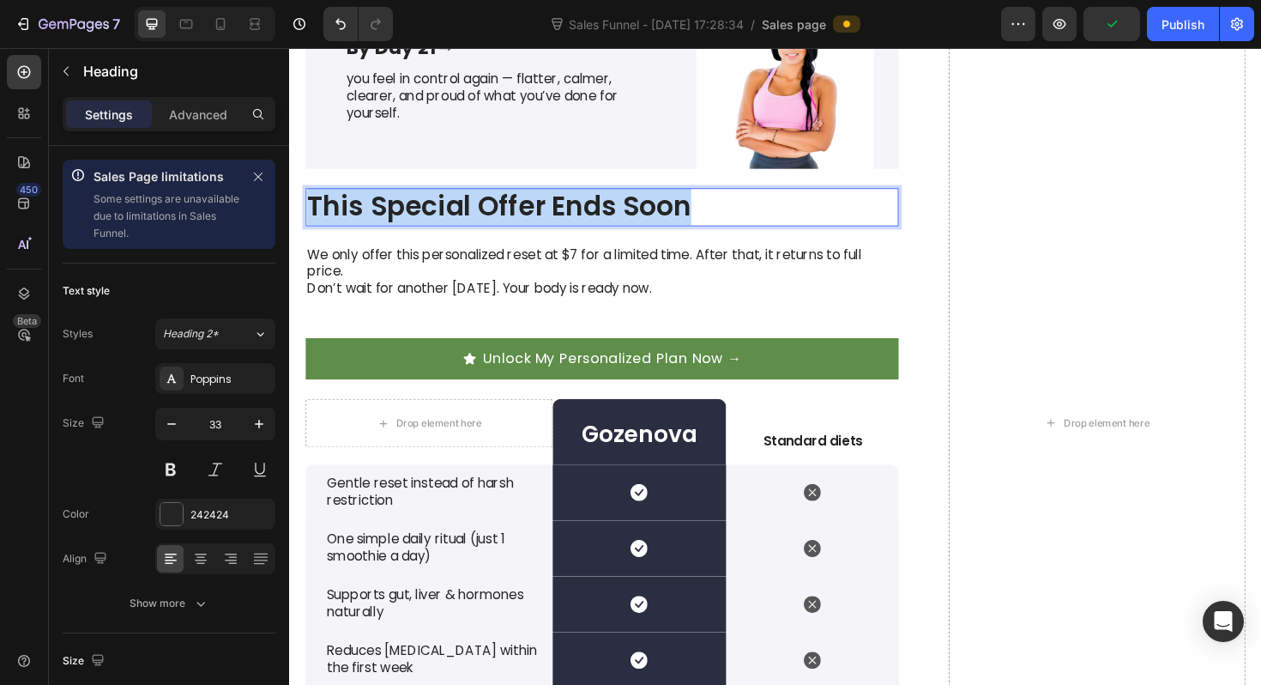
click at [428, 223] on p "This Special Offer Ends Soon" at bounding box center [620, 216] width 625 height 37
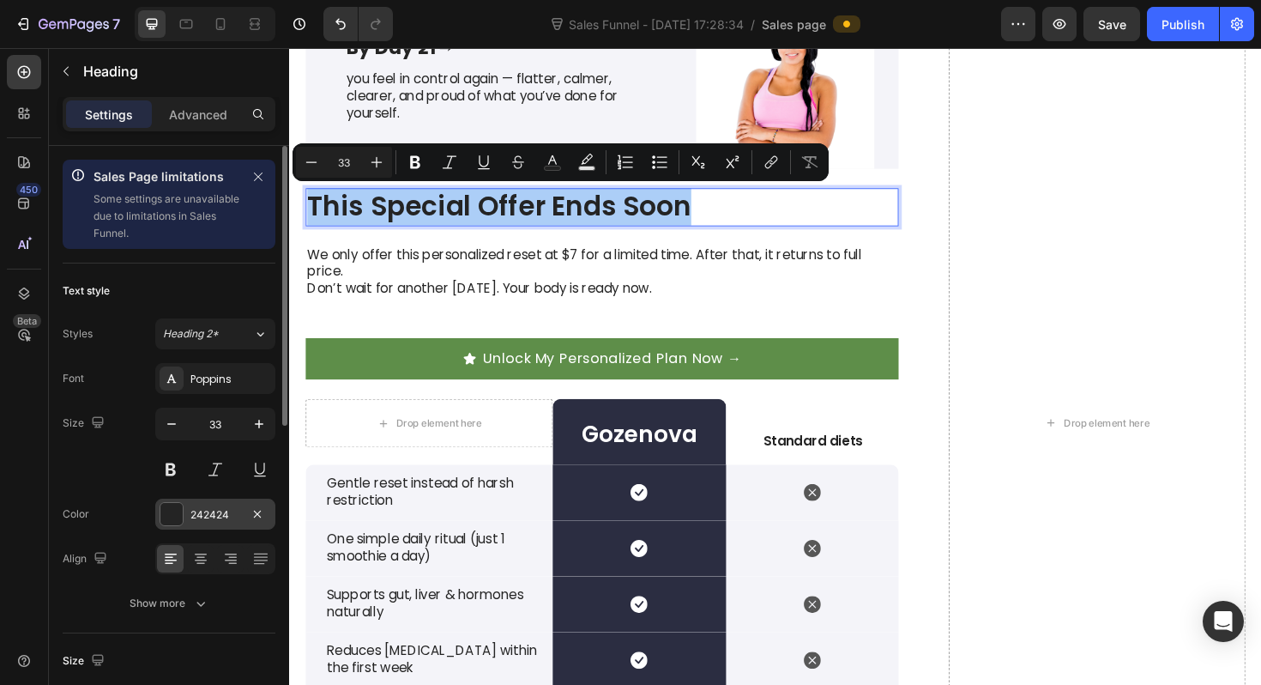
click at [170, 516] on div at bounding box center [171, 514] width 22 height 22
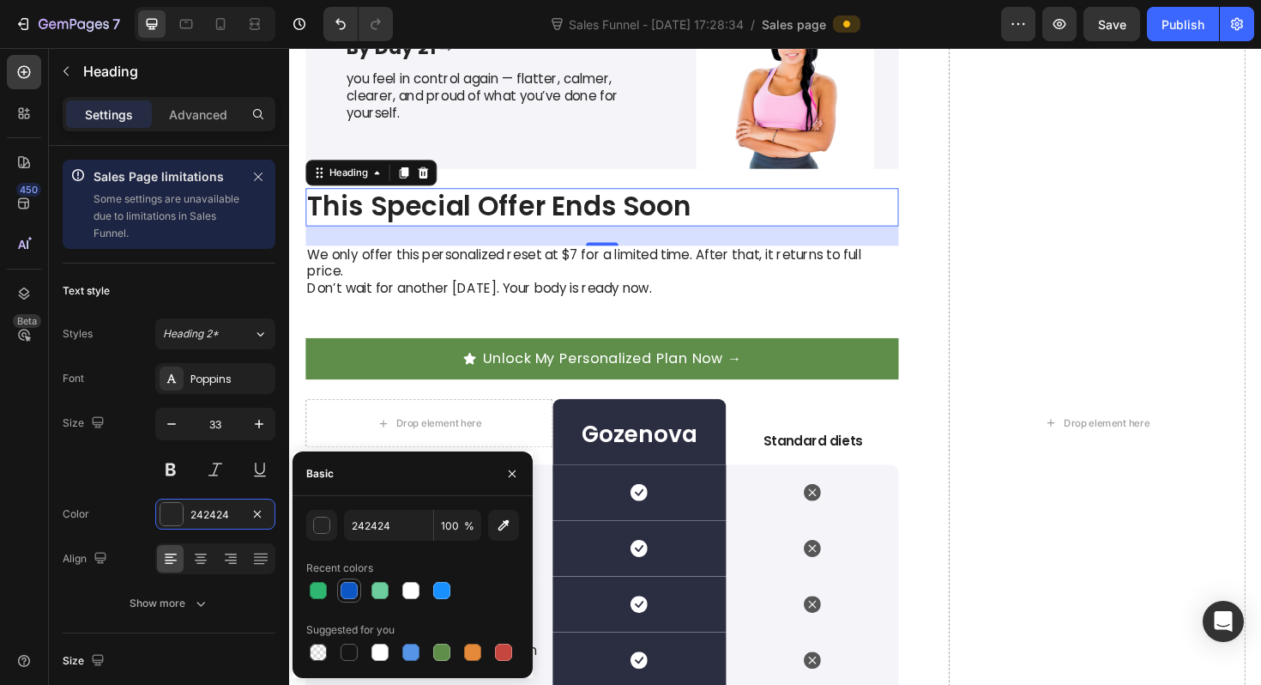
click at [351, 589] on div at bounding box center [349, 590] width 17 height 17
type input "0D56C5"
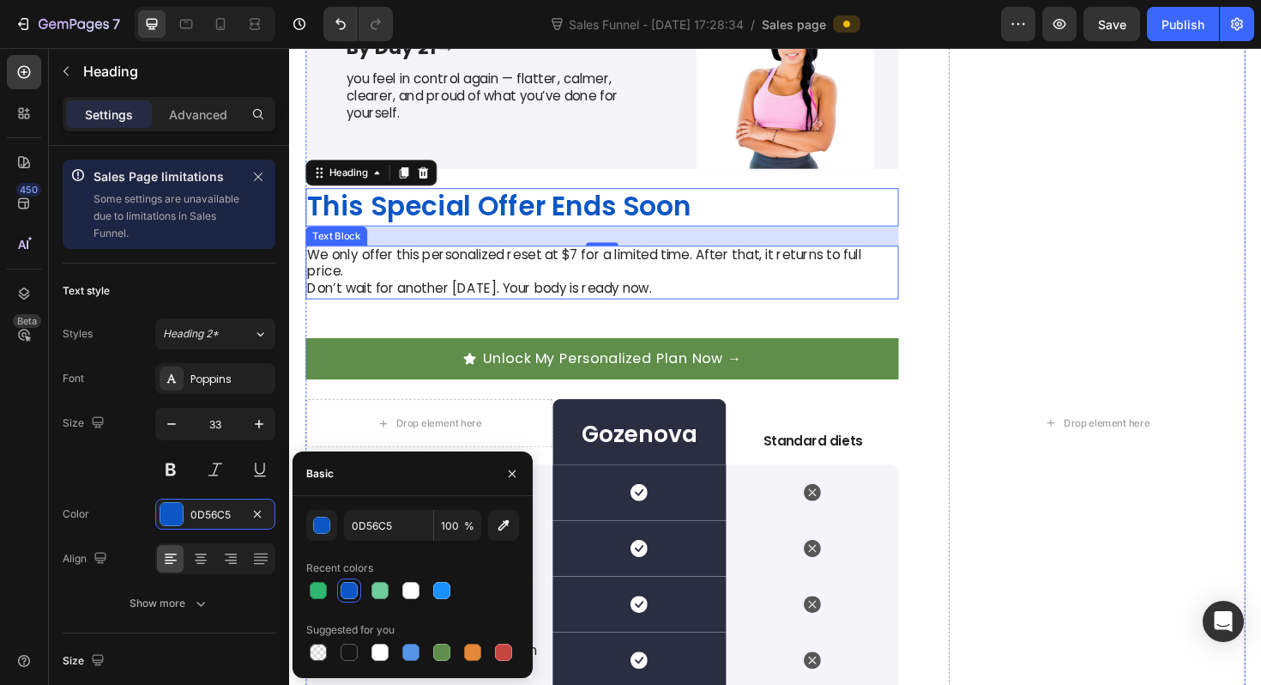
click at [578, 279] on p "We only offer this personalized reset at $7 for a limited time. After that, it …" at bounding box center [620, 277] width 625 height 36
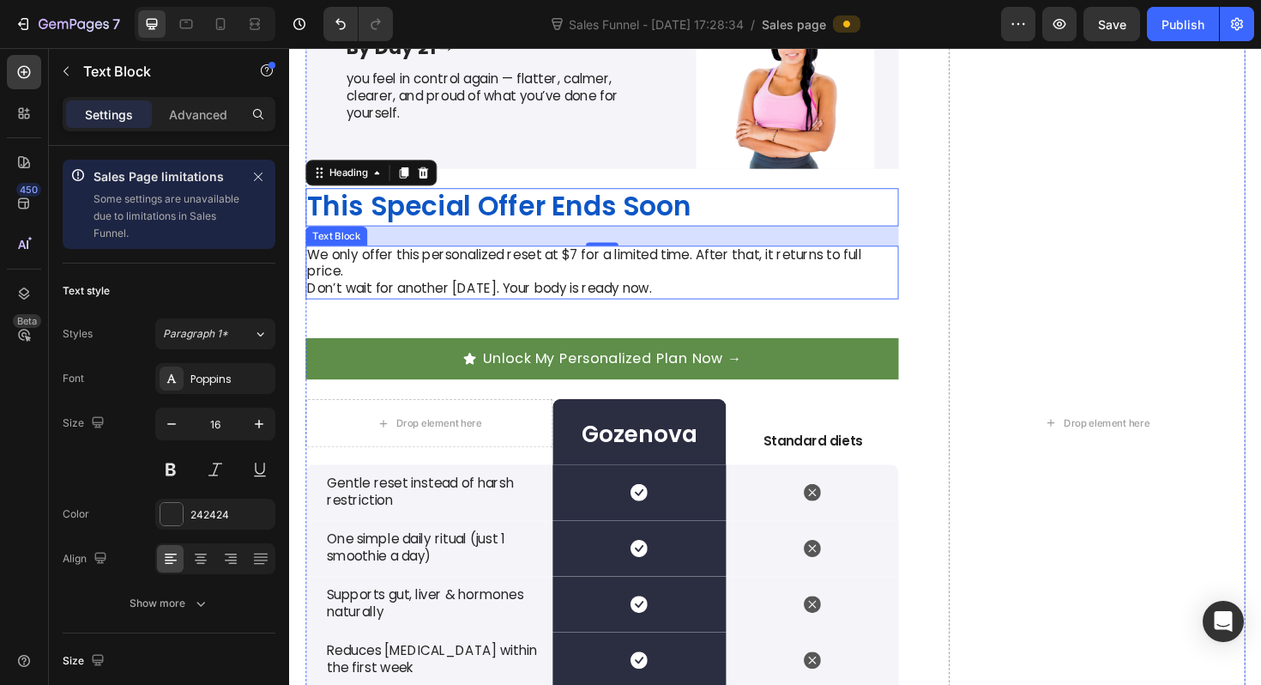
click at [578, 279] on p "We only offer this personalized reset at $7 for a limited time. After that, it …" at bounding box center [620, 277] width 625 height 36
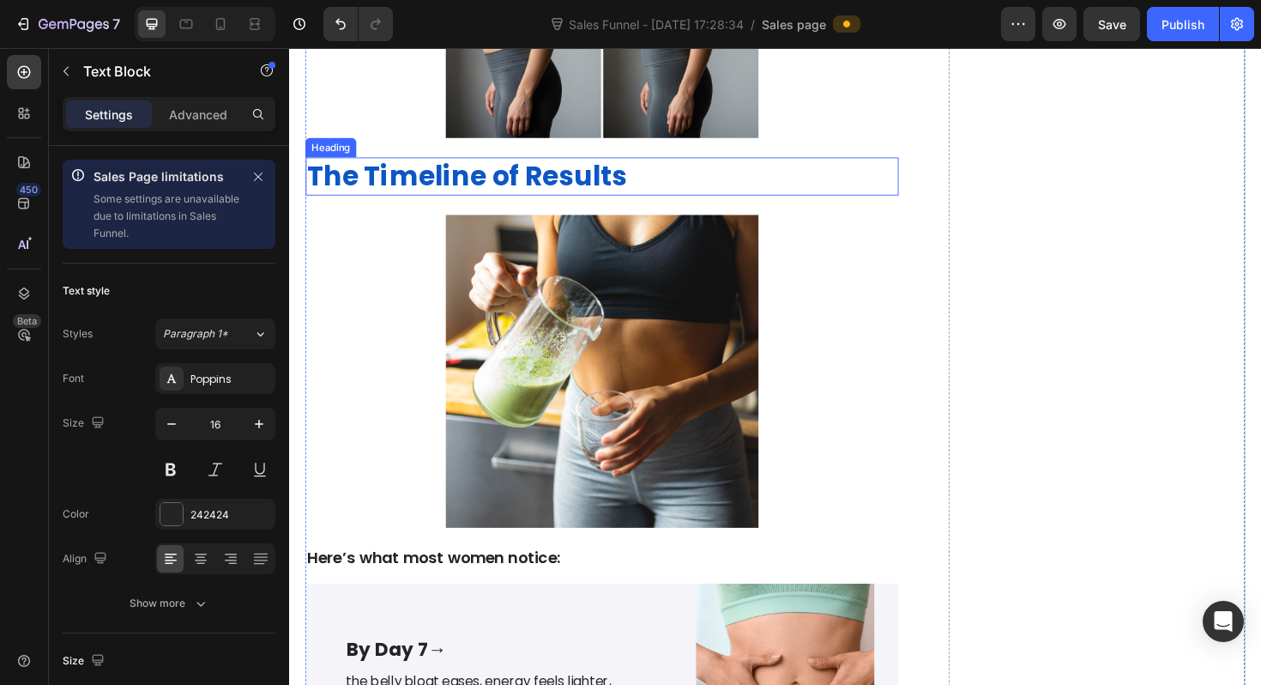
scroll to position [3864, 0]
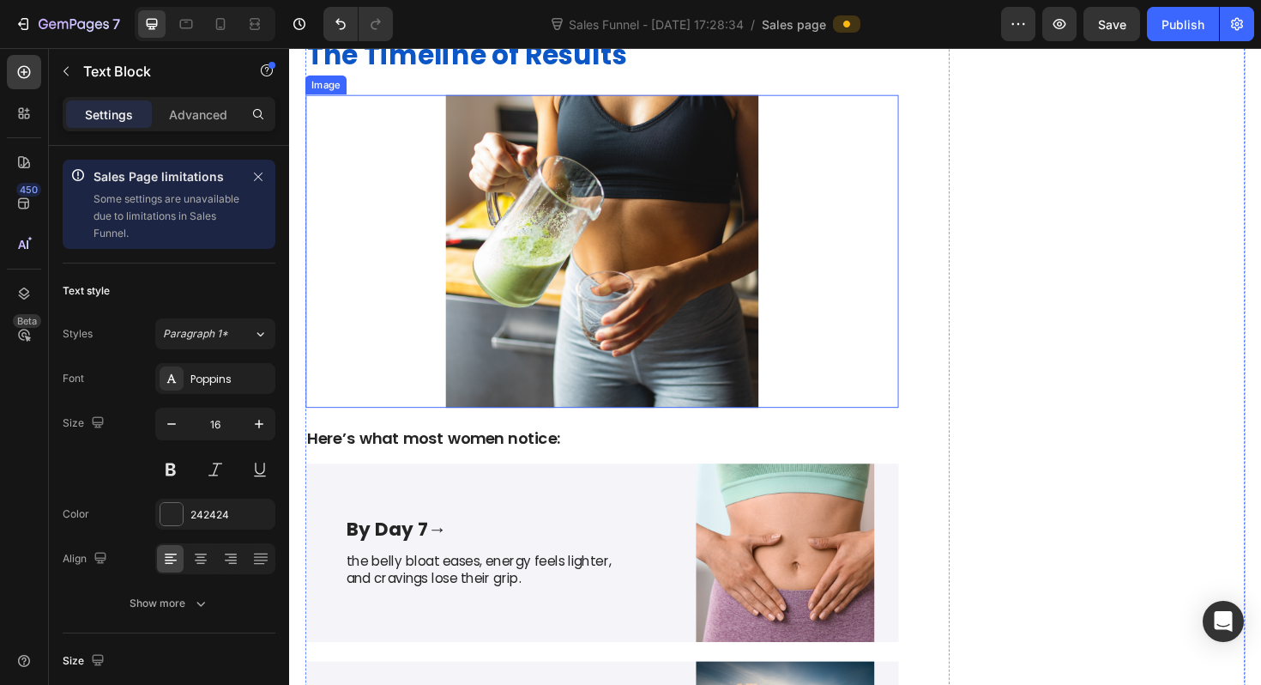
click at [490, 287] on img at bounding box center [620, 263] width 628 height 331
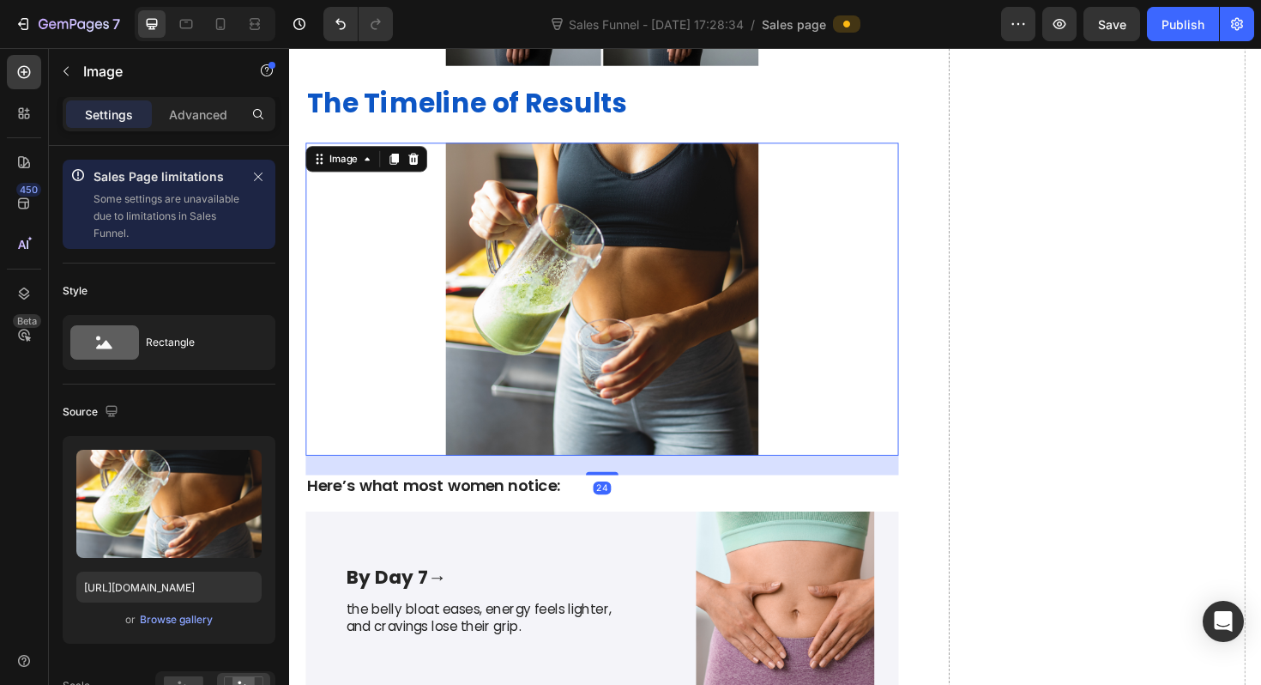
scroll to position [3807, 0]
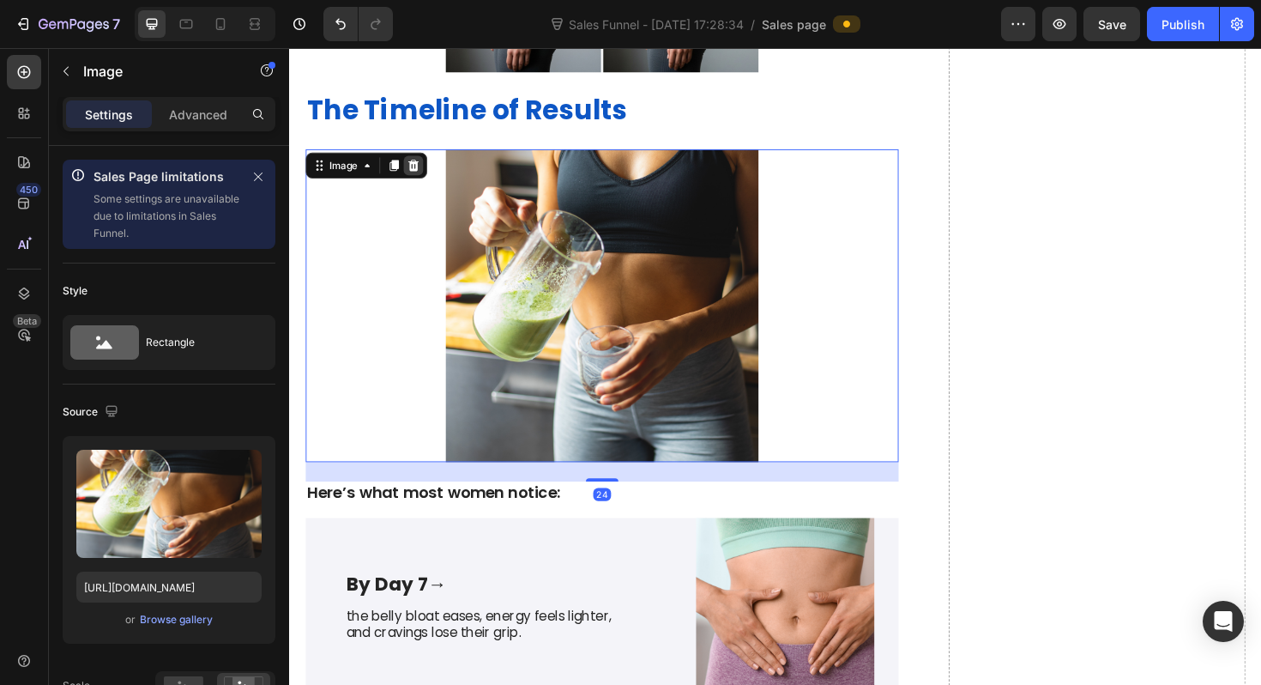
click at [423, 172] on icon at bounding box center [420, 172] width 11 height 12
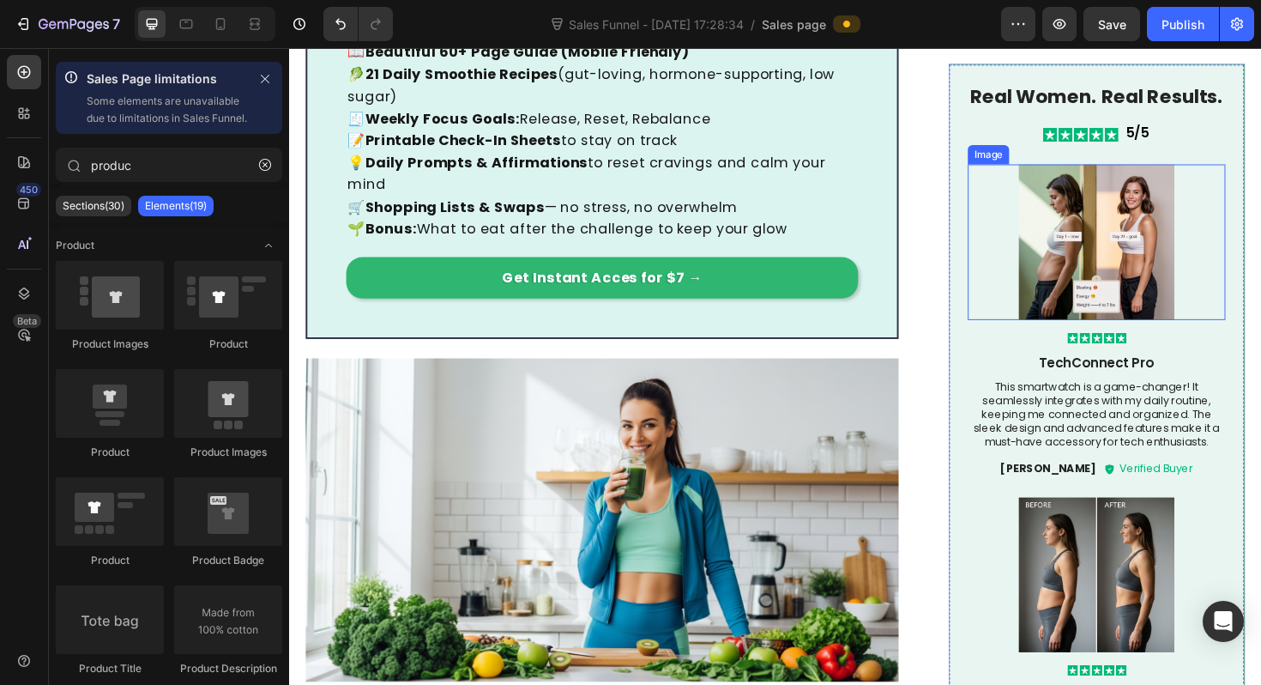
scroll to position [1298, 0]
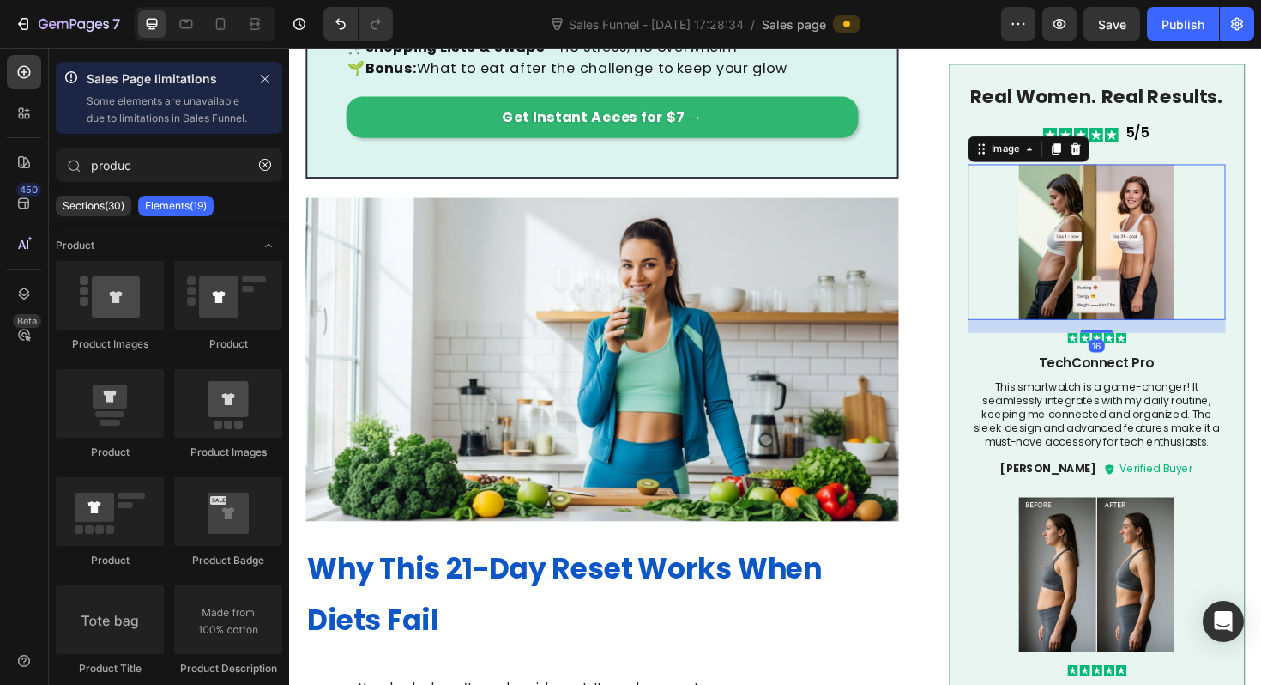
click at [1111, 299] on img at bounding box center [1144, 254] width 273 height 165
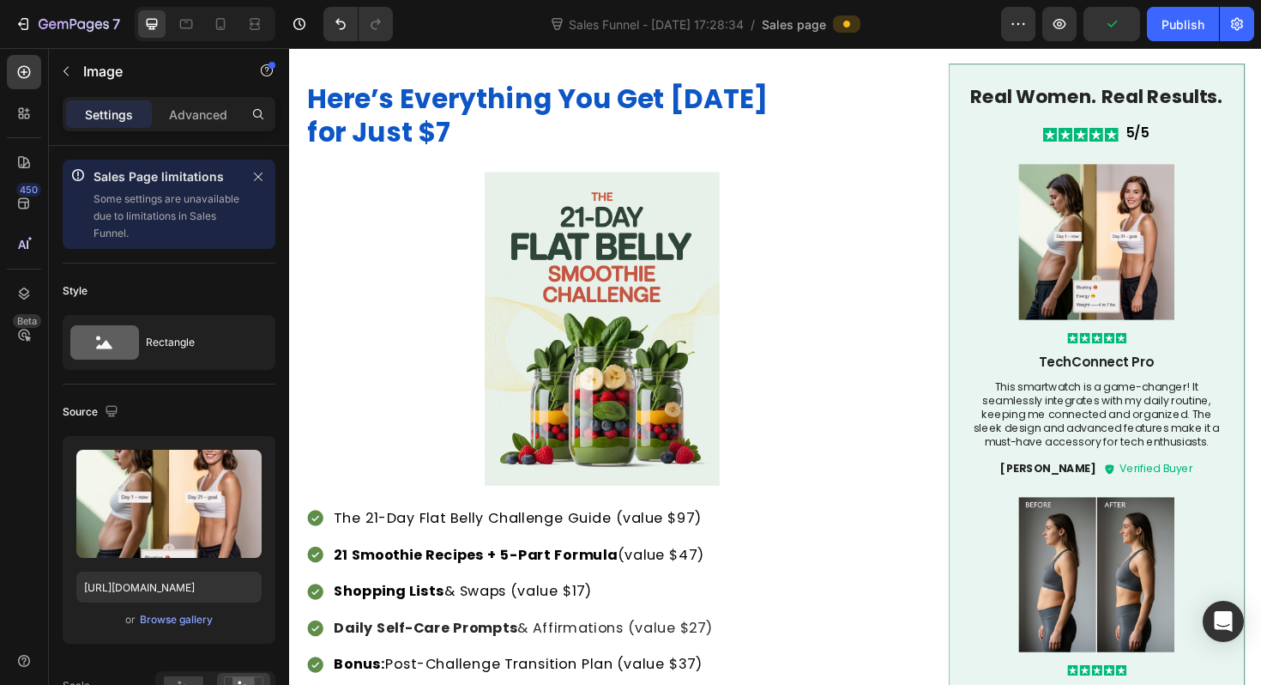
scroll to position [2693, 0]
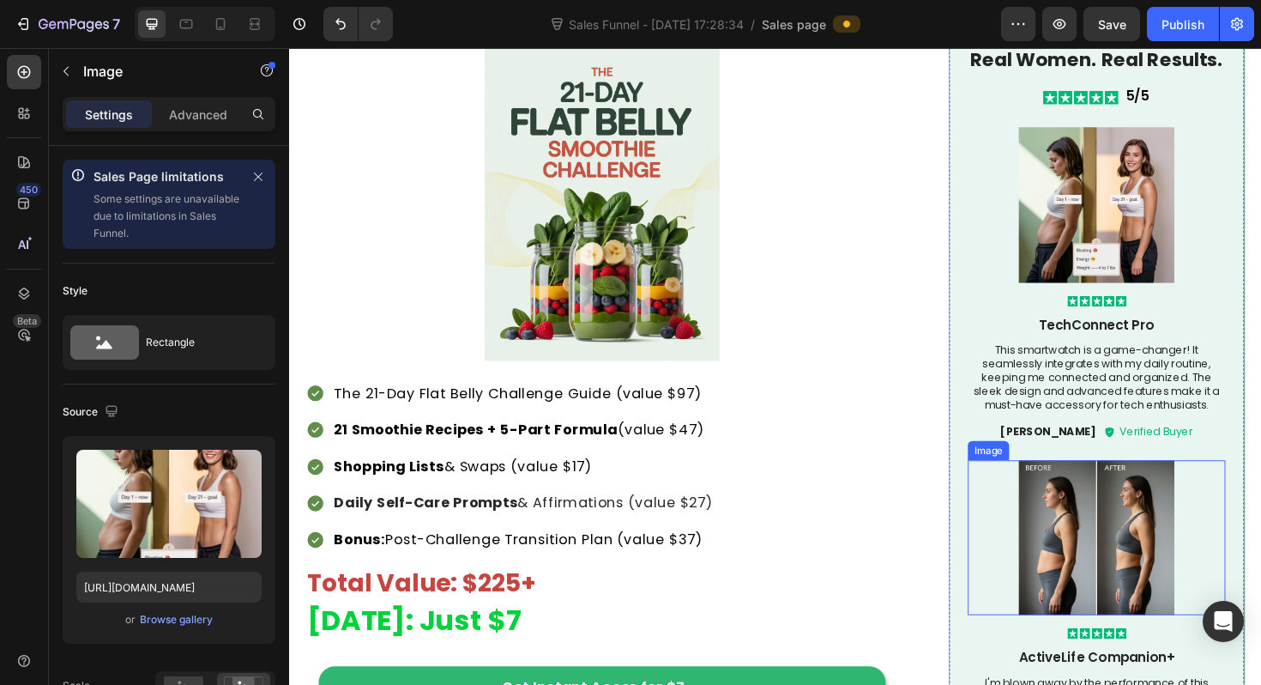
click at [1161, 515] on img at bounding box center [1144, 566] width 273 height 165
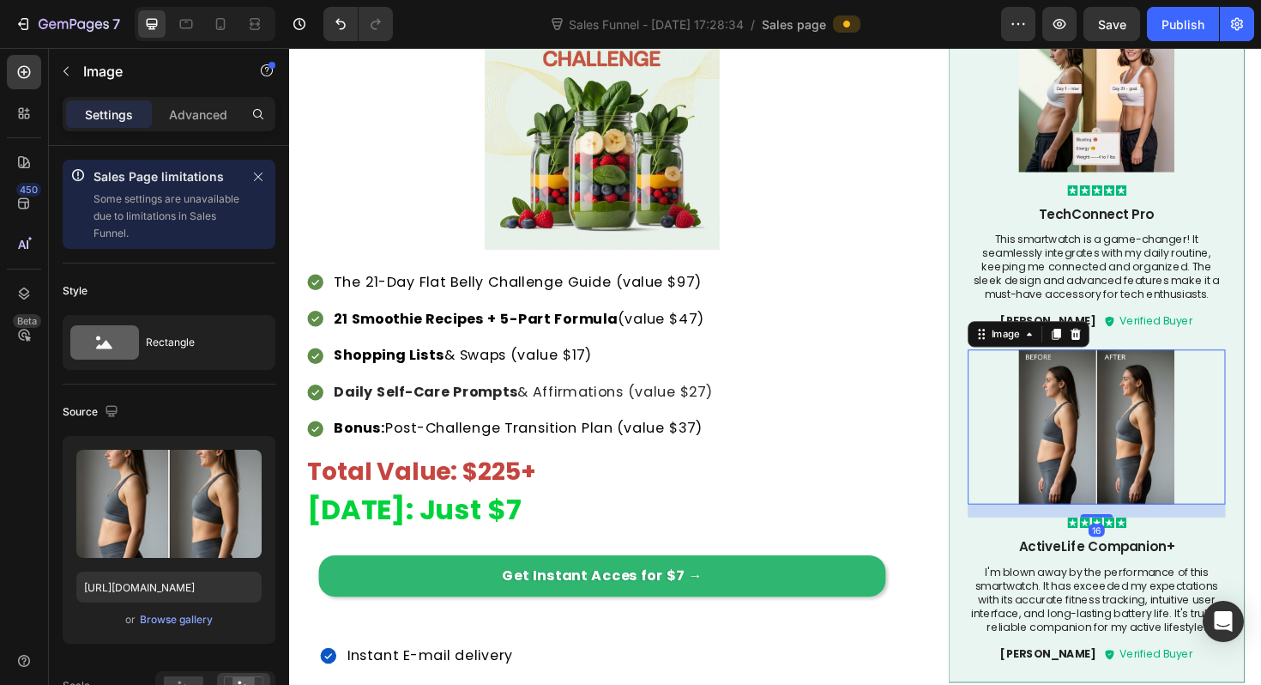
scroll to position [2860, 0]
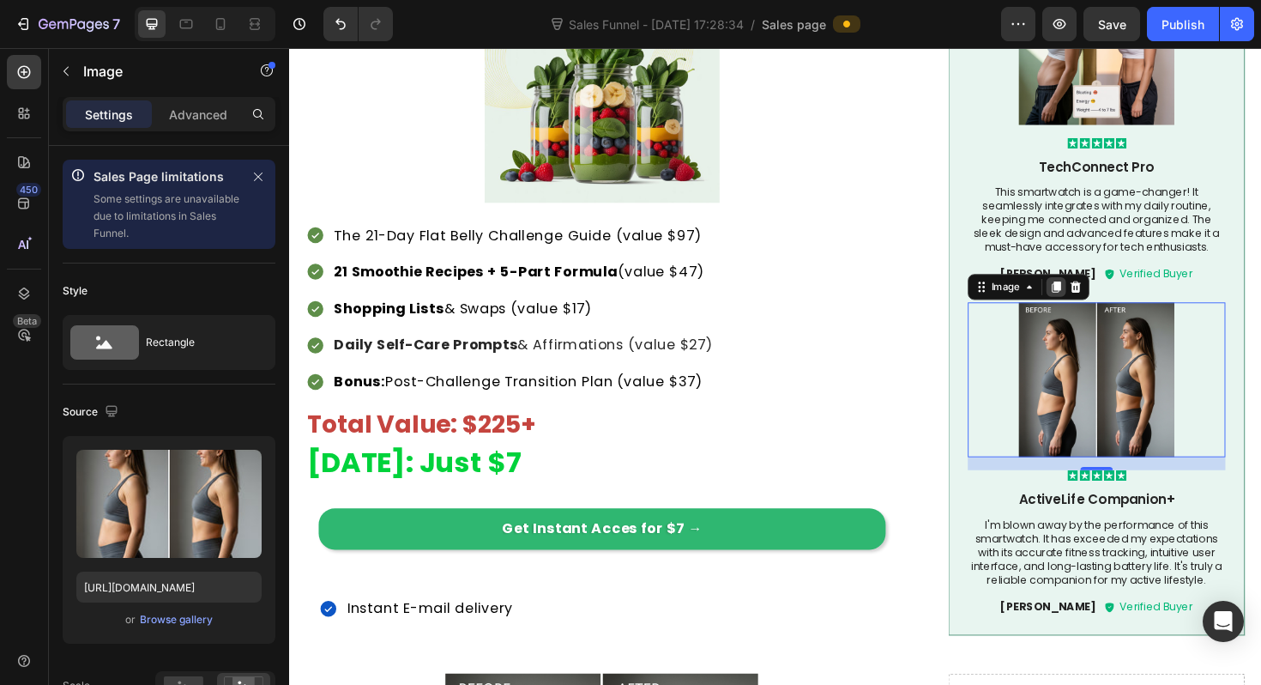
click at [1097, 295] on icon at bounding box center [1101, 301] width 9 height 12
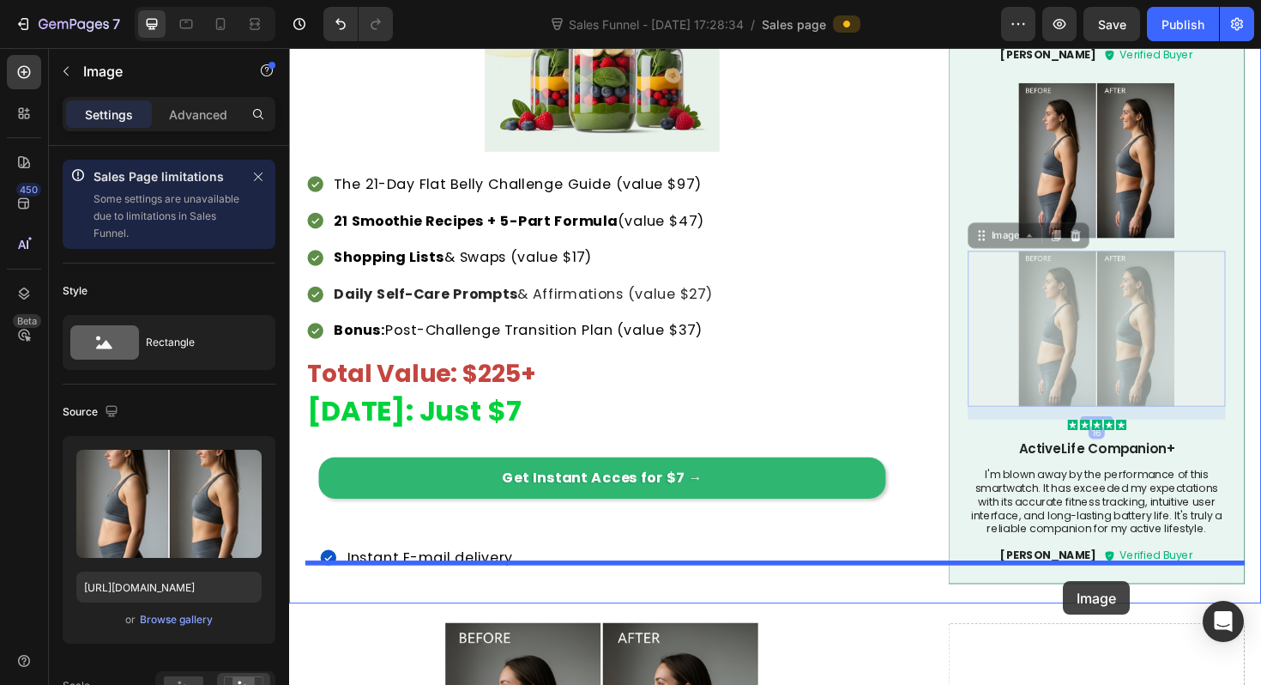
scroll to position [2920, 0]
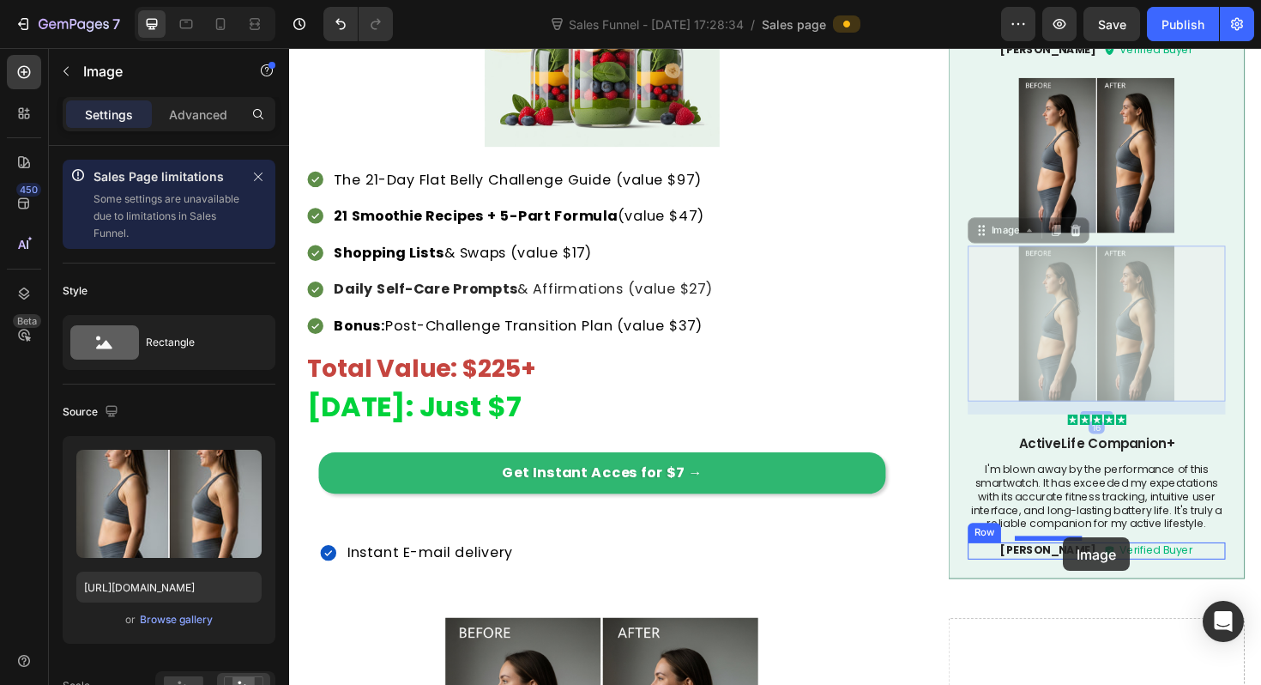
drag, startPoint x: 1115, startPoint y: 354, endPoint x: 1108, endPoint y: 566, distance: 212.0
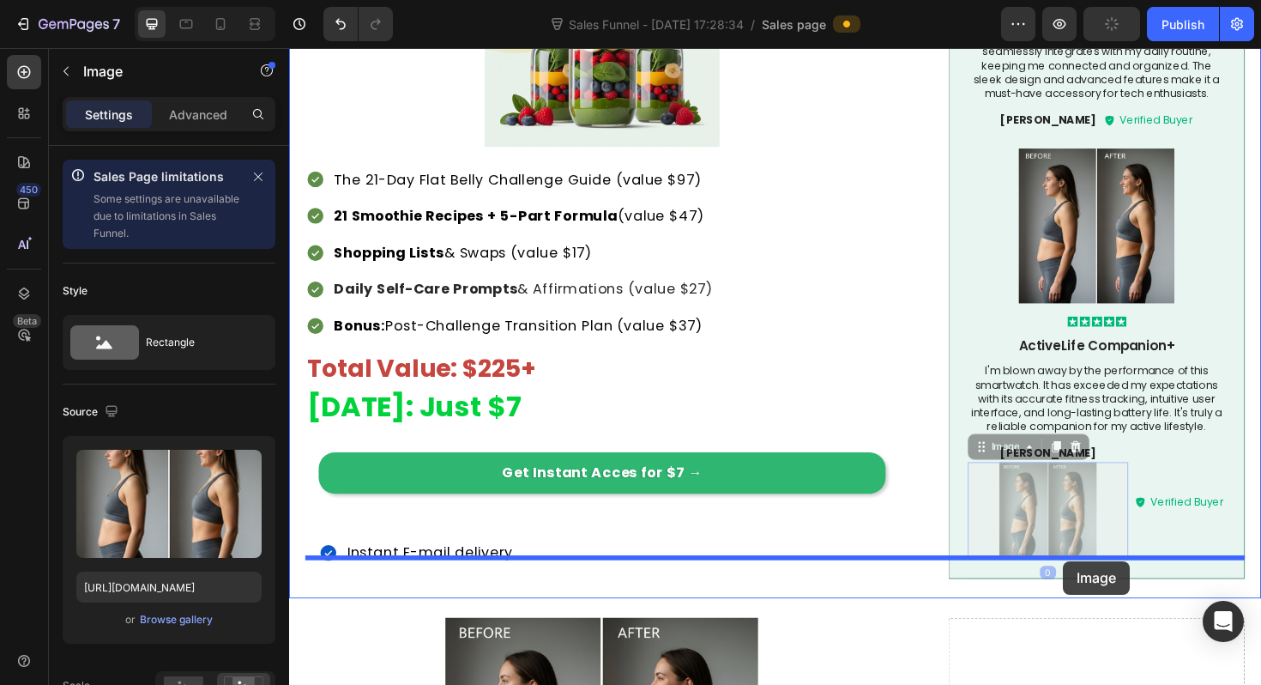
drag, startPoint x: 1108, startPoint y: 532, endPoint x: 1108, endPoint y: 590, distance: 58.3
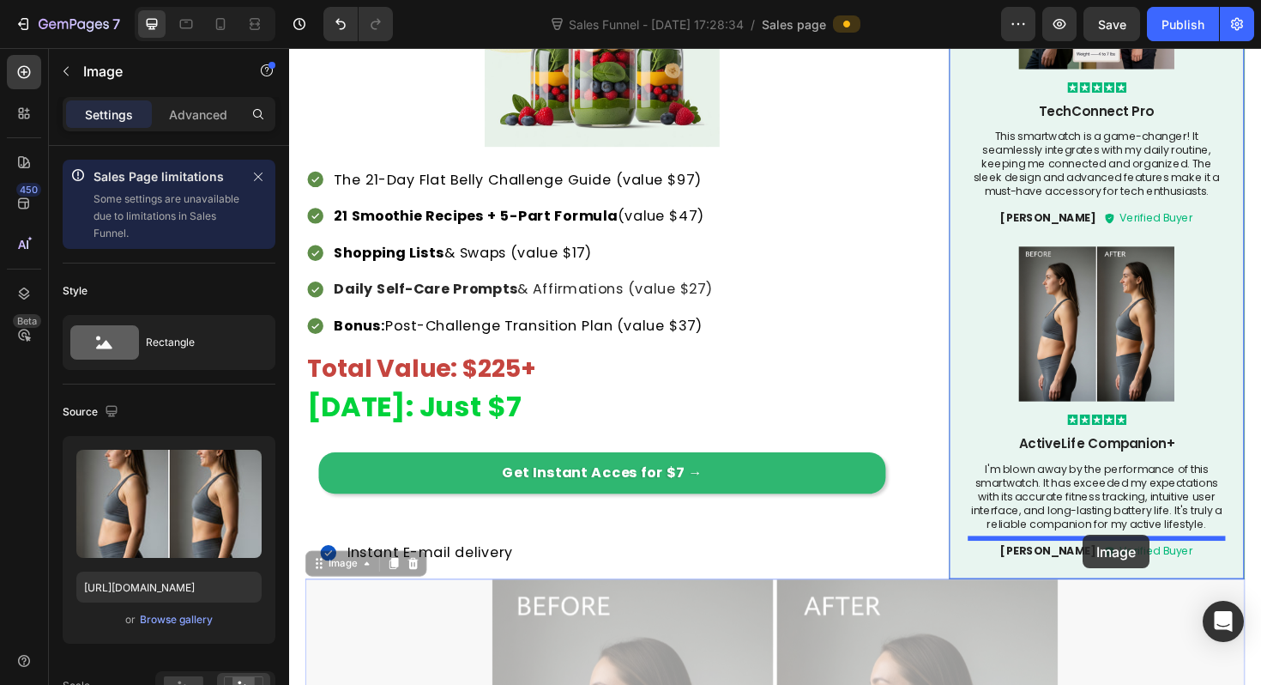
drag, startPoint x: 1046, startPoint y: 649, endPoint x: 1130, endPoint y: 564, distance: 119.5
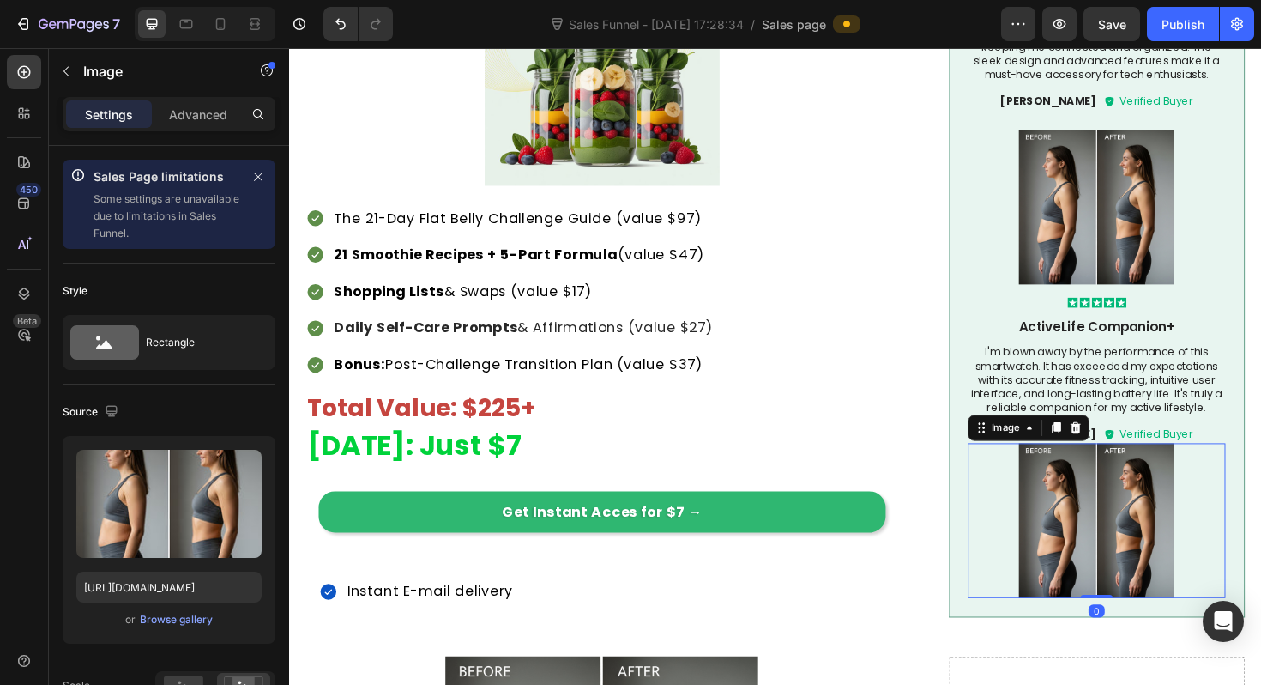
scroll to position [2874, 0]
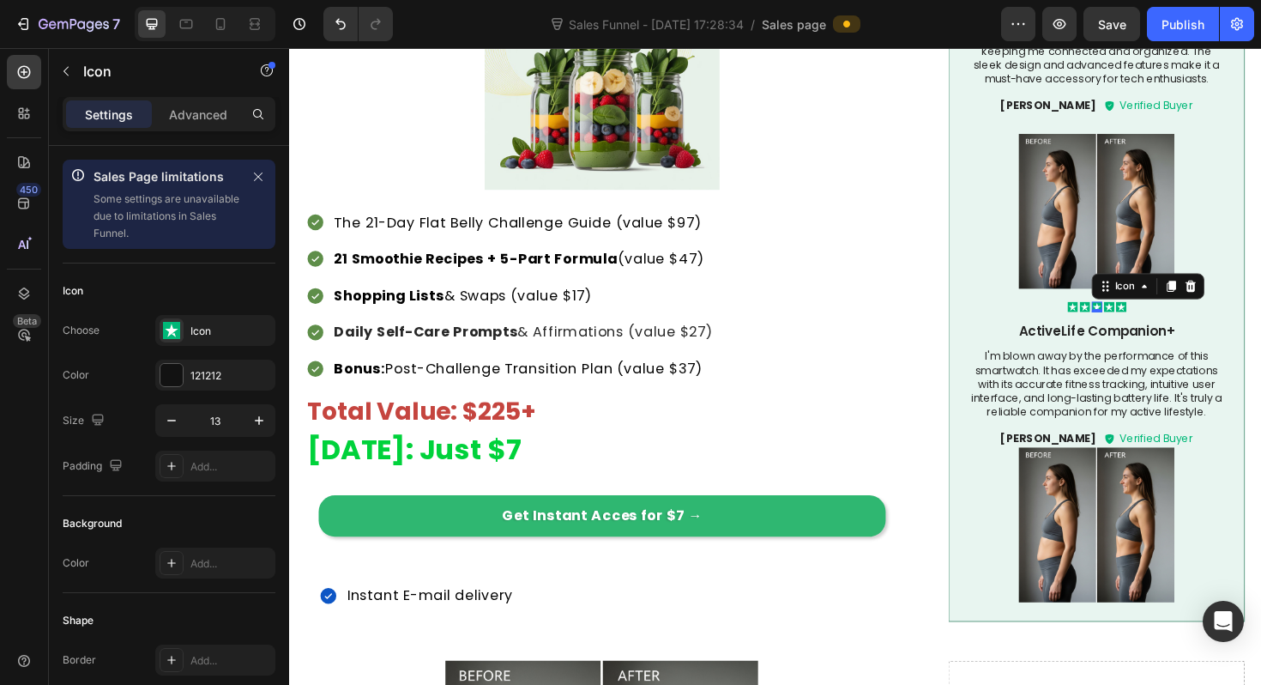
click at [1141, 317] on div "Icon 0" at bounding box center [1144, 322] width 11 height 11
click at [1223, 295] on icon at bounding box center [1222, 301] width 9 height 12
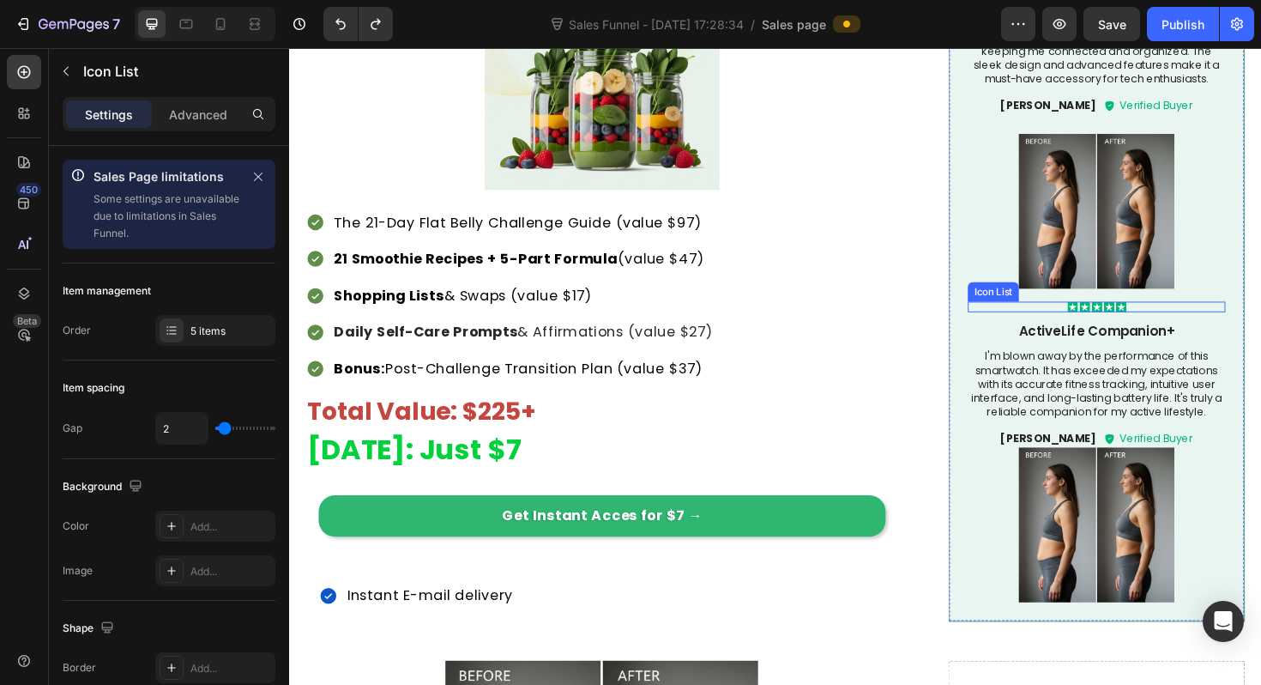
click at [1098, 317] on div "Icon Icon Icon Icon Icon" at bounding box center [1144, 322] width 273 height 11
click at [1114, 293] on icon at bounding box center [1112, 300] width 14 height 14
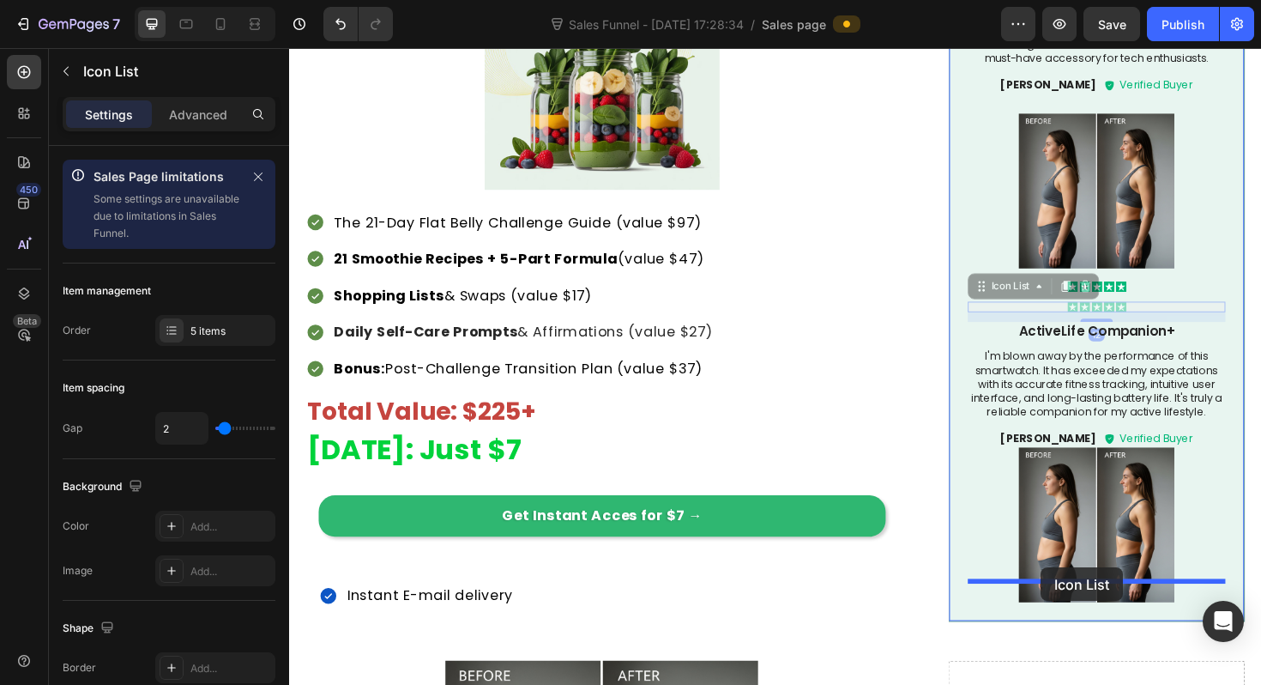
drag, startPoint x: 1025, startPoint y: 284, endPoint x: 1085, endPoint y: 598, distance: 319.7
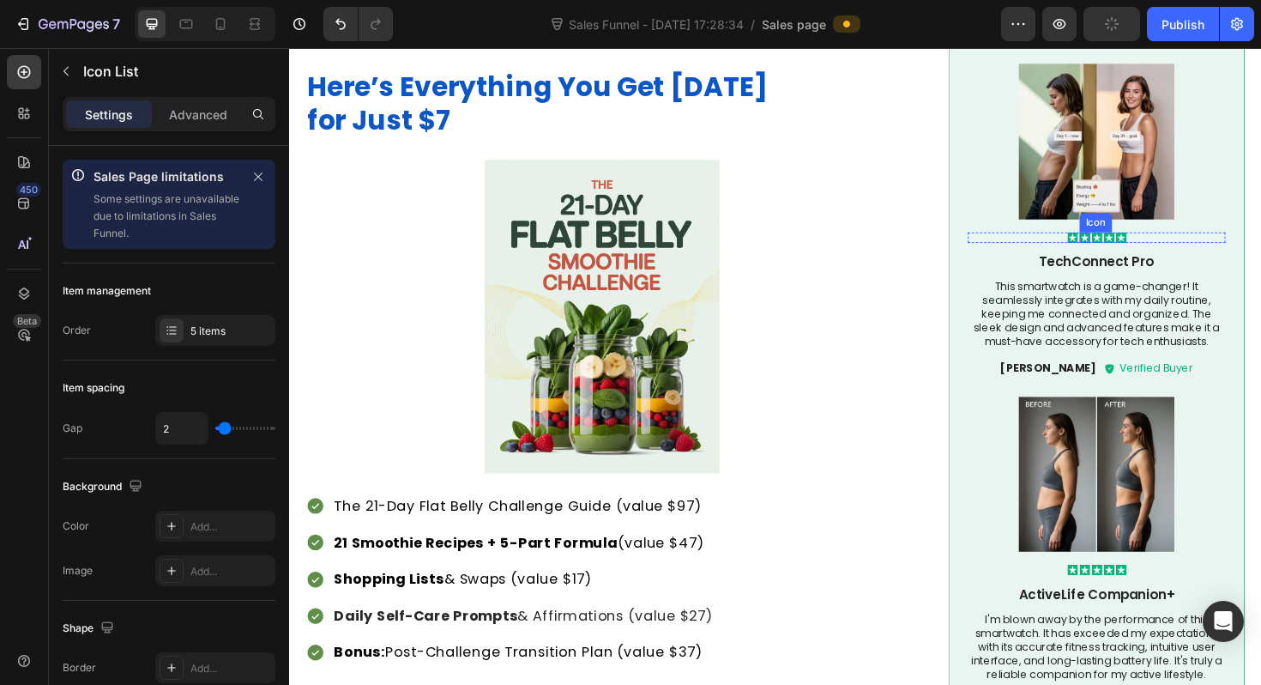
scroll to position [2778, 0]
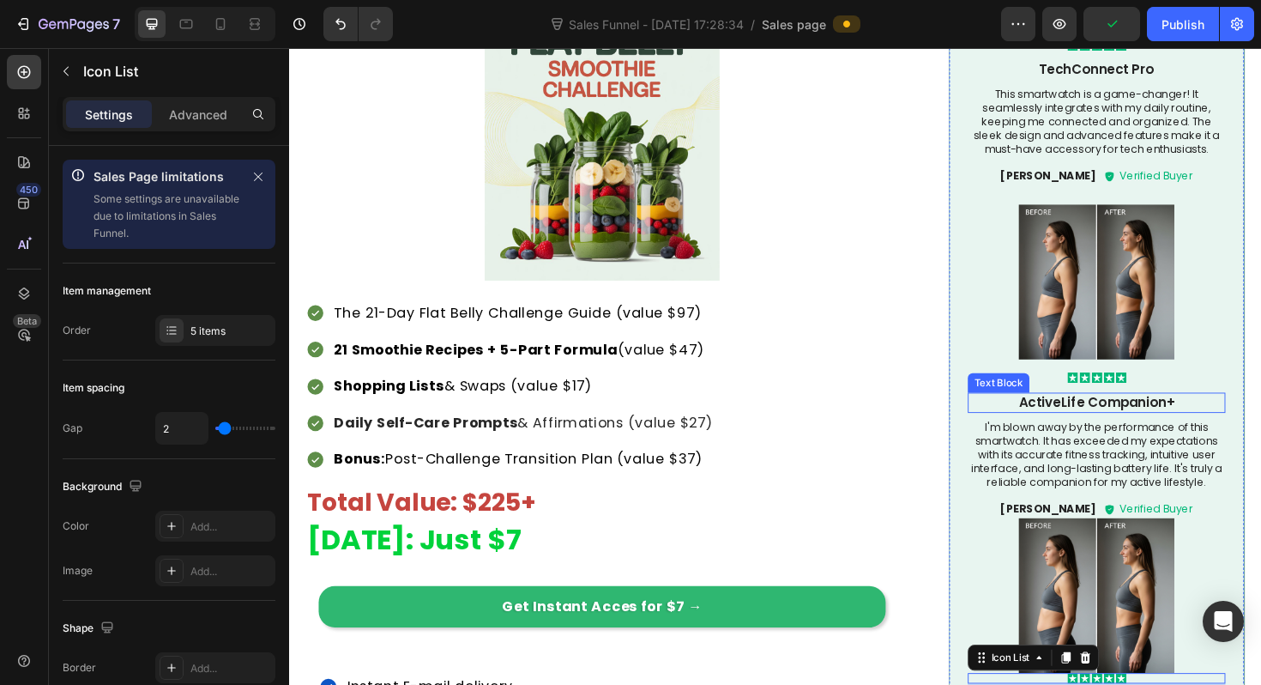
click at [1128, 414] on p "ActiveLife Companion+" at bounding box center [1144, 423] width 269 height 18
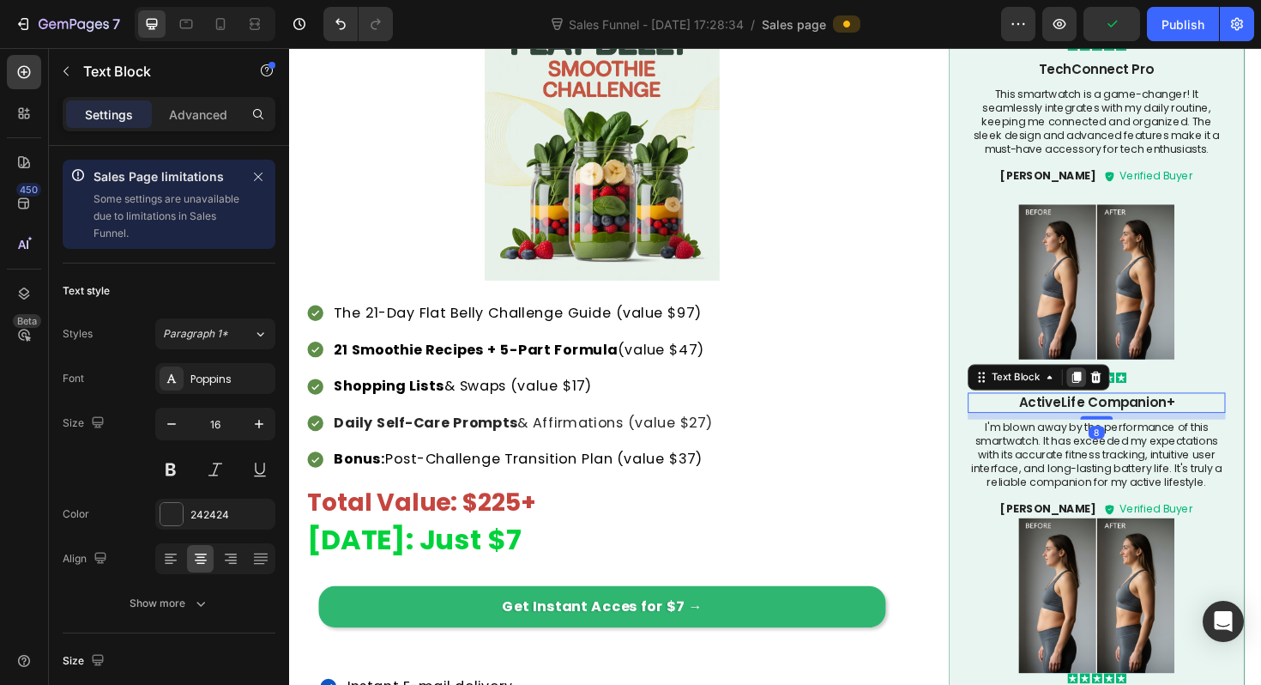
click at [1122, 391] on icon at bounding box center [1123, 397] width 9 height 12
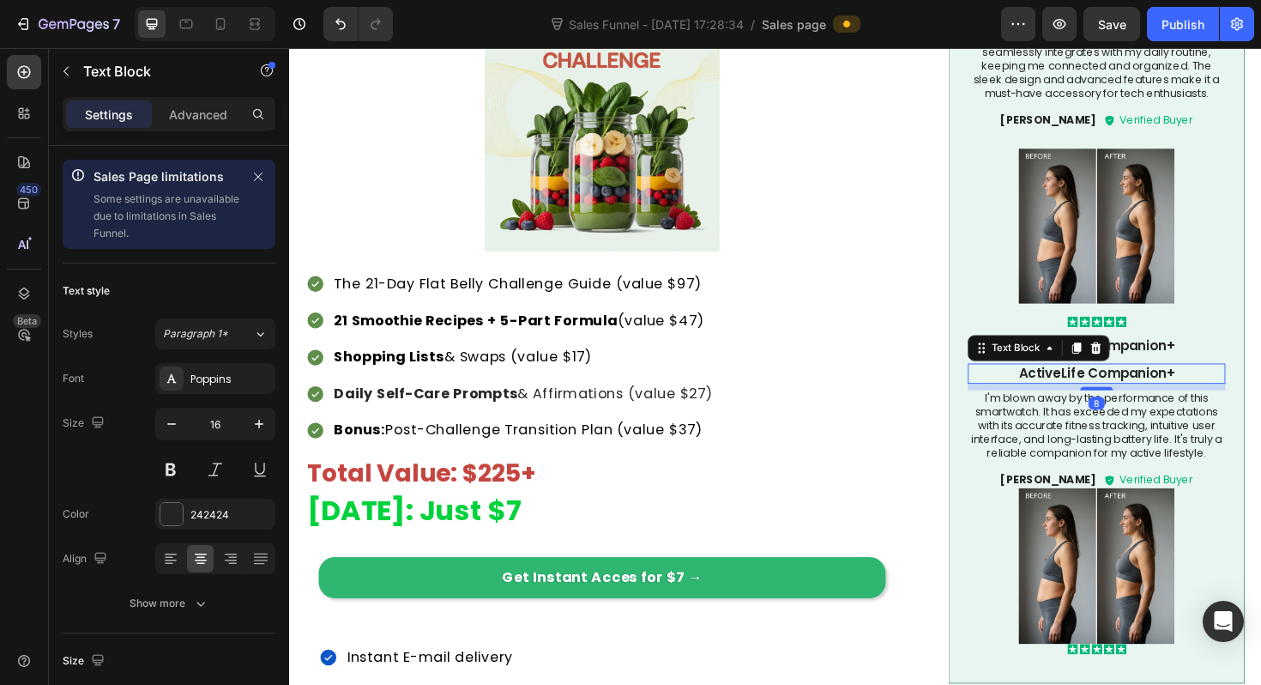
scroll to position [2904, 0]
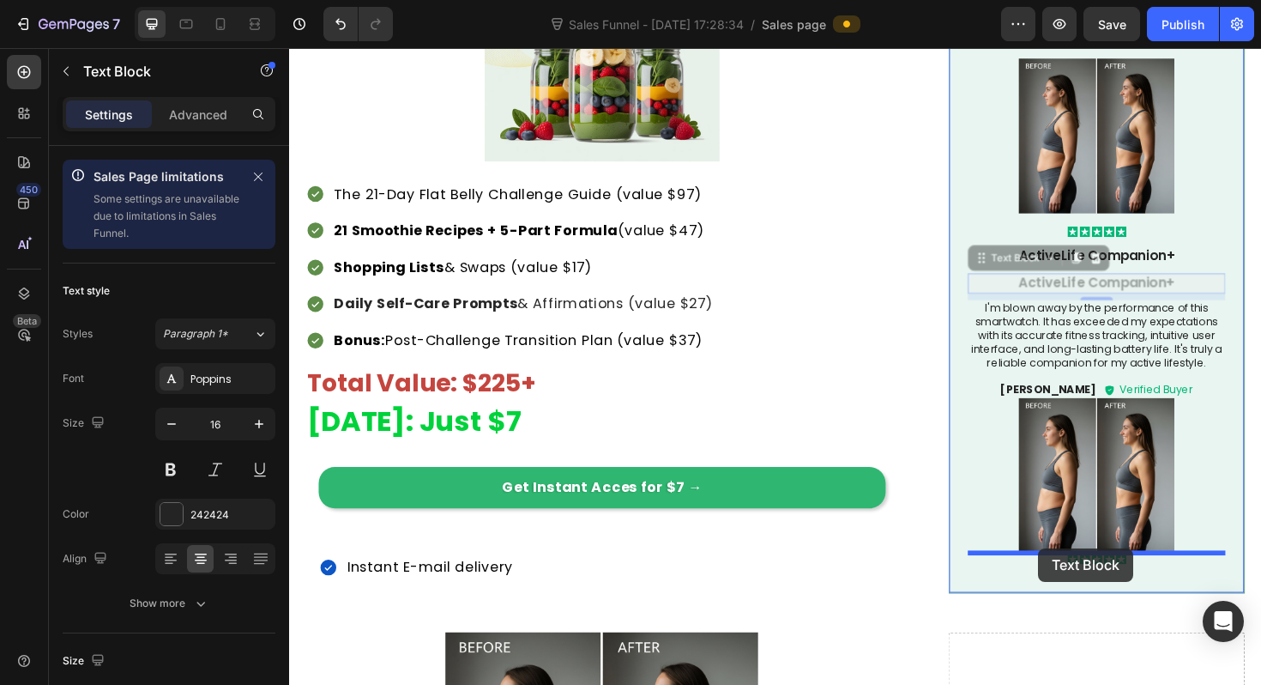
drag, startPoint x: 1026, startPoint y: 252, endPoint x: 1083, endPoint y: 579, distance: 331.8
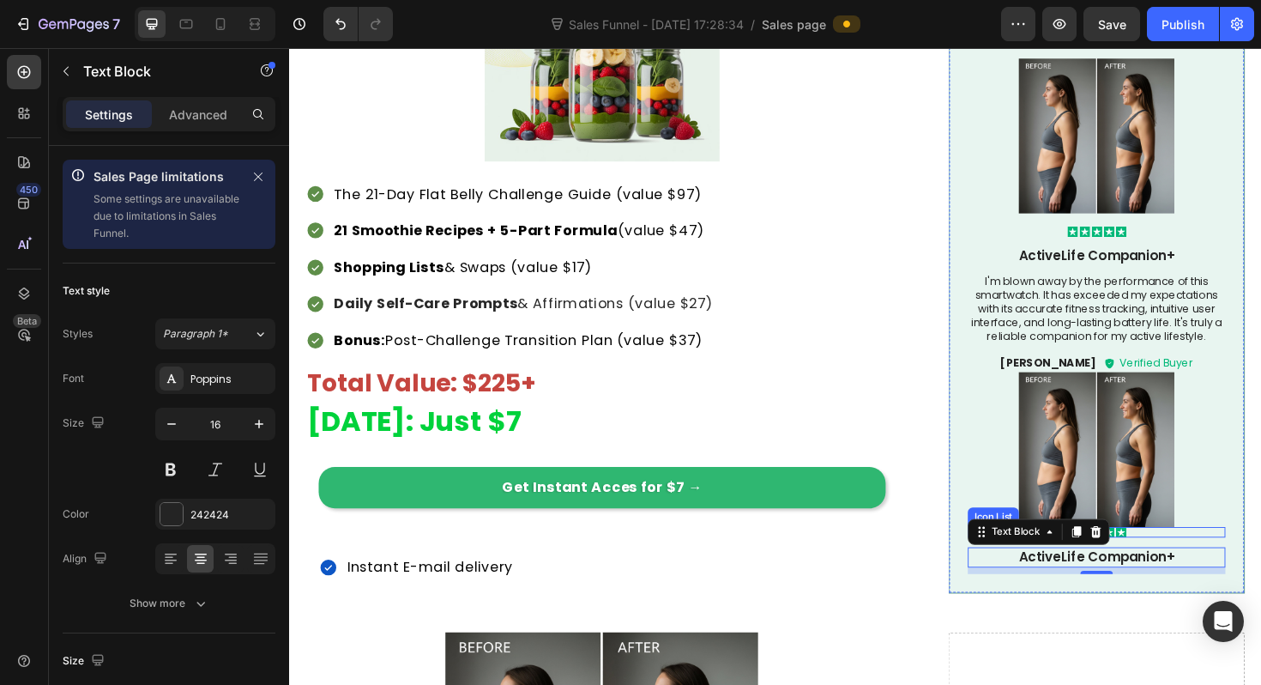
click at [1191, 555] on div "Icon Icon Icon Icon Icon" at bounding box center [1144, 560] width 273 height 11
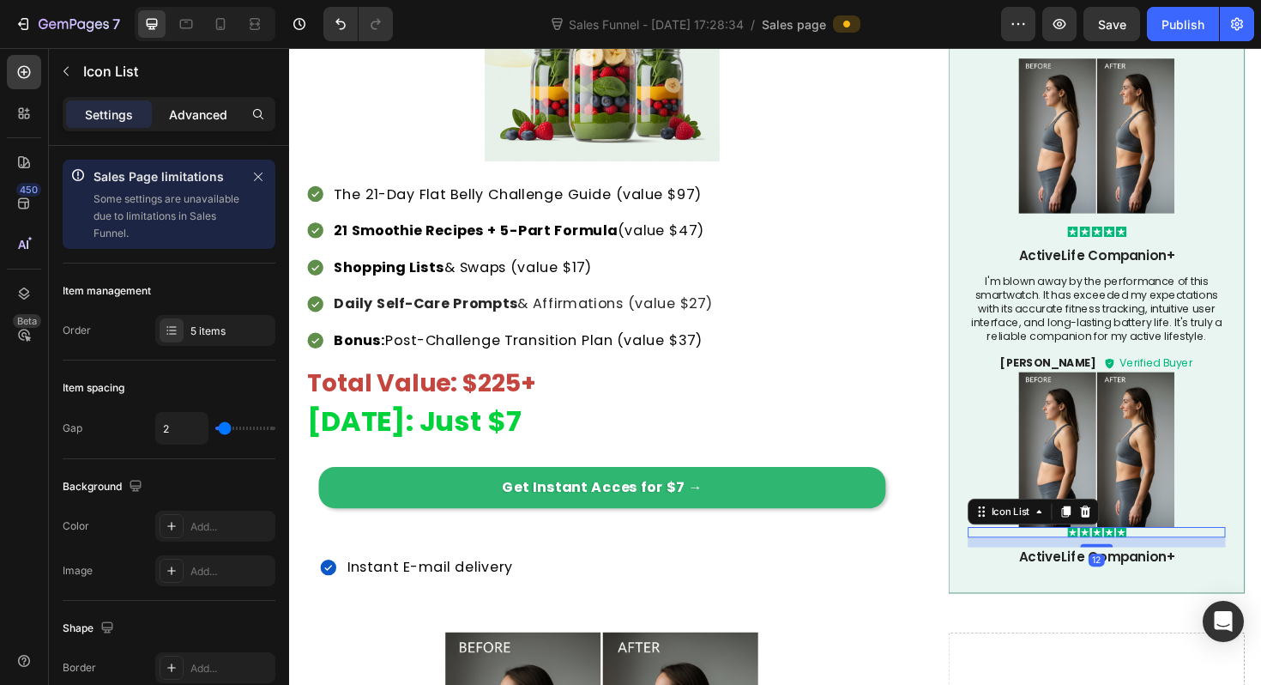
click at [195, 110] on p "Advanced" at bounding box center [198, 115] width 58 height 18
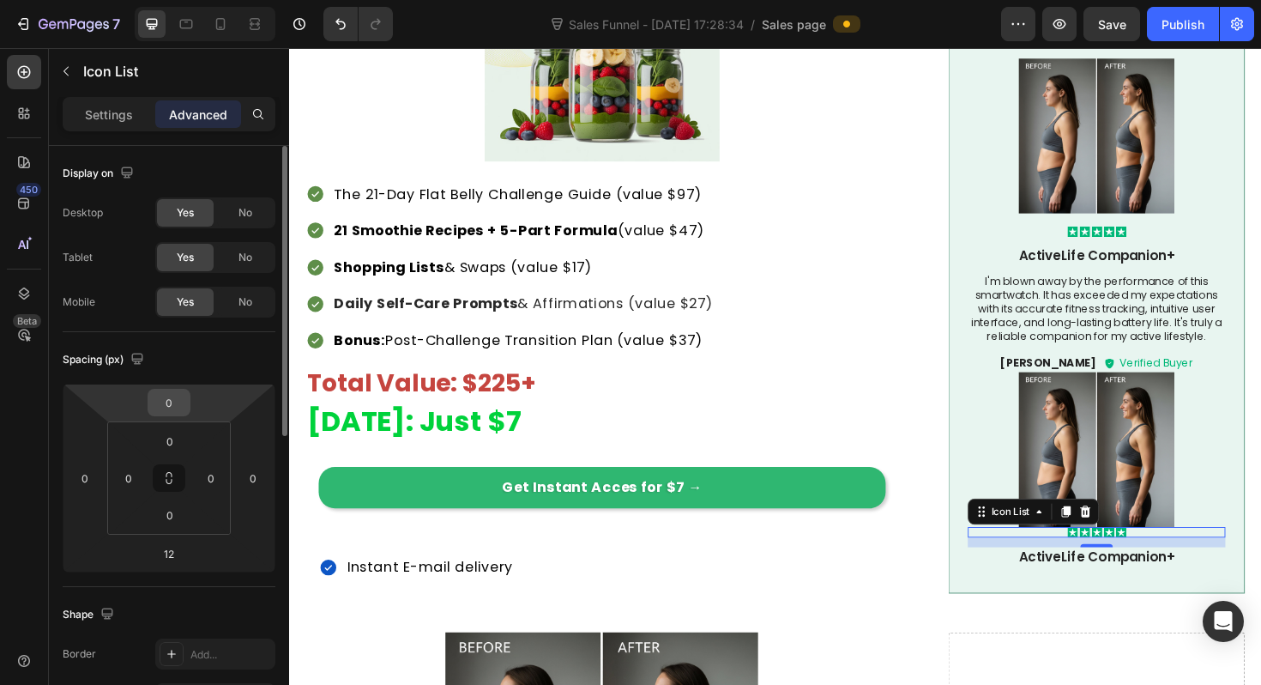
click at [173, 398] on input "0" at bounding box center [169, 403] width 34 height 26
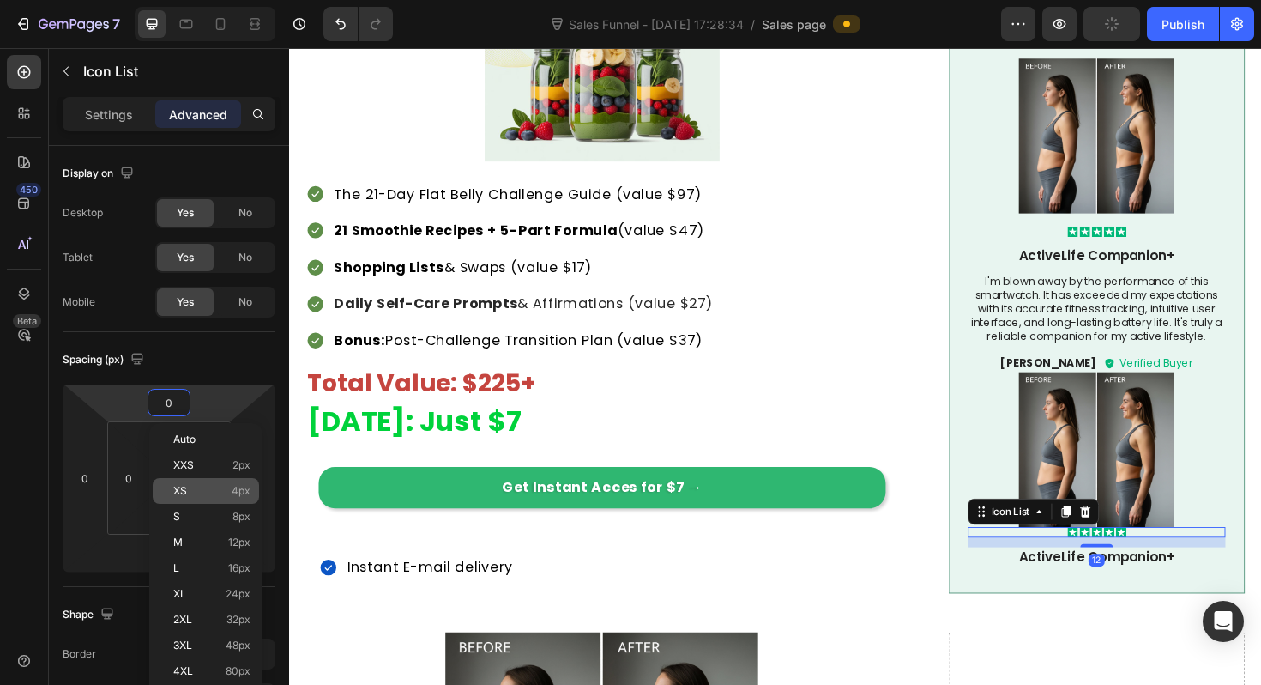
click at [231, 496] on p "XS 4px" at bounding box center [211, 491] width 77 height 12
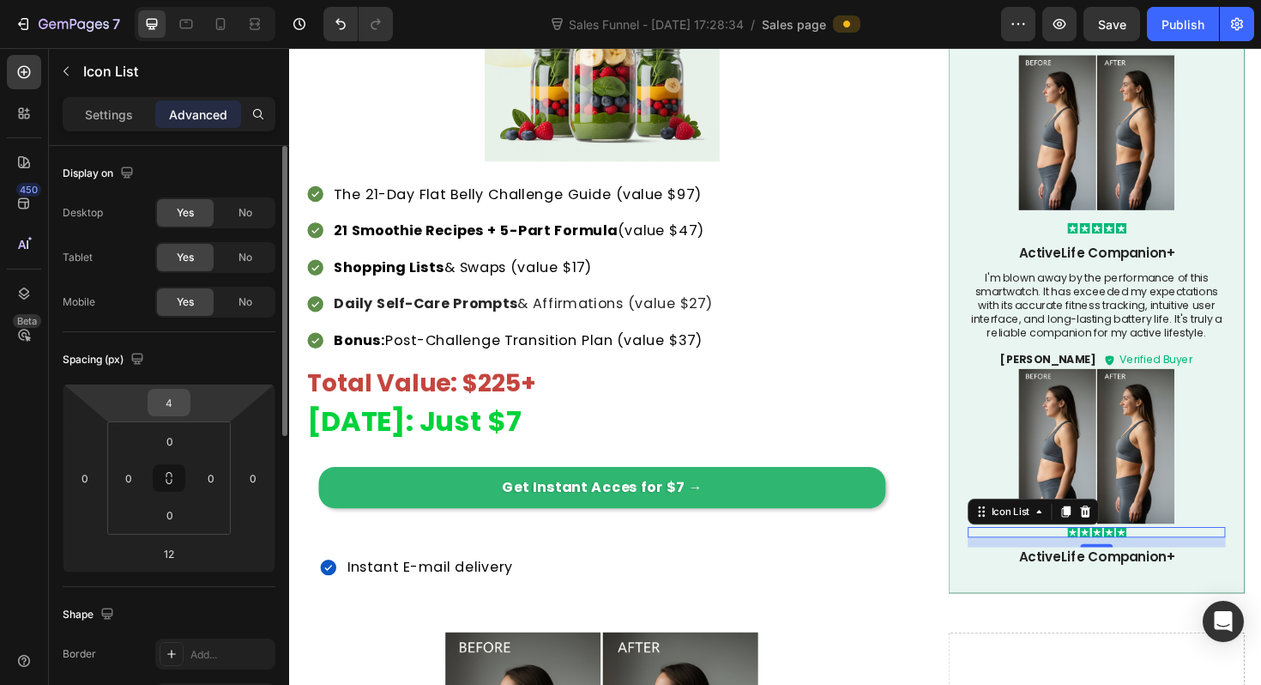
click at [184, 408] on input "4" at bounding box center [169, 403] width 34 height 26
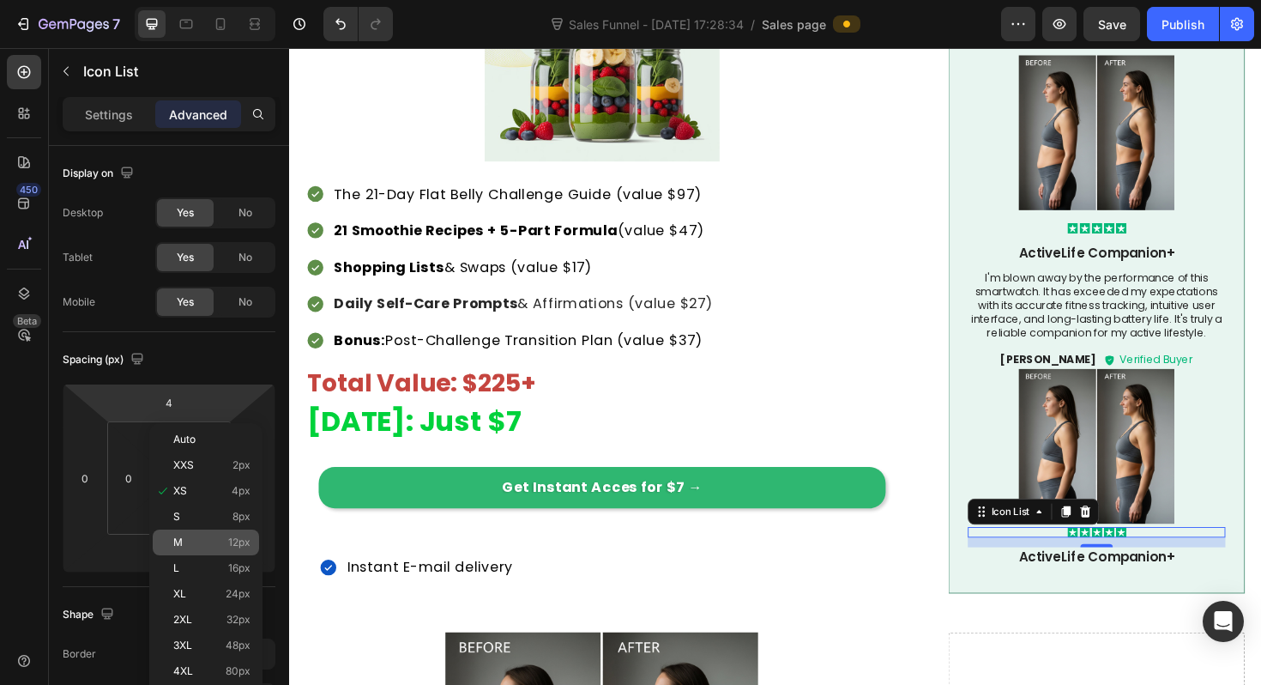
click at [190, 531] on div "M 12px" at bounding box center [206, 542] width 106 height 26
type input "12"
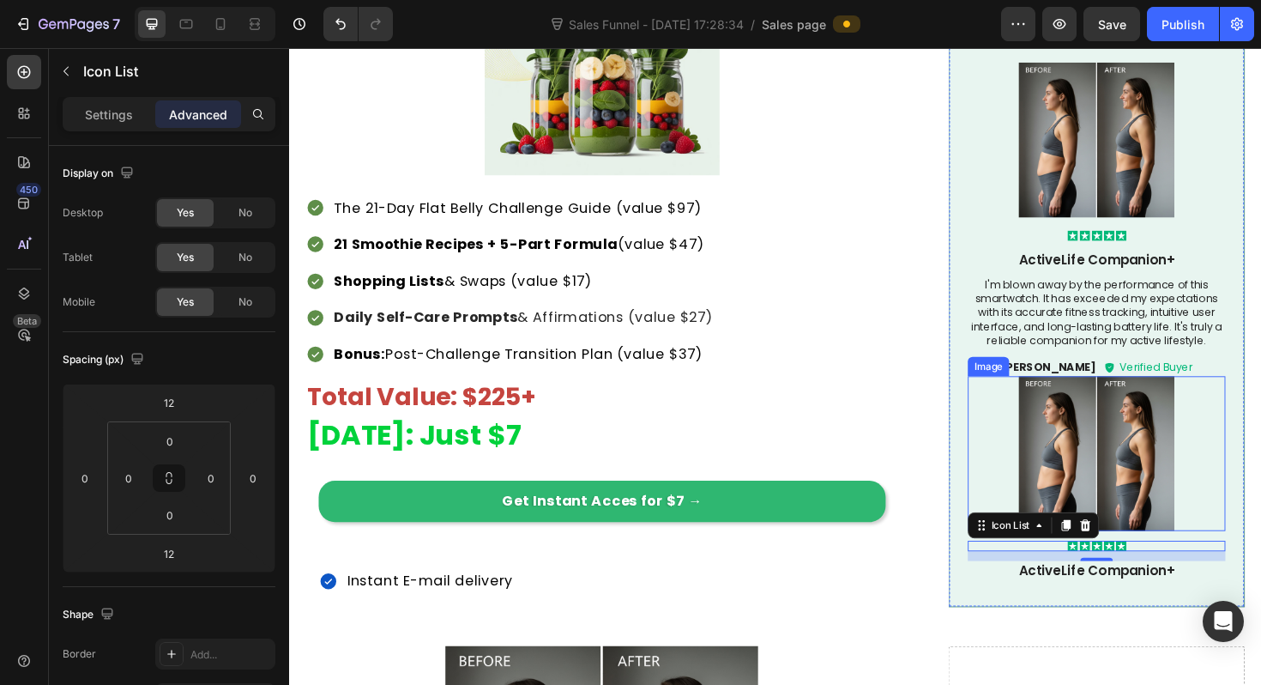
scroll to position [2850, 0]
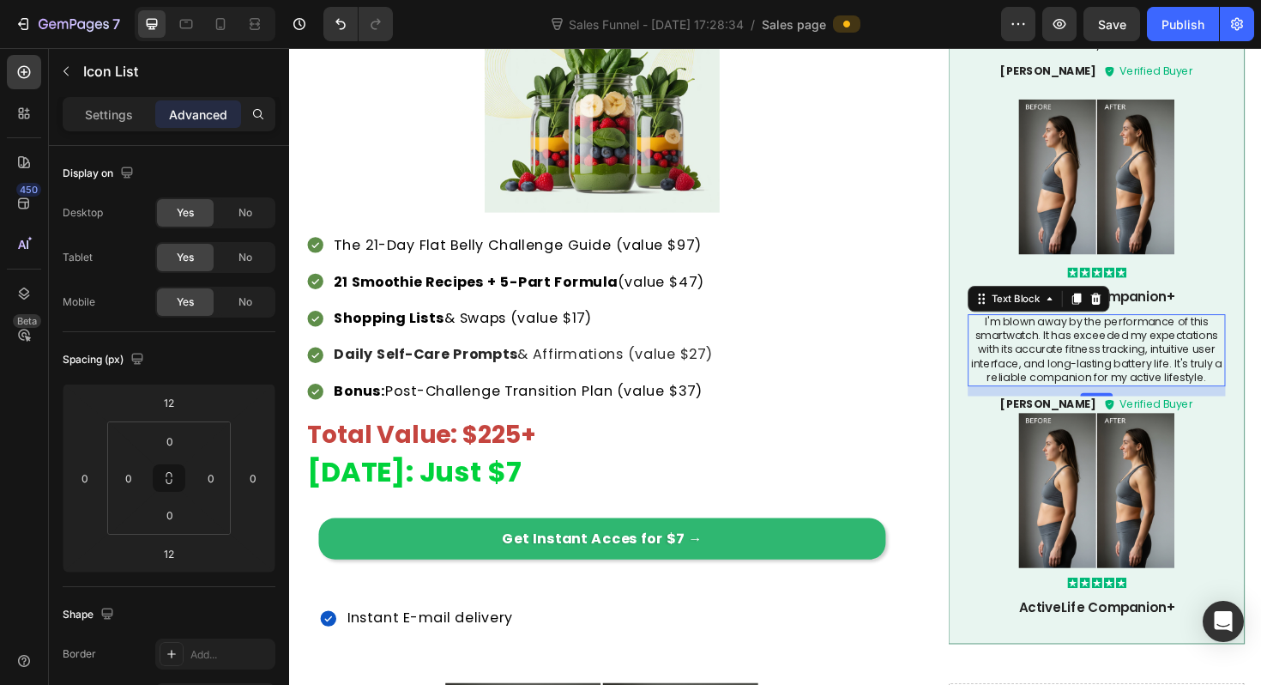
click at [1102, 332] on p "I'm blown away by the performance of this smartwatch. It has exceeded my expect…" at bounding box center [1144, 368] width 273 height 73
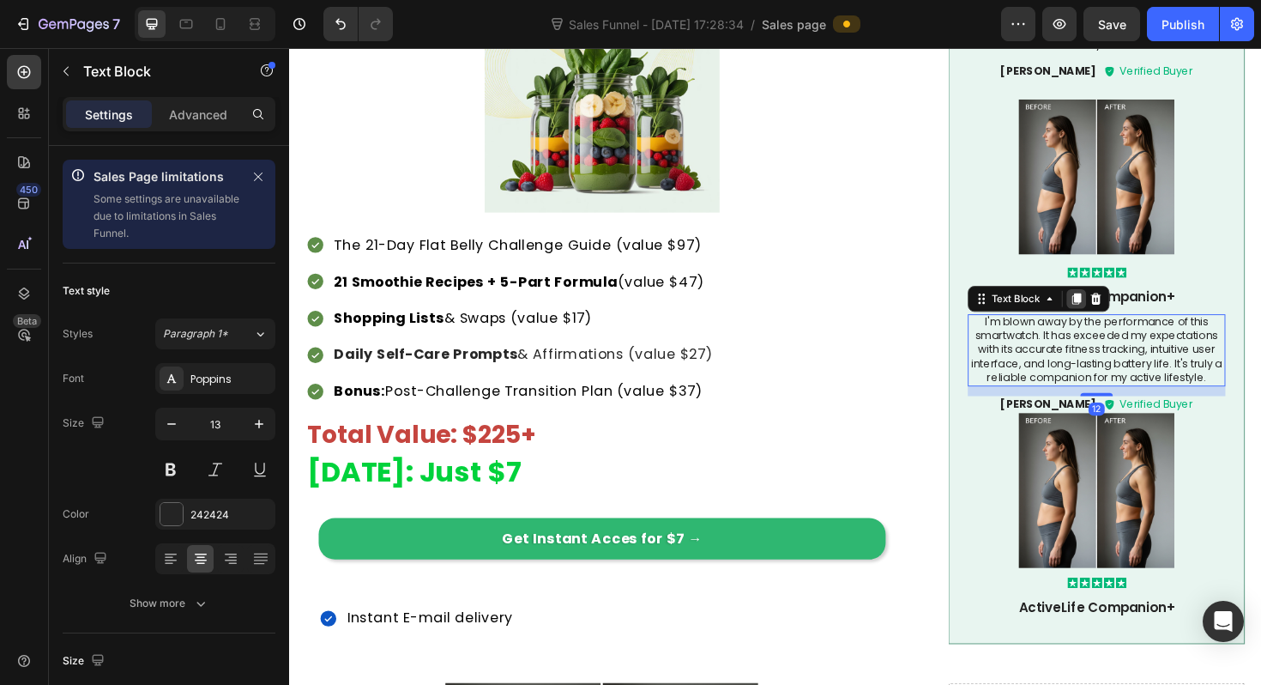
click at [1116, 307] on icon at bounding box center [1123, 314] width 14 height 14
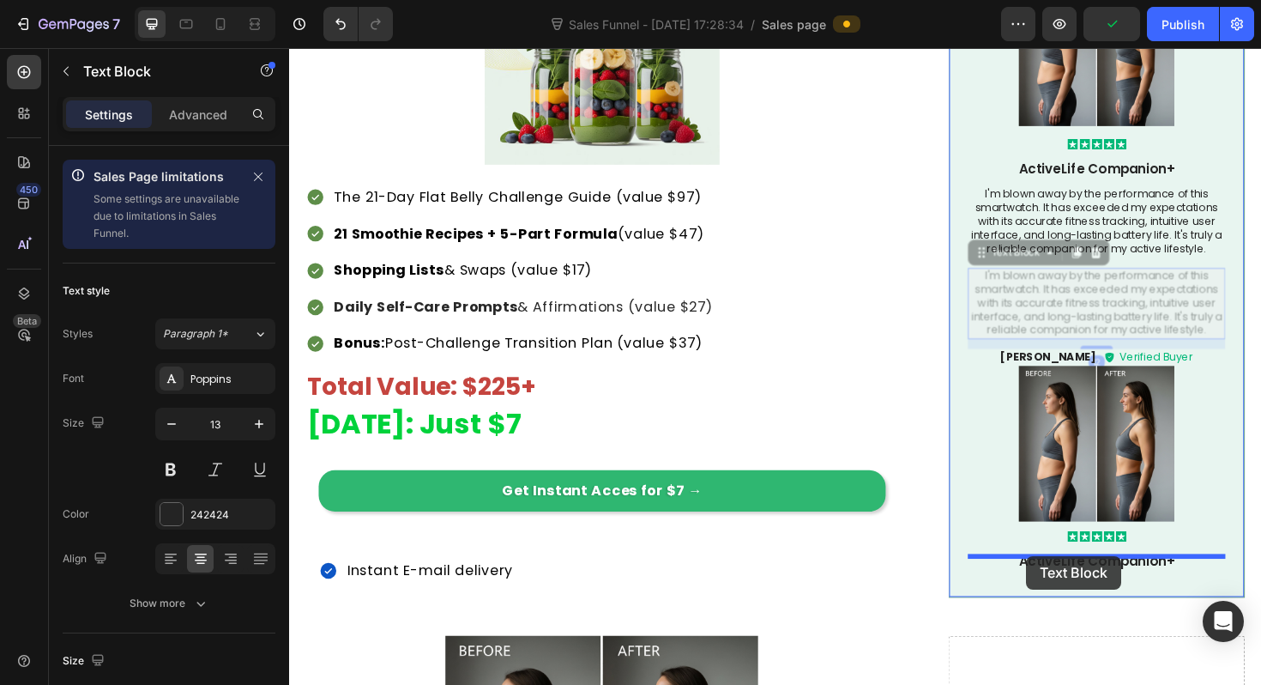
scroll to position [2908, 0]
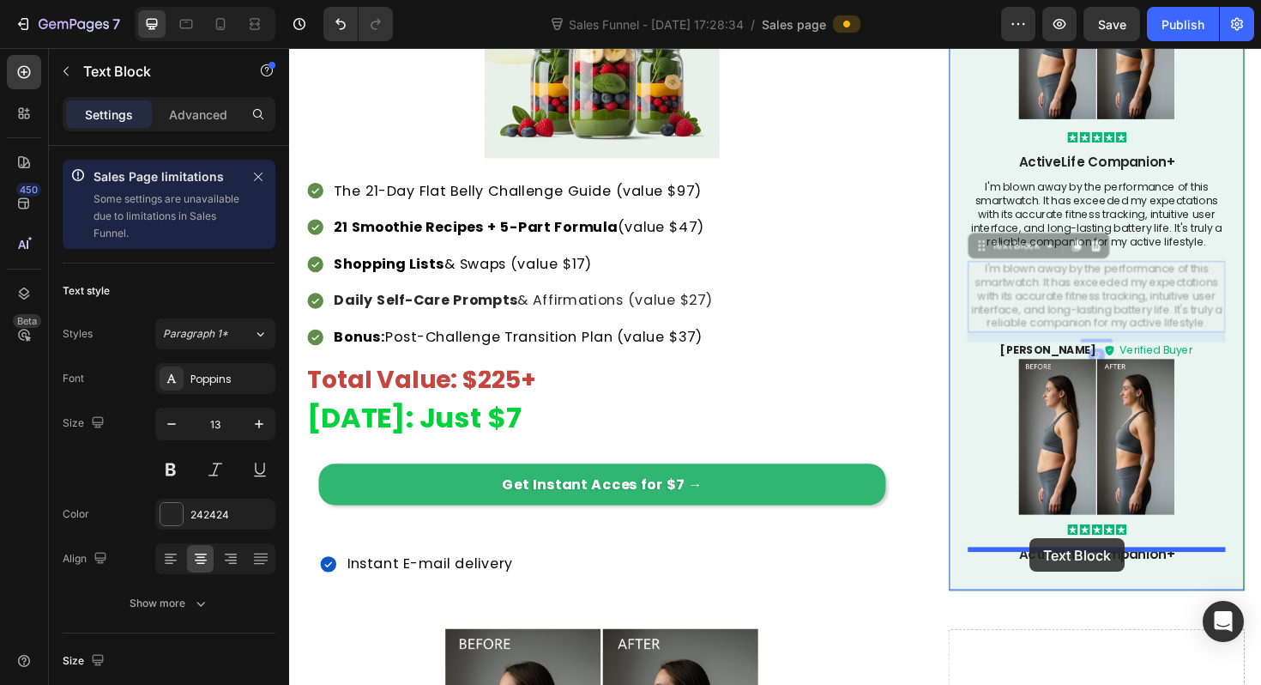
drag, startPoint x: 1027, startPoint y: 293, endPoint x: 1073, endPoint y: 567, distance: 277.6
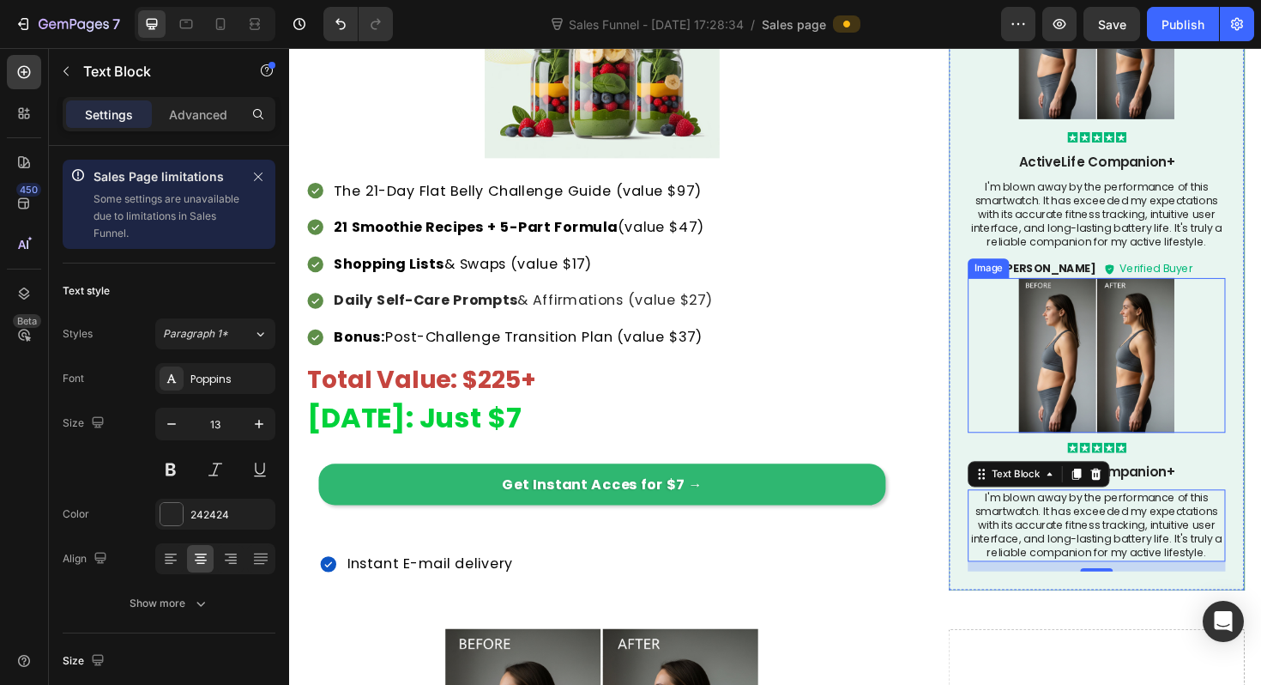
click at [1133, 390] on img at bounding box center [1144, 373] width 273 height 165
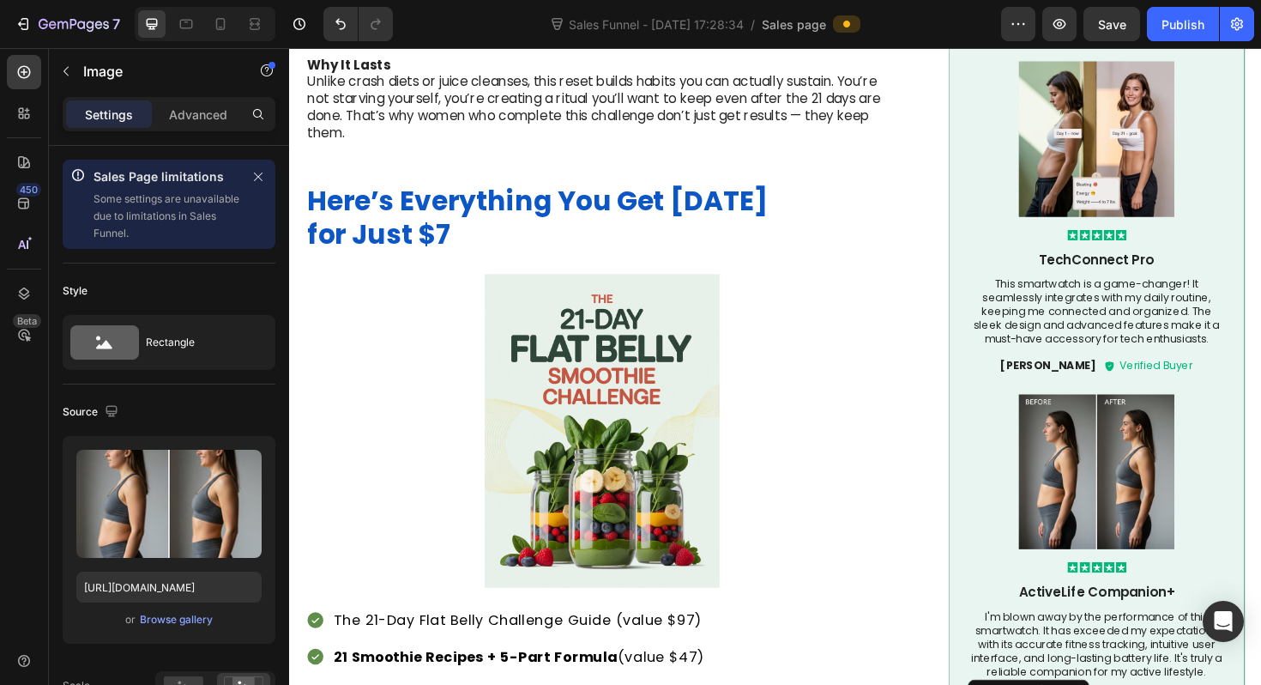
scroll to position [2330, 0]
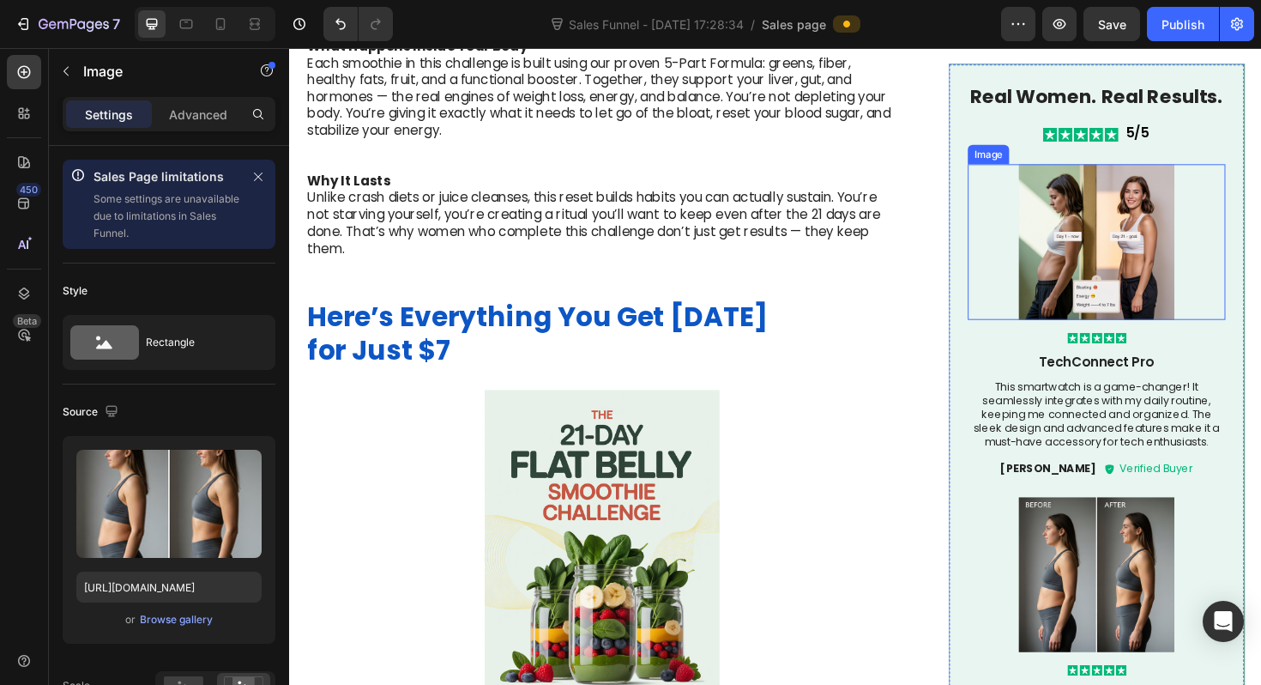
click at [1132, 279] on img at bounding box center [1144, 254] width 273 height 165
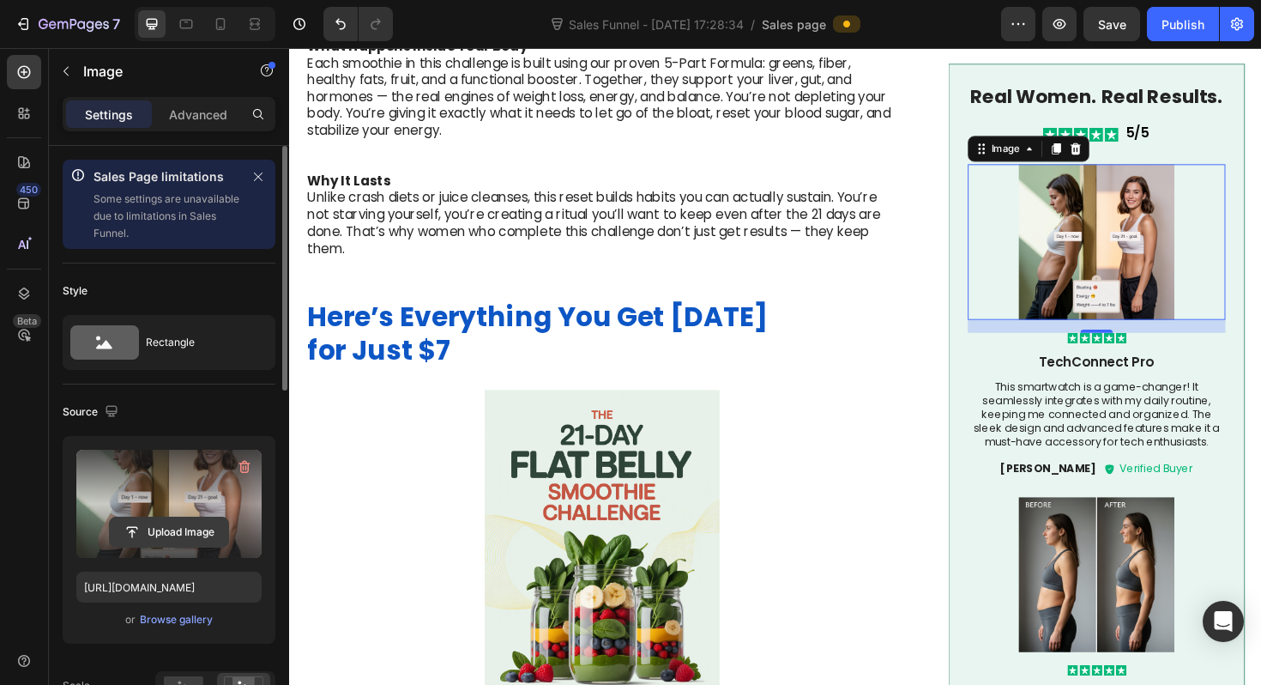
click at [196, 525] on input "file" at bounding box center [169, 531] width 118 height 29
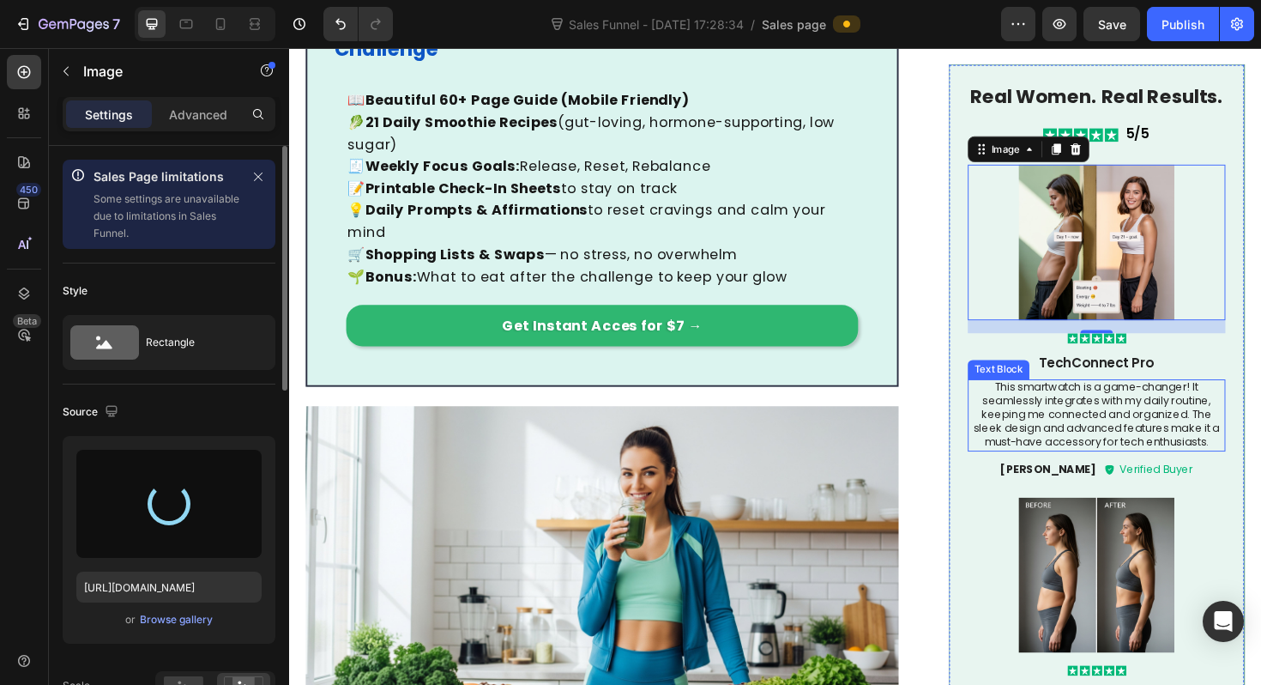
scroll to position [0, 0]
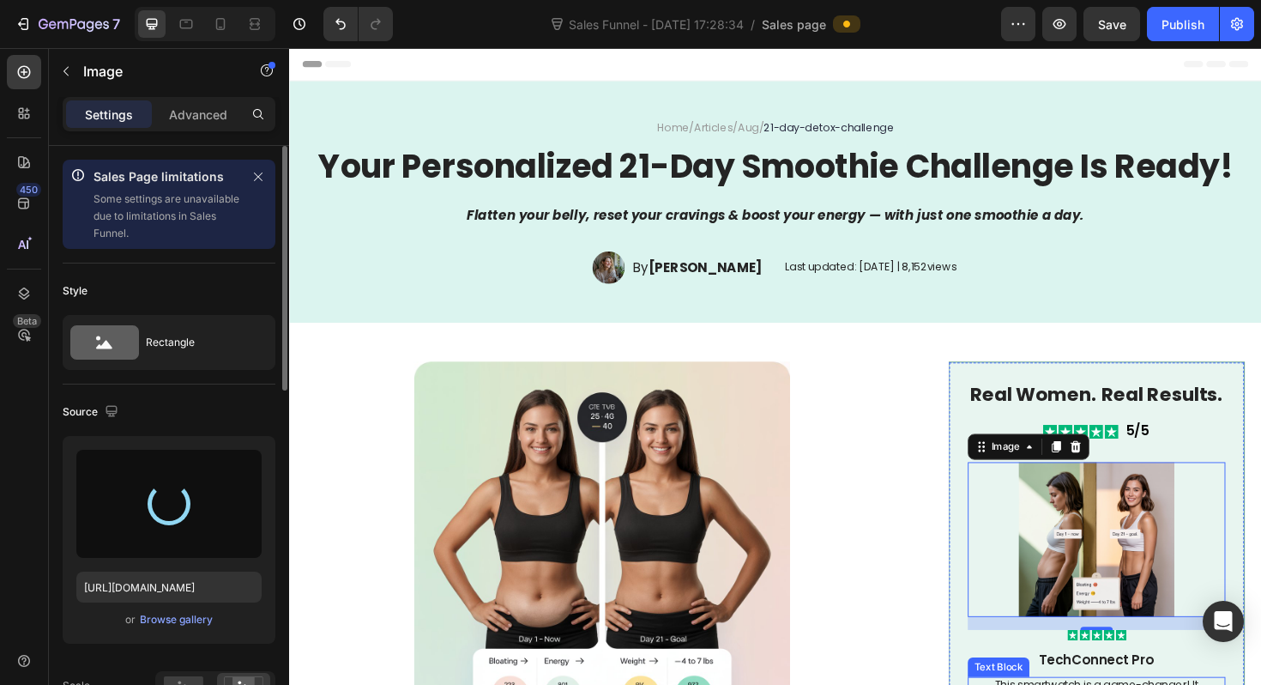
type input "[URL][DOMAIN_NAME]"
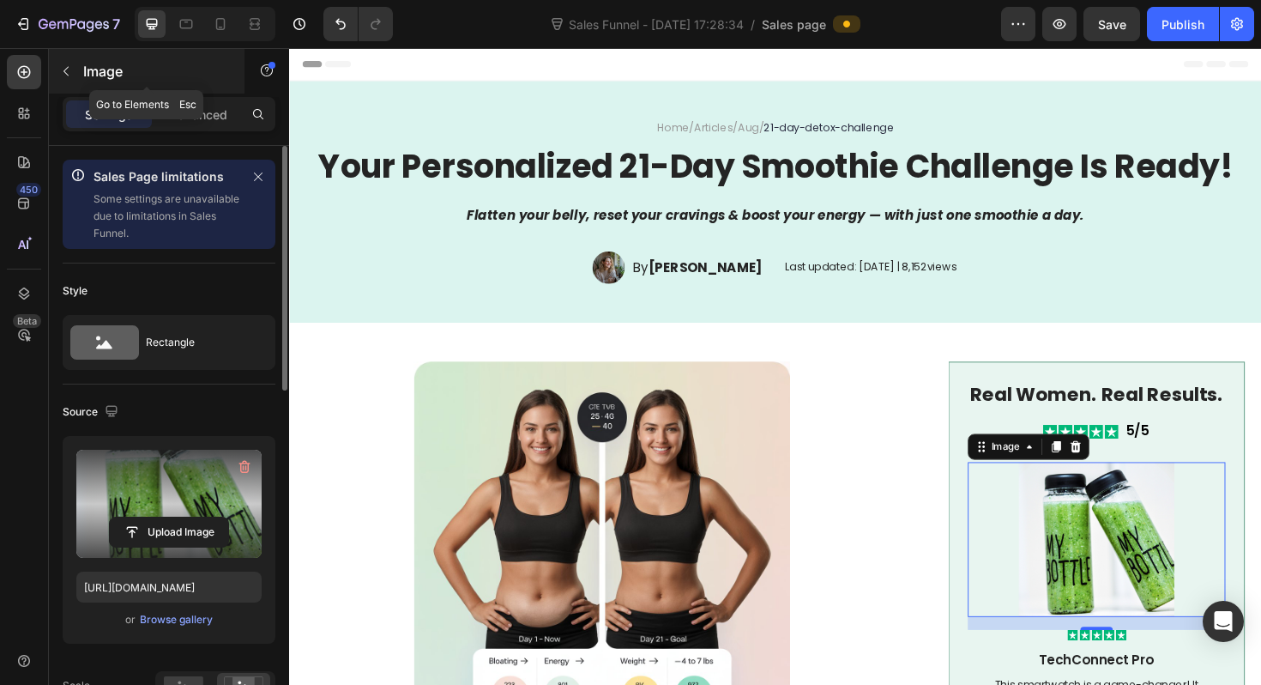
click at [100, 80] on p "Image" at bounding box center [156, 71] width 146 height 21
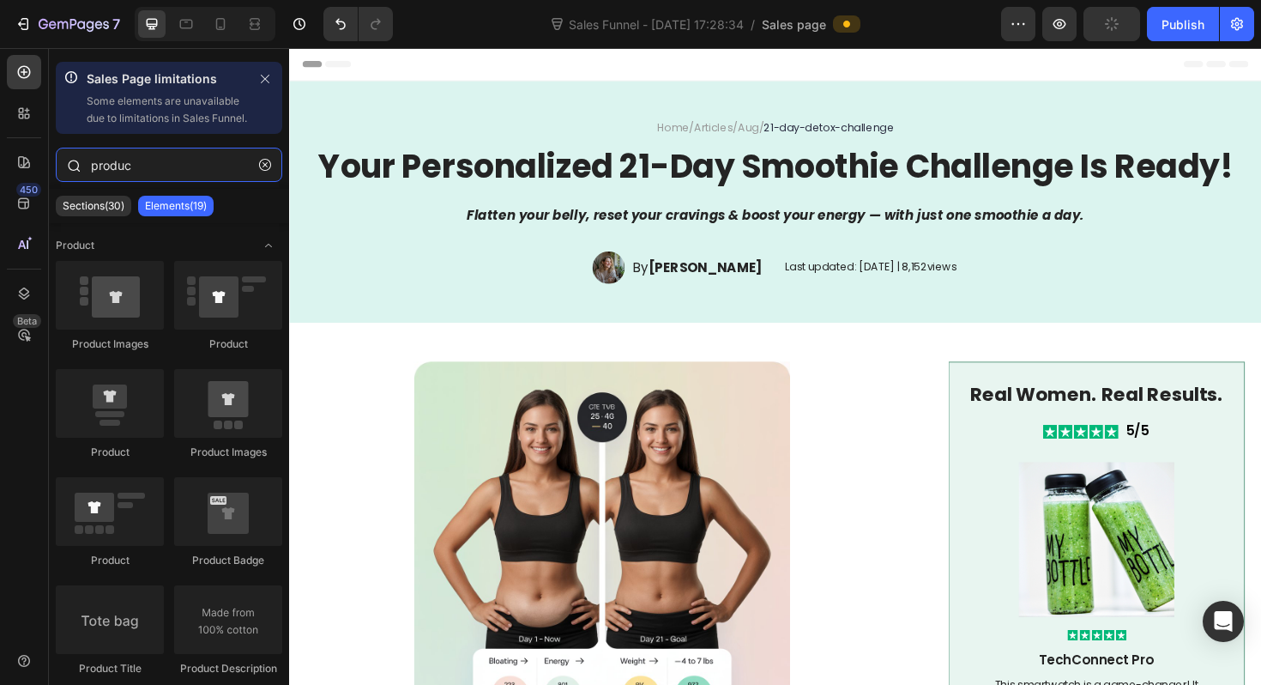
click at [154, 182] on input "produc" at bounding box center [169, 165] width 227 height 34
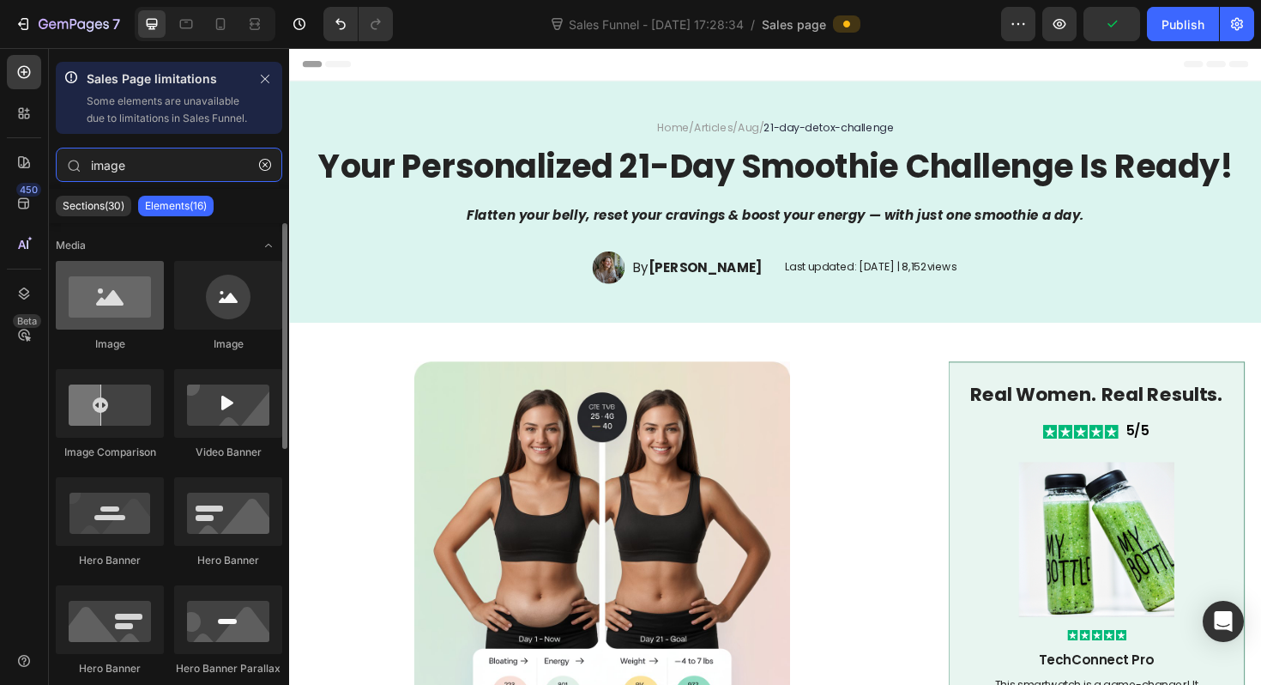
type input "image"
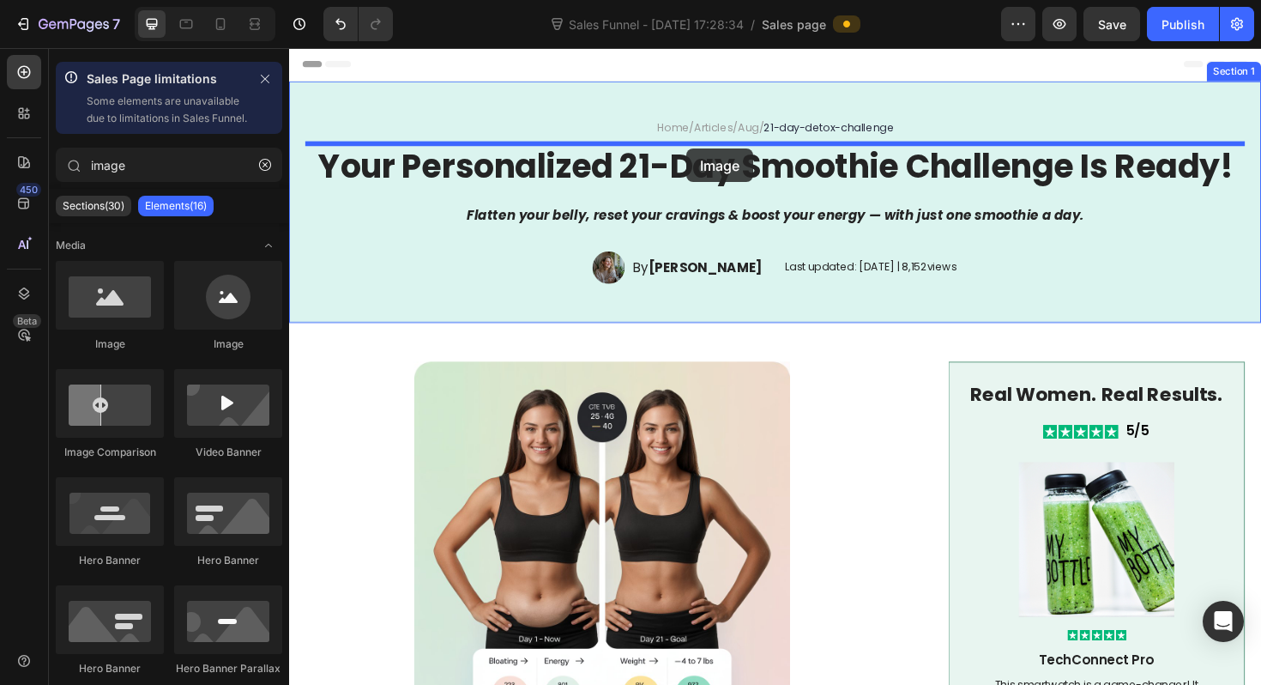
drag, startPoint x: 437, startPoint y: 374, endPoint x: 710, endPoint y: 154, distance: 350.3
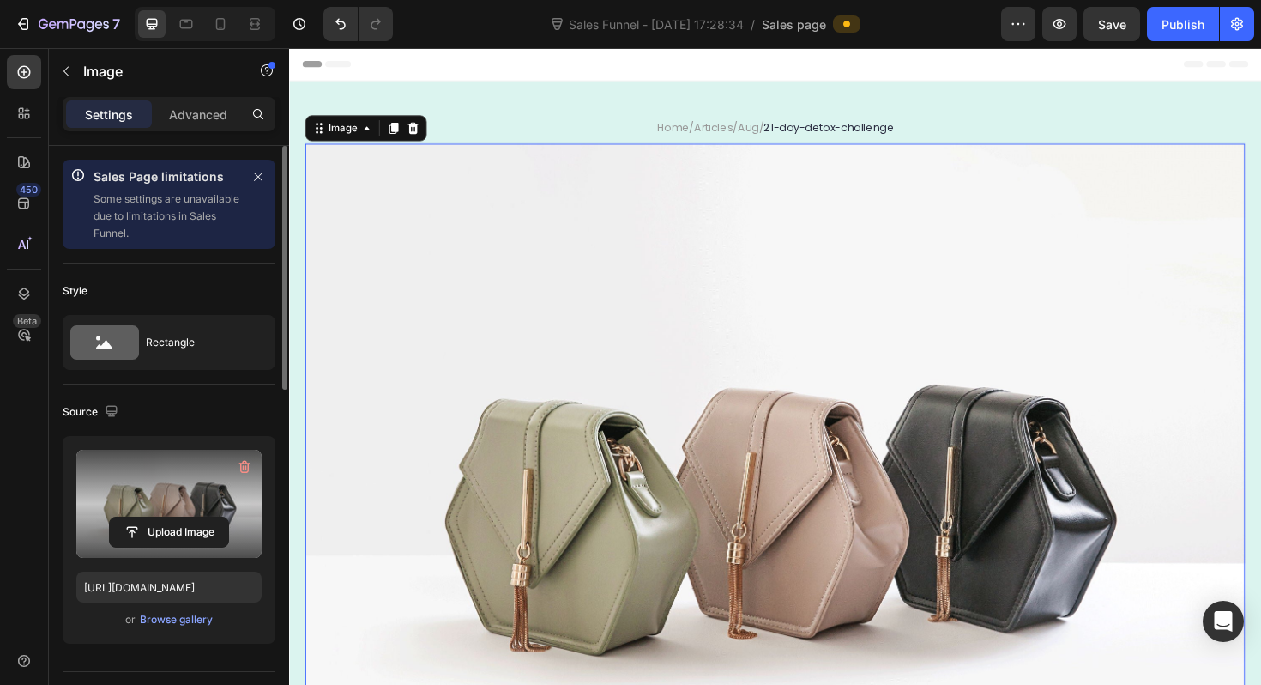
click at [172, 484] on label at bounding box center [168, 504] width 185 height 108
click at [172, 517] on input "file" at bounding box center [169, 531] width 118 height 29
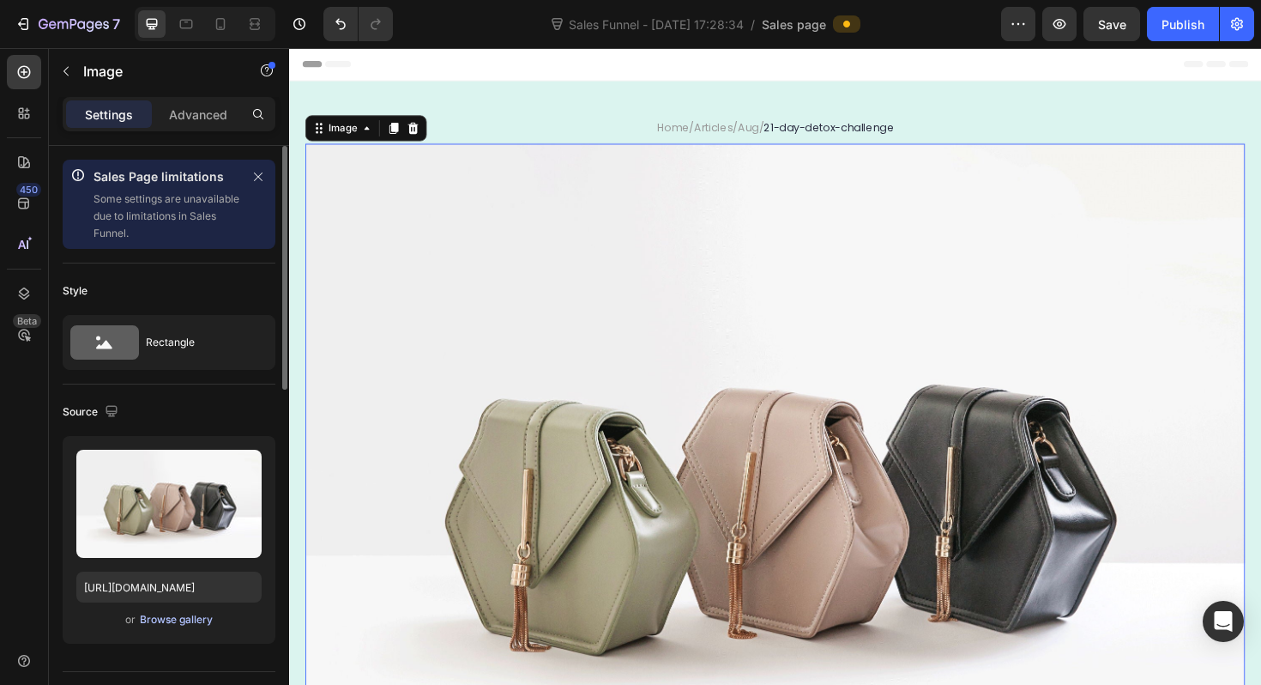
click at [181, 624] on div "Browse gallery" at bounding box center [176, 619] width 73 height 15
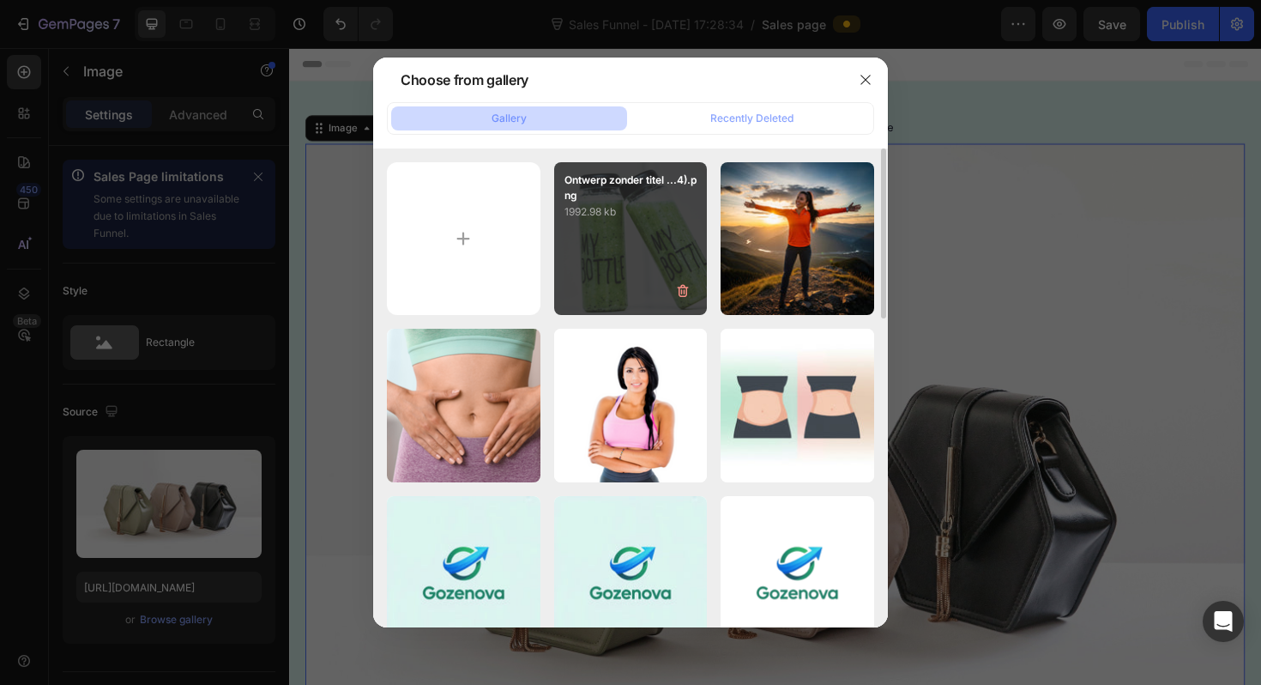
click at [648, 287] on div "Ontwerp zonder titel ...4).png 1992.98 kb" at bounding box center [631, 239] width 154 height 154
type input "[URL][DOMAIN_NAME]"
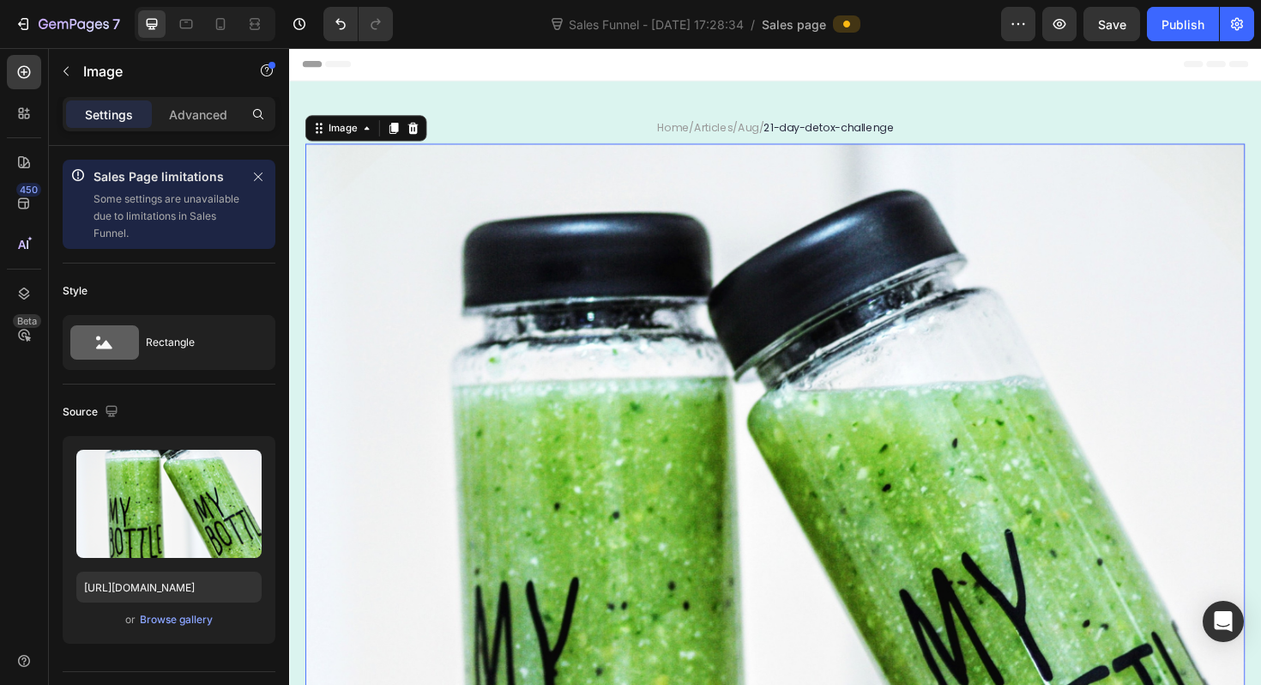
click at [877, 658] on img at bounding box center [803, 646] width 995 height 995
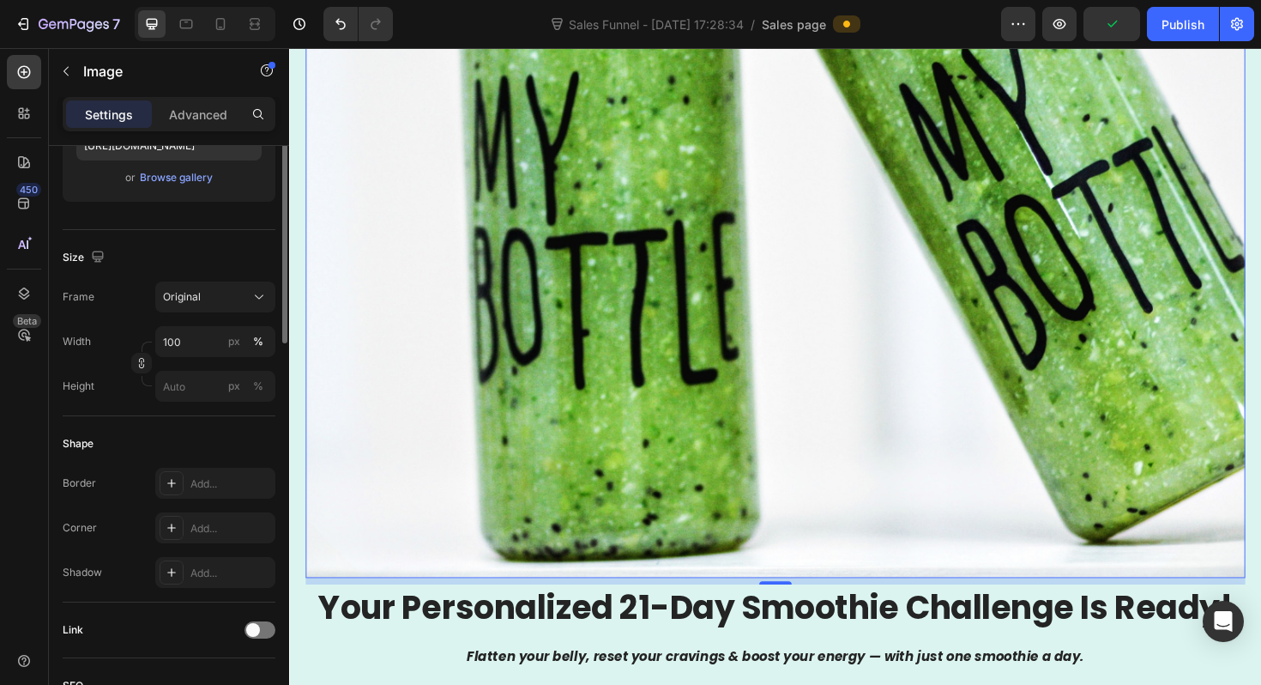
scroll to position [477, 0]
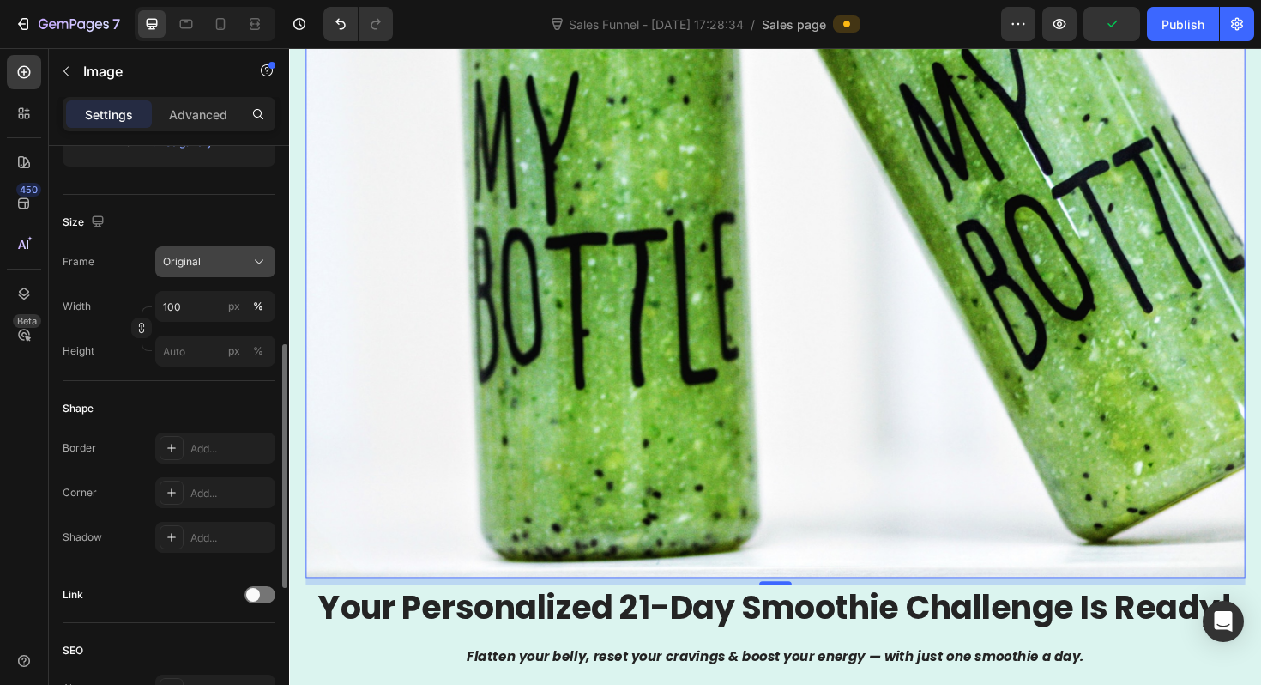
click at [203, 262] on div "Original" at bounding box center [205, 261] width 84 height 15
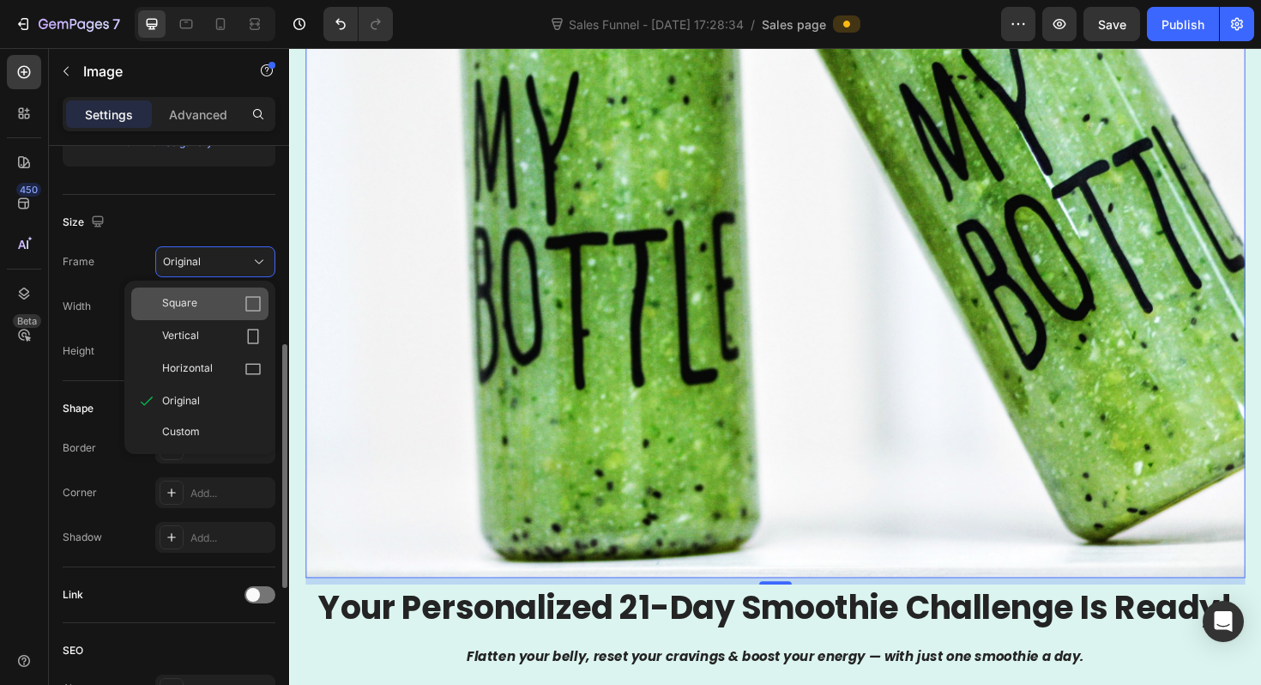
click at [196, 298] on span "Square" at bounding box center [179, 303] width 35 height 17
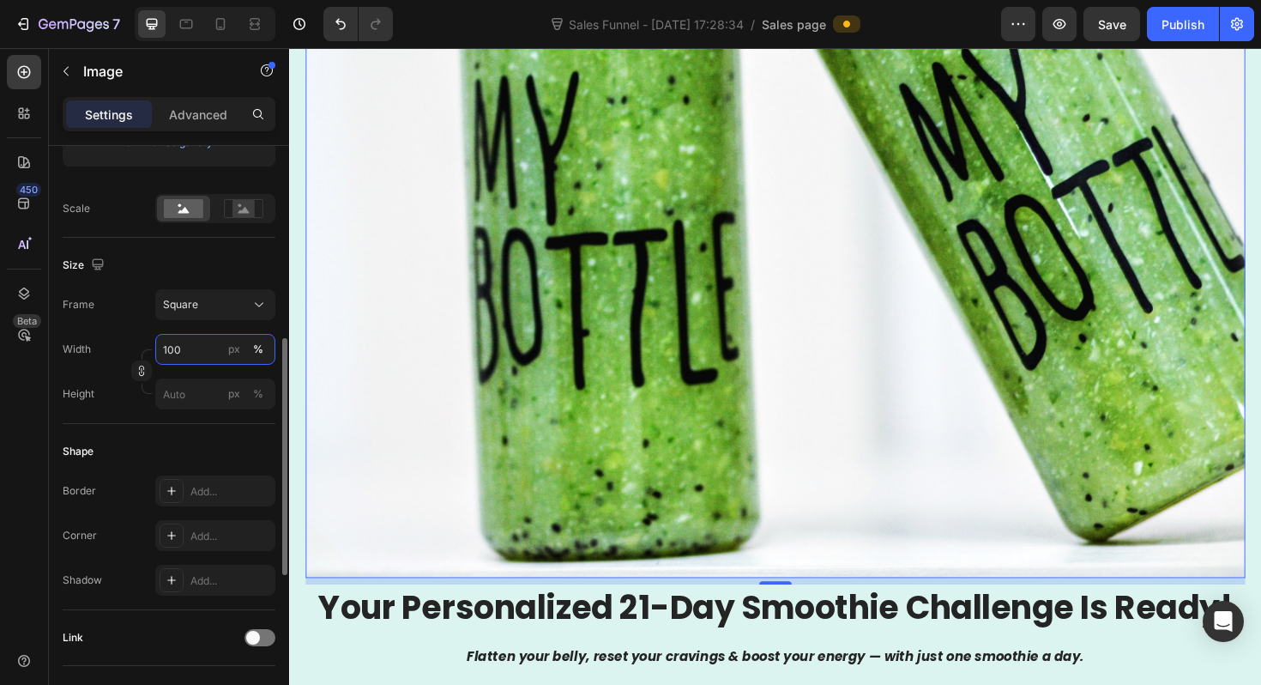
click at [194, 338] on input "100" at bounding box center [215, 349] width 120 height 31
click at [108, 438] on div "Shape" at bounding box center [169, 451] width 213 height 27
click at [166, 408] on input "px %" at bounding box center [215, 393] width 120 height 31
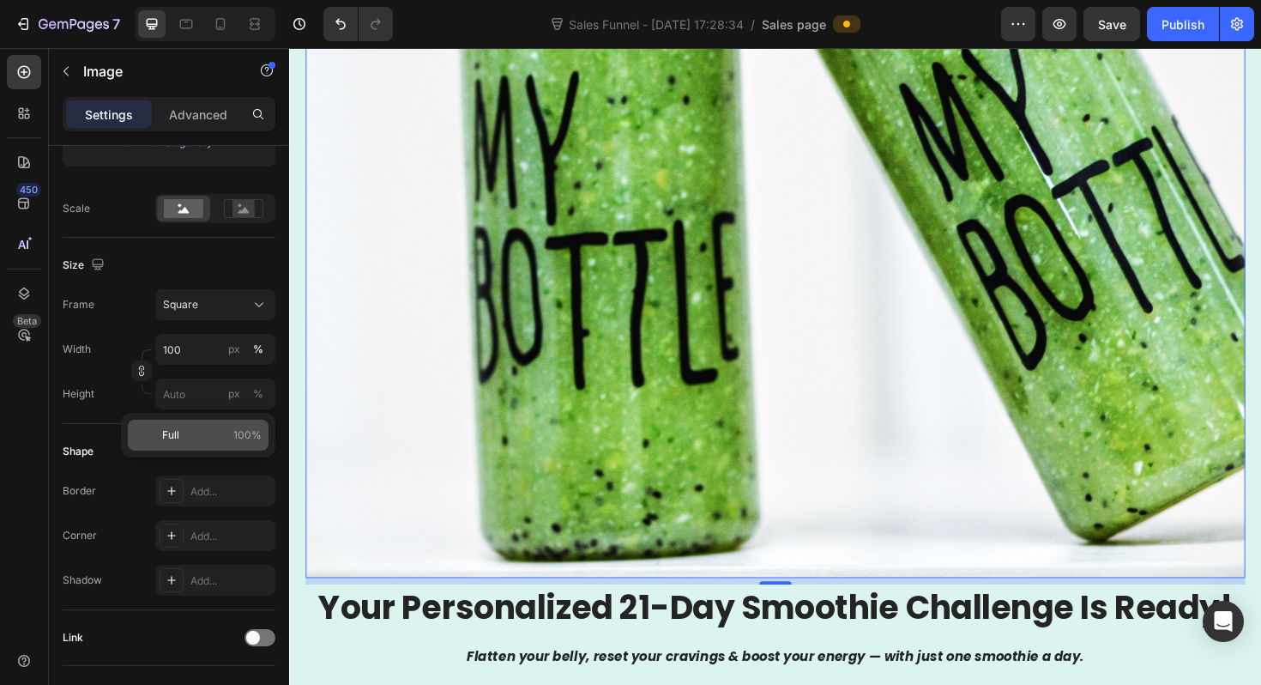
click at [172, 431] on span "Full" at bounding box center [170, 434] width 17 height 15
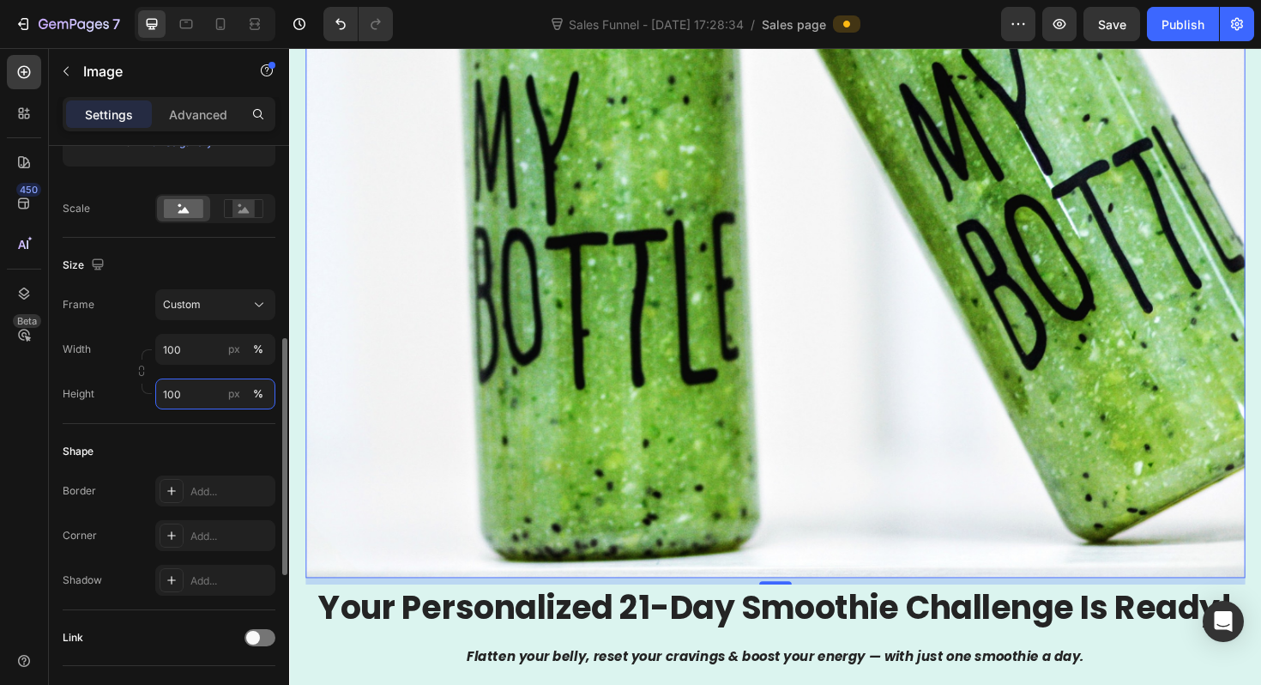
click at [184, 396] on input "100" at bounding box center [215, 393] width 120 height 31
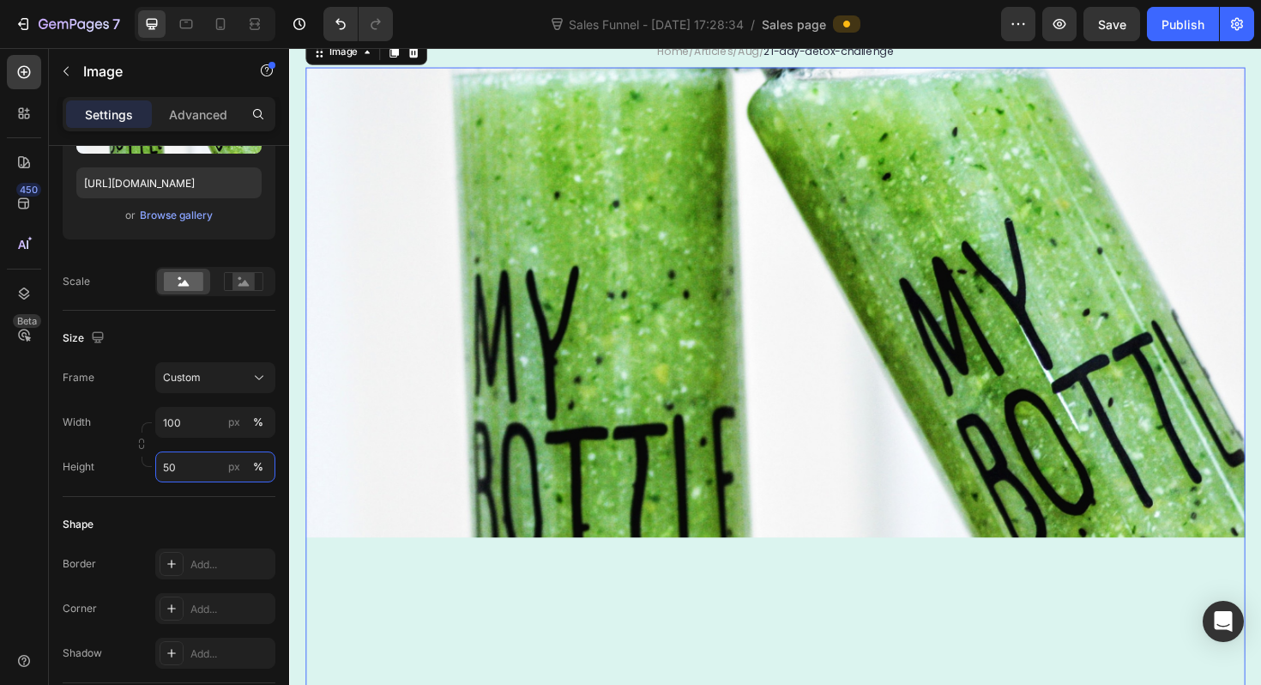
scroll to position [82, 0]
type input "50"
click at [184, 434] on input "100" at bounding box center [215, 422] width 120 height 31
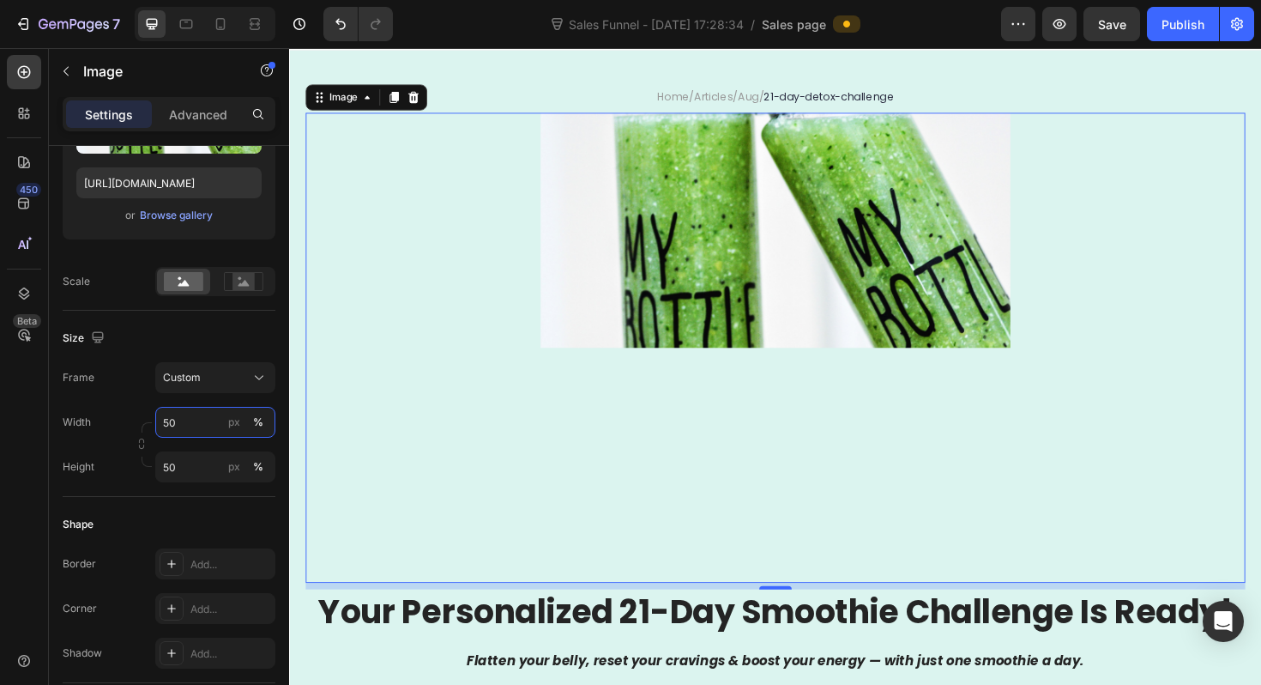
scroll to position [0, 0]
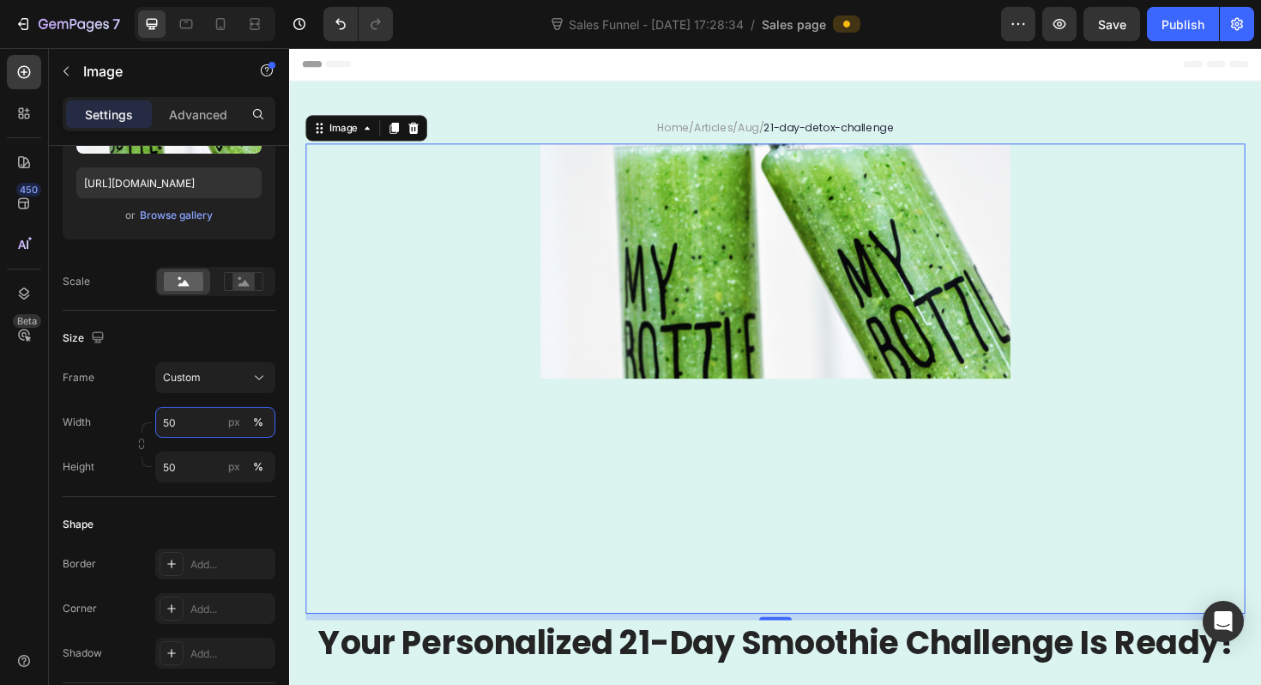
type input "50"
click at [611, 308] on img at bounding box center [804, 273] width 498 height 249
click at [425, 134] on icon at bounding box center [420, 133] width 11 height 12
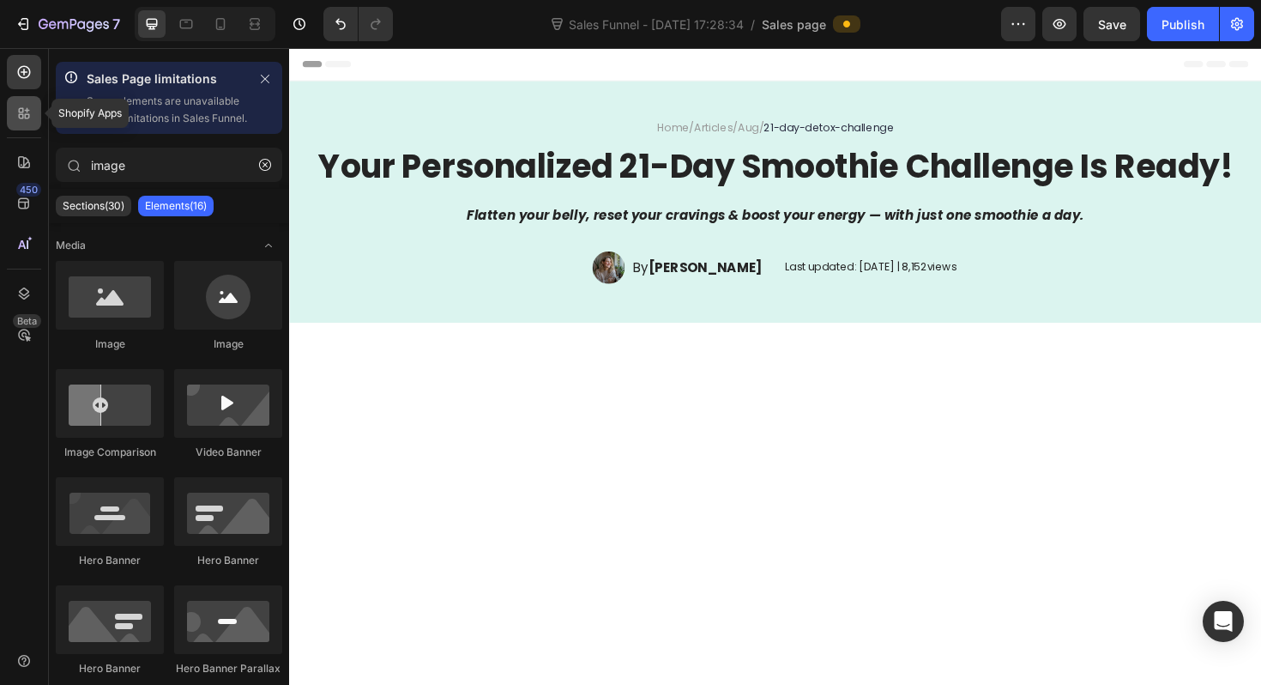
click at [20, 118] on icon at bounding box center [21, 116] width 5 height 5
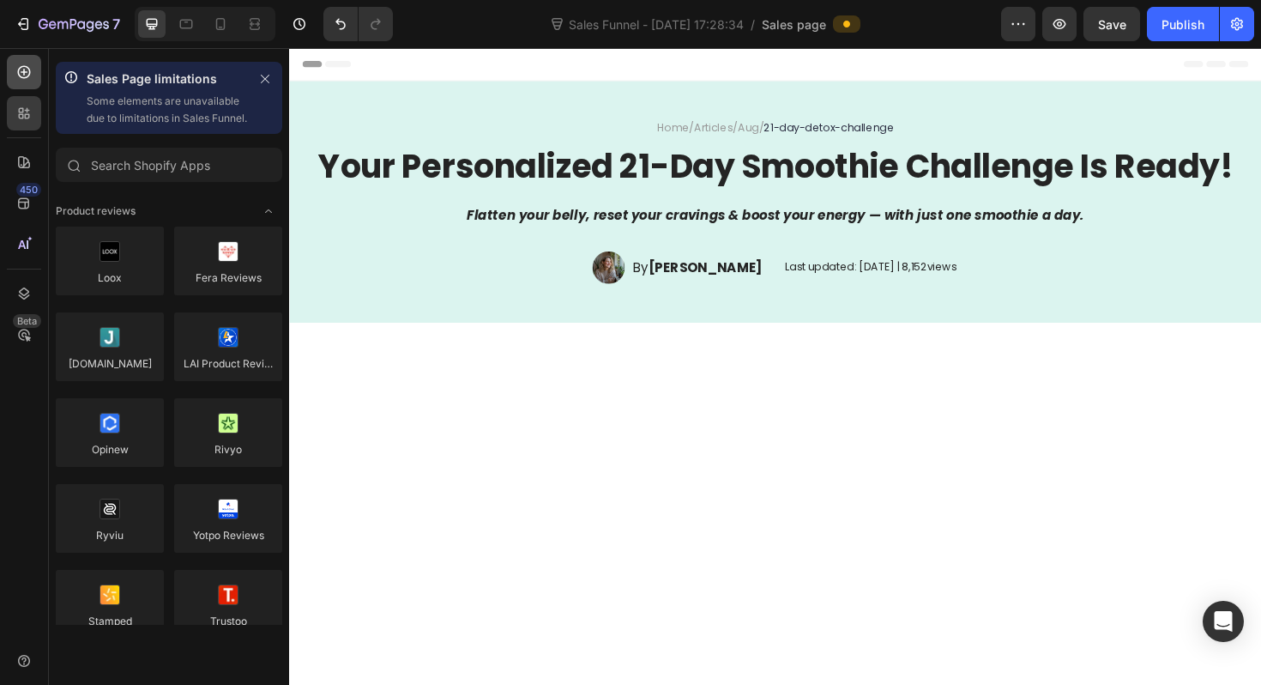
click at [28, 66] on icon at bounding box center [23, 71] width 17 height 17
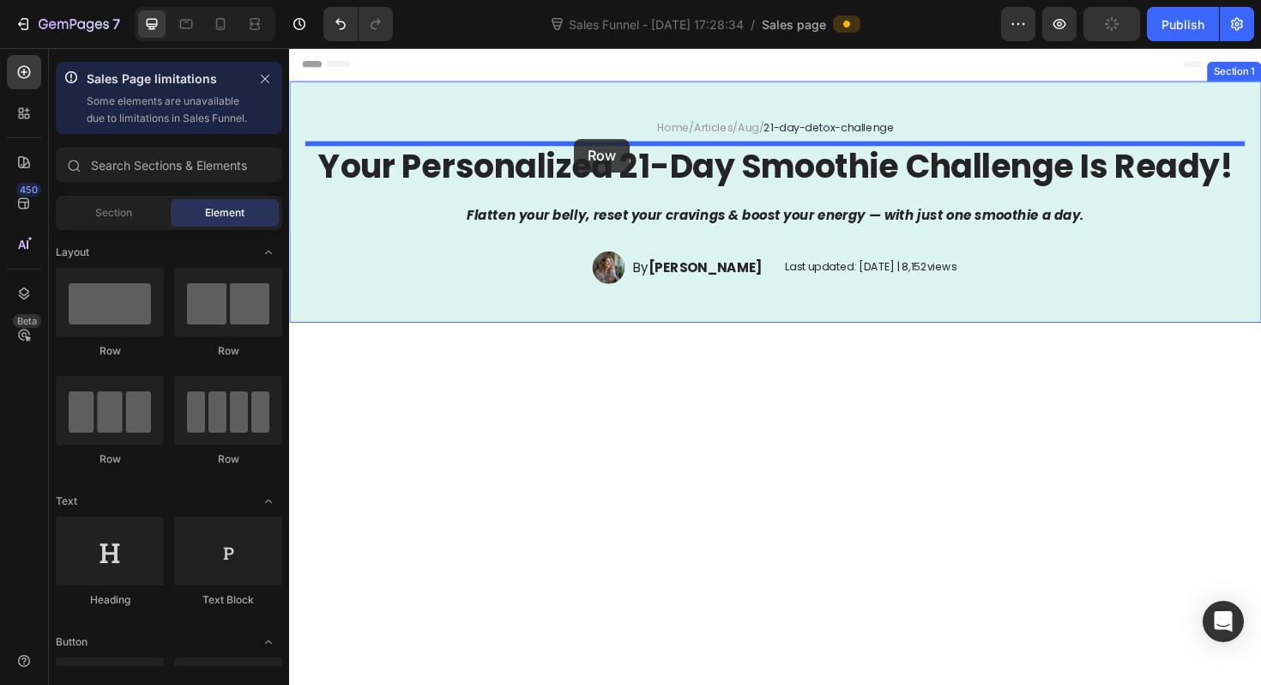
drag, startPoint x: 404, startPoint y: 388, endPoint x: 589, endPoint y: 144, distance: 306.1
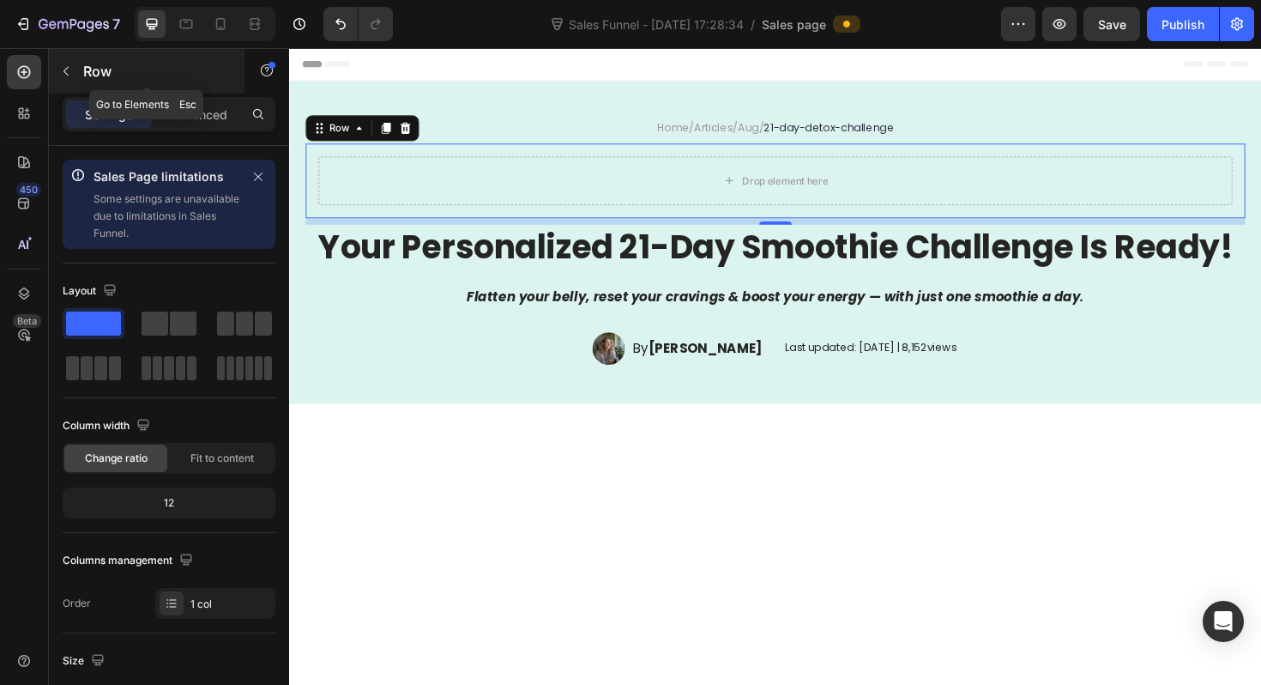
click at [72, 74] on icon "button" at bounding box center [66, 71] width 14 height 14
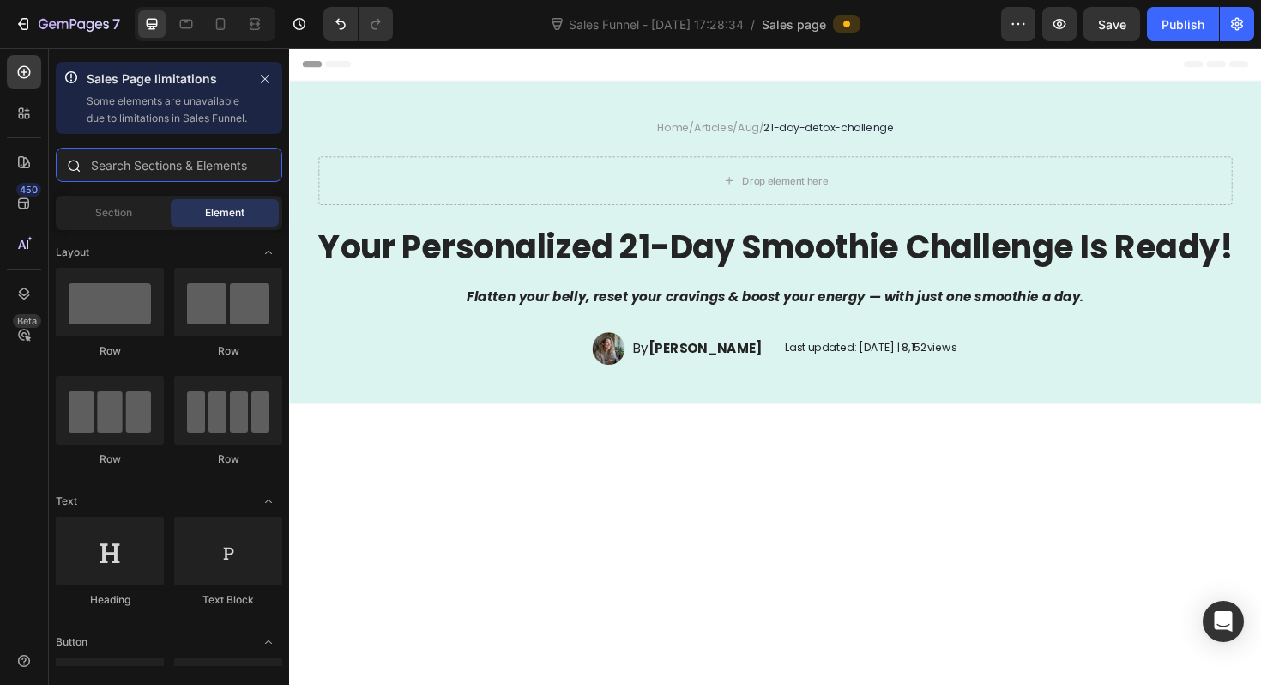
click at [150, 182] on input "text" at bounding box center [169, 165] width 227 height 34
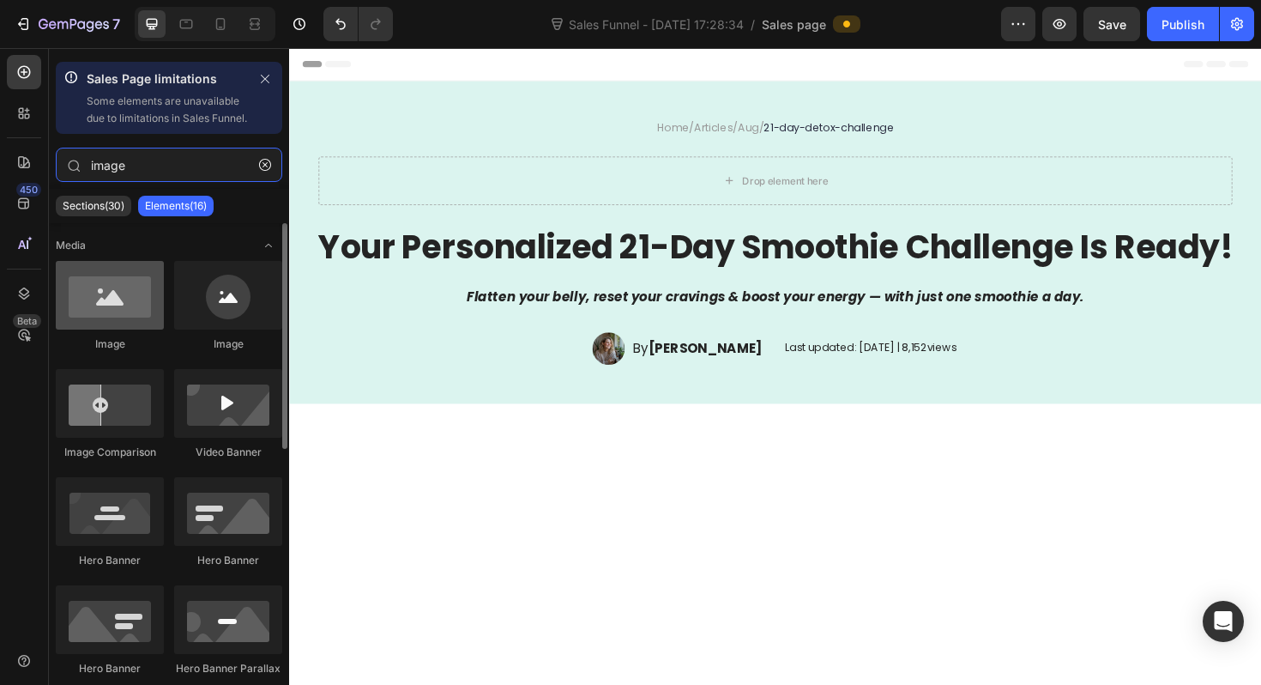
type input "image"
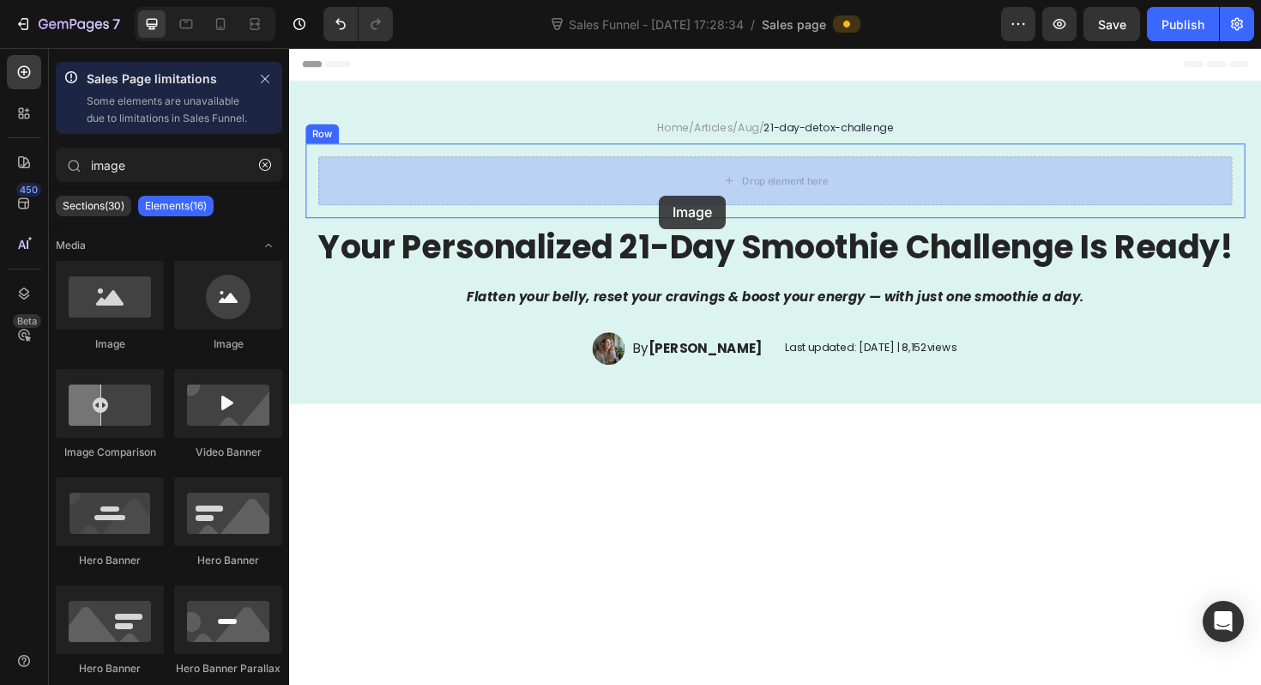
drag, startPoint x: 396, startPoint y: 365, endPoint x: 686, endPoint y: 198, distance: 333.6
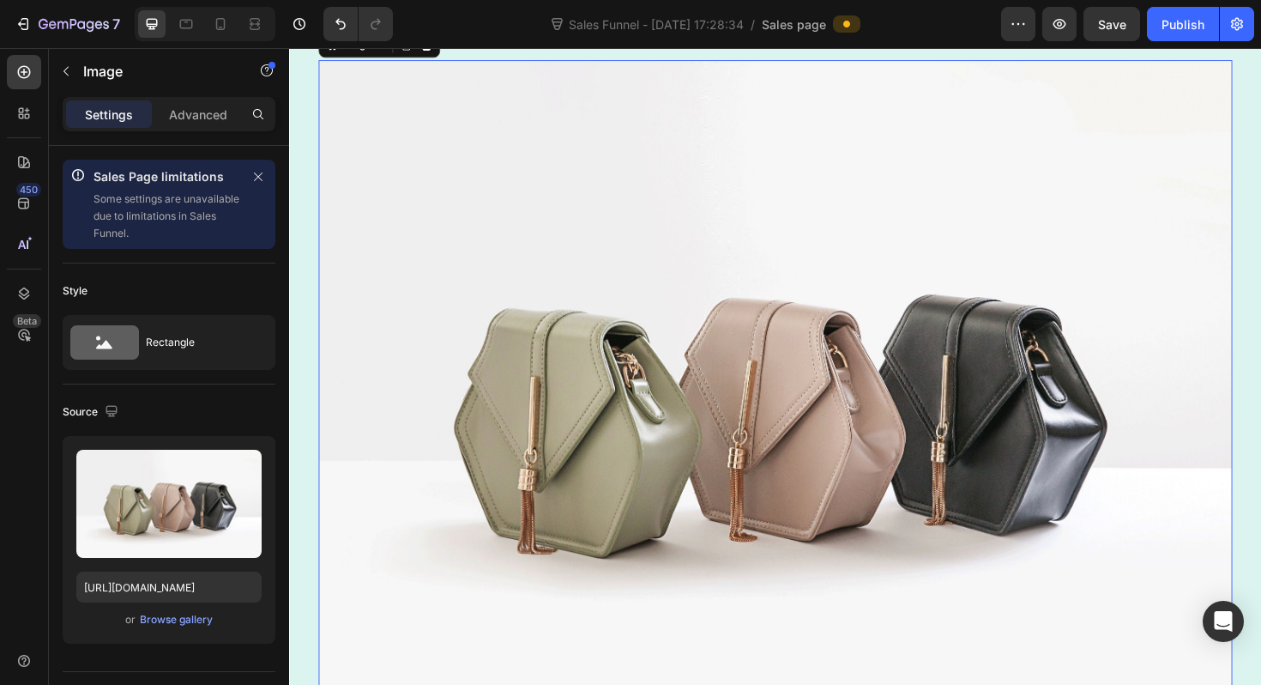
scroll to position [138, 0]
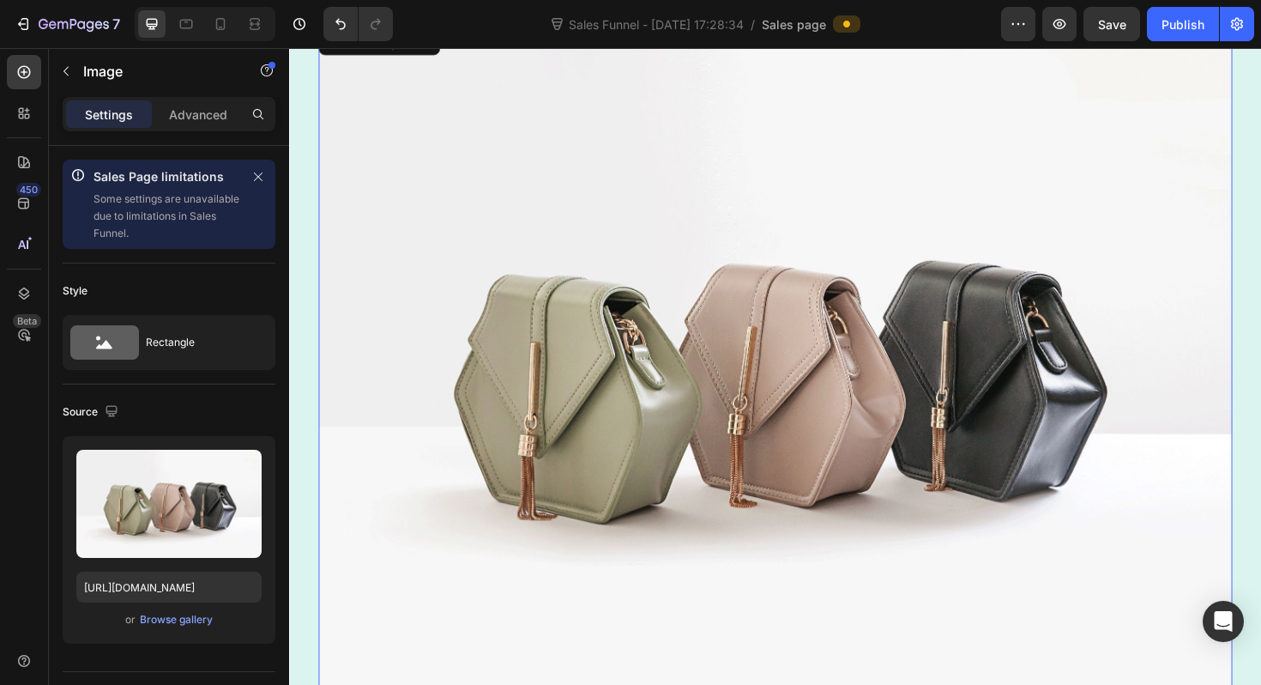
click at [674, 262] on img at bounding box center [804, 388] width 968 height 726
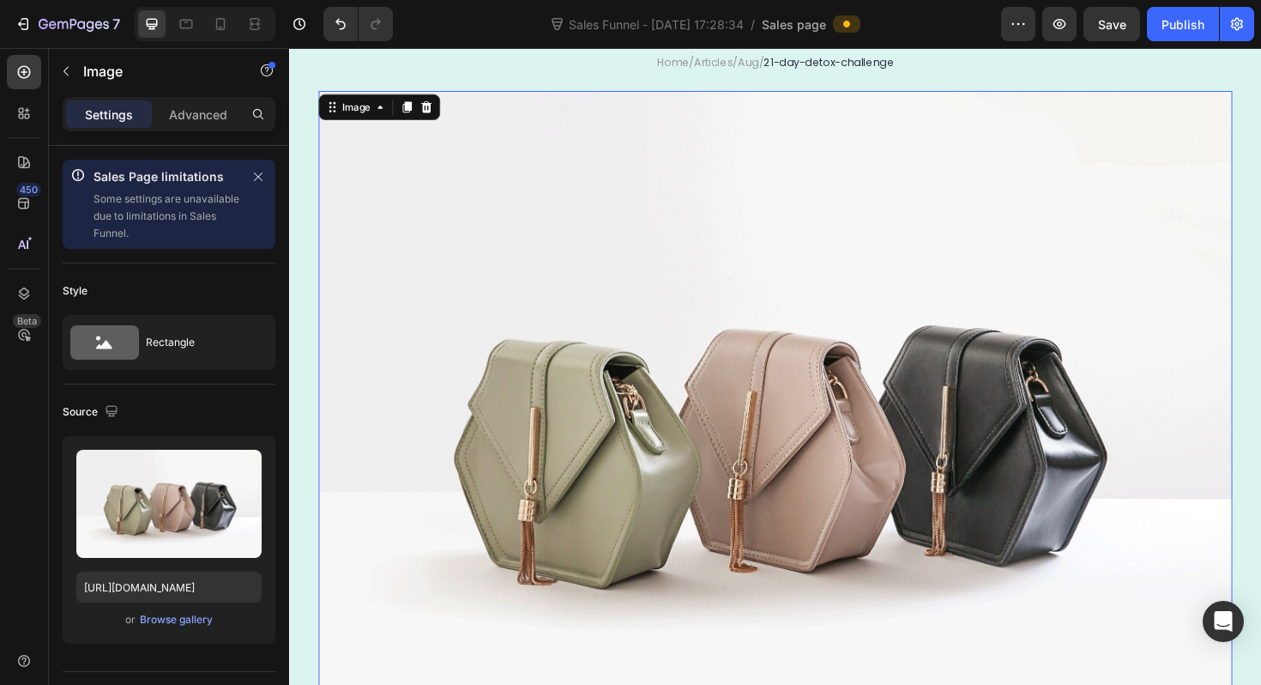
scroll to position [0, 0]
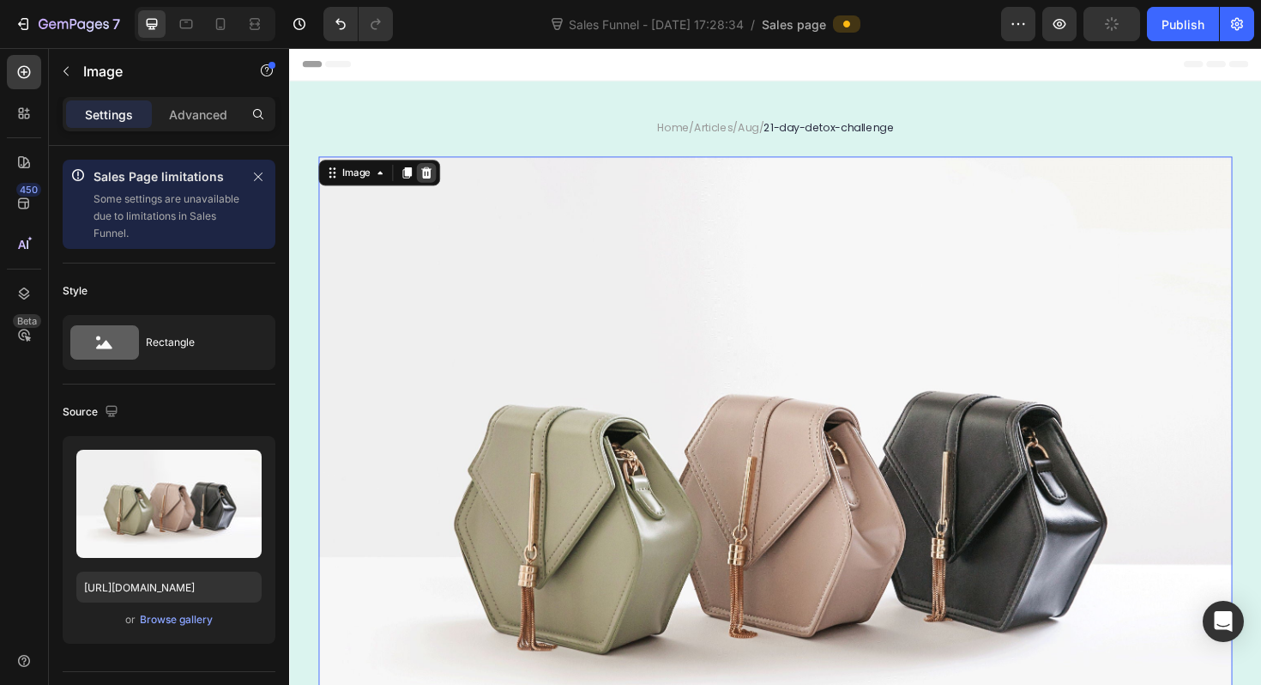
click at [433, 182] on icon at bounding box center [434, 180] width 11 height 12
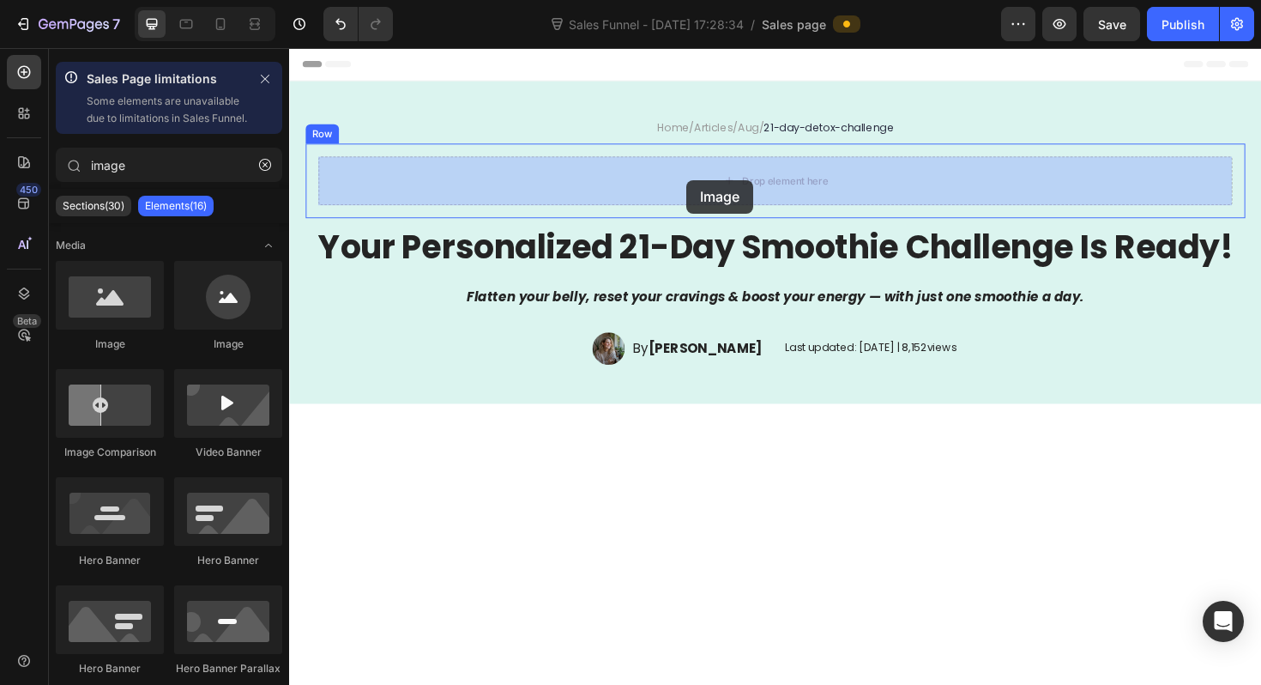
drag, startPoint x: 499, startPoint y: 391, endPoint x: 710, endPoint y: 188, distance: 292.5
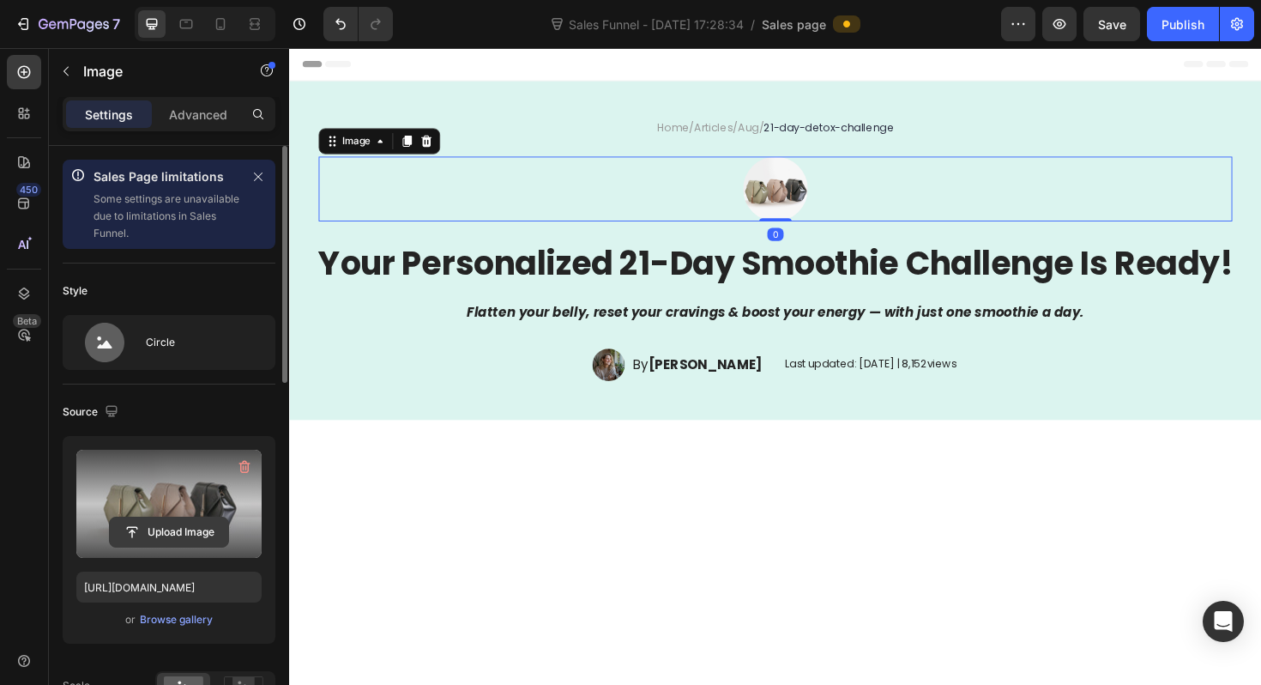
click at [147, 529] on input "file" at bounding box center [169, 531] width 118 height 29
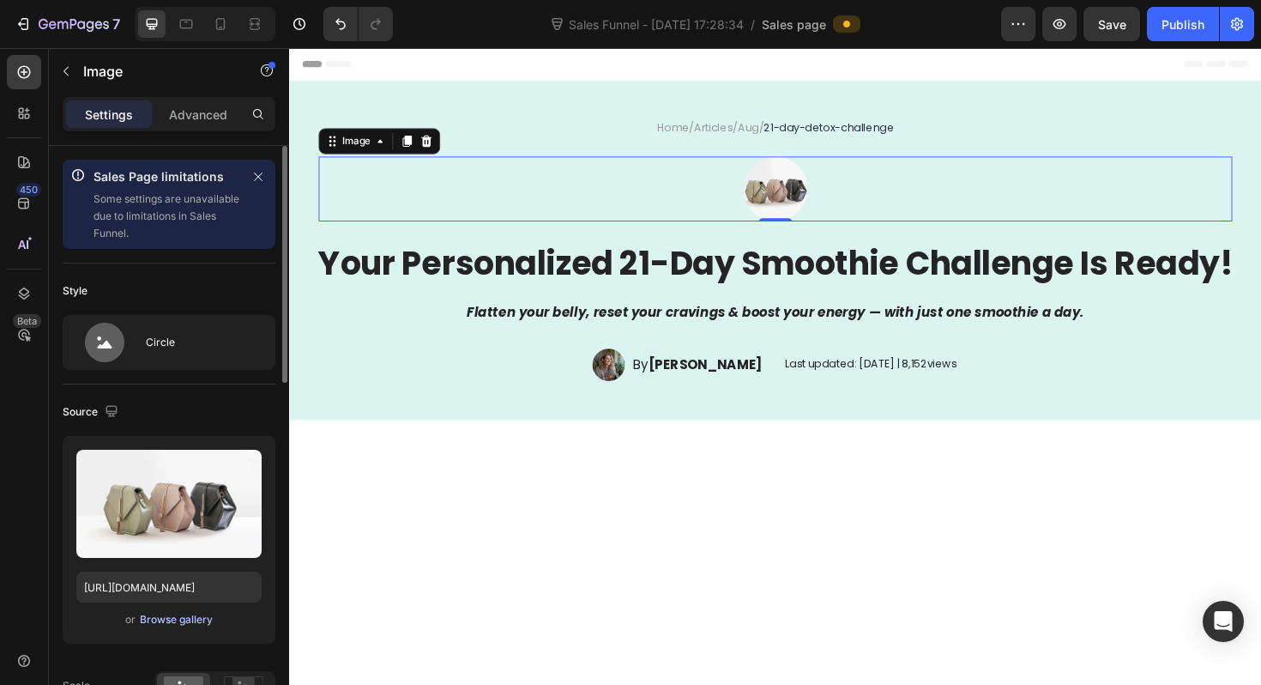
click at [167, 611] on button "Browse gallery" at bounding box center [176, 619] width 75 height 17
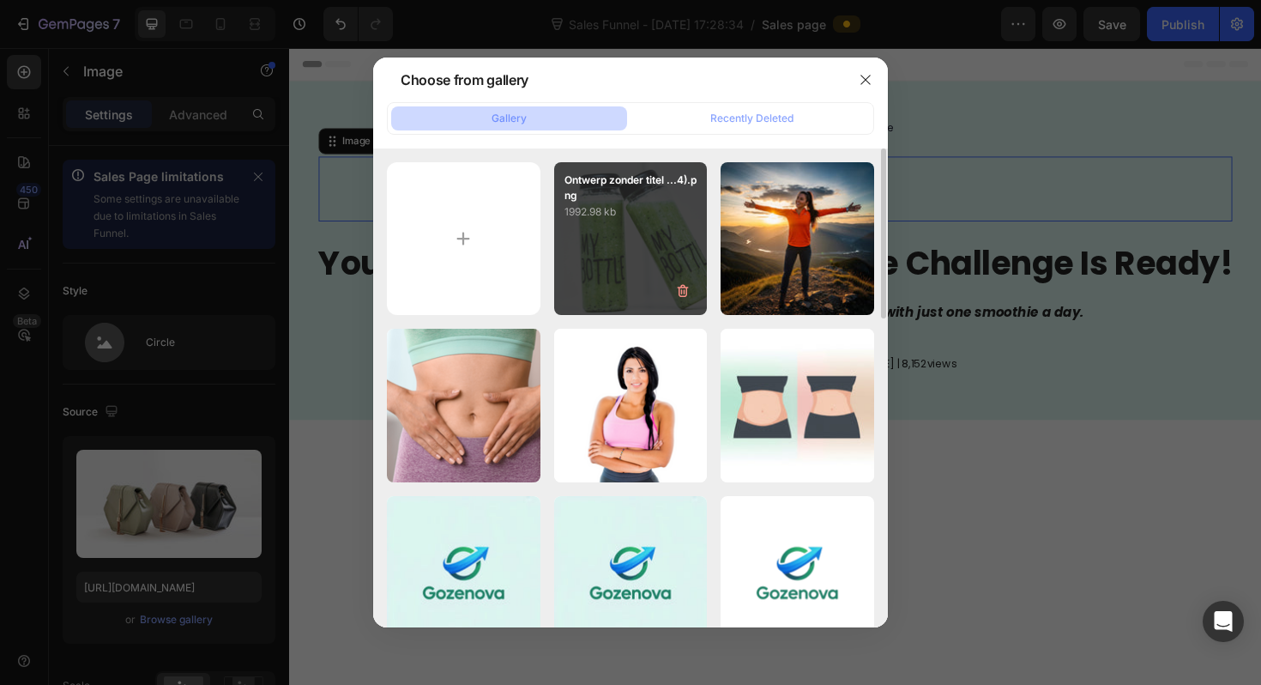
click at [655, 214] on p "1992.98 kb" at bounding box center [631, 211] width 133 height 17
type input "[URL][DOMAIN_NAME]"
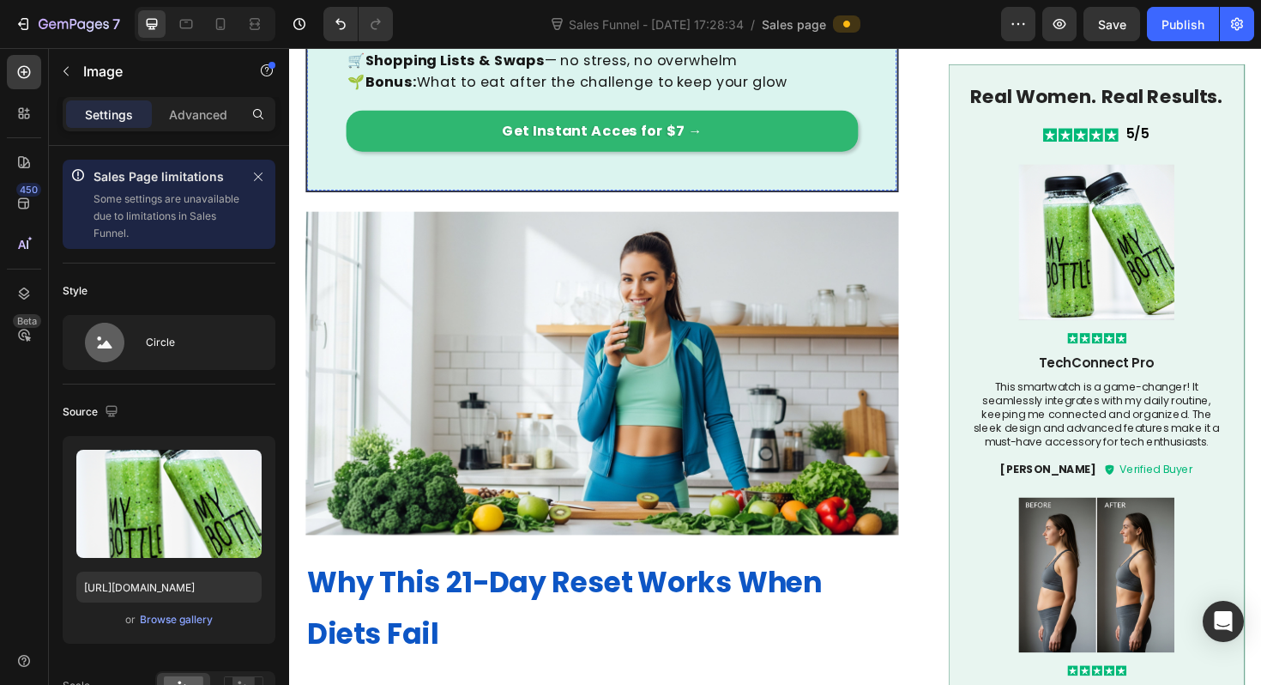
scroll to position [1410, 0]
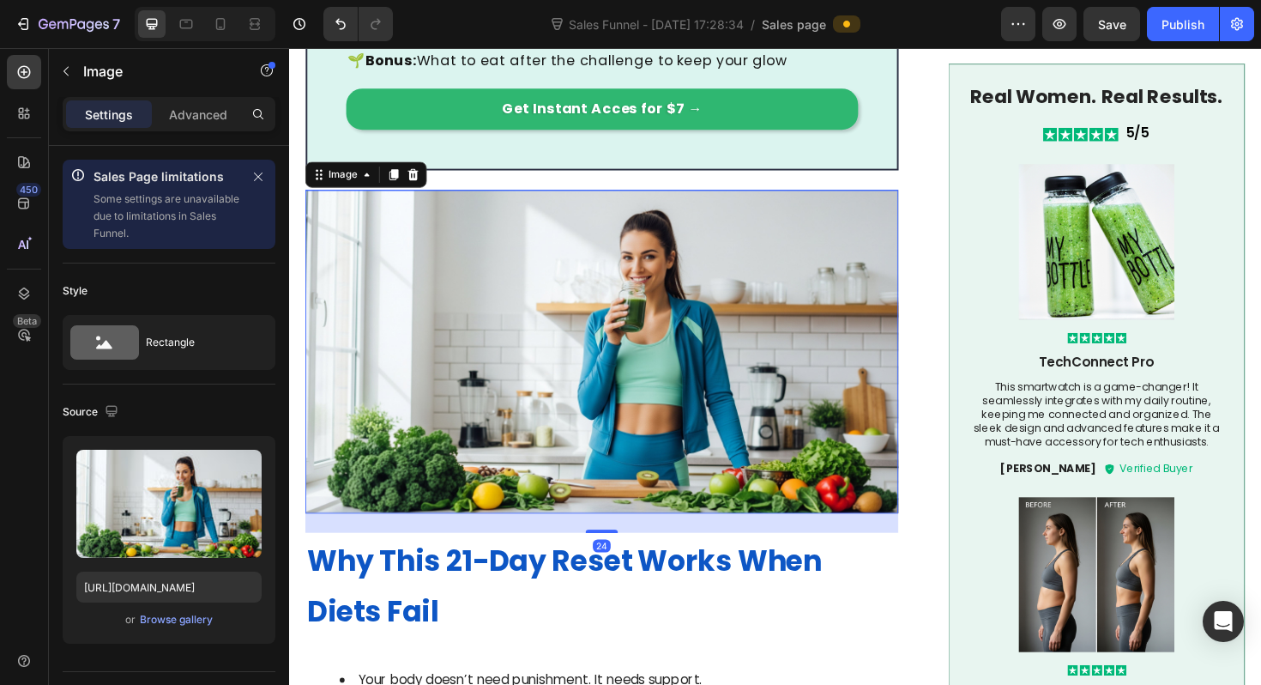
click at [675, 335] on img at bounding box center [620, 369] width 628 height 342
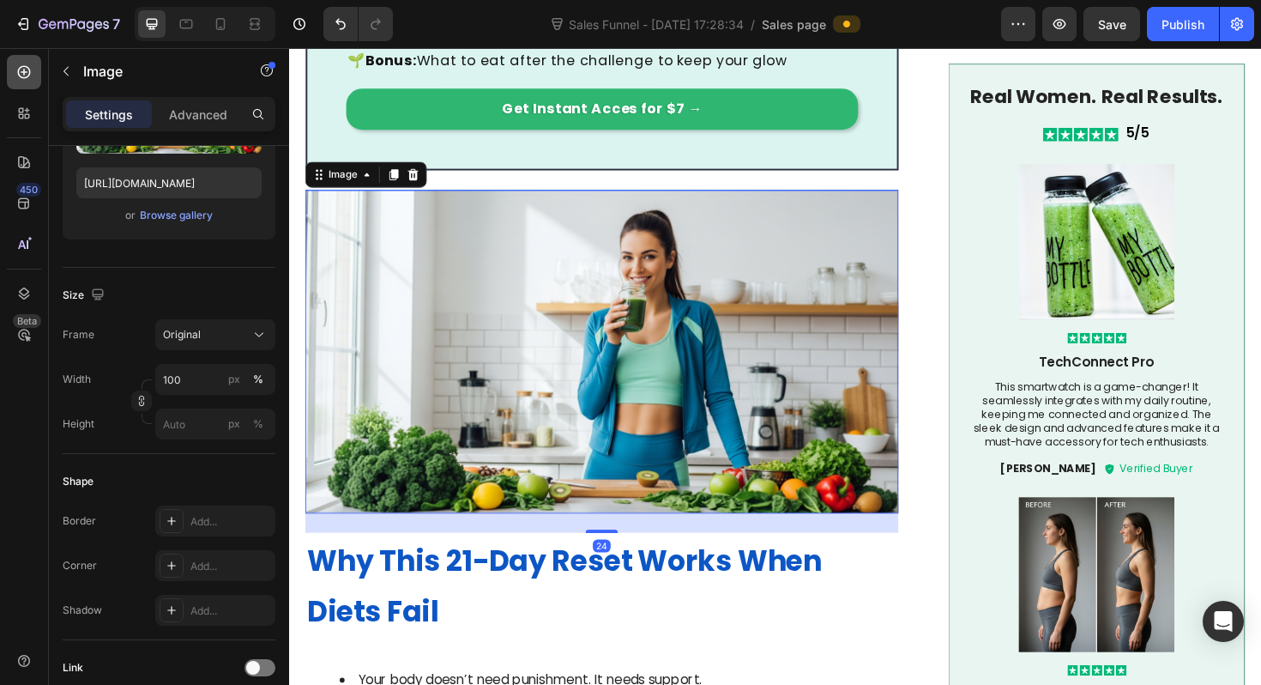
click at [28, 73] on icon at bounding box center [23, 71] width 17 height 17
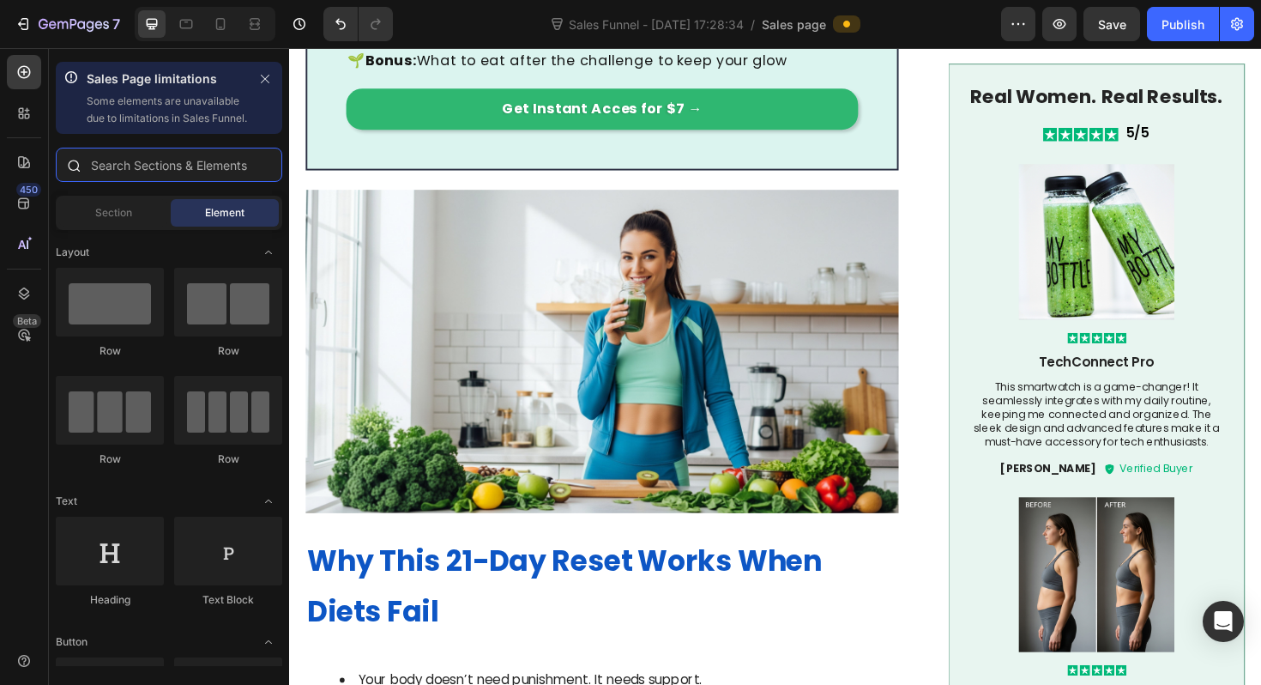
click at [125, 181] on input "text" at bounding box center [169, 165] width 227 height 34
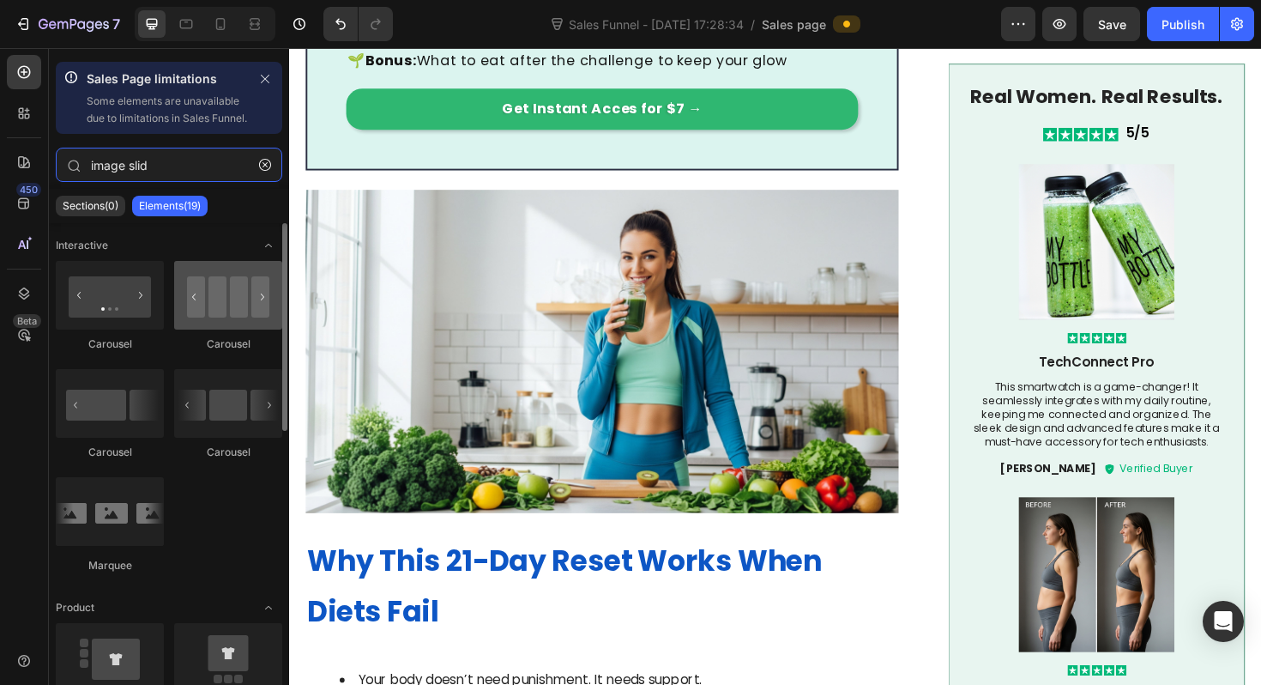
type input "image slid"
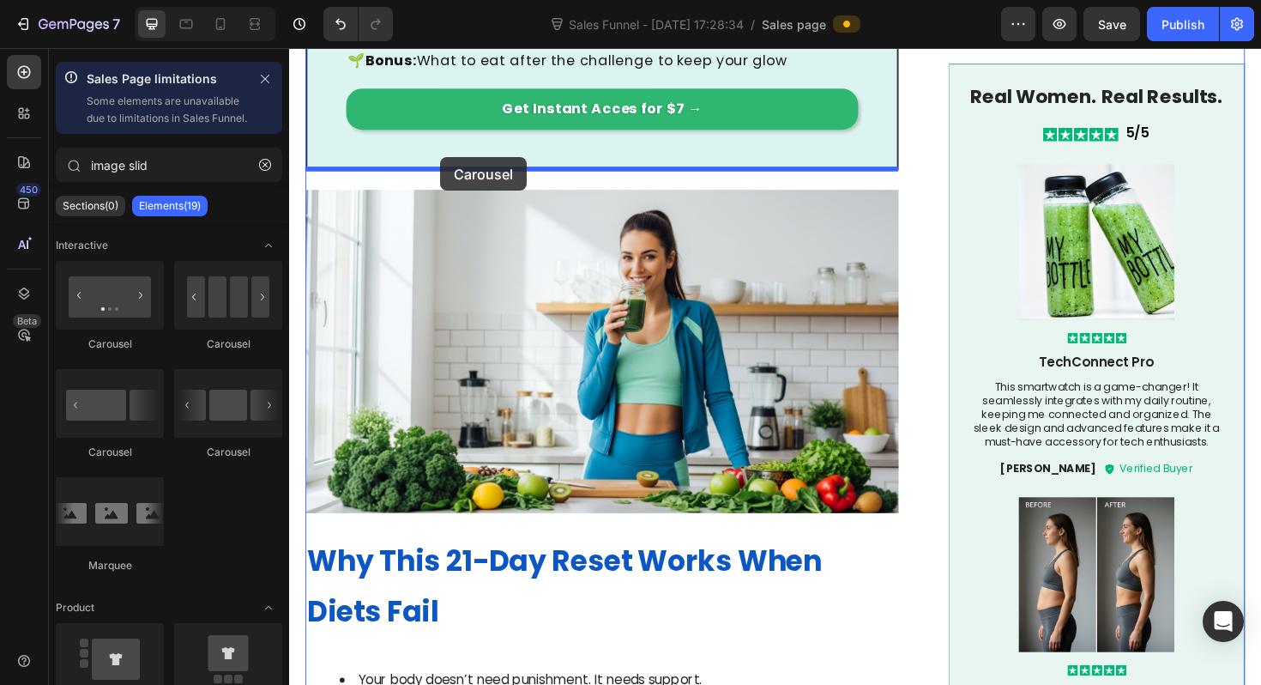
drag, startPoint x: 503, startPoint y: 375, endPoint x: 449, endPoint y: 164, distance: 217.9
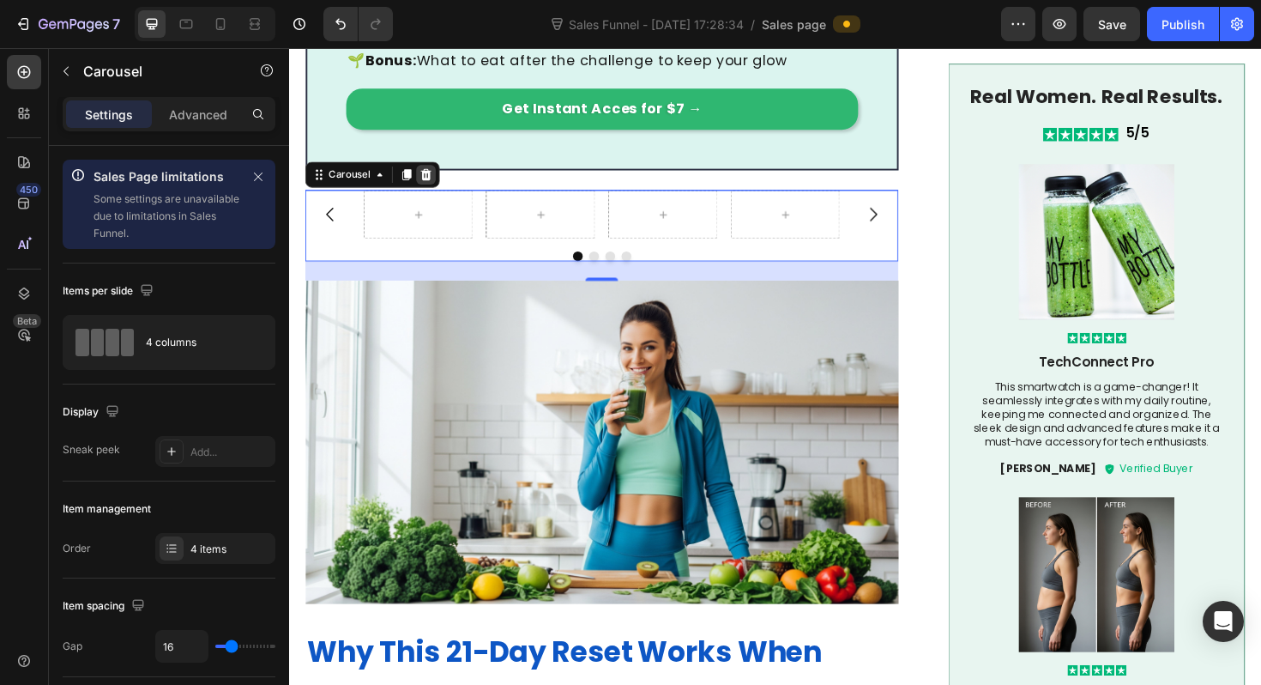
click at [435, 176] on icon at bounding box center [434, 182] width 11 height 12
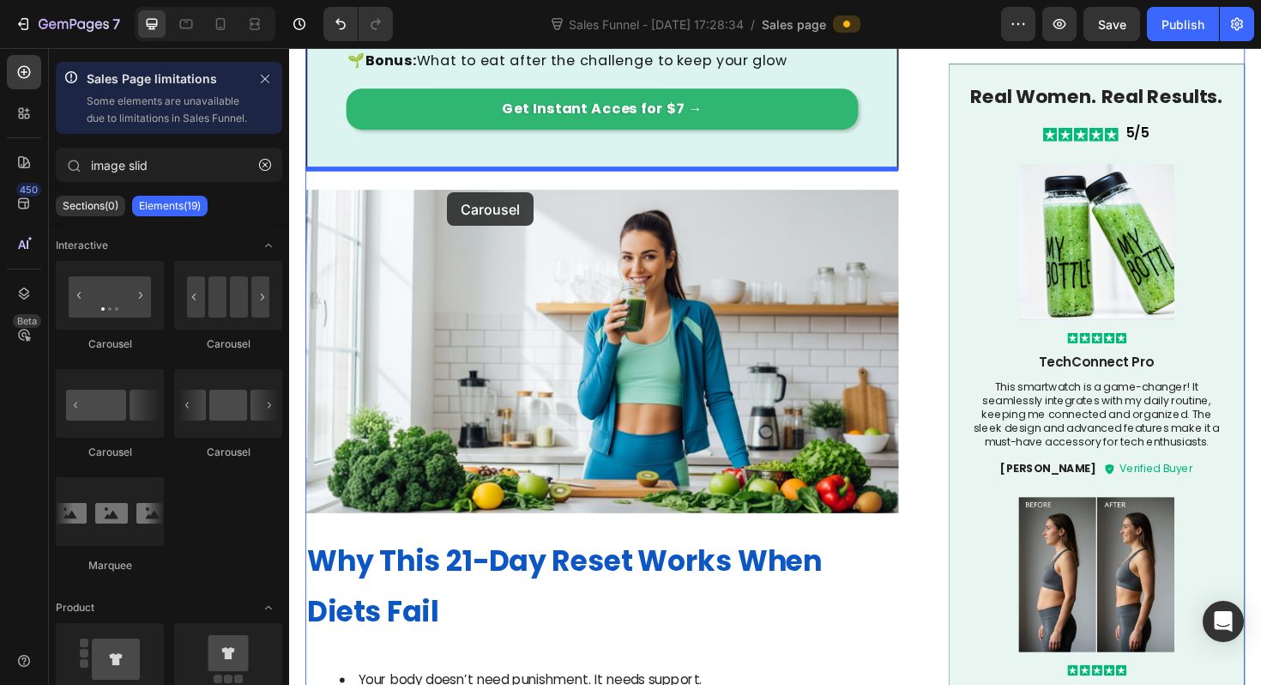
drag, startPoint x: 394, startPoint y: 378, endPoint x: 456, endPoint y: 201, distance: 187.5
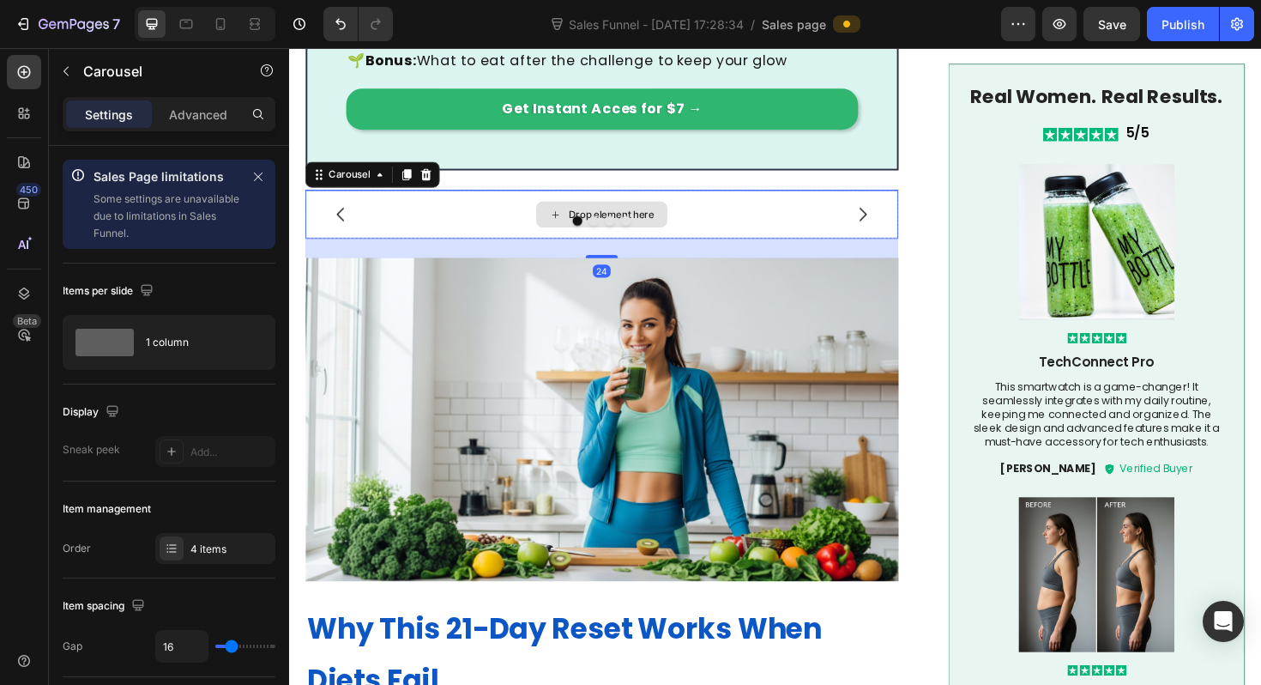
click at [598, 210] on div "Drop element here" at bounding box center [620, 223] width 139 height 27
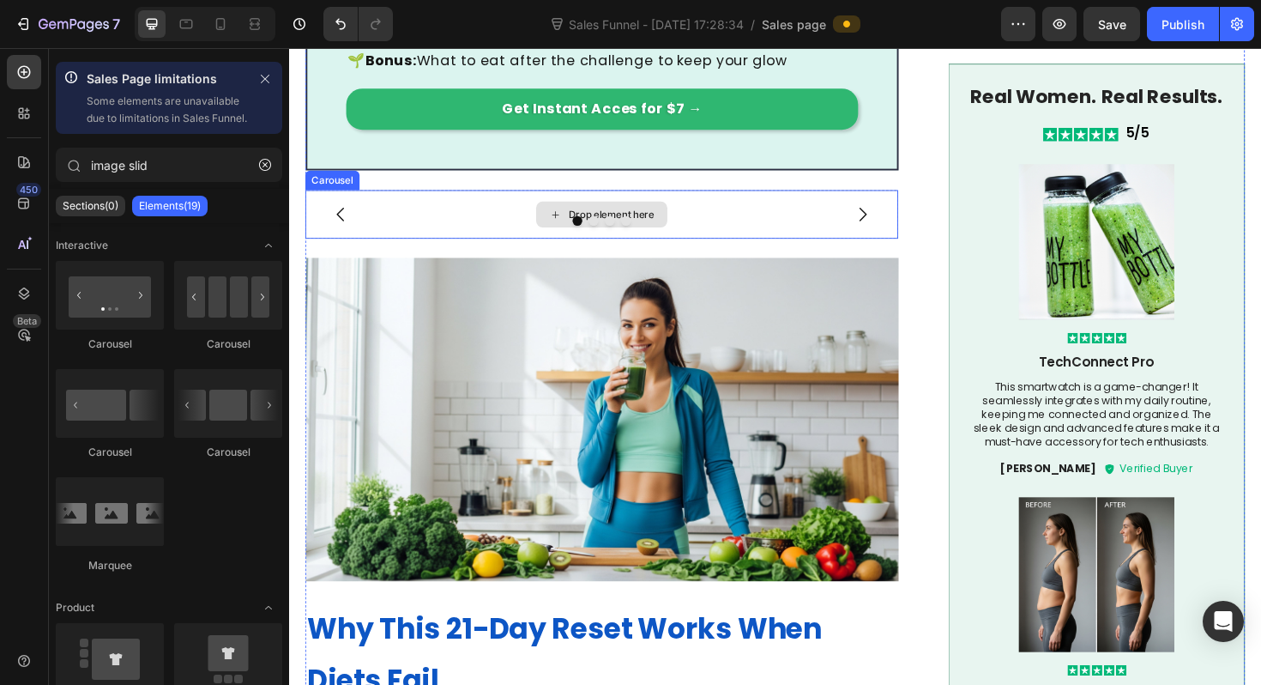
click at [580, 210] on div "Drop element here" at bounding box center [620, 223] width 139 height 27
click at [571, 226] on div at bounding box center [620, 231] width 628 height 10
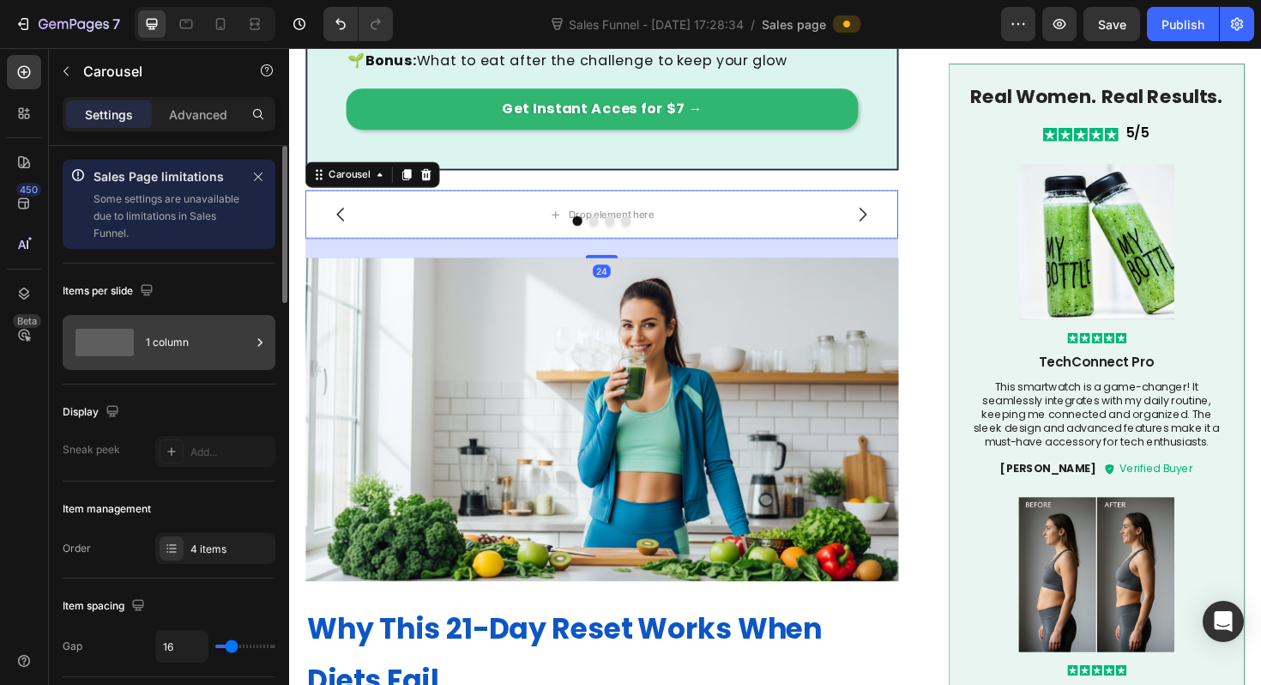
click at [120, 345] on span at bounding box center [105, 342] width 58 height 27
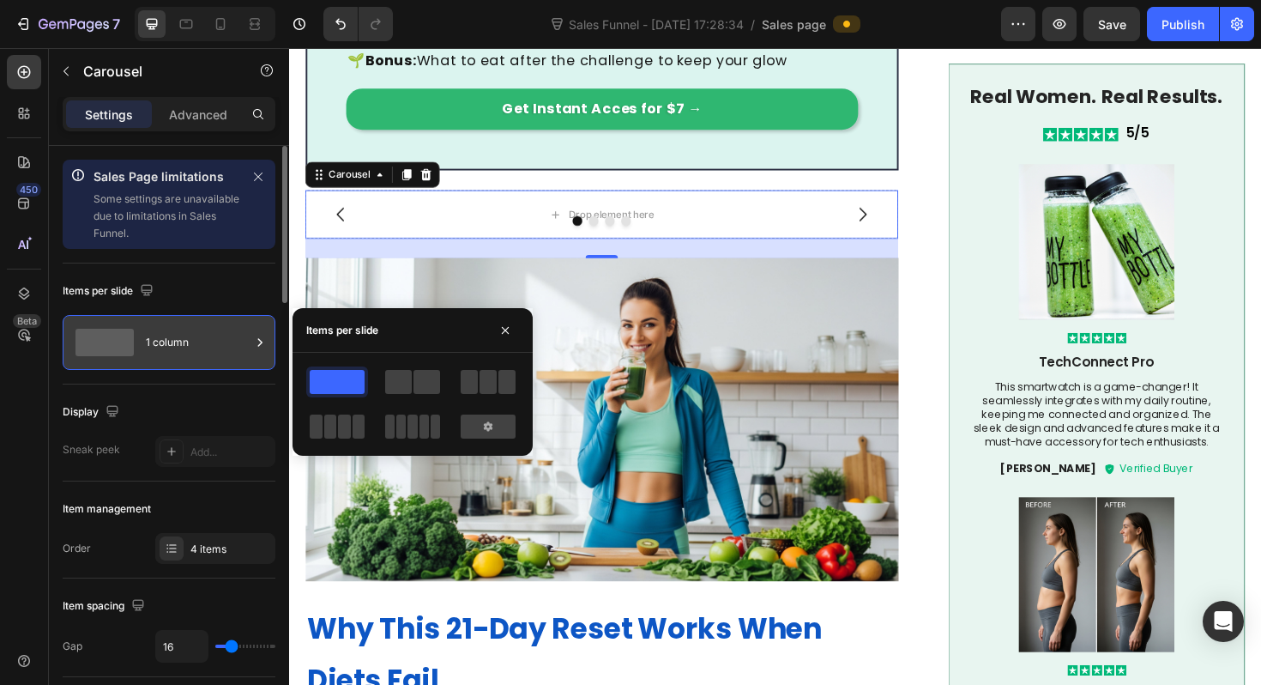
click at [132, 330] on span at bounding box center [105, 342] width 58 height 27
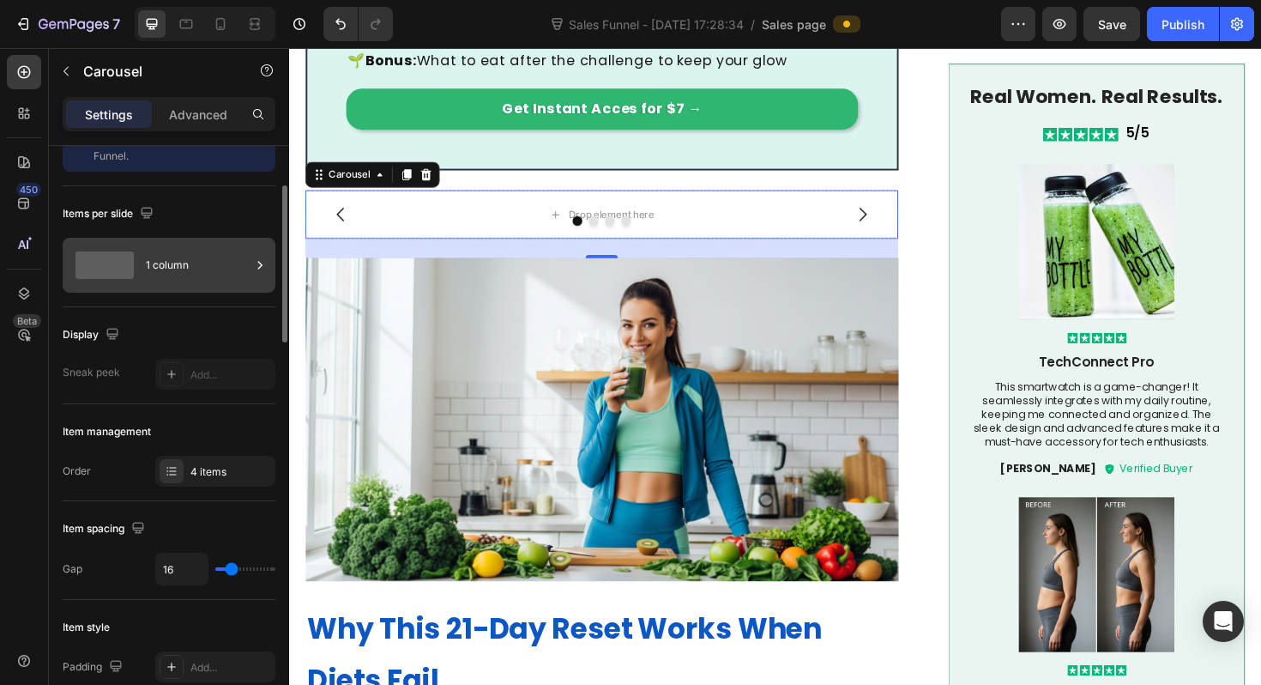
scroll to position [94, 0]
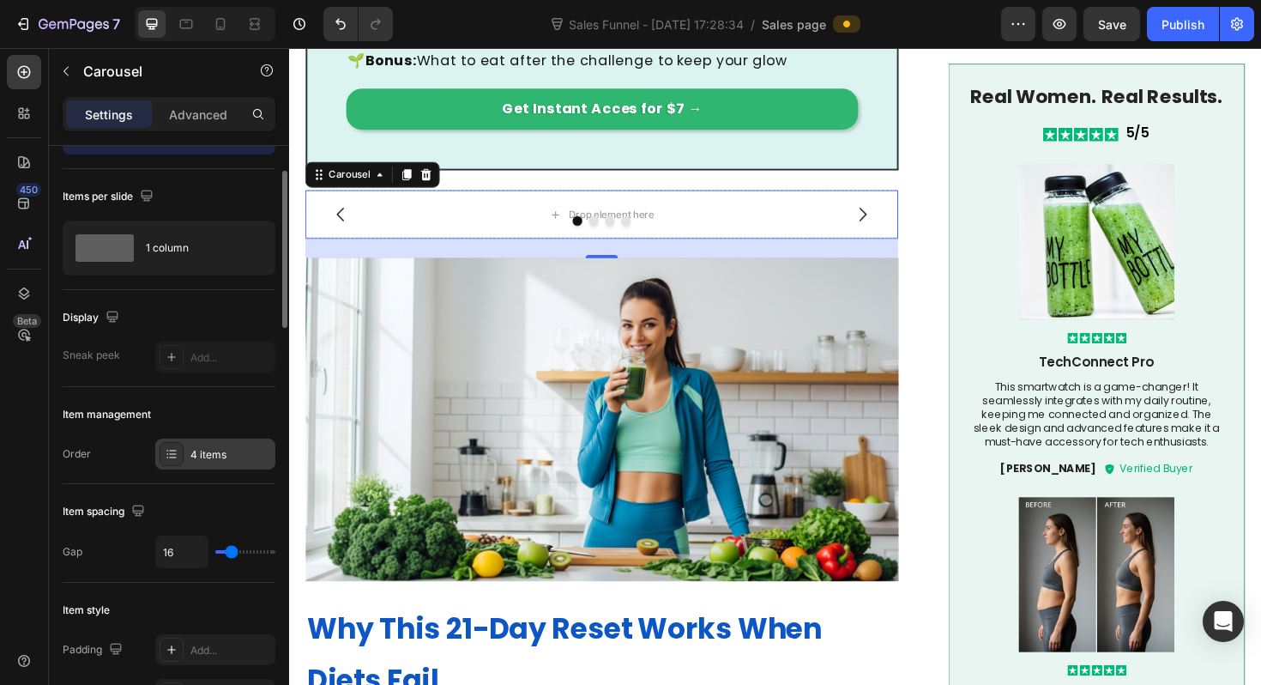
click at [219, 452] on div "4 items" at bounding box center [230, 454] width 81 height 15
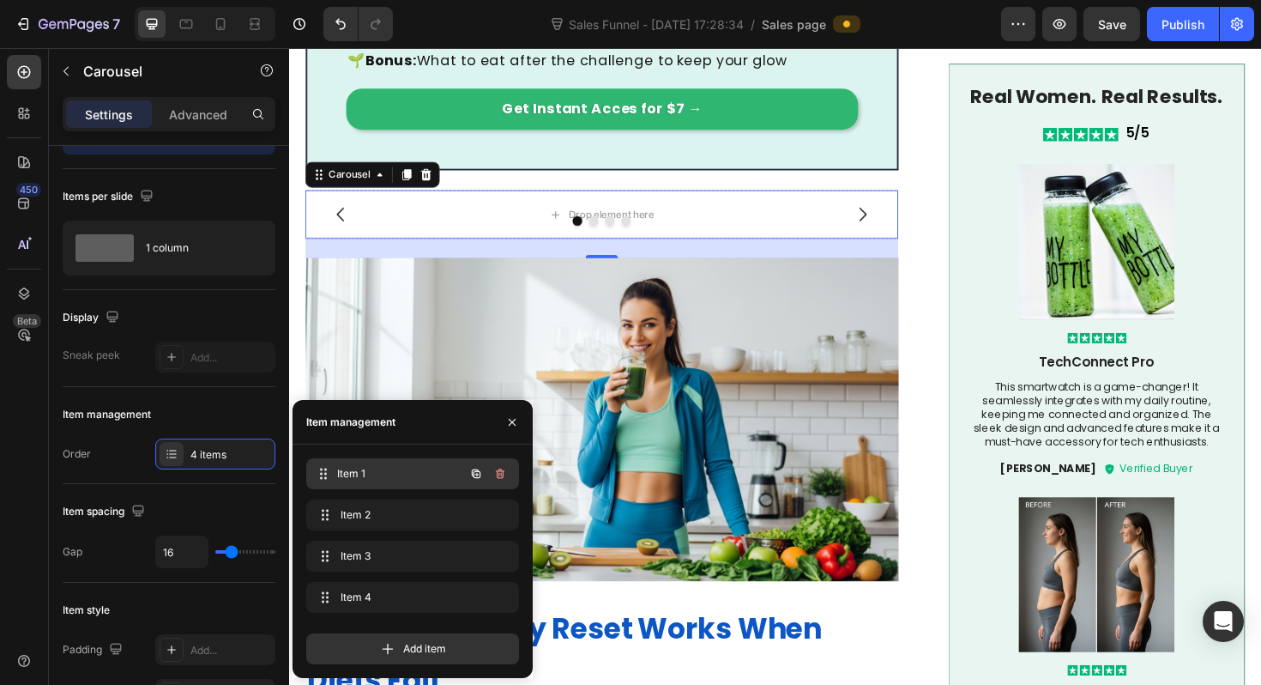
click at [411, 477] on span "Item 1" at bounding box center [400, 473] width 127 height 15
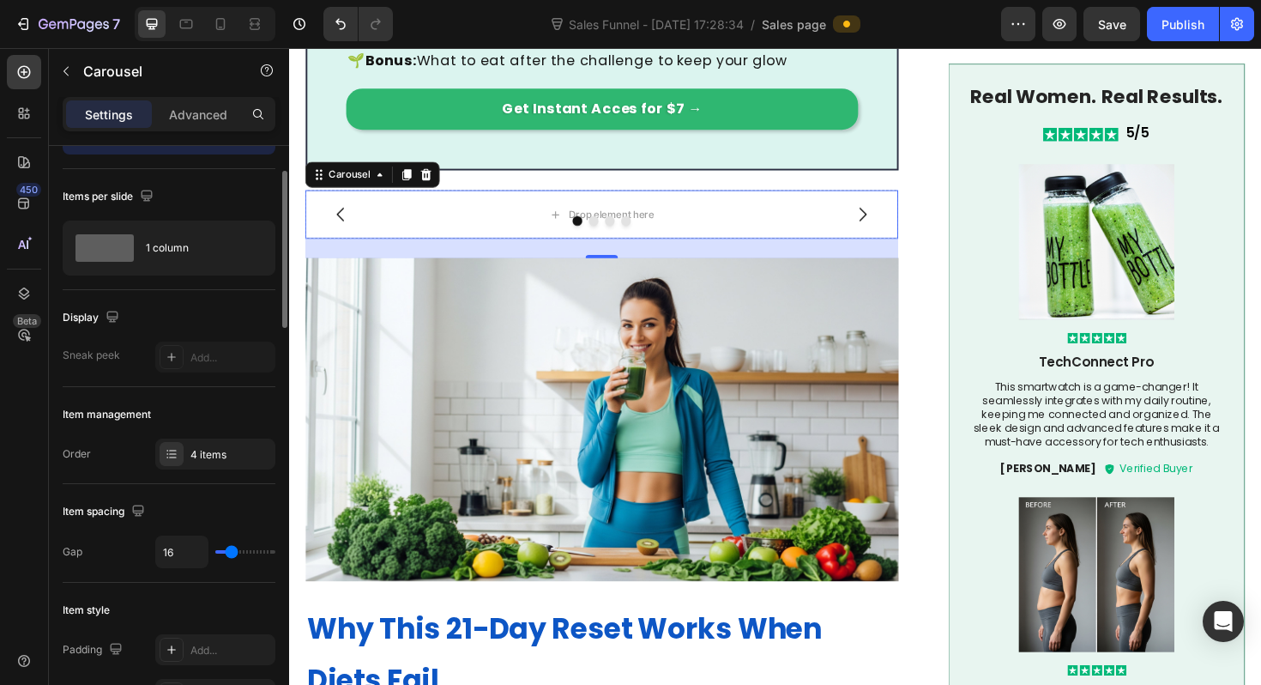
click at [104, 447] on div "Order 4 items" at bounding box center [169, 453] width 213 height 31
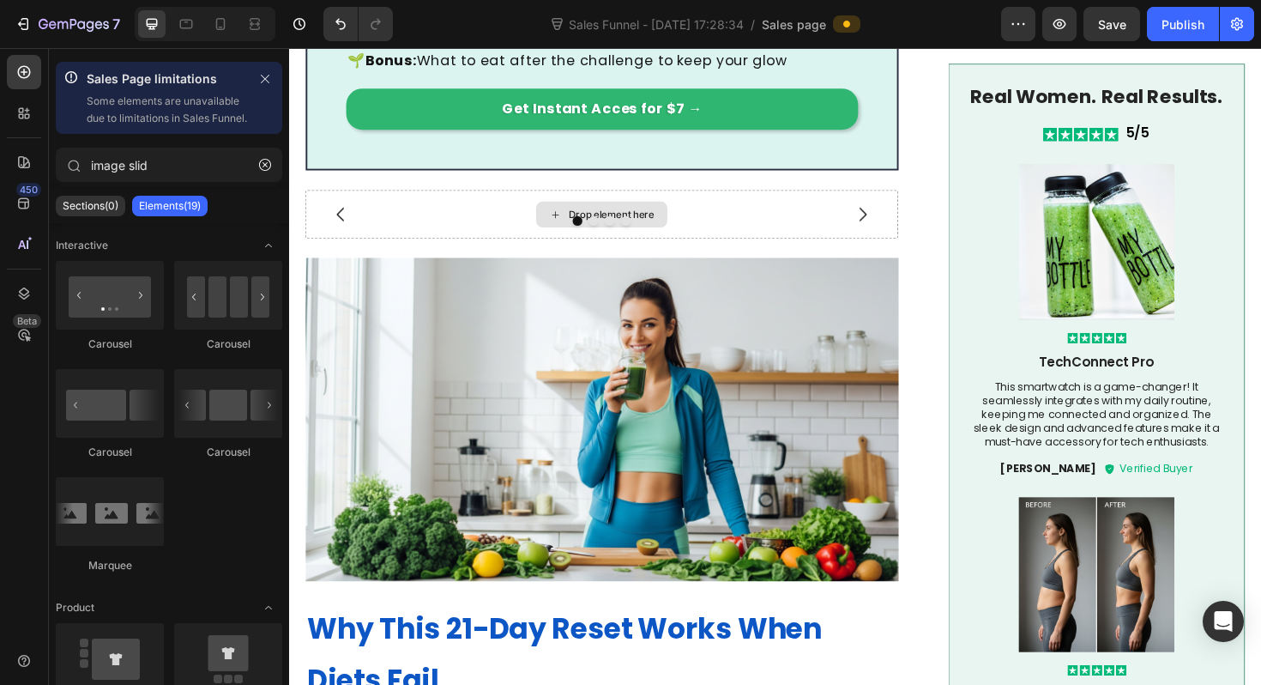
click at [606, 210] on div "Drop element here" at bounding box center [620, 223] width 139 height 27
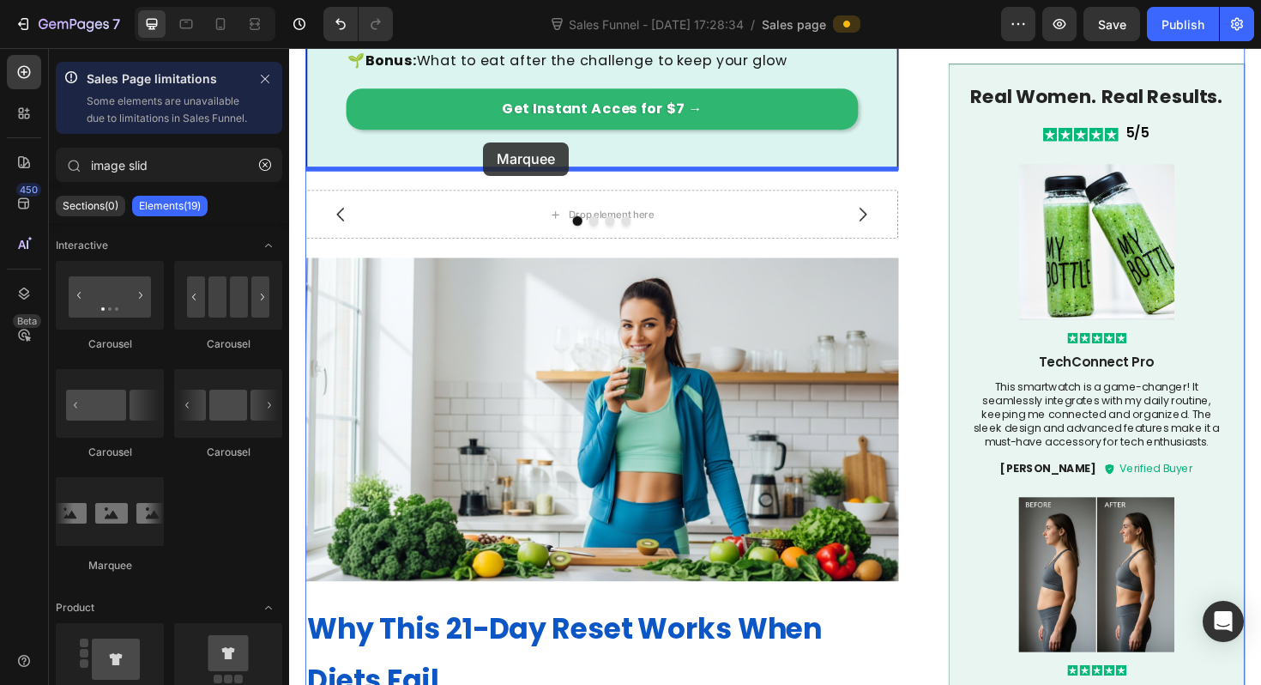
drag, startPoint x: 412, startPoint y: 594, endPoint x: 494, endPoint y: 146, distance: 455.4
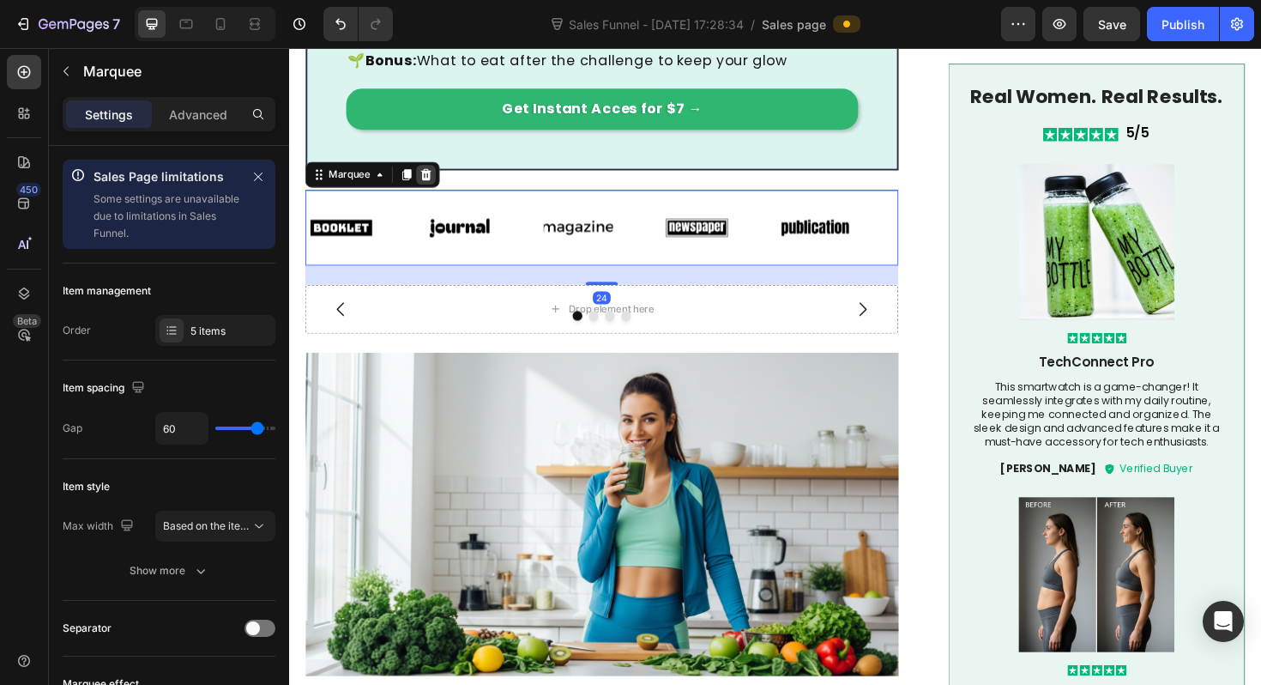
click at [438, 176] on icon at bounding box center [434, 182] width 11 height 12
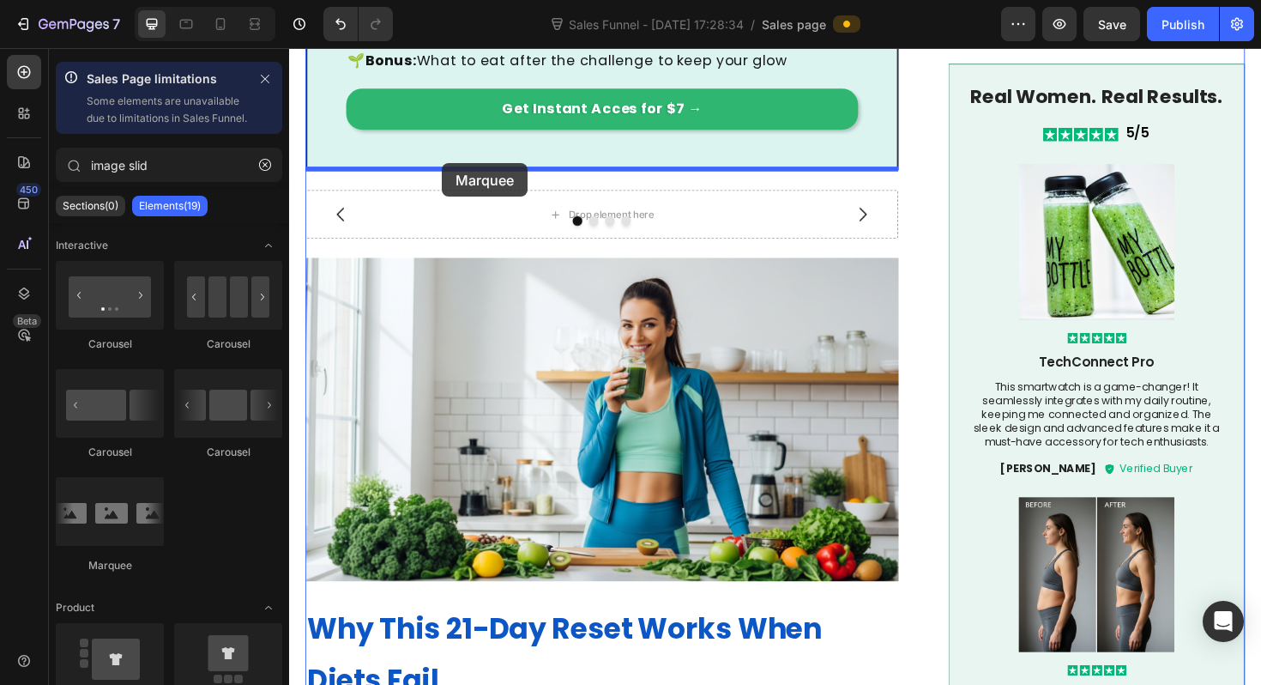
drag, startPoint x: 379, startPoint y: 608, endPoint x: 450, endPoint y: 170, distance: 444.2
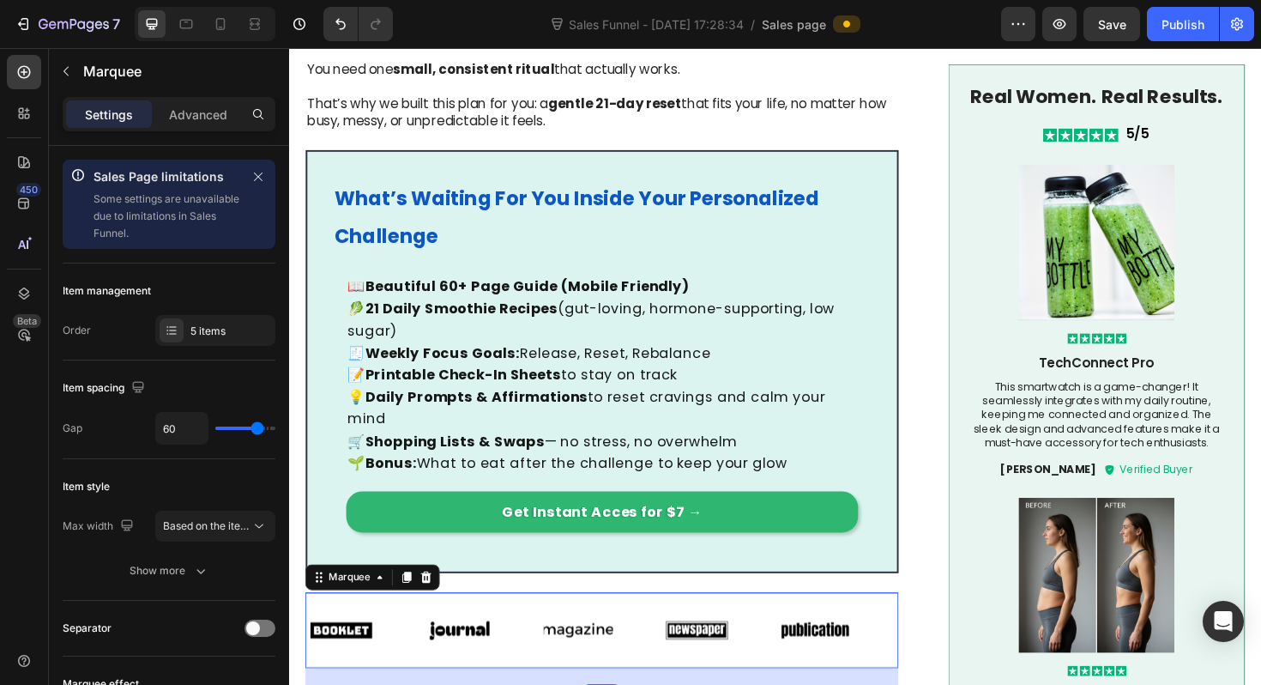
scroll to position [980, 0]
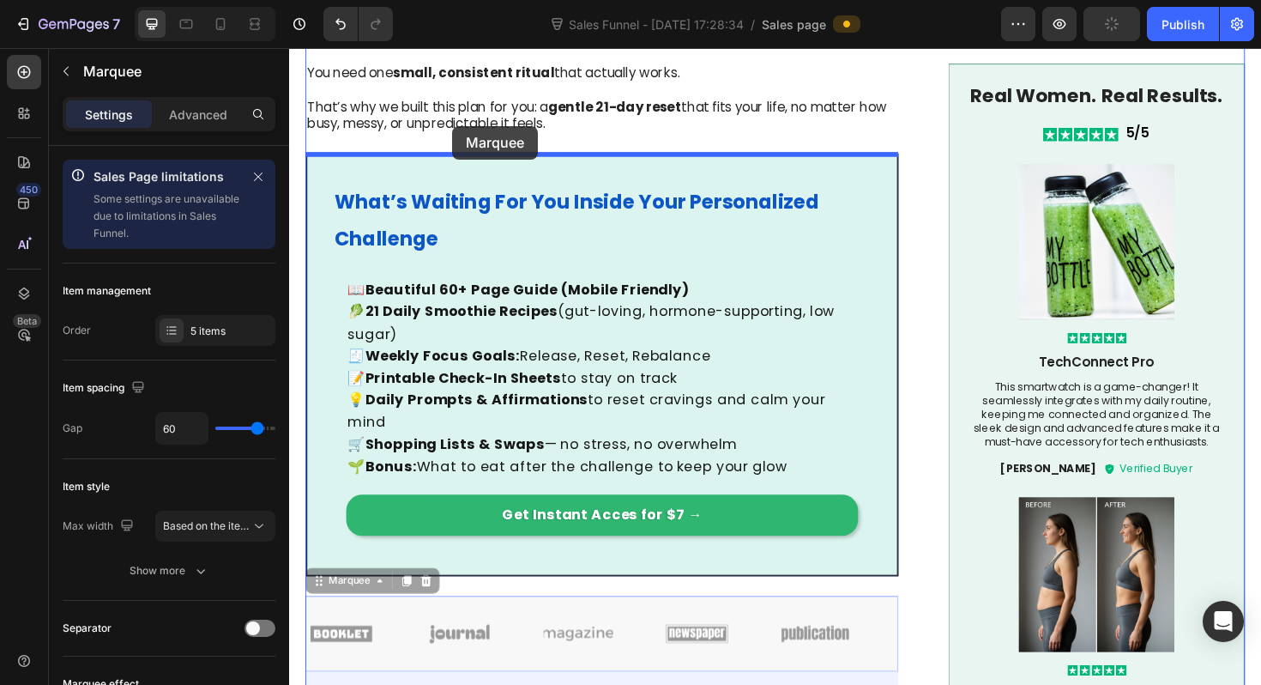
drag, startPoint x: 388, startPoint y: 591, endPoint x: 462, endPoint y: 130, distance: 466.6
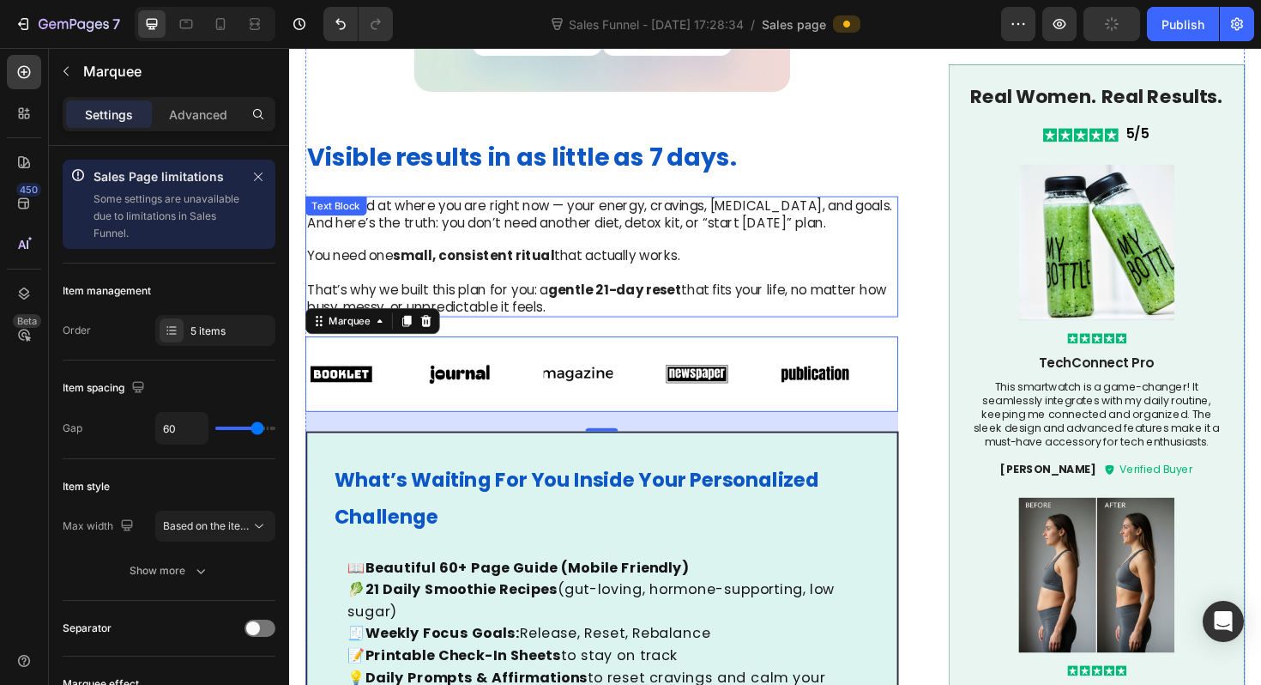
scroll to position [631, 0]
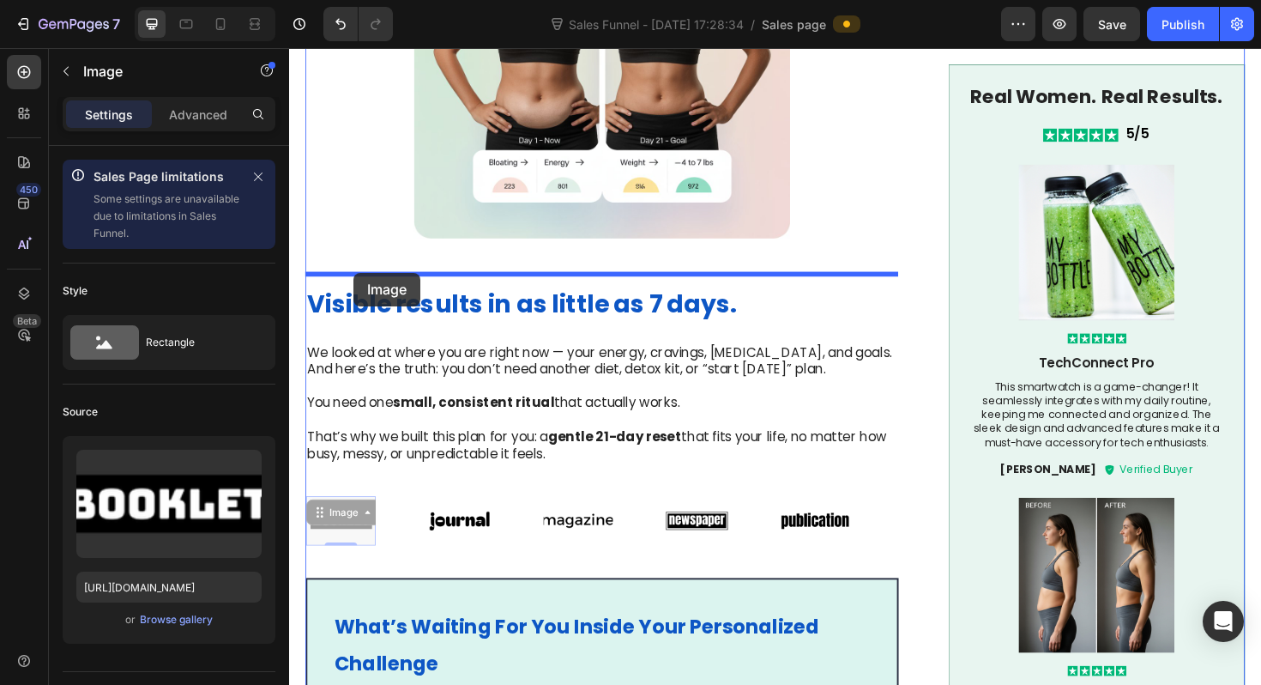
drag, startPoint x: 331, startPoint y: 535, endPoint x: 357, endPoint y: 286, distance: 251.0
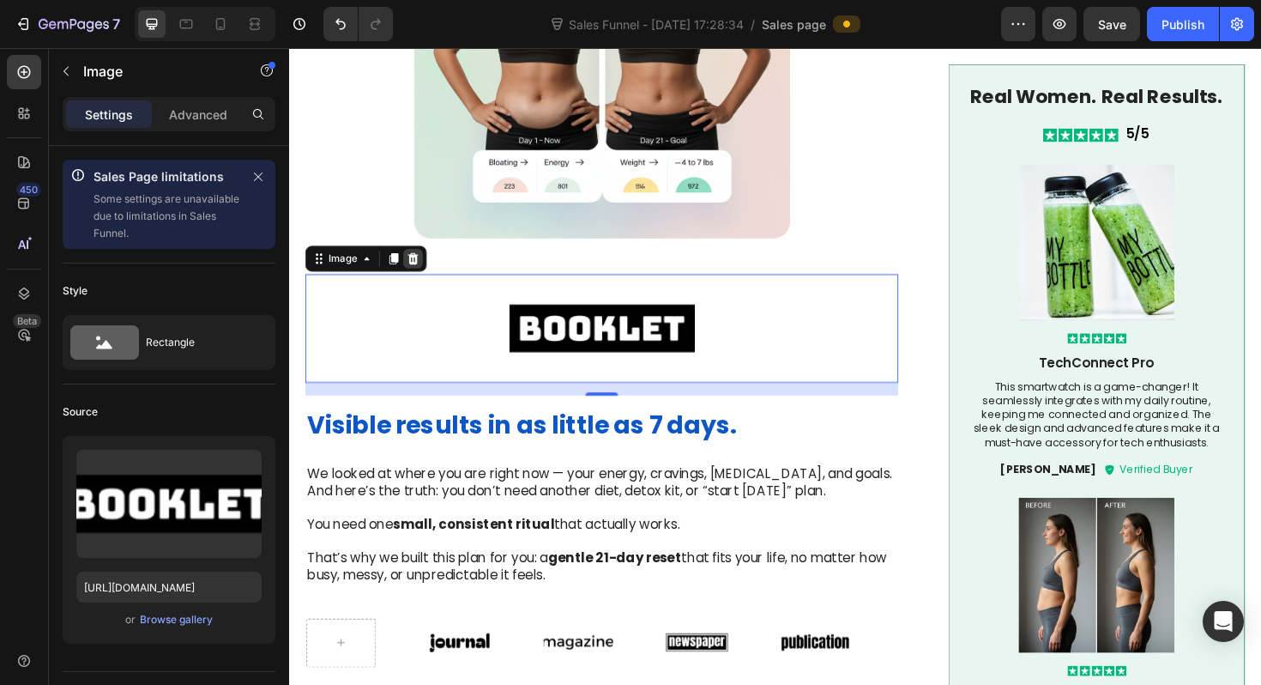
click at [429, 276] on div at bounding box center [420, 271] width 21 height 21
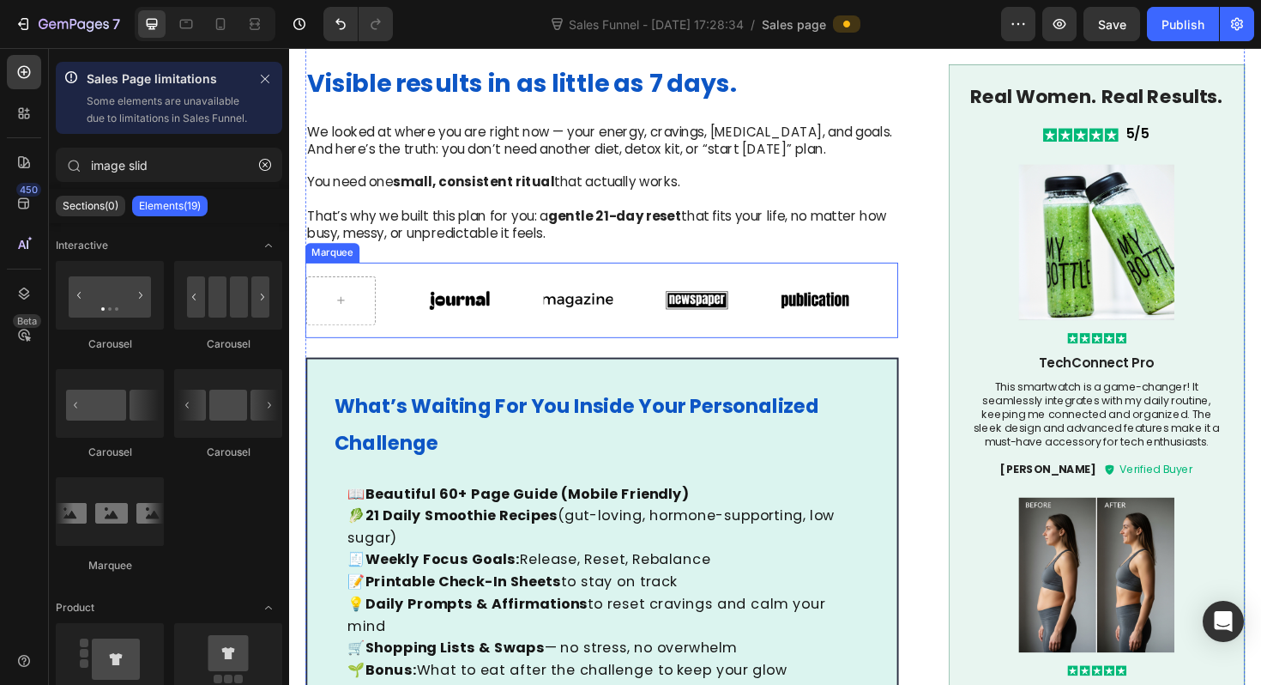
scroll to position [824, 0]
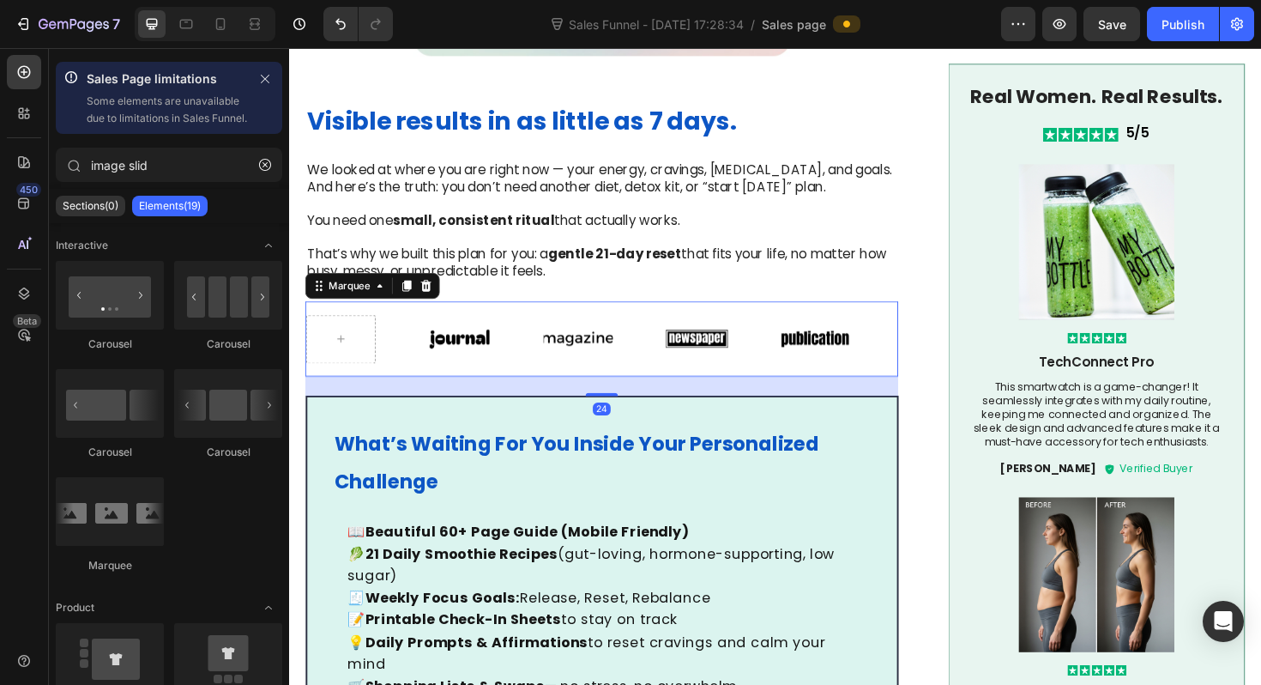
click at [387, 357] on div at bounding box center [369, 355] width 125 height 51
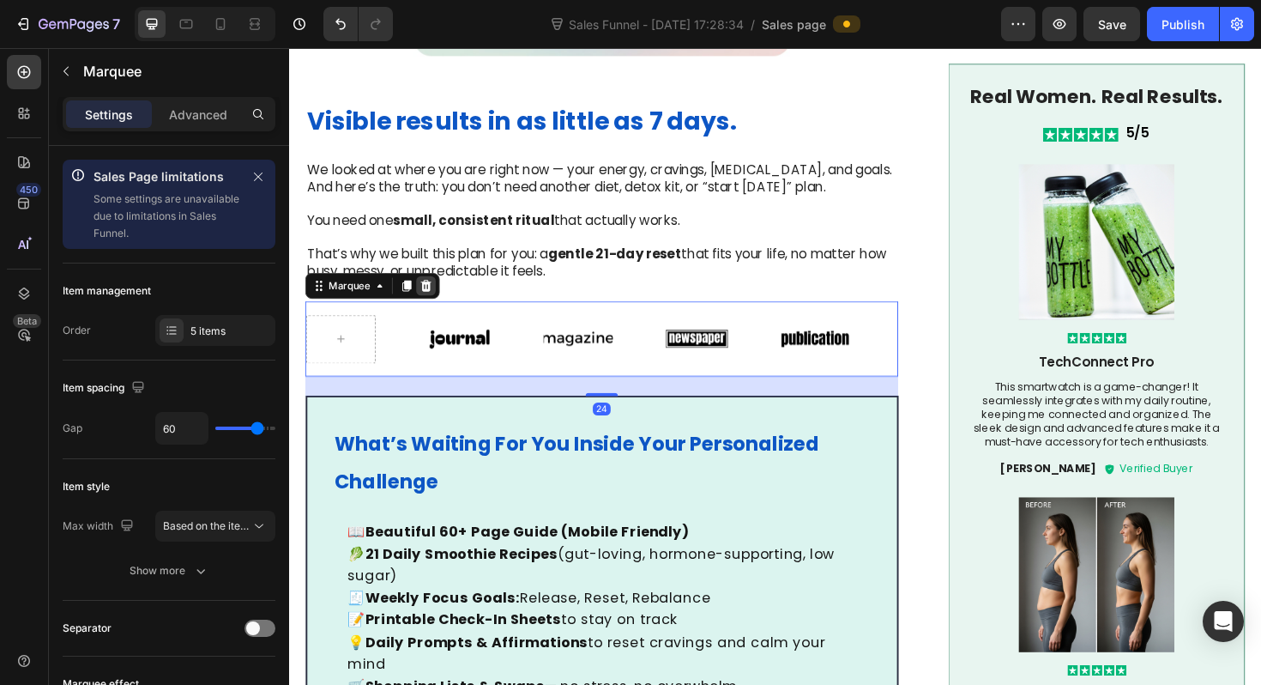
click at [434, 298] on icon at bounding box center [434, 299] width 11 height 12
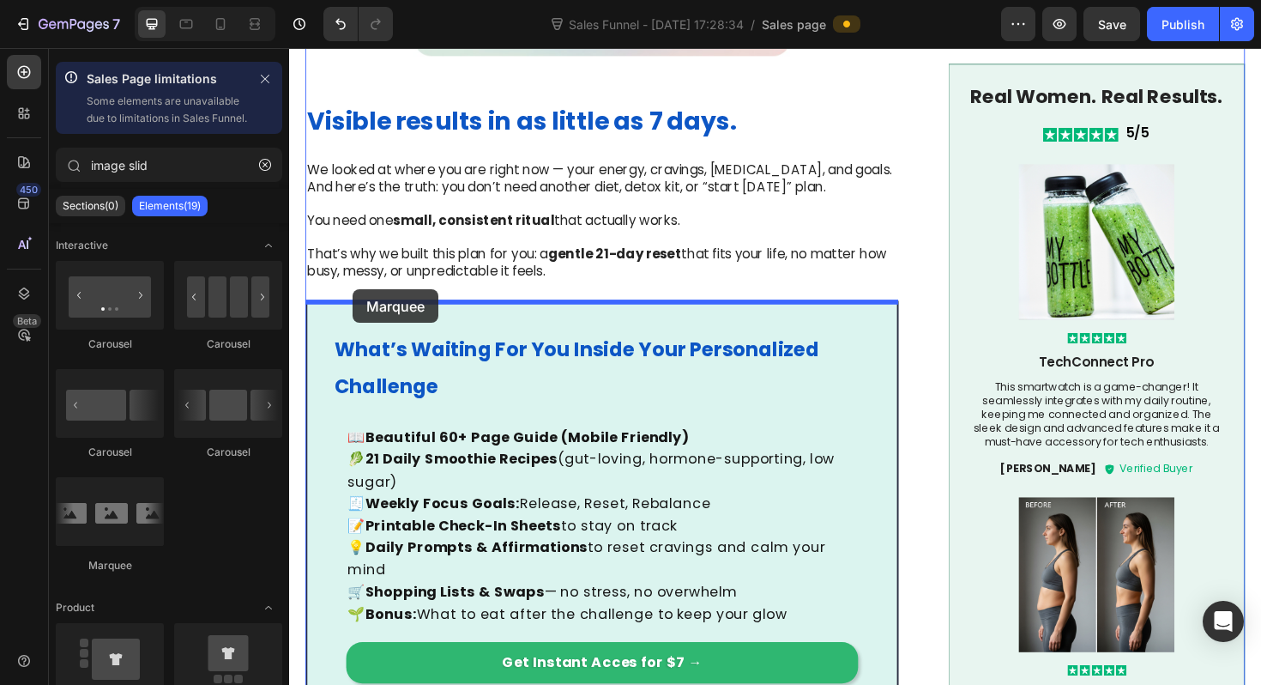
drag, startPoint x: 405, startPoint y: 589, endPoint x: 356, endPoint y: 304, distance: 289.9
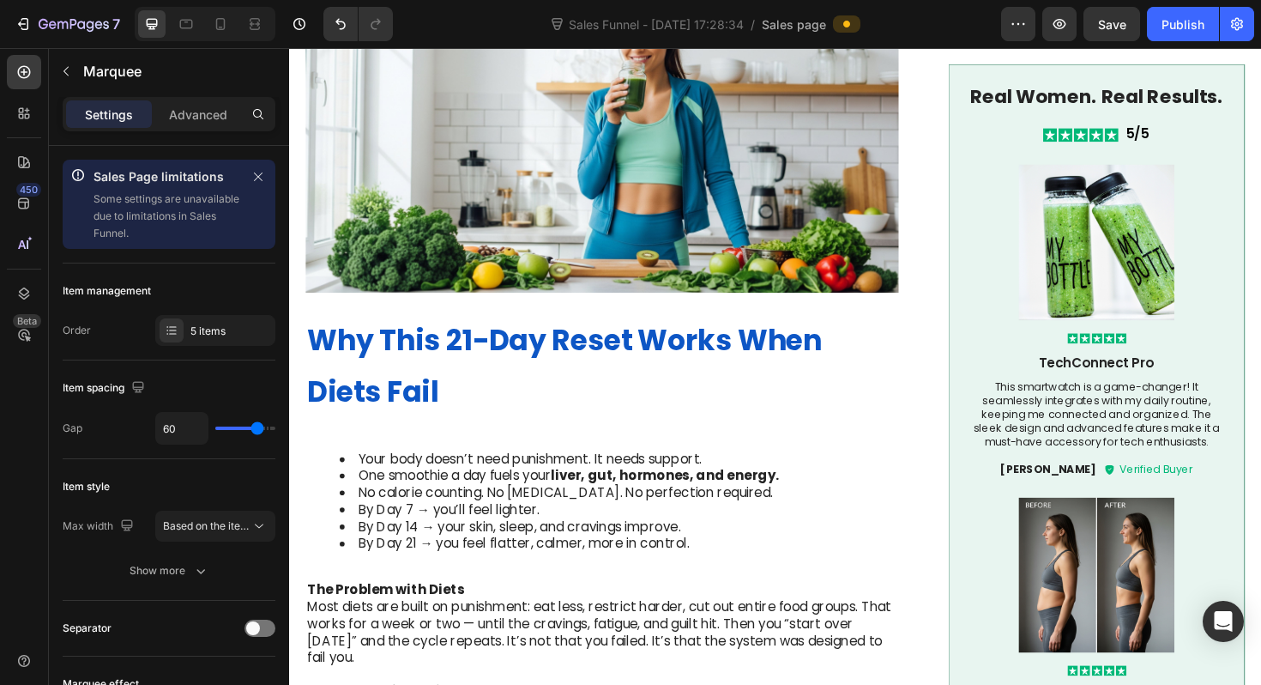
scroll to position [1839, 0]
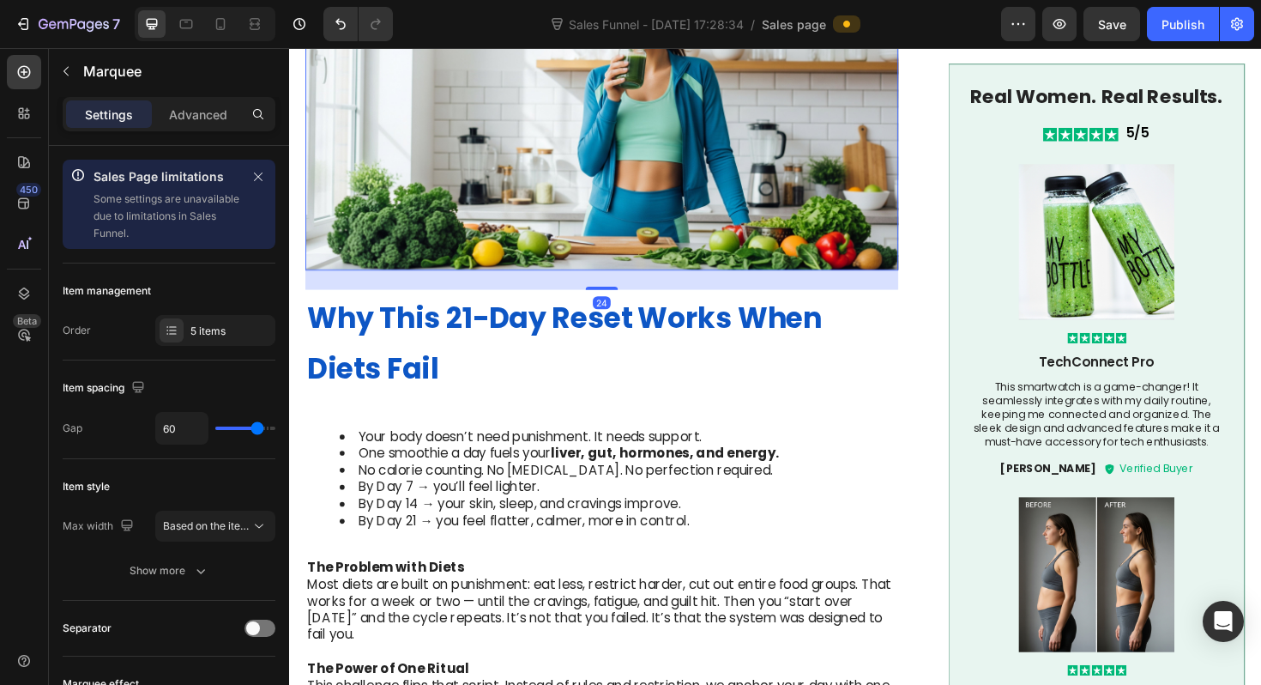
click at [512, 227] on img at bounding box center [620, 112] width 628 height 342
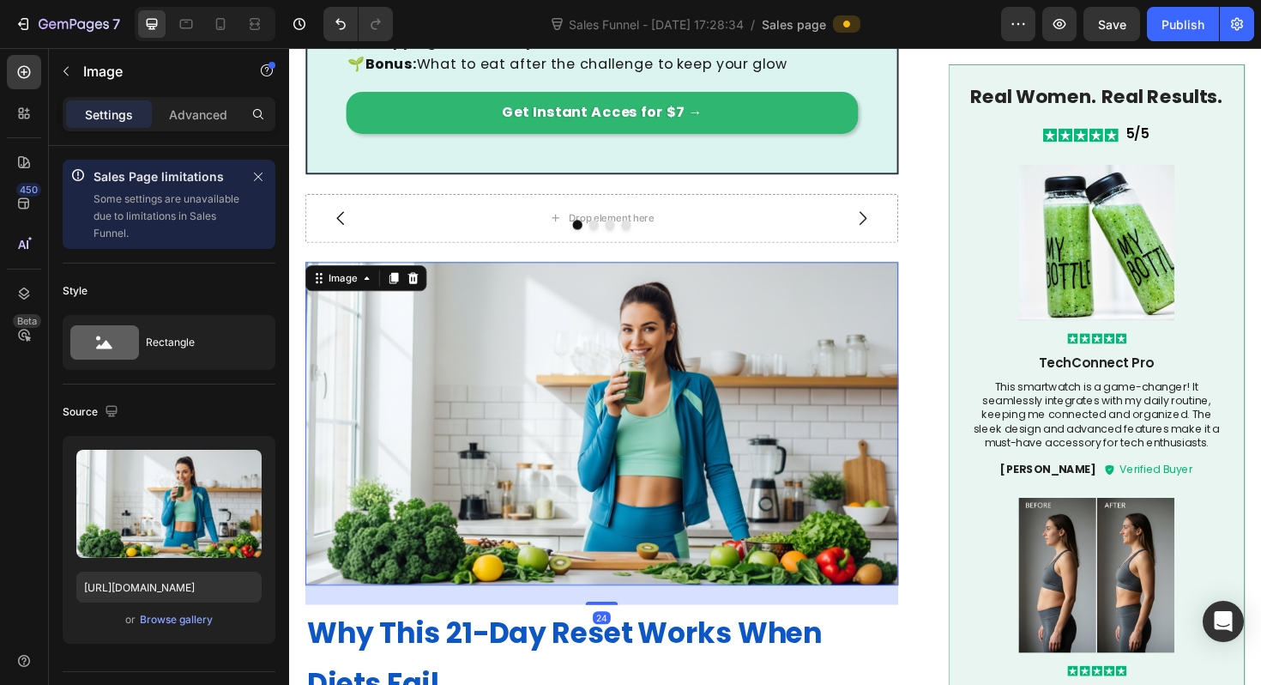
scroll to position [1497, 0]
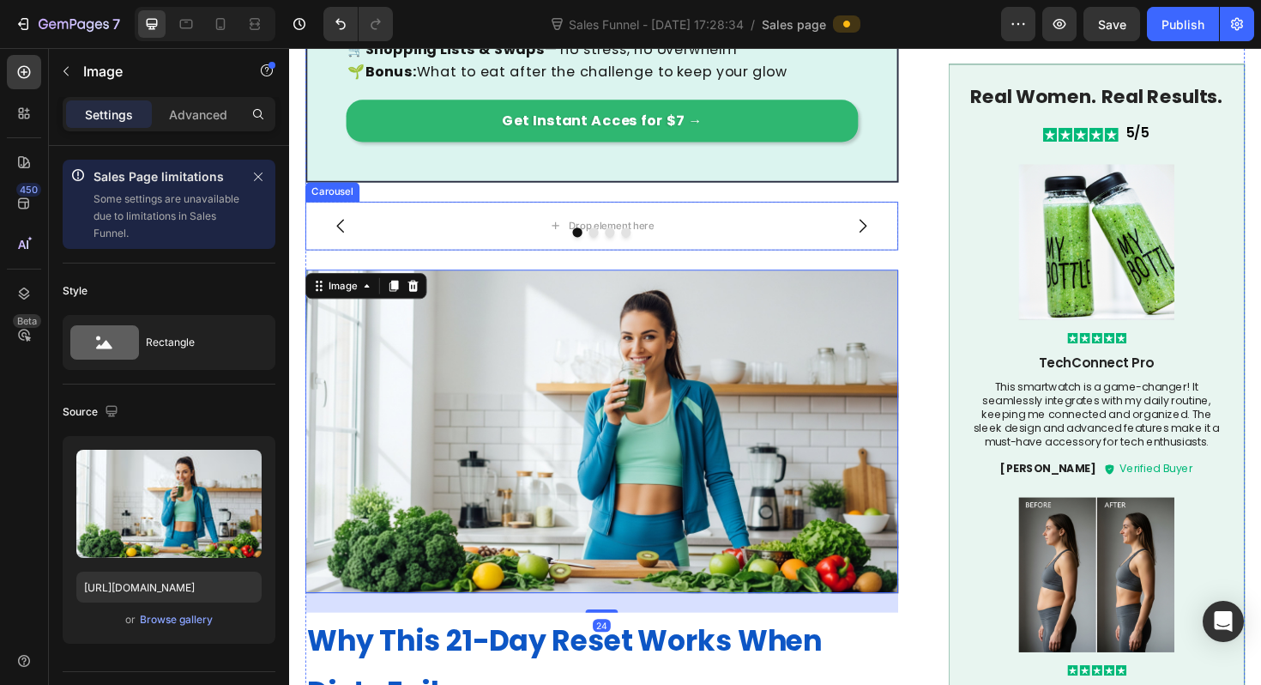
click at [531, 239] on div at bounding box center [620, 244] width 628 height 10
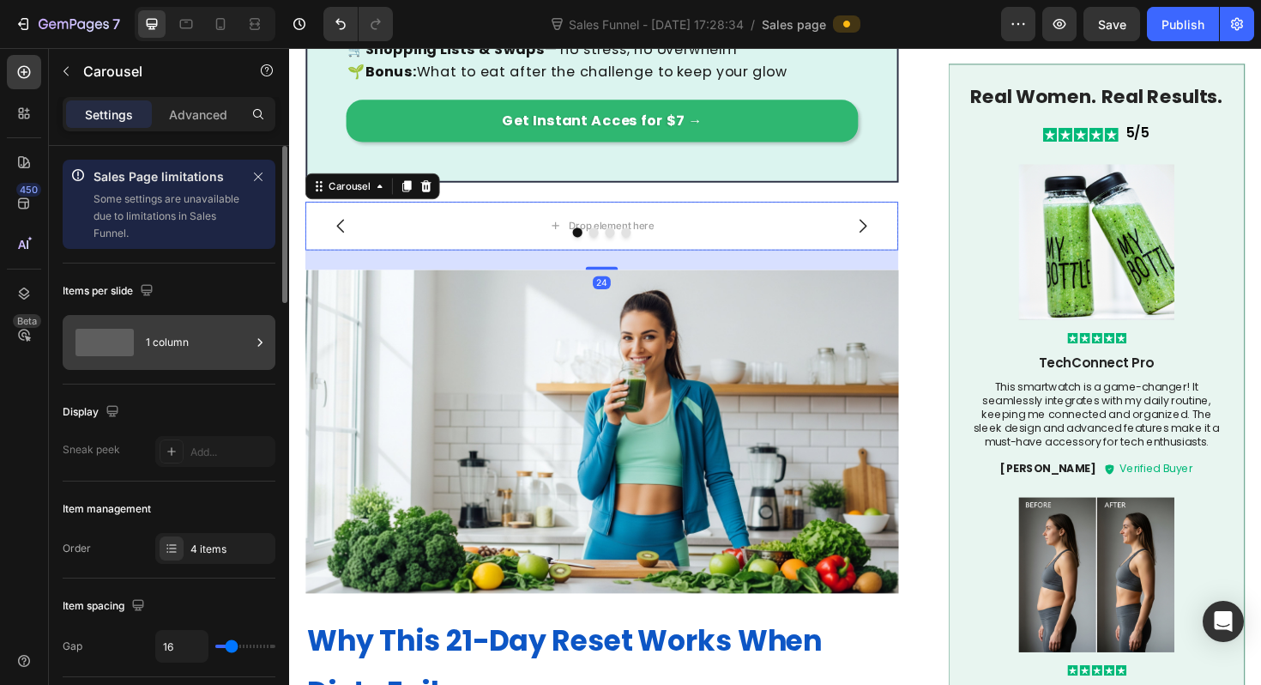
click at [99, 332] on span at bounding box center [105, 342] width 58 height 27
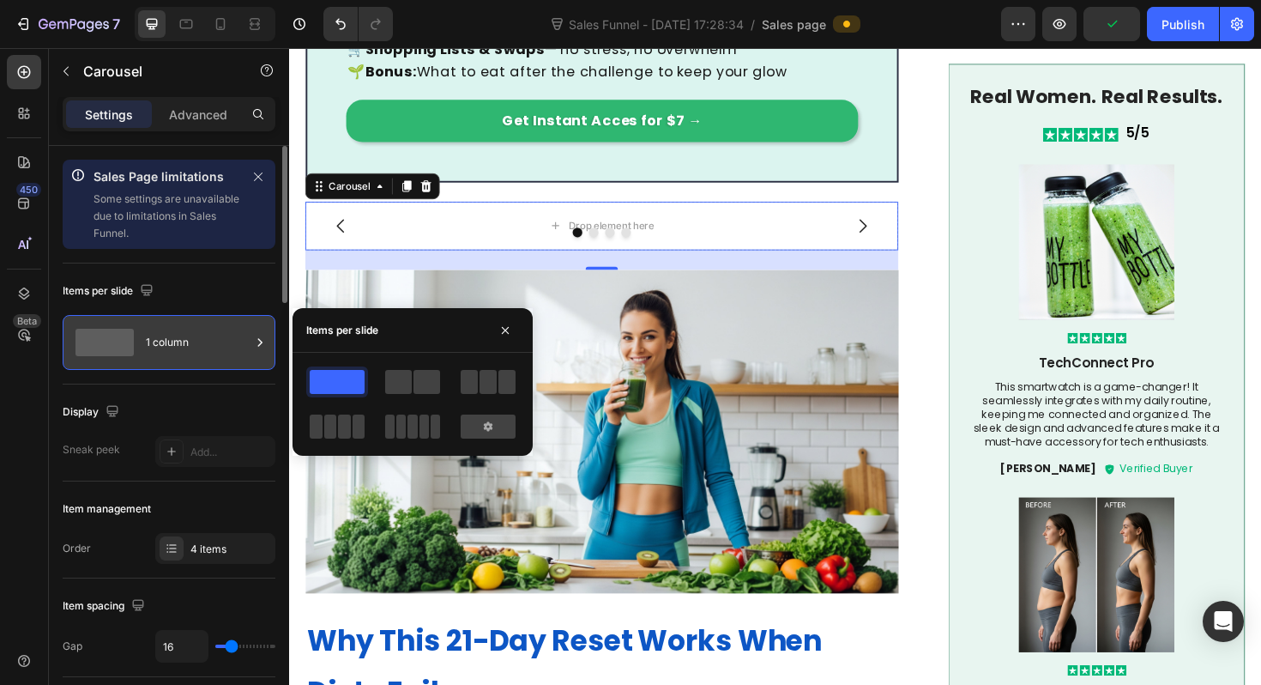
click at [190, 353] on div "1 column" at bounding box center [198, 342] width 105 height 39
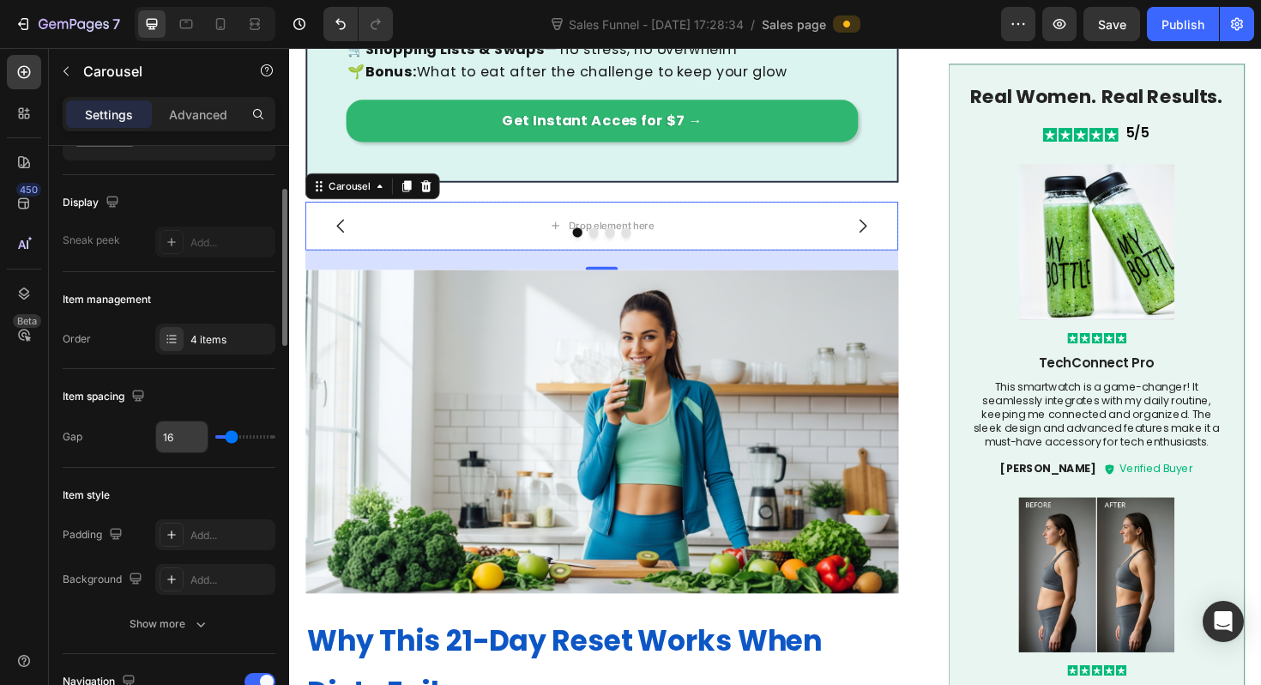
scroll to position [218, 0]
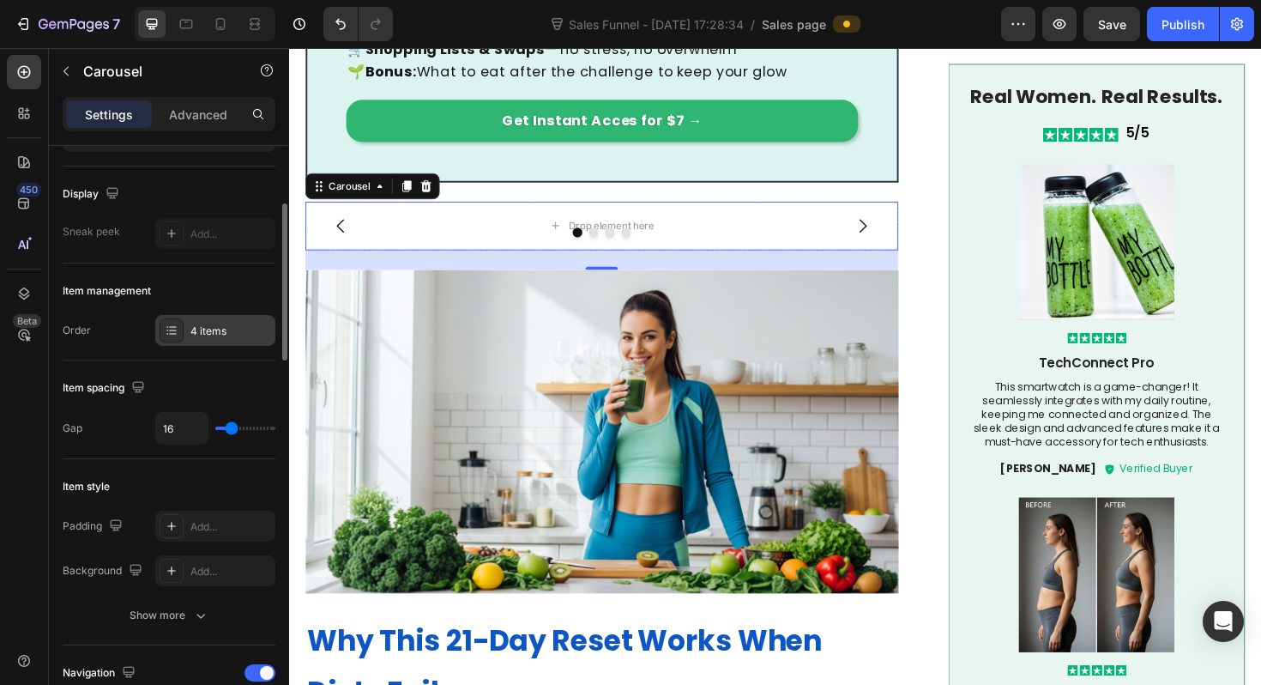
click at [172, 330] on icon at bounding box center [172, 329] width 7 height 1
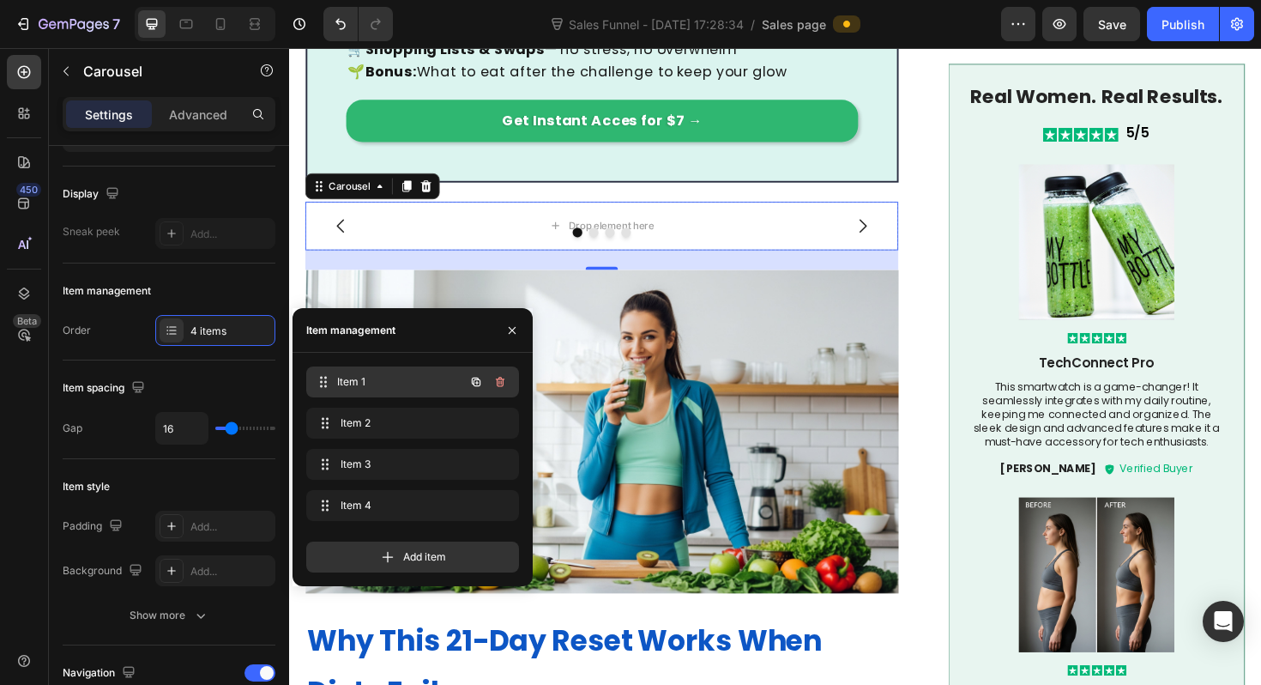
click at [364, 385] on span "Item 1" at bounding box center [400, 381] width 127 height 15
click at [410, 546] on div "Add item" at bounding box center [412, 556] width 213 height 31
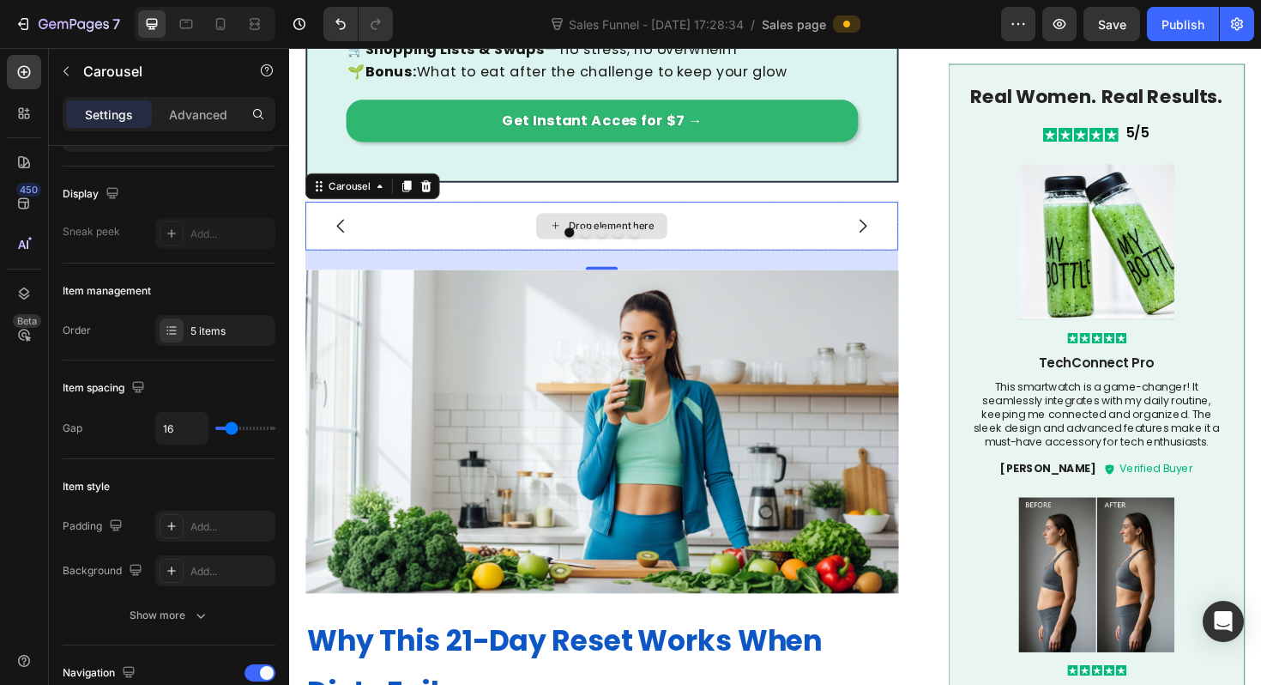
click at [698, 211] on div "Drop element here" at bounding box center [620, 236] width 628 height 51
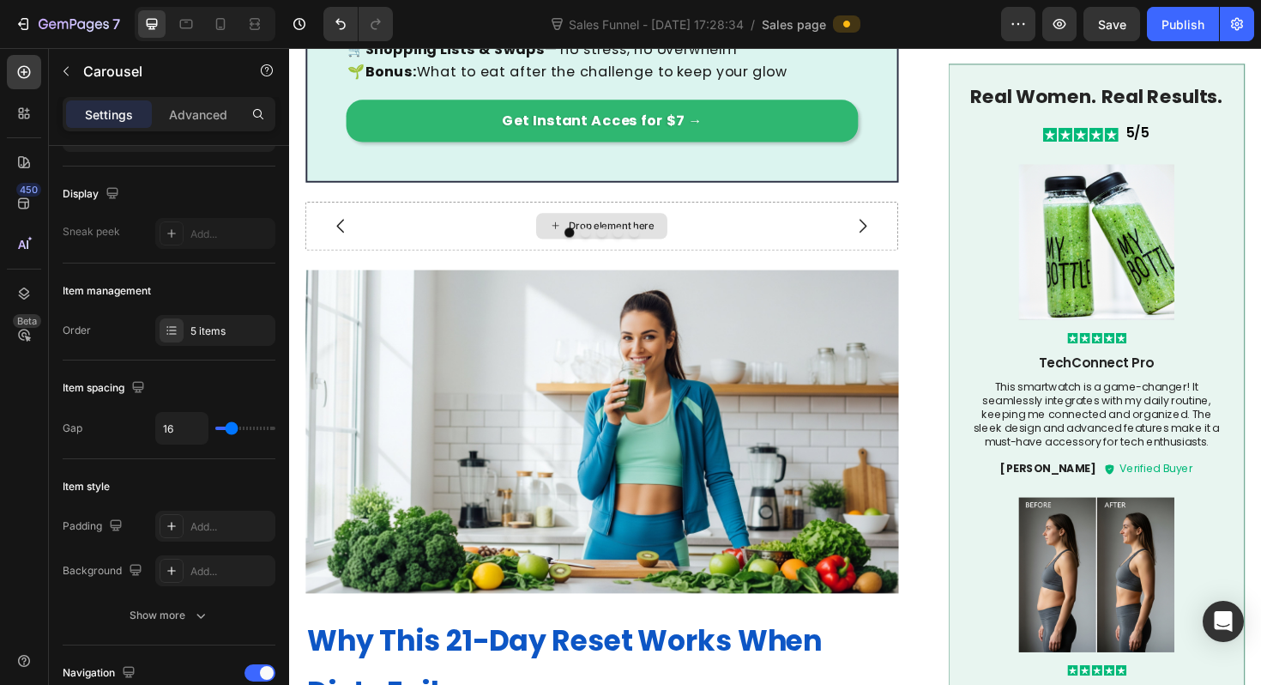
click at [654, 223] on div "Drop element here" at bounding box center [620, 236] width 139 height 27
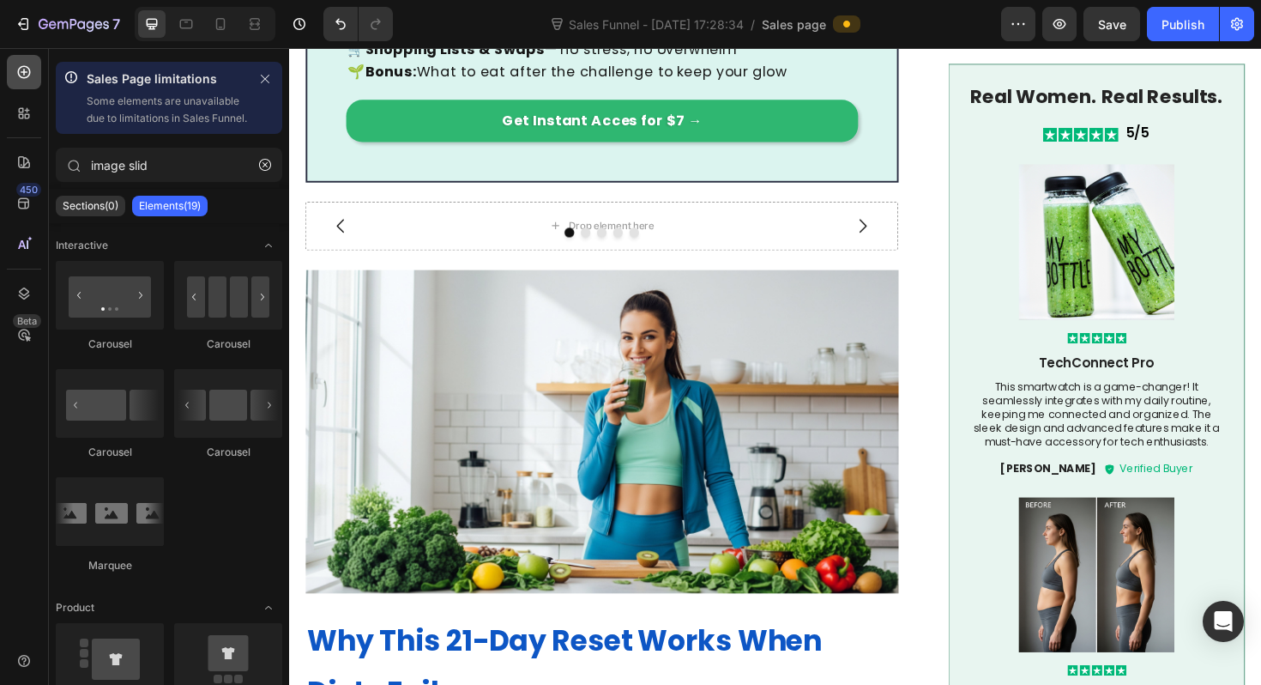
click at [22, 79] on icon at bounding box center [23, 71] width 17 height 17
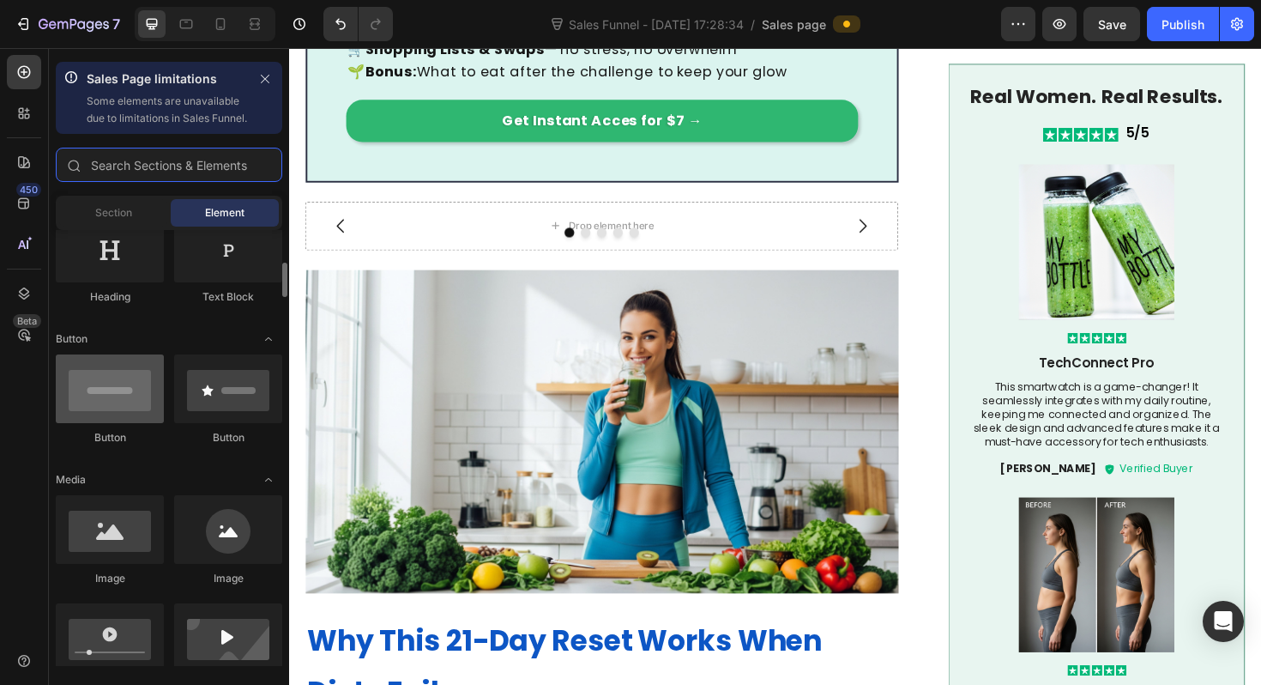
scroll to position [424, 0]
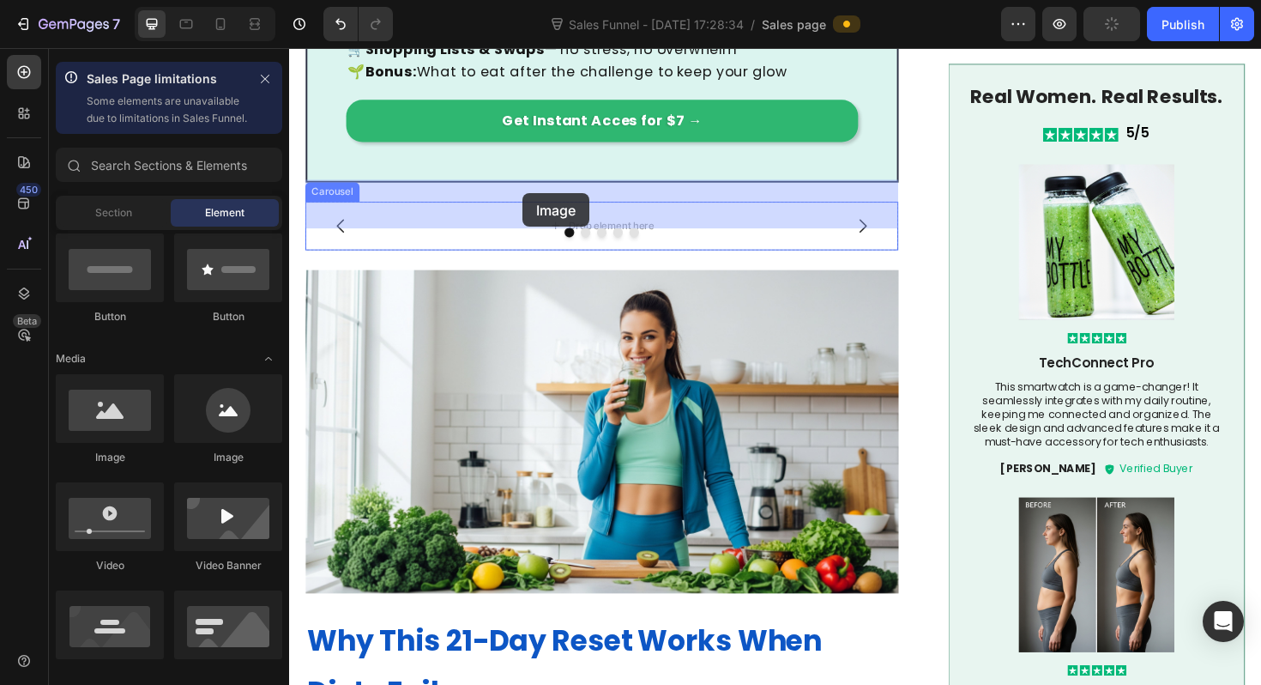
drag, startPoint x: 405, startPoint y: 474, endPoint x: 536, endPoint y: 202, distance: 302.8
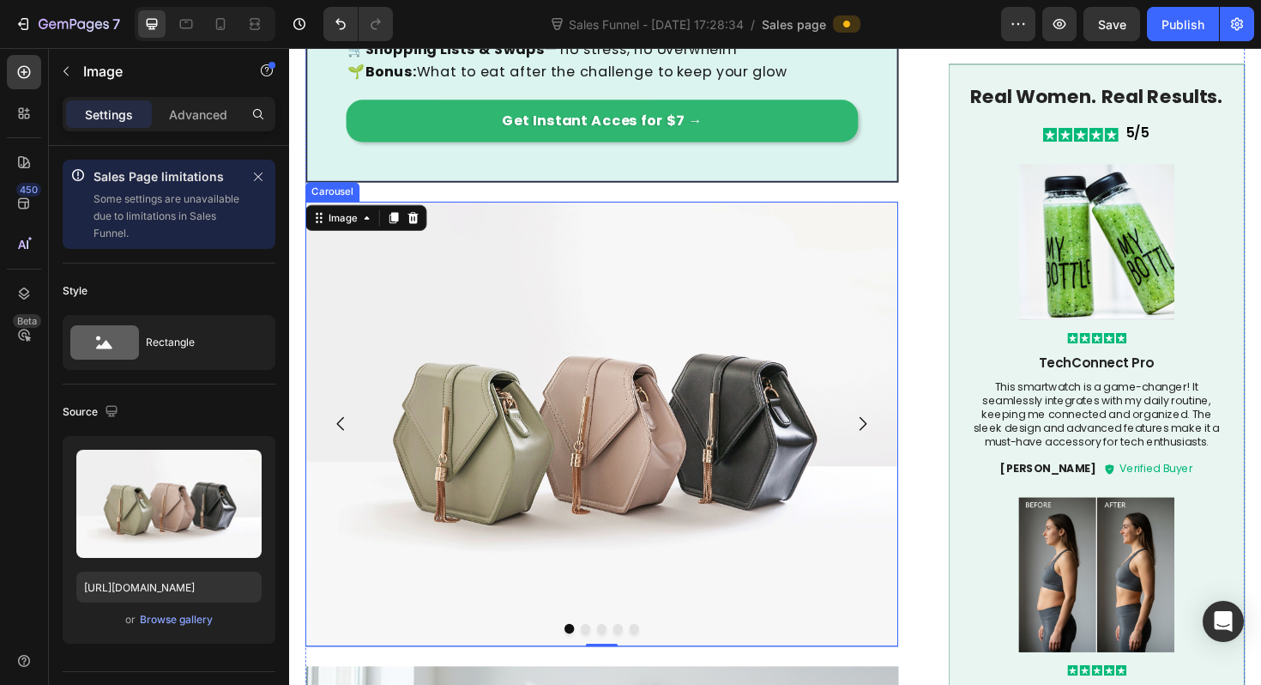
click at [902, 436] on icon "Carousel Next Arrow" at bounding box center [896, 446] width 21 height 21
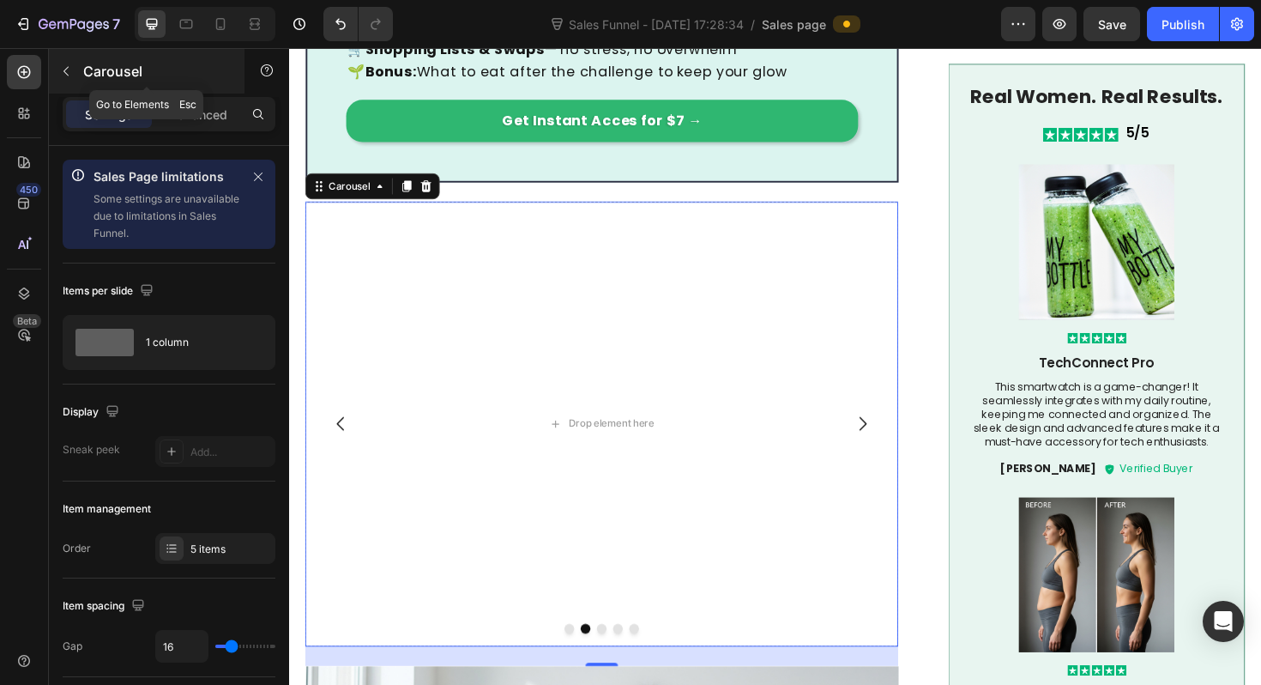
click at [65, 81] on button "button" at bounding box center [65, 70] width 27 height 27
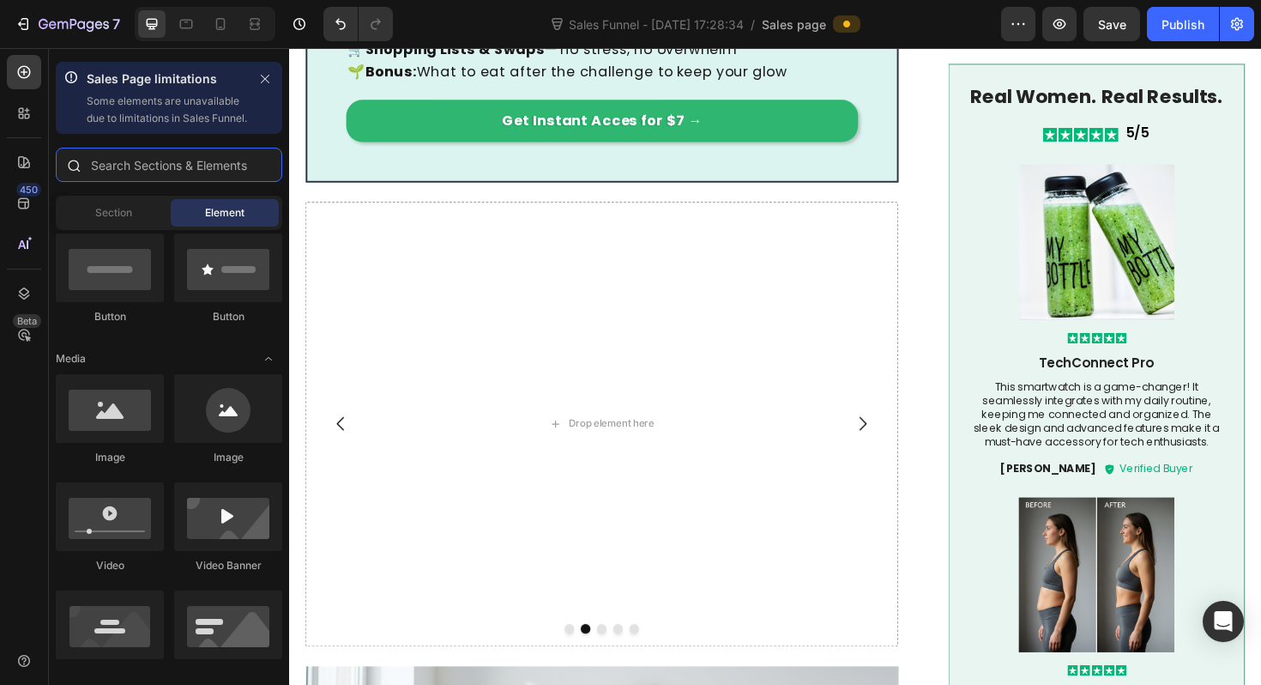
click at [116, 179] on input "text" at bounding box center [169, 165] width 227 height 34
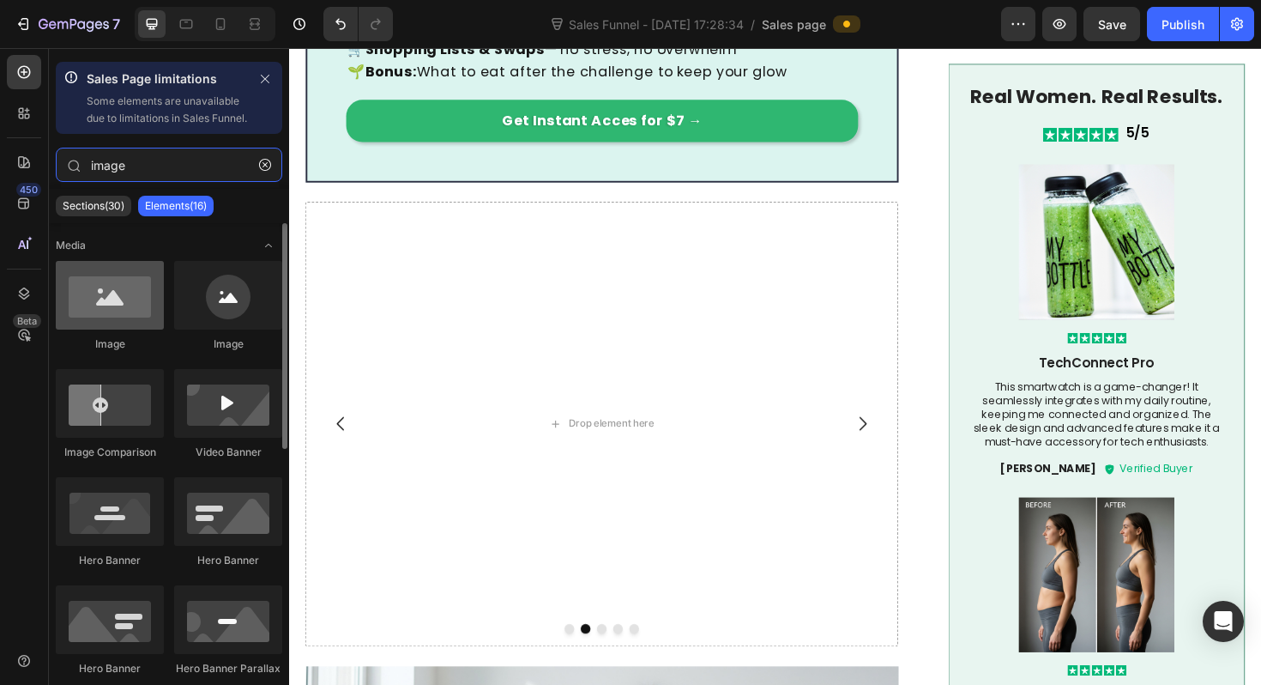
type input "image"
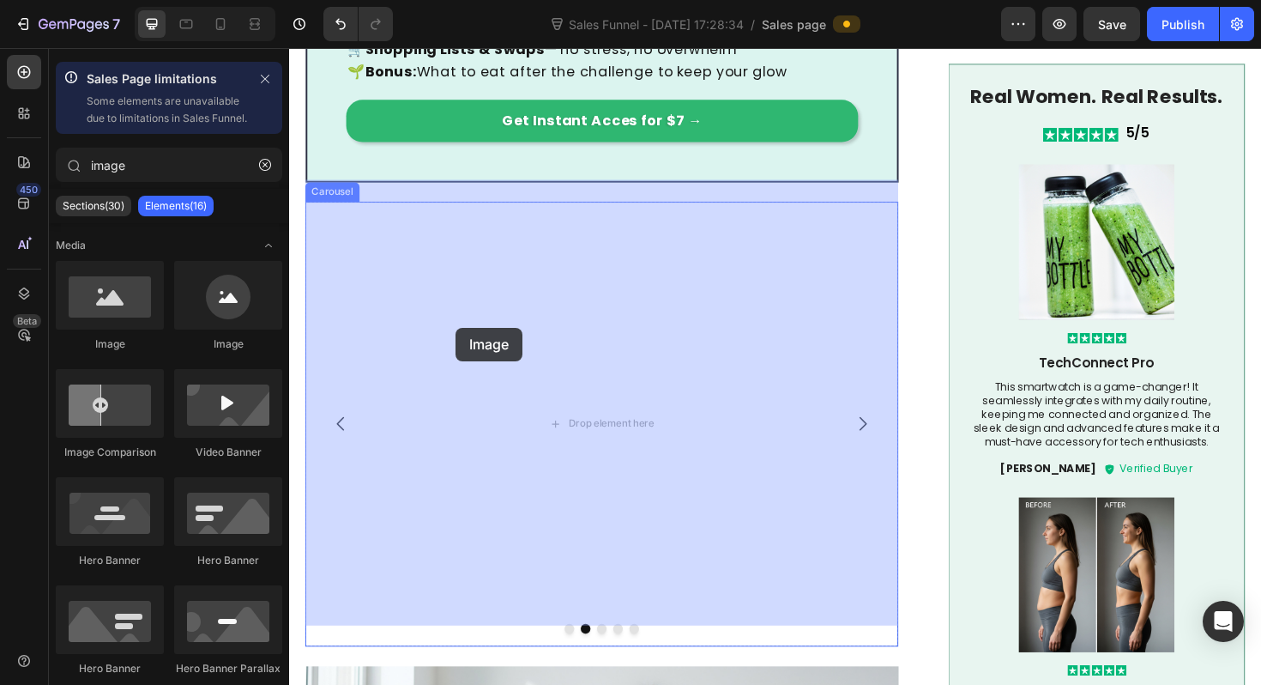
drag, startPoint x: 388, startPoint y: 375, endPoint x: 464, endPoint y: 343, distance: 82.7
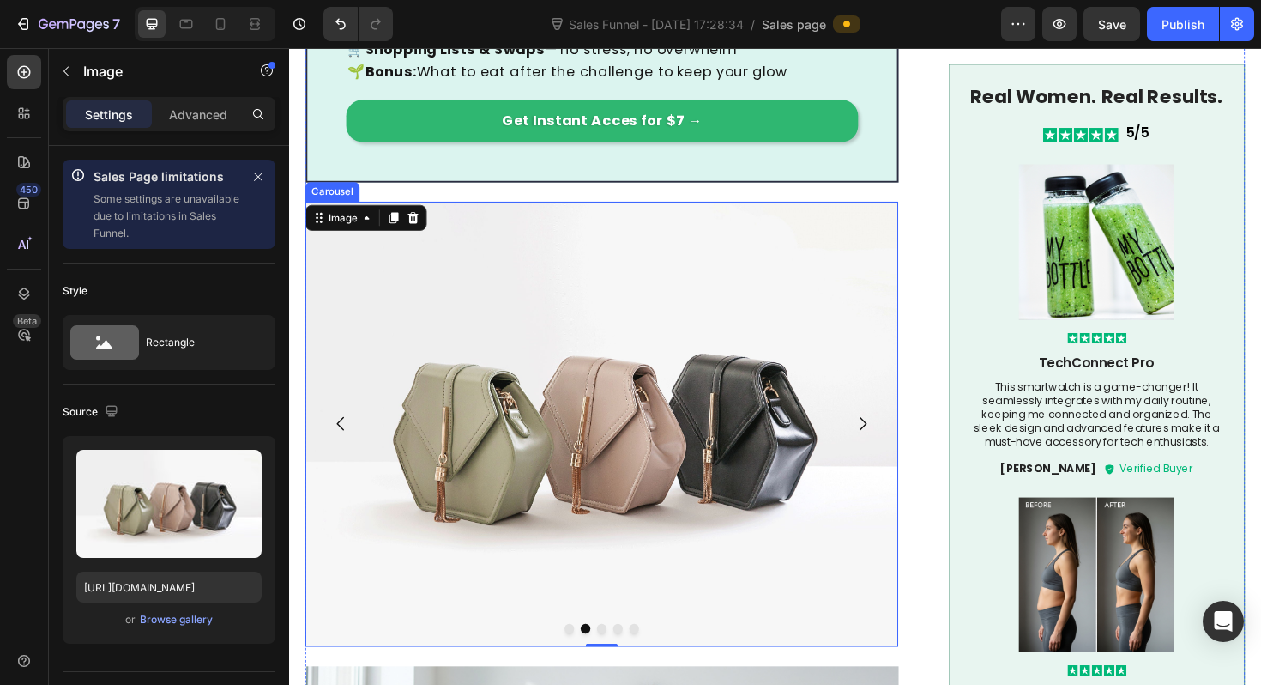
click at [905, 436] on icon "Carousel Next Arrow" at bounding box center [896, 446] width 21 height 21
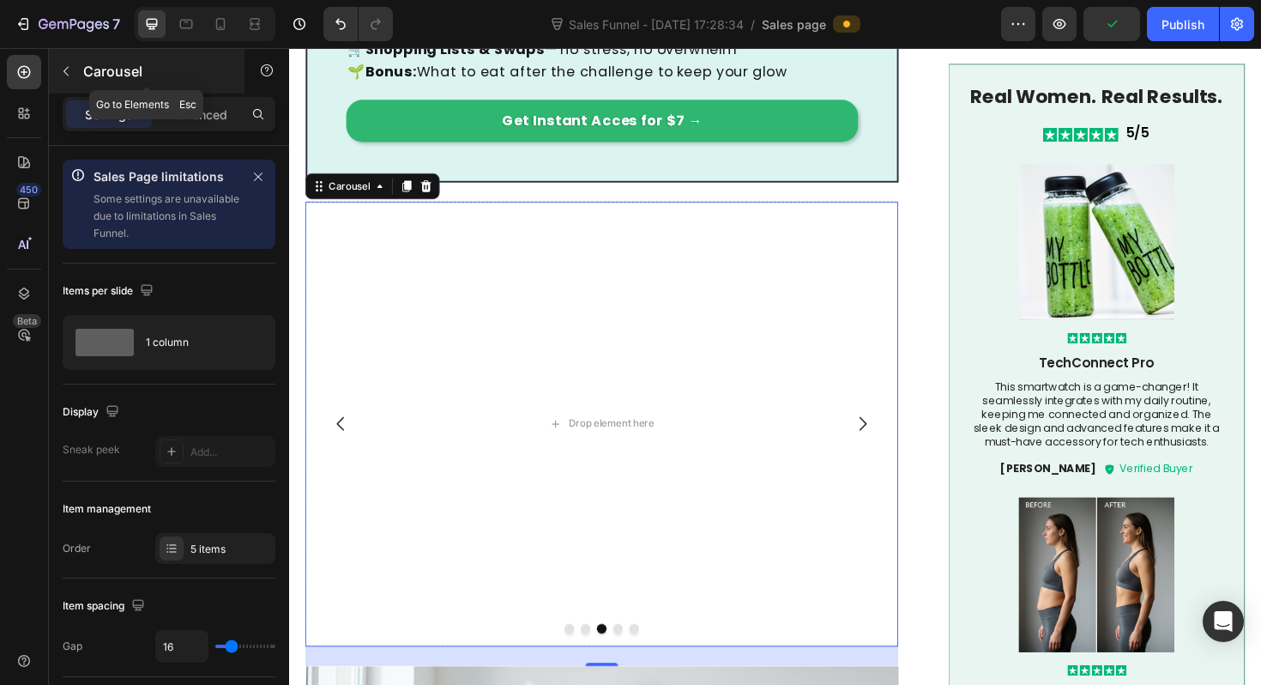
click at [69, 70] on icon "button" at bounding box center [66, 71] width 14 height 14
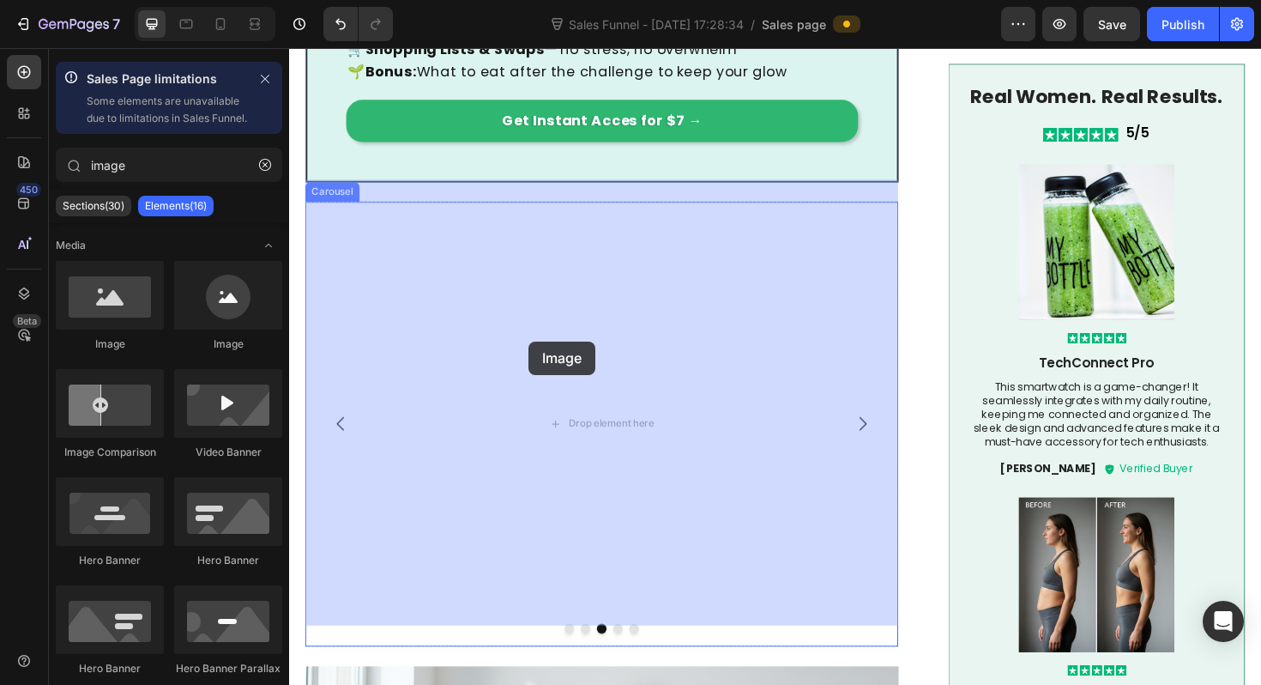
drag, startPoint x: 402, startPoint y: 378, endPoint x: 391, endPoint y: 347, distance: 32.8
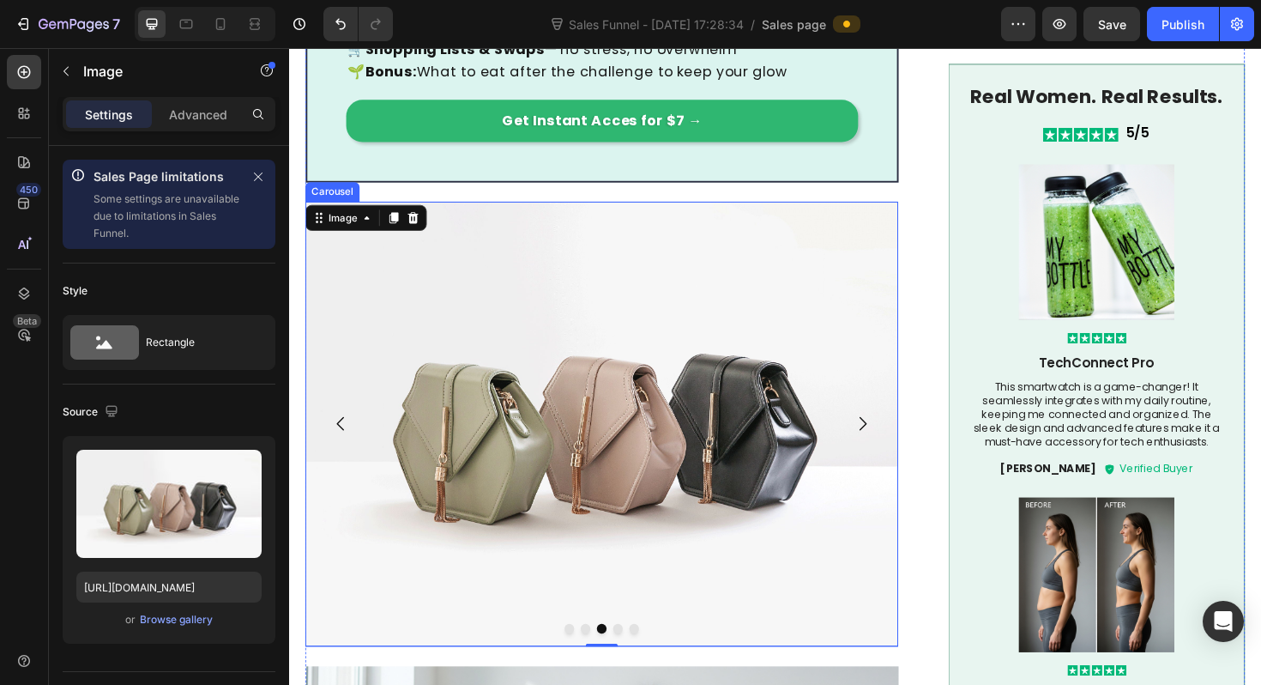
click at [895, 436] on icon "Carousel Next Arrow" at bounding box center [896, 446] width 21 height 21
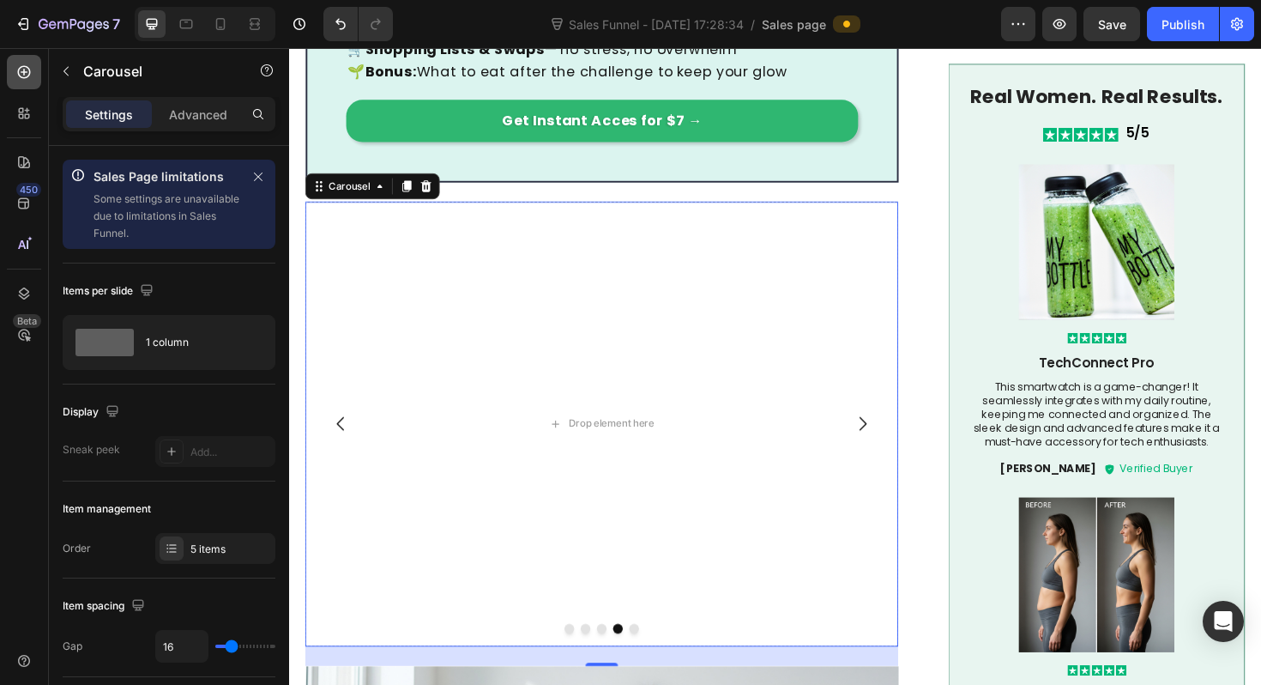
click at [21, 72] on icon at bounding box center [24, 72] width 13 height 13
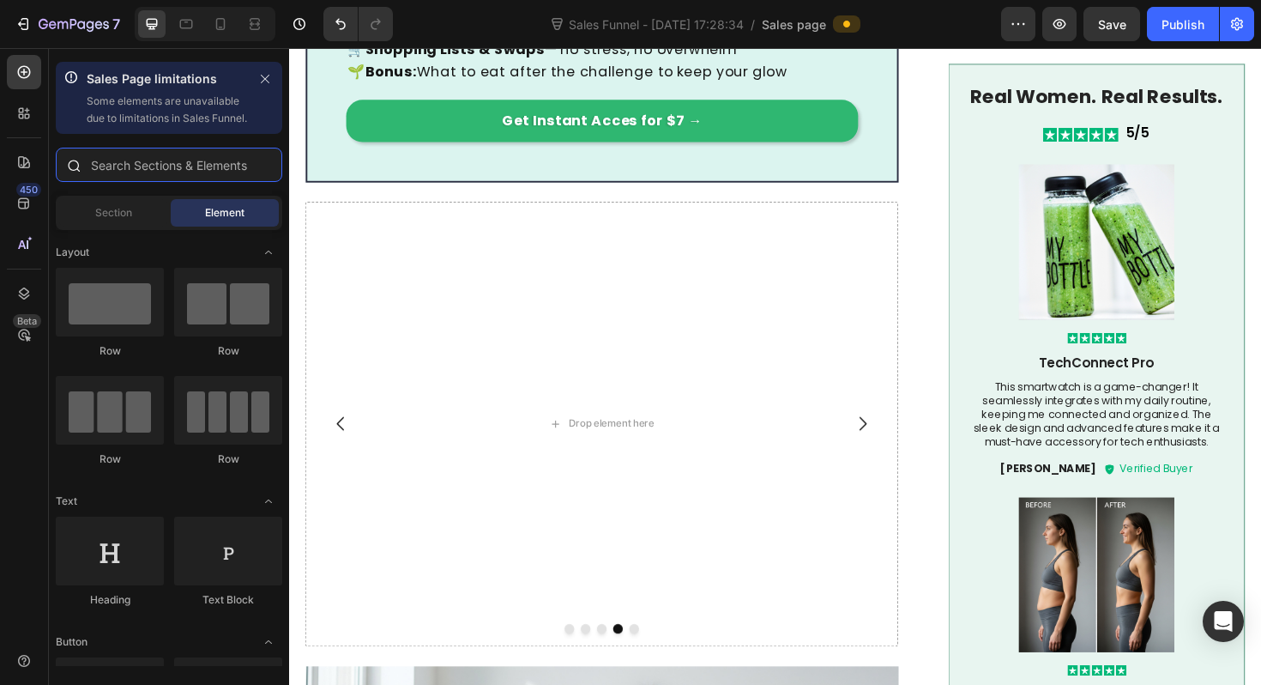
click at [144, 179] on input "text" at bounding box center [169, 165] width 227 height 34
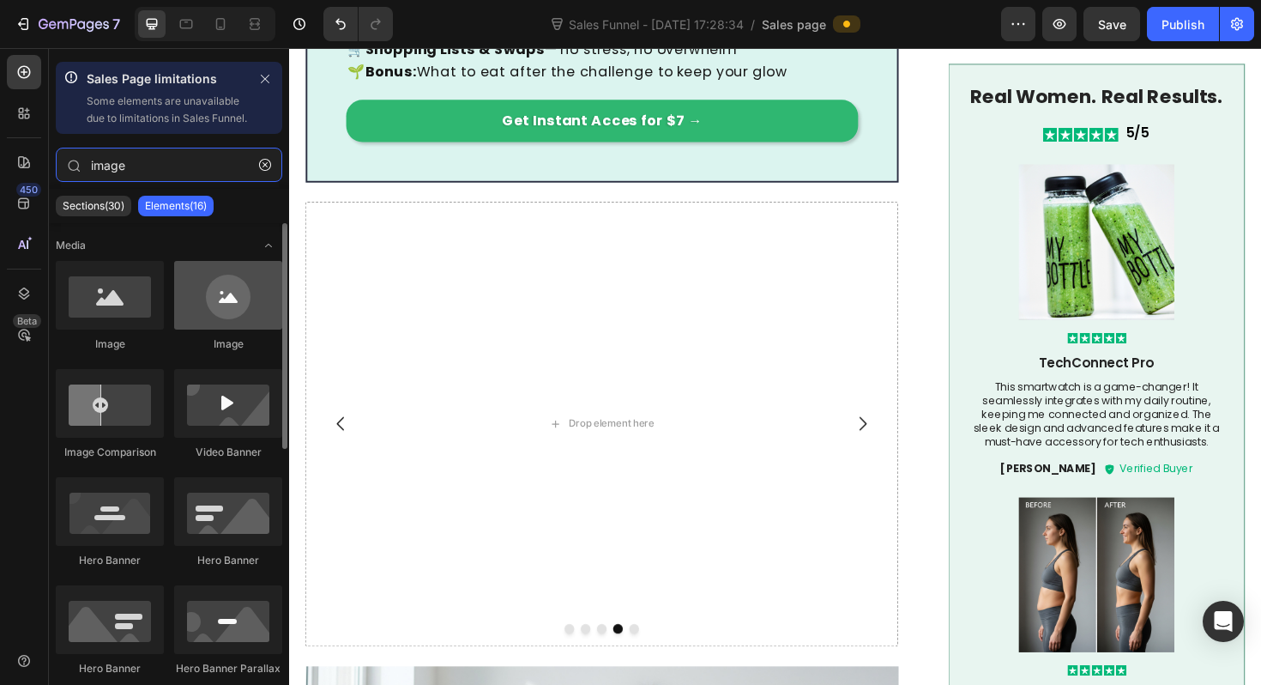
type input "image"
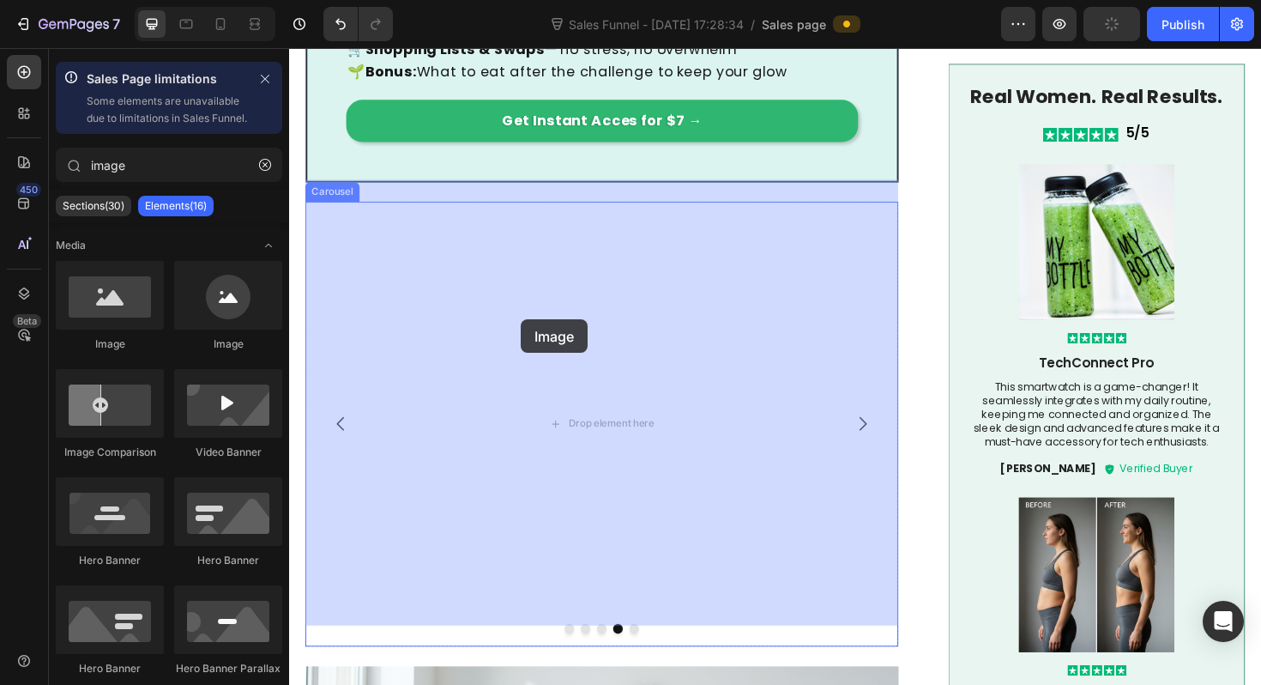
drag, startPoint x: 510, startPoint y: 367, endPoint x: 535, endPoint y: 335, distance: 39.8
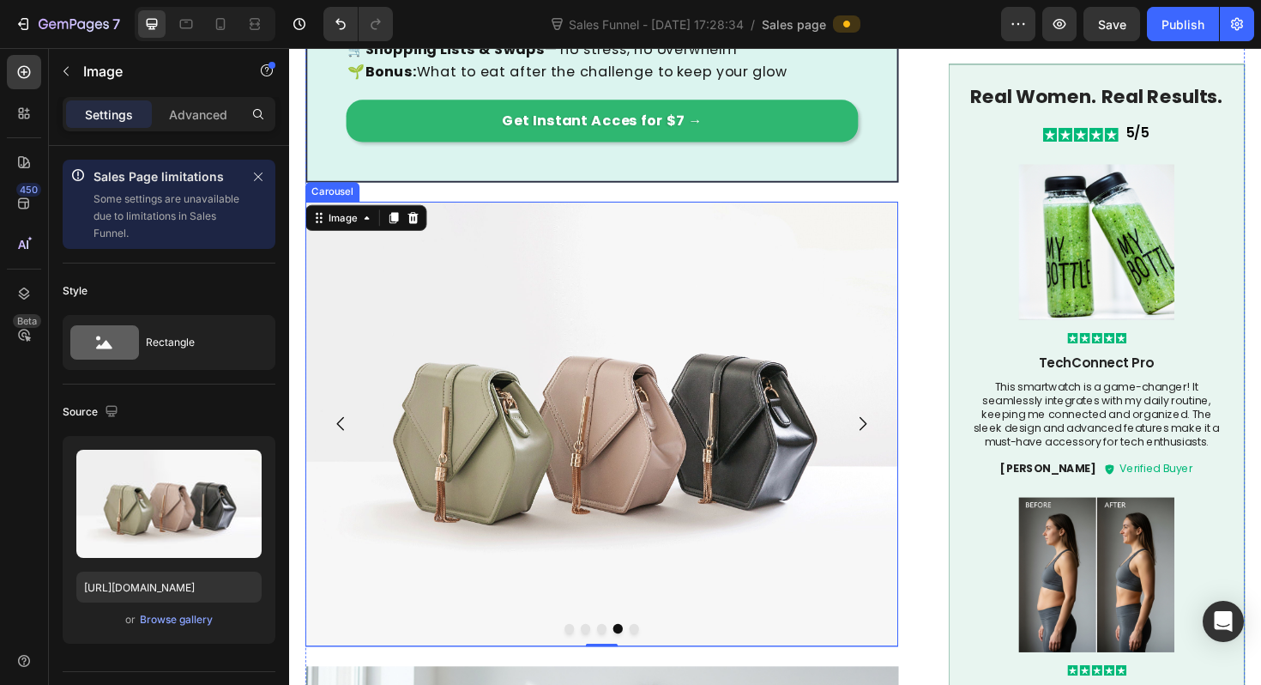
click at [895, 436] on icon "Carousel Next Arrow" at bounding box center [896, 446] width 21 height 21
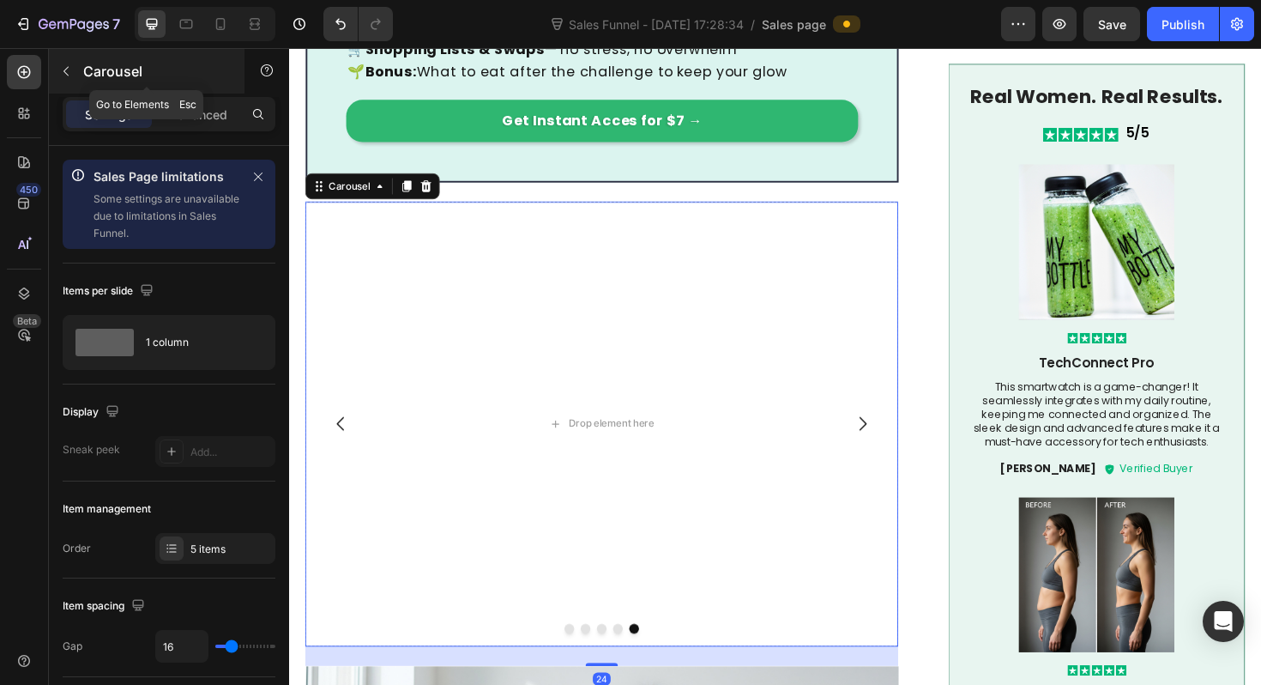
click at [82, 75] on div "Carousel" at bounding box center [147, 71] width 196 height 45
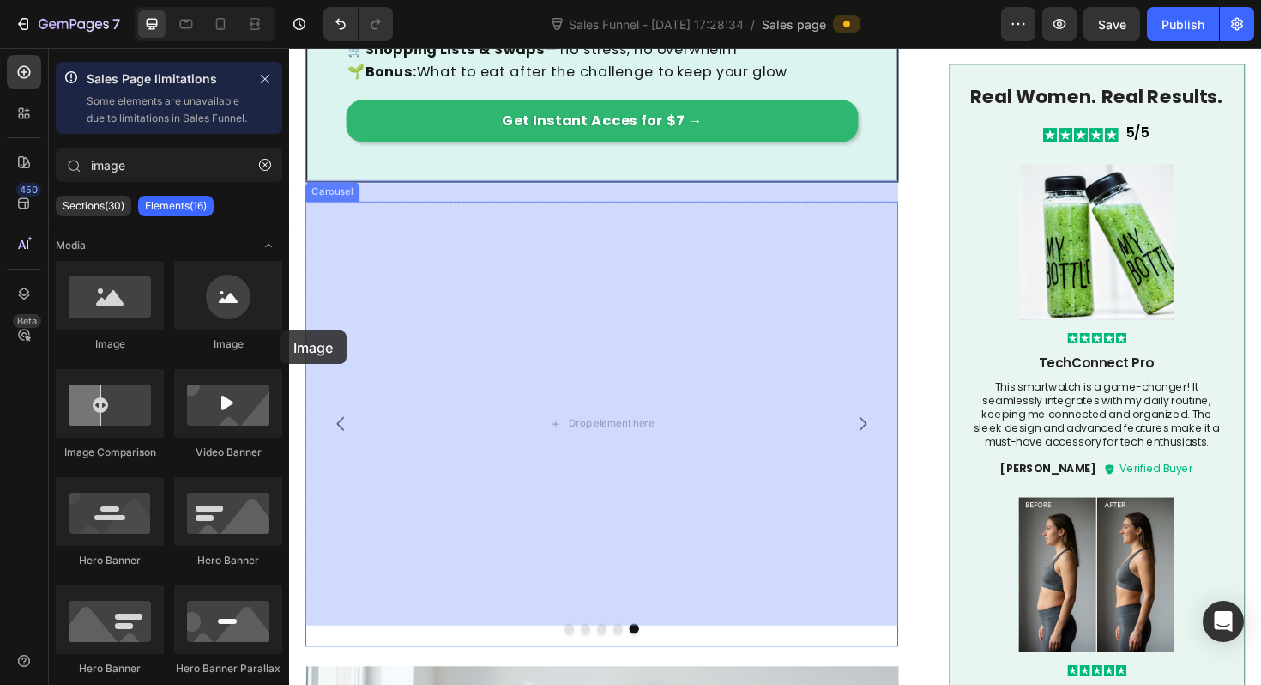
drag, startPoint x: 389, startPoint y: 378, endPoint x: 580, endPoint y: 387, distance: 191.5
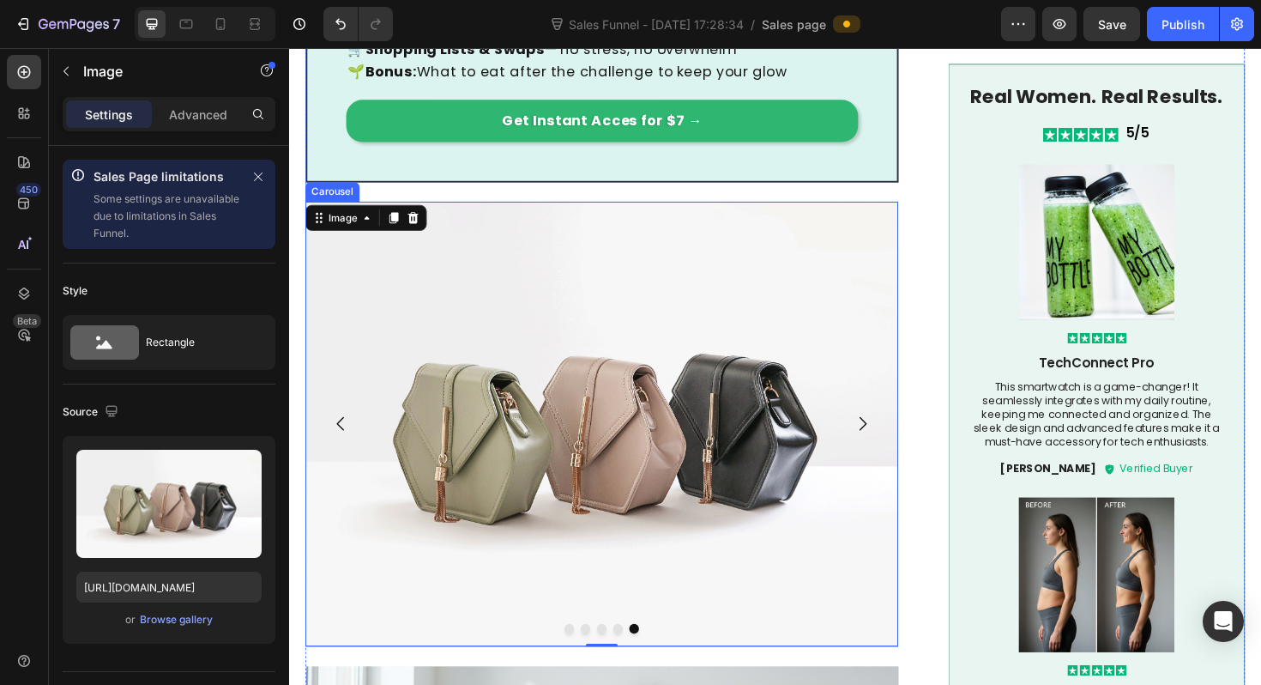
click at [350, 436] on icon "Carousel Back Arrow" at bounding box center [344, 446] width 21 height 21
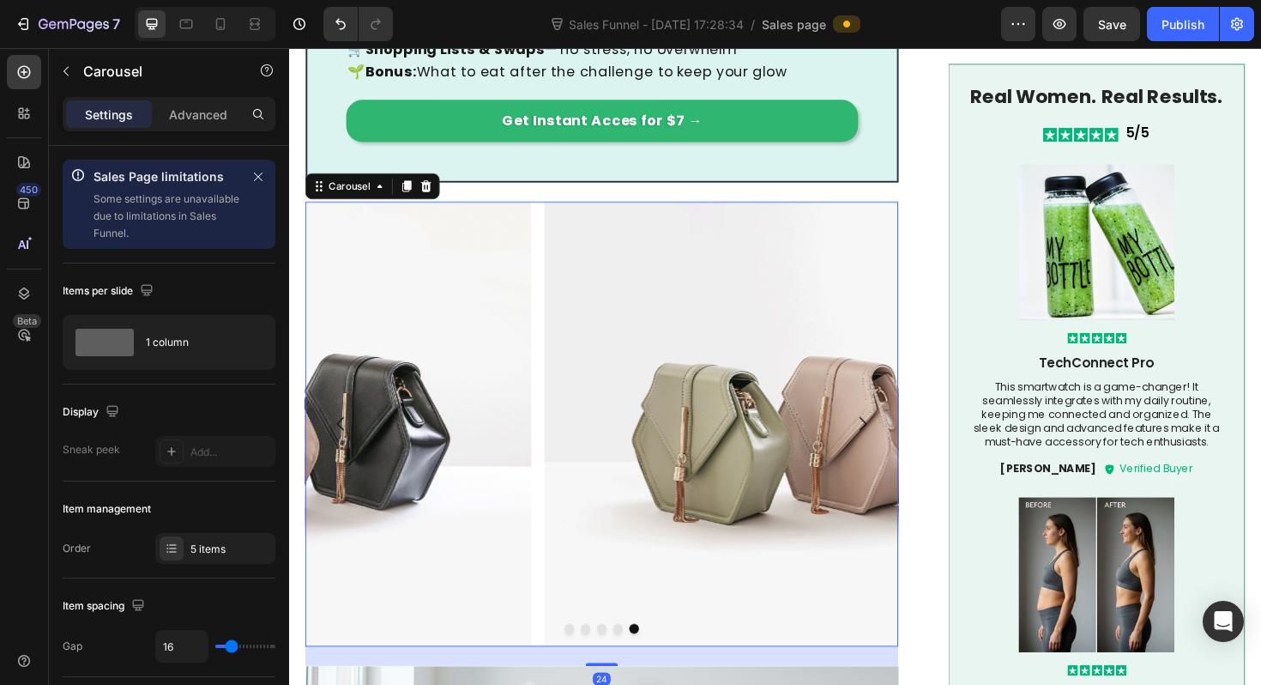
click at [350, 436] on icon "Carousel Back Arrow" at bounding box center [344, 446] width 21 height 21
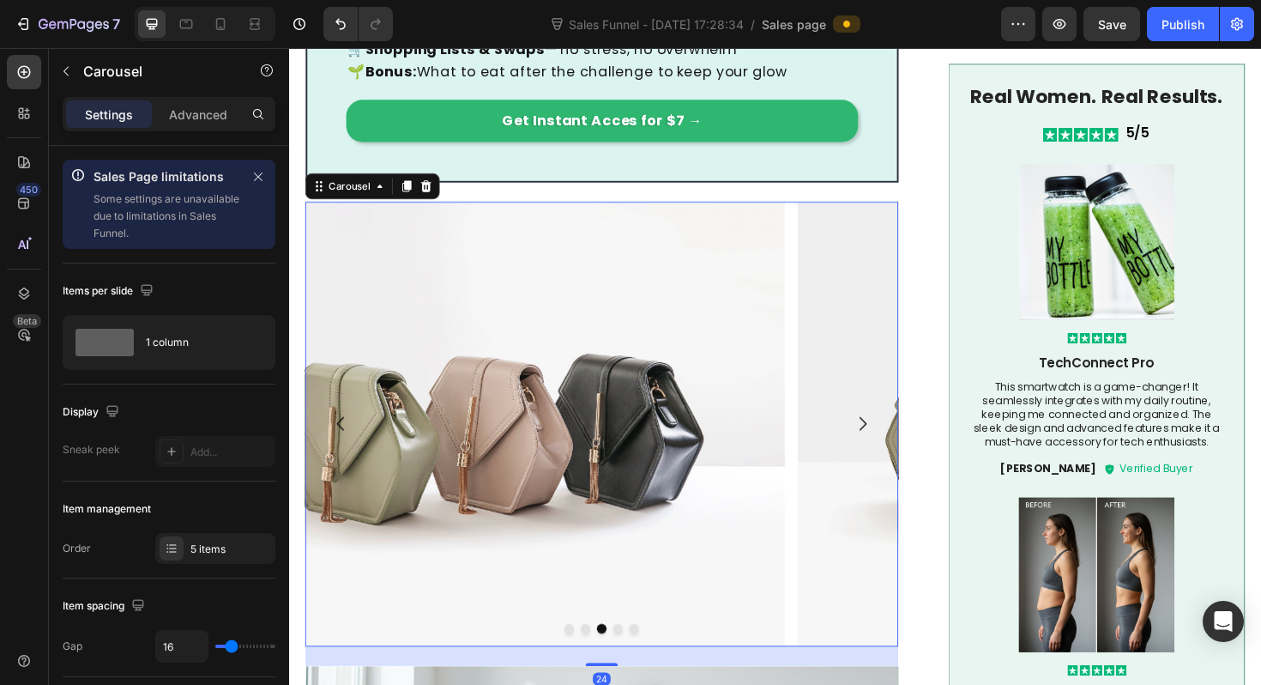
click at [350, 436] on icon "Carousel Back Arrow" at bounding box center [344, 446] width 21 height 21
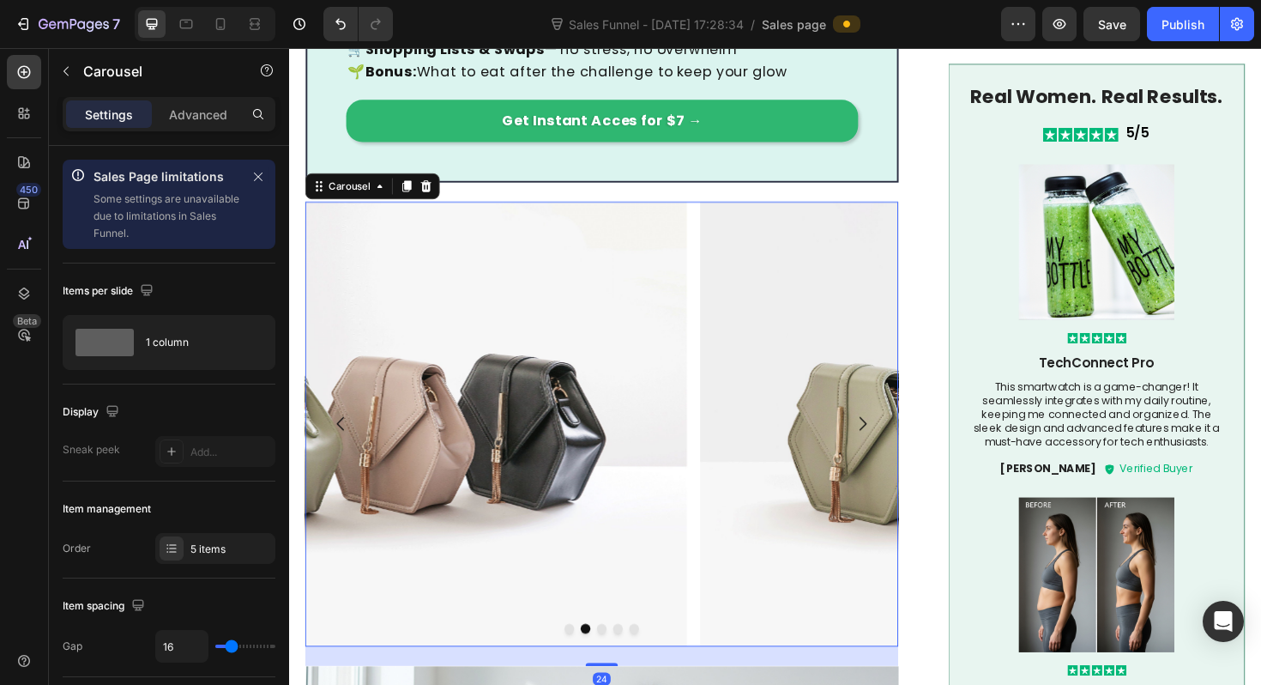
click at [350, 436] on icon "Carousel Back Arrow" at bounding box center [344, 446] width 21 height 21
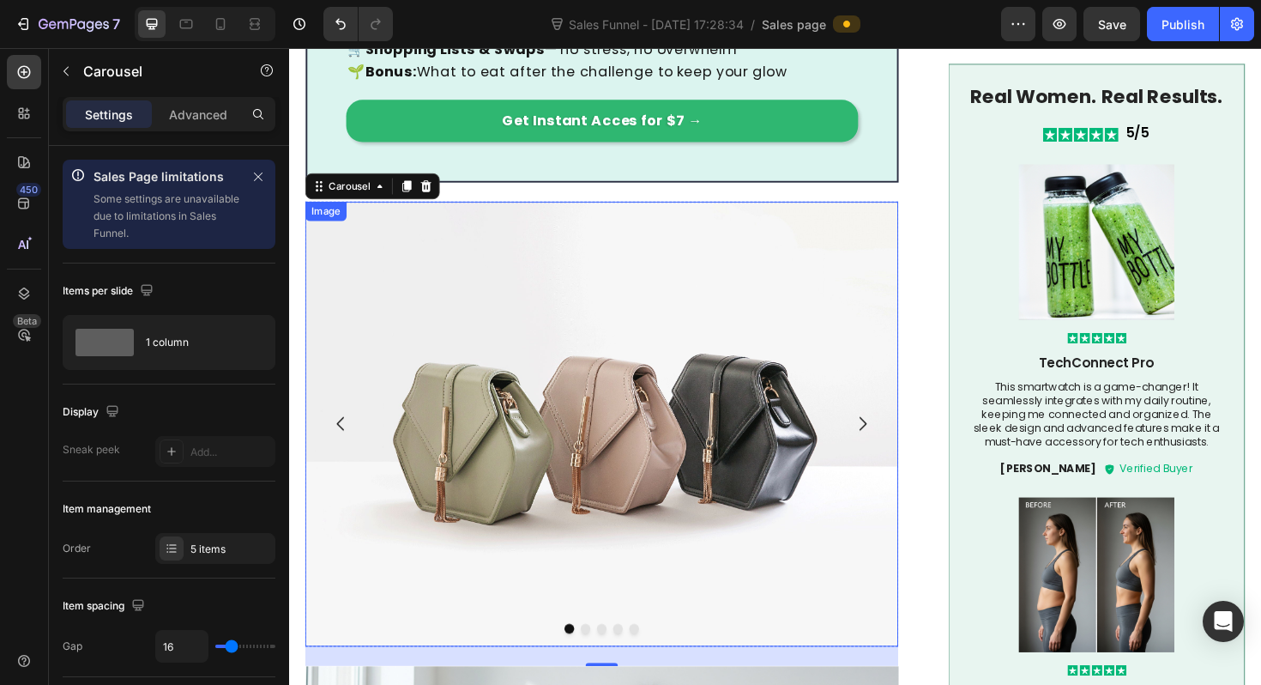
click at [515, 409] on img at bounding box center [620, 446] width 628 height 471
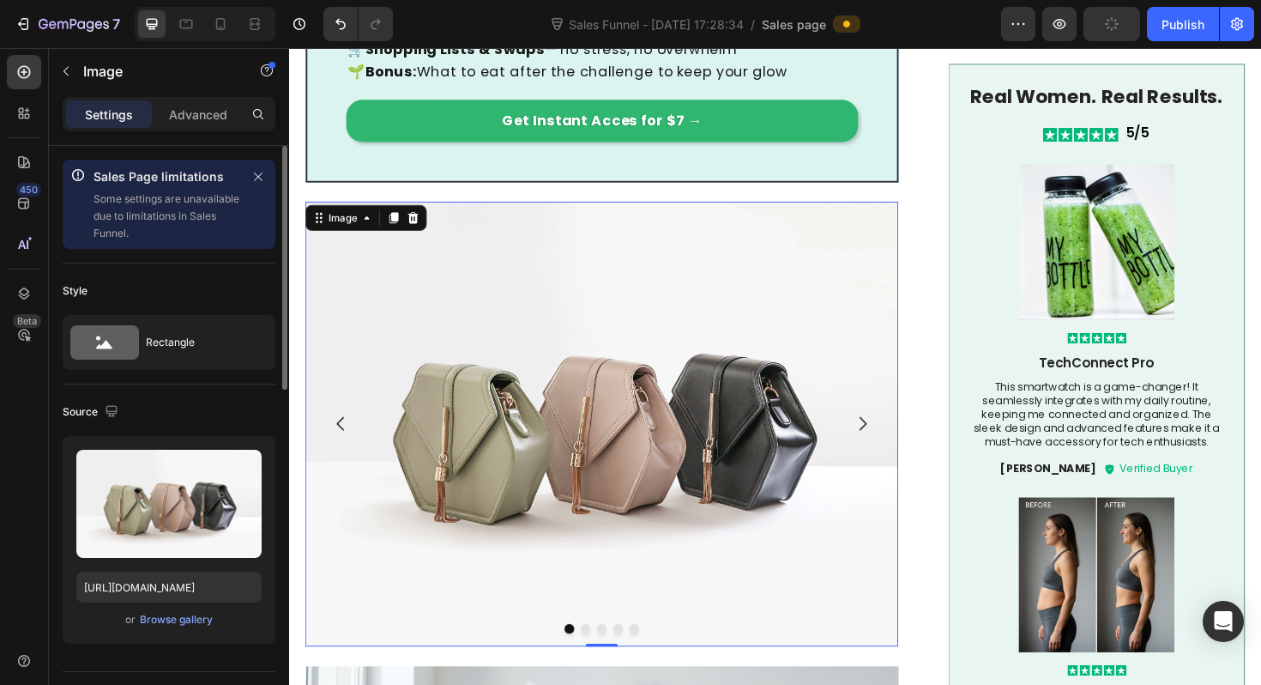
drag, startPoint x: 183, startPoint y: 500, endPoint x: 220, endPoint y: 411, distance: 96.6
click at [155, 628] on div "or Browse gallery" at bounding box center [168, 619] width 185 height 21
click at [155, 621] on div "Browse gallery" at bounding box center [176, 619] width 73 height 15
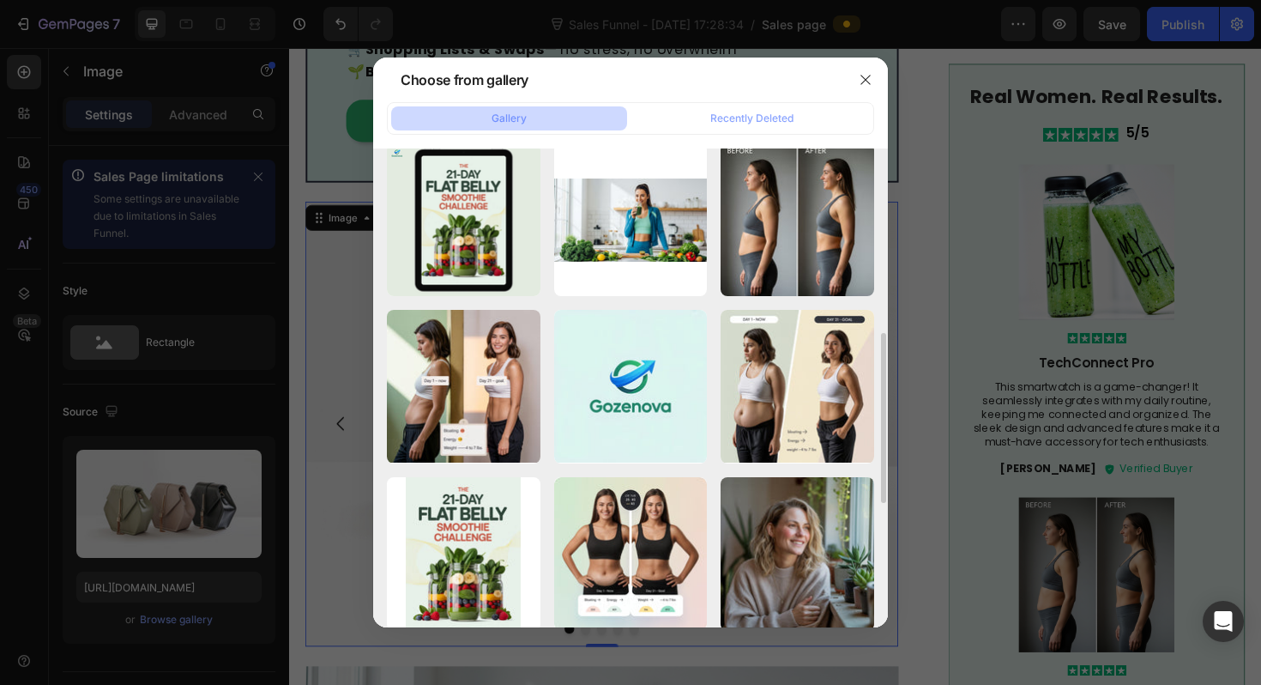
scroll to position [516, 0]
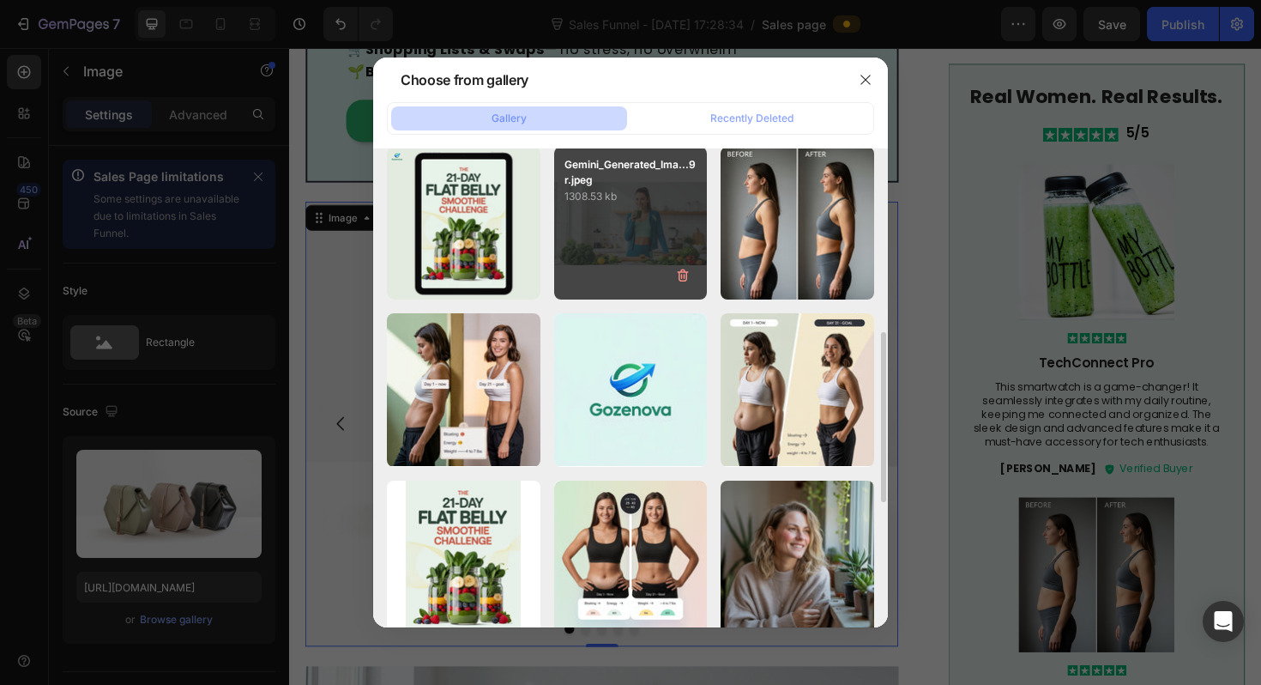
click at [609, 239] on div "Gemini_Generated_Ima...9r.jpeg 1308.53 kb" at bounding box center [631, 224] width 154 height 154
type input "[URL][DOMAIN_NAME]"
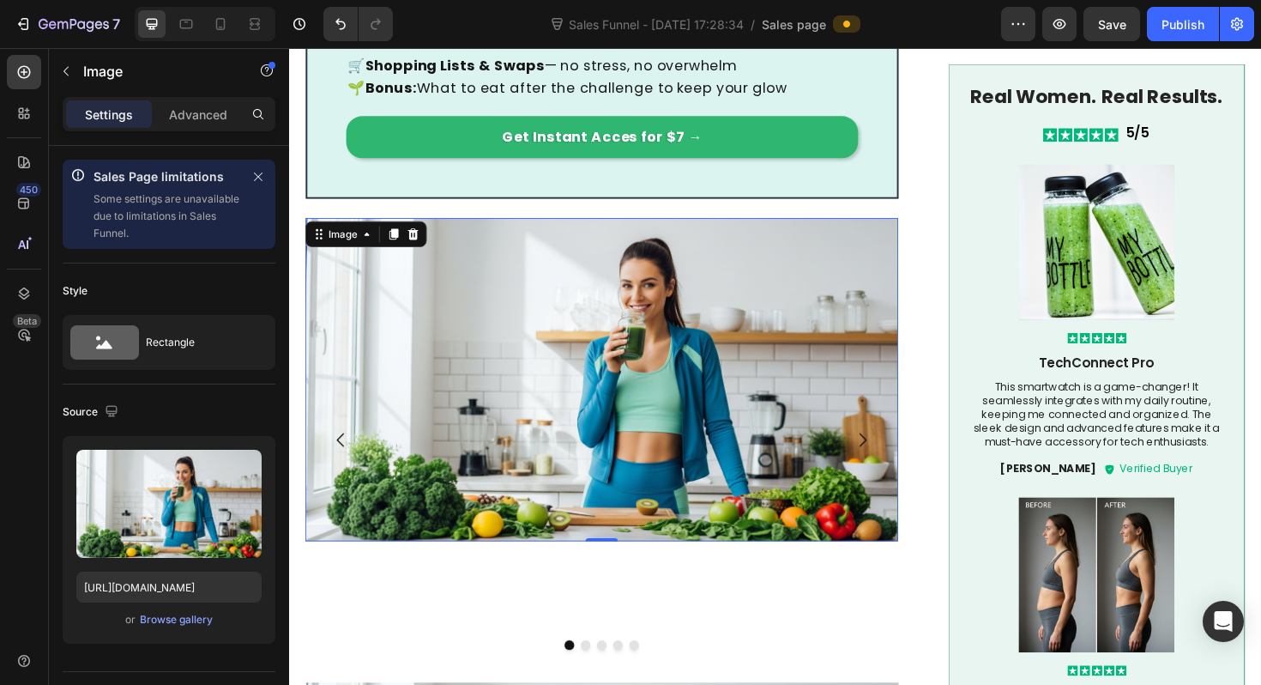
scroll to position [1636, 0]
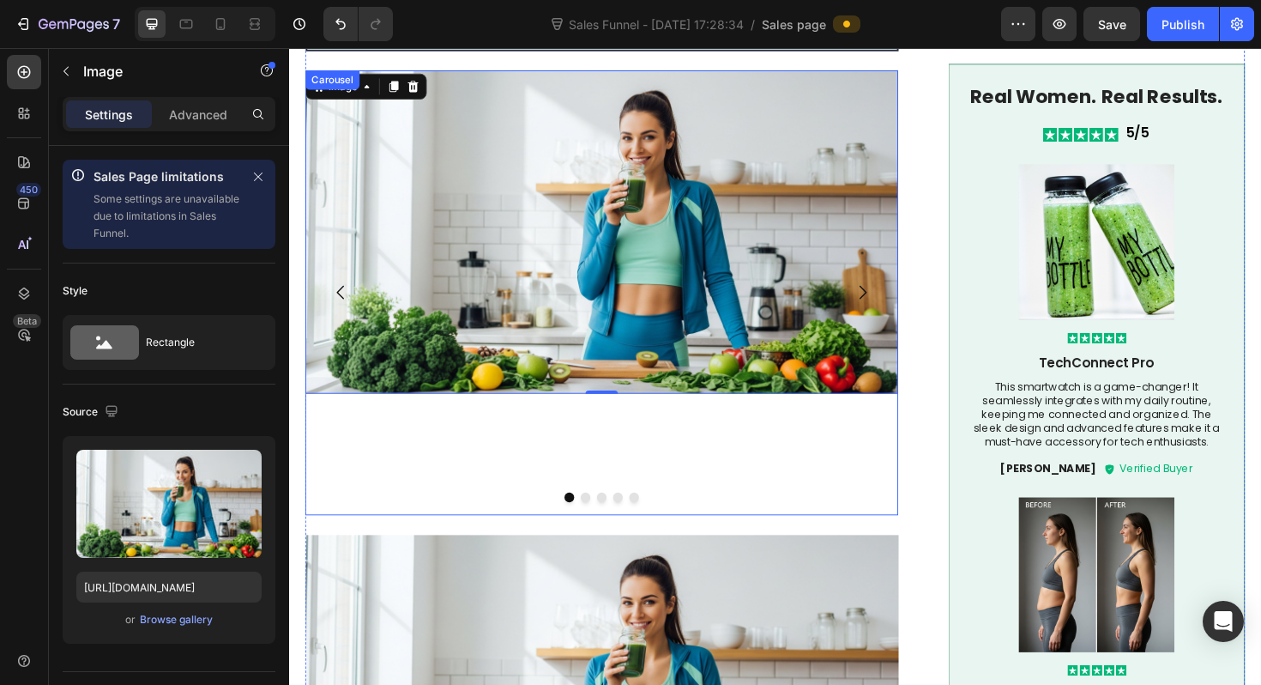
click at [601, 519] on button "Dot" at bounding box center [603, 524] width 10 height 10
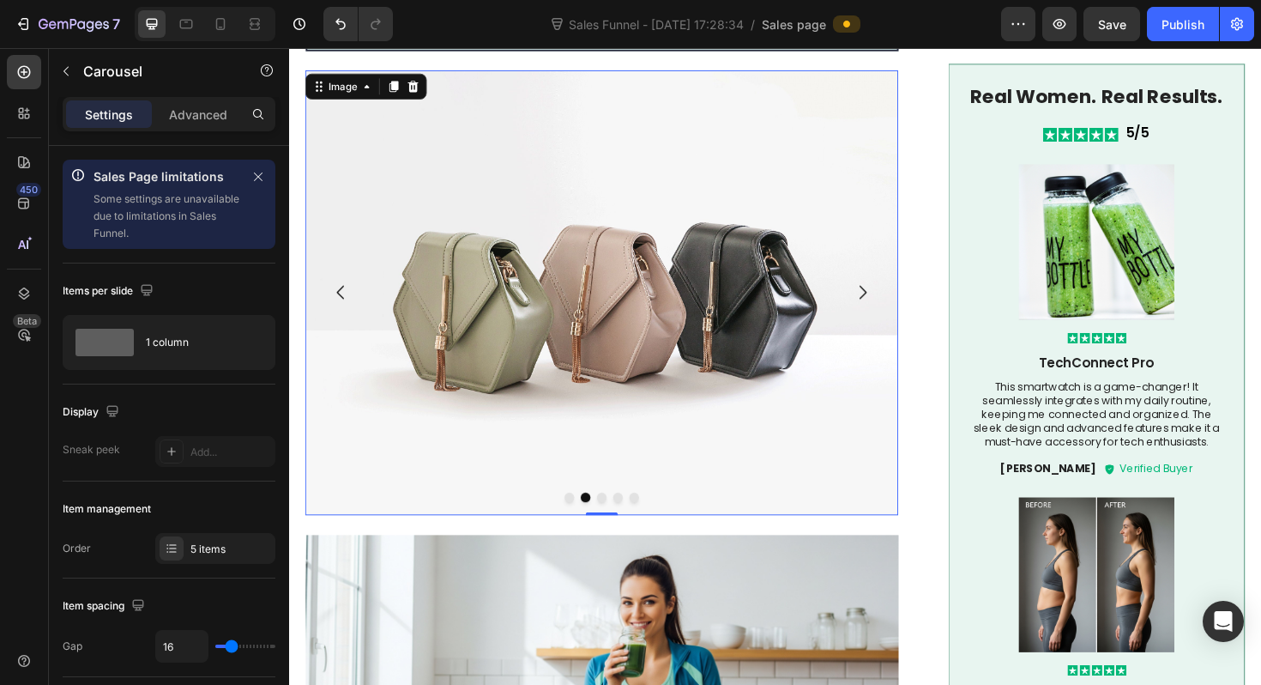
click at [586, 319] on img at bounding box center [620, 307] width 628 height 471
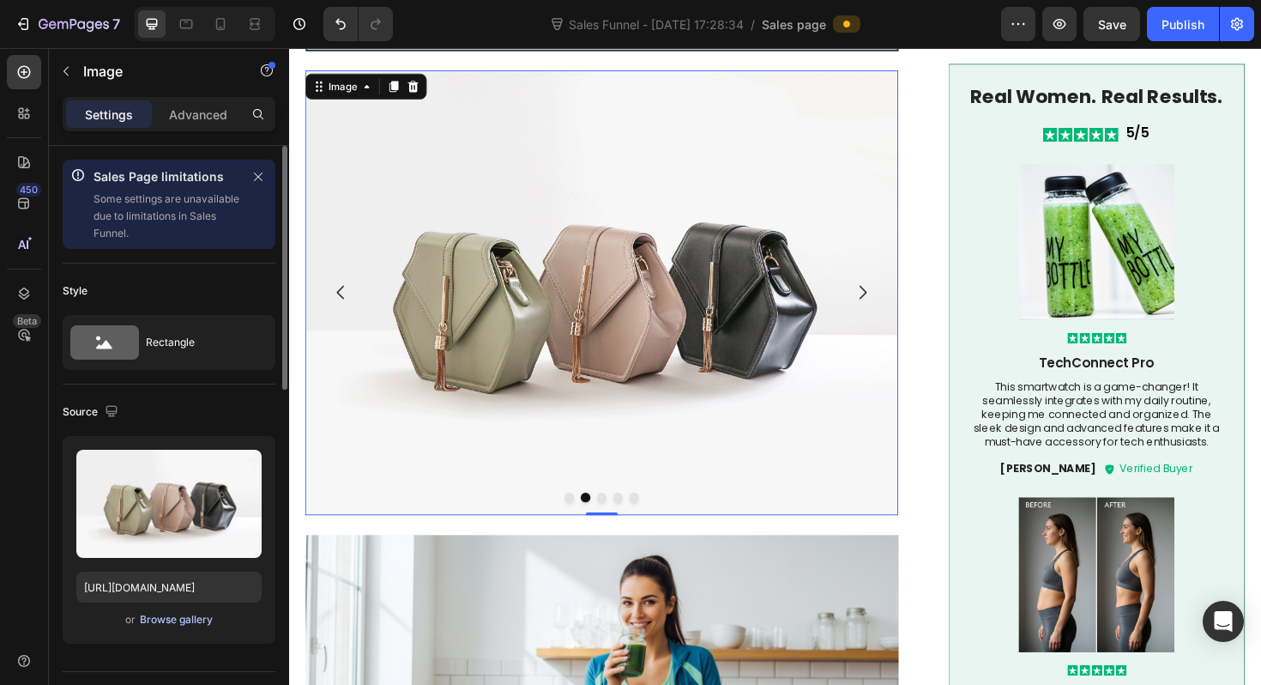
click at [201, 622] on div "Browse gallery" at bounding box center [176, 619] width 73 height 15
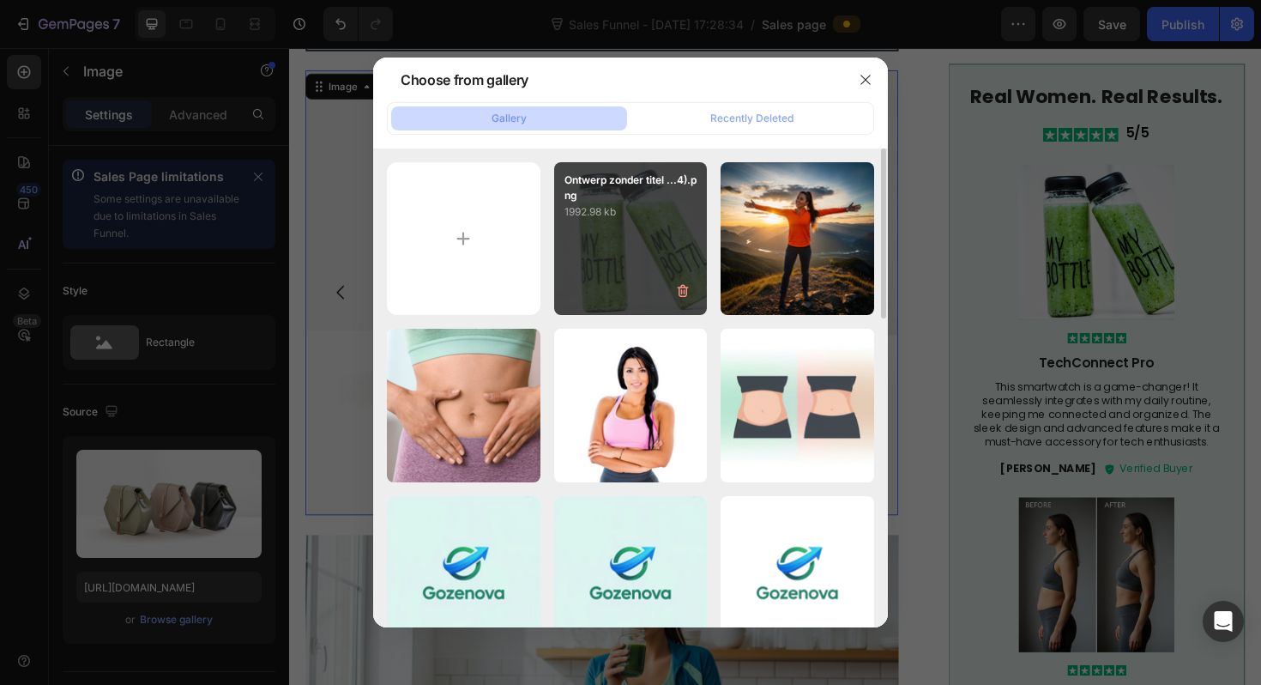
click at [613, 257] on div "Ontwerp zonder titel ...4).png 1992.98 kb" at bounding box center [631, 239] width 154 height 154
type input "[URL][DOMAIN_NAME]"
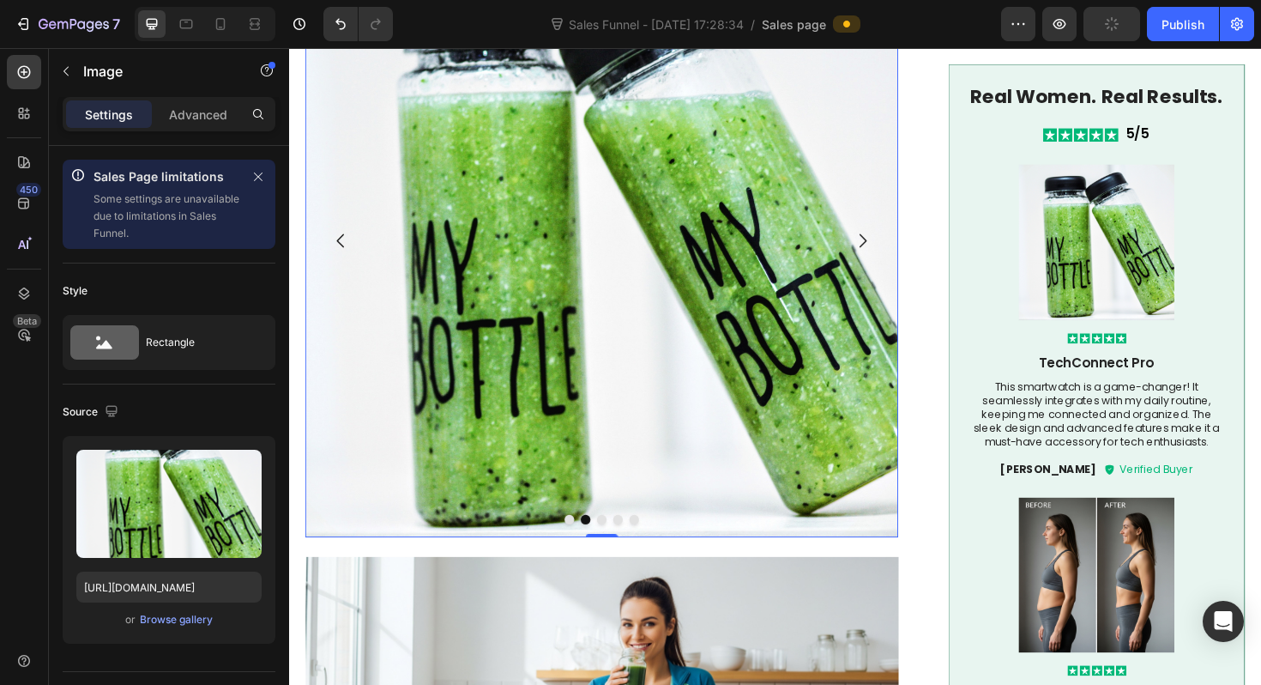
scroll to position [1769, 0]
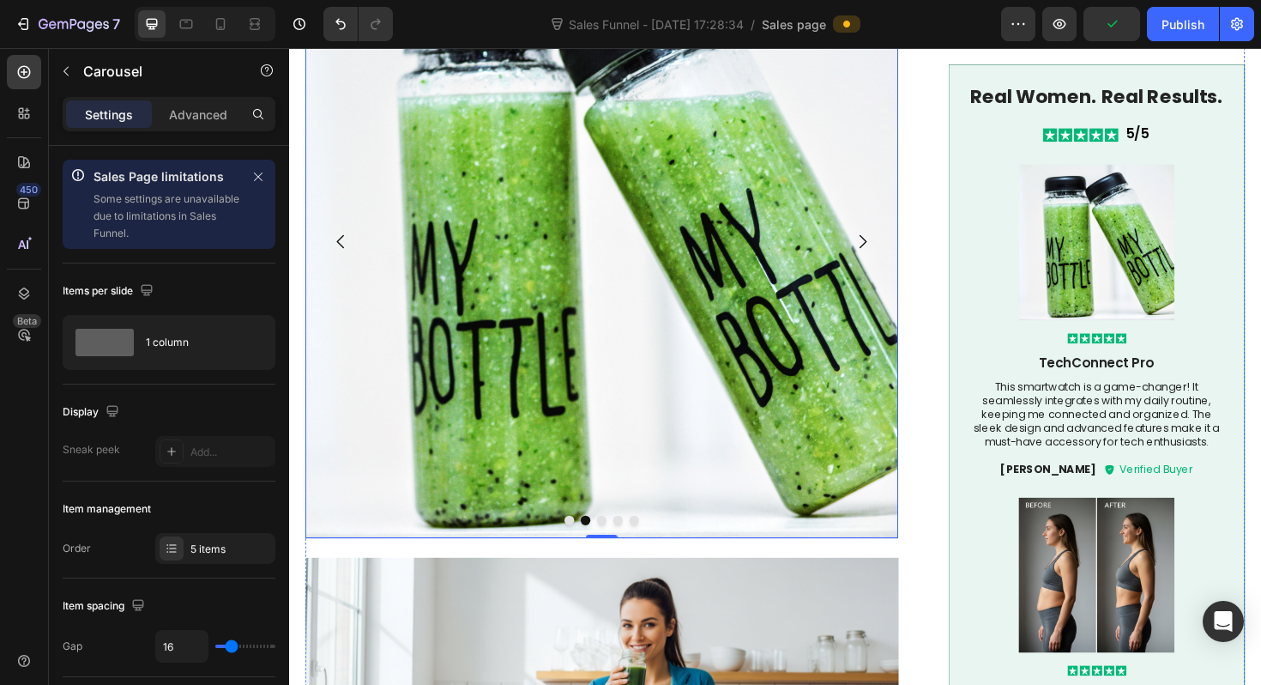
click at [586, 543] on button "Dot" at bounding box center [586, 548] width 10 height 10
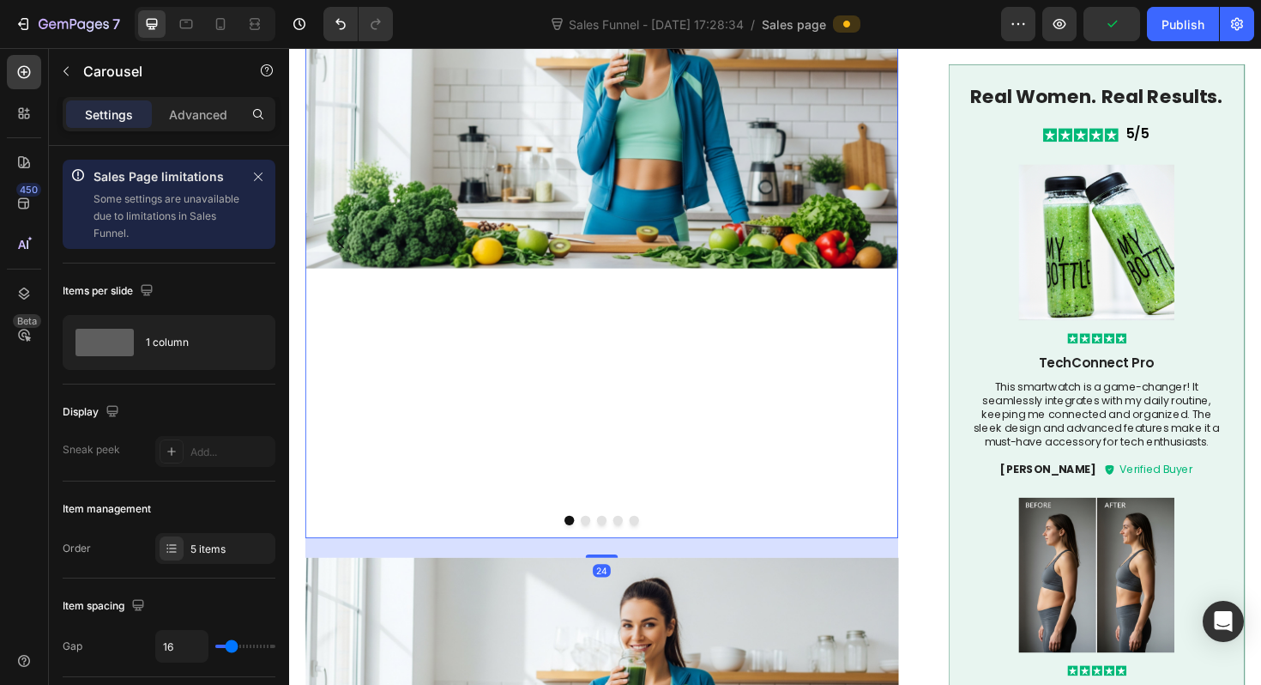
click at [602, 543] on button "Dot" at bounding box center [603, 548] width 10 height 10
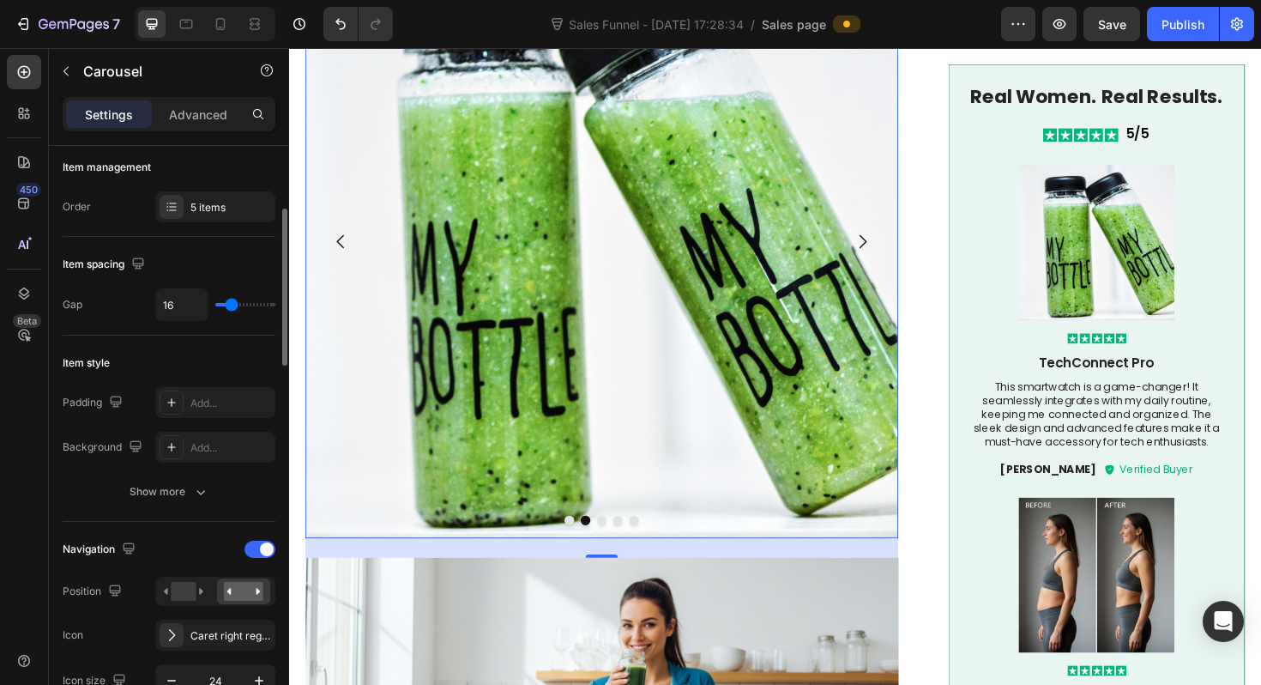
scroll to position [172, 0]
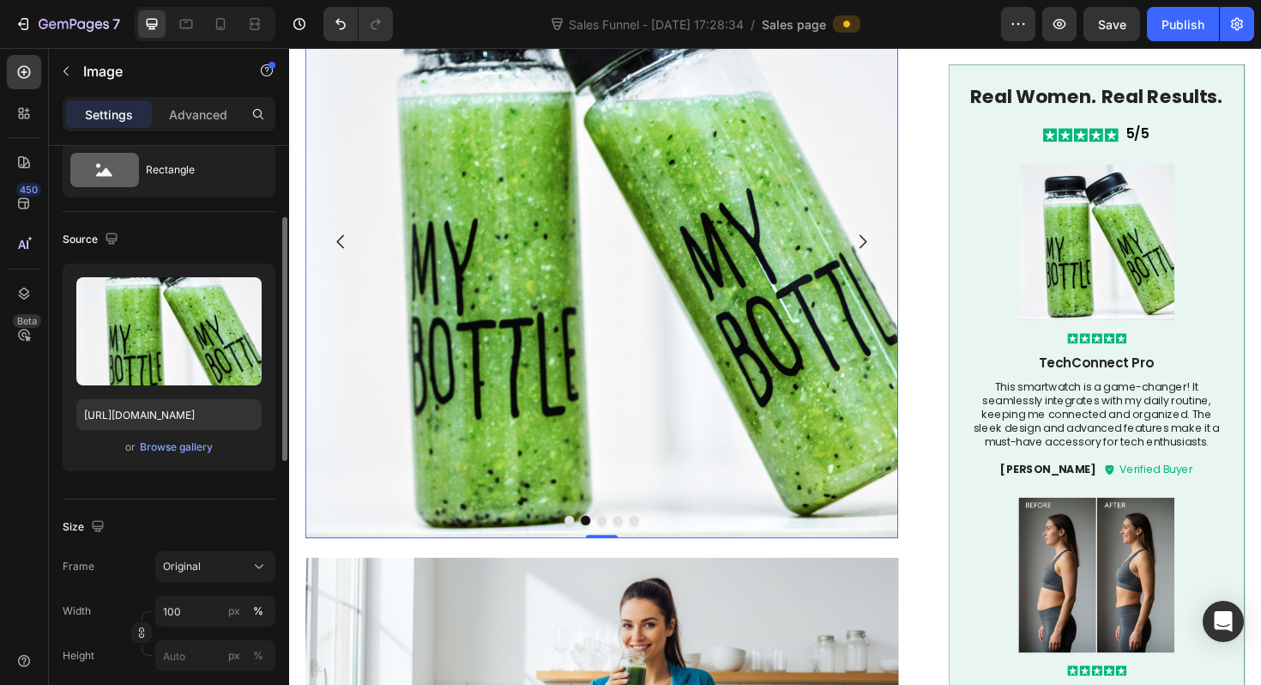
click at [457, 281] on img at bounding box center [620, 253] width 628 height 628
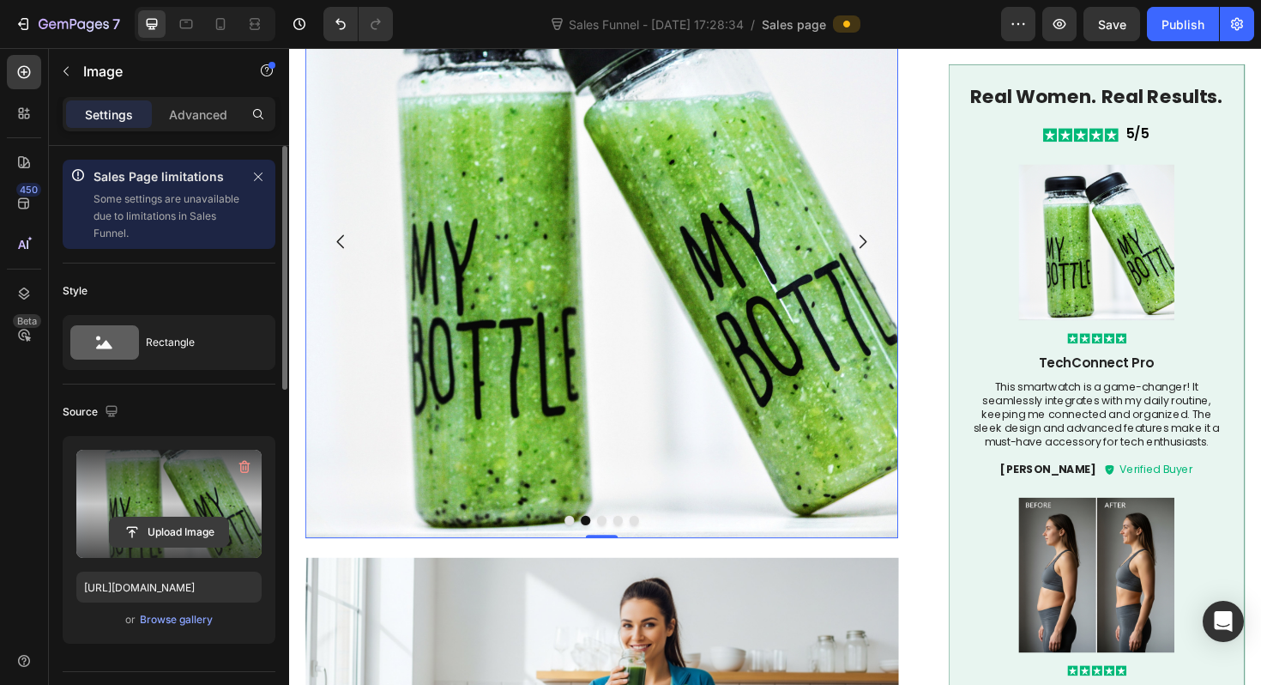
click at [175, 527] on input "file" at bounding box center [169, 531] width 118 height 29
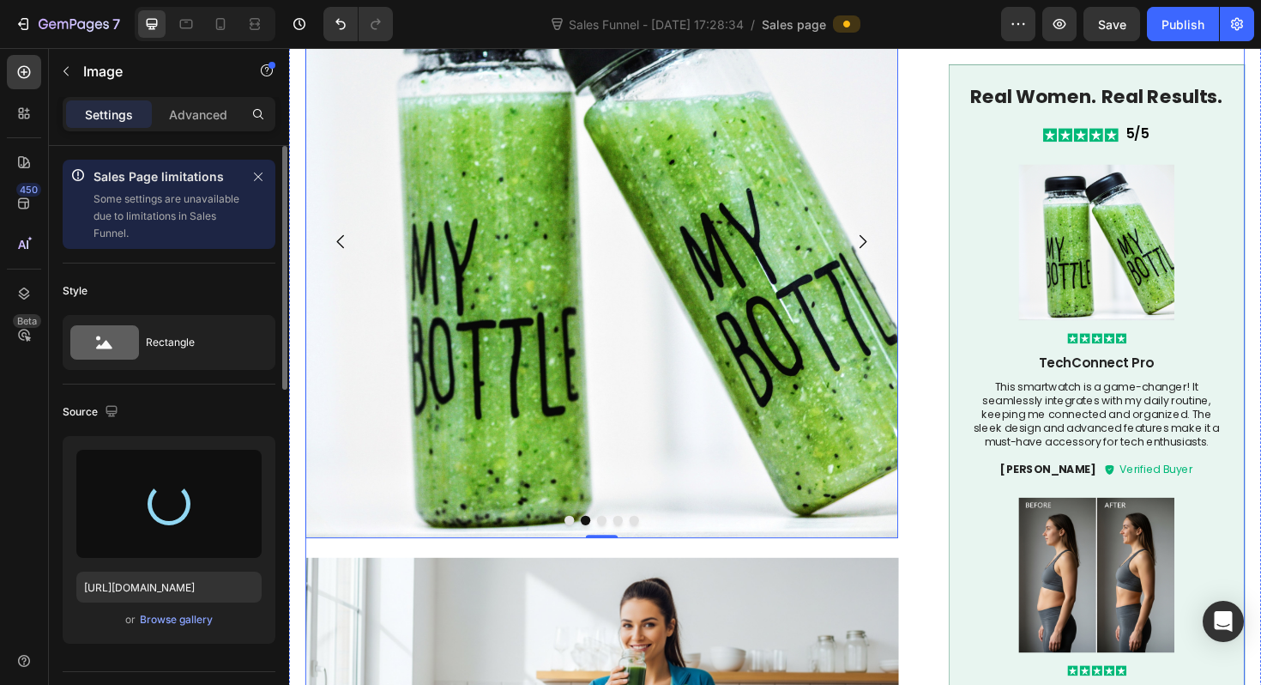
type input "https://cdn.shopify.com/s/files/1/0958/5223/3049/files/gempages_580054749093560…"
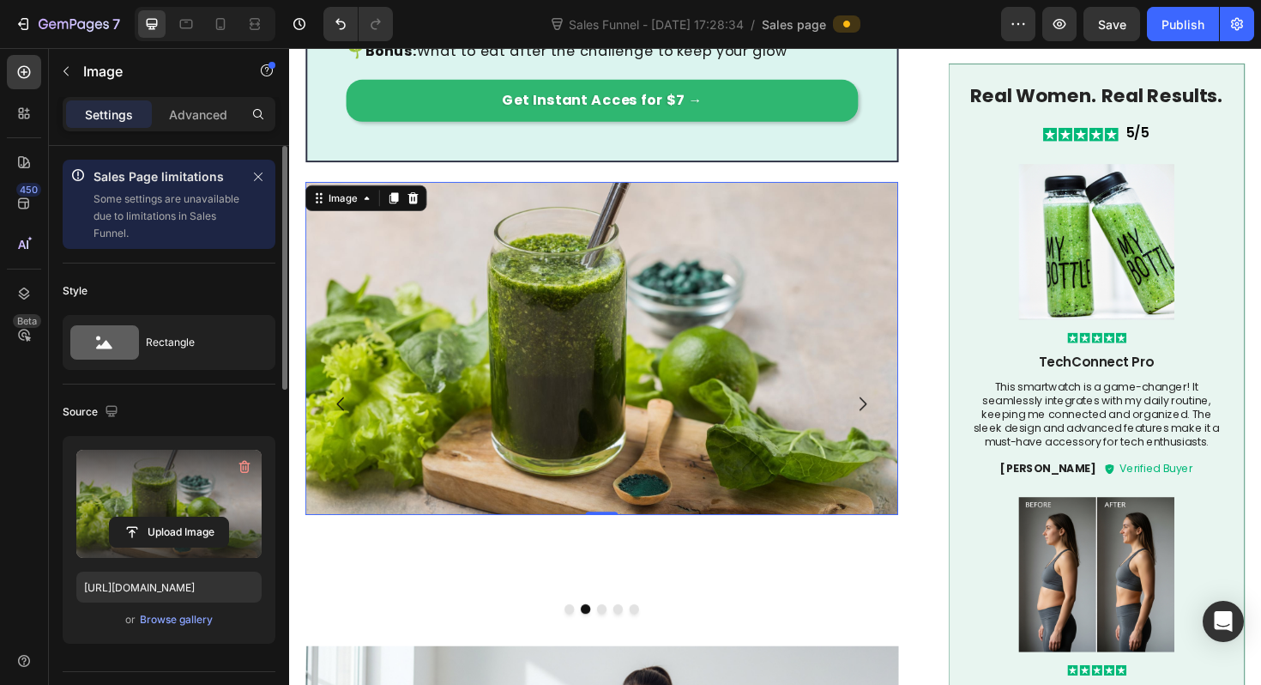
scroll to position [1514, 0]
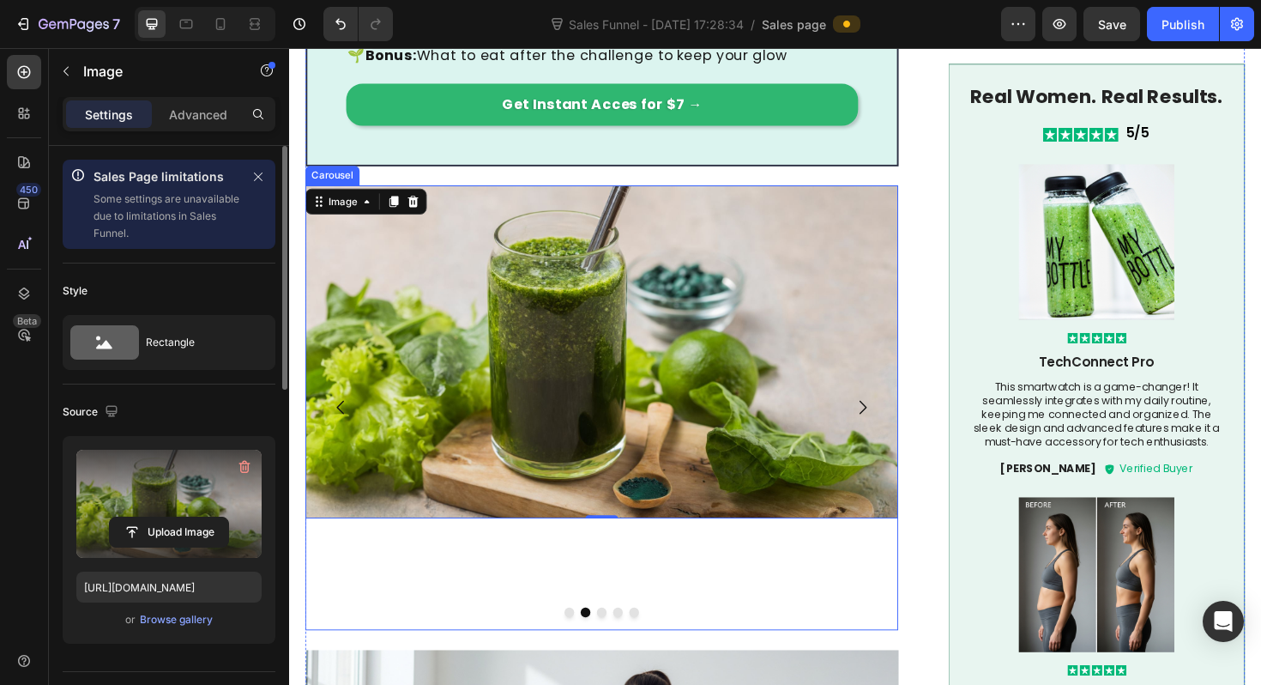
click at [588, 641] on button "Dot" at bounding box center [586, 646] width 10 height 10
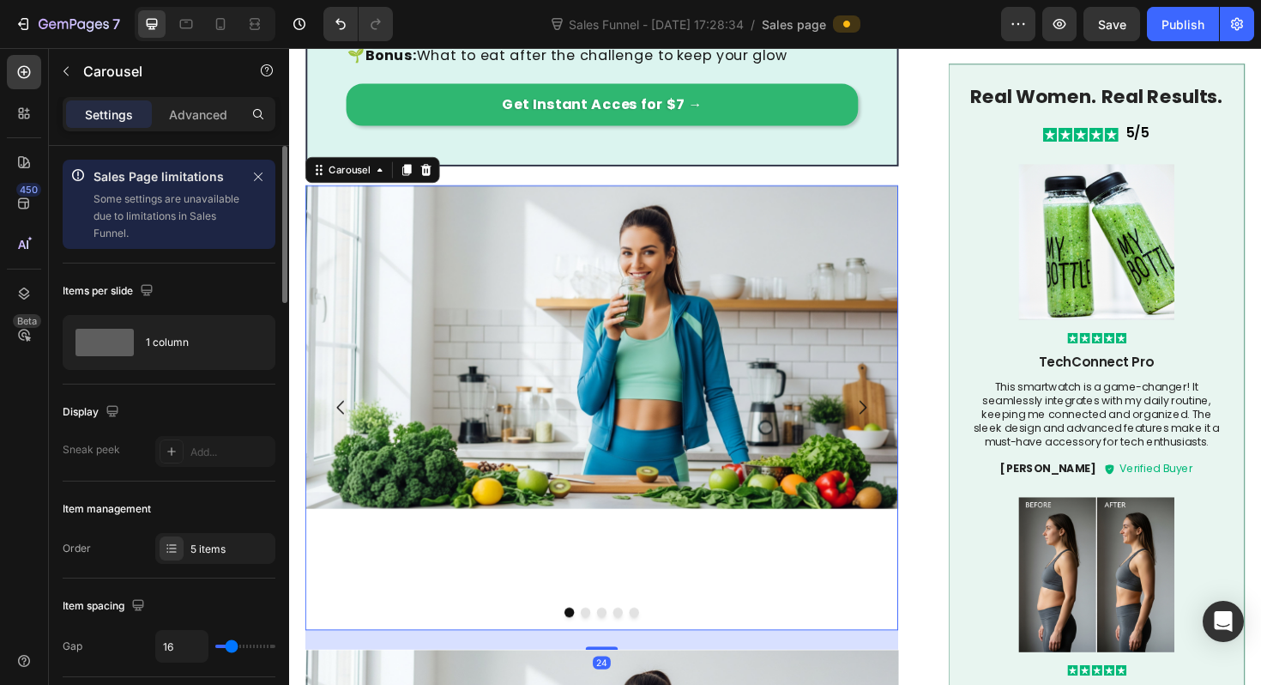
click at [605, 641] on button "Dot" at bounding box center [603, 646] width 10 height 10
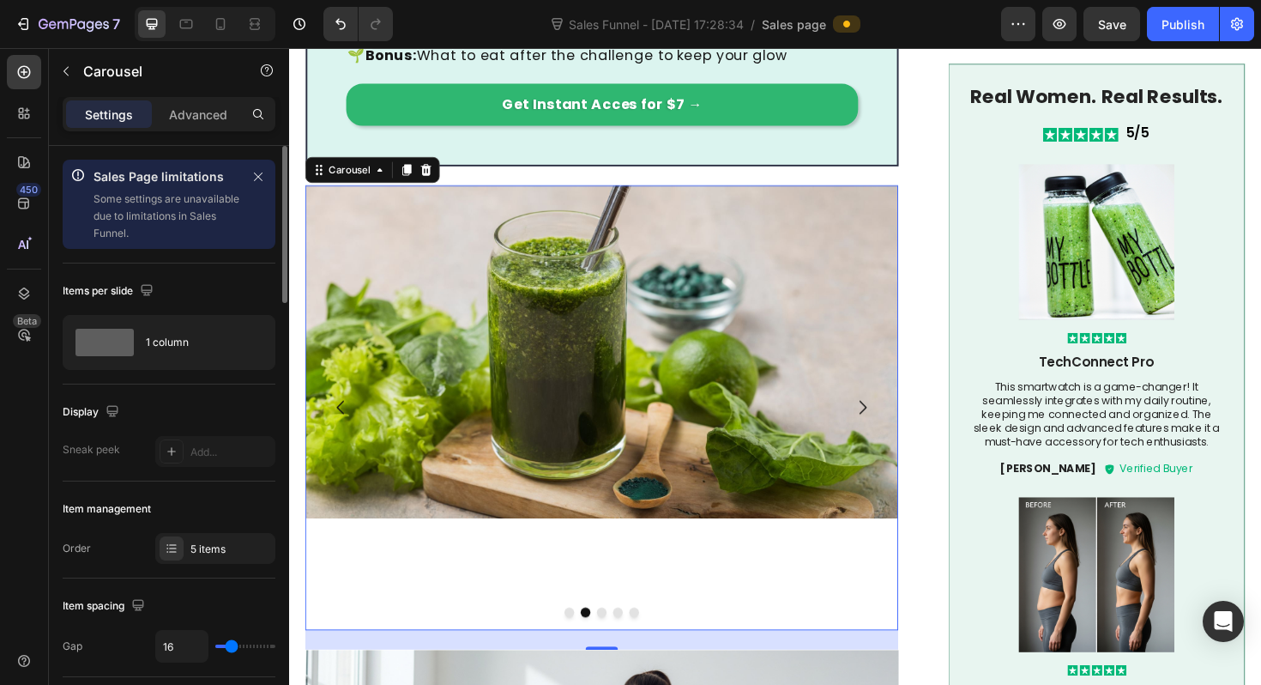
click at [621, 641] on button "Dot" at bounding box center [620, 646] width 10 height 10
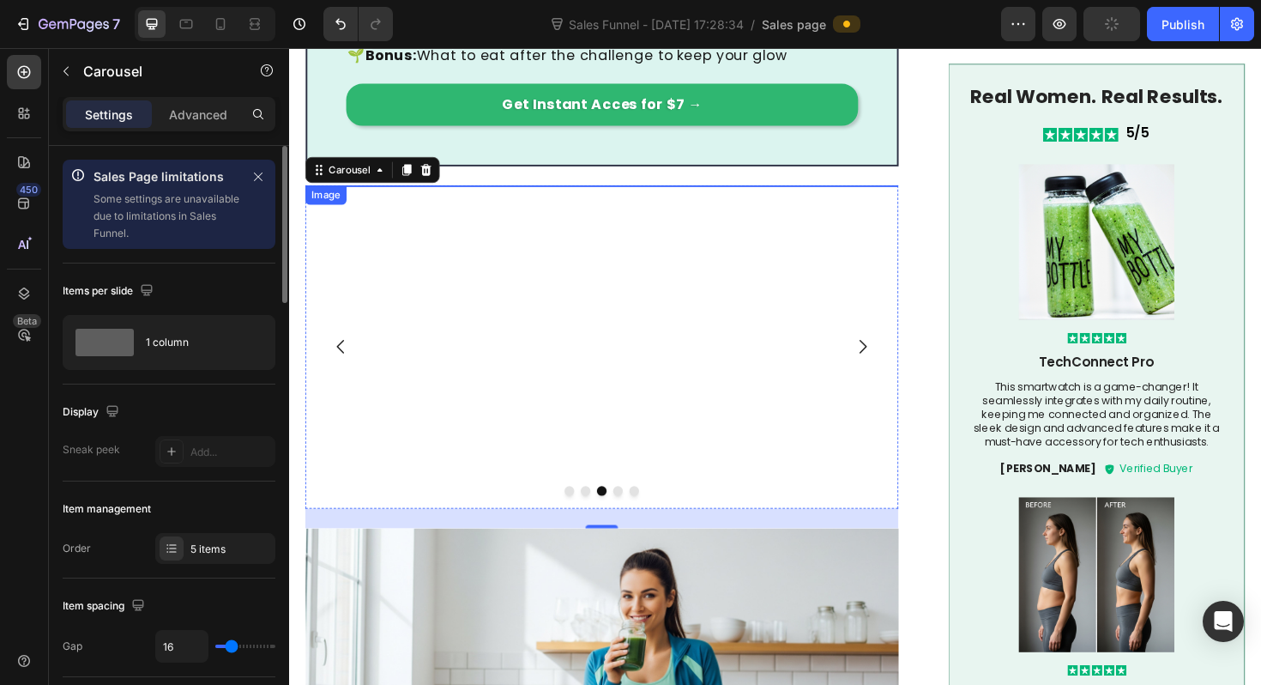
click at [486, 194] on img at bounding box center [620, 194] width 628 height 0
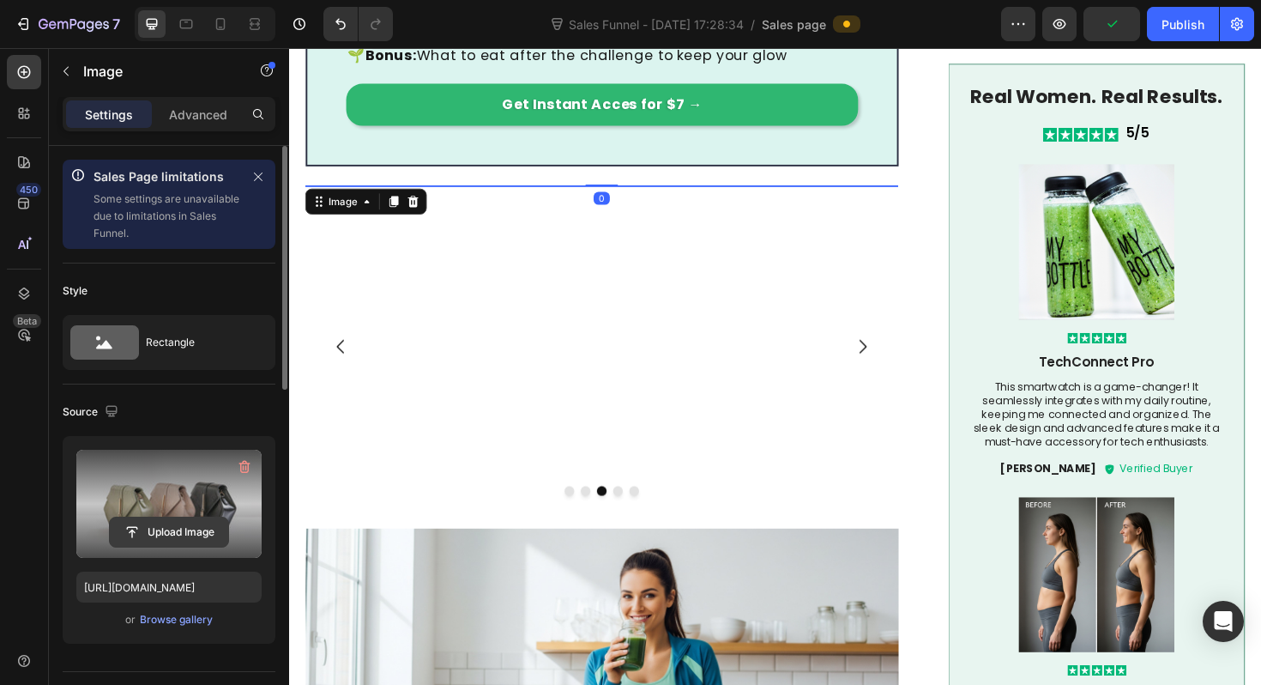
click at [178, 529] on input "file" at bounding box center [169, 531] width 118 height 29
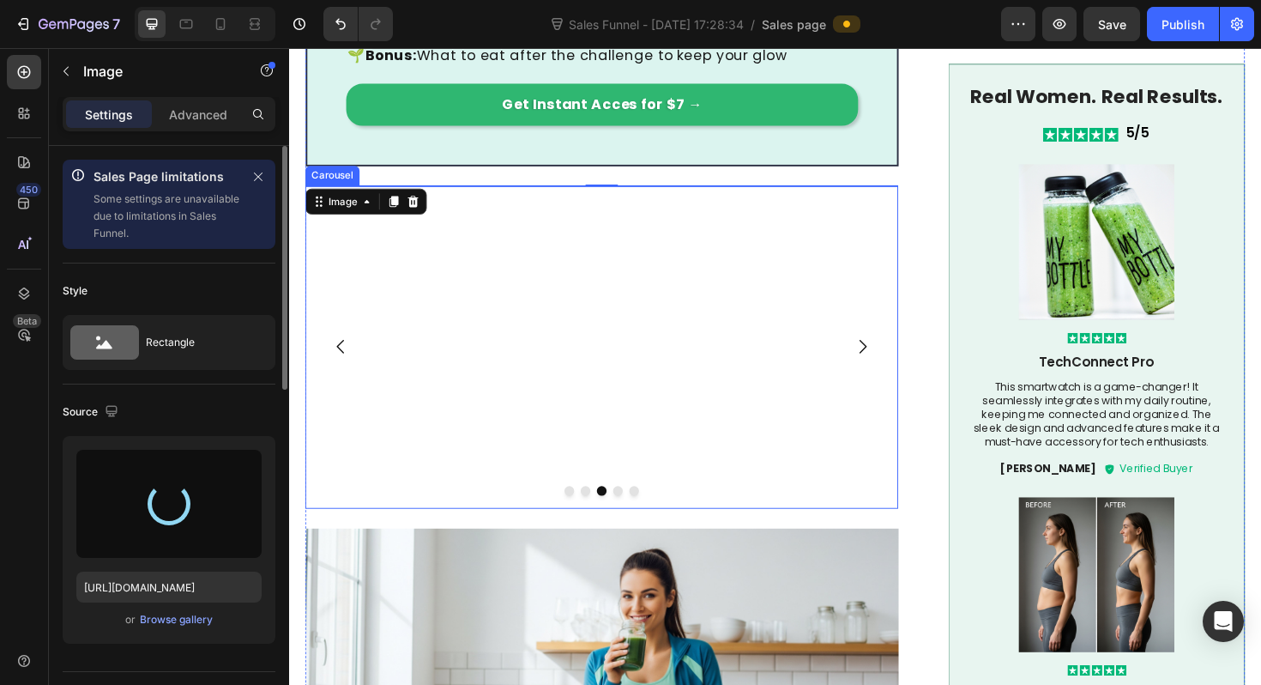
type input "[URL][DOMAIN_NAME]"
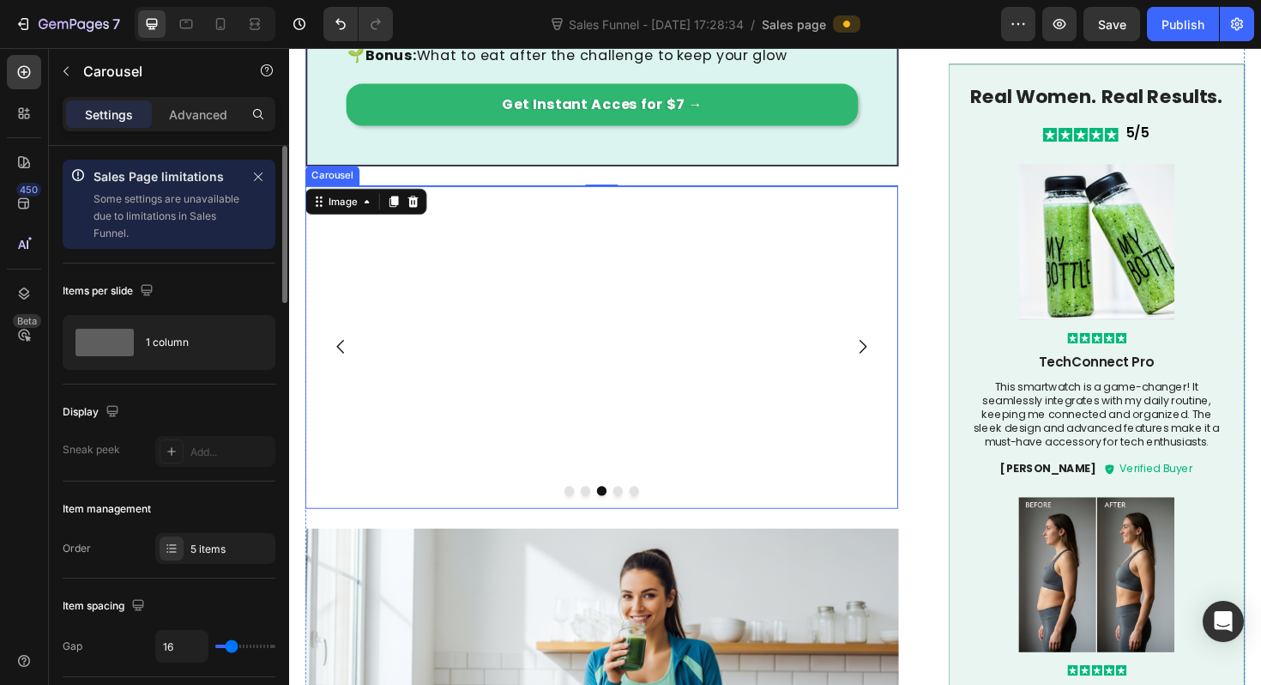
click at [640, 522] on button "Dot" at bounding box center [637, 517] width 10 height 10
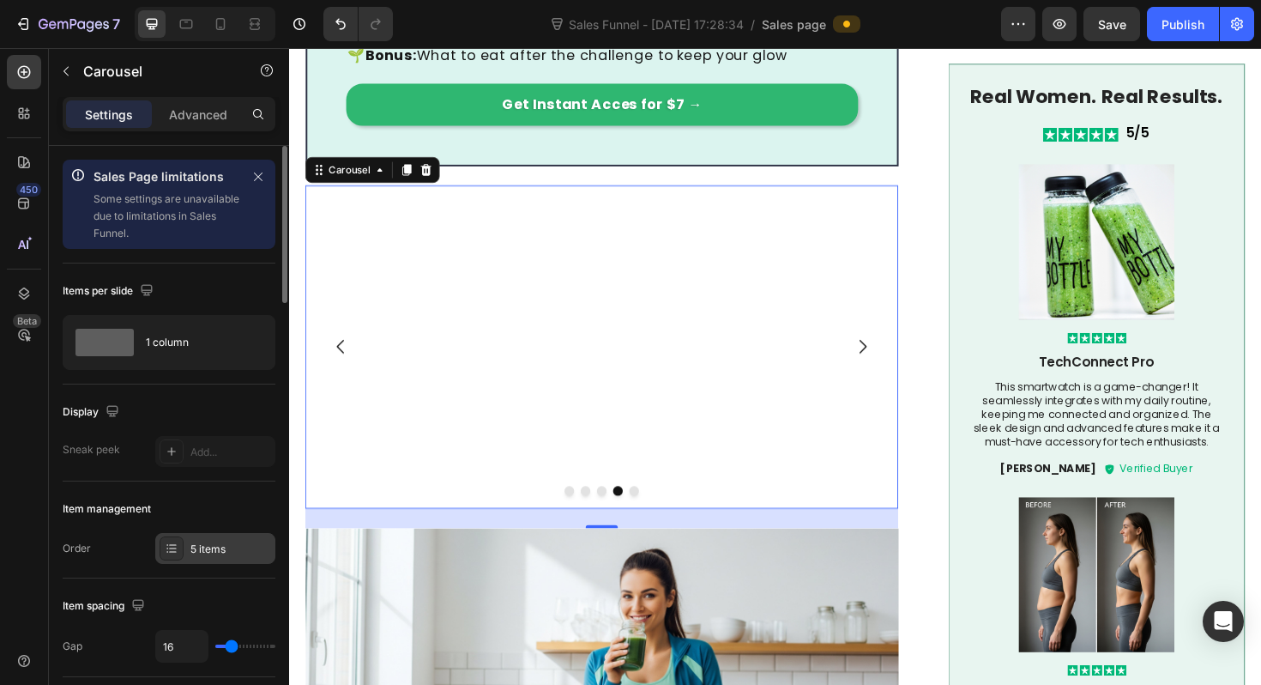
click at [183, 549] on div at bounding box center [172, 548] width 24 height 24
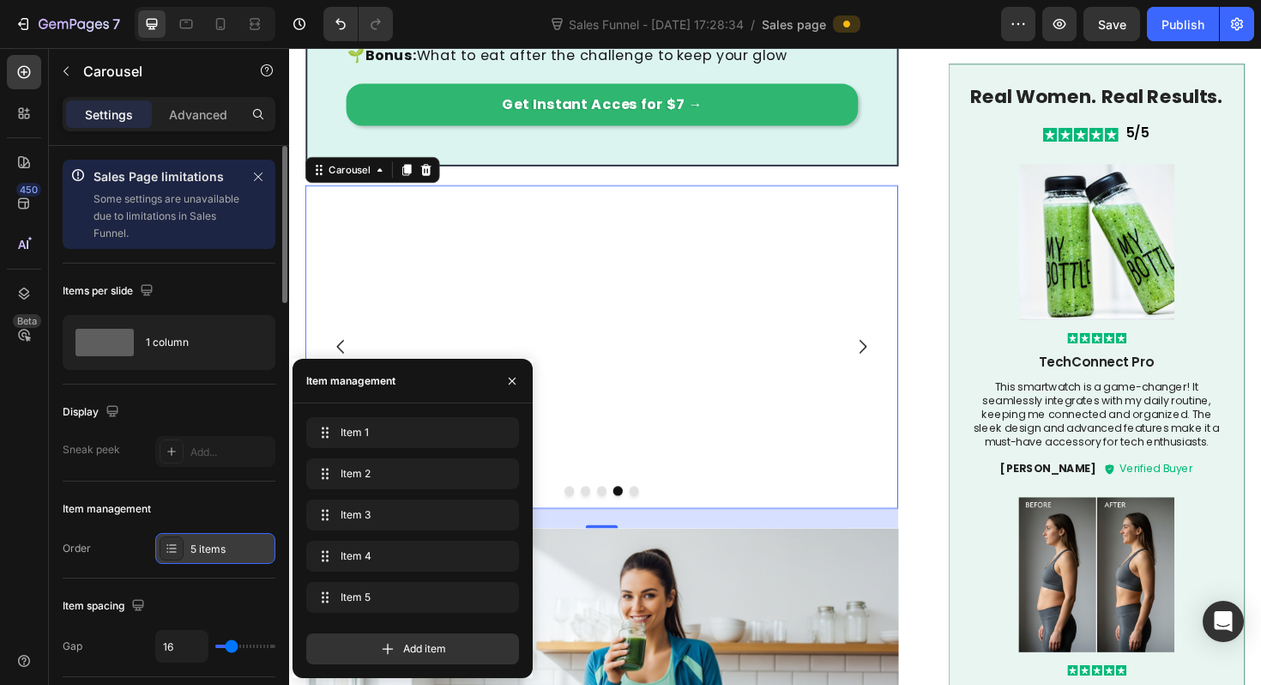
click at [184, 547] on div "5 items" at bounding box center [215, 548] width 120 height 31
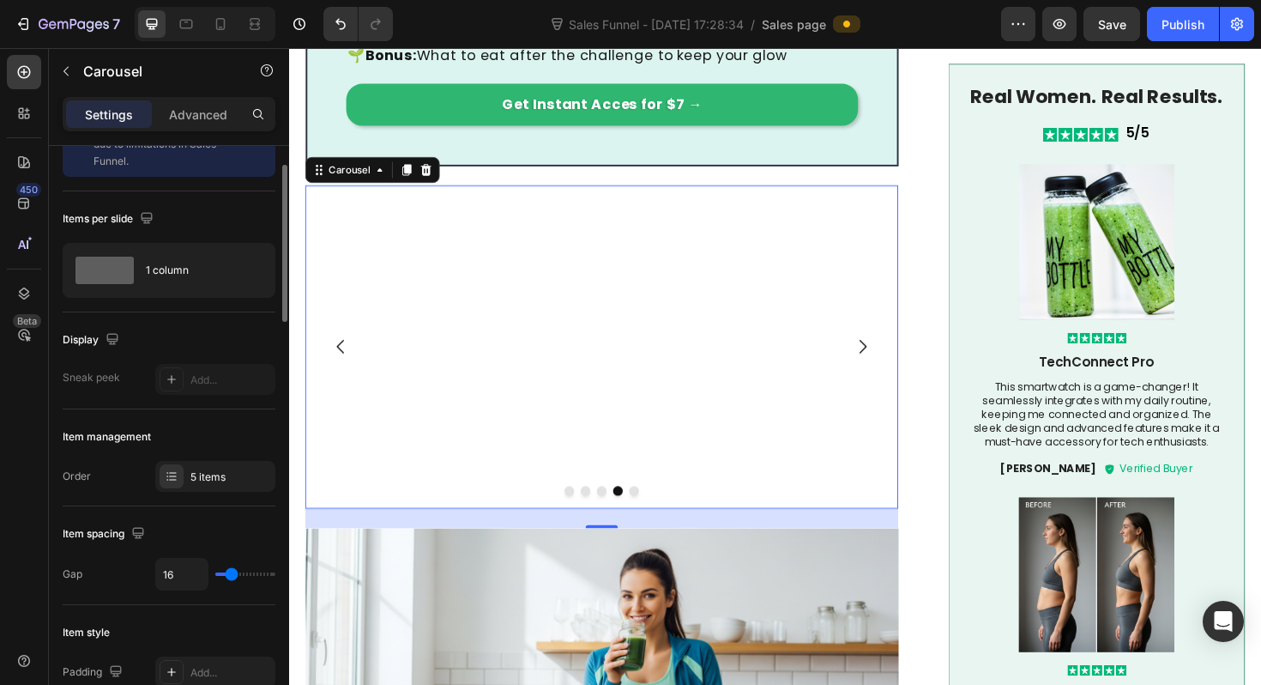
scroll to position [72, 0]
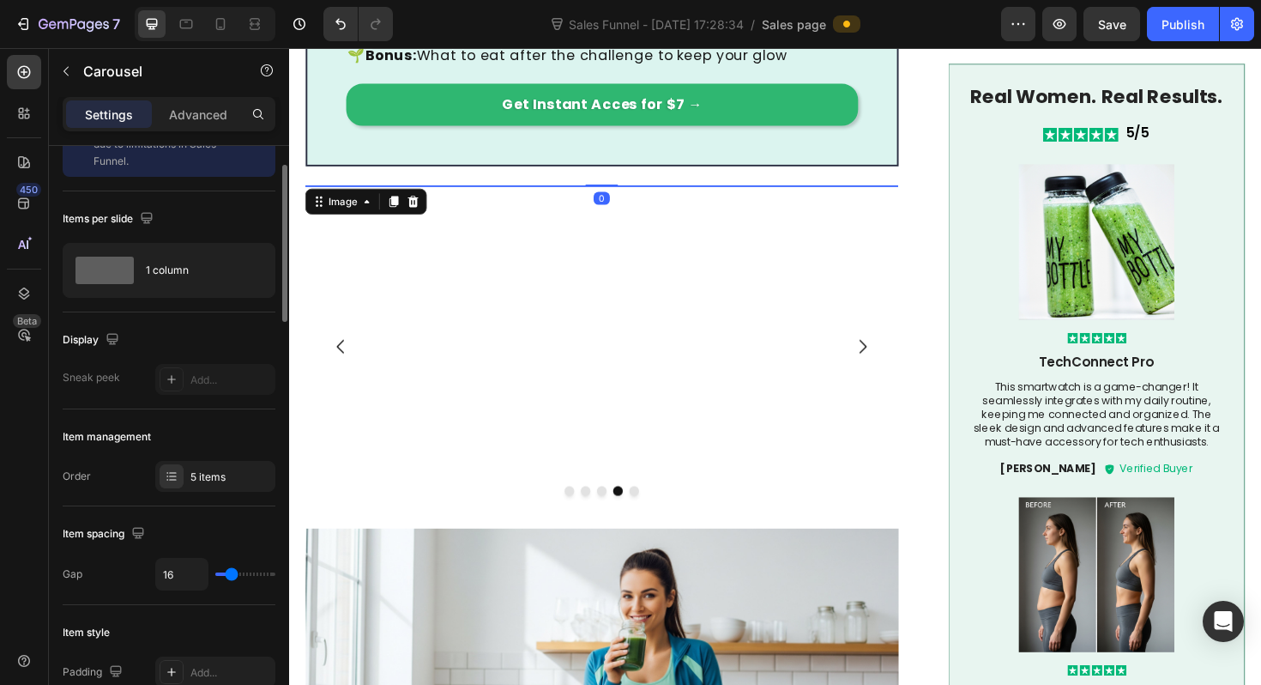
click at [561, 194] on img at bounding box center [620, 194] width 628 height 0
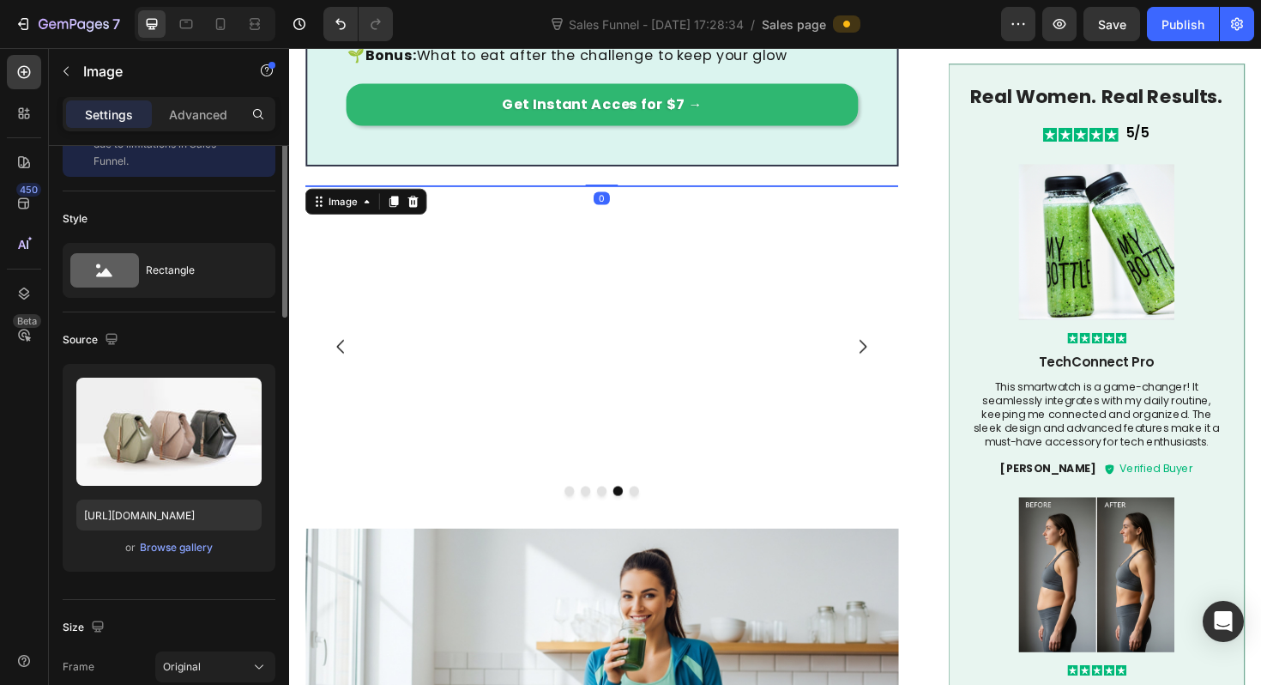
scroll to position [0, 0]
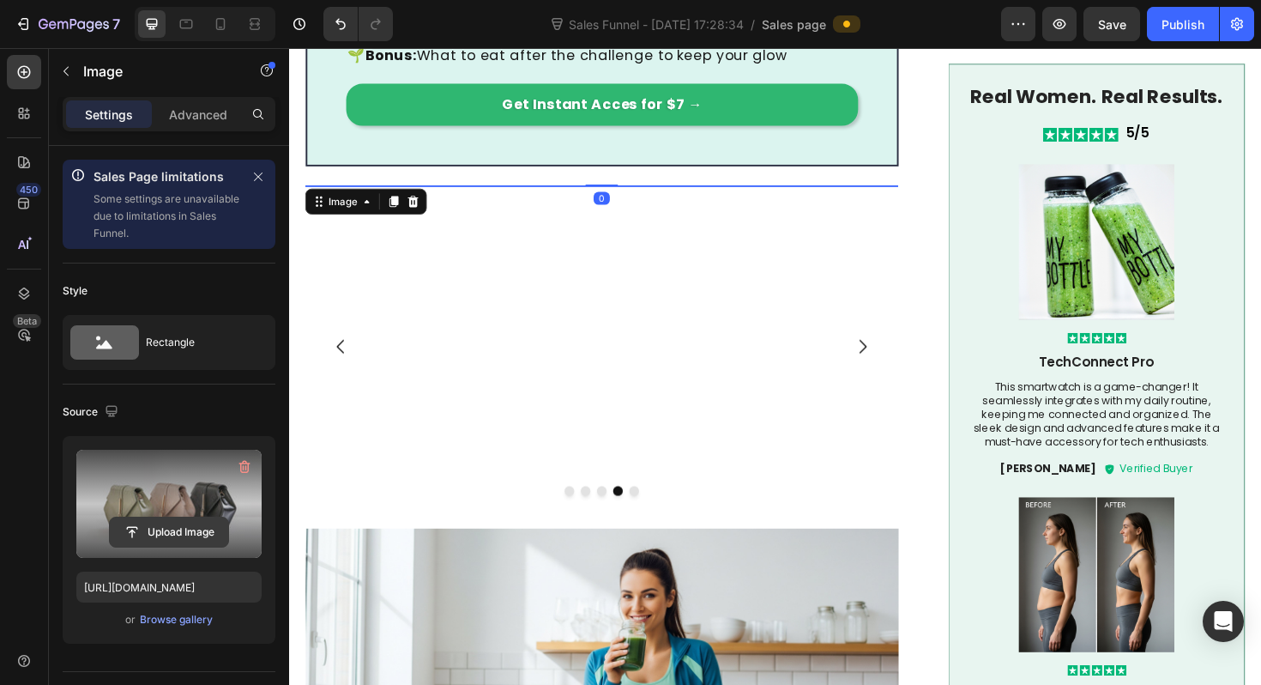
click at [179, 531] on input "file" at bounding box center [169, 531] width 118 height 29
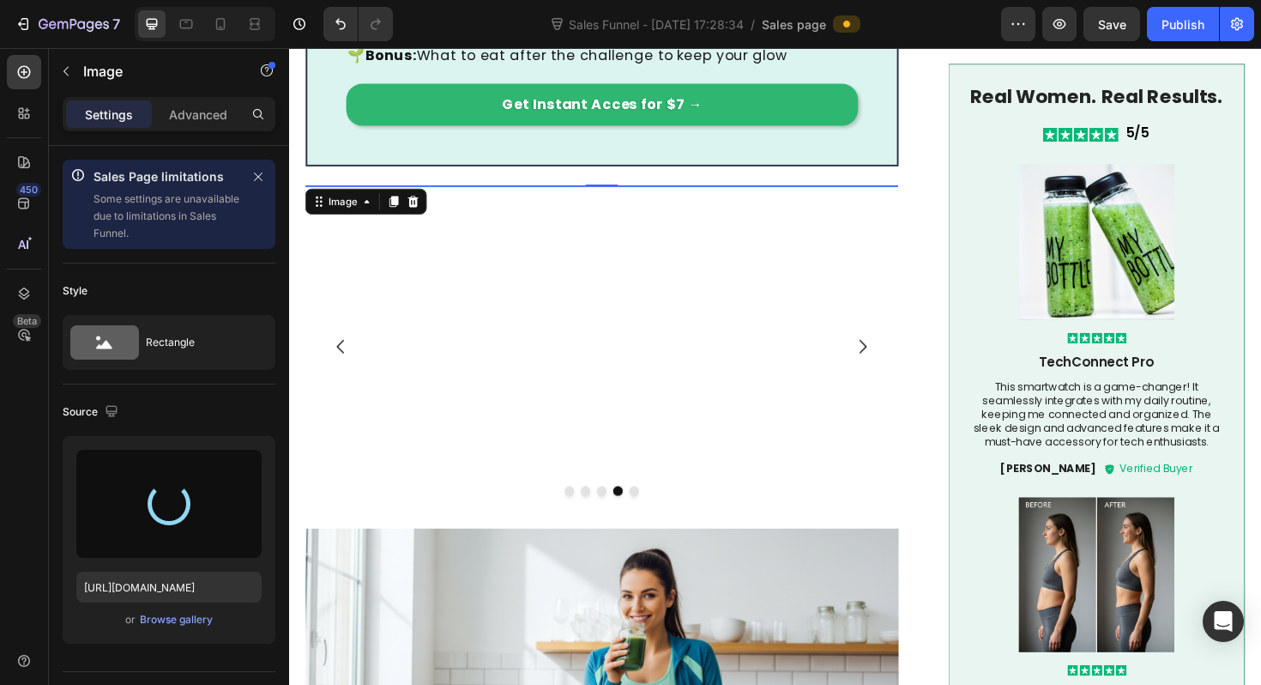
type input "[URL][DOMAIN_NAME]"
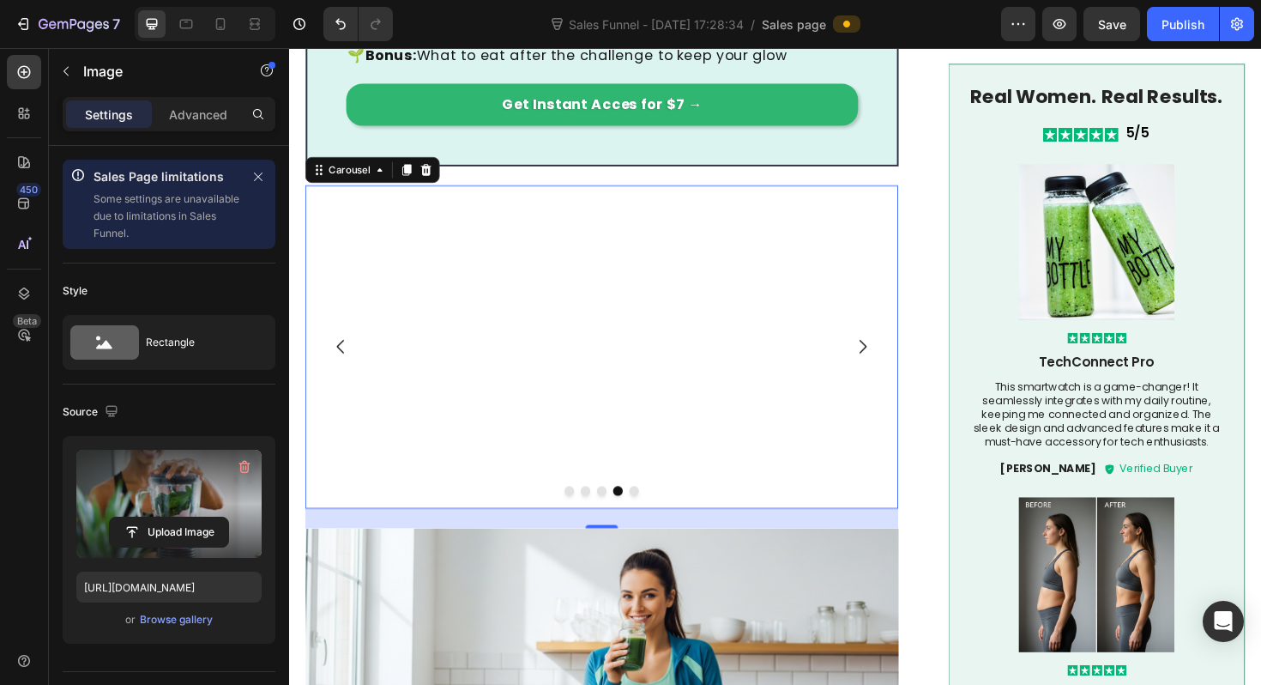
click at [902, 375] on icon "Carousel Next Arrow" at bounding box center [896, 364] width 21 height 21
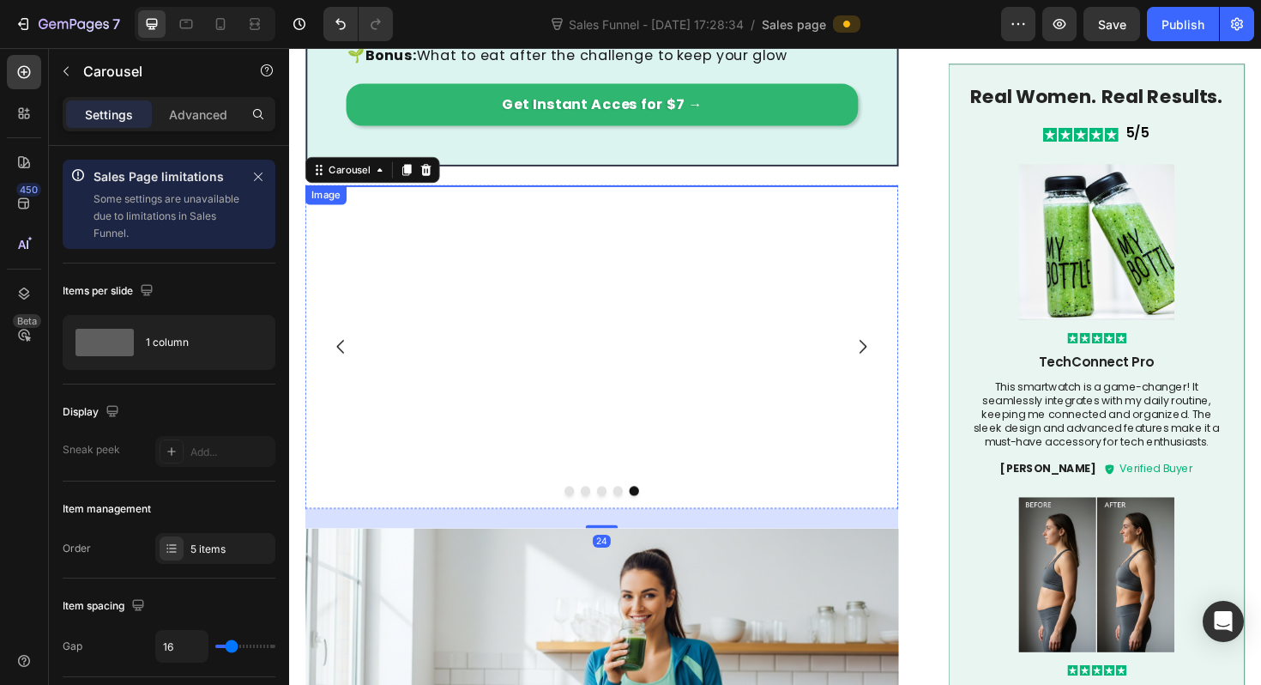
click at [728, 194] on img at bounding box center [620, 194] width 628 height 0
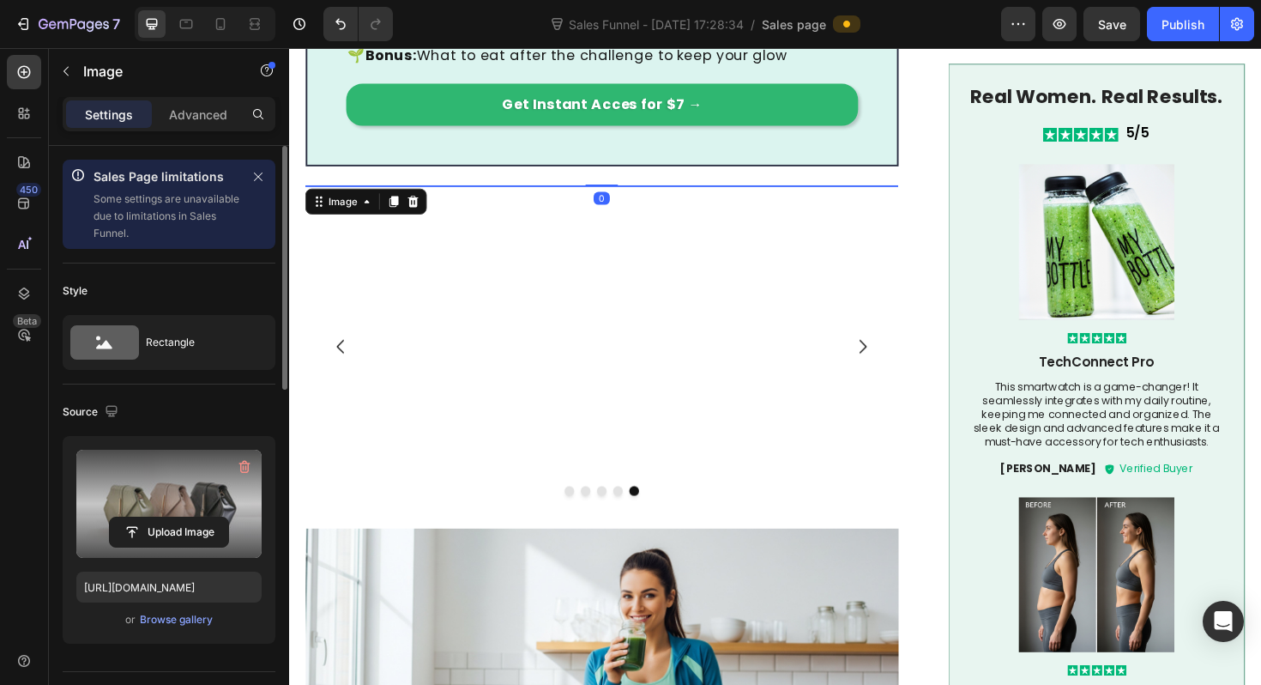
click at [148, 502] on label at bounding box center [168, 504] width 185 height 108
click at [148, 517] on input "file" at bounding box center [169, 531] width 118 height 29
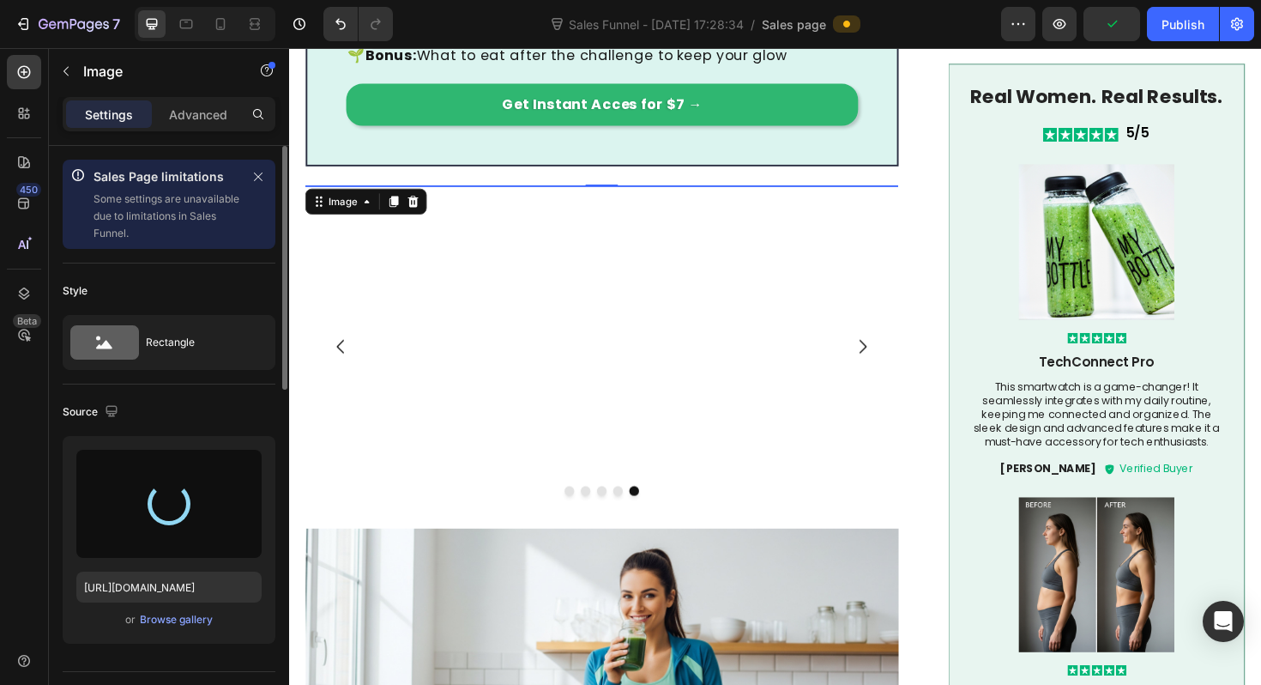
type input "[URL][DOMAIN_NAME]"
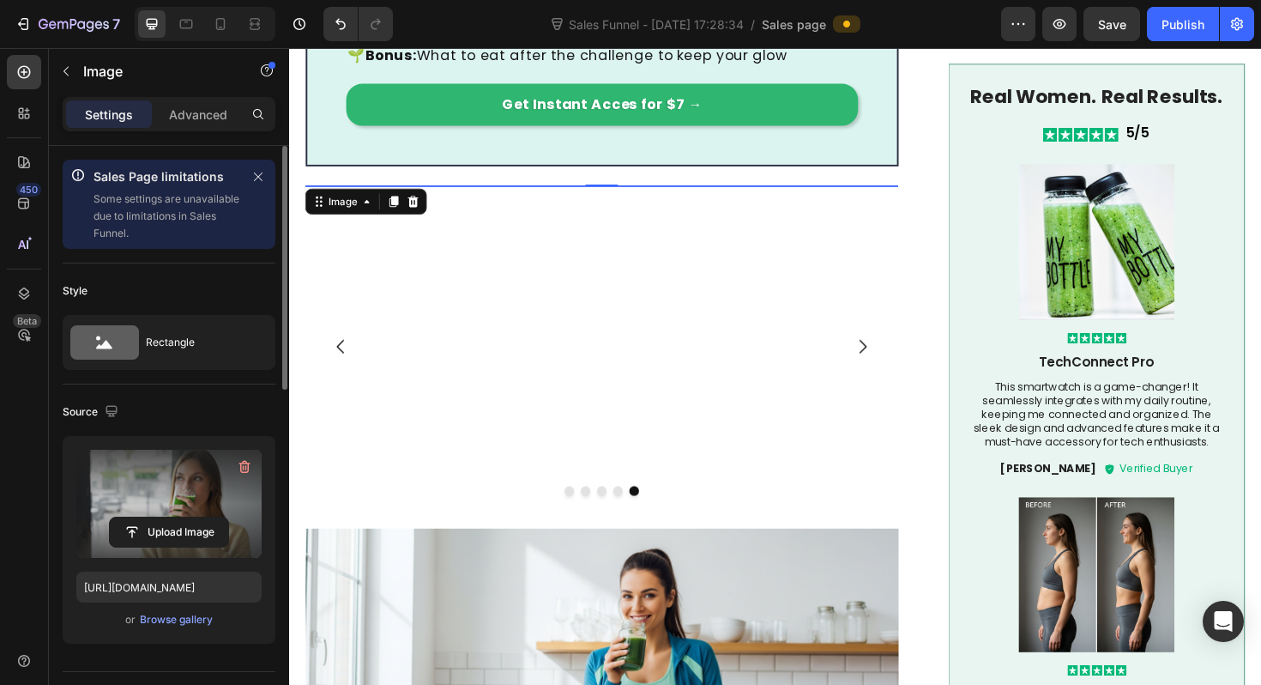
click at [763, 194] on img at bounding box center [620, 194] width 628 height 0
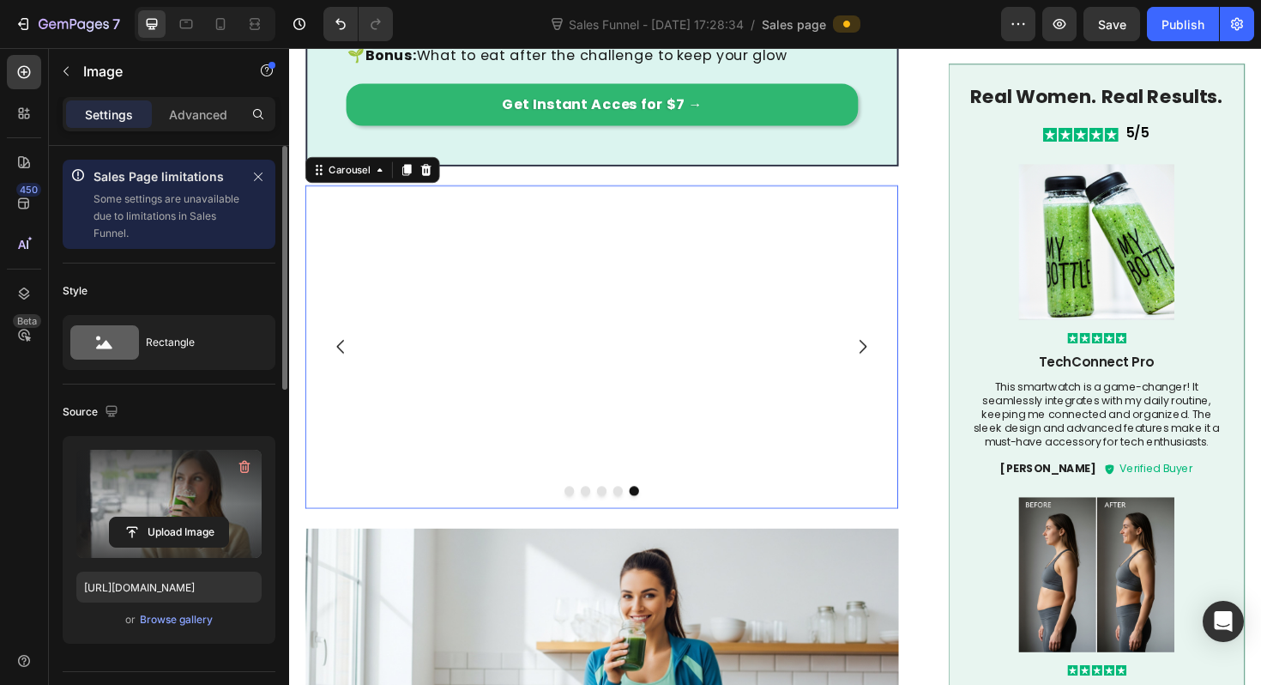
click at [339, 354] on icon "Carousel Back Arrow" at bounding box center [344, 364] width 21 height 21
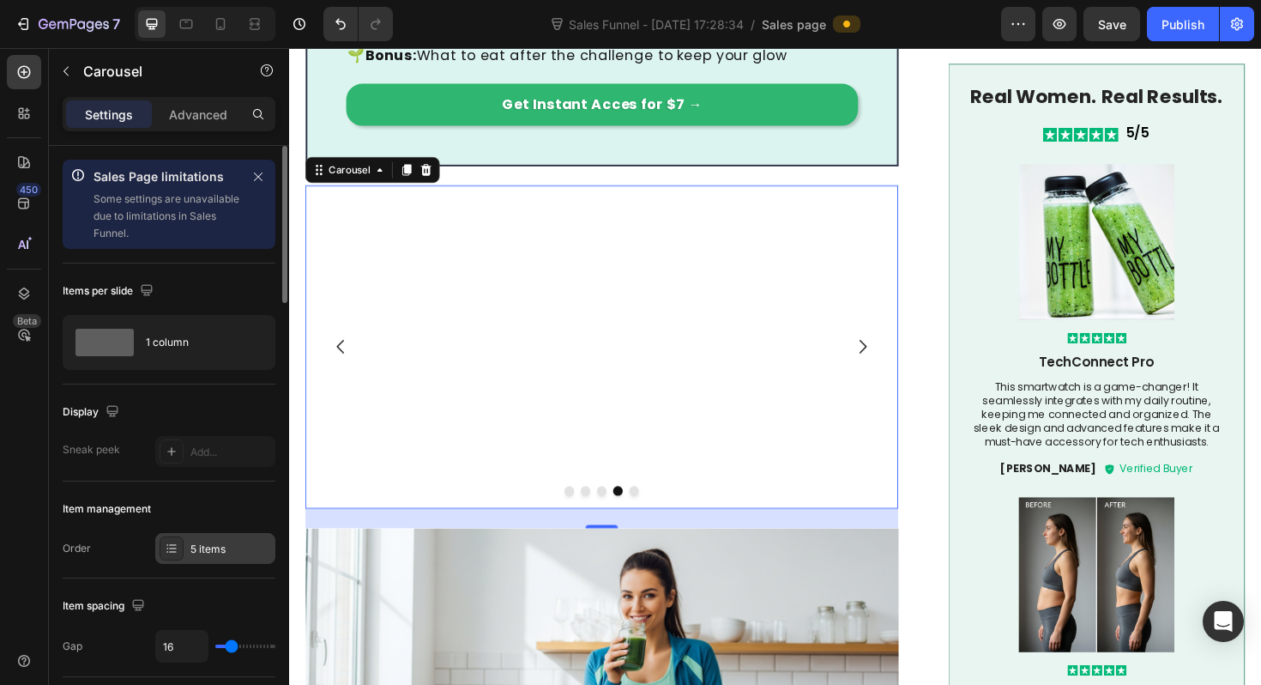
click at [185, 541] on div "5 items" at bounding box center [215, 548] width 120 height 31
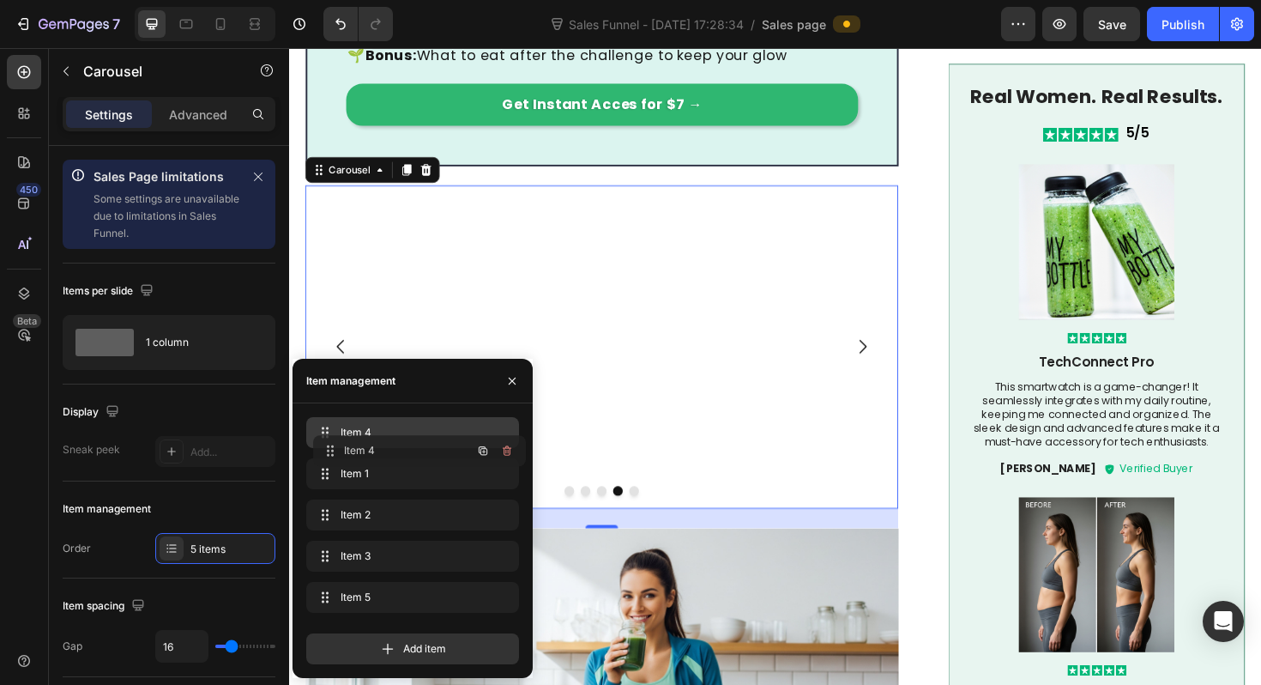
drag, startPoint x: 359, startPoint y: 557, endPoint x: 365, endPoint y: 451, distance: 105.8
drag, startPoint x: 365, startPoint y: 593, endPoint x: 365, endPoint y: 476, distance: 116.7
click at [366, 445] on div "Item 4 Item 4" at bounding box center [412, 432] width 213 height 31
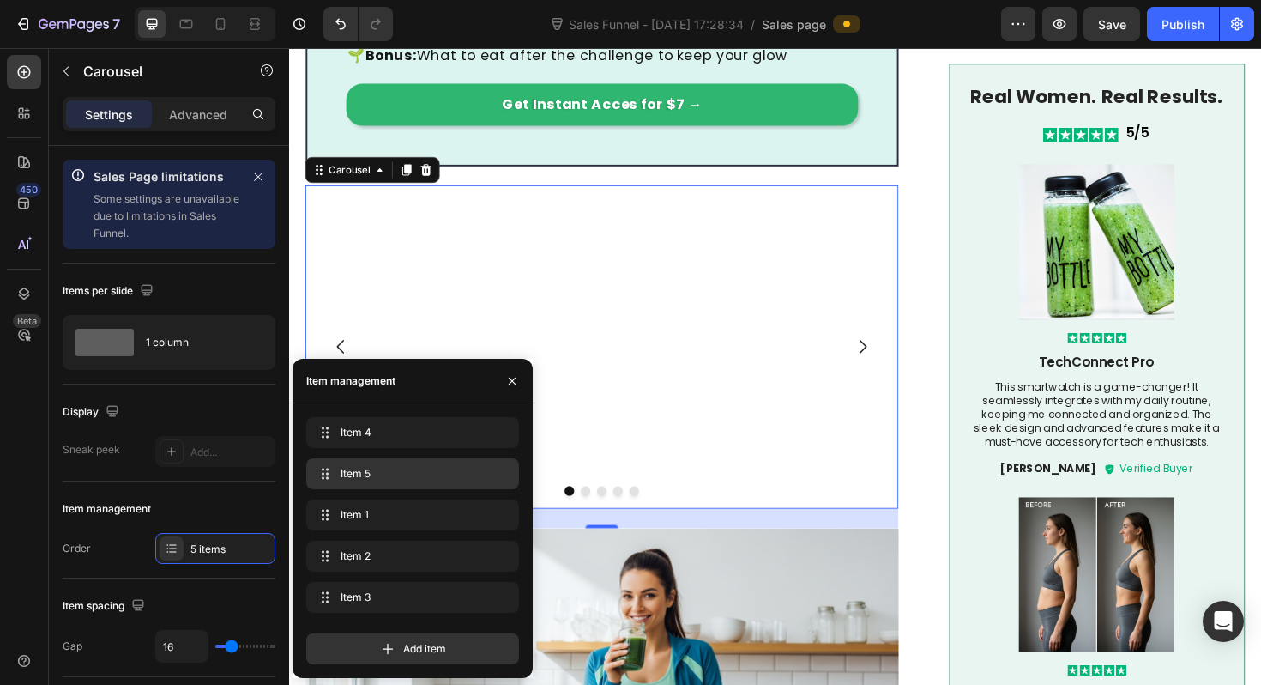
click at [363, 465] on div "Item 5 Item 5" at bounding box center [412, 474] width 199 height 24
click at [363, 475] on span "Item 5" at bounding box center [389, 473] width 97 height 15
click at [364, 509] on span "Item 1" at bounding box center [389, 514] width 97 height 15
click at [364, 509] on span "Item 1" at bounding box center [400, 514] width 127 height 15
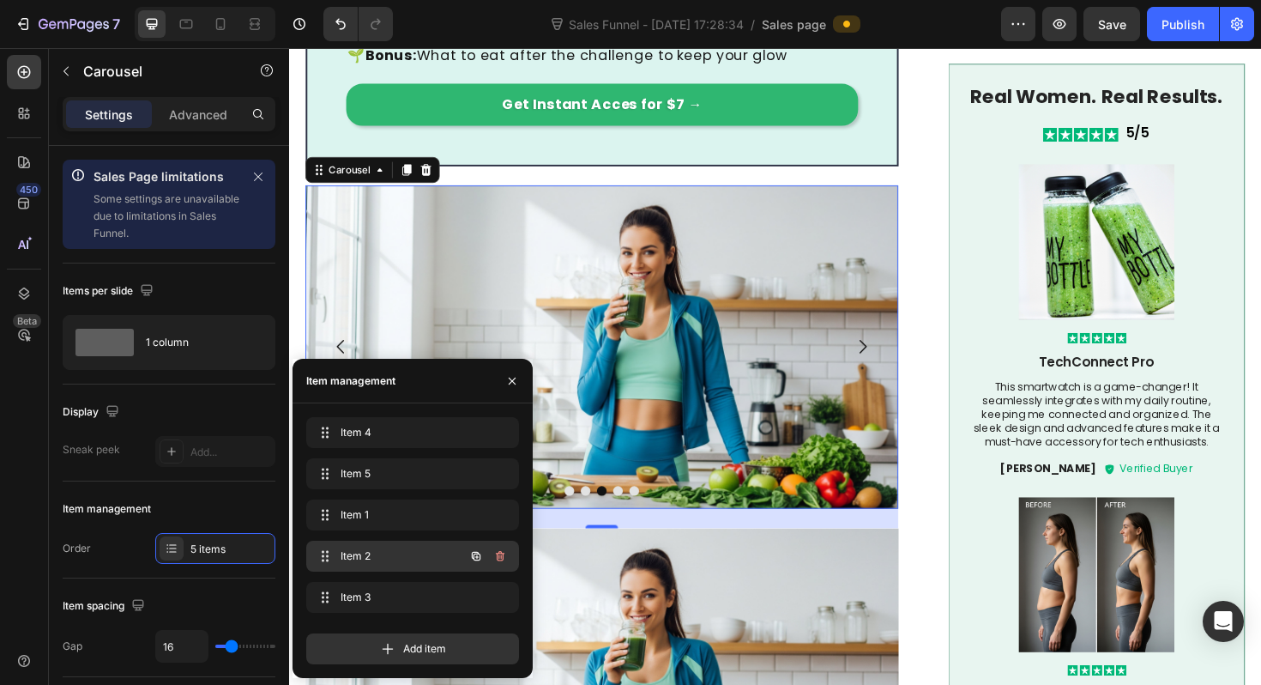
click at [359, 548] on span "Item 2" at bounding box center [389, 555] width 97 height 15
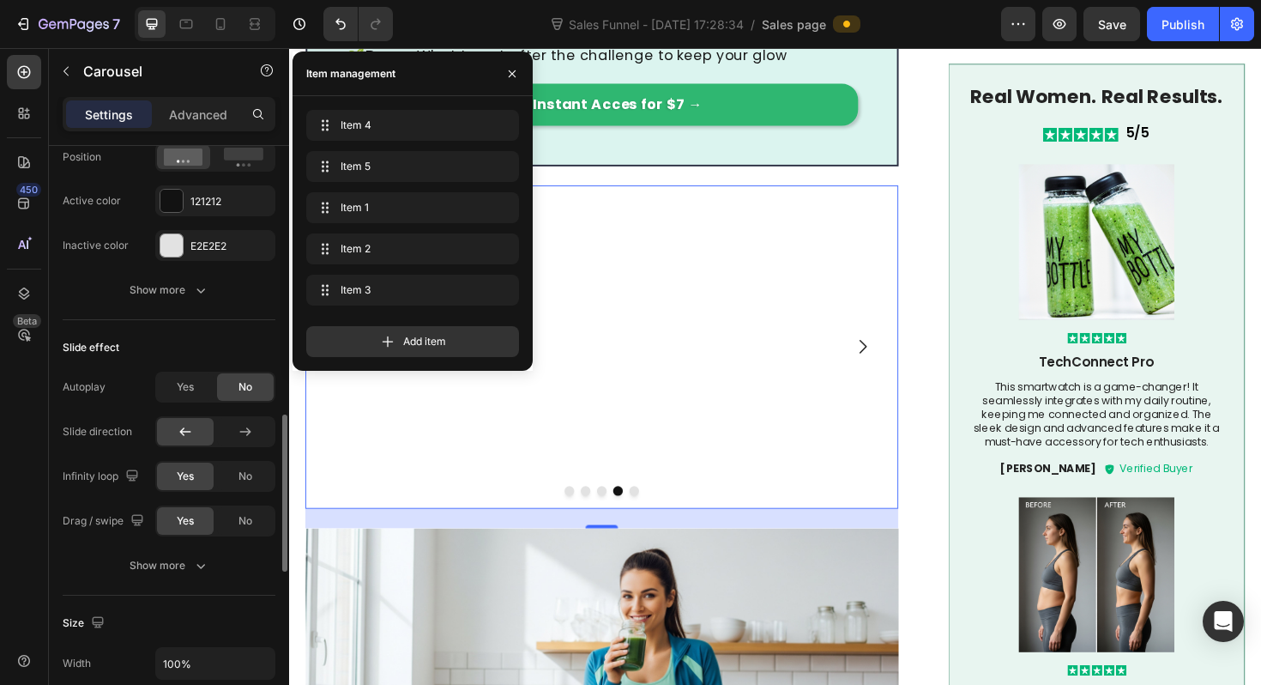
scroll to position [1061, 0]
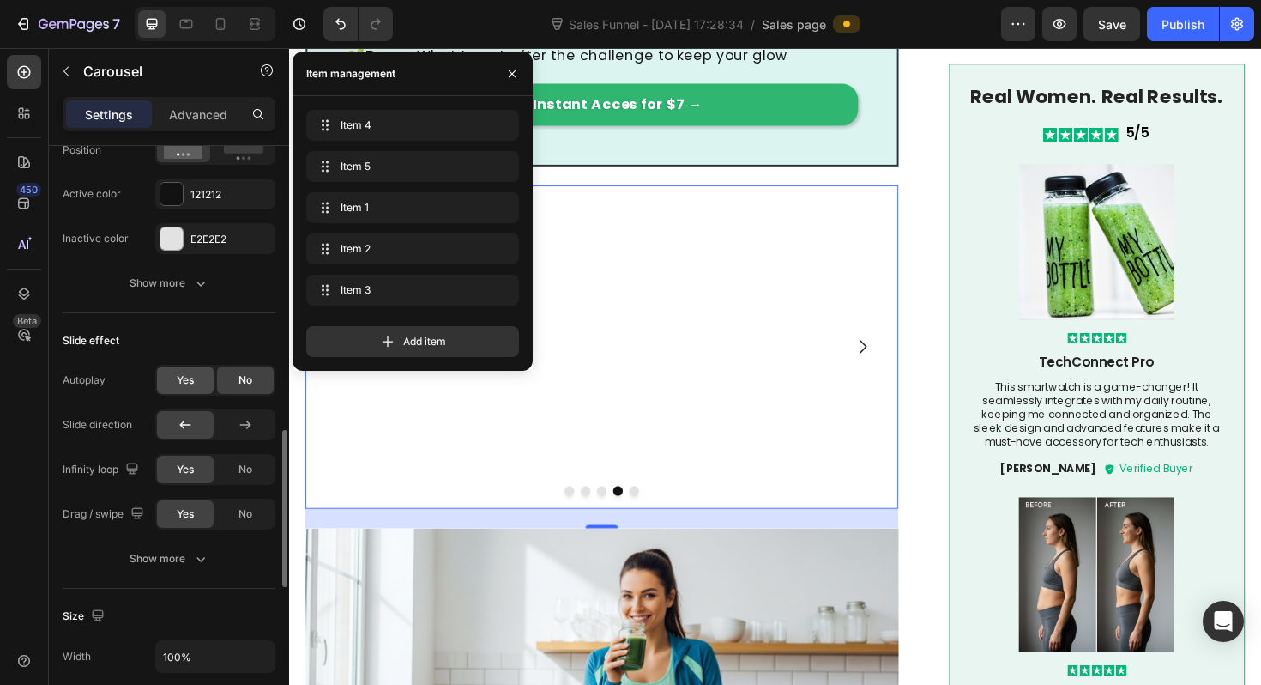
click at [194, 384] on span "Yes" at bounding box center [185, 379] width 17 height 15
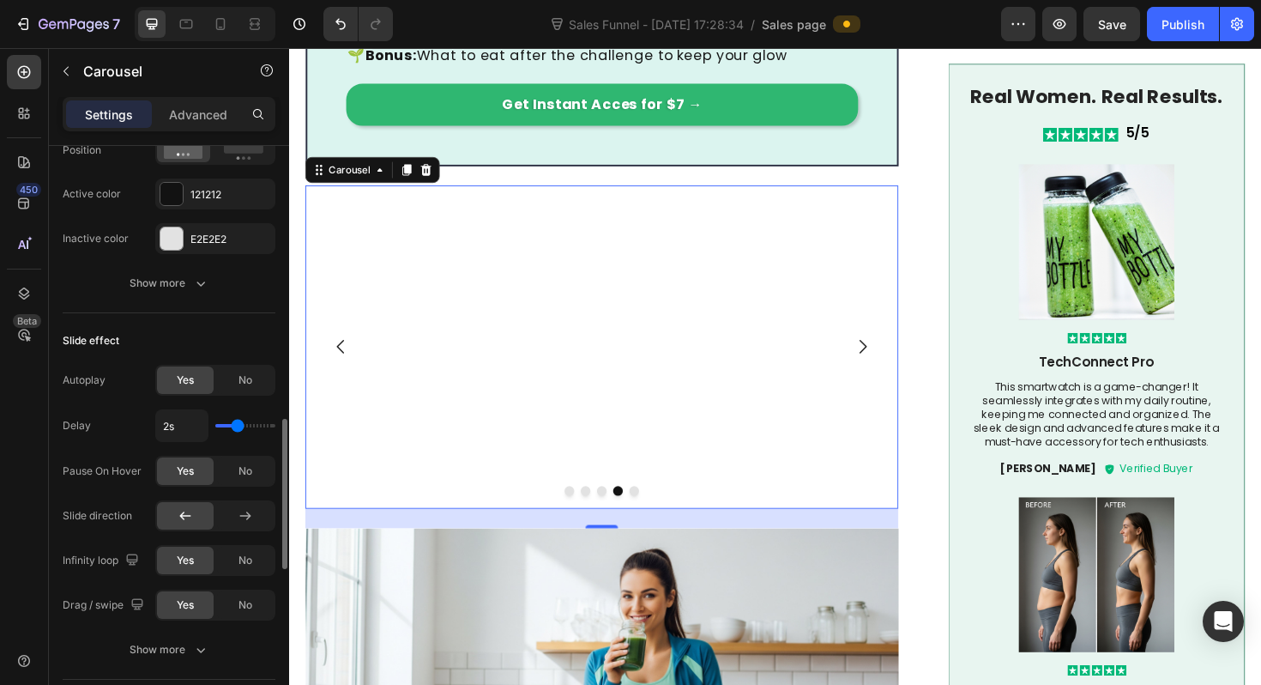
type input "1.8s"
type input "1.8"
type input "1.7s"
type input "1.7"
type input "1.6s"
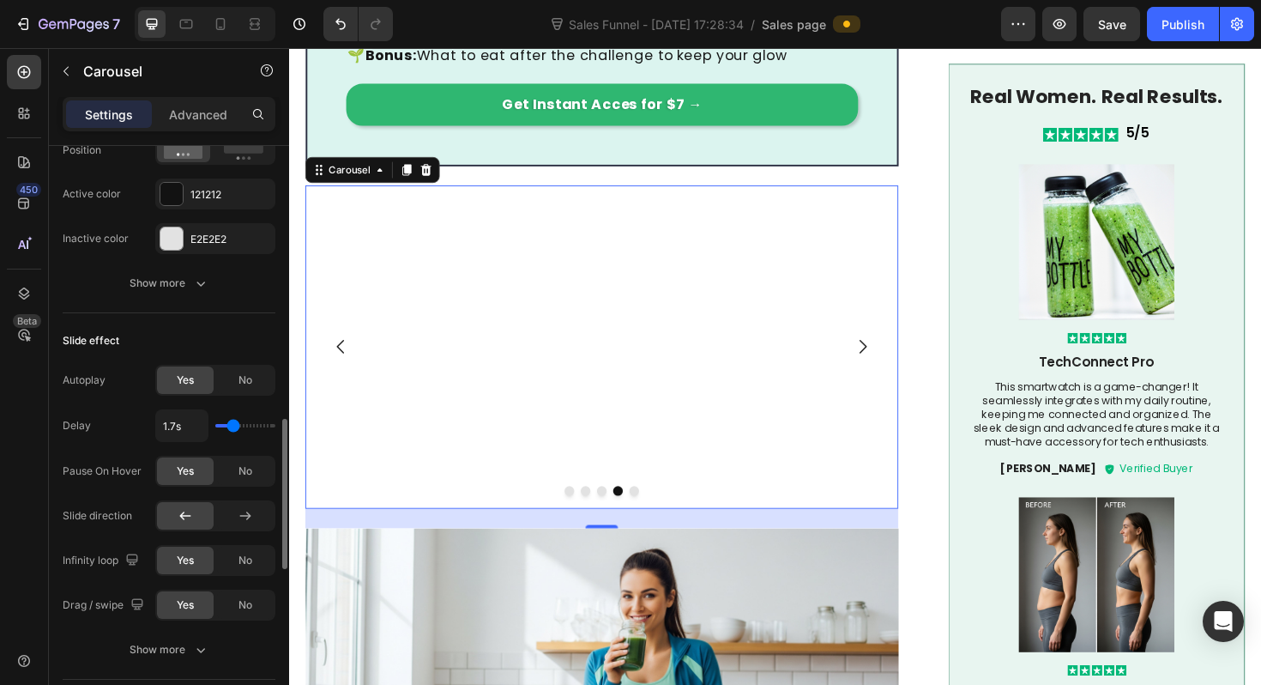
type input "1.6"
type input "1.5s"
type input "1.5"
click at [229, 427] on input "range" at bounding box center [245, 425] width 60 height 3
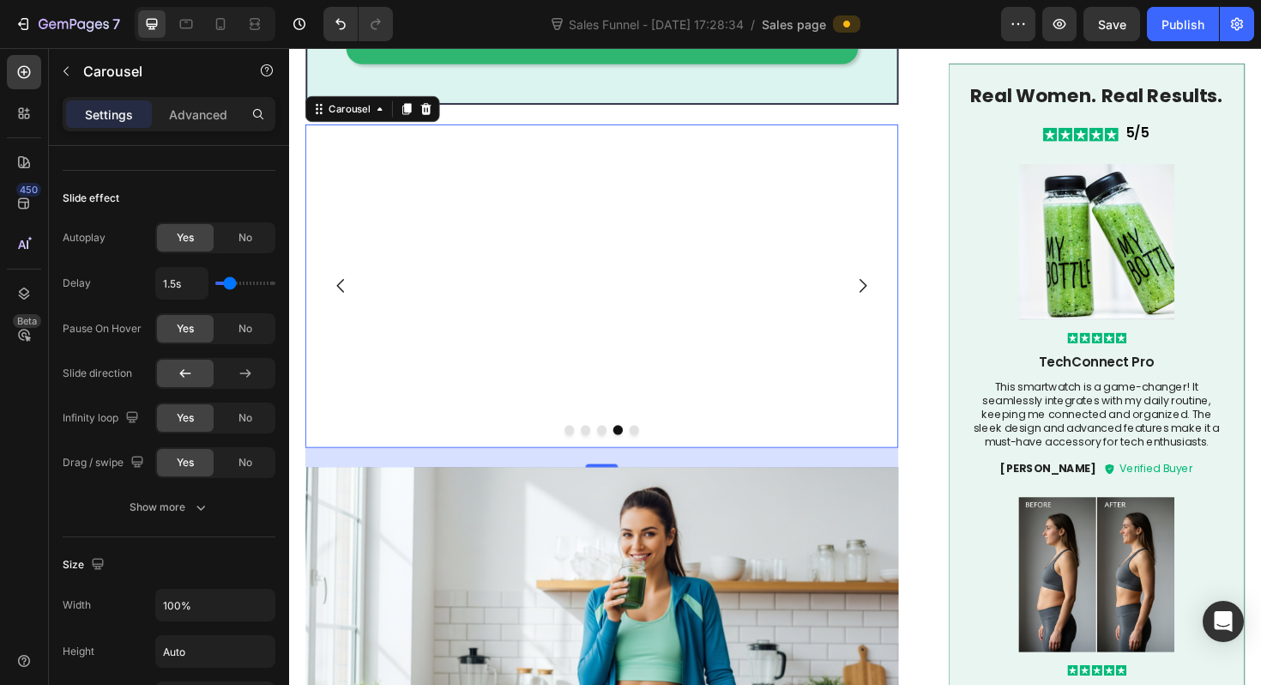
scroll to position [1792, 0]
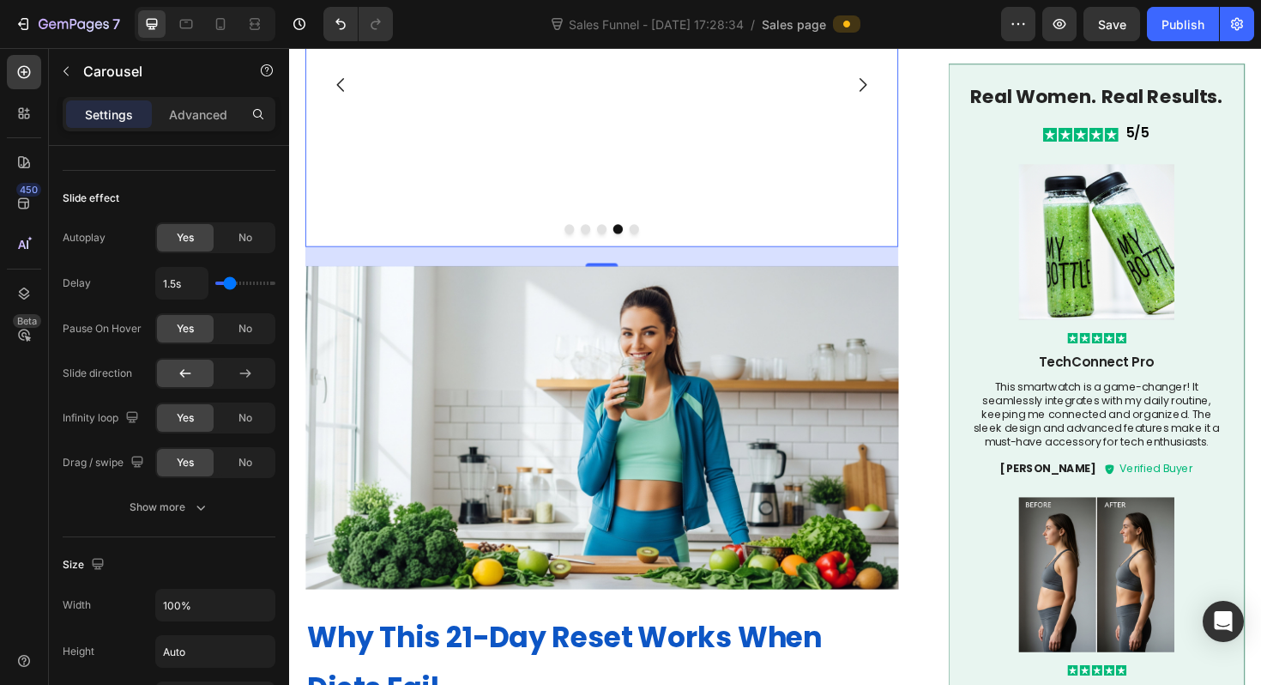
click at [519, 390] on img at bounding box center [620, 450] width 628 height 342
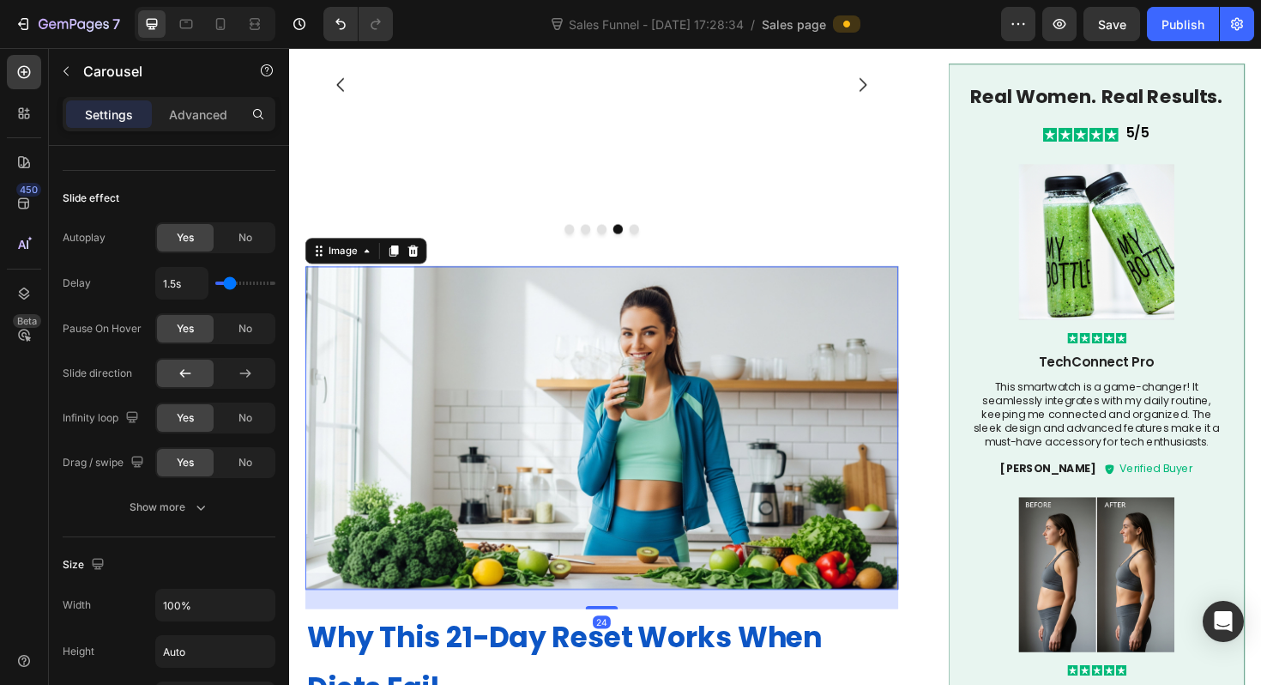
scroll to position [0, 0]
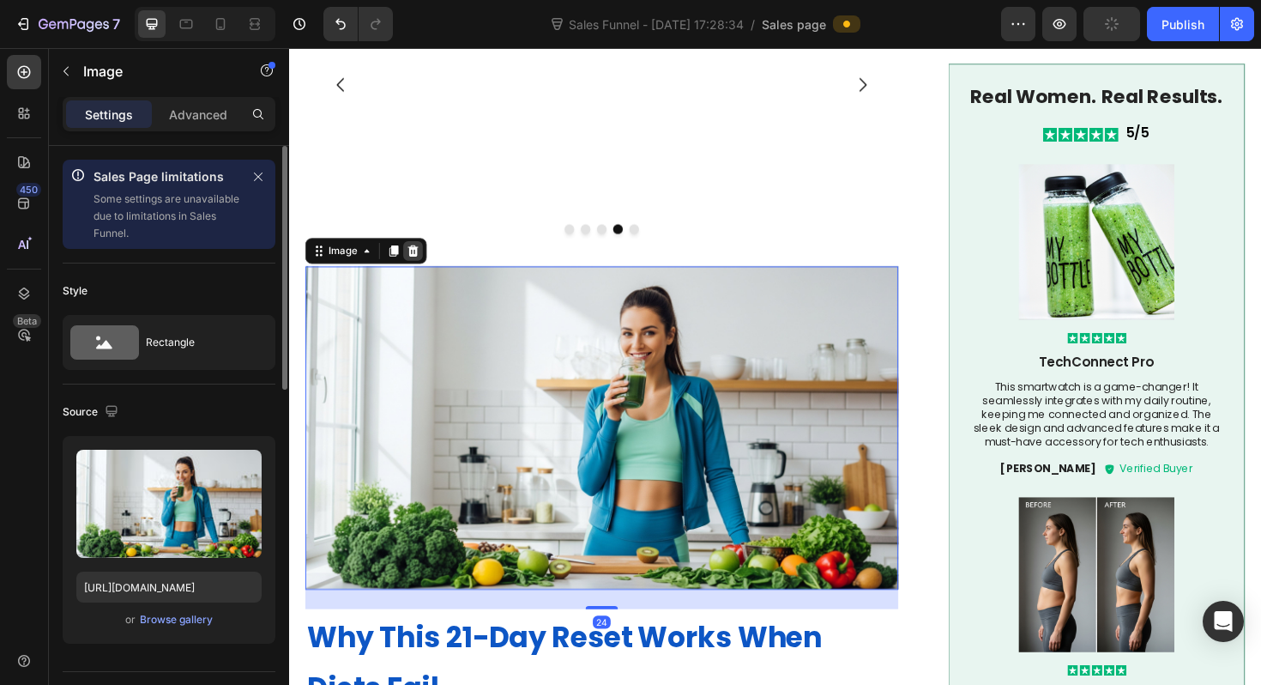
click at [425, 257] on icon at bounding box center [420, 263] width 11 height 12
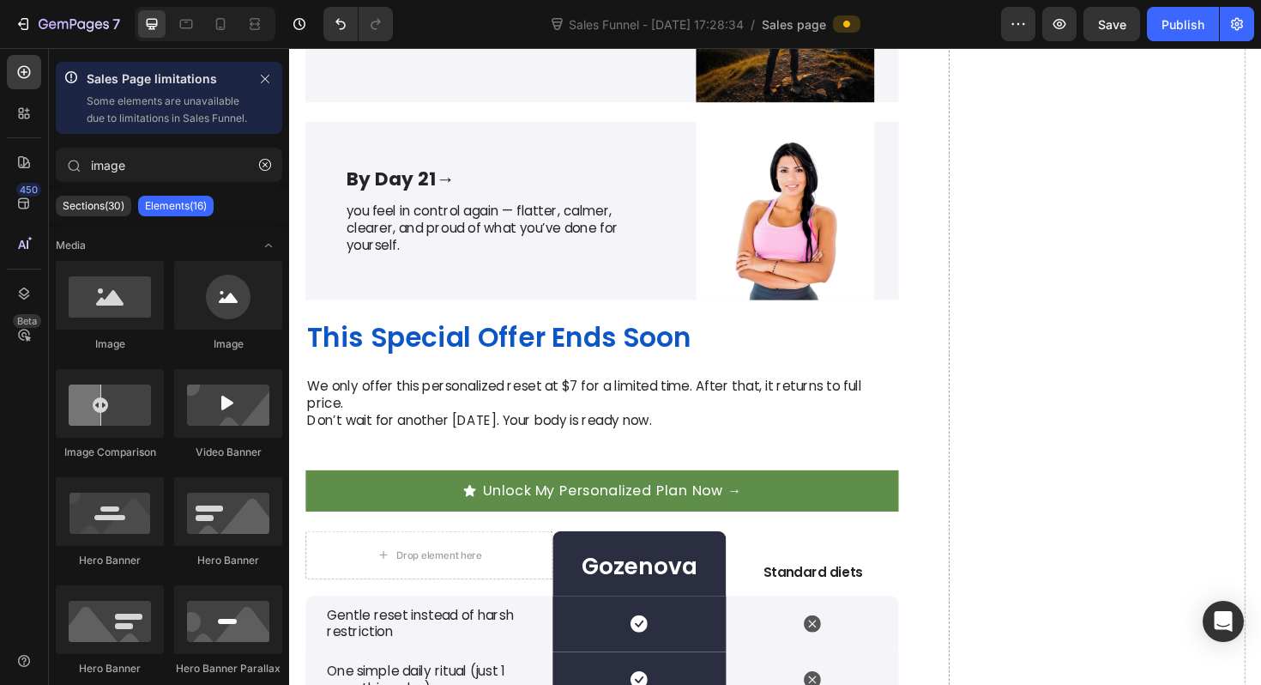
scroll to position [4376, 0]
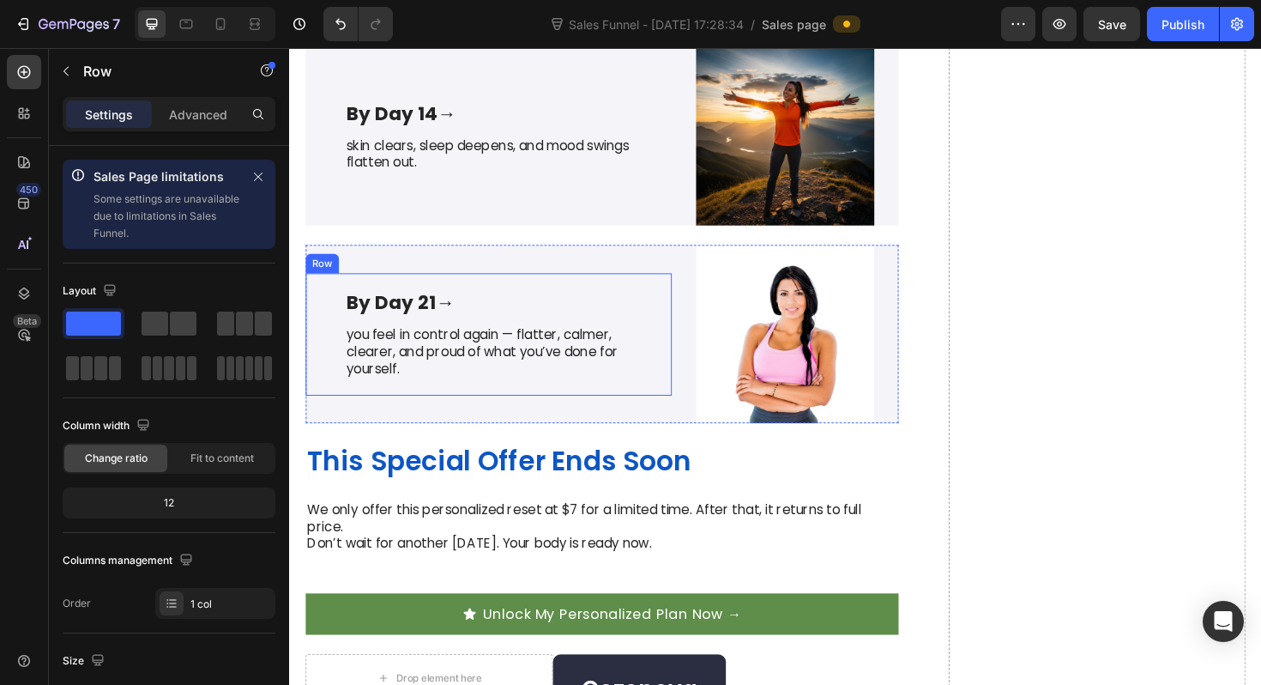
click at [538, 404] on div "By Day 21 → Text Block you feel in control again — flatter, calmer, clearer, an…" at bounding box center [500, 351] width 388 height 129
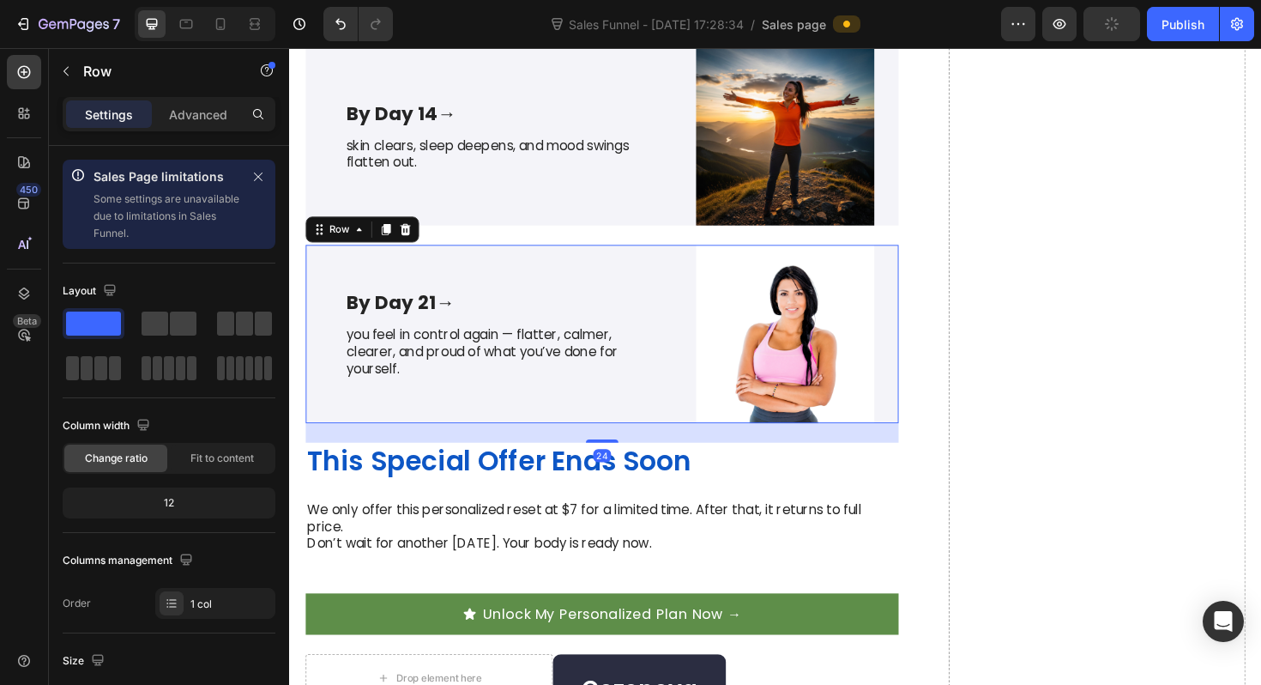
click at [516, 426] on div "By Day 21 → Text Block you feel in control again — flatter, calmer, clearer, an…" at bounding box center [500, 351] width 388 height 189
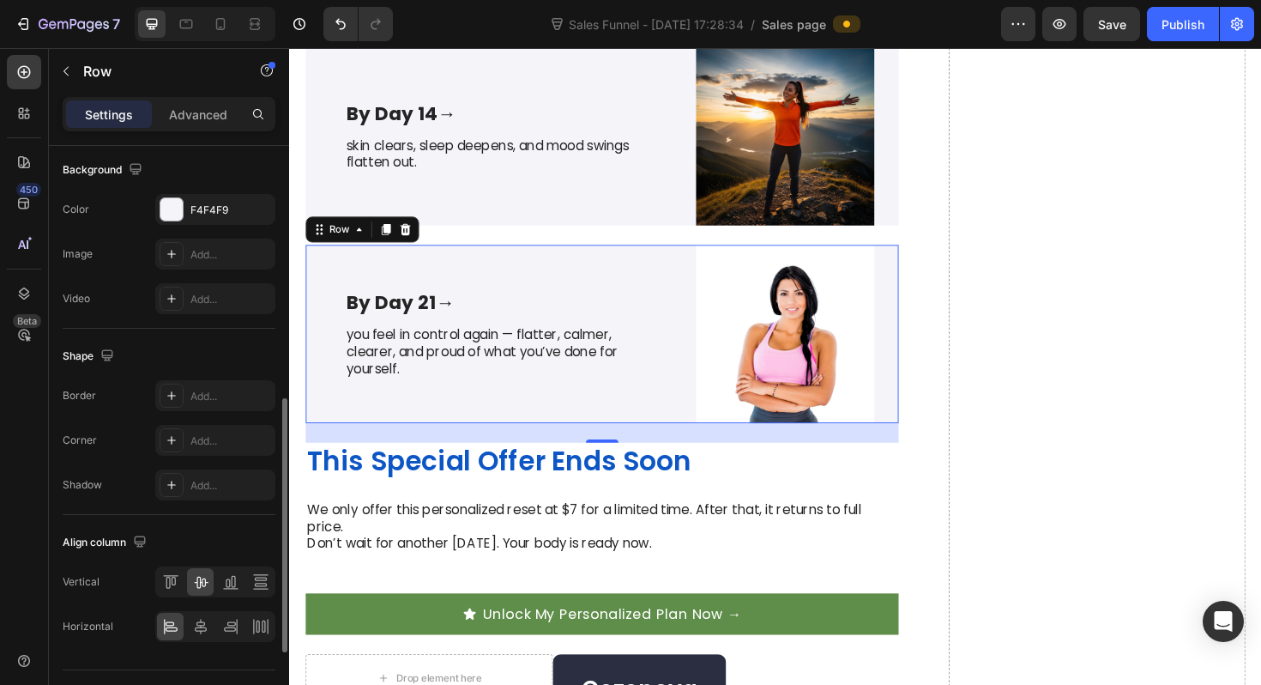
scroll to position [678, 0]
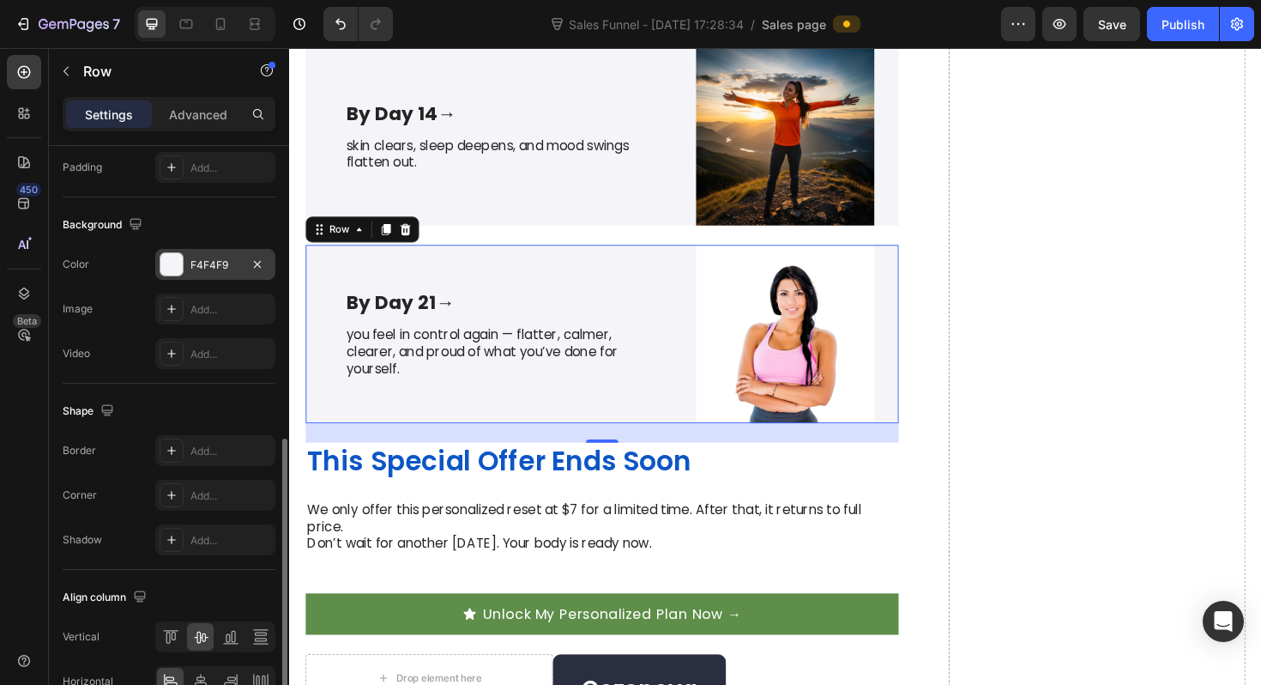
click at [173, 268] on div at bounding box center [171, 264] width 22 height 22
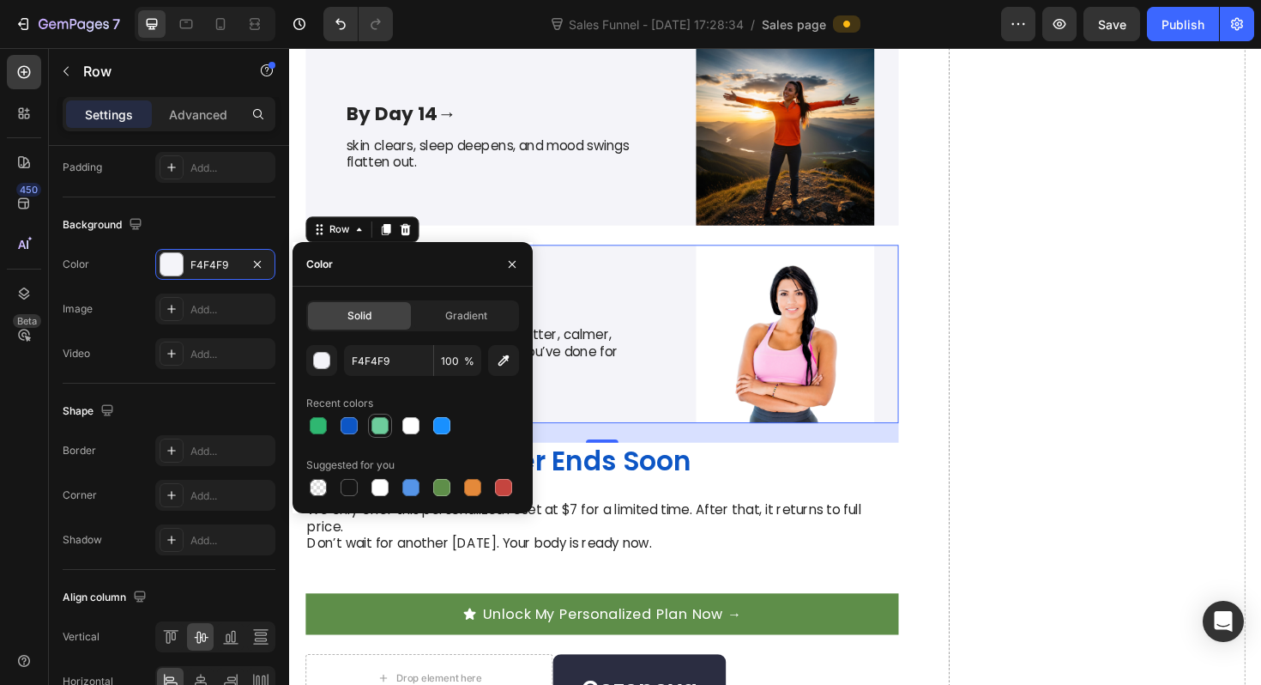
click at [384, 427] on div at bounding box center [379, 425] width 17 height 17
type input "6DCD9C"
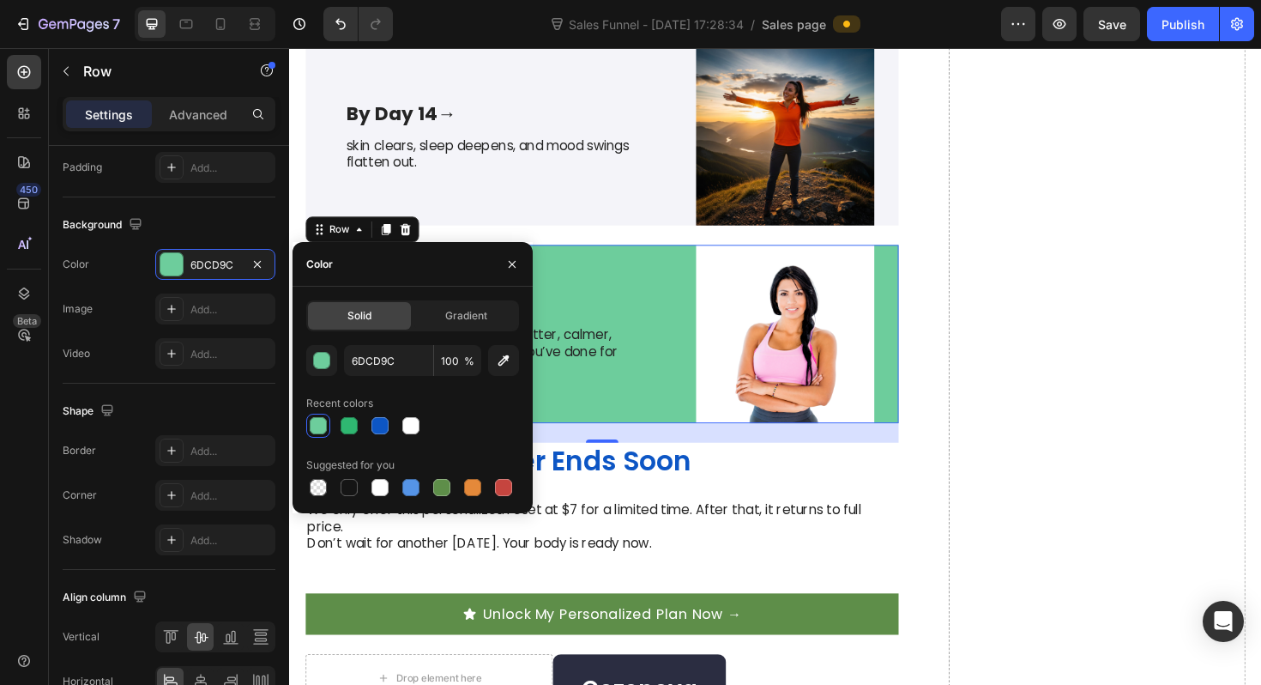
click at [320, 426] on div at bounding box center [318, 425] width 17 height 17
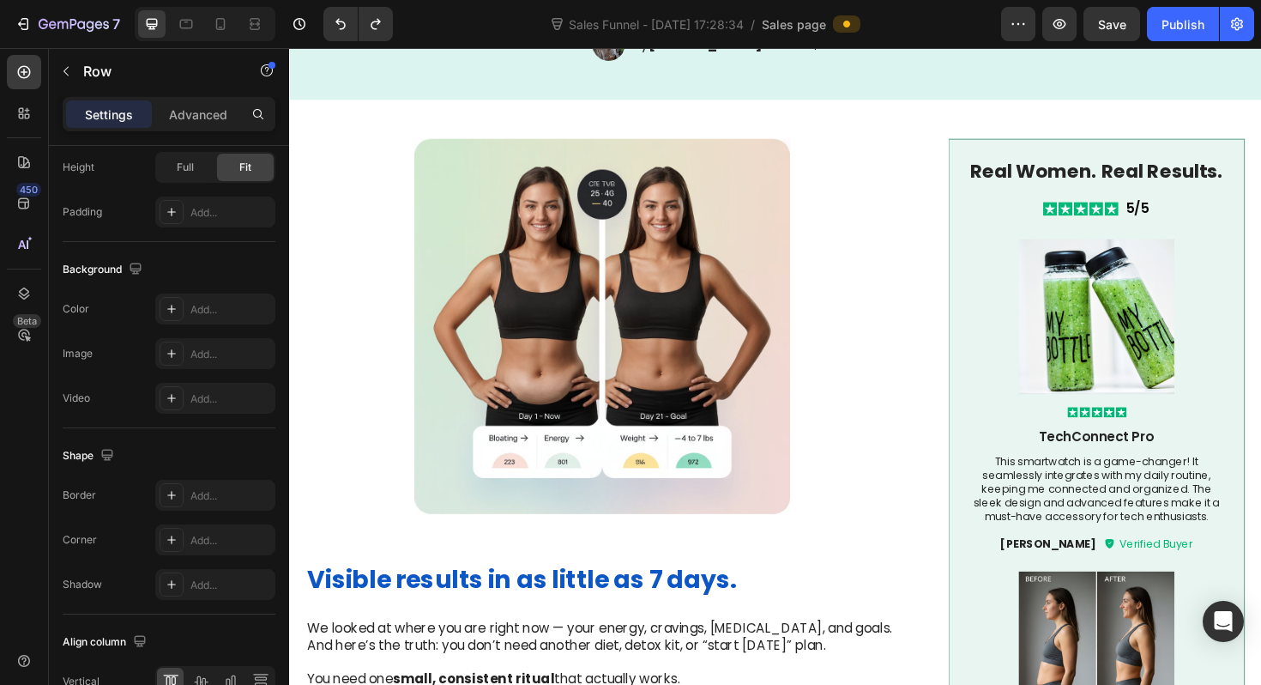
scroll to position [0, 0]
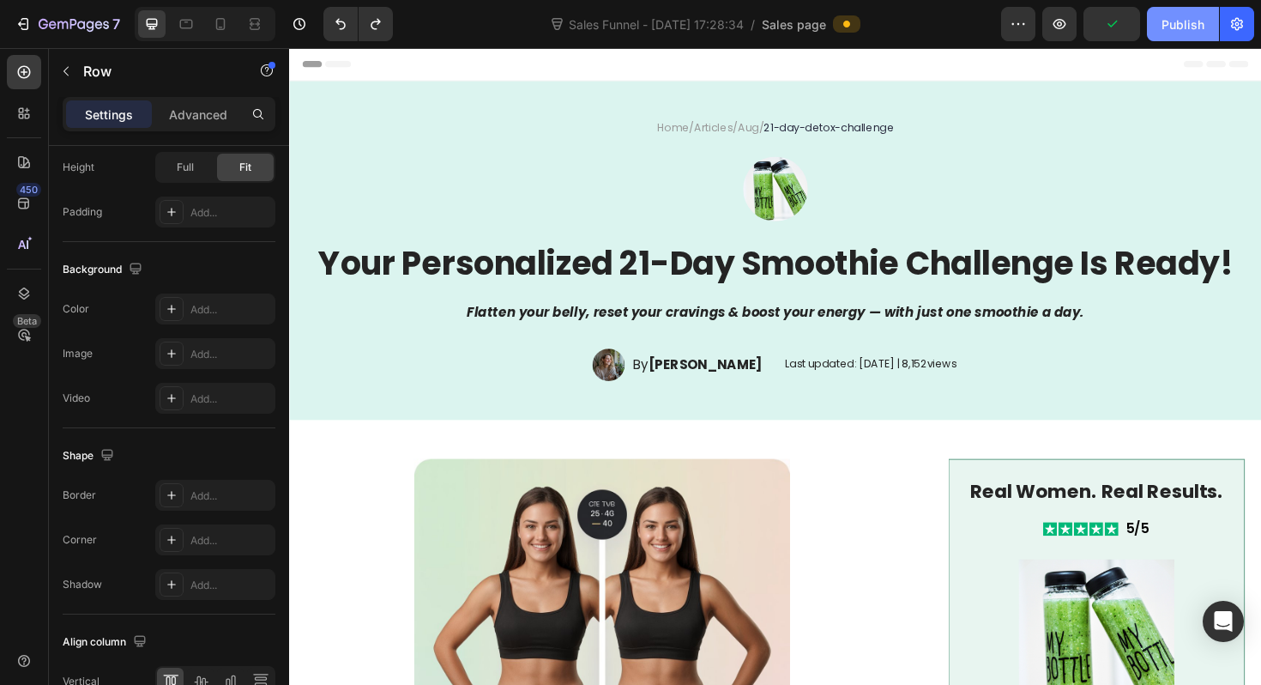
click at [1182, 20] on div "Publish" at bounding box center [1183, 24] width 43 height 18
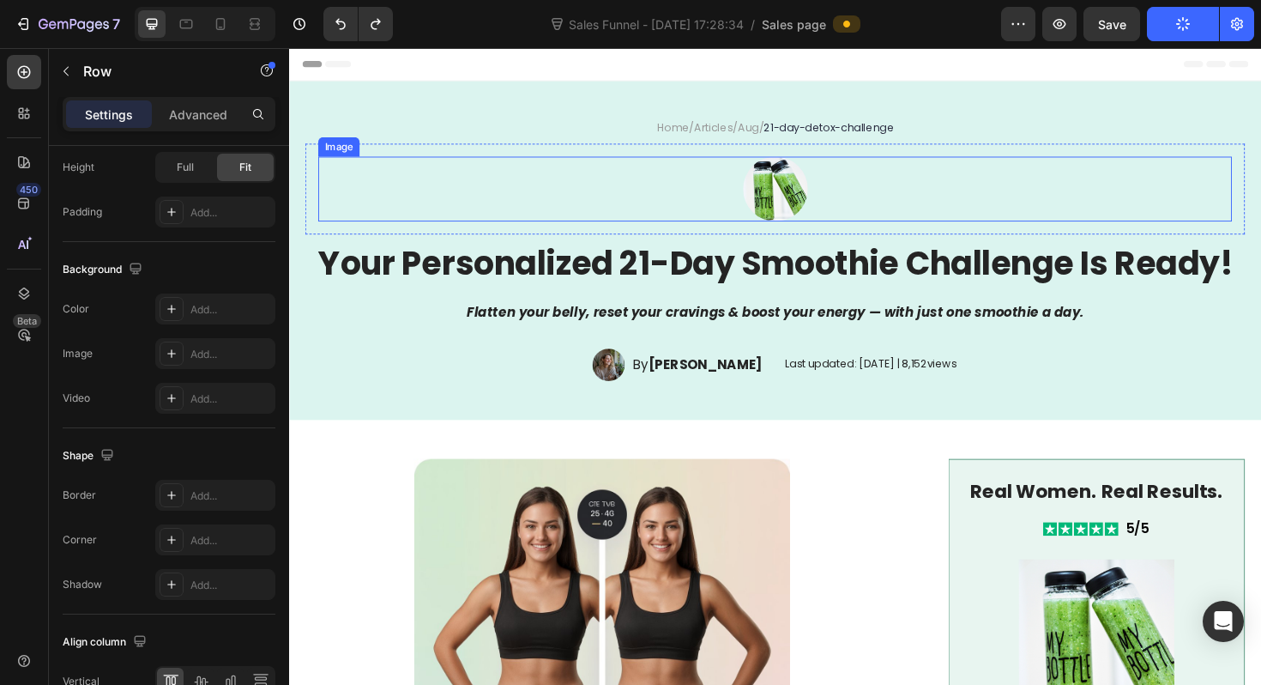
click at [906, 190] on div at bounding box center [804, 197] width 968 height 69
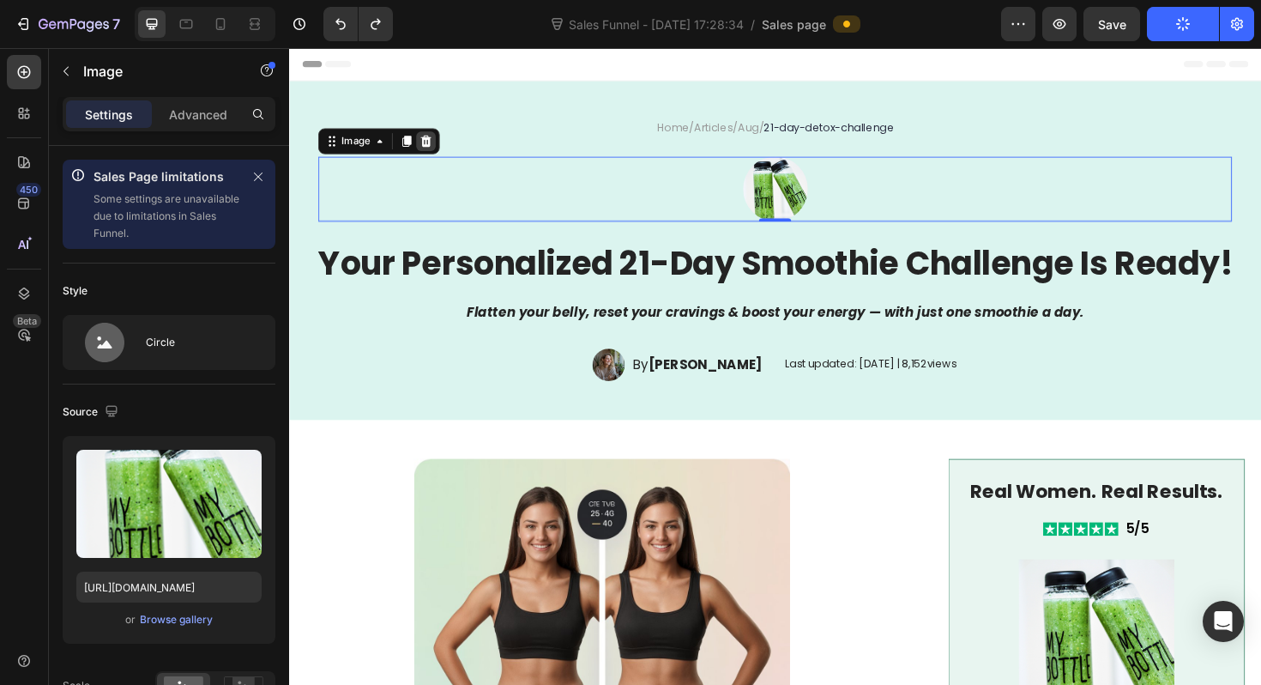
click at [438, 148] on icon at bounding box center [434, 147] width 11 height 12
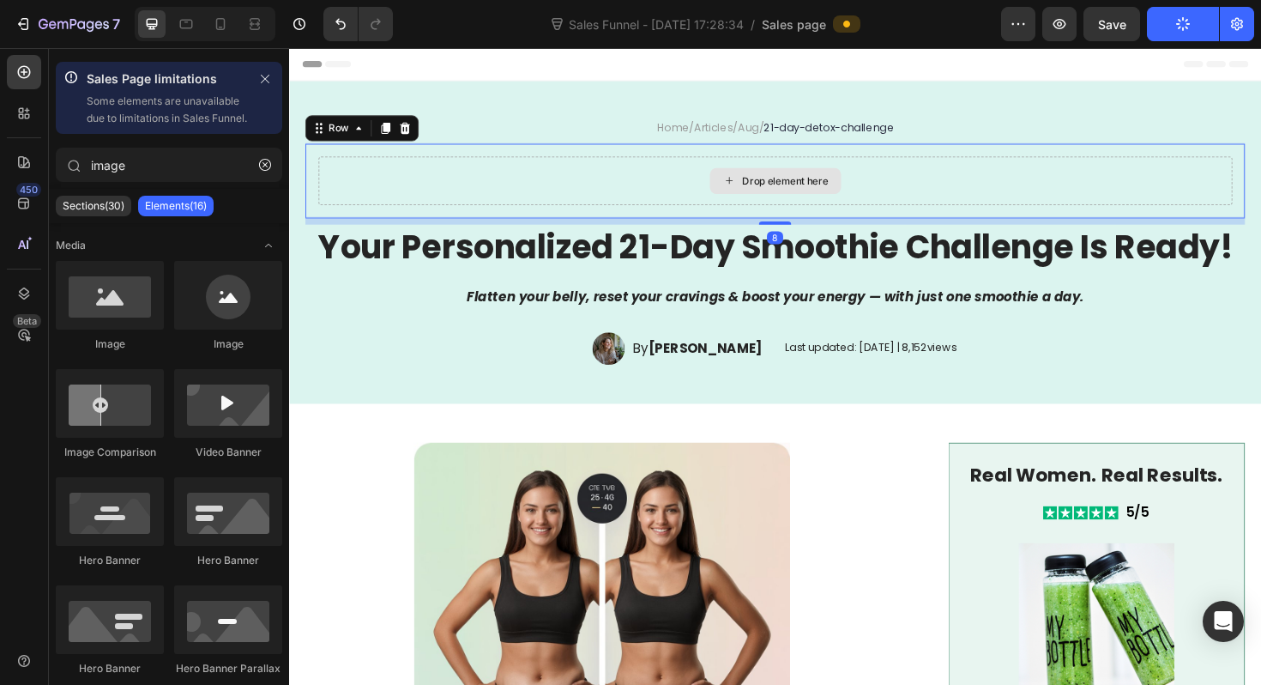
click at [566, 202] on div "Drop element here" at bounding box center [804, 188] width 968 height 51
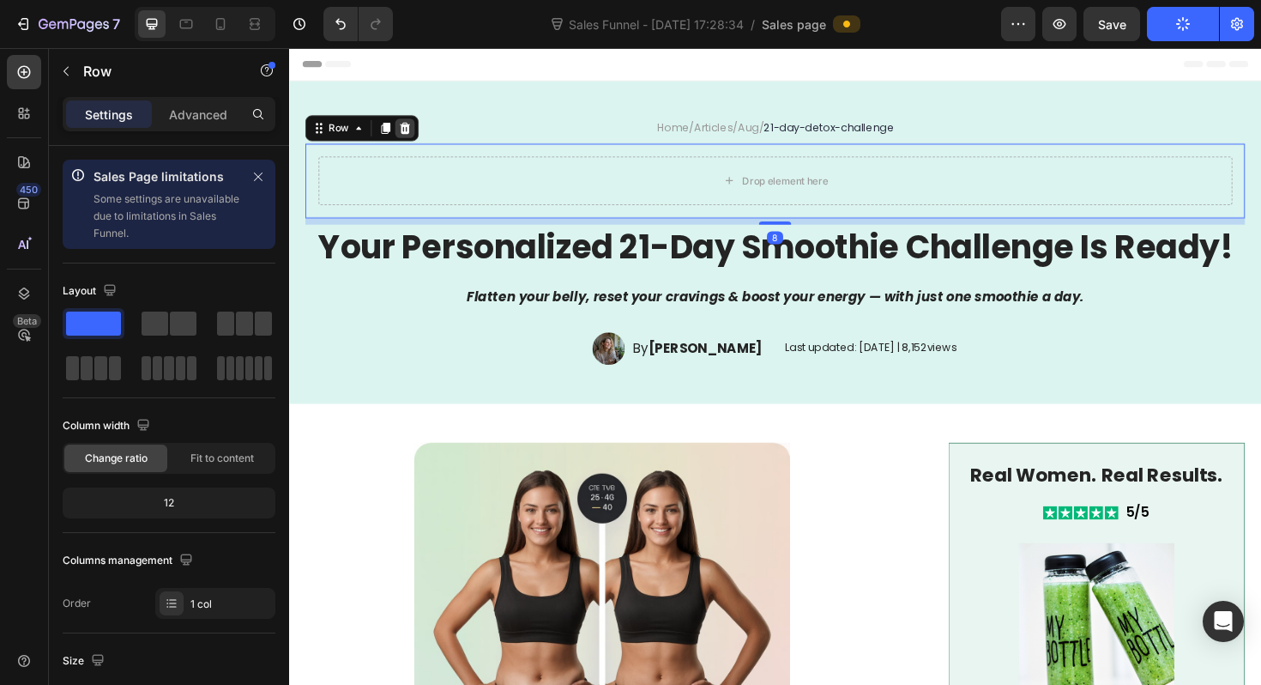
click at [414, 136] on icon at bounding box center [412, 133] width 11 height 12
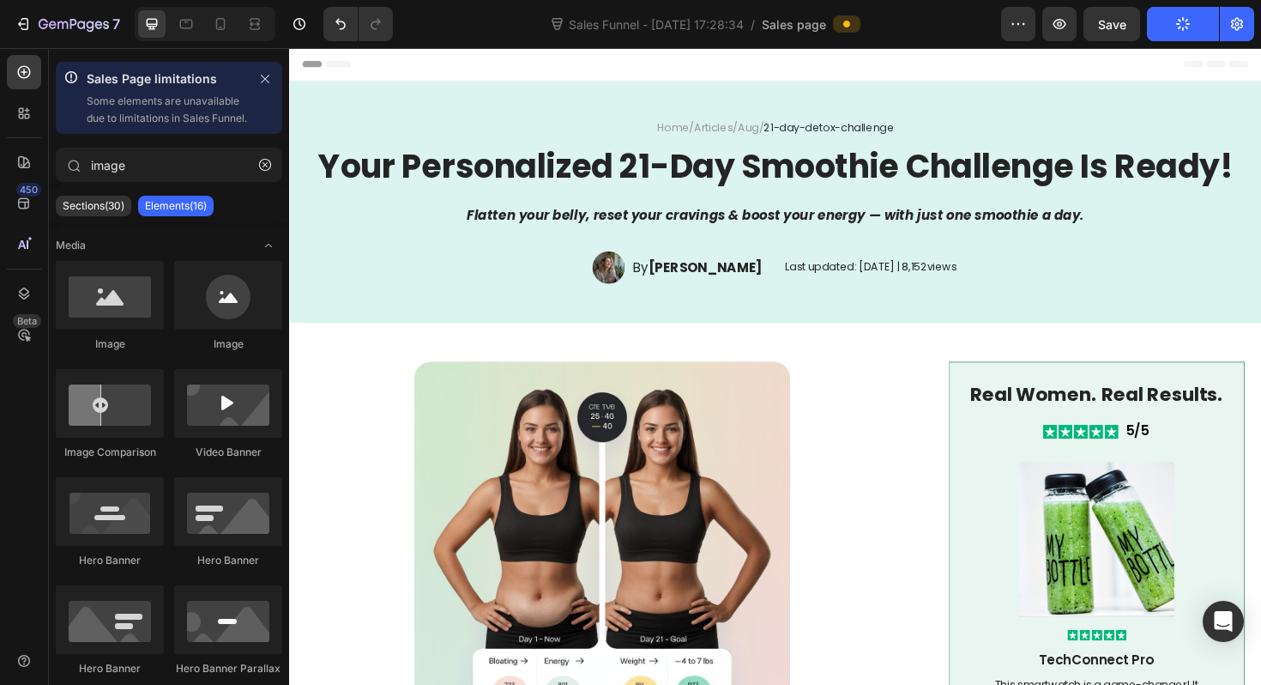
click at [1177, 28] on div "button" at bounding box center [1183, 24] width 14 height 14
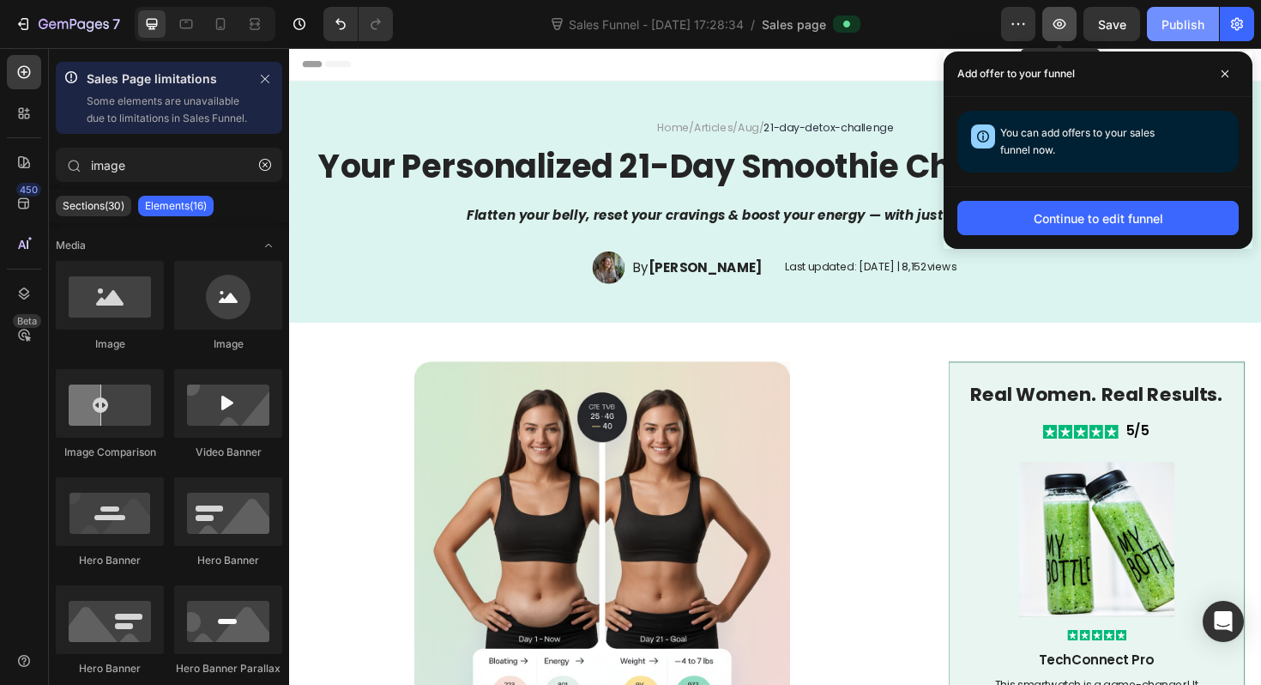
click at [1061, 32] on button "button" at bounding box center [1059, 24] width 34 height 34
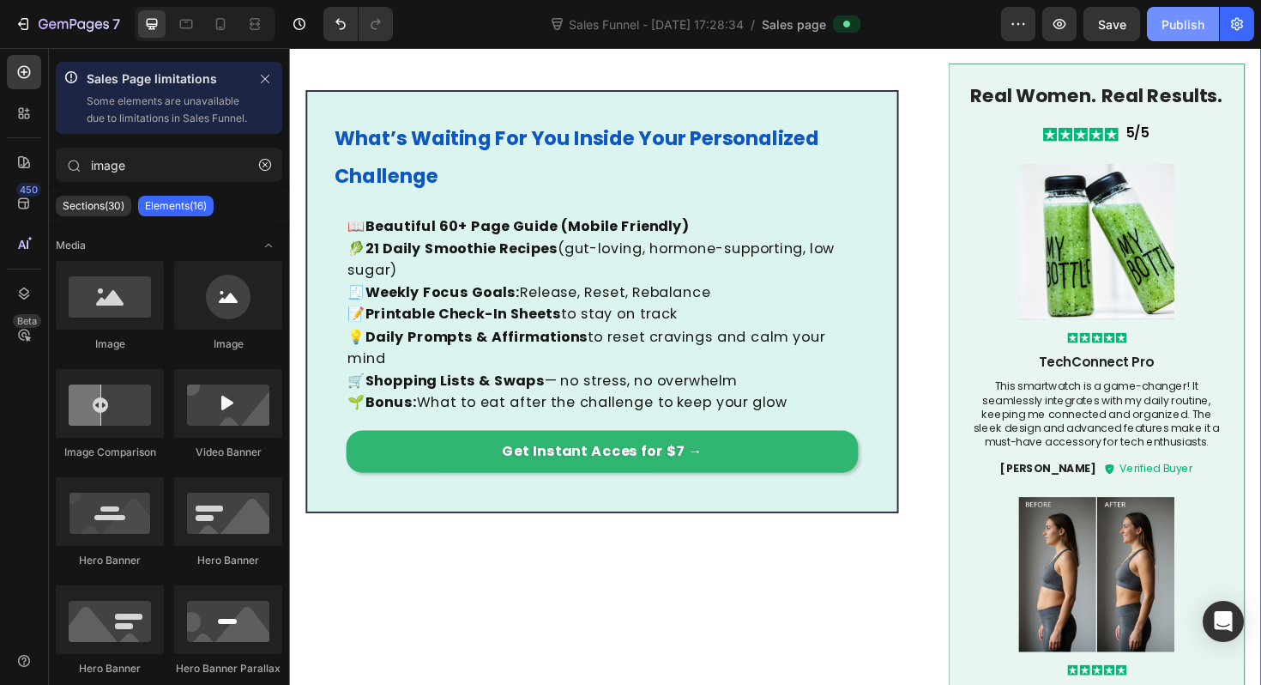
scroll to position [1047, 0]
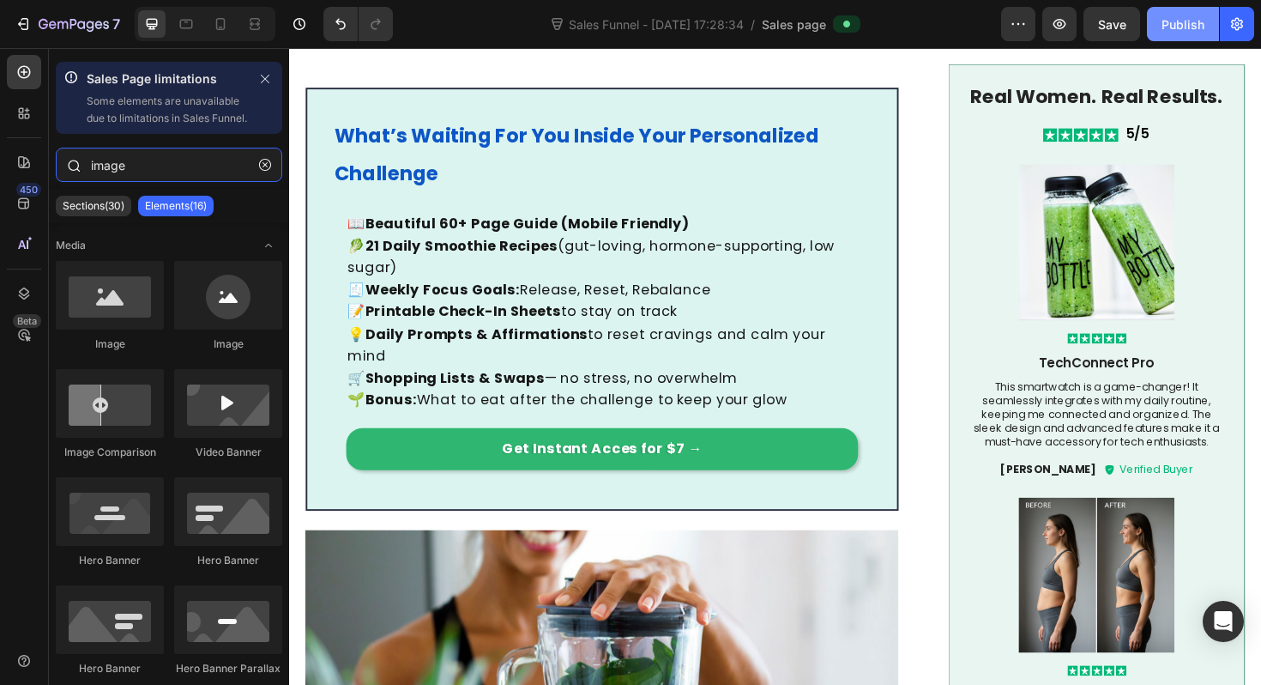
click at [152, 182] on input "image" at bounding box center [169, 165] width 227 height 34
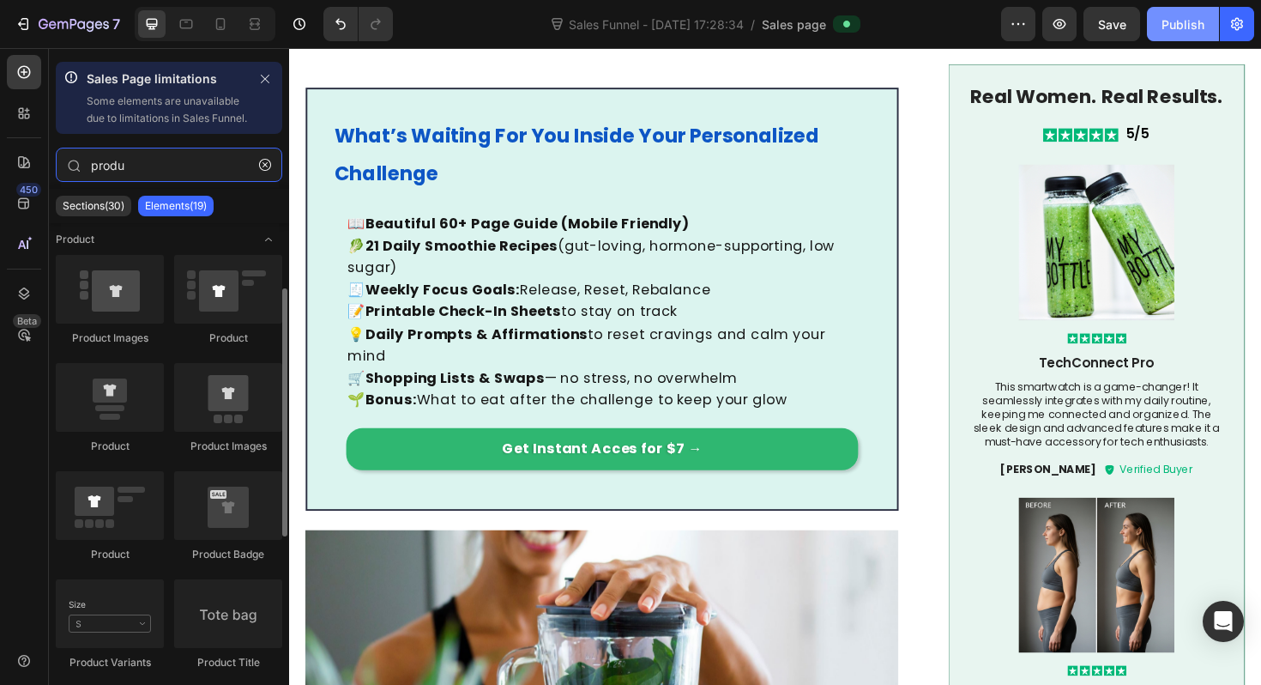
scroll to position [0, 0]
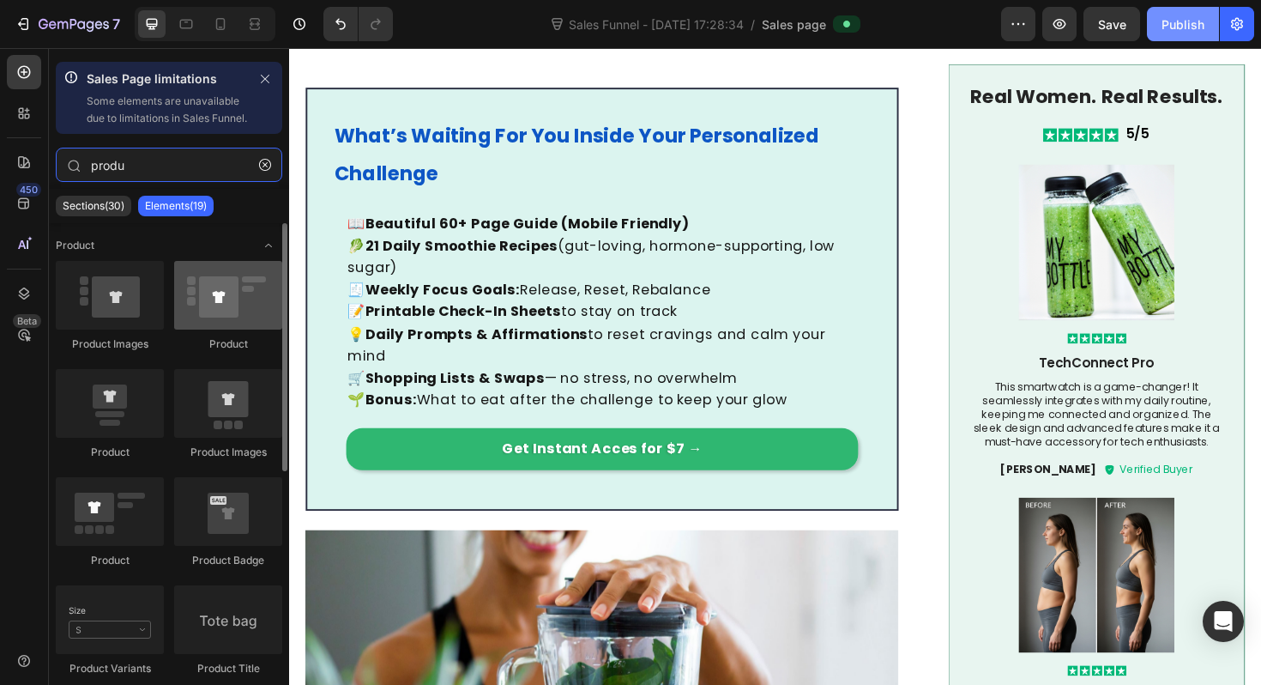
type input "produ"
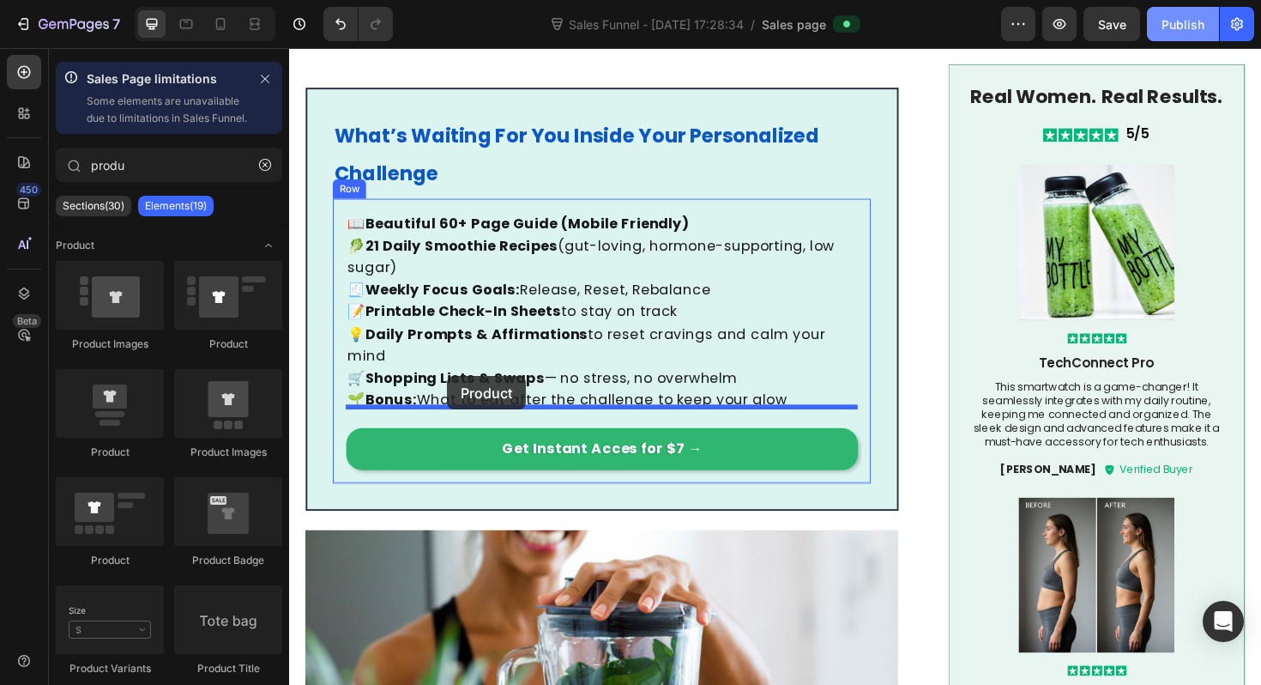
drag, startPoint x: 514, startPoint y: 382, endPoint x: 456, endPoint y: 396, distance: 59.1
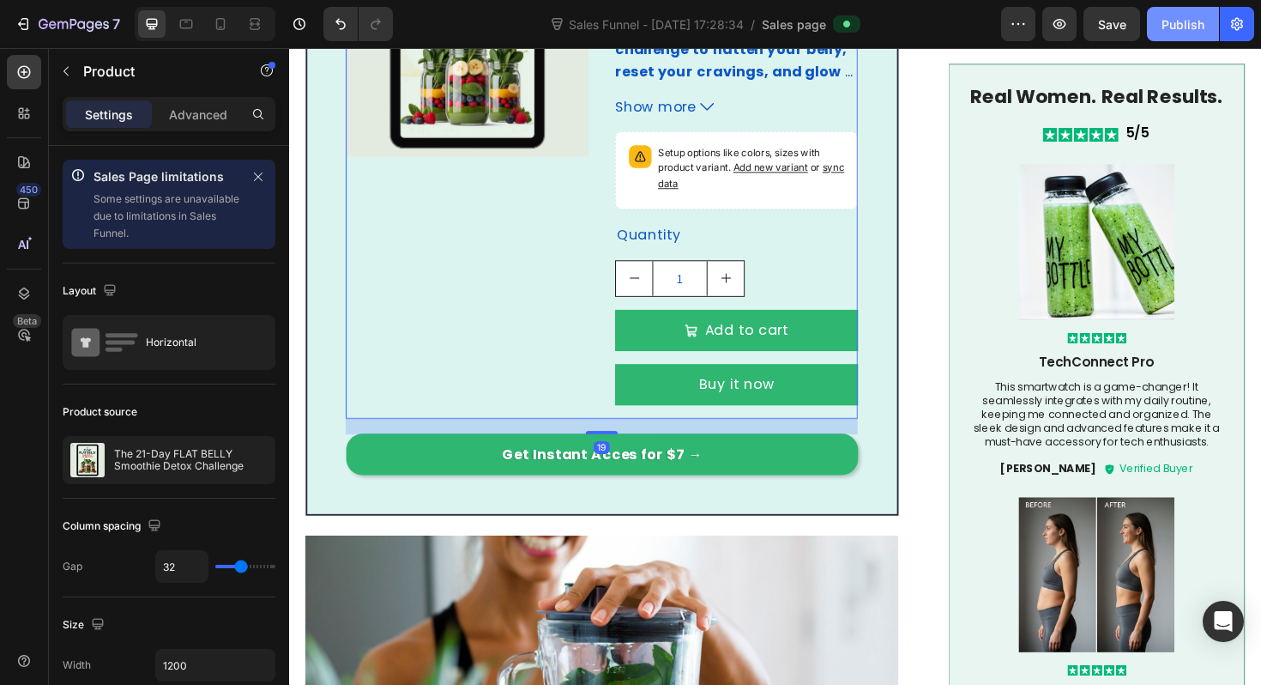
scroll to position [1610, 0]
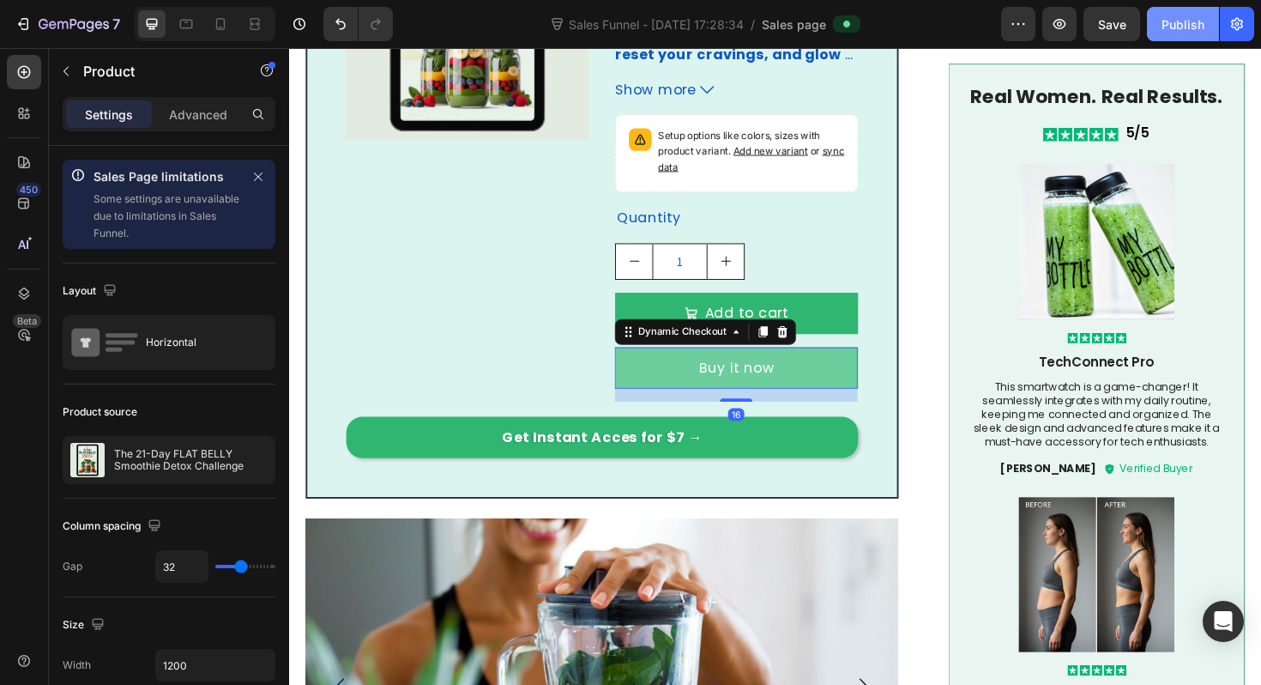
click at [655, 365] on button "Buy it now" at bounding box center [762, 387] width 257 height 44
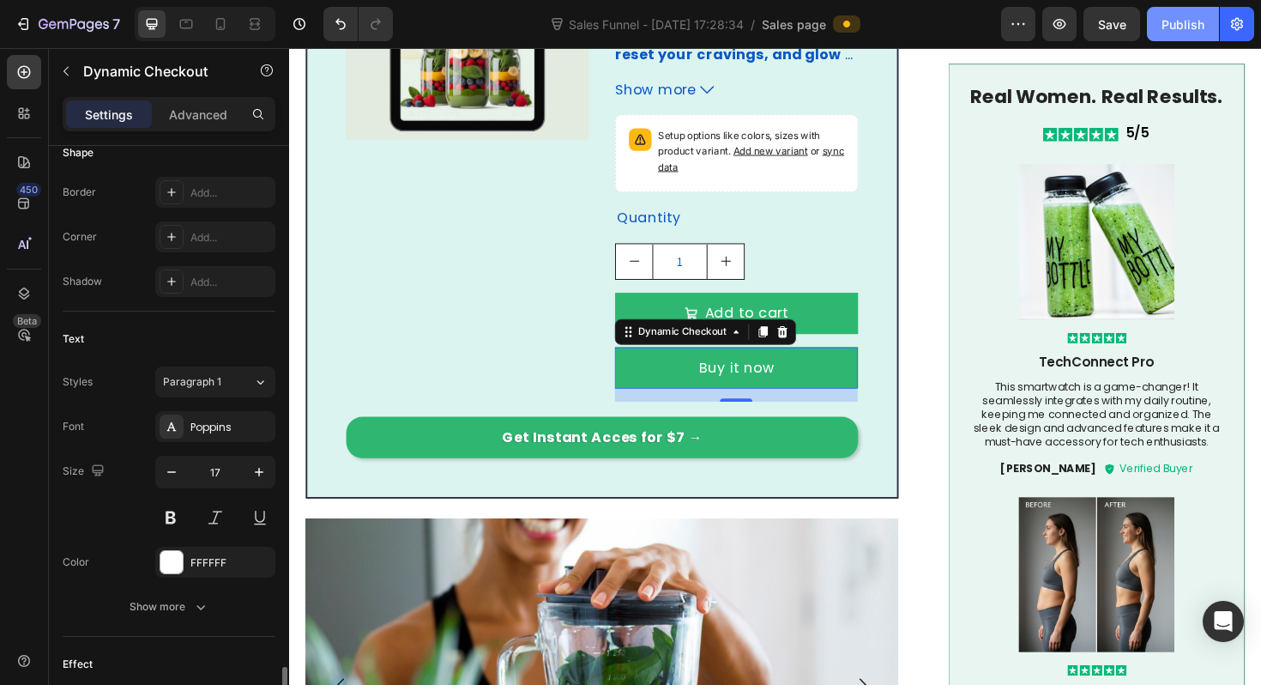
scroll to position [831, 0]
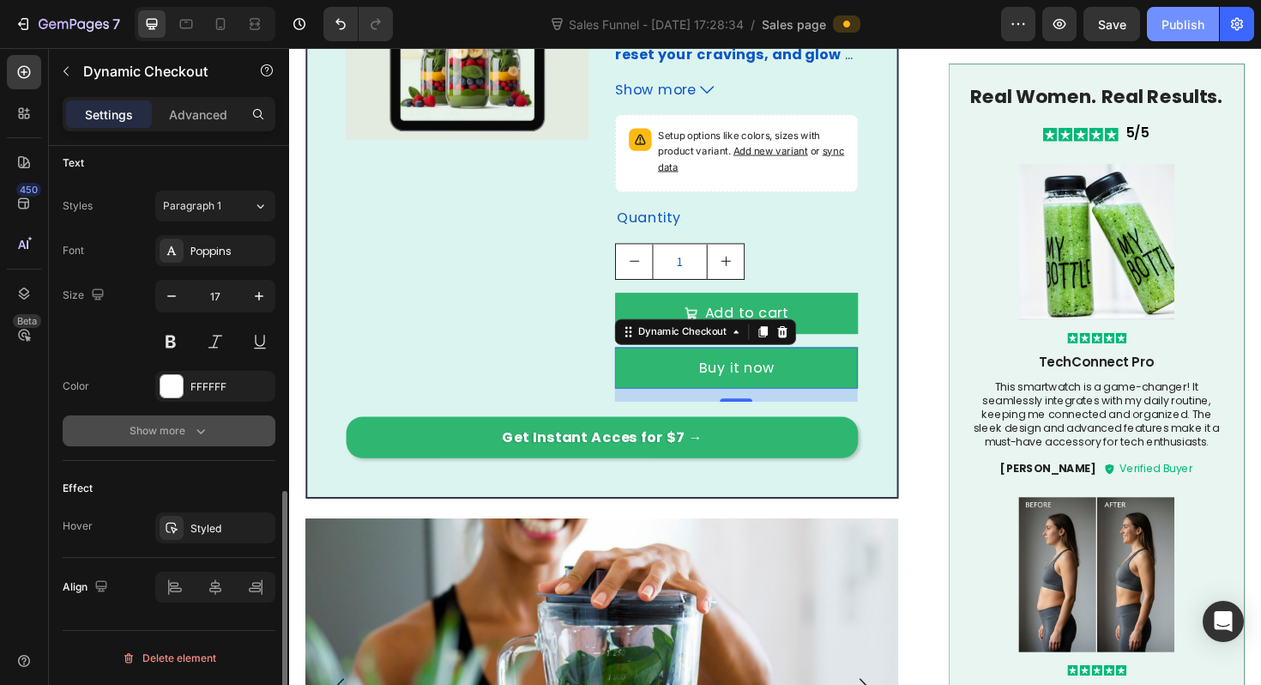
click at [144, 420] on button "Show more" at bounding box center [169, 430] width 213 height 31
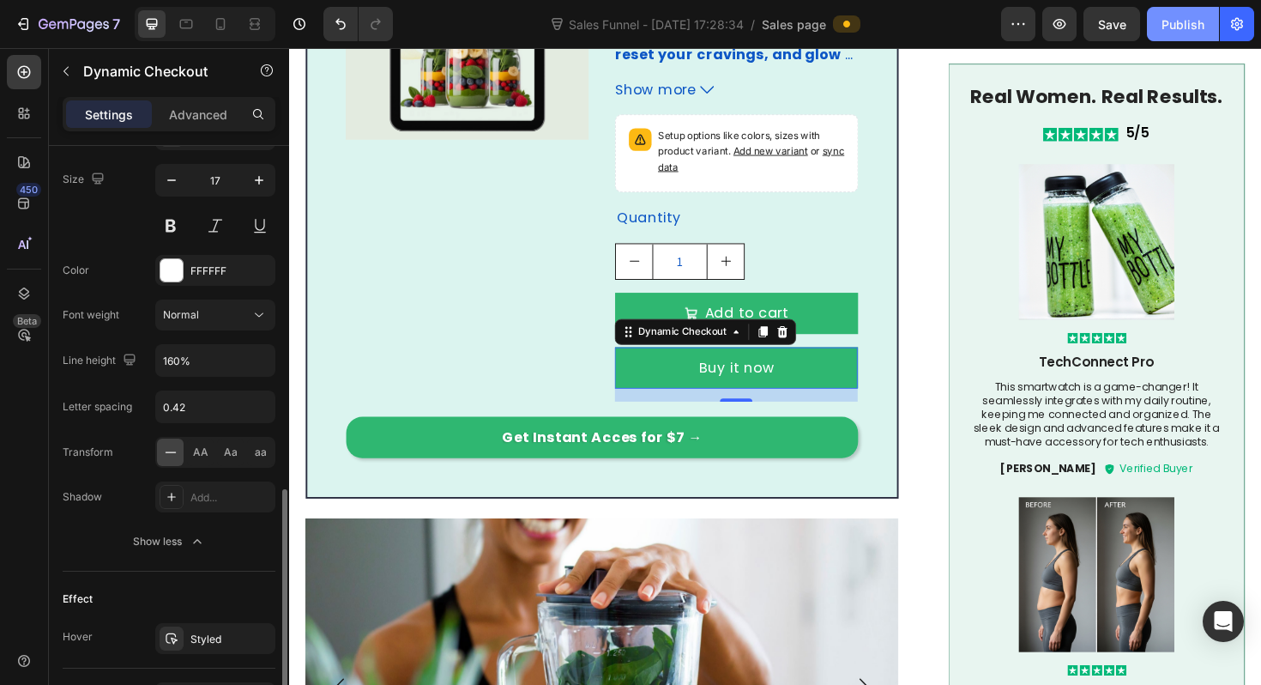
scroll to position [950, 0]
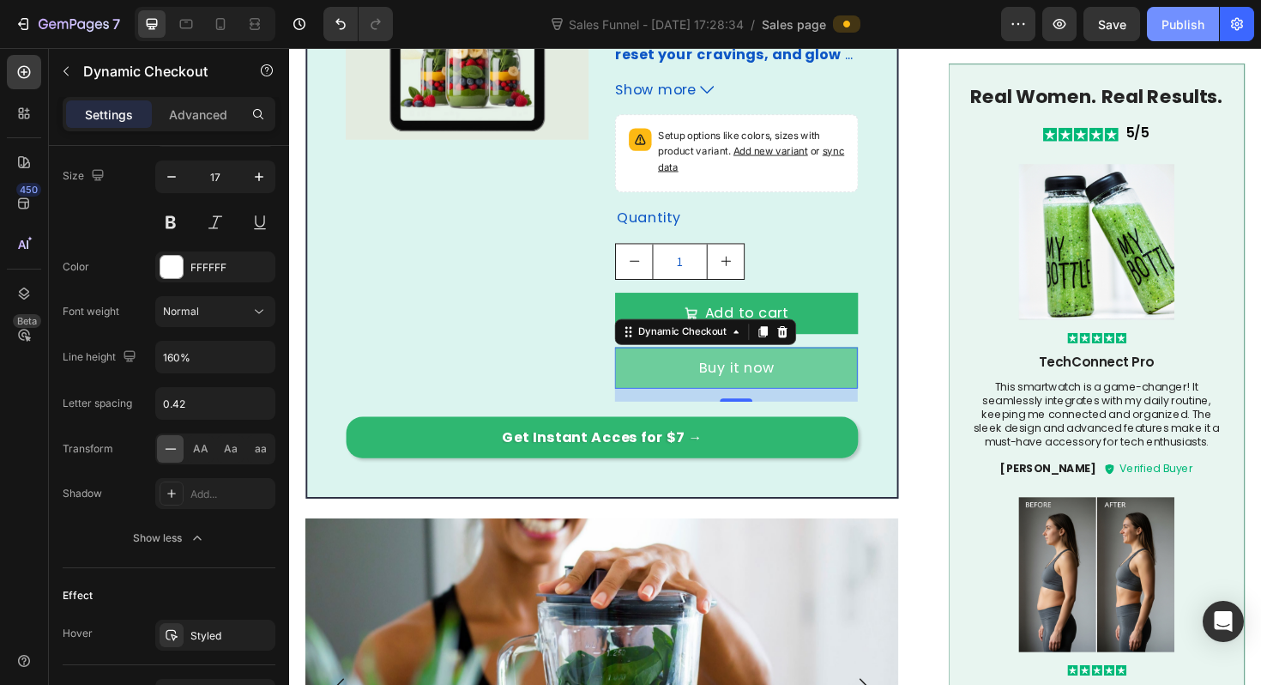
click at [660, 365] on button "Buy it now" at bounding box center [762, 387] width 257 height 44
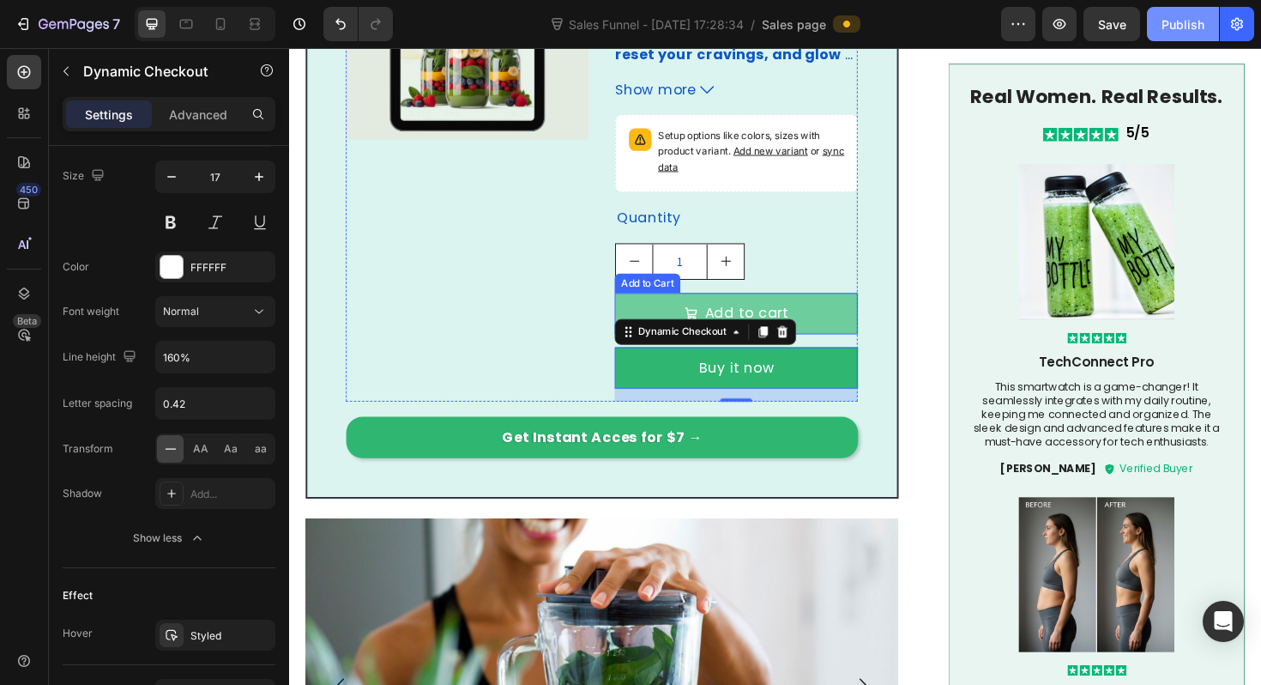
click at [825, 307] on button "Add to cart" at bounding box center [762, 329] width 257 height 44
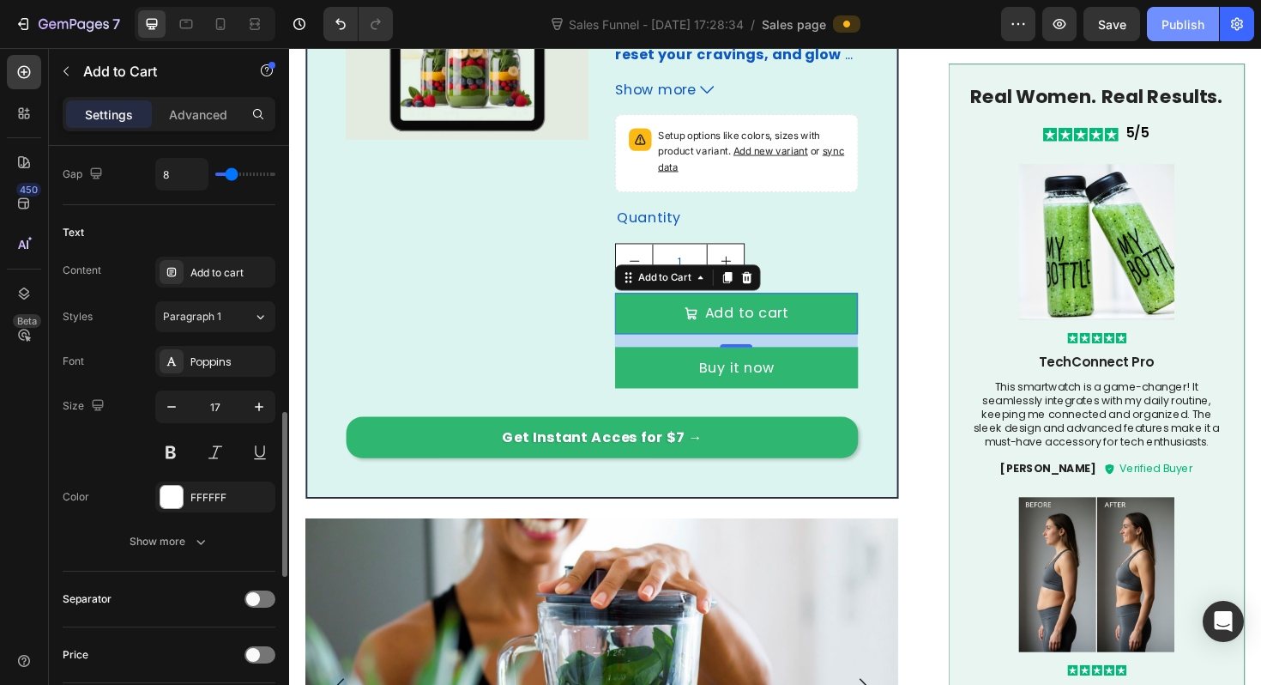
scroll to position [960, 0]
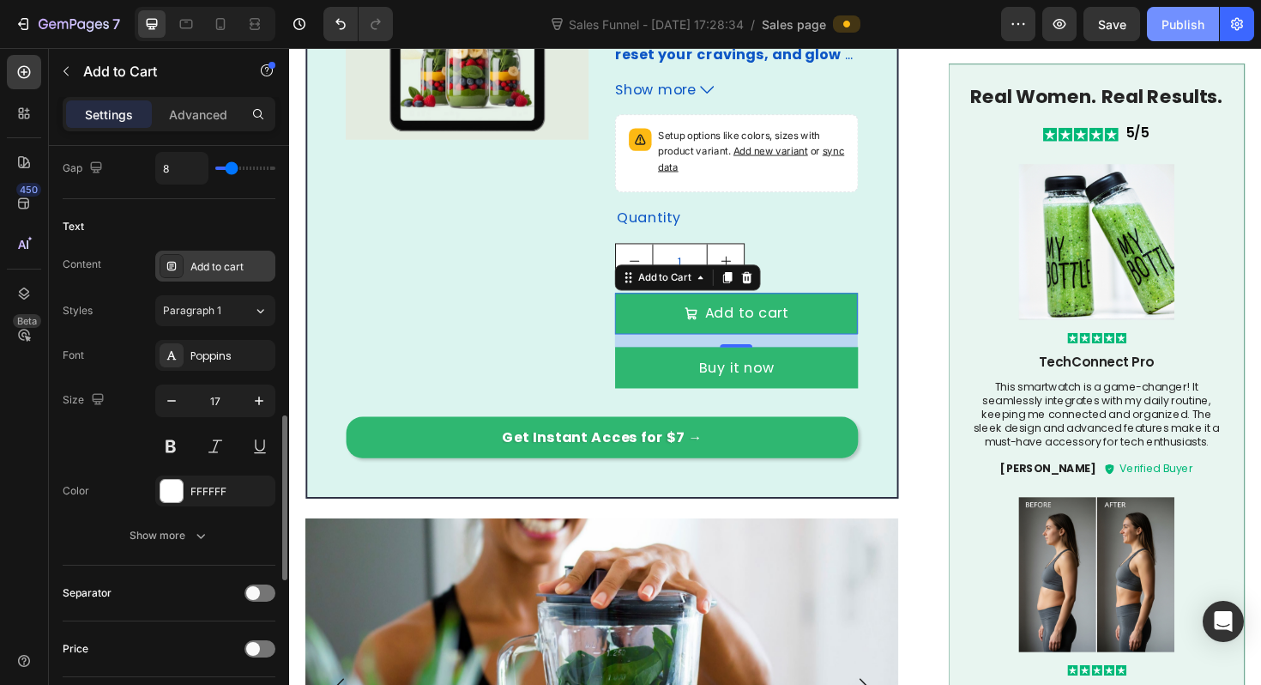
click at [193, 265] on div "Add to cart" at bounding box center [230, 266] width 81 height 15
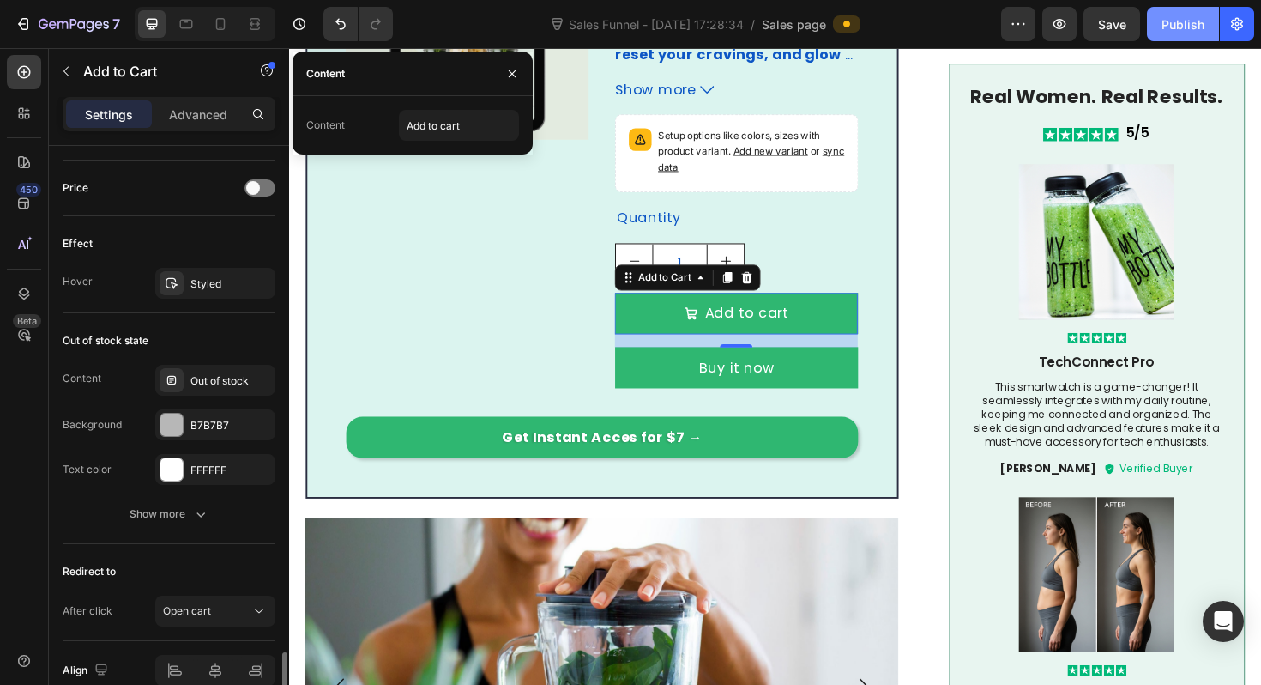
scroll to position [1504, 0]
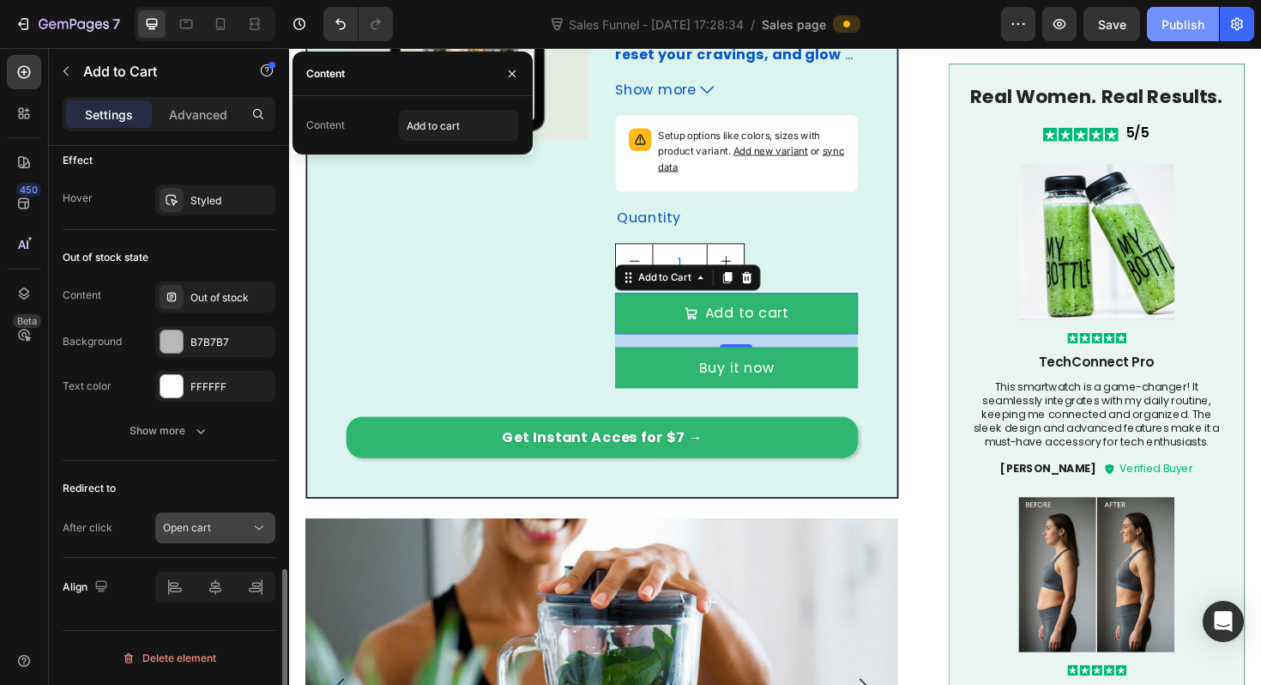
click at [195, 535] on span "Open cart" at bounding box center [187, 527] width 48 height 15
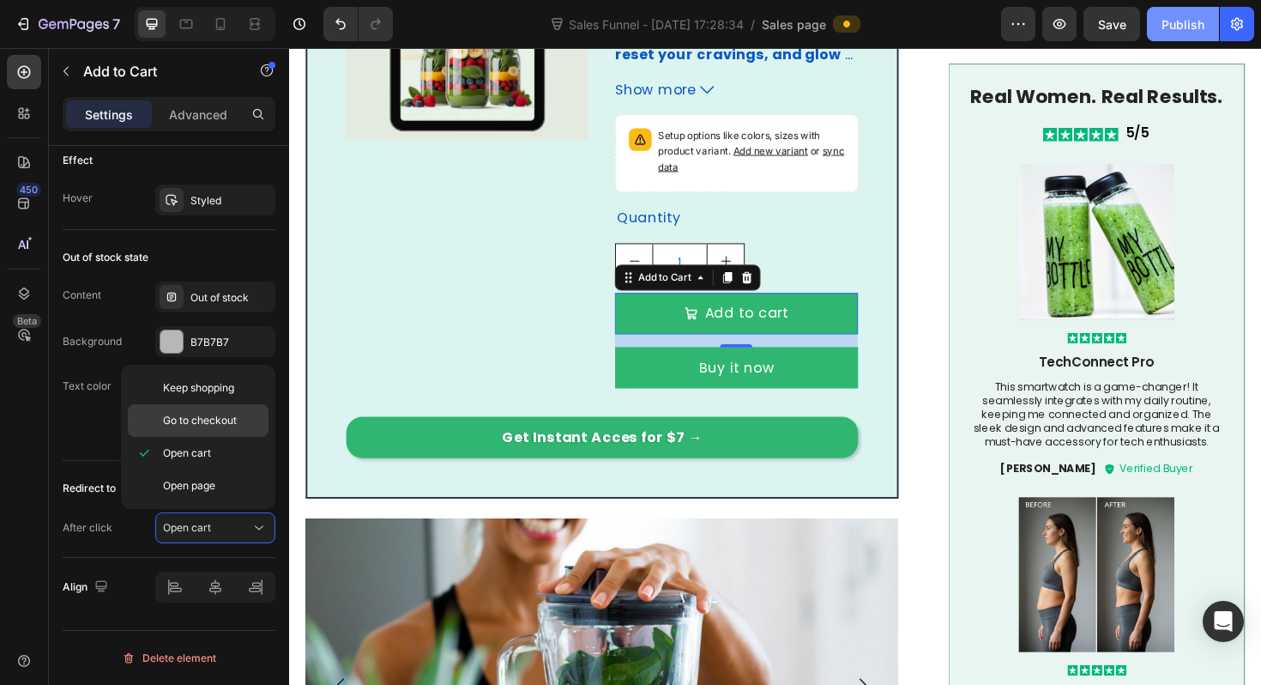
click at [178, 420] on span "Go to checkout" at bounding box center [200, 420] width 74 height 15
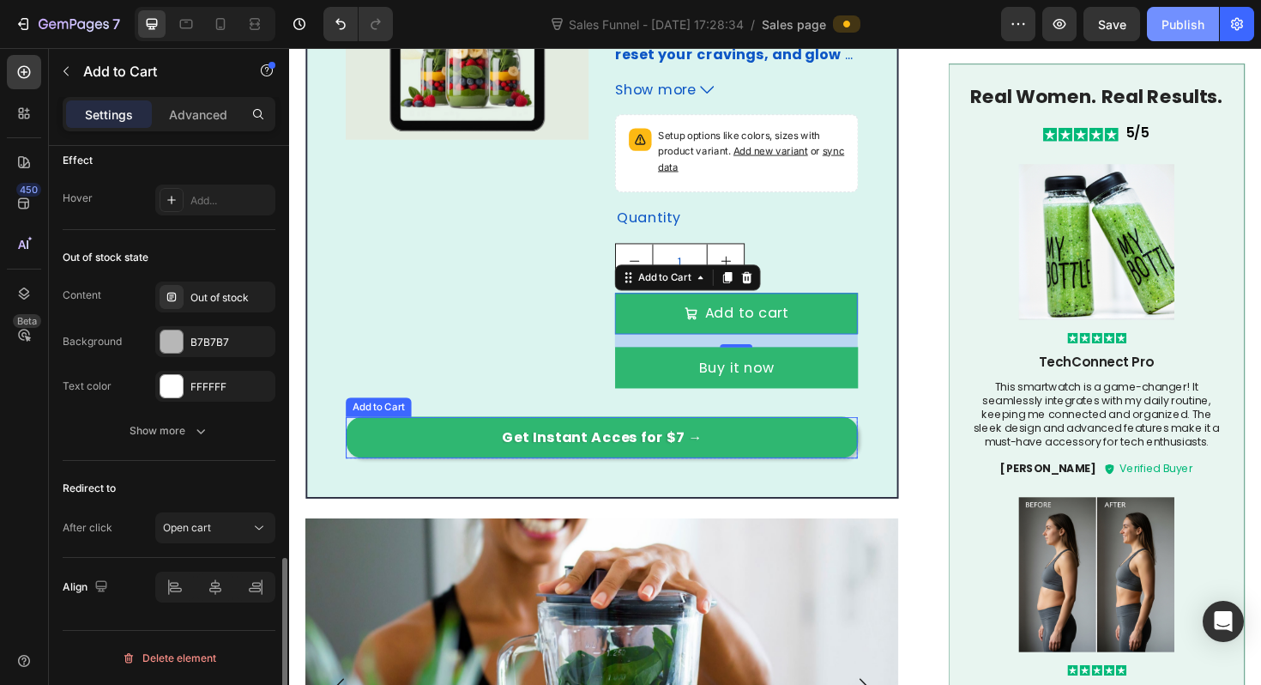
click at [422, 438] on button "Get Instant Acces for $7 →" at bounding box center [620, 460] width 542 height 44
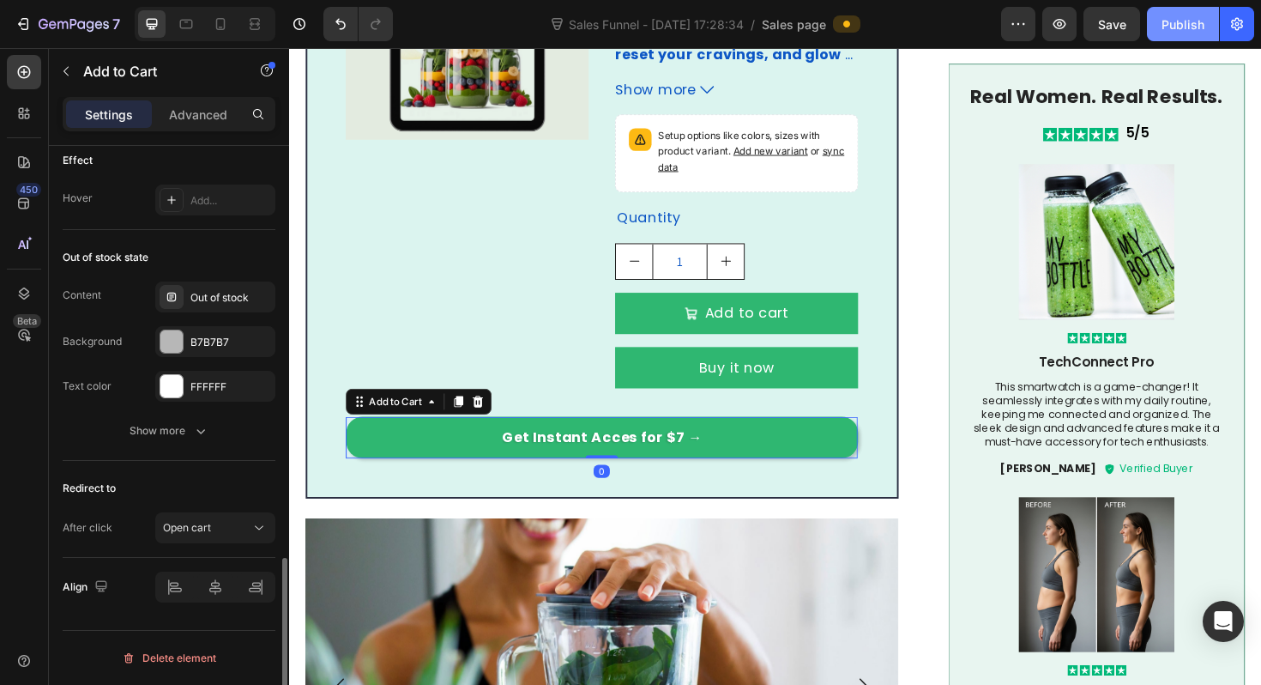
scroll to position [1368, 0]
click at [177, 536] on button "Open cart" at bounding box center [215, 527] width 120 height 31
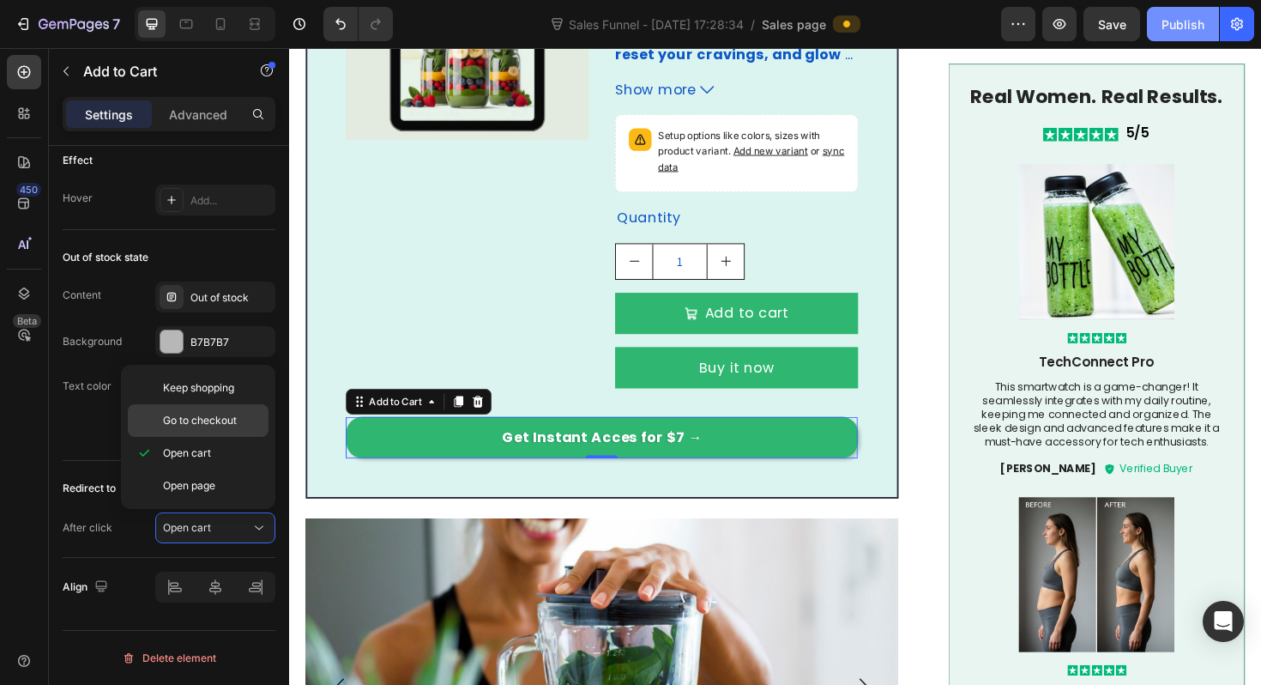
click at [190, 432] on div "Go to checkout" at bounding box center [198, 420] width 141 height 33
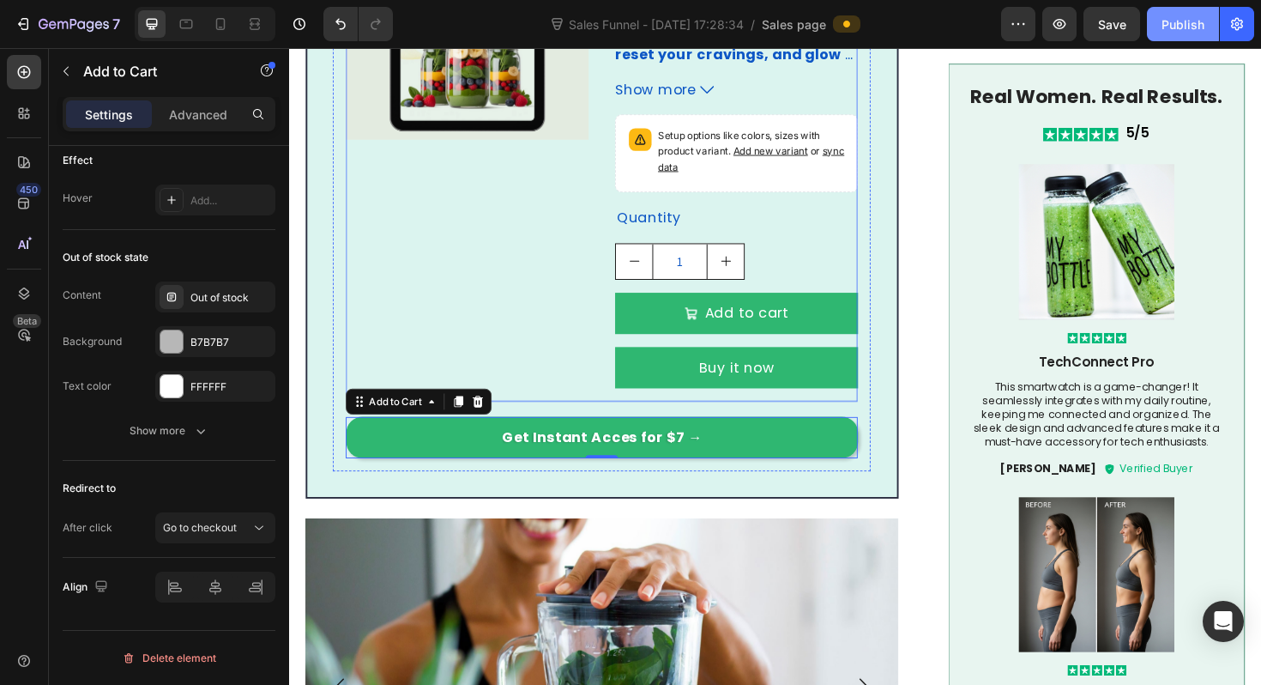
click at [608, 286] on div "Product Images The 21-Day FLAT BELLY Smoothie Detox Challenge Product Title $7.…" at bounding box center [620, 155] width 542 height 535
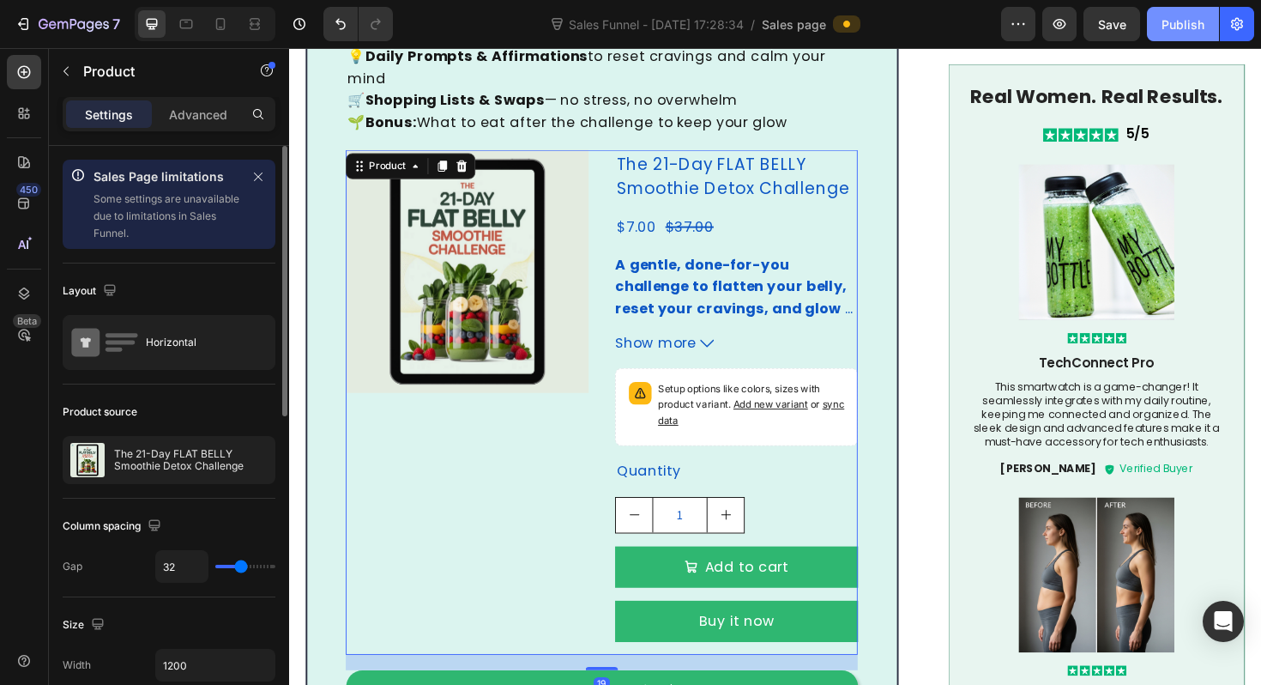
scroll to position [1279, 0]
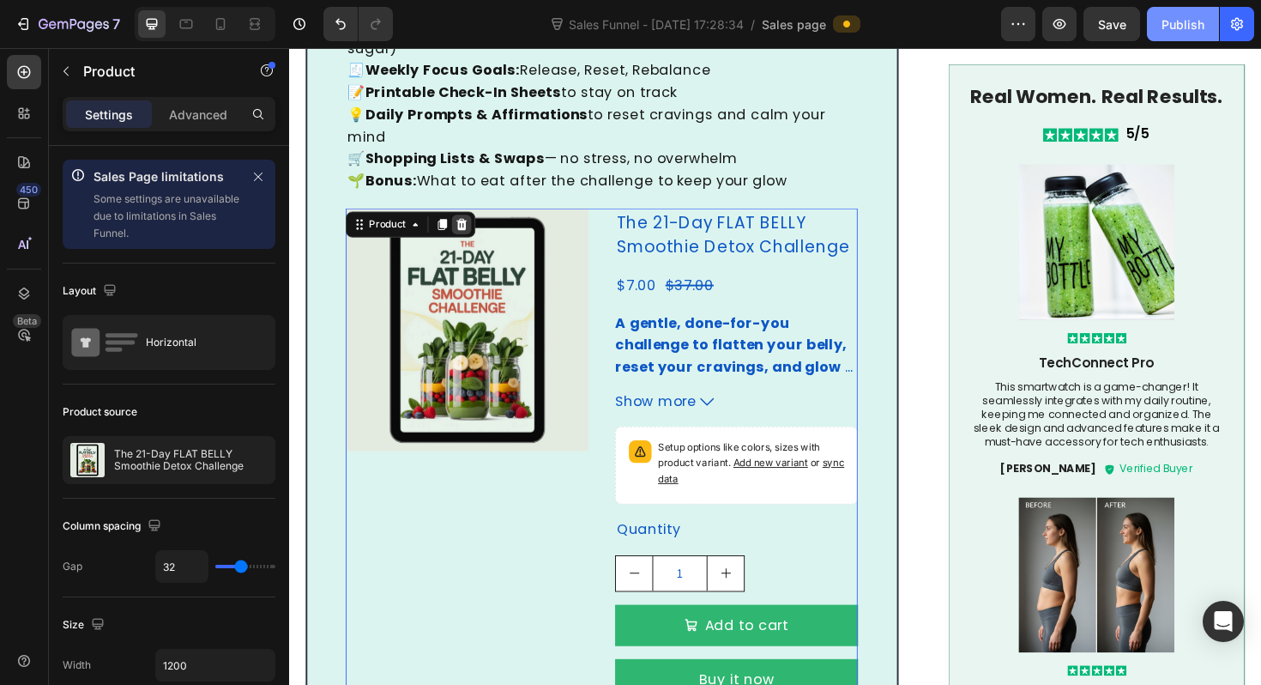
click at [471, 229] on icon at bounding box center [472, 235] width 11 height 12
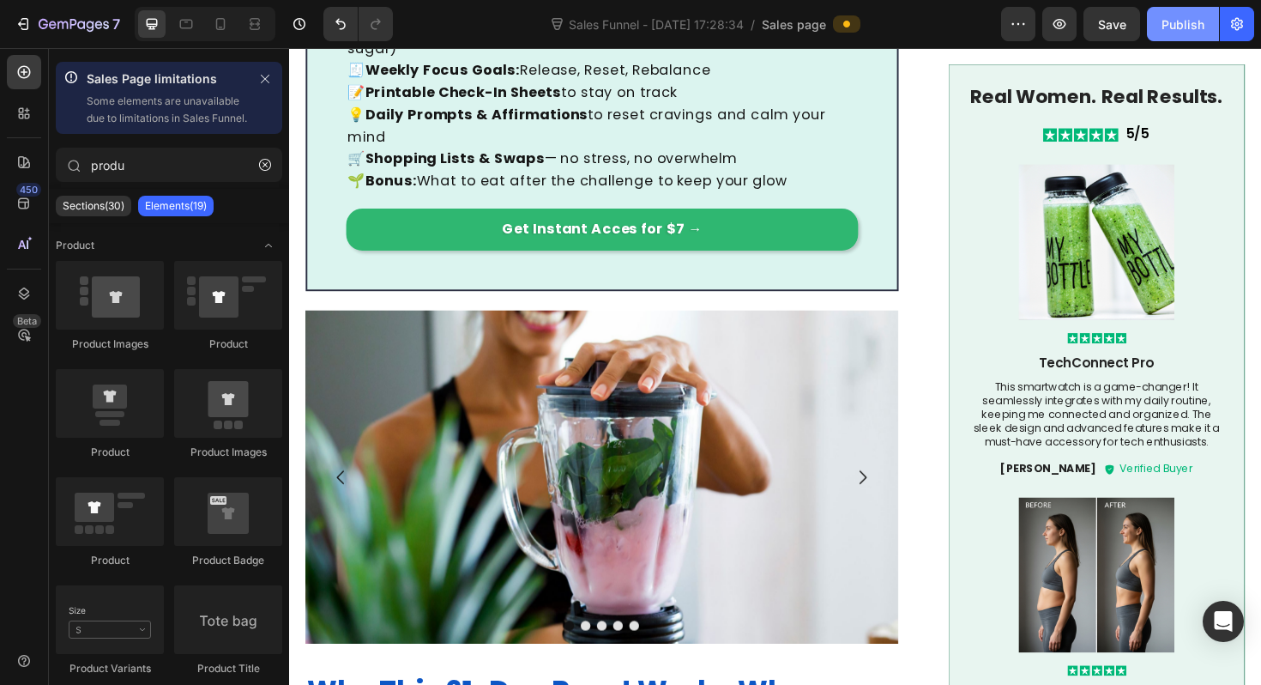
click at [1183, 33] on button "Publish" at bounding box center [1183, 24] width 72 height 34
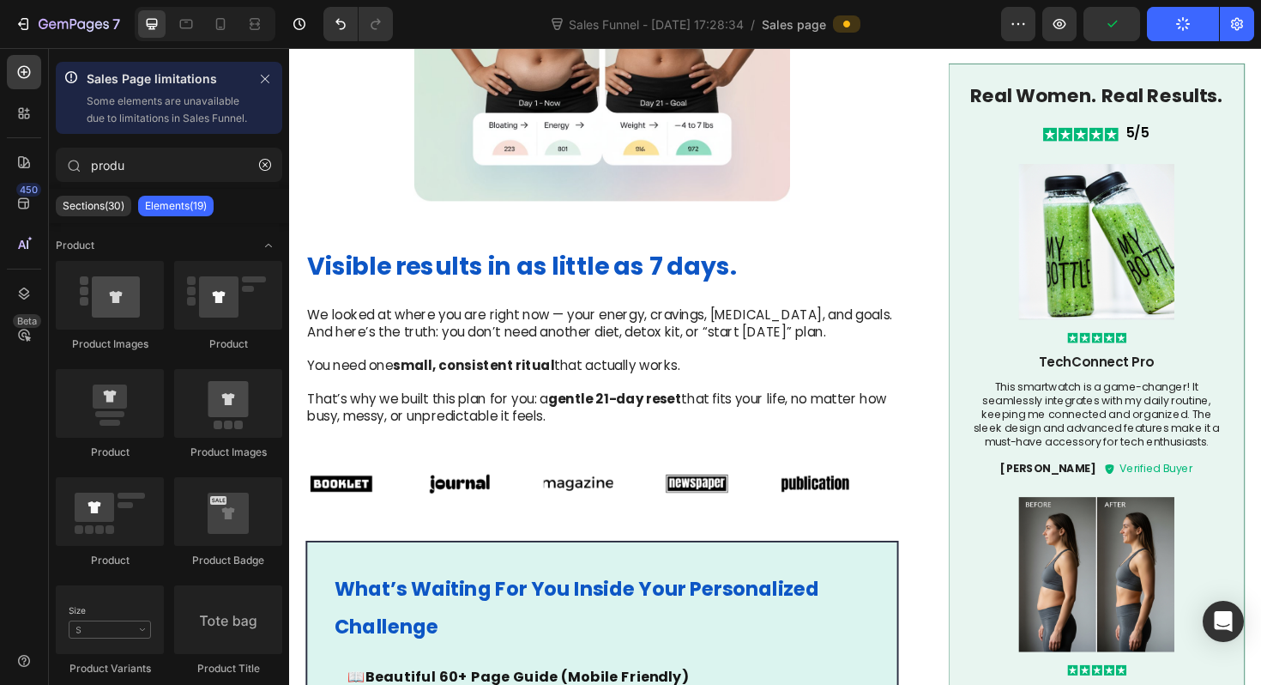
scroll to position [0, 0]
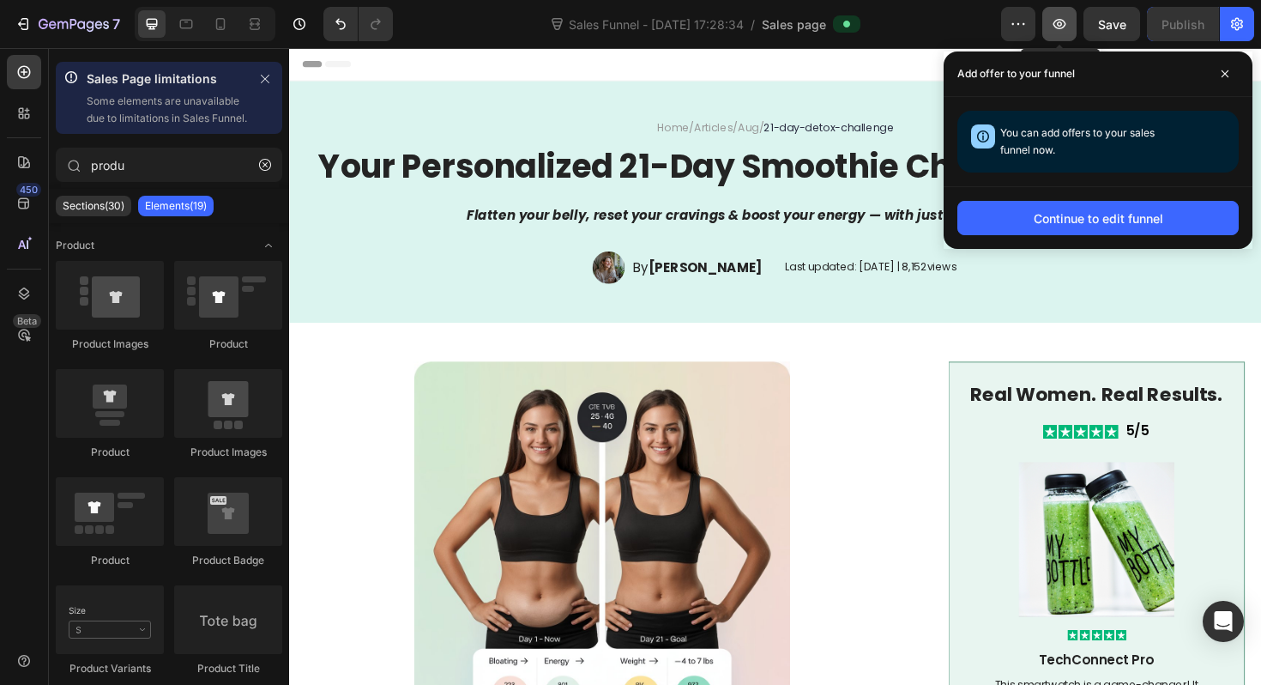
click at [1058, 27] on icon "button" at bounding box center [1059, 23] width 17 height 17
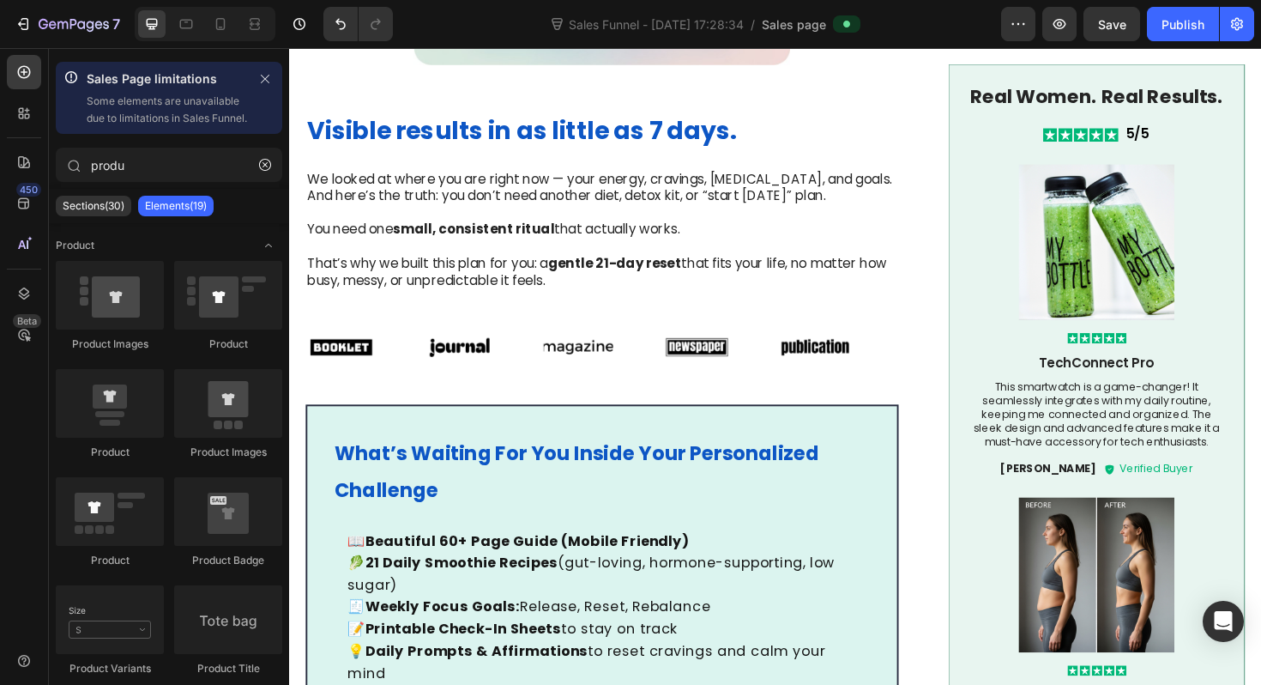
scroll to position [1016, 0]
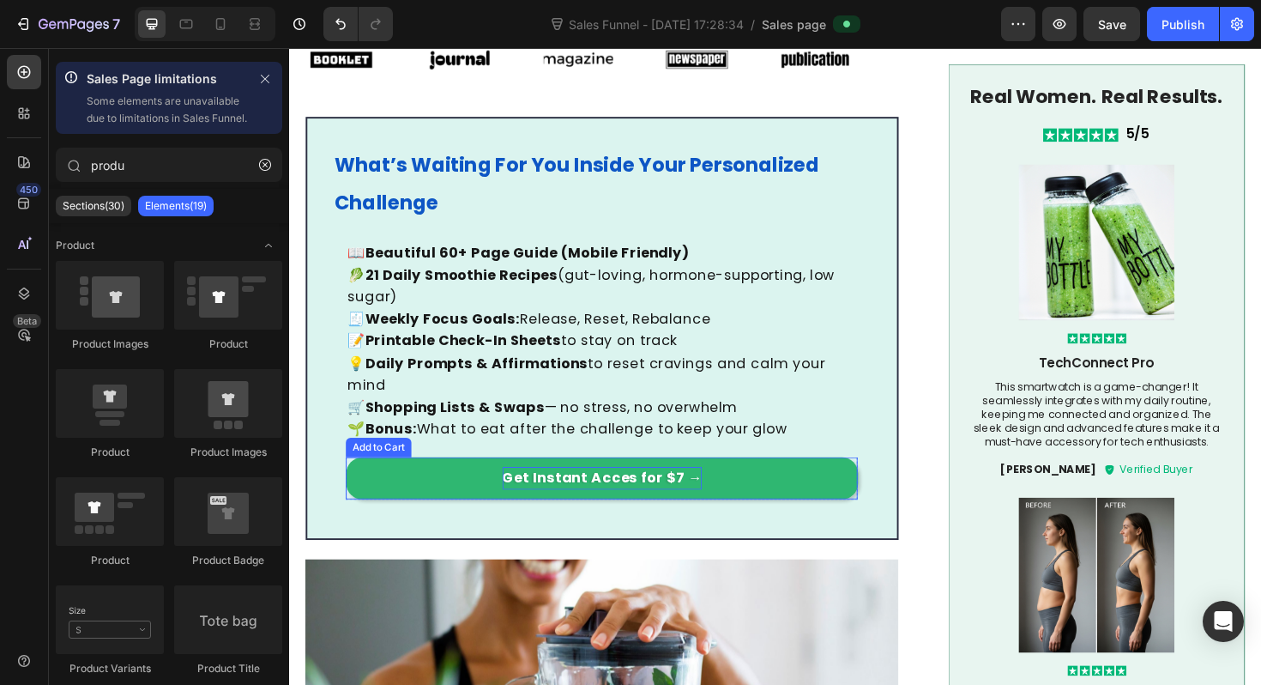
click at [651, 492] on strong "Get Instant Acces for $7 →" at bounding box center [621, 503] width 212 height 23
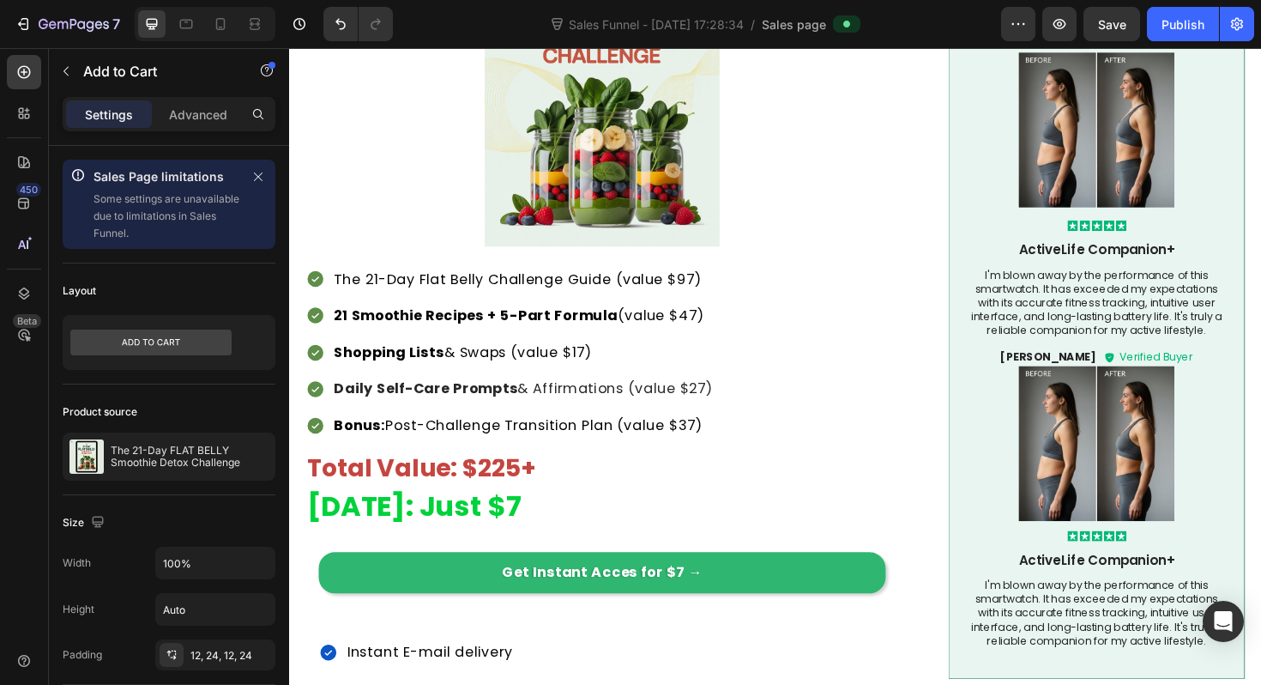
scroll to position [2959, 0]
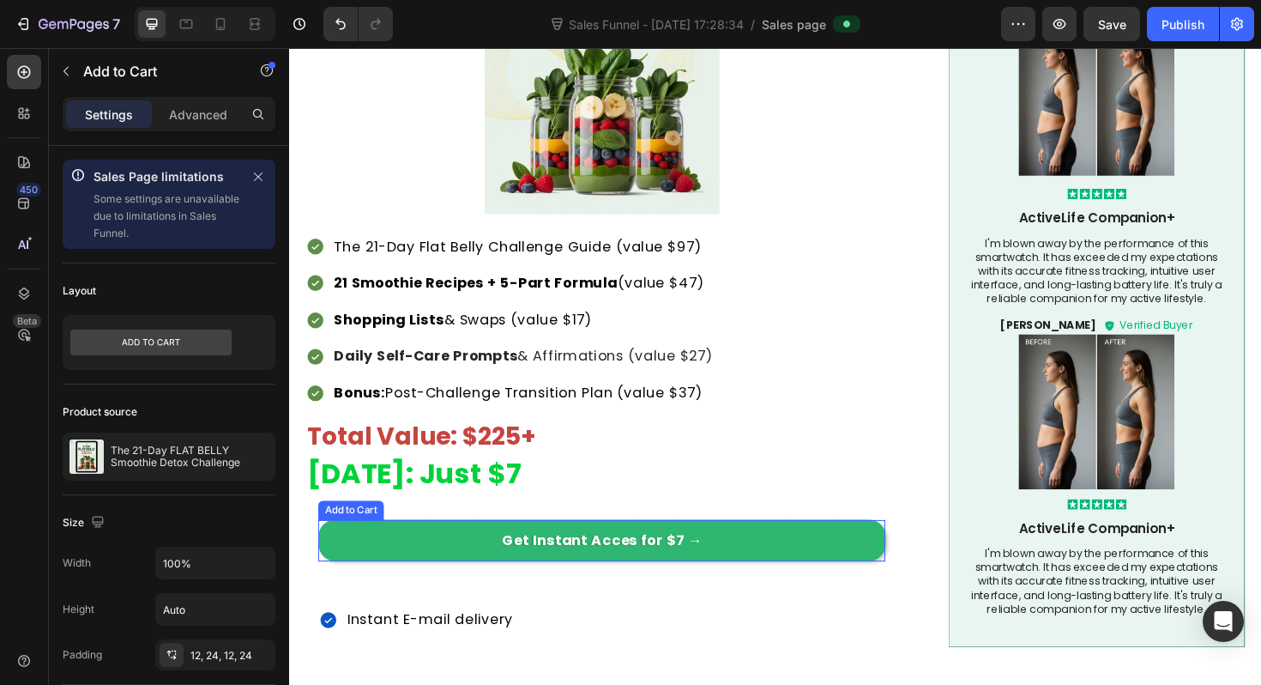
click at [450, 547] on button "Get Instant Acces for $7 →" at bounding box center [620, 569] width 601 height 44
click at [416, 555] on button "Get Instant Acces for $7 →" at bounding box center [620, 569] width 601 height 44
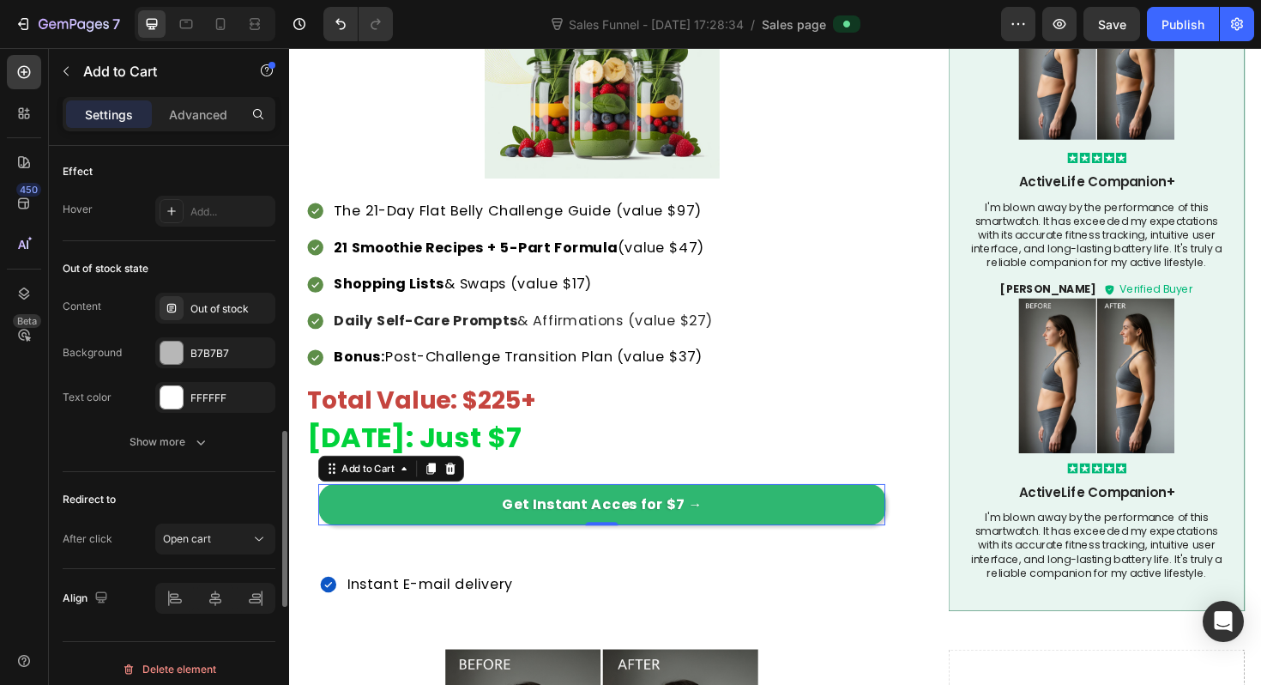
scroll to position [1368, 0]
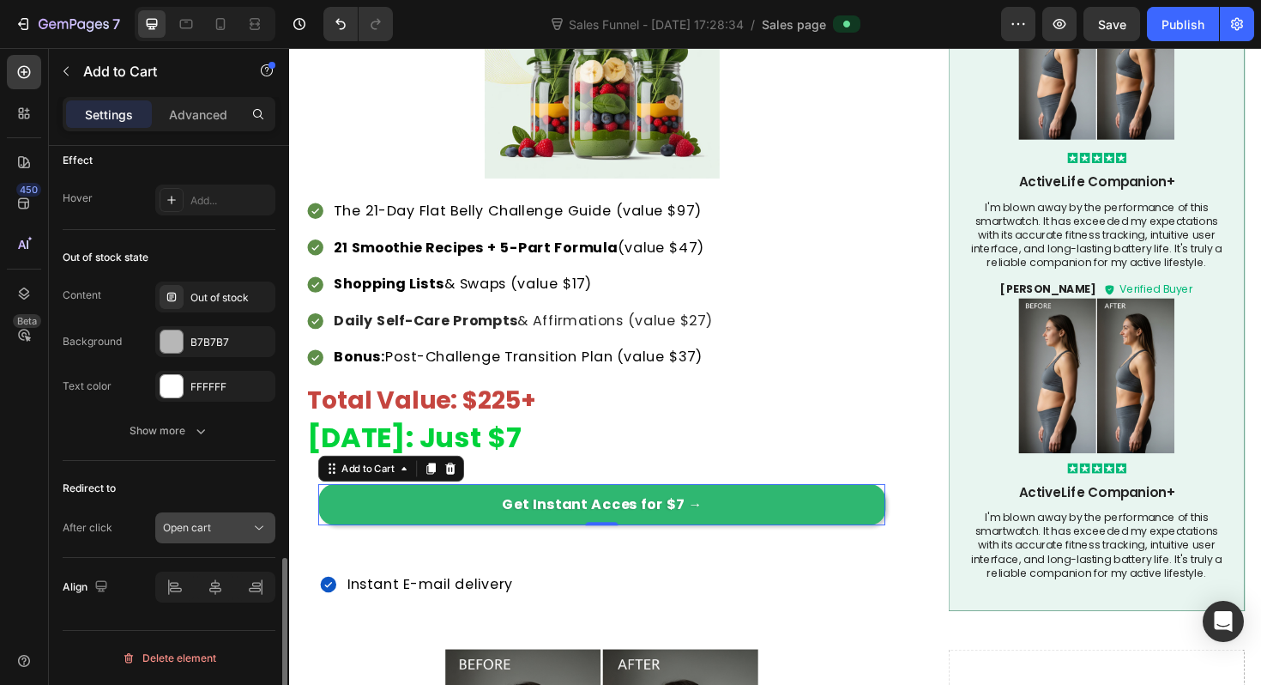
click at [202, 535] on span "Open cart" at bounding box center [187, 527] width 48 height 15
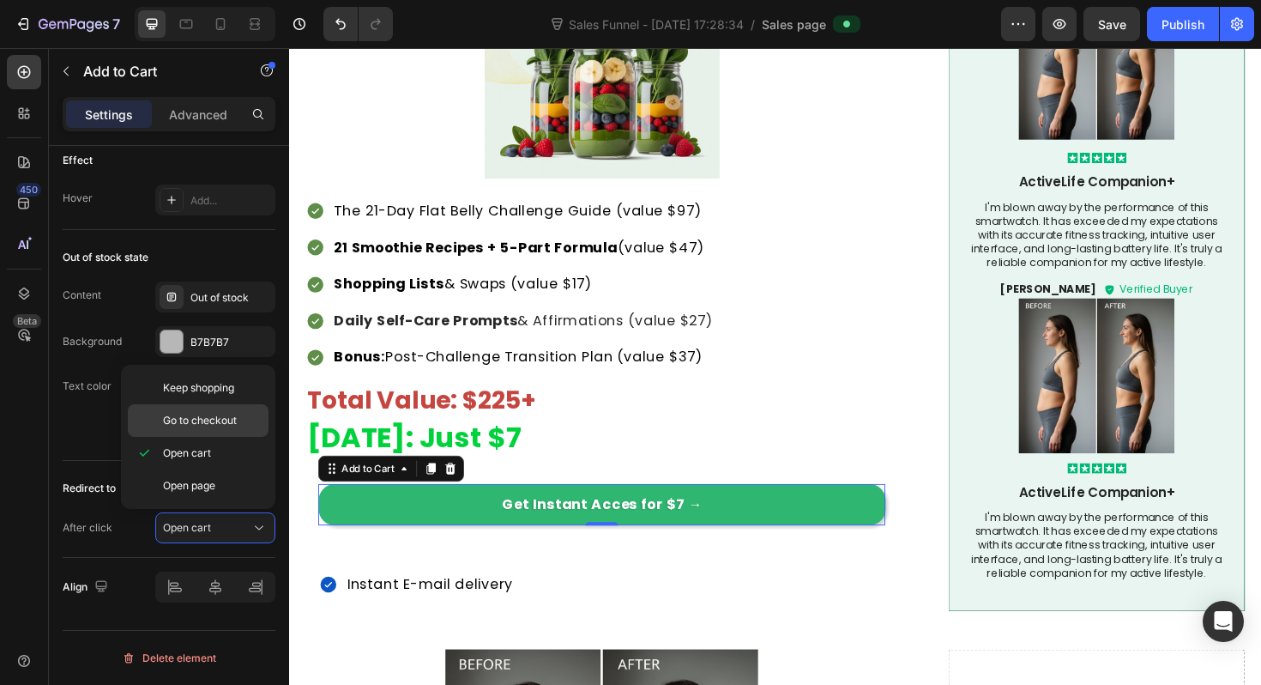
click at [220, 408] on div "Go to checkout" at bounding box center [198, 420] width 141 height 33
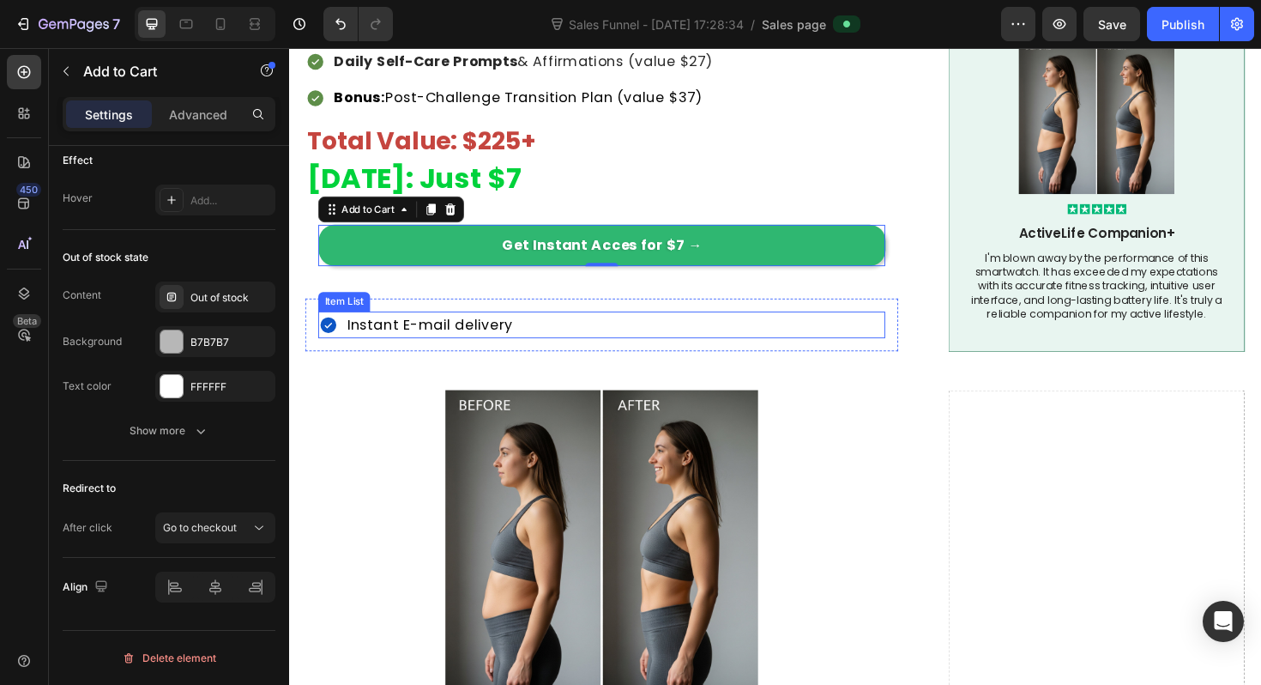
scroll to position [3219, 0]
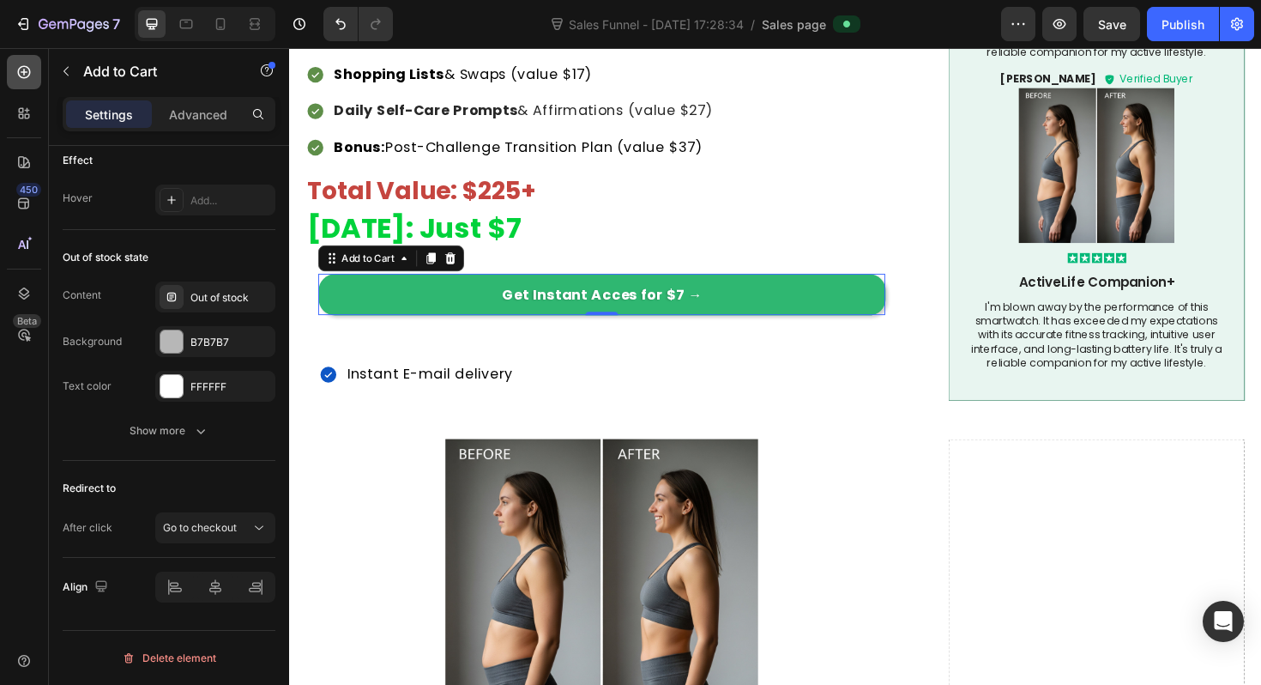
click at [22, 69] on icon at bounding box center [23, 71] width 17 height 17
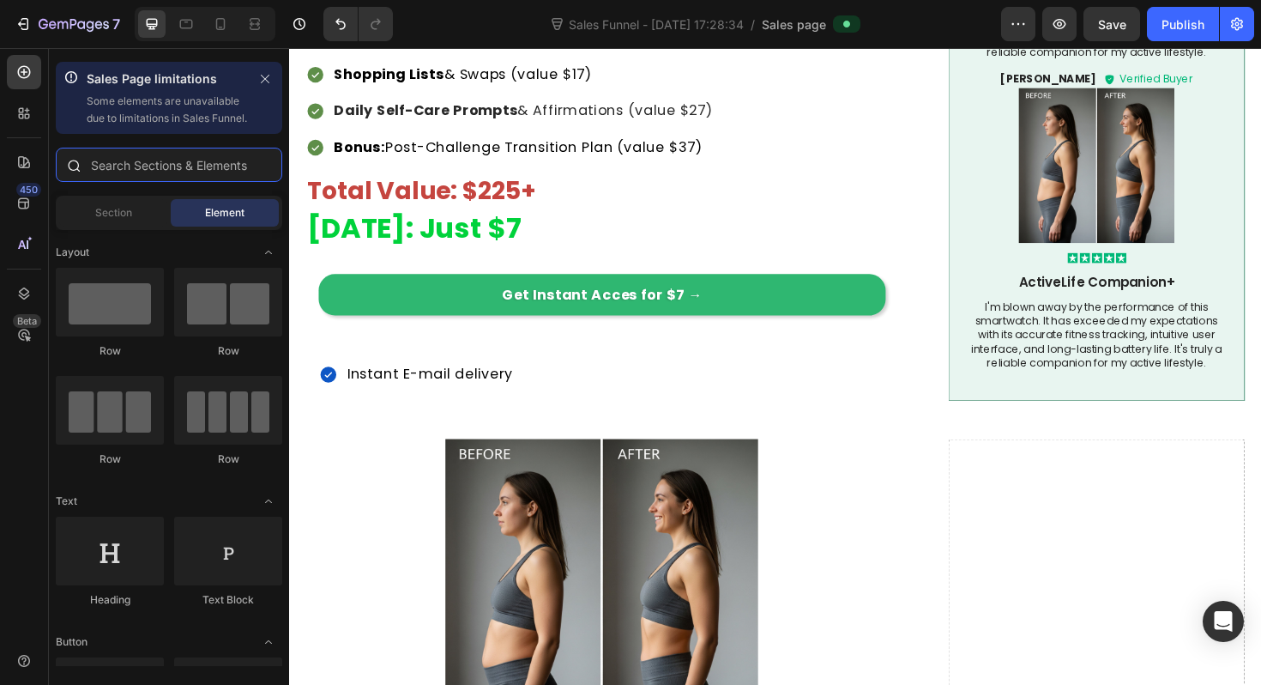
click at [145, 182] on input "text" at bounding box center [169, 165] width 227 height 34
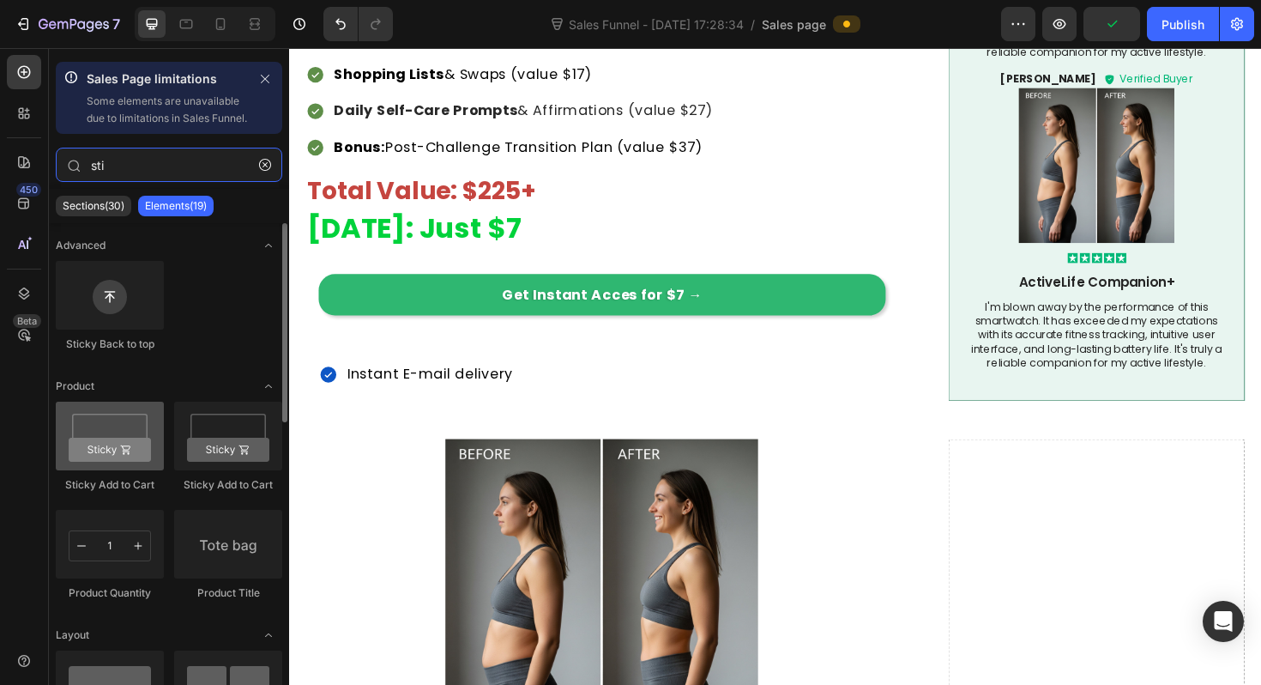
type input "sti"
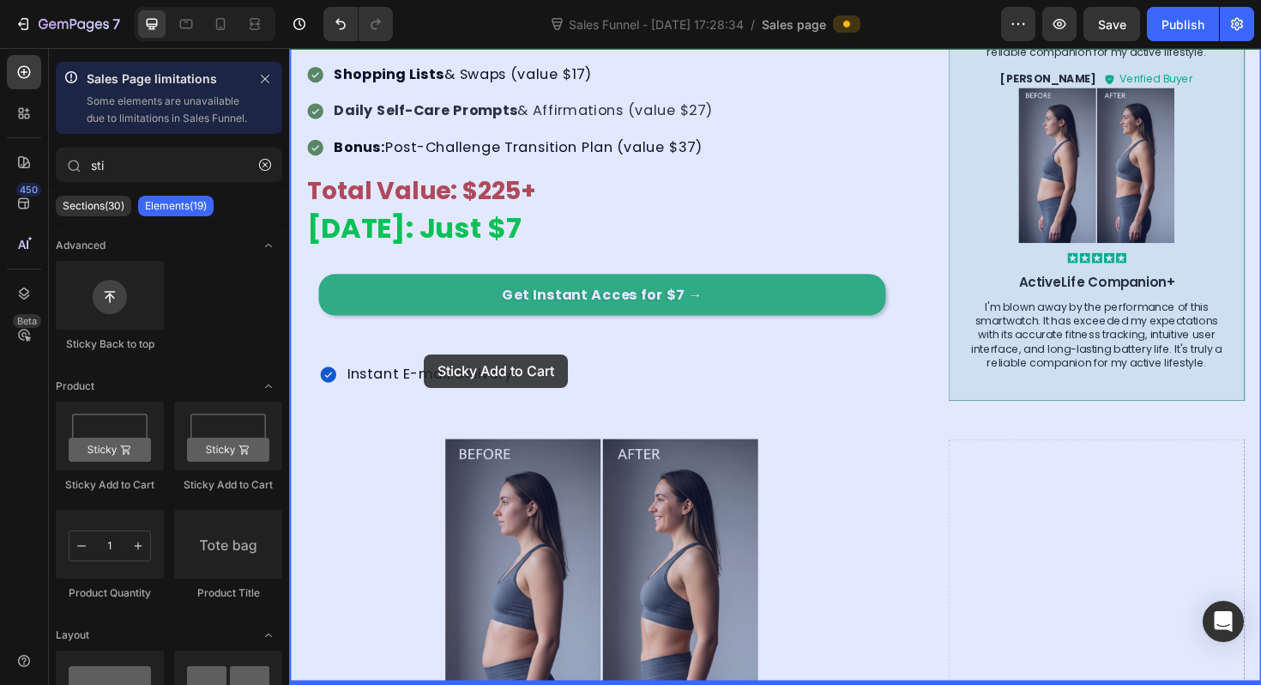
drag, startPoint x: 381, startPoint y: 495, endPoint x: 432, endPoint y: 373, distance: 131.9
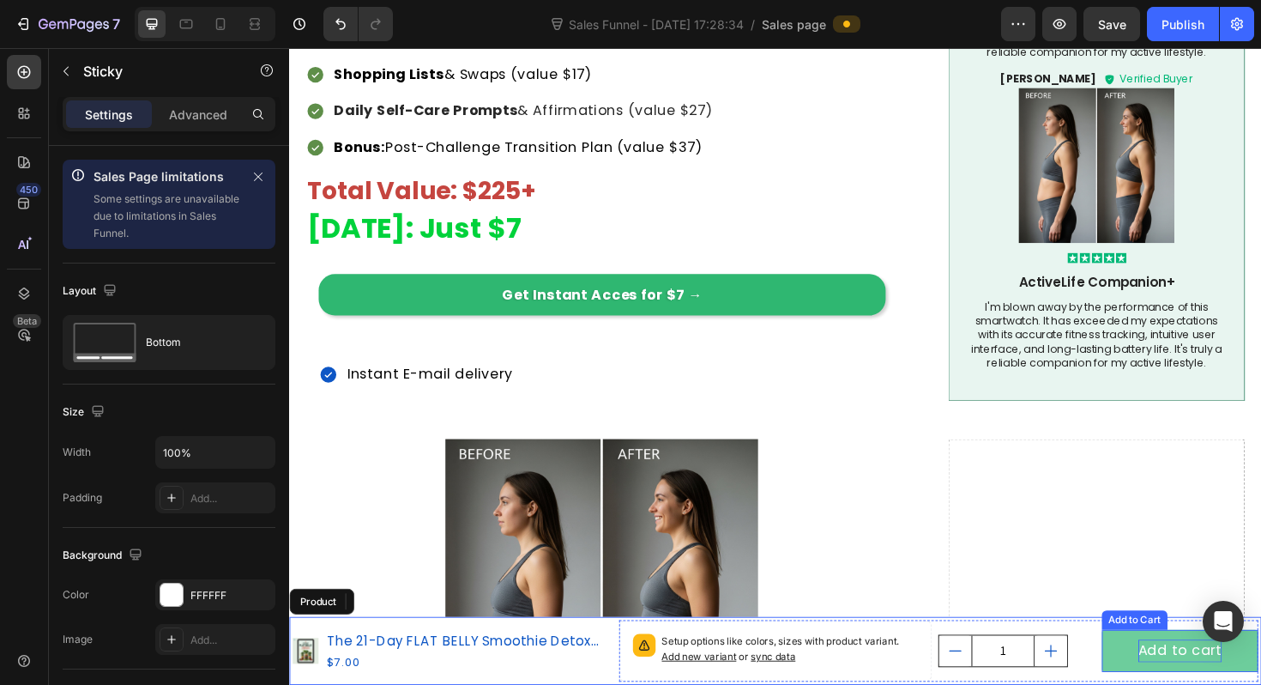
click at [1235, 684] on div "Add to cart" at bounding box center [1232, 685] width 89 height 23
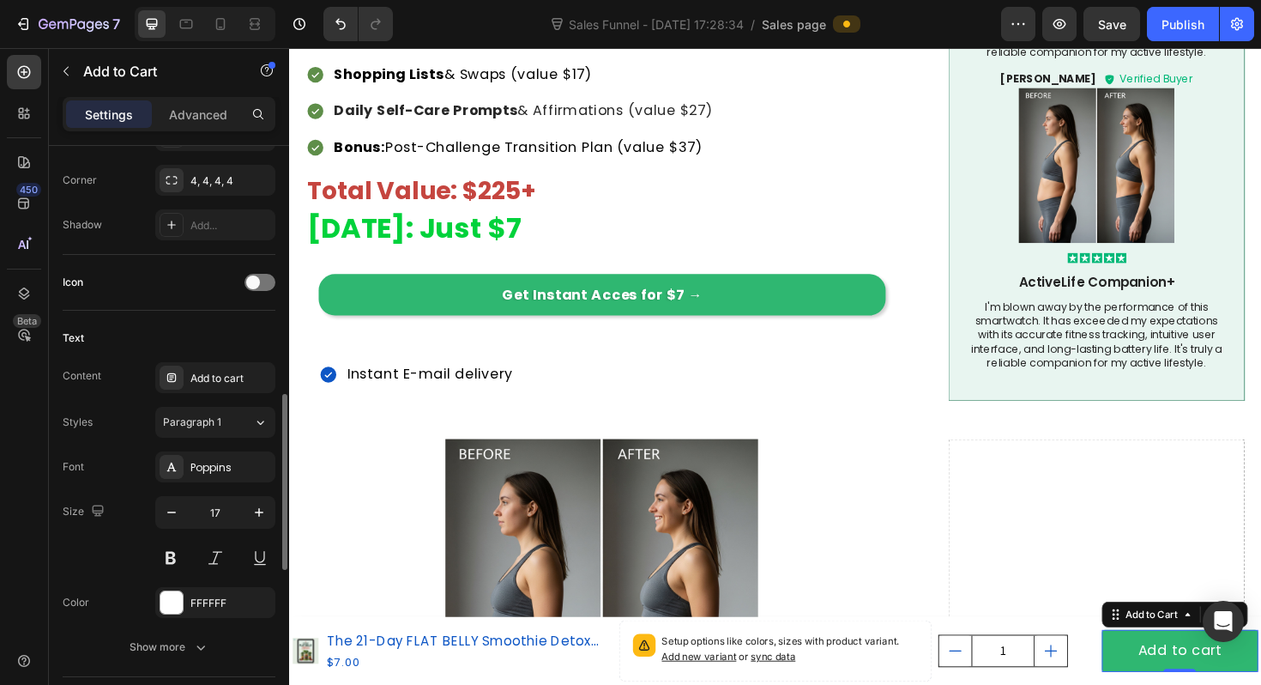
scroll to position [739, 0]
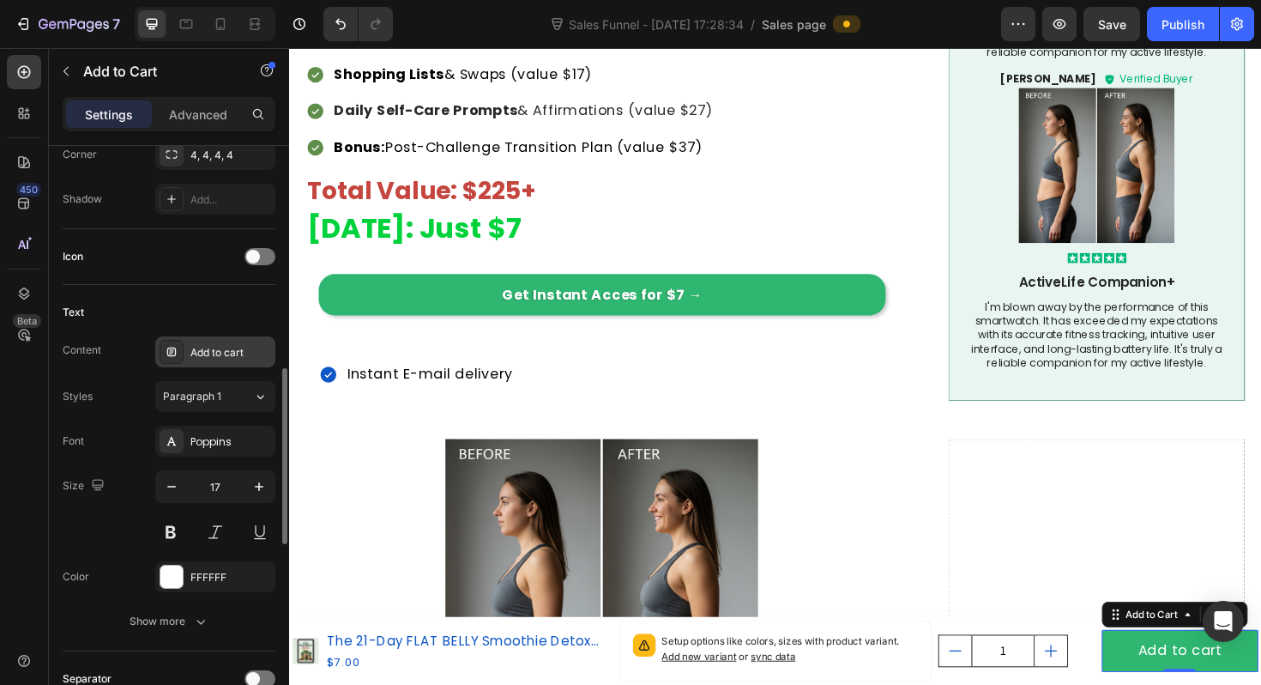
click at [234, 356] on div "Add to cart" at bounding box center [230, 352] width 81 height 15
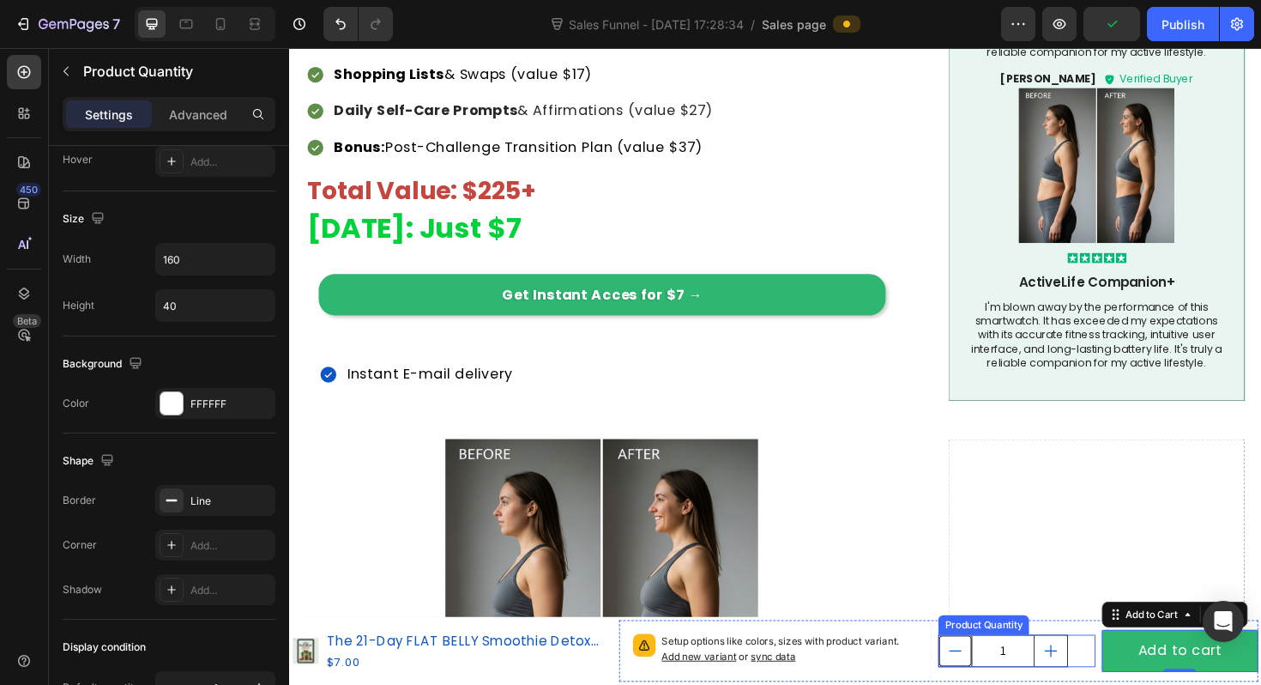
click at [994, 684] on icon "decrement" at bounding box center [994, 686] width 17 height 17
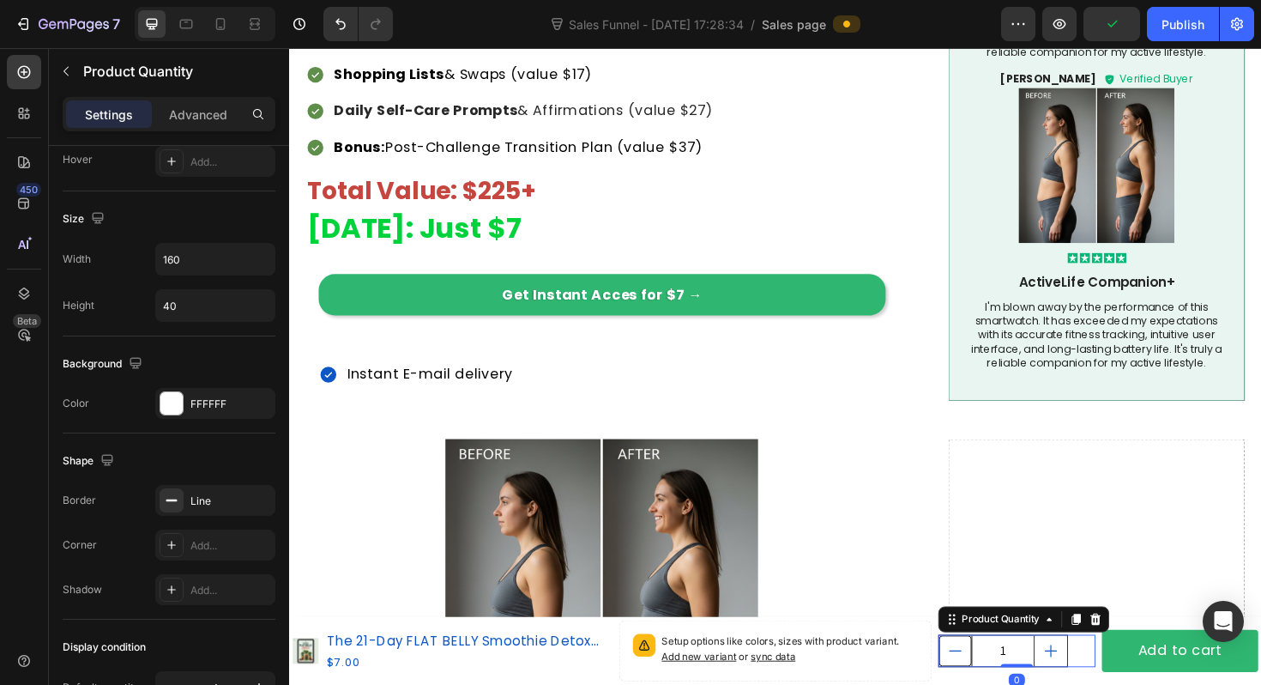
scroll to position [0, 0]
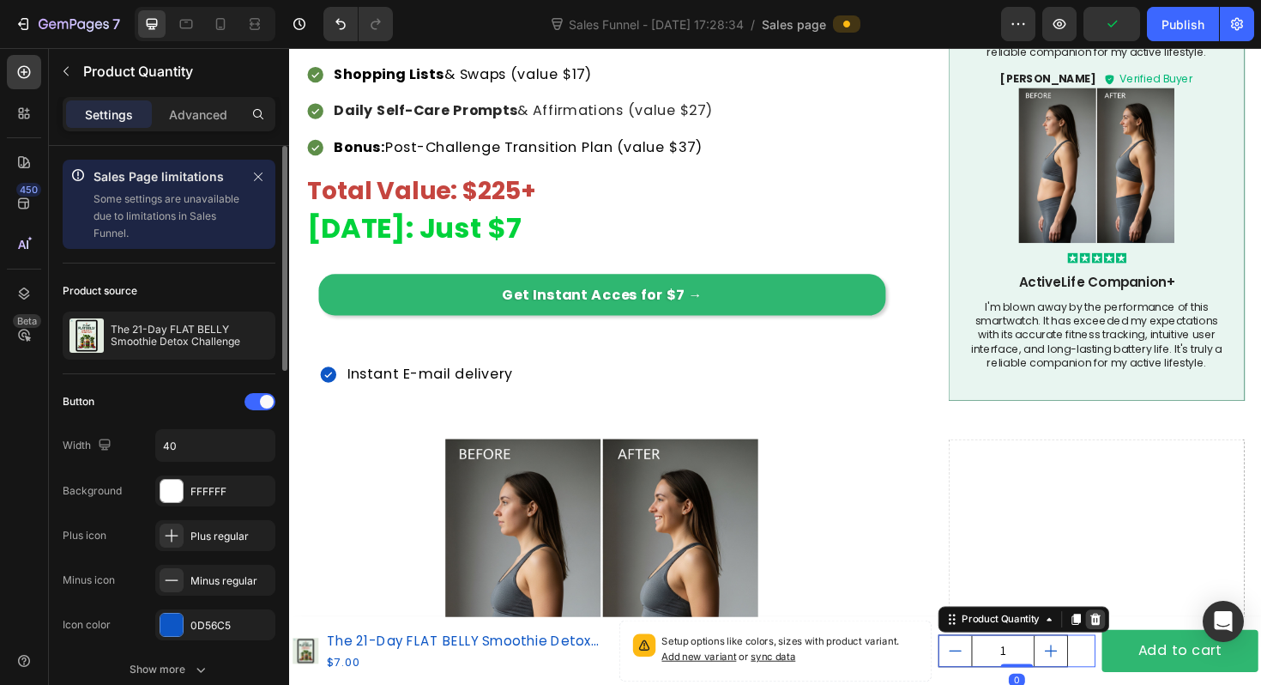
click at [1145, 655] on icon at bounding box center [1143, 653] width 14 height 14
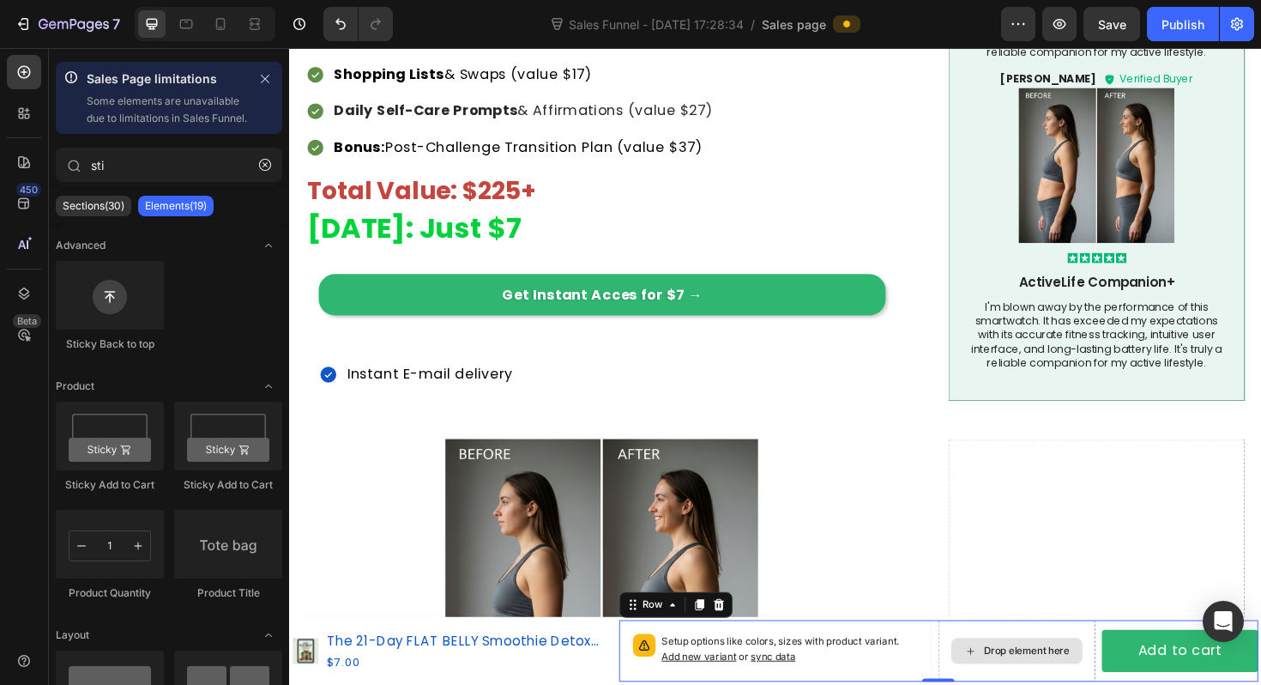
click at [1022, 665] on div "Drop element here" at bounding box center [1059, 686] width 166 height 65
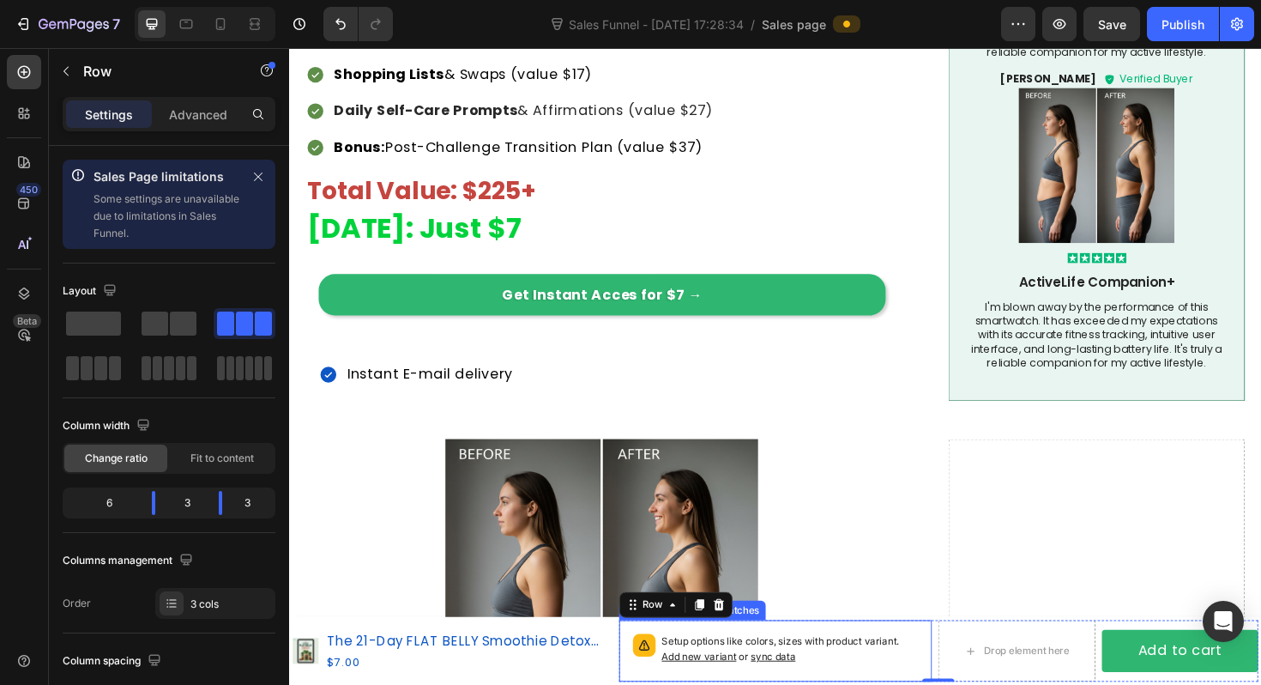
click at [794, 684] on span "sync data" at bounding box center [801, 692] width 47 height 13
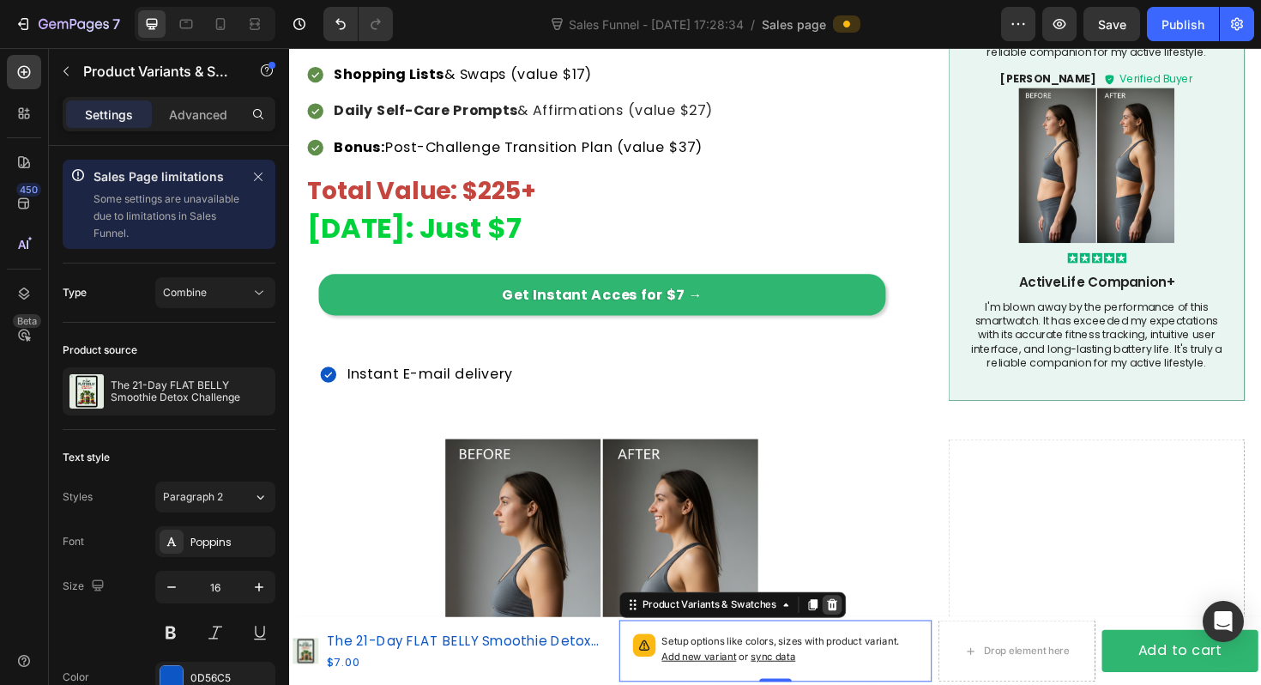
click at [859, 634] on icon at bounding box center [864, 638] width 14 height 14
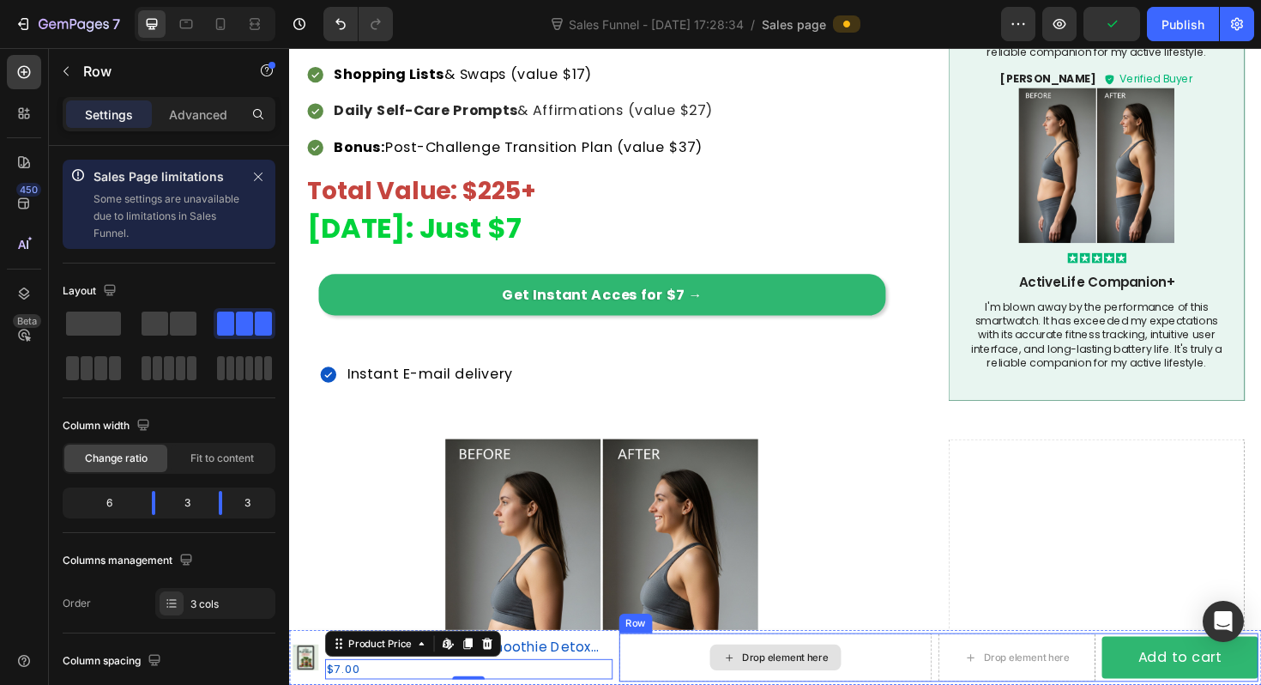
click at [655, 671] on div "Drop element here" at bounding box center [804, 692] width 332 height 51
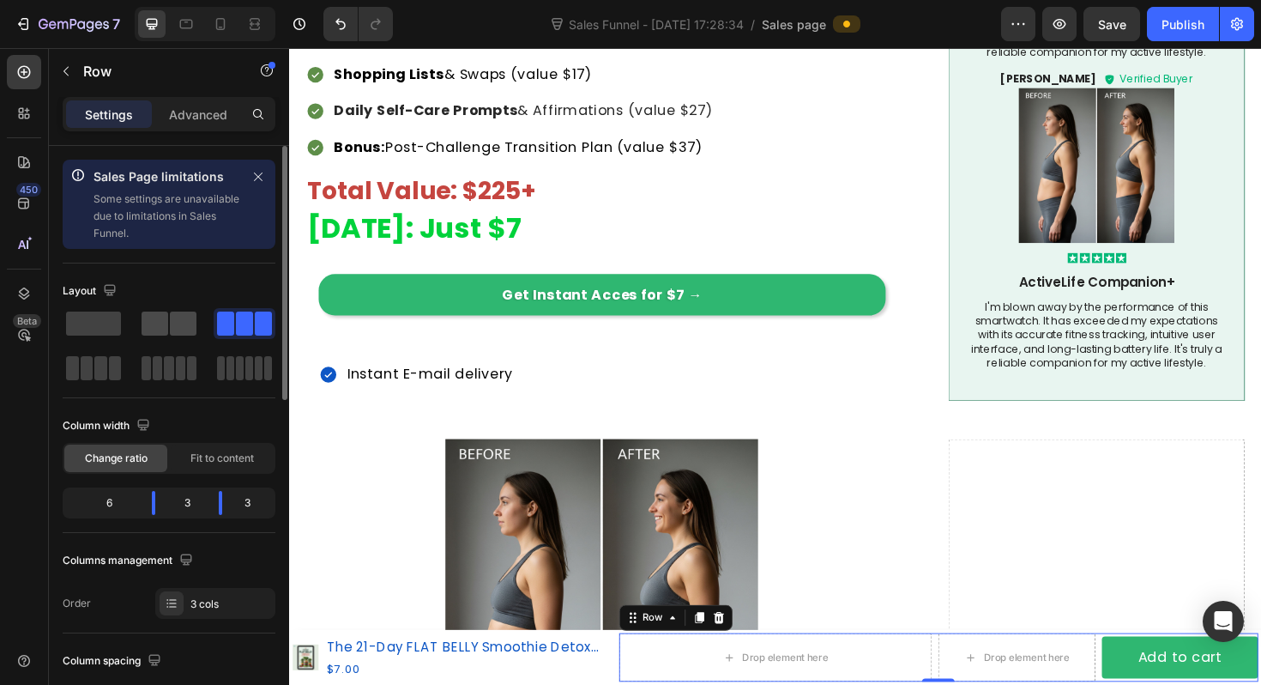
click at [162, 323] on span at bounding box center [155, 323] width 27 height 24
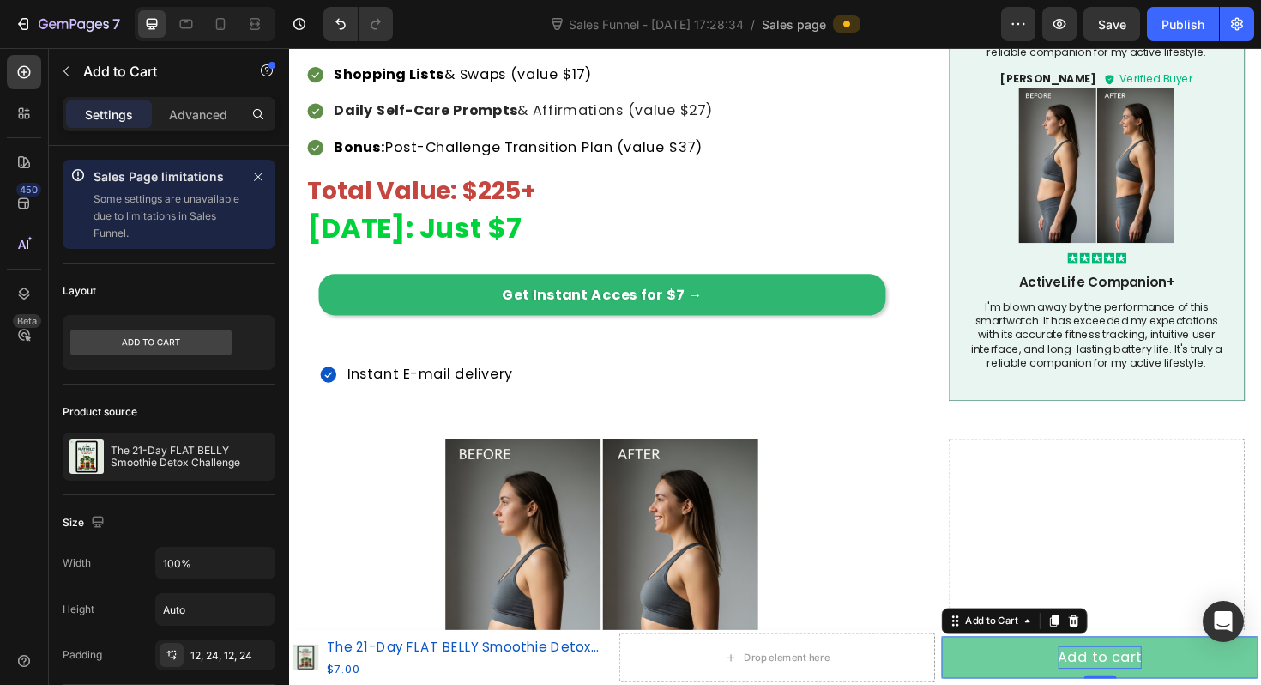
click at [1108, 684] on div "Add to cart" at bounding box center [1147, 692] width 89 height 23
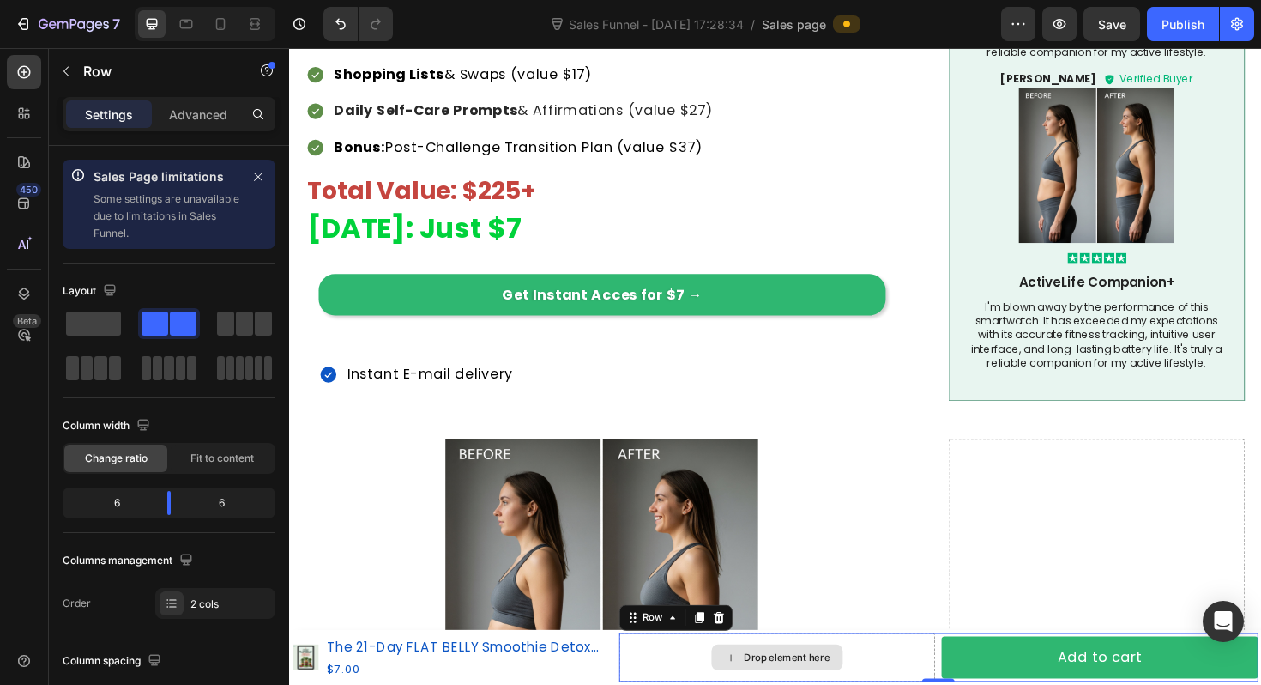
click at [970, 684] on div "Drop element here" at bounding box center [805, 692] width 335 height 51
click at [101, 314] on span at bounding box center [93, 323] width 55 height 24
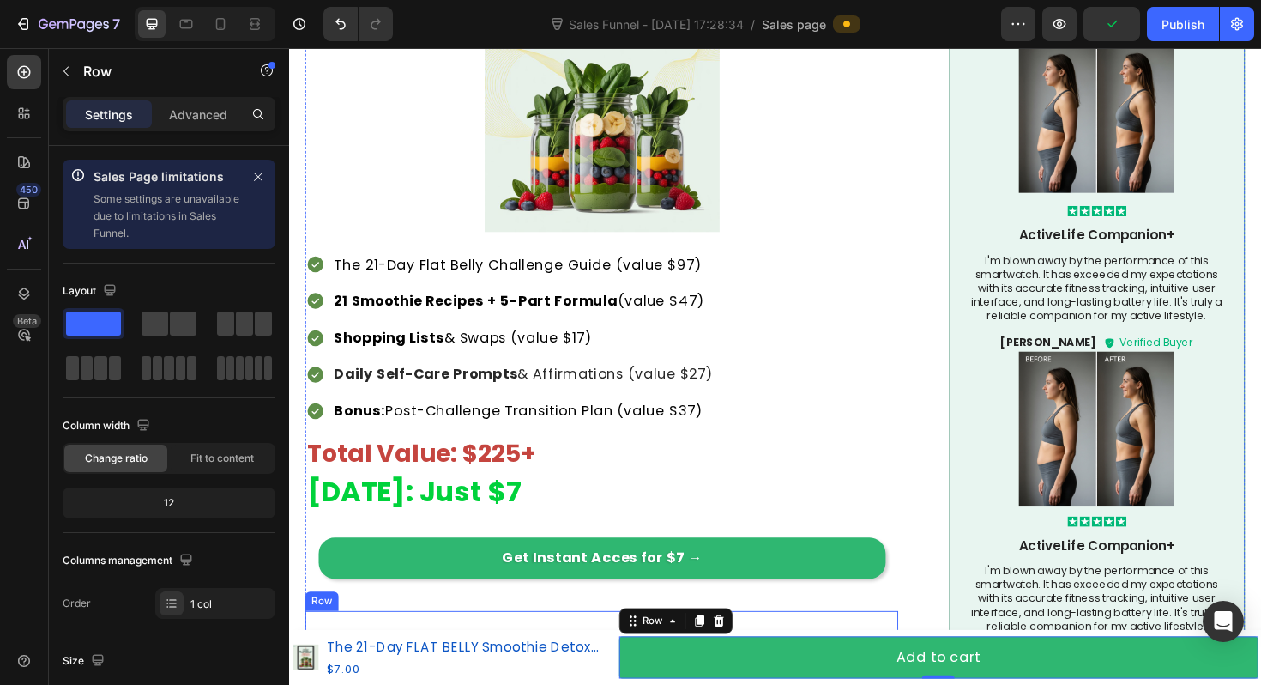
scroll to position [3120, 0]
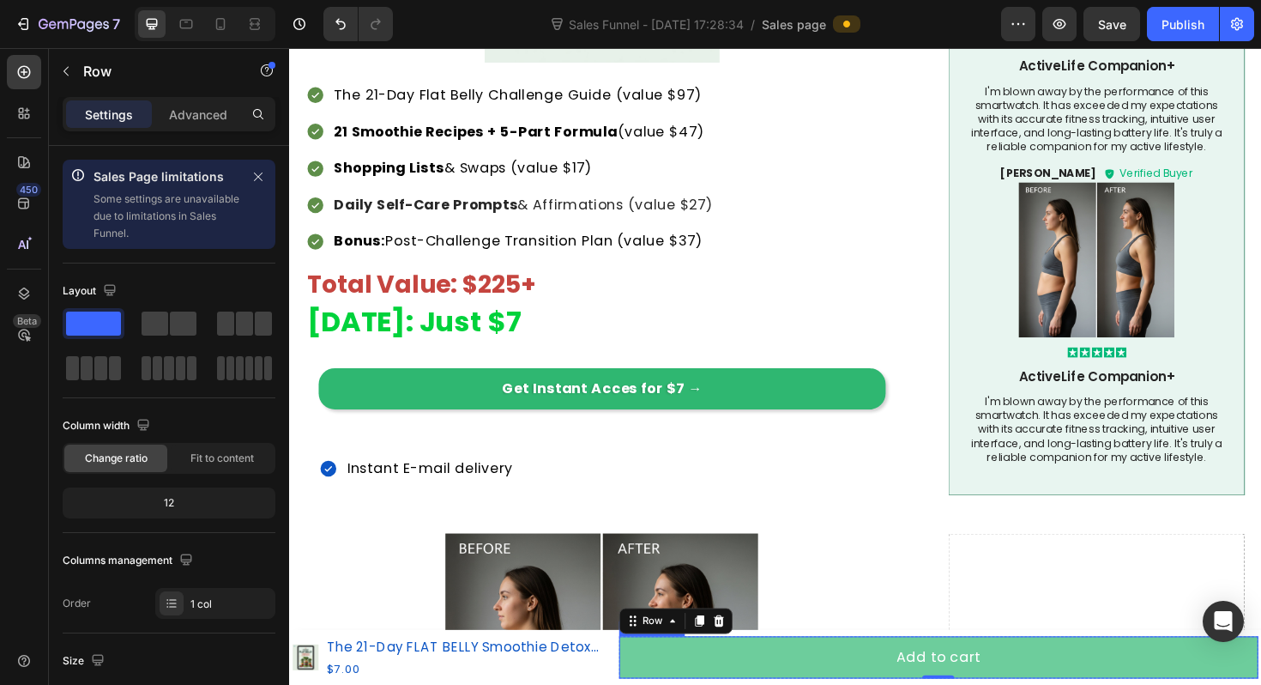
click at [860, 684] on button "Add to cart" at bounding box center [976, 693] width 677 height 44
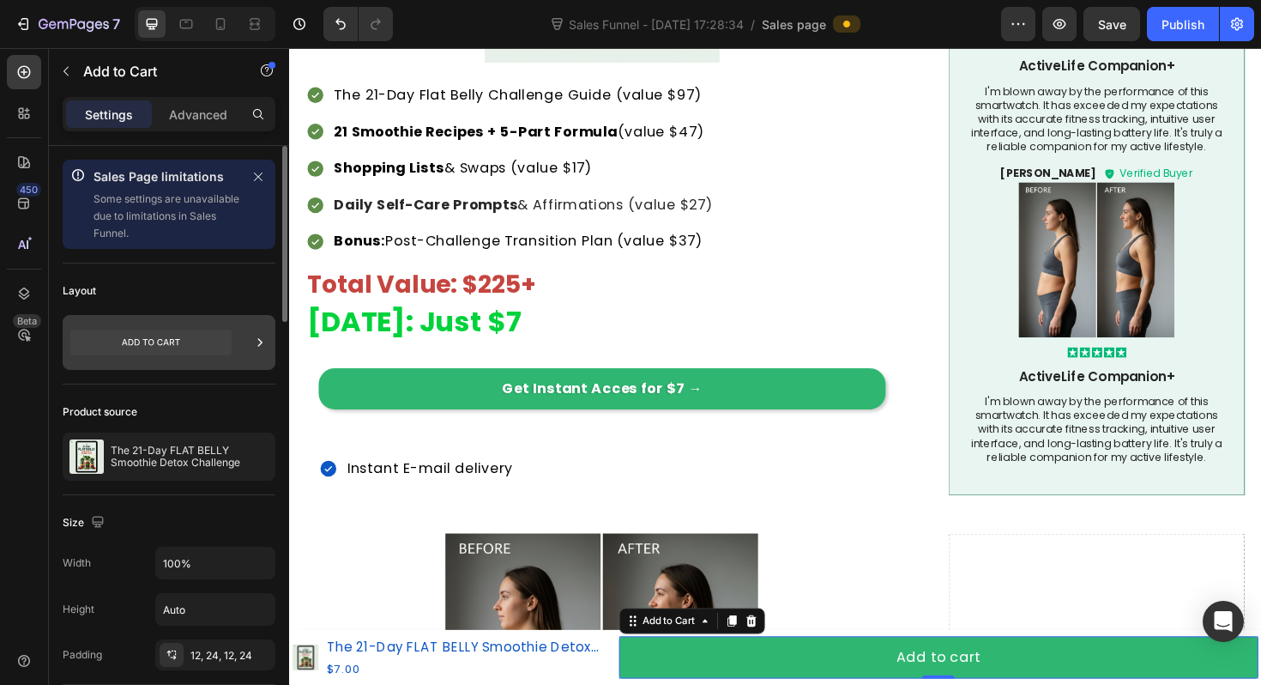
click at [182, 336] on icon at bounding box center [150, 342] width 161 height 26
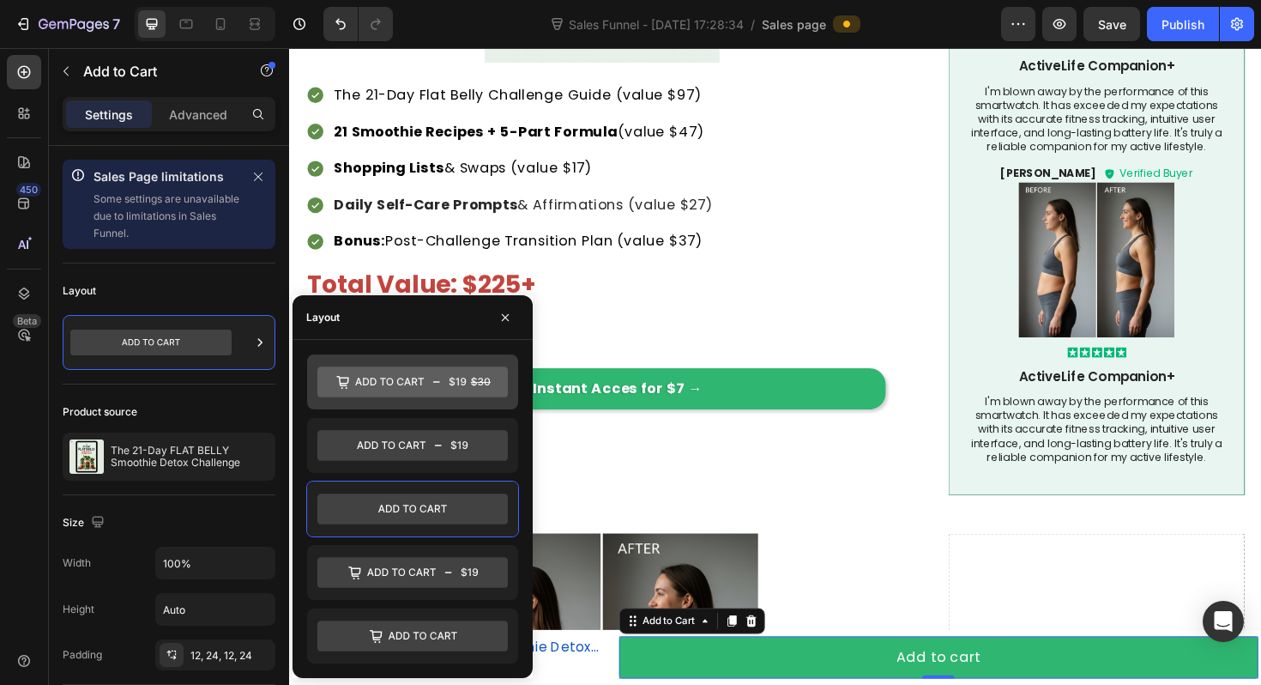
click at [390, 384] on icon at bounding box center [389, 382] width 69 height 8
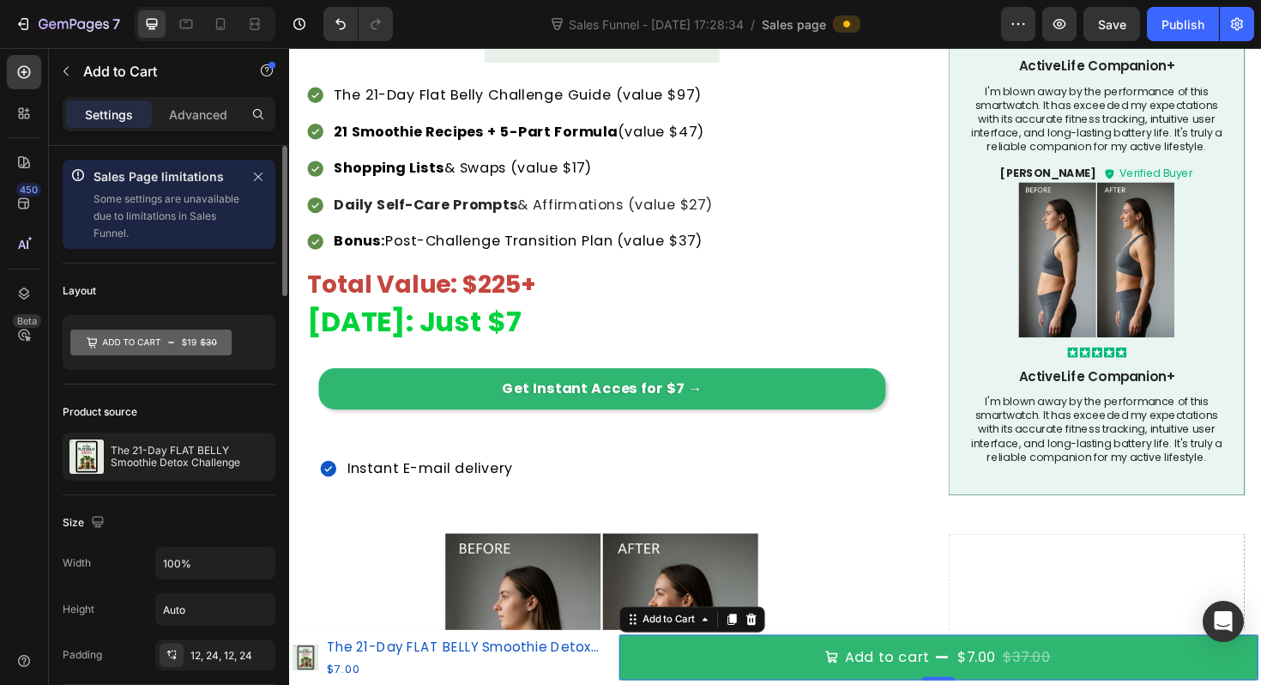
click at [207, 414] on div "Product source" at bounding box center [169, 411] width 213 height 27
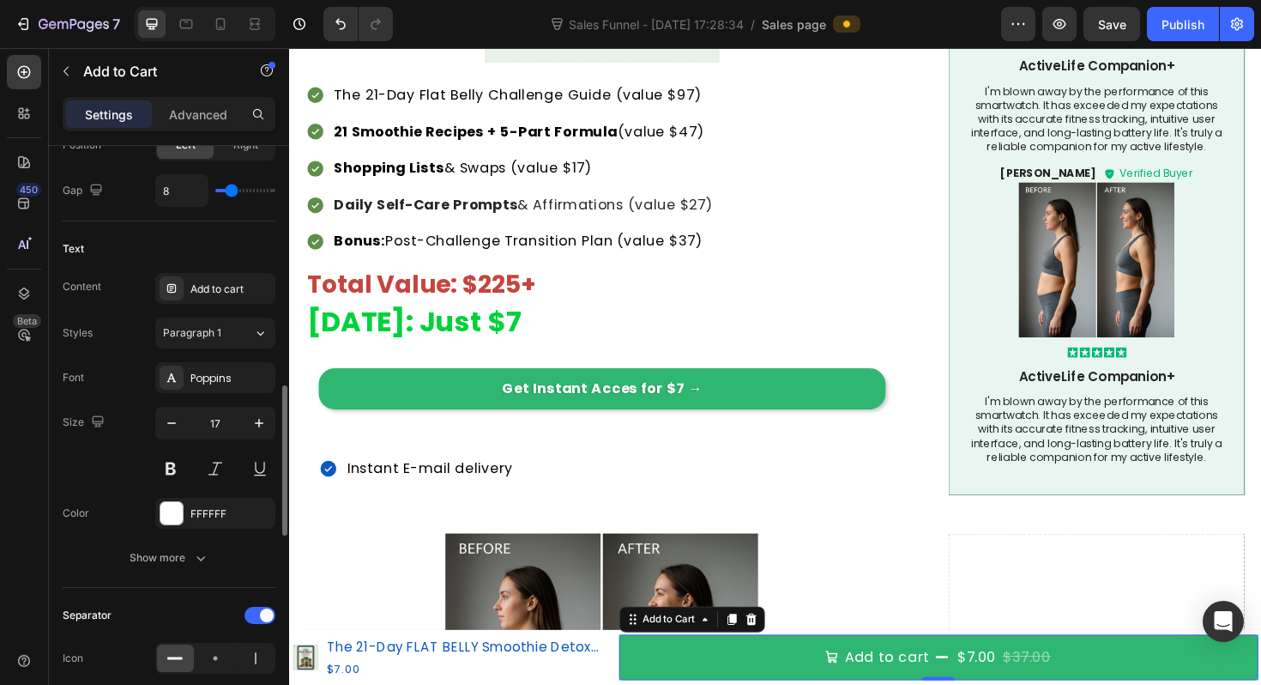
scroll to position [928, 0]
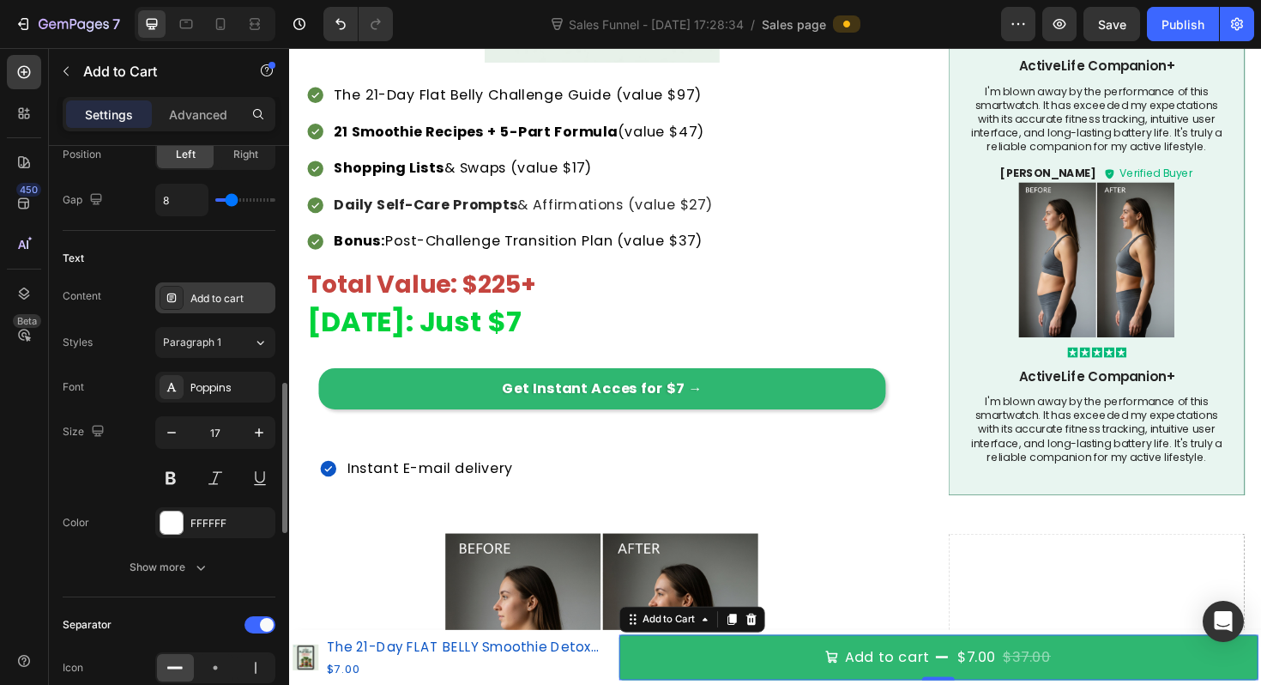
click at [207, 288] on div "Add to cart" at bounding box center [215, 297] width 120 height 31
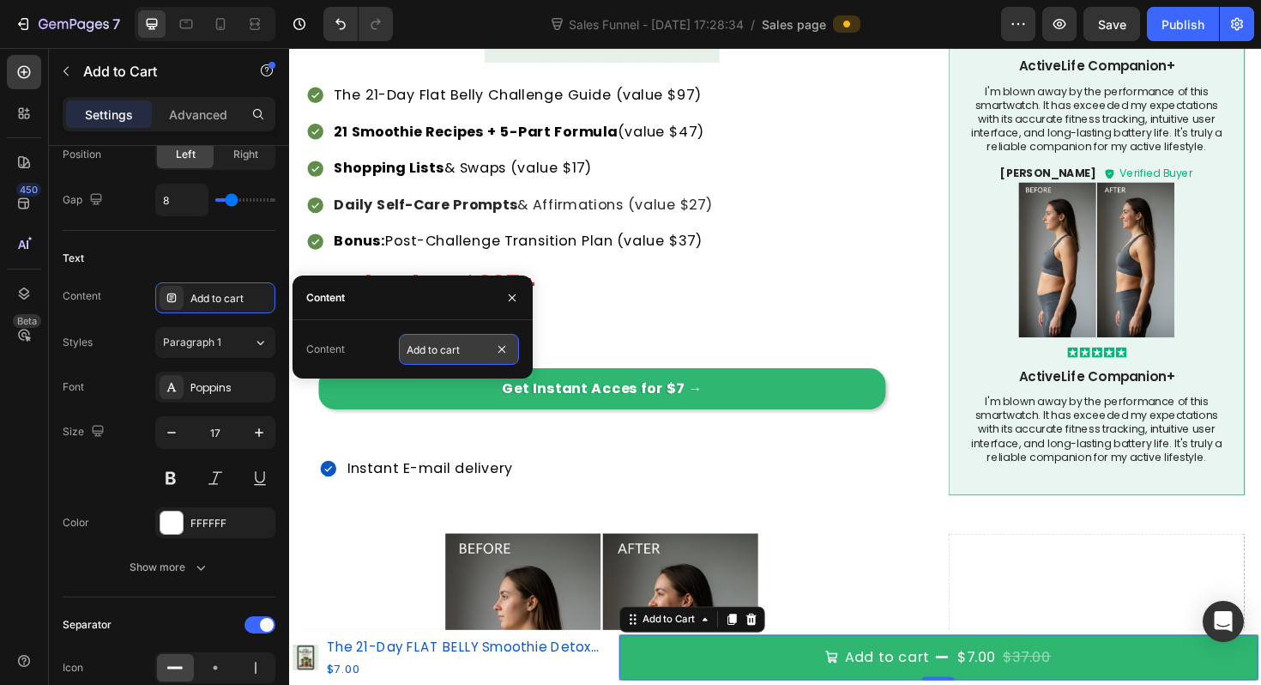
click at [462, 347] on input "Add to cart" at bounding box center [459, 349] width 120 height 31
click at [442, 335] on input "Get instant acces" at bounding box center [459, 349] width 120 height 31
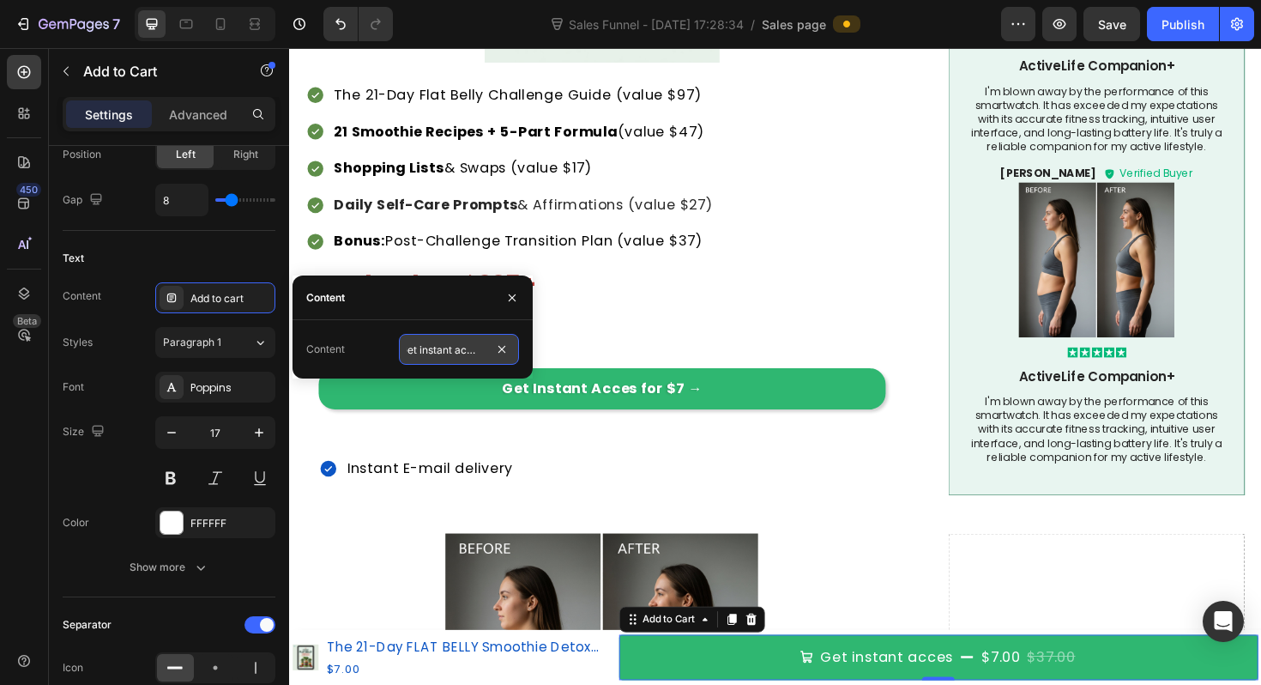
click at [442, 335] on input "Get instant acces" at bounding box center [459, 349] width 120 height 31
click at [460, 350] on input "Get instant acces" at bounding box center [459, 349] width 120 height 31
type input "Get instant Acces"
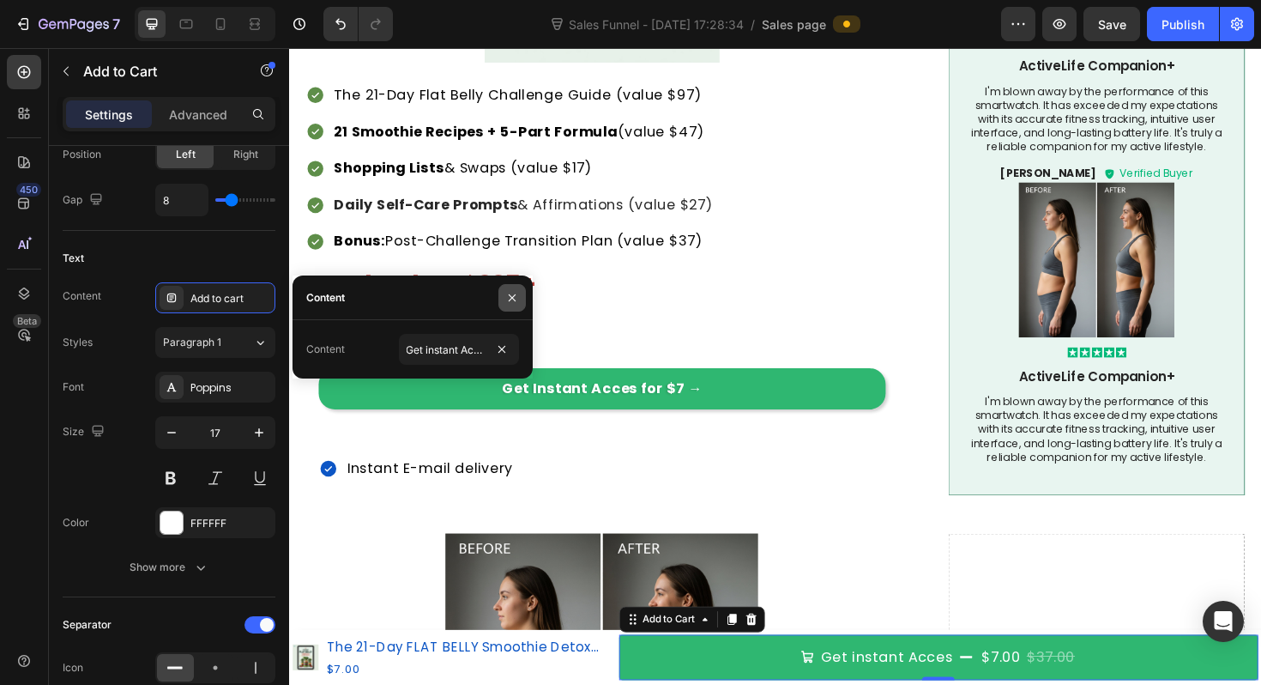
click at [510, 300] on icon "button" at bounding box center [512, 298] width 14 height 14
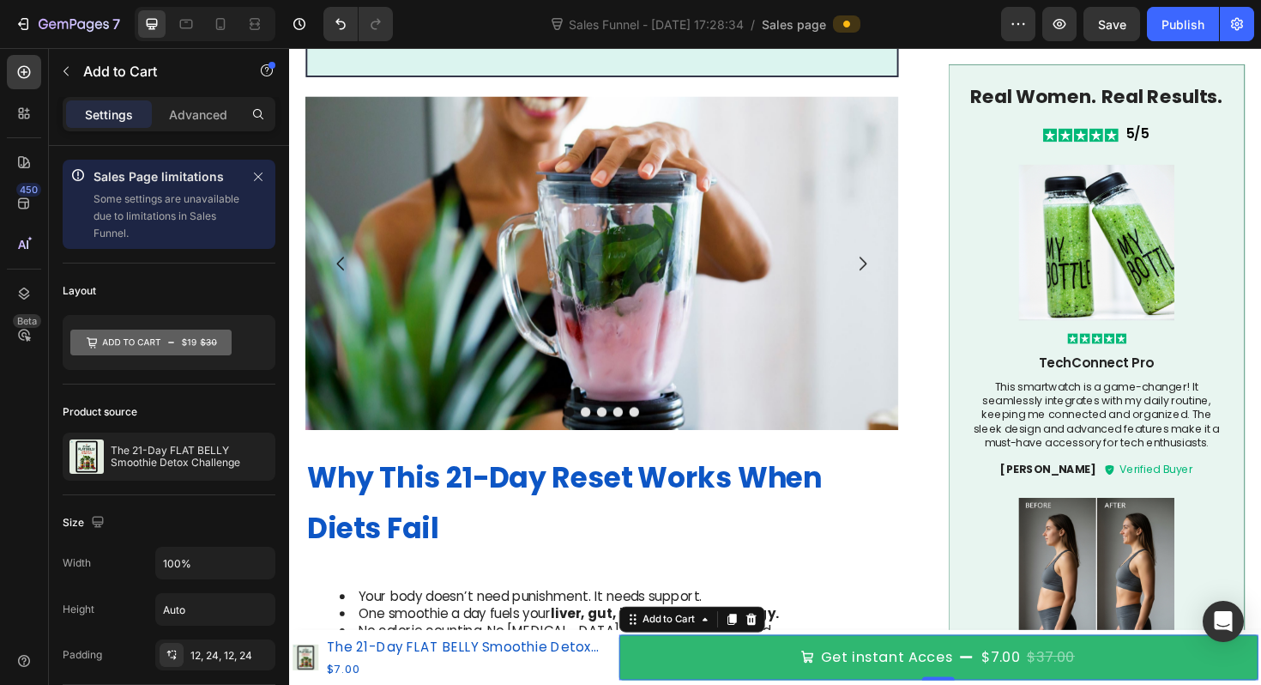
scroll to position [1410, 0]
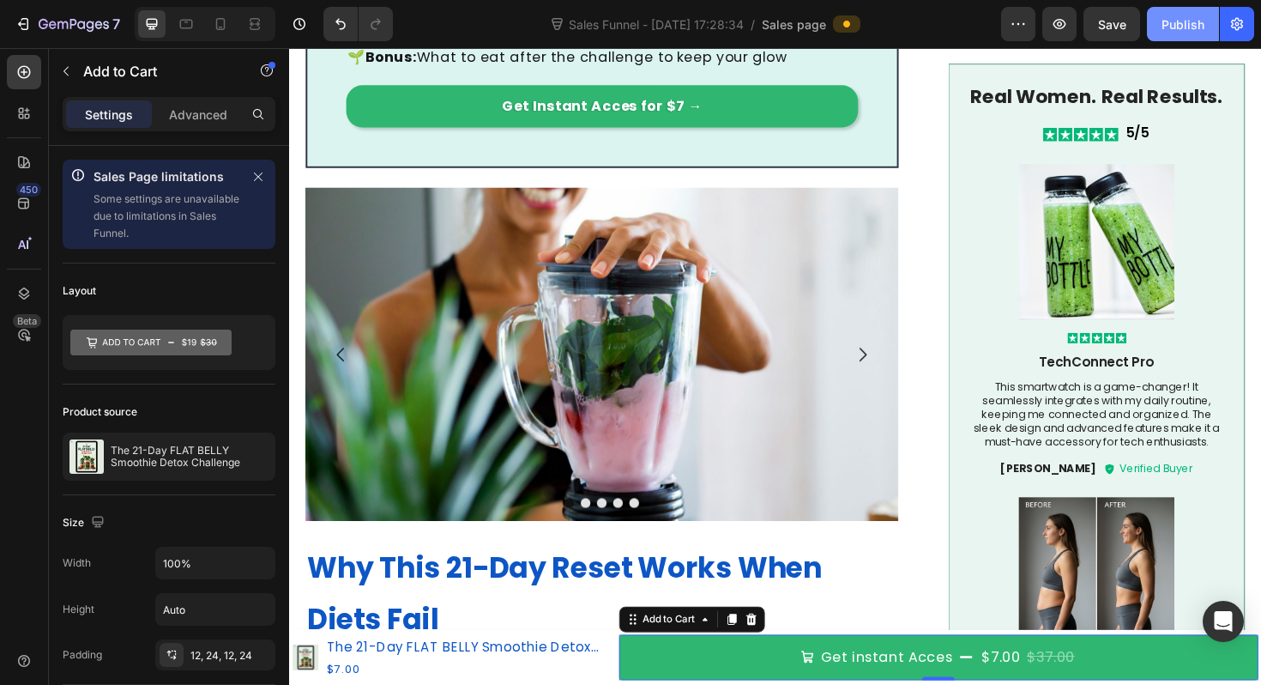
click at [1174, 23] on div "Publish" at bounding box center [1183, 24] width 43 height 18
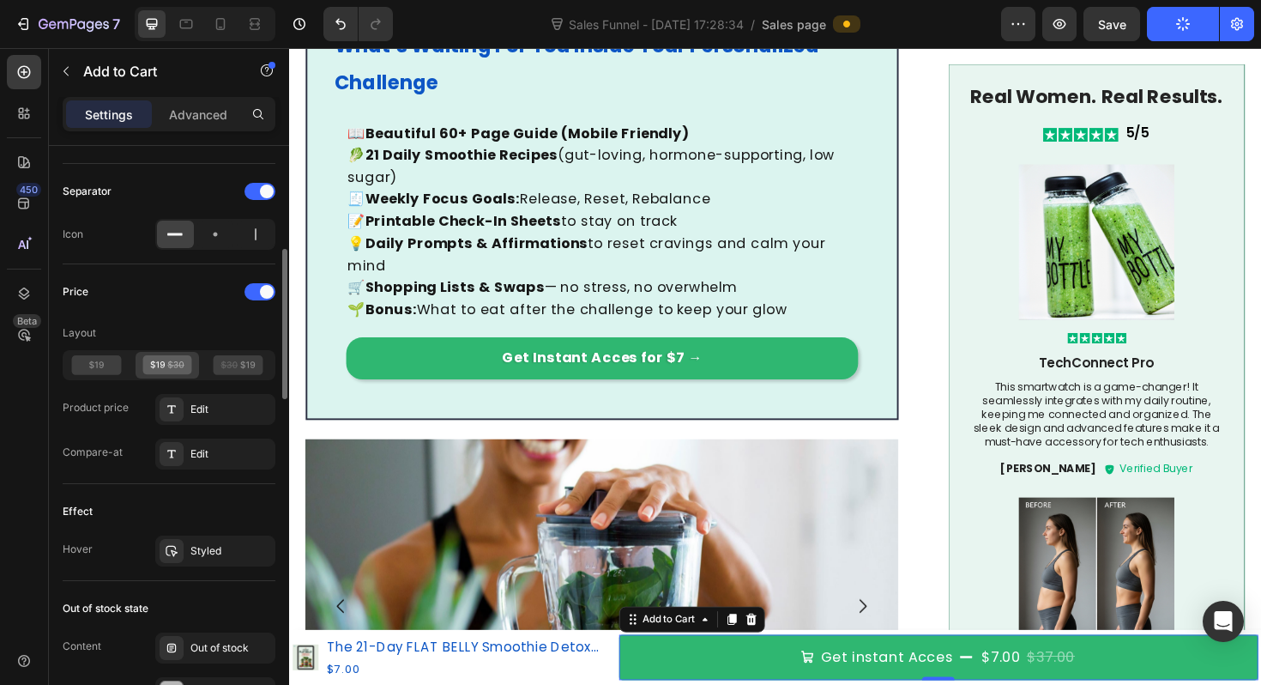
scroll to position [1712, 0]
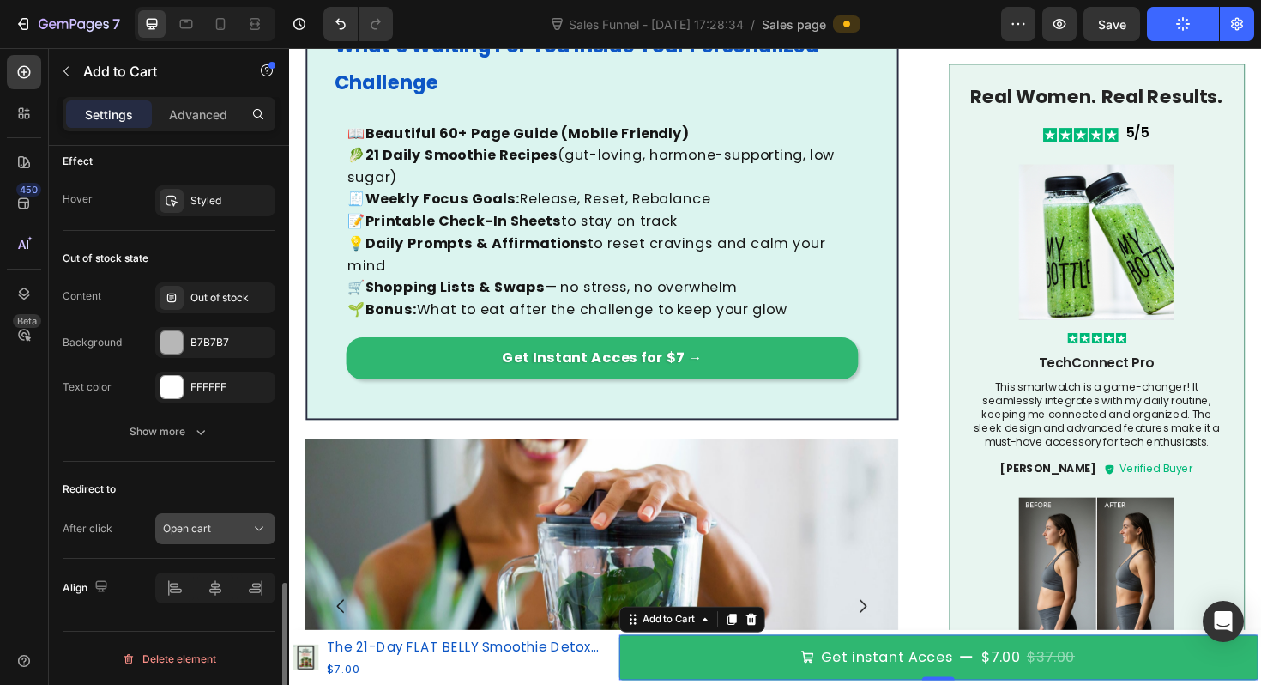
click at [213, 526] on div "Open cart" at bounding box center [207, 528] width 88 height 15
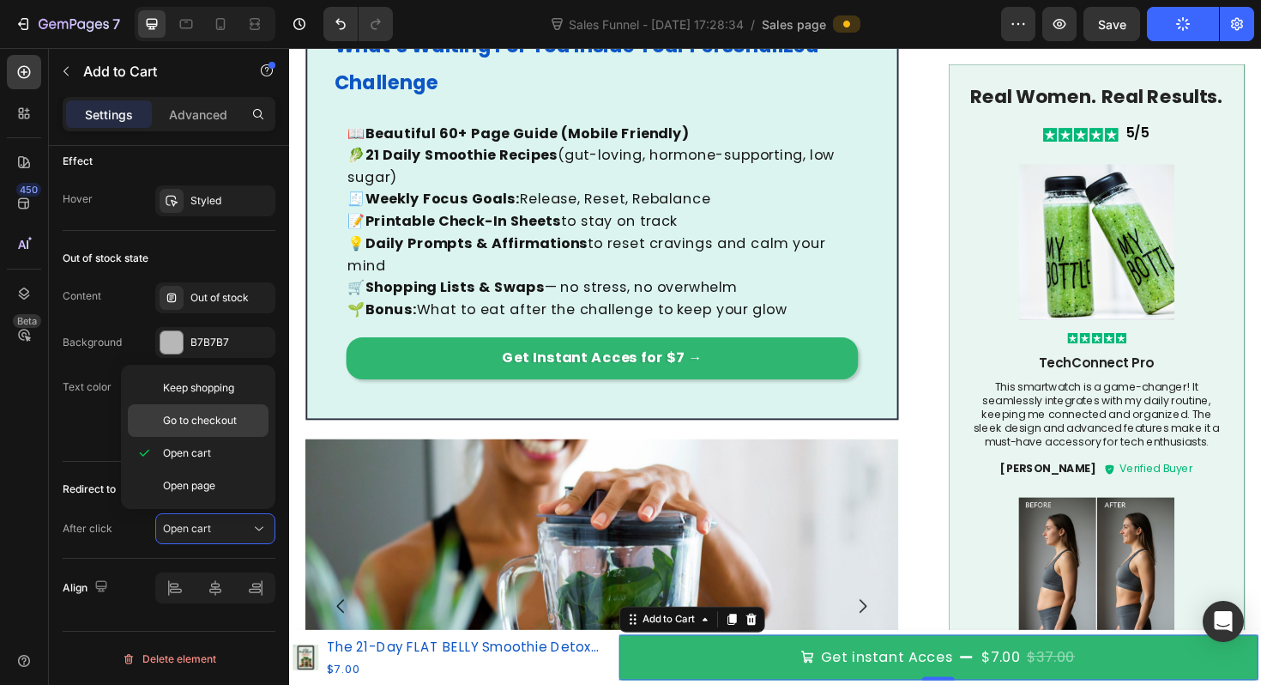
click at [210, 426] on span "Go to checkout" at bounding box center [200, 420] width 74 height 15
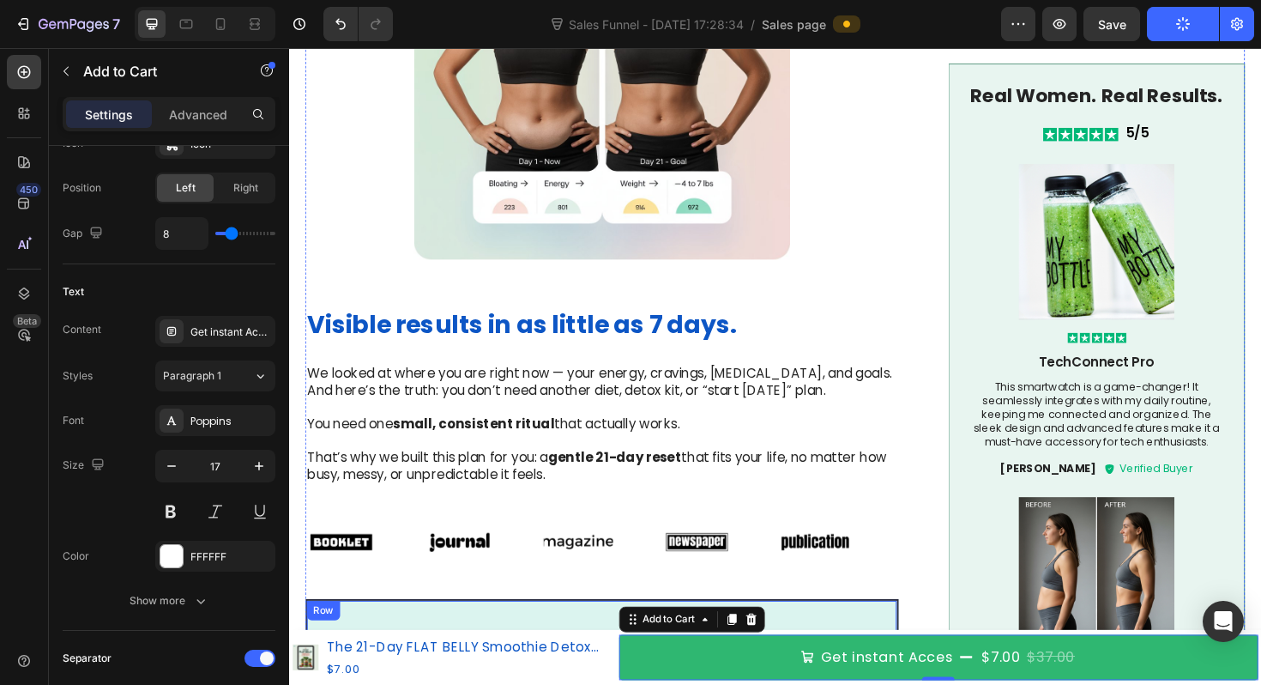
scroll to position [763, 0]
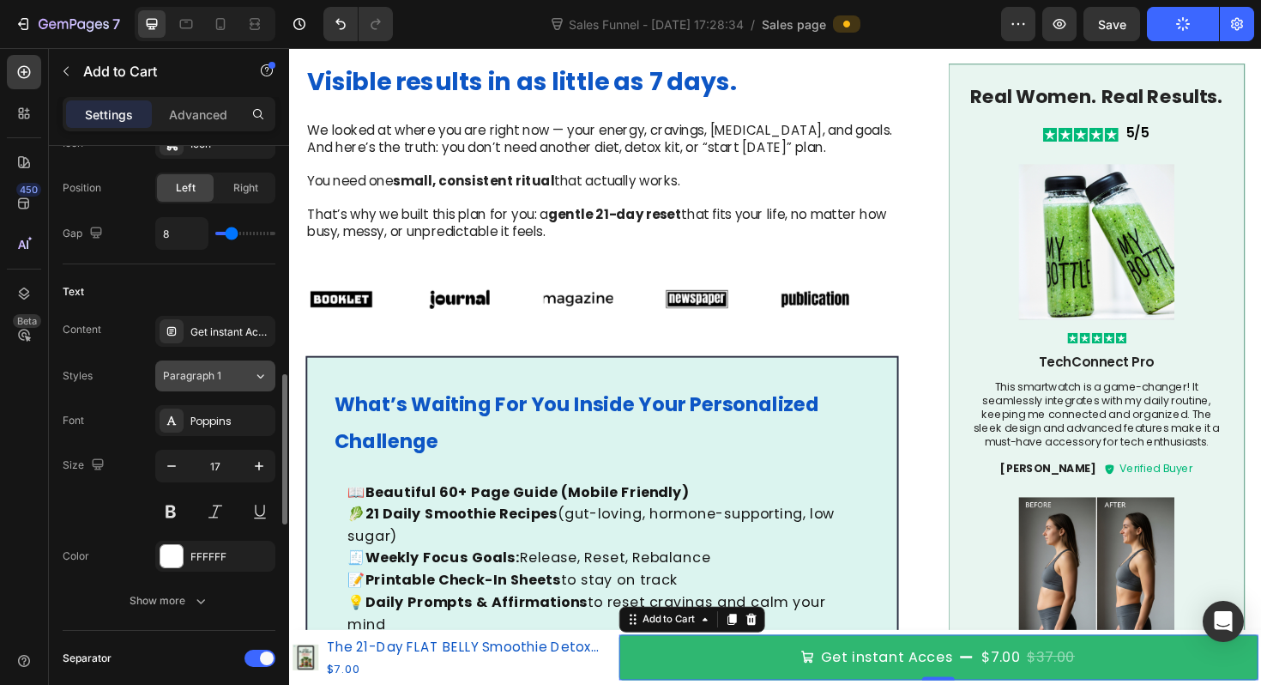
click at [199, 366] on button "Paragraph 1" at bounding box center [215, 375] width 120 height 31
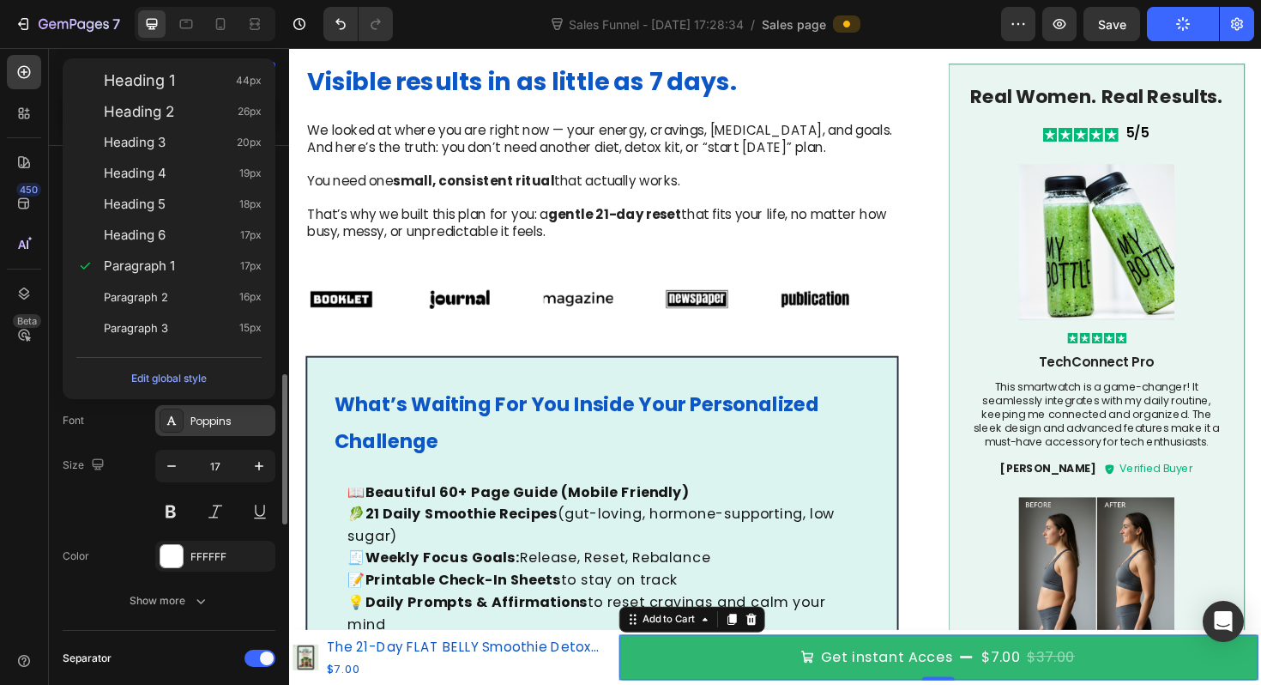
click at [185, 426] on div "Poppins" at bounding box center [215, 420] width 120 height 31
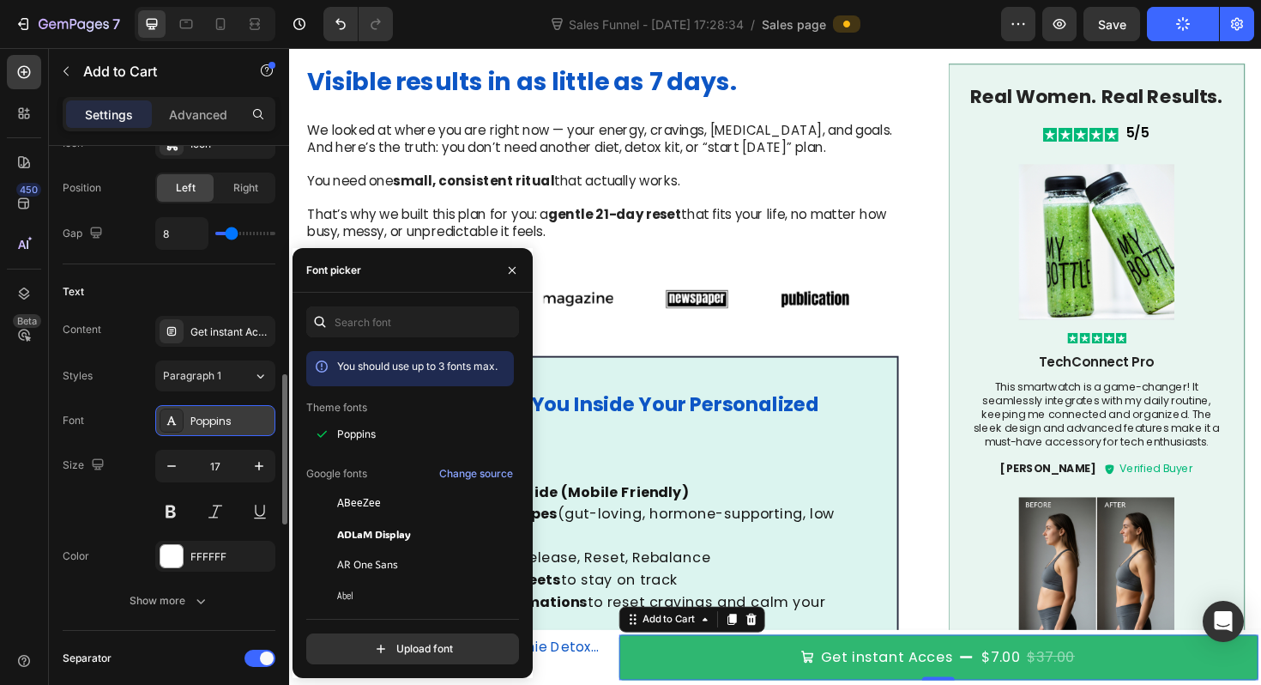
click at [185, 426] on div "Poppins" at bounding box center [215, 420] width 120 height 31
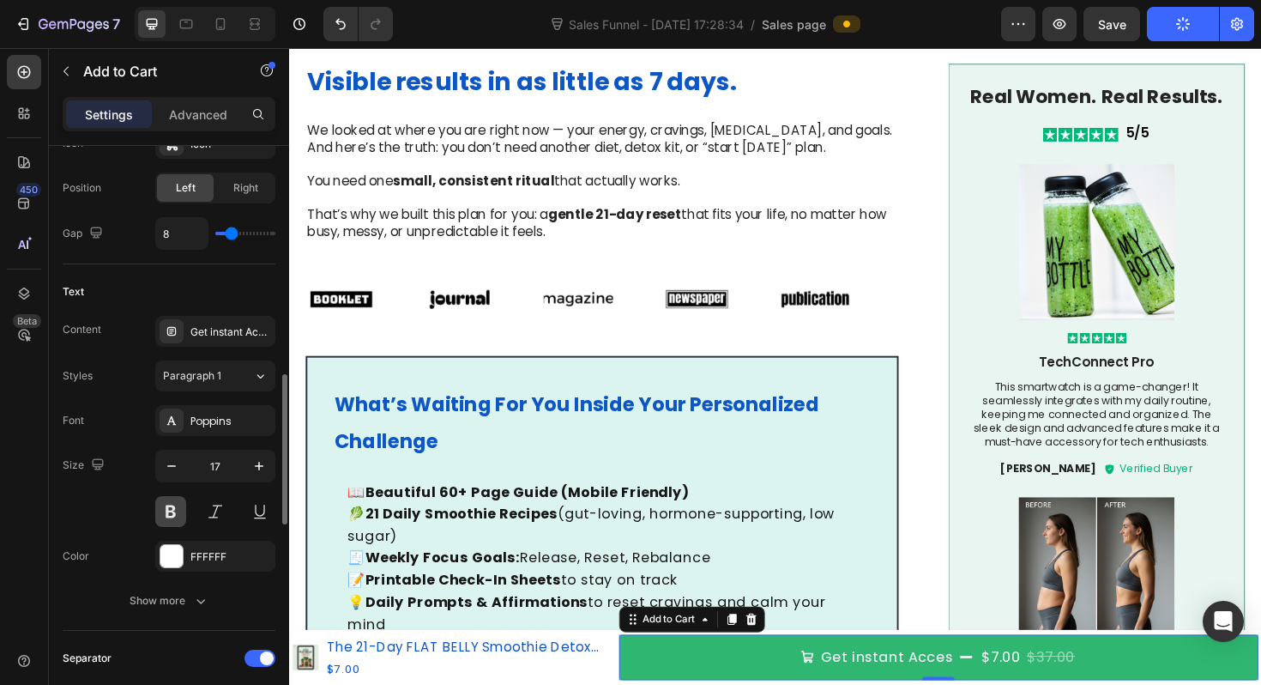
click at [171, 507] on button at bounding box center [170, 511] width 31 height 31
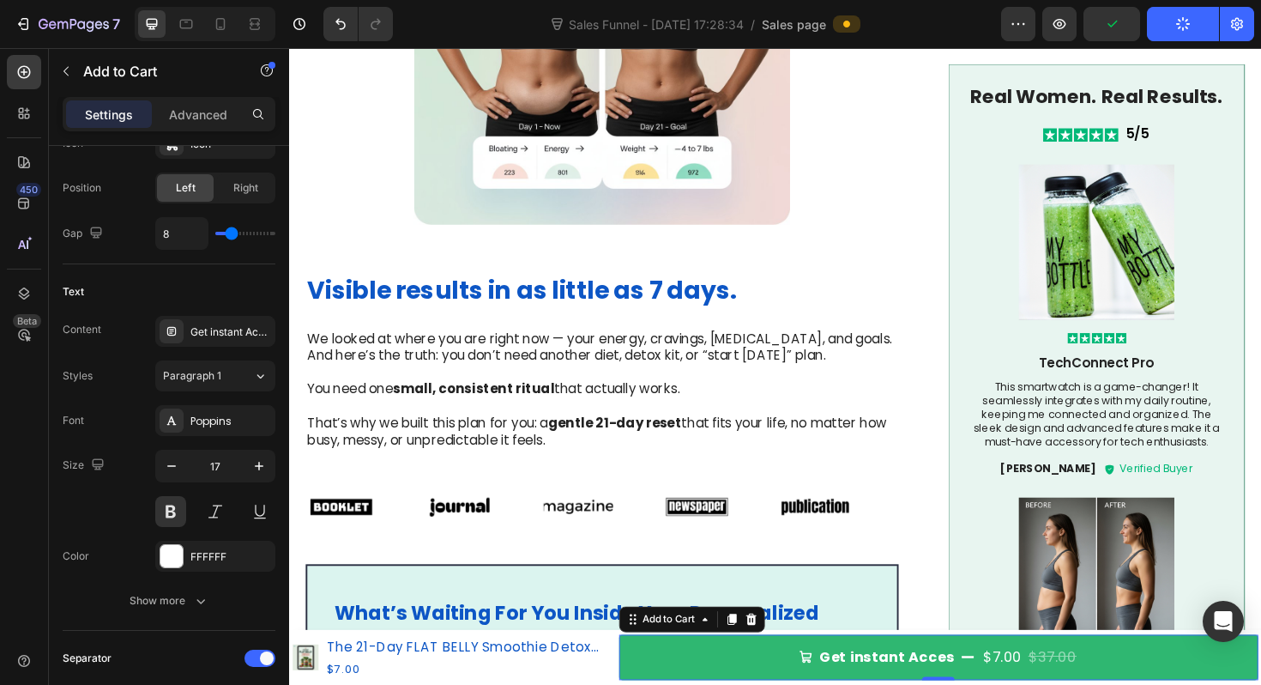
scroll to position [548, 0]
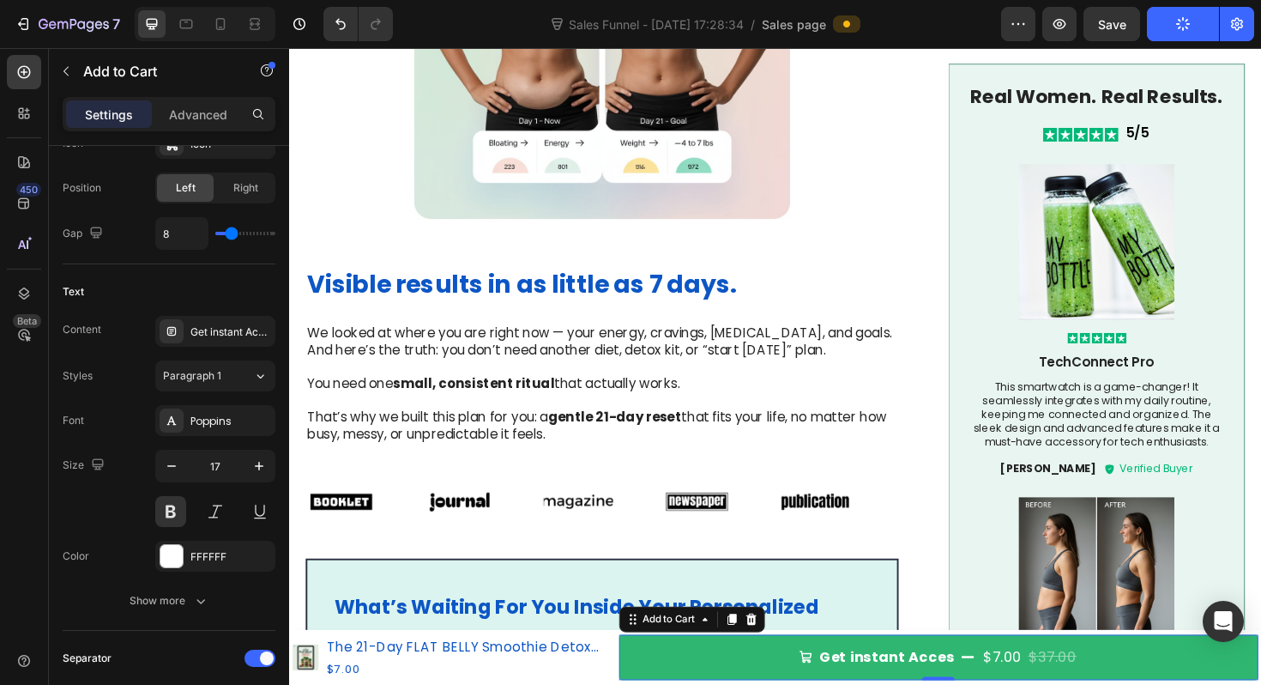
click at [1180, 28] on icon "button" at bounding box center [1182, 23] width 15 height 15
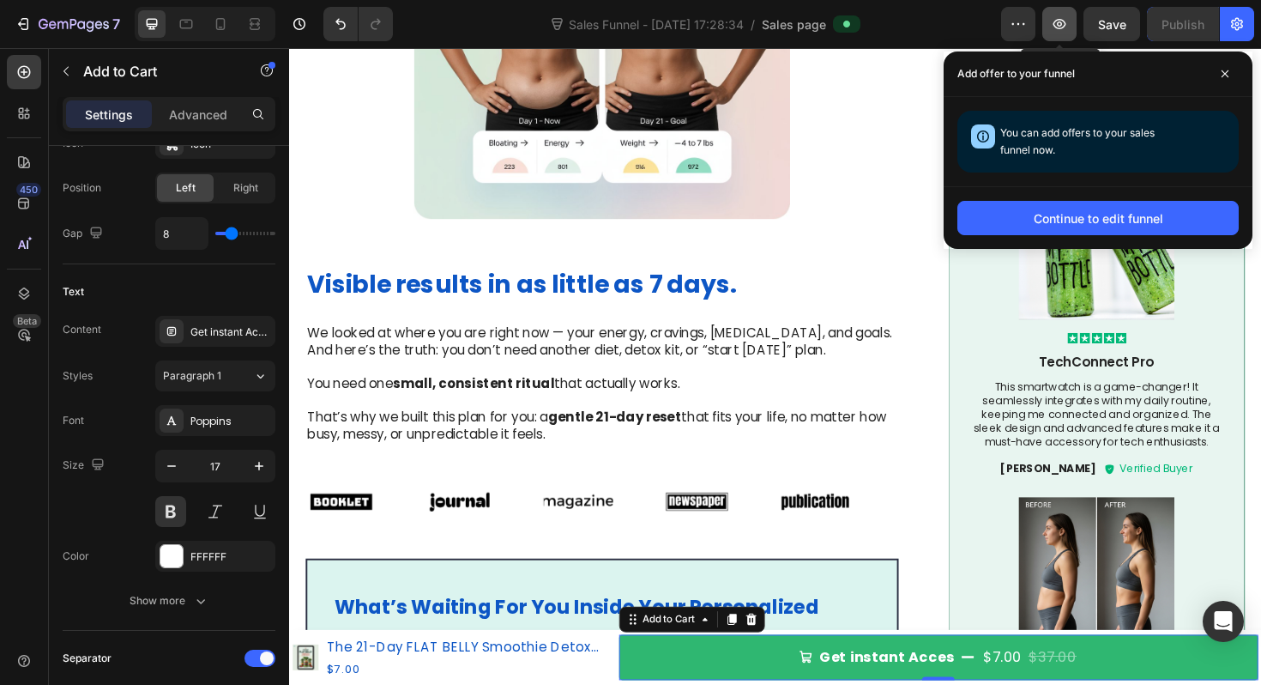
click at [1060, 26] on icon "button" at bounding box center [1060, 24] width 13 height 10
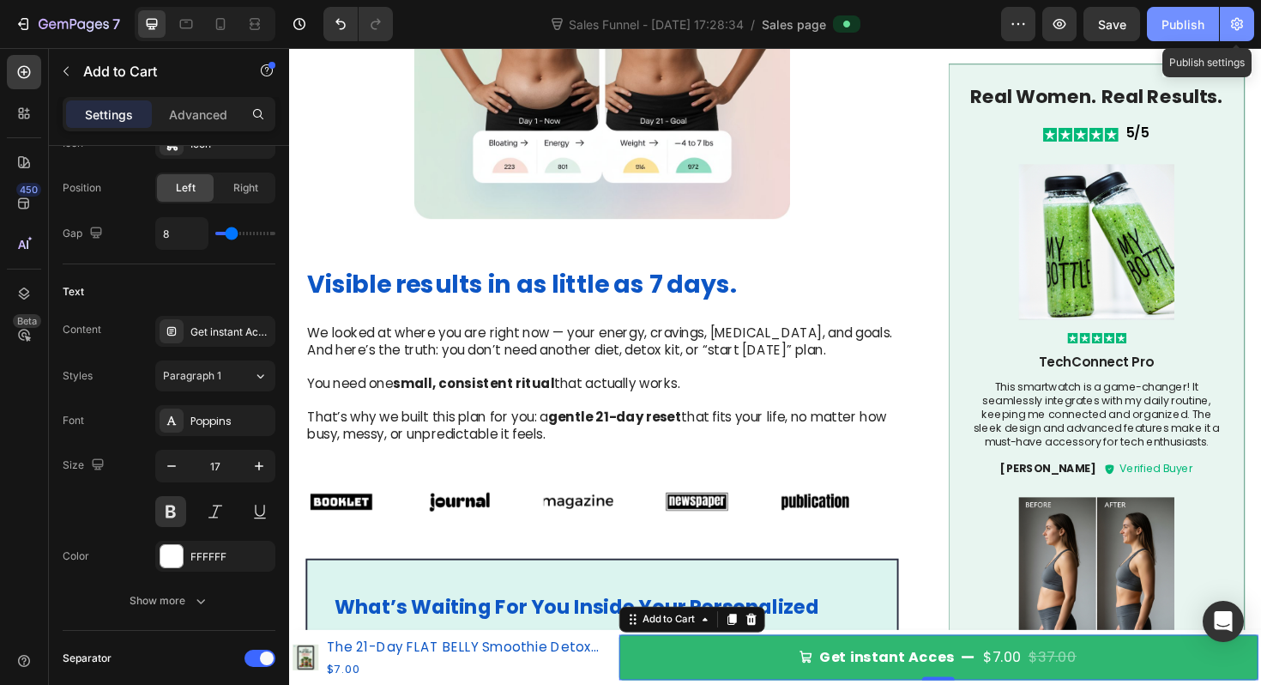
click at [1229, 28] on icon "button" at bounding box center [1237, 23] width 17 height 17
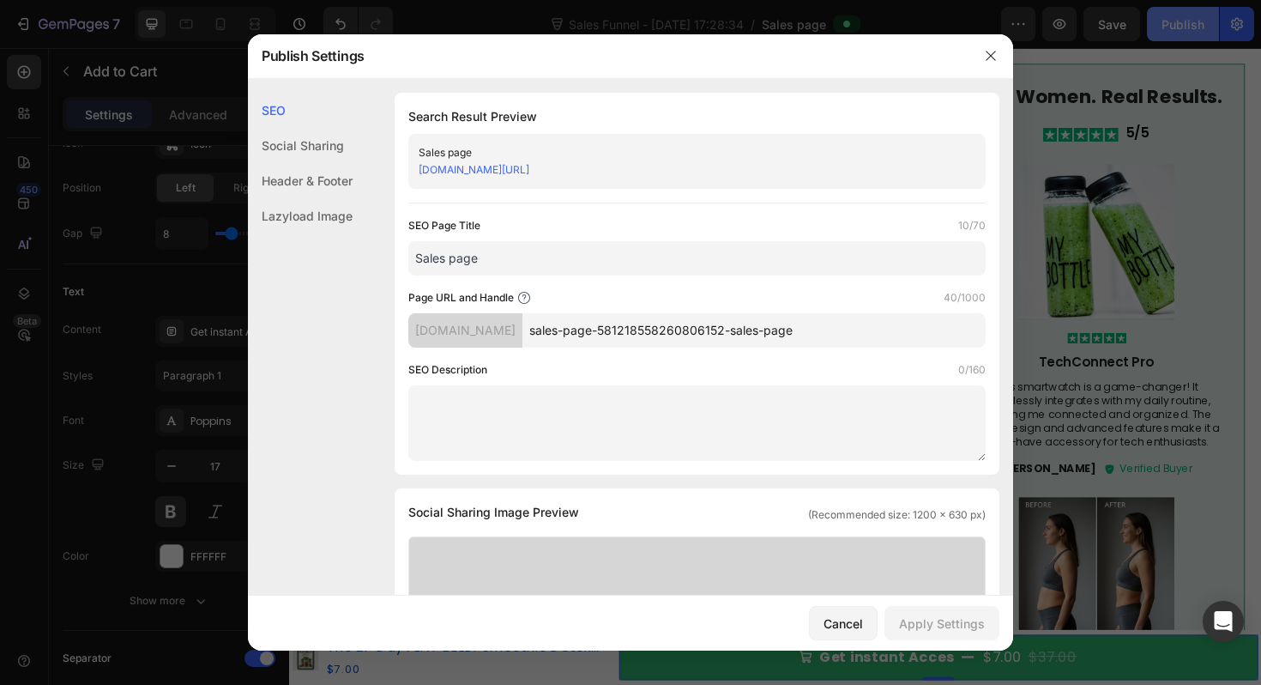
click at [721, 161] on div "[DOMAIN_NAME][URL]" at bounding box center [683, 169] width 529 height 17
click at [529, 170] on link "[DOMAIN_NAME][URL]" at bounding box center [474, 169] width 111 height 13
click at [989, 53] on icon "button" at bounding box center [991, 56] width 14 height 14
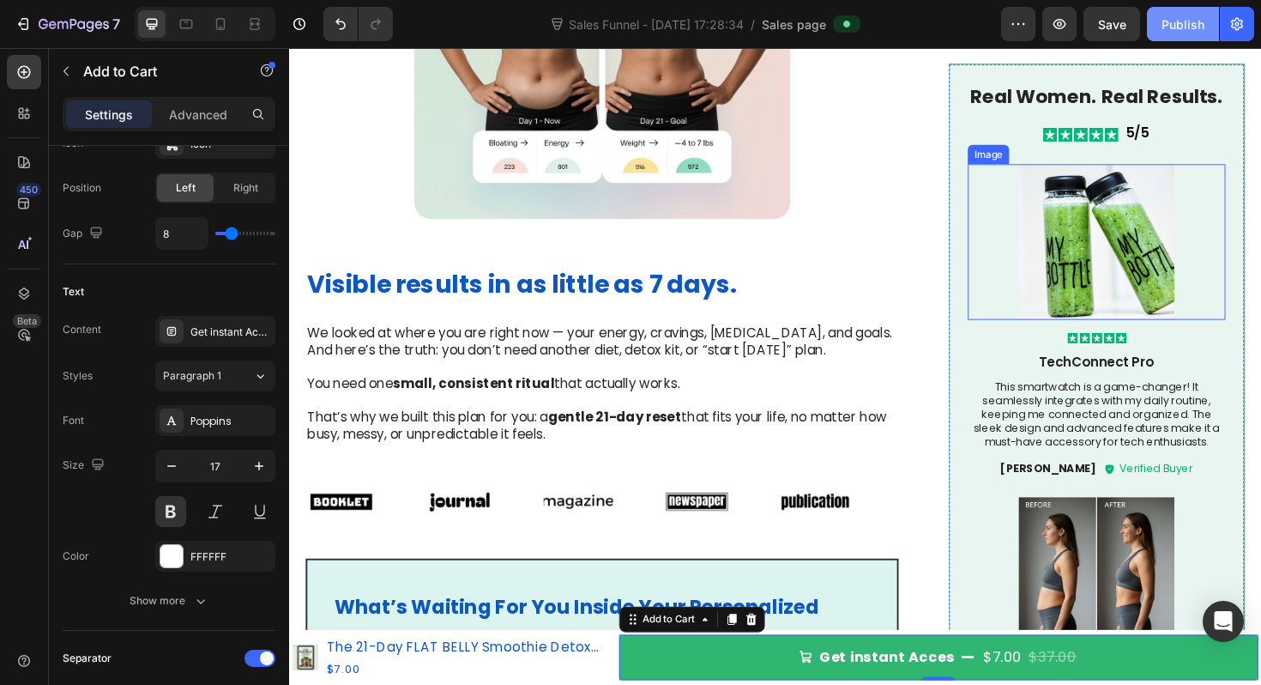
click at [1161, 281] on img at bounding box center [1144, 254] width 273 height 165
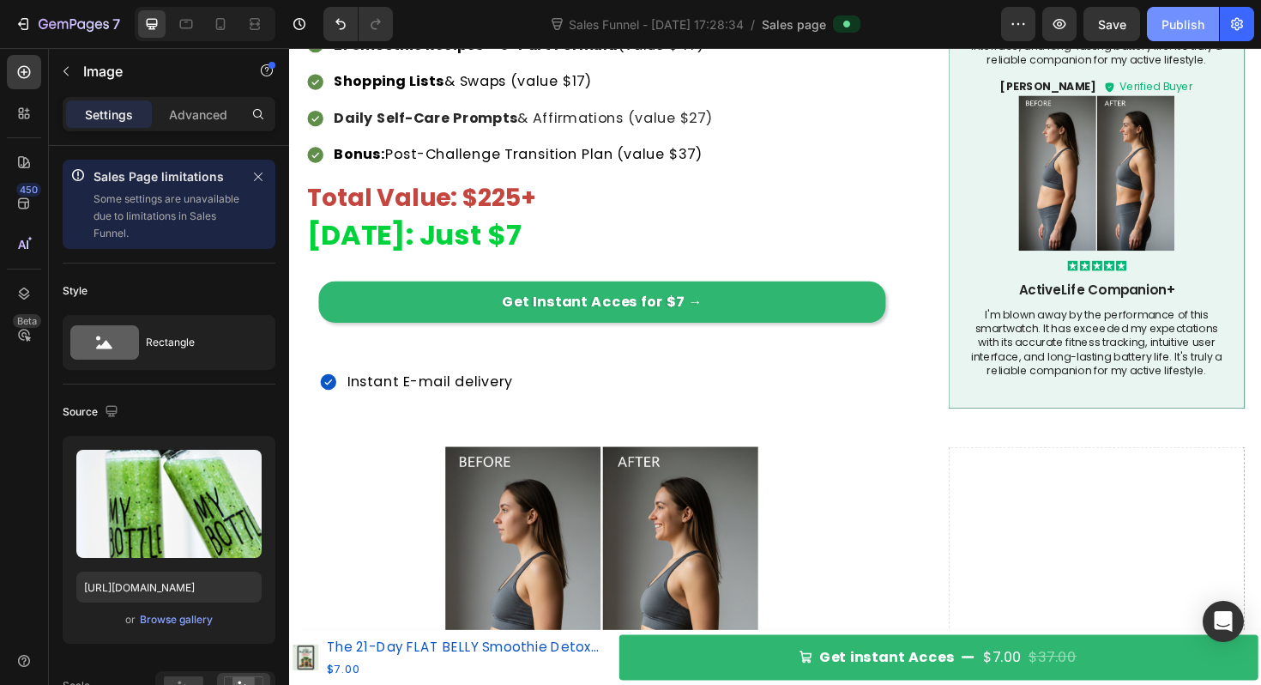
scroll to position [3210, 0]
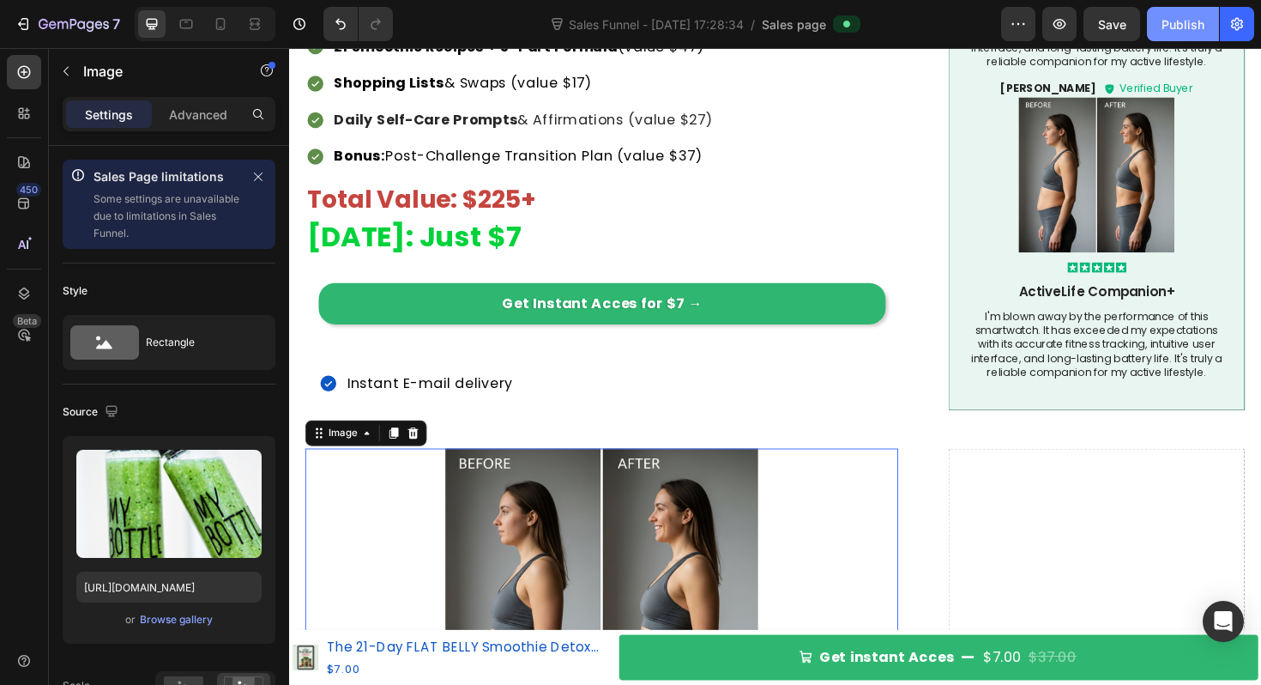
click at [686, 491] on img at bounding box center [620, 637] width 628 height 331
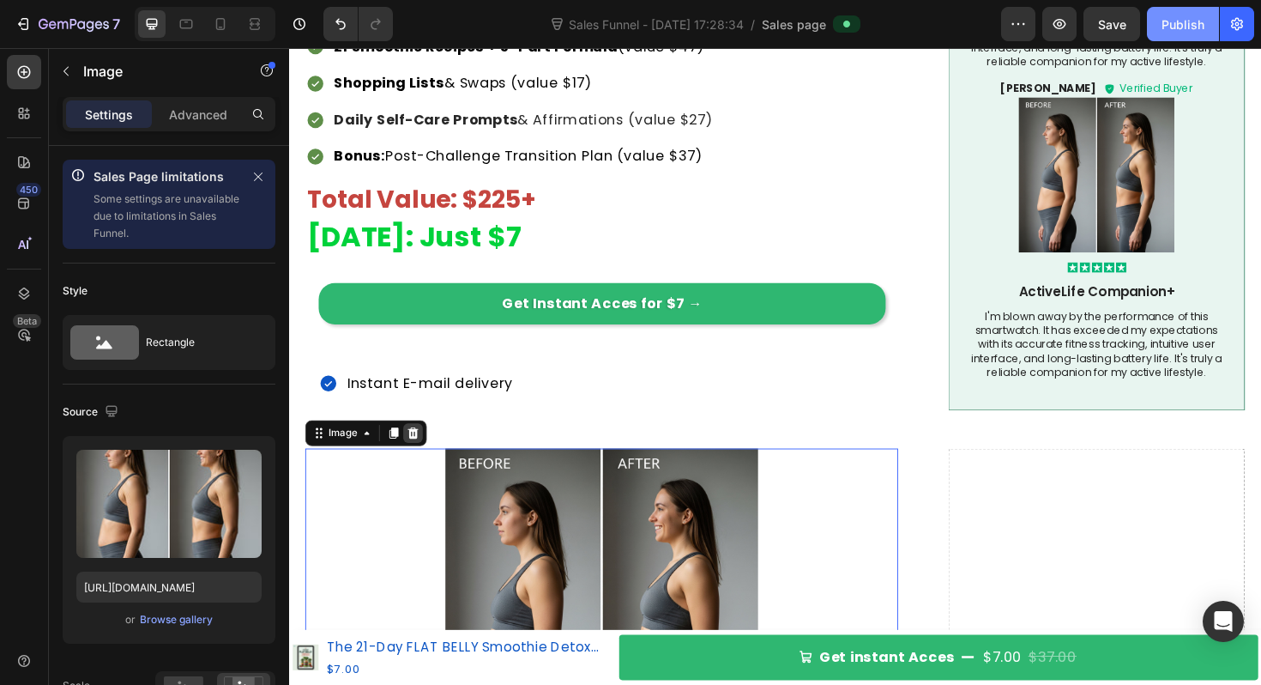
click at [426, 449] on icon at bounding box center [421, 456] width 14 height 14
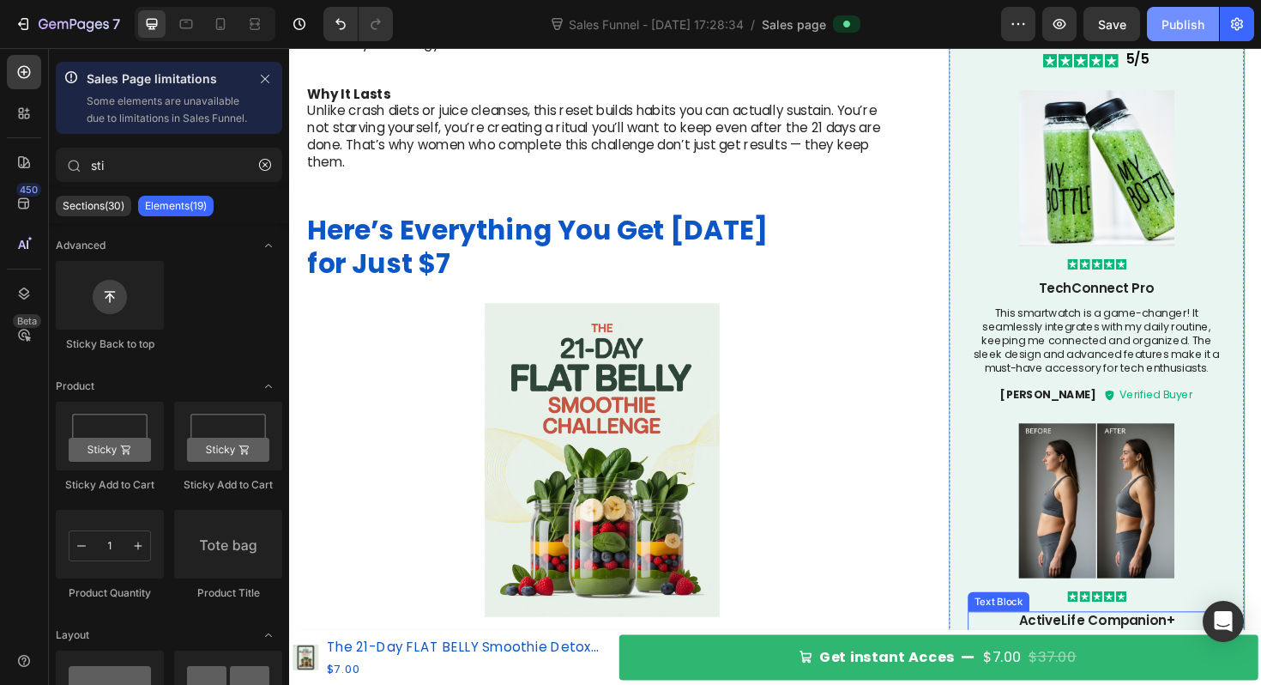
scroll to position [2408, 0]
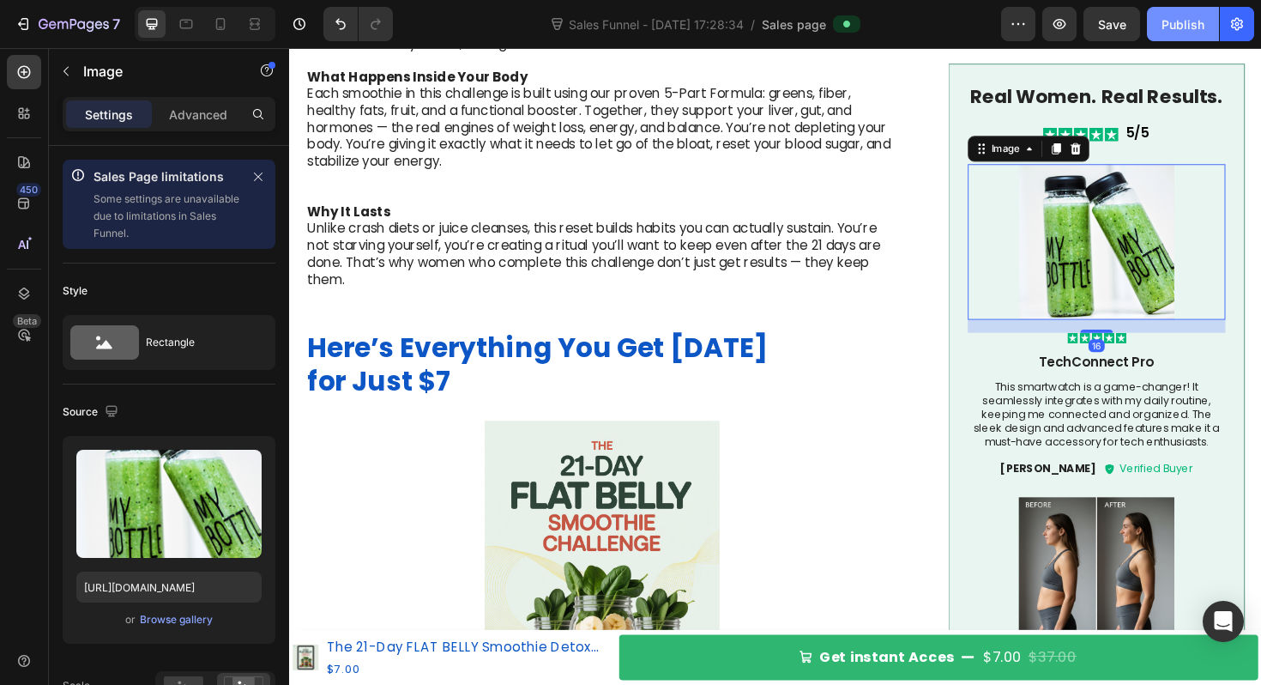
click at [1159, 257] on img at bounding box center [1144, 254] width 273 height 165
click at [180, 621] on div "Browse gallery" at bounding box center [176, 619] width 73 height 15
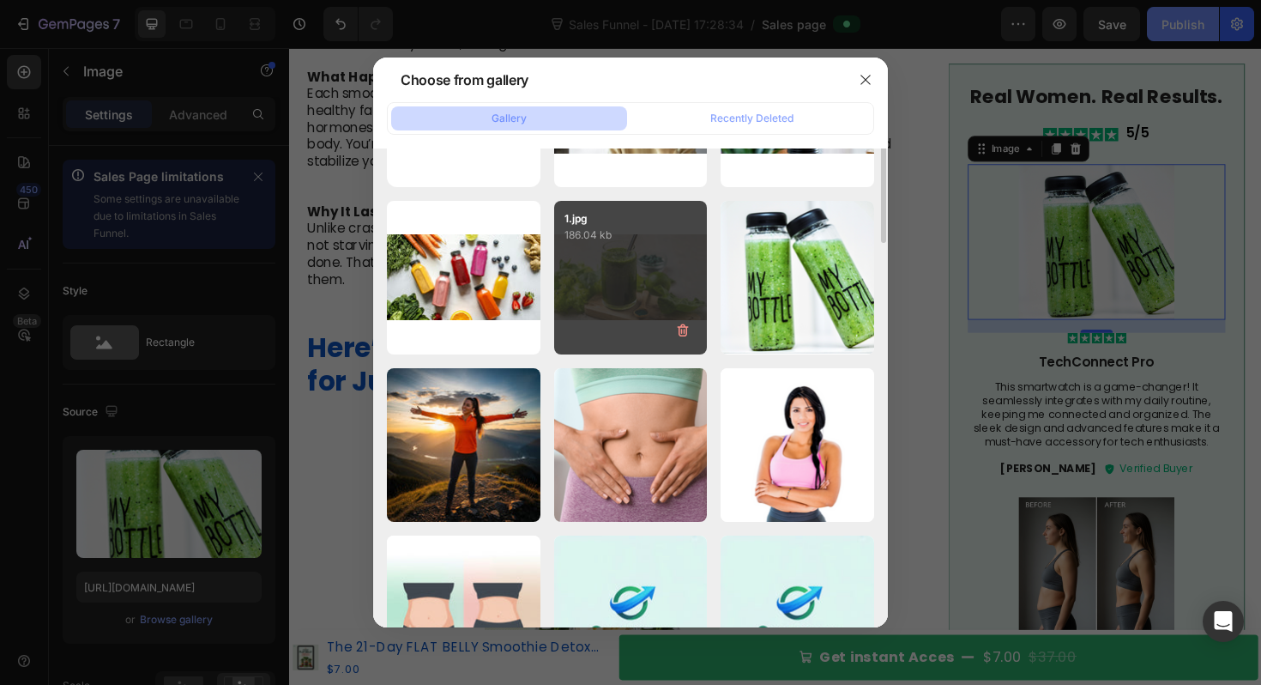
scroll to position [0, 0]
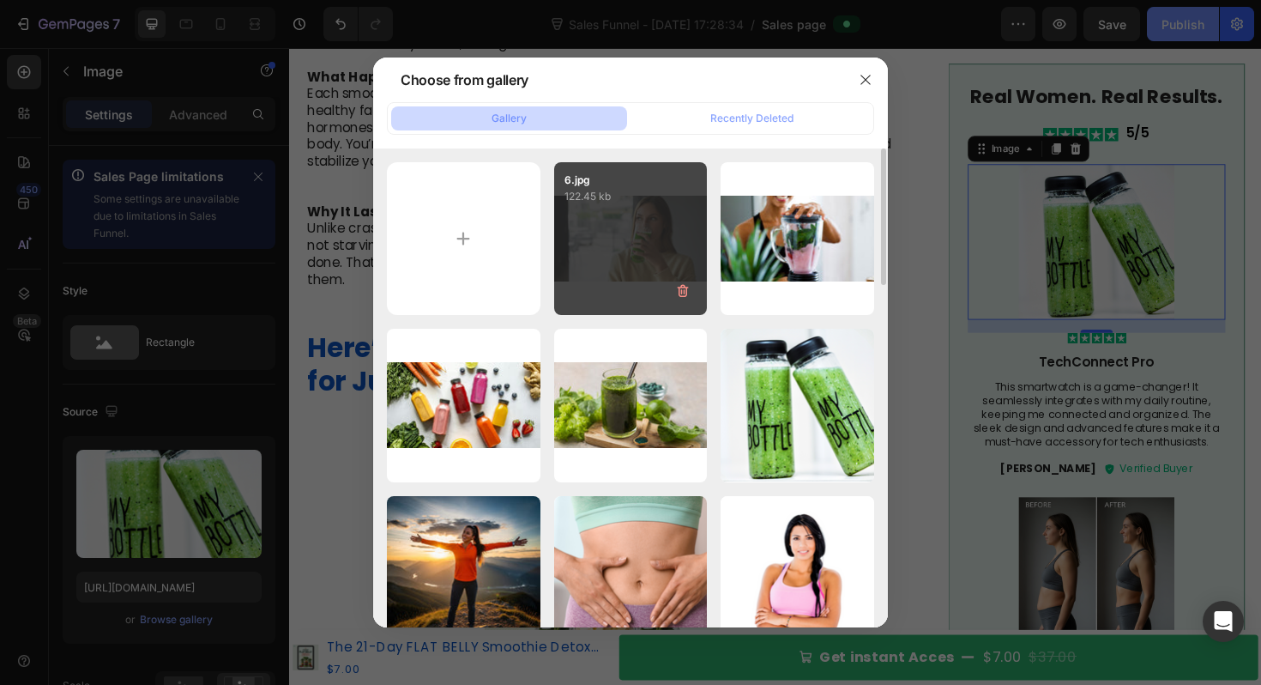
click at [633, 225] on div "6.jpg 122.45 kb" at bounding box center [631, 239] width 154 height 154
type input "[URL][DOMAIN_NAME]"
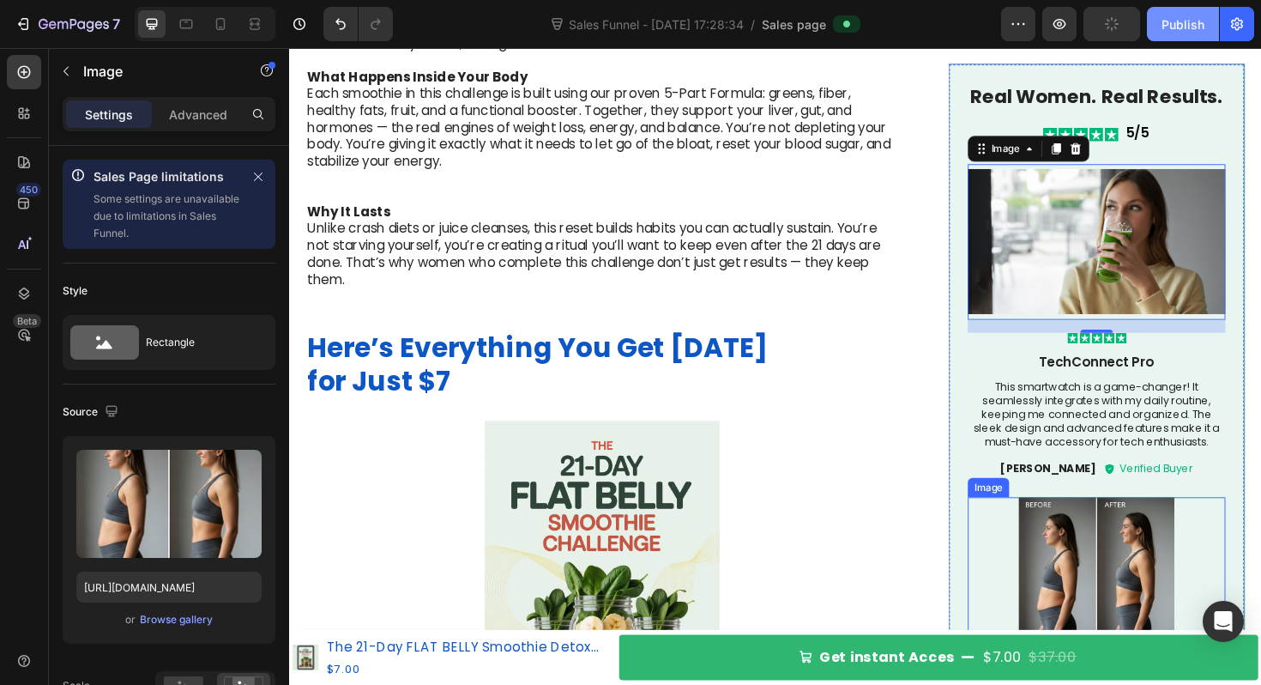
click at [1108, 562] on img at bounding box center [1144, 606] width 273 height 165
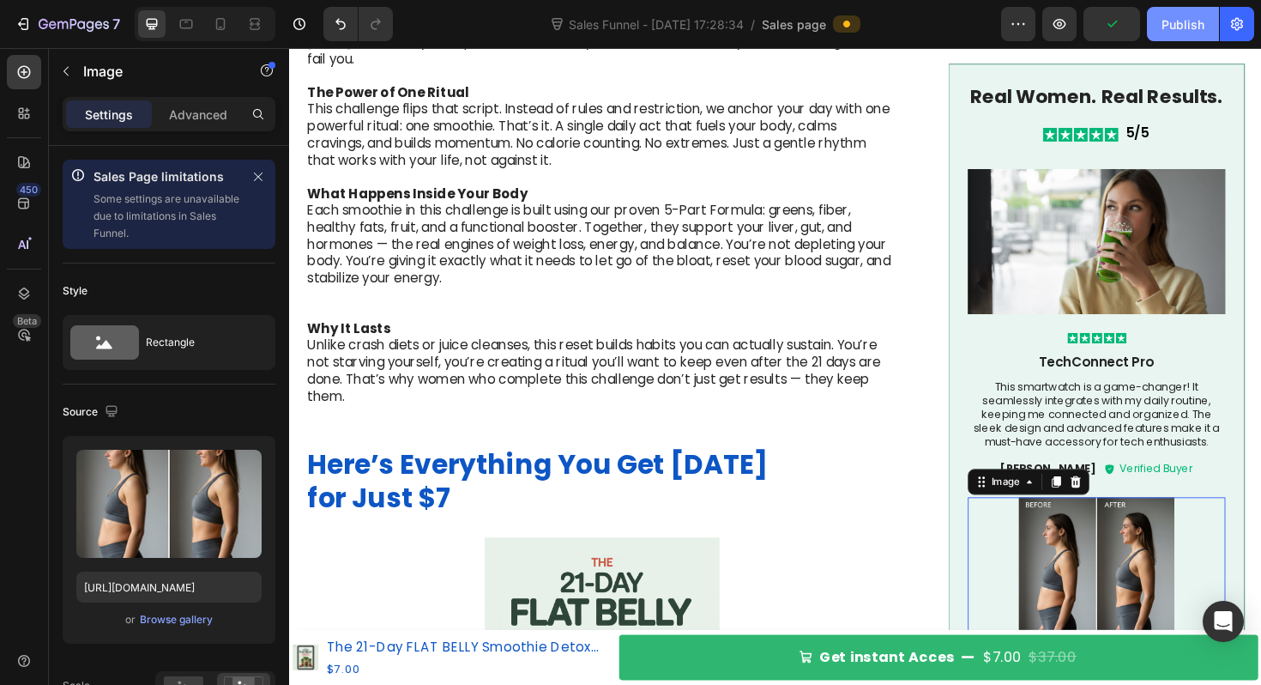
scroll to position [2248, 0]
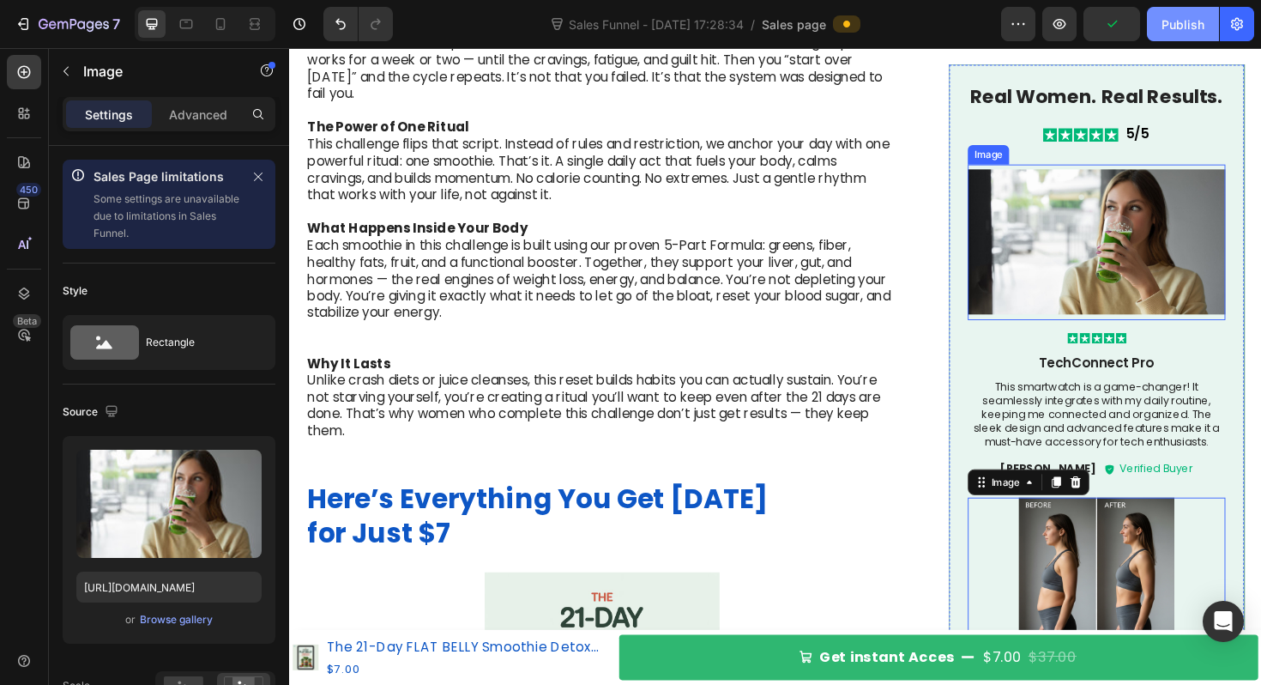
click at [1118, 288] on img at bounding box center [1144, 254] width 273 height 165
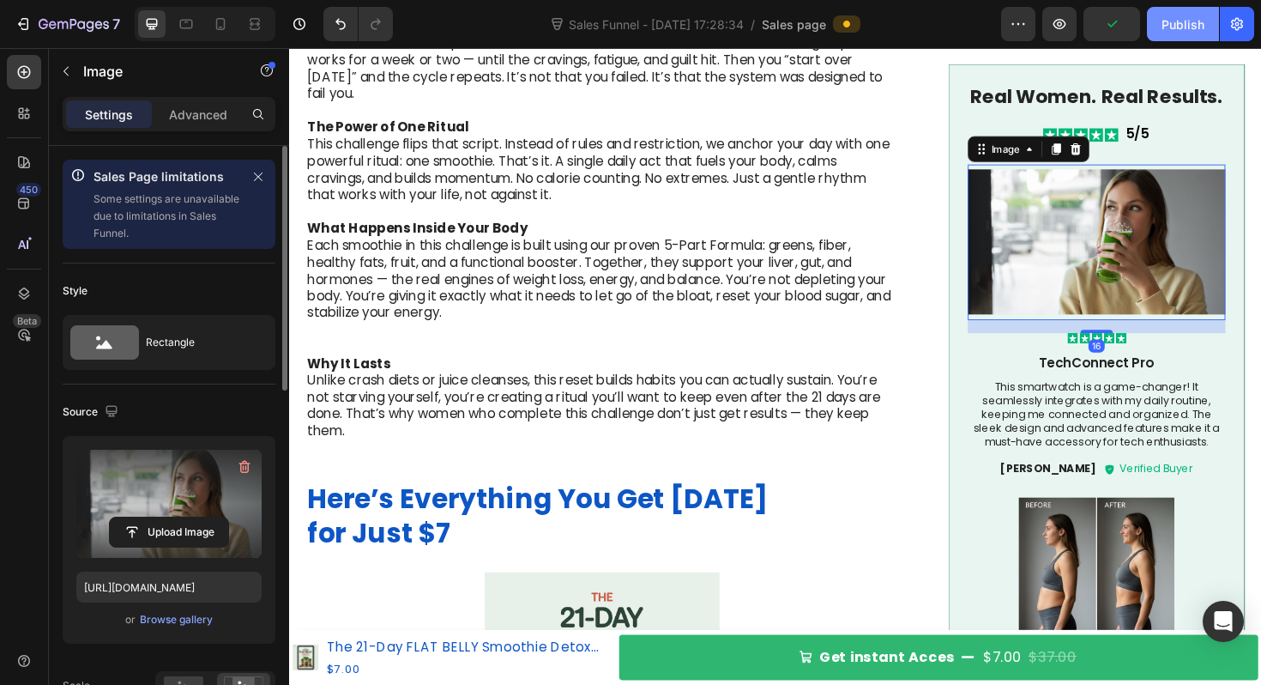
click at [173, 472] on label at bounding box center [168, 504] width 185 height 108
click at [173, 517] on input "file" at bounding box center [169, 531] width 118 height 29
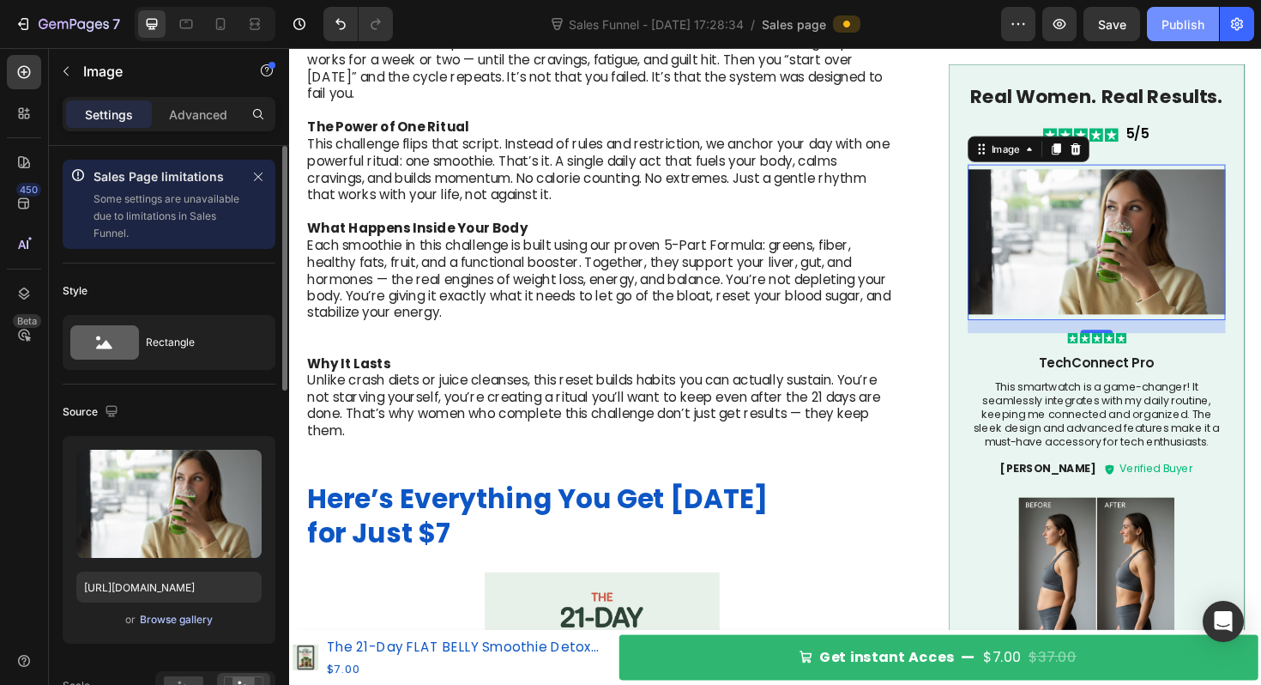
click at [167, 618] on div "Browse gallery" at bounding box center [176, 619] width 73 height 15
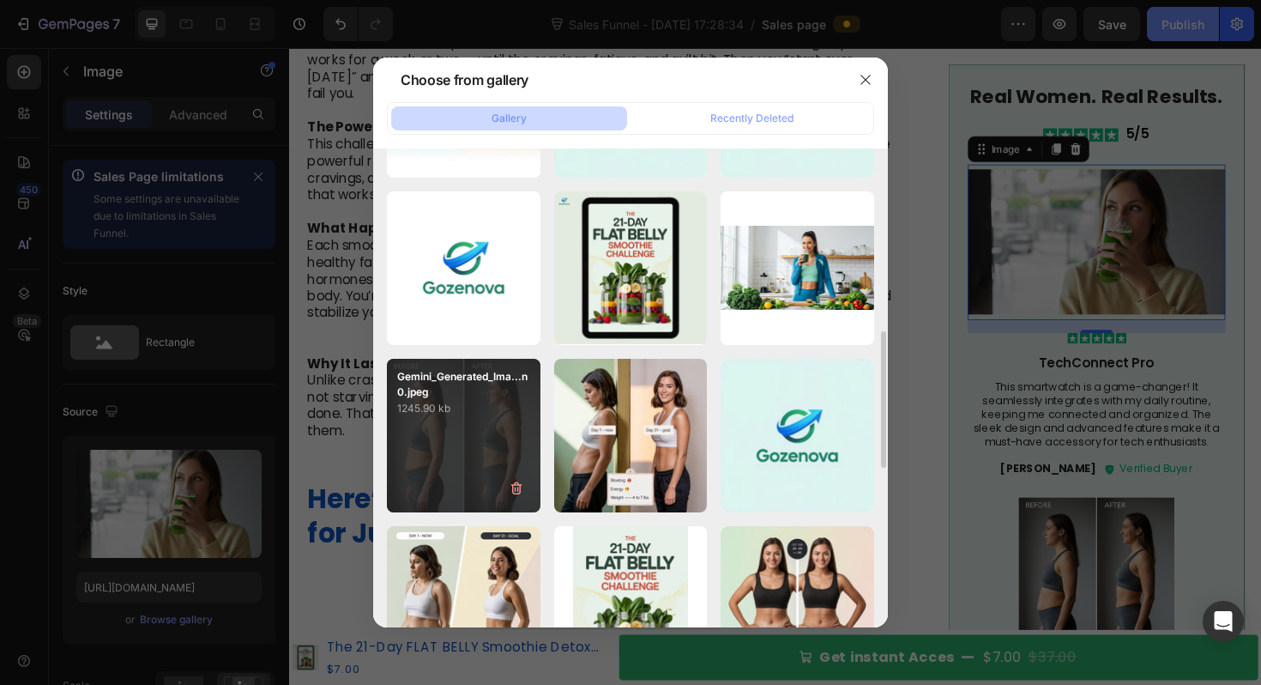
scroll to position [639, 0]
click at [468, 418] on div "Gemini_Generated_Ima...n0.jpeg 1245.90 kb" at bounding box center [464, 435] width 154 height 154
type input "[URL][DOMAIN_NAME]"
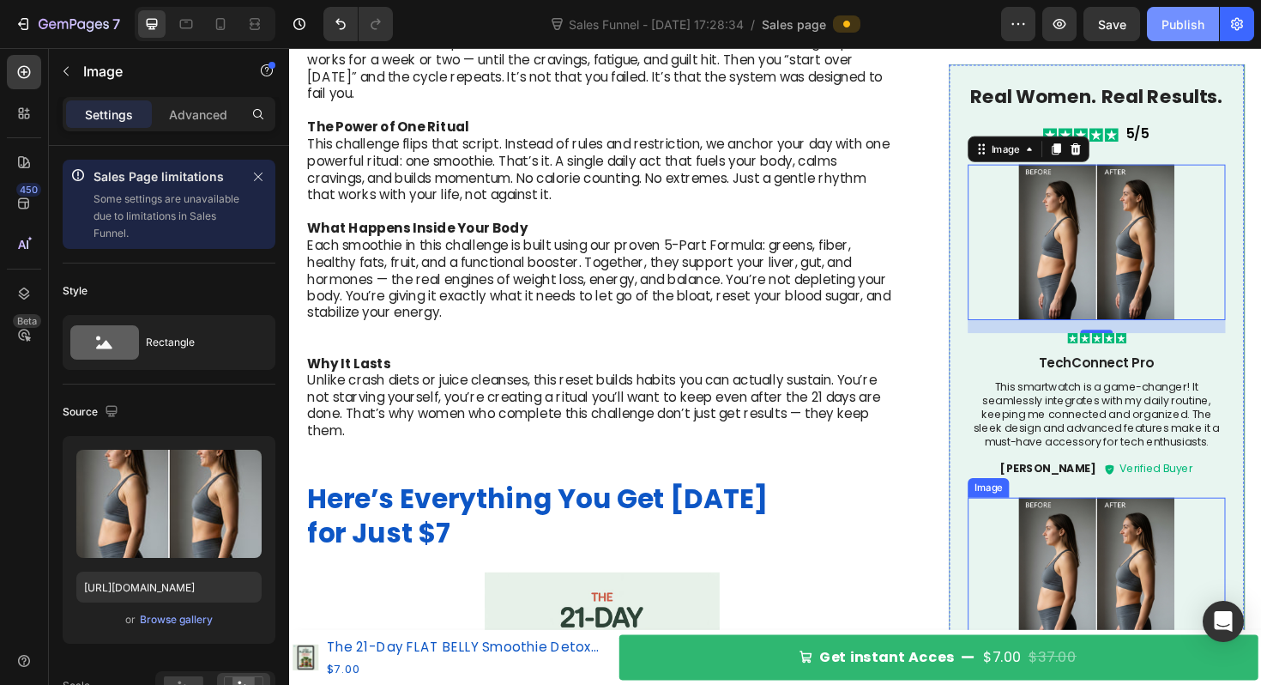
click at [1146, 565] on img at bounding box center [1144, 606] width 273 height 165
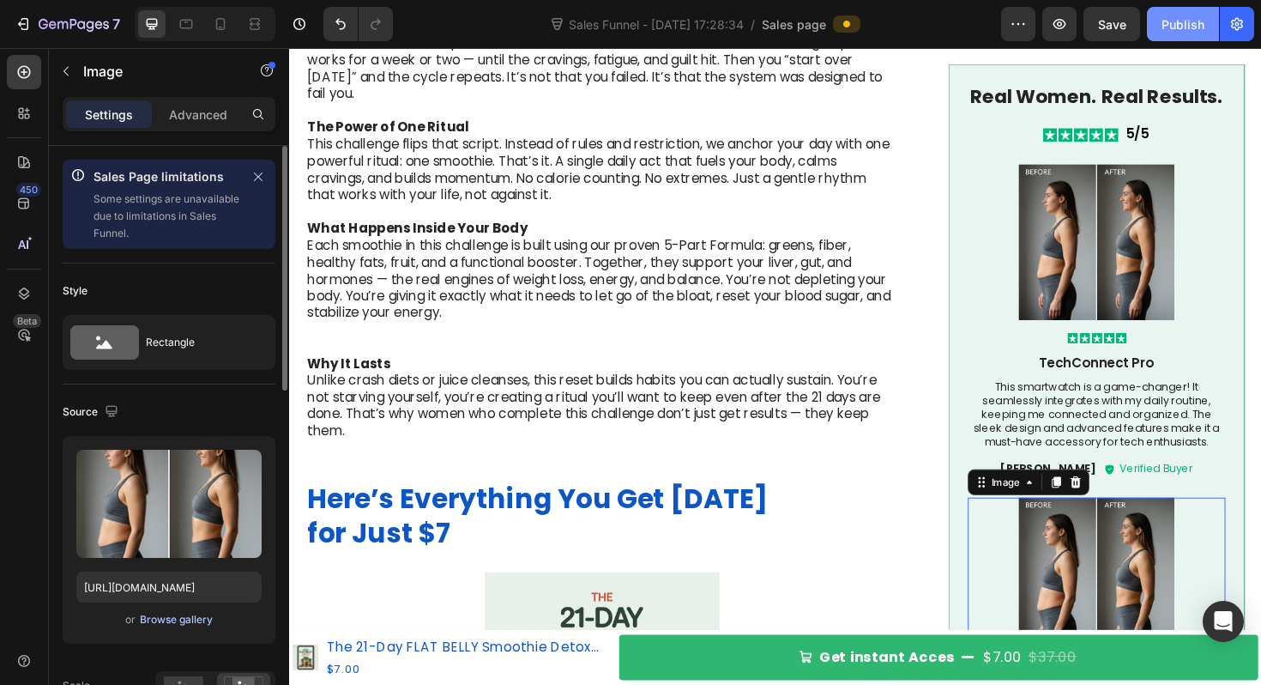
click at [178, 617] on div "Browse gallery" at bounding box center [176, 619] width 73 height 15
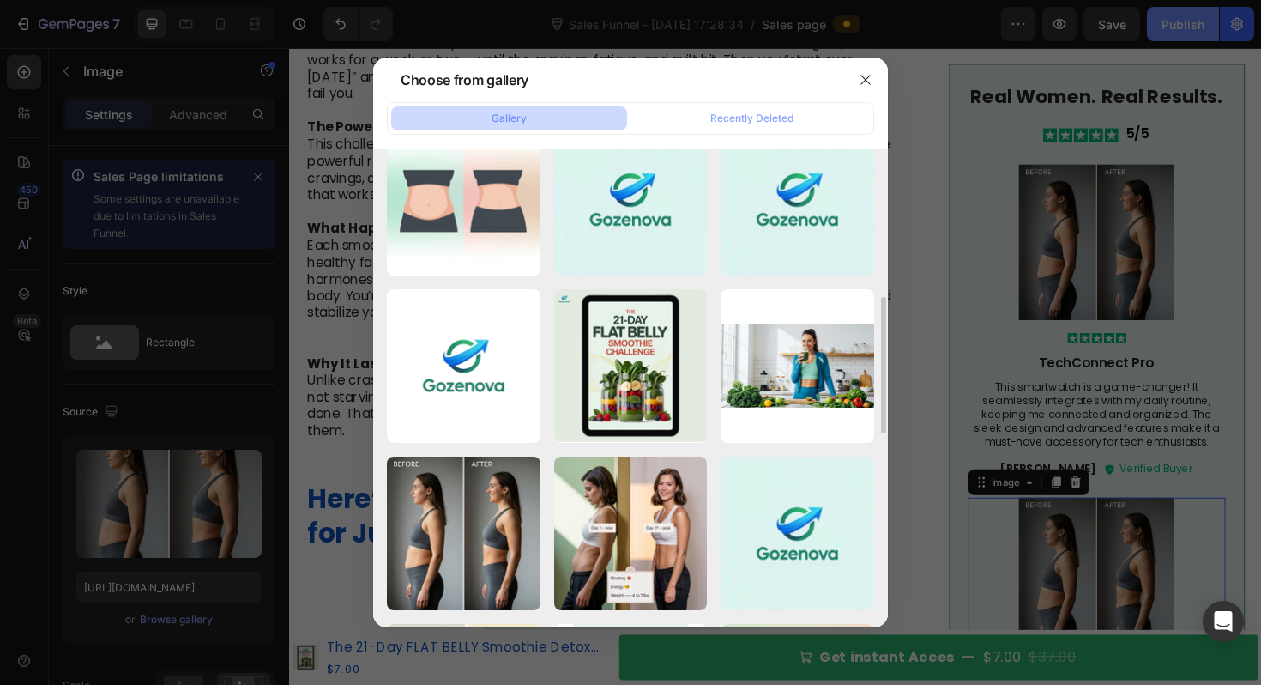
scroll to position [541, 0]
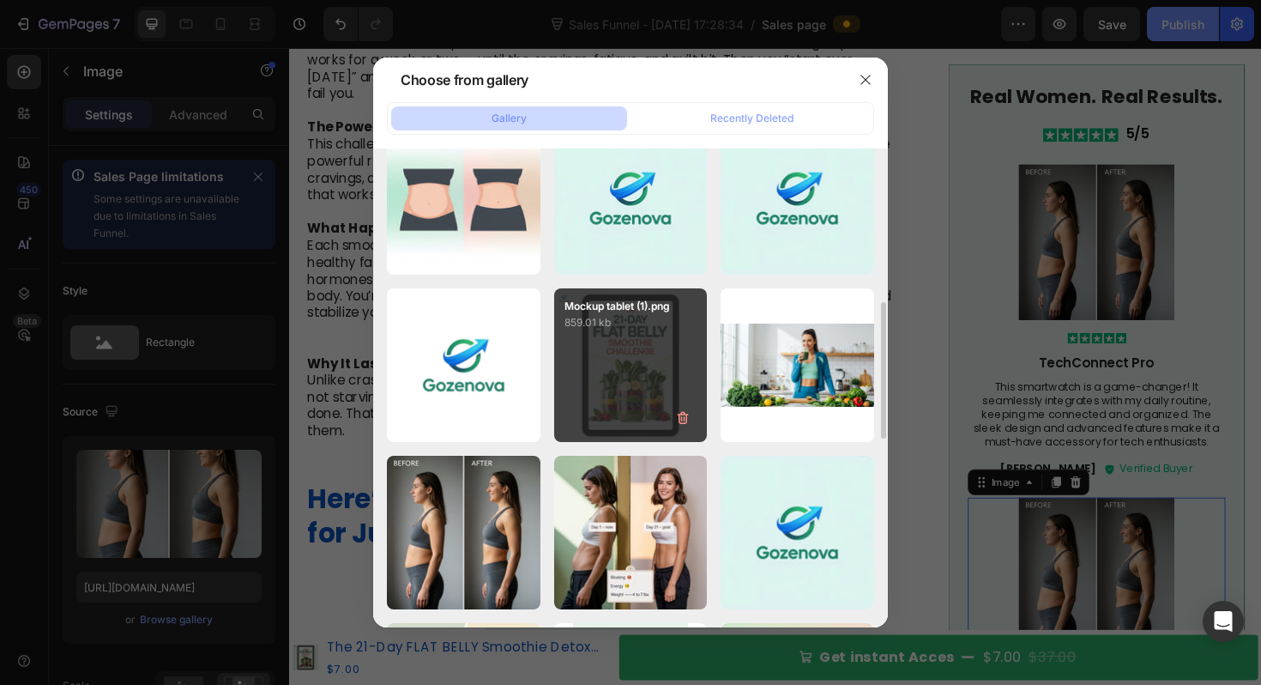
drag, startPoint x: 625, startPoint y: 474, endPoint x: 559, endPoint y: 396, distance: 102.9
click at [559, 396] on div "6.jpg 122.45 kb 5.jpg 155.43 kb 2.jpg 289.30 kb 1.jpg 186.04 kb Ontwerp zonder …" at bounding box center [630, 449] width 487 height 1657
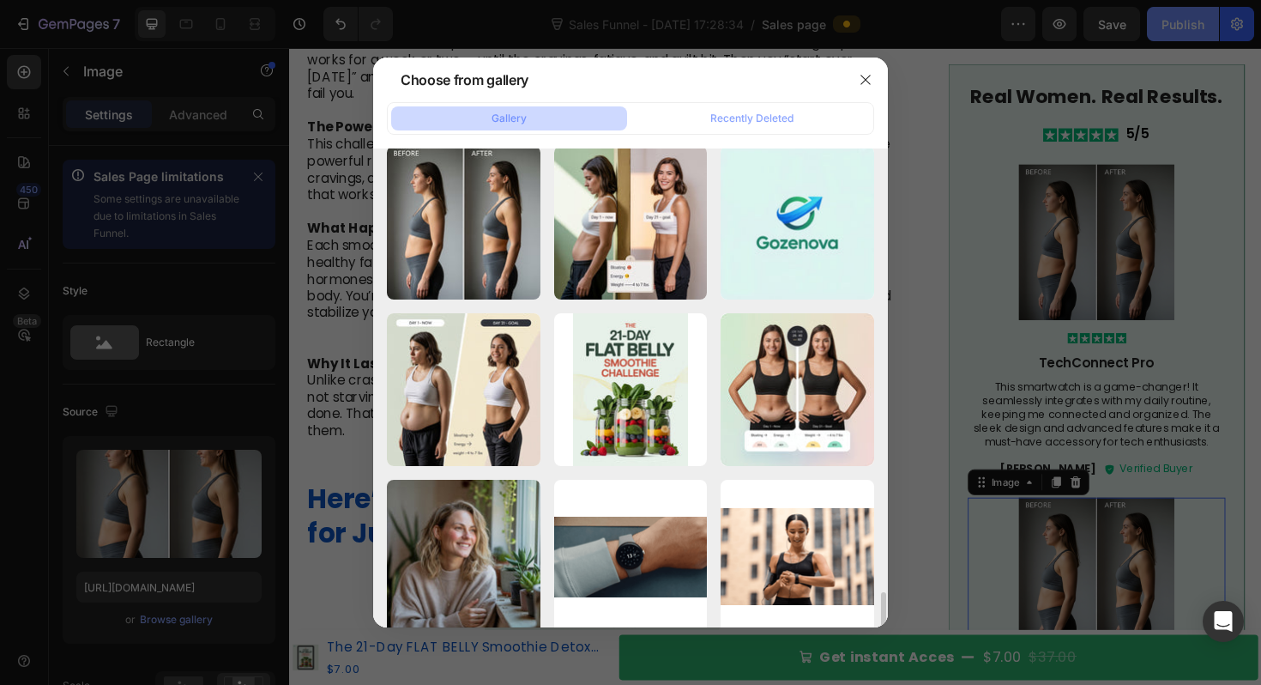
scroll to position [1032, 0]
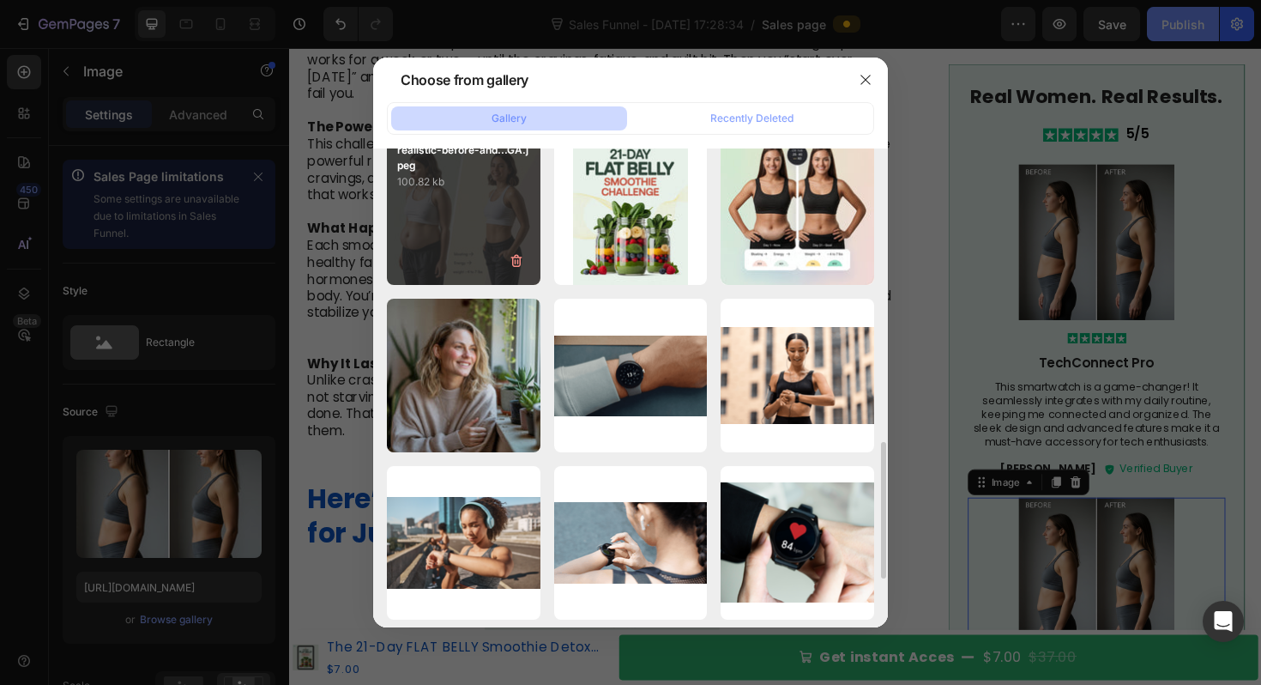
click at [406, 216] on div "realistic-before-and...GA.jpeg 100.82 kb" at bounding box center [464, 209] width 154 height 154
type input "[URL][DOMAIN_NAME]"
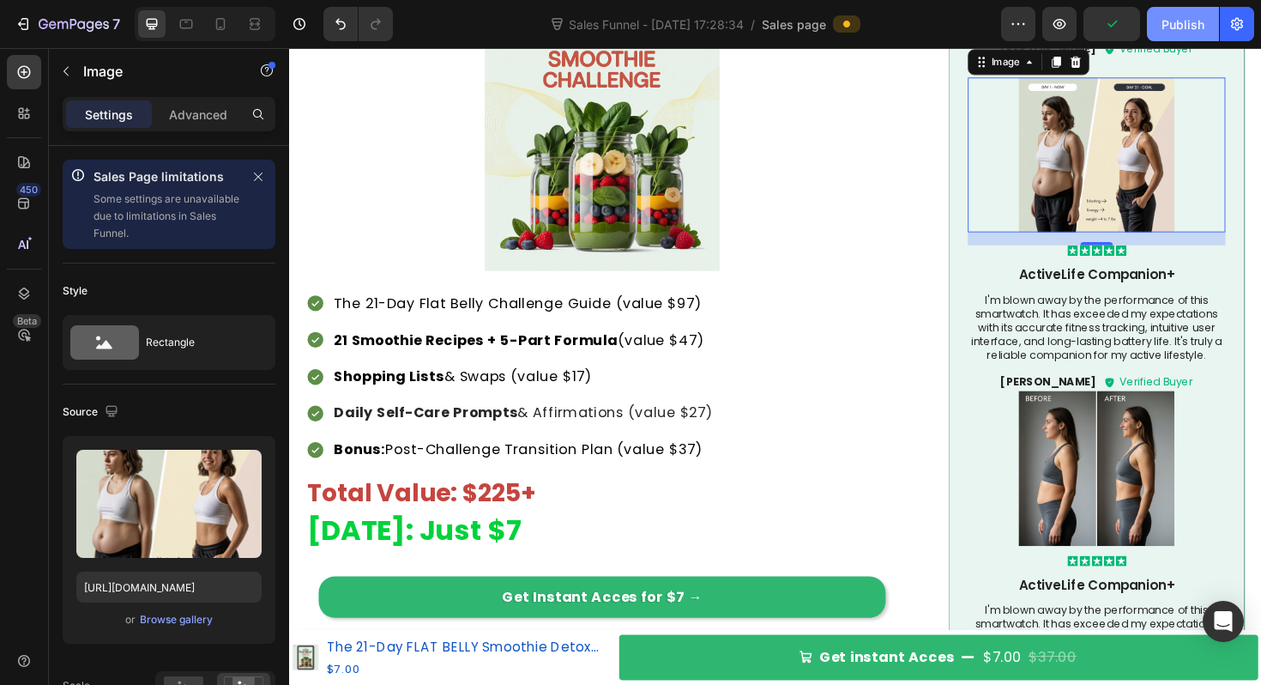
scroll to position [3000, 0]
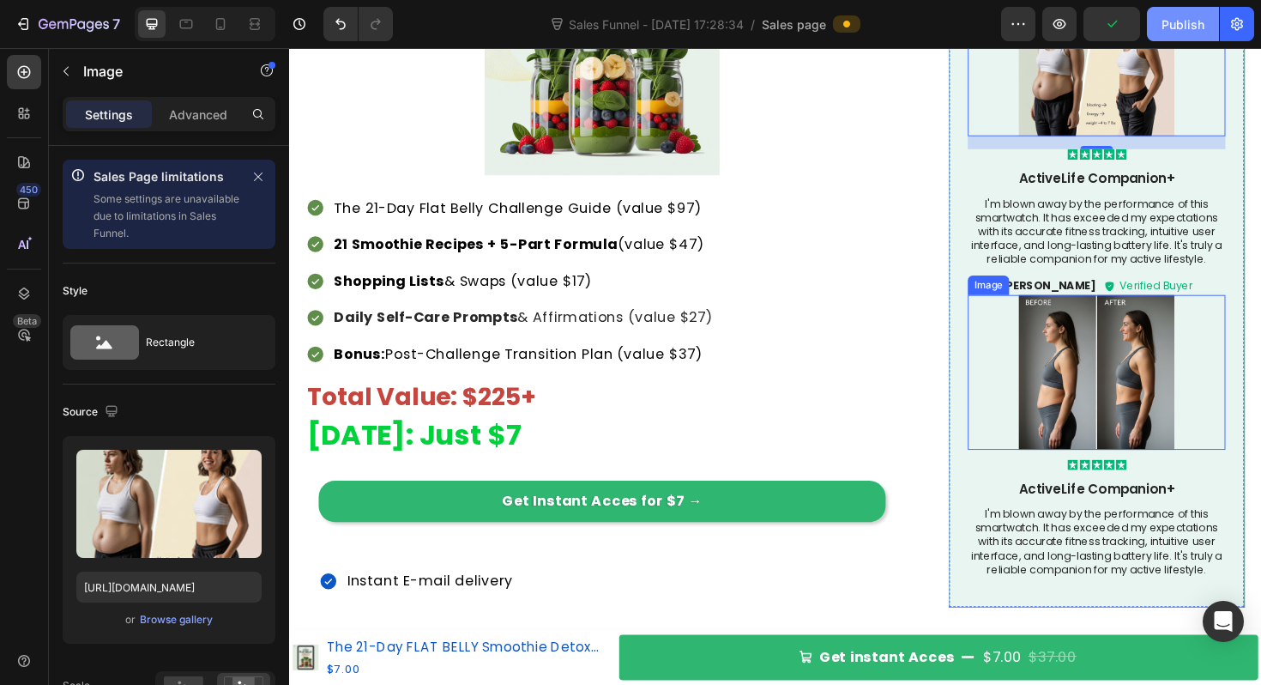
click at [1124, 356] on img at bounding box center [1144, 391] width 273 height 165
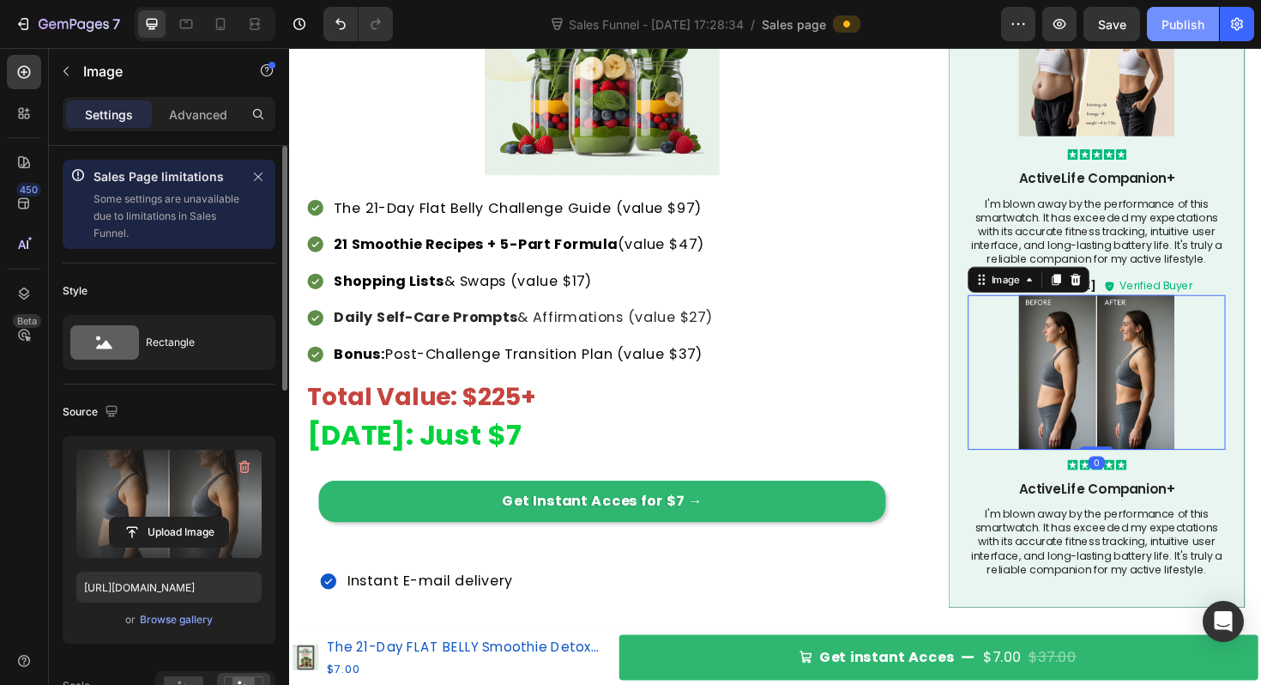
click at [181, 498] on label at bounding box center [168, 504] width 185 height 108
click at [181, 517] on input "file" at bounding box center [169, 531] width 118 height 29
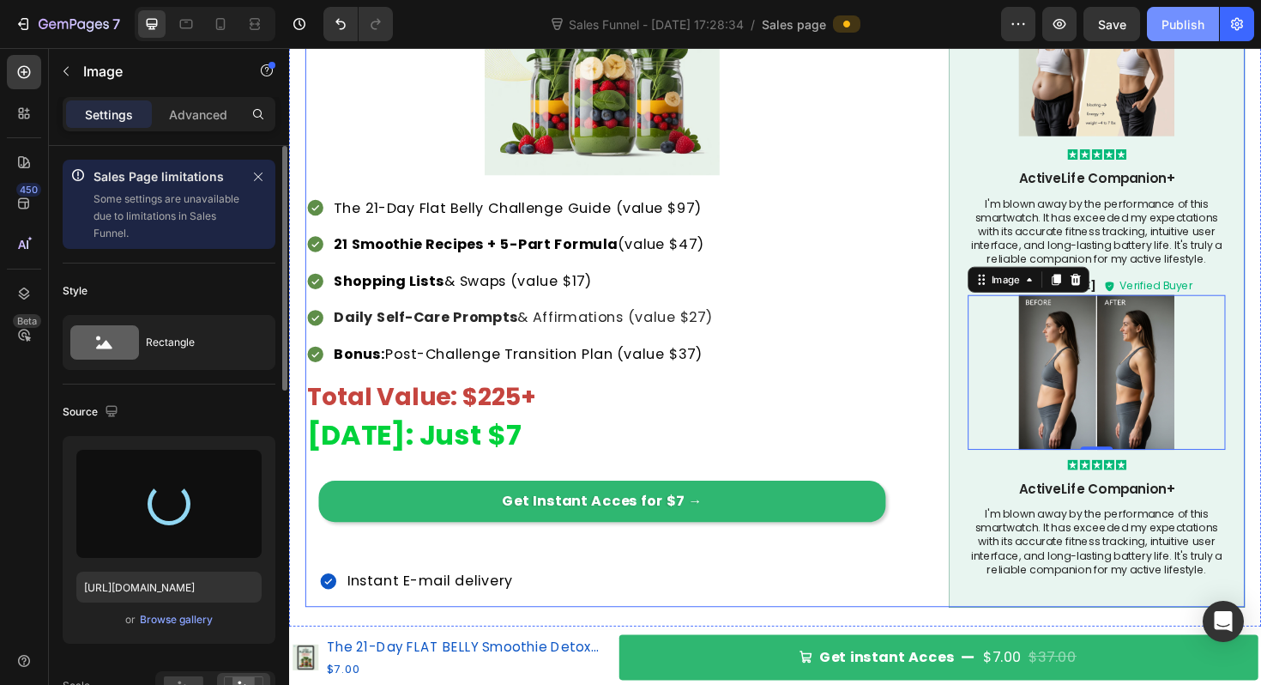
type input "[URL][DOMAIN_NAME]"
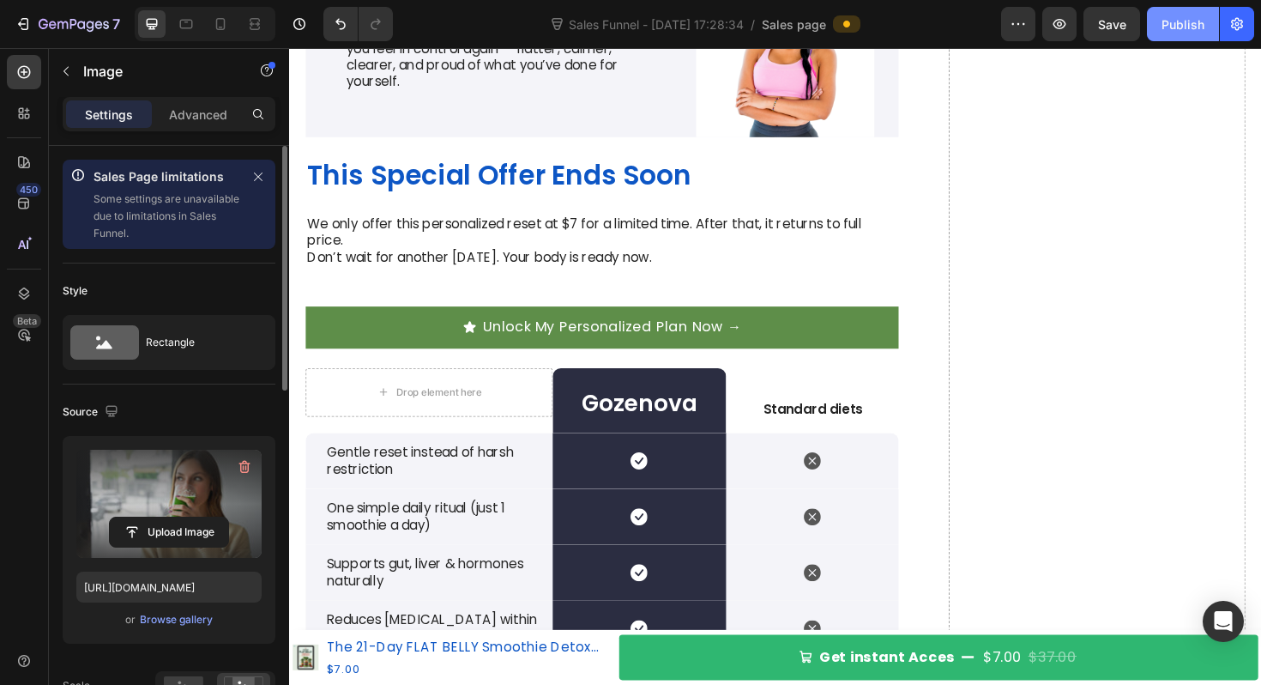
scroll to position [4115, 0]
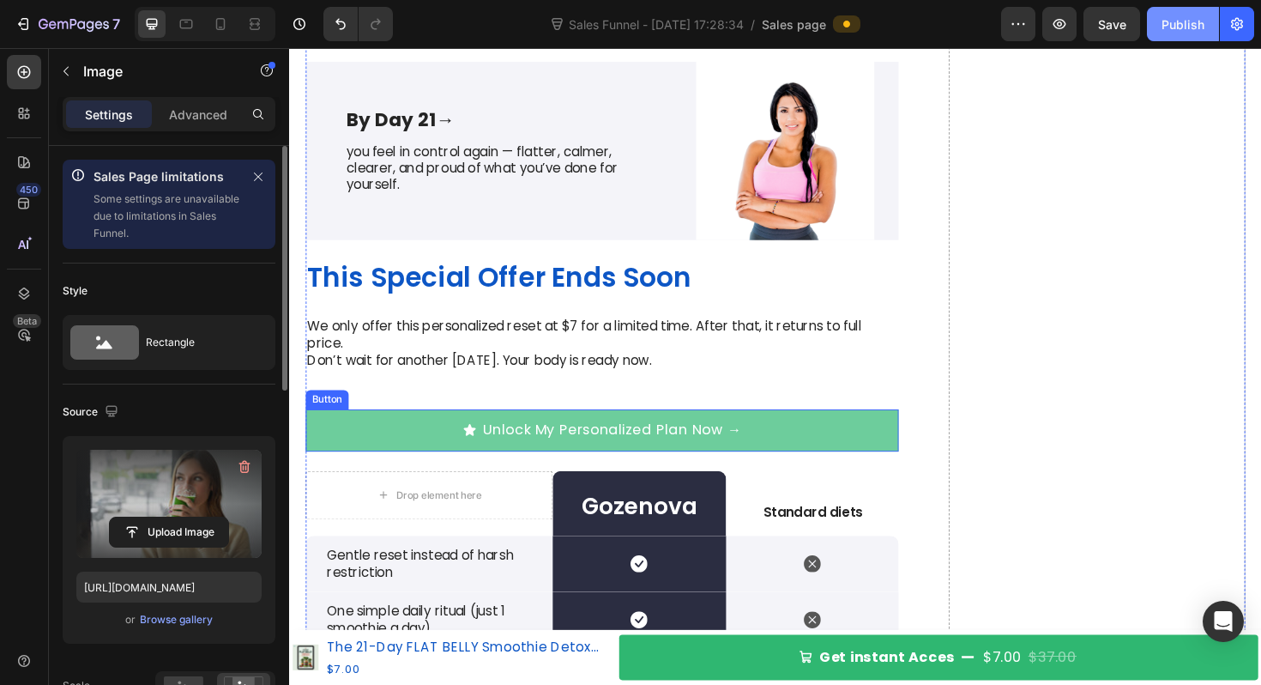
click at [808, 441] on button "Unlock My Personalized Plan Now →" at bounding box center [620, 453] width 628 height 44
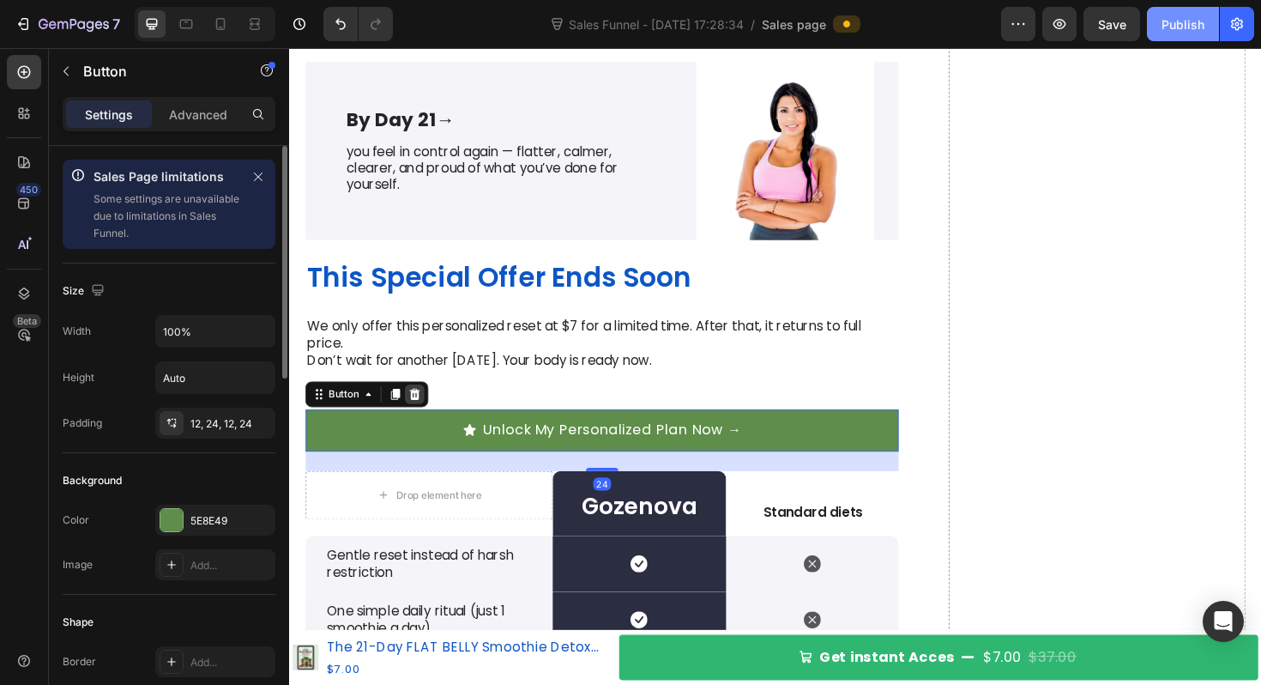
click at [414, 412] on div at bounding box center [422, 414] width 21 height 21
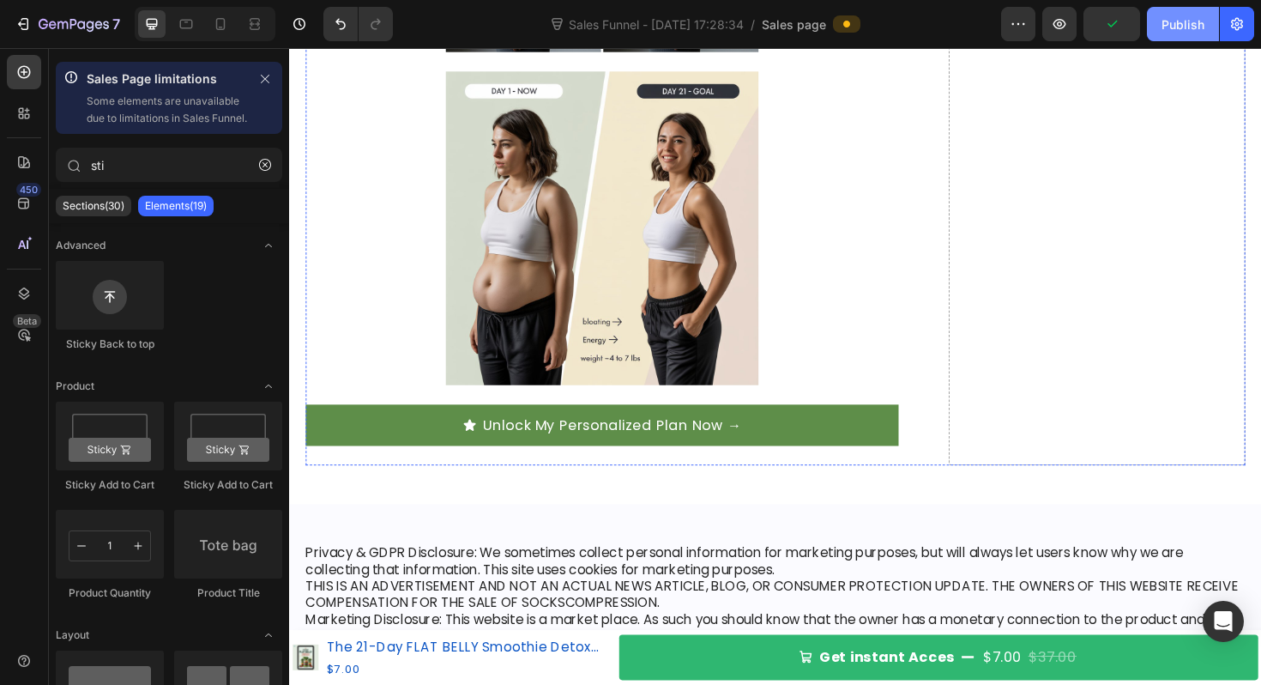
scroll to position [5941, 0]
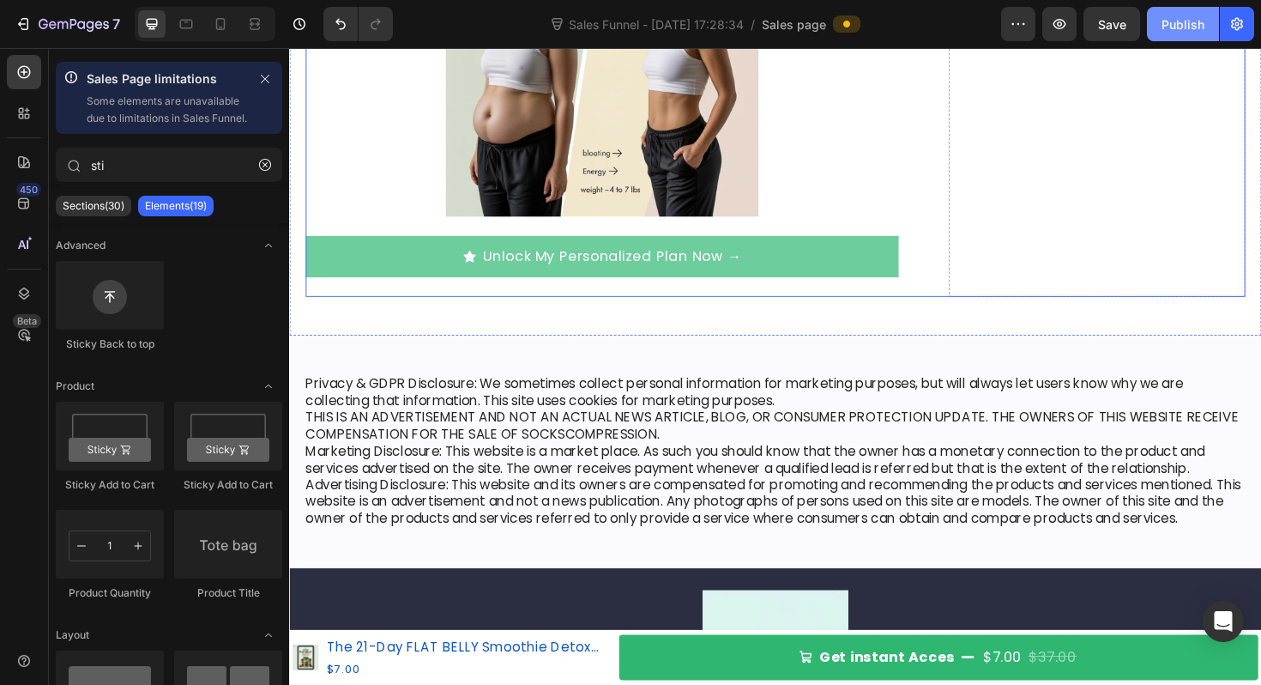
click at [444, 269] on button "Unlock My Personalized Plan Now →" at bounding box center [620, 269] width 628 height 44
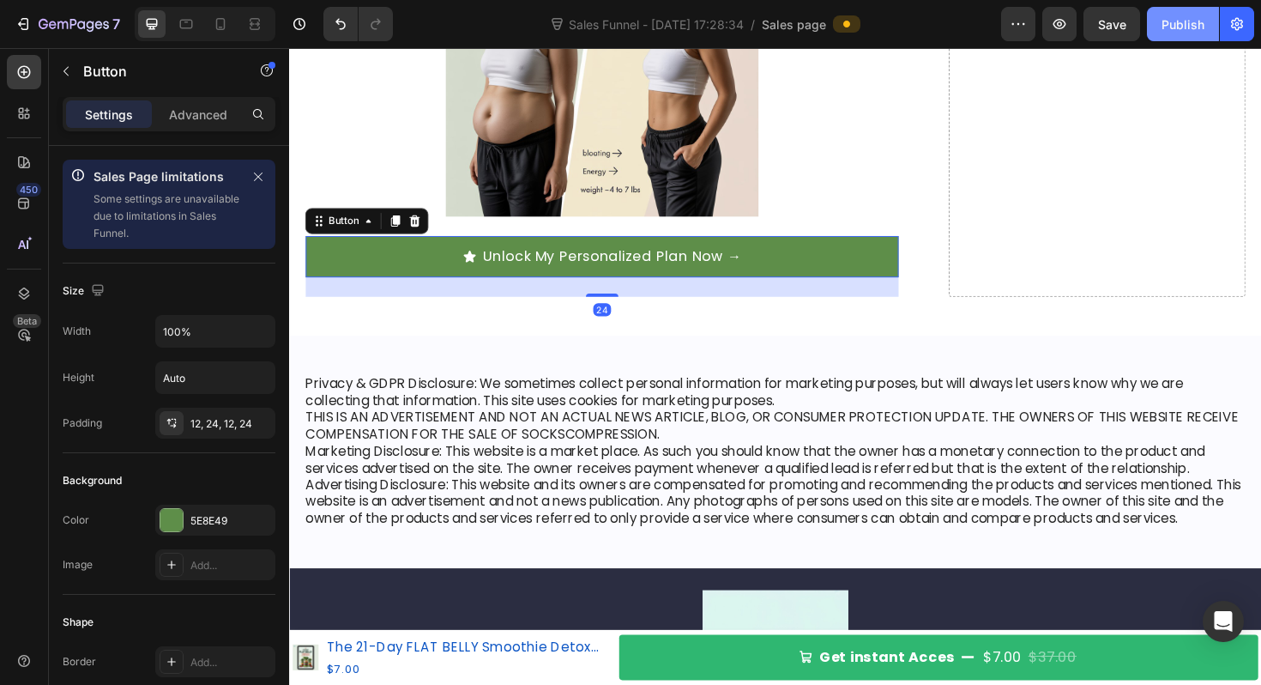
click at [423, 219] on div "Button" at bounding box center [371, 230] width 130 height 27
click at [421, 227] on icon at bounding box center [422, 230] width 11 height 12
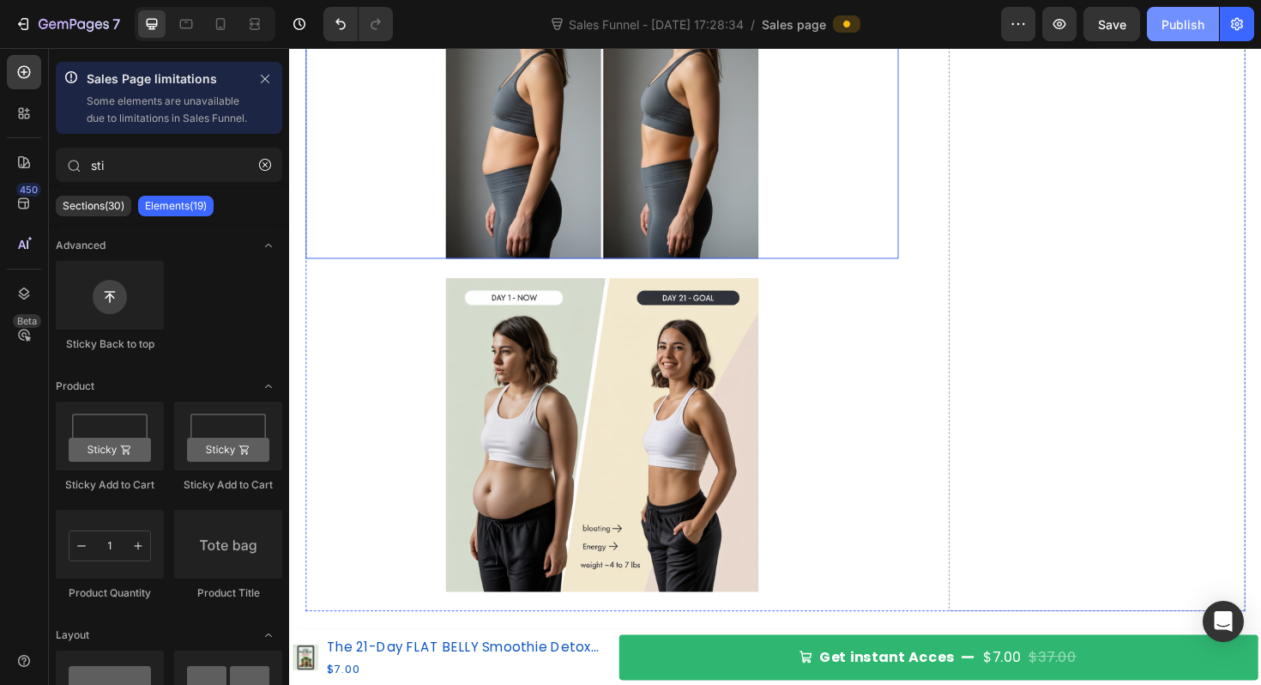
scroll to position [6187, 0]
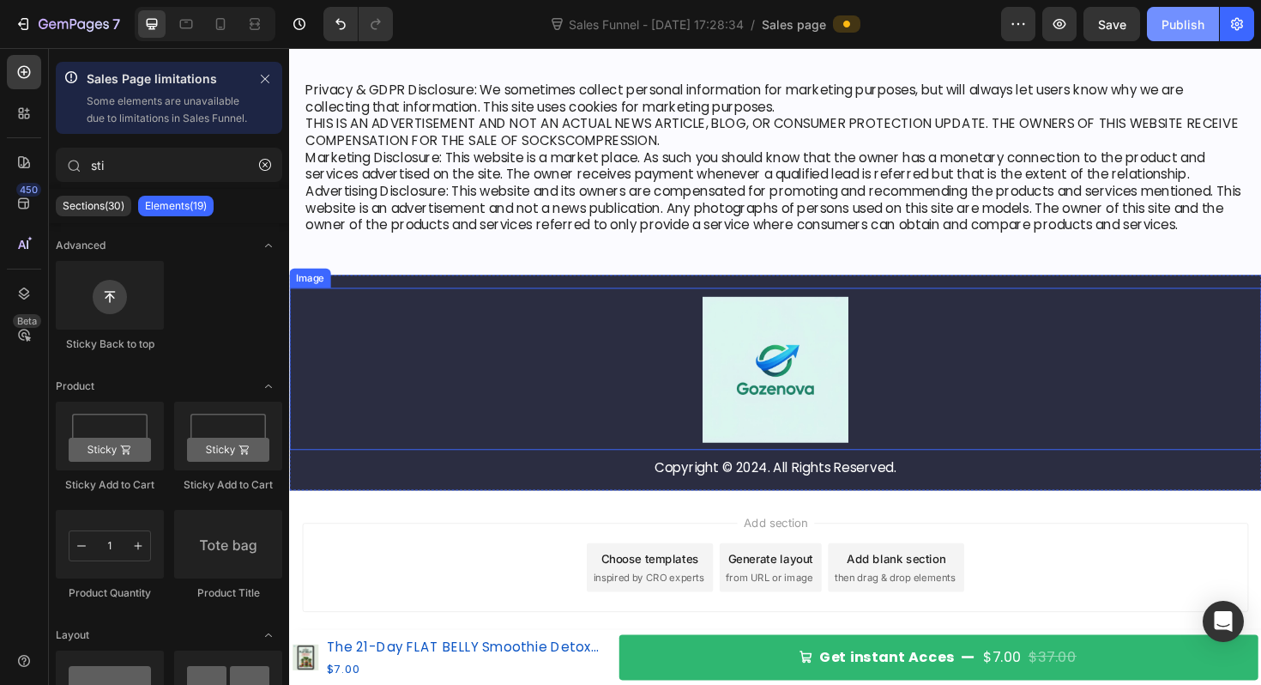
click at [450, 378] on div at bounding box center [804, 388] width 1030 height 154
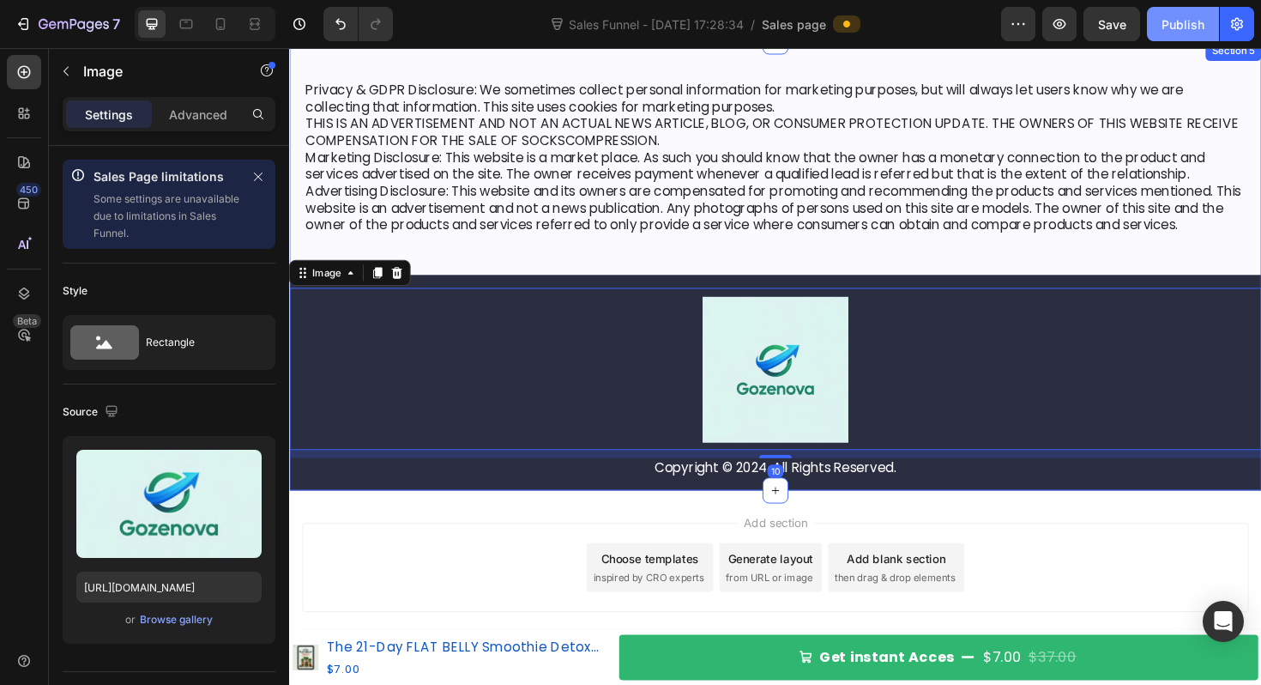
click at [471, 288] on div "Image 10 Copyright © 2024. All Rights Reserved. Text Block Row" at bounding box center [804, 402] width 1030 height 229
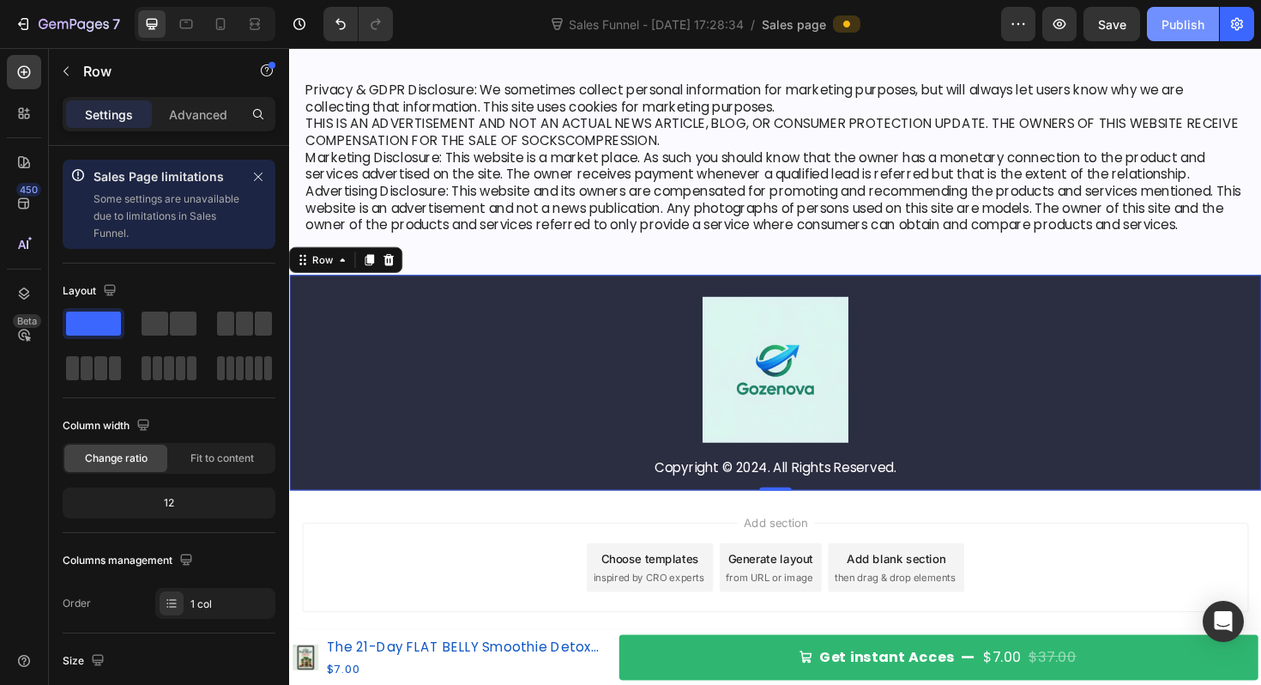
click at [387, 297] on div "Image Copyright © 2024. All Rights Reserved. Text Block Row 0" at bounding box center [804, 402] width 1030 height 229
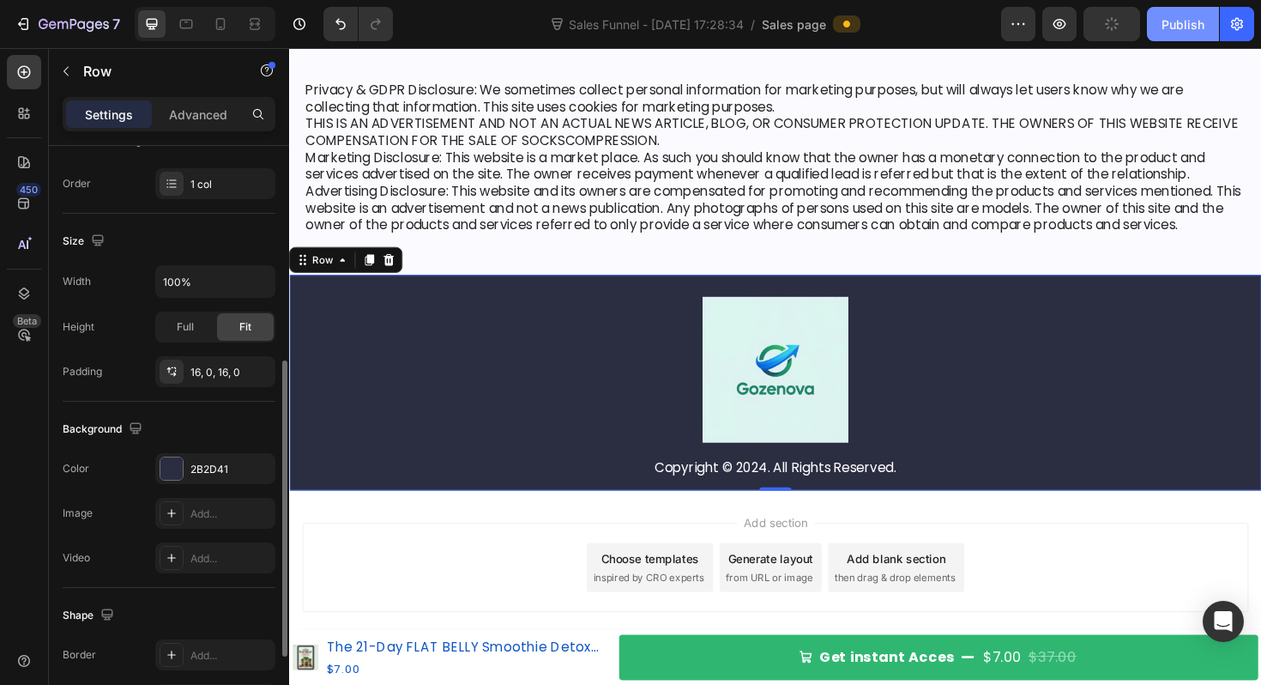
scroll to position [421, 0]
click at [172, 469] on div at bounding box center [171, 467] width 22 height 22
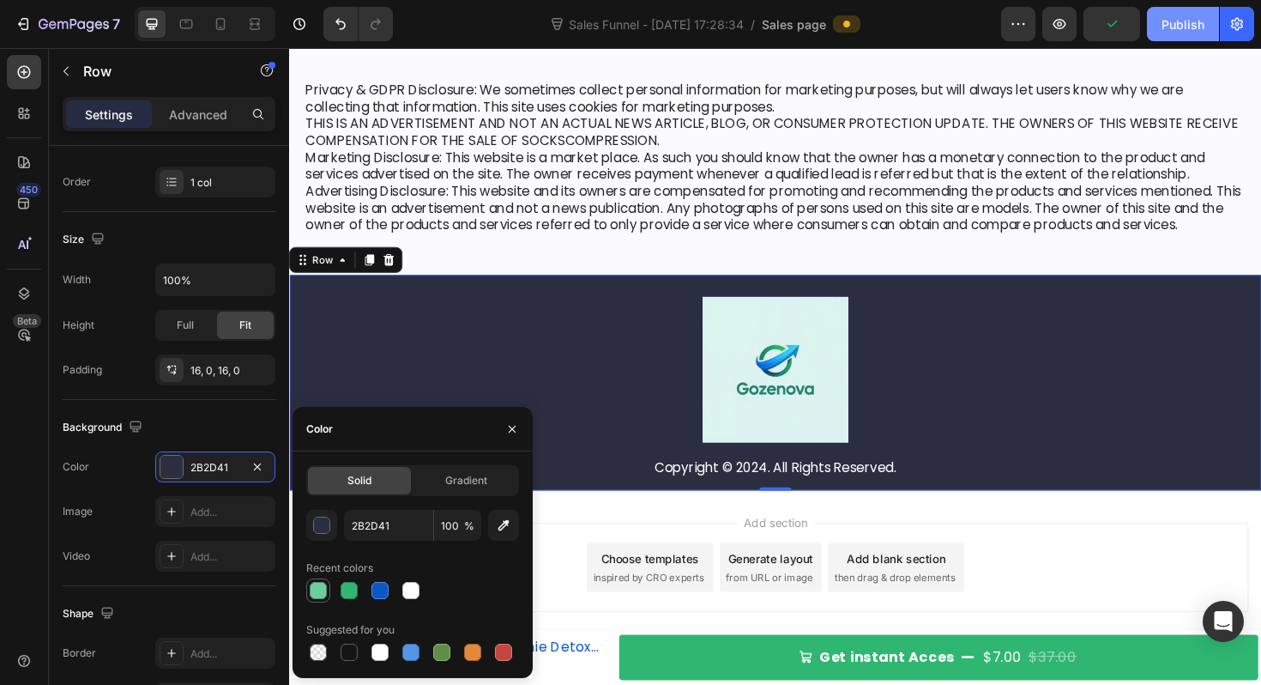
click at [321, 590] on div at bounding box center [318, 590] width 17 height 17
type input "6DCD9C"
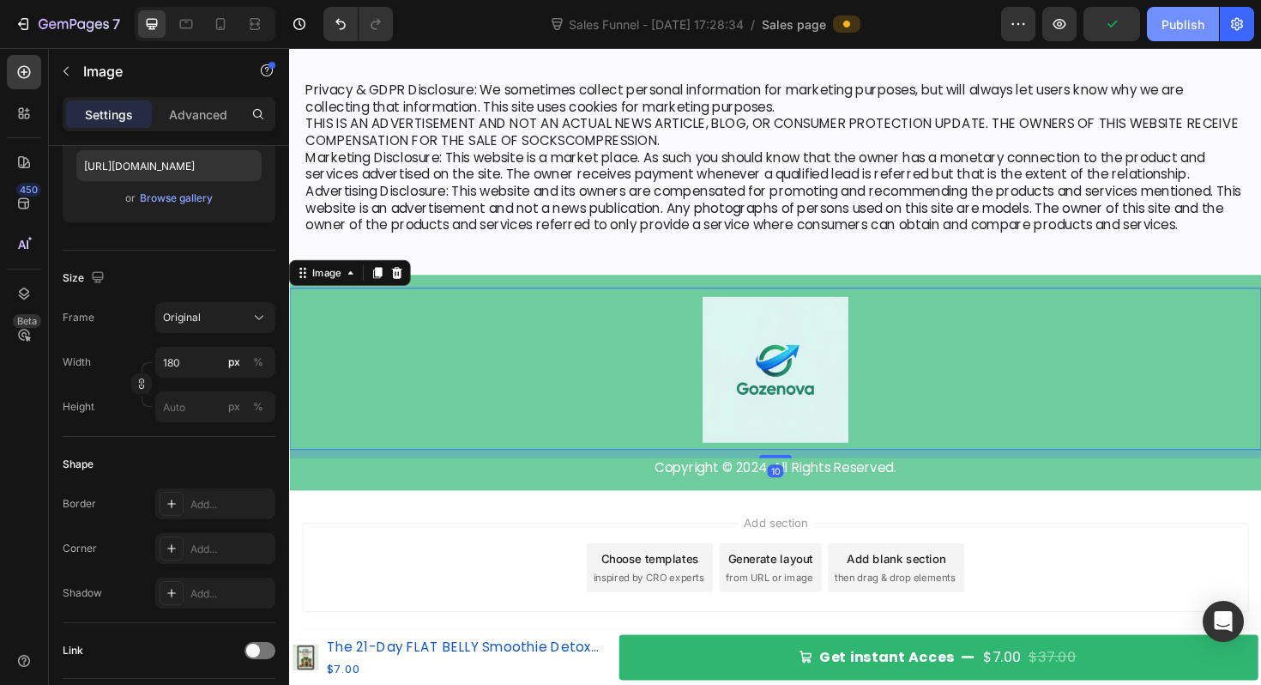
click at [758, 323] on img at bounding box center [804, 388] width 154 height 154
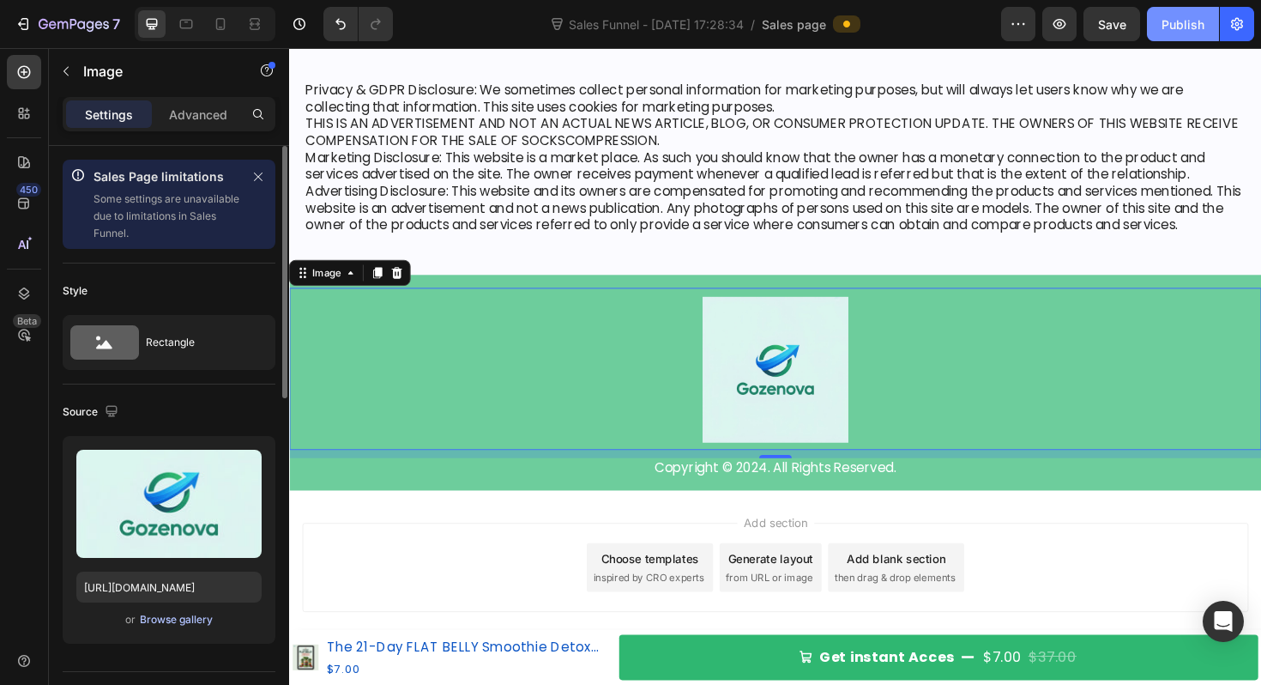
click at [183, 625] on div "Browse gallery" at bounding box center [176, 619] width 73 height 15
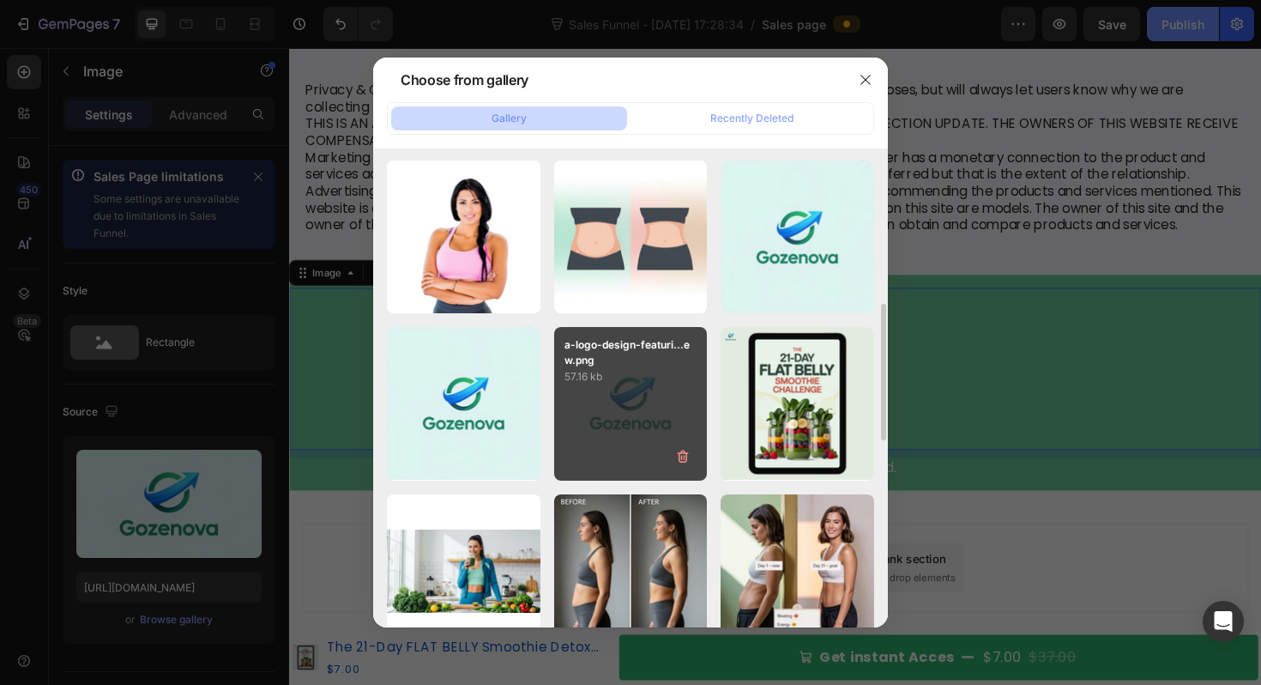
scroll to position [498, 0]
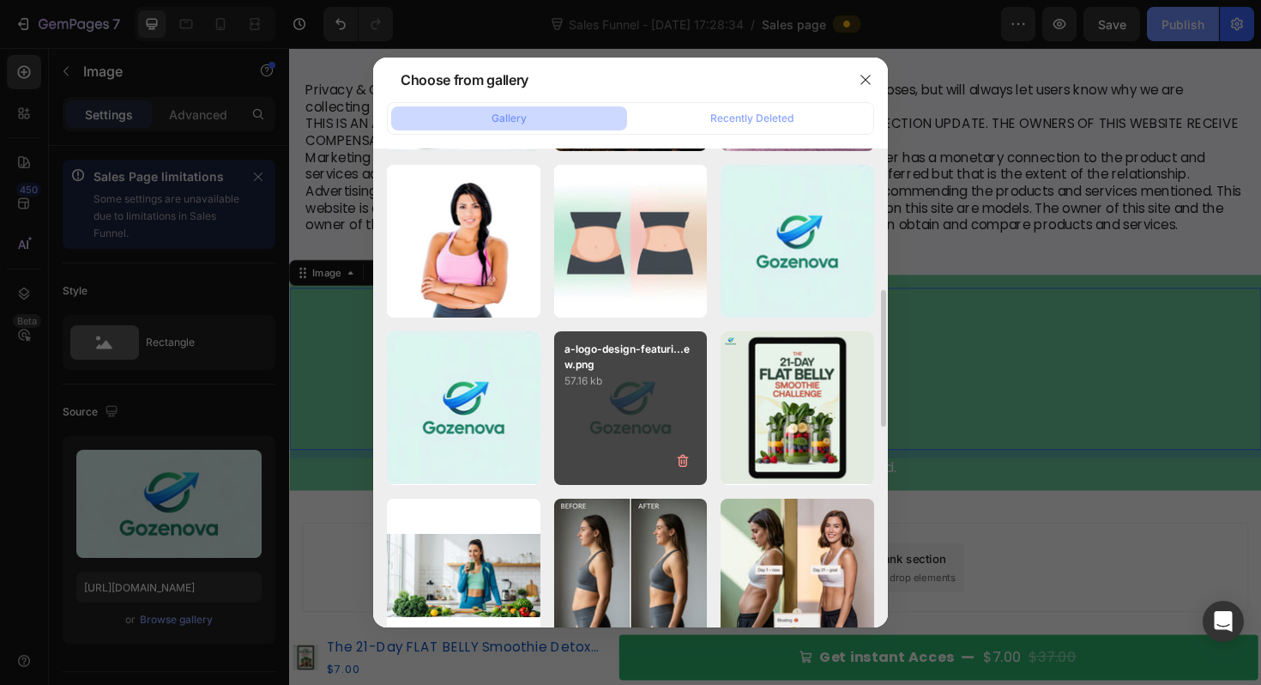
click at [607, 349] on p "a-logo-design-featuri...ew.png" at bounding box center [631, 356] width 133 height 31
type input "[URL][DOMAIN_NAME]"
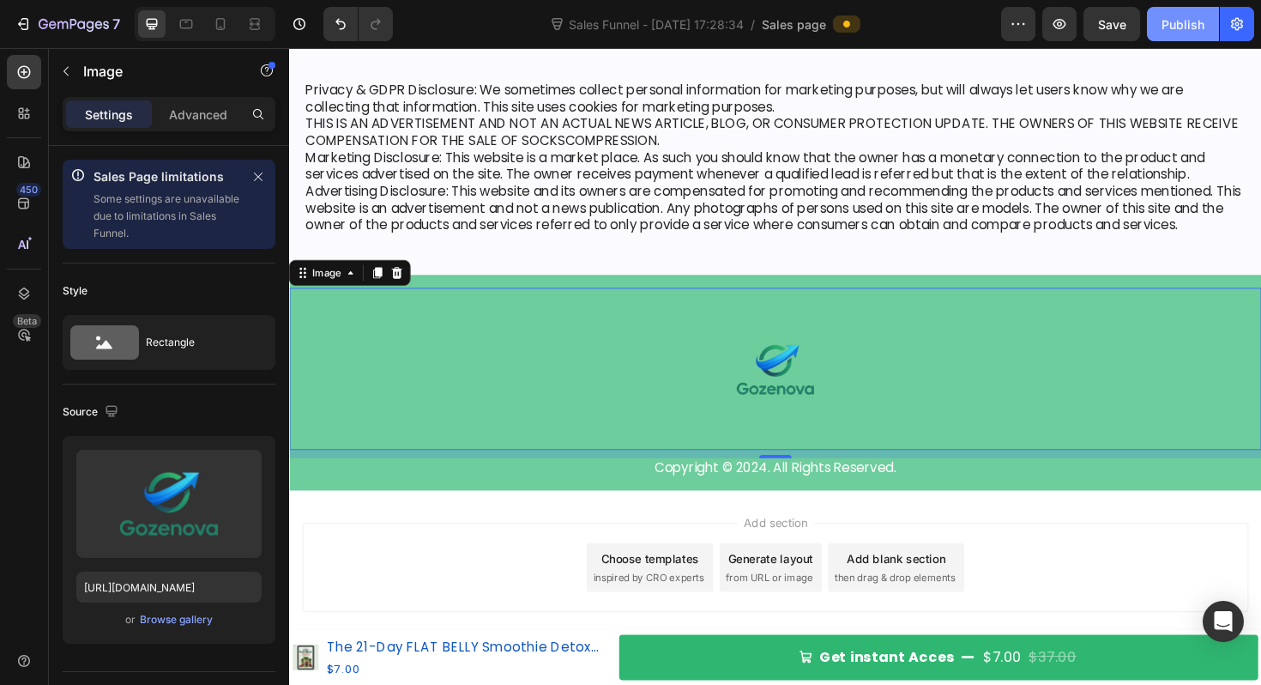
click at [1180, 21] on div "Publish" at bounding box center [1183, 24] width 43 height 18
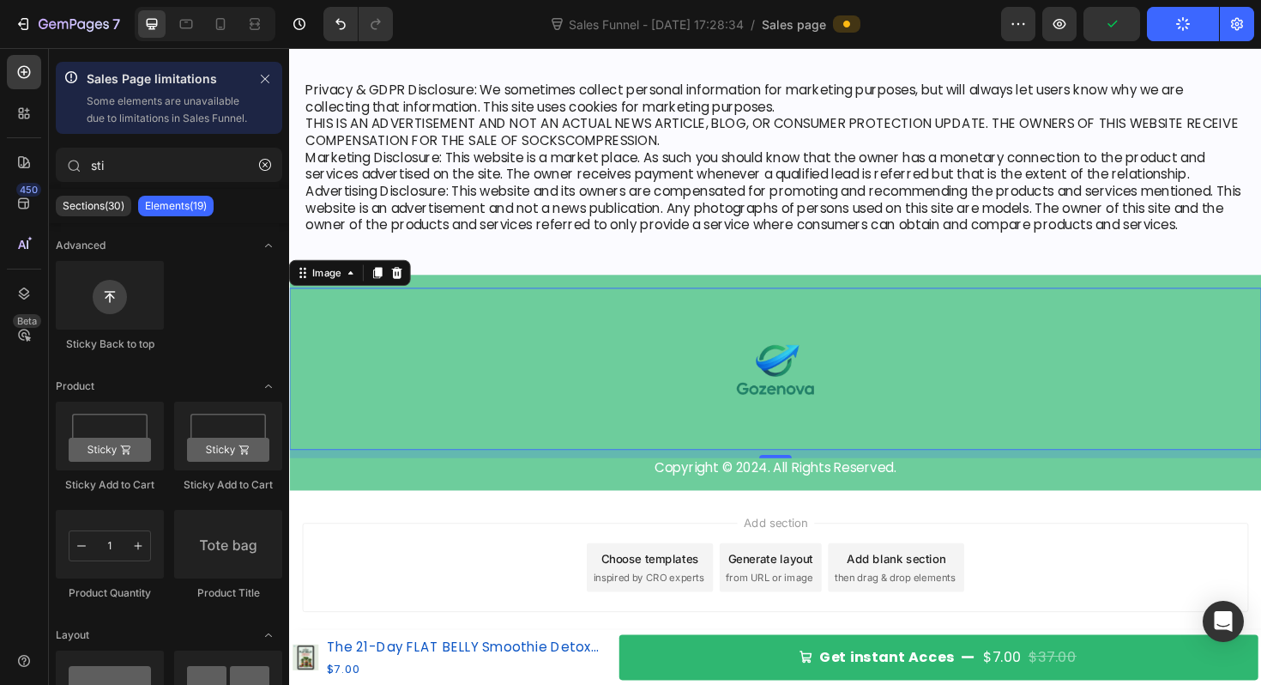
click at [1044, 576] on div "Add section Choose templates inspired by CRO experts Generate layout from URL o…" at bounding box center [804, 598] width 1002 height 94
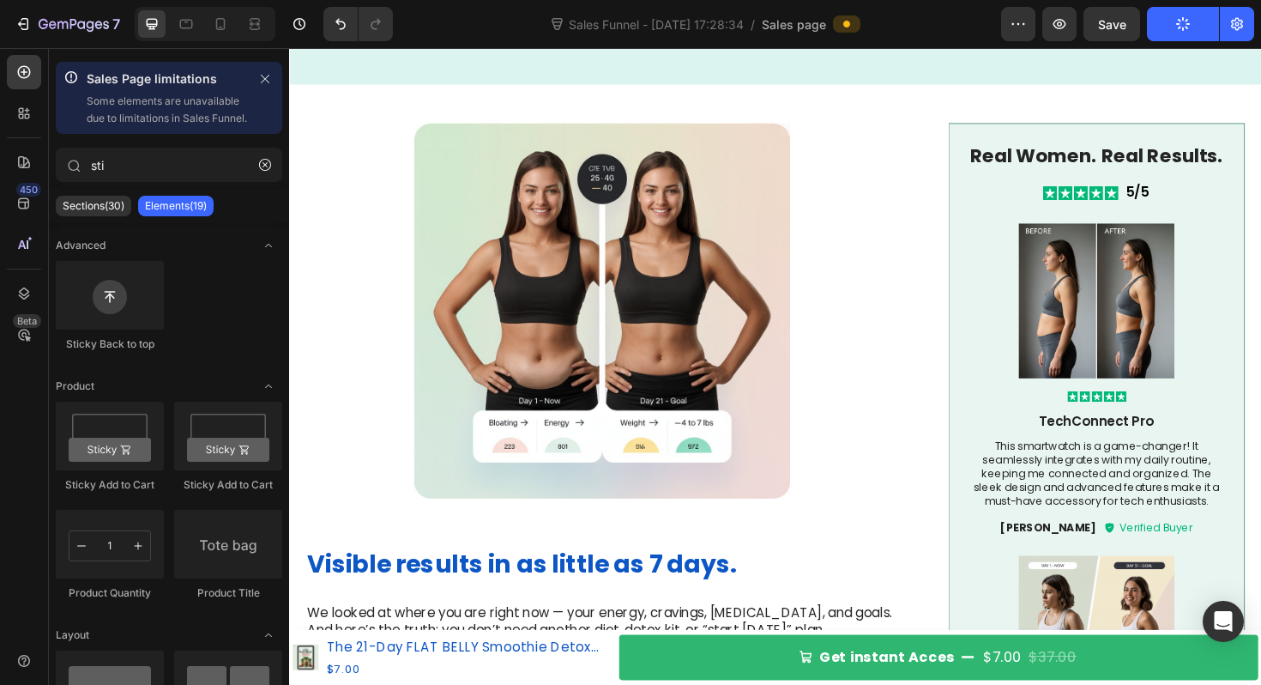
scroll to position [0, 0]
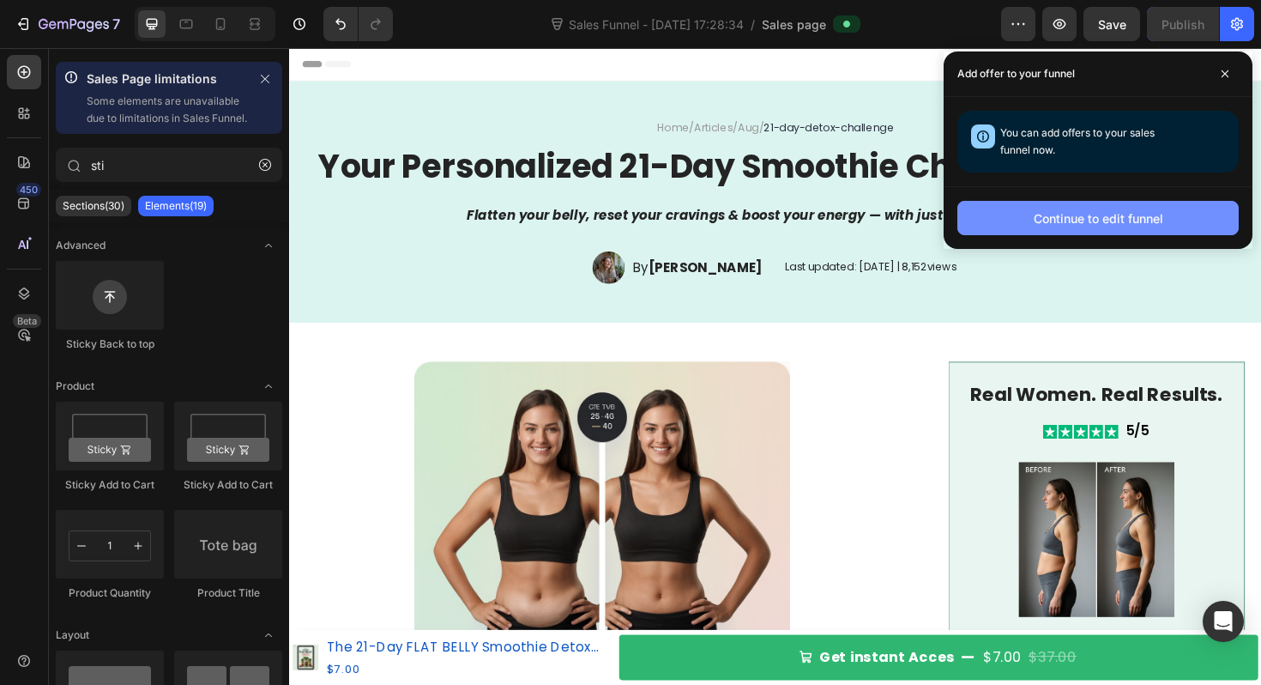
click at [1115, 220] on div "Continue to edit funnel" at bounding box center [1099, 218] width 130 height 18
